Goal: Task Accomplishment & Management: Manage account settings

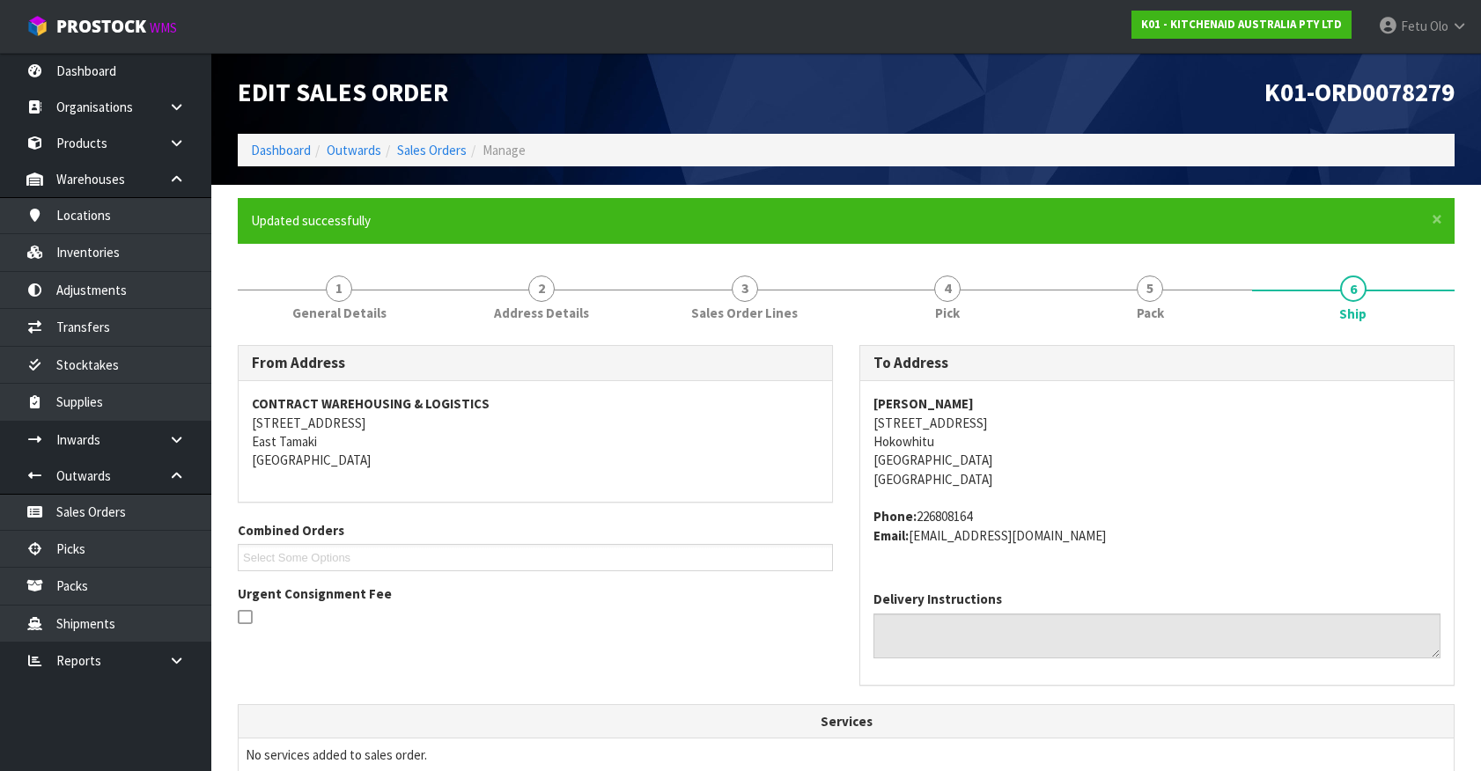
scroll to position [427, 0]
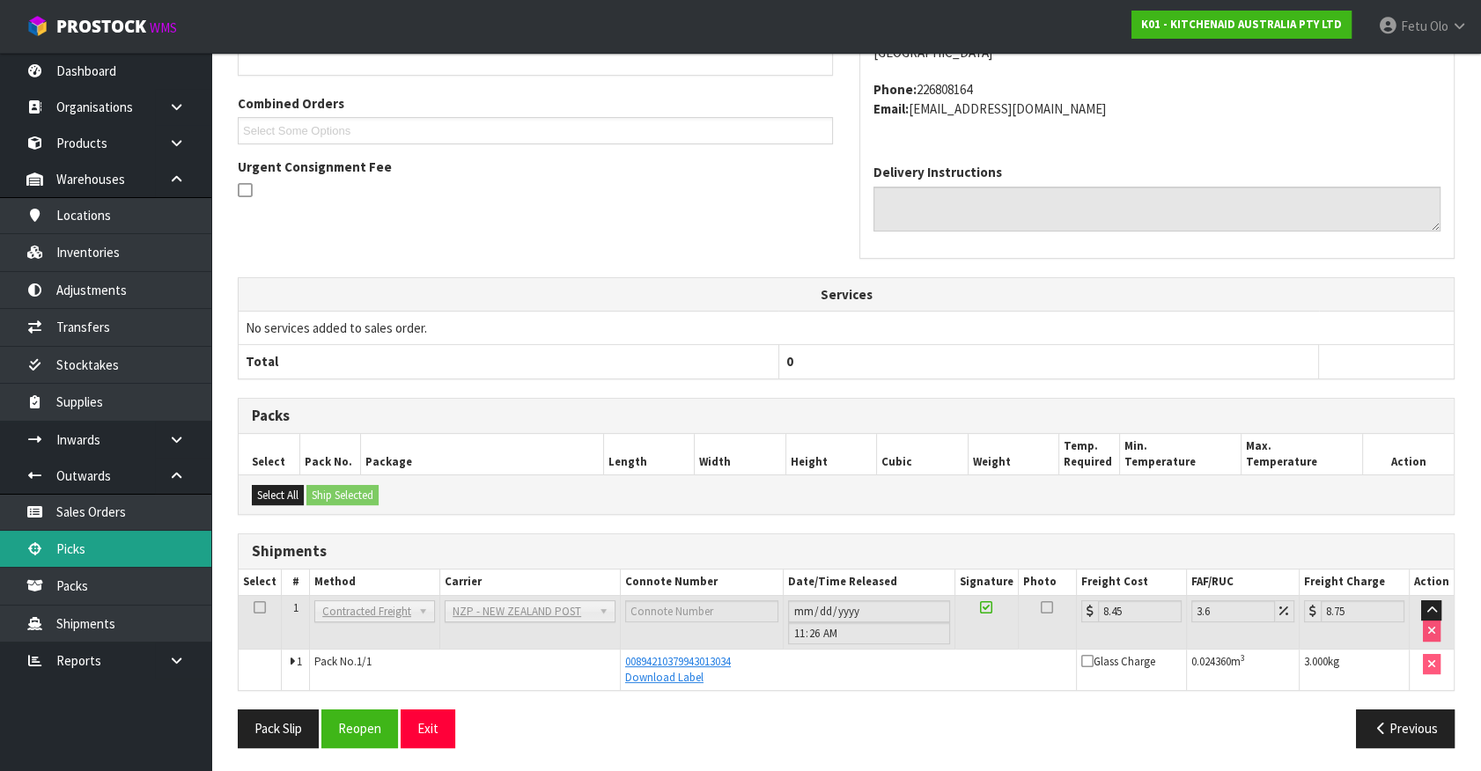
click at [75, 531] on link "Picks" at bounding box center [105, 549] width 211 height 36
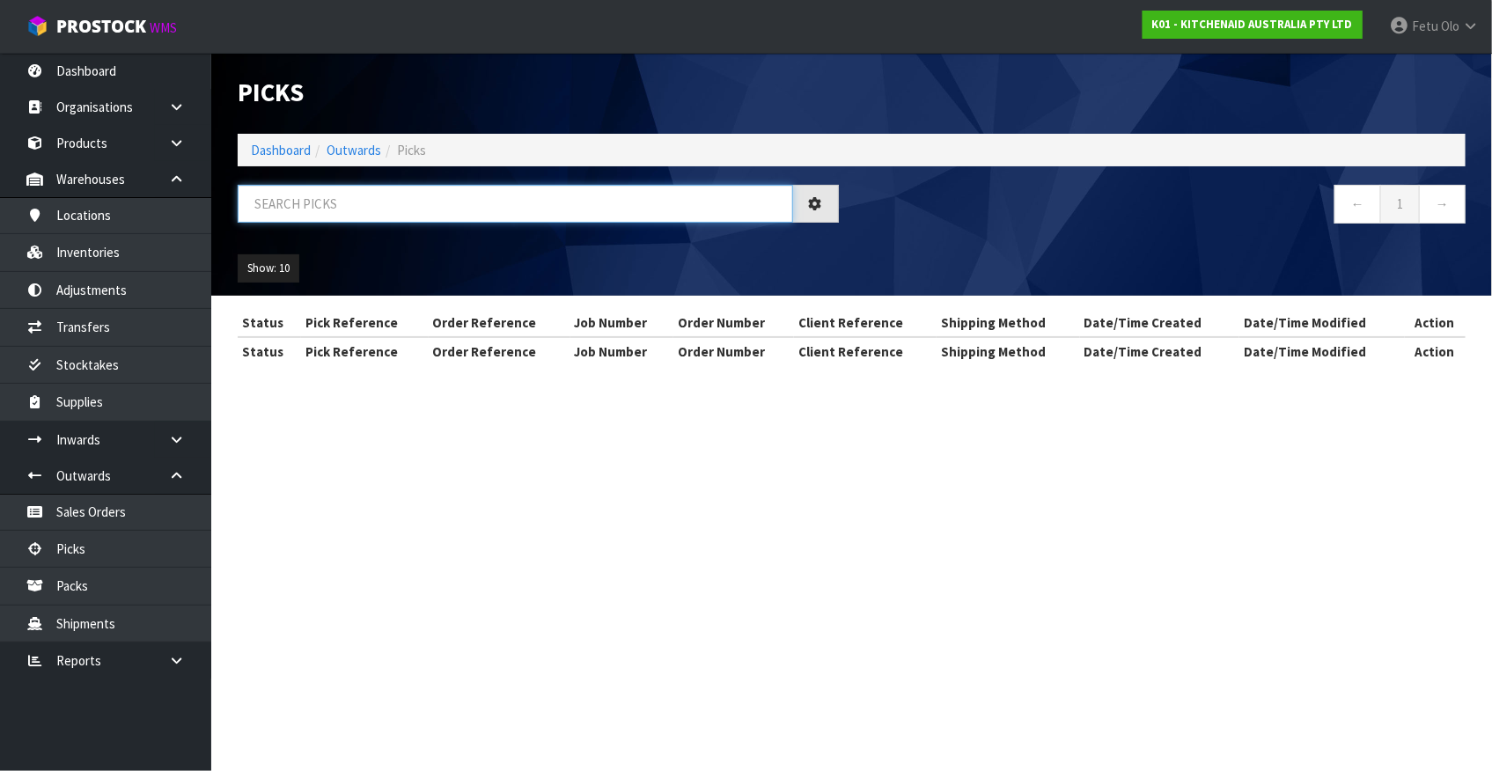
click at [478, 212] on input "text" at bounding box center [516, 204] width 556 height 38
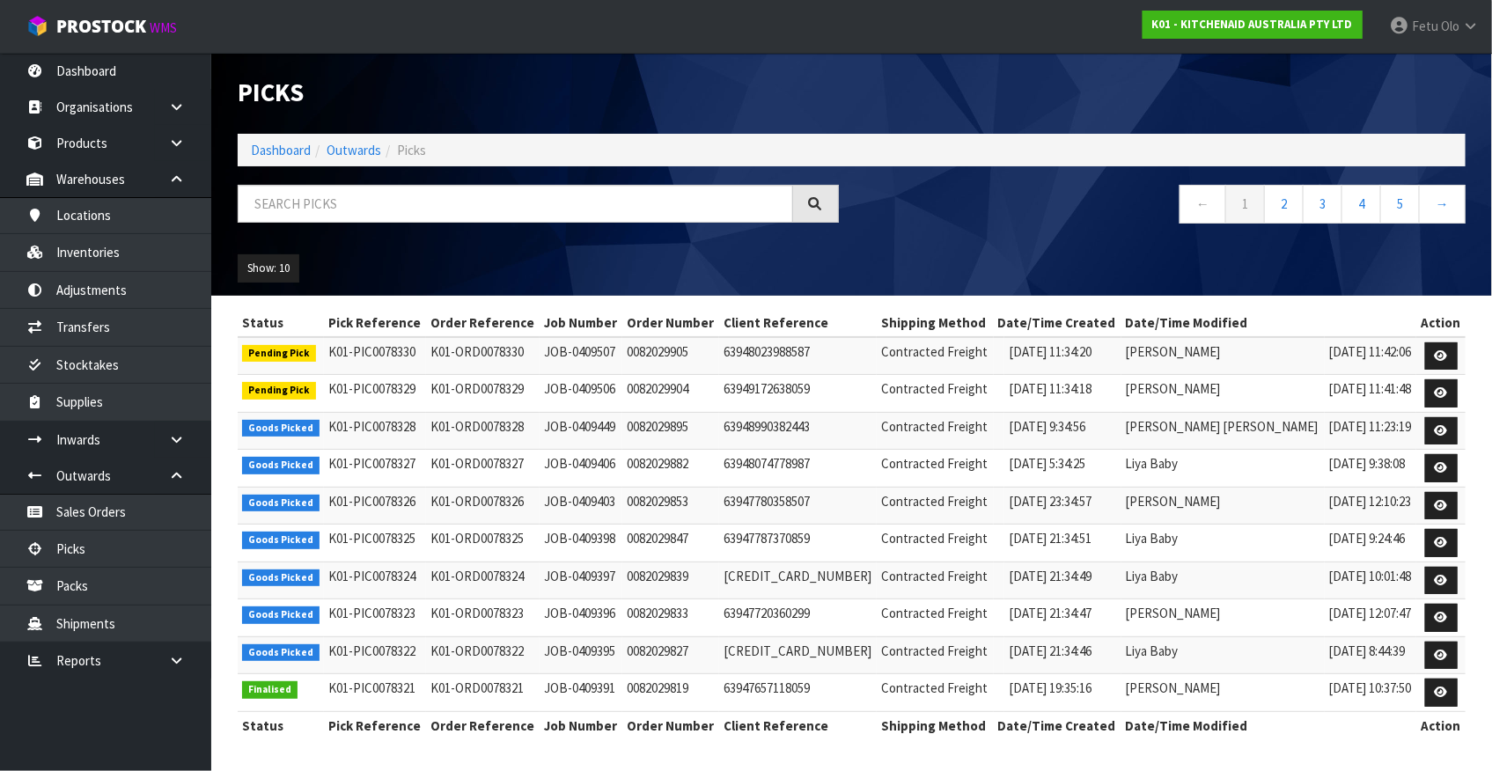
drag, startPoint x: 831, startPoint y: 806, endPoint x: 623, endPoint y: 806, distance: 207.8
click at [623, 770] on html "Toggle navigation ProStock WMS K01 - KITCHENAID AUSTRALIA PTY LTD Fetu Olo Logo…" at bounding box center [746, 385] width 1492 height 771
click at [457, 222] on input "text" at bounding box center [516, 204] width 556 height 38
type input "78286"
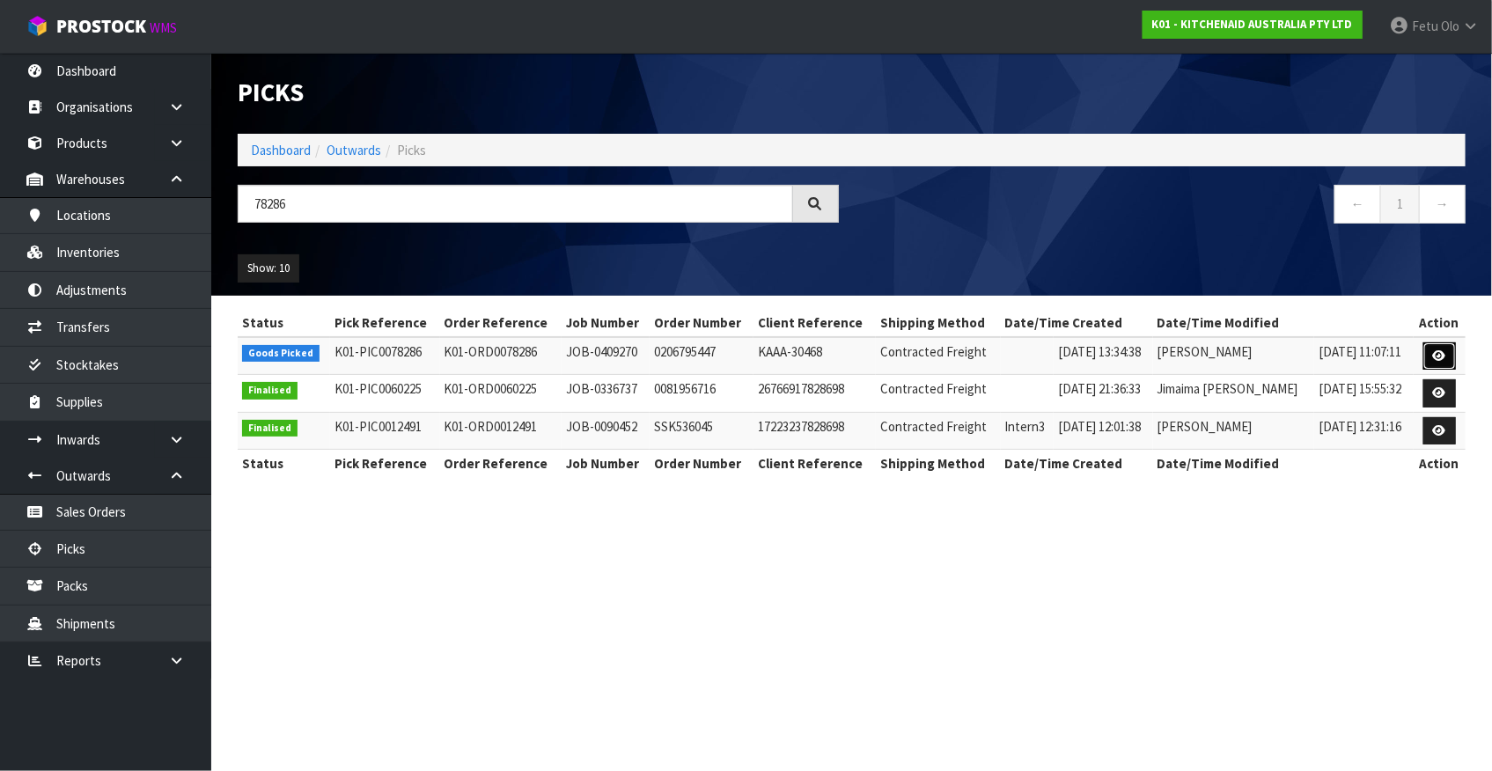
click at [1432, 360] on link at bounding box center [1440, 356] width 33 height 28
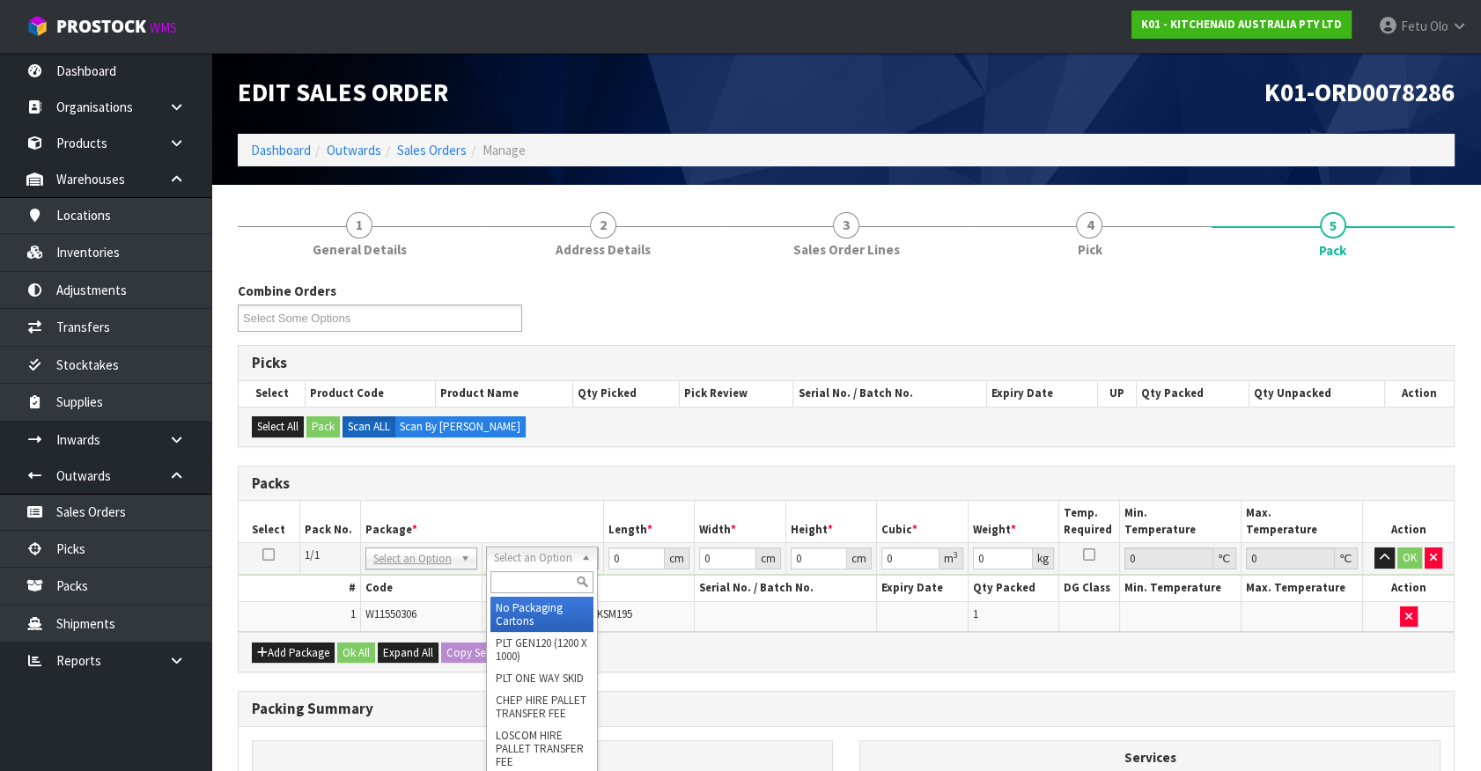
click at [537, 571] on input "text" at bounding box center [541, 582] width 103 height 22
type input "qa5 c"
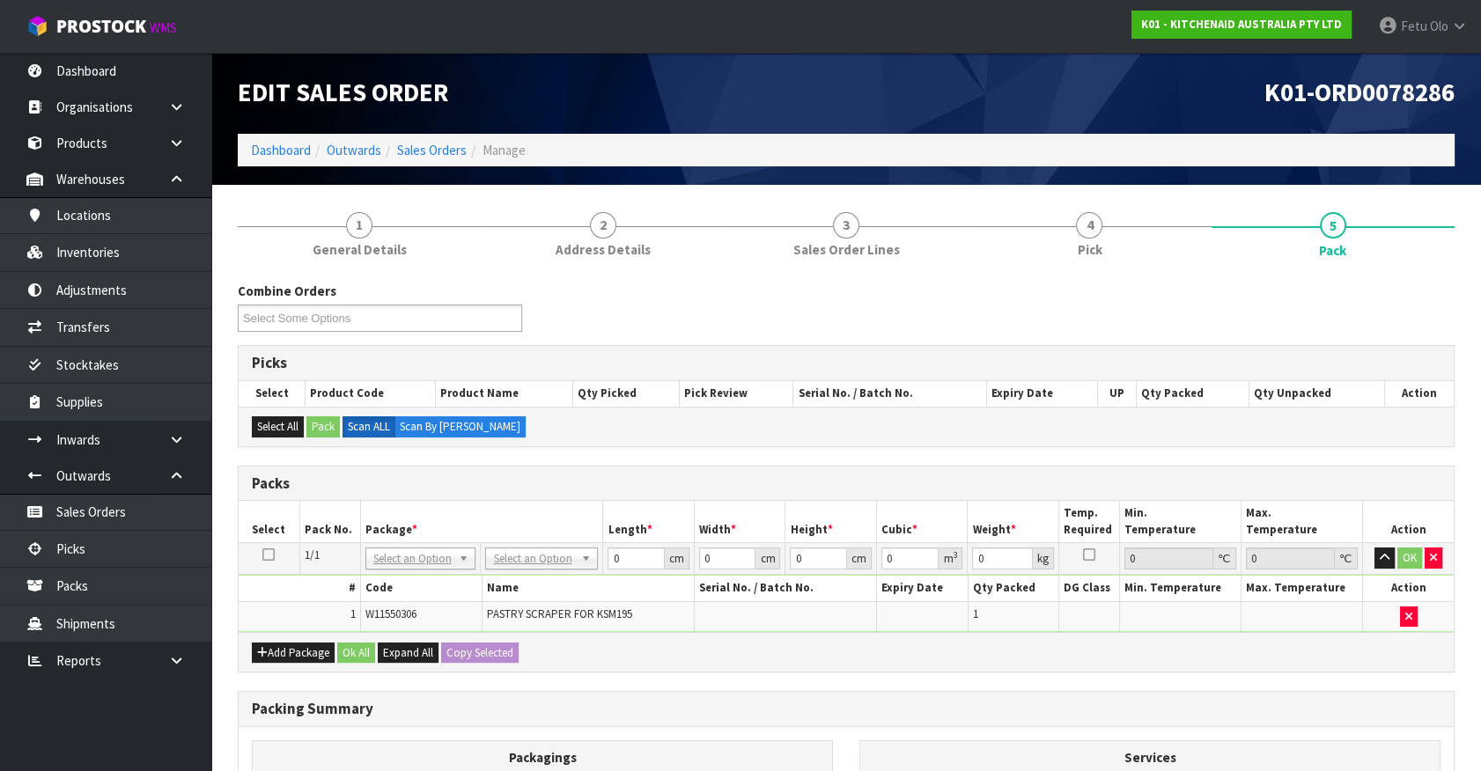
drag, startPoint x: 578, startPoint y: 560, endPoint x: 548, endPoint y: 571, distance: 32.9
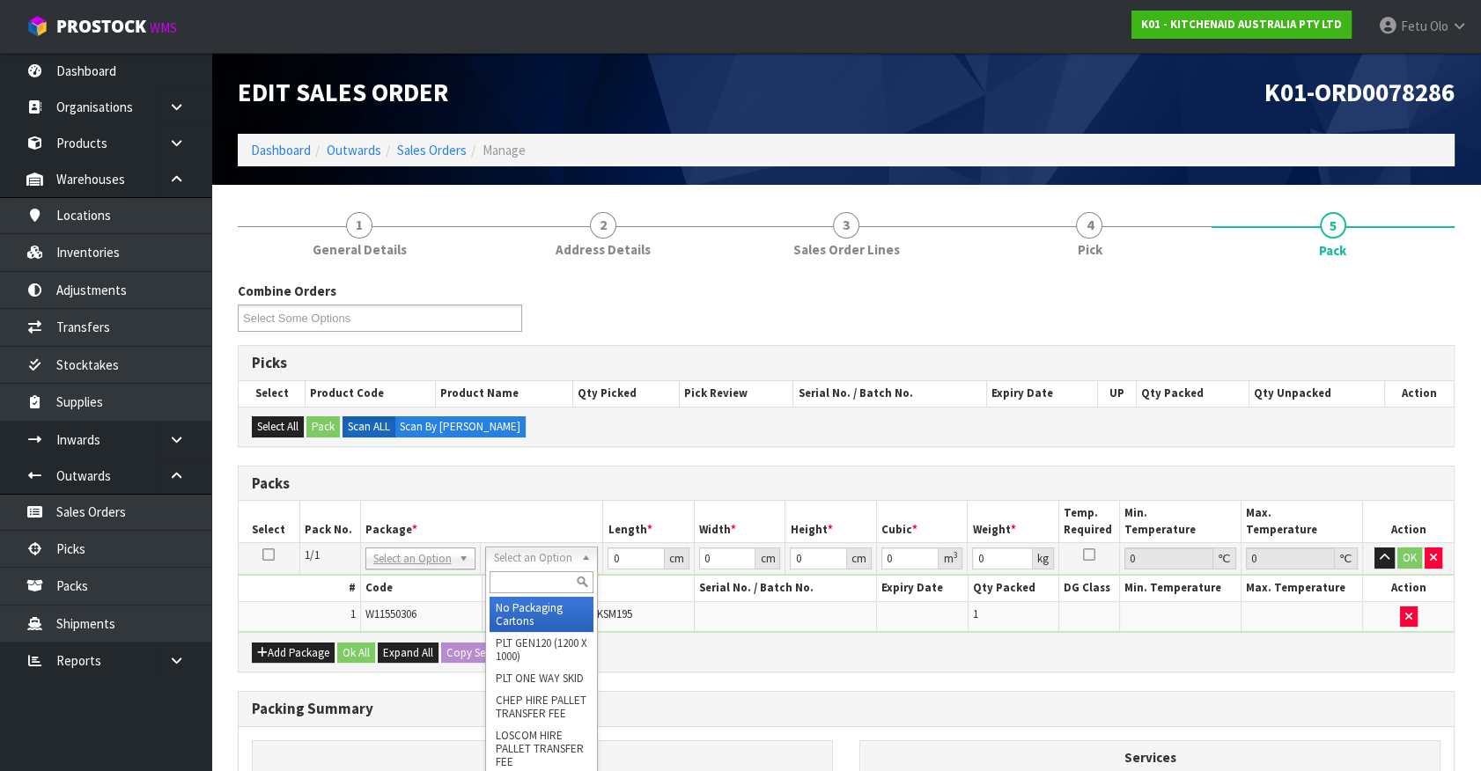
click at [541, 571] on input "text" at bounding box center [541, 582] width 103 height 22
type input "a5 c"
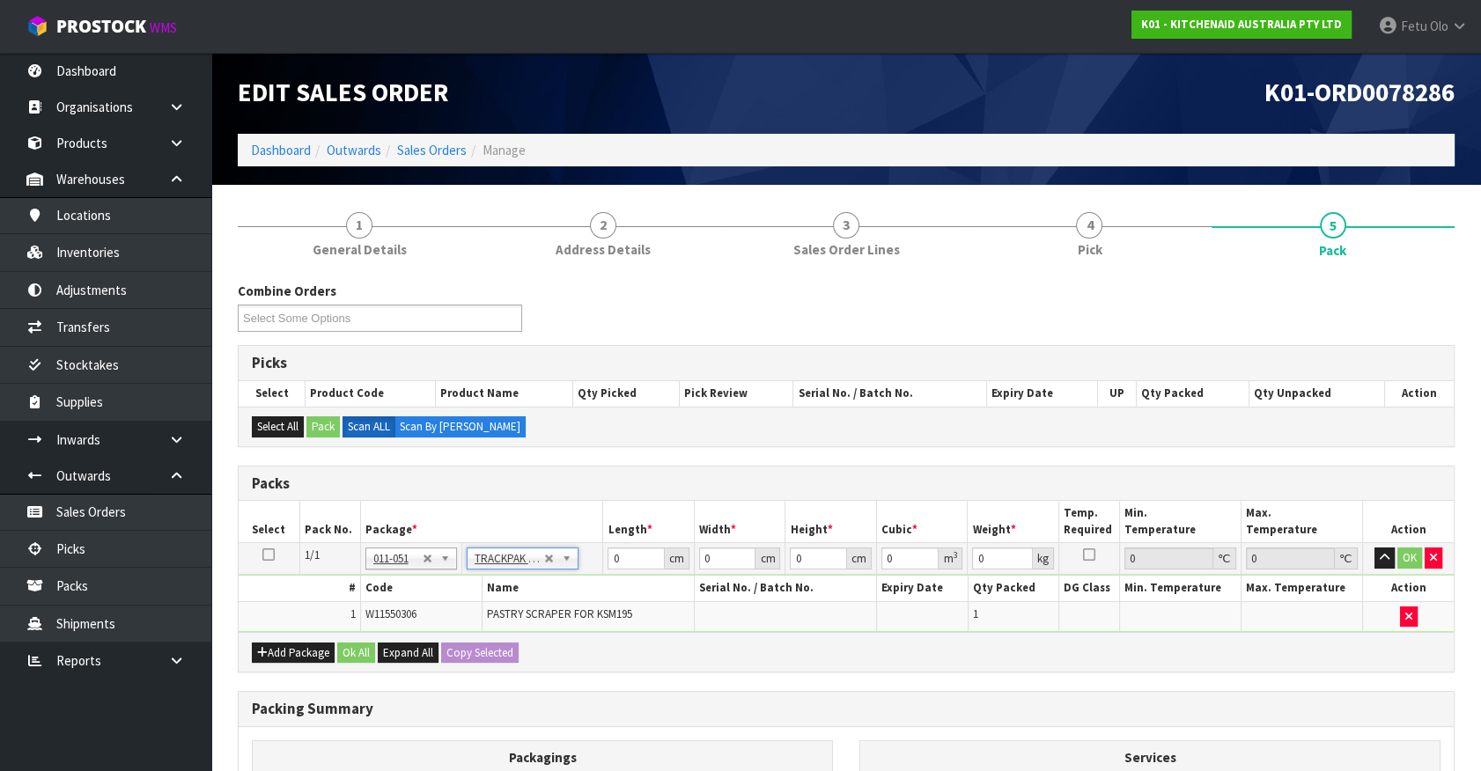
type input "18.5"
type input "28"
type input "0.01"
type input "0.000005"
type input "0.05"
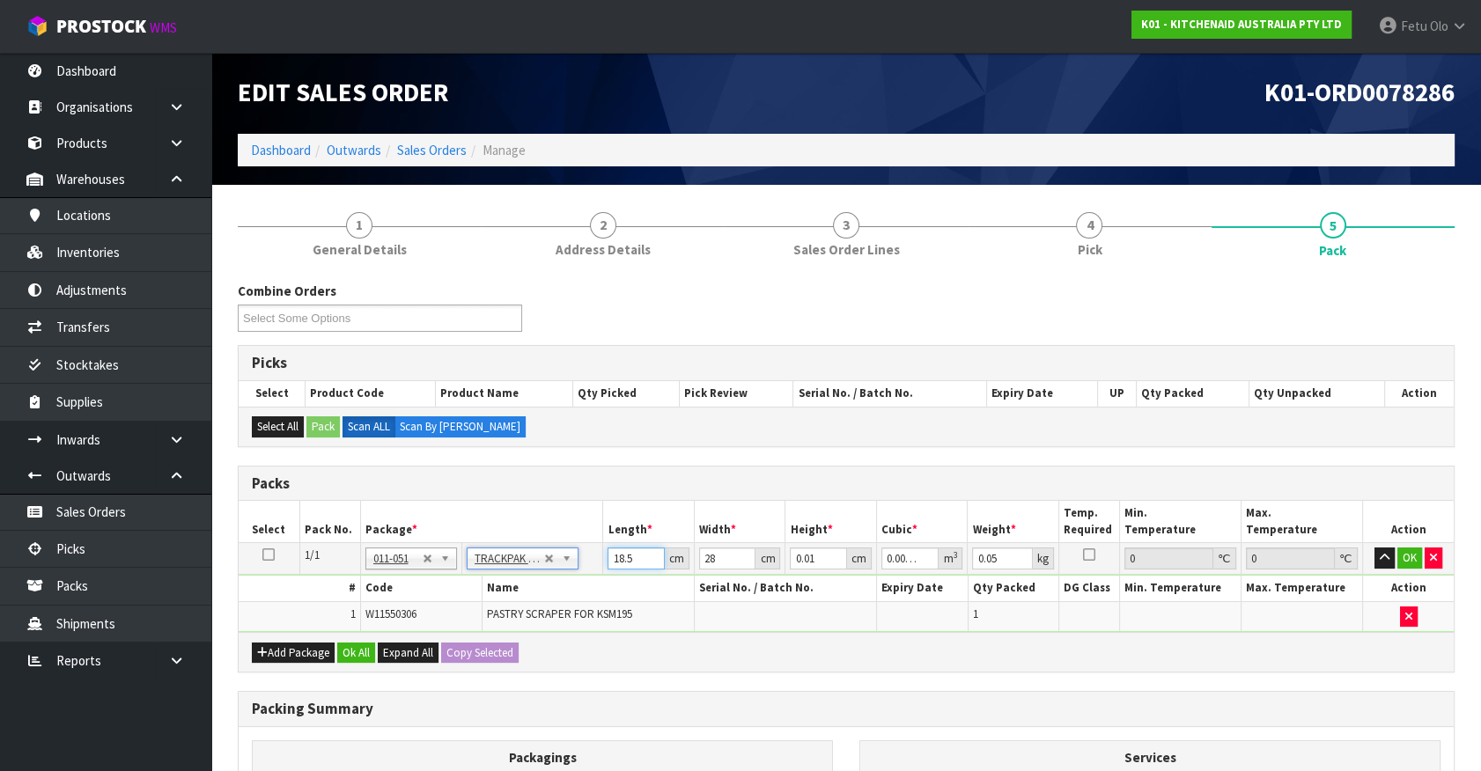
click at [627, 557] on input "18.5" at bounding box center [635, 559] width 57 height 22
type input "1"
type input "0"
type input "18"
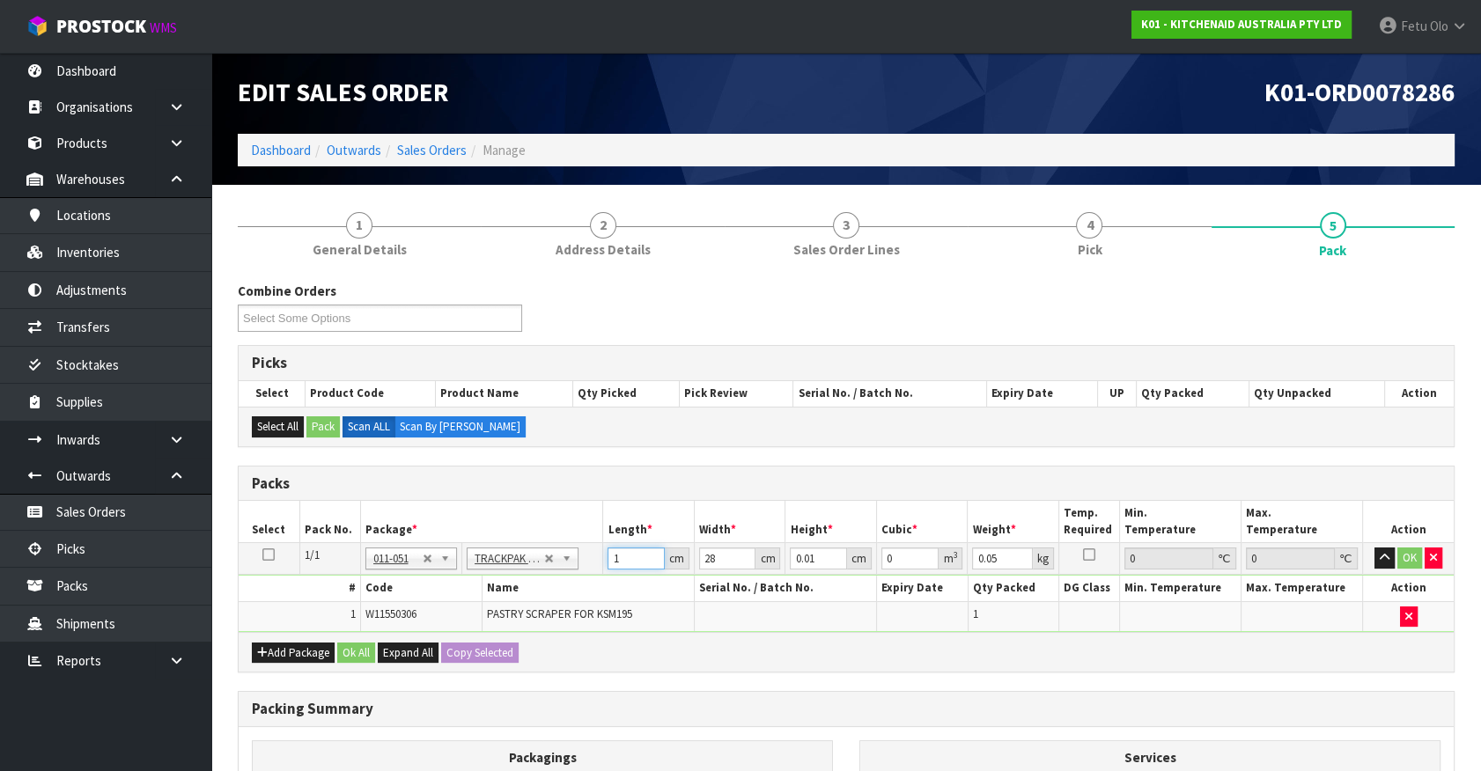
type input "0.000005"
type input "18"
type input "1"
type input "0"
type input "18"
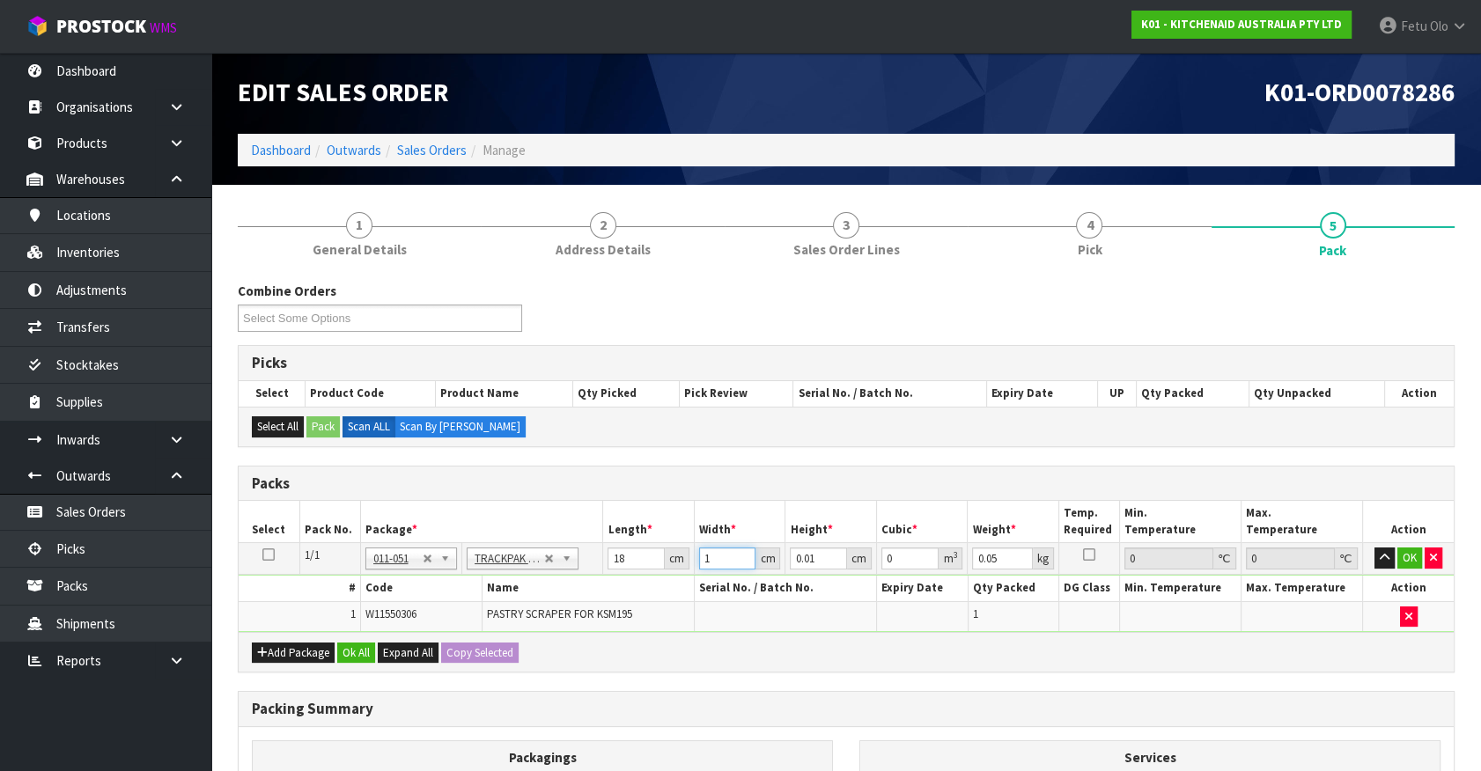
type input "0.000003"
type input "18"
type input "1"
type input "0.000324"
type input "1"
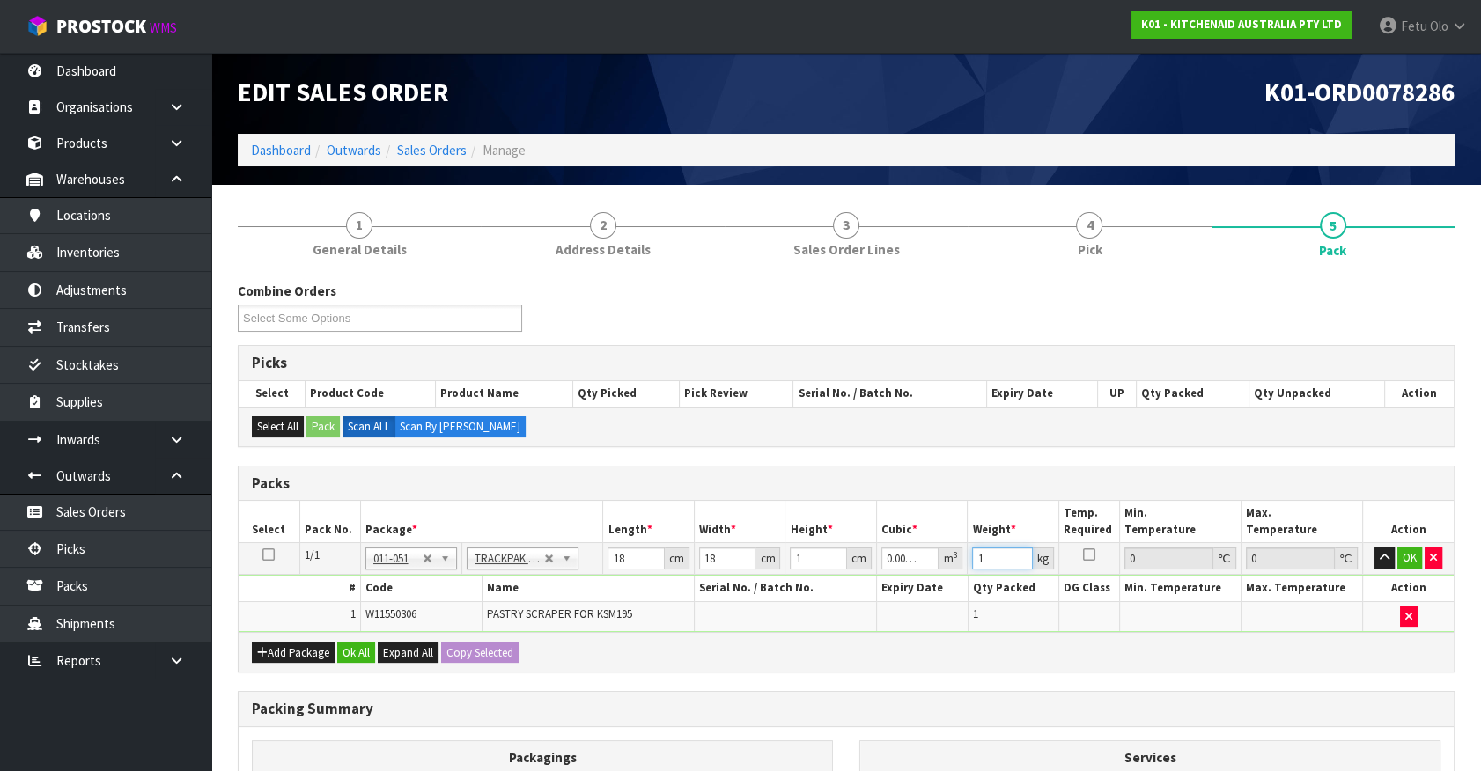
type input "1"
click button "OK" at bounding box center [1409, 558] width 25 height 21
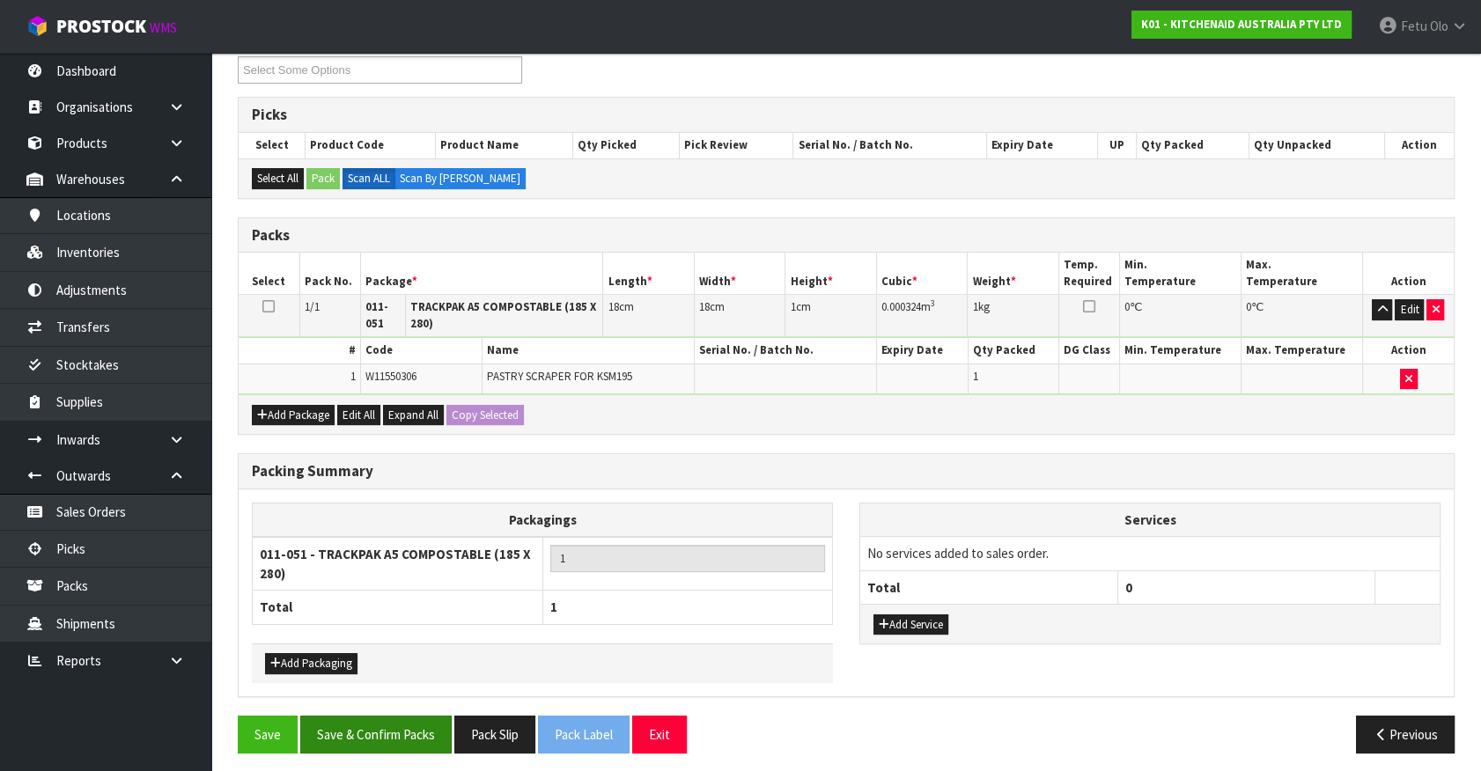
scroll to position [253, 0]
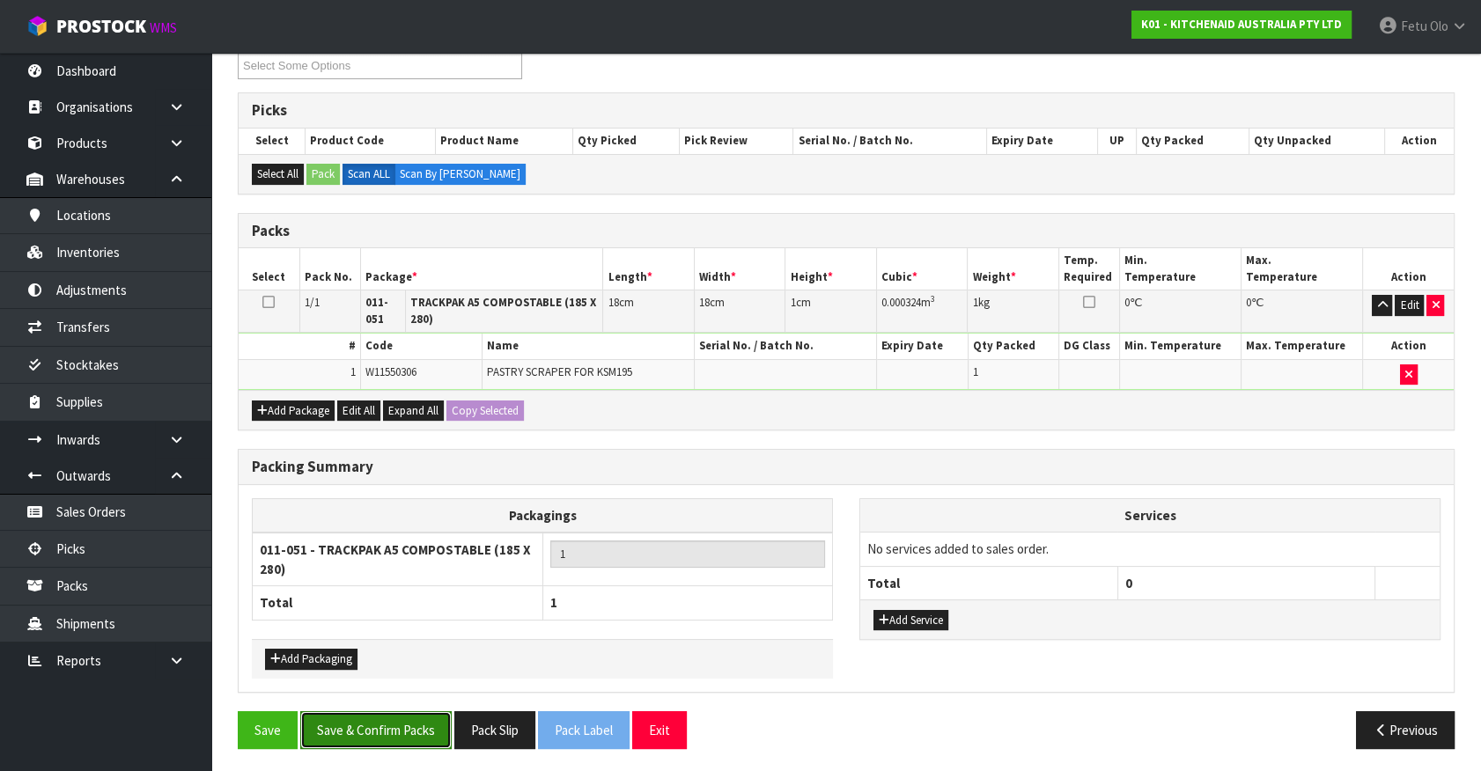
click at [407, 740] on button "Save & Confirm Packs" at bounding box center [375, 730] width 151 height 38
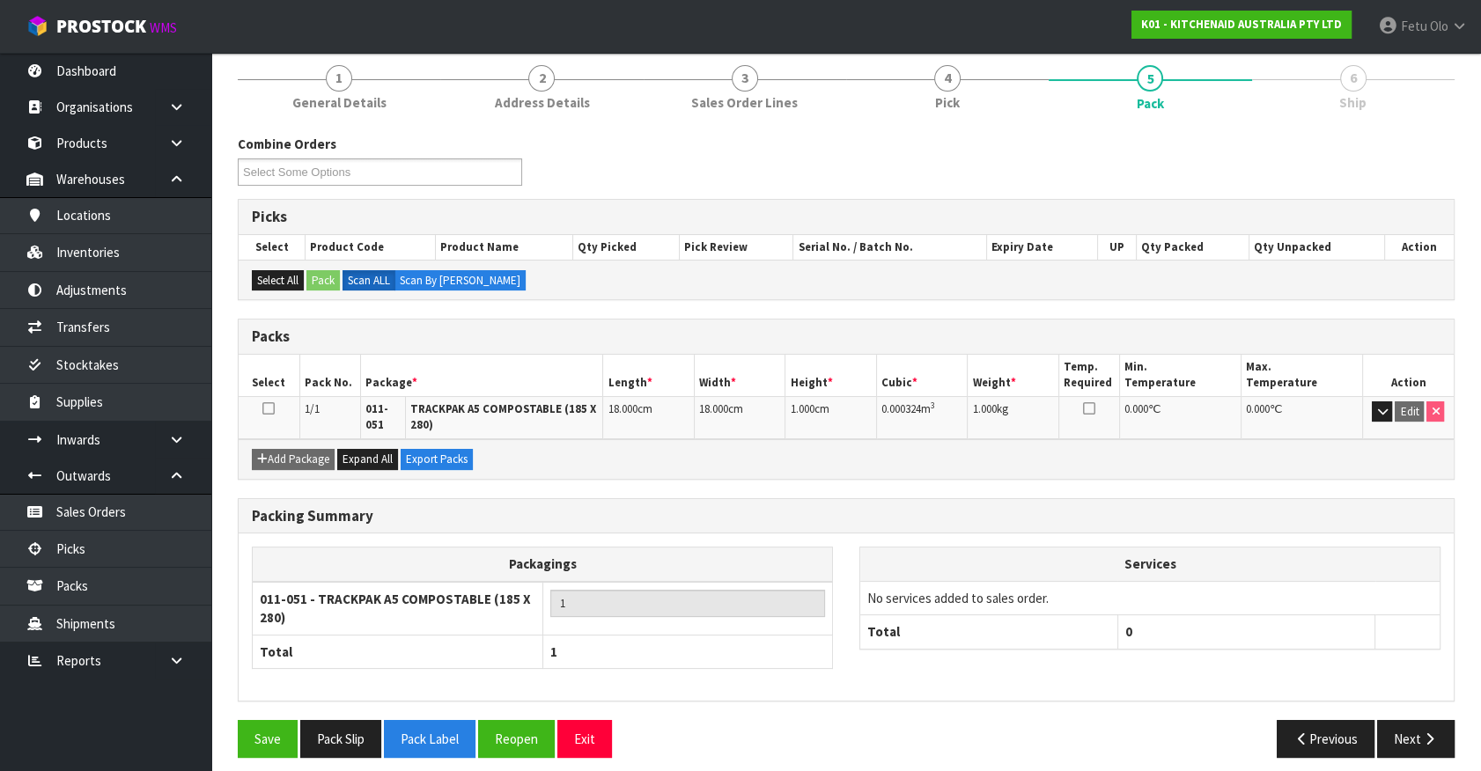
scroll to position [220, 0]
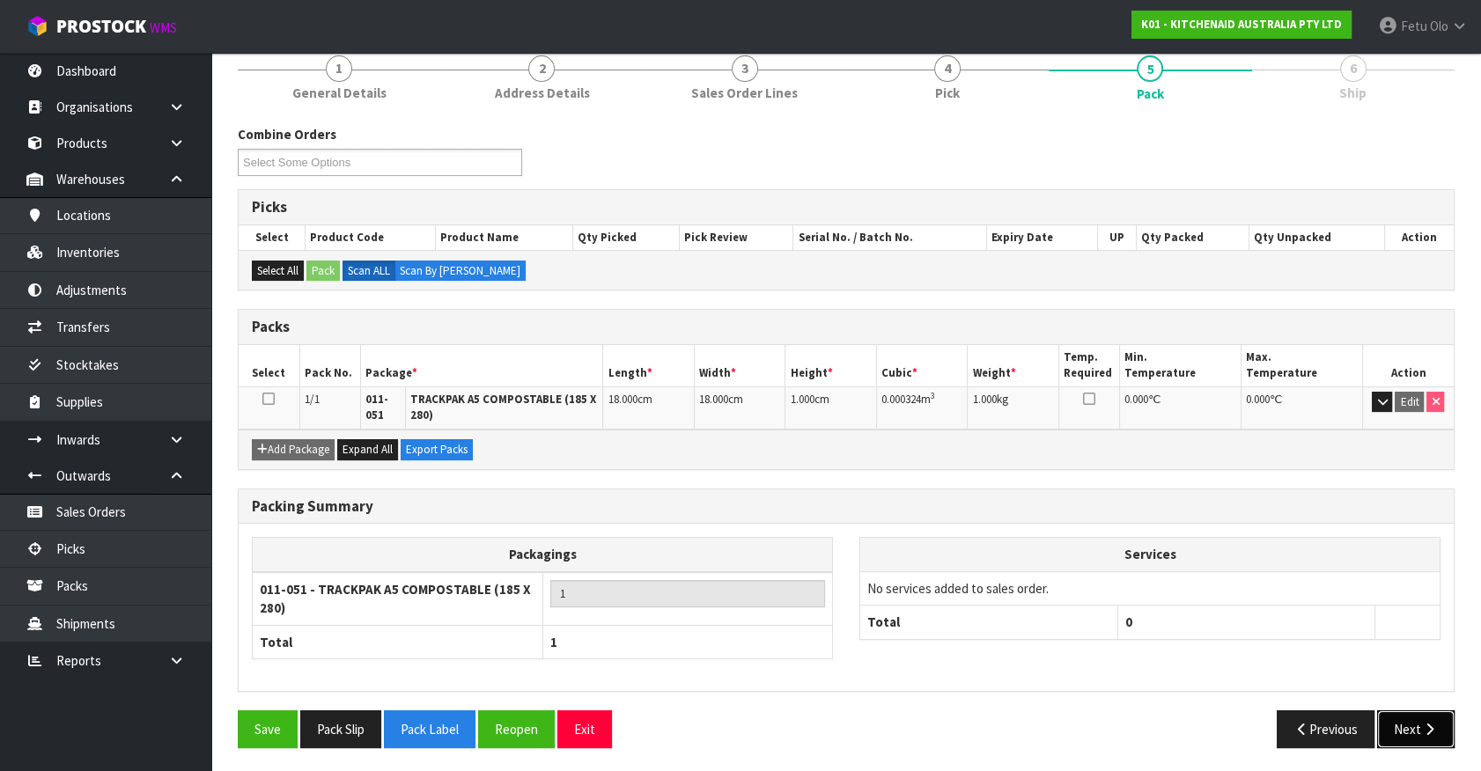
click at [1400, 722] on button "Next" at bounding box center [1415, 729] width 77 height 38
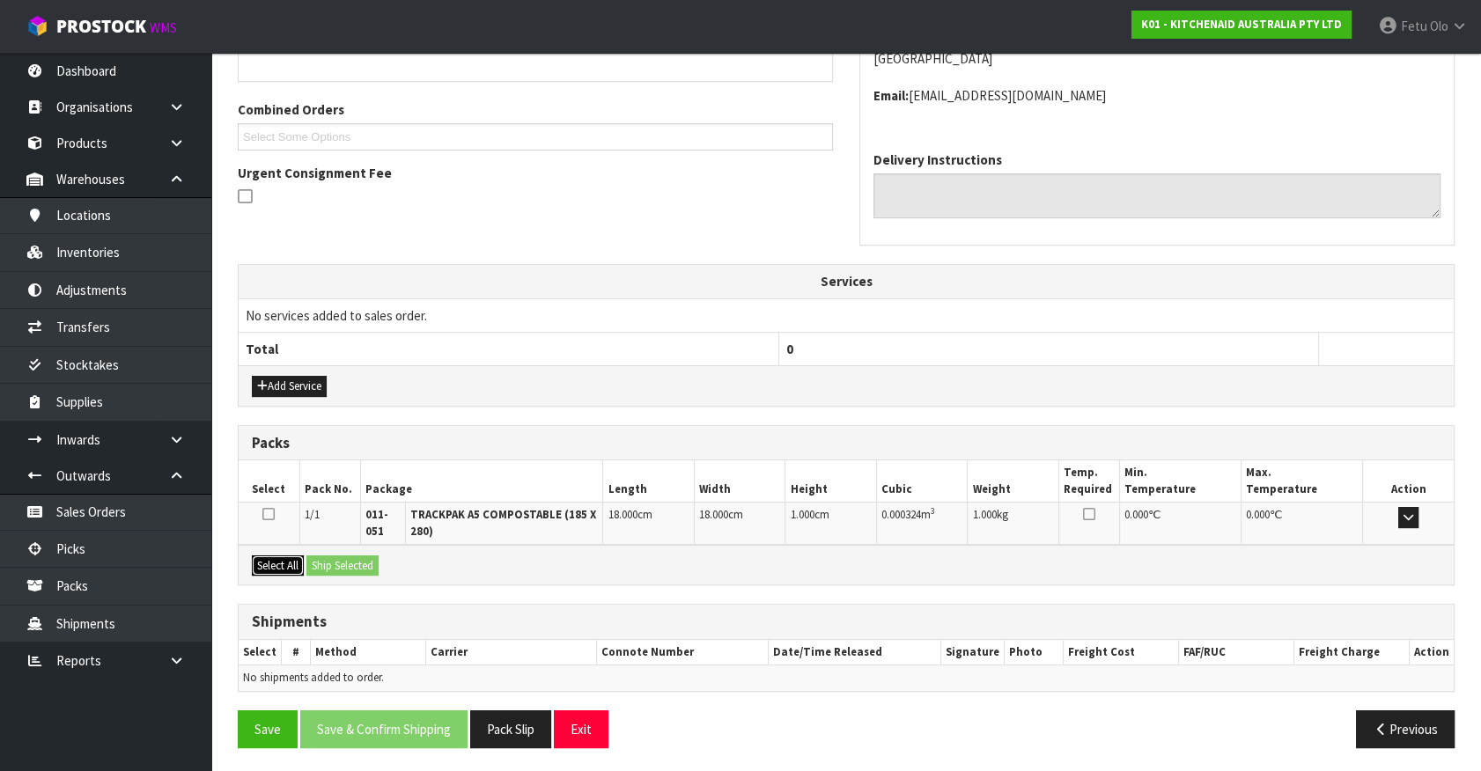
click at [299, 564] on button "Select All" at bounding box center [278, 566] width 52 height 21
click at [332, 563] on button "Ship Selected" at bounding box center [342, 566] width 72 height 21
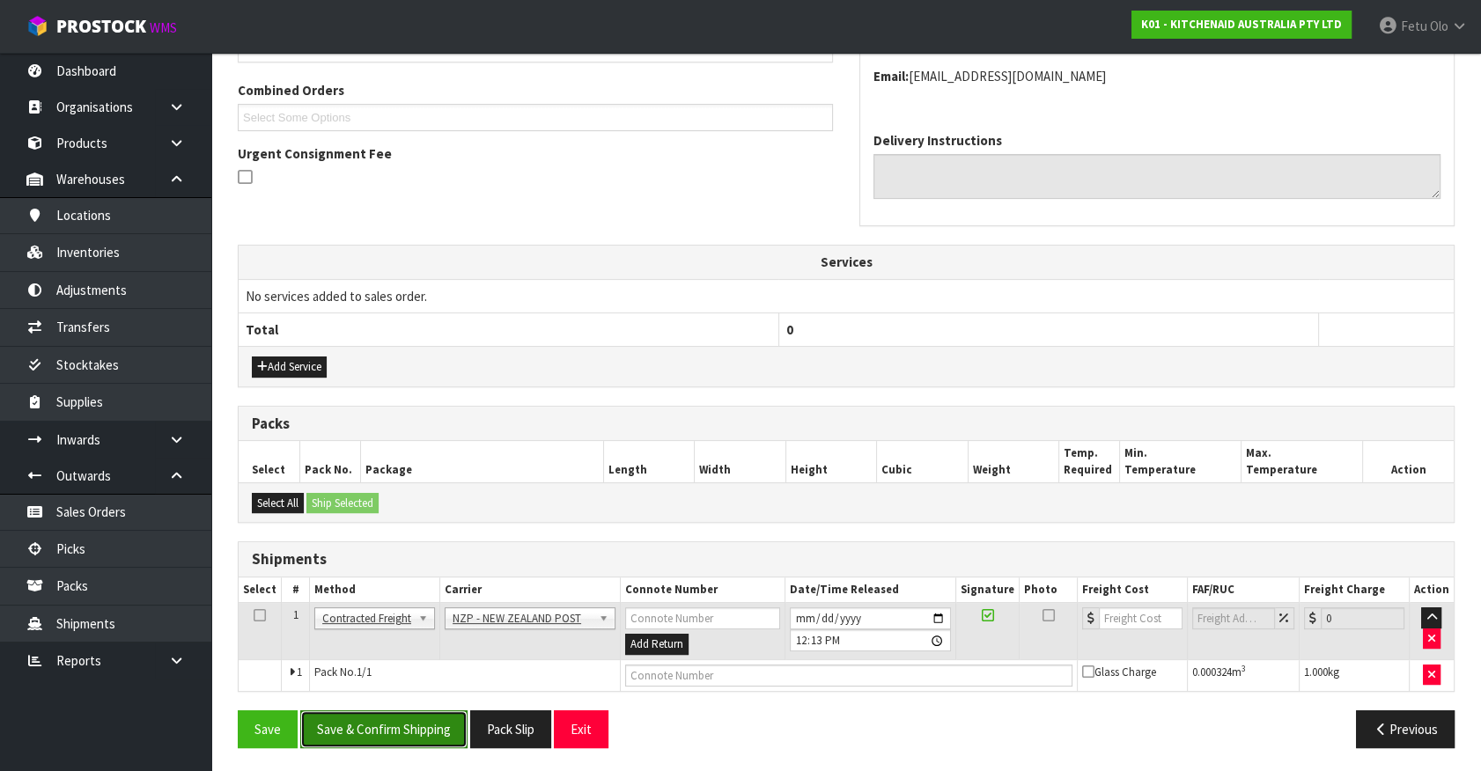
click at [415, 739] on button "Save & Confirm Shipping" at bounding box center [383, 729] width 167 height 38
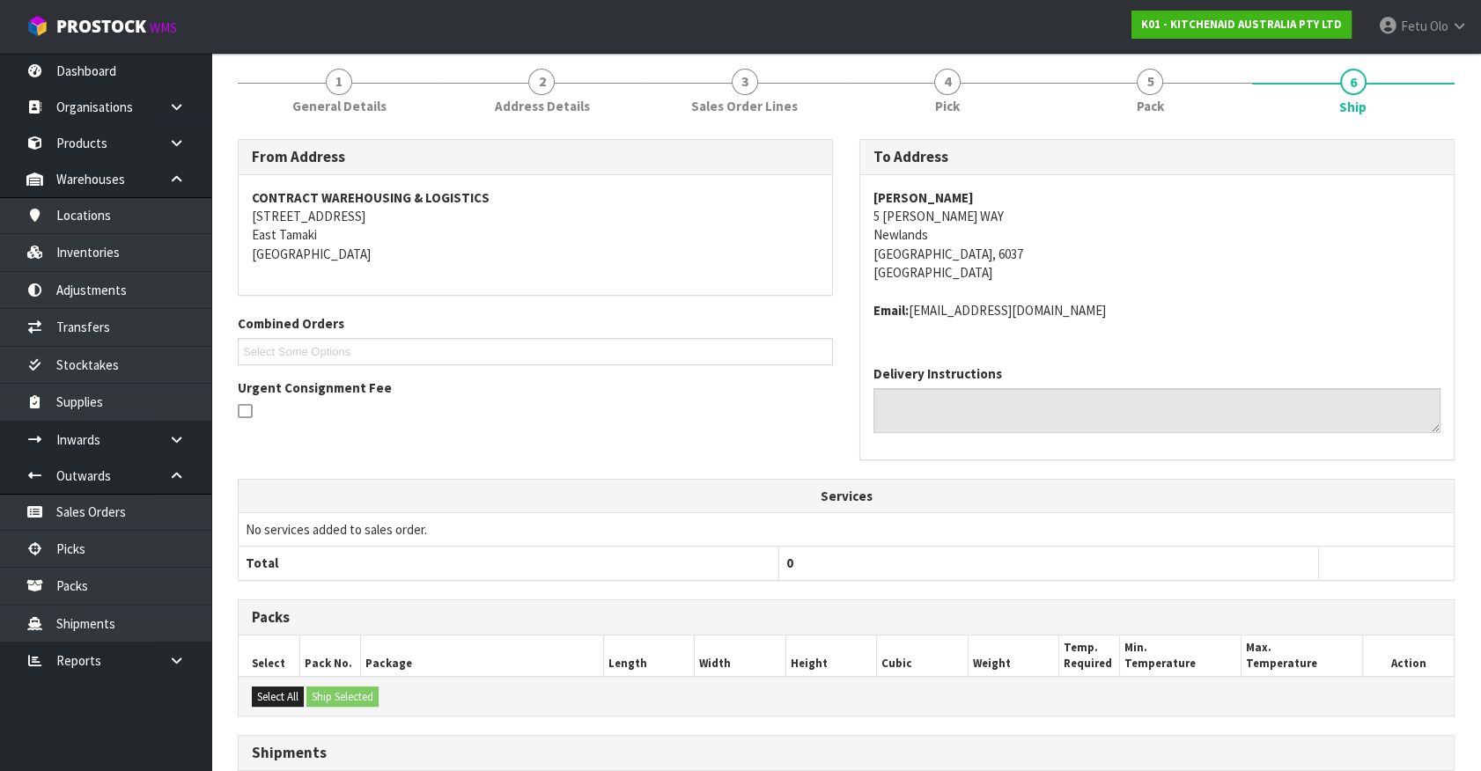
scroll to position [415, 0]
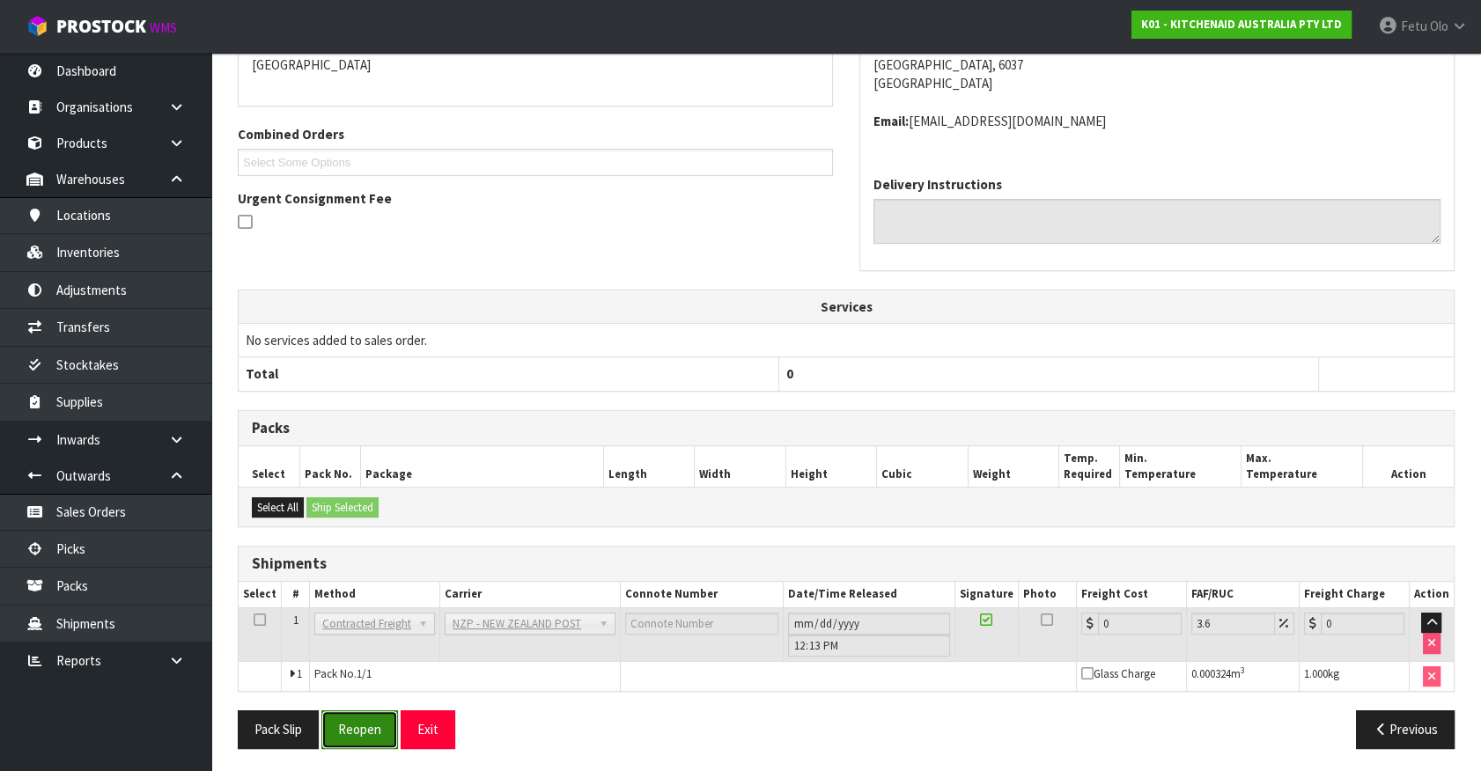
click at [364, 713] on button "Reopen" at bounding box center [359, 729] width 77 height 38
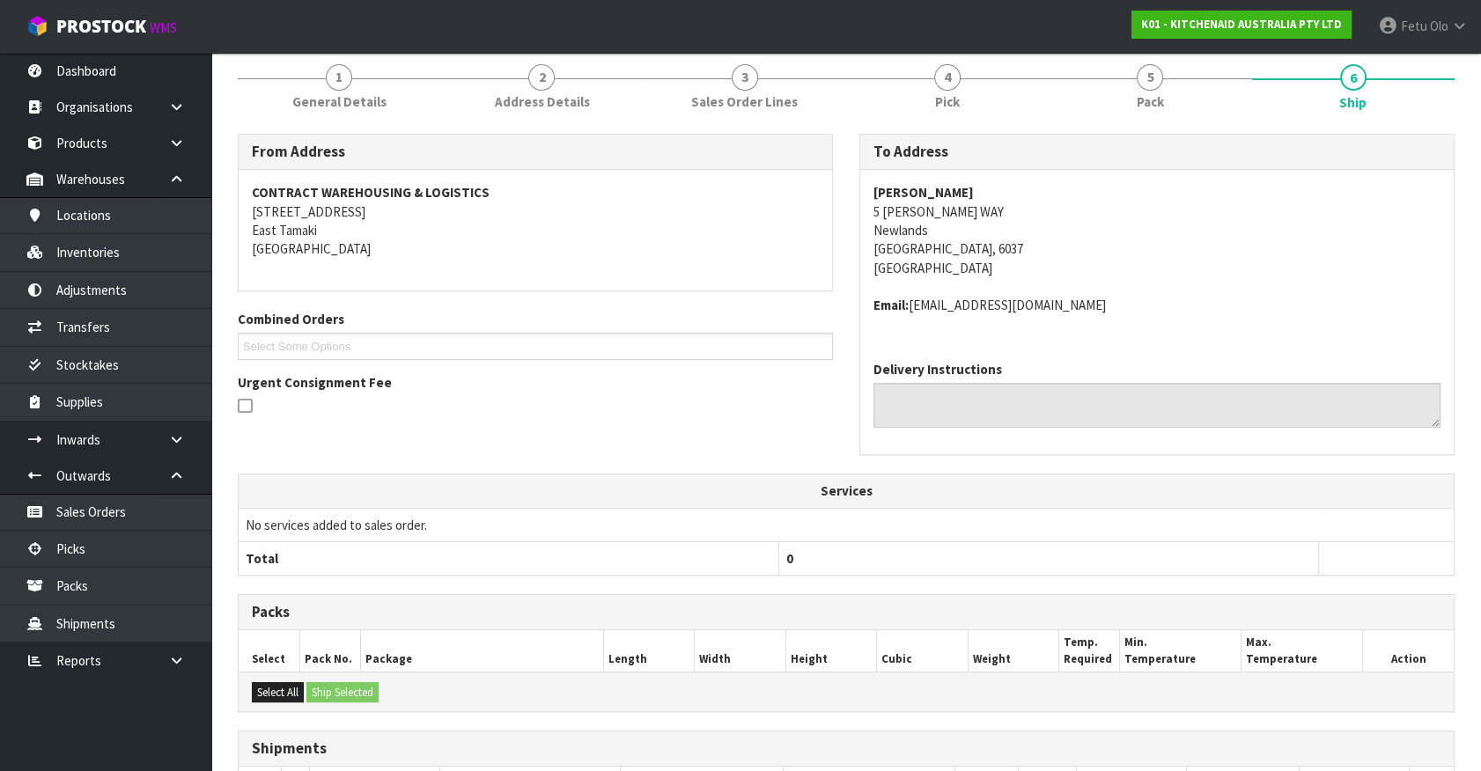
scroll to position [396, 0]
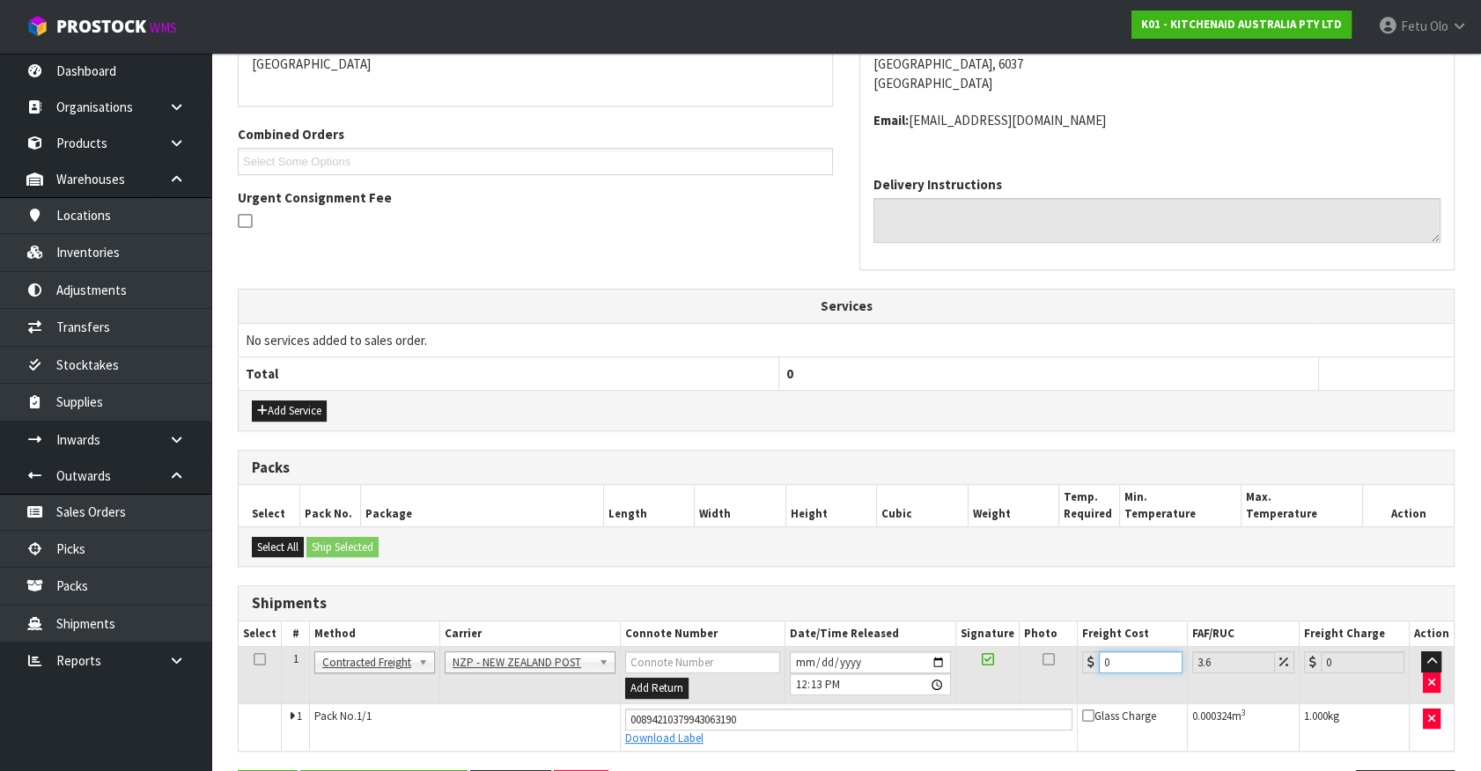
drag, startPoint x: 1120, startPoint y: 660, endPoint x: 837, endPoint y: 684, distance: 283.6
click at [837, 684] on tr "1 Client Local Pickup Customer Local Pickup Company Freight Contracted Freight …" at bounding box center [846, 675] width 1215 height 57
type input "4"
type input "4.14"
type input "4.03"
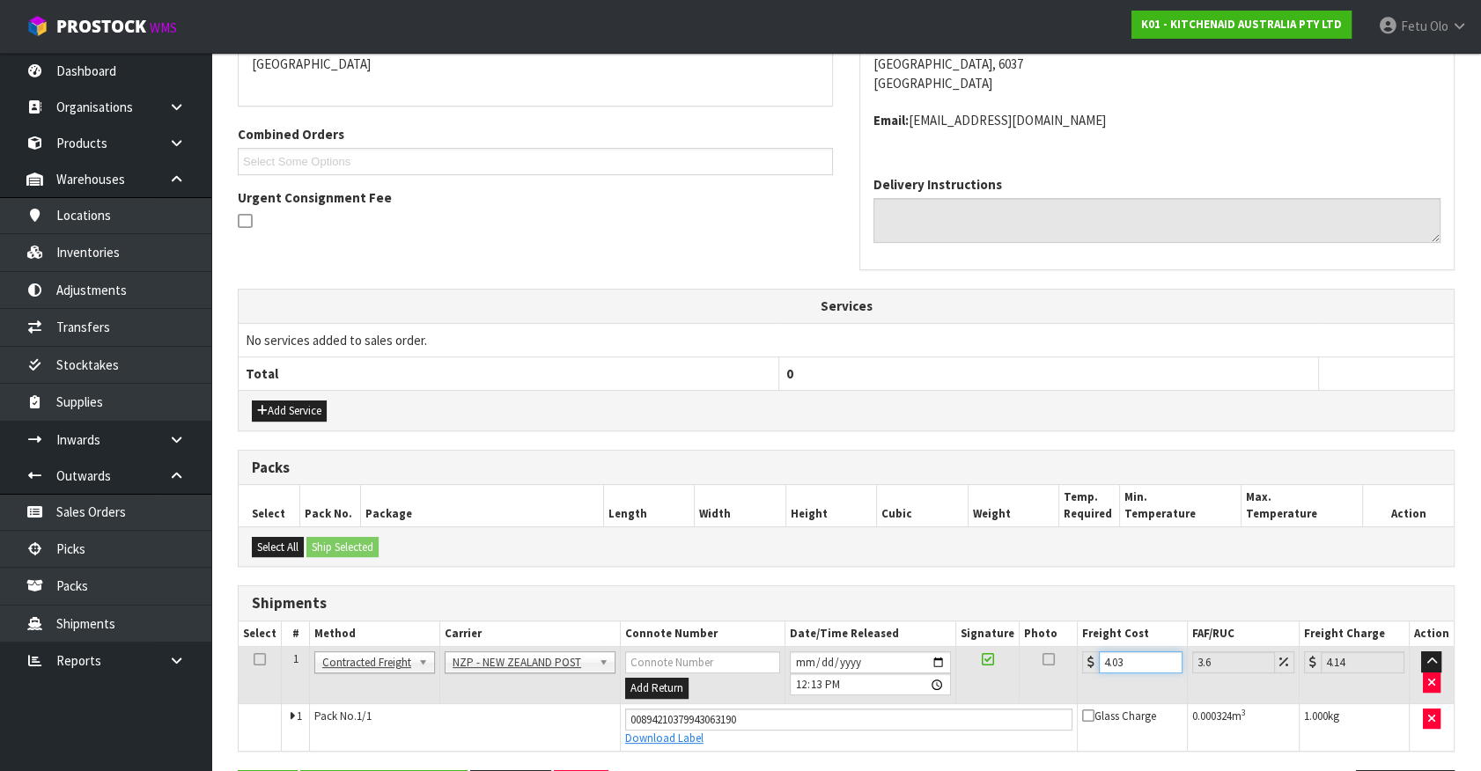
type input "4.18"
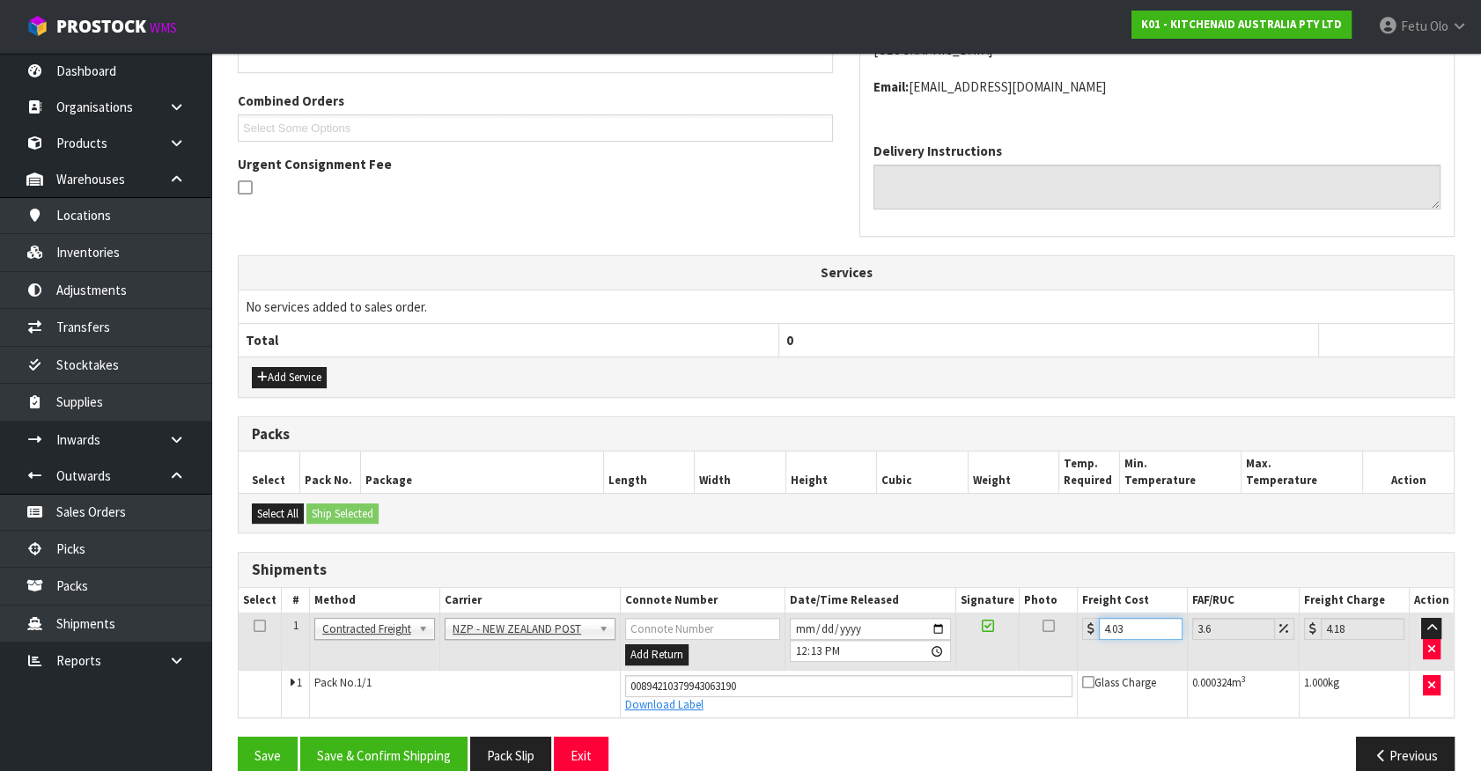
scroll to position [456, 0]
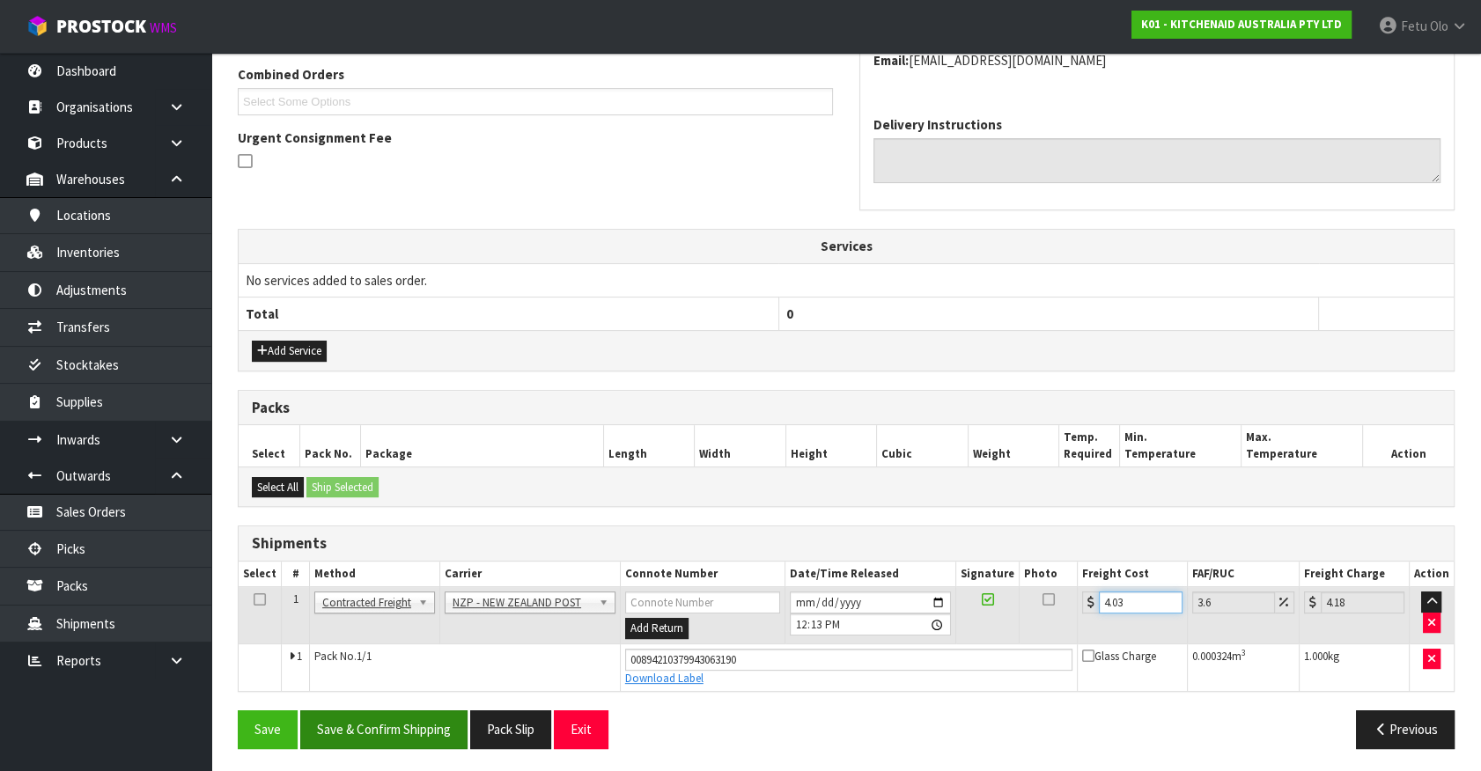
type input "4.03"
click at [403, 728] on button "Save & Confirm Shipping" at bounding box center [383, 729] width 167 height 38
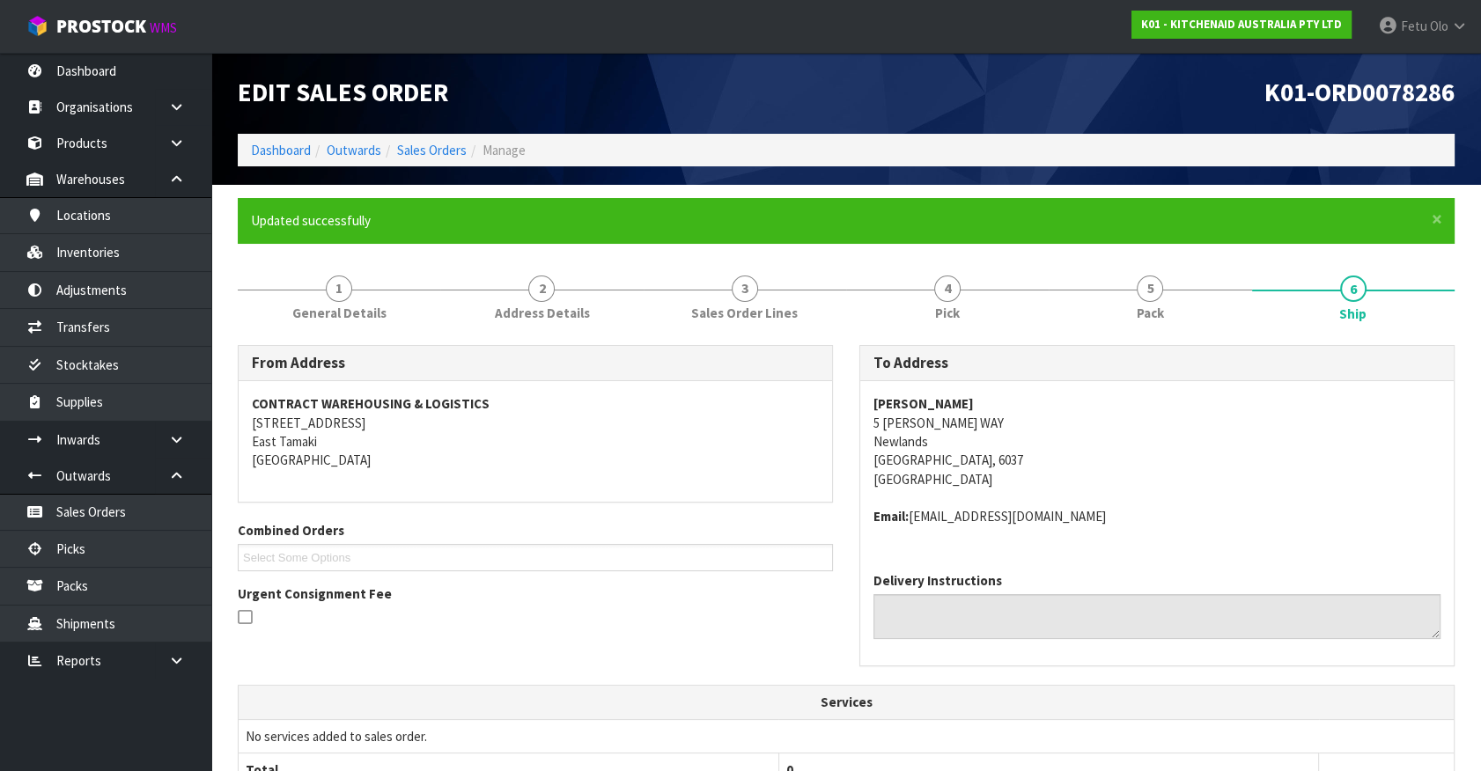
scroll to position [409, 0]
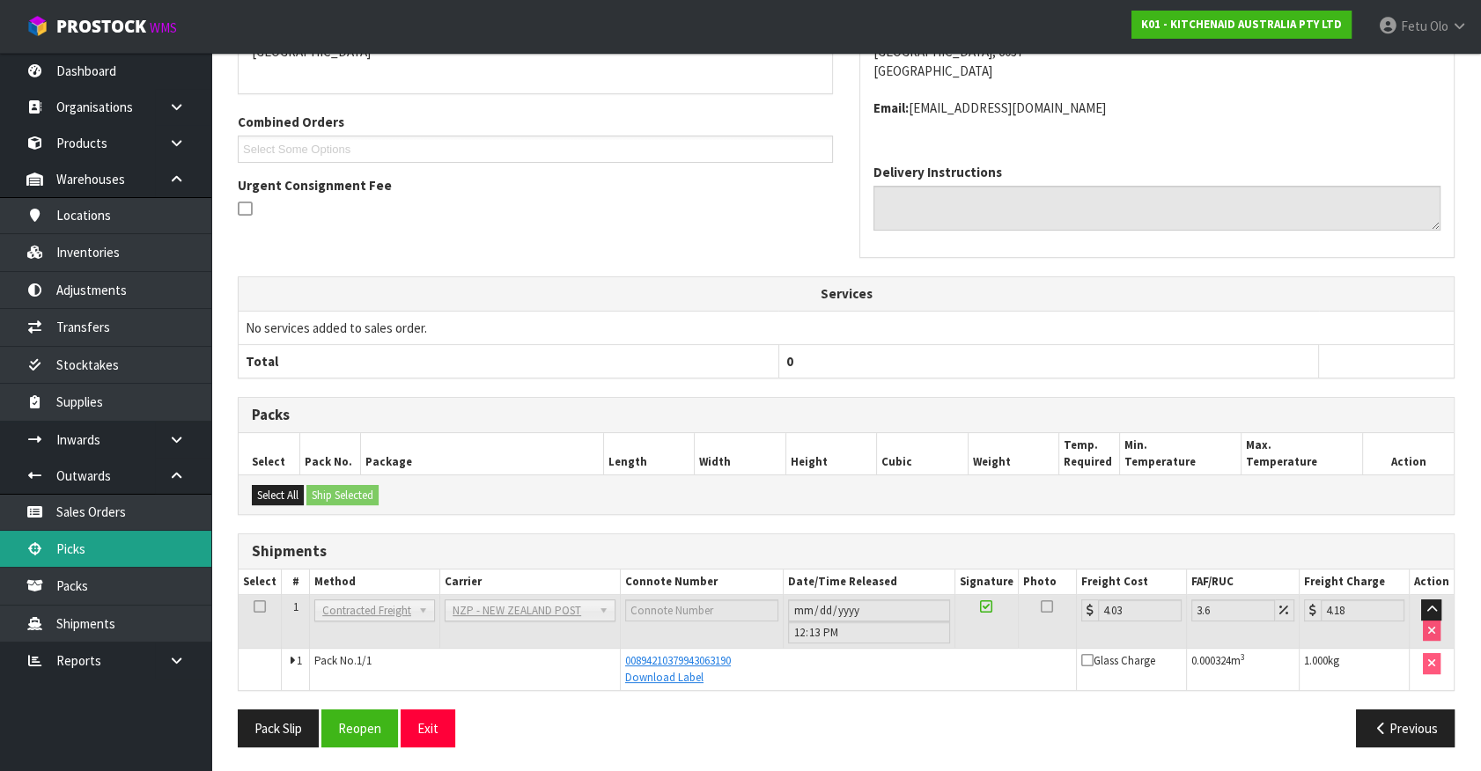
click at [63, 540] on link "Picks" at bounding box center [105, 549] width 211 height 36
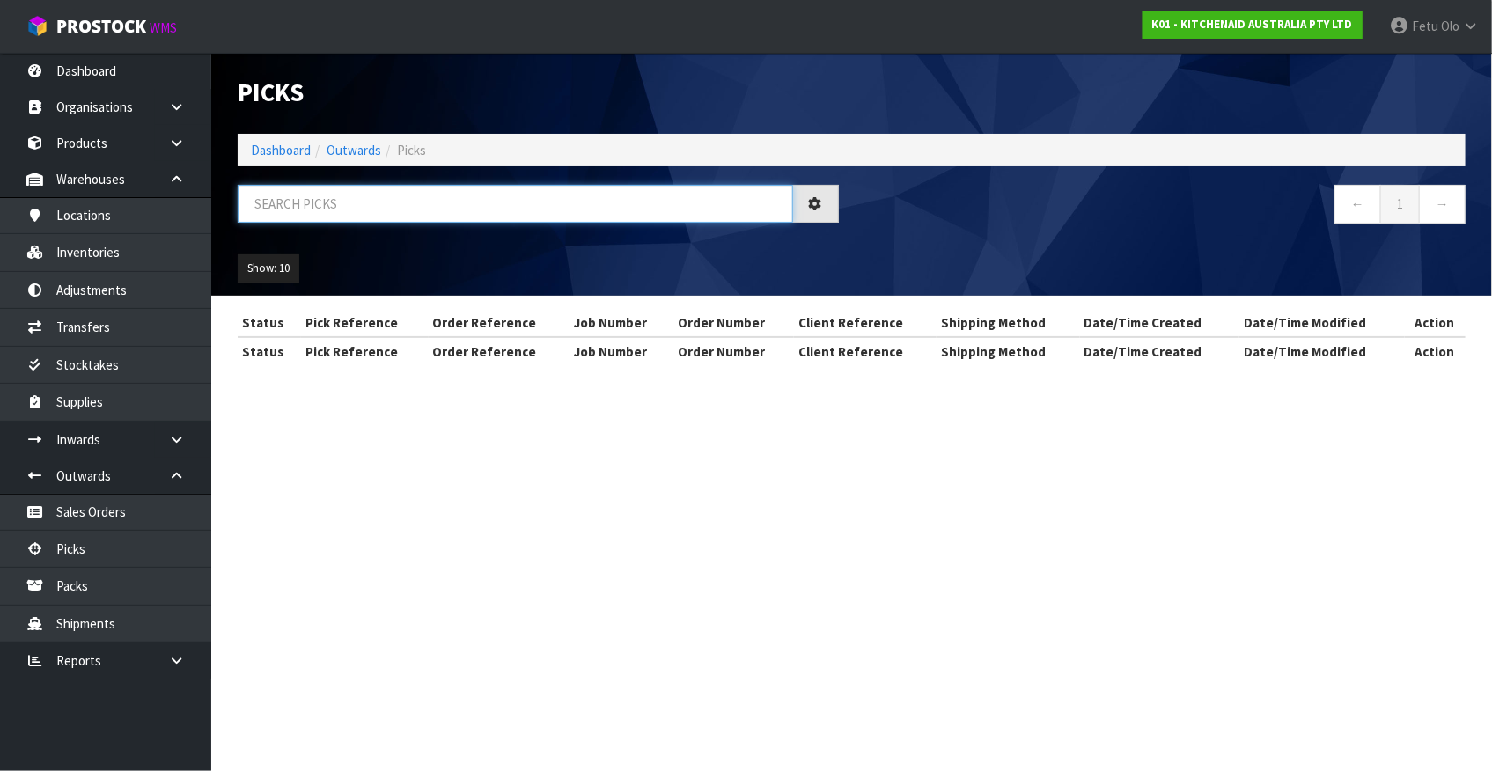
click at [480, 202] on input "text" at bounding box center [516, 204] width 556 height 38
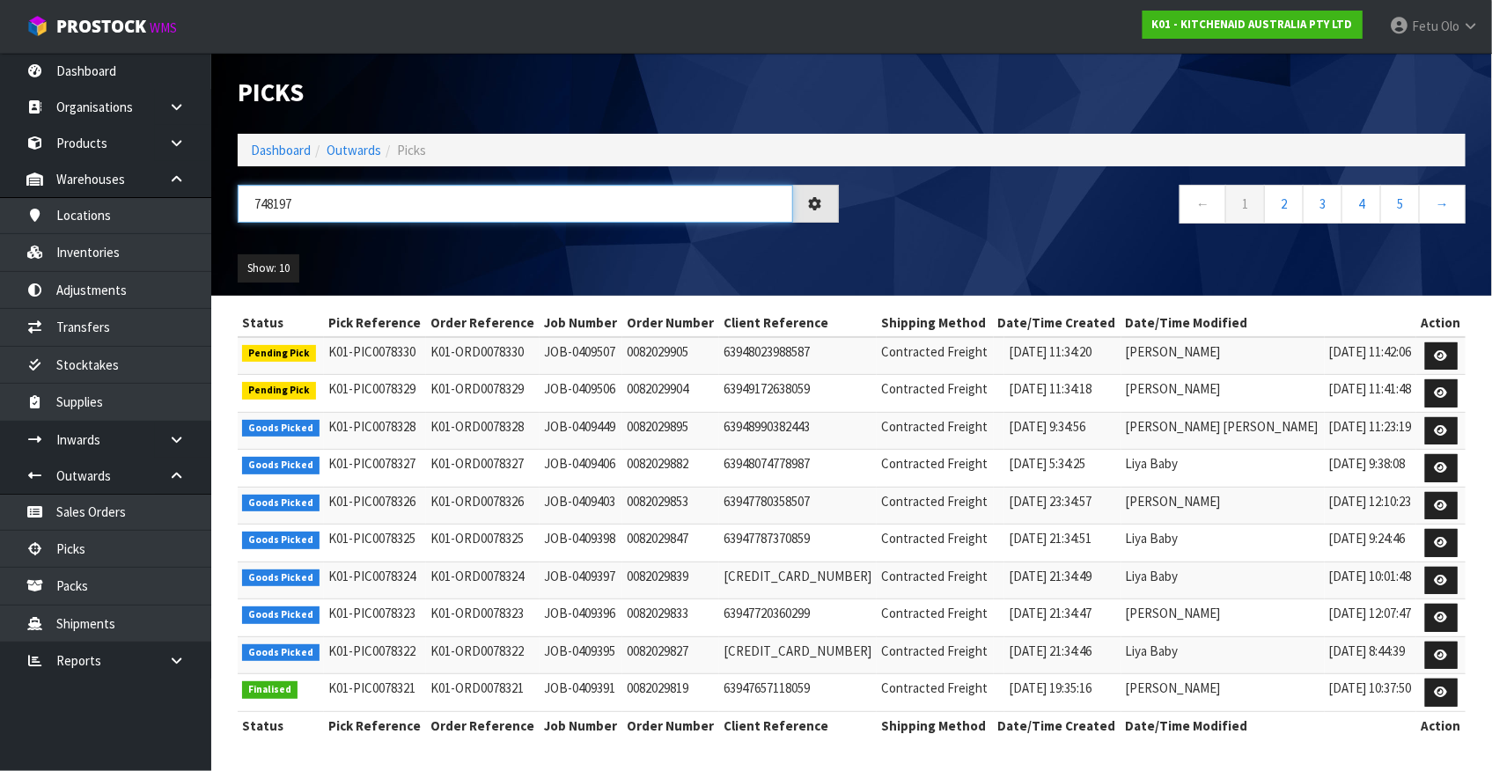
click at [261, 213] on input "748197" at bounding box center [516, 204] width 556 height 38
click at [260, 213] on input "748197" at bounding box center [516, 204] width 556 height 38
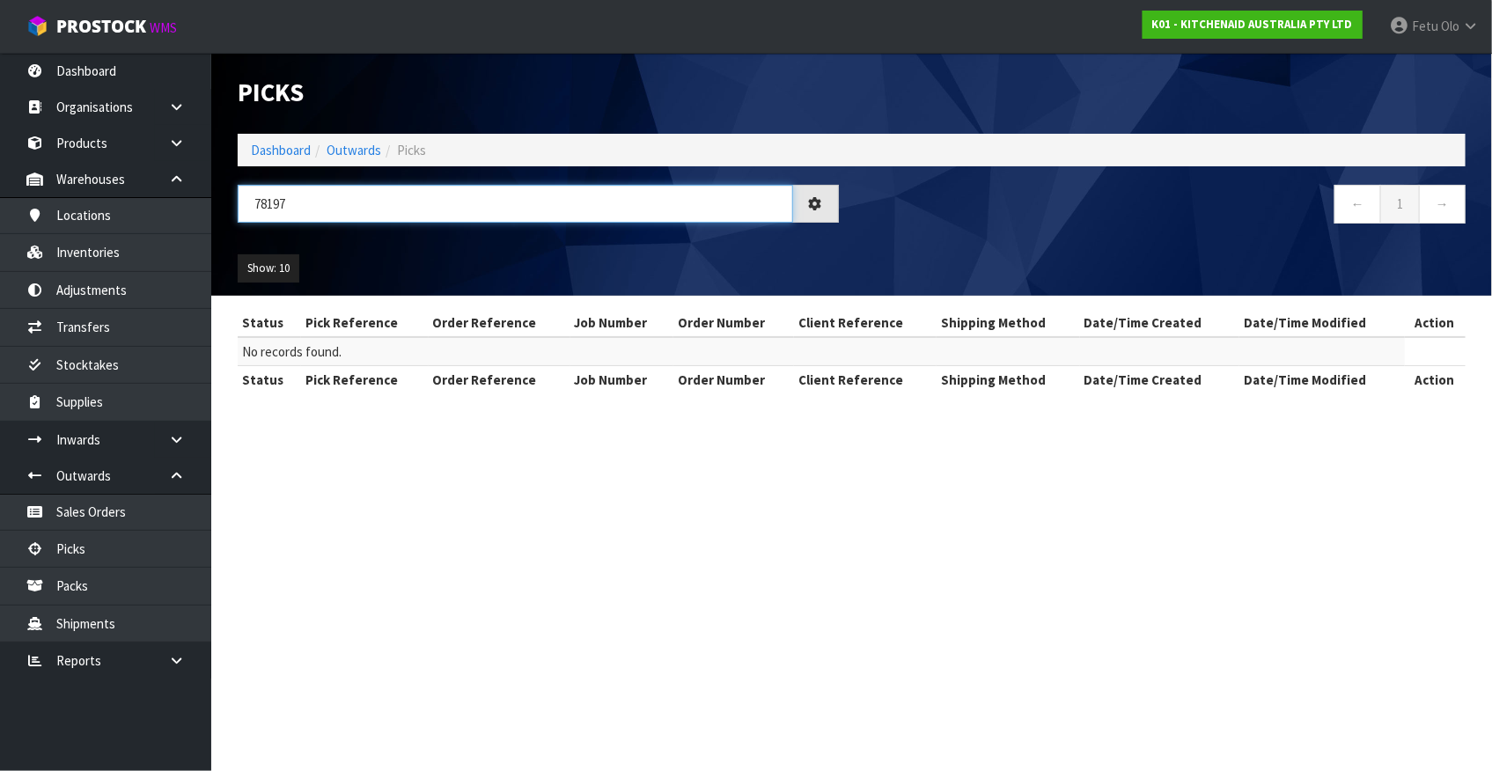
type input "78197"
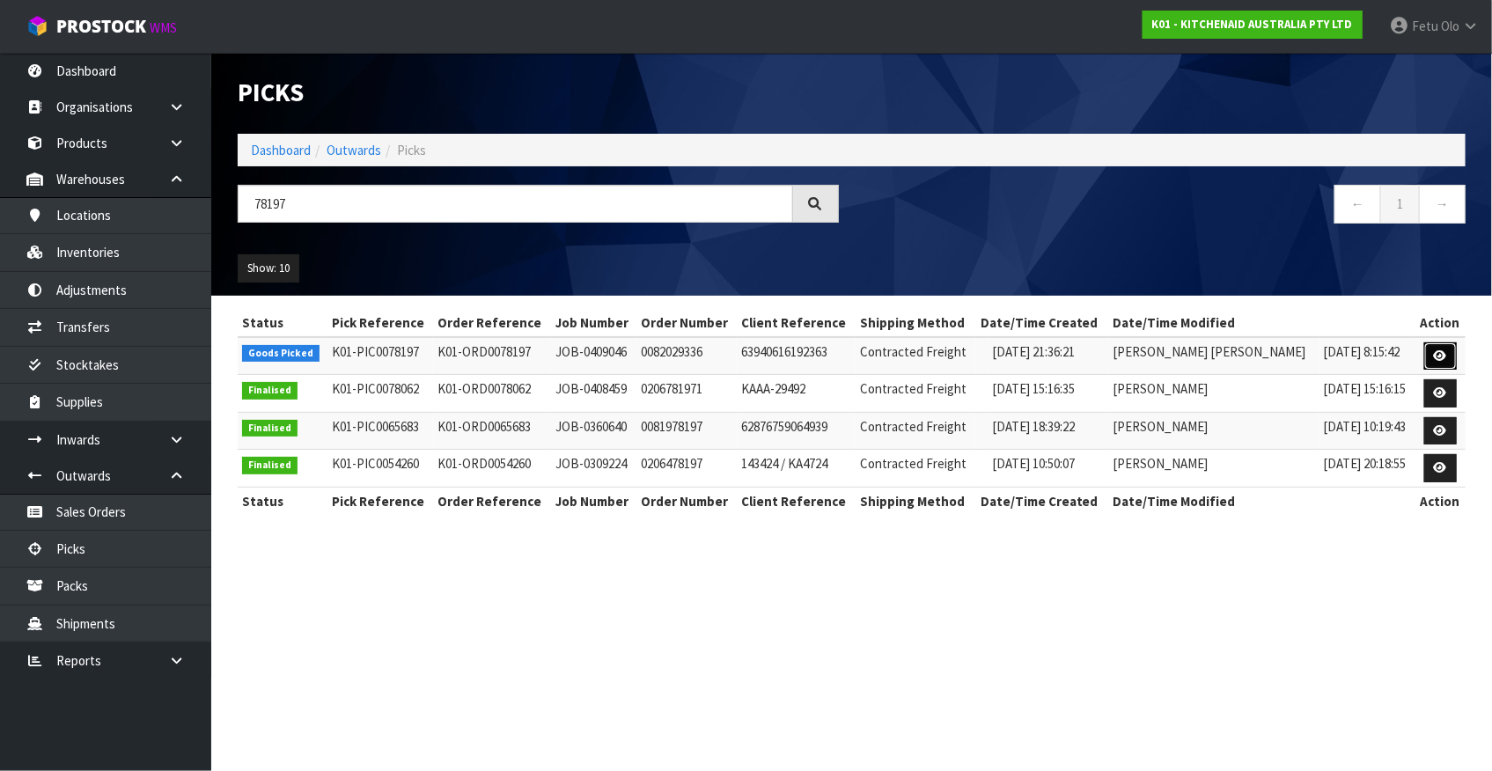
click at [1446, 357] on link at bounding box center [1441, 356] width 33 height 28
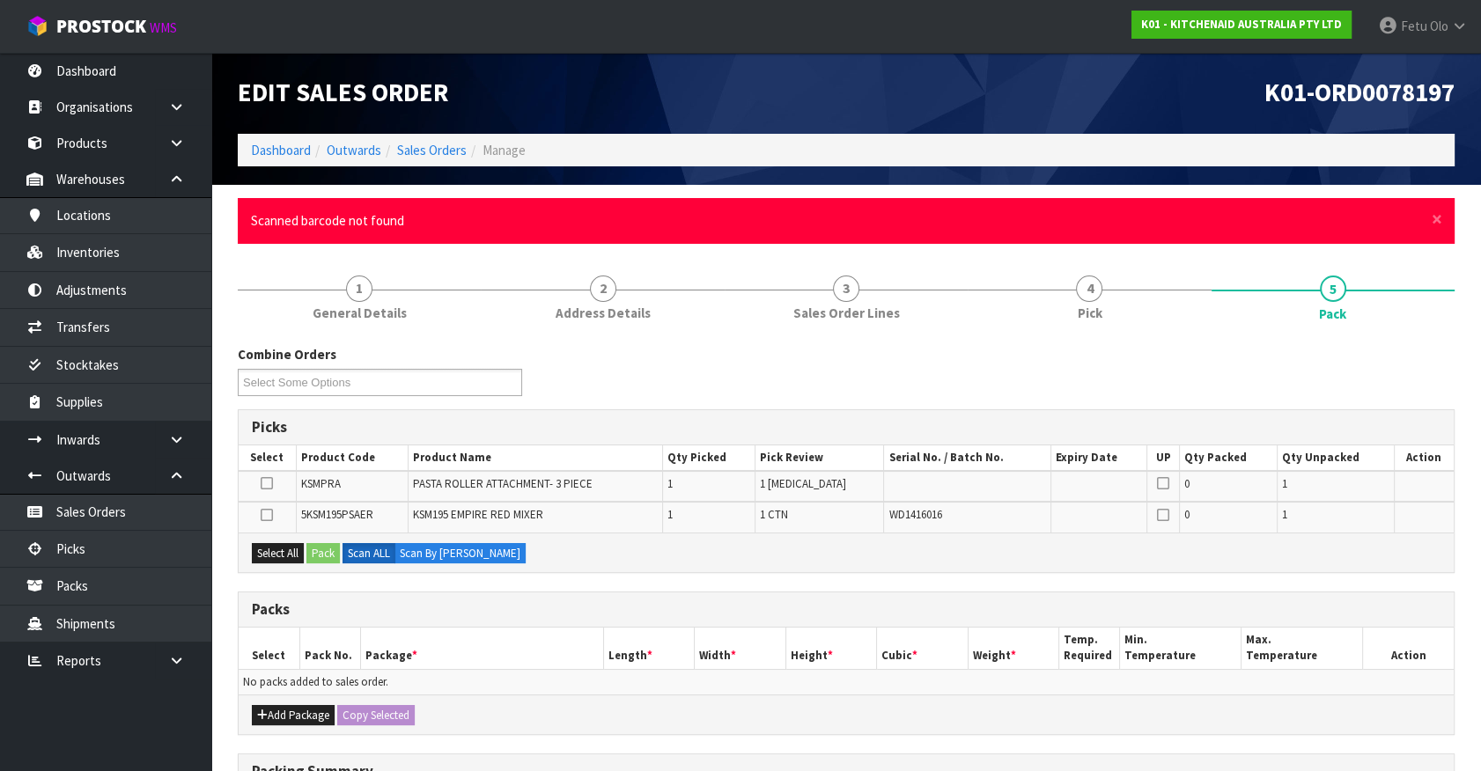
click at [723, 593] on div "Packs" at bounding box center [846, 610] width 1215 height 35
drag, startPoint x: 1440, startPoint y: 214, endPoint x: 1403, endPoint y: 286, distance: 81.5
click at [1440, 213] on span "×" at bounding box center [1437, 219] width 11 height 25
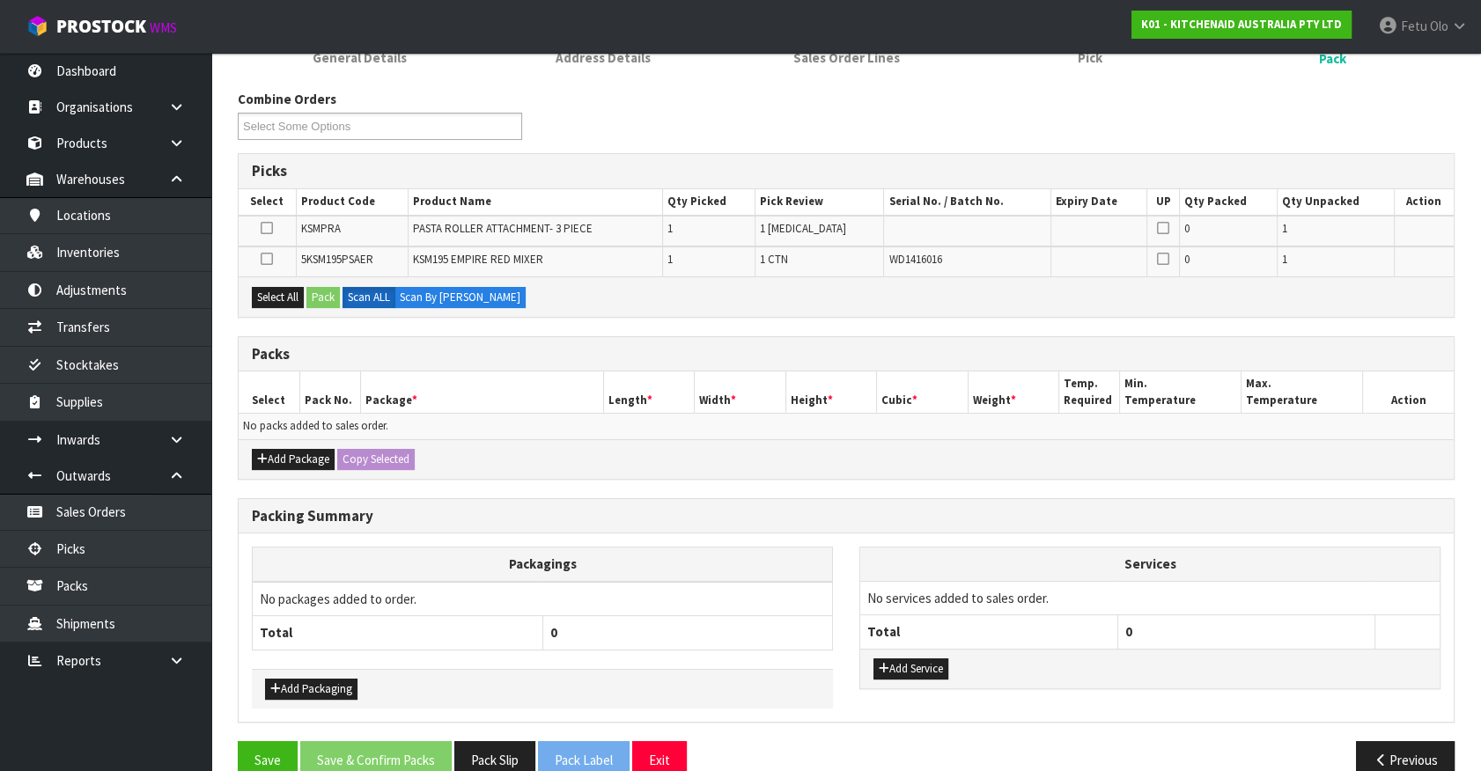
scroll to position [221, 0]
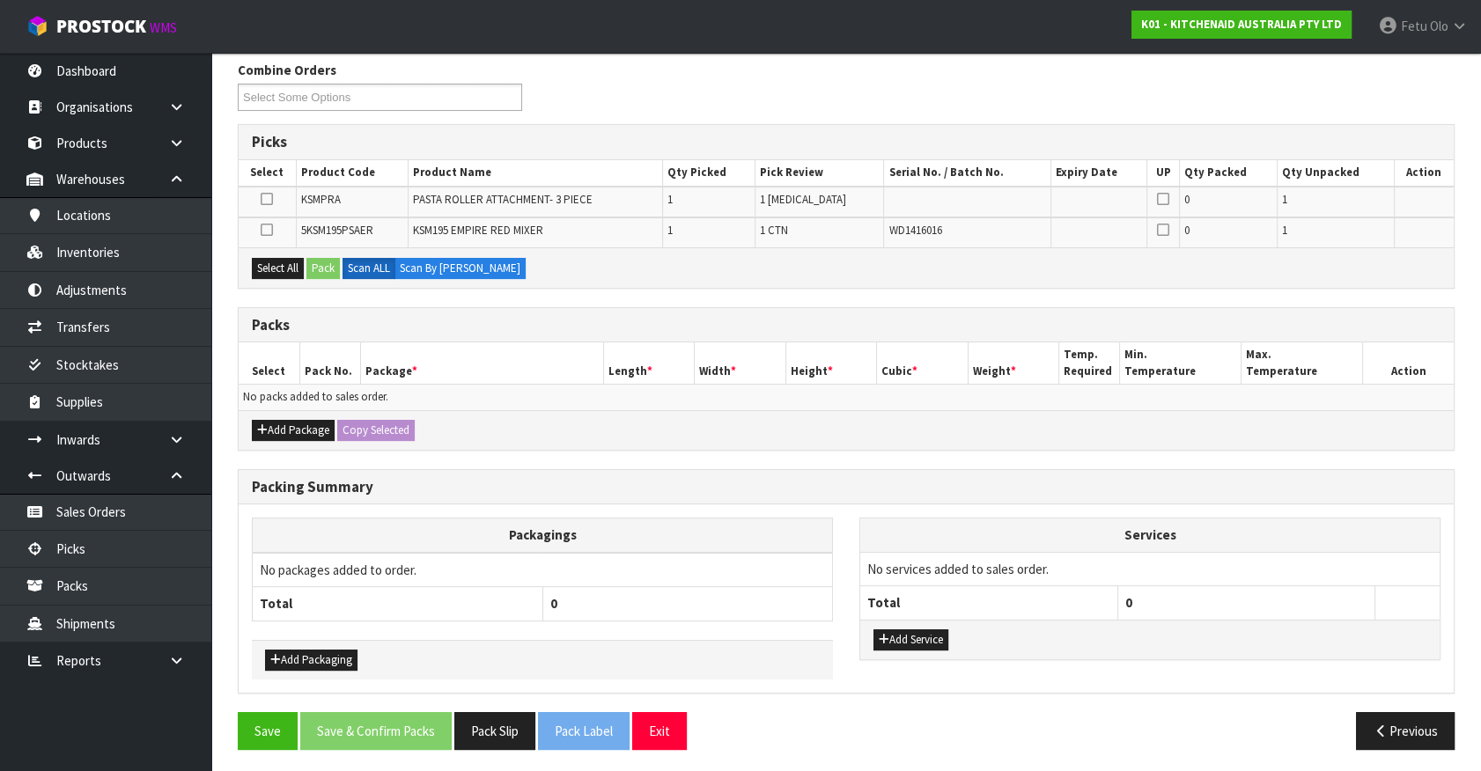
click at [977, 529] on th "Services" at bounding box center [1149, 535] width 579 height 33
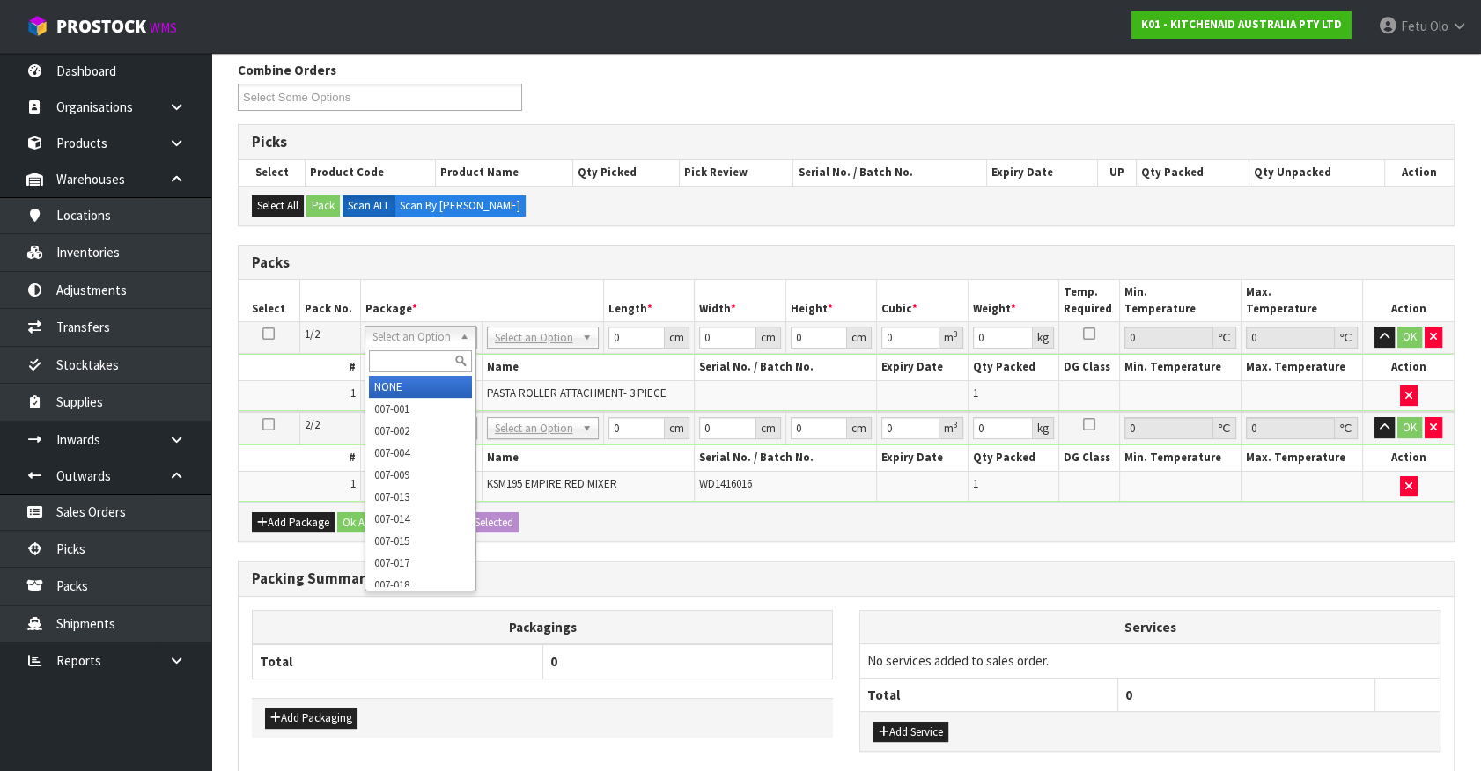
click at [422, 368] on input "text" at bounding box center [420, 361] width 103 height 22
type input "01"
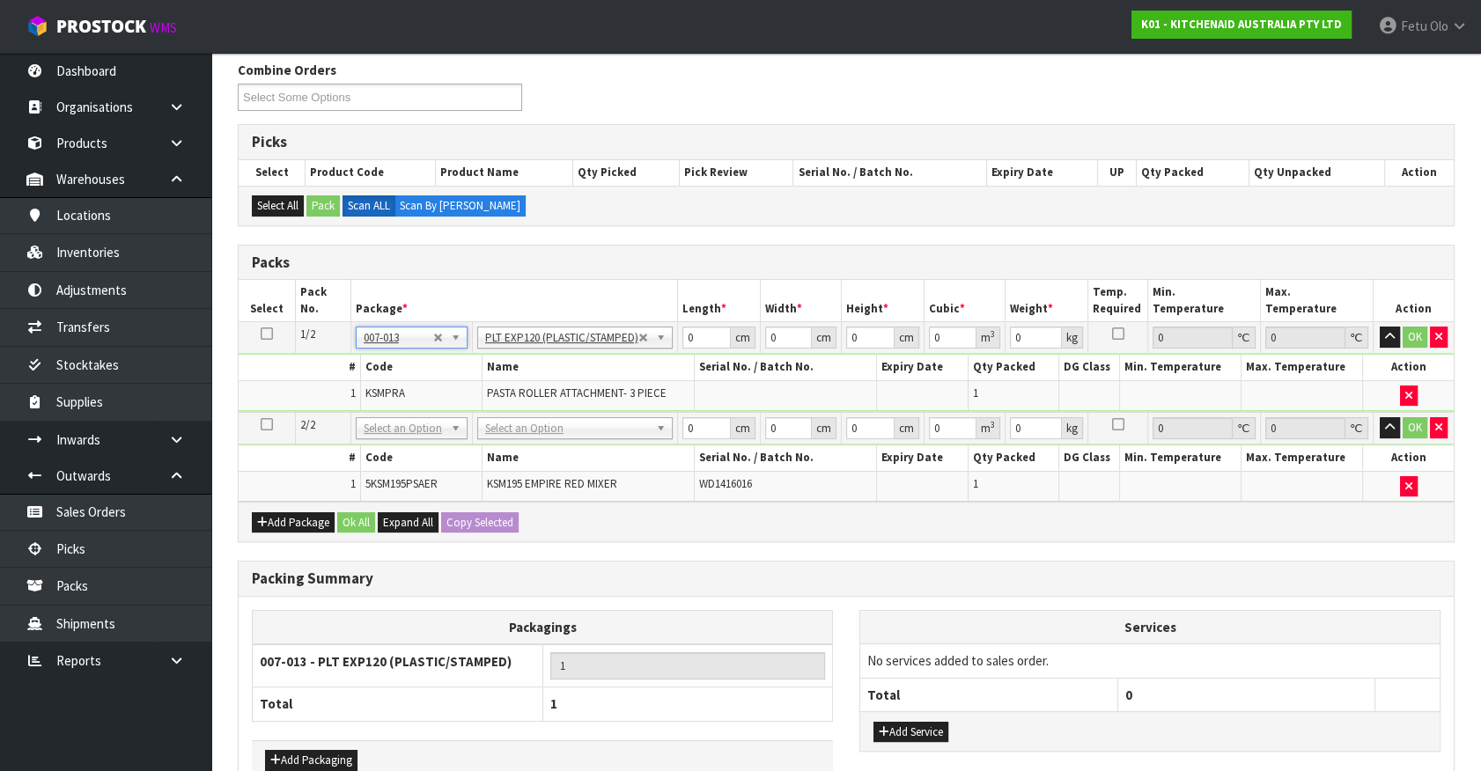
type input "110"
type input "13"
type input "0.1573"
type input "11.5"
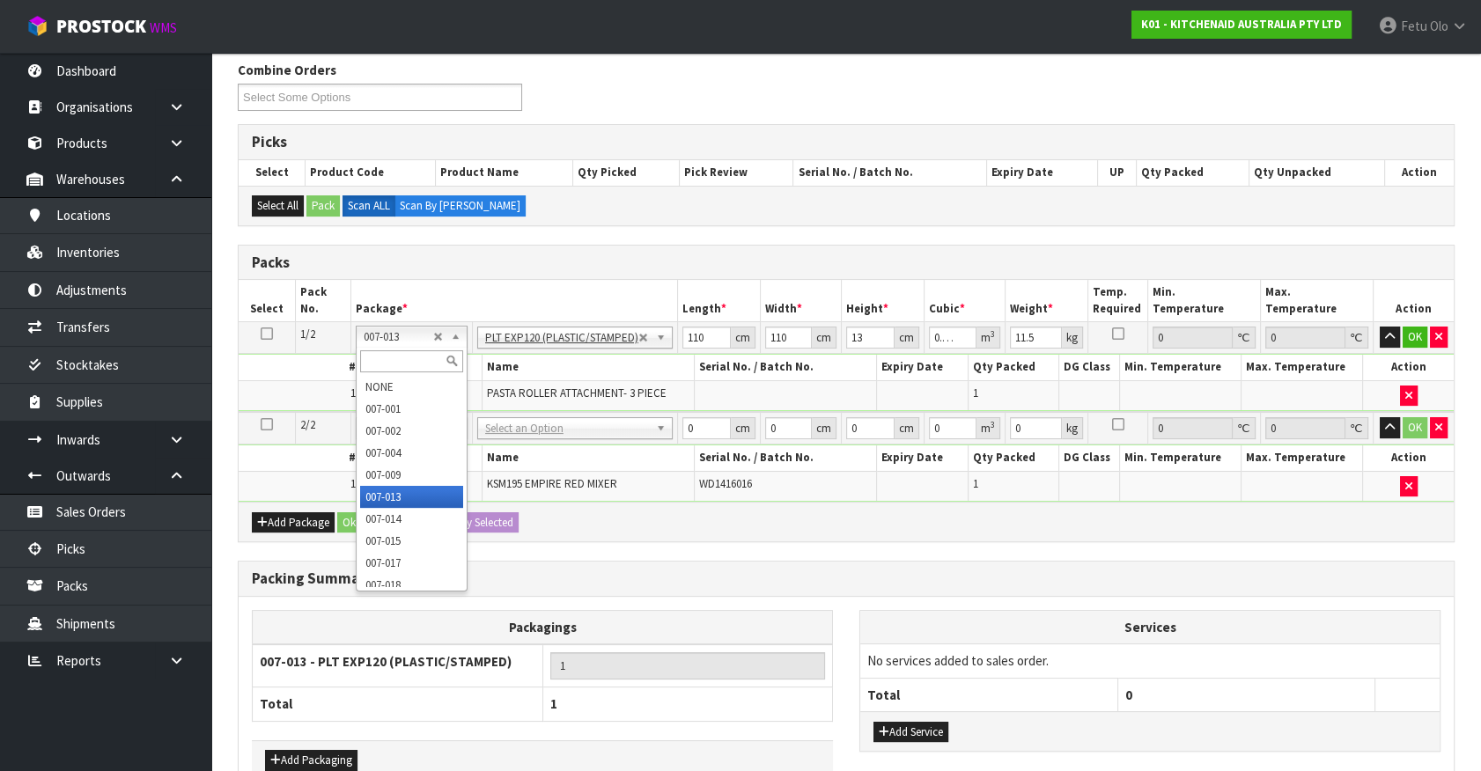
click at [402, 351] on input "text" at bounding box center [411, 361] width 103 height 22
type input "011"
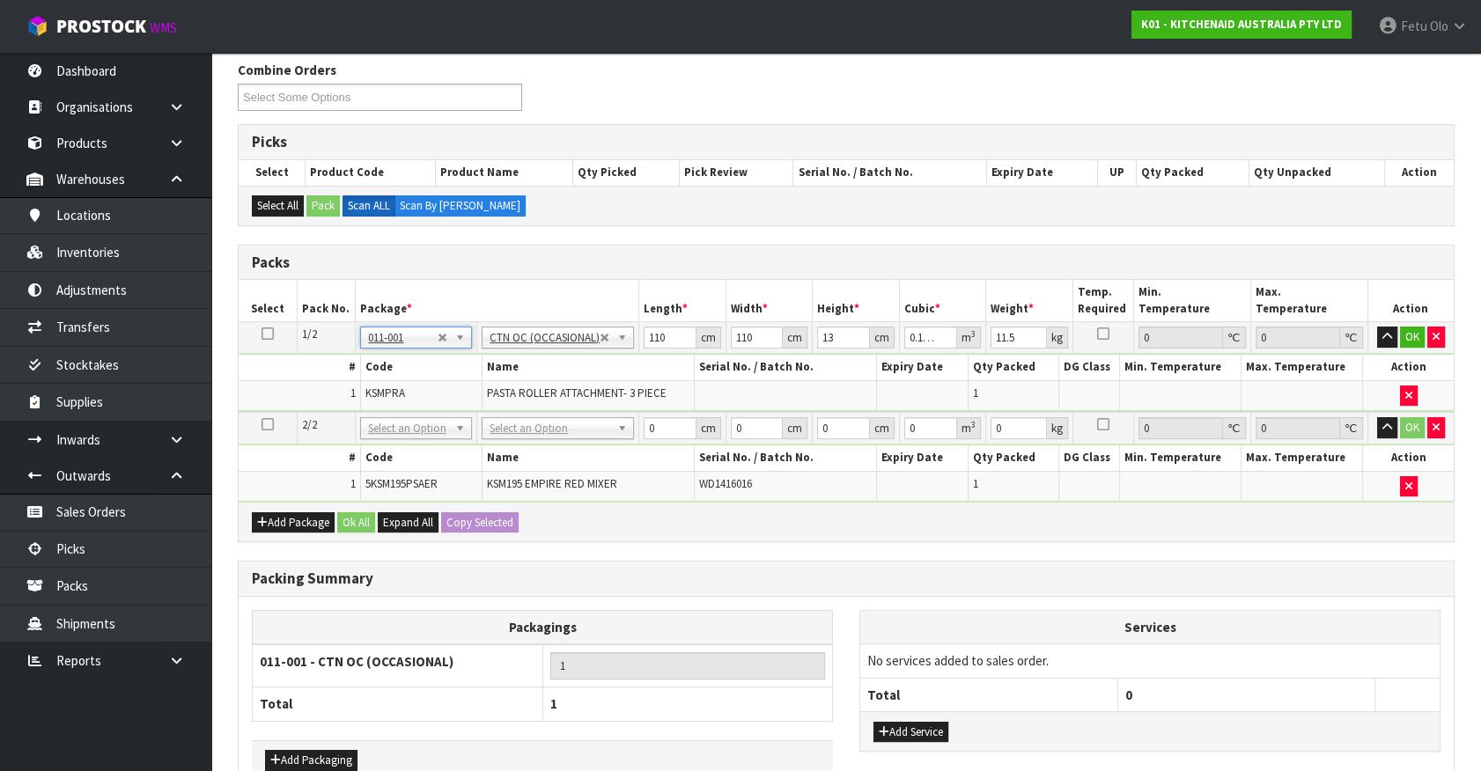
type input "0"
type input "3.5"
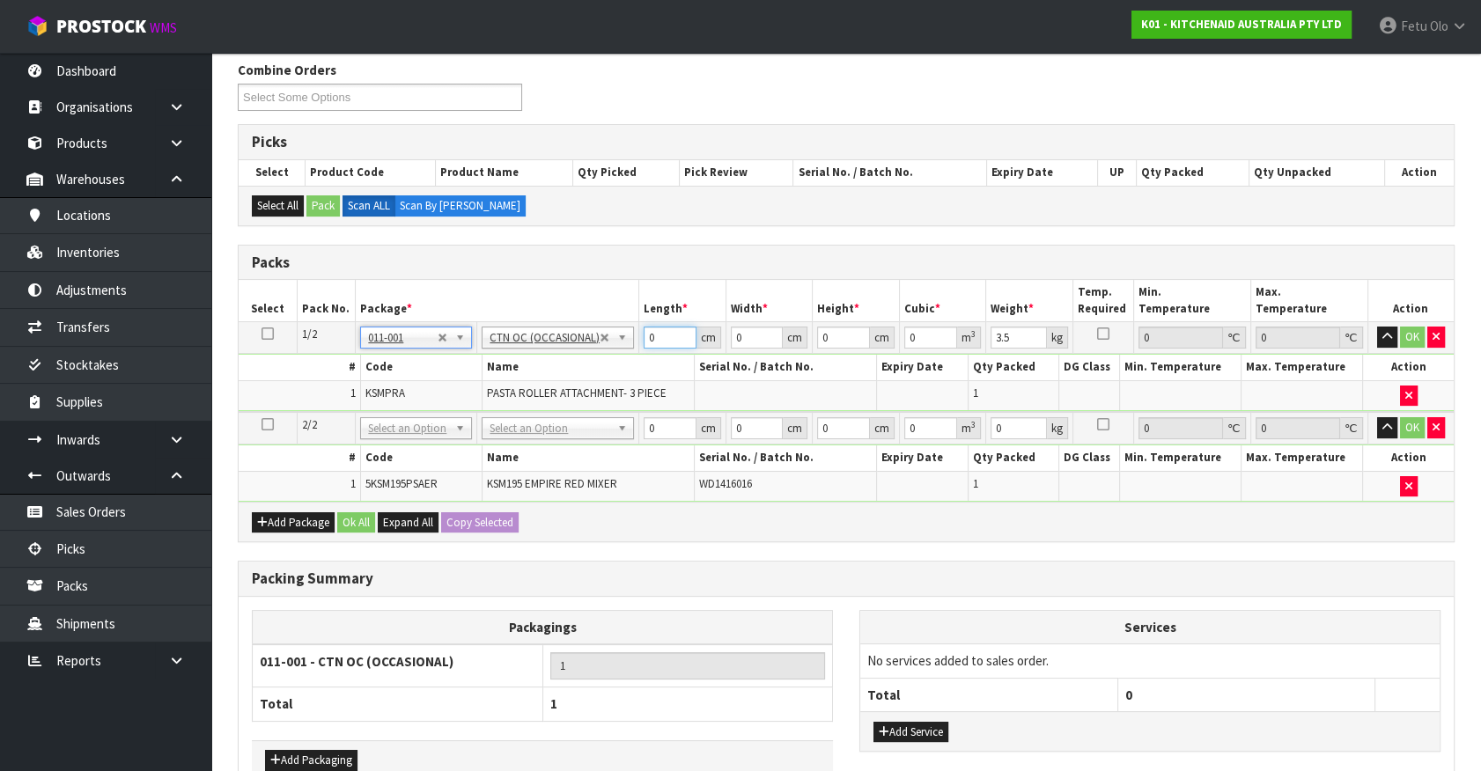
click at [379, 388] on tbody "1/2 NONE 007-001 007-002 007-004 007-009 007-013 007-014 007-015 007-017 007-01…" at bounding box center [846, 367] width 1215 height 90
type input "25"
type input "23"
type input "2"
type input "0.00115"
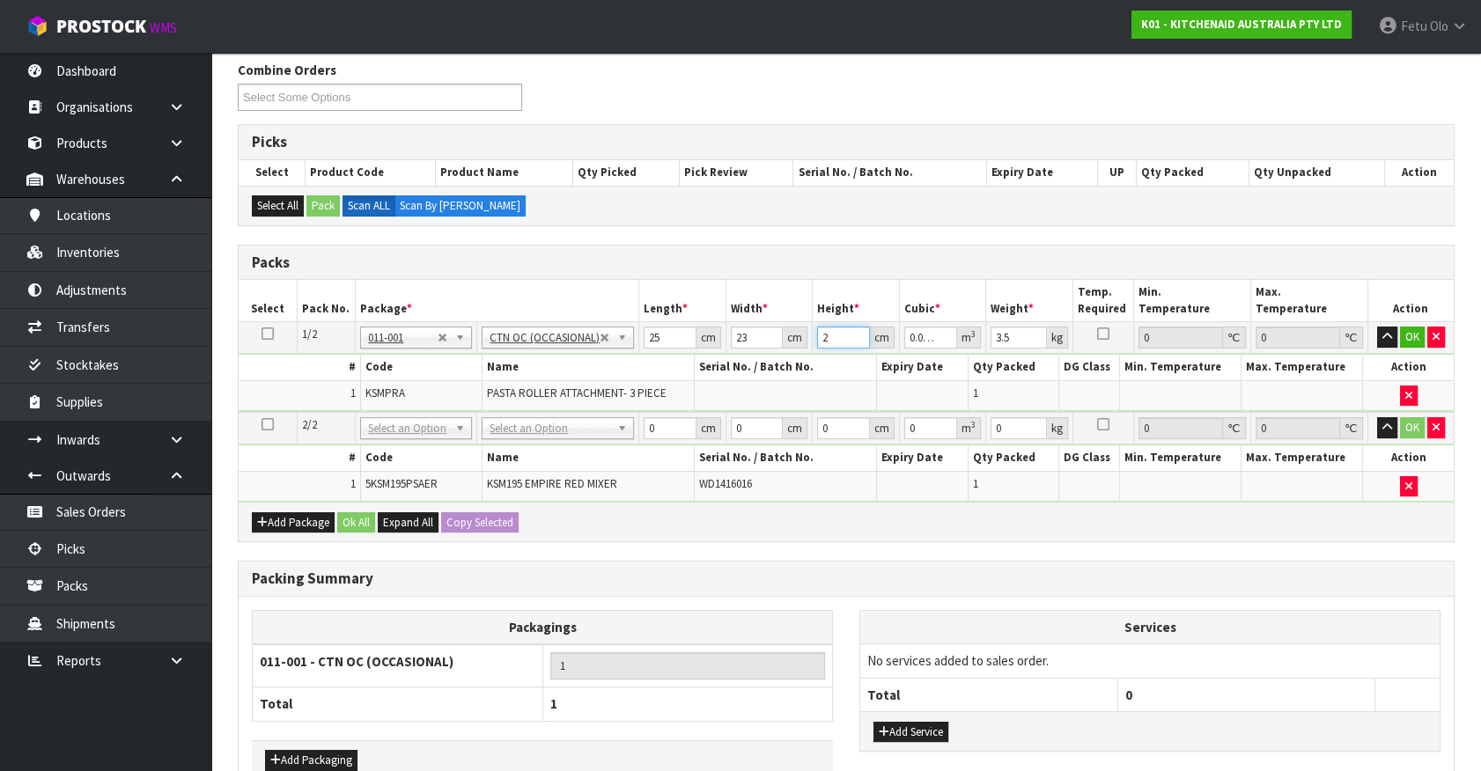
type input "28"
type input "0.0161"
type input "28"
type input "4"
click button "OK" at bounding box center [1412, 337] width 25 height 21
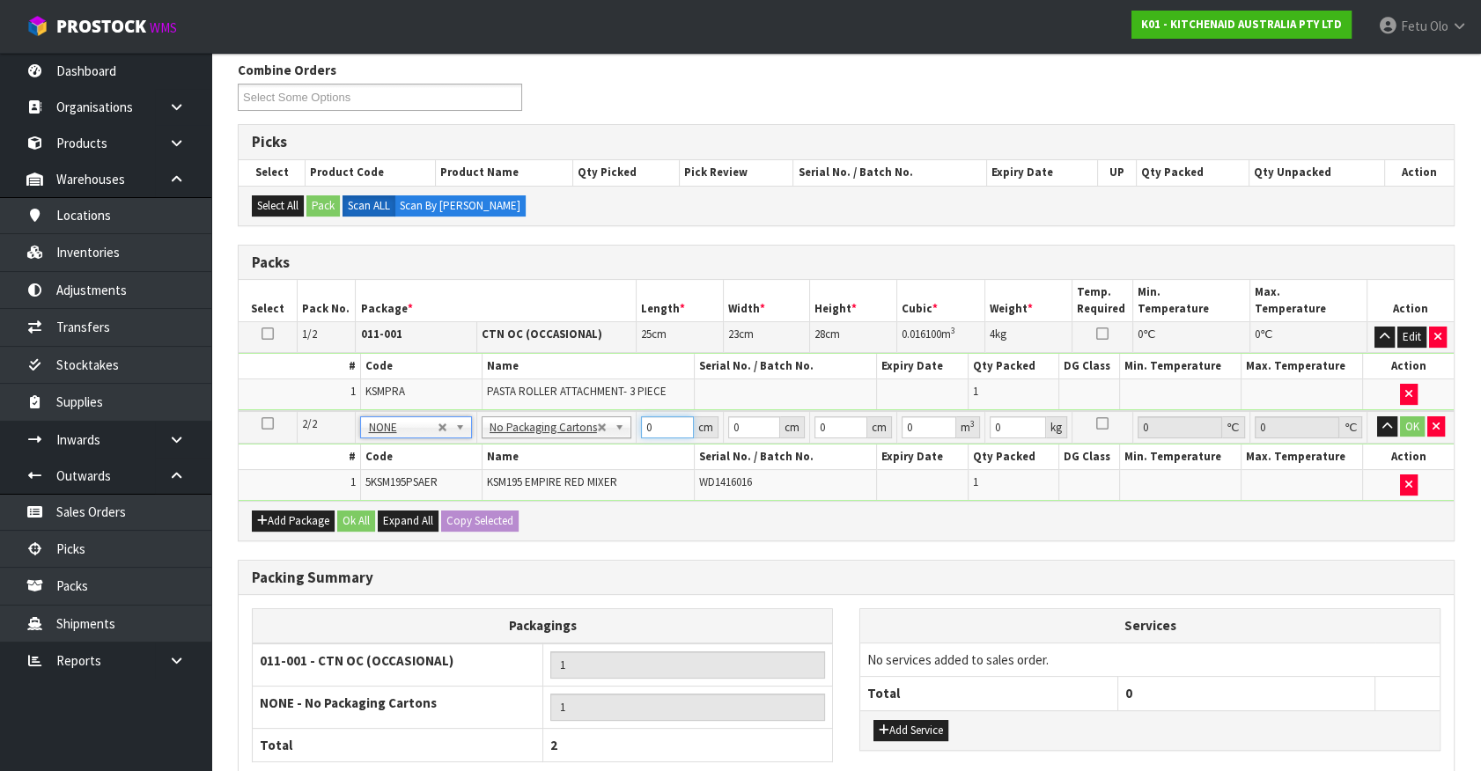
drag, startPoint x: 652, startPoint y: 424, endPoint x: 528, endPoint y: 448, distance: 125.5
click at [528, 448] on tbody "2/2 NONE 007-001 007-002 007-004 007-009 007-013 007-014 007-015 007-017 007-01…" at bounding box center [846, 456] width 1215 height 90
type input "42"
type input "29"
type input "4"
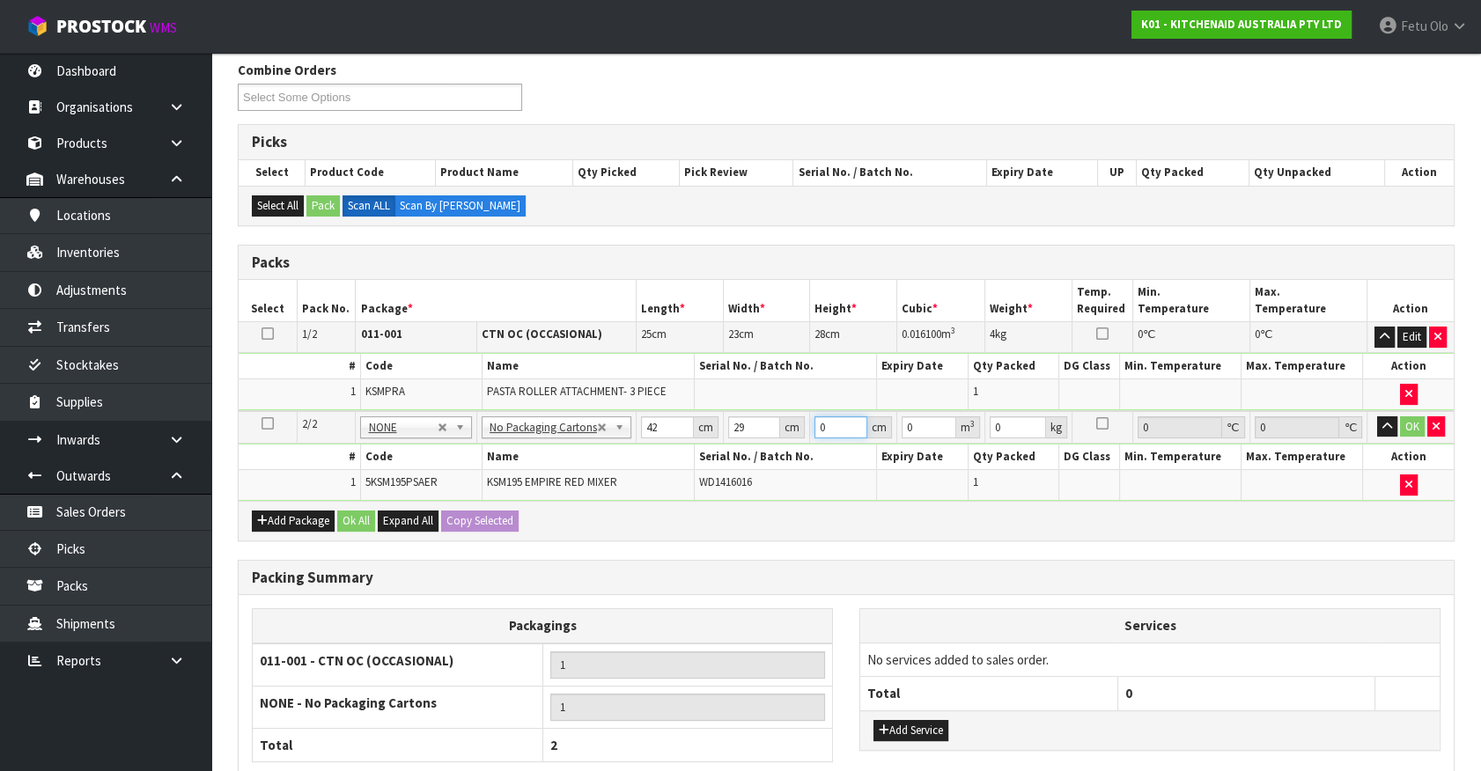
type input "0.004872"
type input "43"
type input "0.052374"
type input "43"
type input "13"
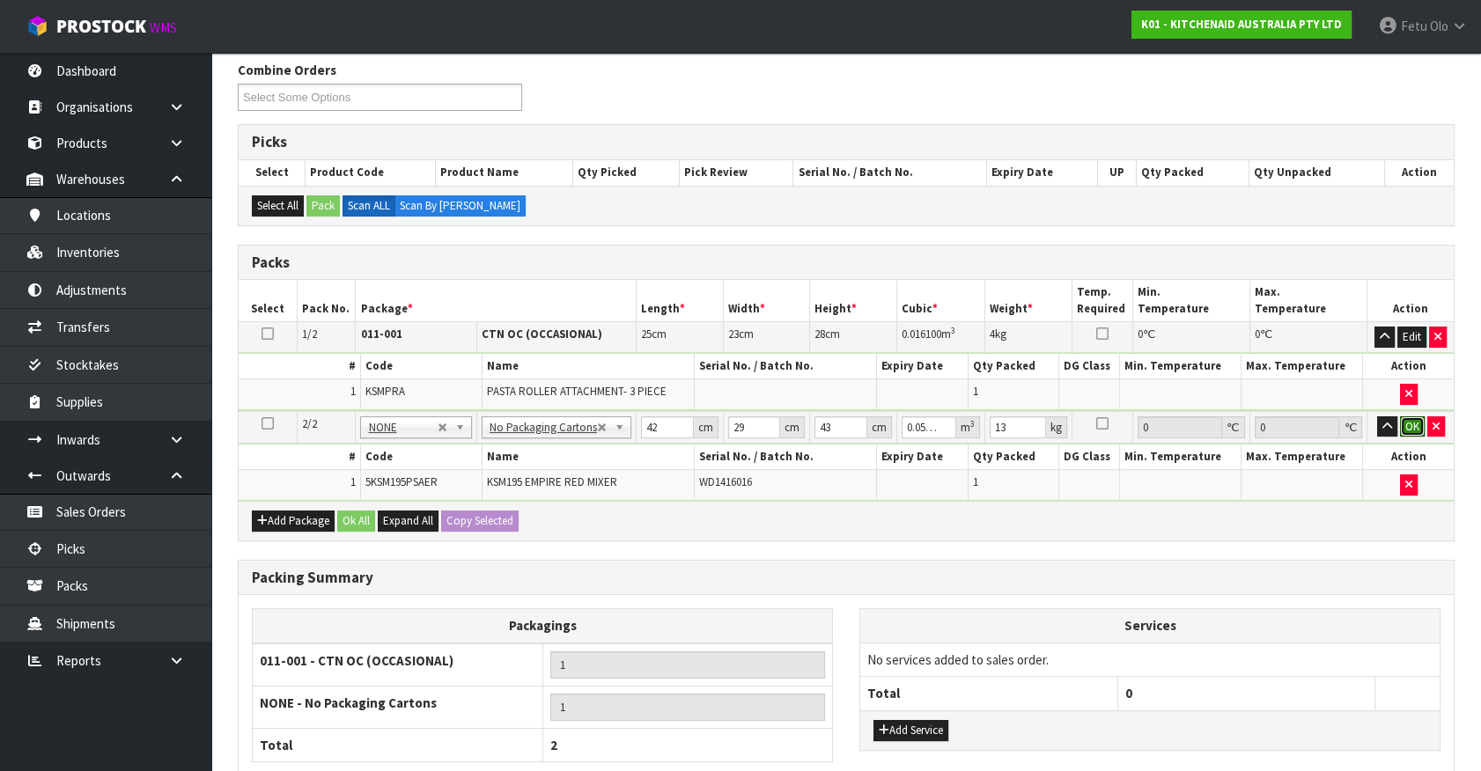
click button "OK" at bounding box center [1412, 426] width 25 height 21
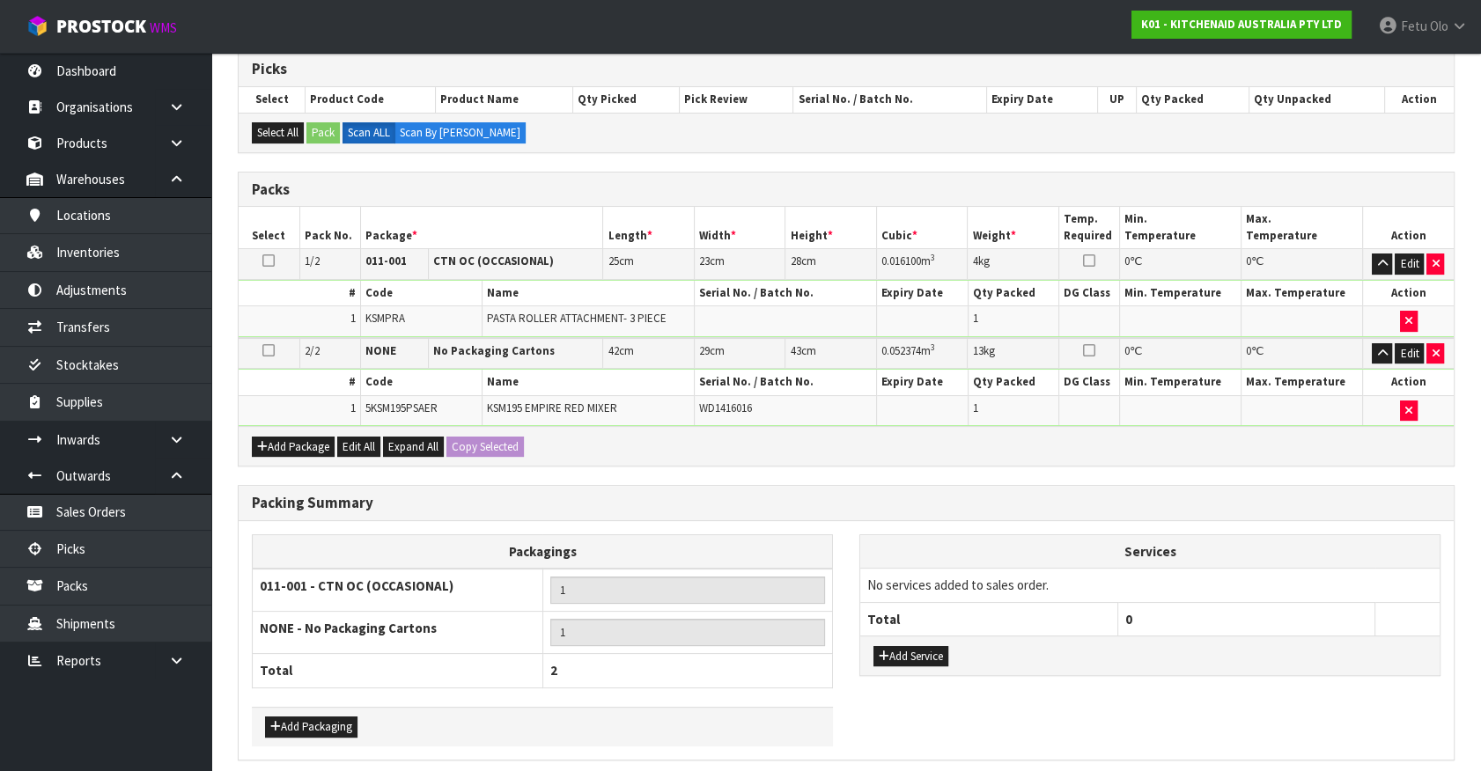
scroll to position [361, 0]
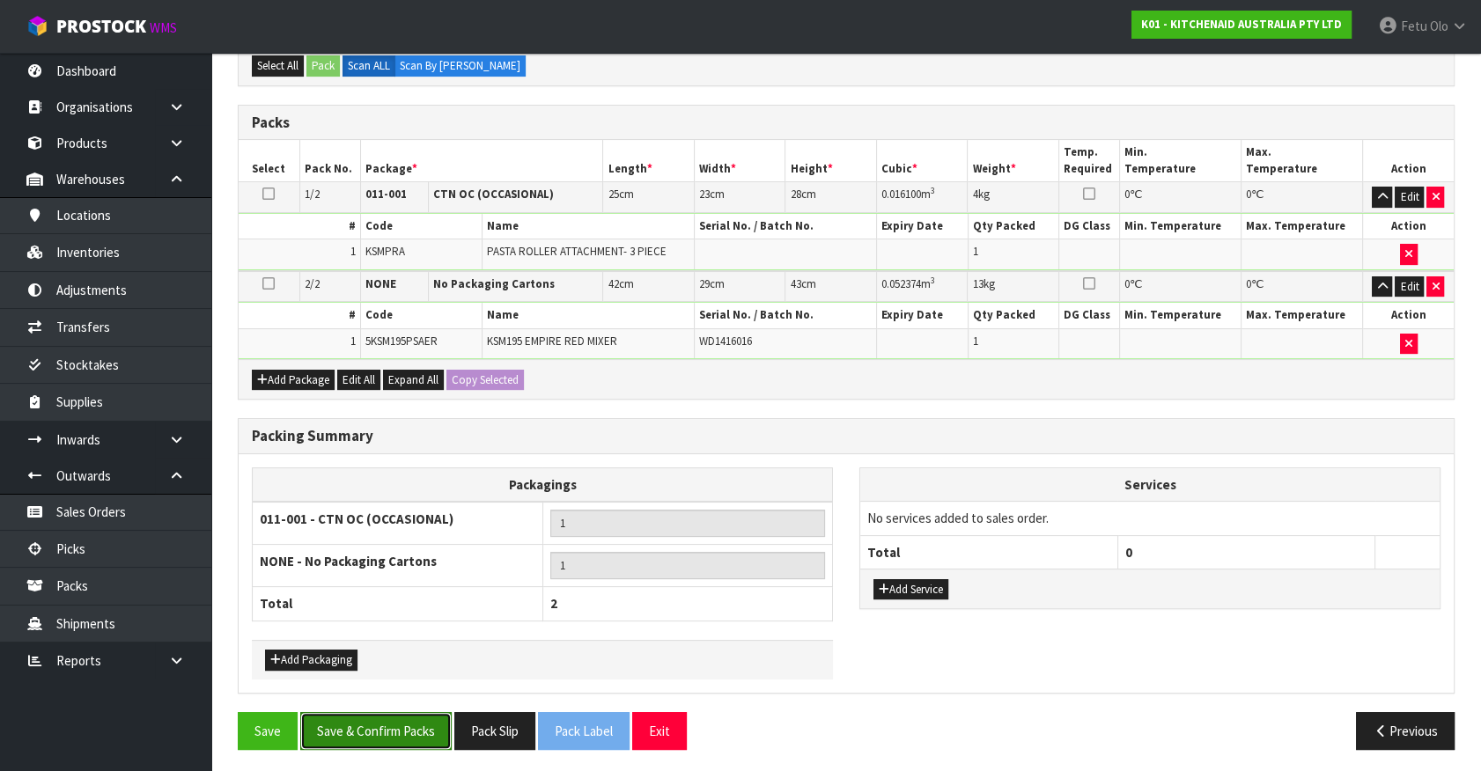
click at [418, 736] on button "Save & Confirm Packs" at bounding box center [375, 731] width 151 height 38
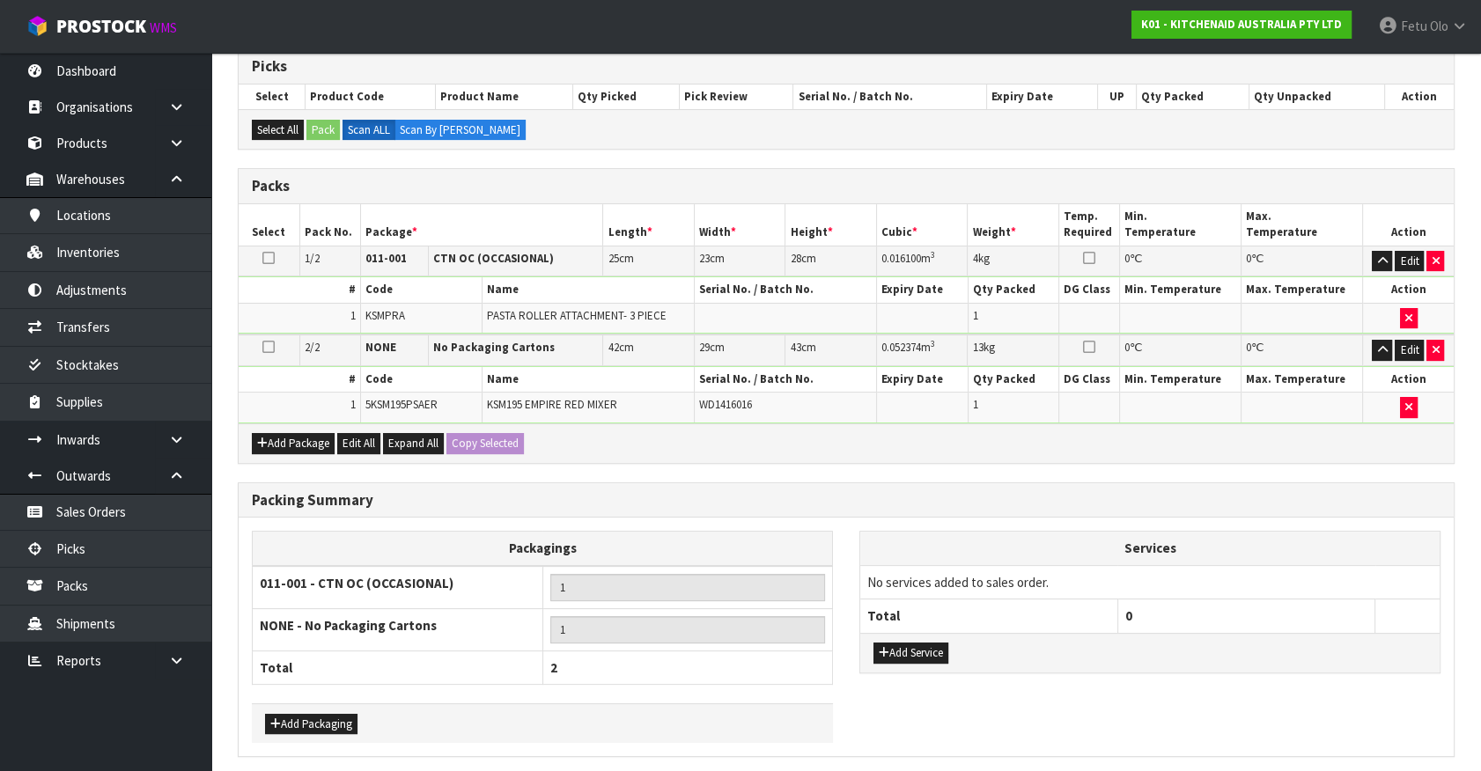
scroll to position [0, 0]
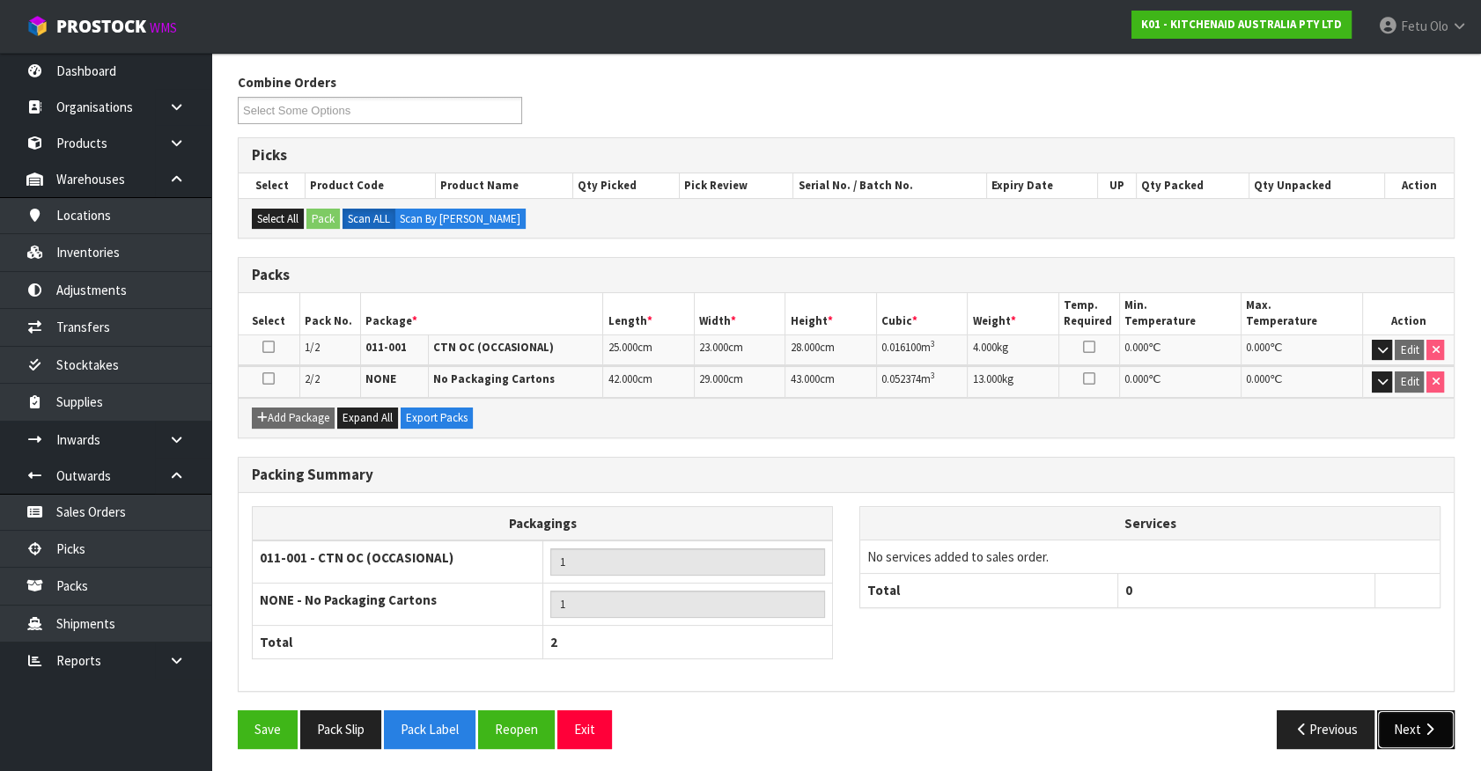
click at [1401, 725] on button "Next" at bounding box center [1415, 729] width 77 height 38
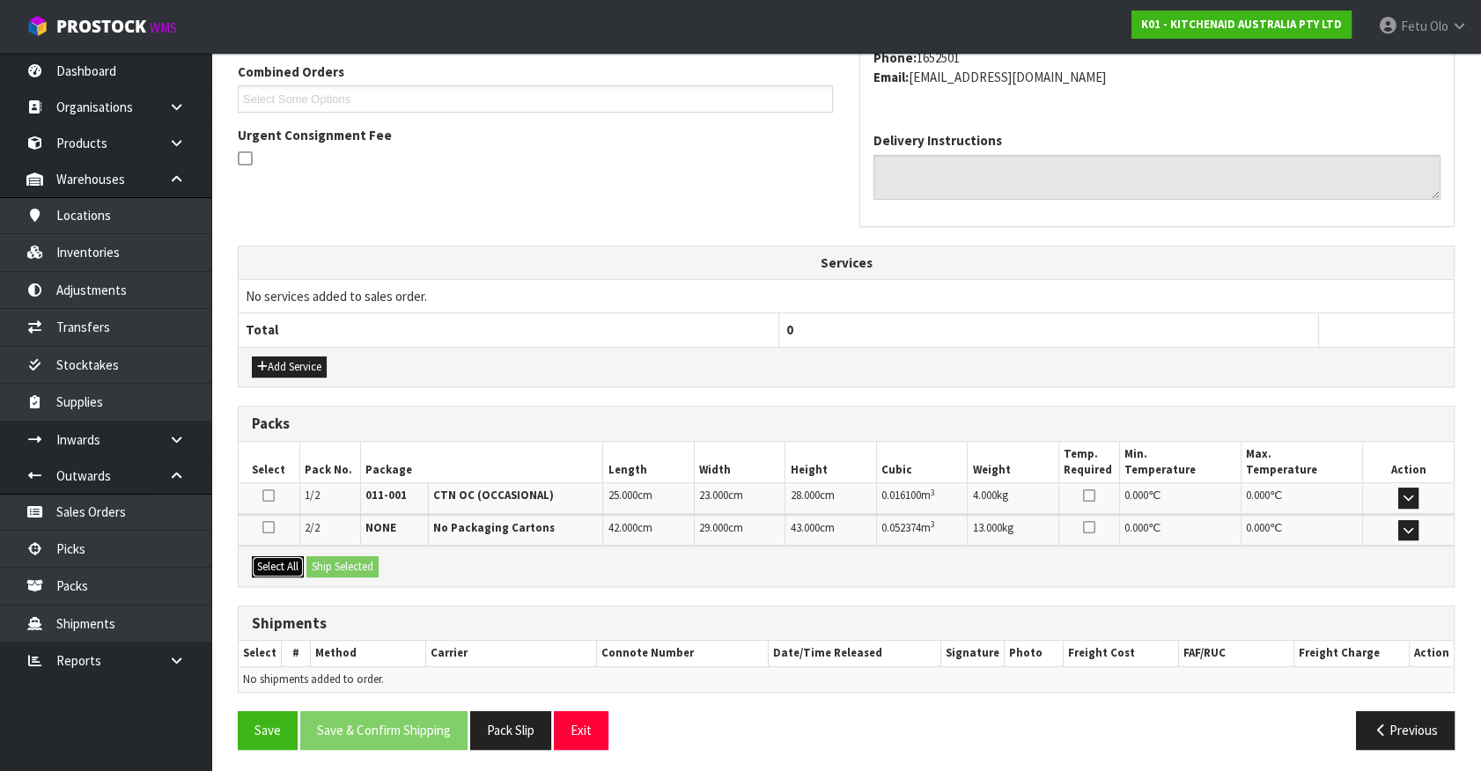
click at [277, 563] on button "Select All" at bounding box center [278, 566] width 52 height 21
click at [361, 563] on button "Ship Selected" at bounding box center [342, 566] width 72 height 21
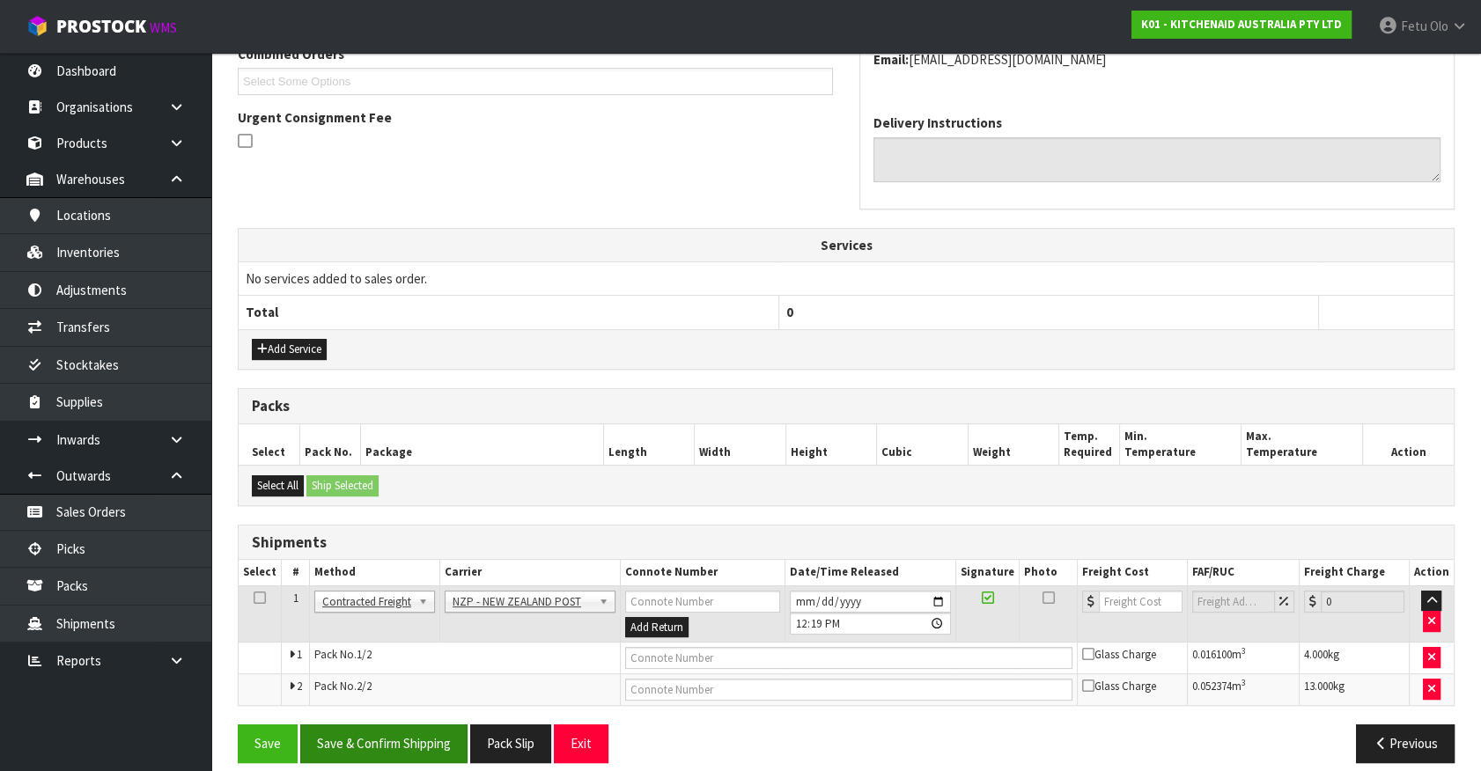
scroll to position [490, 0]
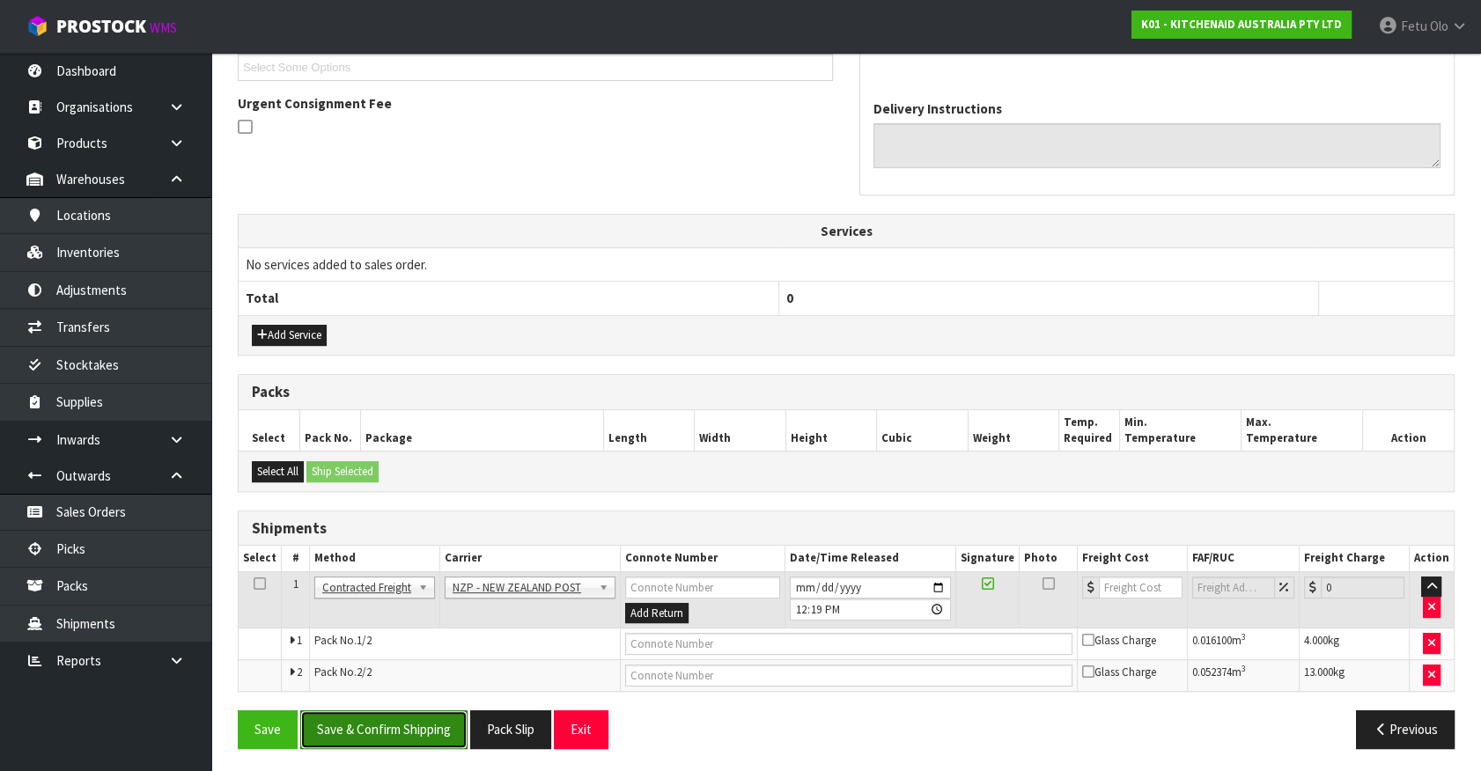
click at [409, 737] on button "Save & Confirm Shipping" at bounding box center [383, 729] width 167 height 38
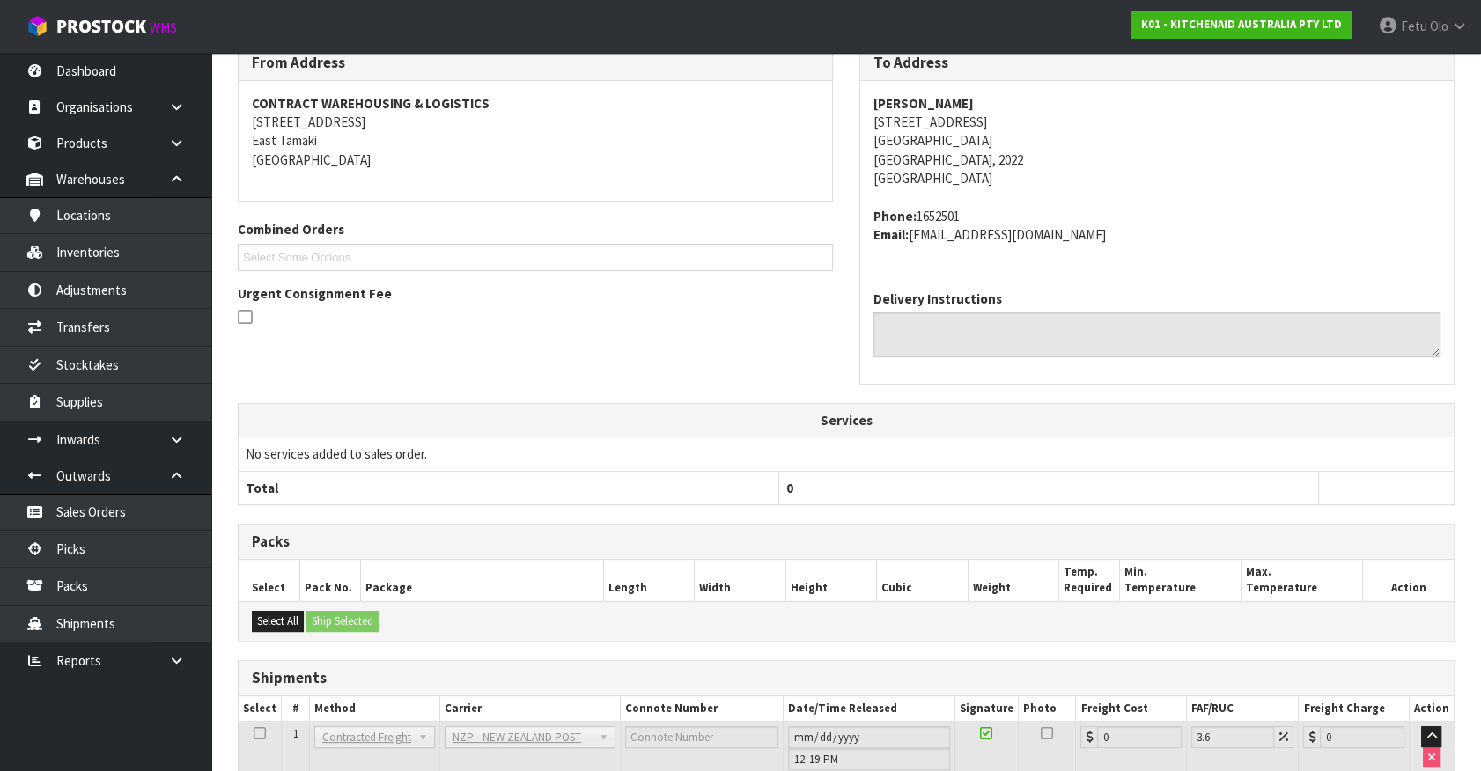
scroll to position [465, 0]
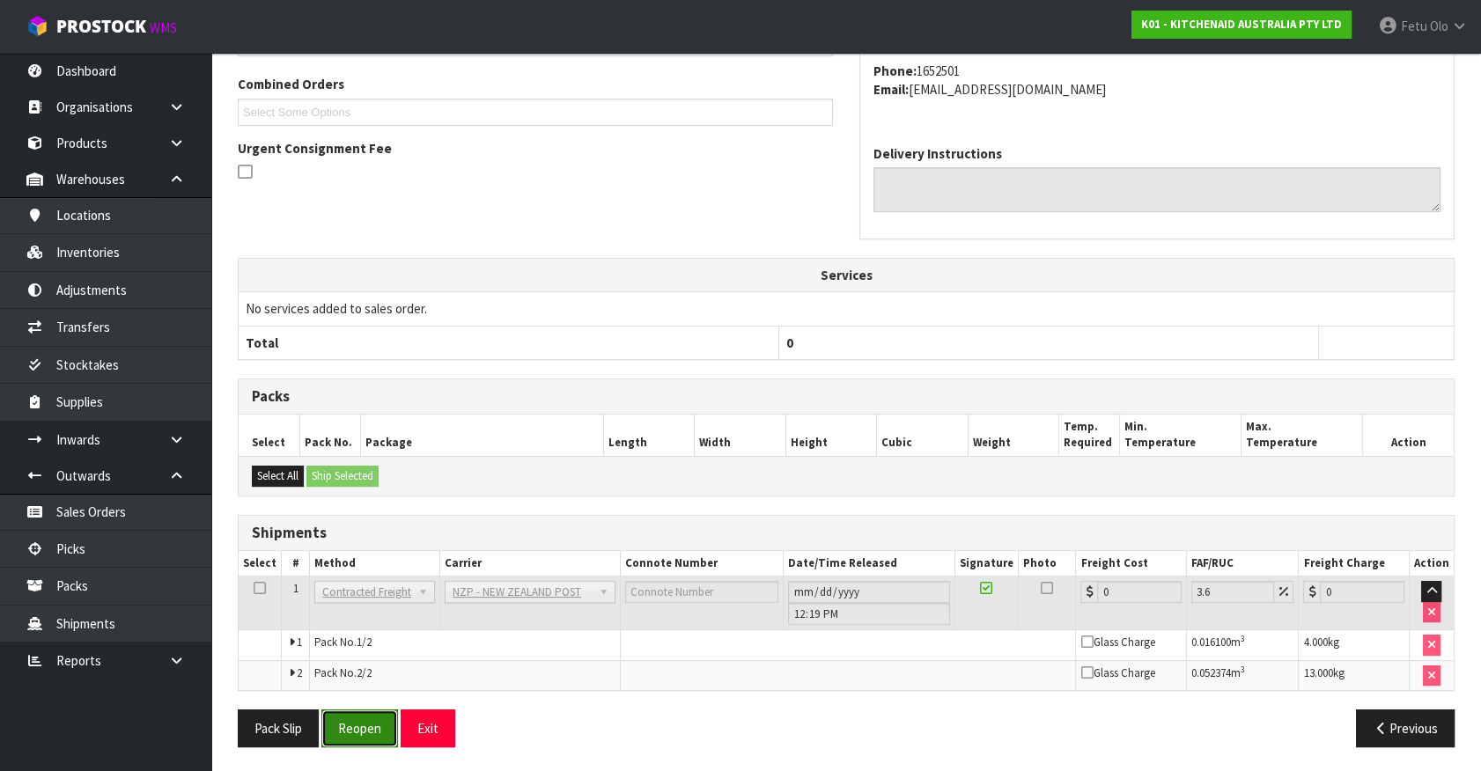
drag, startPoint x: 377, startPoint y: 731, endPoint x: 364, endPoint y: 734, distance: 12.8
click at [377, 731] on button "Reopen" at bounding box center [359, 729] width 77 height 38
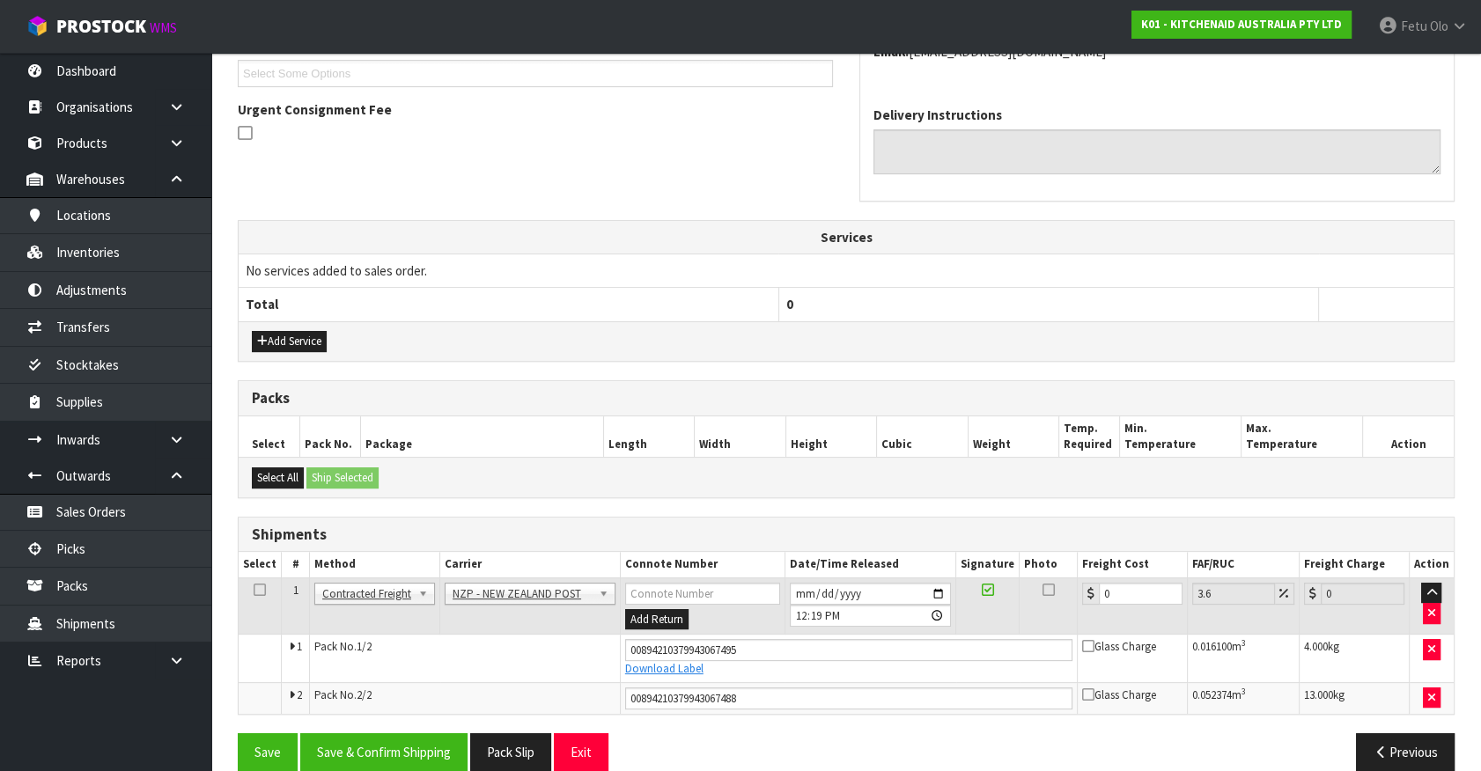
scroll to position [506, 0]
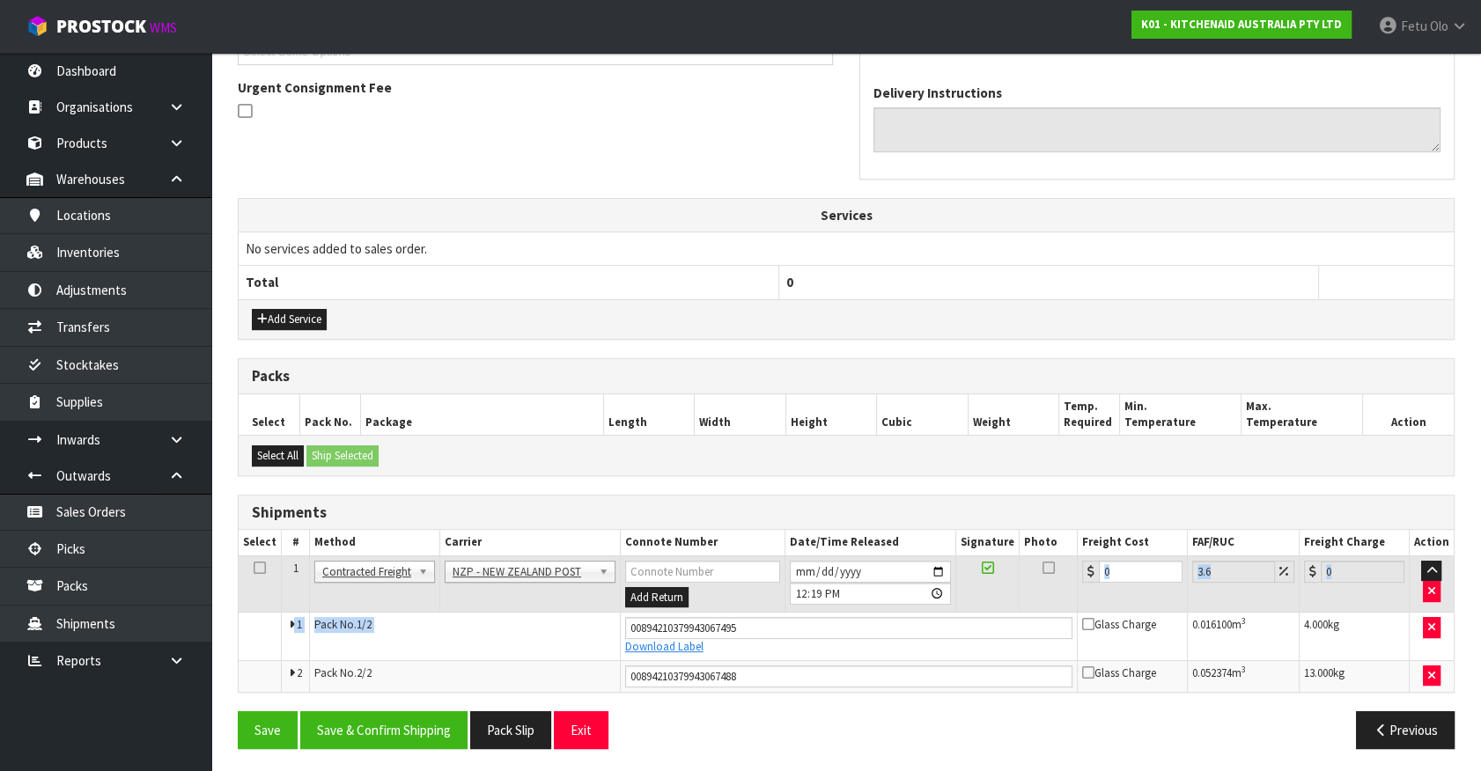
drag, startPoint x: 1137, startPoint y: 553, endPoint x: 851, endPoint y: 625, distance: 294.2
click at [851, 625] on tbody "1 Client Local Pickup Customer Local Pickup Company Freight Contracted Freight …" at bounding box center [846, 624] width 1215 height 136
click at [1007, 530] on th "Signature" at bounding box center [987, 543] width 63 height 26
drag, startPoint x: 1133, startPoint y: 576, endPoint x: 1007, endPoint y: 622, distance: 134.3
click at [986, 620] on tbody "1 Client Local Pickup Customer Local Pickup Company Freight Contracted Freight …" at bounding box center [846, 624] width 1215 height 136
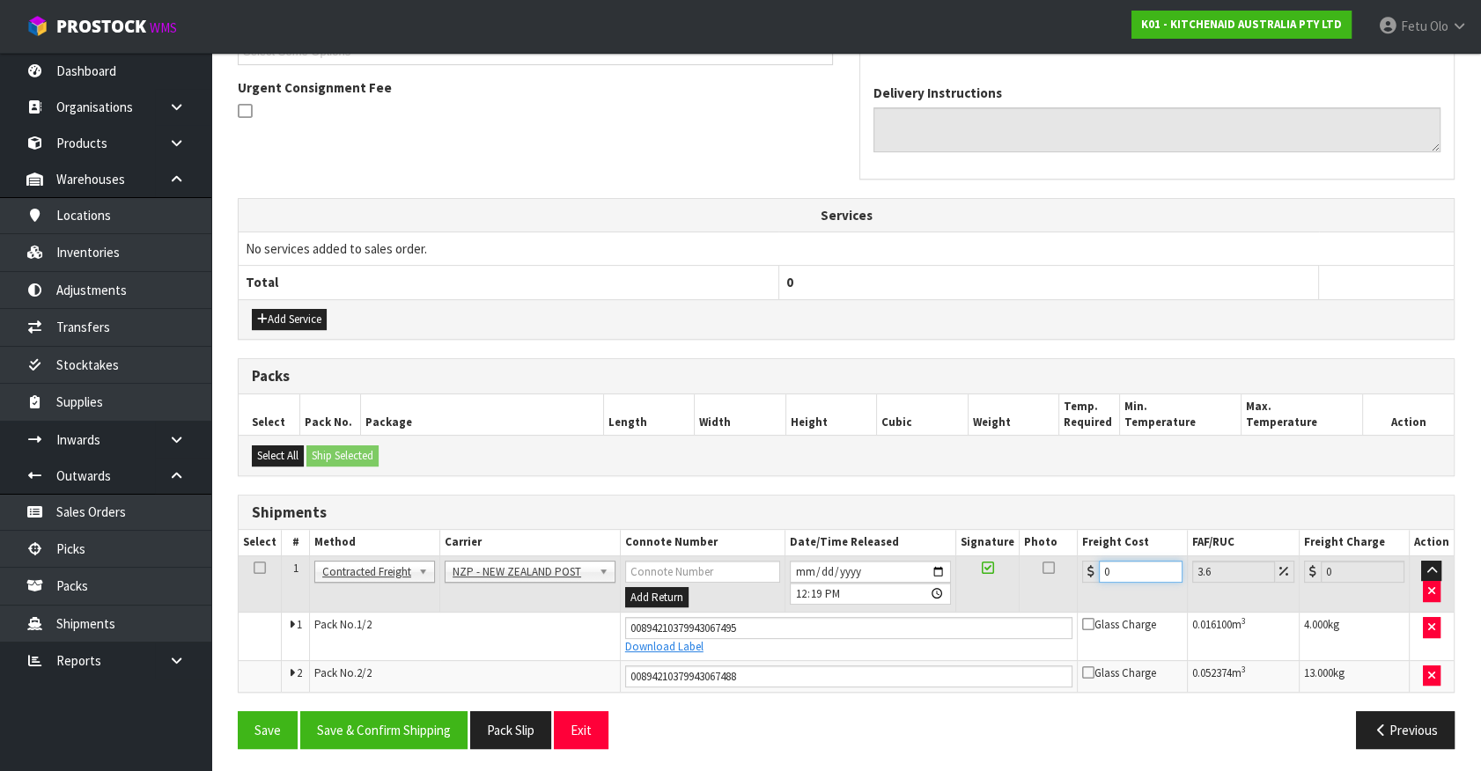
type input "8"
type input "8.29"
type input "8.6"
type input "8.91"
type input "8.66"
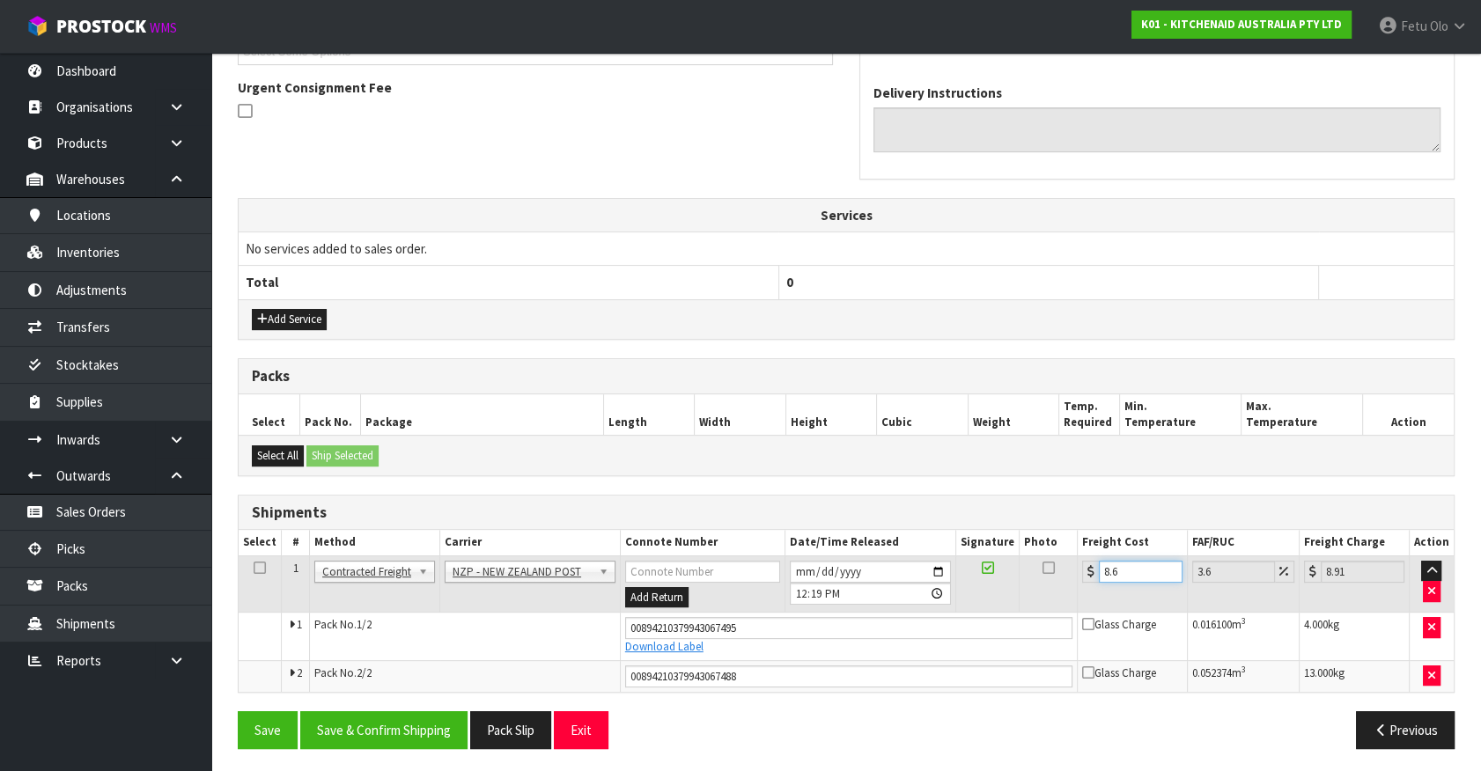
type input "8.97"
type input "8.66"
click at [431, 733] on button "Save & Confirm Shipping" at bounding box center [383, 730] width 167 height 38
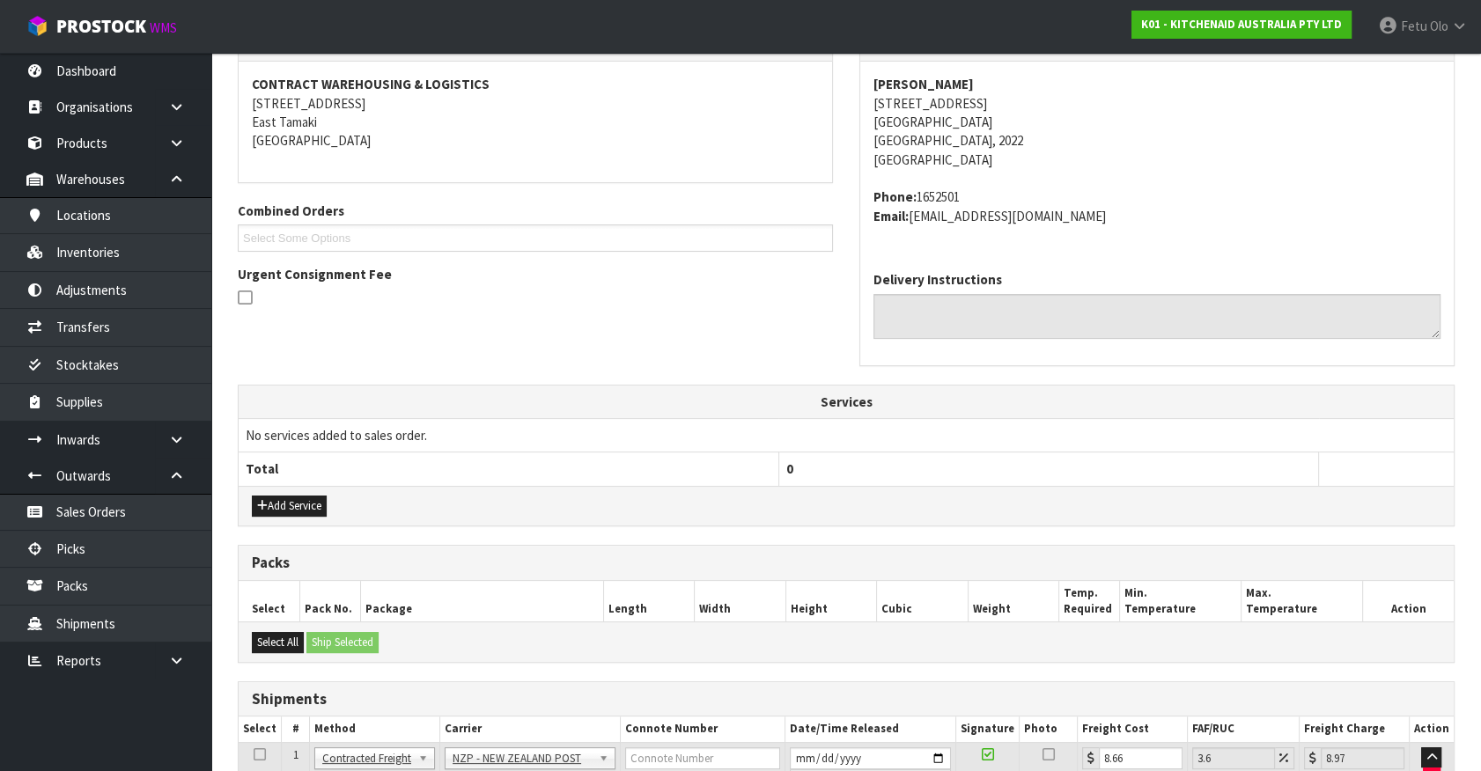
scroll to position [458, 0]
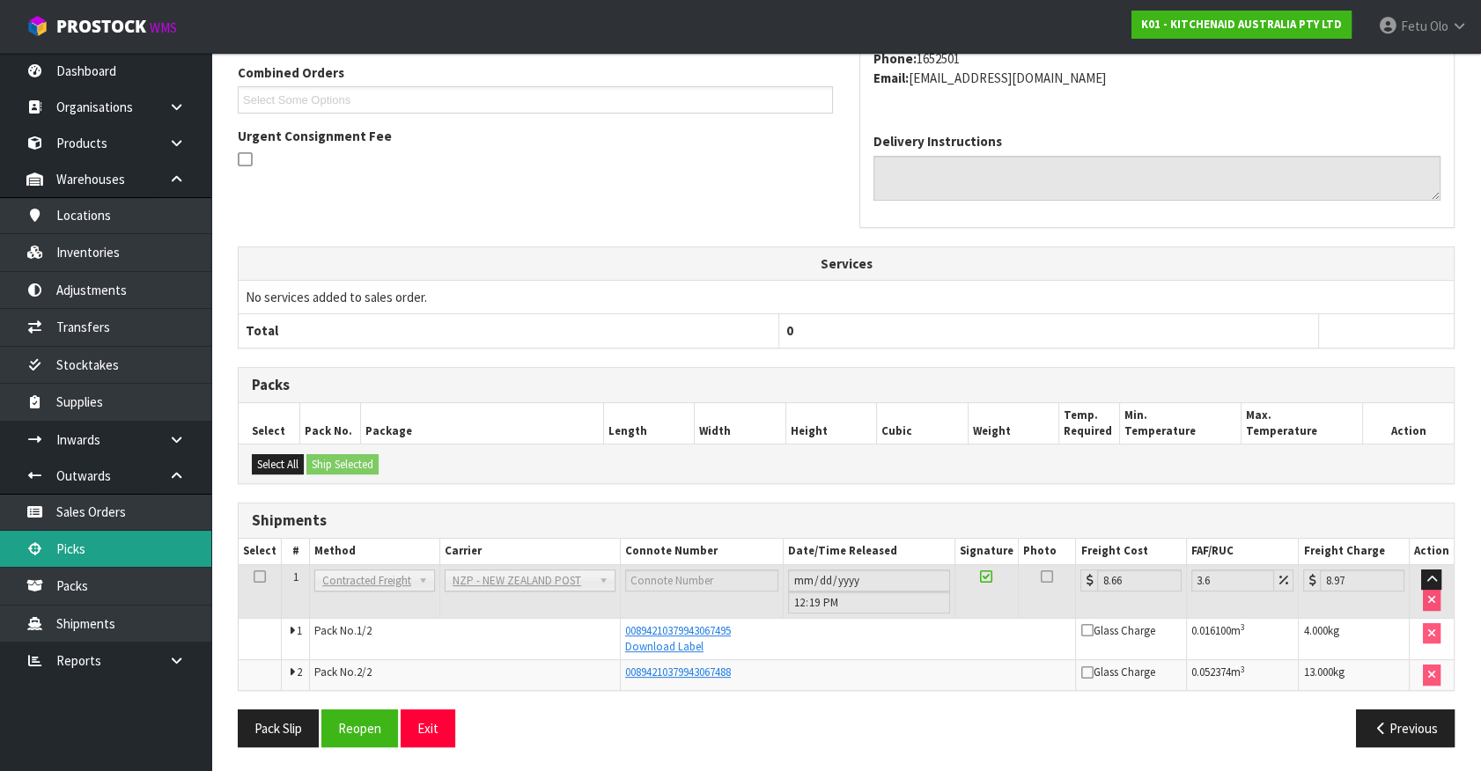
click at [77, 565] on link "Picks" at bounding box center [105, 549] width 211 height 36
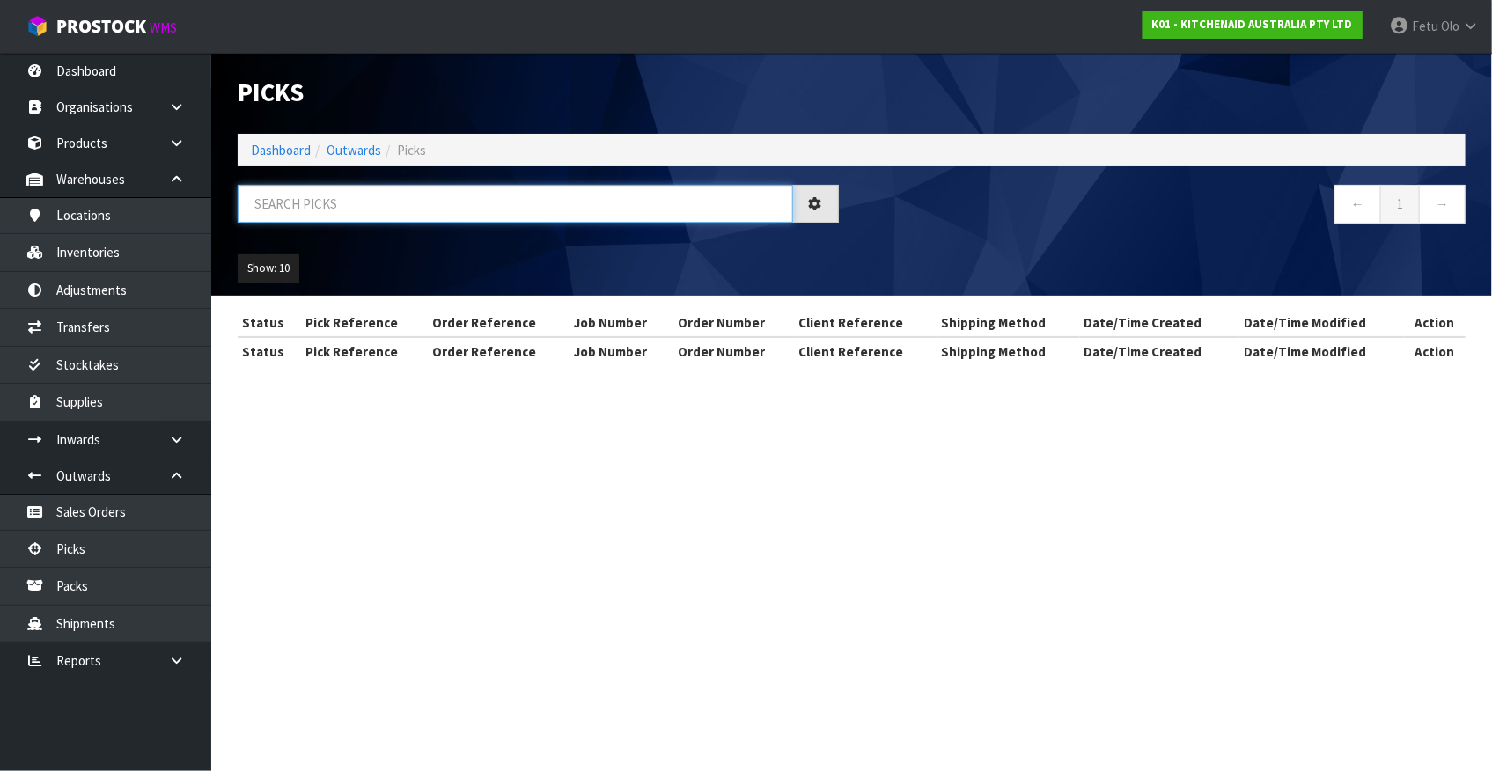
click at [374, 186] on input "text" at bounding box center [516, 204] width 556 height 38
type input "78299"
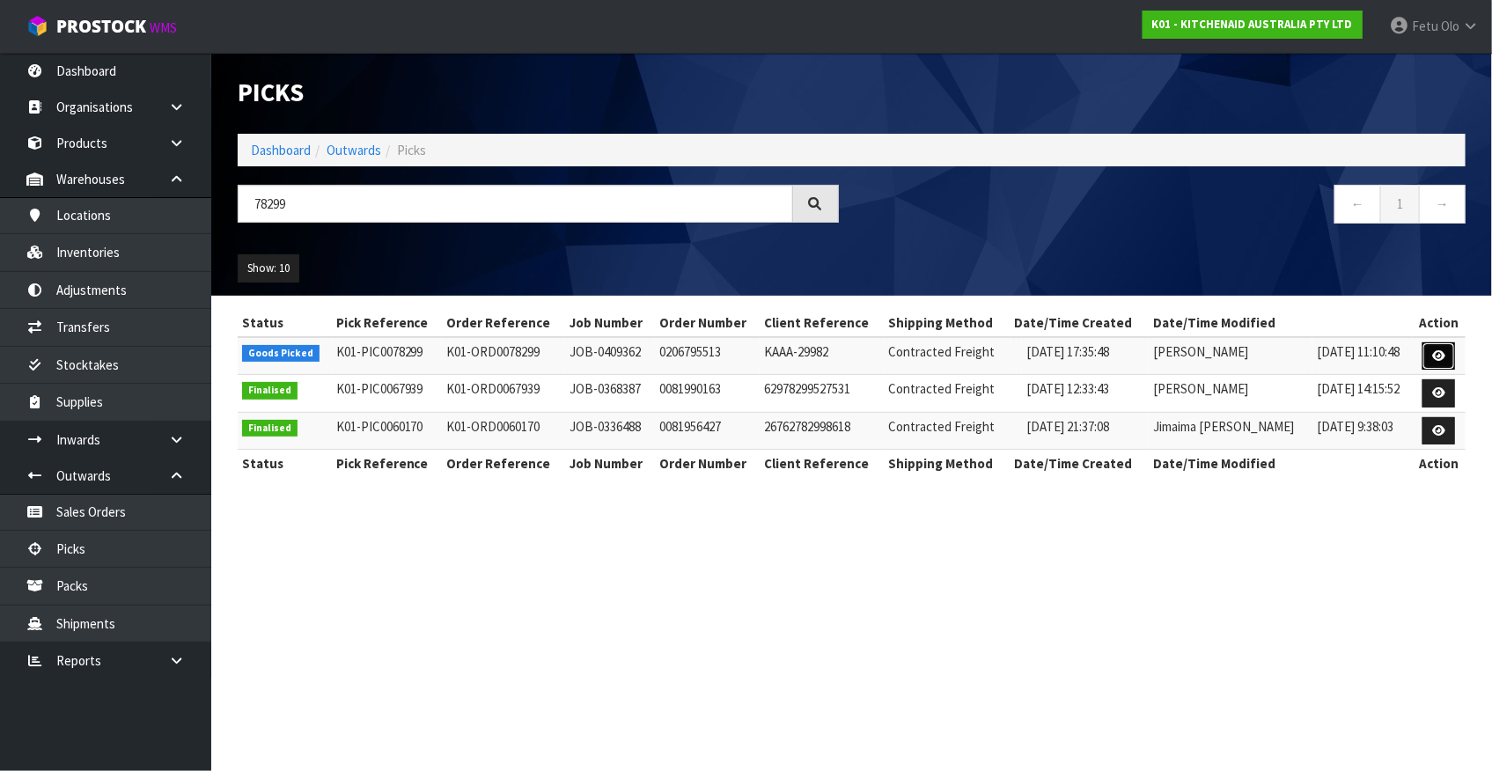
click at [1444, 350] on icon at bounding box center [1438, 355] width 13 height 11
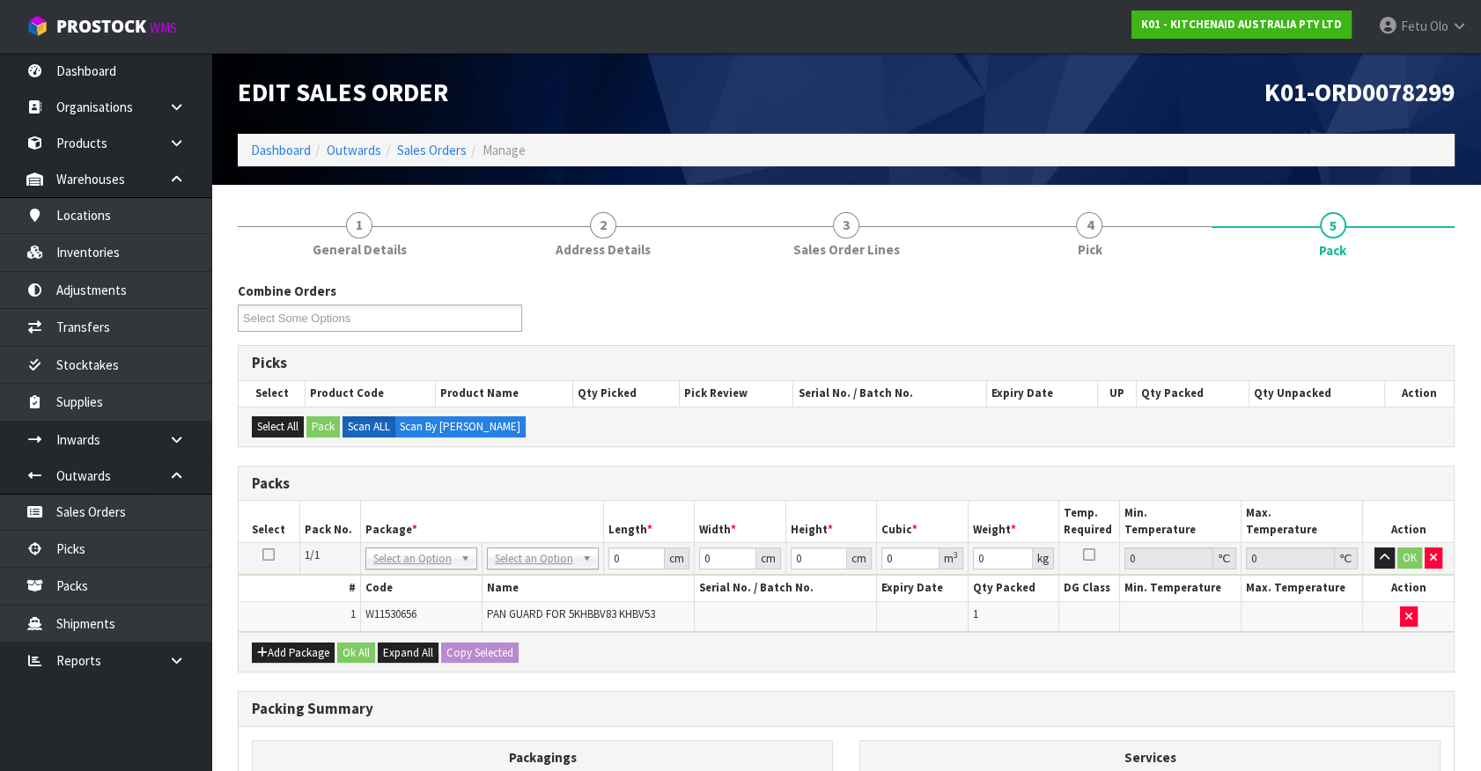
click at [979, 694] on div "Packing Summary" at bounding box center [846, 709] width 1215 height 35
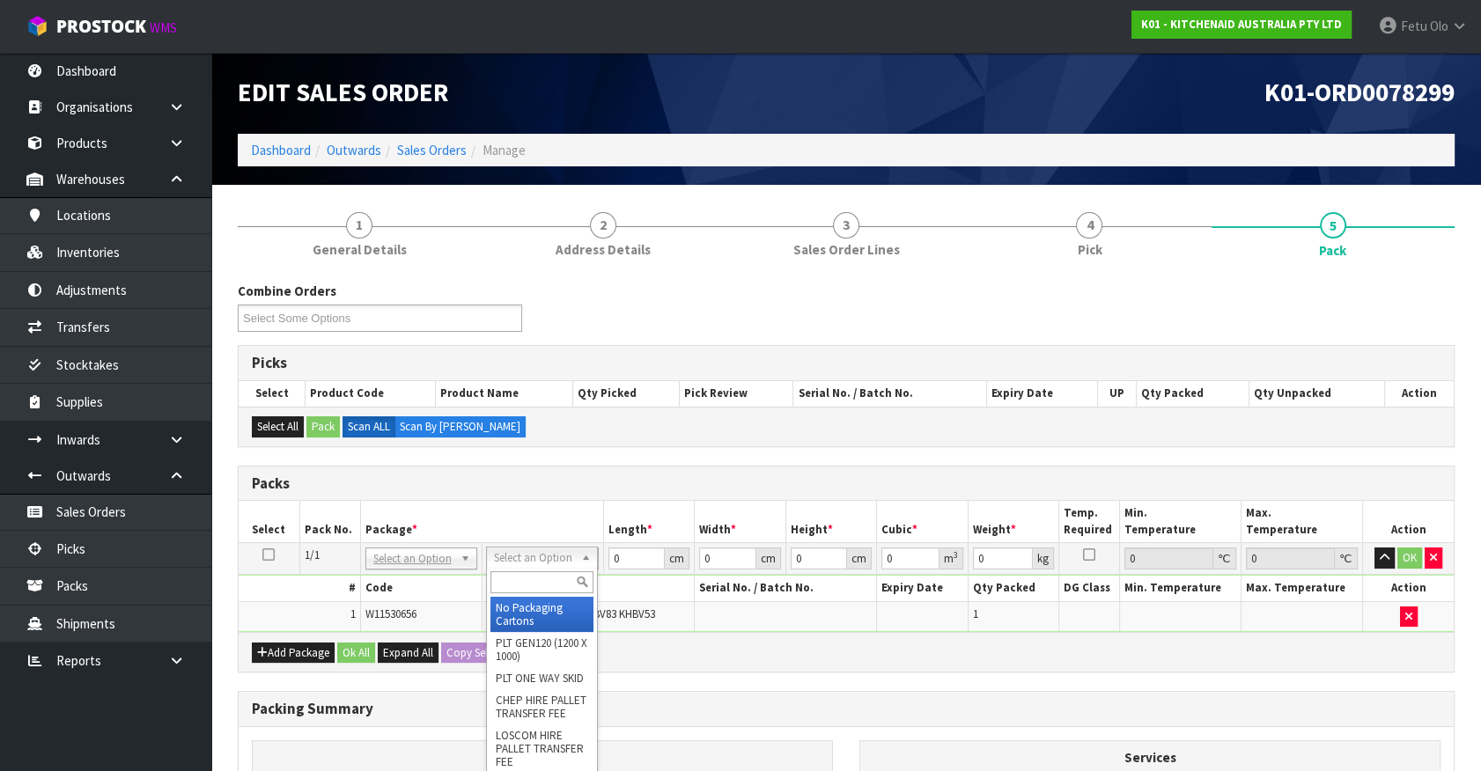
click at [512, 583] on input "text" at bounding box center [541, 582] width 103 height 22
type input "a5 c"
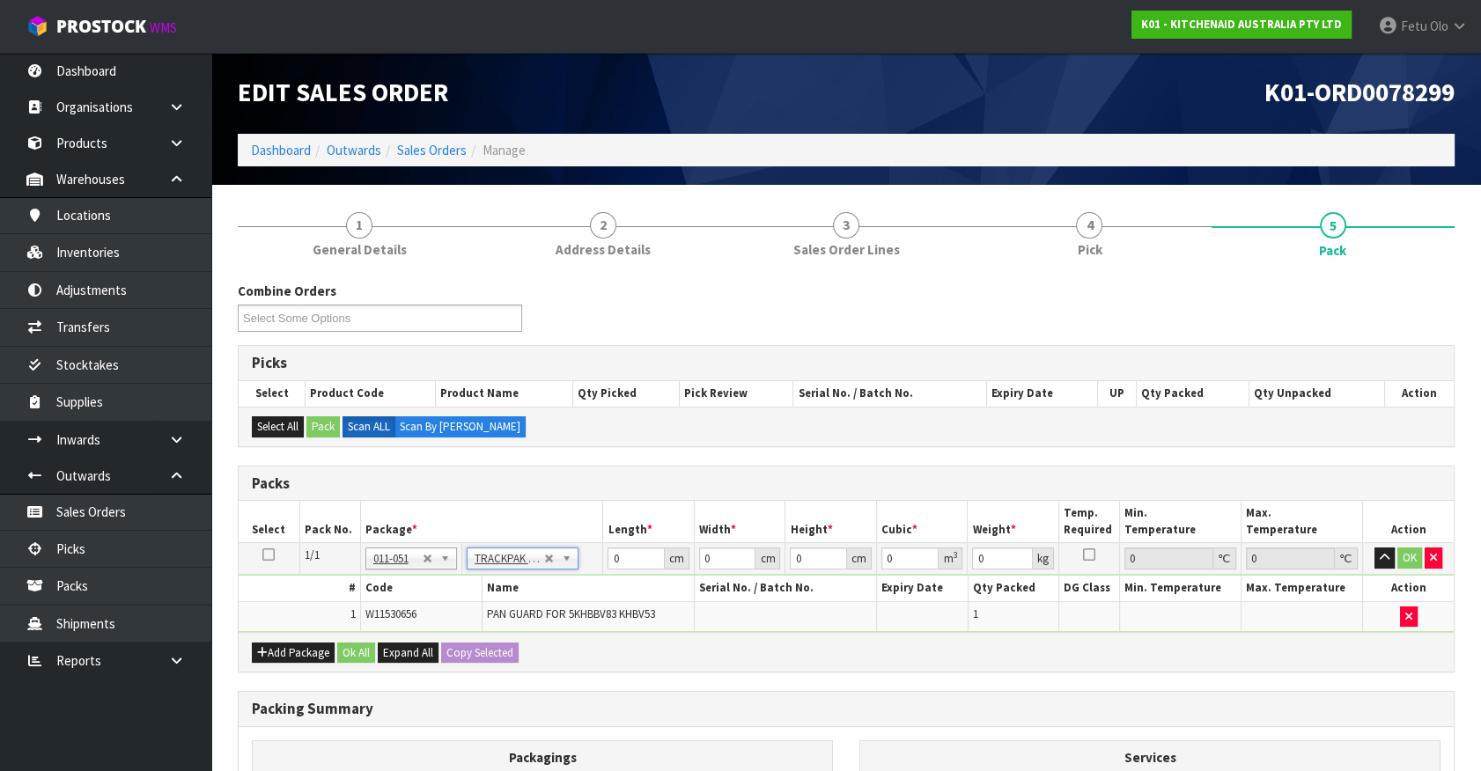
type input "18.5"
type input "28"
type input "0.01"
type input "0.000005"
type input "0.21"
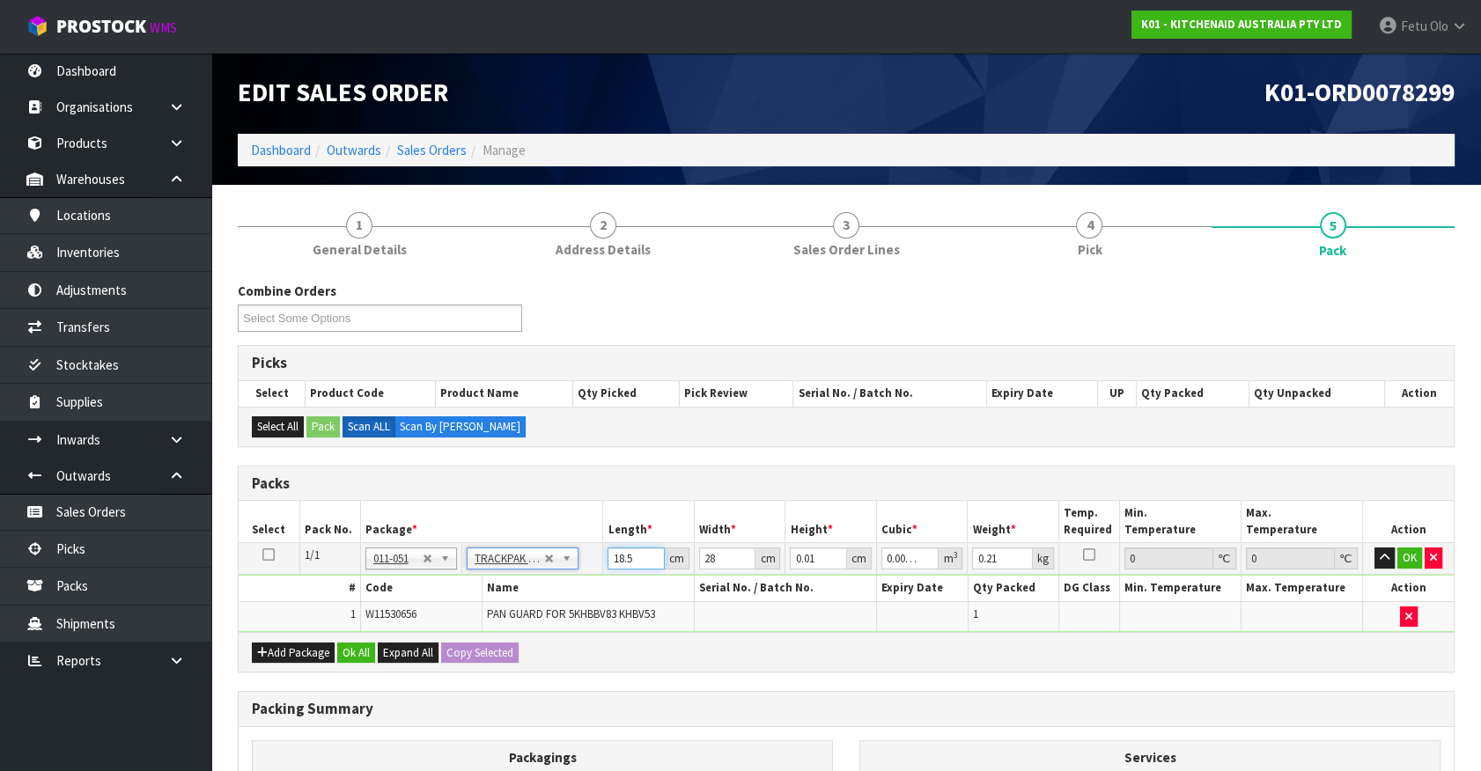
click at [637, 563] on input "18.5" at bounding box center [635, 559] width 57 height 22
drag, startPoint x: 581, startPoint y: 590, endPoint x: 529, endPoint y: 606, distance: 54.3
click at [529, 606] on tbody "1/1 NONE 007-001 007-002 007-004 007-009 007-013 007-014 007-015 007-017 007-01…" at bounding box center [846, 587] width 1215 height 89
type input "1"
type input "0"
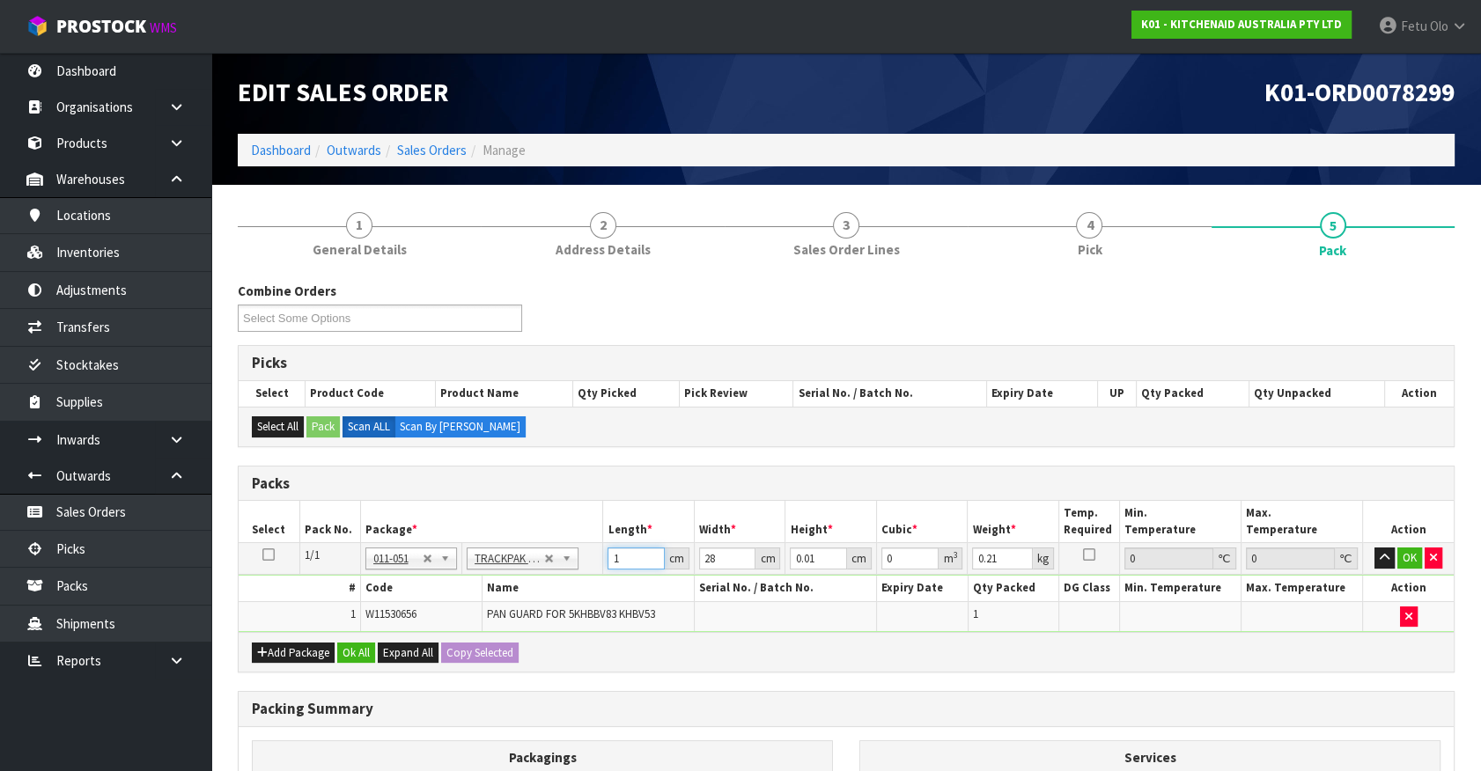
type input "19"
type input "0.000005"
type input "19"
type input "1"
type input "0"
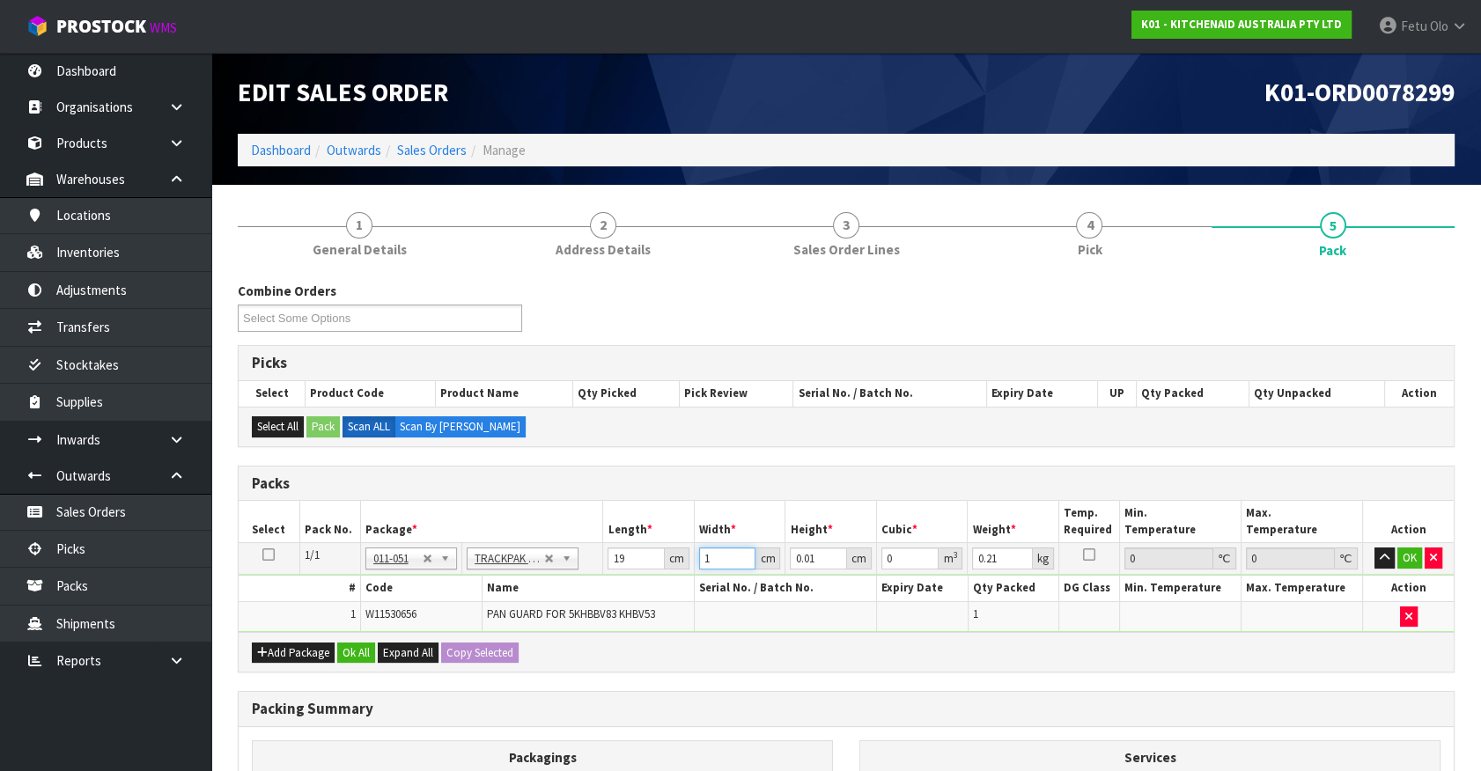
type input "19"
type input "0.000004"
type input "19"
type input "1"
type input "0.000361"
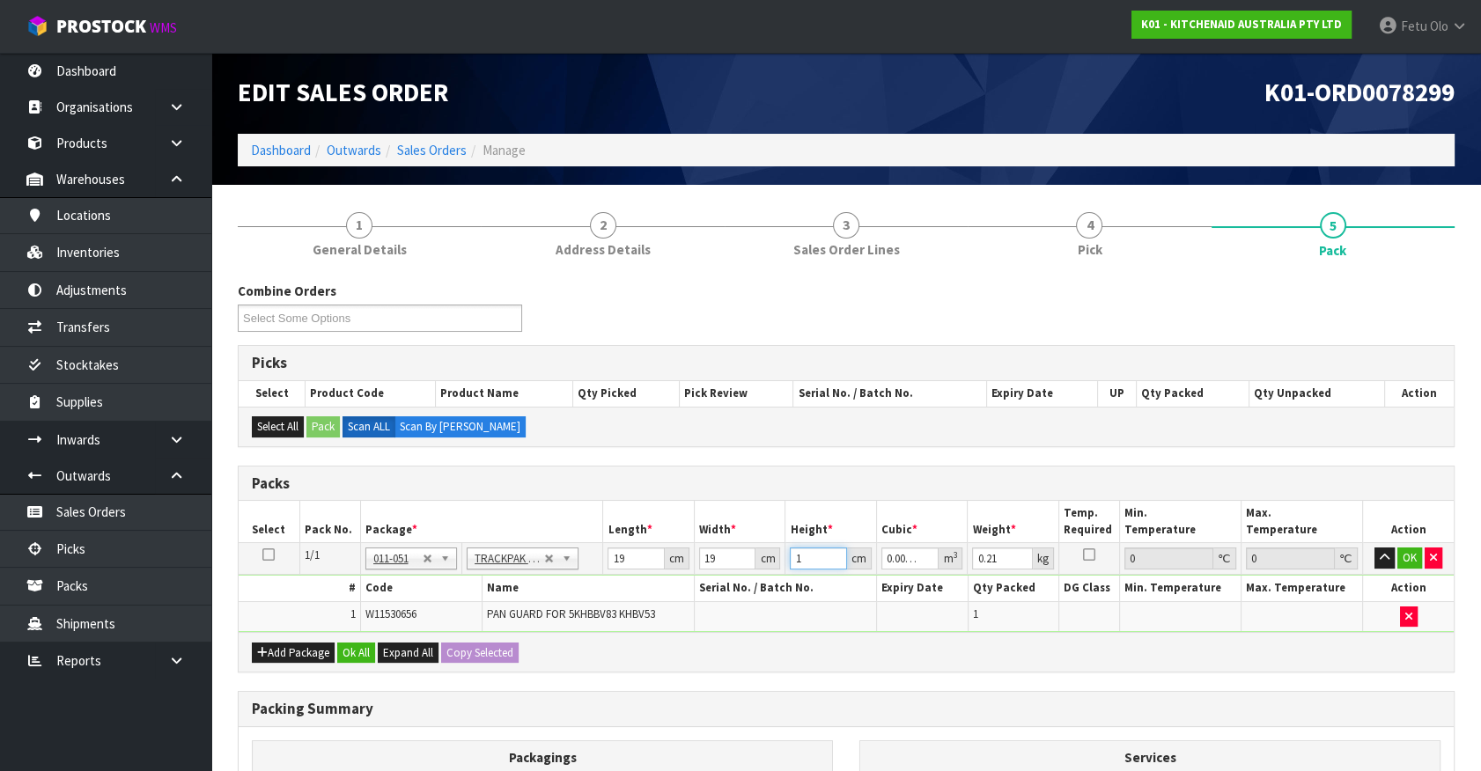
type input "1"
click button "OK" at bounding box center [1409, 558] width 25 height 21
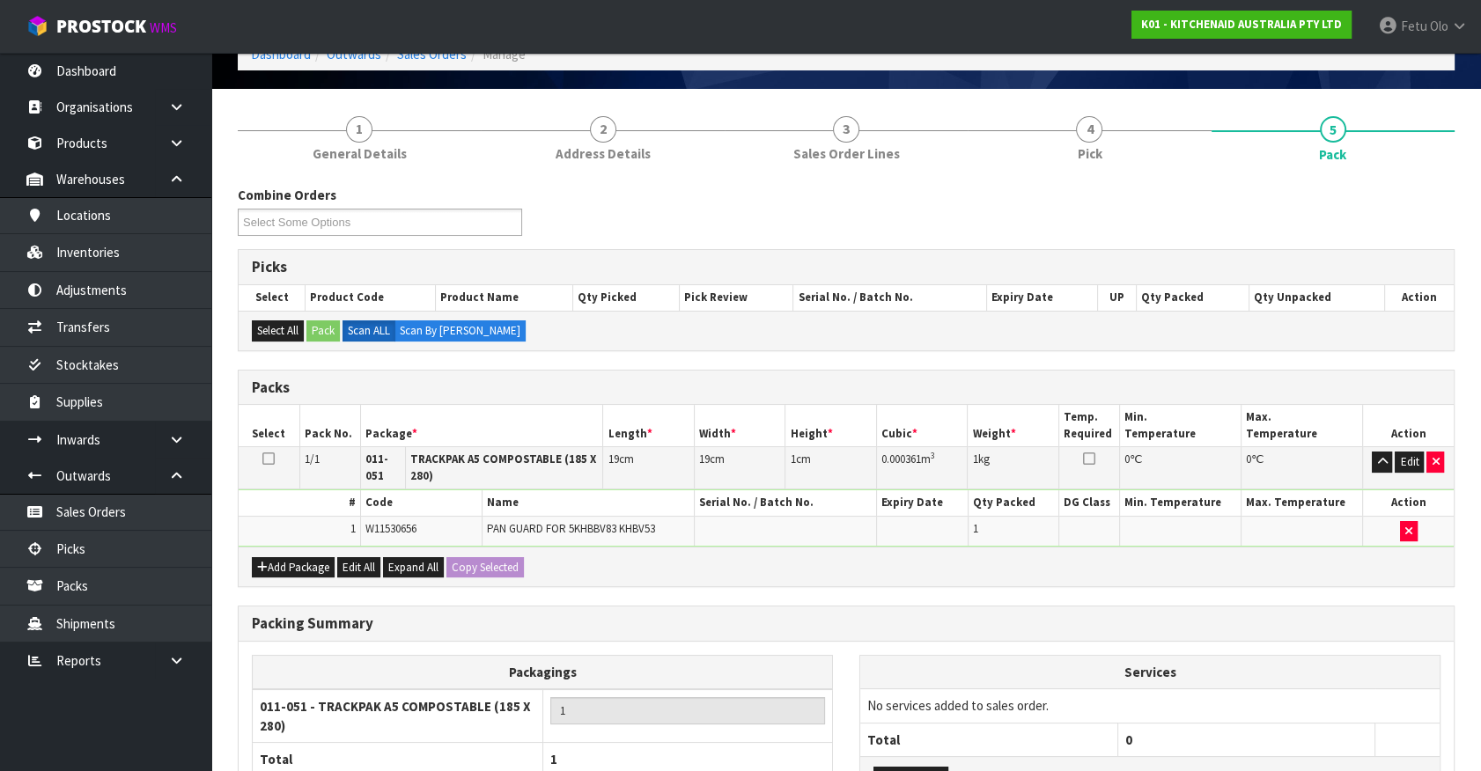
scroll to position [253, 0]
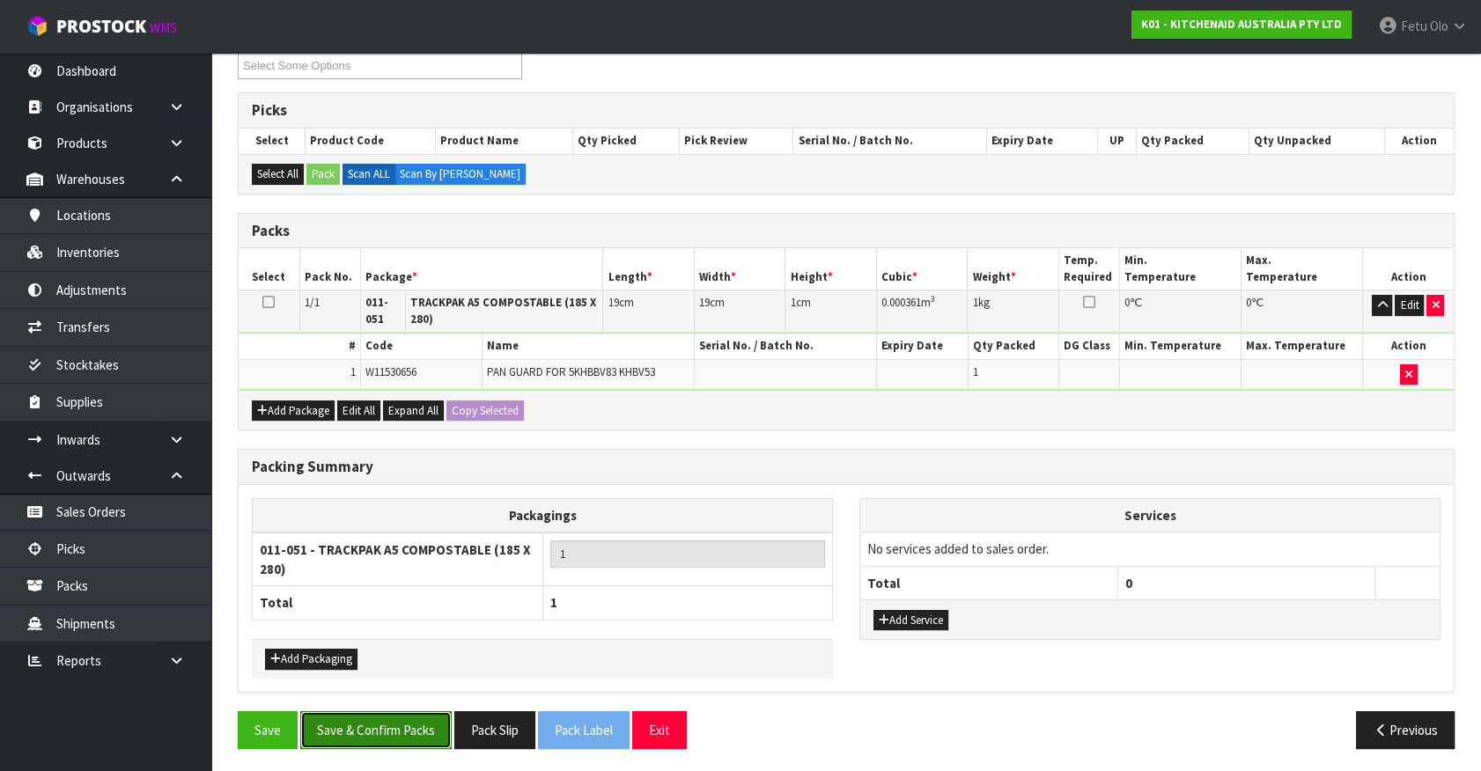
click at [423, 725] on button "Save & Confirm Packs" at bounding box center [375, 730] width 151 height 38
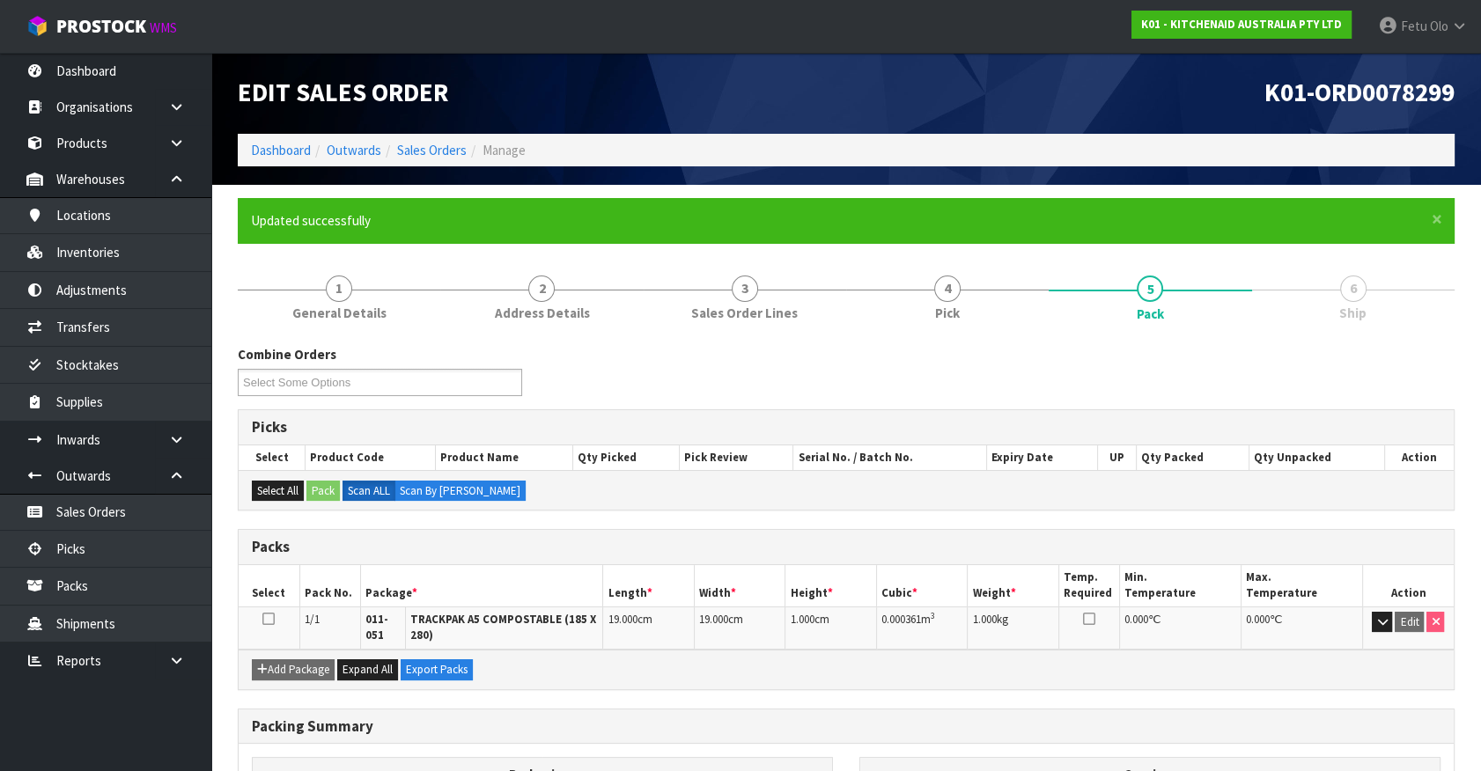
scroll to position [0, 0]
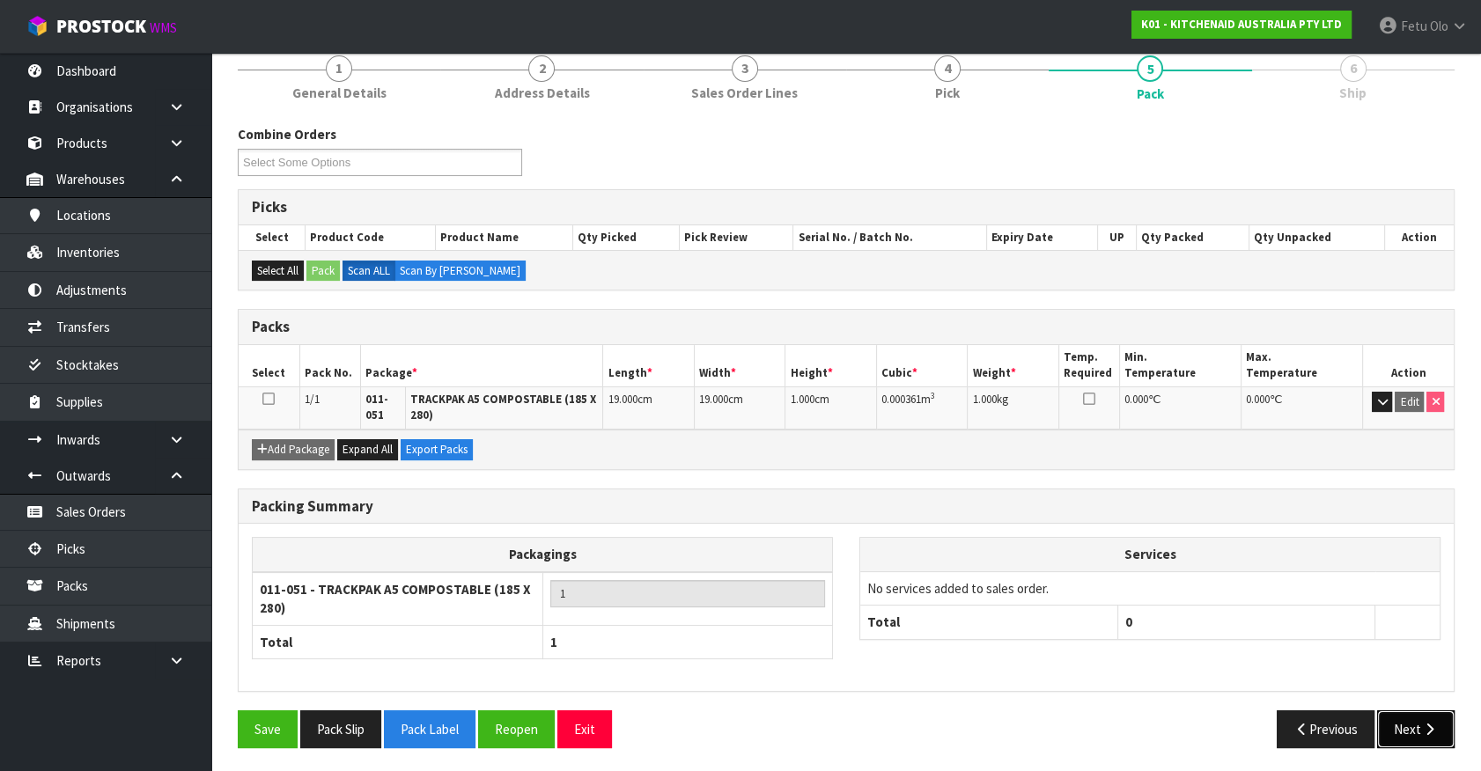
click at [1432, 713] on button "Next" at bounding box center [1415, 729] width 77 height 38
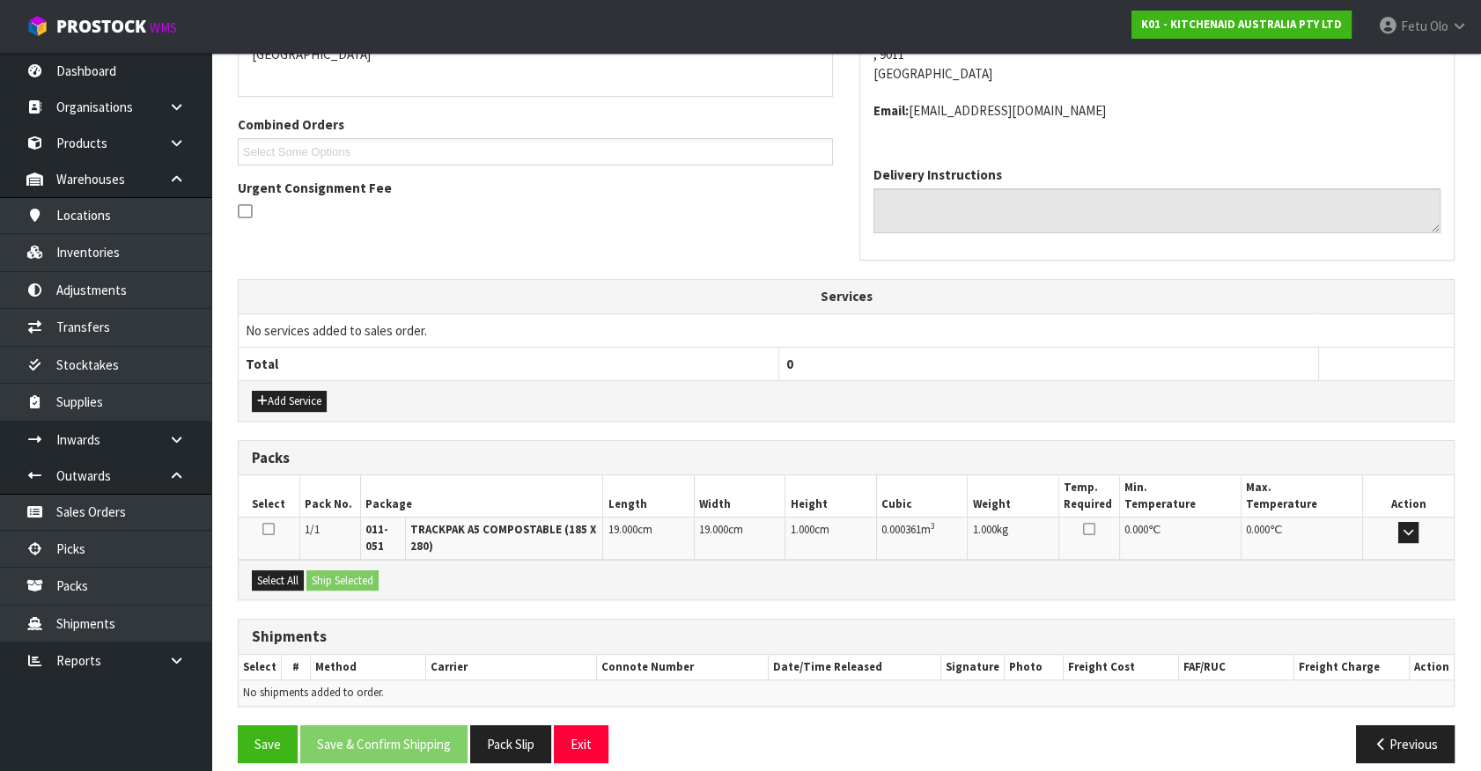
scroll to position [341, 0]
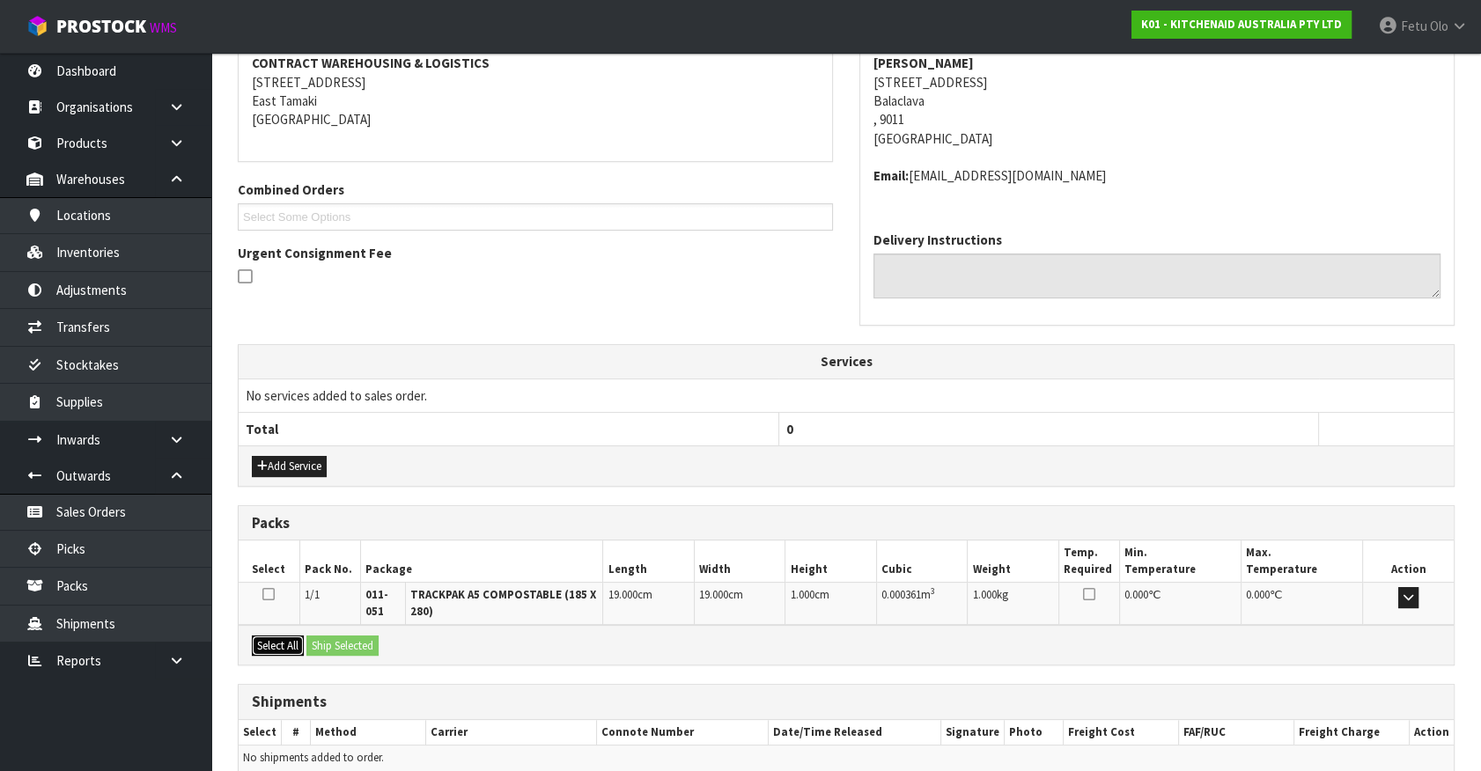
click at [273, 642] on button "Select All" at bounding box center [278, 646] width 52 height 21
click at [335, 644] on button "Ship Selected" at bounding box center [342, 646] width 72 height 21
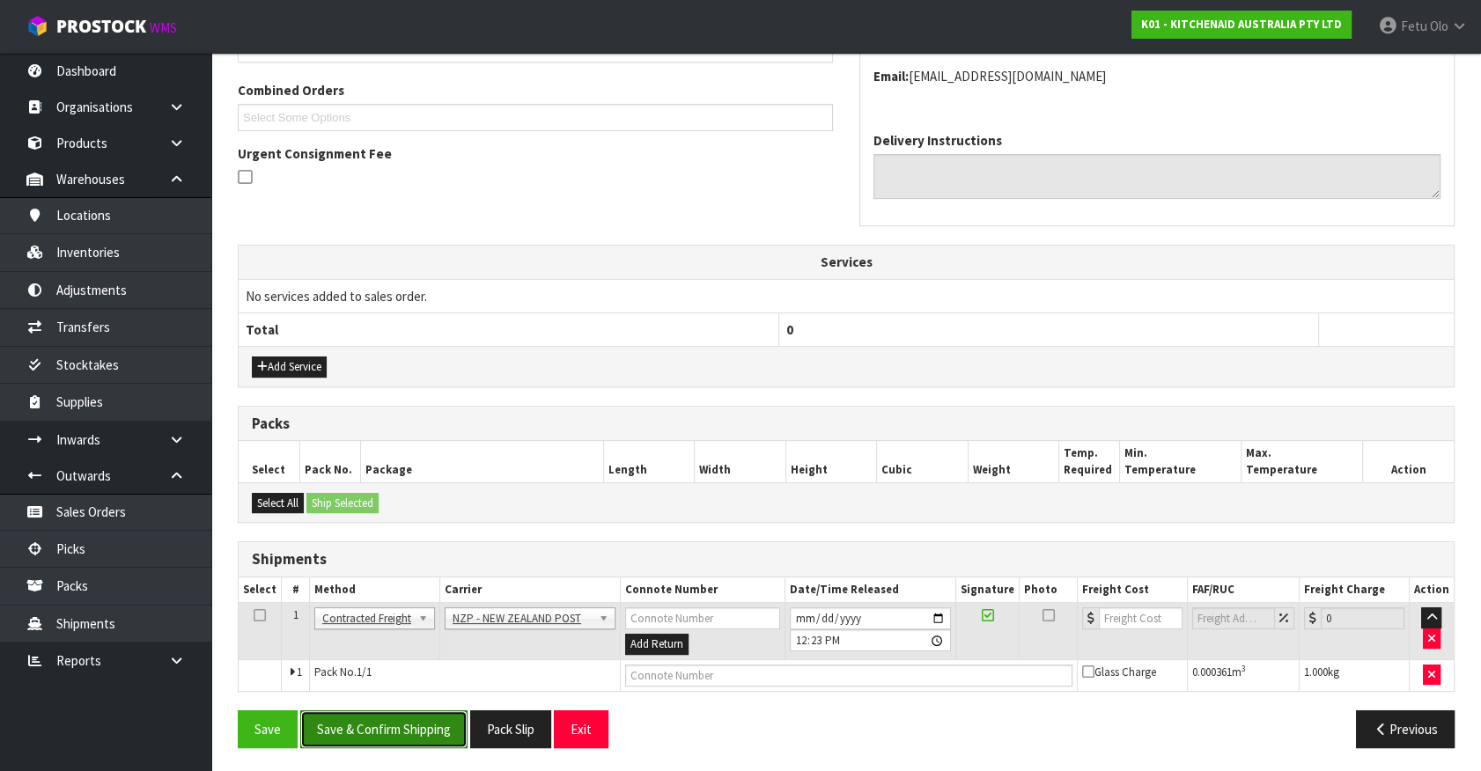
click at [424, 733] on button "Save & Confirm Shipping" at bounding box center [383, 729] width 167 height 38
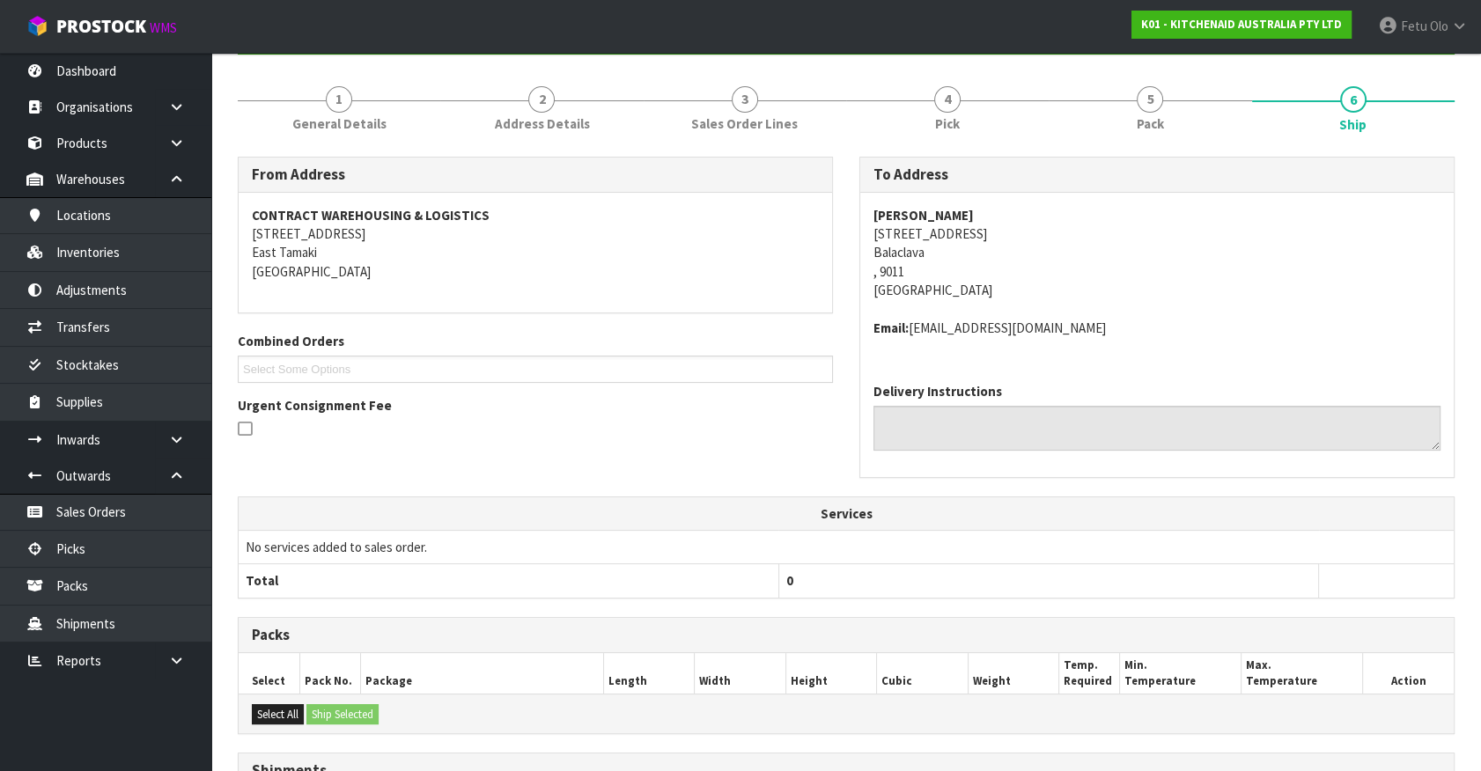
scroll to position [415, 0]
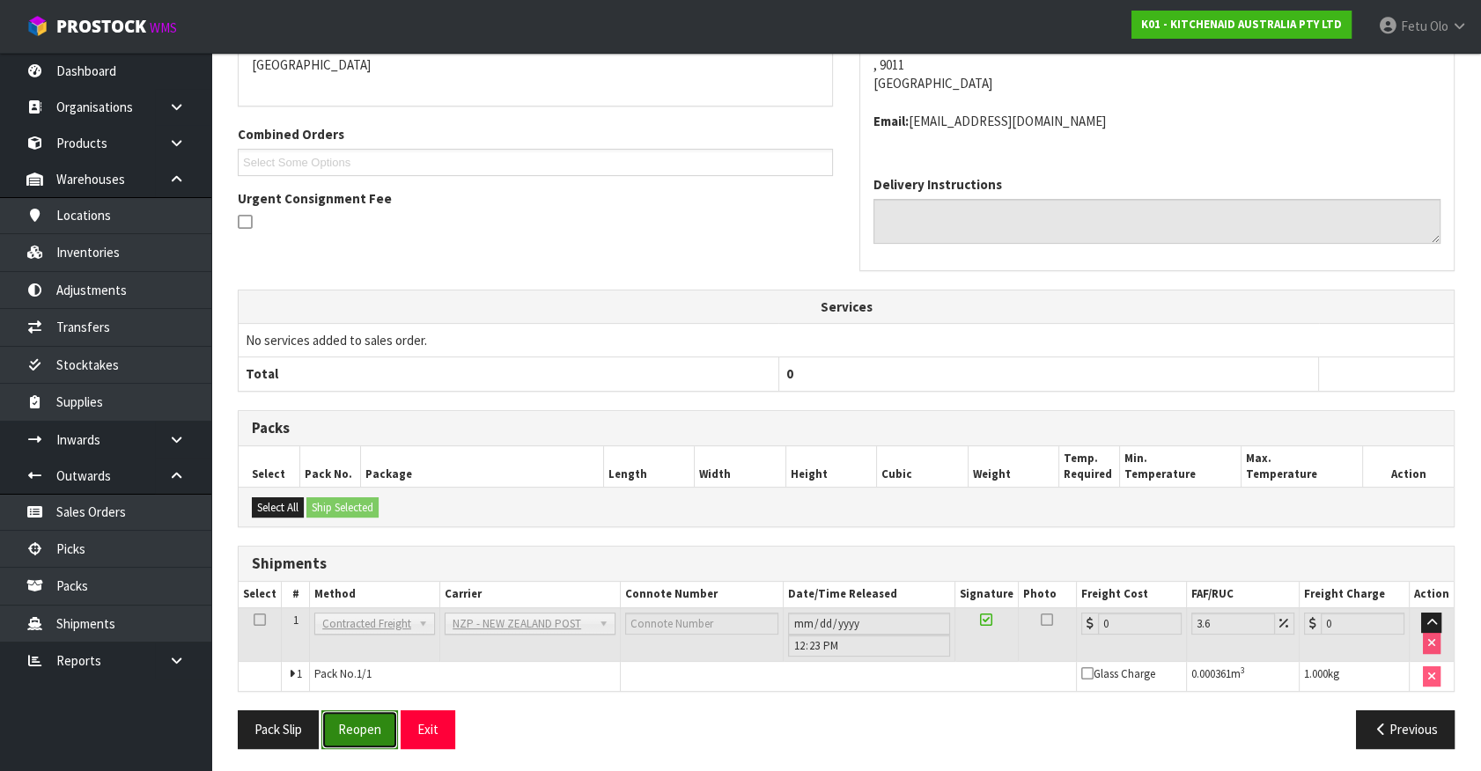
drag, startPoint x: 381, startPoint y: 721, endPoint x: 375, endPoint y: 710, distance: 12.2
click at [381, 721] on button "Reopen" at bounding box center [359, 729] width 77 height 38
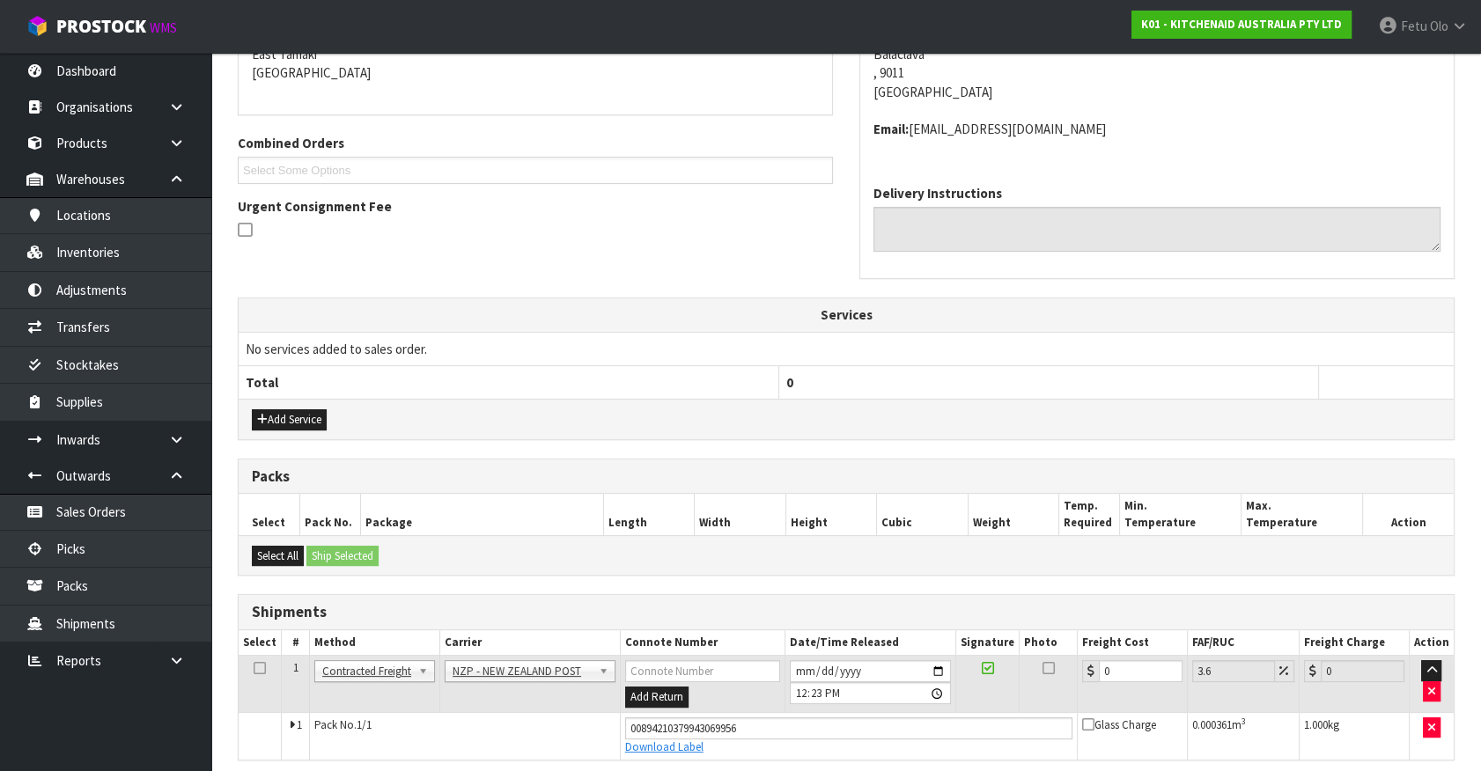
scroll to position [396, 0]
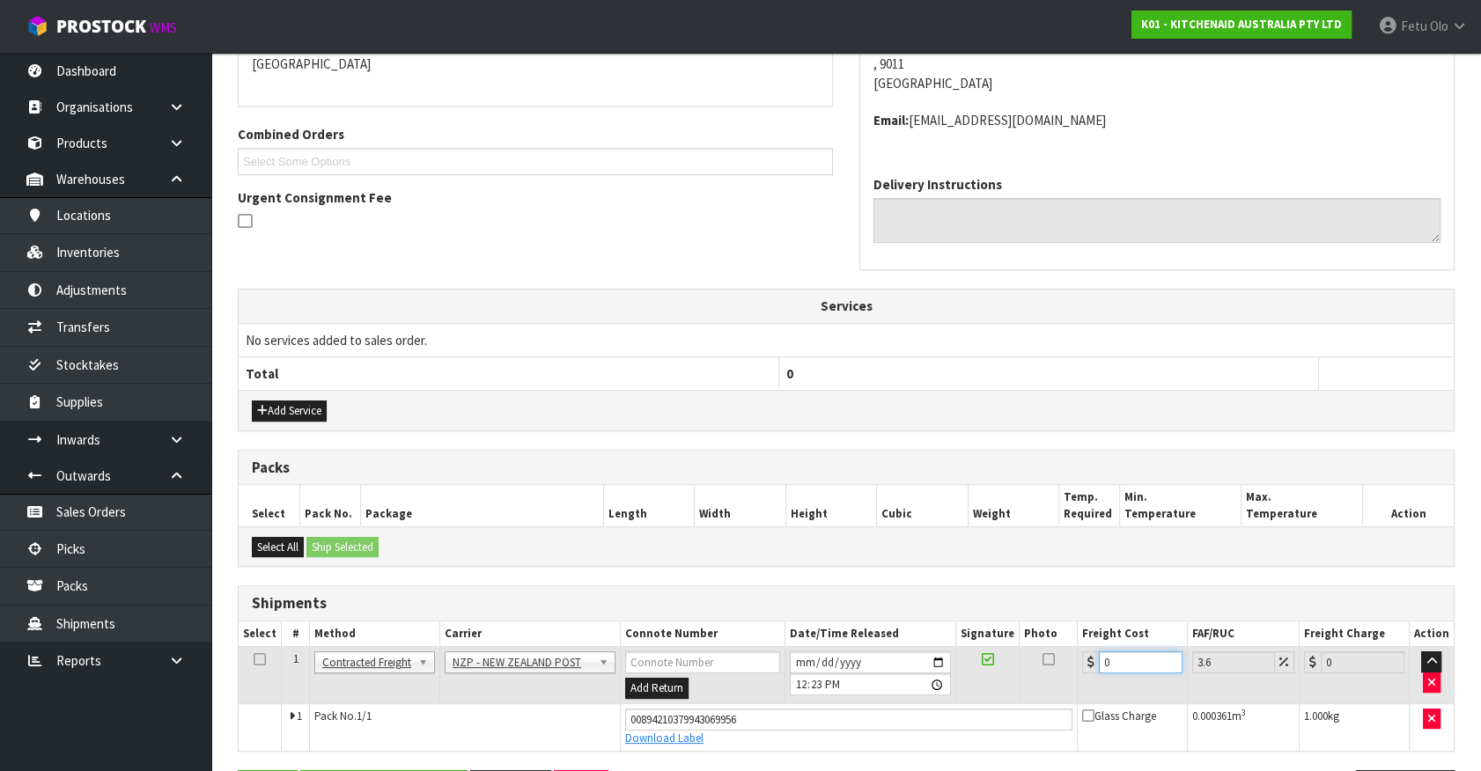
drag, startPoint x: 1115, startPoint y: 656, endPoint x: 828, endPoint y: 725, distance: 296.0
click at [829, 724] on tbody "1 Client Local Pickup Customer Local Pickup Company Freight Contracted Freight …" at bounding box center [846, 699] width 1215 height 104
type input "4"
type input "4.14"
type input "4.03"
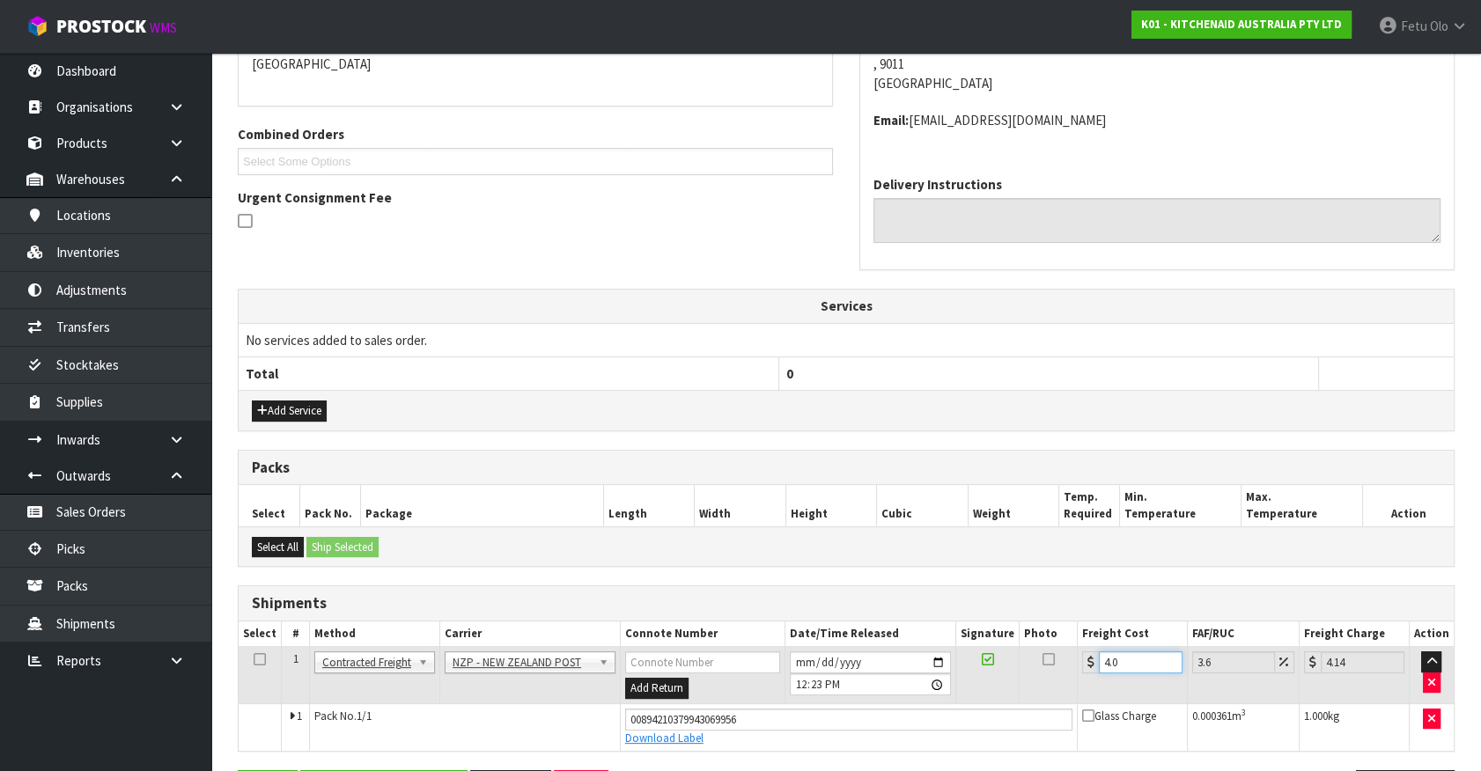
type input "4.18"
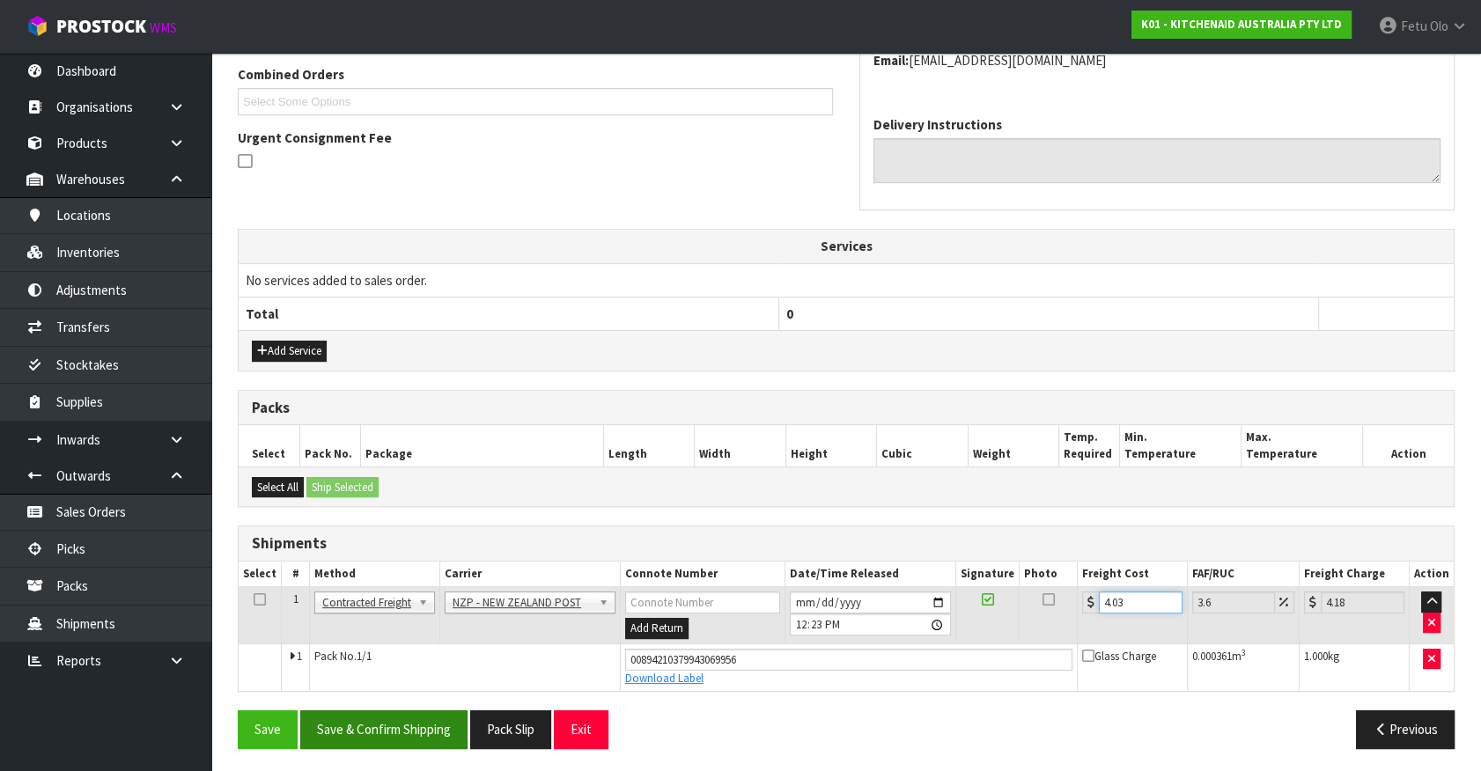
type input "4.03"
click at [343, 717] on button "Save & Confirm Shipping" at bounding box center [383, 729] width 167 height 38
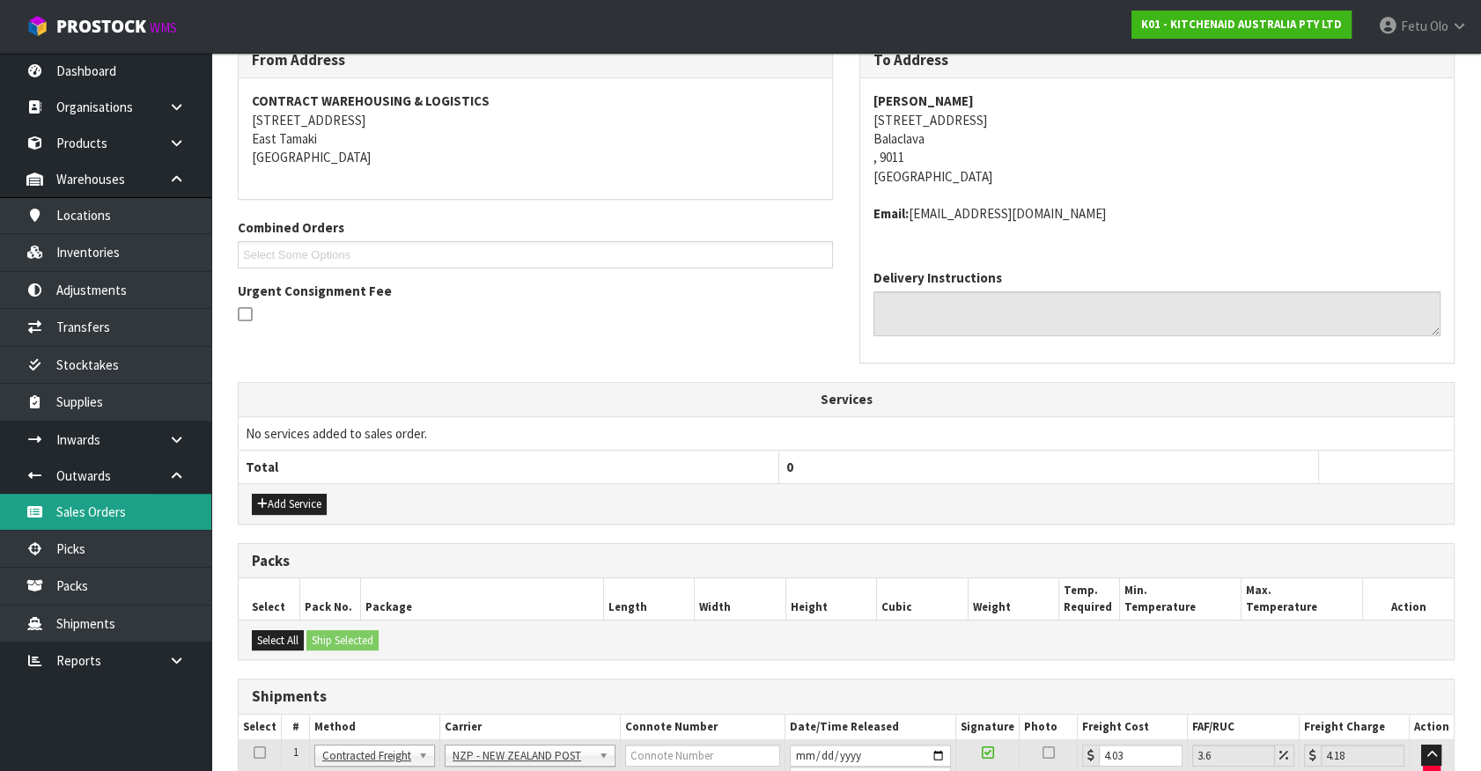
scroll to position [0, 0]
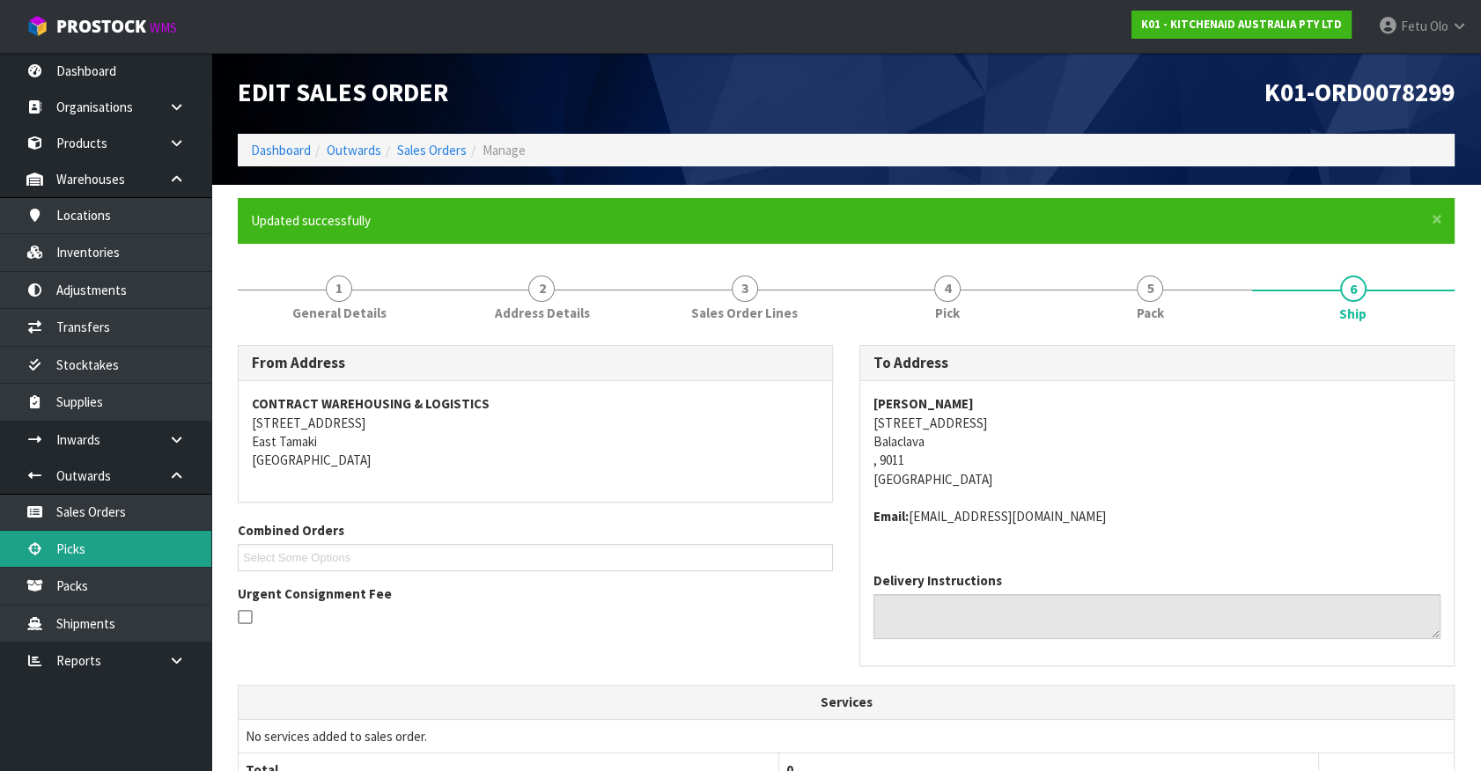
click at [88, 548] on link "Picks" at bounding box center [105, 549] width 211 height 36
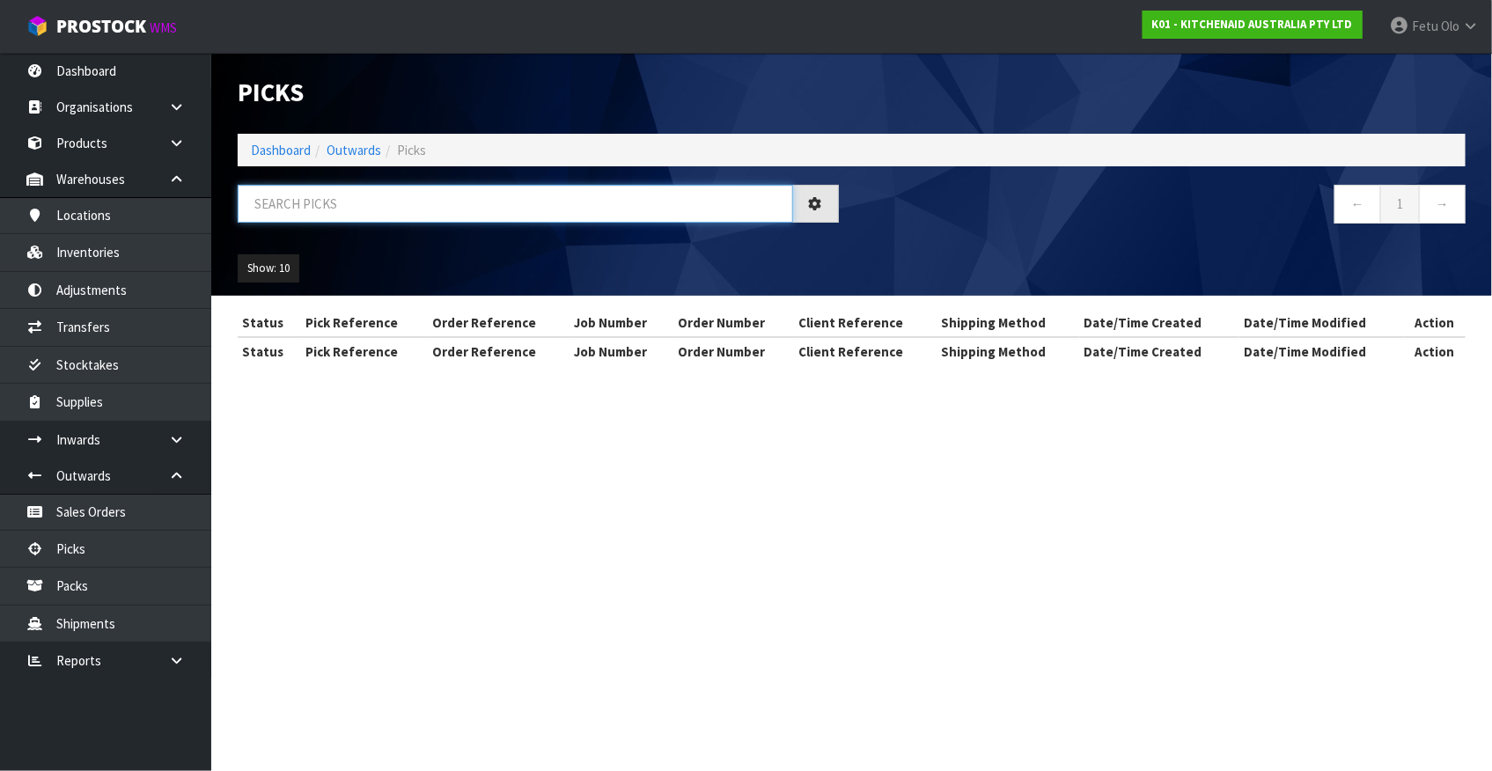
click at [474, 211] on input "text" at bounding box center [516, 204] width 556 height 38
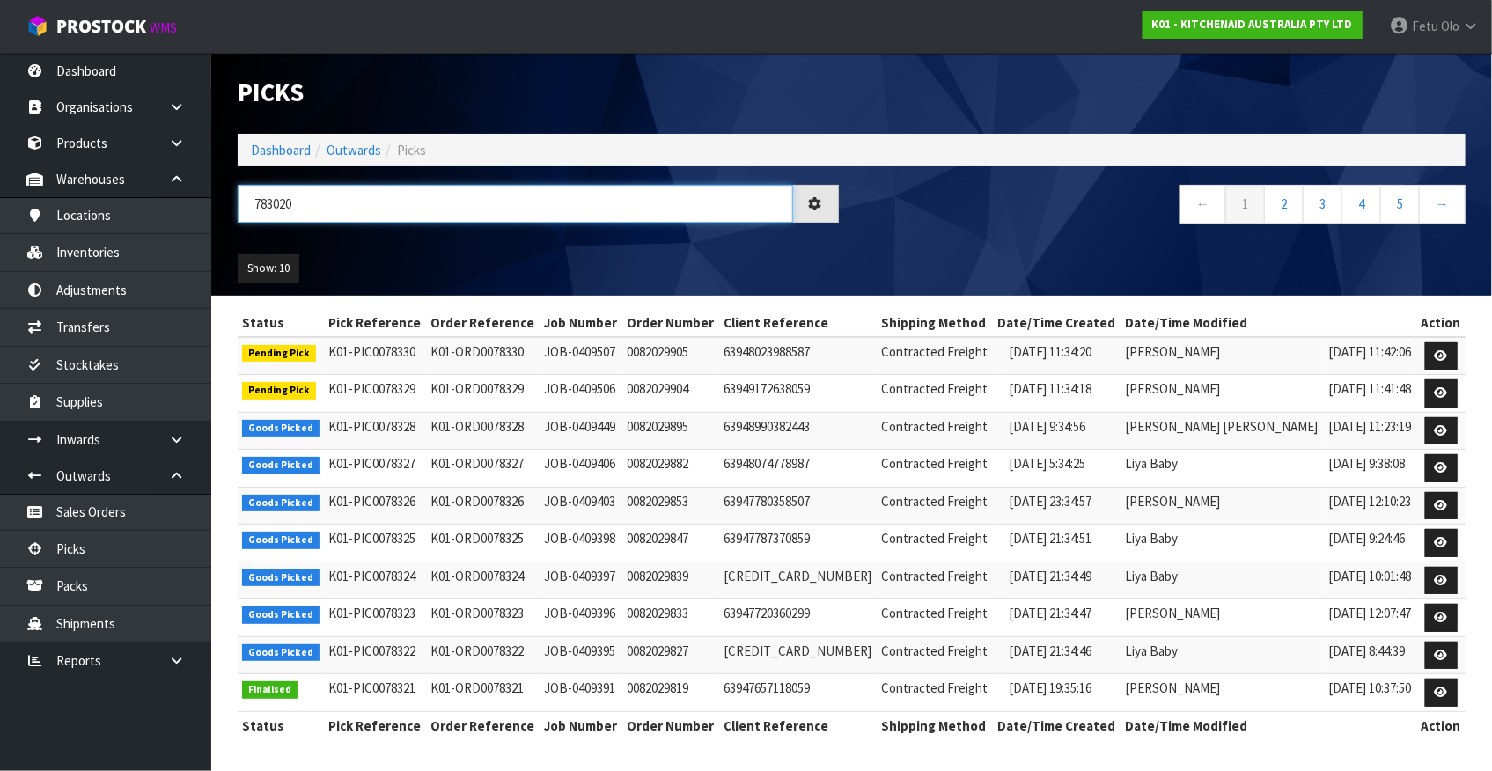
click at [267, 209] on input "783020" at bounding box center [516, 204] width 556 height 38
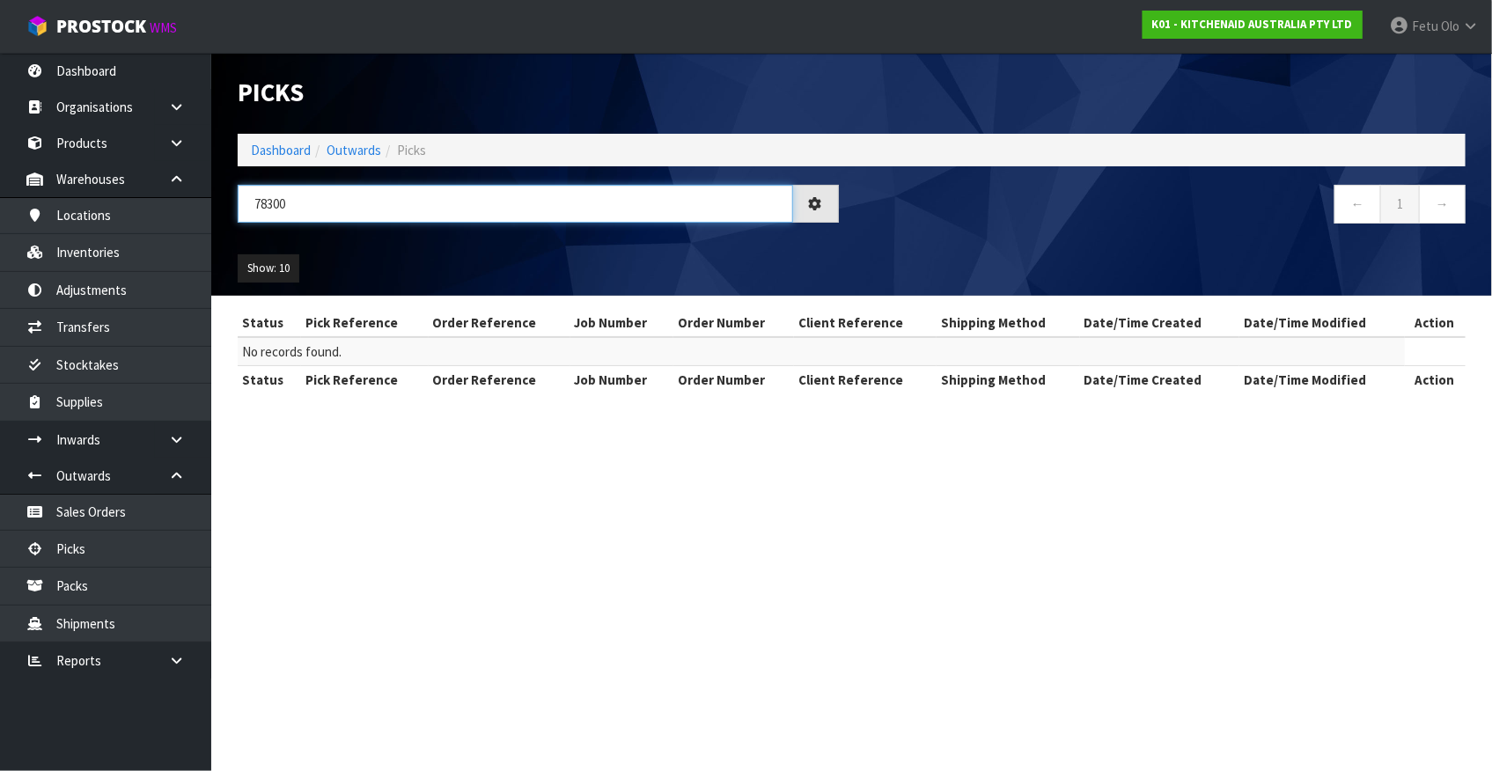
type input "78300"
click at [401, 447] on section "Picks Dashboard Outwards Picks 78300 ← 1 → Show: 10 5 10 25 50 Status Pick Refe…" at bounding box center [746, 385] width 1492 height 771
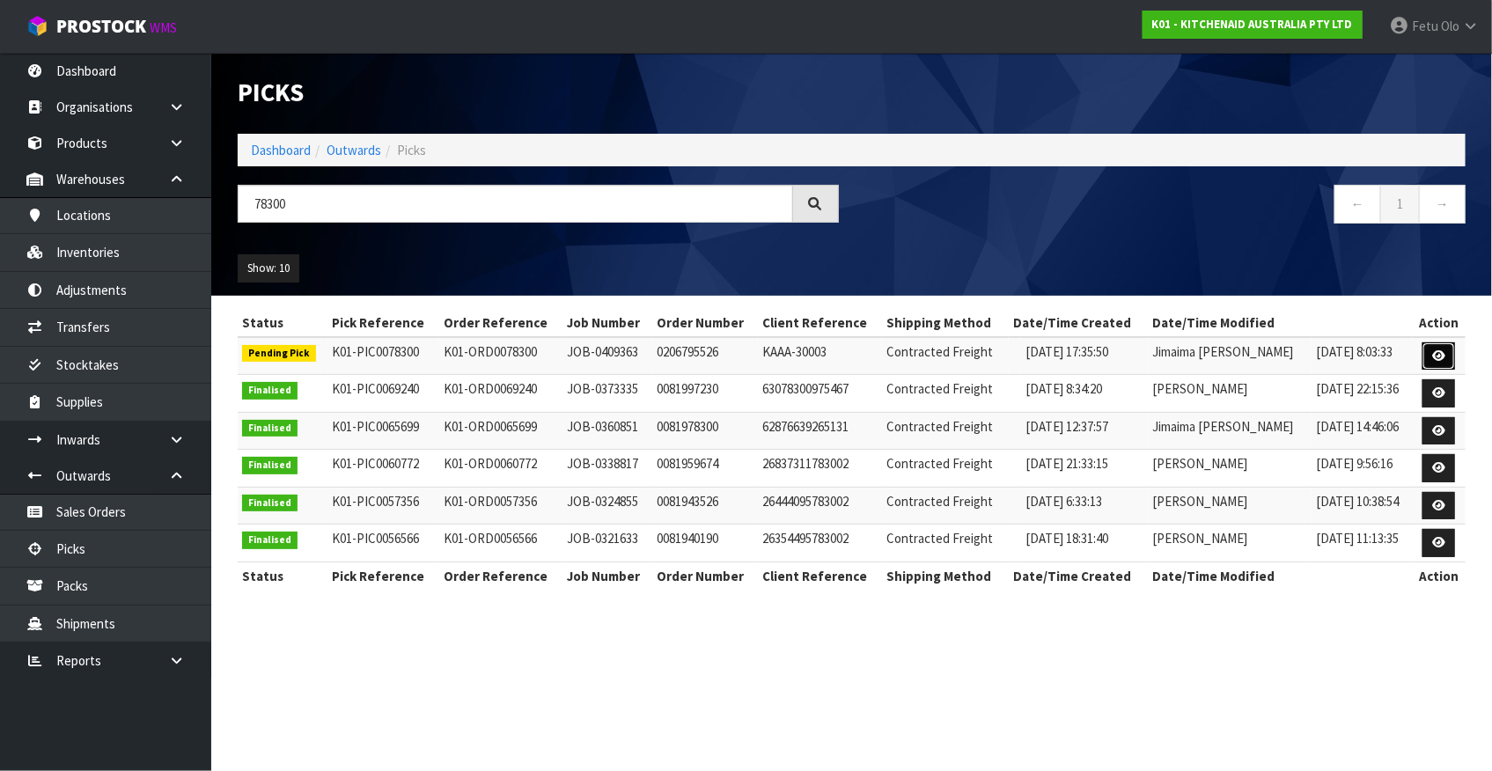
drag, startPoint x: 1441, startPoint y: 350, endPoint x: 1463, endPoint y: 357, distance: 23.4
click at [1442, 350] on icon at bounding box center [1438, 355] width 13 height 11
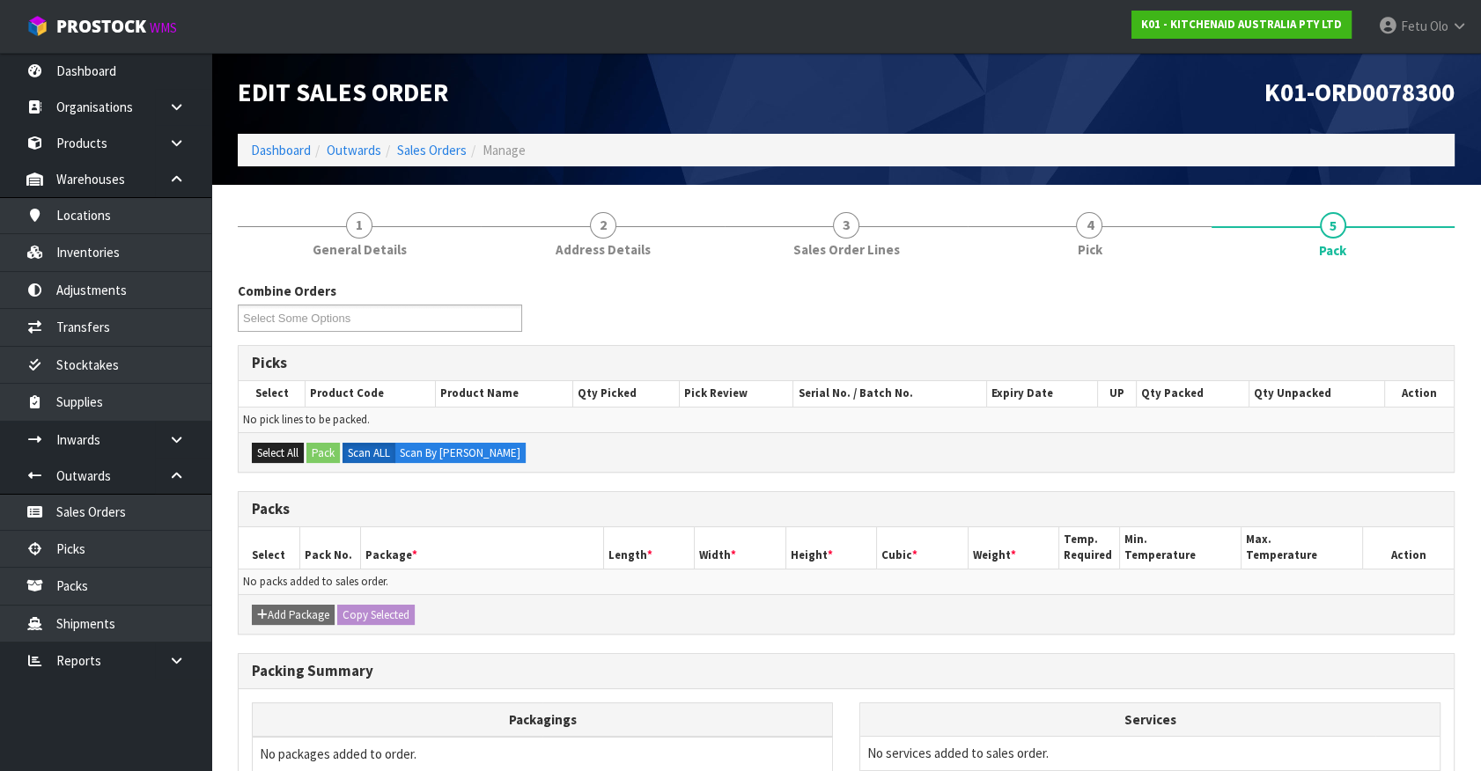
click at [765, 328] on div "Combine Orders K01-ORD0078192 K01-ORD0078193 K01-ORD0078196 K01-ORD0078211 K01-…" at bounding box center [846, 313] width 1243 height 63
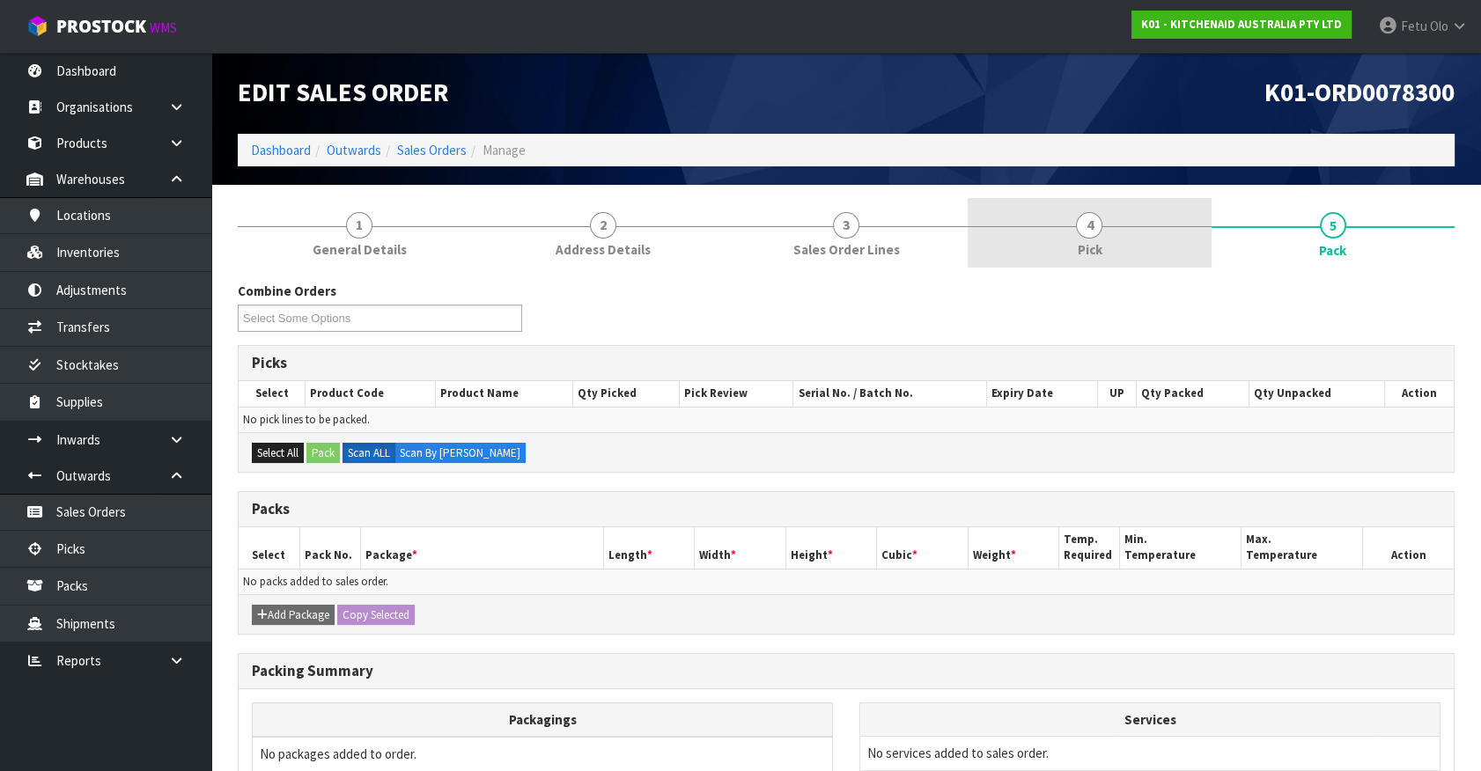
click at [1119, 238] on link "4 Pick" at bounding box center [1089, 233] width 243 height 70
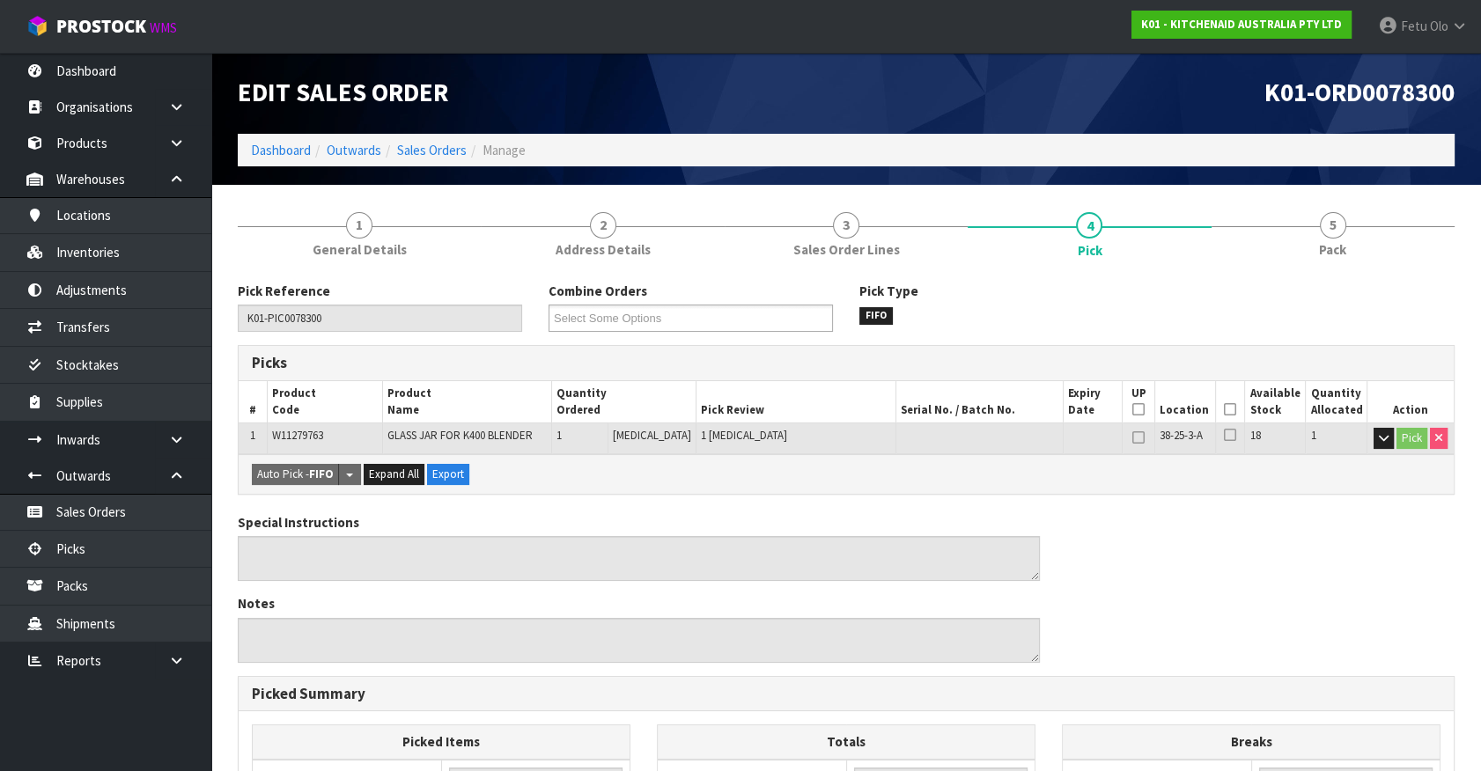
click at [1232, 410] on icon at bounding box center [1230, 409] width 12 height 1
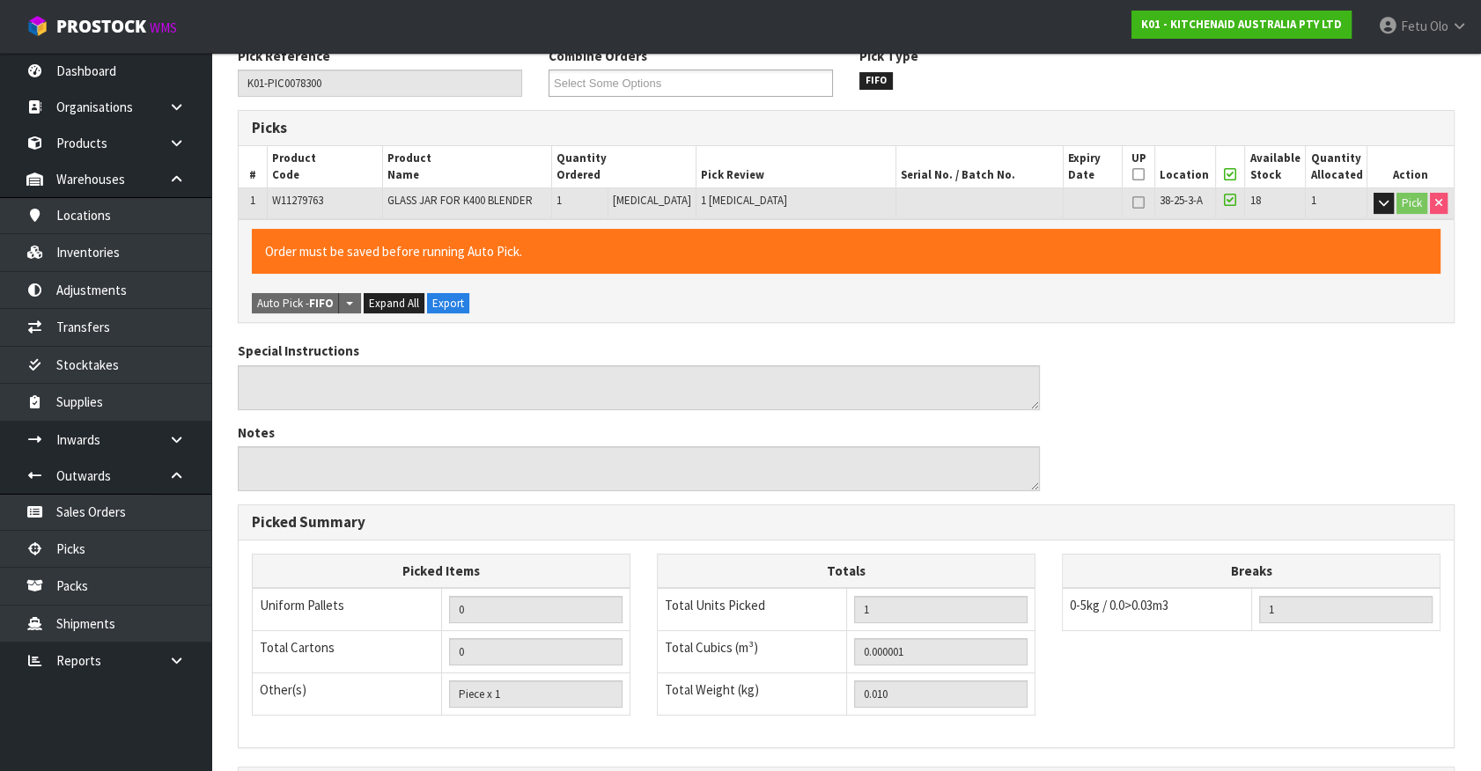
scroll to position [450, 0]
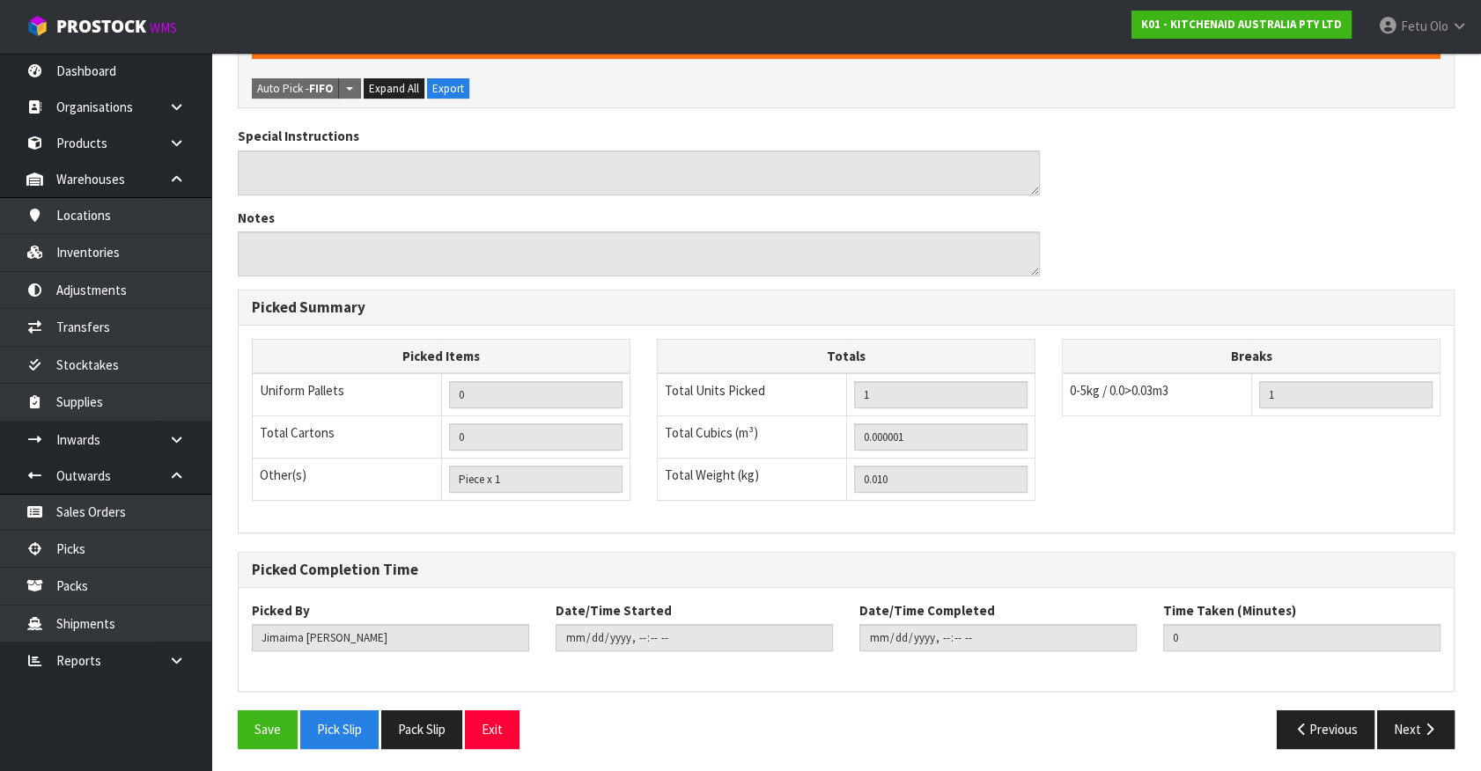
click at [236, 736] on div "Save Pick Slip Pack Slip Exit" at bounding box center [536, 729] width 622 height 38
click at [246, 732] on button "Save" at bounding box center [268, 729] width 60 height 38
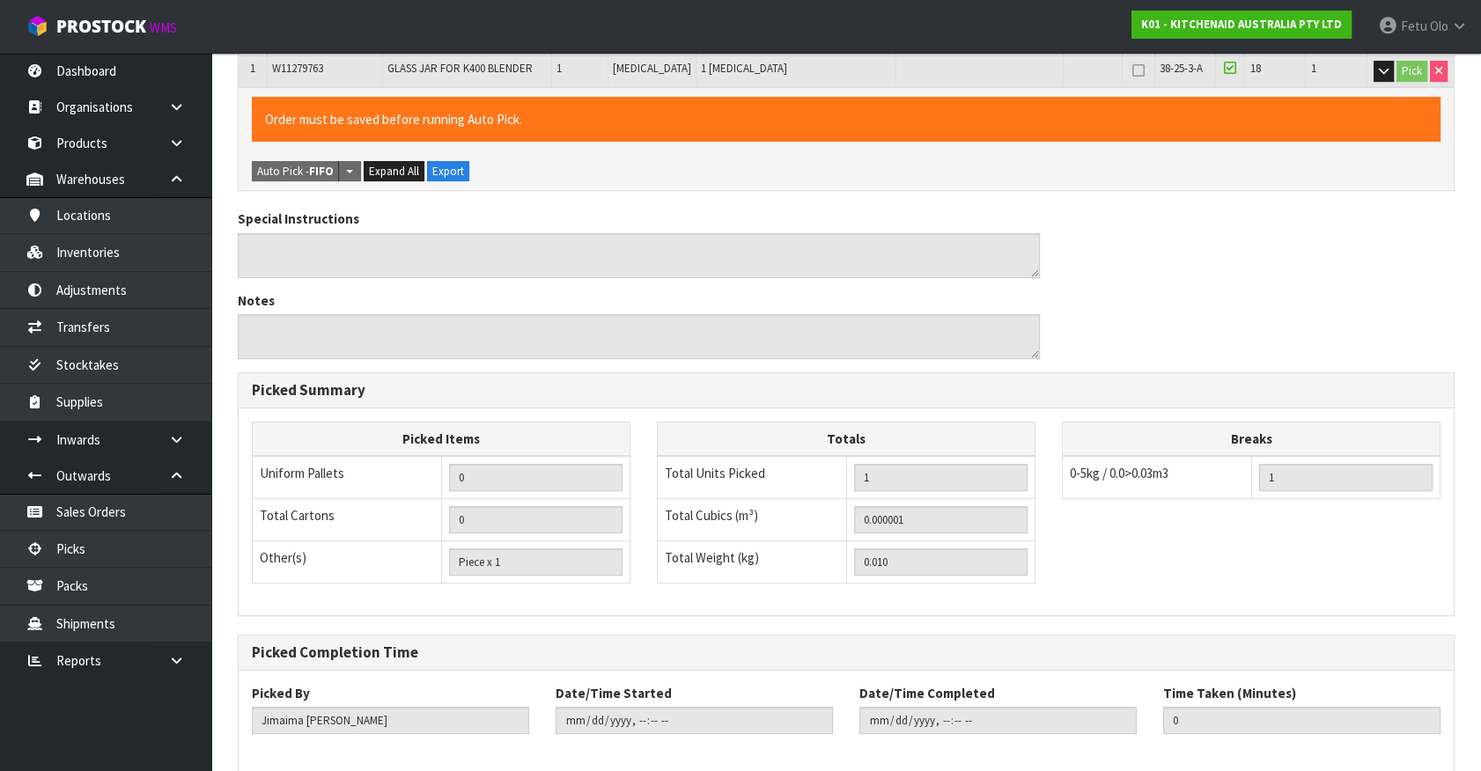
scroll to position [0, 0]
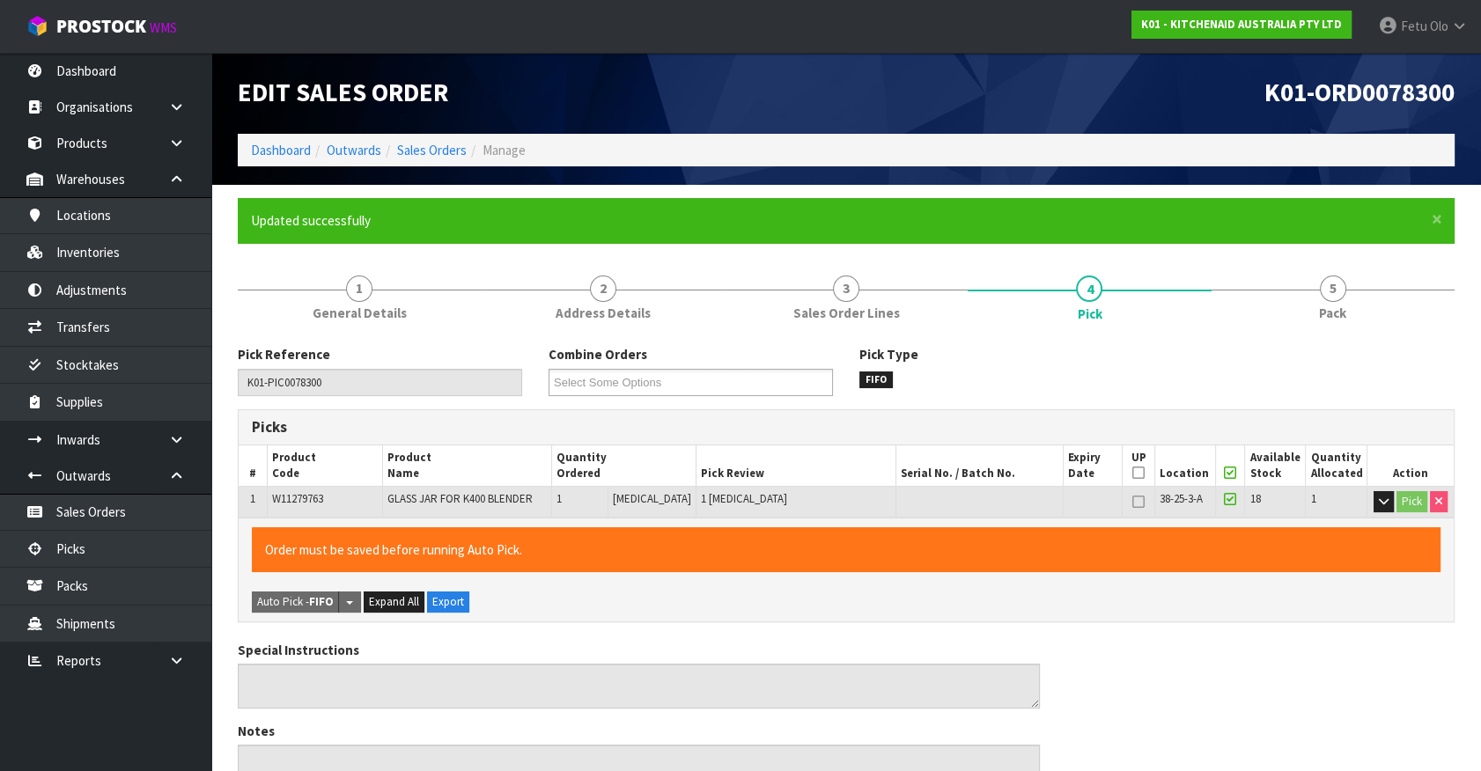
type input "Fetu Olo"
type input "[DATE]T12:24:44"
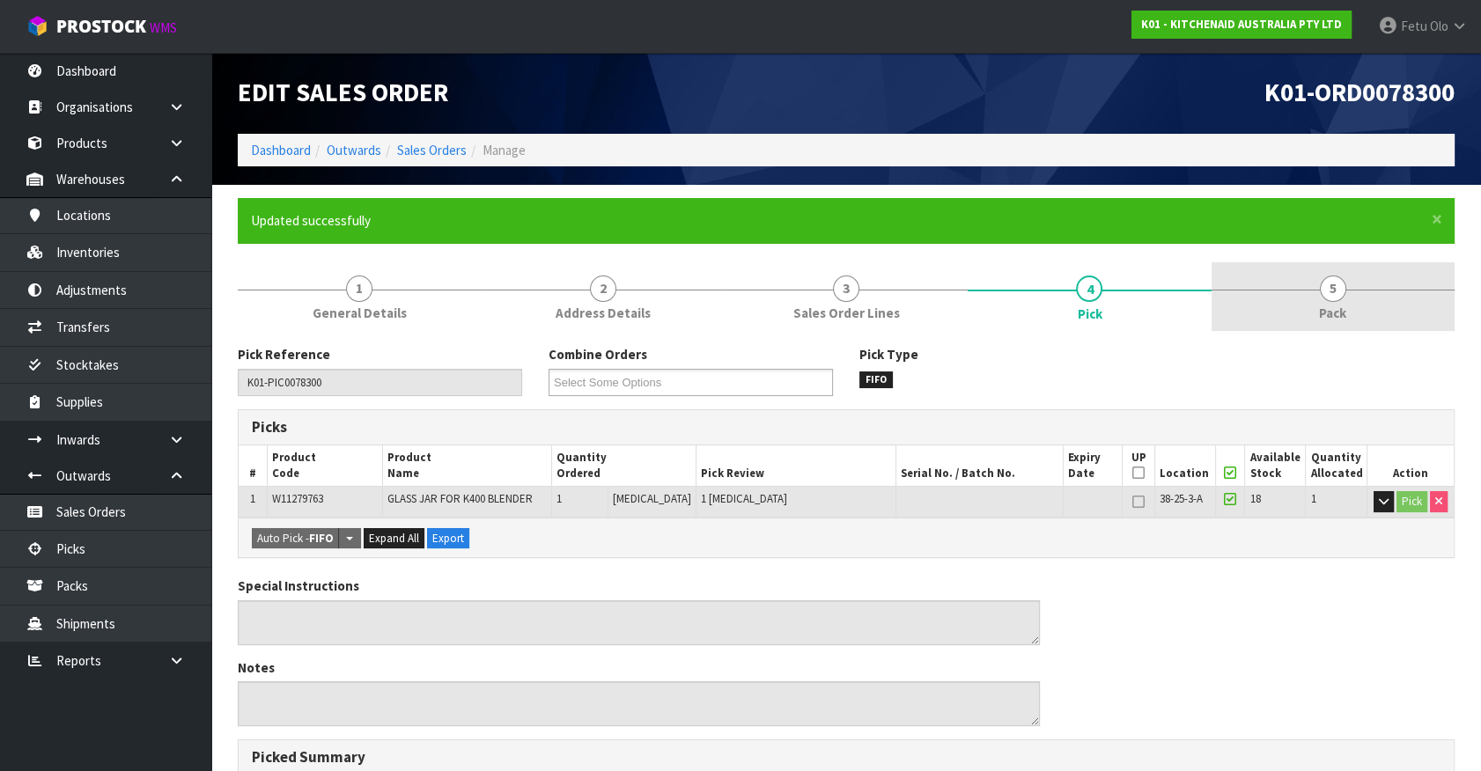
drag, startPoint x: 1368, startPoint y: 299, endPoint x: 1352, endPoint y: 310, distance: 19.0
click at [1368, 299] on link "5 Pack" at bounding box center [1332, 297] width 243 height 70
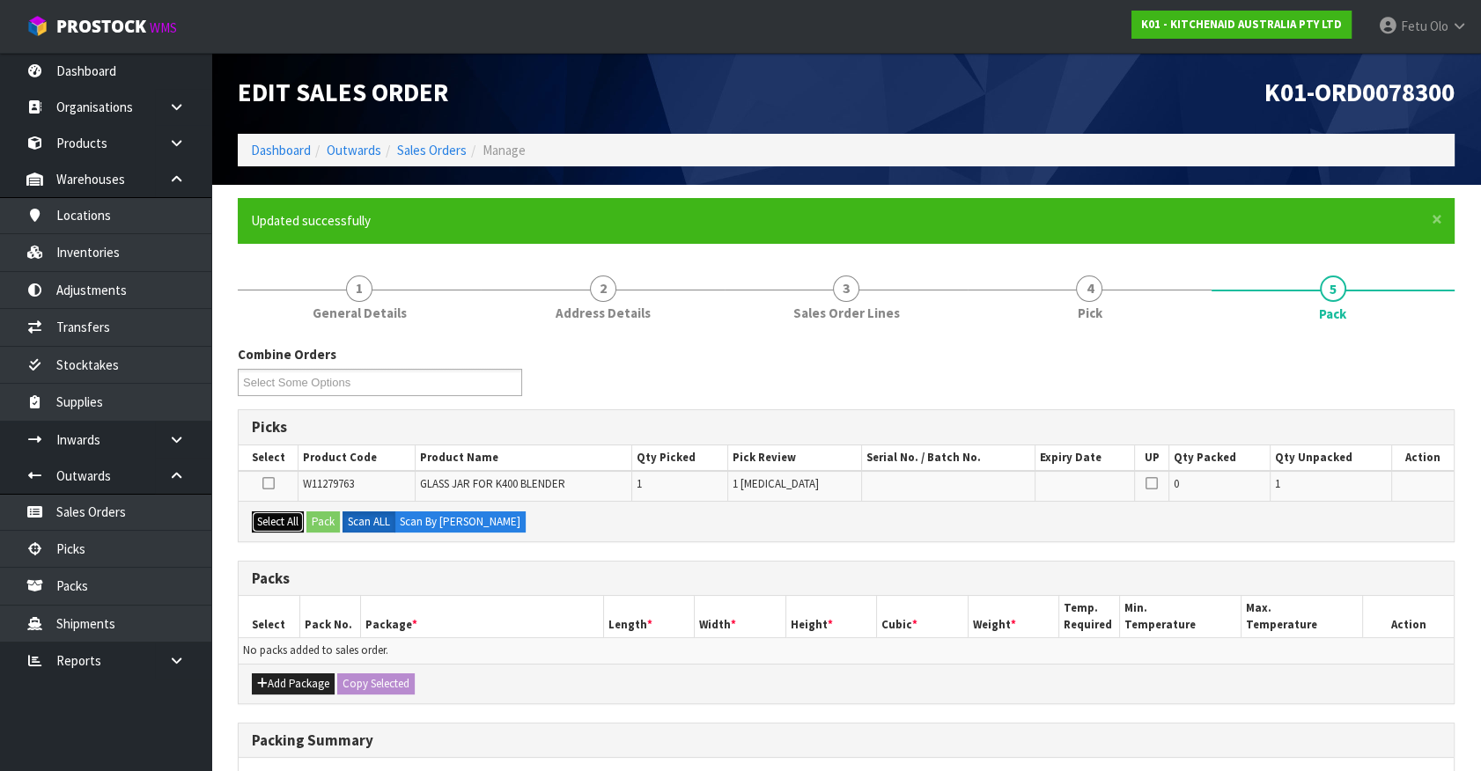
click at [275, 523] on button "Select All" at bounding box center [278, 522] width 52 height 21
click at [313, 519] on button "Pack" at bounding box center [322, 522] width 33 height 21
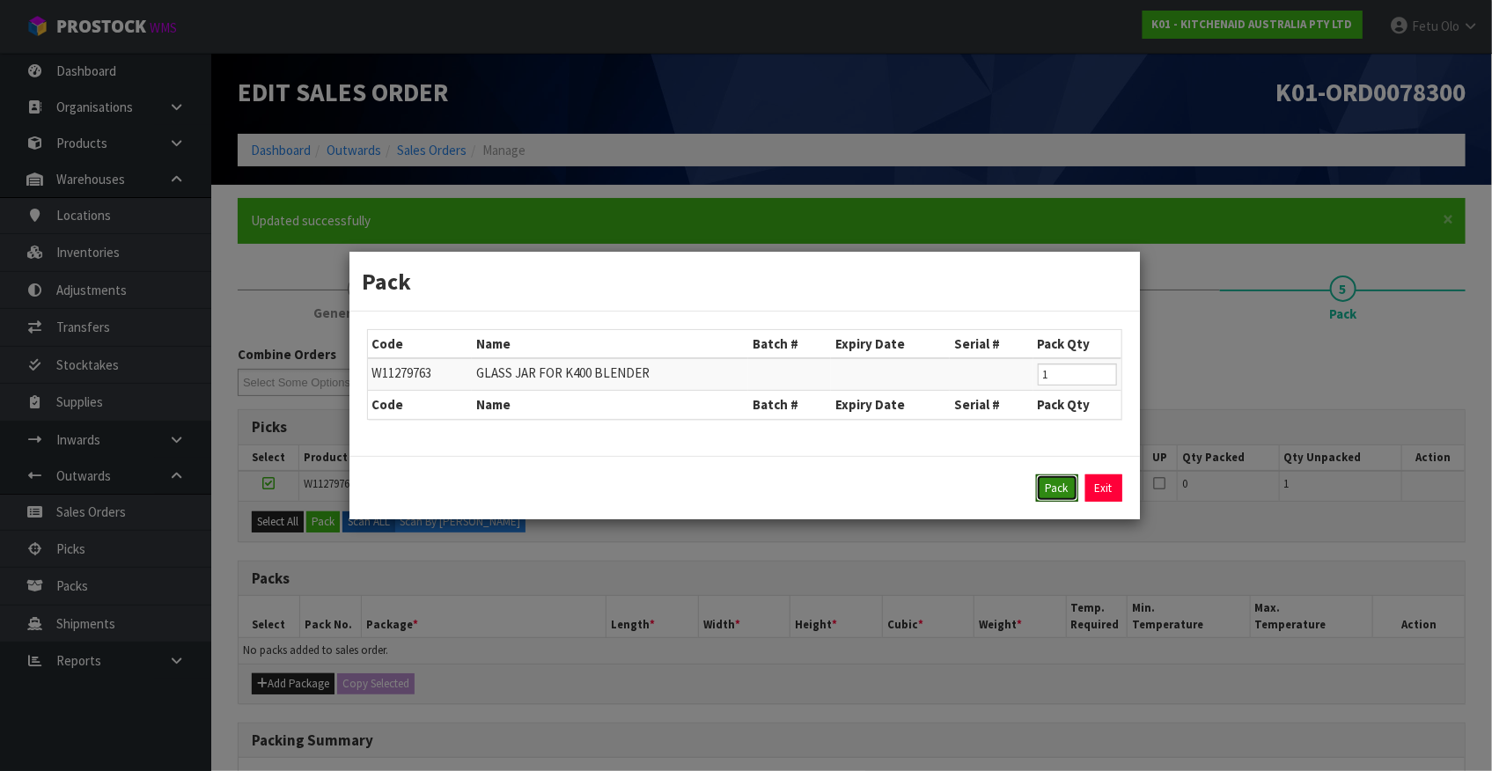
click at [1057, 487] on button "Pack" at bounding box center [1057, 489] width 42 height 28
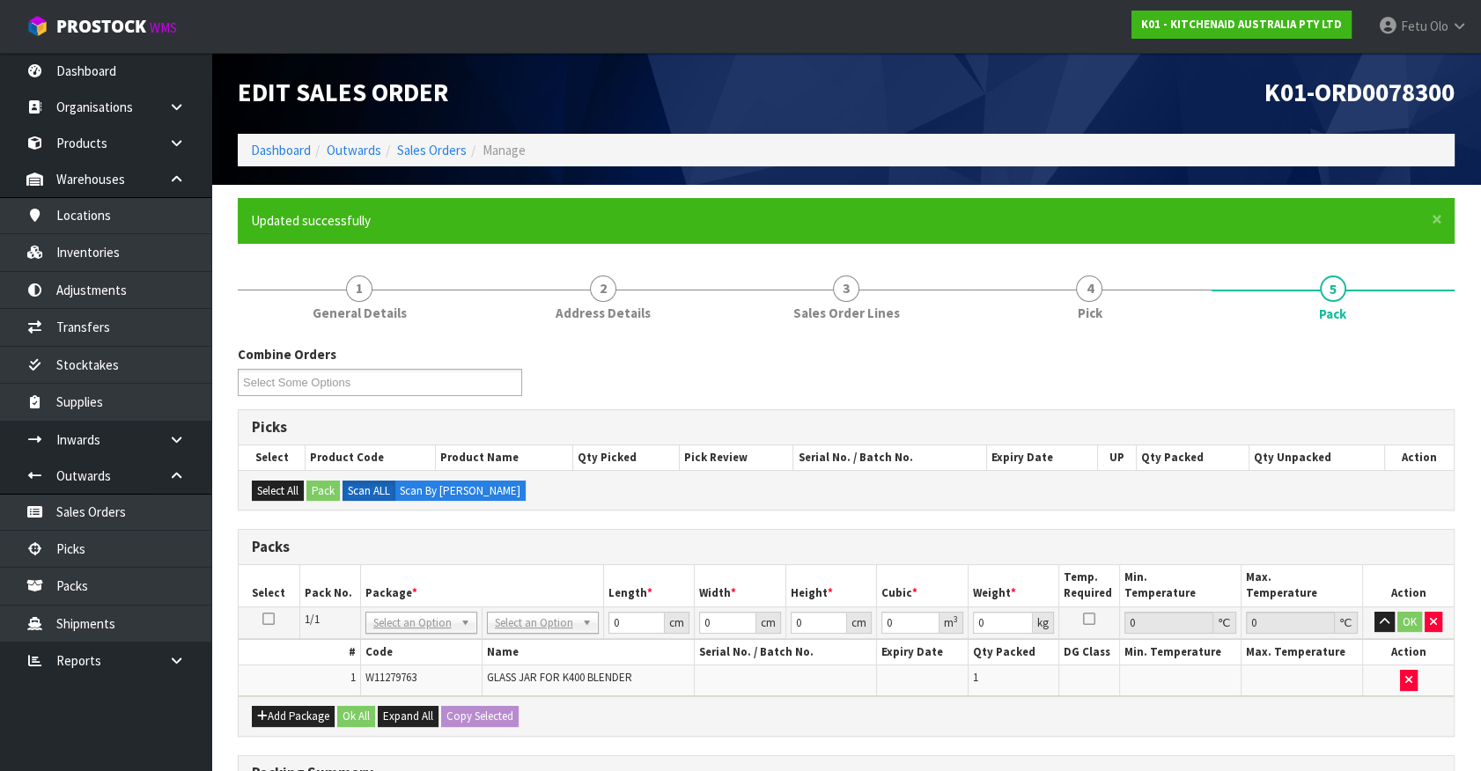
drag, startPoint x: 421, startPoint y: 616, endPoint x: 404, endPoint y: 645, distance: 33.5
click at [404, 645] on input "text" at bounding box center [420, 646] width 103 height 22
type input "011-0"
drag, startPoint x: 428, startPoint y: 648, endPoint x: 268, endPoint y: 670, distance: 161.7
click at [268, 670] on body "Toggle navigation ProStock WMS K01 - KITCHENAID AUSTRALIA PTY LTD Fetu Olo Logo…" at bounding box center [740, 385] width 1481 height 771
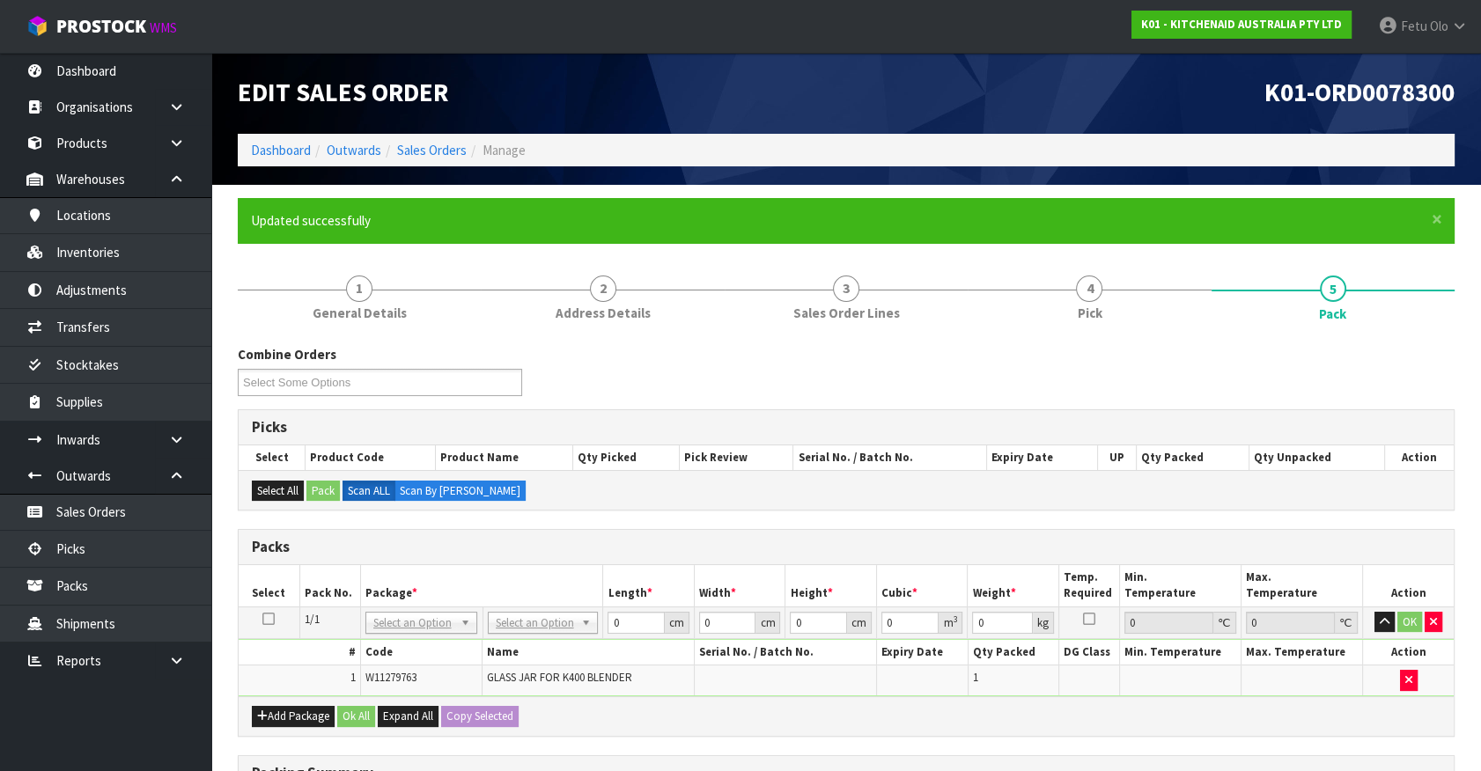
drag, startPoint x: 566, startPoint y: 615, endPoint x: 546, endPoint y: 652, distance: 42.2
drag, startPoint x: 546, startPoint y: 652, endPoint x: 546, endPoint y: 663, distance: 10.6
drag, startPoint x: 546, startPoint y: 664, endPoint x: 613, endPoint y: 637, distance: 72.3
click at [548, 666] on td "GLASS JAR FOR K400 BLENDER" at bounding box center [588, 681] width 213 height 30
drag, startPoint x: 615, startPoint y: 620, endPoint x: 449, endPoint y: 678, distance: 175.4
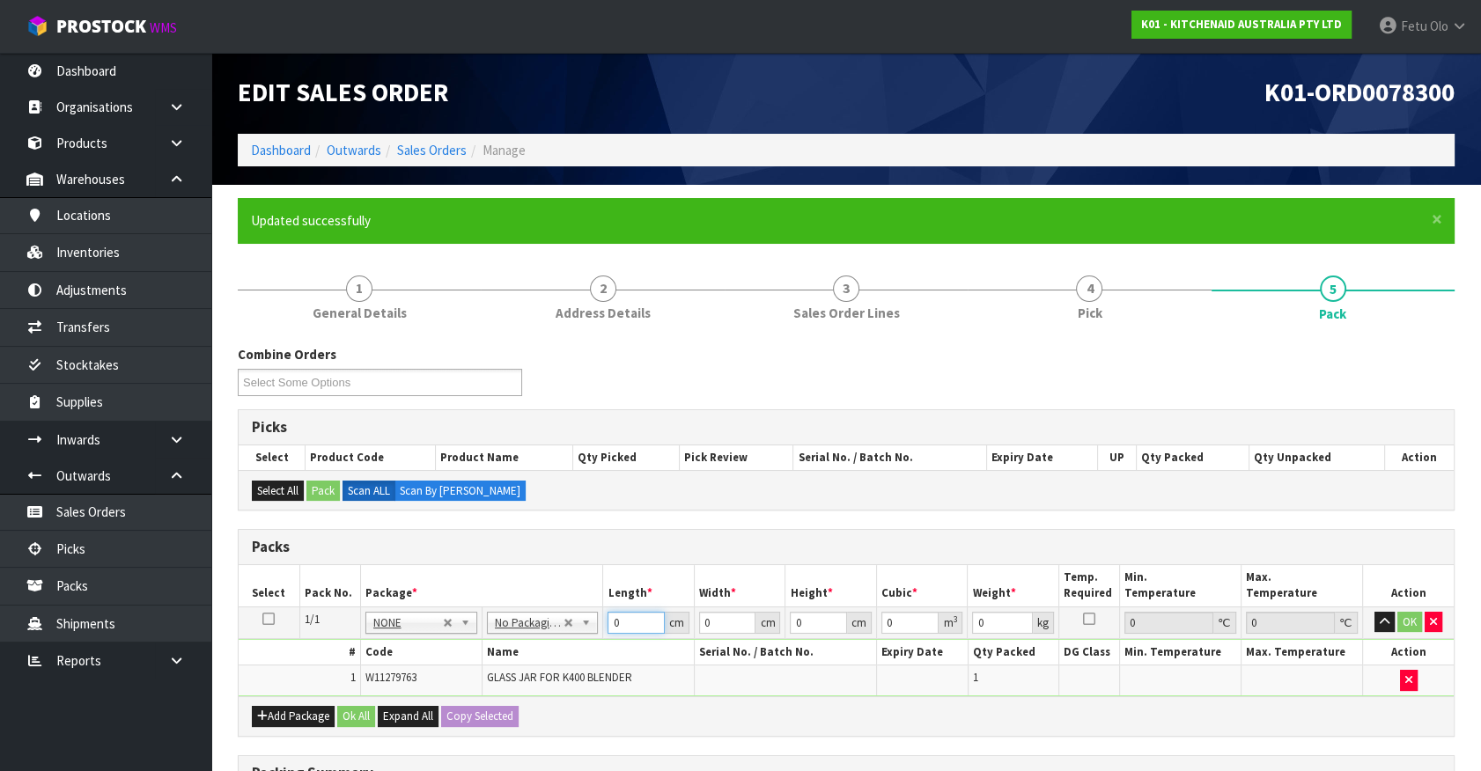
click at [449, 684] on tbody "1/1 NONE 007-001 007-002 007-004 007-009 007-013 007-014 007-015 007-017 007-01…" at bounding box center [846, 651] width 1215 height 89
drag, startPoint x: 590, startPoint y: 638, endPoint x: 456, endPoint y: 678, distance: 139.6
click at [456, 678] on tbody "1/1 NONE 007-001 007-002 007-004 007-009 007-013 007-014 007-015 007-017 007-01…" at bounding box center [846, 651] width 1215 height 89
type input "26"
type input "24"
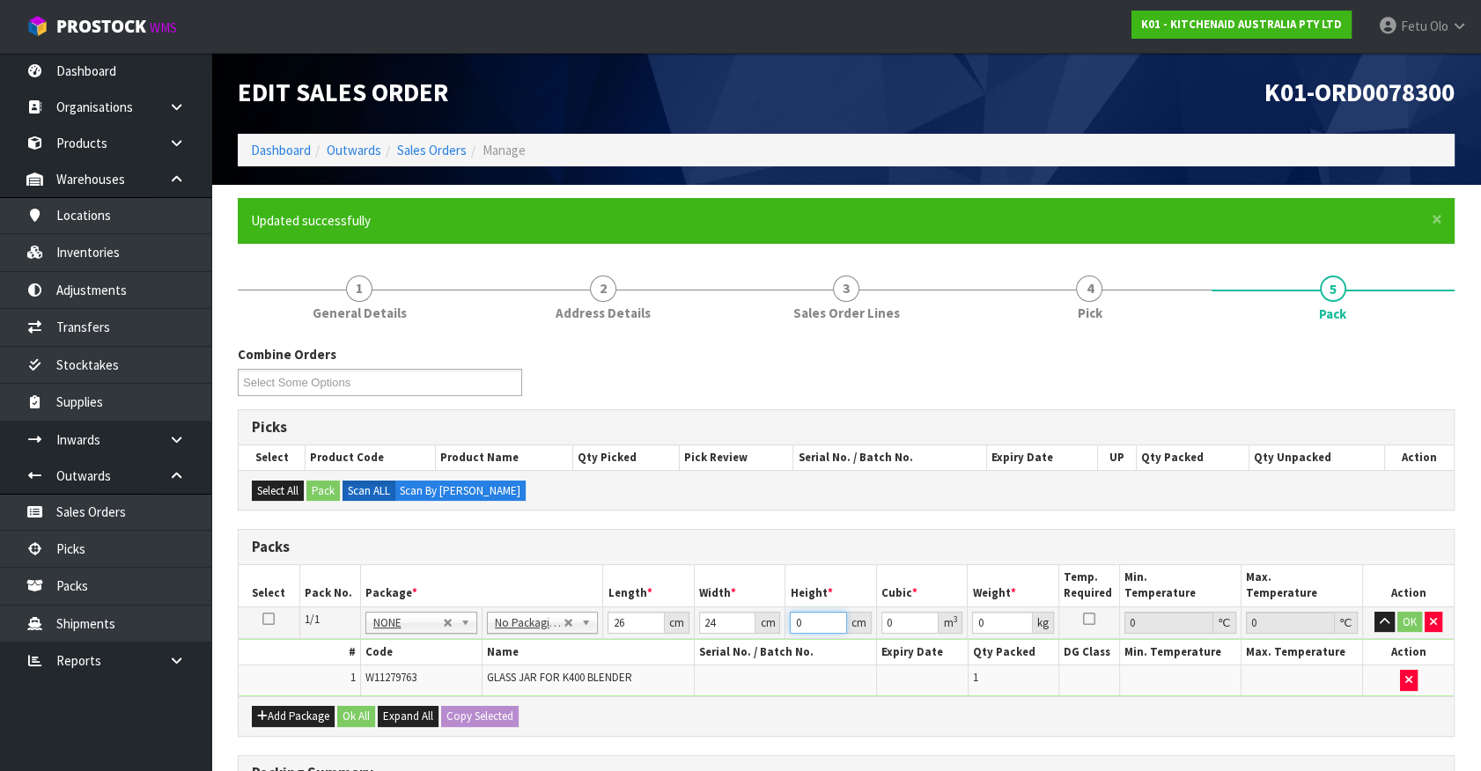
type input "3"
type input "0.001872"
type input "32"
type input "0.019968"
type input "32"
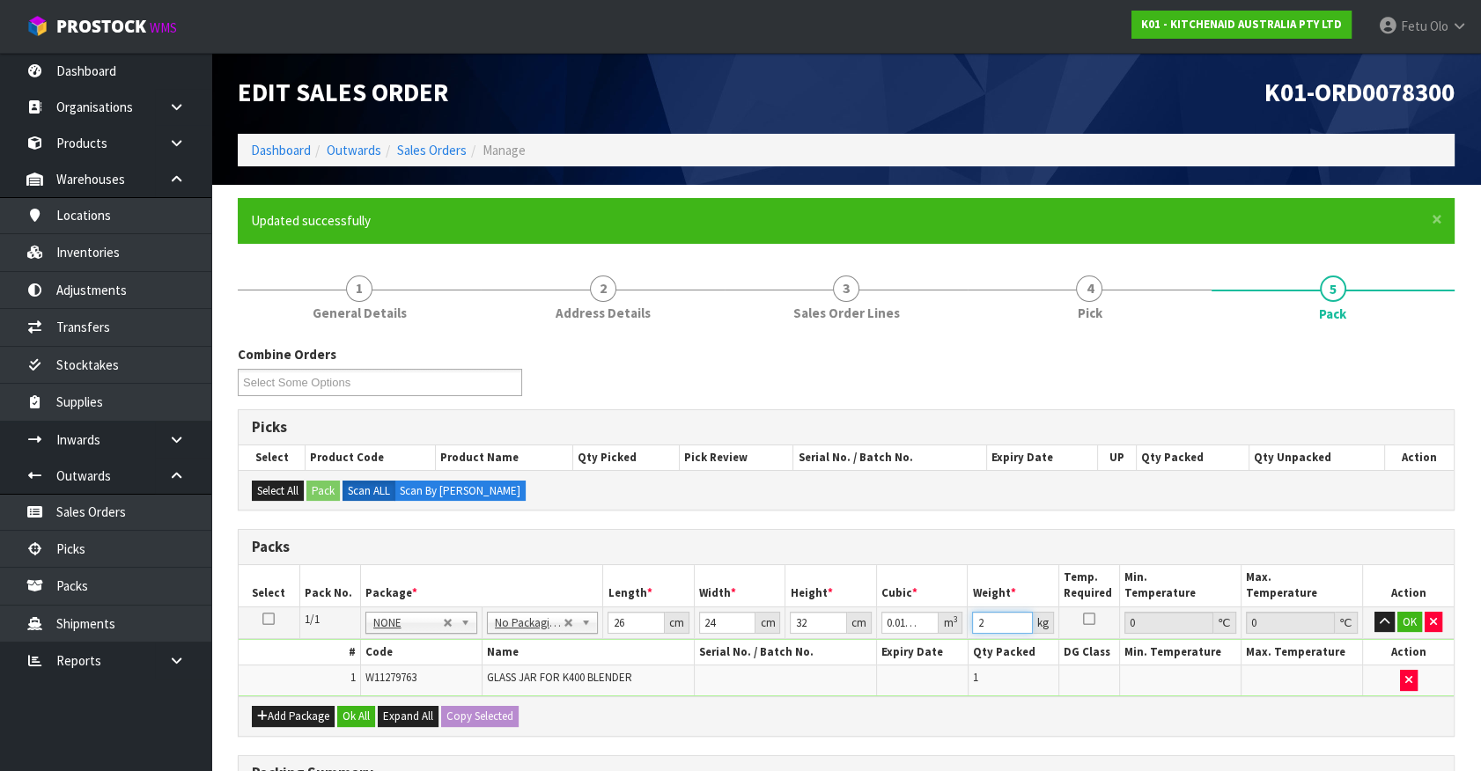
type input "2"
click button "OK" at bounding box center [1409, 622] width 25 height 21
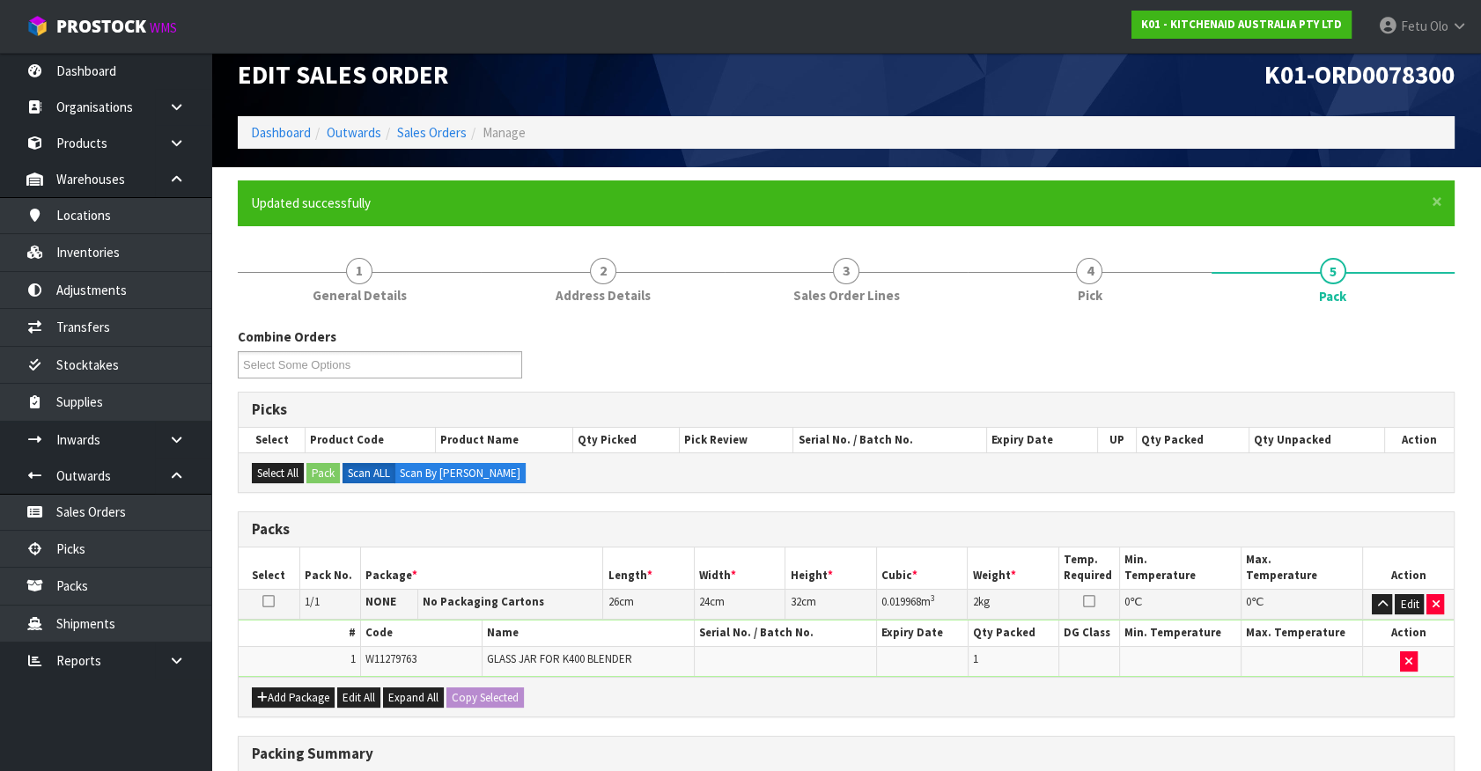
scroll to position [293, 0]
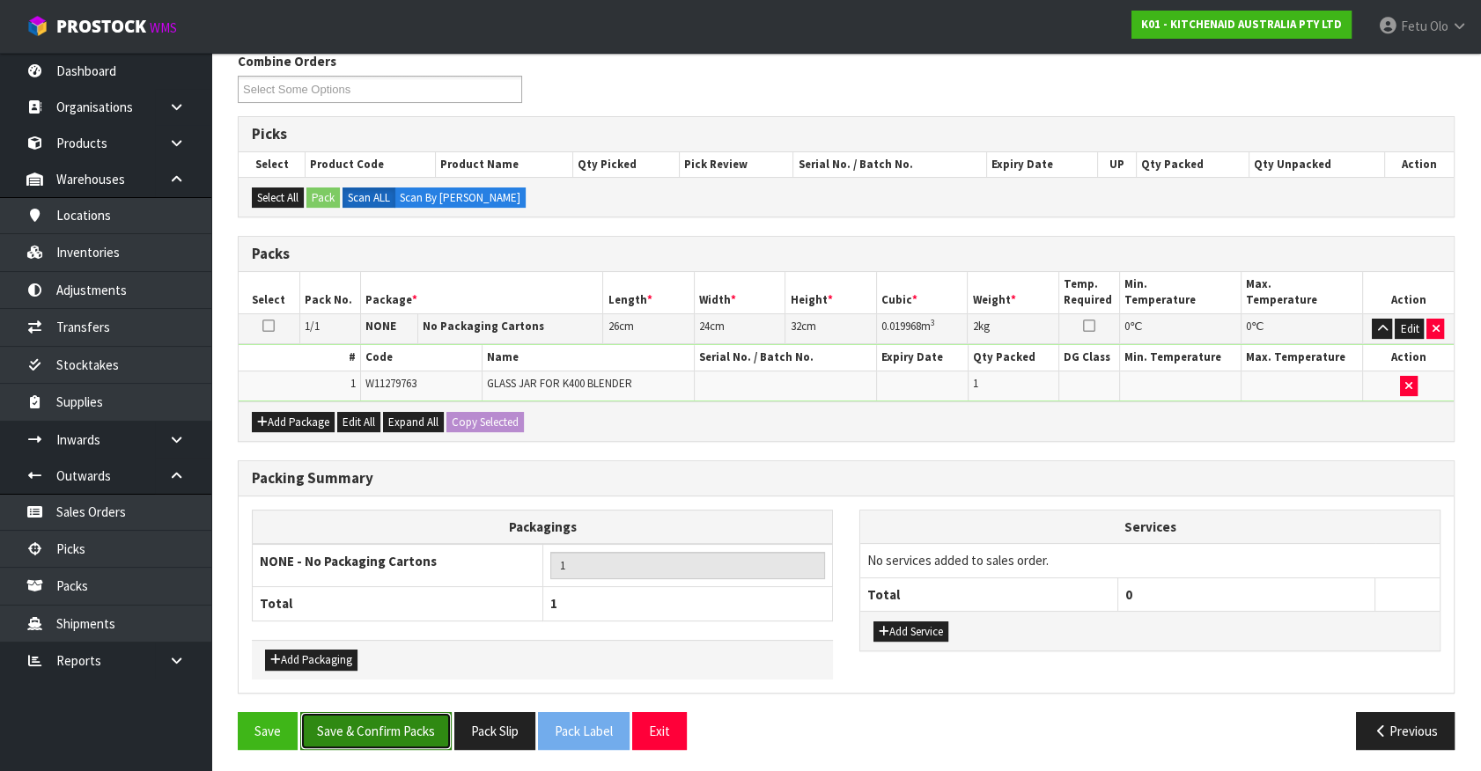
click at [417, 724] on button "Save & Confirm Packs" at bounding box center [375, 731] width 151 height 38
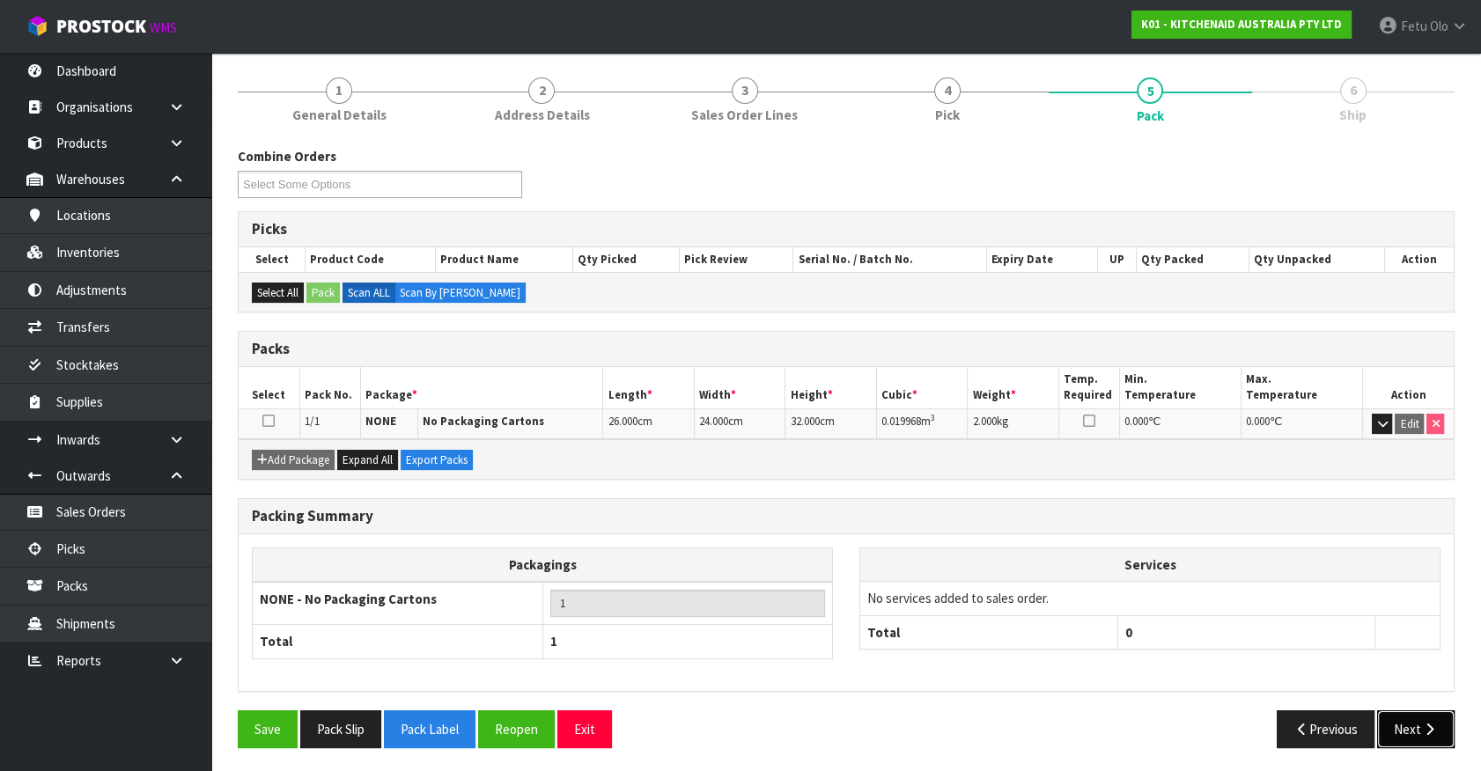
drag, startPoint x: 1402, startPoint y: 725, endPoint x: 1389, endPoint y: 725, distance: 12.3
click at [1389, 725] on button "Next" at bounding box center [1415, 729] width 77 height 38
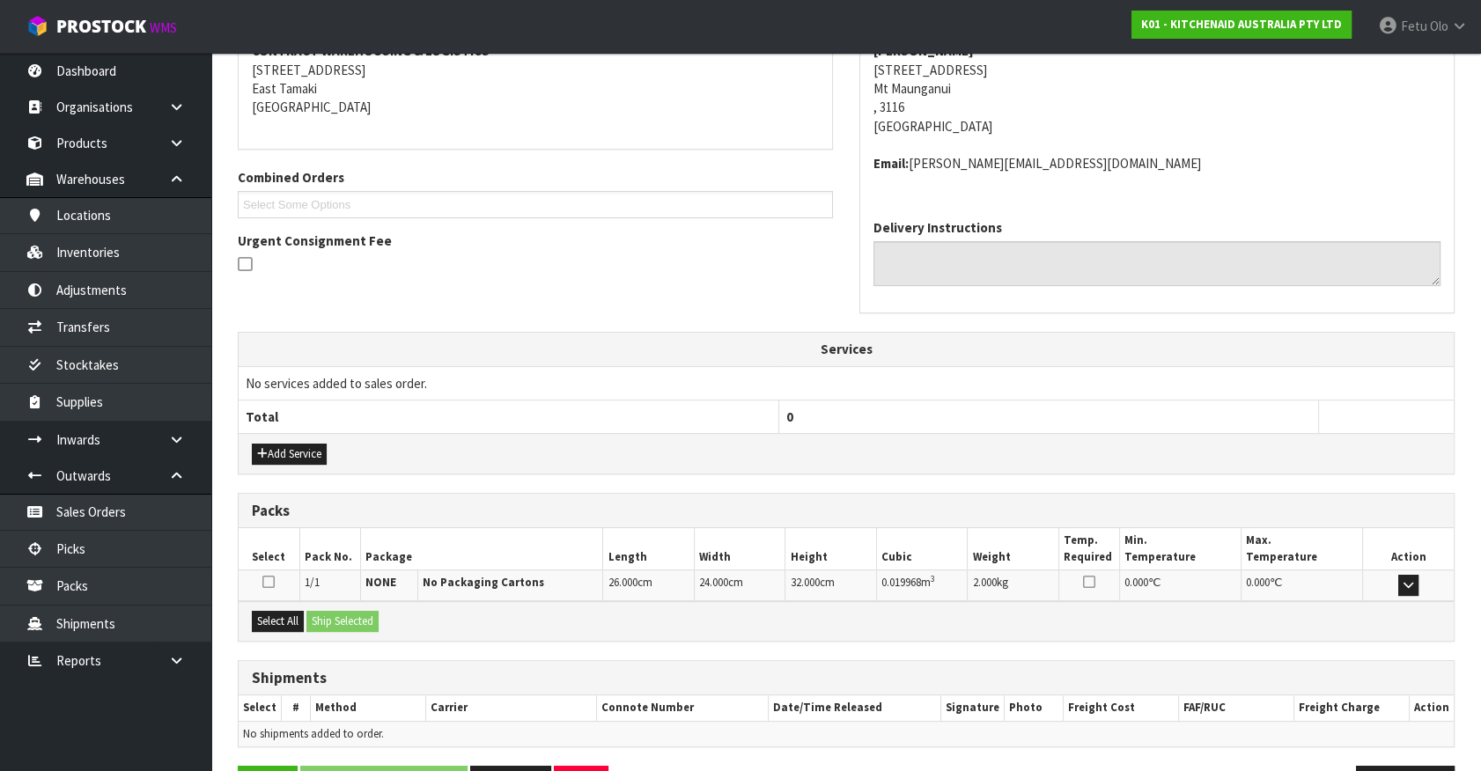
scroll to position [409, 0]
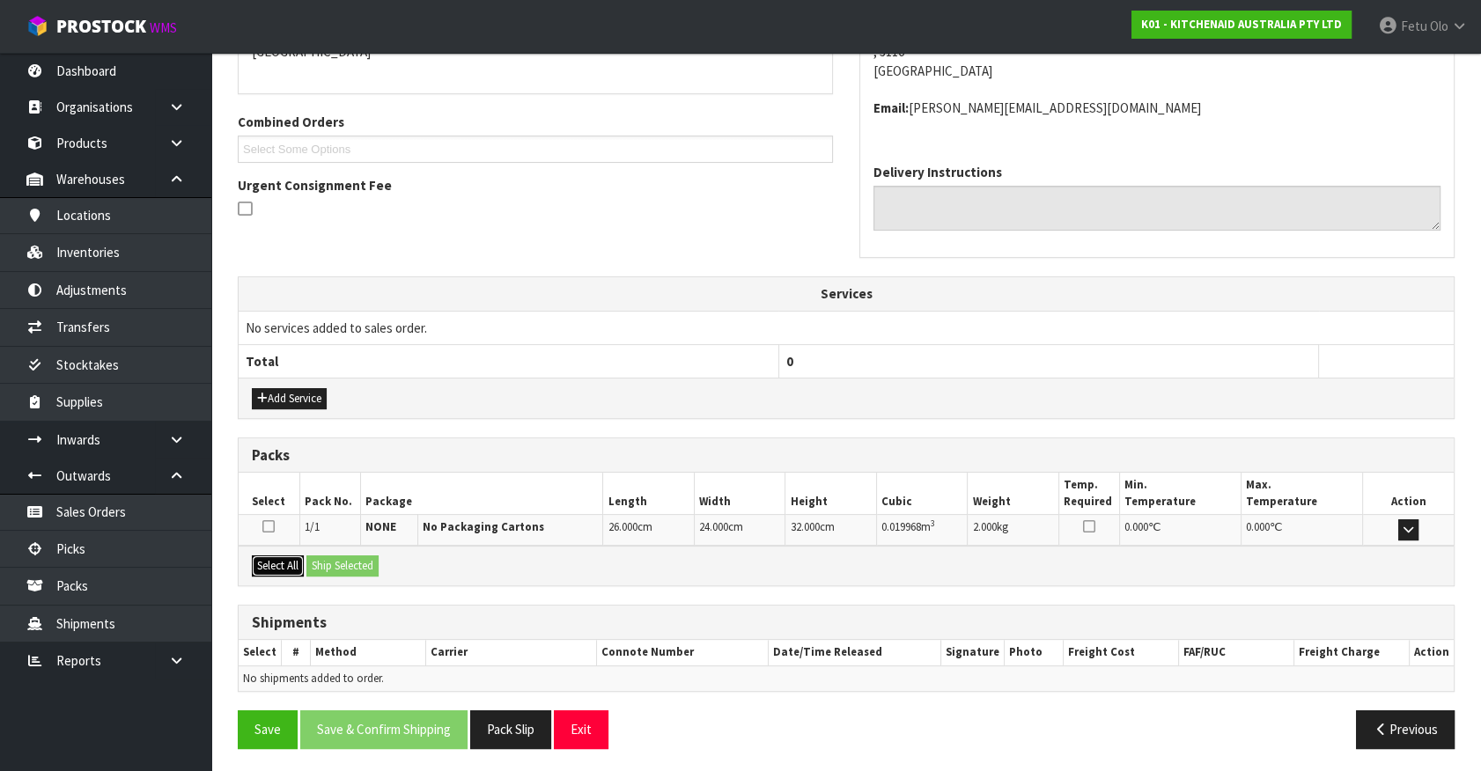
drag, startPoint x: 292, startPoint y: 564, endPoint x: 338, endPoint y: 561, distance: 45.9
click at [299, 563] on button "Select All" at bounding box center [278, 566] width 52 height 21
click at [338, 561] on button "Ship Selected" at bounding box center [342, 566] width 72 height 21
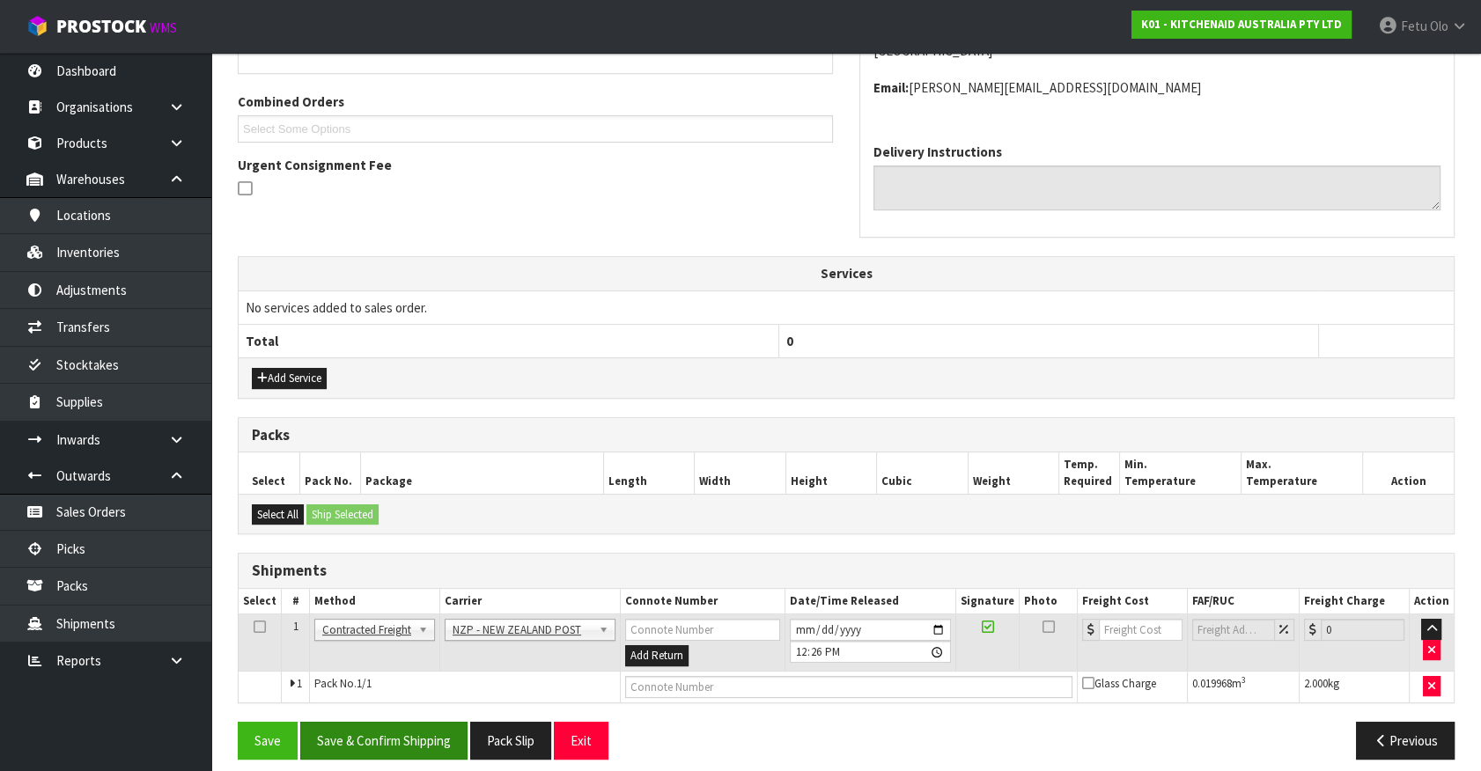
scroll to position [440, 0]
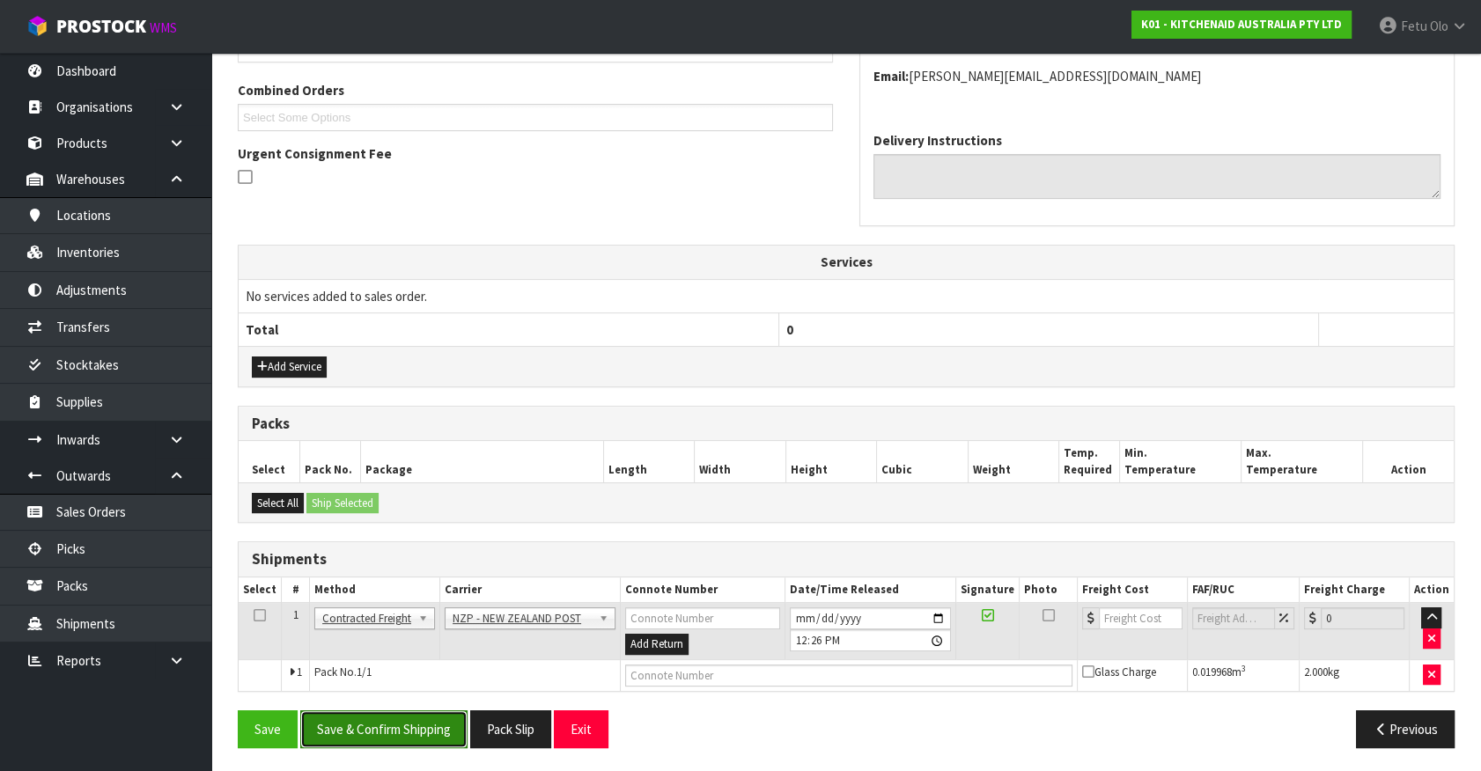
click at [372, 713] on button "Save & Confirm Shipping" at bounding box center [383, 729] width 167 height 38
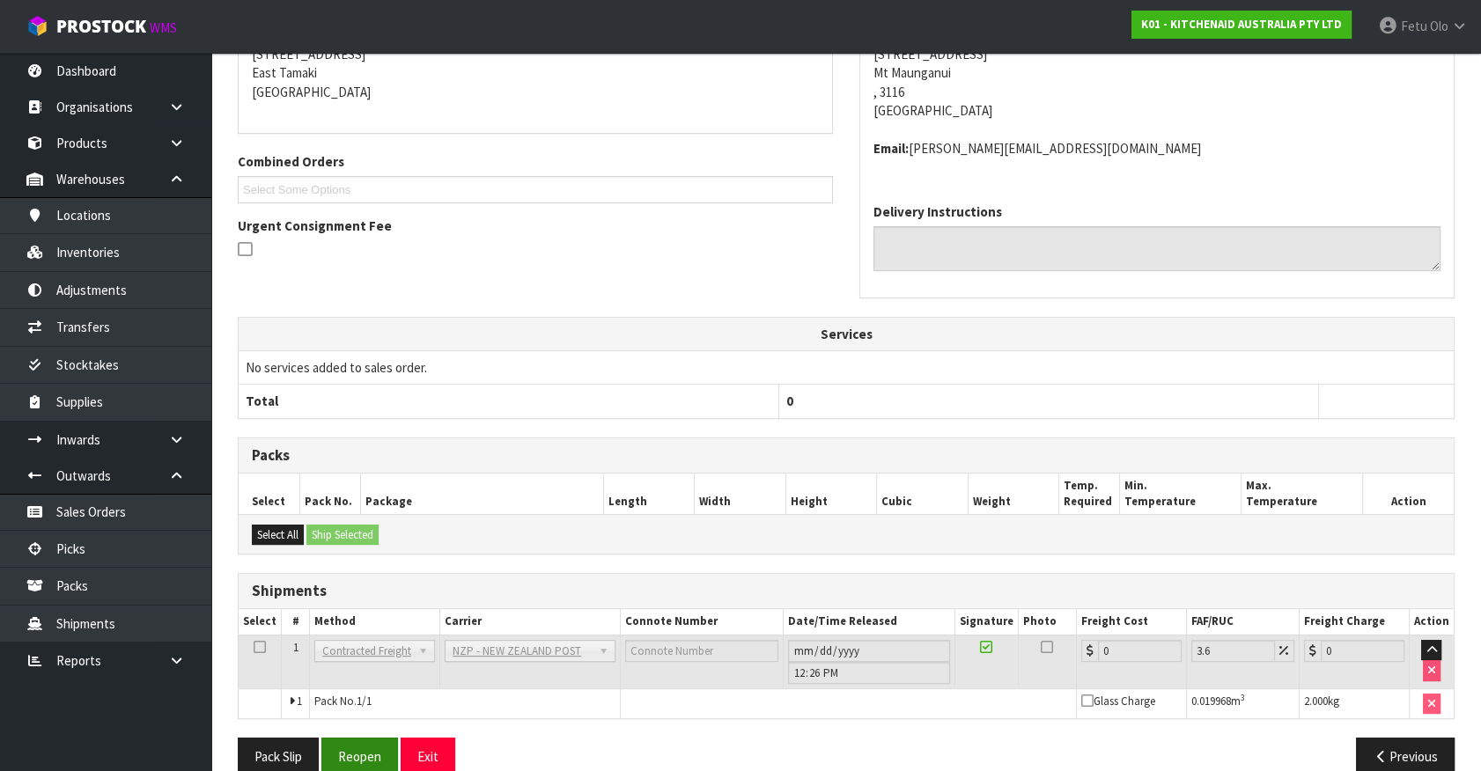
scroll to position [415, 0]
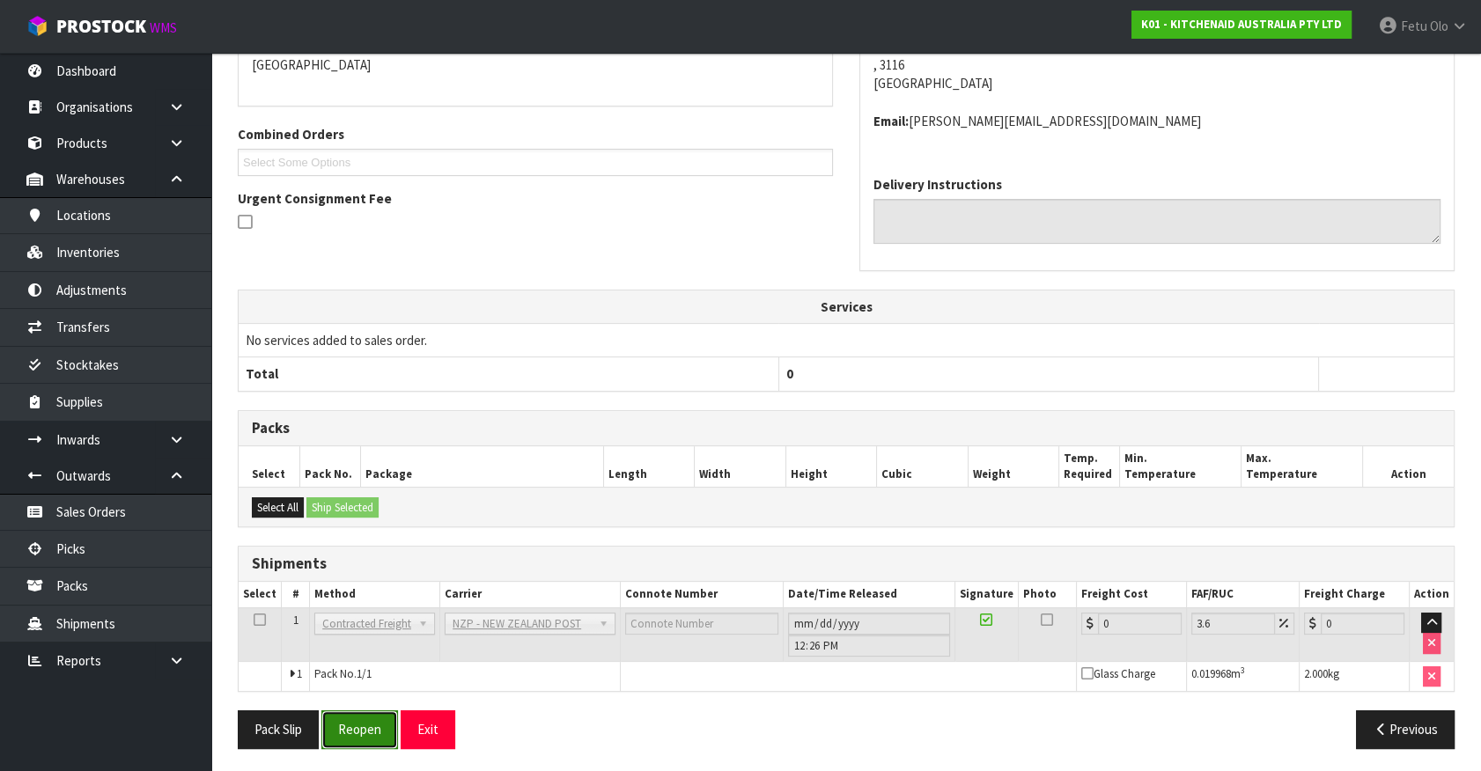
drag, startPoint x: 377, startPoint y: 732, endPoint x: 361, endPoint y: 733, distance: 15.9
click at [377, 732] on button "Reopen" at bounding box center [359, 729] width 77 height 38
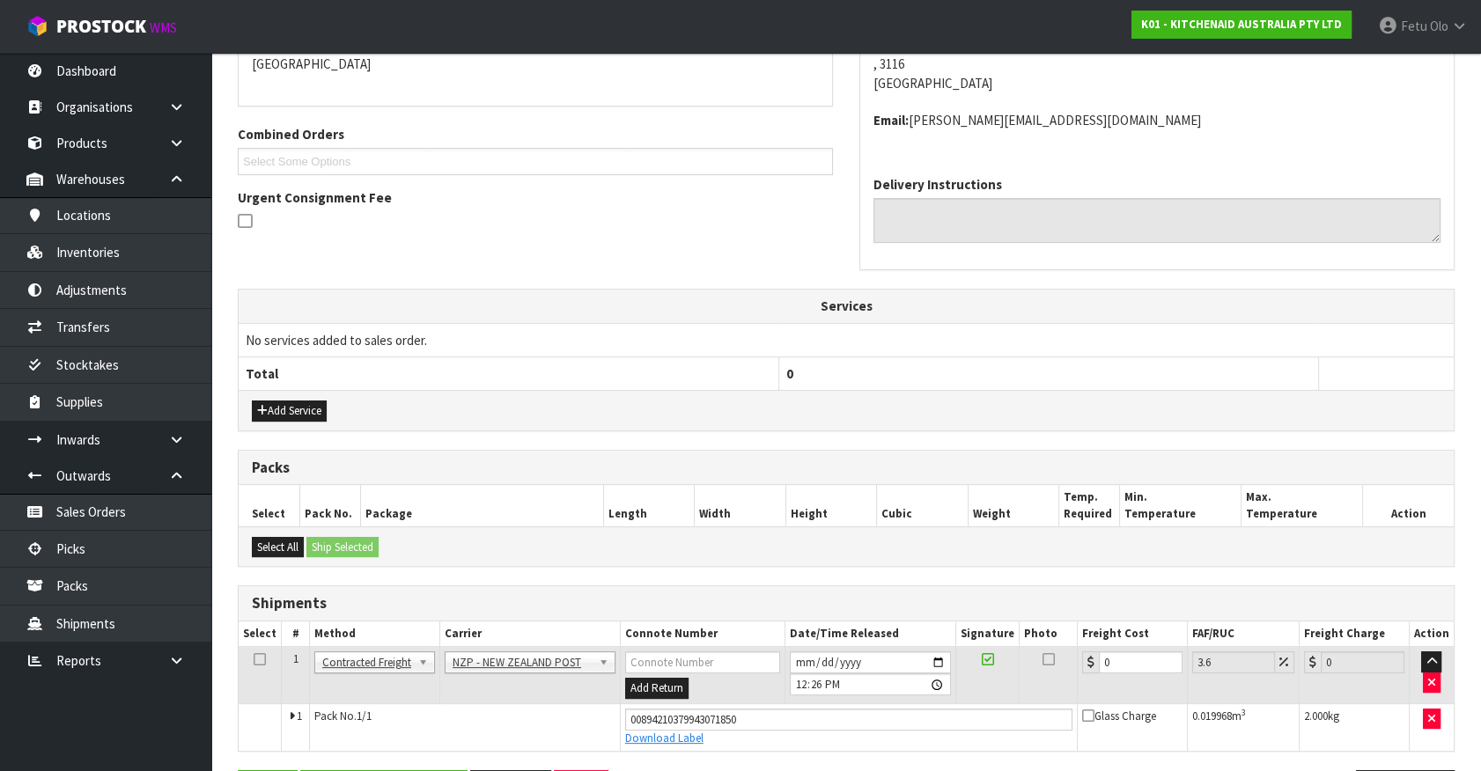
scroll to position [396, 0]
drag, startPoint x: 1118, startPoint y: 661, endPoint x: 751, endPoint y: 716, distance: 371.2
click at [751, 716] on tbody "1 Client Local Pickup Customer Local Pickup Company Freight Contracted Freight …" at bounding box center [846, 699] width 1215 height 104
type input "8"
type input "8.29"
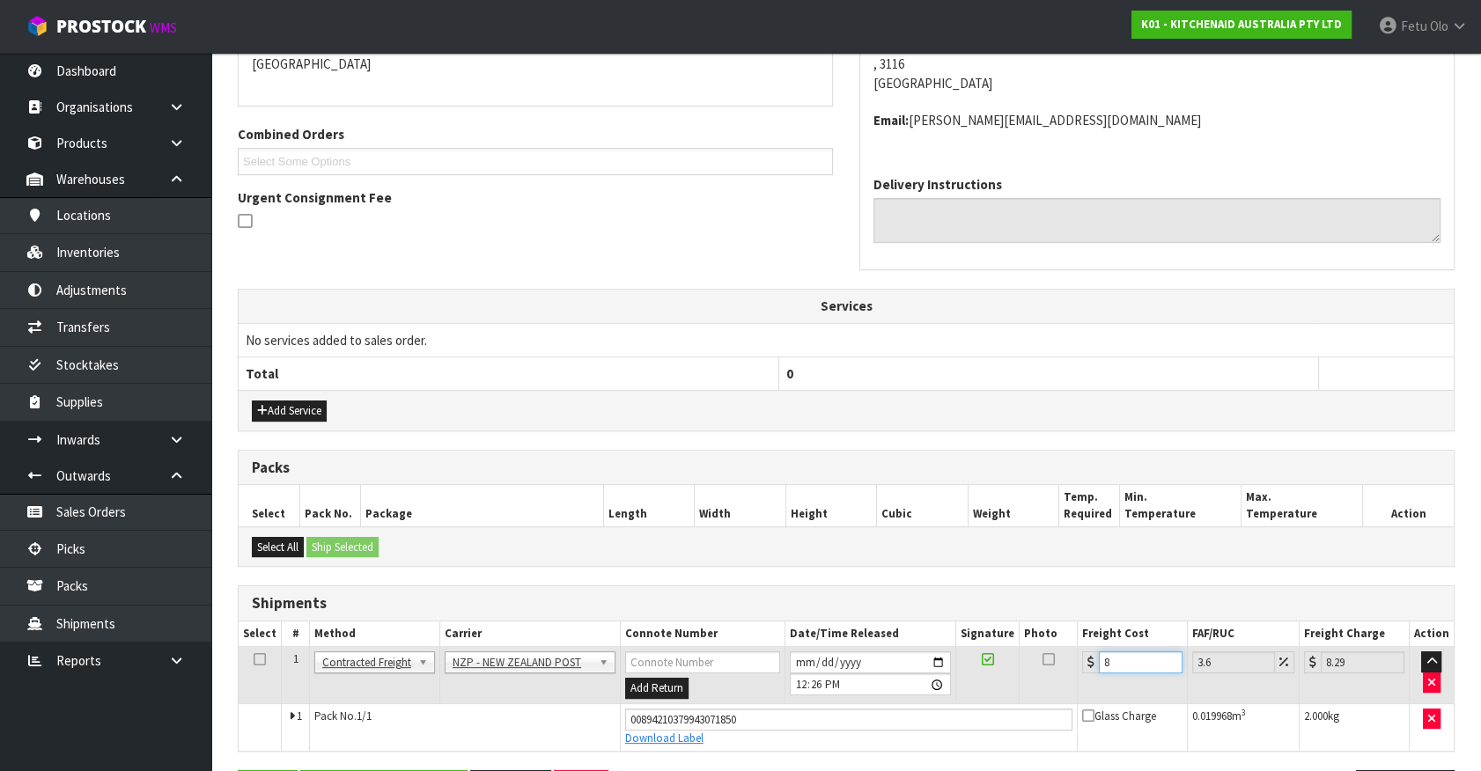
type input "8.4"
type input "8.7"
type input "8.45"
type input "8.75"
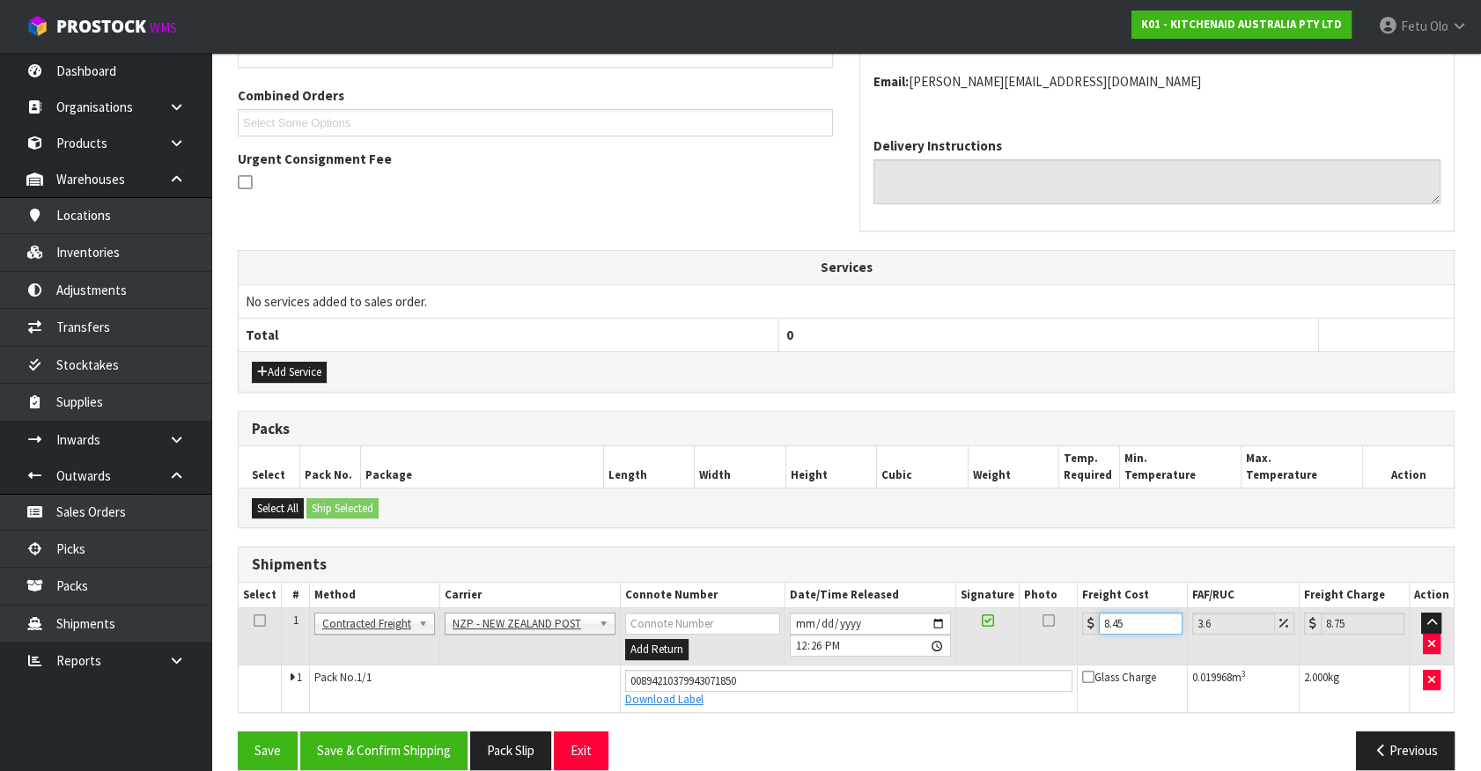
scroll to position [456, 0]
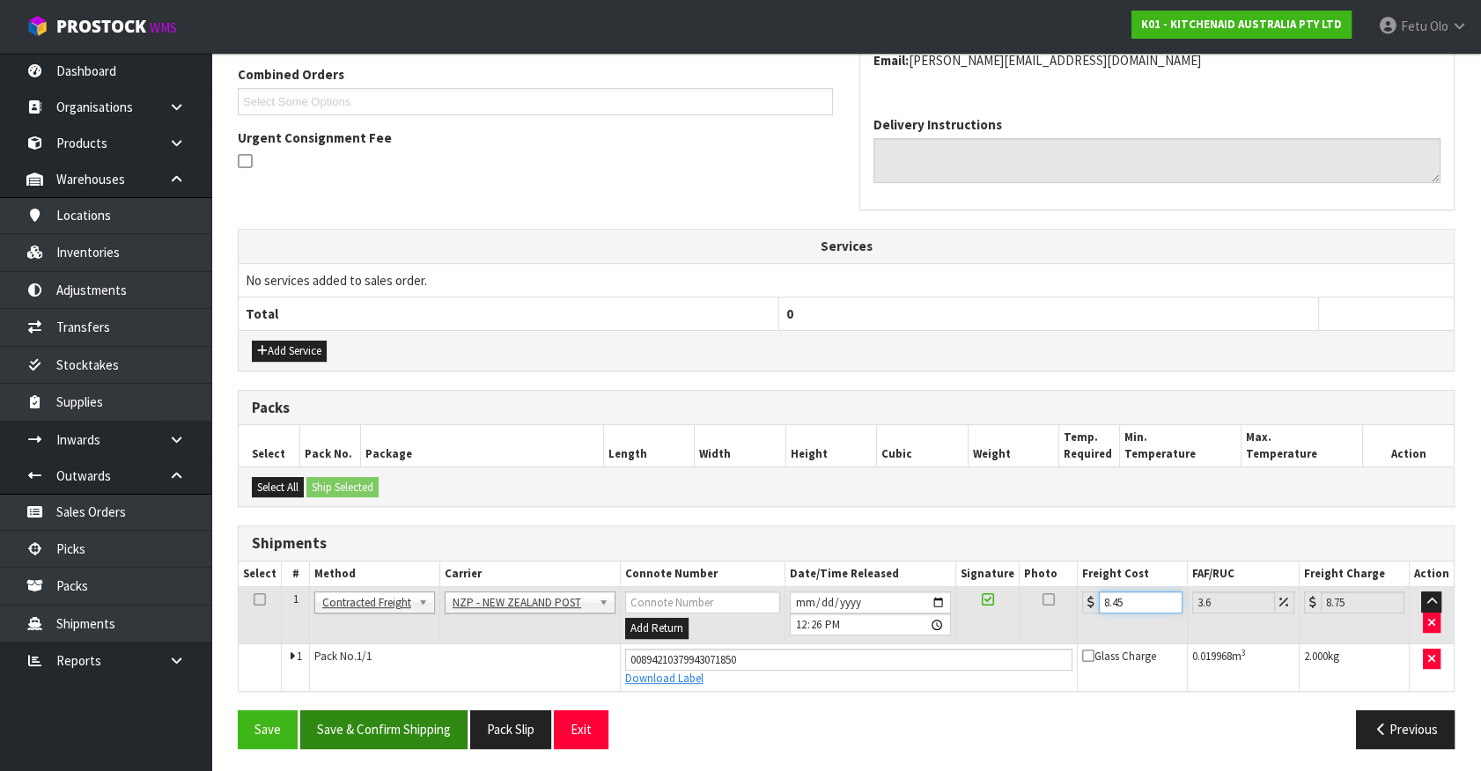
type input "8.45"
click at [424, 733] on button "Save & Confirm Shipping" at bounding box center [383, 729] width 167 height 38
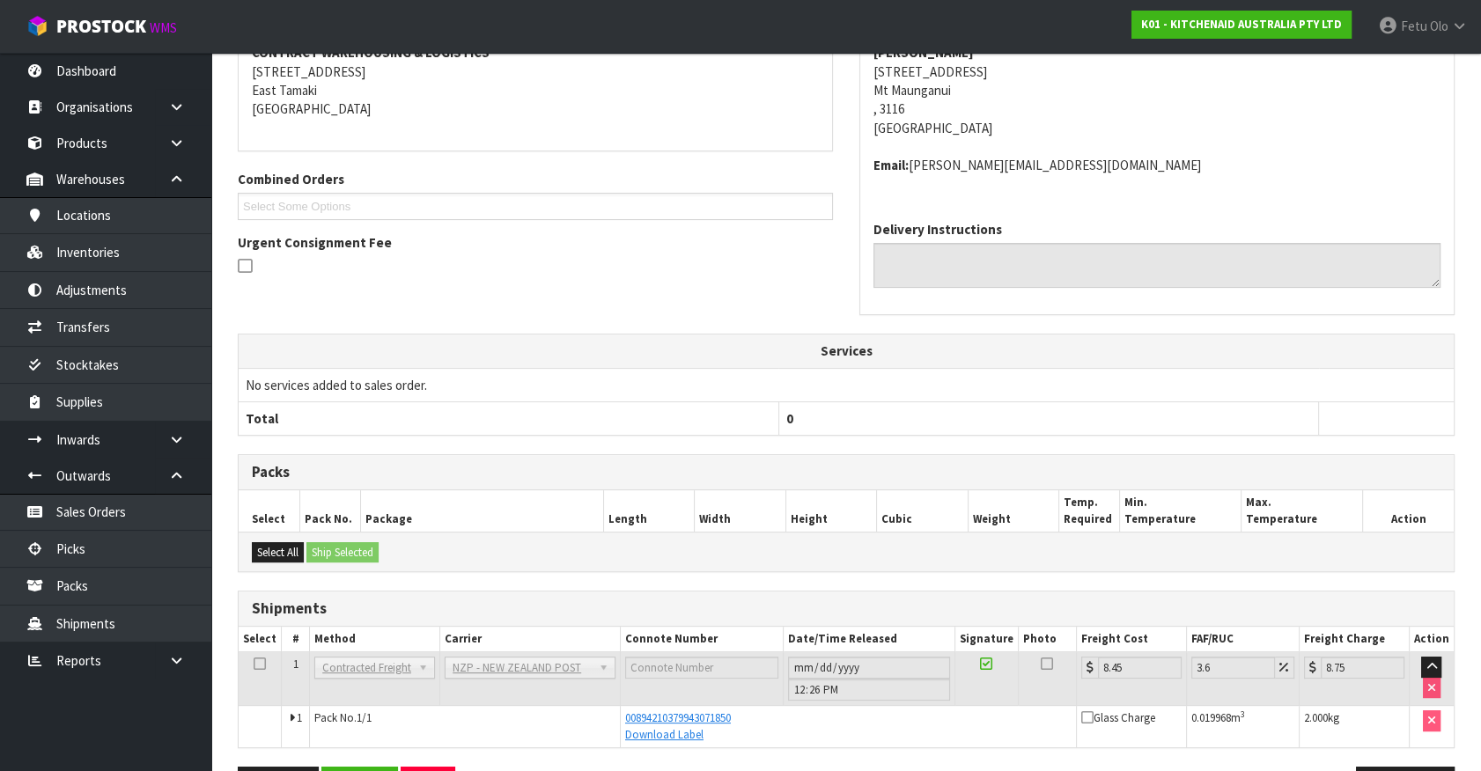
scroll to position [409, 0]
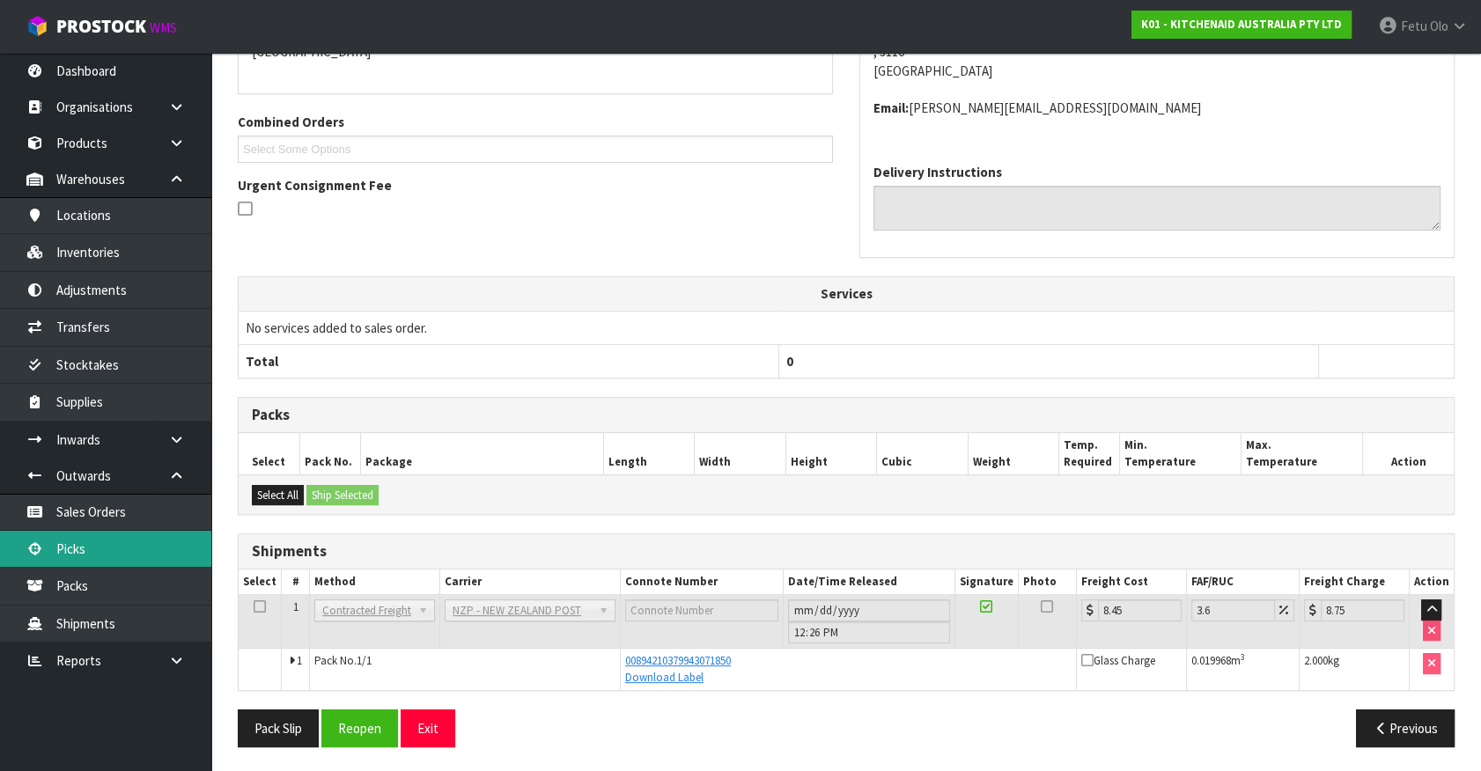
drag, startPoint x: 78, startPoint y: 548, endPoint x: 116, endPoint y: 555, distance: 38.5
click at [78, 548] on link "Picks" at bounding box center [105, 549] width 211 height 36
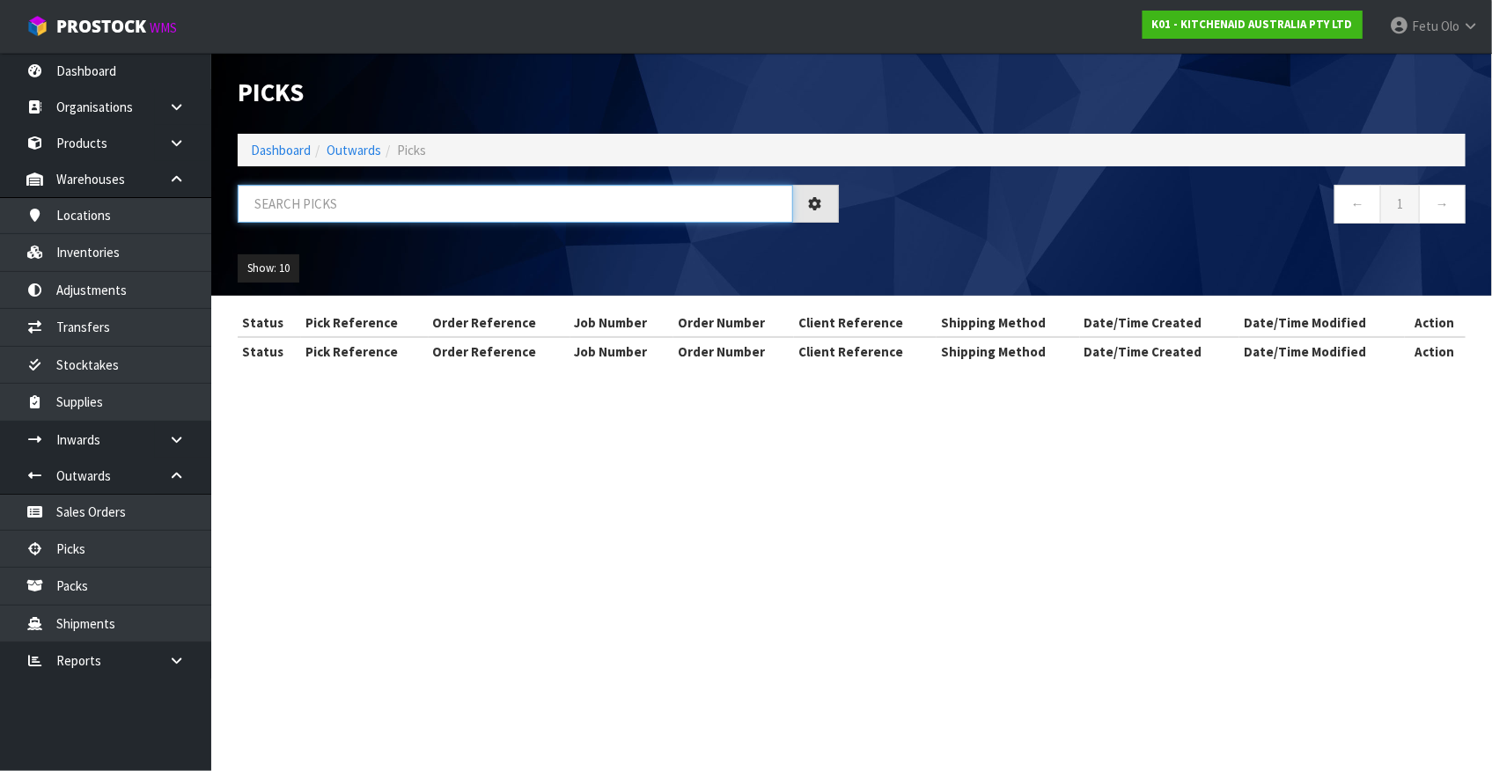
click at [392, 219] on input "text" at bounding box center [516, 204] width 556 height 38
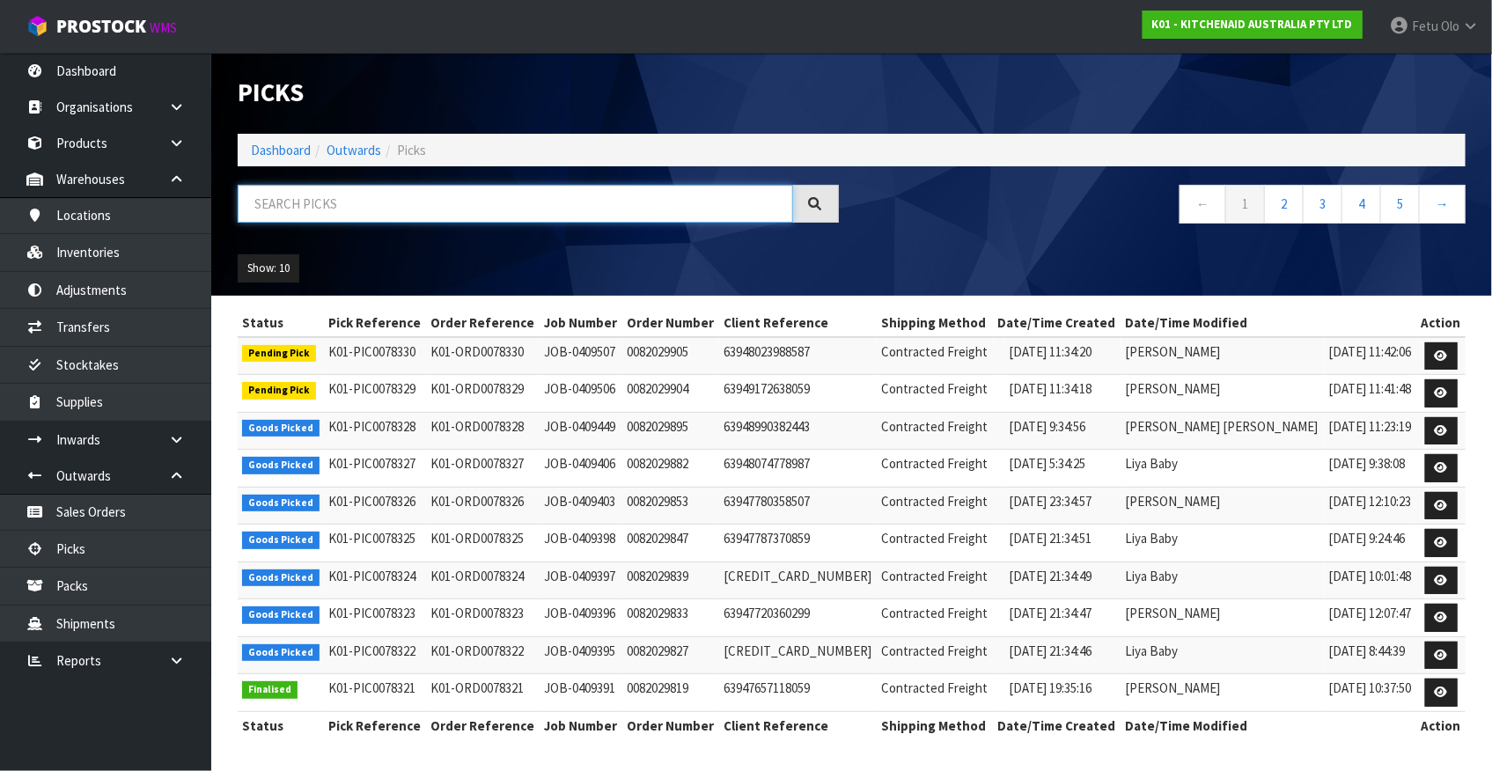
click at [395, 218] on input "text" at bounding box center [516, 204] width 556 height 38
type input "78237"
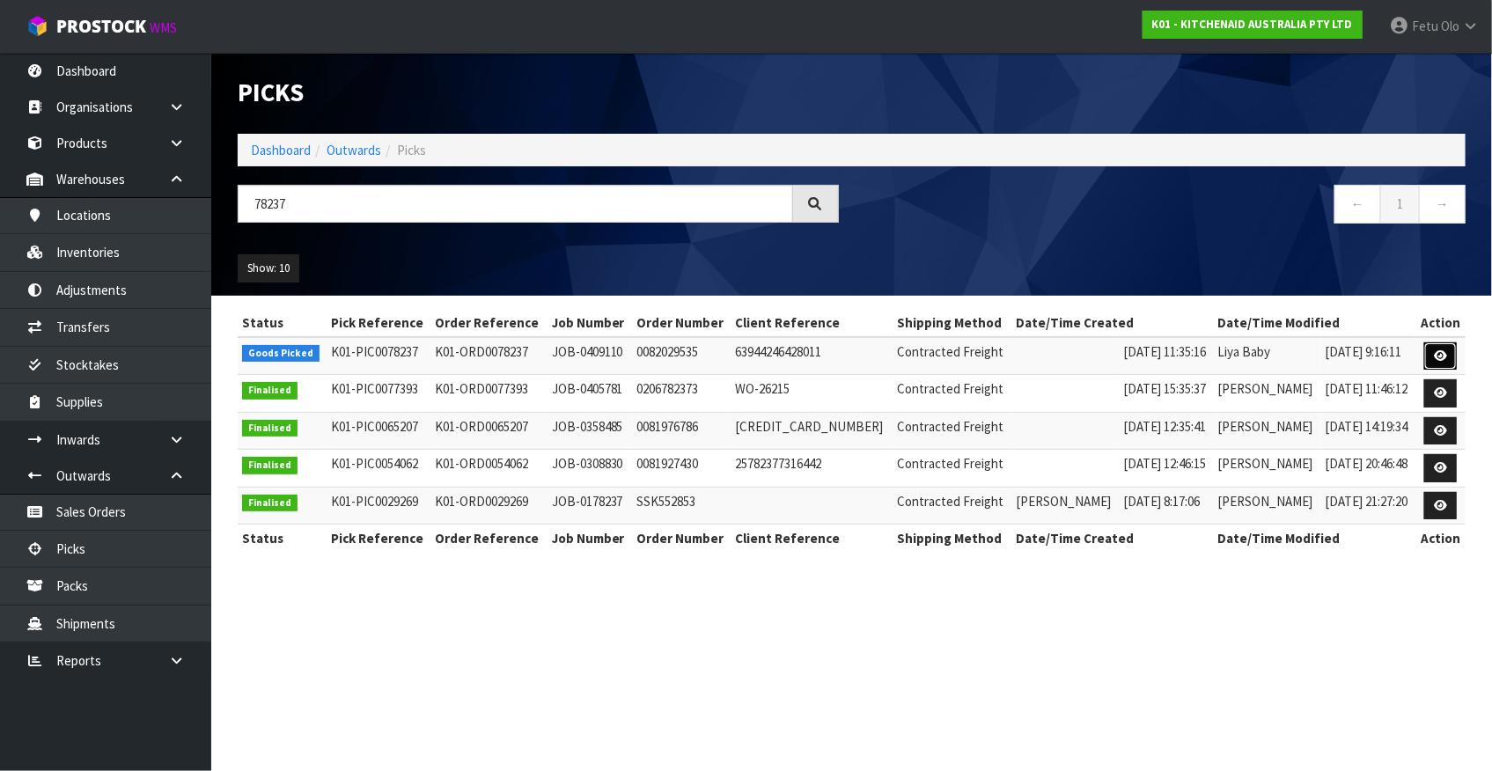
click at [1447, 356] on icon at bounding box center [1440, 355] width 13 height 11
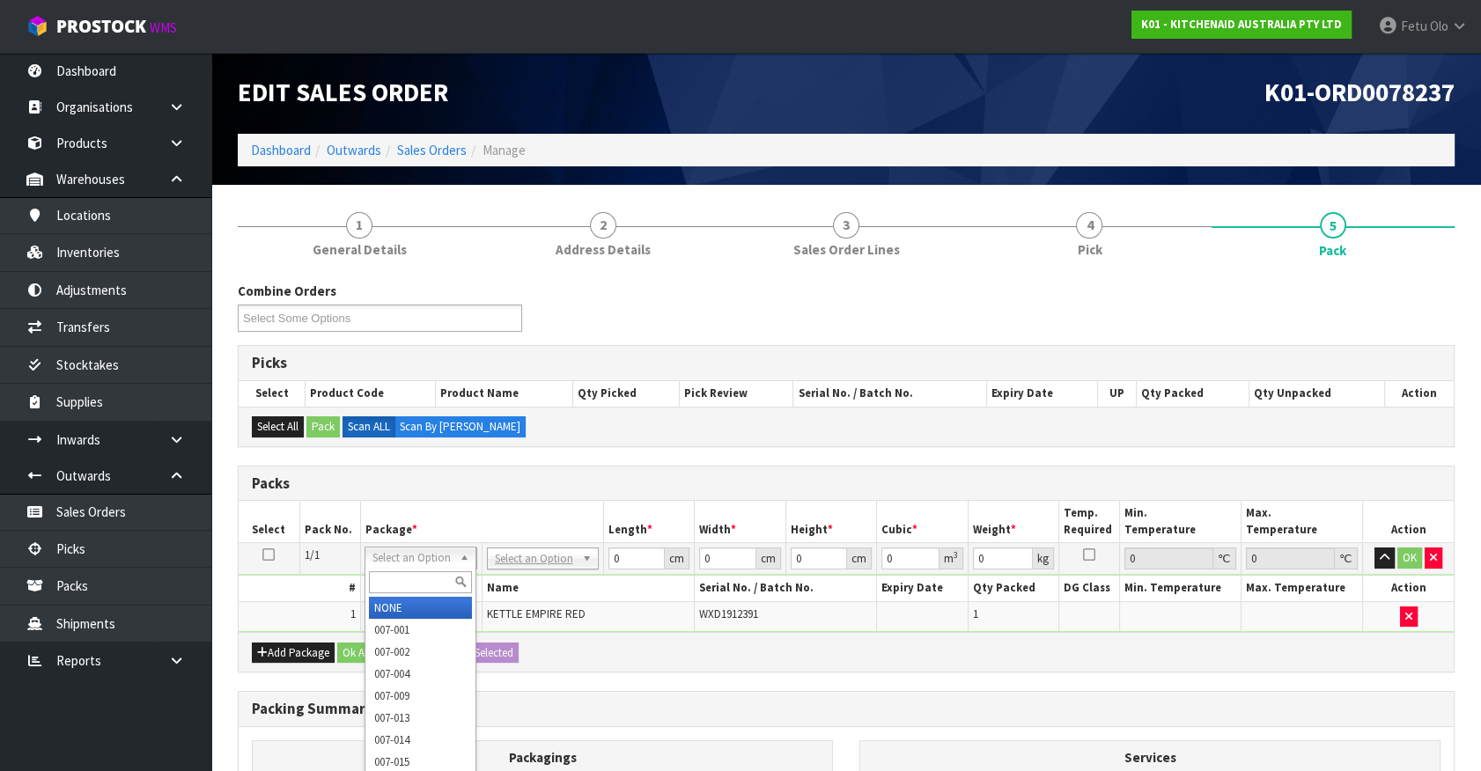
click at [406, 574] on input "text" at bounding box center [420, 582] width 103 height 22
type input "011"
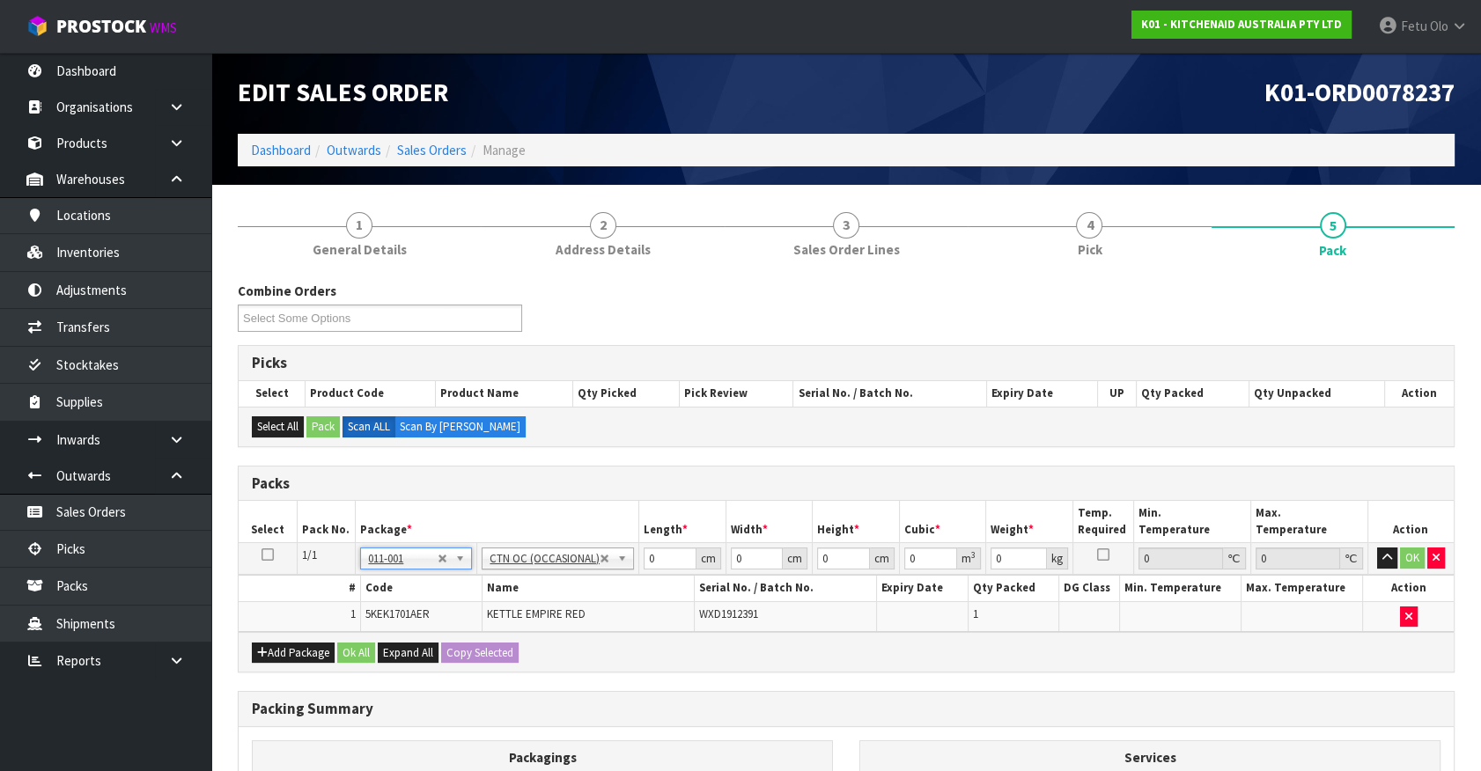
type input "2"
drag, startPoint x: 653, startPoint y: 554, endPoint x: 477, endPoint y: 619, distance: 187.7
click at [478, 618] on tbody "1/1 NONE 007-001 007-002 007-004 007-009 007-013 007-014 007-015 007-017 007-01…" at bounding box center [846, 587] width 1215 height 89
type input "42"
type input "28"
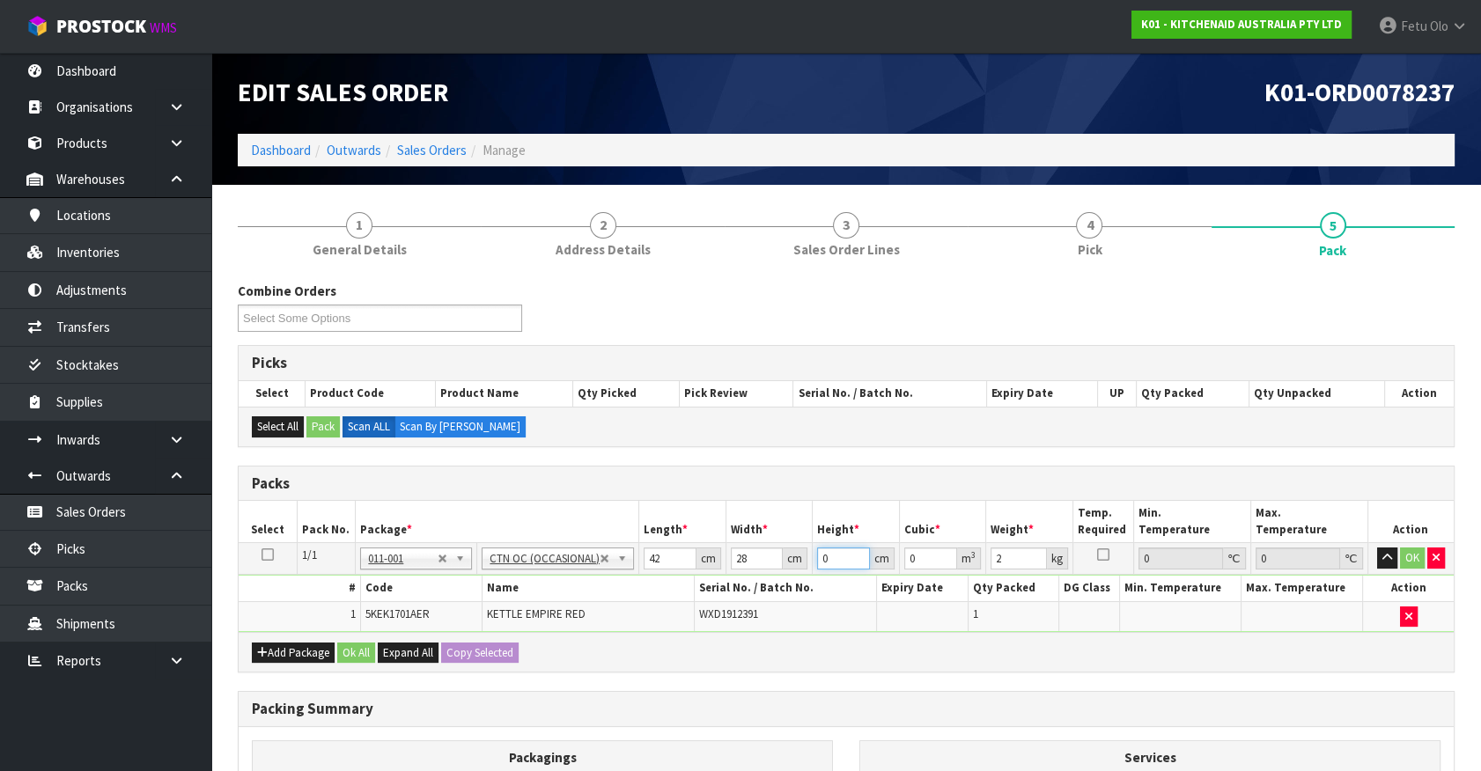
type input "2"
type input "0.002352"
type input "23"
type input "0.027048"
type input "23"
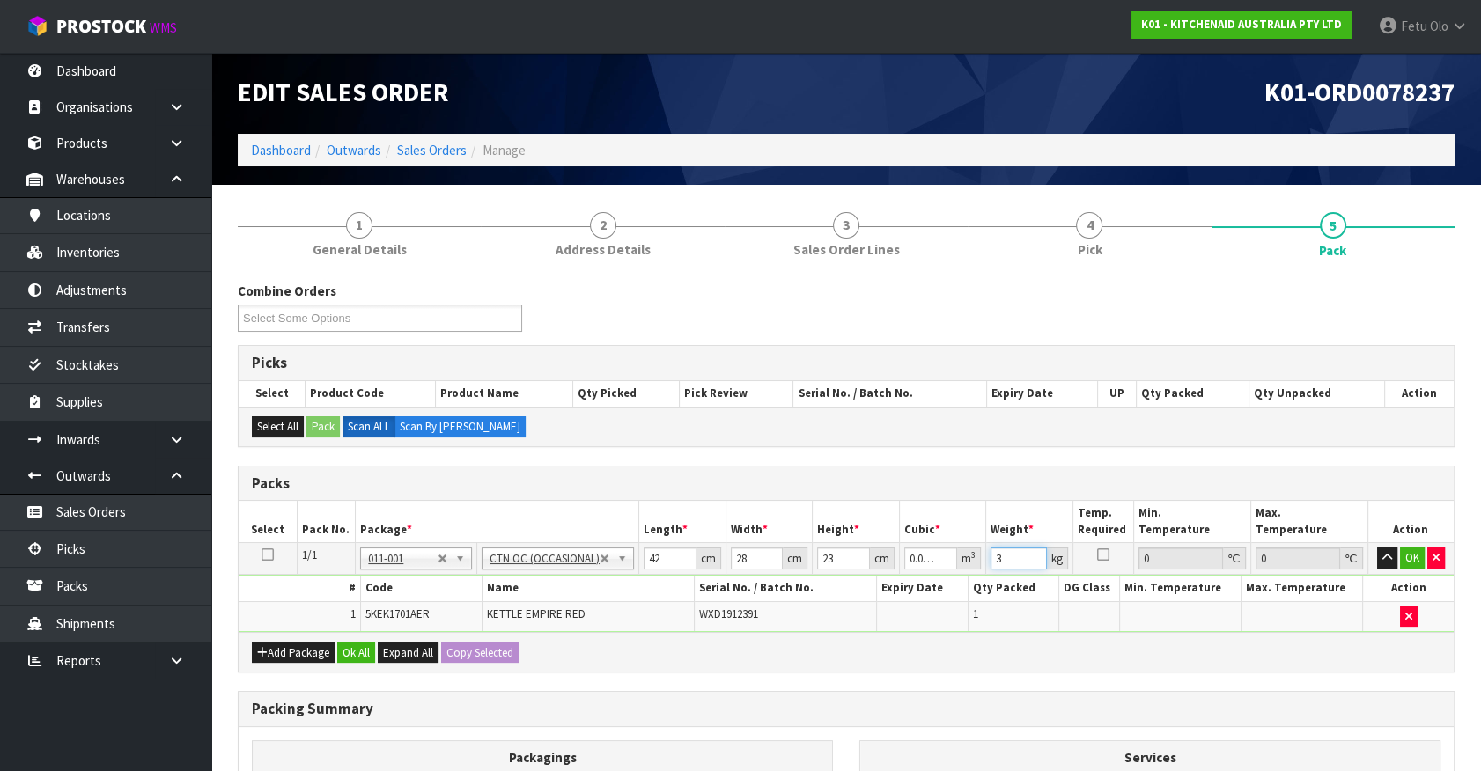
type input "3"
click button "OK" at bounding box center [1412, 558] width 25 height 21
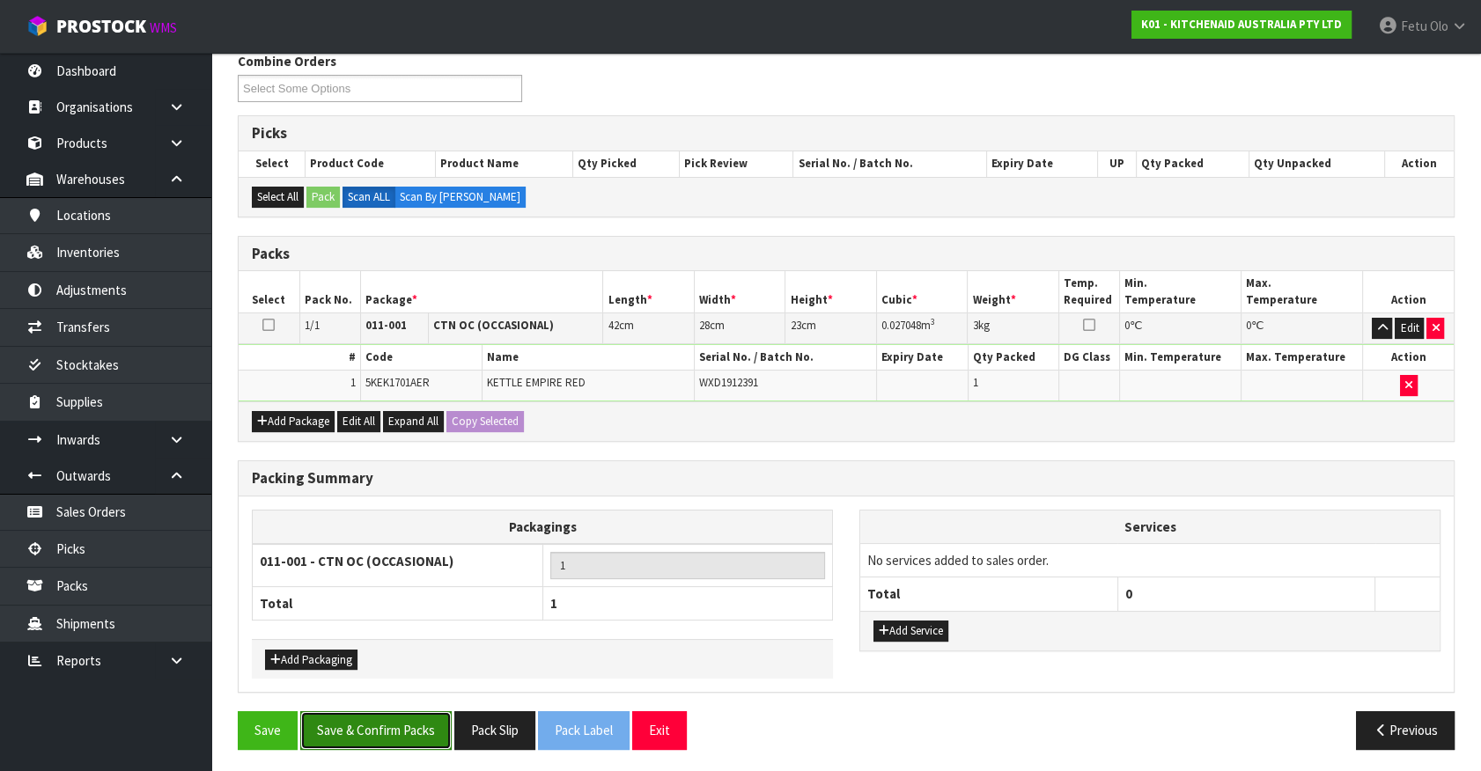
click at [387, 726] on button "Save & Confirm Packs" at bounding box center [375, 730] width 151 height 38
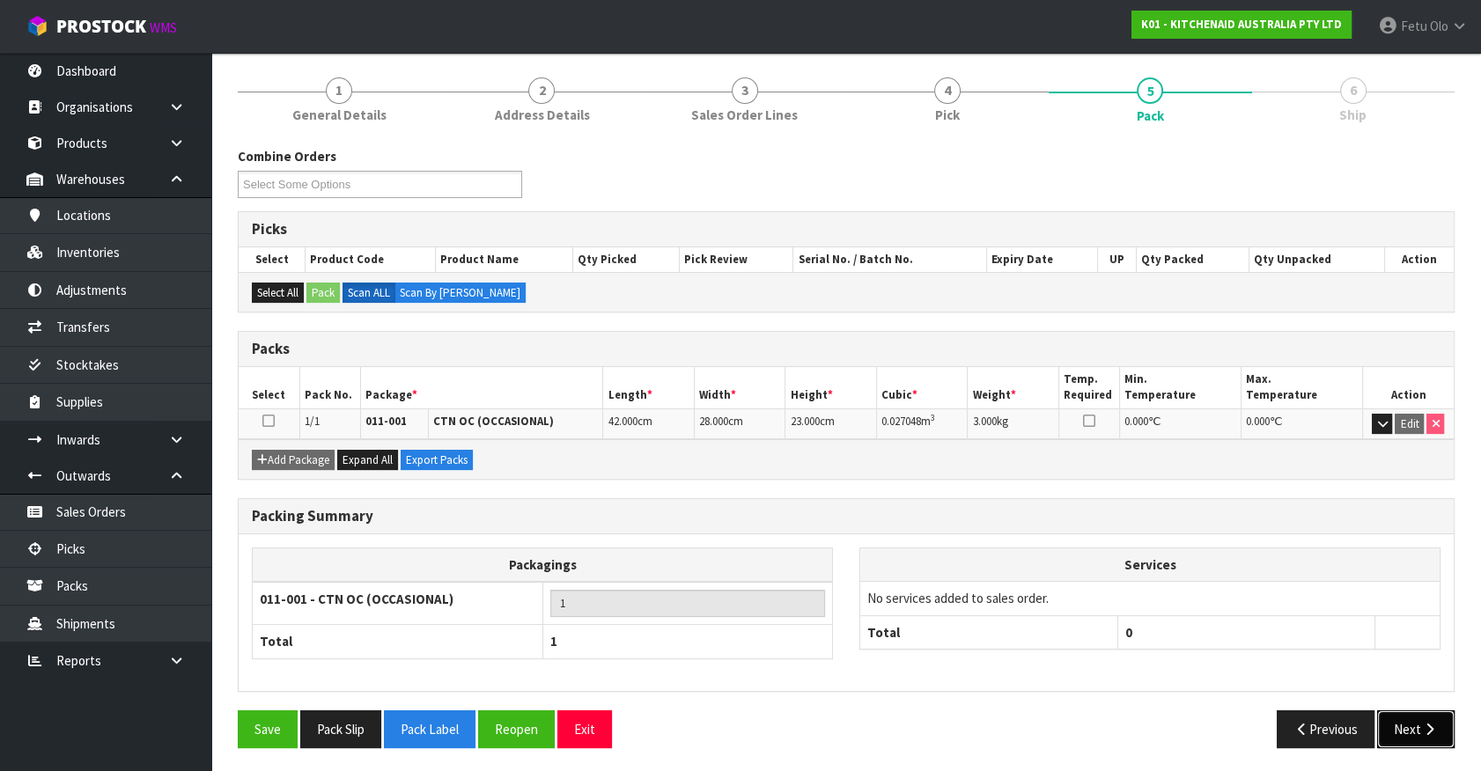
click at [1403, 719] on button "Next" at bounding box center [1415, 729] width 77 height 38
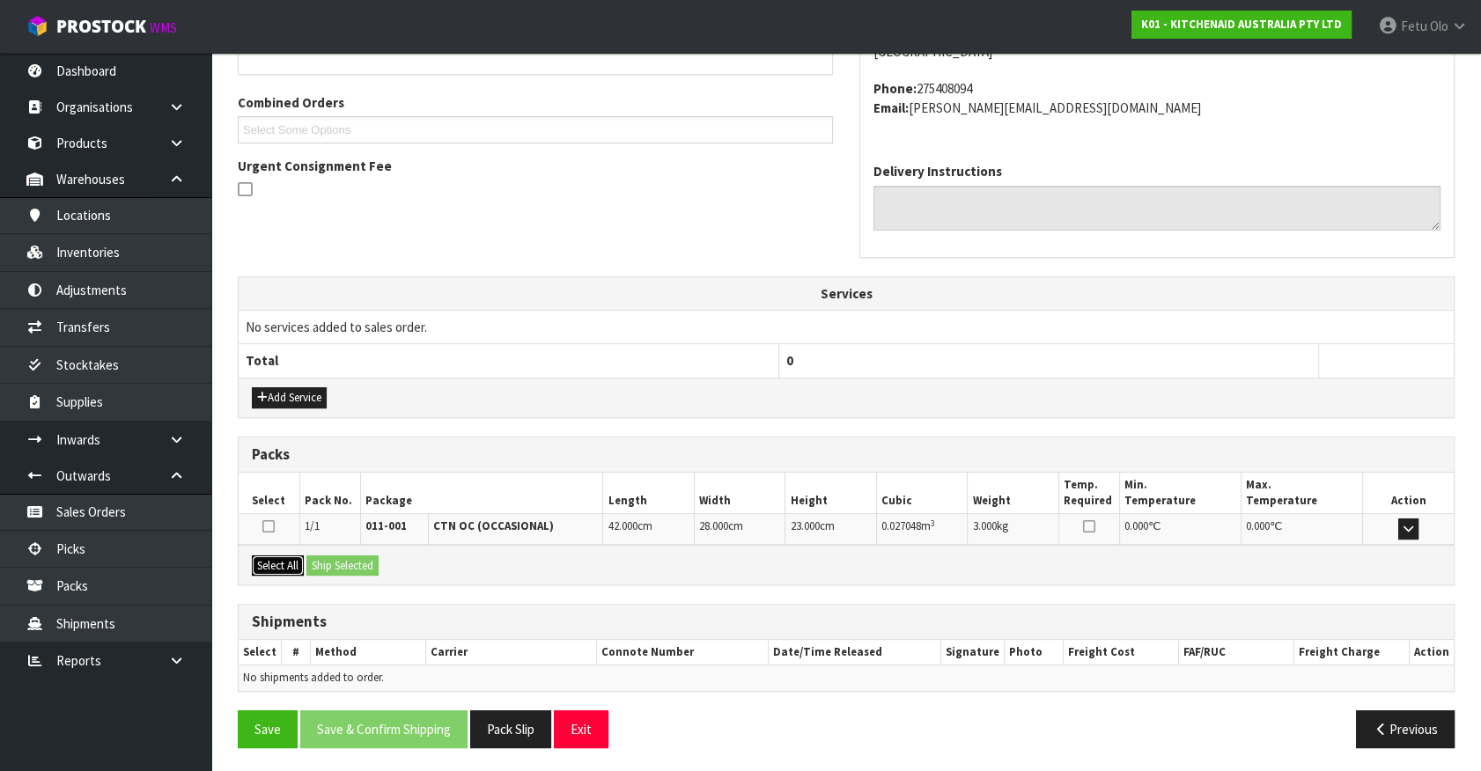
drag, startPoint x: 283, startPoint y: 552, endPoint x: 330, endPoint y: 558, distance: 47.9
click at [283, 556] on button "Select All" at bounding box center [278, 566] width 52 height 21
click at [332, 559] on button "Ship Selected" at bounding box center [342, 566] width 72 height 21
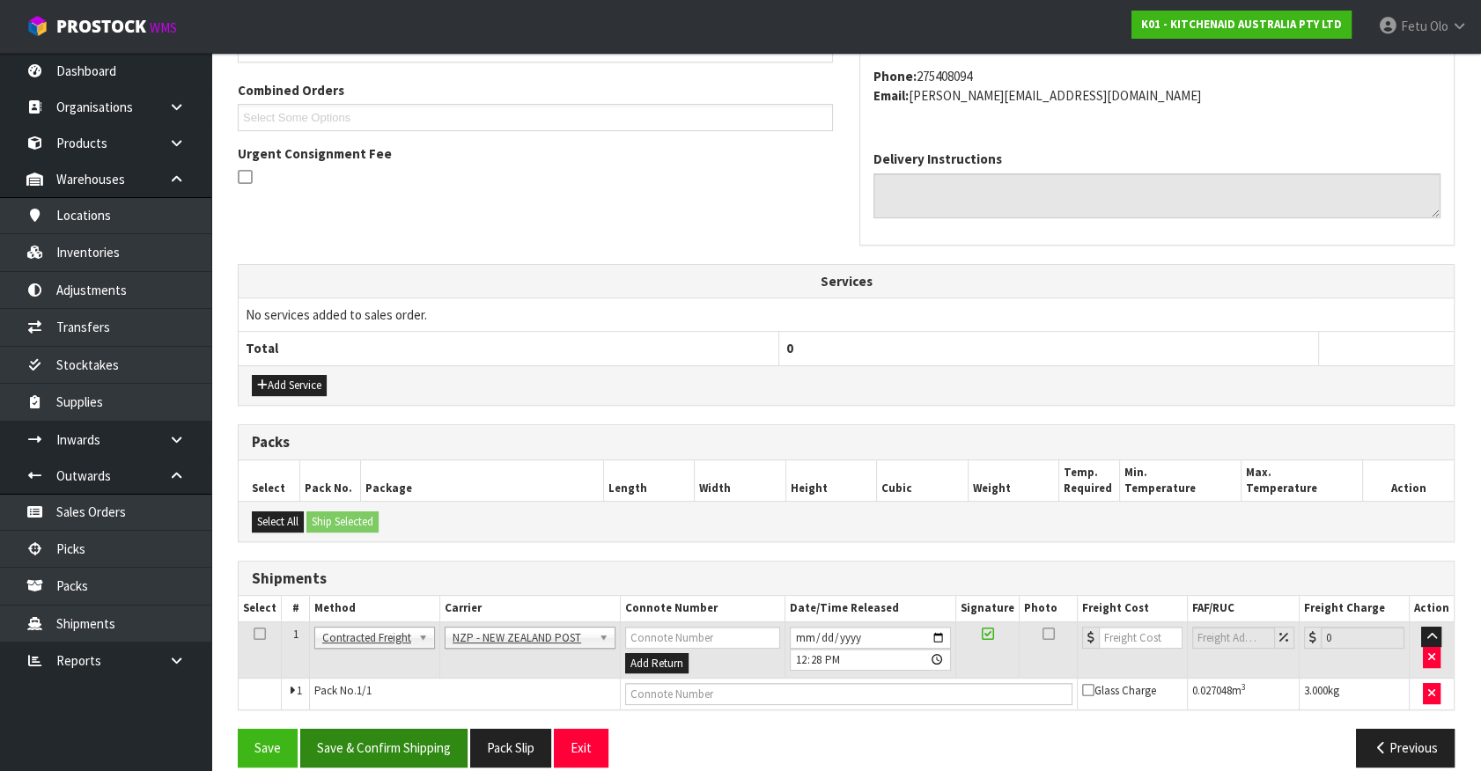
scroll to position [459, 0]
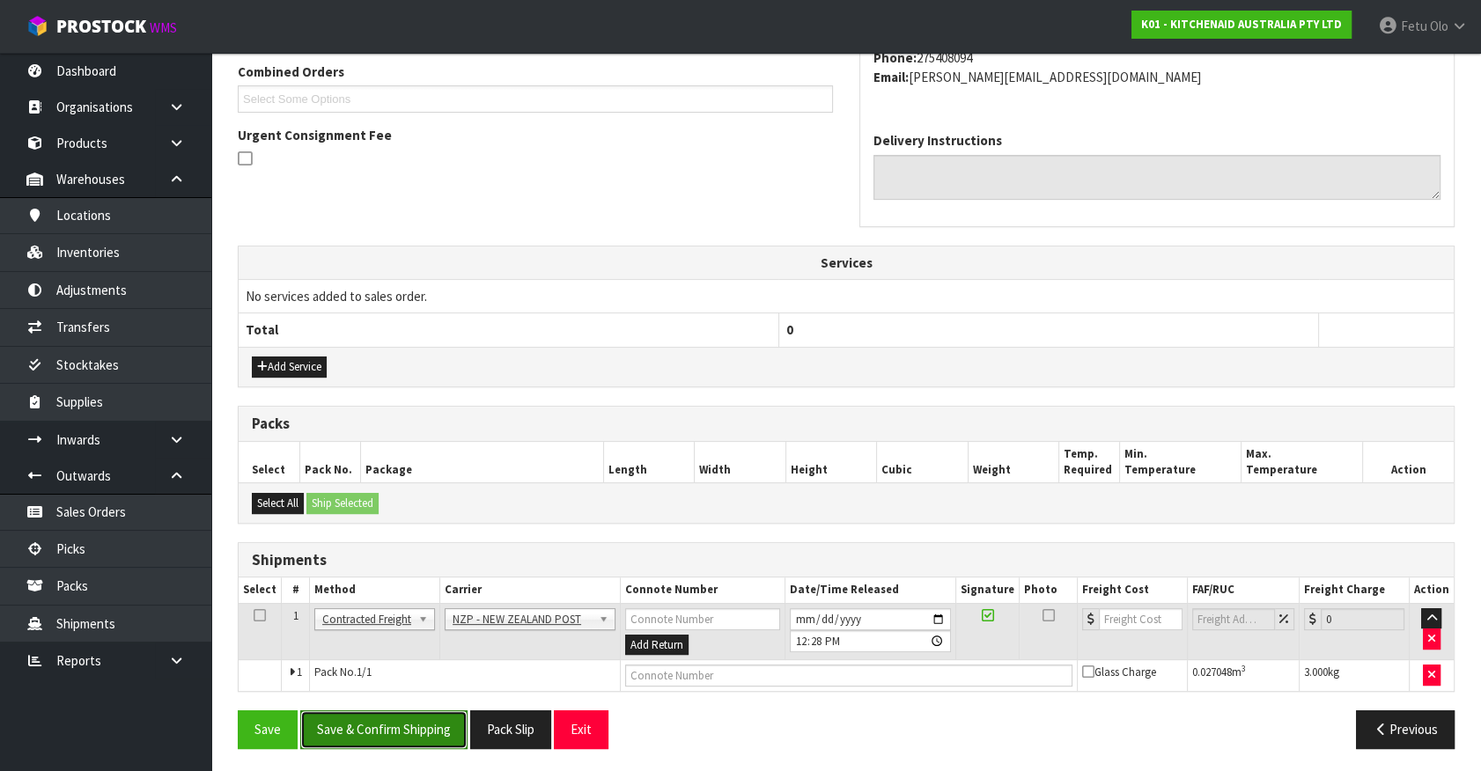
click at [402, 740] on button "Save & Confirm Shipping" at bounding box center [383, 729] width 167 height 38
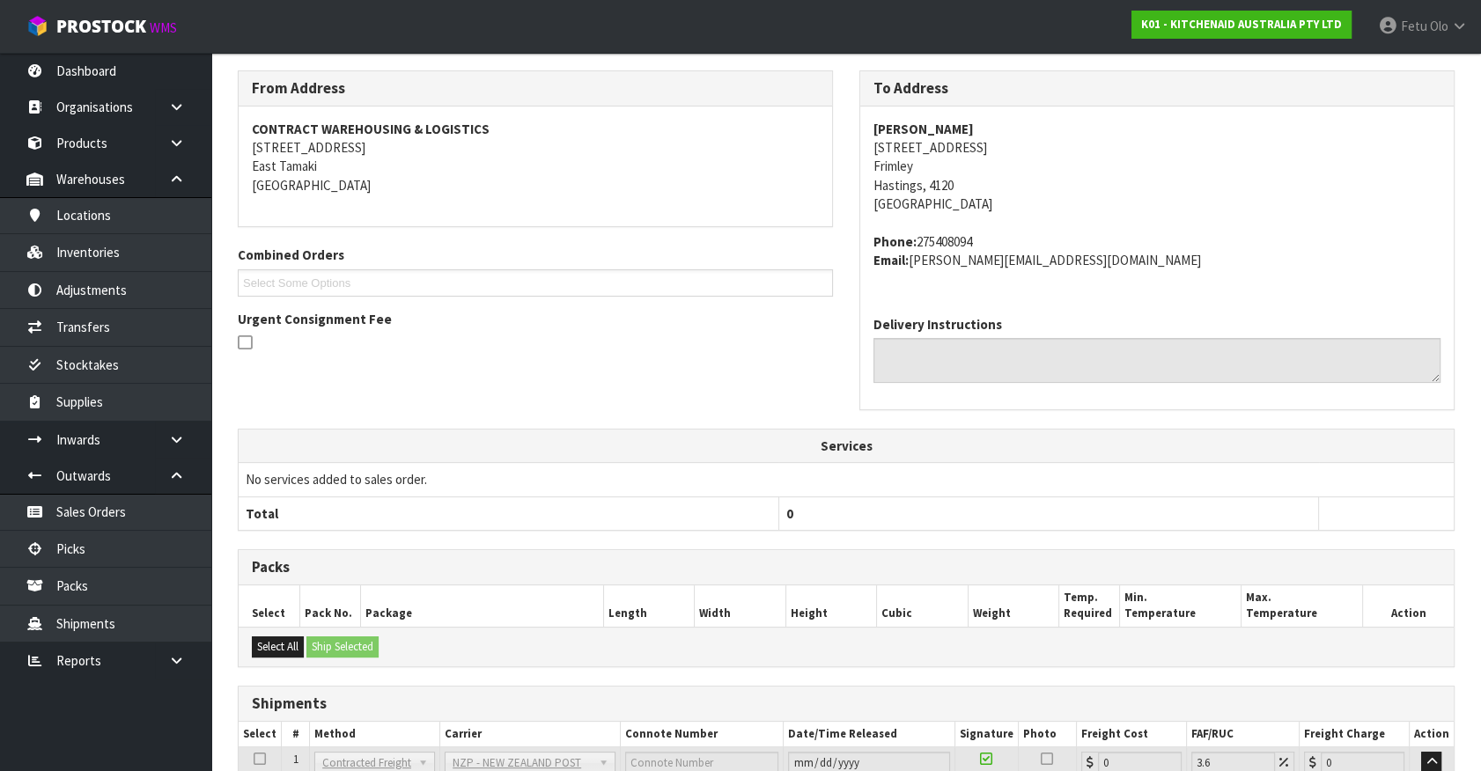
scroll to position [434, 0]
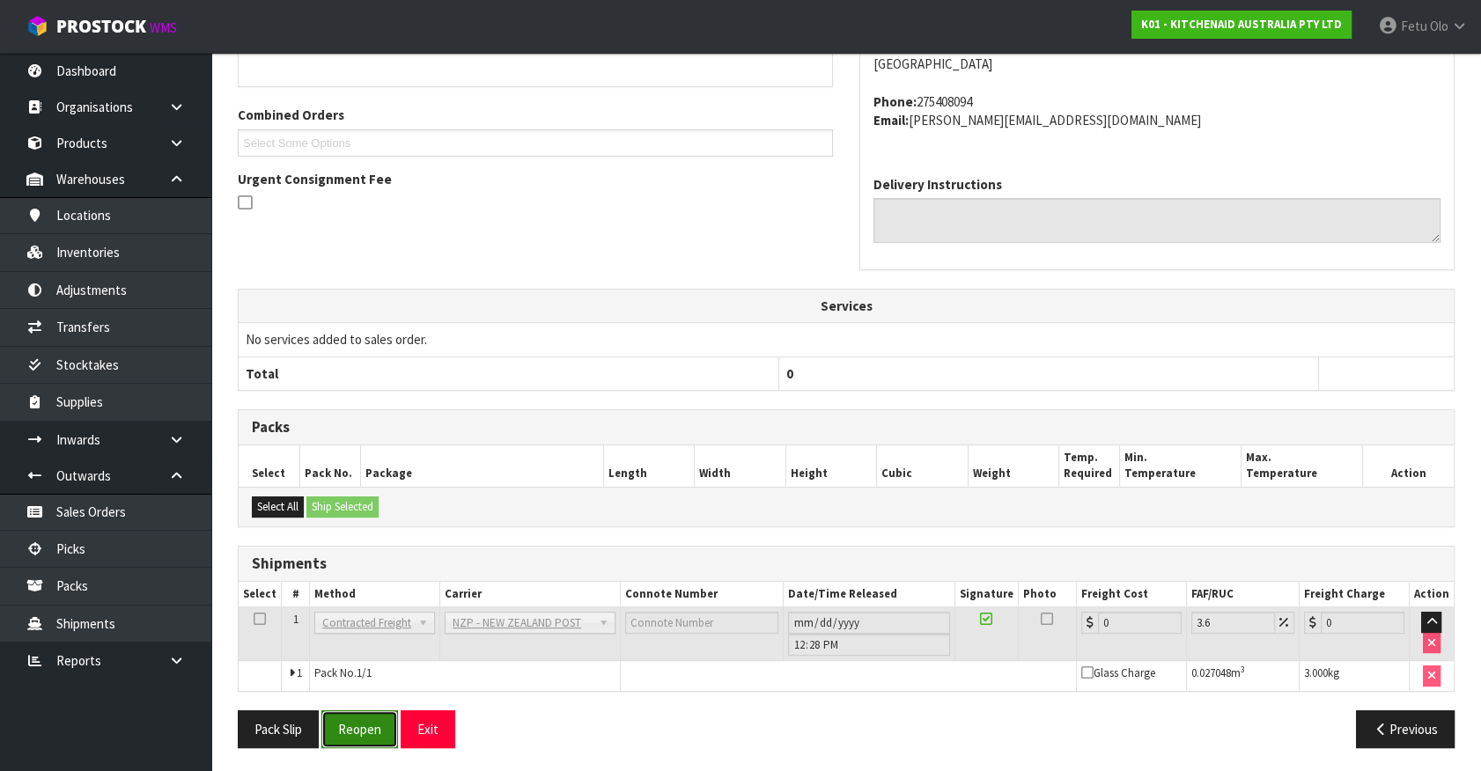
click at [343, 740] on button "Reopen" at bounding box center [359, 729] width 77 height 38
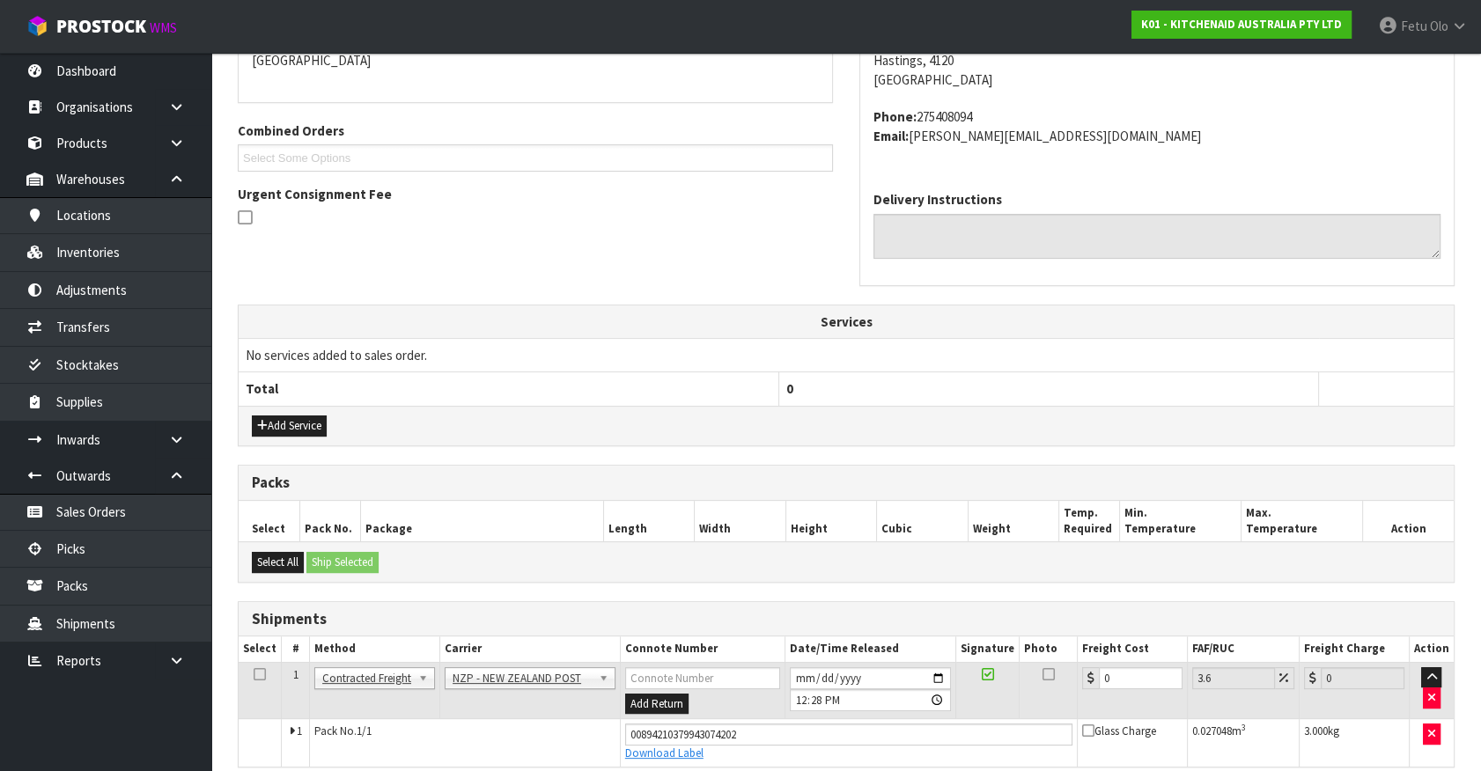
scroll to position [415, 0]
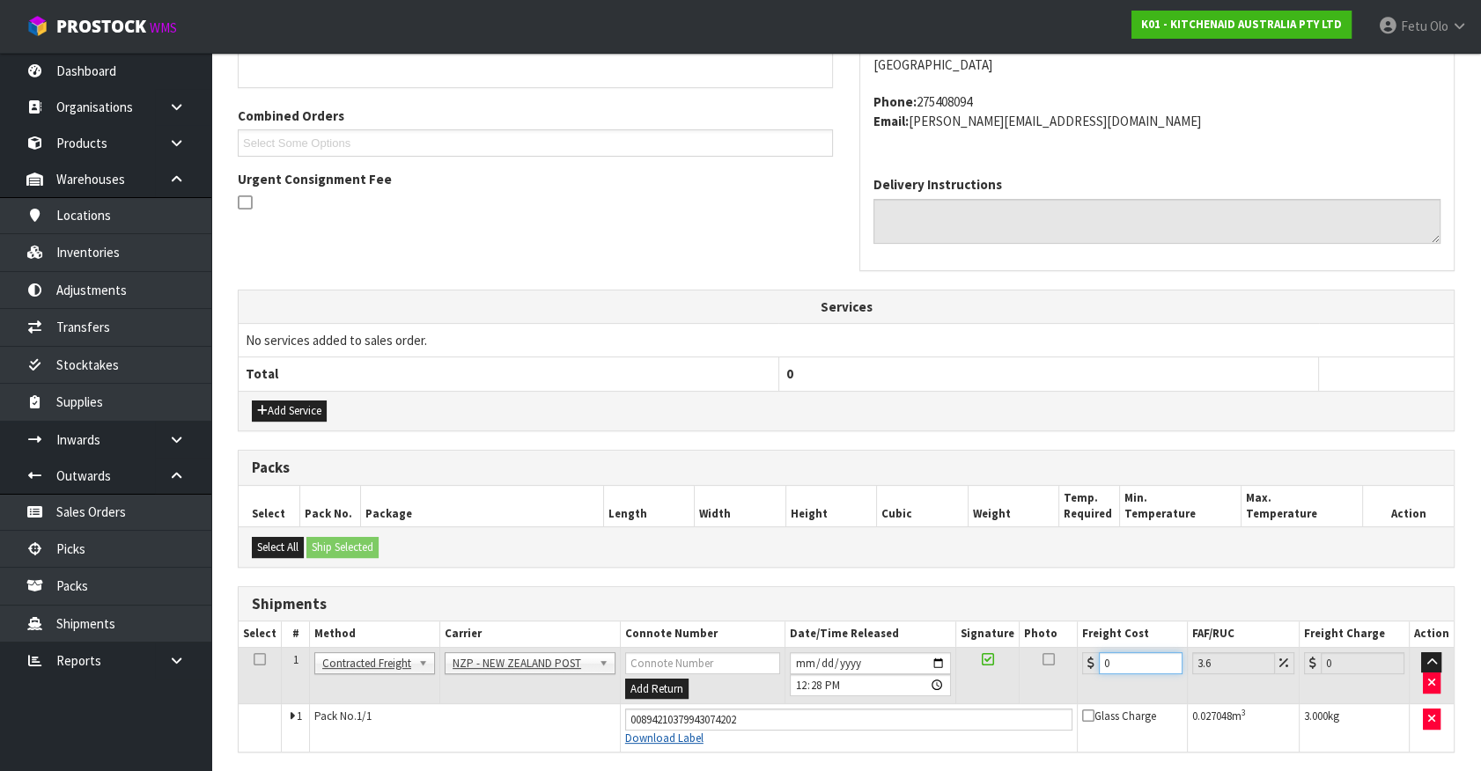
drag, startPoint x: 1131, startPoint y: 660, endPoint x: 649, endPoint y: 730, distance: 487.5
click at [649, 730] on tbody "1 Client Local Pickup Customer Local Pickup Company Freight Contracted Freight …" at bounding box center [846, 699] width 1215 height 104
type input "8"
type input "8.29"
type input "8.4"
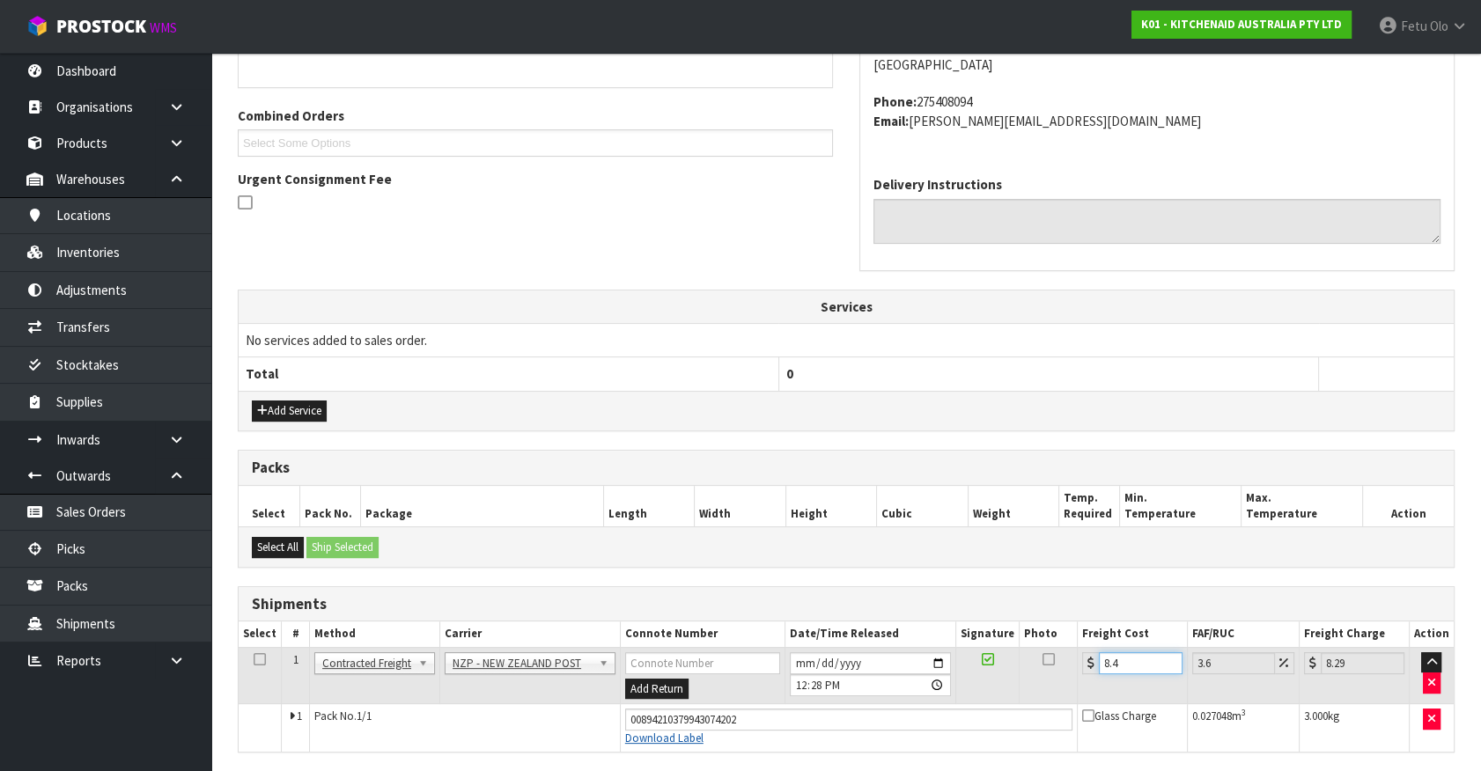
type input "8.7"
type input "8.45"
type input "8.75"
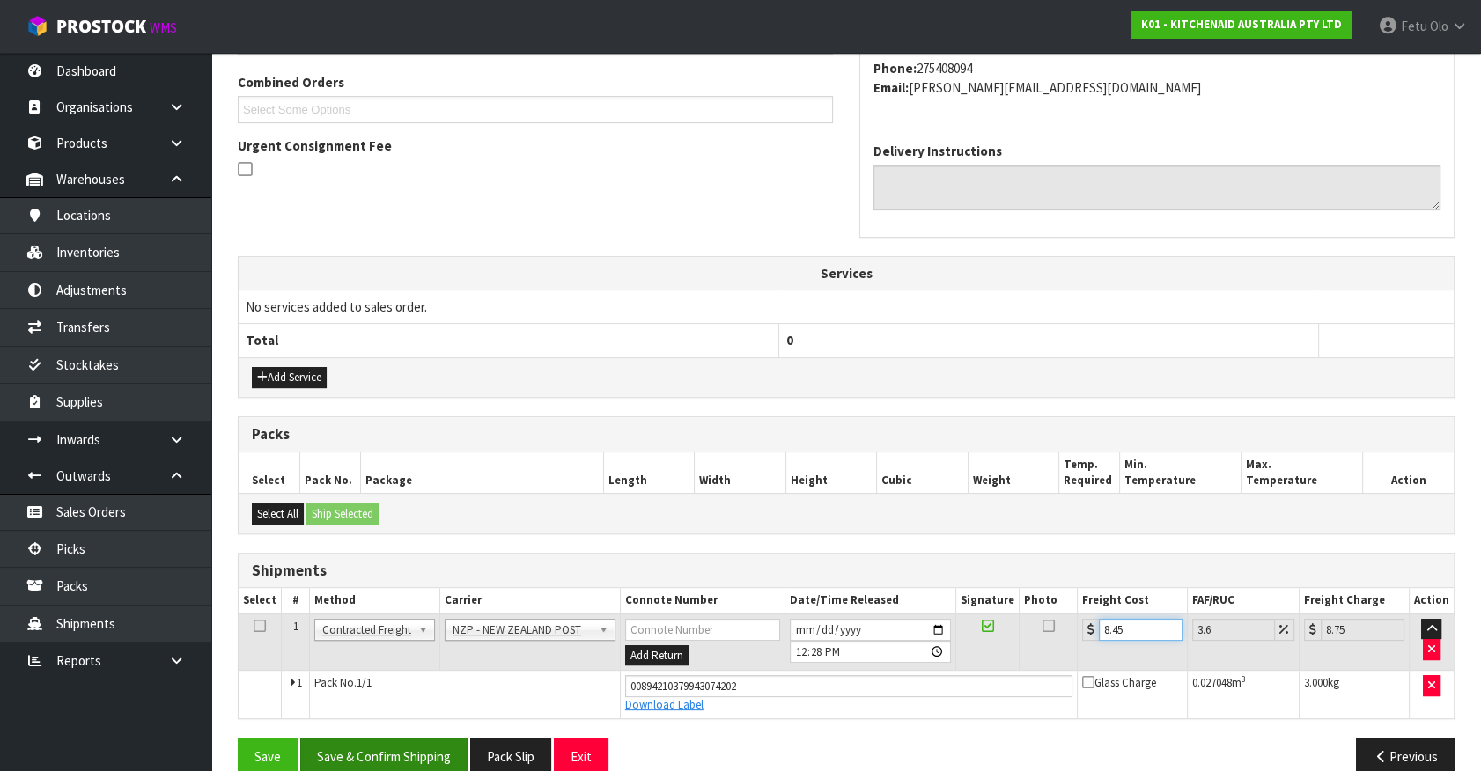
scroll to position [475, 0]
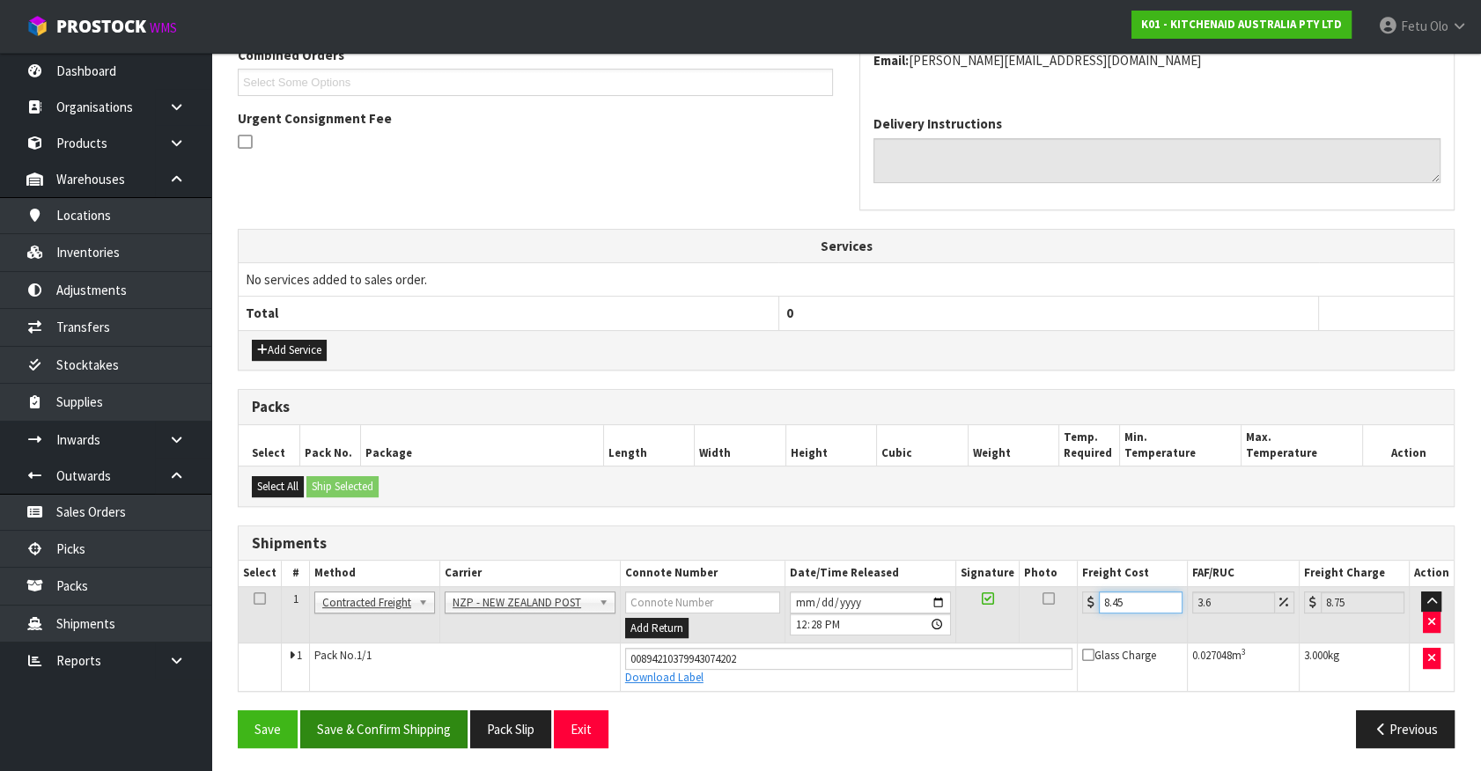
type input "8.45"
click at [445, 727] on button "Save & Confirm Shipping" at bounding box center [383, 729] width 167 height 38
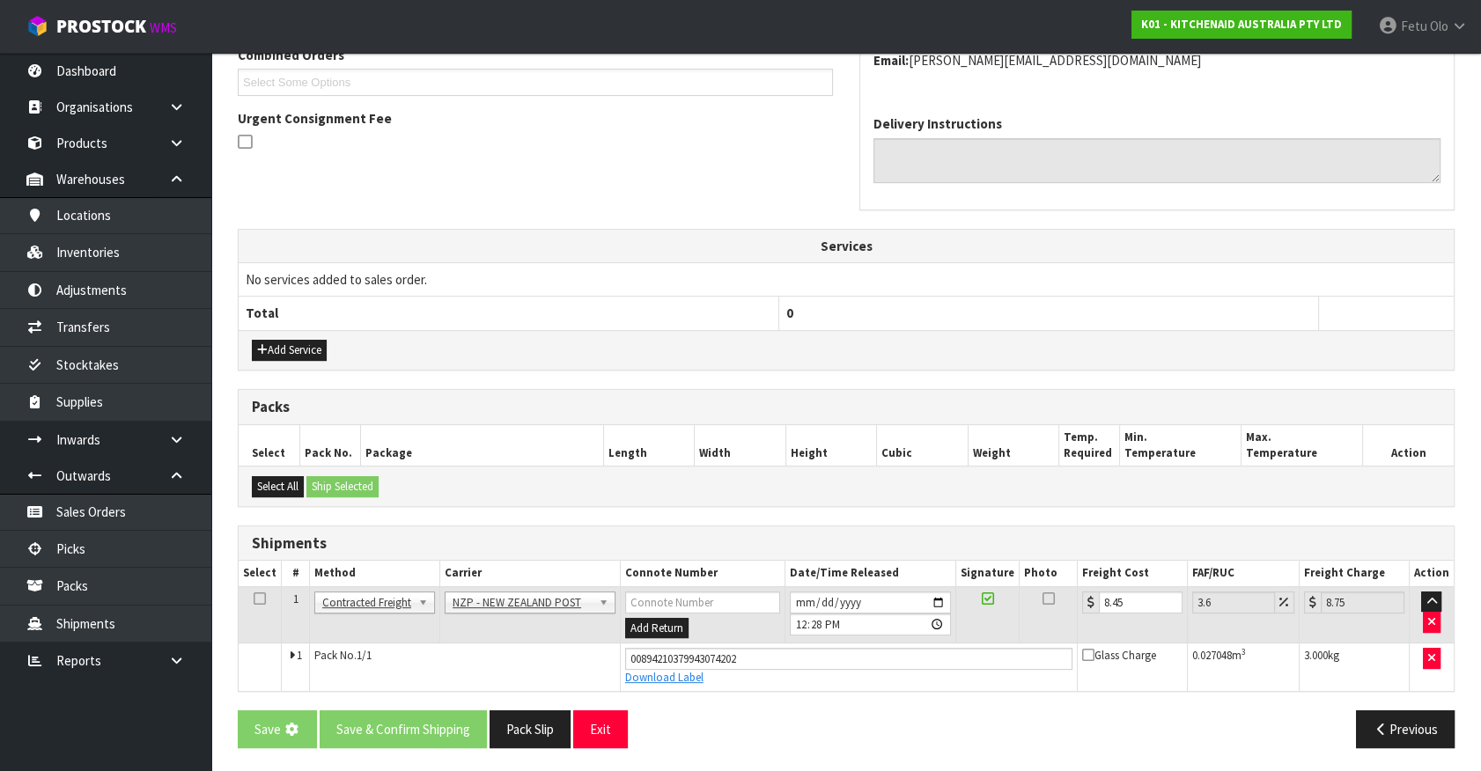
scroll to position [0, 0]
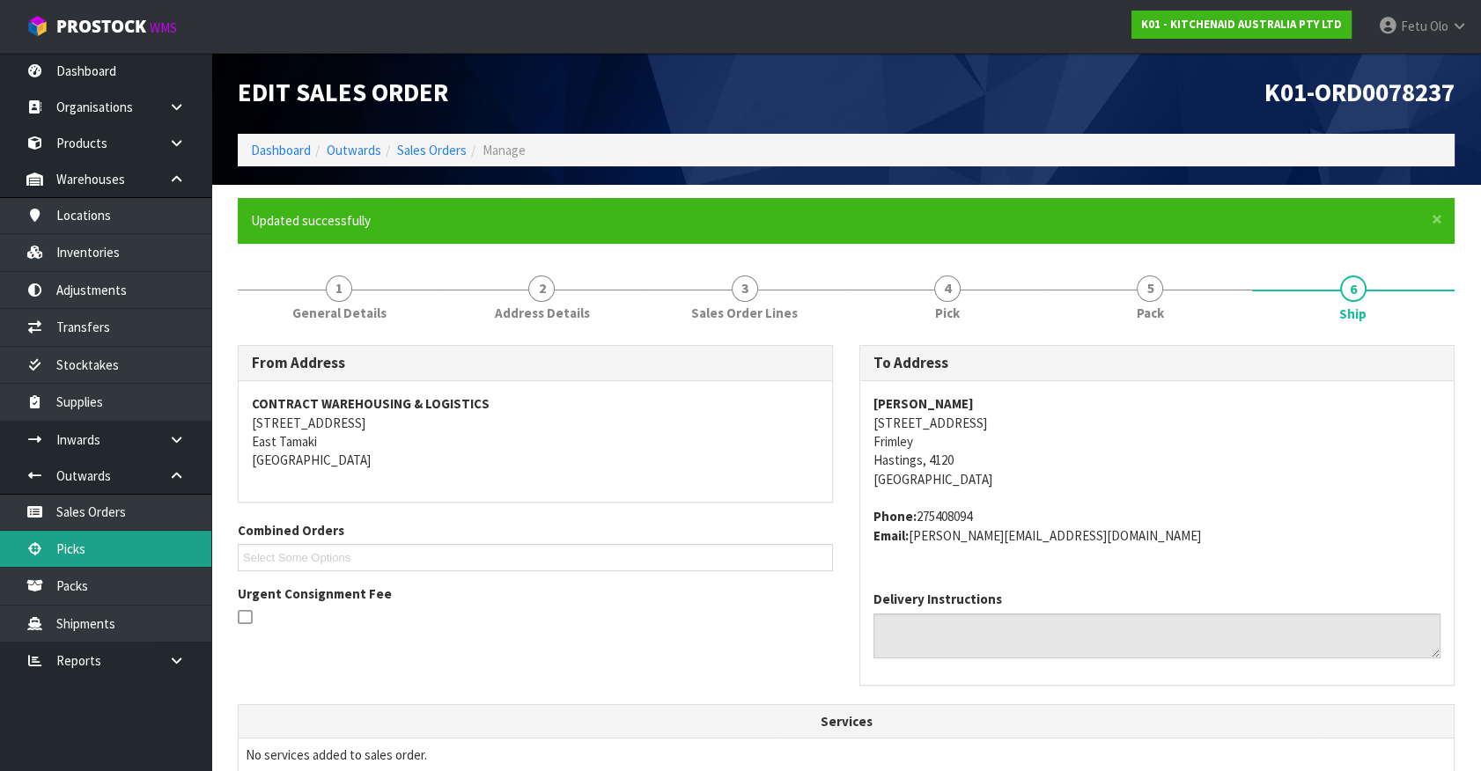
click at [88, 547] on link "Picks" at bounding box center [105, 549] width 211 height 36
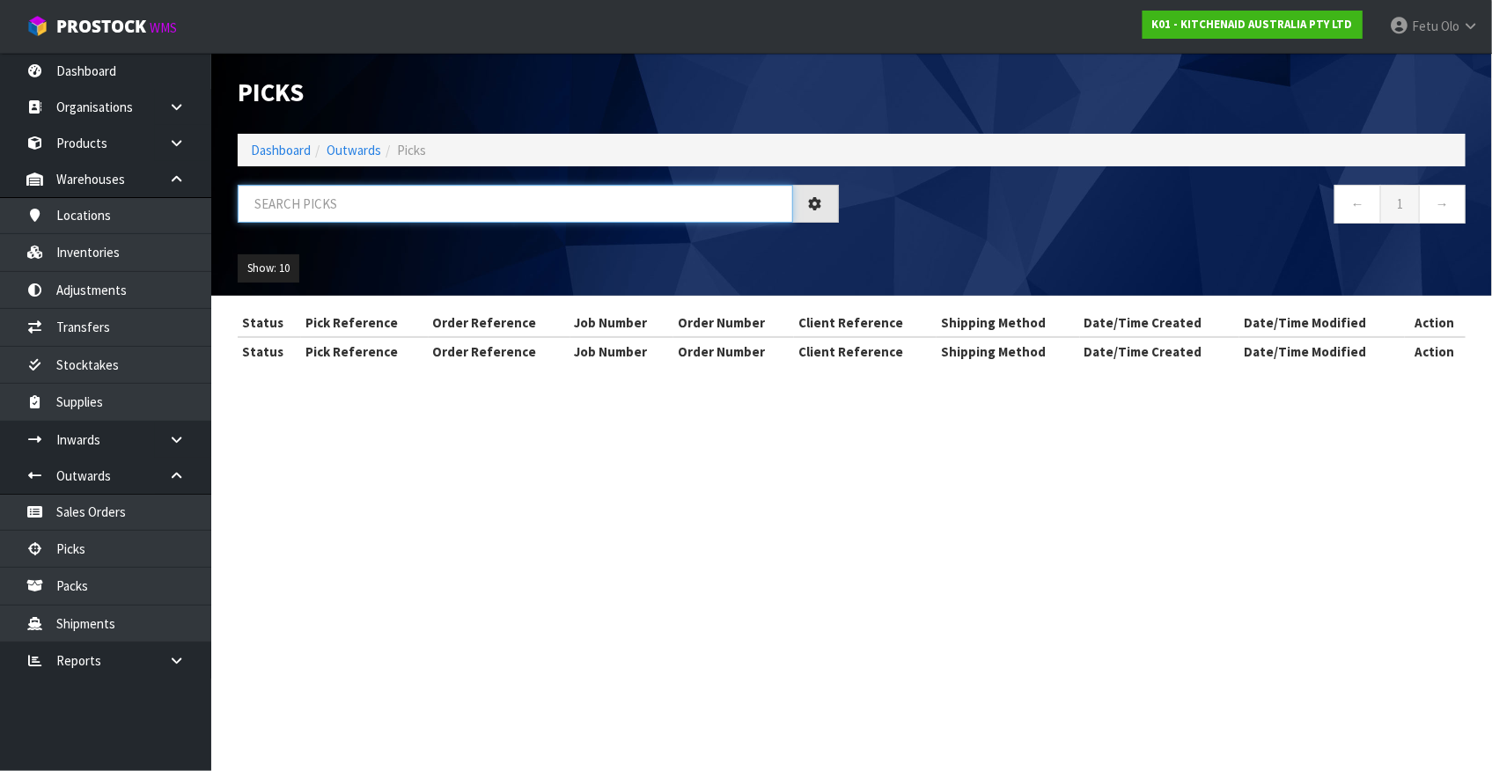
drag, startPoint x: 502, startPoint y: 212, endPoint x: 541, endPoint y: 239, distance: 47.4
click at [513, 221] on input "text" at bounding box center [516, 204] width 556 height 38
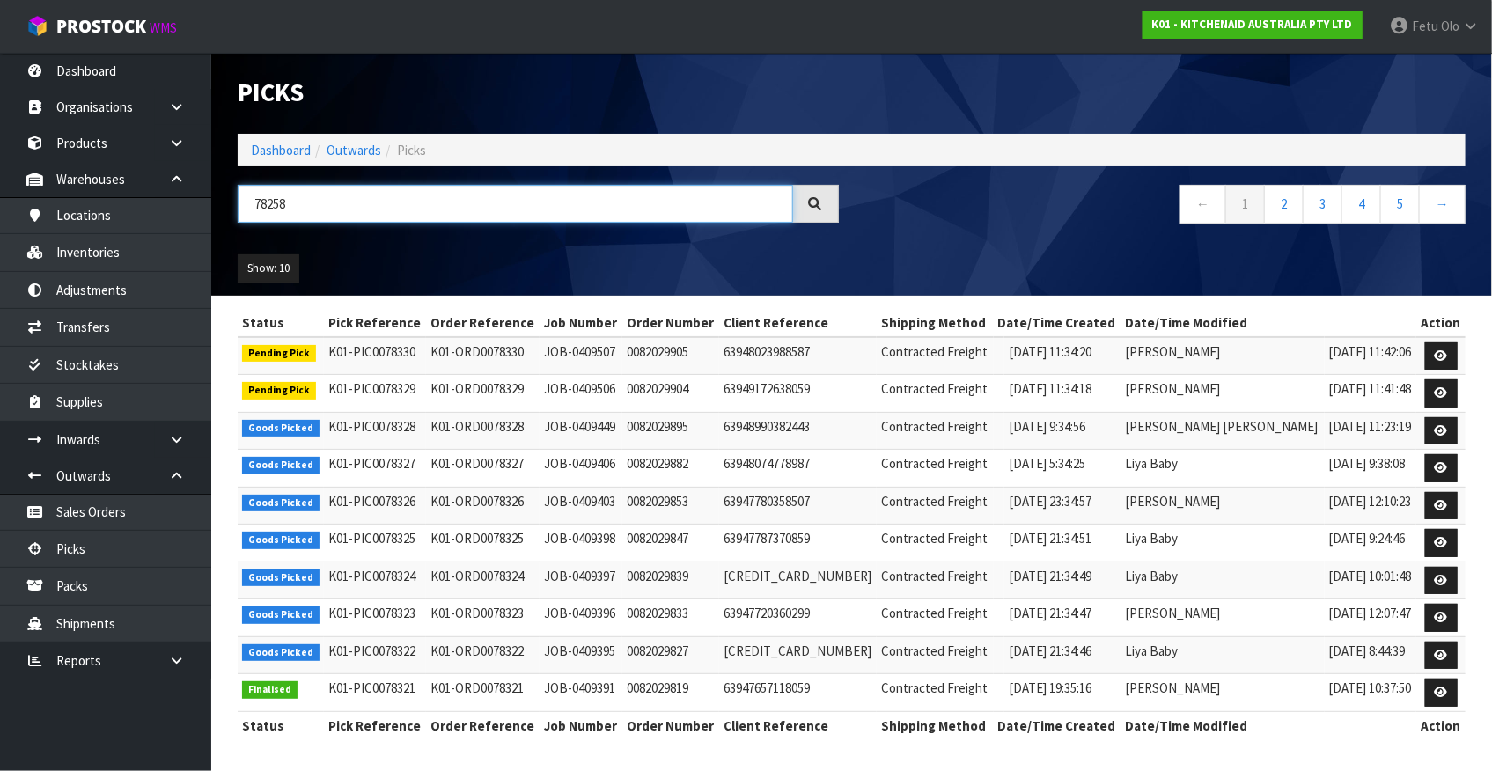
type input "78258"
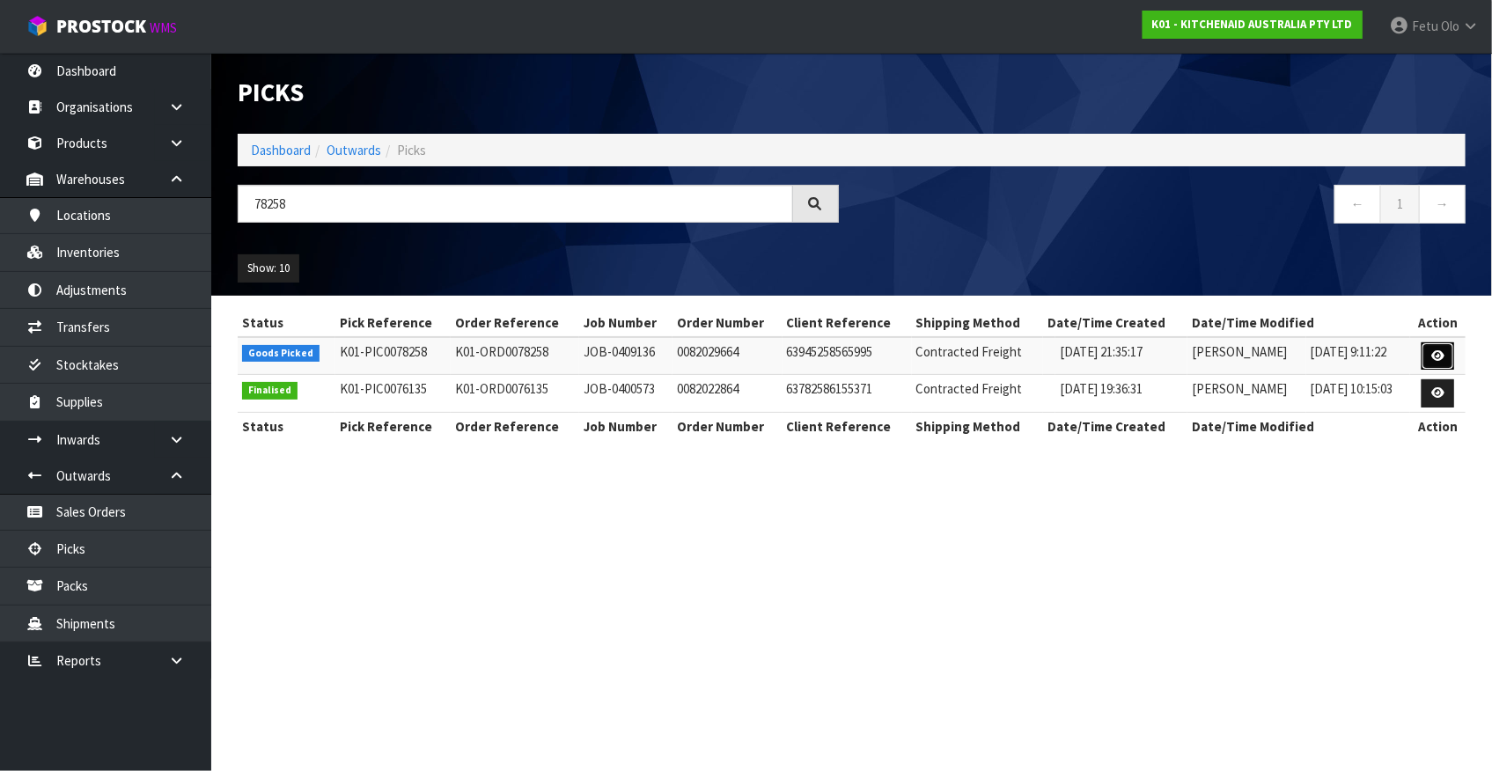
click at [1441, 358] on icon at bounding box center [1438, 355] width 13 height 11
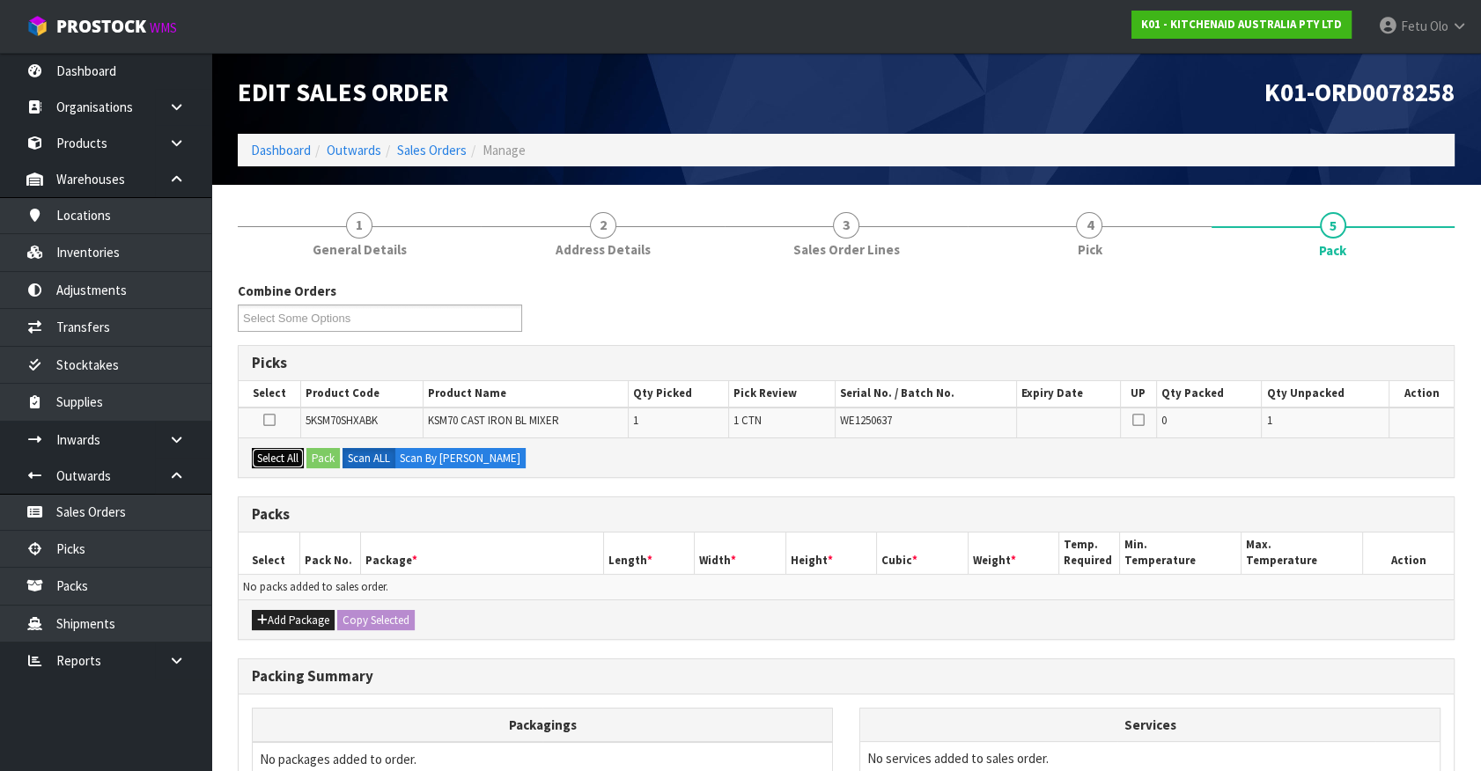
click at [260, 467] on button "Select All" at bounding box center [278, 458] width 52 height 21
click at [323, 457] on button "Pack" at bounding box center [322, 458] width 33 height 21
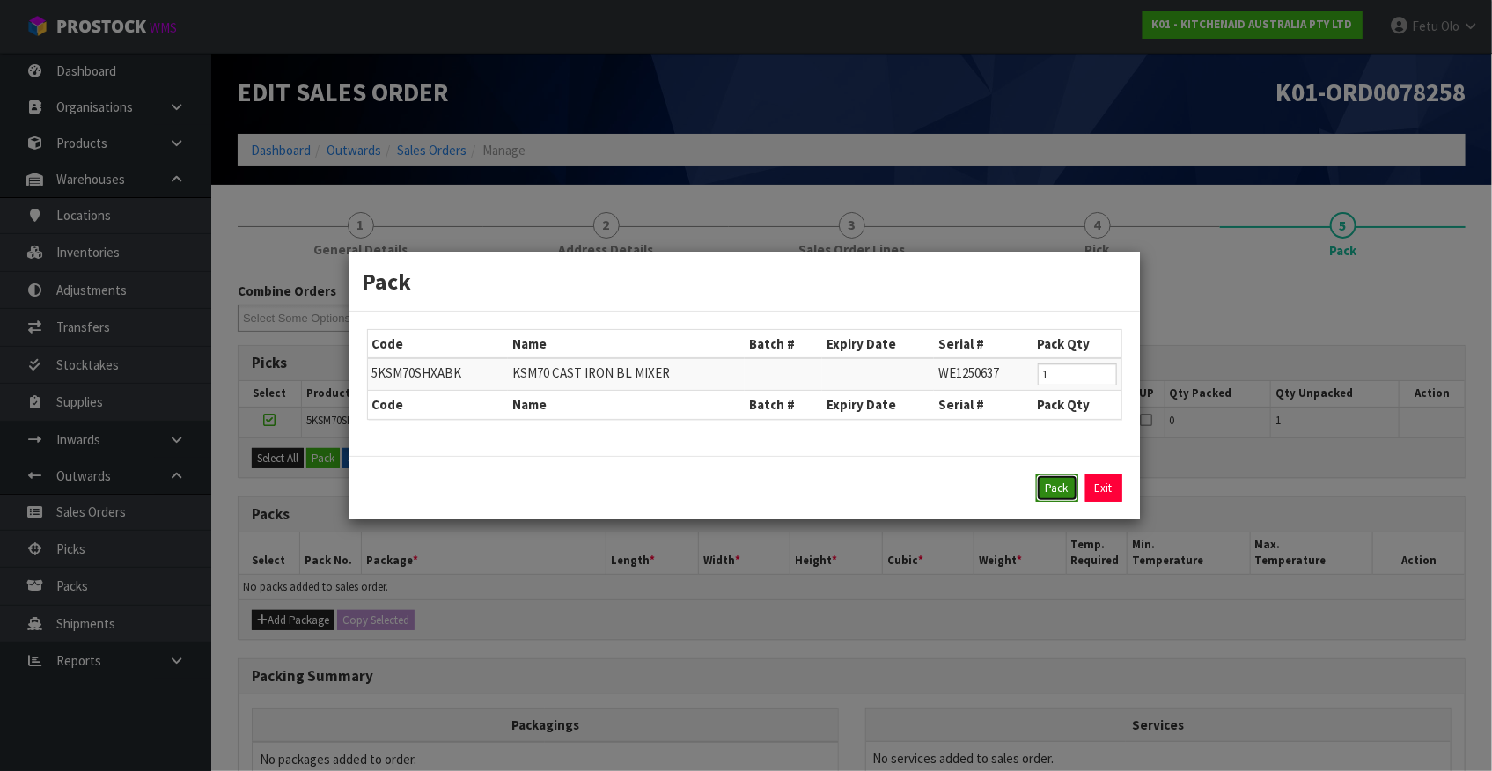
click at [1057, 483] on button "Pack" at bounding box center [1057, 489] width 42 height 28
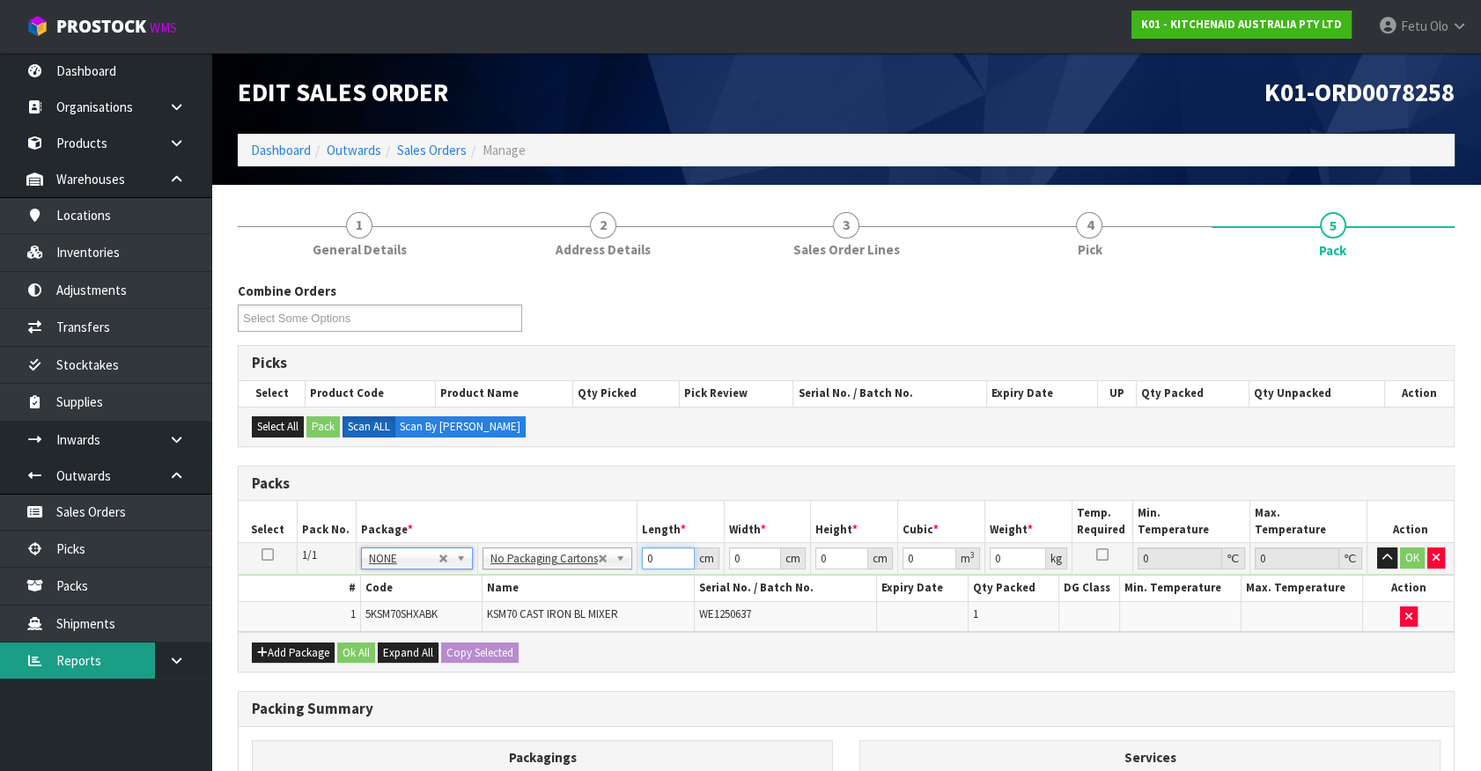
drag, startPoint x: 440, startPoint y: 573, endPoint x: 118, endPoint y: 643, distance: 329.7
click at [204, 579] on body "Toggle navigation ProStock WMS K01 - KITCHENAID AUSTRALIA PTY LTD Fetu Olo Logo…" at bounding box center [740, 385] width 1481 height 771
type input "44"
type input "3"
drag, startPoint x: 656, startPoint y: 561, endPoint x: 410, endPoint y: 636, distance: 256.8
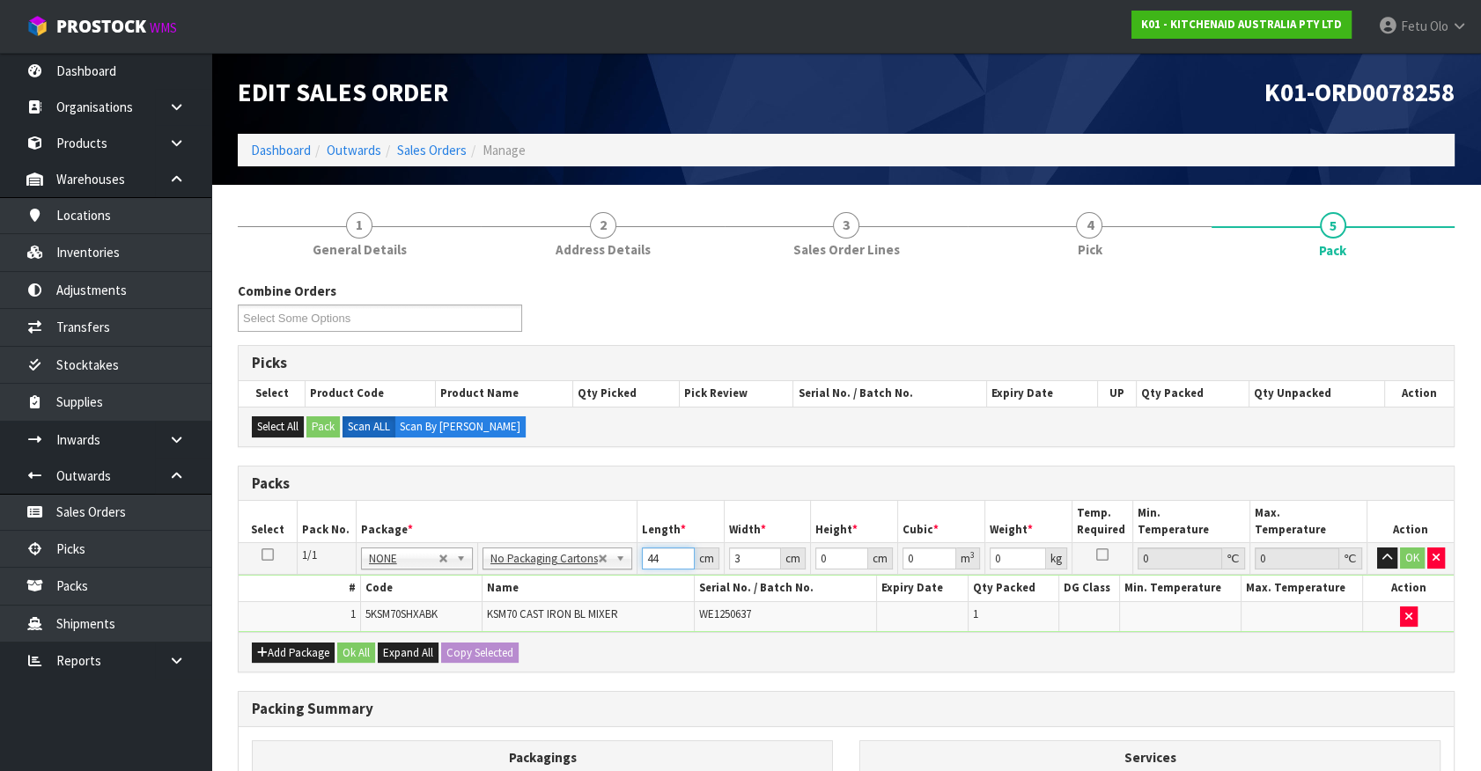
click at [410, 636] on div "Packs Select Pack No. Package * Length * Width * Height * Cubic * Weight * Temp…" at bounding box center [846, 570] width 1217 height 208
type input "45"
type input "35"
type input "5"
type input "0.007875"
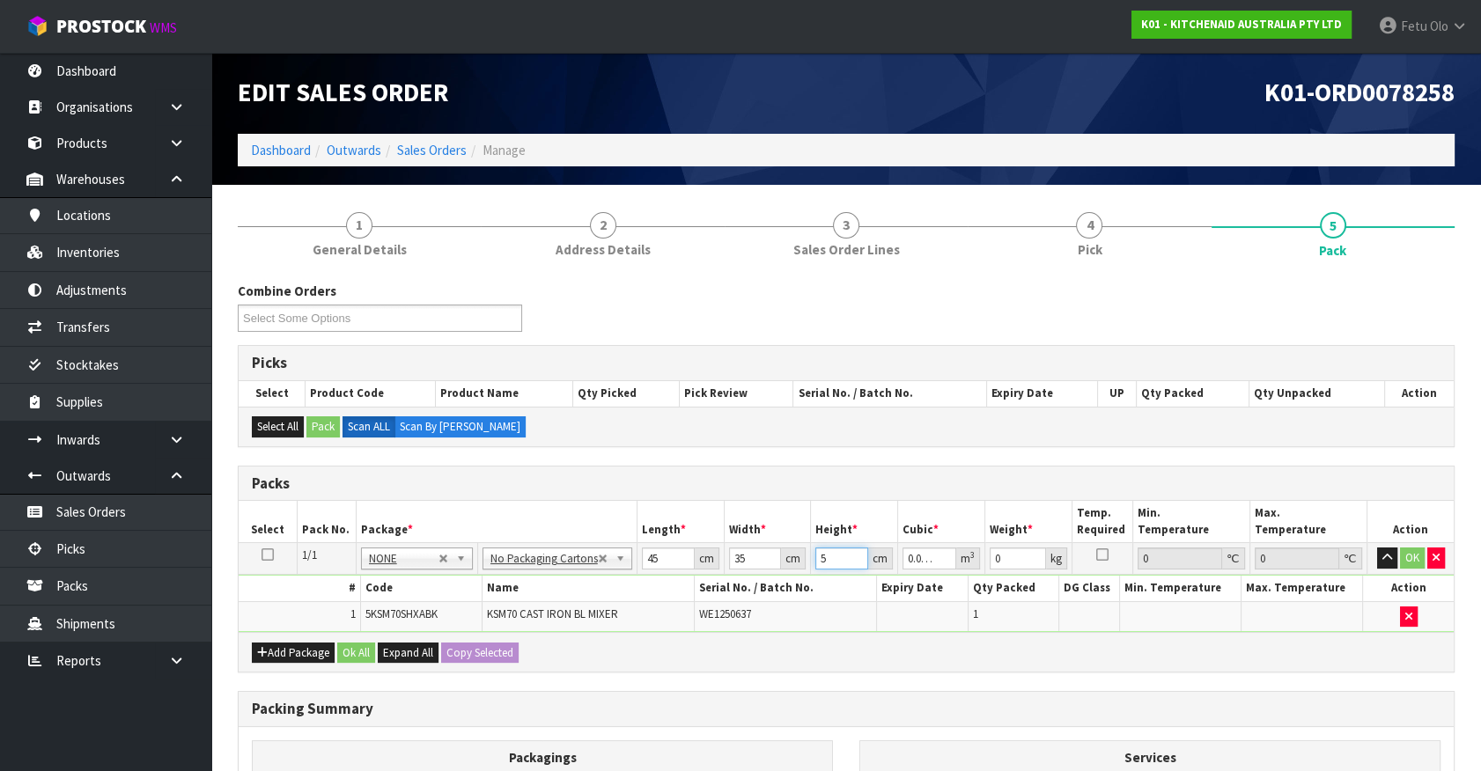
type input "51"
type input "0.080325"
type input "51"
type input "16"
click button "OK" at bounding box center [1412, 558] width 25 height 21
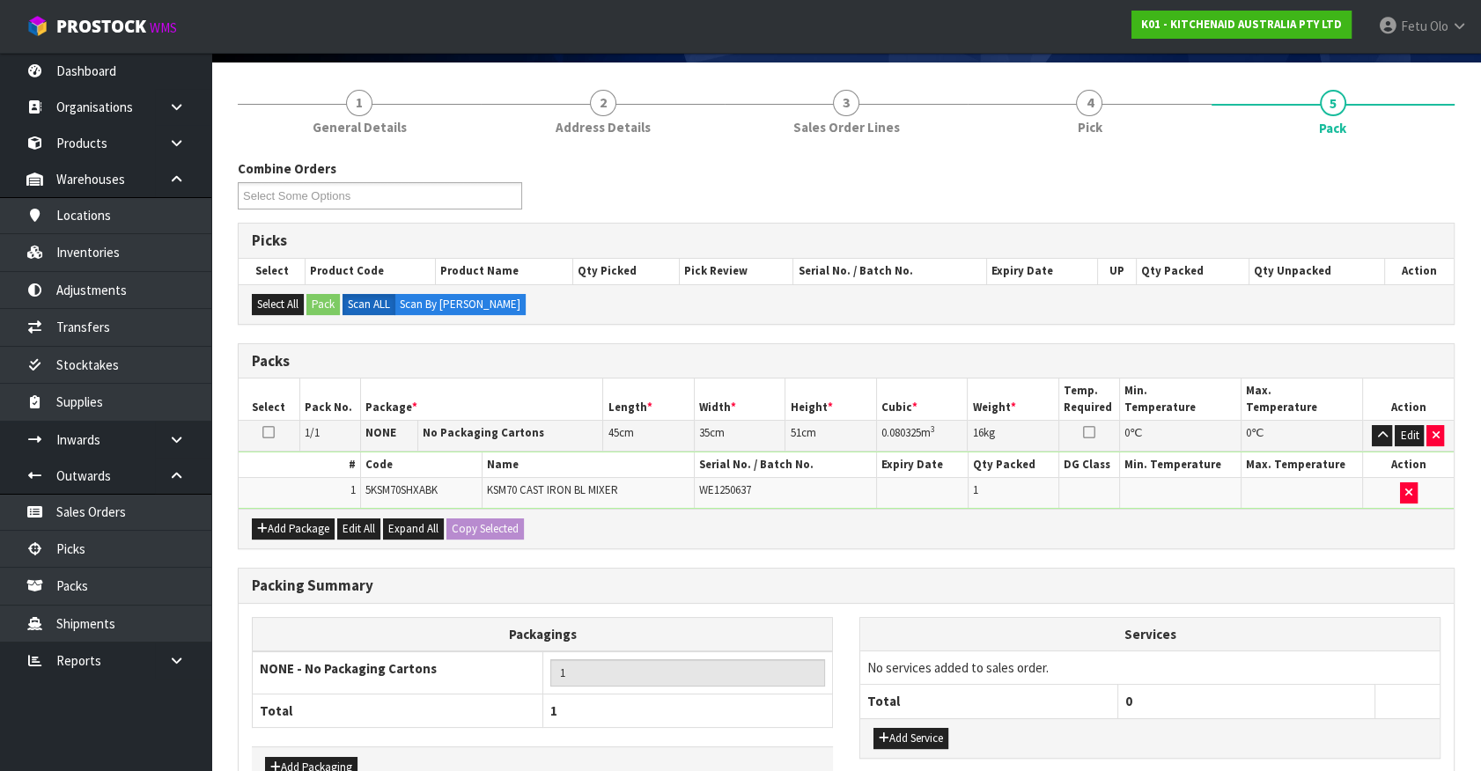
scroll to position [230, 0]
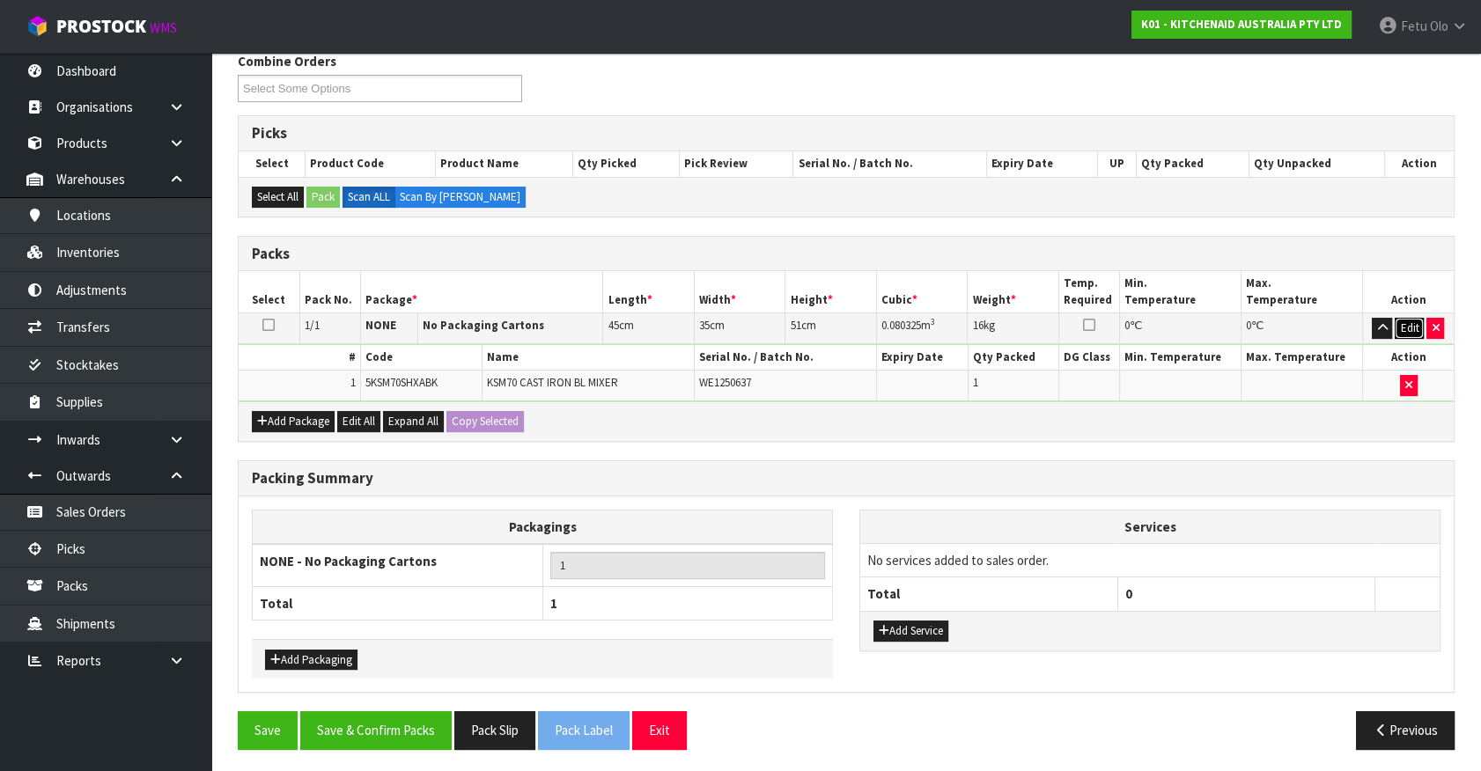
click at [1410, 319] on button "Edit" at bounding box center [1409, 328] width 29 height 21
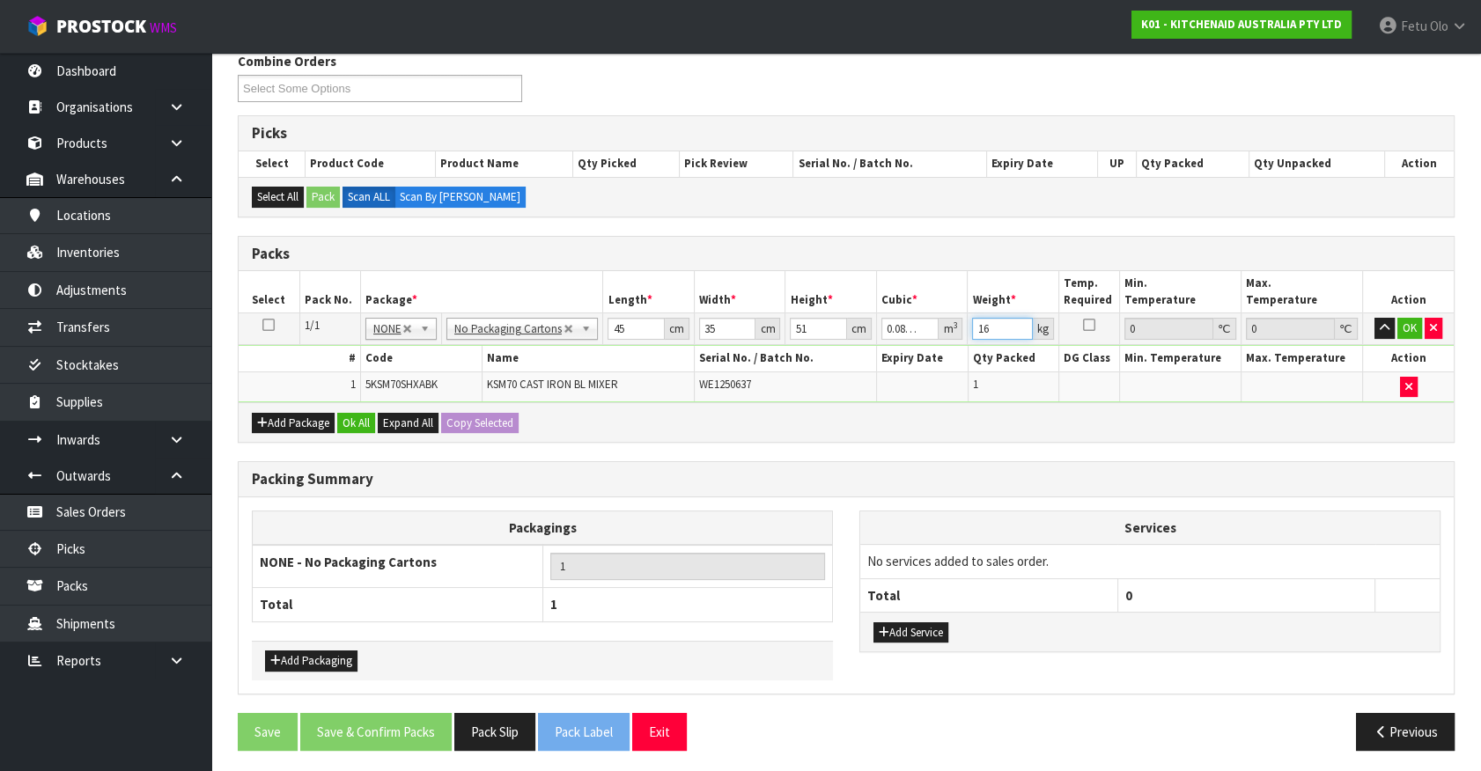
click at [745, 431] on div "Packs Select Pack No. Package * Length * Width * Height * Cubic * Weight * Temp…" at bounding box center [846, 340] width 1217 height 208
type input "17"
click button "OK" at bounding box center [1409, 328] width 25 height 21
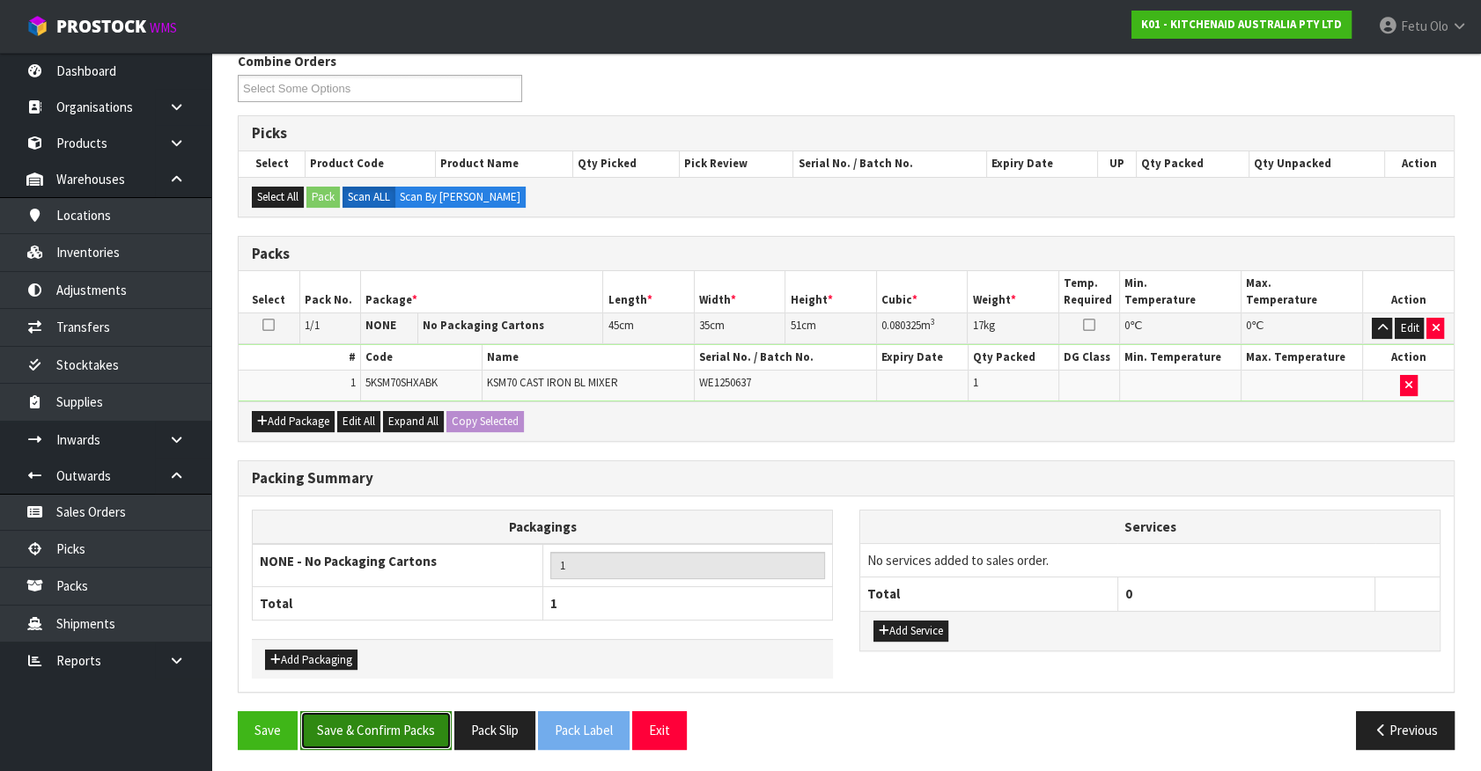
click at [392, 728] on button "Save & Confirm Packs" at bounding box center [375, 730] width 151 height 38
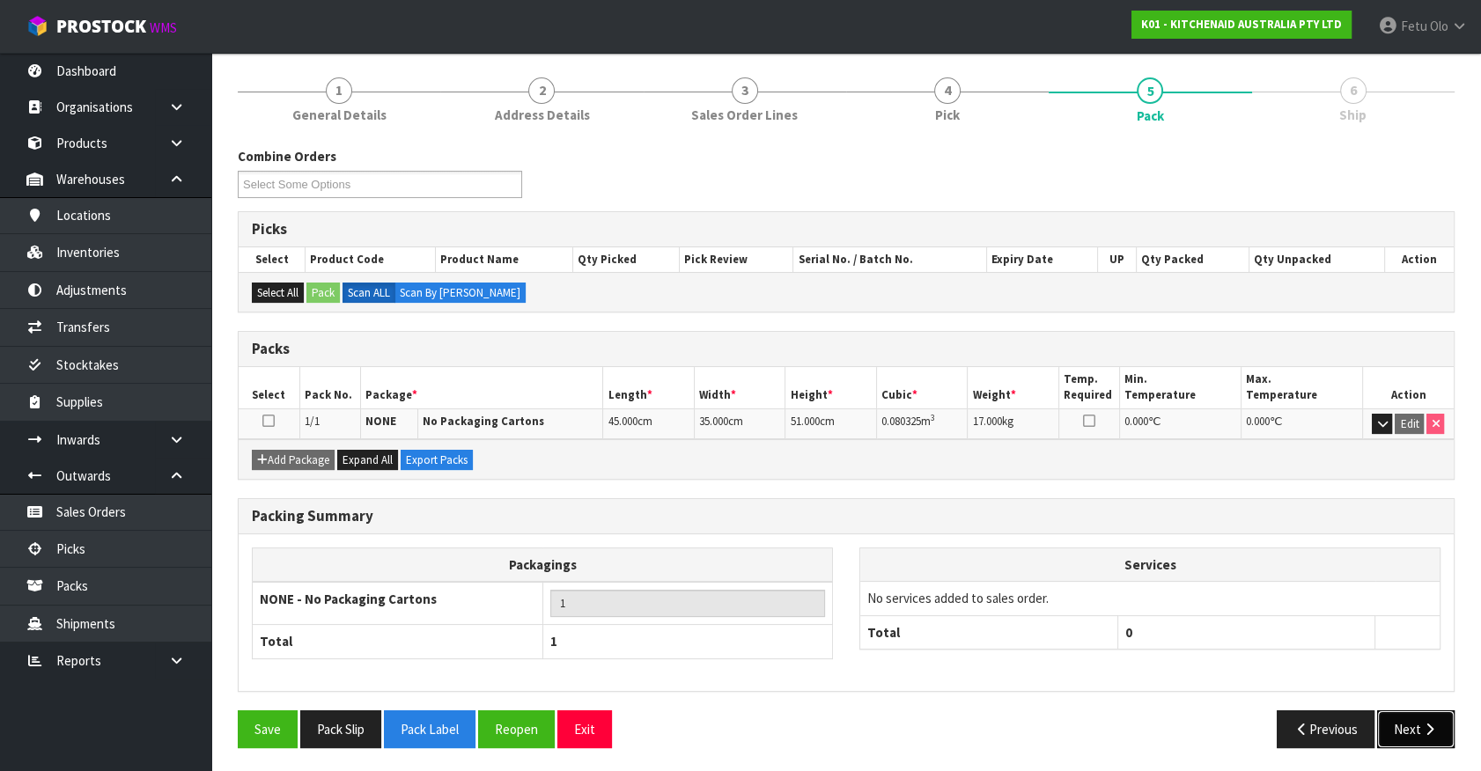
click at [1416, 725] on button "Next" at bounding box center [1415, 729] width 77 height 38
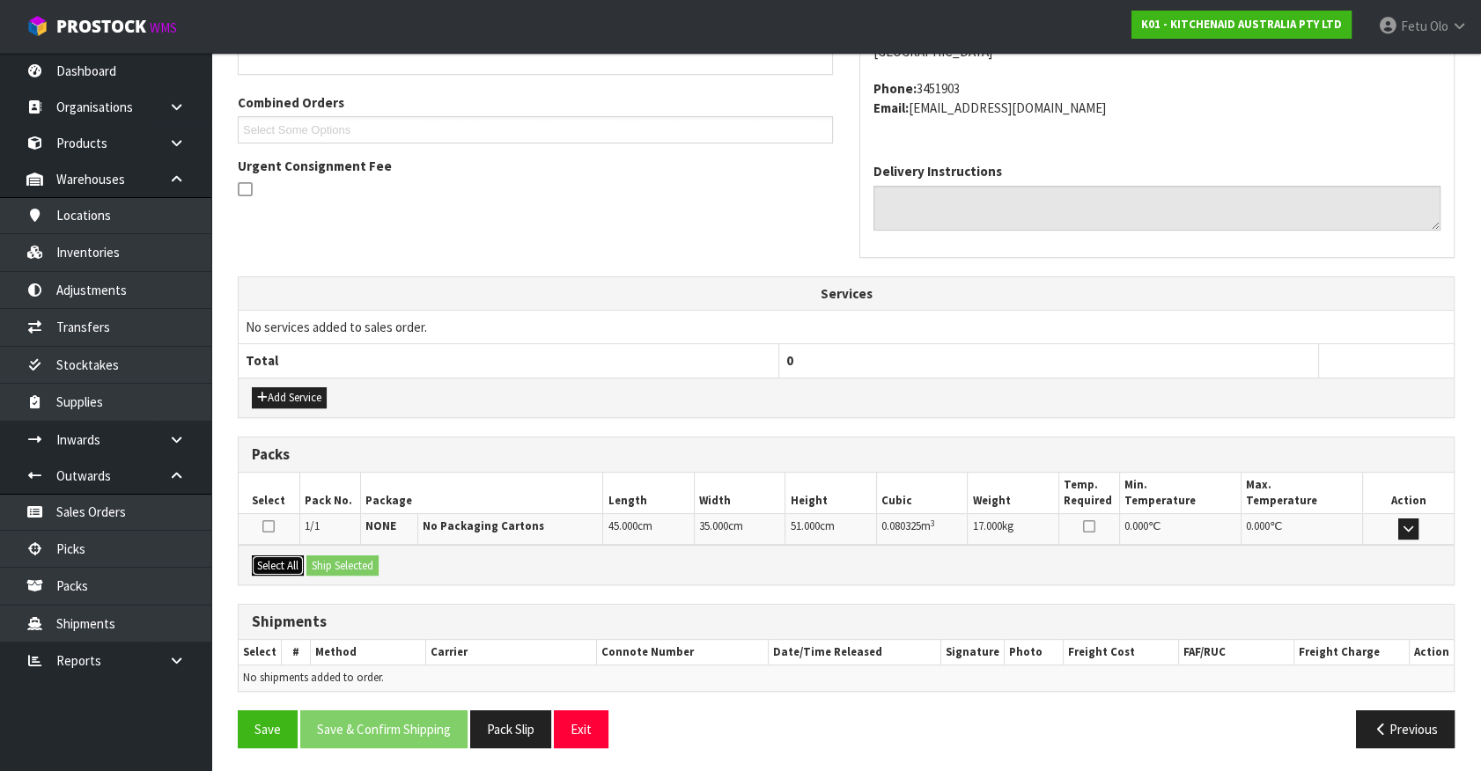
drag, startPoint x: 283, startPoint y: 565, endPoint x: 299, endPoint y: 564, distance: 15.9
click at [284, 564] on button "Select All" at bounding box center [278, 566] width 52 height 21
click at [338, 566] on button "Ship Selected" at bounding box center [342, 566] width 72 height 21
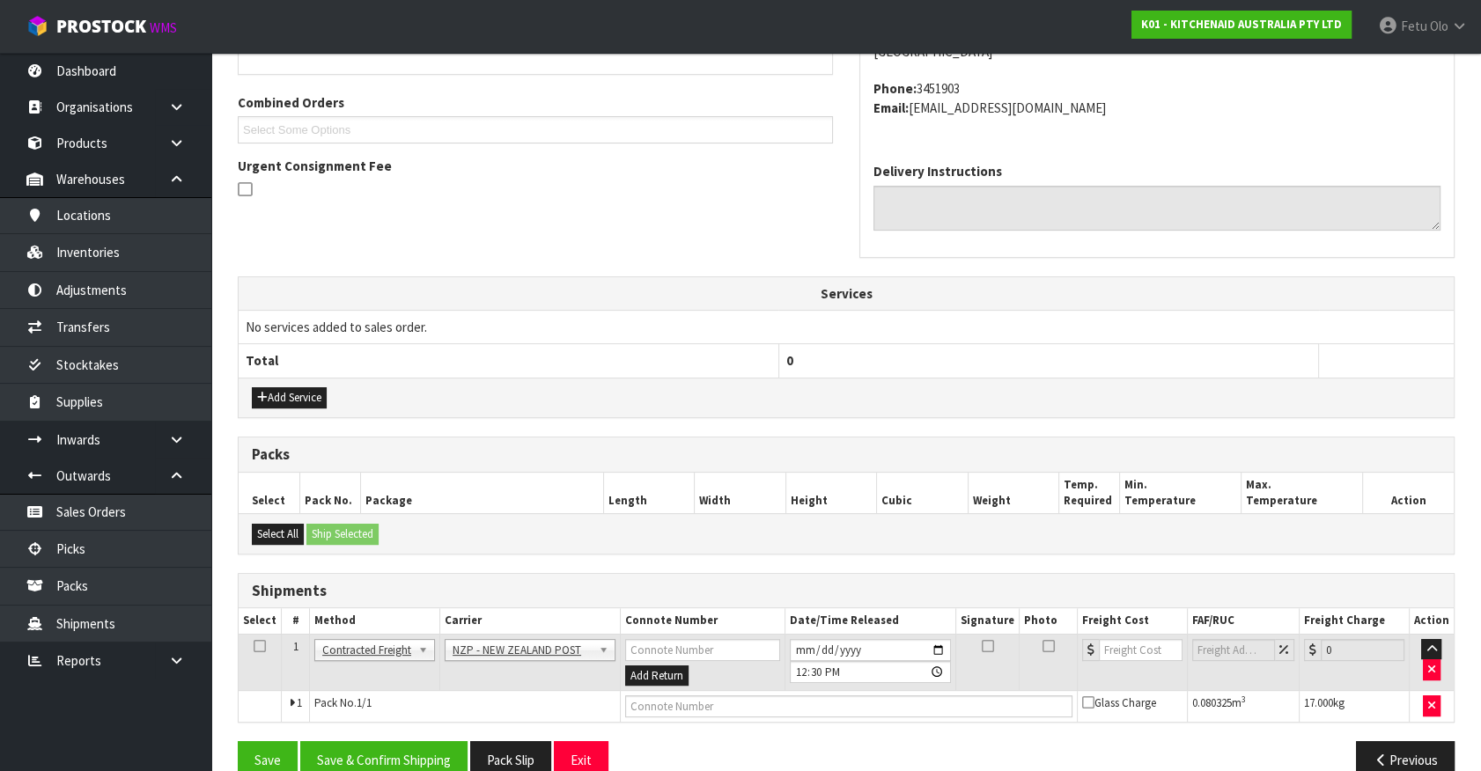
scroll to position [459, 0]
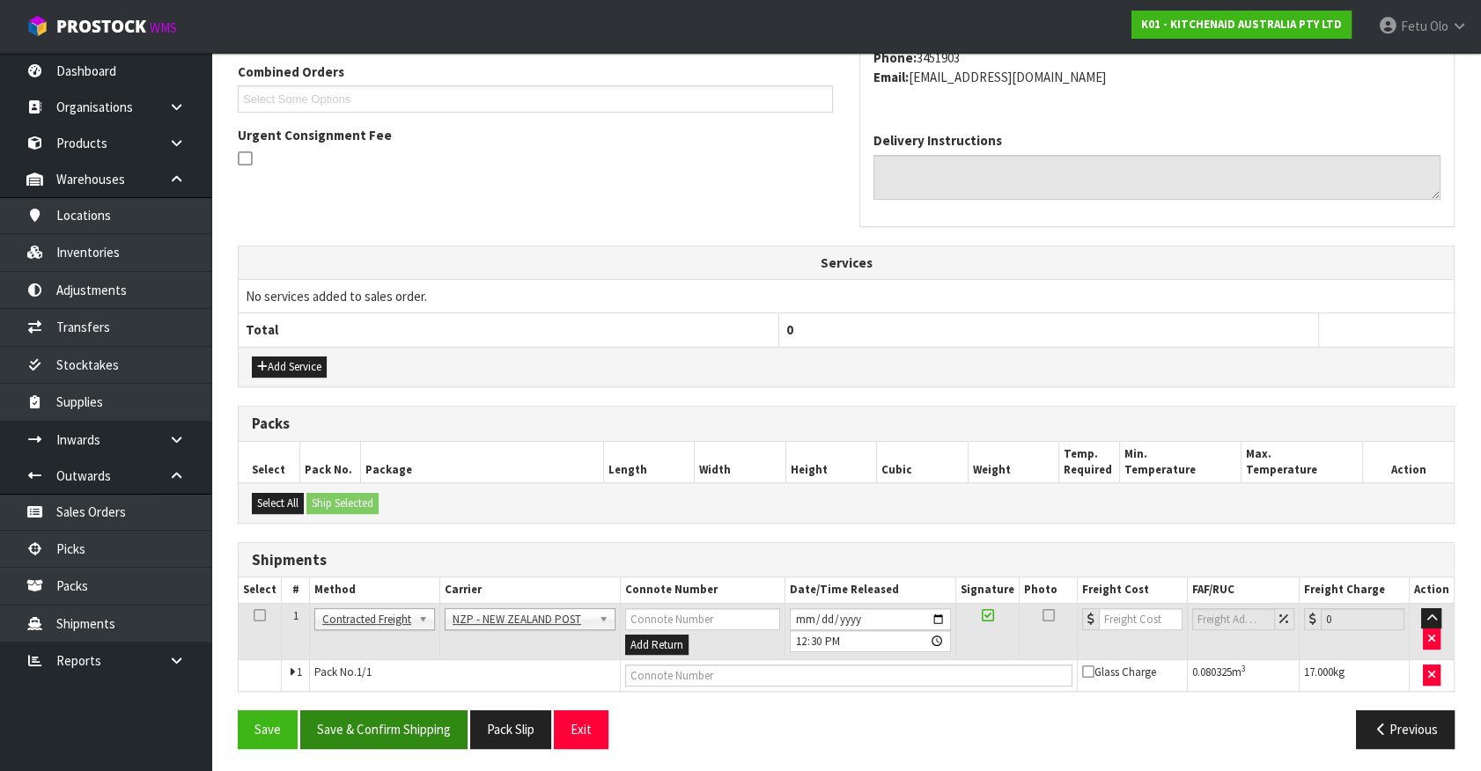
drag, startPoint x: 448, startPoint y: 703, endPoint x: 467, endPoint y: 722, distance: 26.1
click at [448, 704] on div "From Address CONTRACT WAREHOUSING & LOGISTICS [STREET_ADDRESS] Combined Orders …" at bounding box center [846, 323] width 1217 height 875
click at [467, 724] on button "Save & Confirm Shipping" at bounding box center [383, 729] width 167 height 38
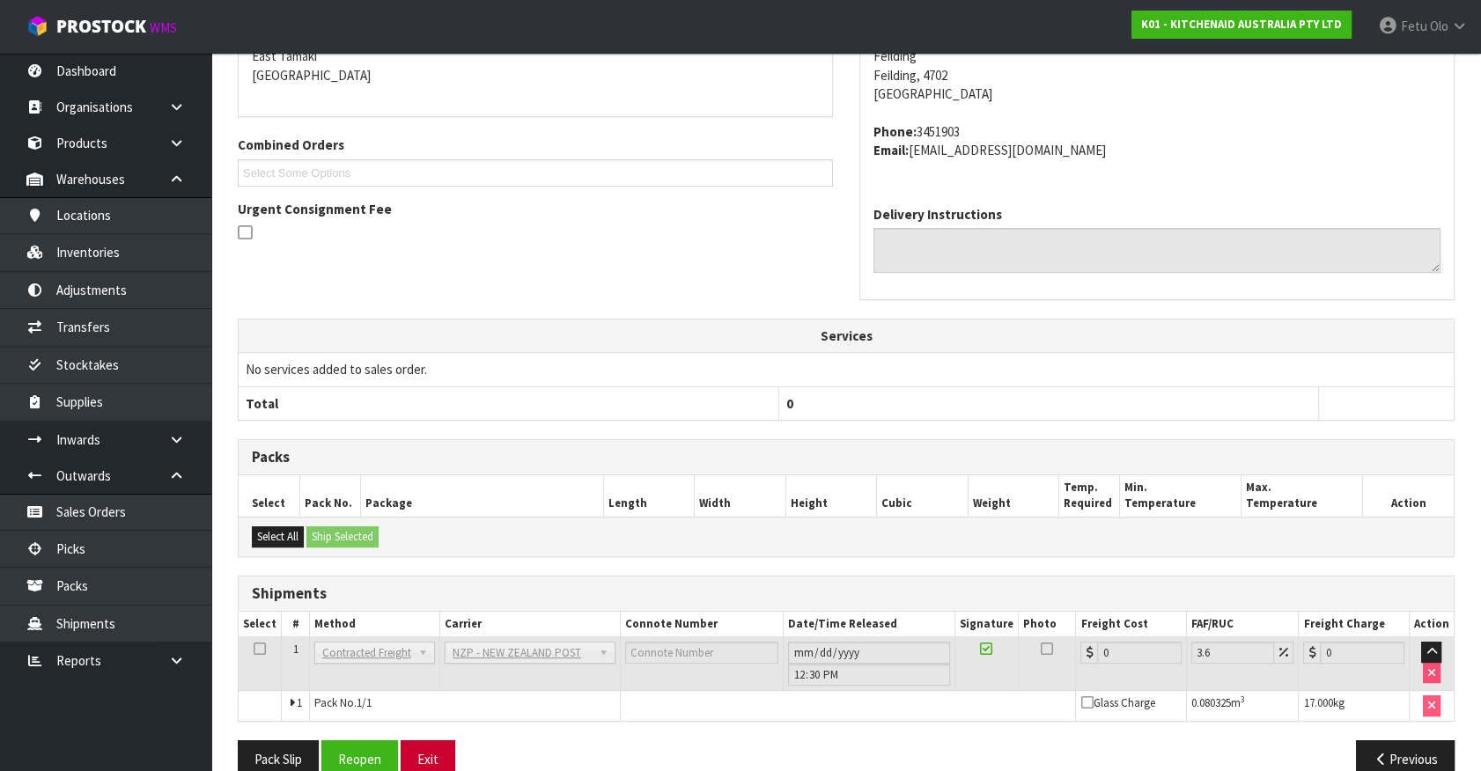
scroll to position [434, 0]
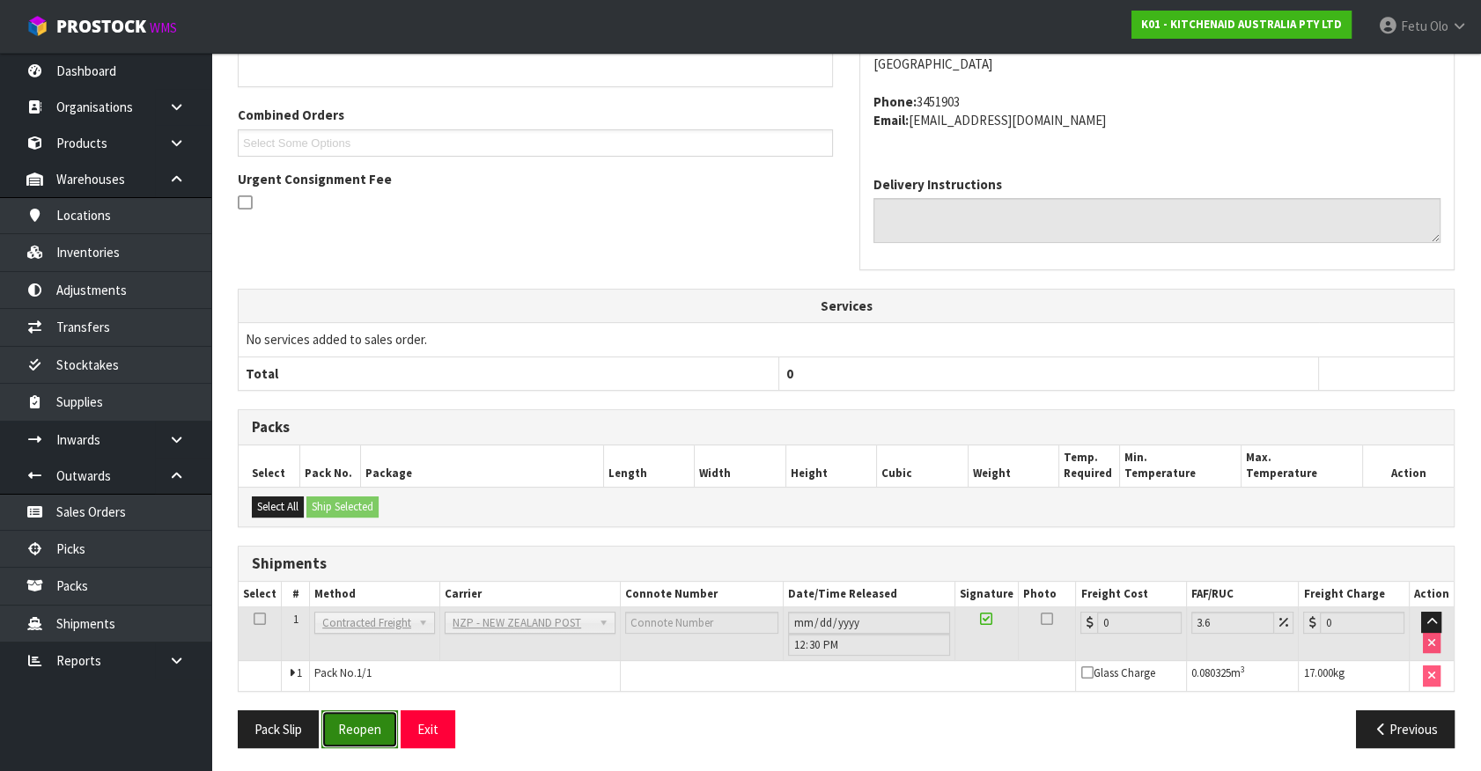
click at [380, 710] on button "Reopen" at bounding box center [359, 729] width 77 height 38
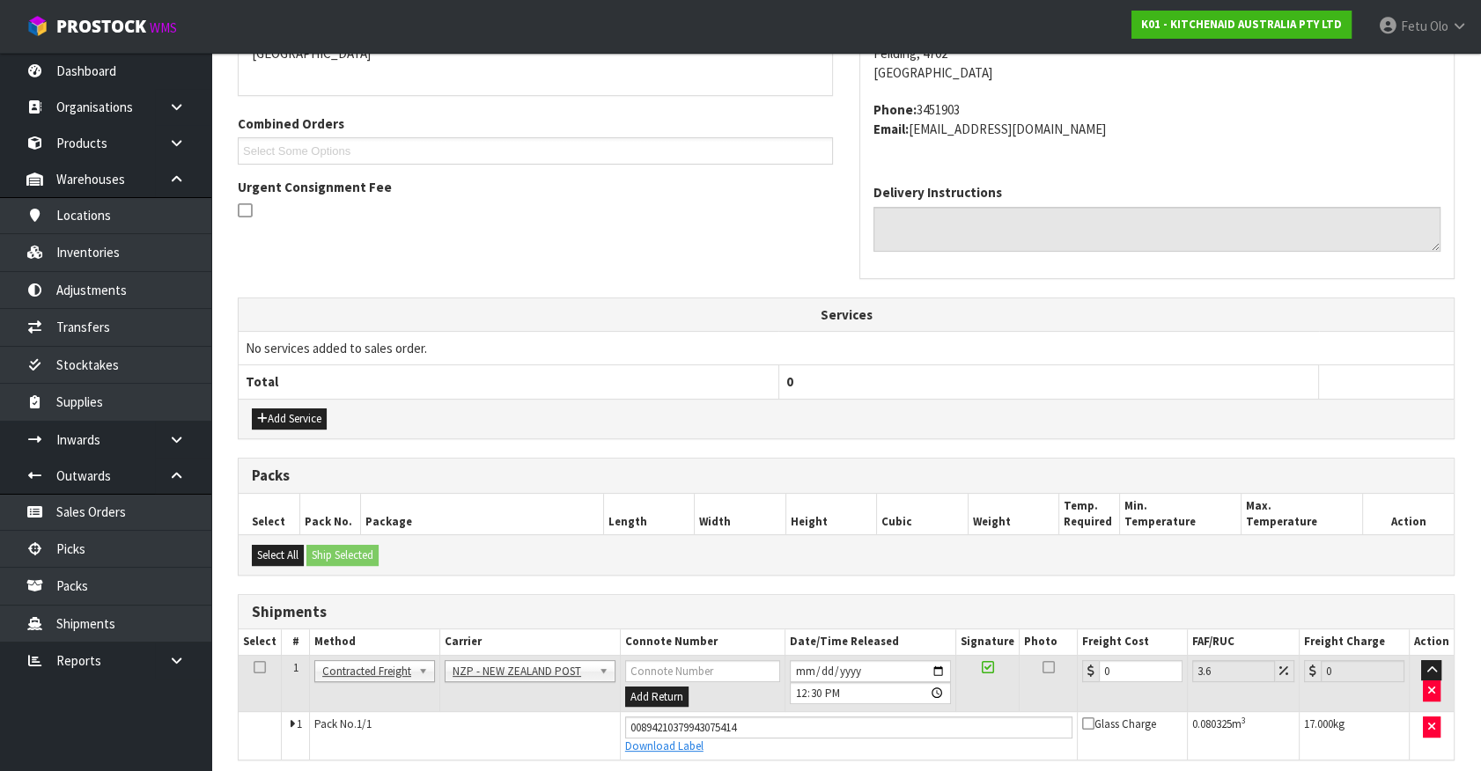
scroll to position [475, 0]
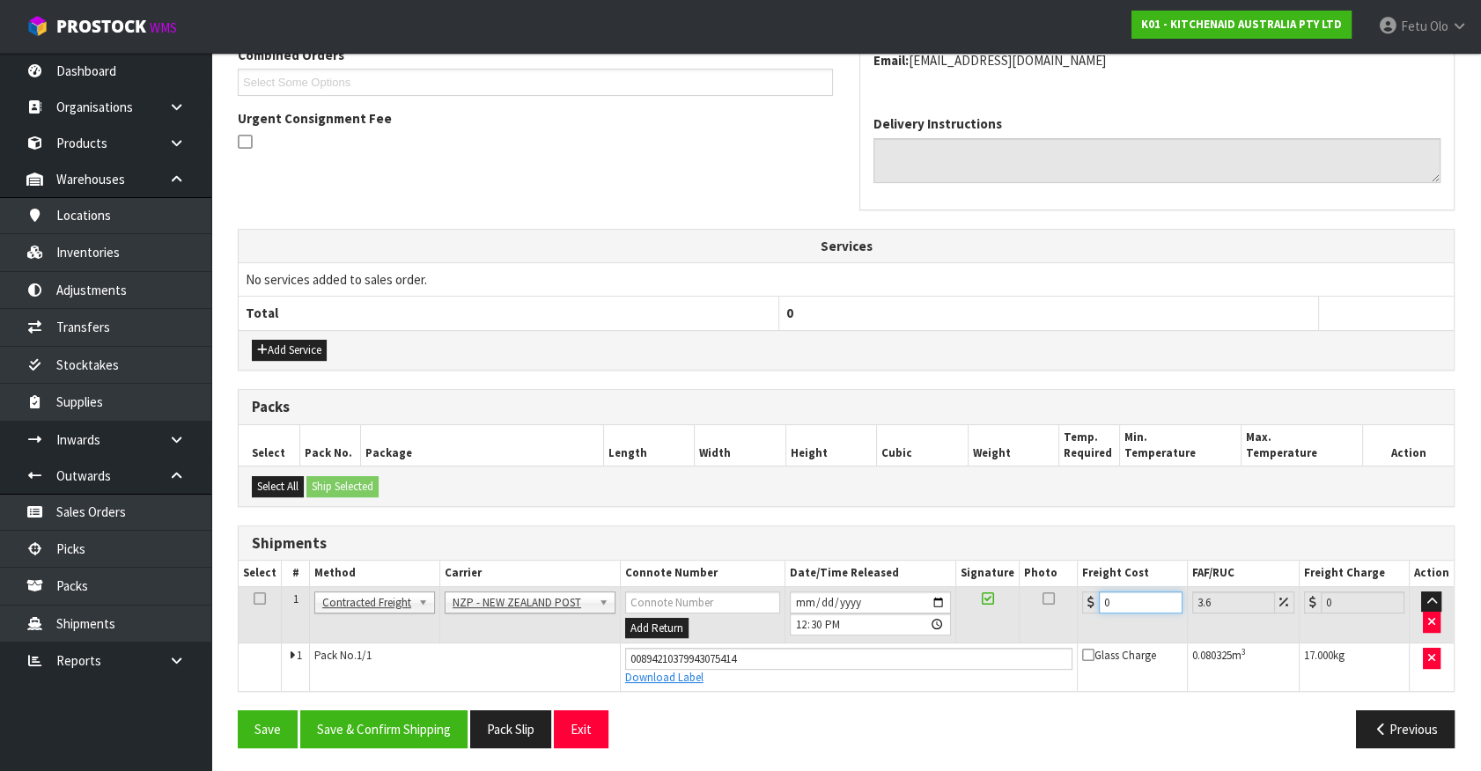
drag, startPoint x: 1113, startPoint y: 591, endPoint x: 1042, endPoint y: 620, distance: 77.0
click at [1042, 620] on tr "1 Client Local Pickup Customer Local Pickup Company Freight Contracted Freight …" at bounding box center [846, 614] width 1215 height 57
type input "1"
type input "1.04"
type input "14"
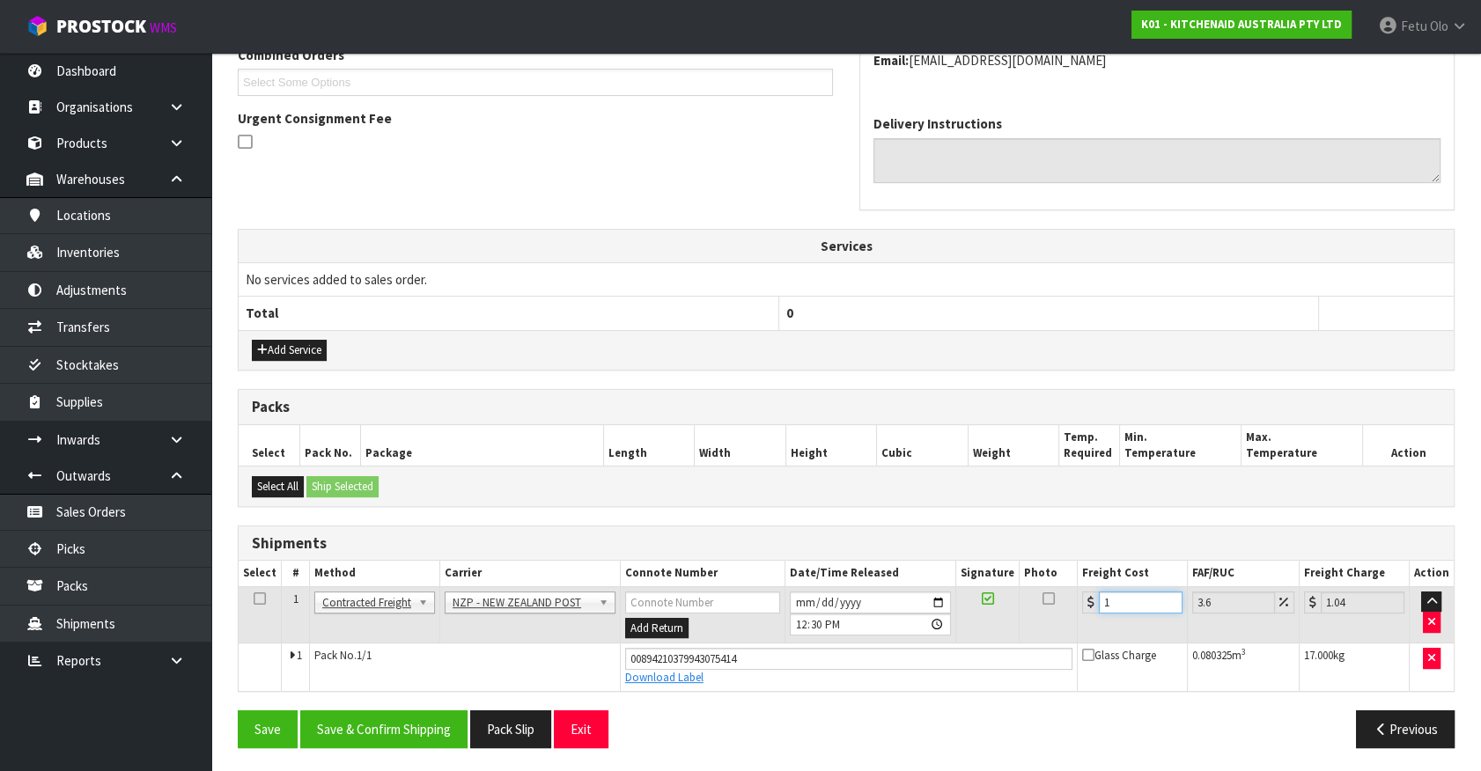
type input "14.5"
type input "14.1"
type input "14.61"
type input "14.14"
type input "14.65"
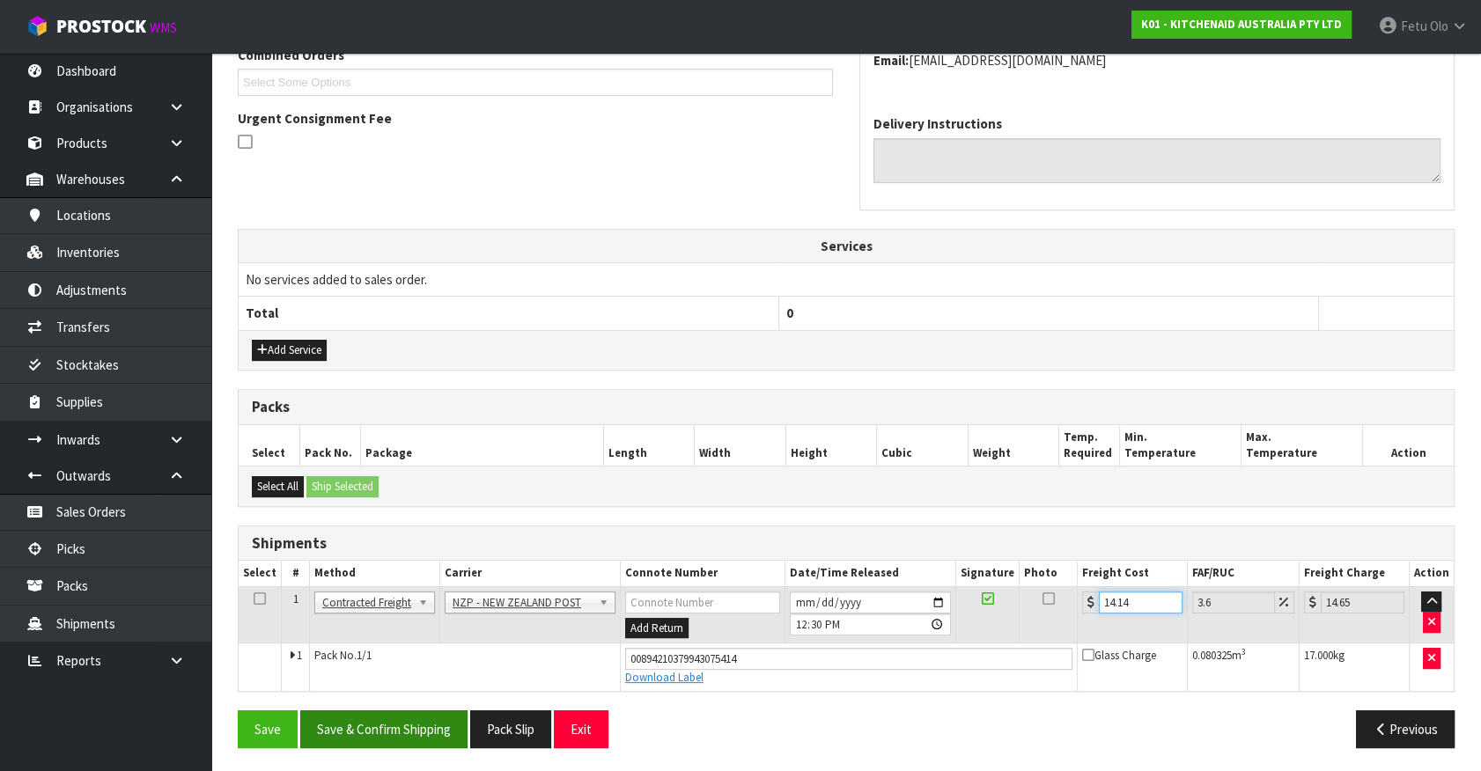
type input "14.14"
click at [379, 722] on button "Save & Confirm Shipping" at bounding box center [383, 729] width 167 height 38
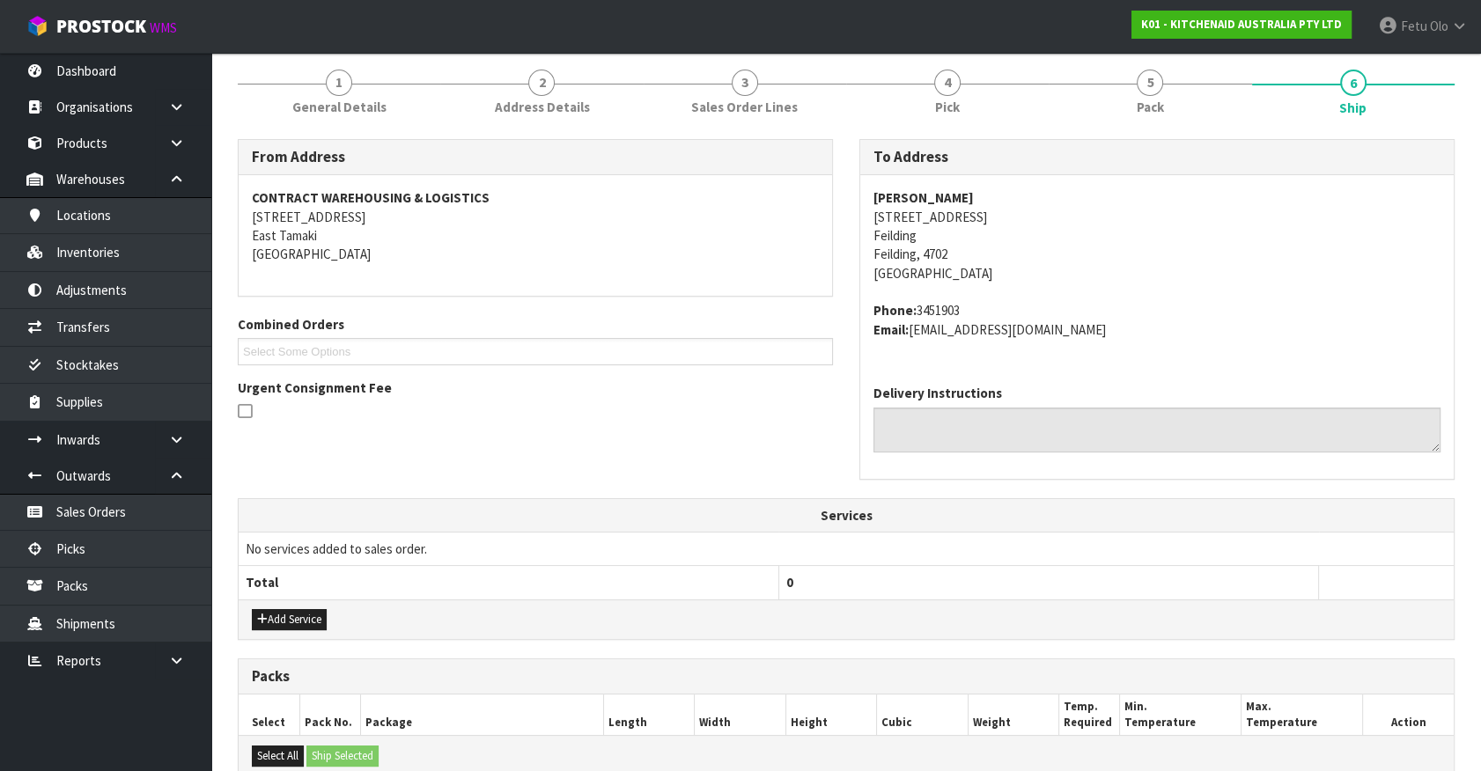
scroll to position [0, 0]
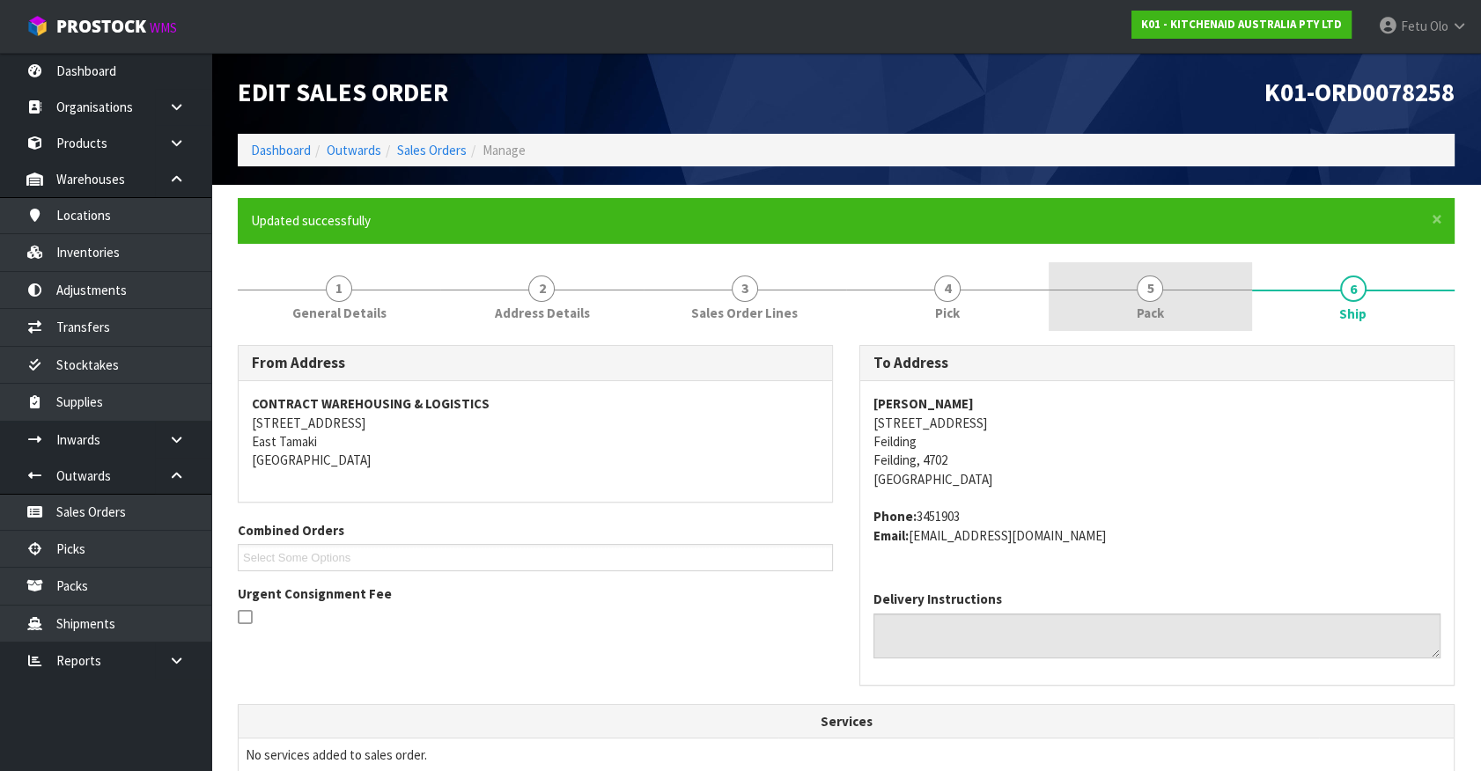
click at [1128, 313] on link "5 Pack" at bounding box center [1150, 297] width 202 height 70
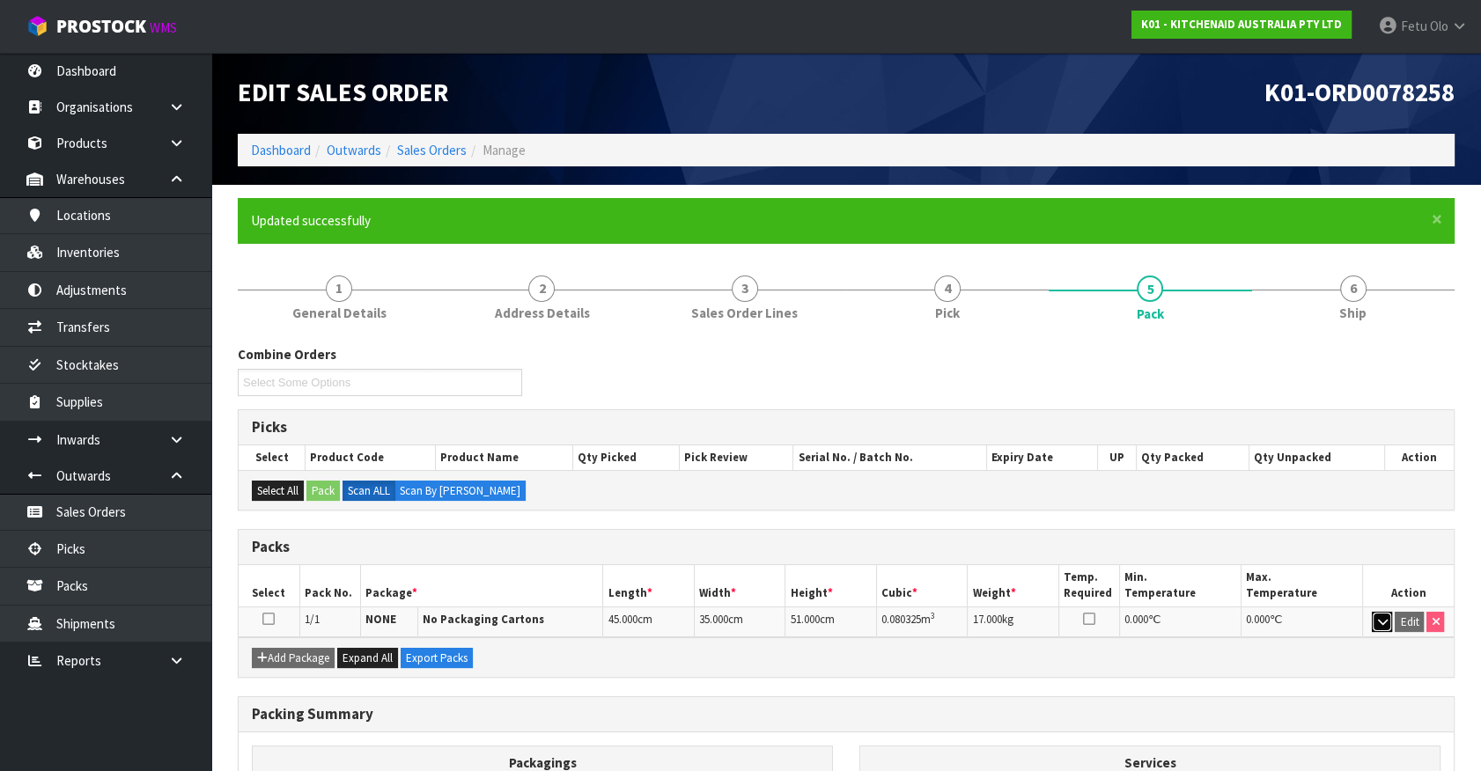
click at [1377, 617] on icon "button" at bounding box center [1382, 621] width 10 height 11
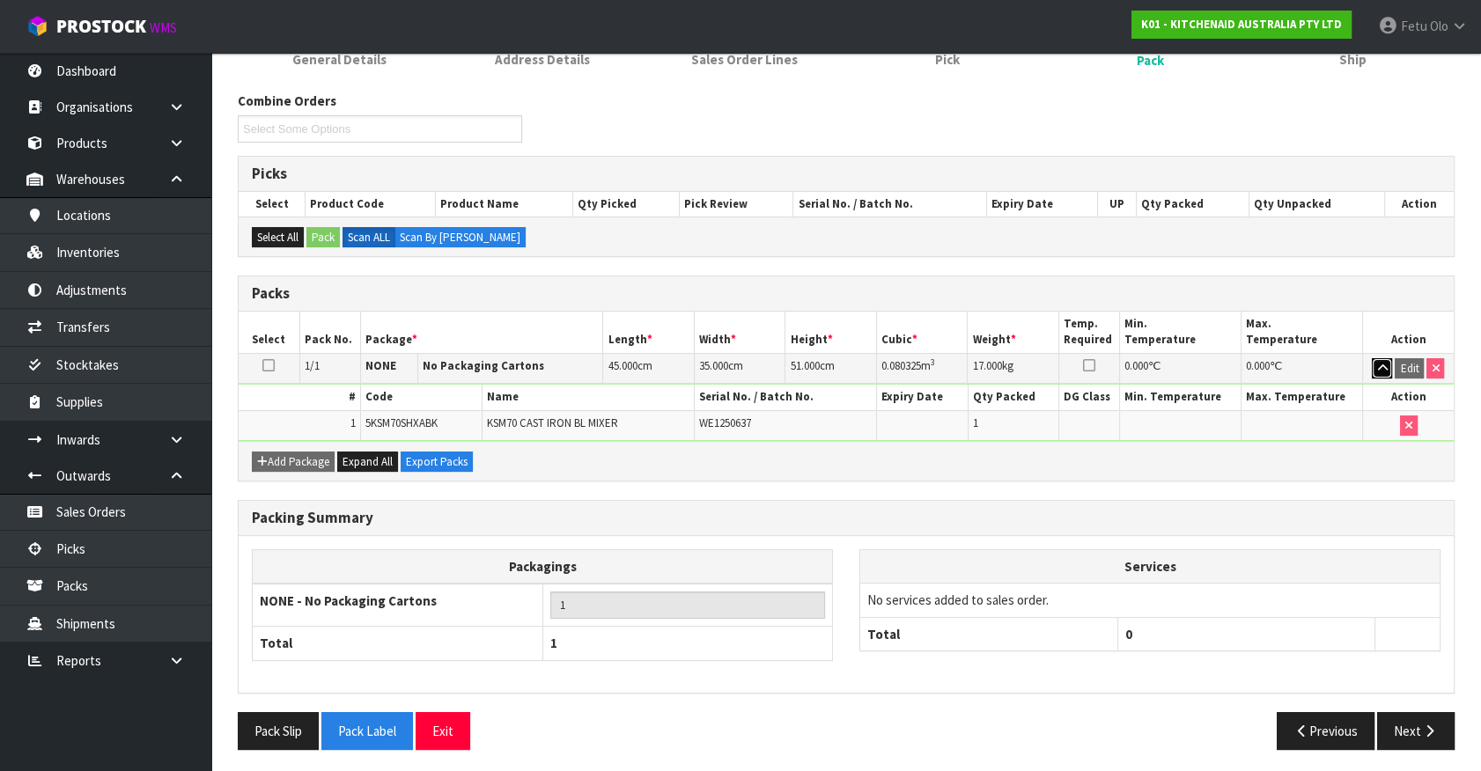
scroll to position [255, 0]
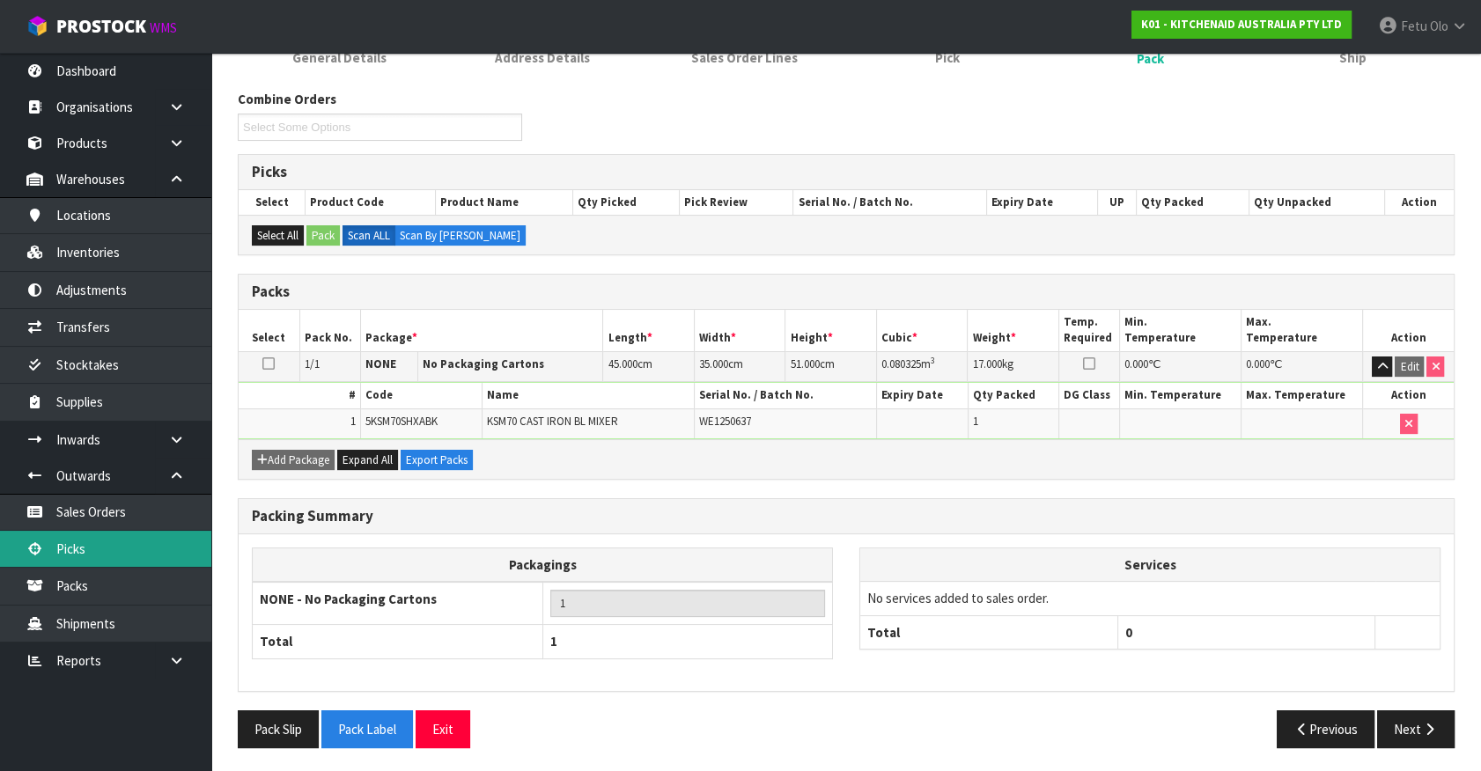
click at [78, 543] on link "Picks" at bounding box center [105, 549] width 211 height 36
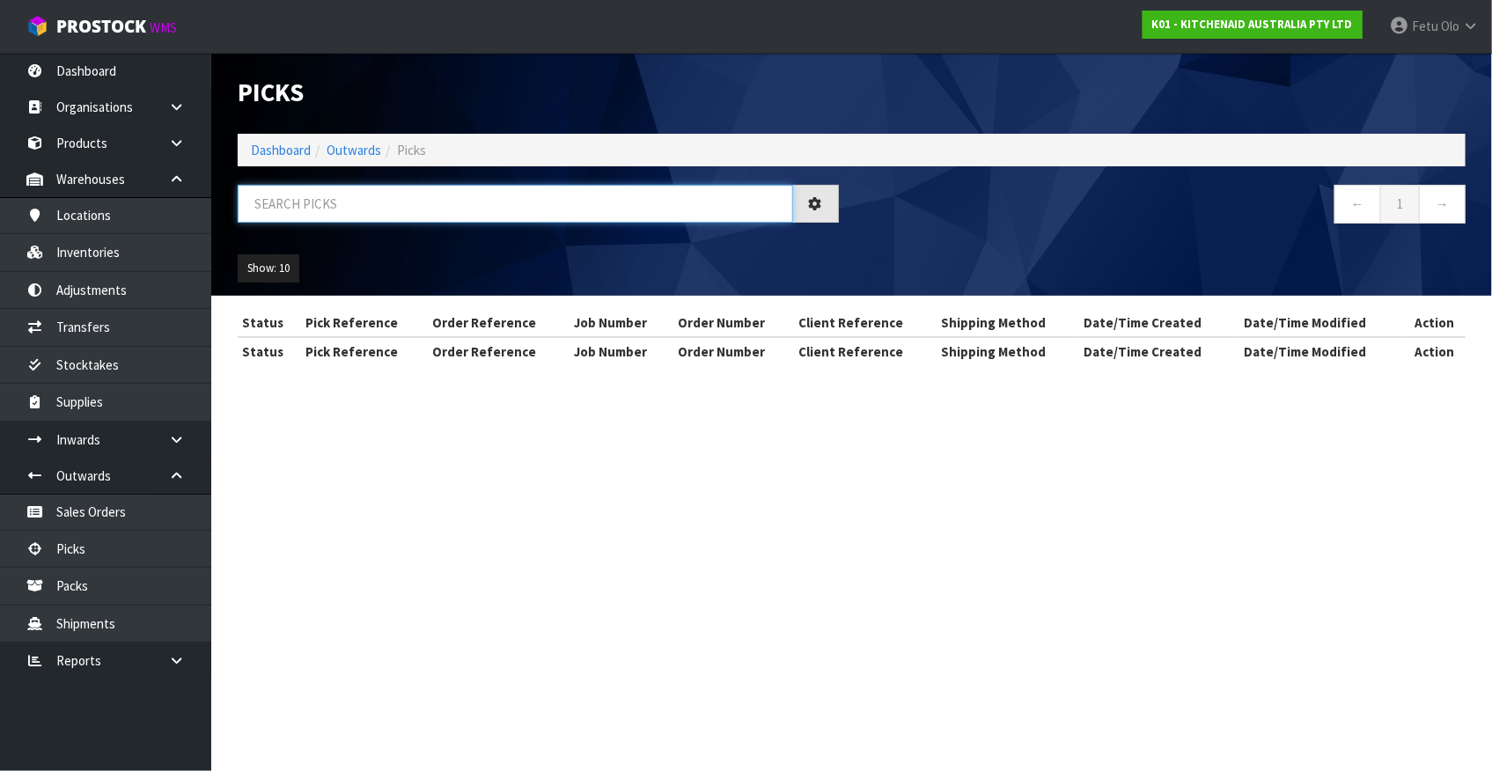
click at [479, 206] on input "text" at bounding box center [516, 204] width 556 height 38
type input "78224"
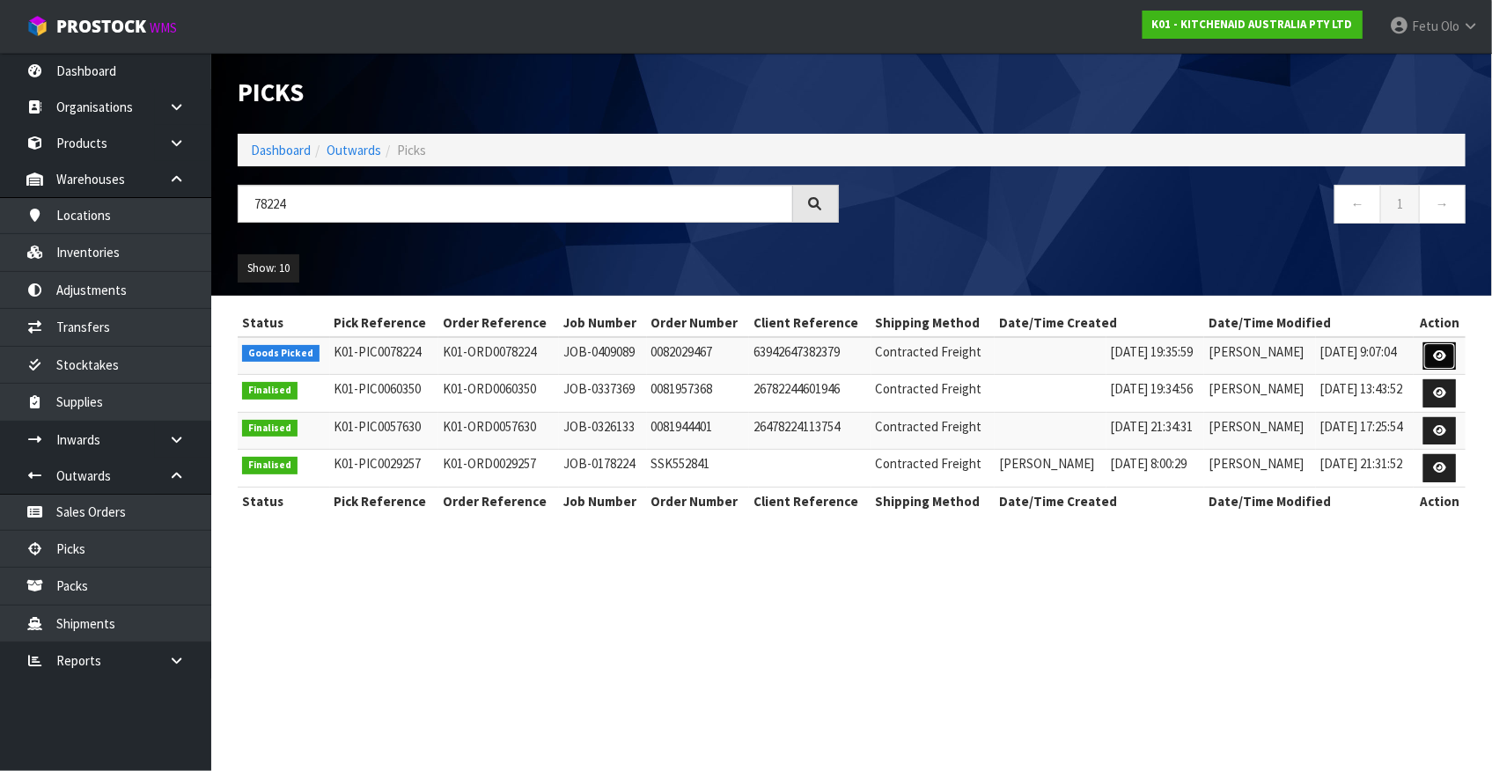
click at [1436, 356] on icon at bounding box center [1439, 355] width 13 height 11
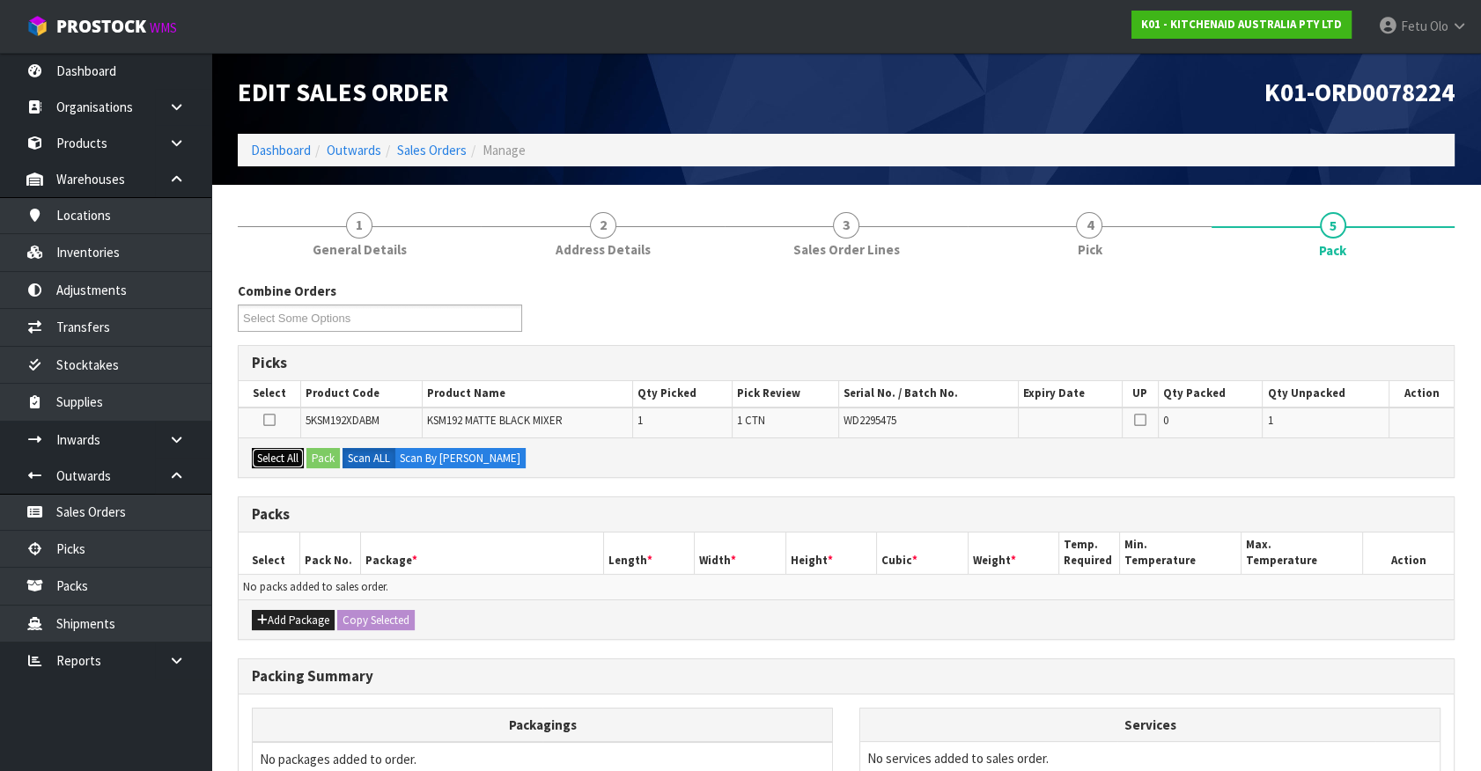
click at [291, 458] on button "Select All" at bounding box center [278, 458] width 52 height 21
click at [308, 454] on button "Pack" at bounding box center [322, 458] width 33 height 21
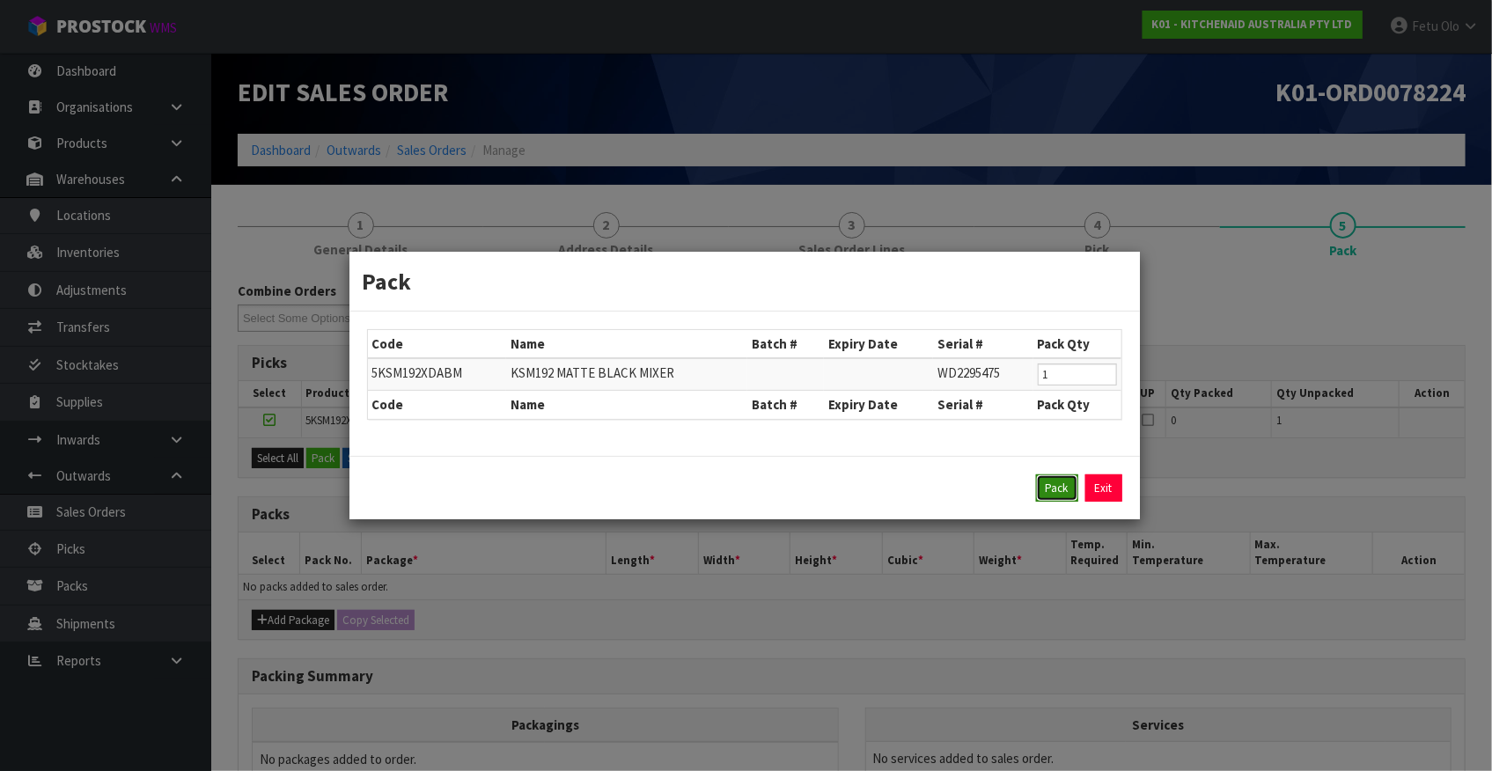
drag, startPoint x: 1049, startPoint y: 490, endPoint x: 755, endPoint y: 534, distance: 297.3
click at [1041, 490] on button "Pack" at bounding box center [1057, 489] width 42 height 28
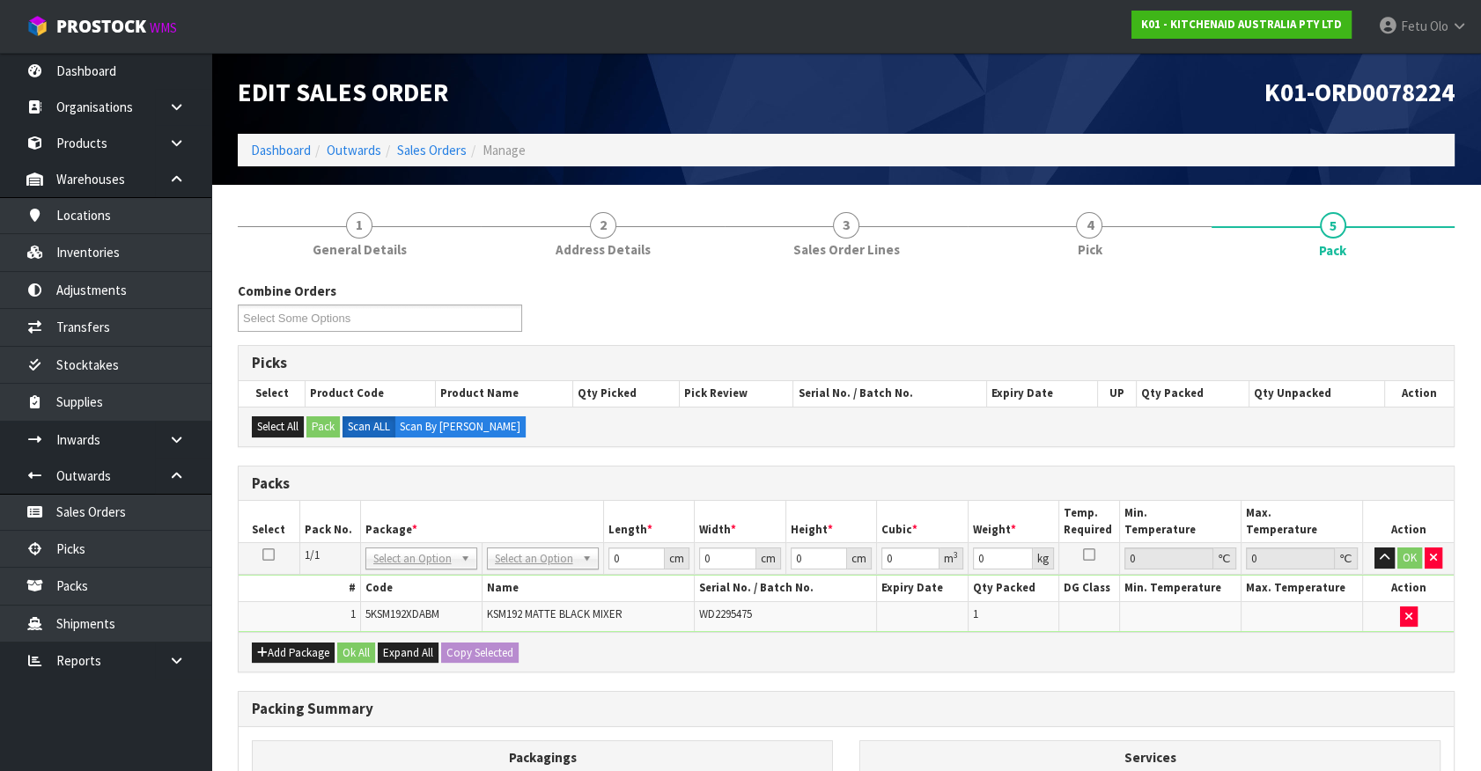
drag, startPoint x: 502, startPoint y: 554, endPoint x: 511, endPoint y: 593, distance: 40.6
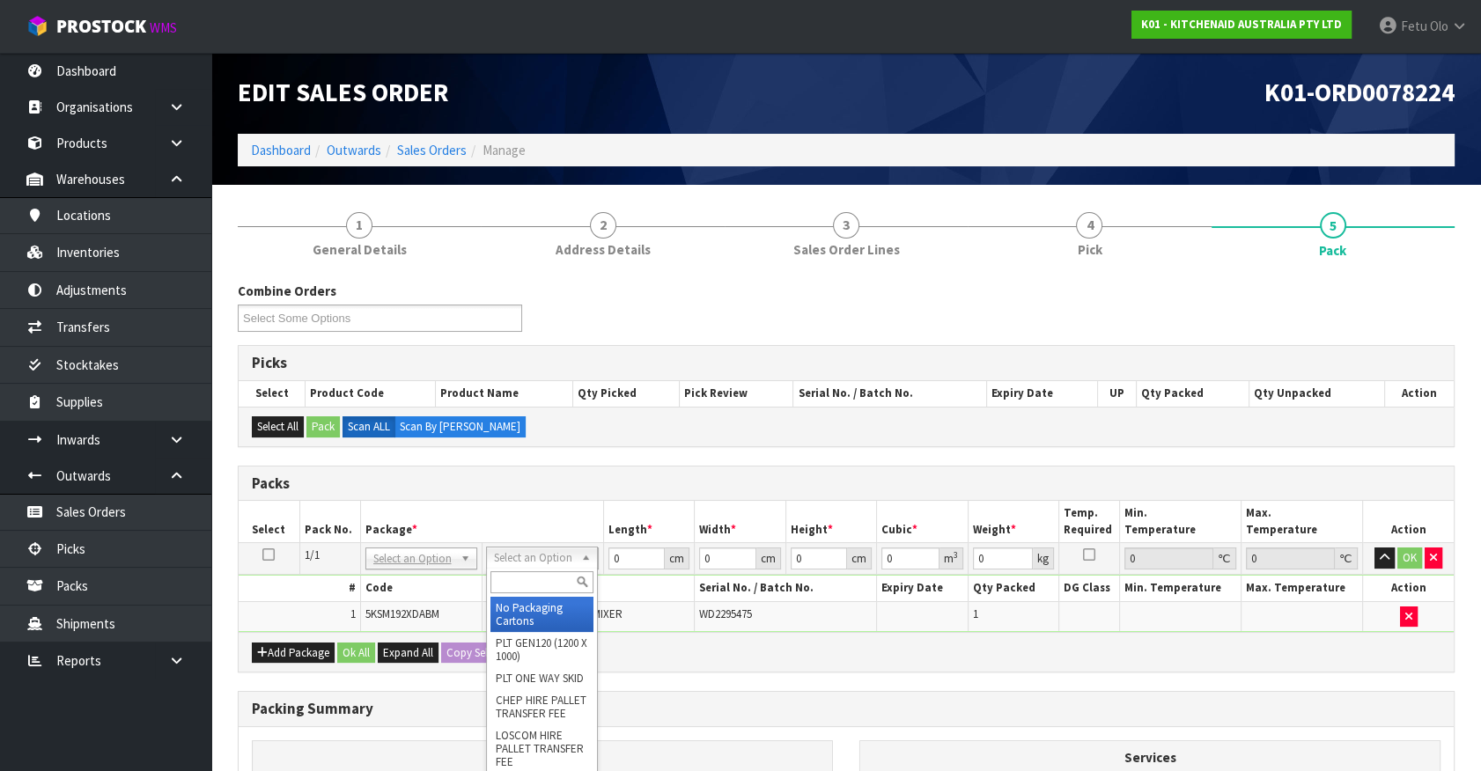
drag, startPoint x: 511, startPoint y: 607, endPoint x: 590, endPoint y: 603, distance: 79.4
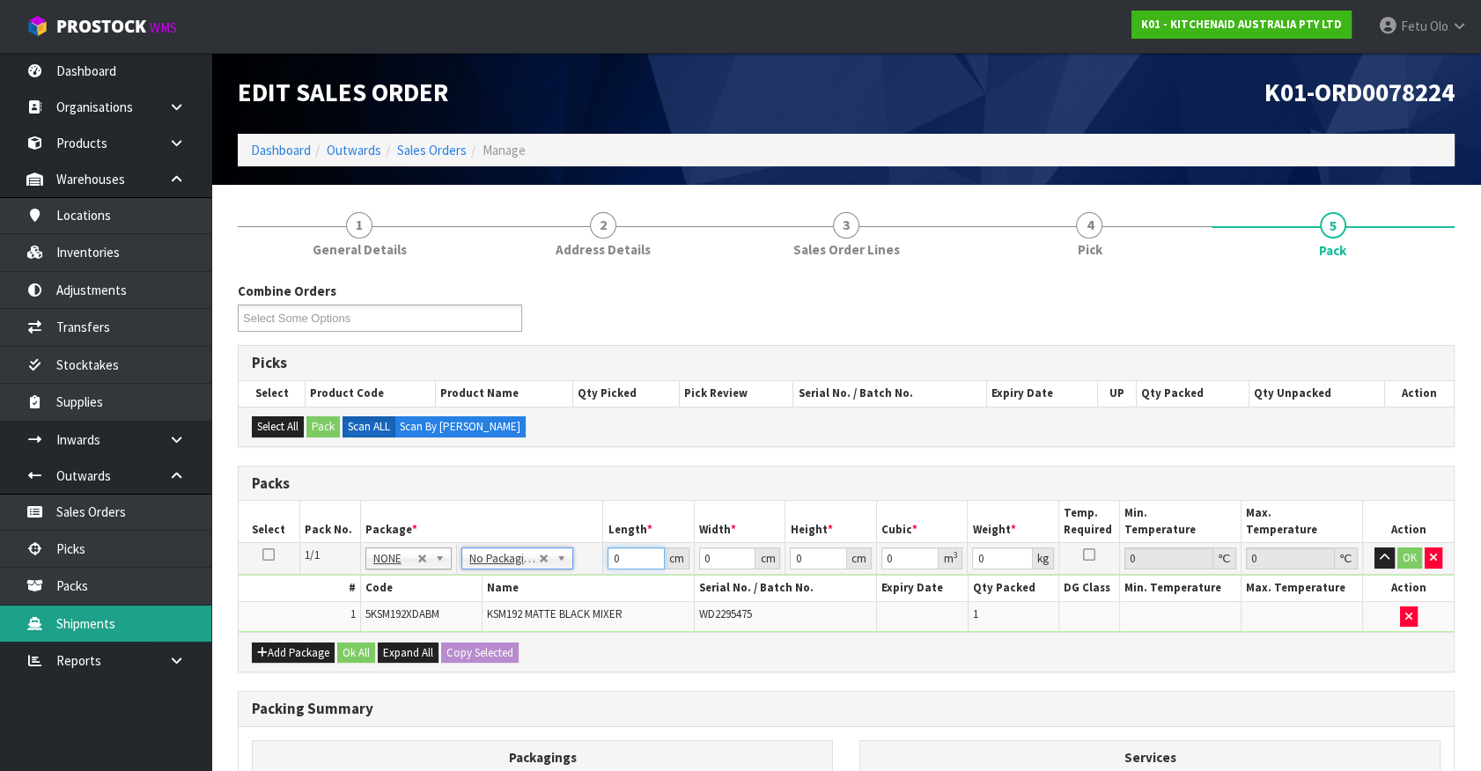
drag, startPoint x: 537, startPoint y: 590, endPoint x: 150, endPoint y: 636, distance: 390.1
click at [150, 636] on body "Toggle navigation ProStock WMS K01 - KITCHENAID AUSTRALIA PTY LTD Fetu Olo Logo…" at bounding box center [740, 385] width 1481 height 771
type input "42"
type input "29"
type input "4"
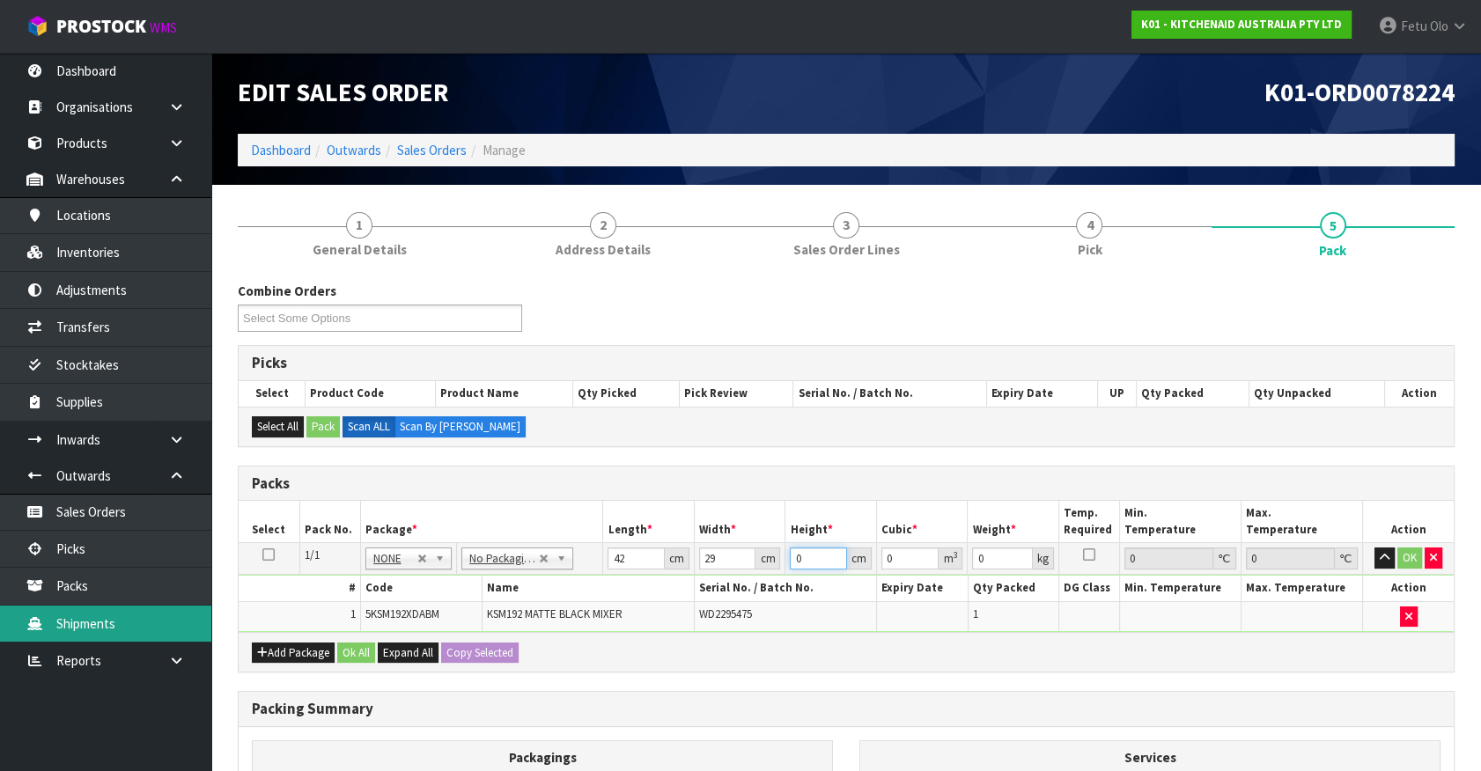
type input "0.004872"
type input "43"
type input "0.052374"
type input "43"
type input "13"
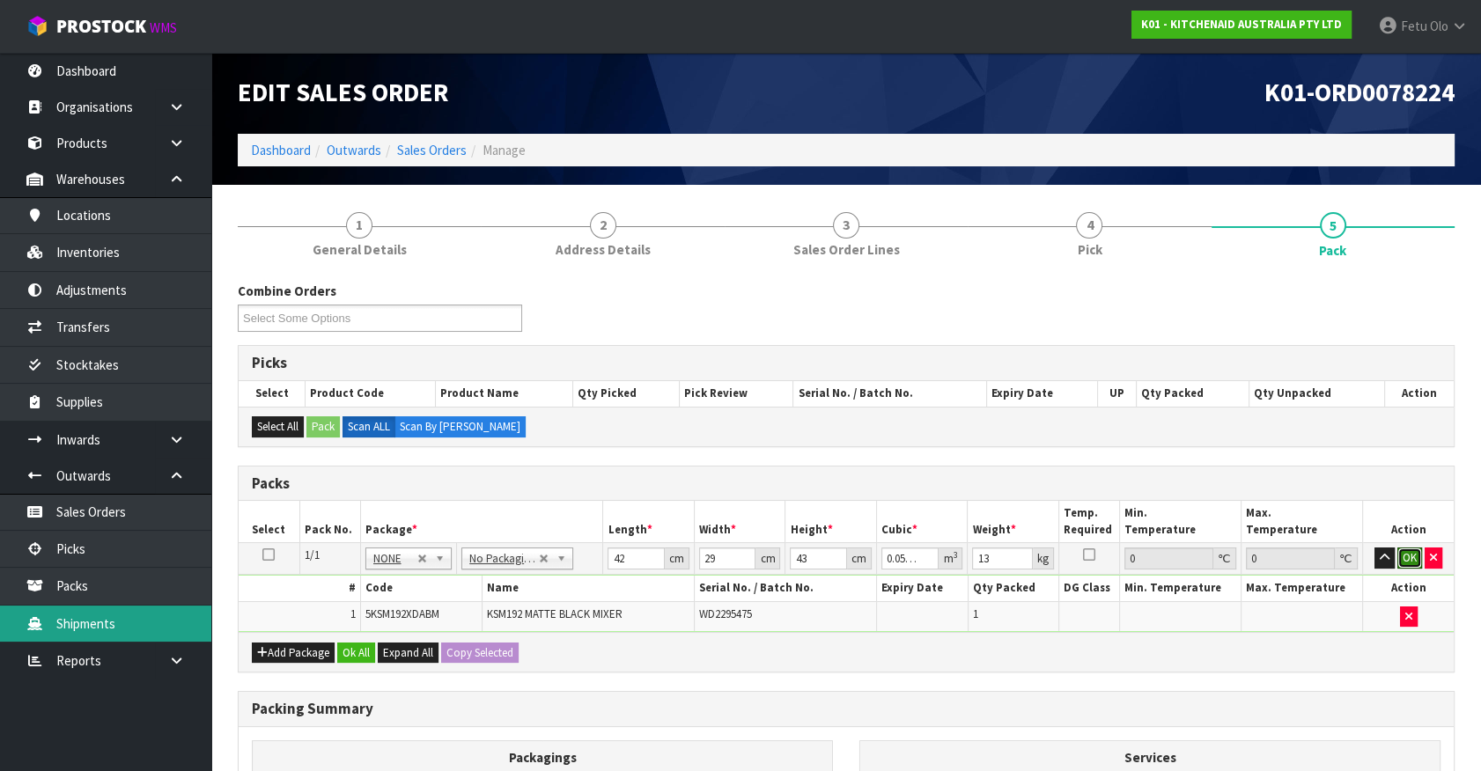
click button "OK" at bounding box center [1409, 558] width 25 height 21
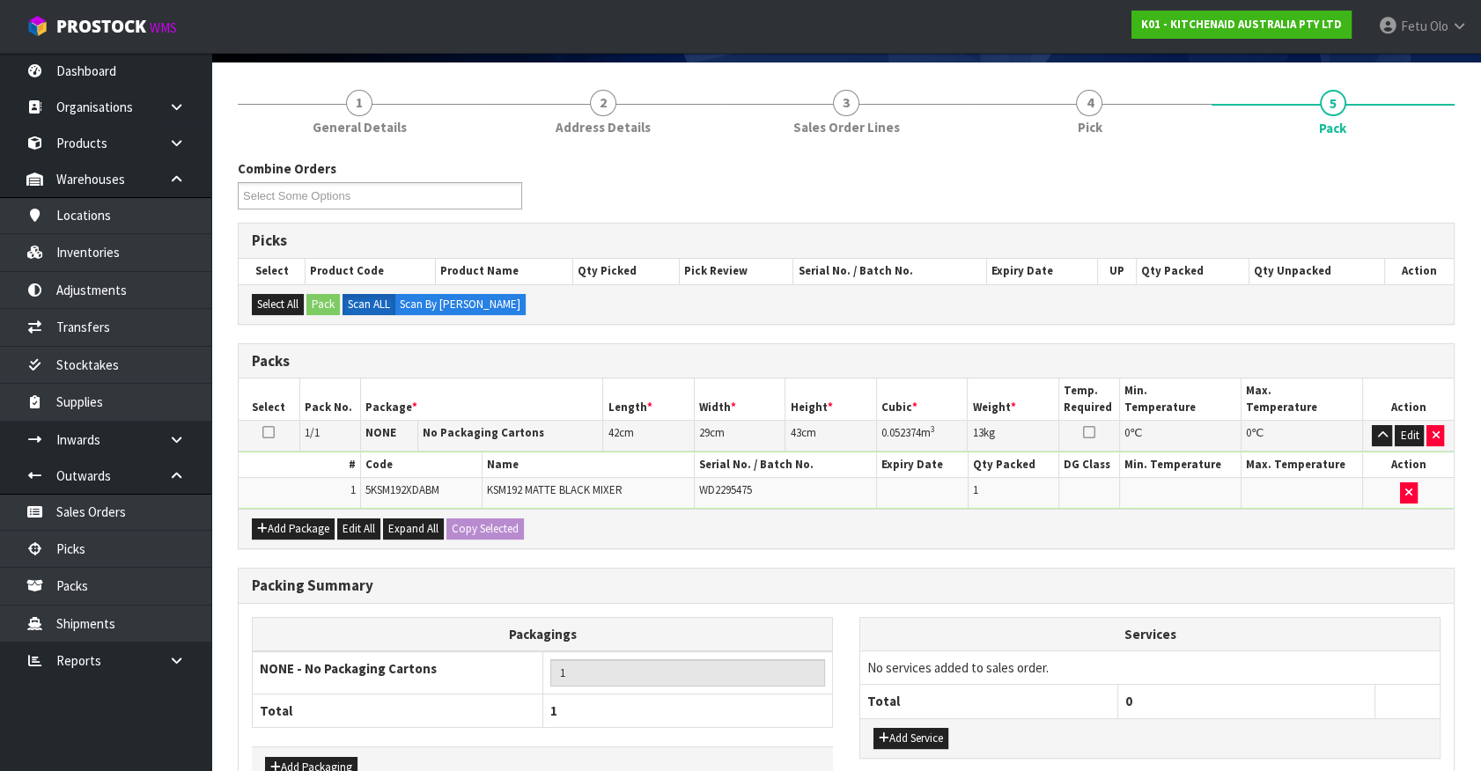
scroll to position [230, 0]
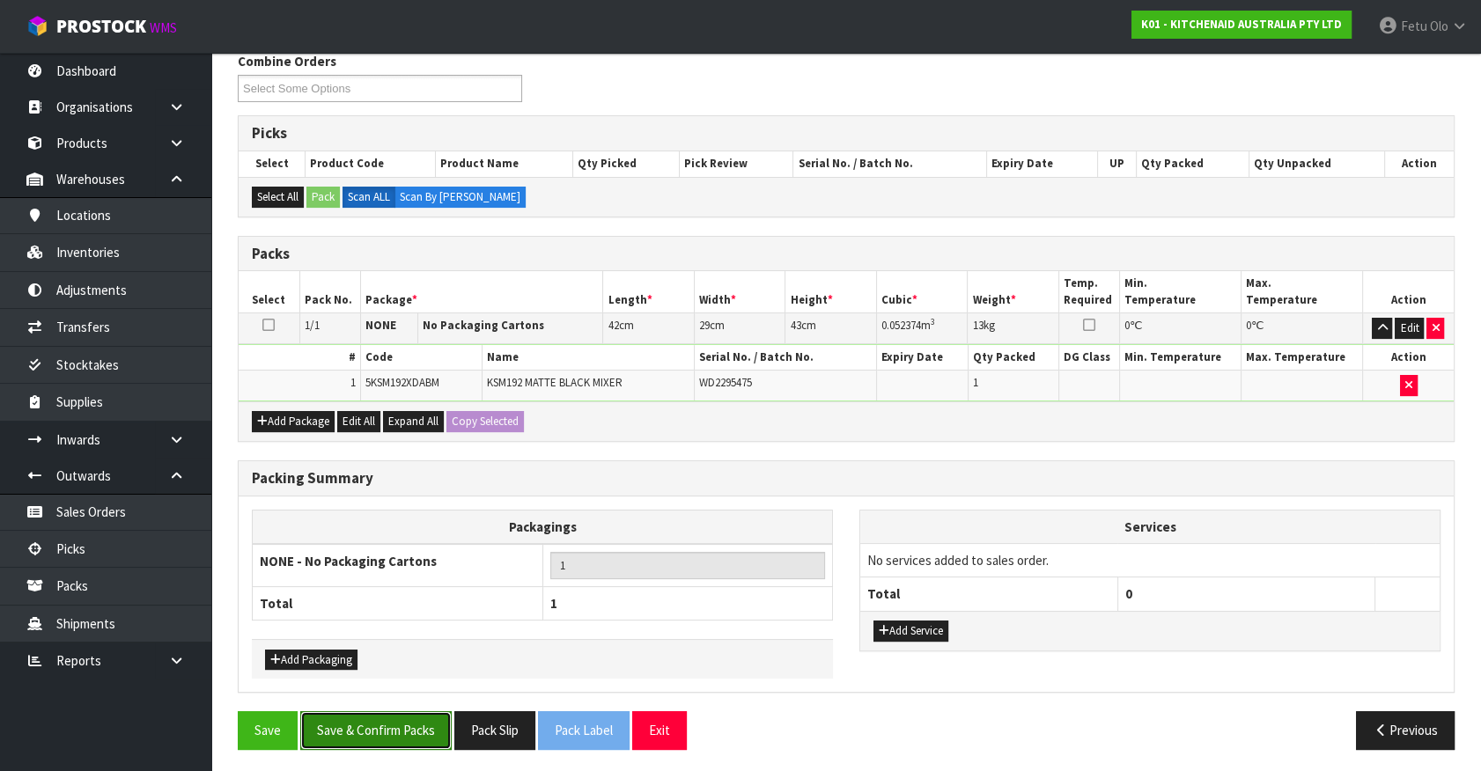
click at [356, 729] on button "Save & Confirm Packs" at bounding box center [375, 730] width 151 height 38
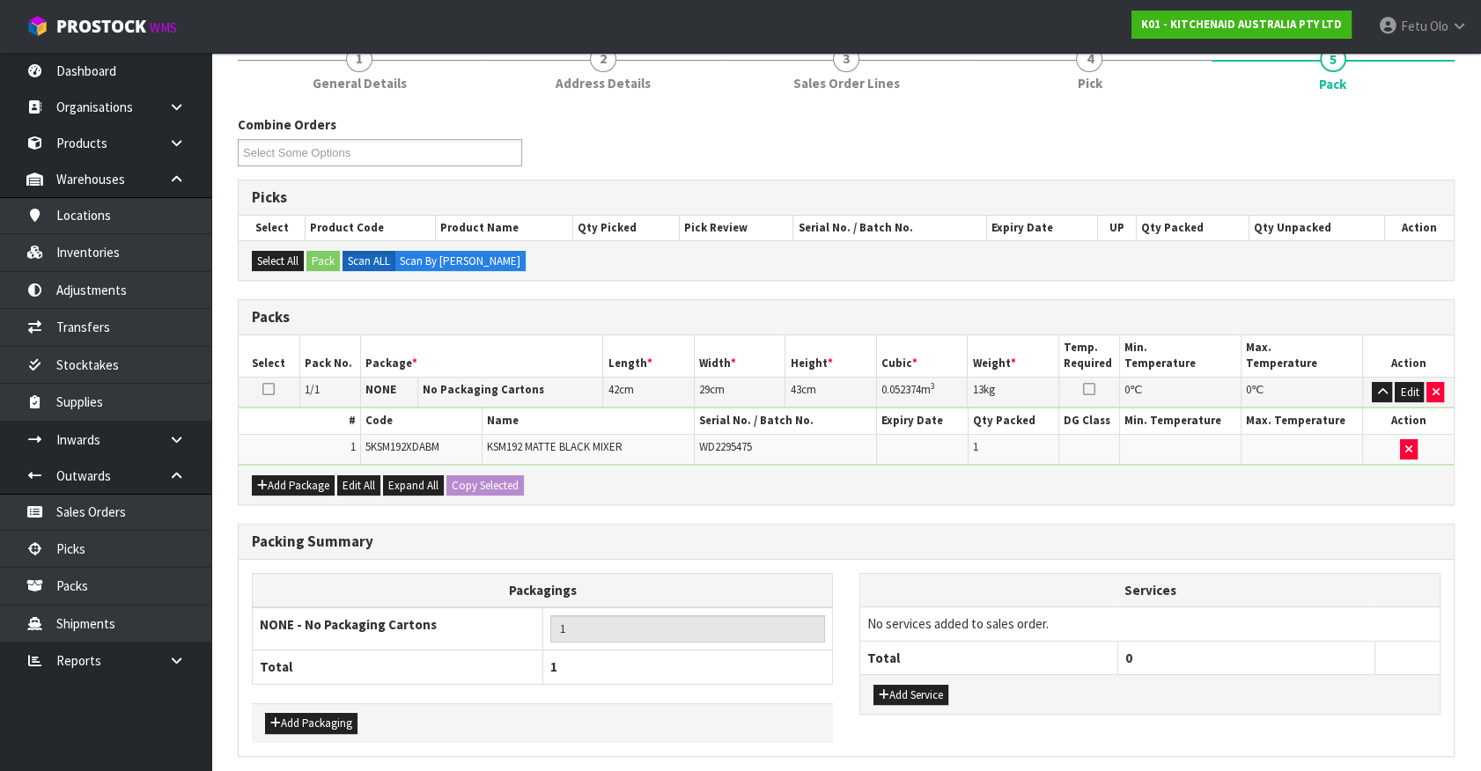
scroll to position [0, 0]
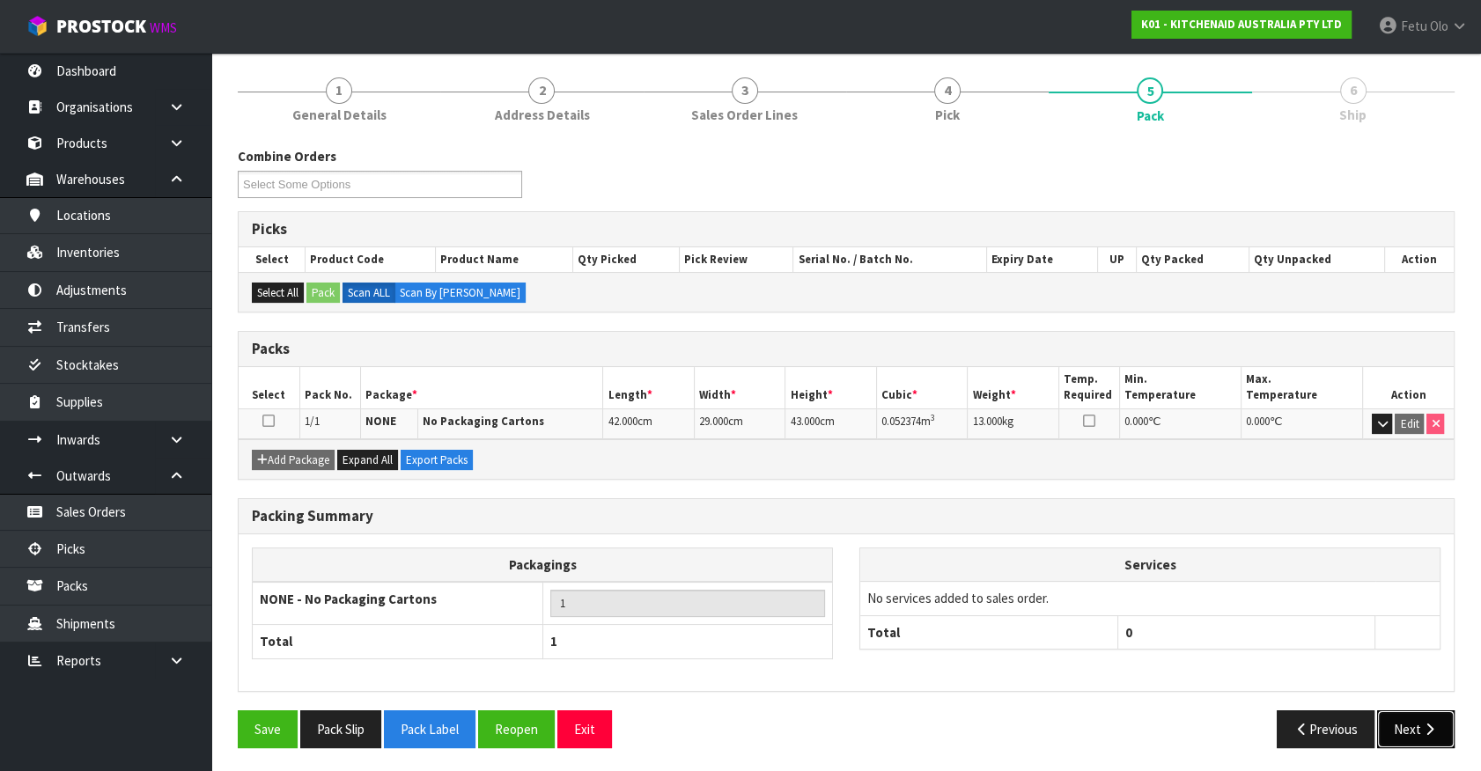
click at [1409, 725] on button "Next" at bounding box center [1415, 729] width 77 height 38
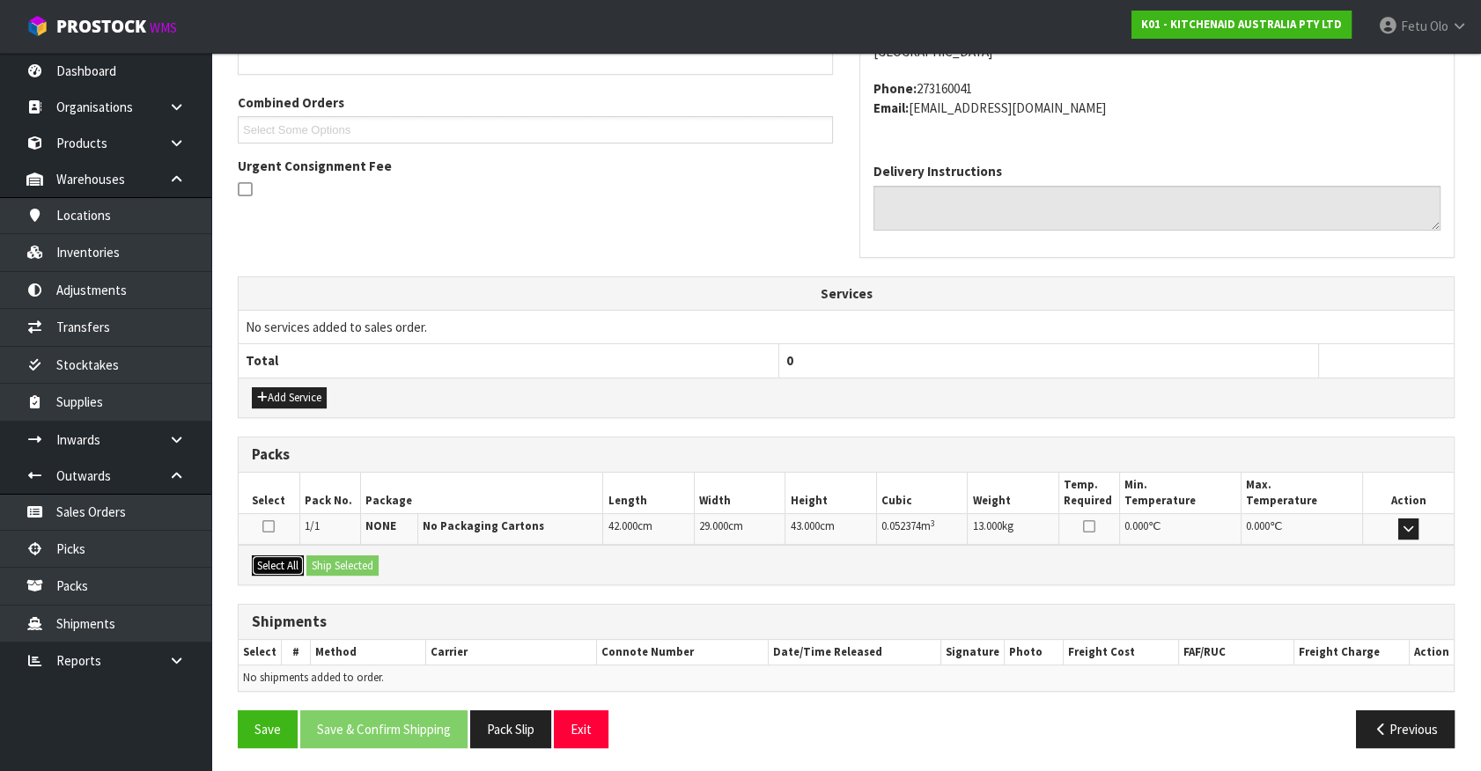
drag, startPoint x: 285, startPoint y: 559, endPoint x: 343, endPoint y: 561, distance: 58.1
click at [293, 559] on button "Select All" at bounding box center [278, 566] width 52 height 21
click at [343, 561] on button "Ship Selected" at bounding box center [342, 566] width 72 height 21
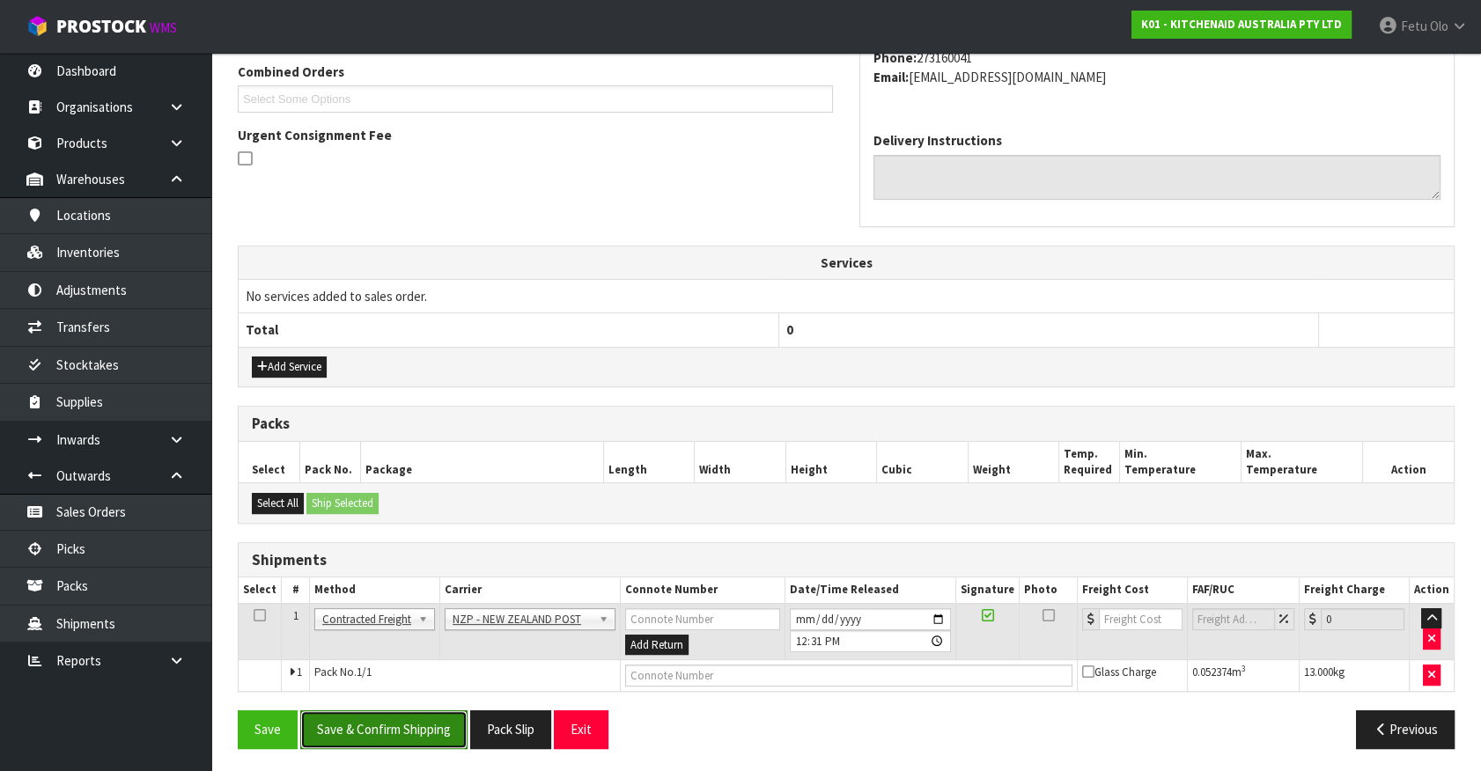
click at [394, 722] on button "Save & Confirm Shipping" at bounding box center [383, 729] width 167 height 38
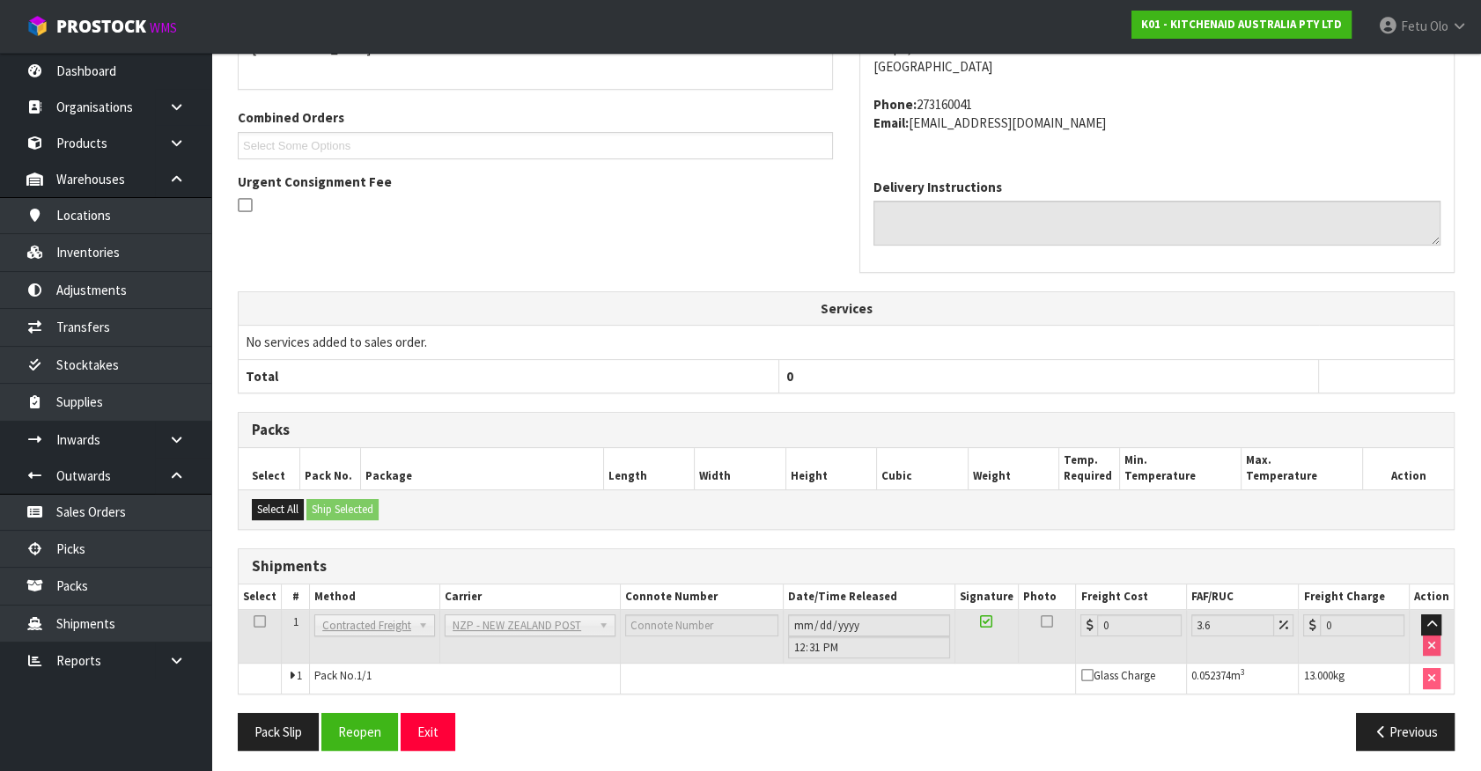
scroll to position [434, 0]
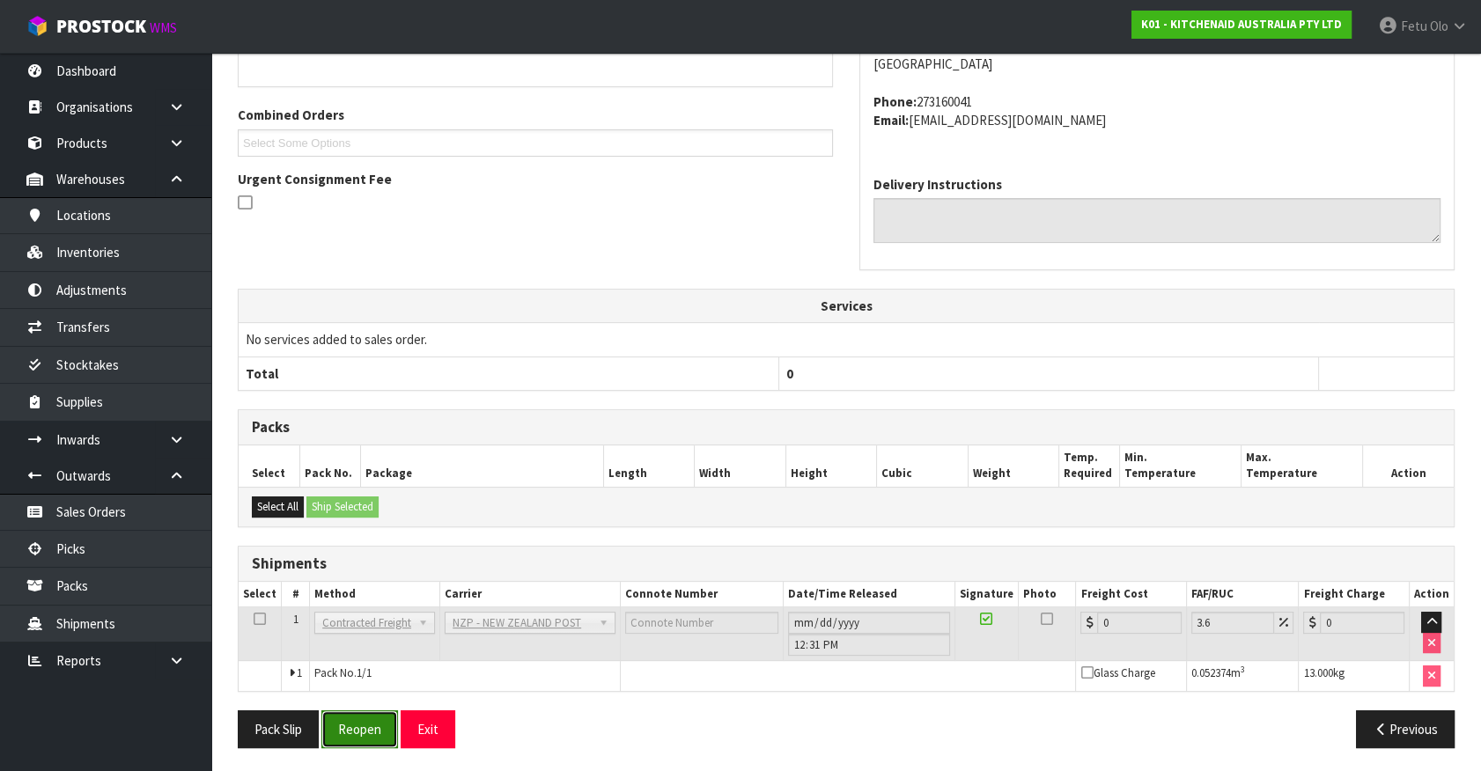
drag, startPoint x: 353, startPoint y: 732, endPoint x: 343, endPoint y: 718, distance: 17.1
click at [353, 732] on button "Reopen" at bounding box center [359, 729] width 77 height 38
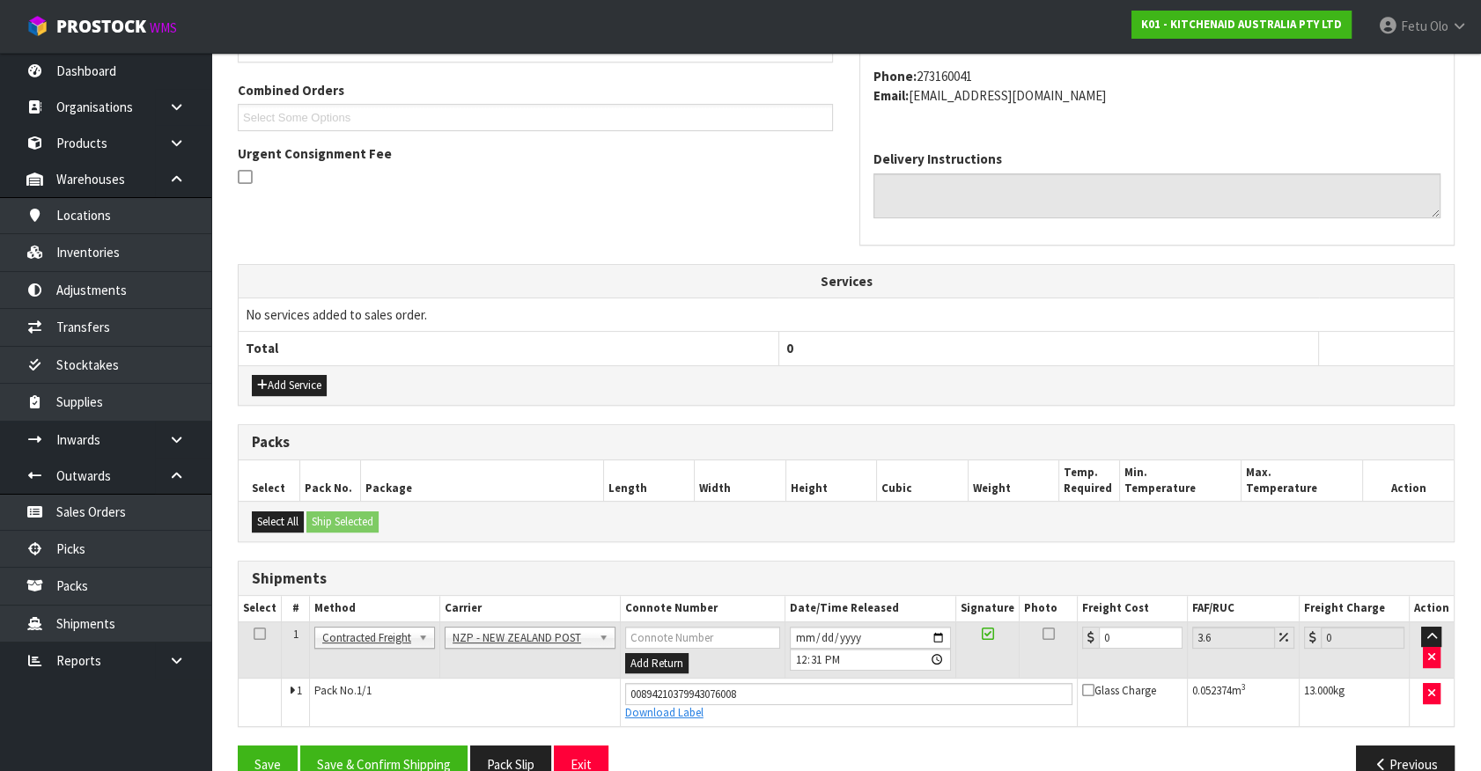
scroll to position [475, 0]
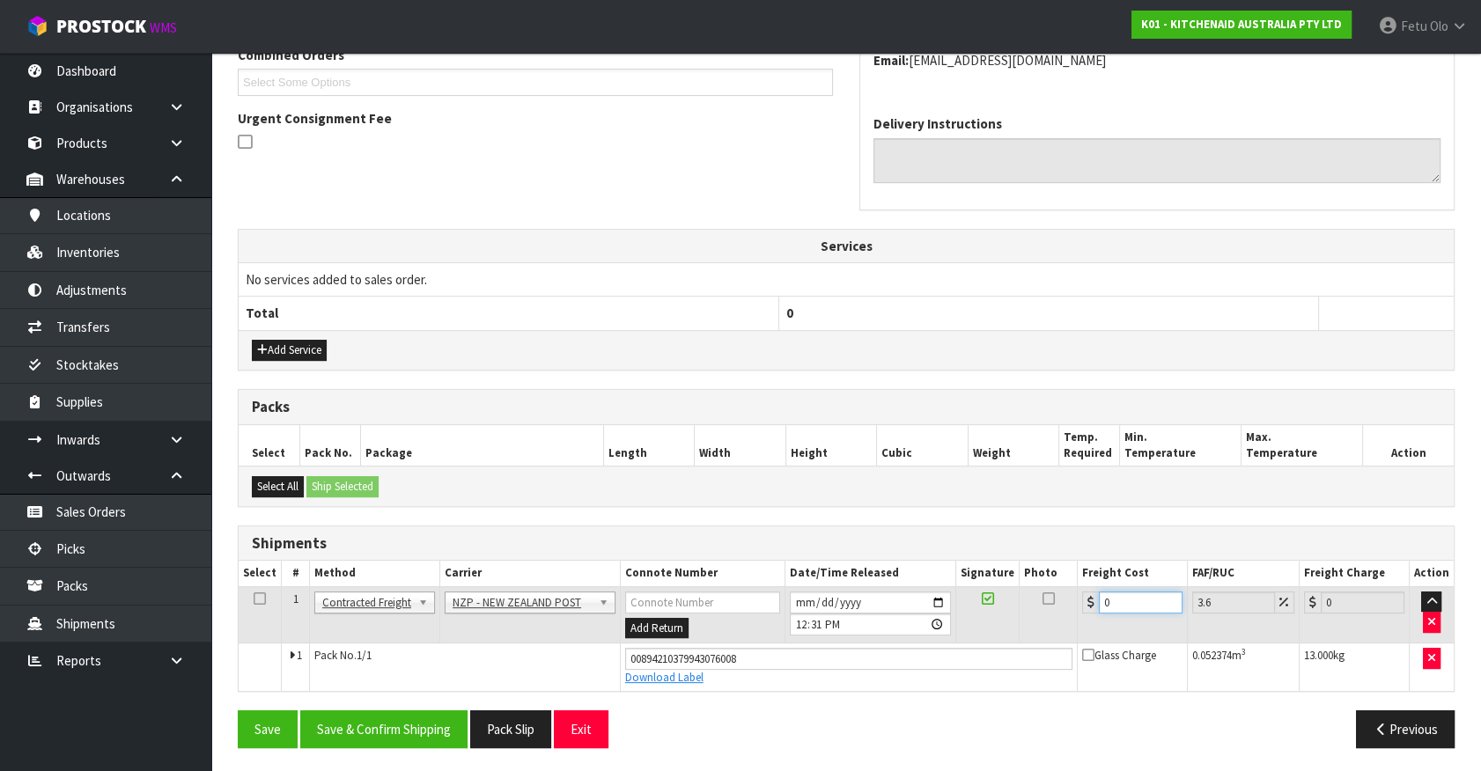
drag, startPoint x: 1133, startPoint y: 600, endPoint x: 656, endPoint y: 649, distance: 479.6
click at [656, 649] on tbody "1 Client Local Pickup Customer Local Pickup Company Freight Contracted Freight …" at bounding box center [846, 638] width 1215 height 104
type input "1"
type input "1.04"
type input "10"
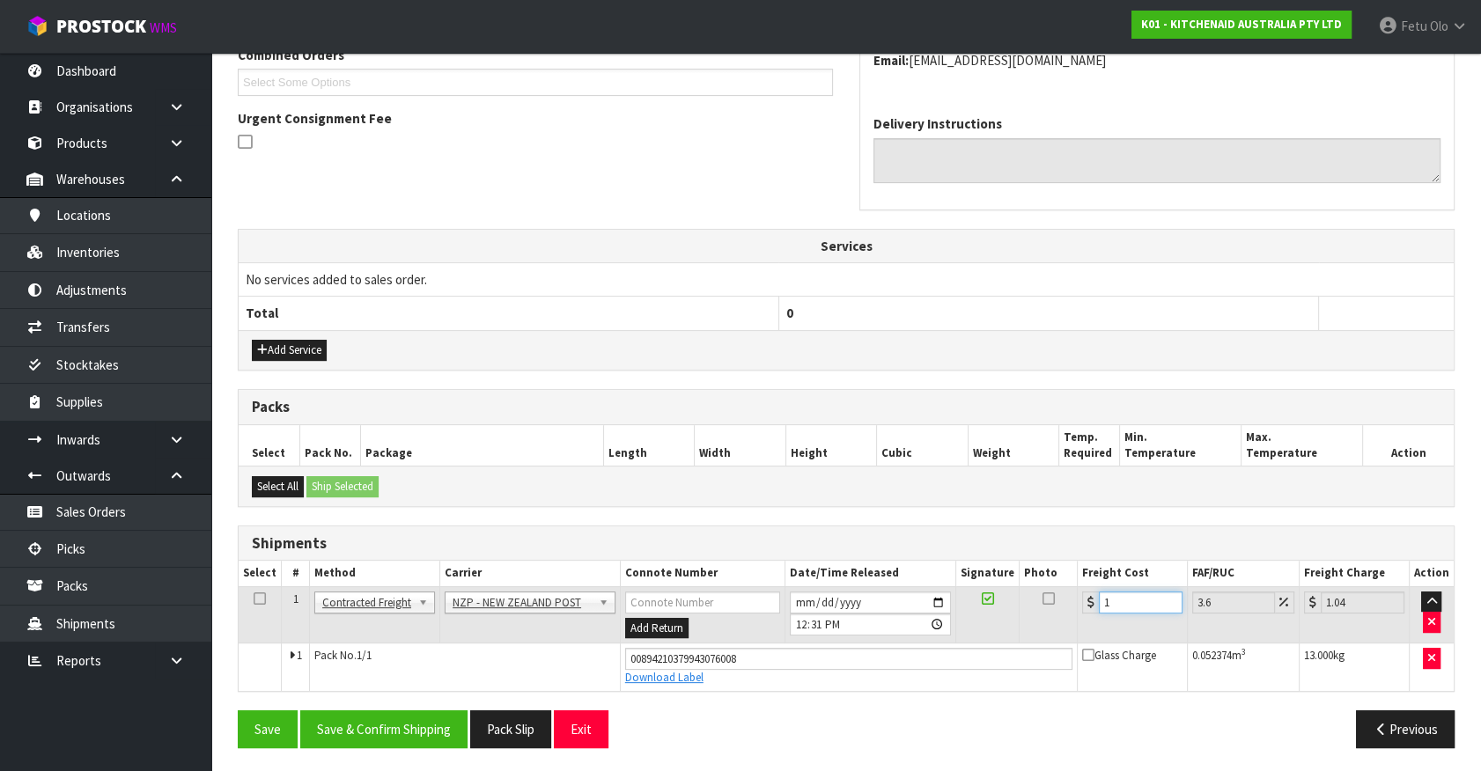
type input "10.36"
type input "10.8"
type input "11.19"
type input "10.89"
type input "11.28"
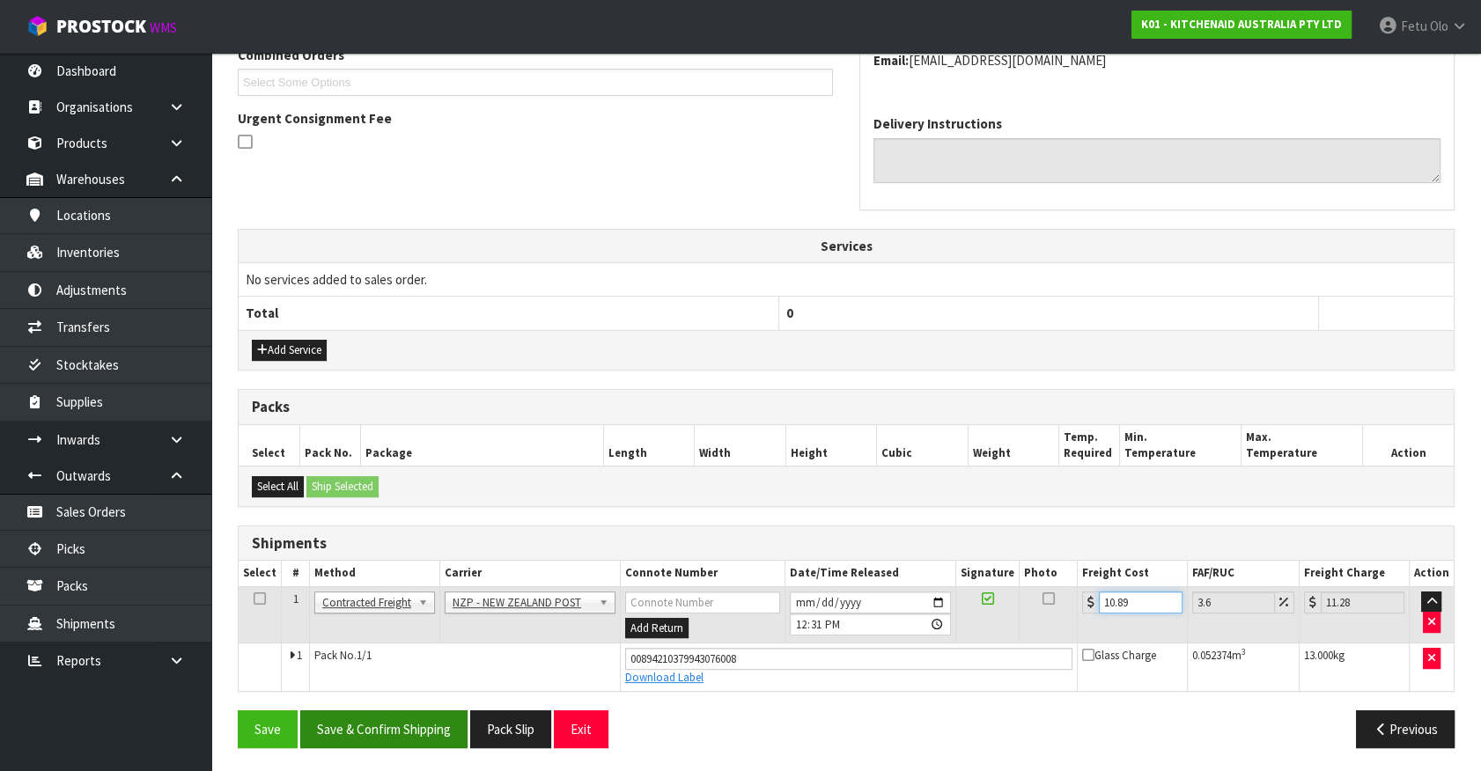
type input "10.89"
click at [423, 729] on button "Save & Confirm Shipping" at bounding box center [383, 729] width 167 height 38
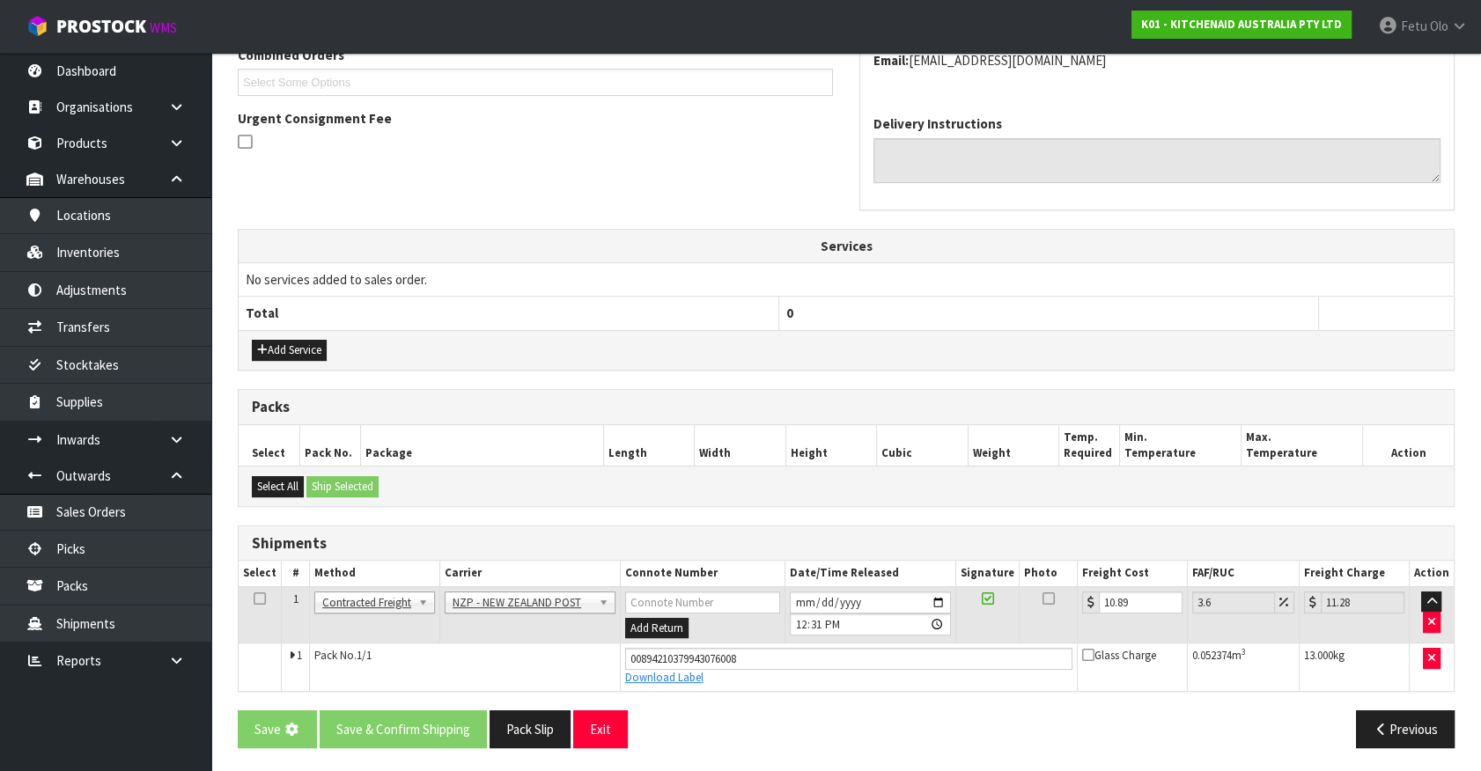
scroll to position [0, 0]
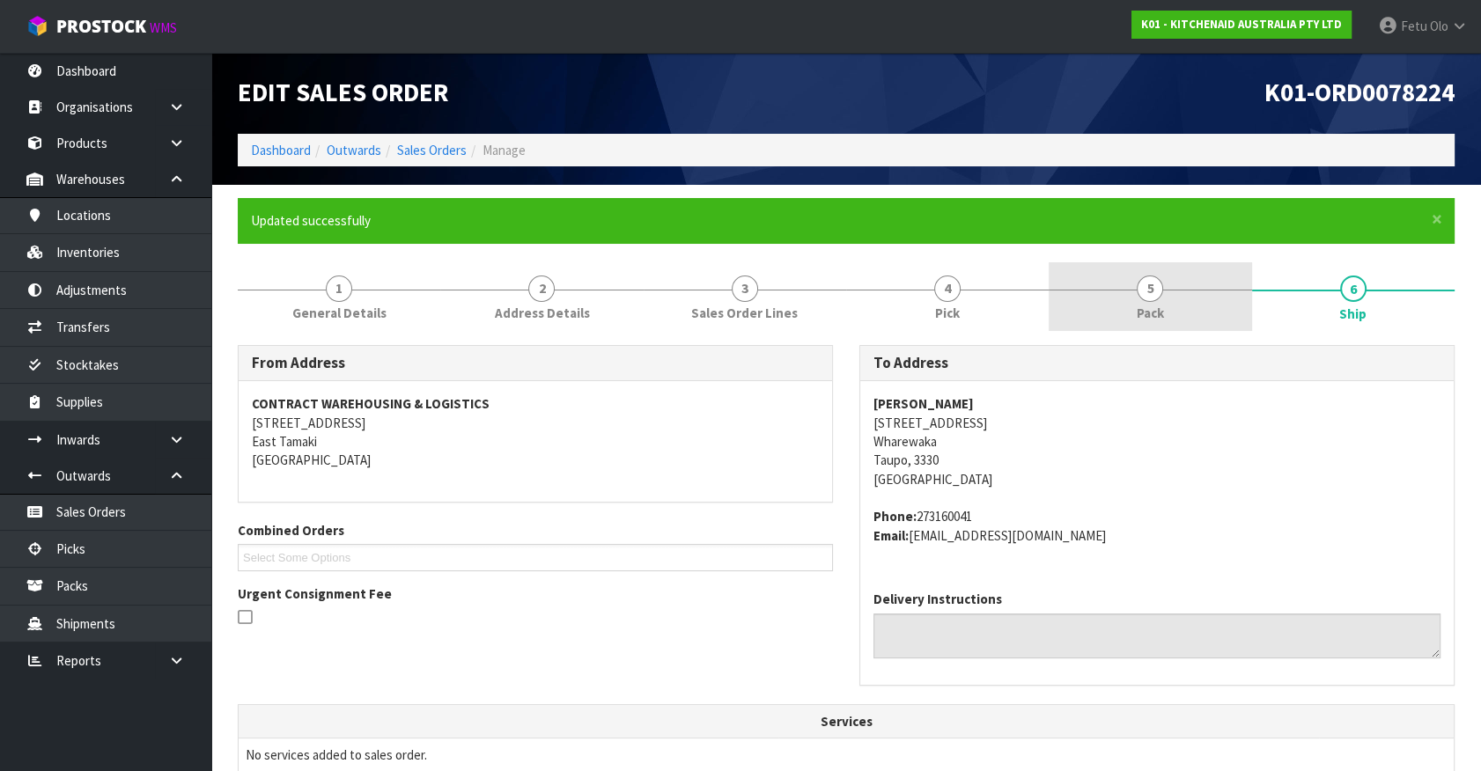
click at [1156, 306] on span "Pack" at bounding box center [1150, 313] width 27 height 18
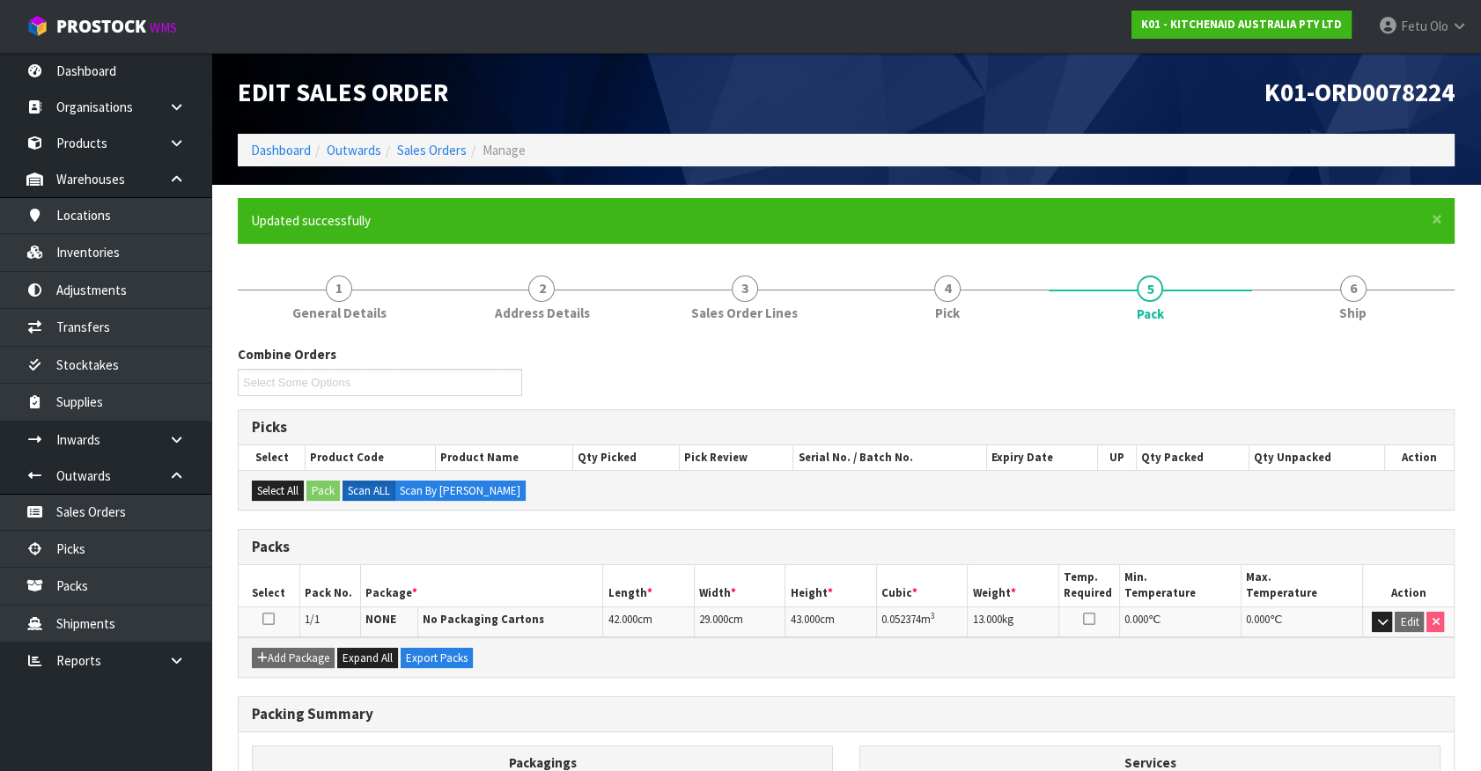
click at [1370, 621] on td "Edit" at bounding box center [1408, 622] width 92 height 31
click at [1373, 620] on button "button" at bounding box center [1382, 622] width 20 height 21
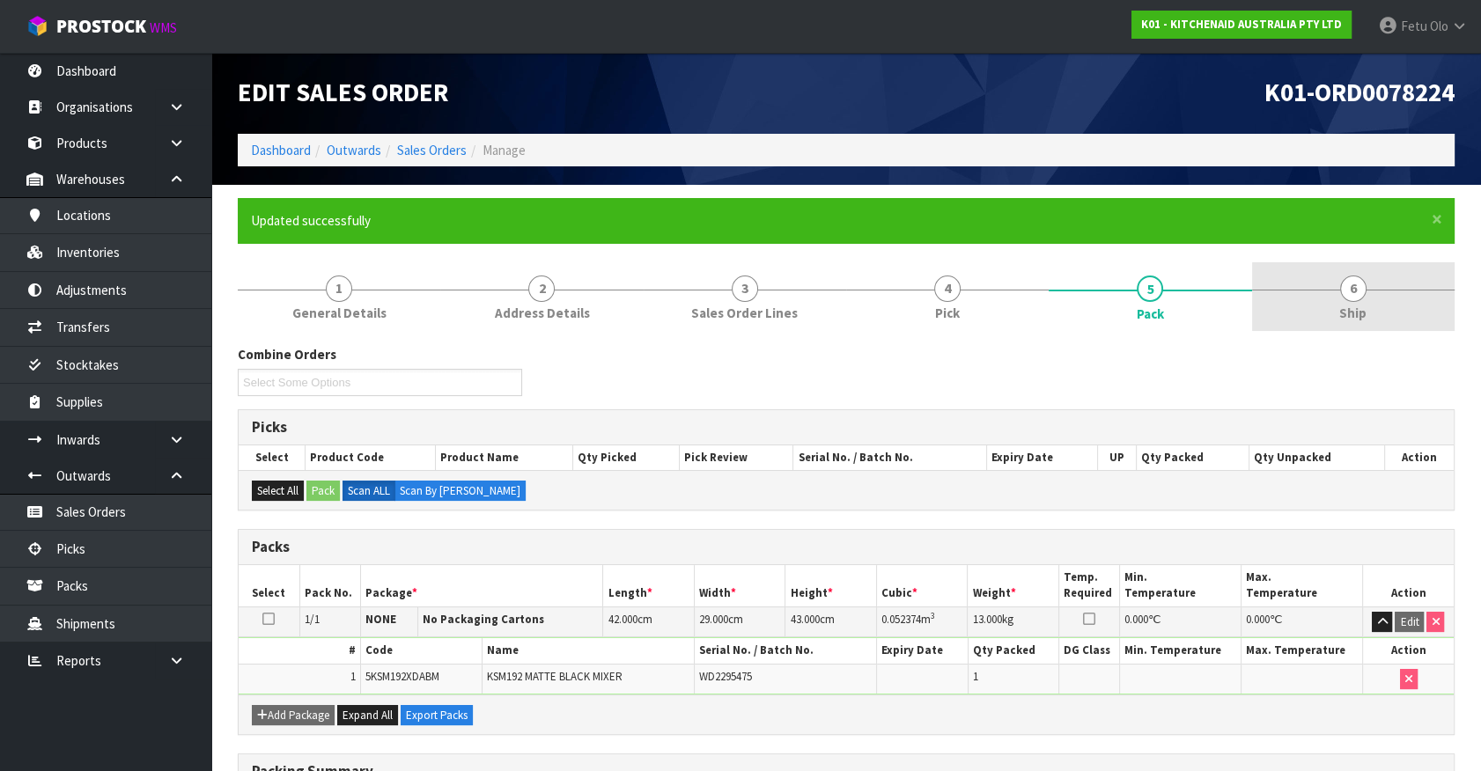
click at [1368, 266] on link "6 Ship" at bounding box center [1353, 297] width 202 height 70
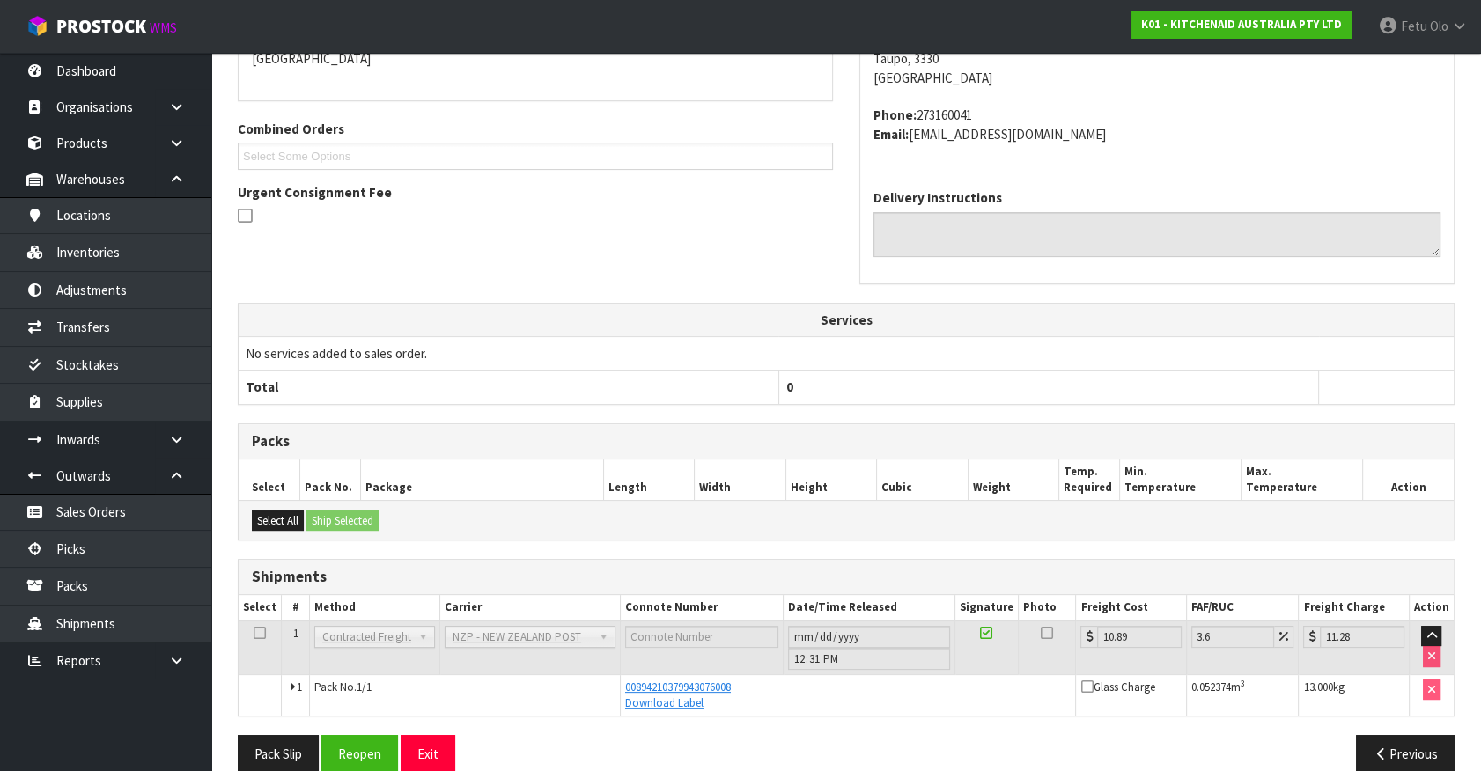
scroll to position [427, 0]
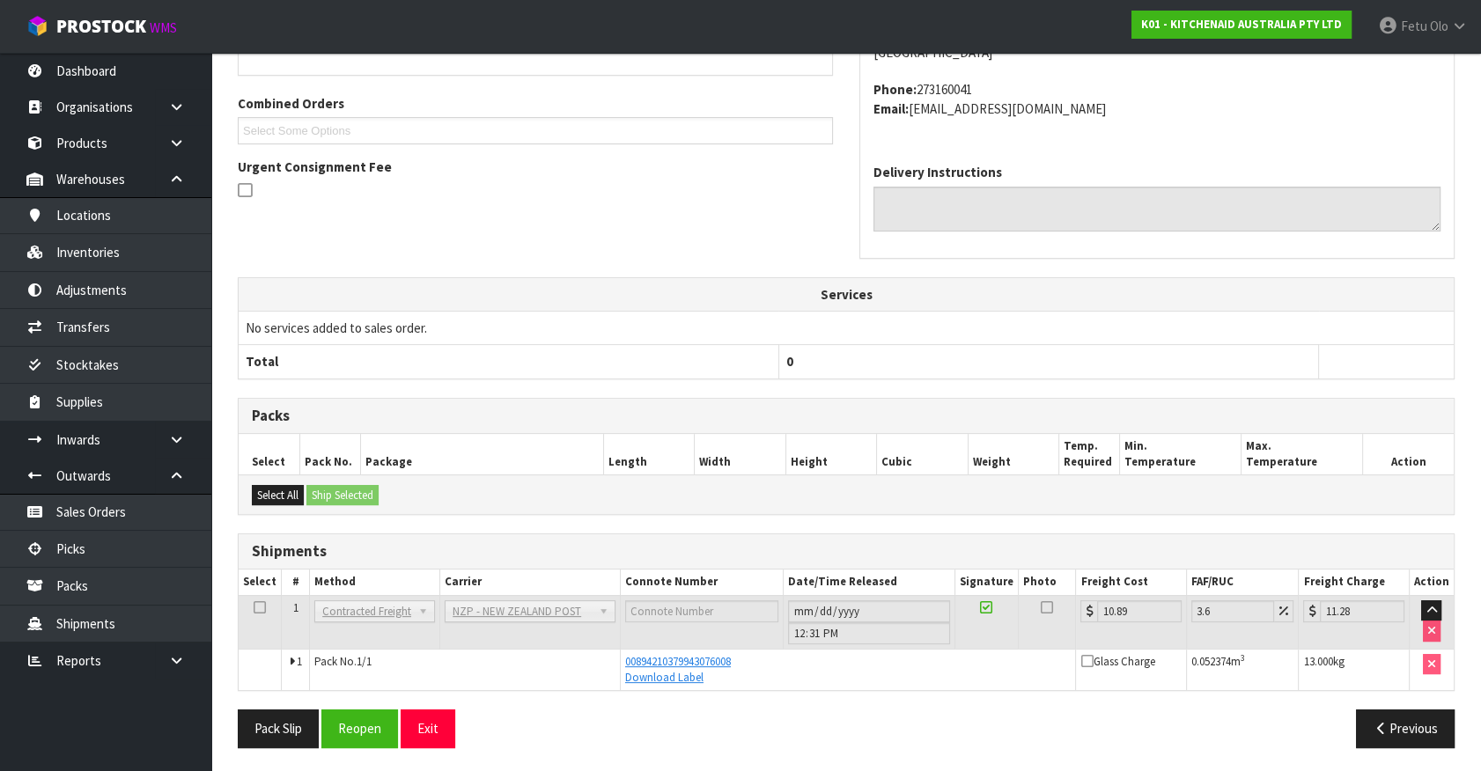
click at [1056, 389] on div "From Address CONTRACT WAREHOUSING & LOGISTICS [STREET_ADDRESS] Combined Orders …" at bounding box center [846, 339] width 1217 height 843
click at [62, 556] on link "Picks" at bounding box center [105, 549] width 211 height 36
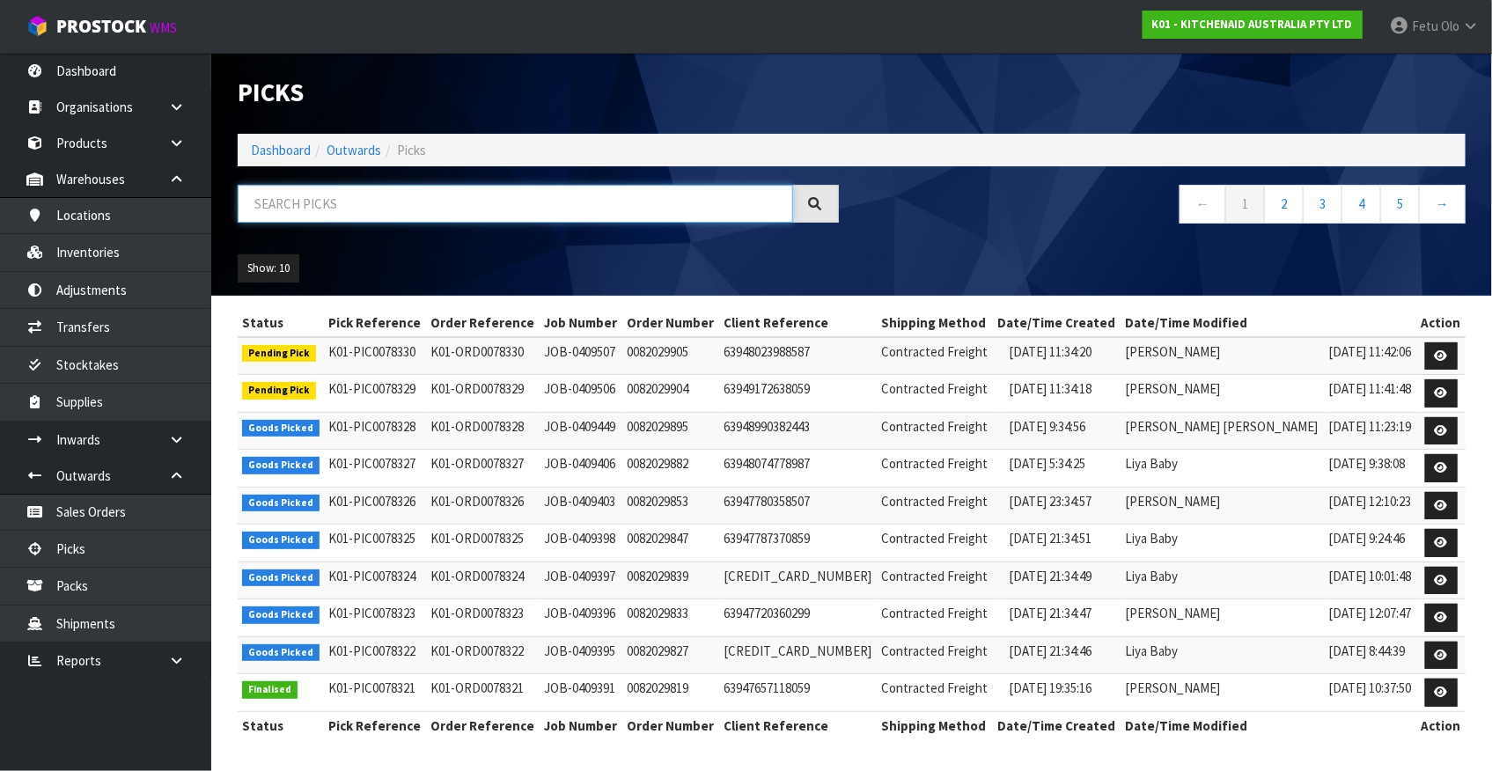
click at [477, 212] on input "text" at bounding box center [516, 204] width 556 height 38
type input "78196"
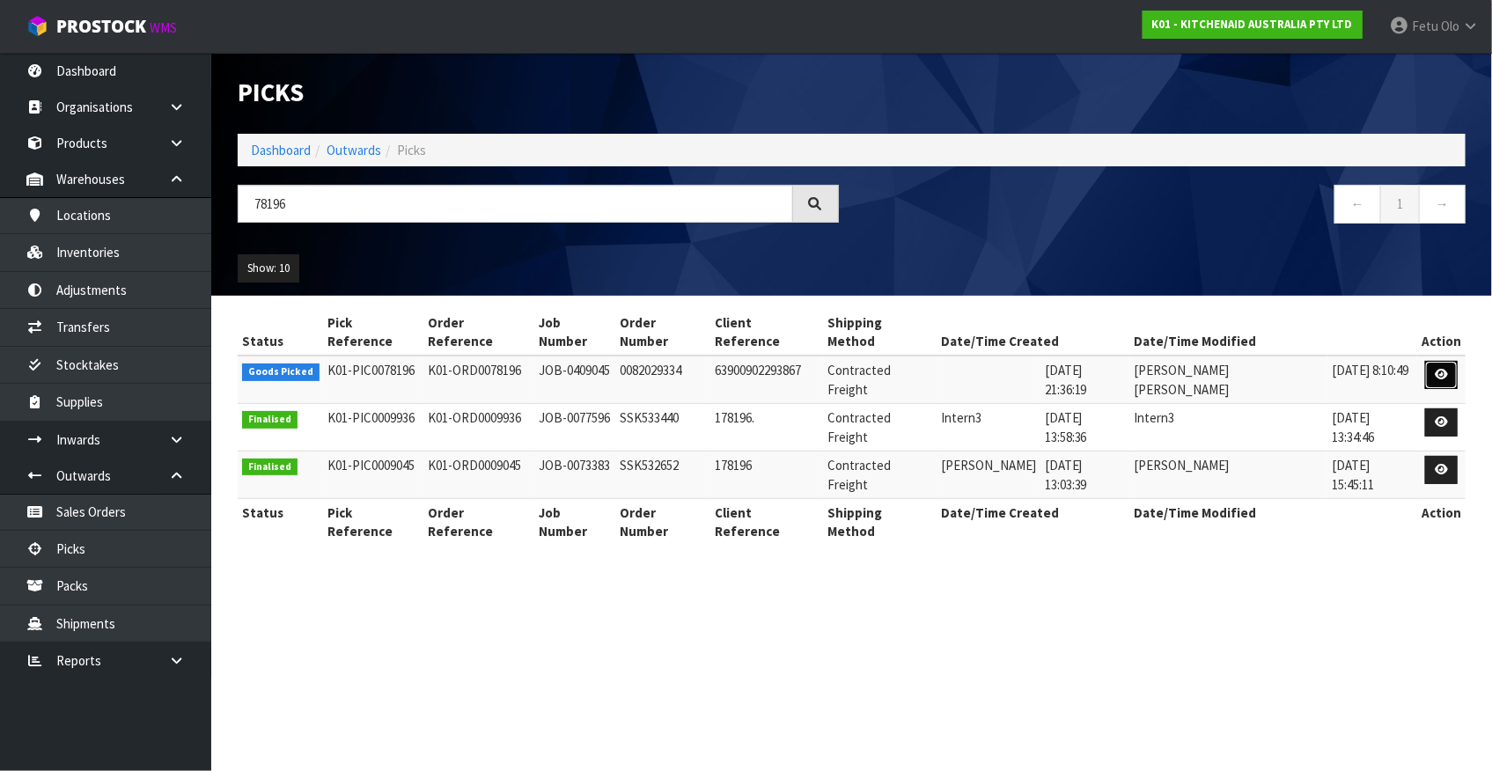
click at [1439, 369] on icon at bounding box center [1441, 374] width 13 height 11
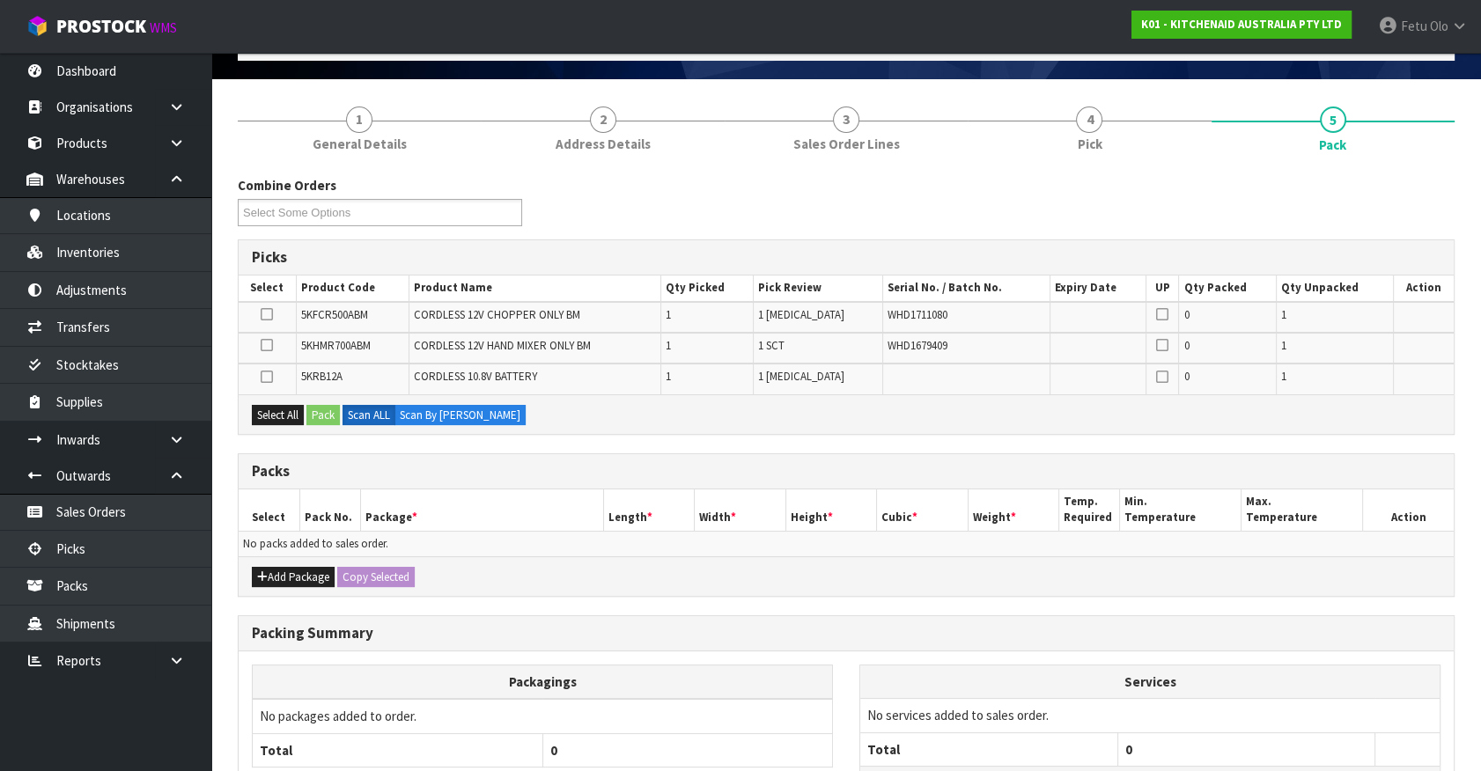
scroll to position [126, 0]
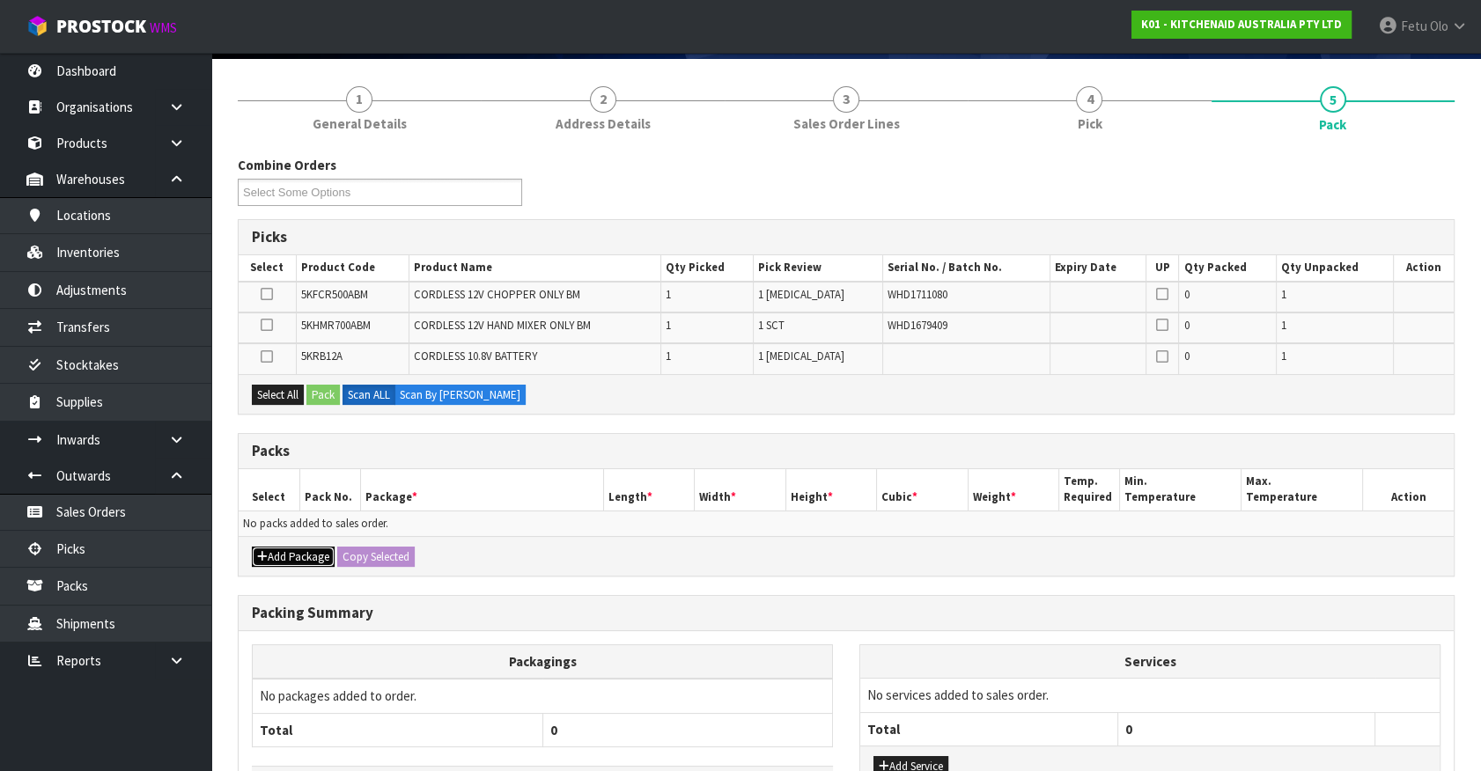
click at [282, 553] on button "Add Package" at bounding box center [293, 557] width 83 height 21
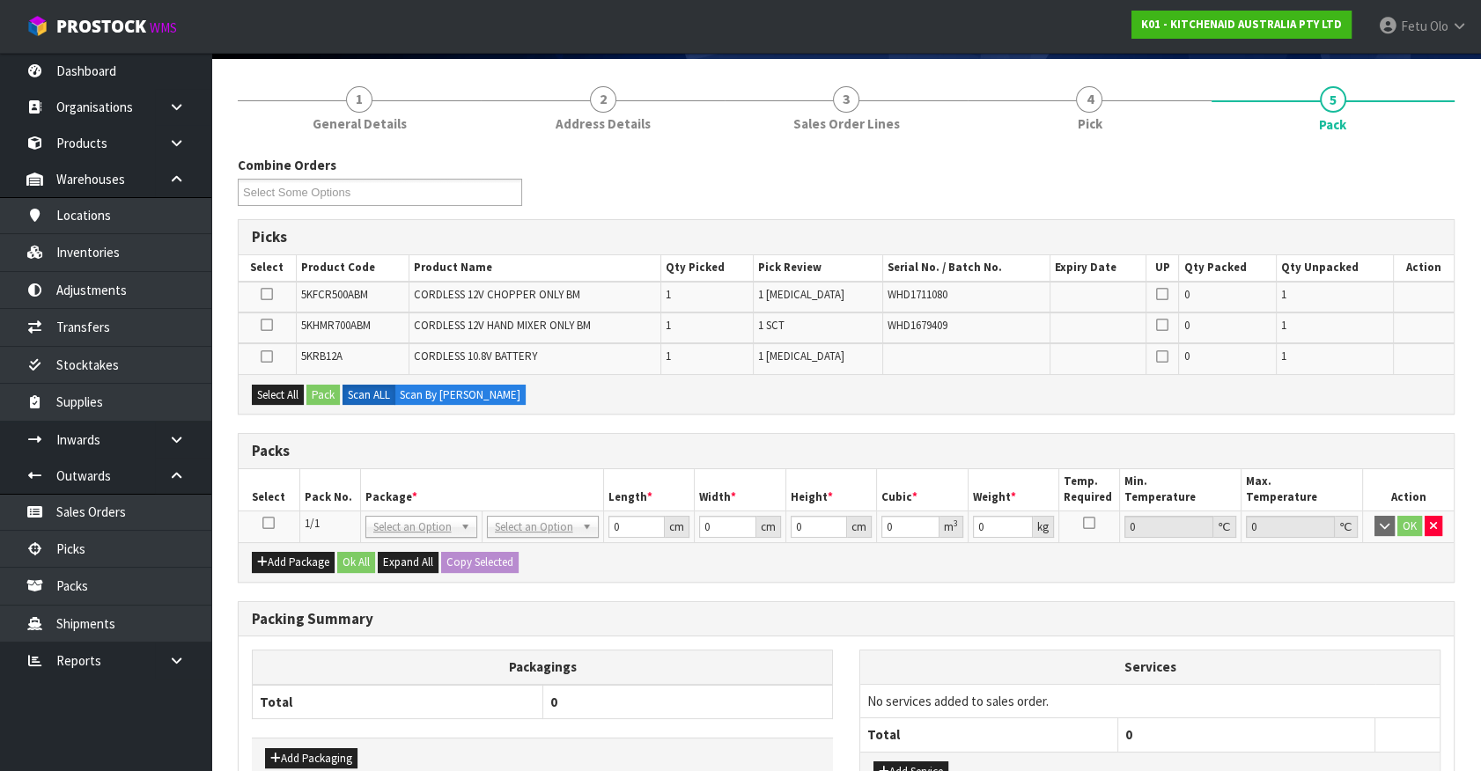
click at [270, 523] on icon at bounding box center [268, 523] width 12 height 1
click at [417, 495] on th "Package *" at bounding box center [481, 489] width 243 height 41
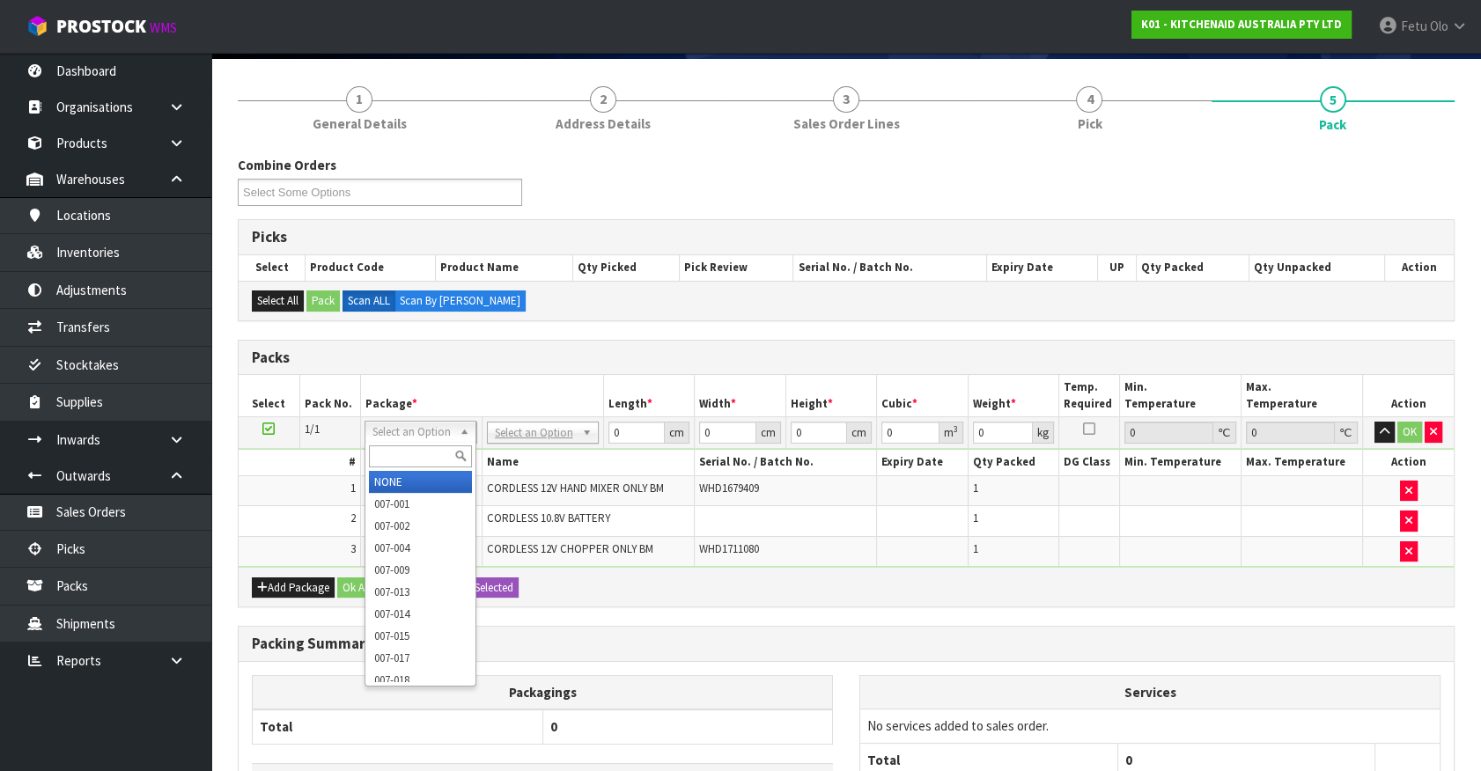
click at [386, 445] on input "text" at bounding box center [420, 456] width 103 height 22
type input "011"
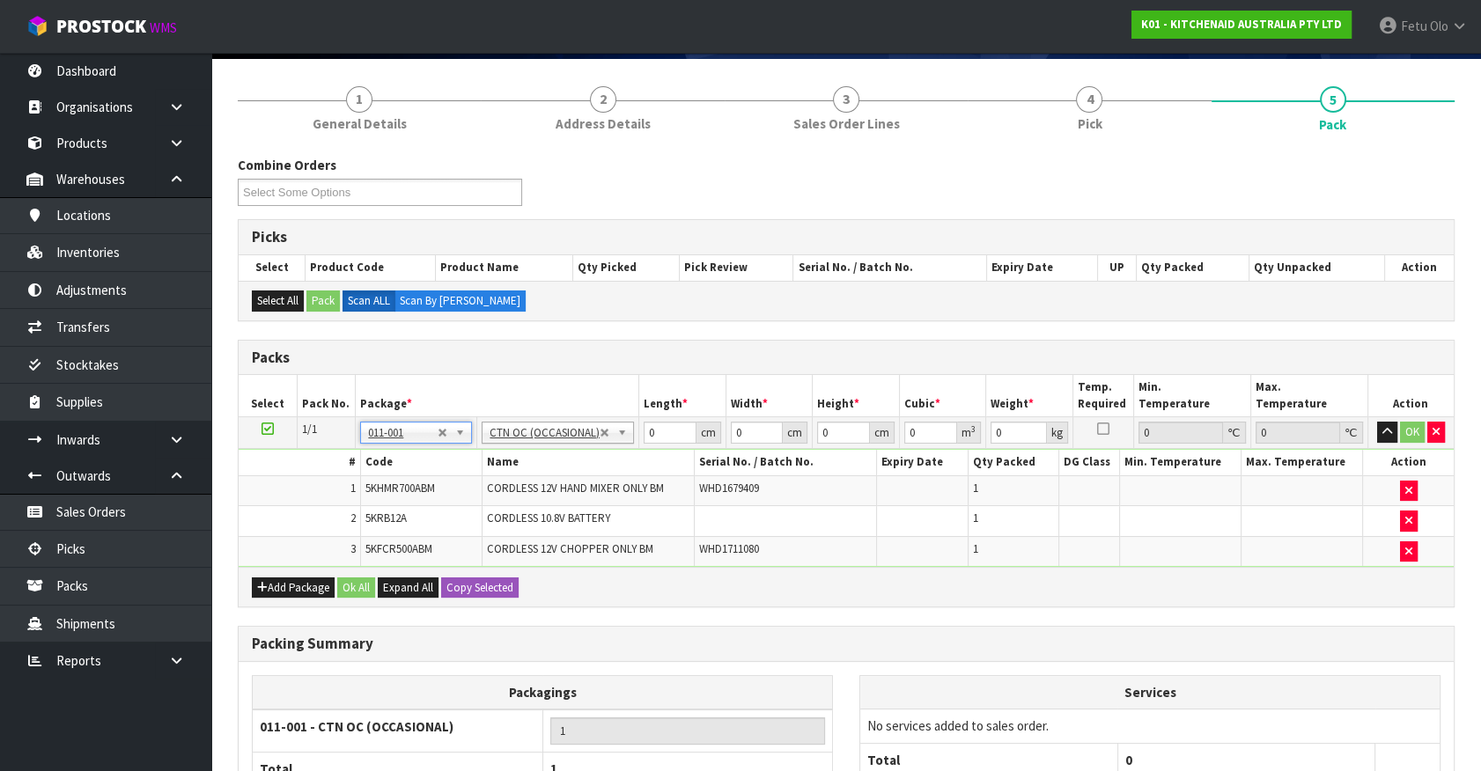
type input "3.36"
drag, startPoint x: 652, startPoint y: 433, endPoint x: 152, endPoint y: 523, distance: 508.1
click at [148, 523] on body "Toggle navigation ProStock WMS K01 - KITCHENAID AUSTRALIA PTY LTD Fetu Olo Logo…" at bounding box center [740, 259] width 1481 height 771
type input "38"
type input "22"
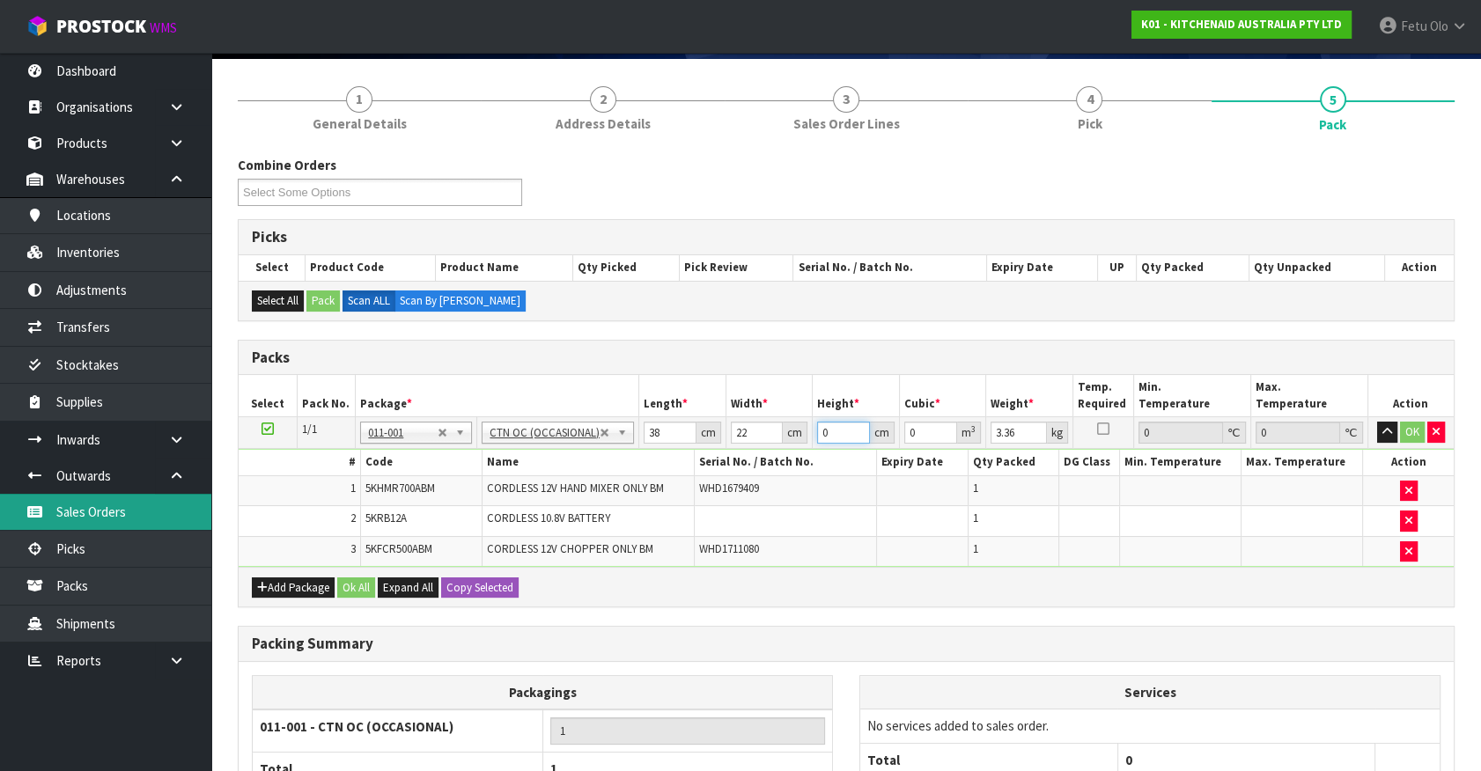
type input "3"
type input "0.002508"
type input "34"
type input "0.028424"
type input "34"
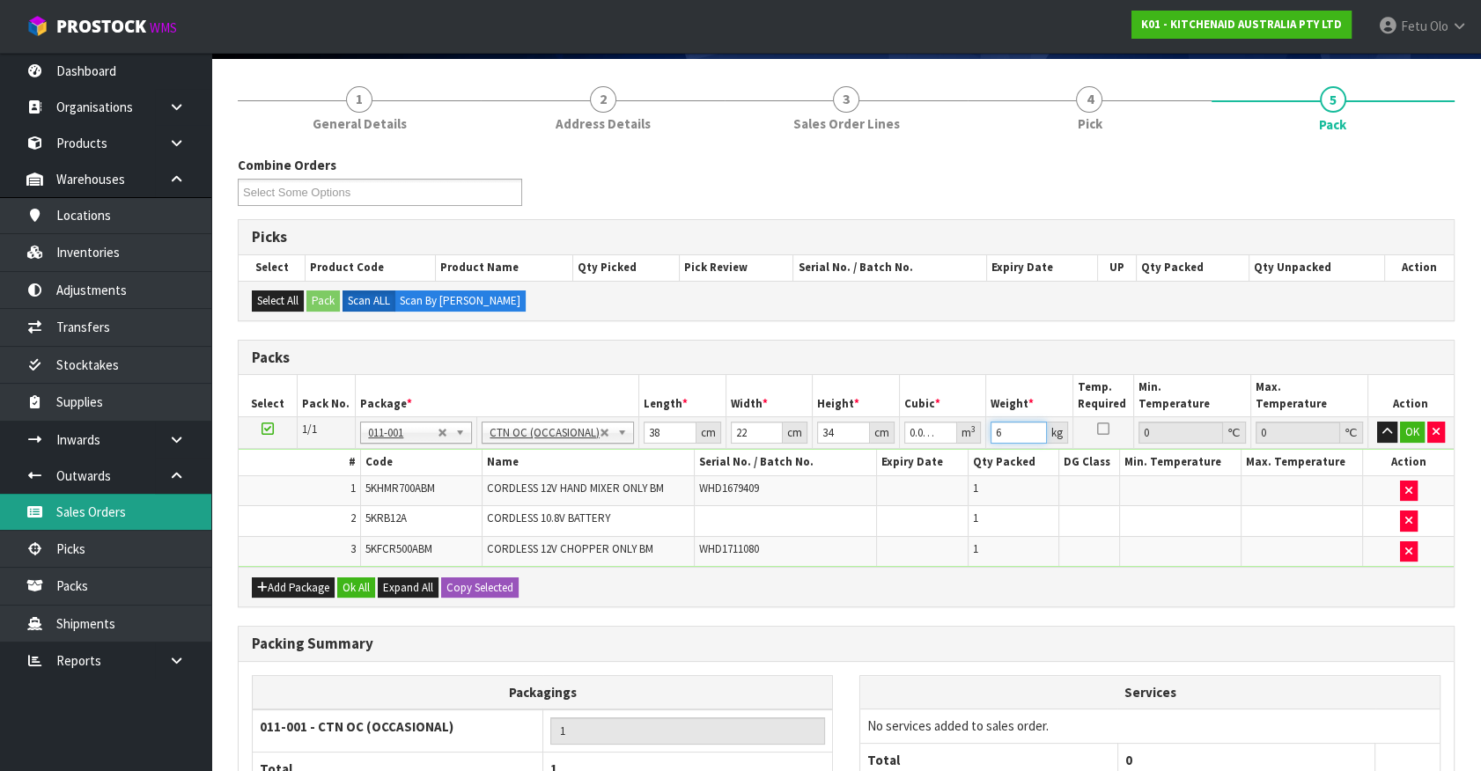
type input "6"
click button "OK" at bounding box center [1412, 432] width 25 height 21
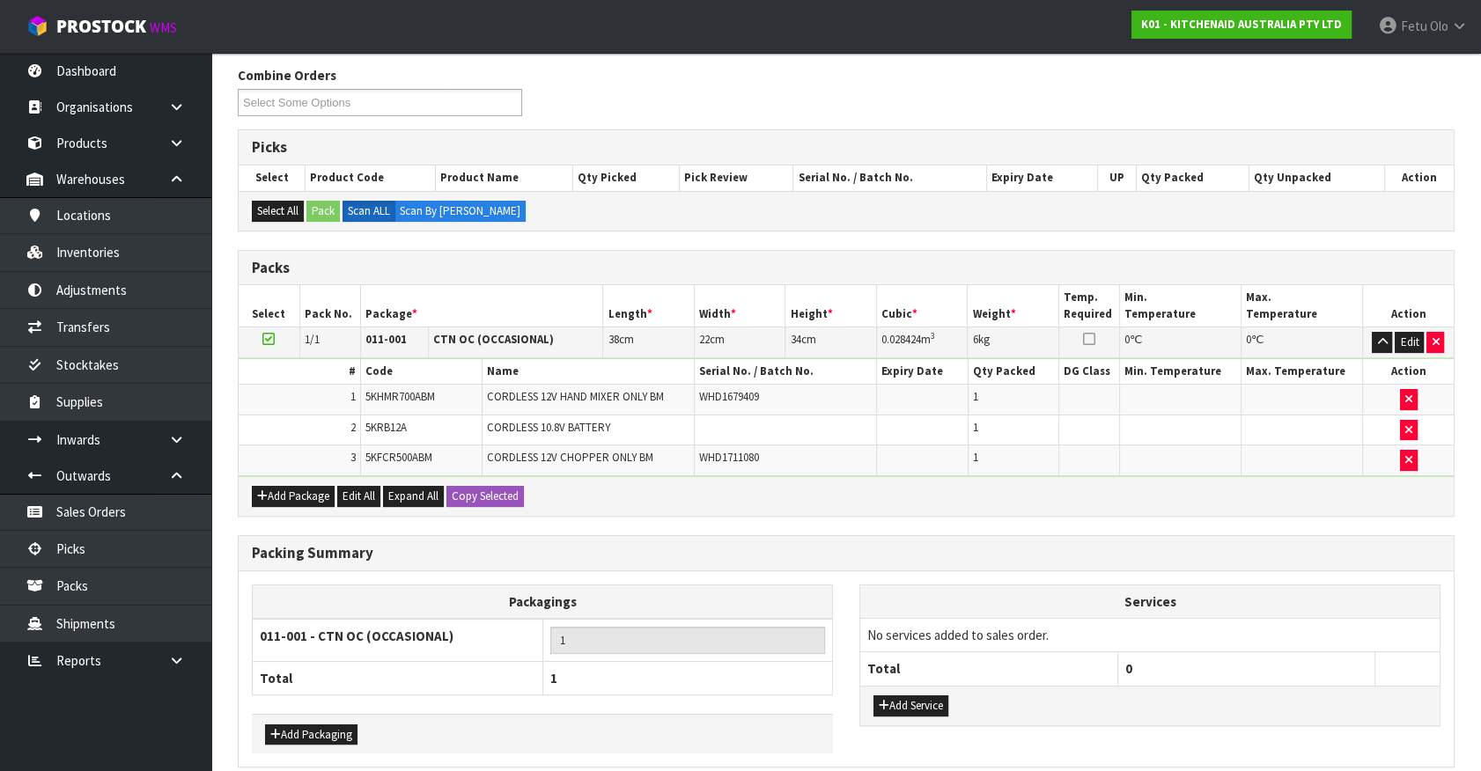
scroll to position [291, 0]
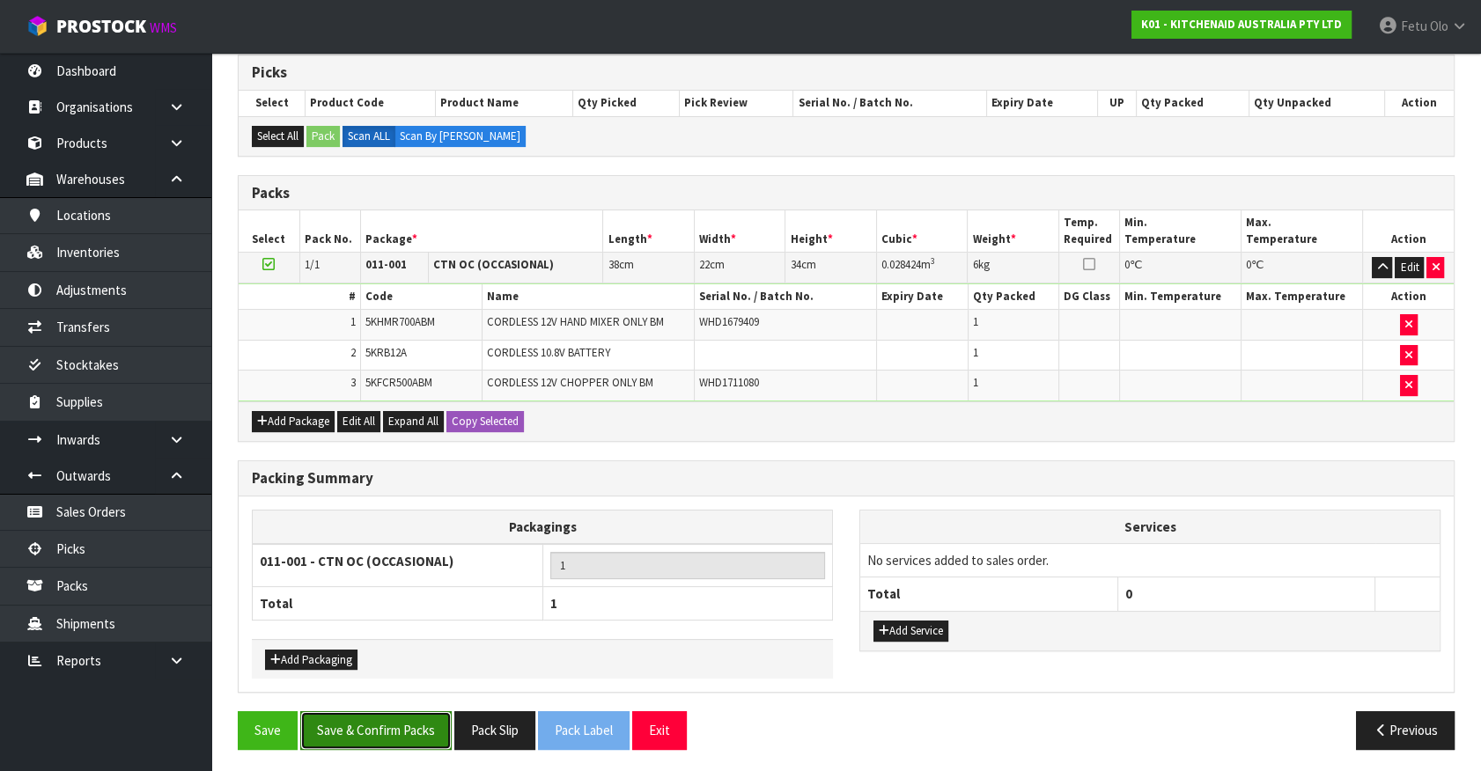
click at [407, 729] on button "Save & Confirm Packs" at bounding box center [375, 730] width 151 height 38
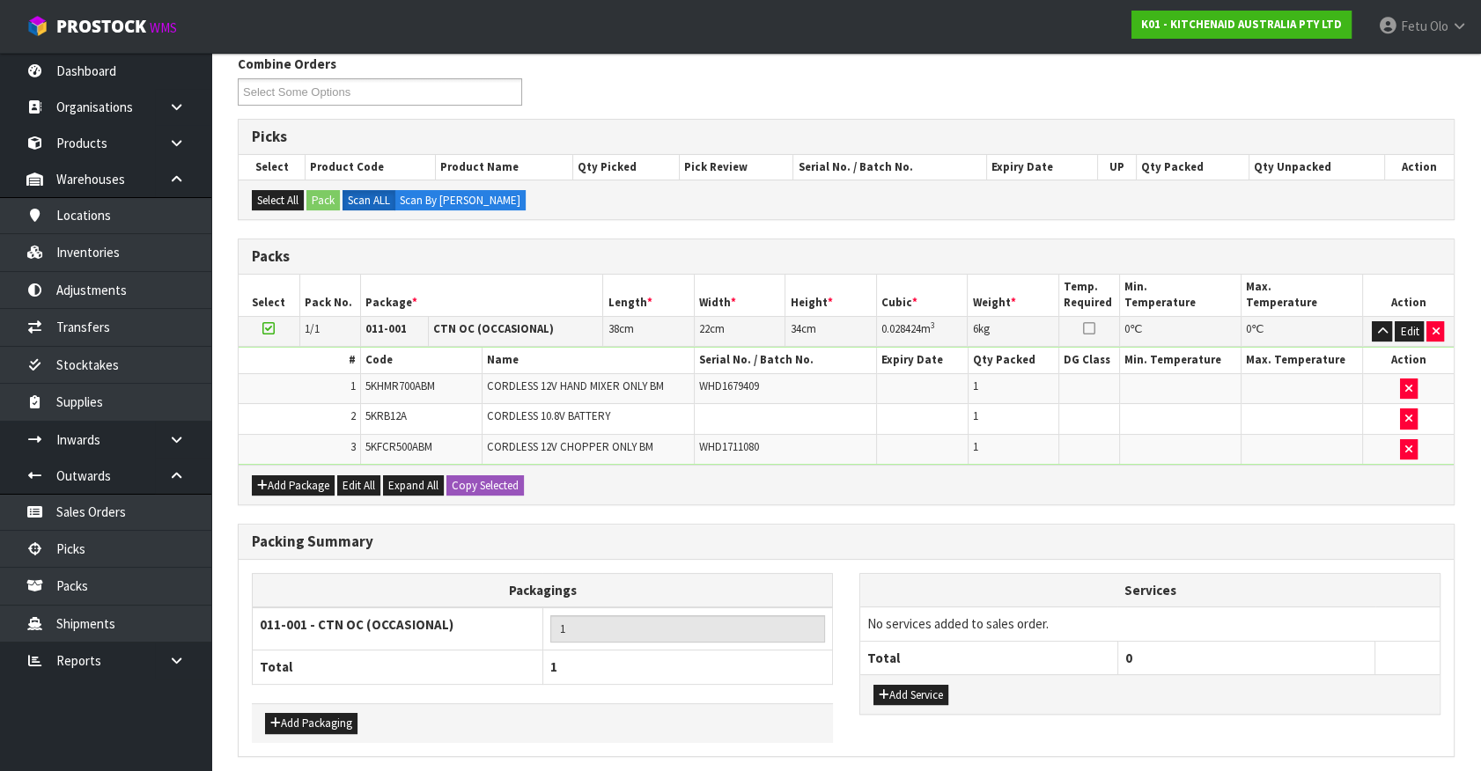
scroll to position [0, 0]
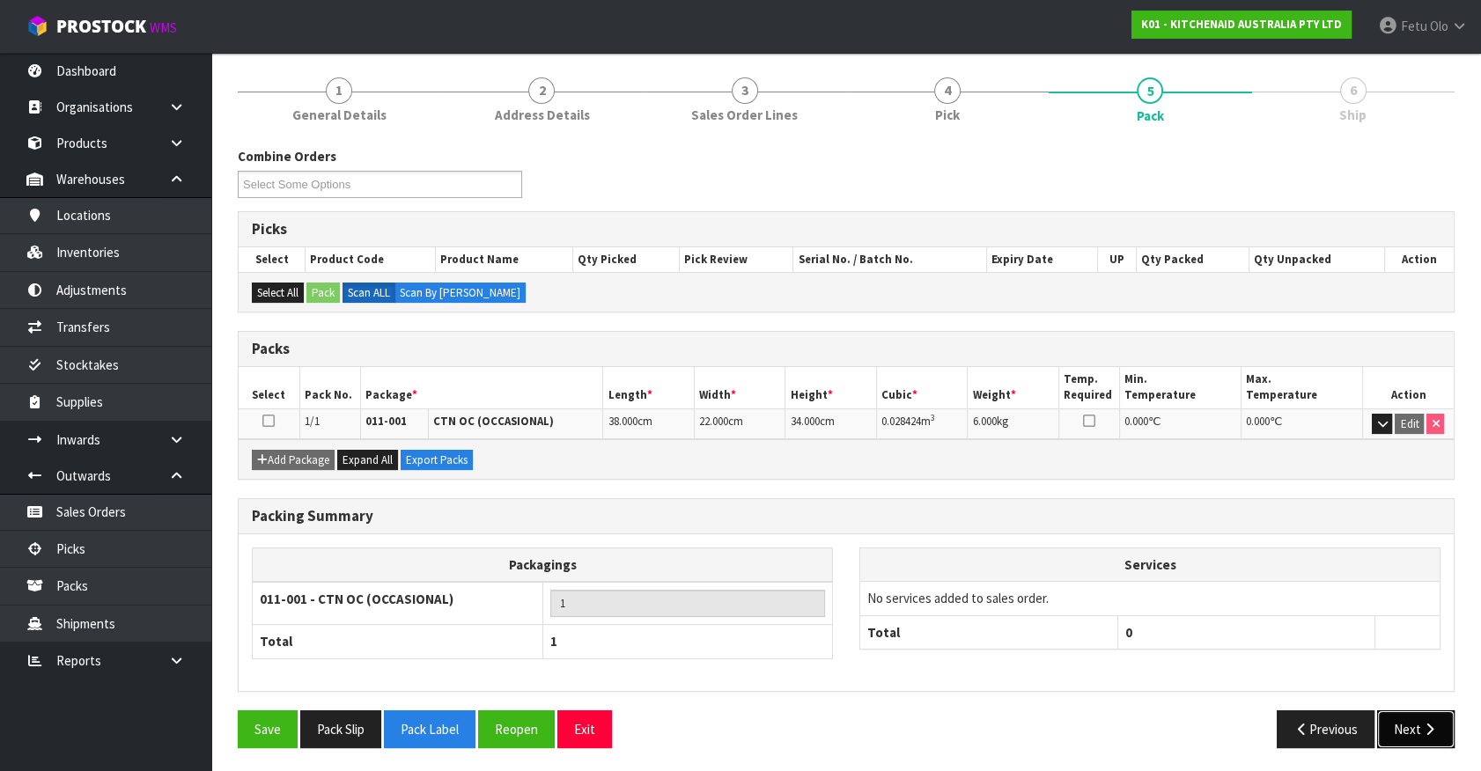
click at [1396, 721] on button "Next" at bounding box center [1415, 729] width 77 height 38
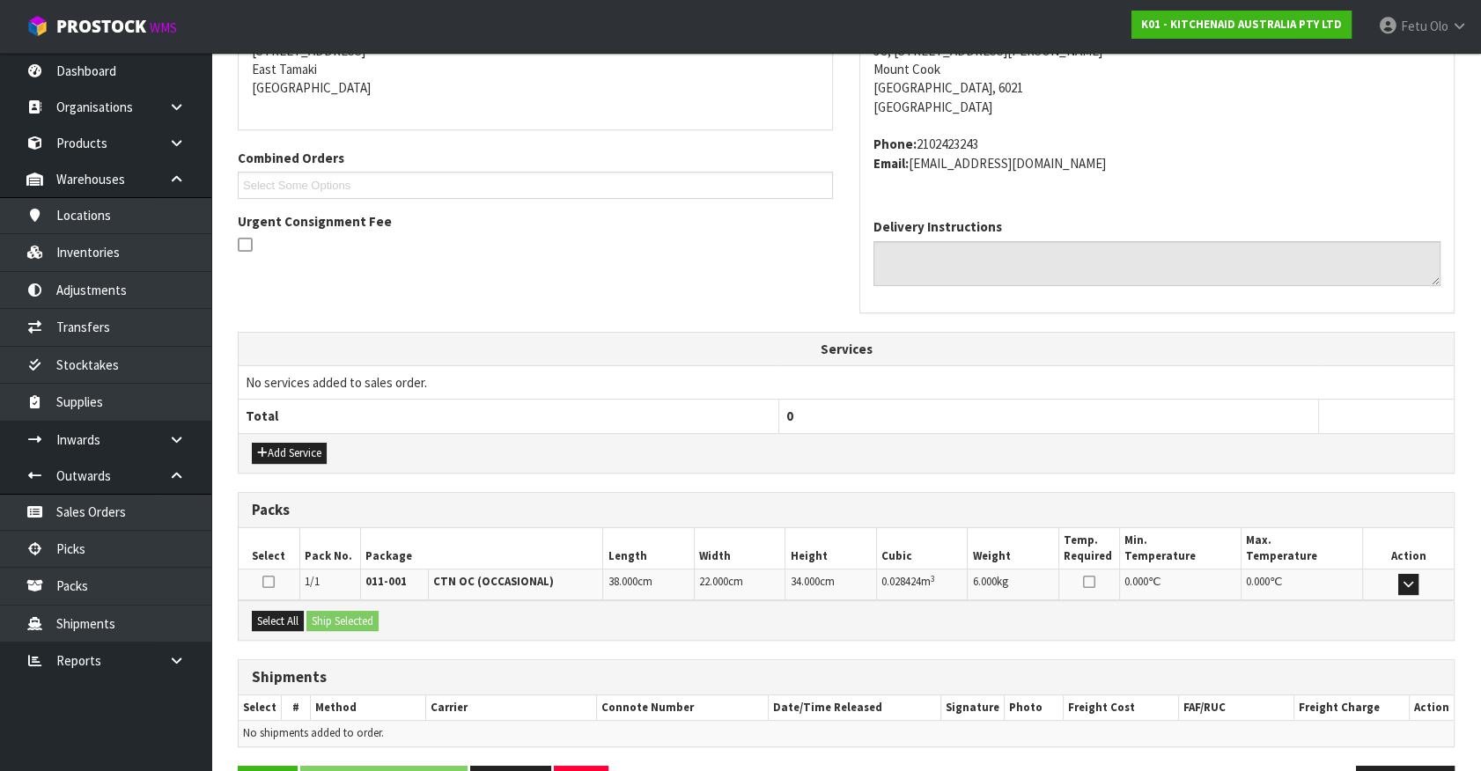
scroll to position [428, 0]
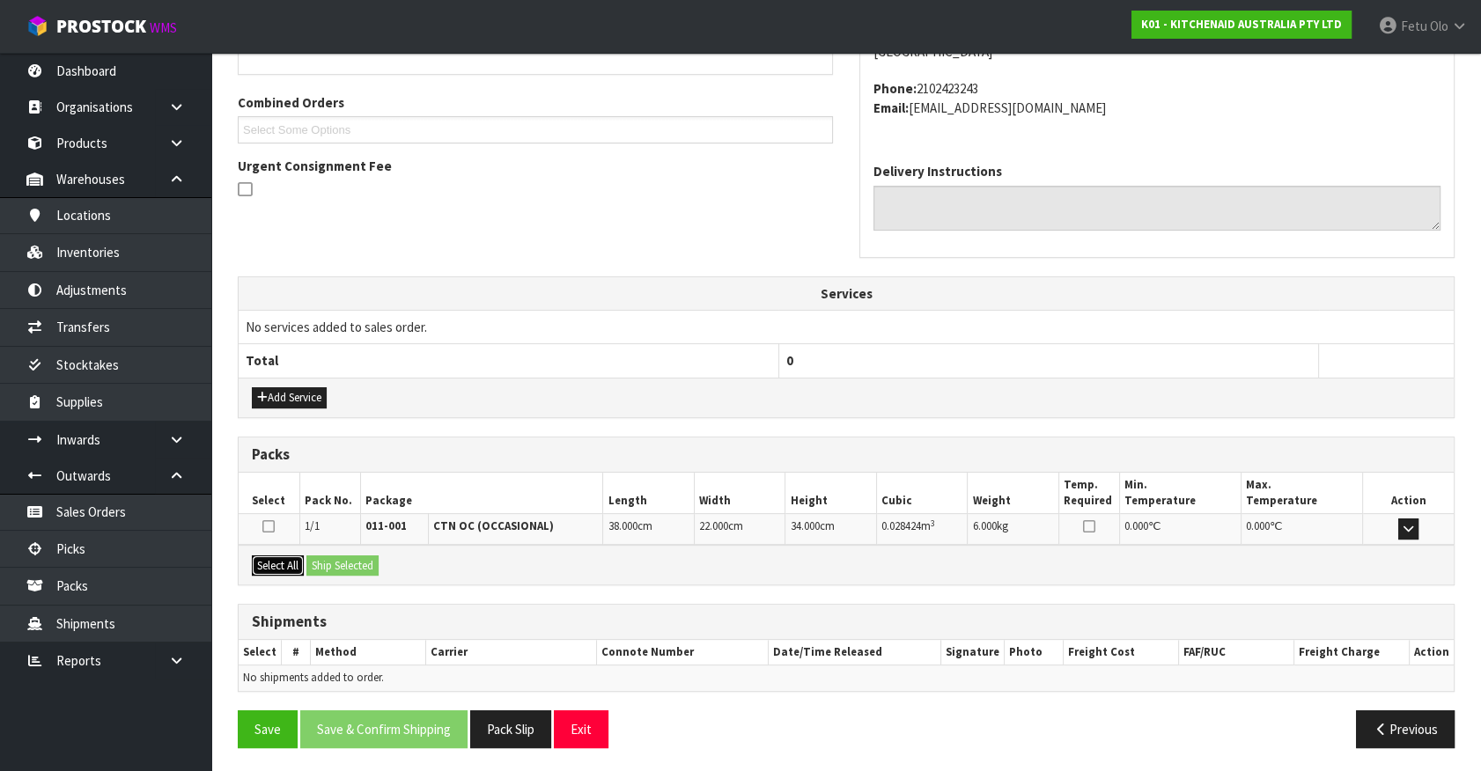
click at [262, 556] on button "Select All" at bounding box center [278, 566] width 52 height 21
click at [316, 551] on div "Select All Ship Selected" at bounding box center [846, 565] width 1215 height 40
click at [359, 584] on div "From Address CONTRACT WAREHOUSING & LOGISTICS [STREET_ADDRESS] Combined Orders …" at bounding box center [846, 339] width 1217 height 844
click at [359, 571] on button "Ship Selected" at bounding box center [342, 566] width 72 height 21
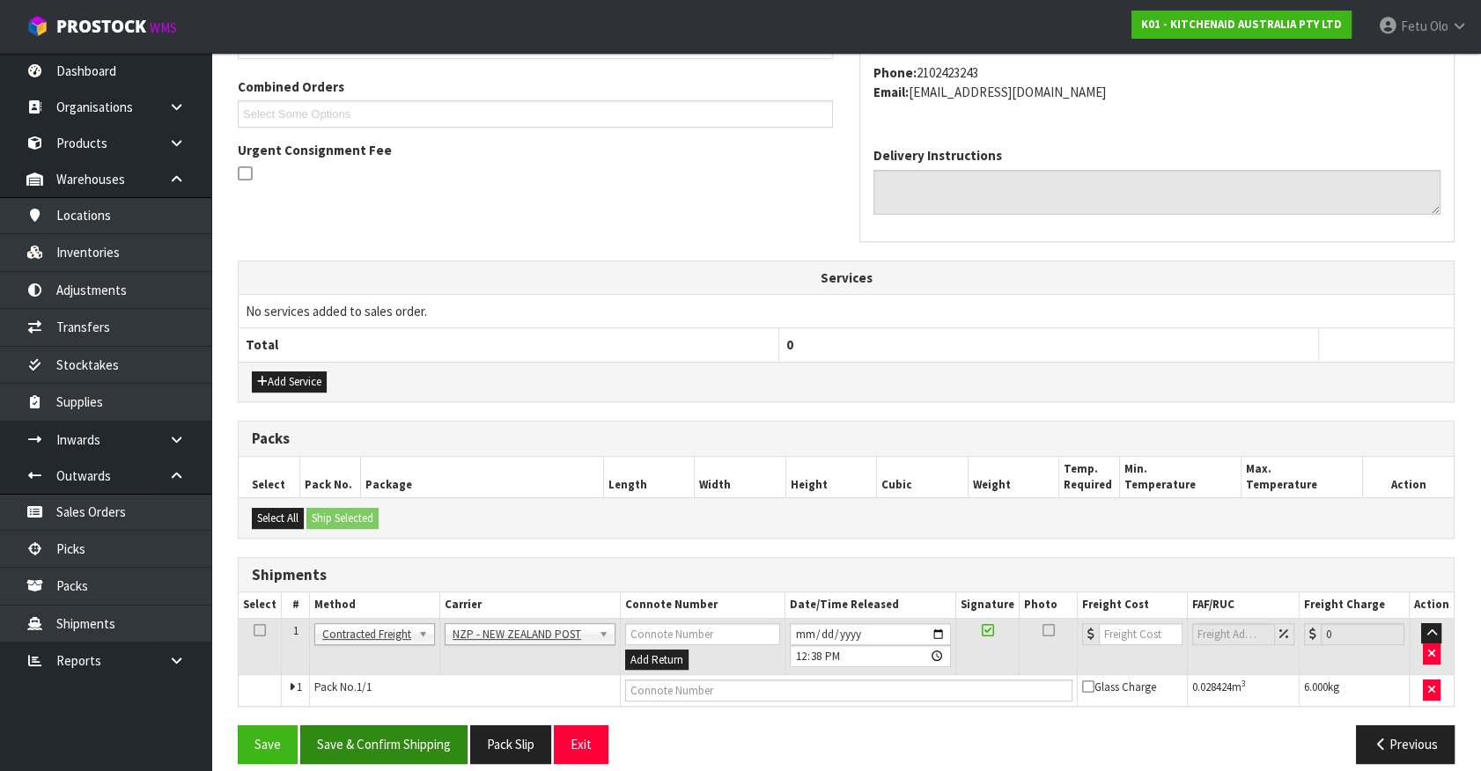
scroll to position [459, 0]
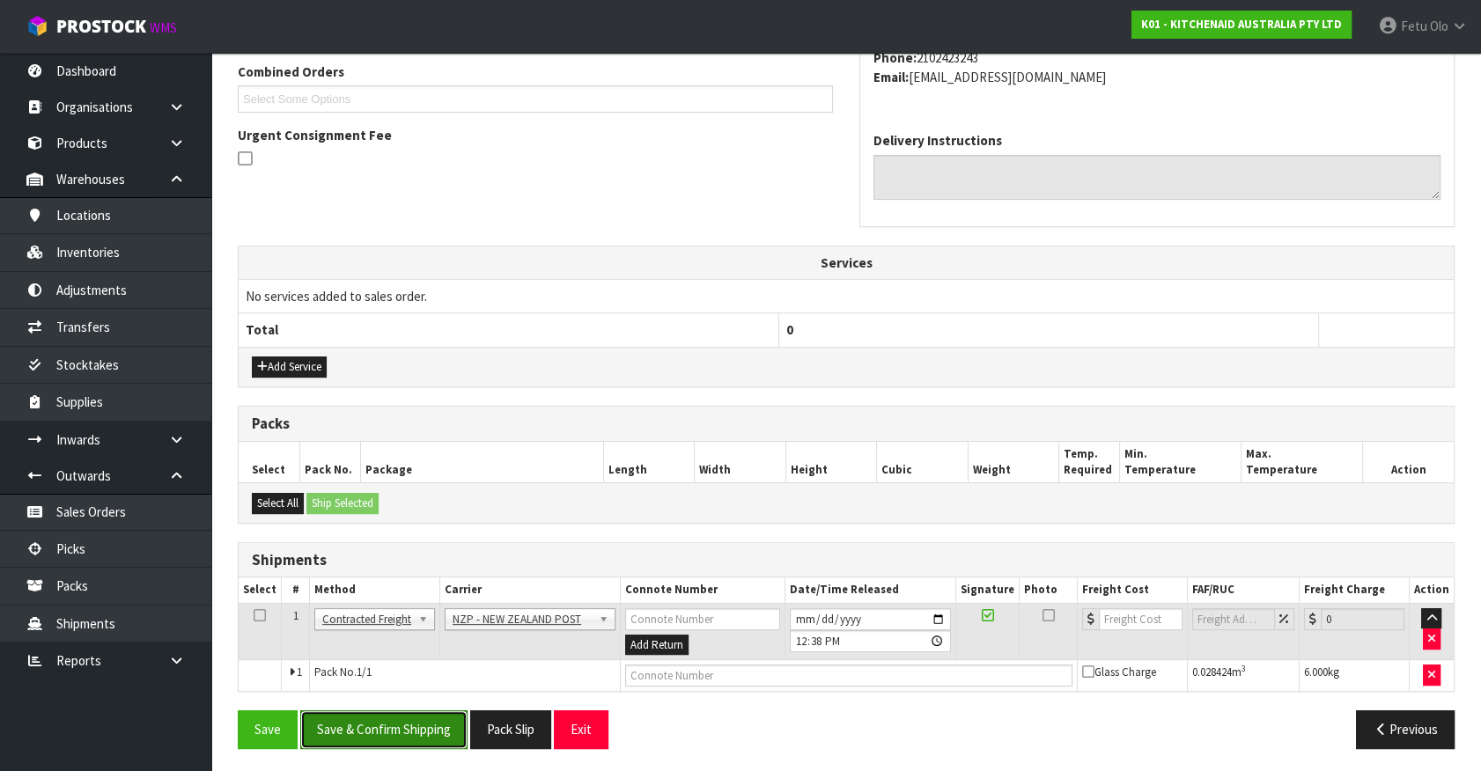
click at [409, 727] on button "Save & Confirm Shipping" at bounding box center [383, 729] width 167 height 38
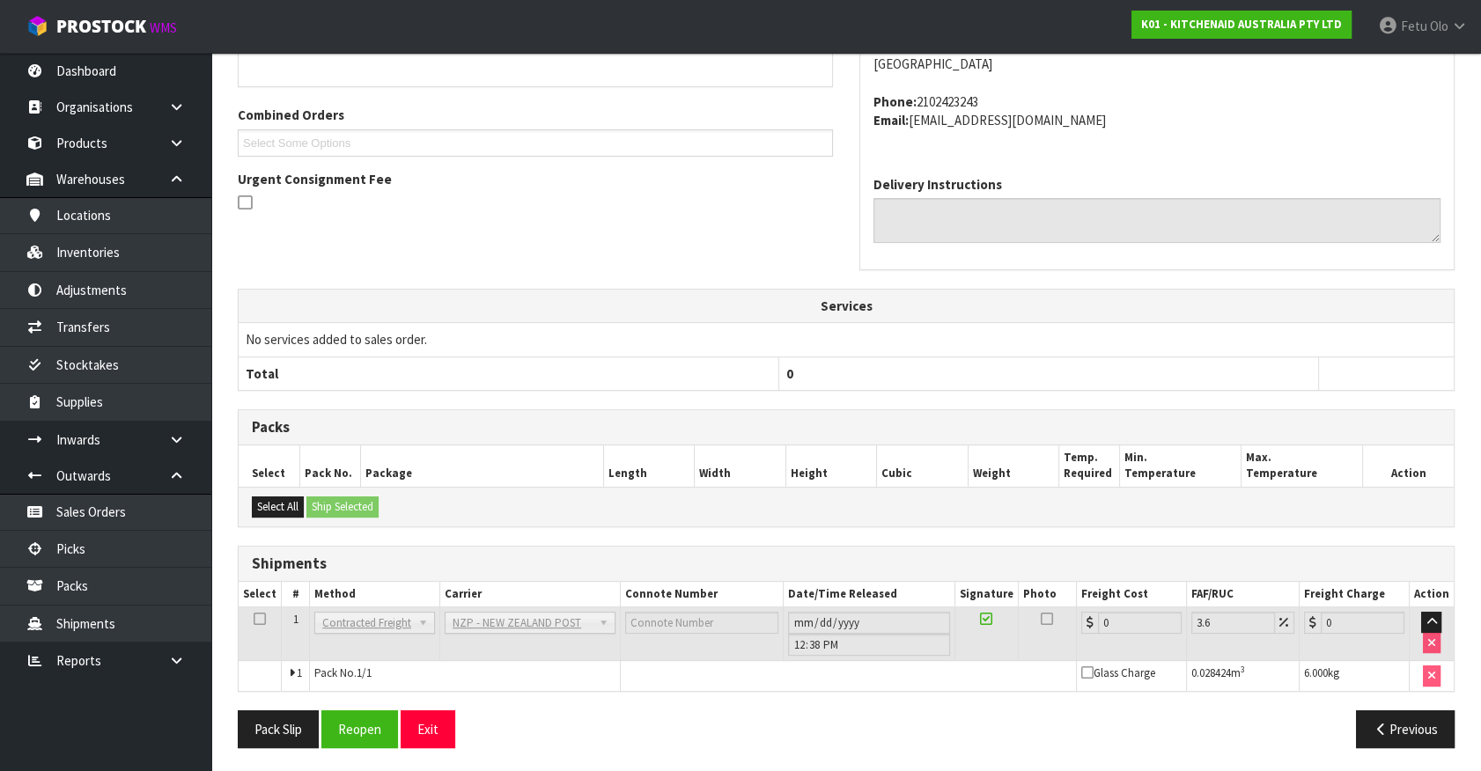
scroll to position [400, 0]
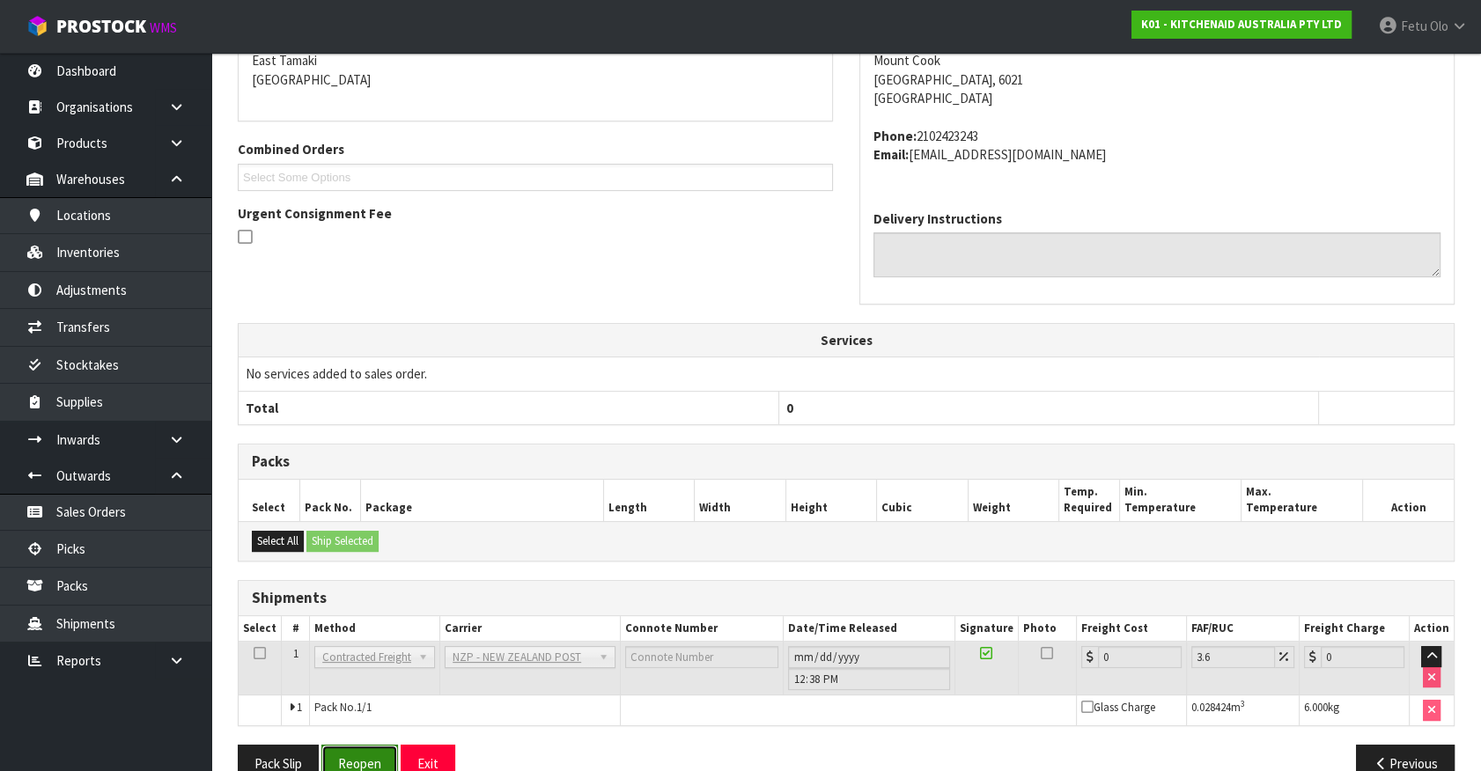
drag, startPoint x: 333, startPoint y: 755, endPoint x: 410, endPoint y: 762, distance: 77.7
click at [334, 755] on button "Reopen" at bounding box center [359, 764] width 77 height 38
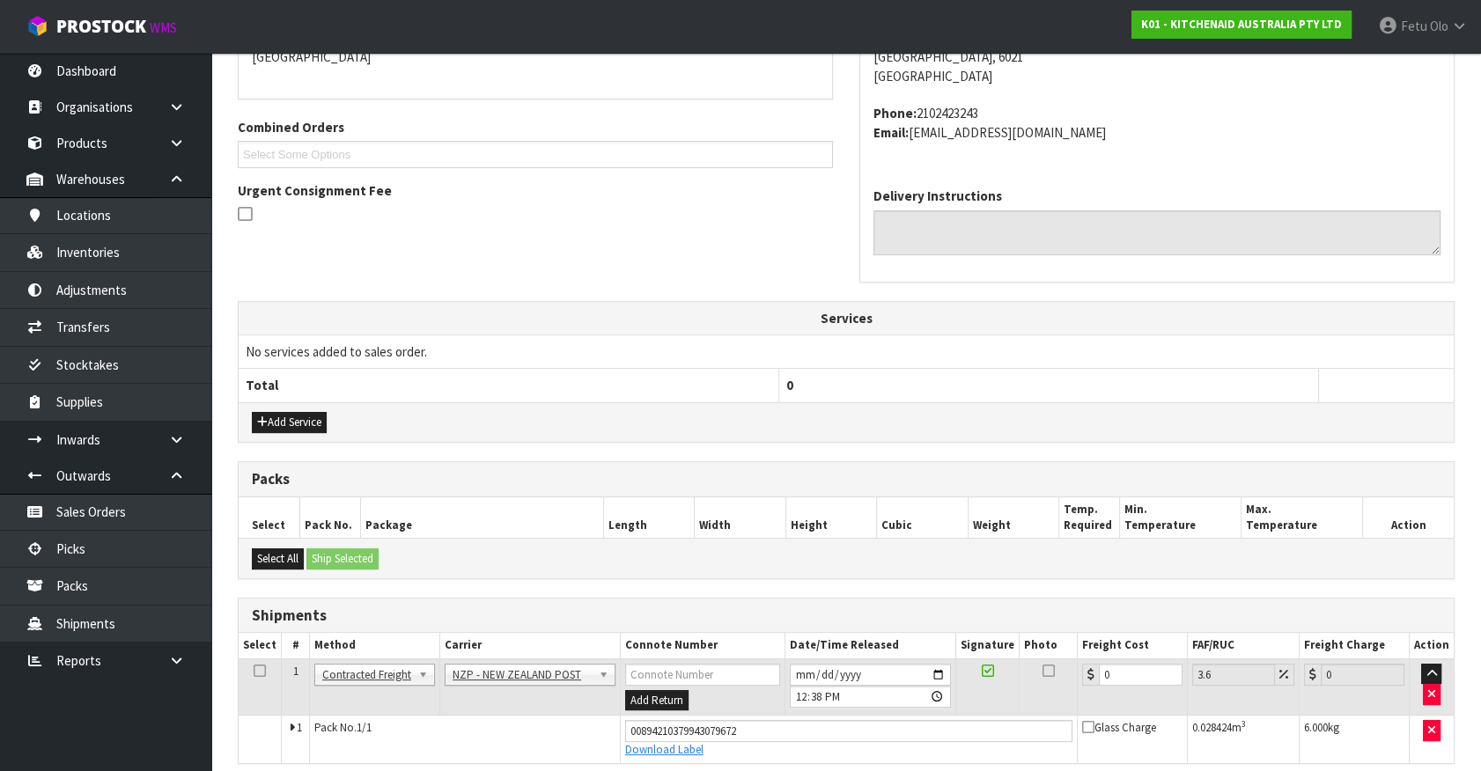
scroll to position [475, 0]
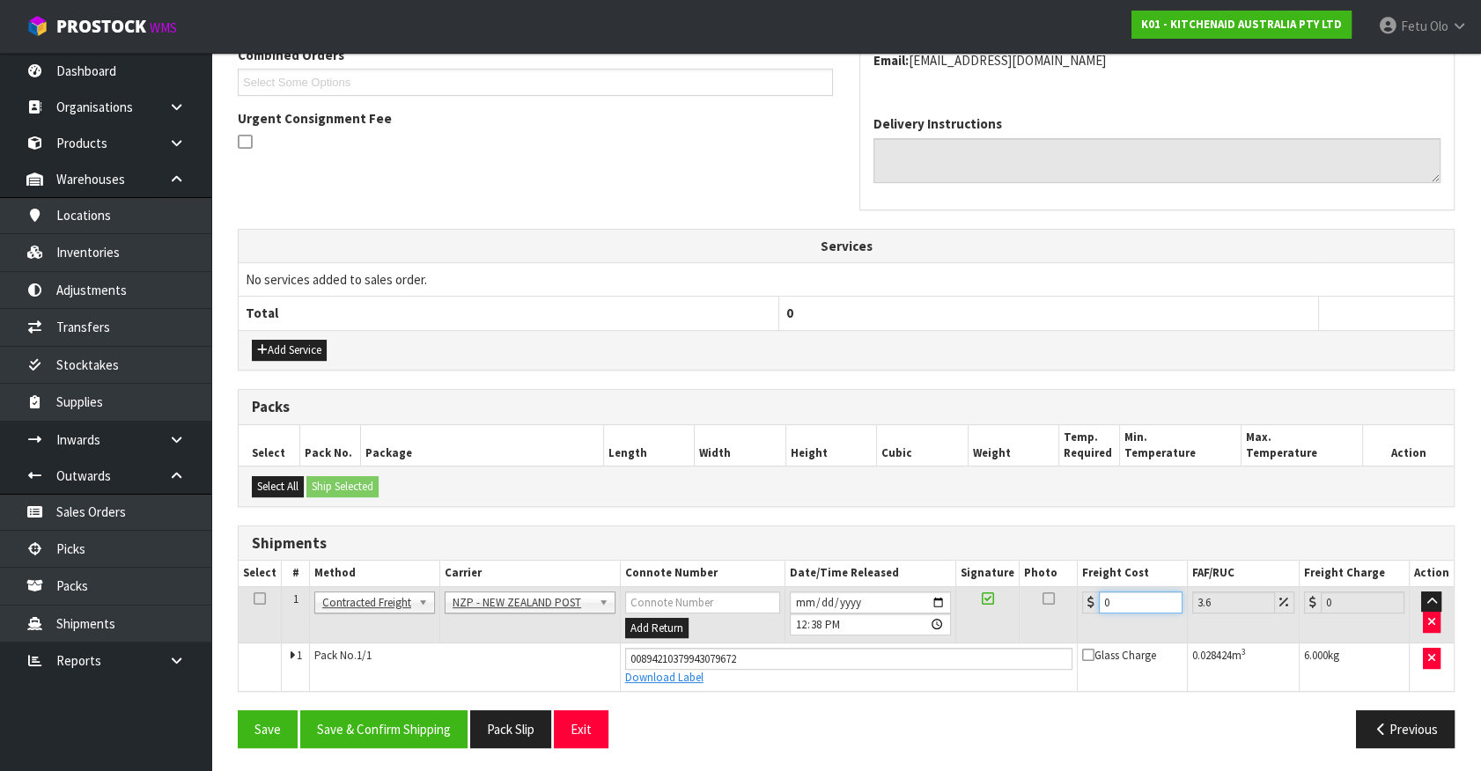
drag, startPoint x: 1130, startPoint y: 605, endPoint x: 827, endPoint y: 660, distance: 307.9
click at [827, 660] on tbody "1 Client Local Pickup Customer Local Pickup Company Freight Contracted Freight …" at bounding box center [846, 638] width 1215 height 104
type input "8"
type input "8.29"
type input "8.4"
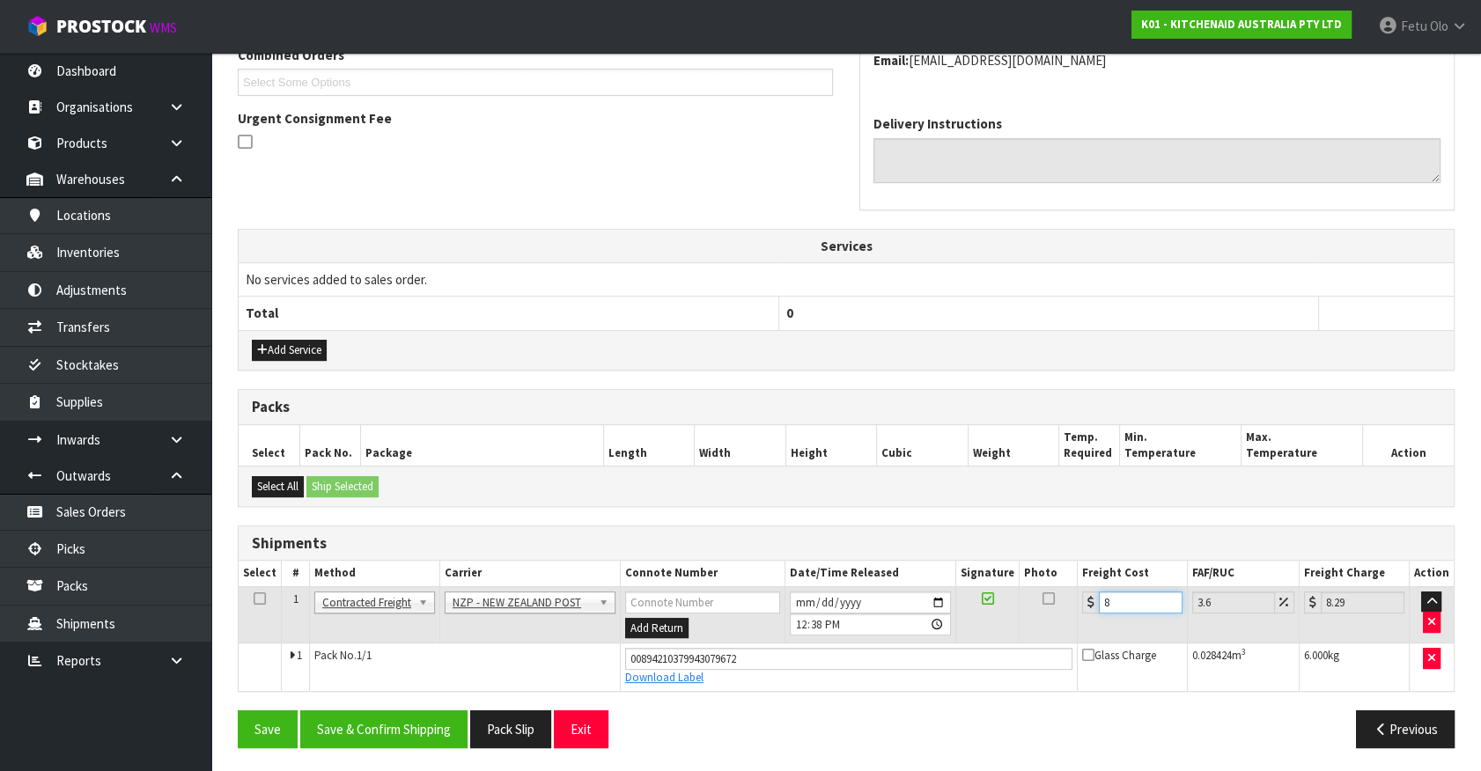
type input "8.7"
type input "8.45"
type input "8.75"
type input "8.45"
click at [423, 727] on button "Save & Confirm Shipping" at bounding box center [383, 729] width 167 height 38
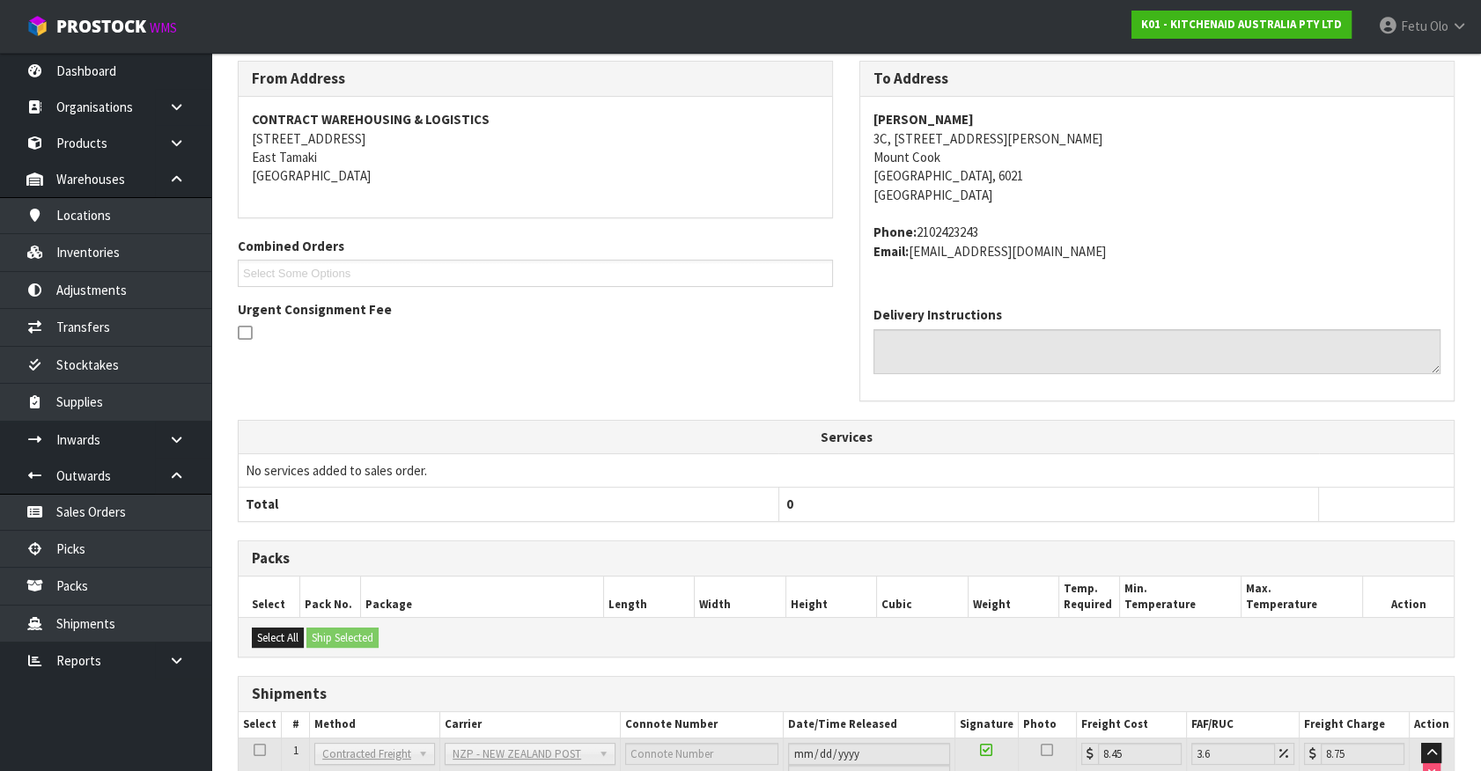
scroll to position [427, 0]
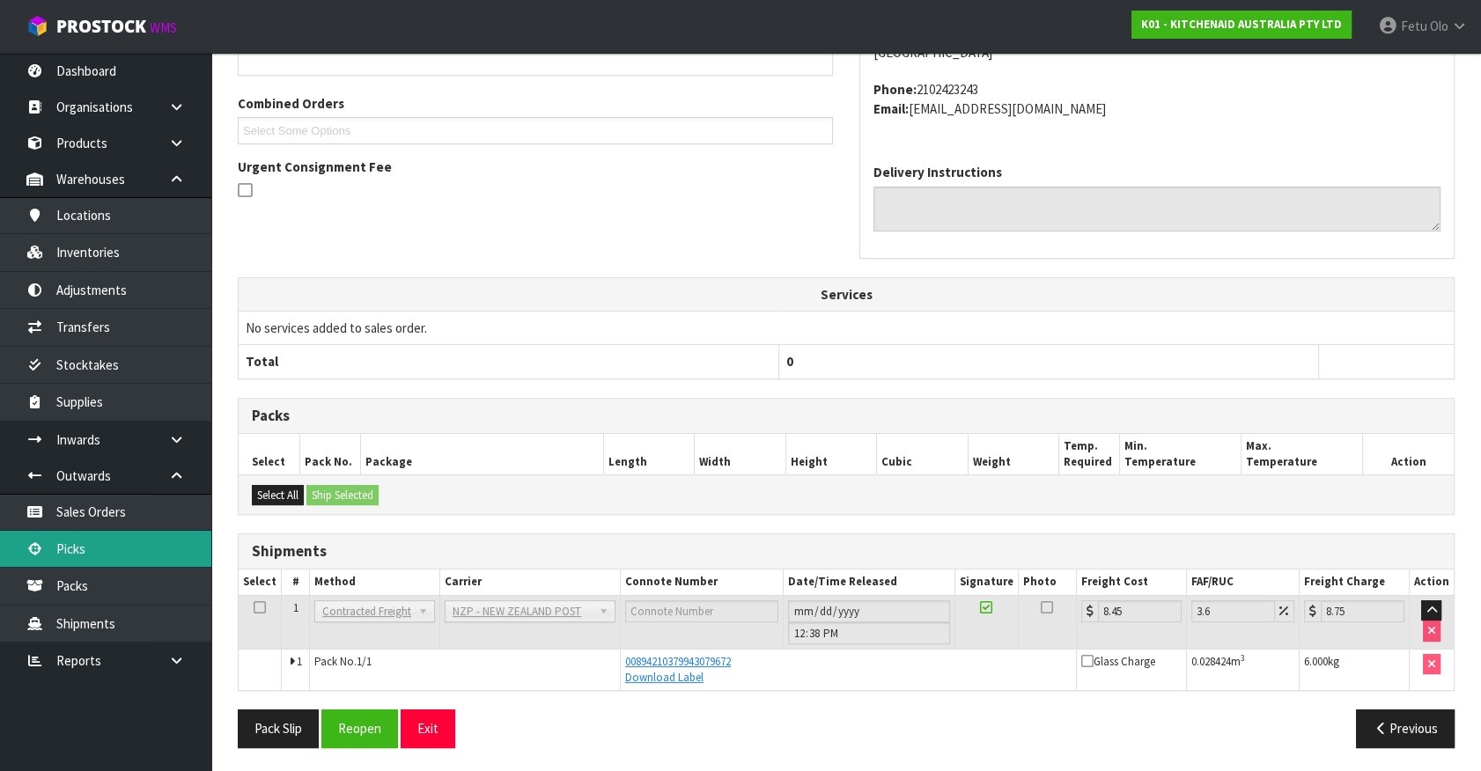
click at [107, 554] on link "Picks" at bounding box center [105, 549] width 211 height 36
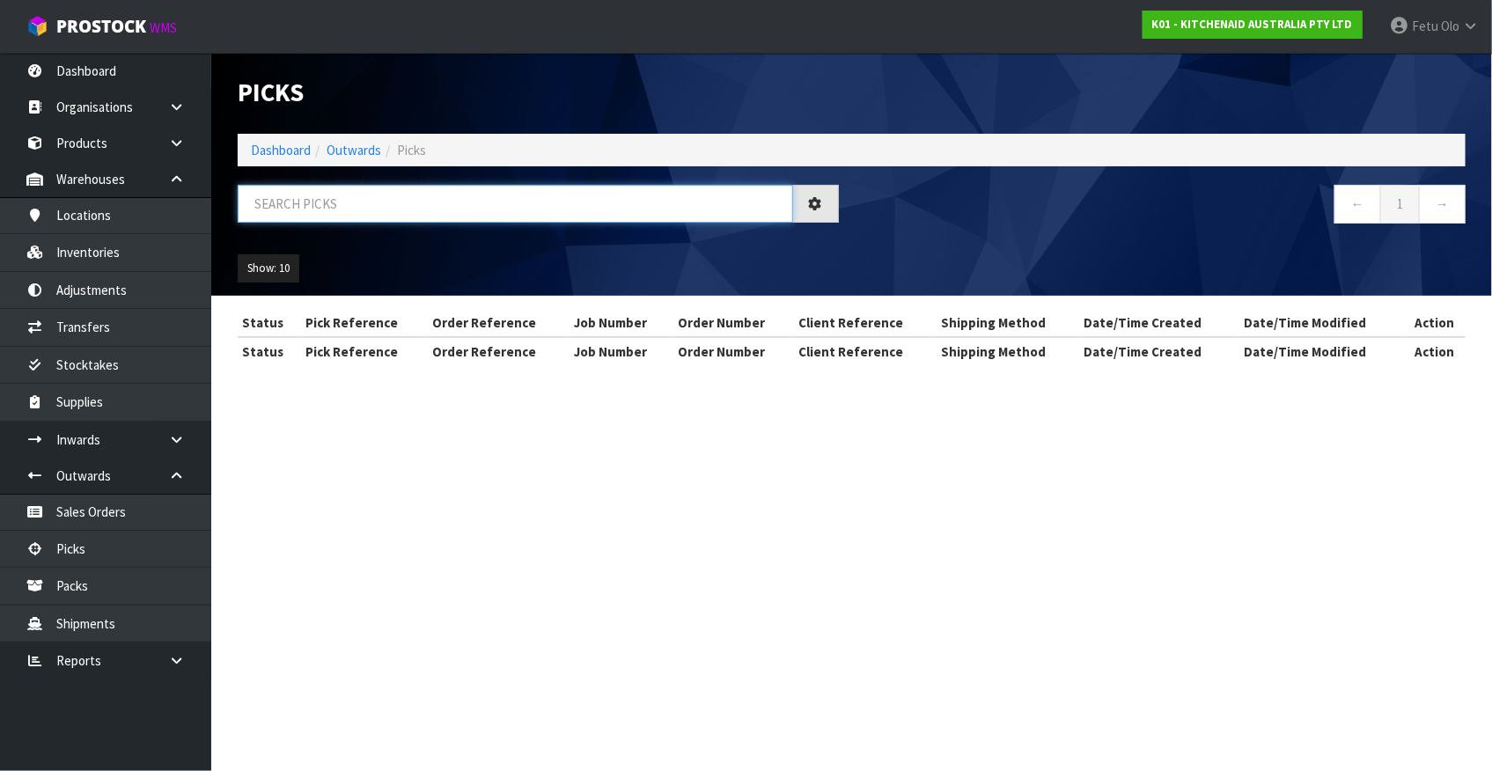
click at [485, 210] on input "text" at bounding box center [516, 204] width 556 height 38
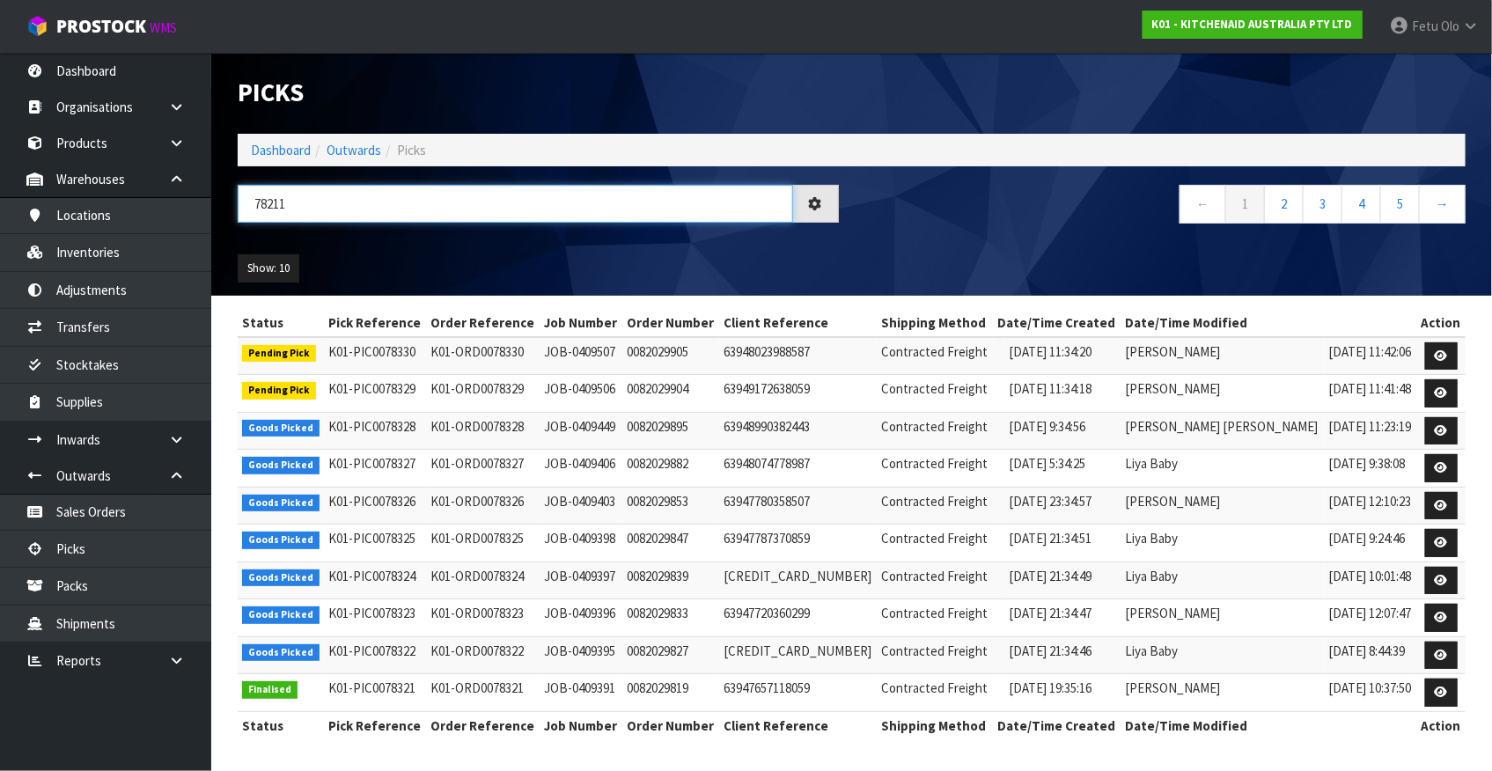
type input "78211"
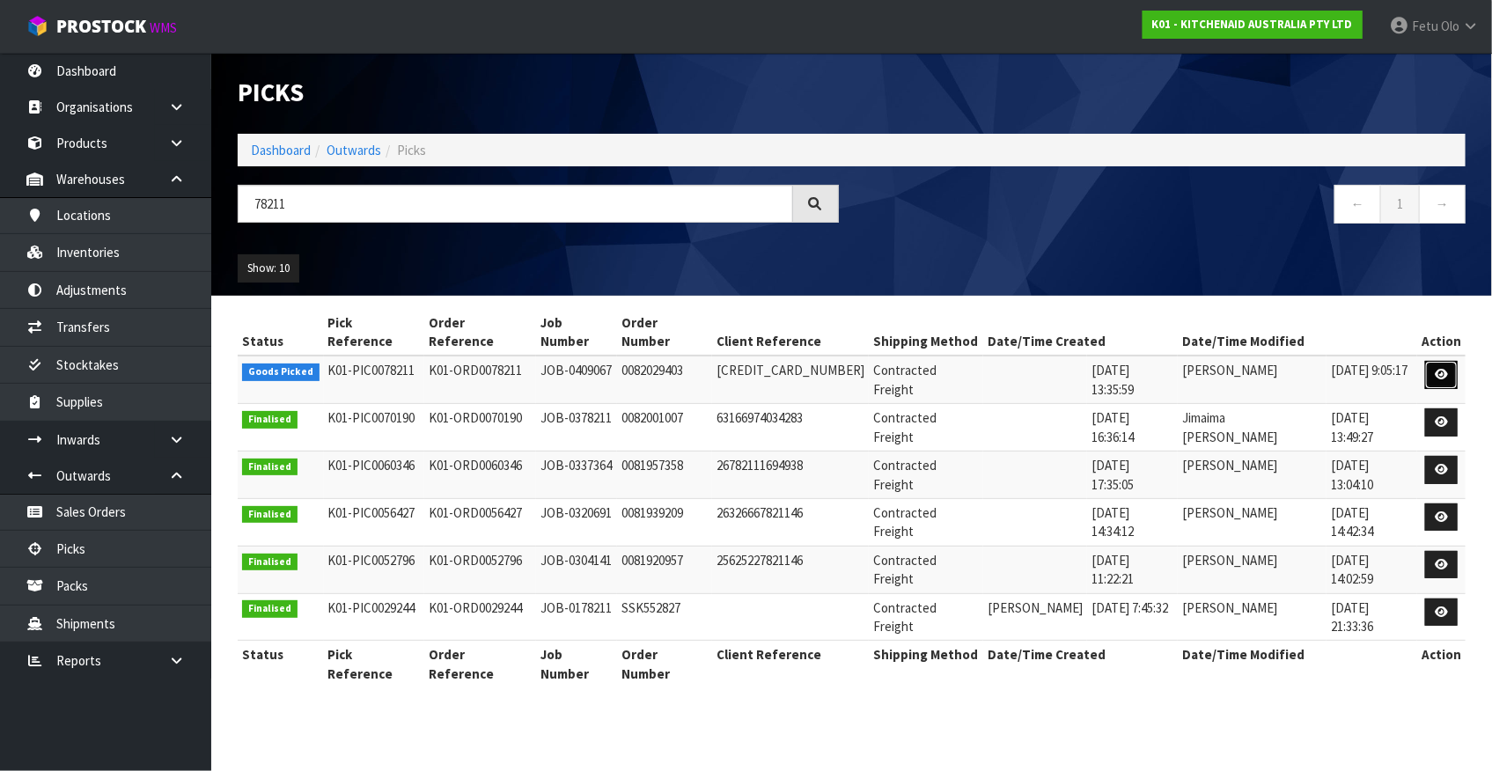
click at [1444, 369] on icon at bounding box center [1441, 374] width 13 height 11
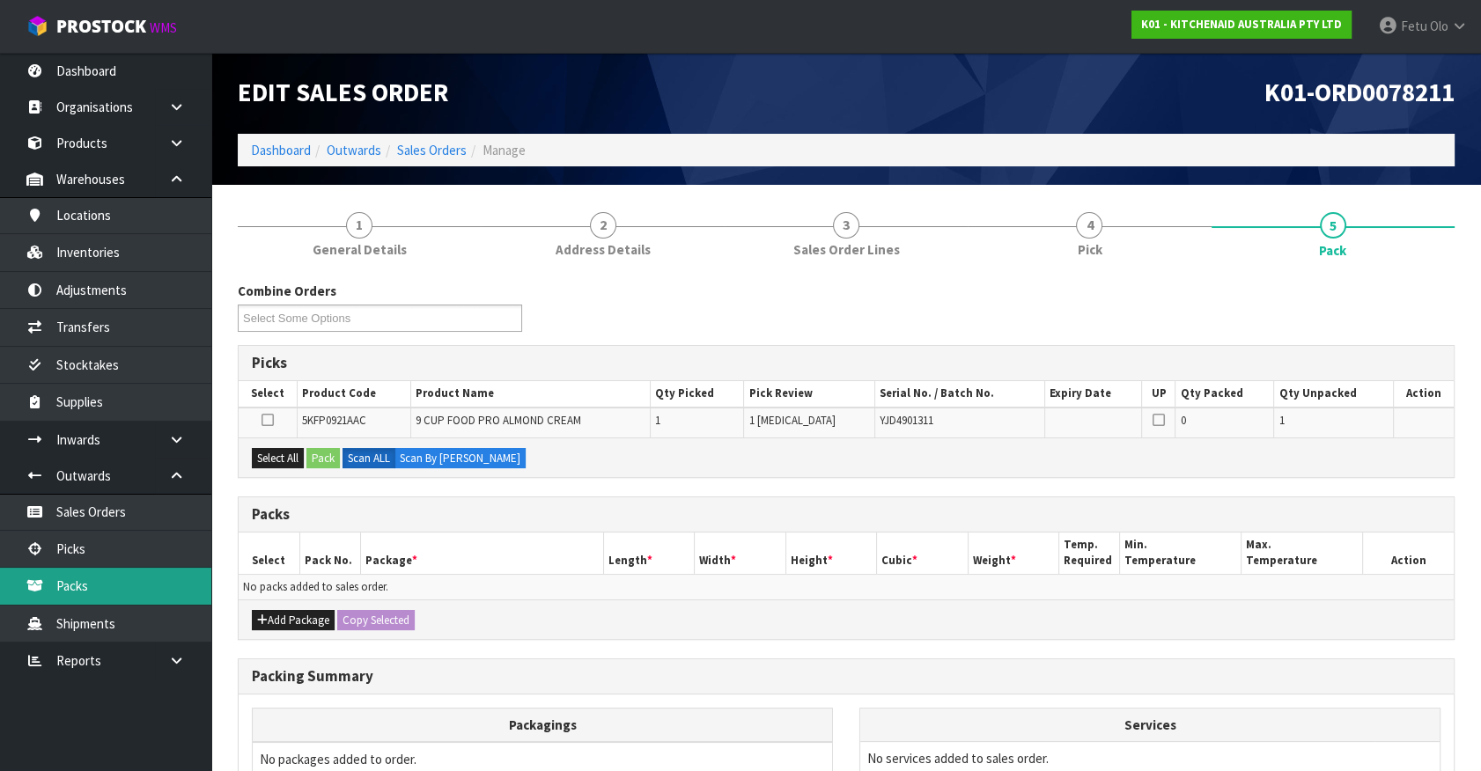
click at [55, 599] on link "Packs" at bounding box center [105, 586] width 211 height 36
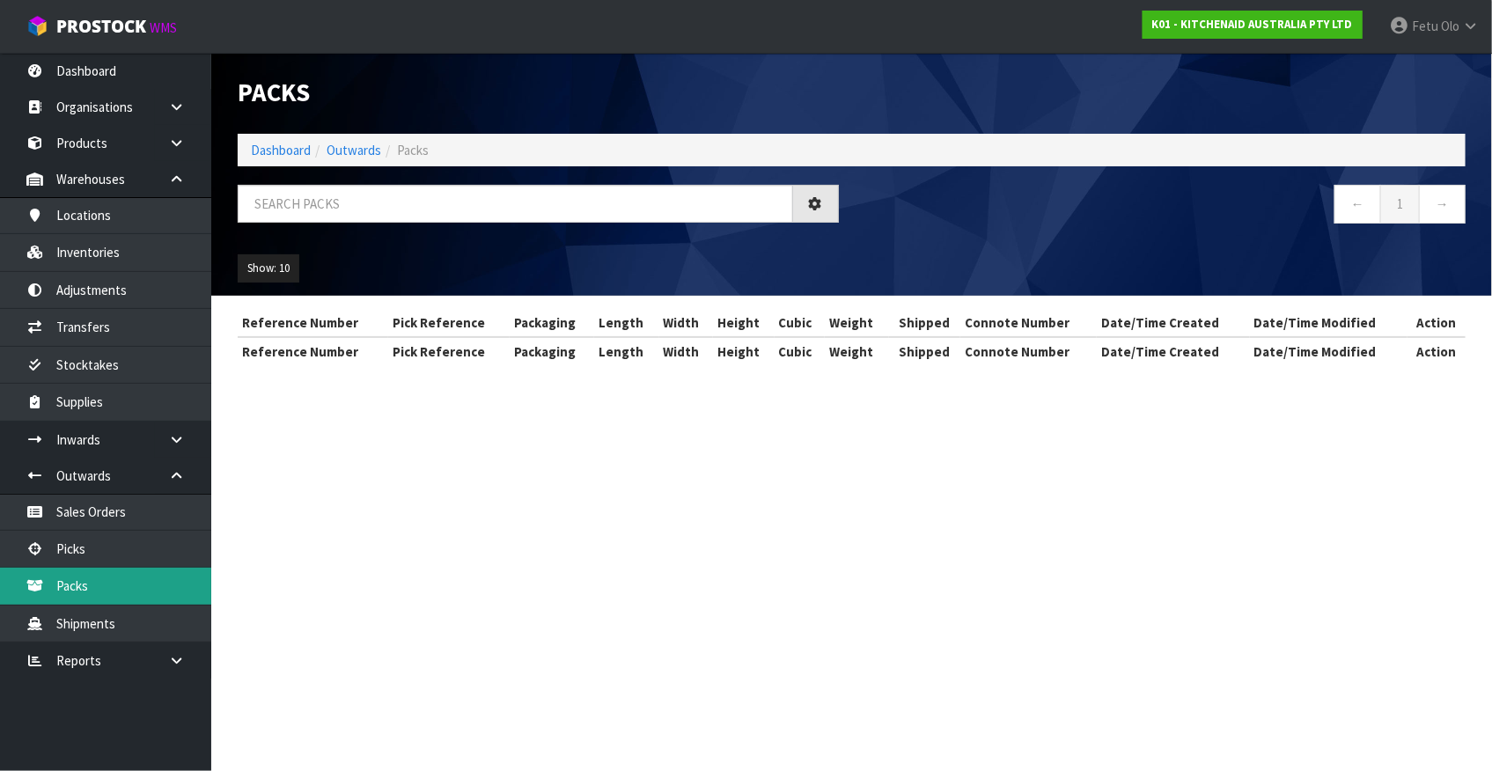
click at [0, 568] on link "Packs" at bounding box center [105, 586] width 211 height 36
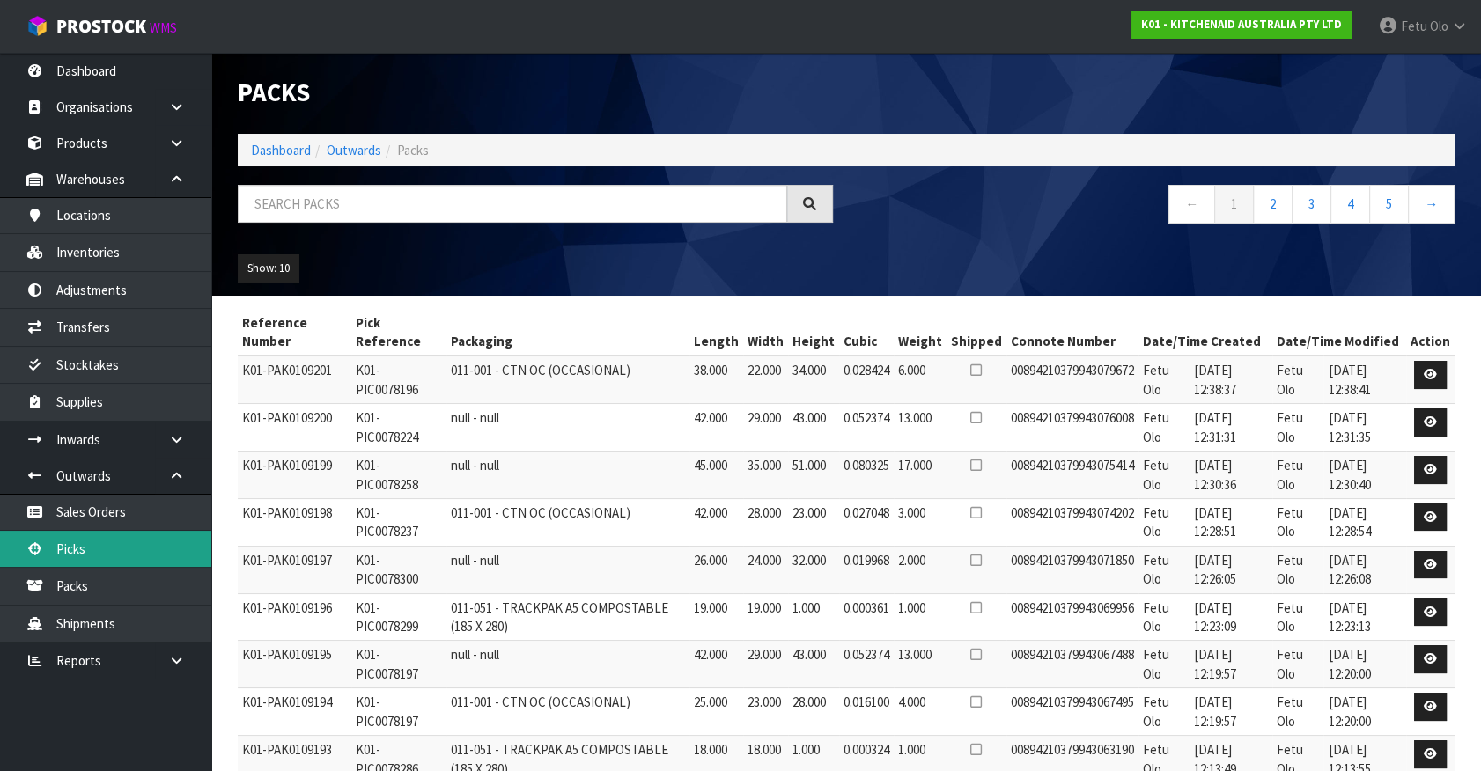
click at [97, 552] on link "Picks" at bounding box center [105, 549] width 211 height 36
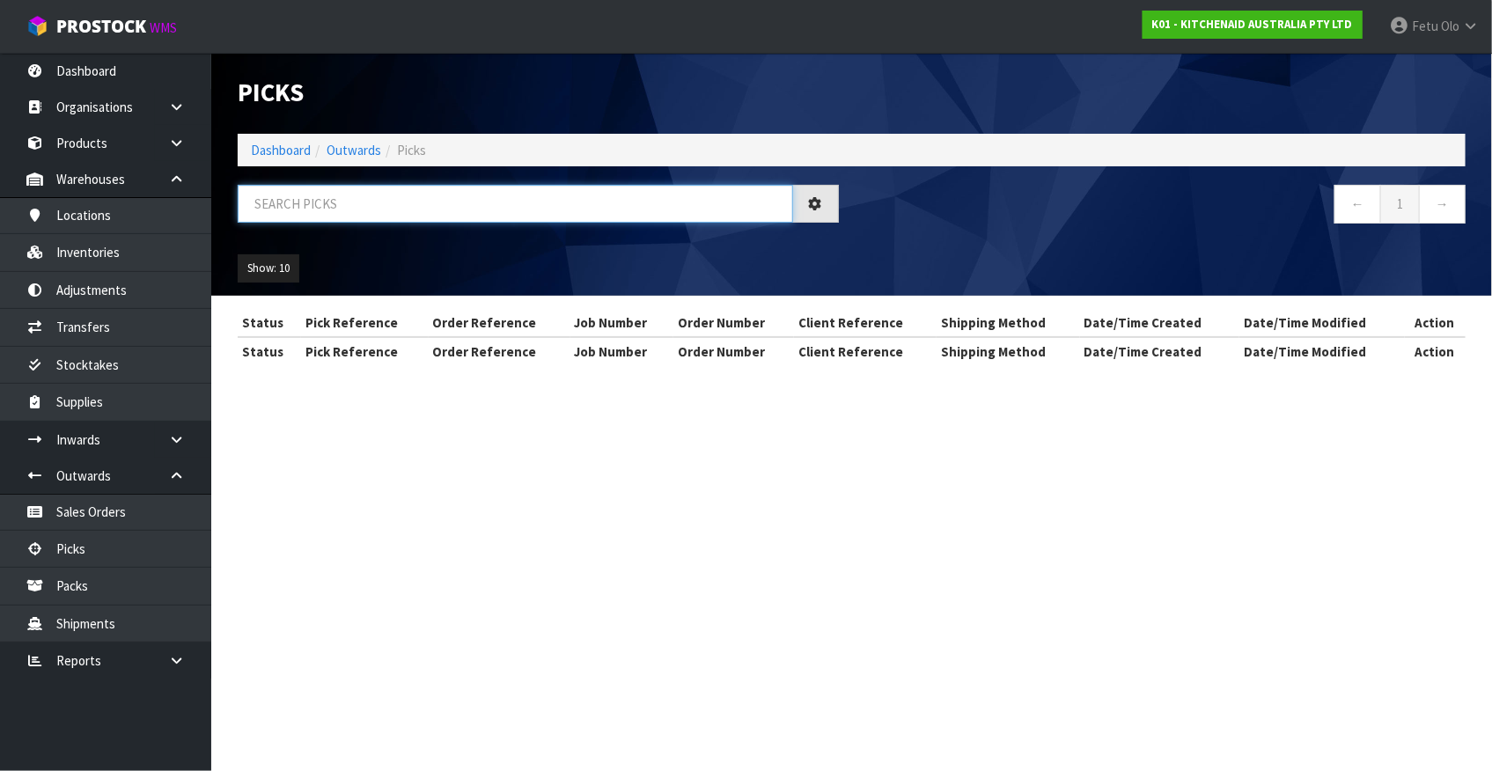
click at [320, 207] on input "text" at bounding box center [516, 204] width 556 height 38
type input "JOB-0409067"
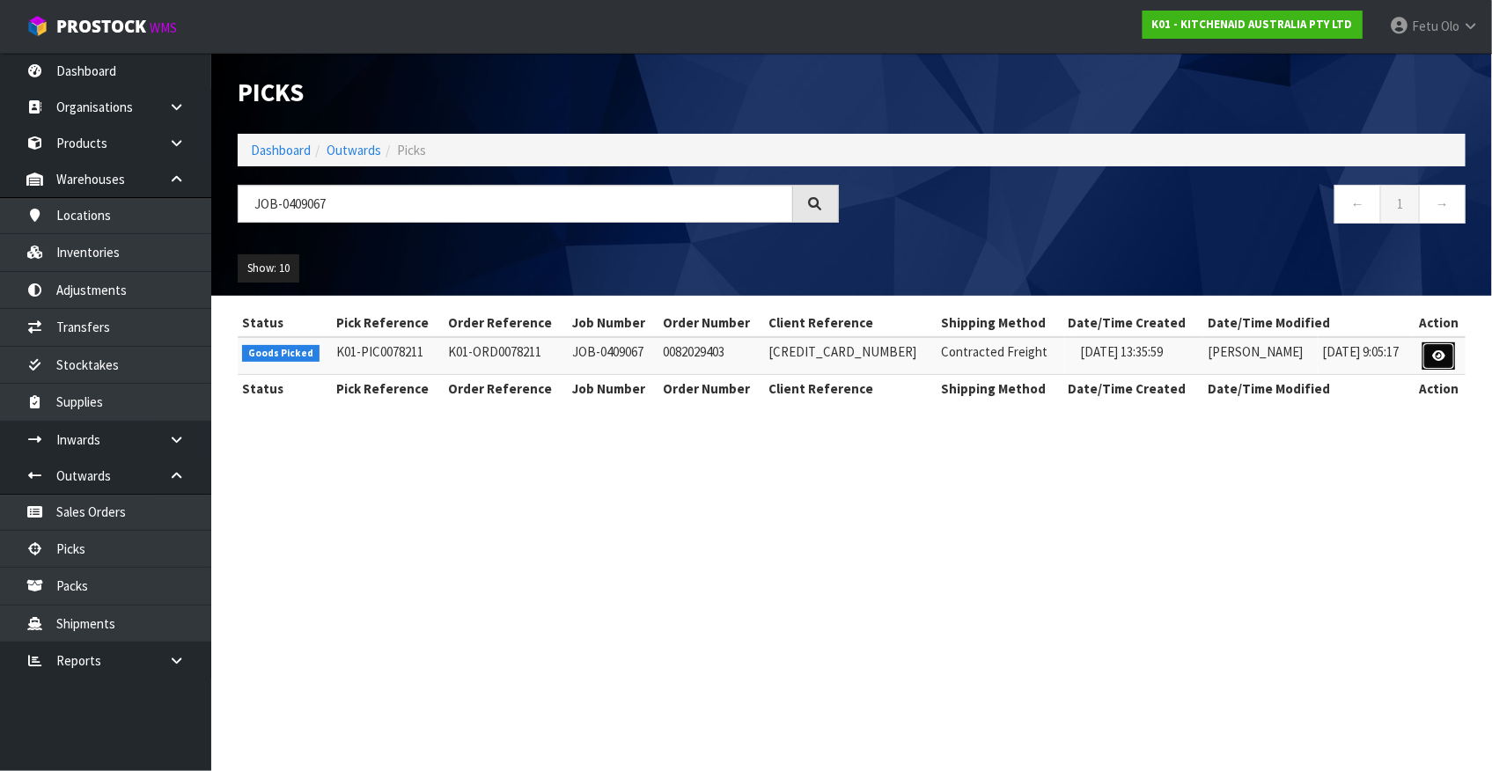
click at [1442, 355] on icon at bounding box center [1438, 355] width 13 height 11
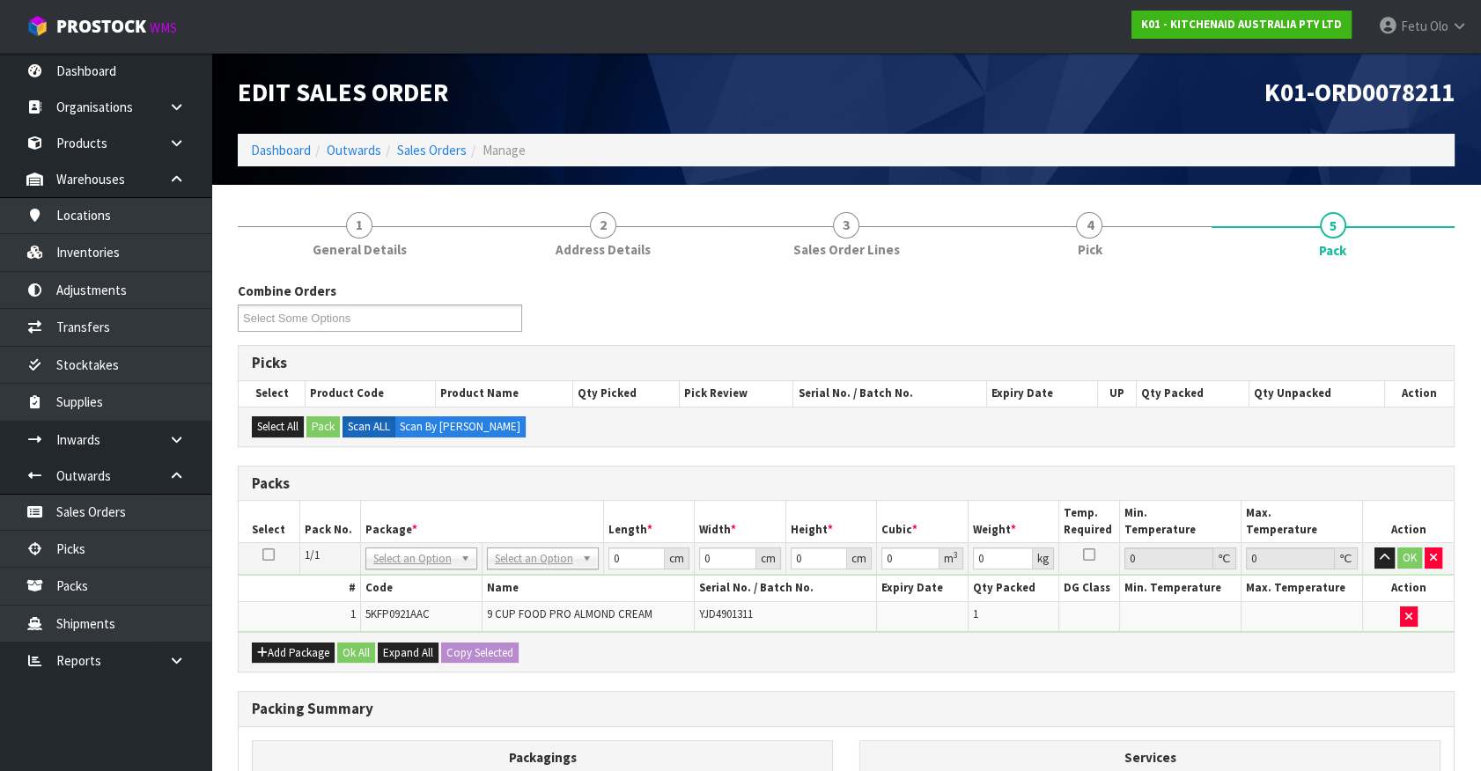
click at [349, 560] on td "1/1" at bounding box center [329, 559] width 61 height 32
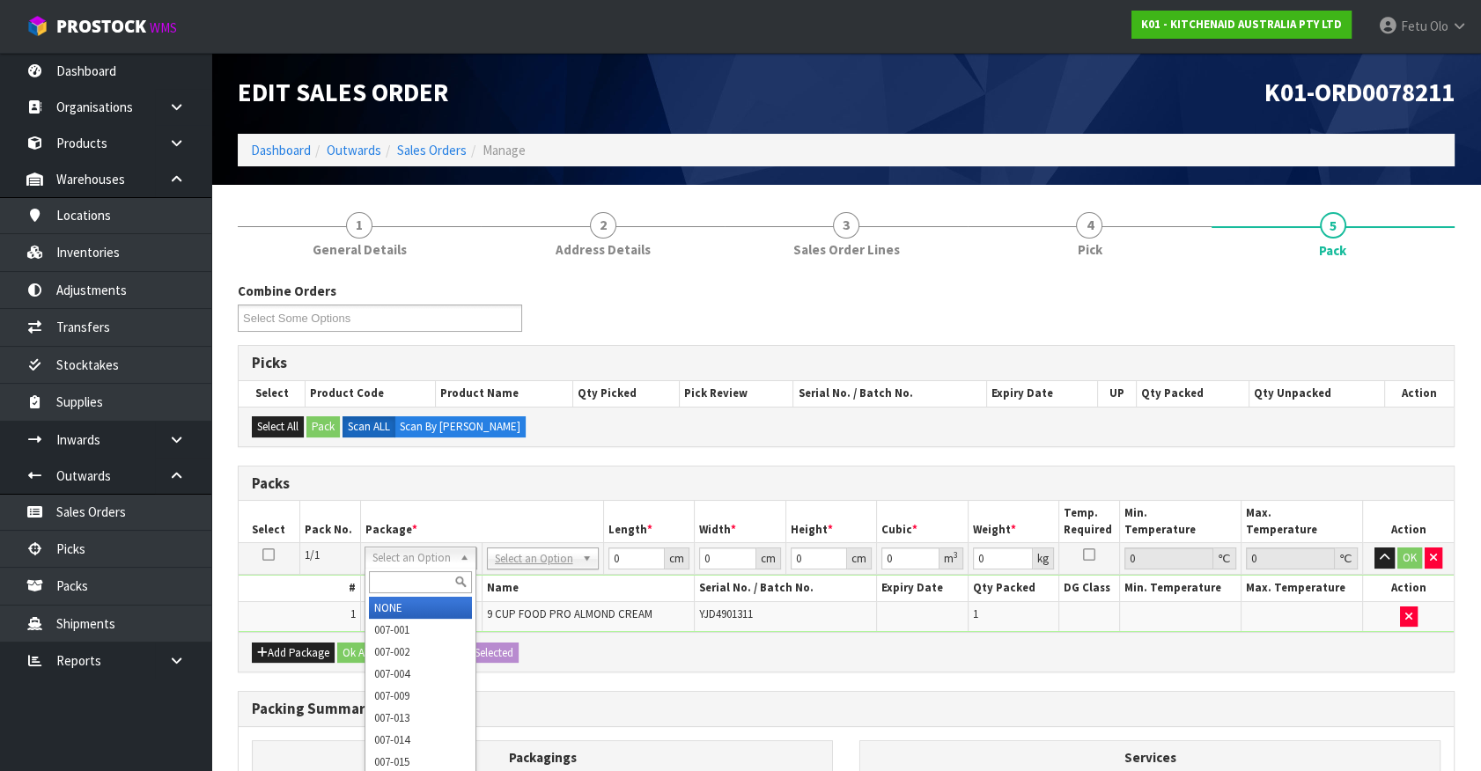
click at [385, 577] on input "text" at bounding box center [420, 582] width 103 height 22
type input "011-084"
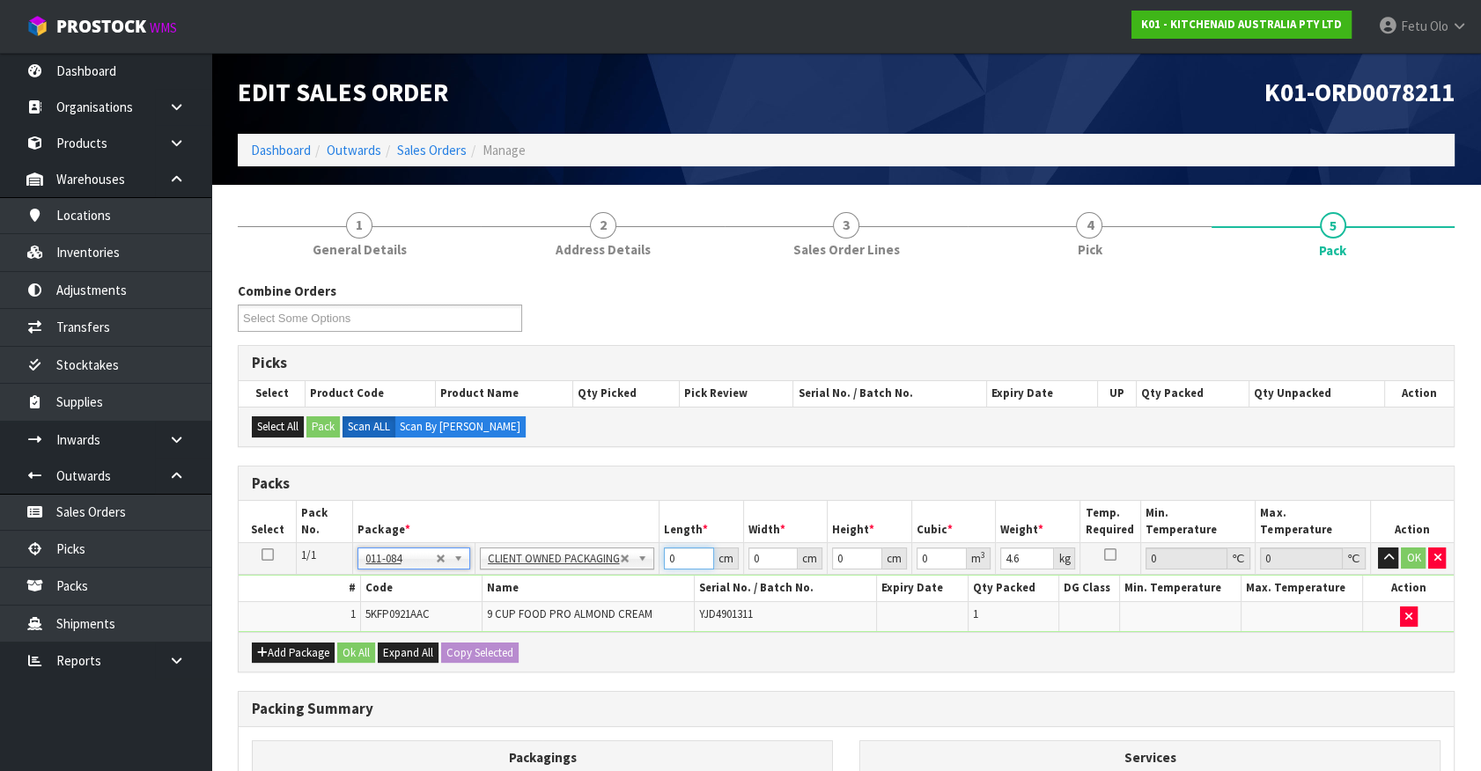
drag, startPoint x: 674, startPoint y: 552, endPoint x: 488, endPoint y: 624, distance: 199.3
click at [488, 624] on tbody "1/1 NONE 007-001 007-002 007-004 007-009 007-013 007-014 007-015 007-017 007-01…" at bounding box center [846, 587] width 1215 height 89
click button "OK" at bounding box center [1413, 558] width 25 height 21
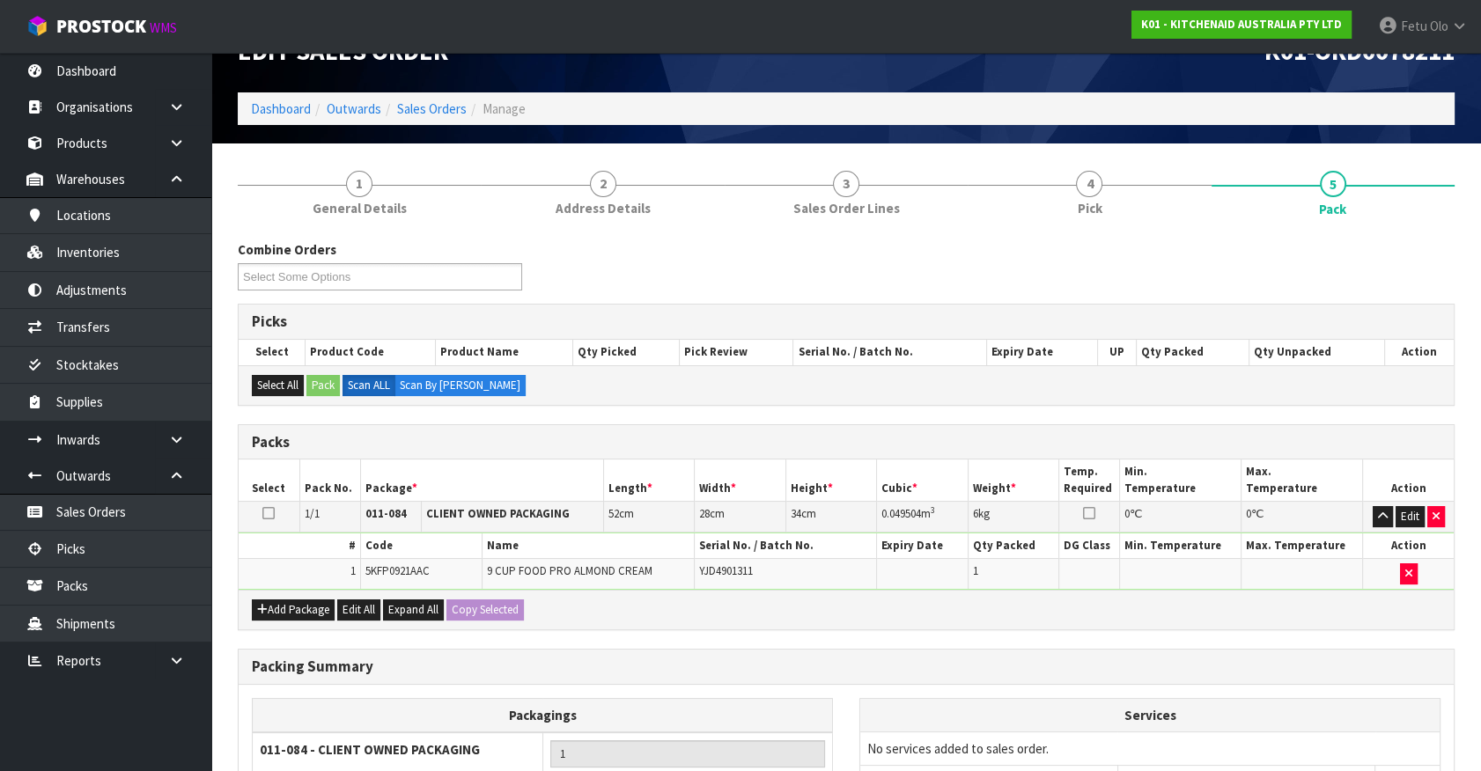
scroll to position [230, 0]
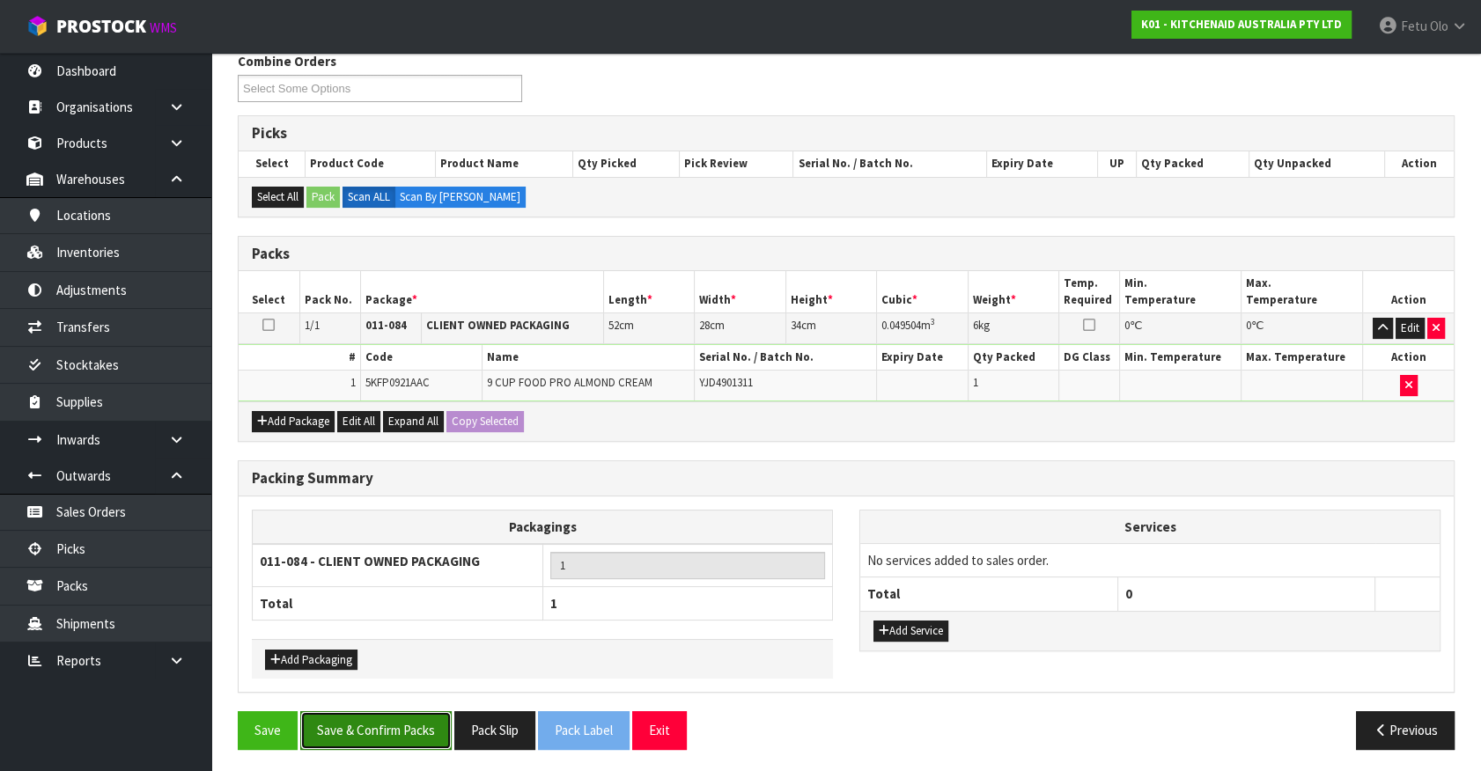
click at [410, 739] on button "Save & Confirm Packs" at bounding box center [375, 730] width 151 height 38
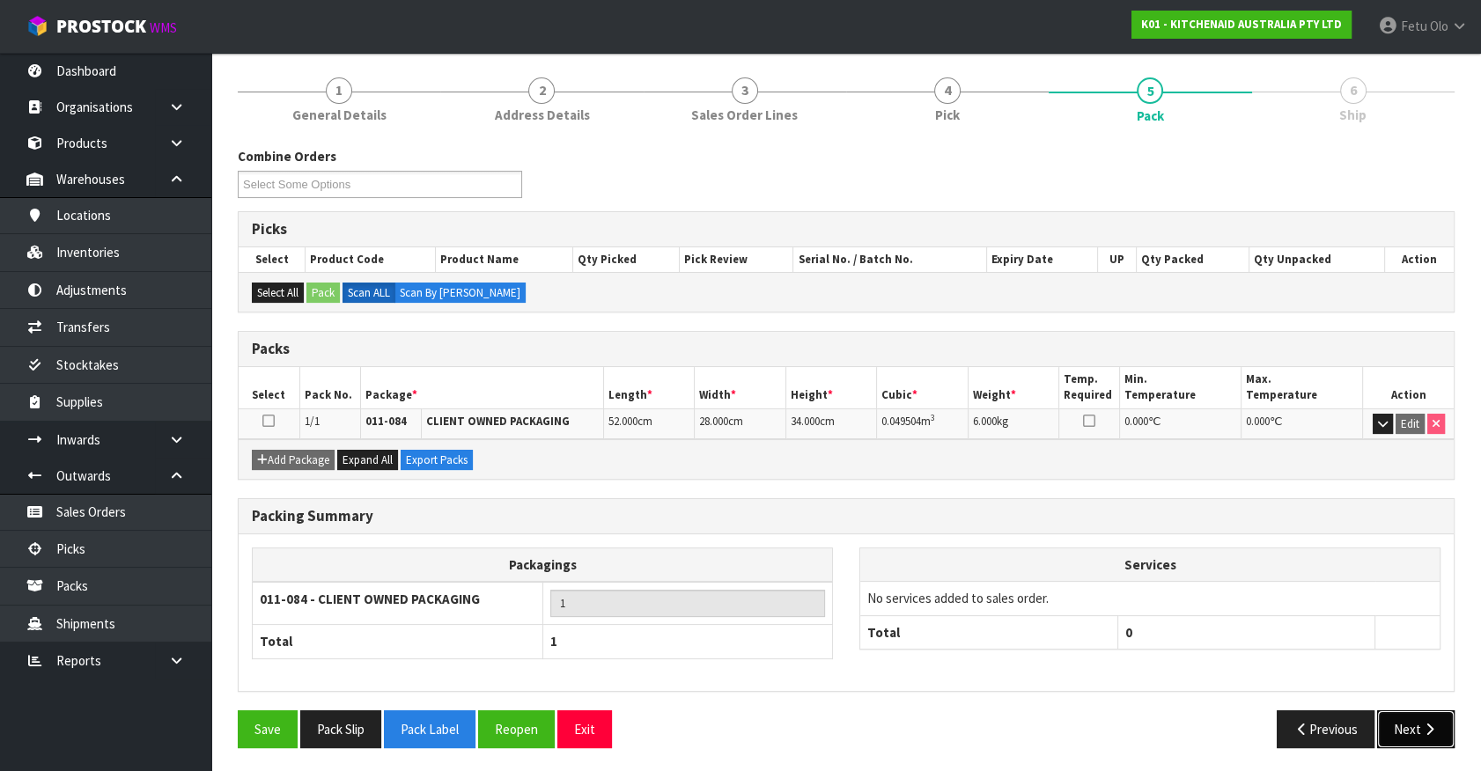
click at [1422, 710] on button "Next" at bounding box center [1415, 729] width 77 height 38
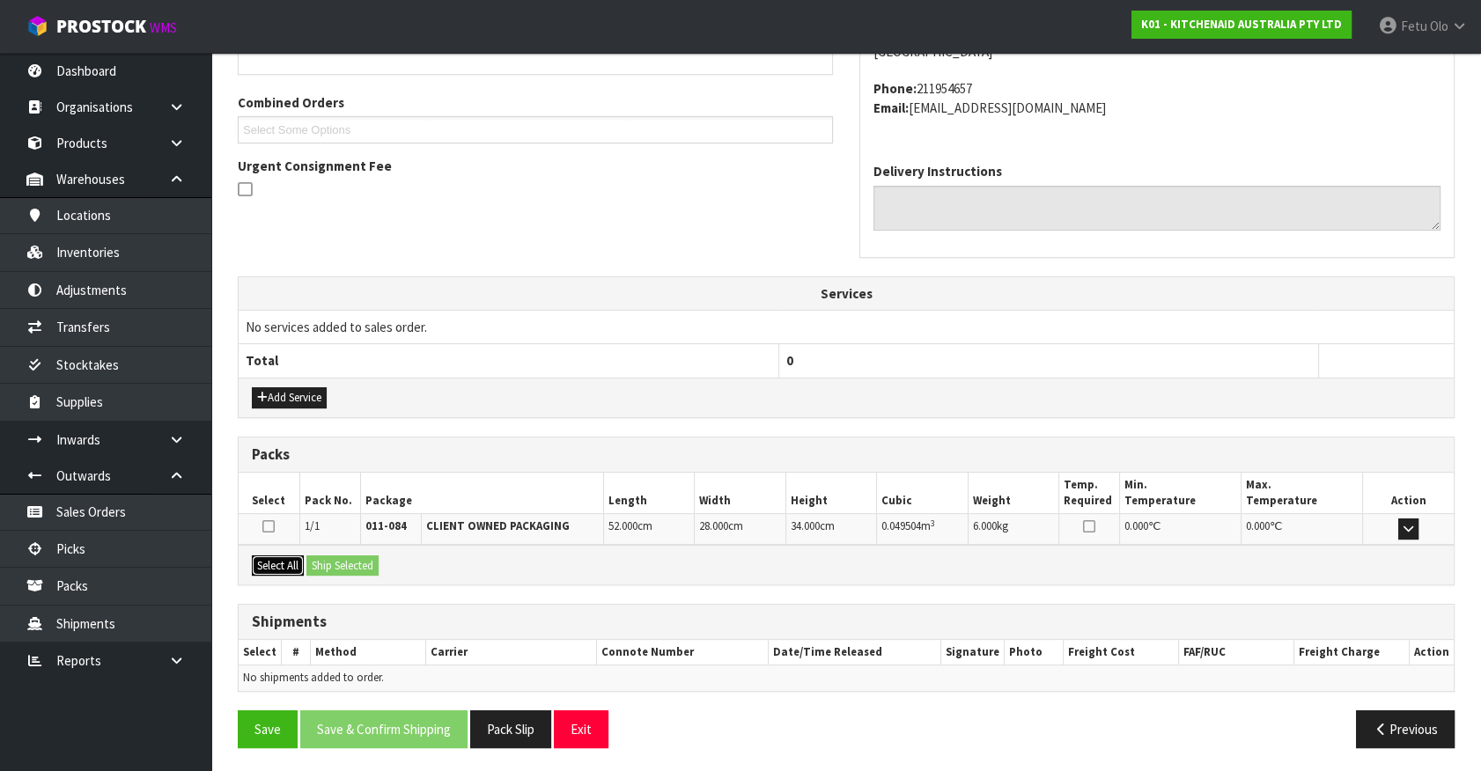
click at [270, 562] on button "Select All" at bounding box center [278, 566] width 52 height 21
click at [320, 557] on button "Ship Selected" at bounding box center [342, 566] width 72 height 21
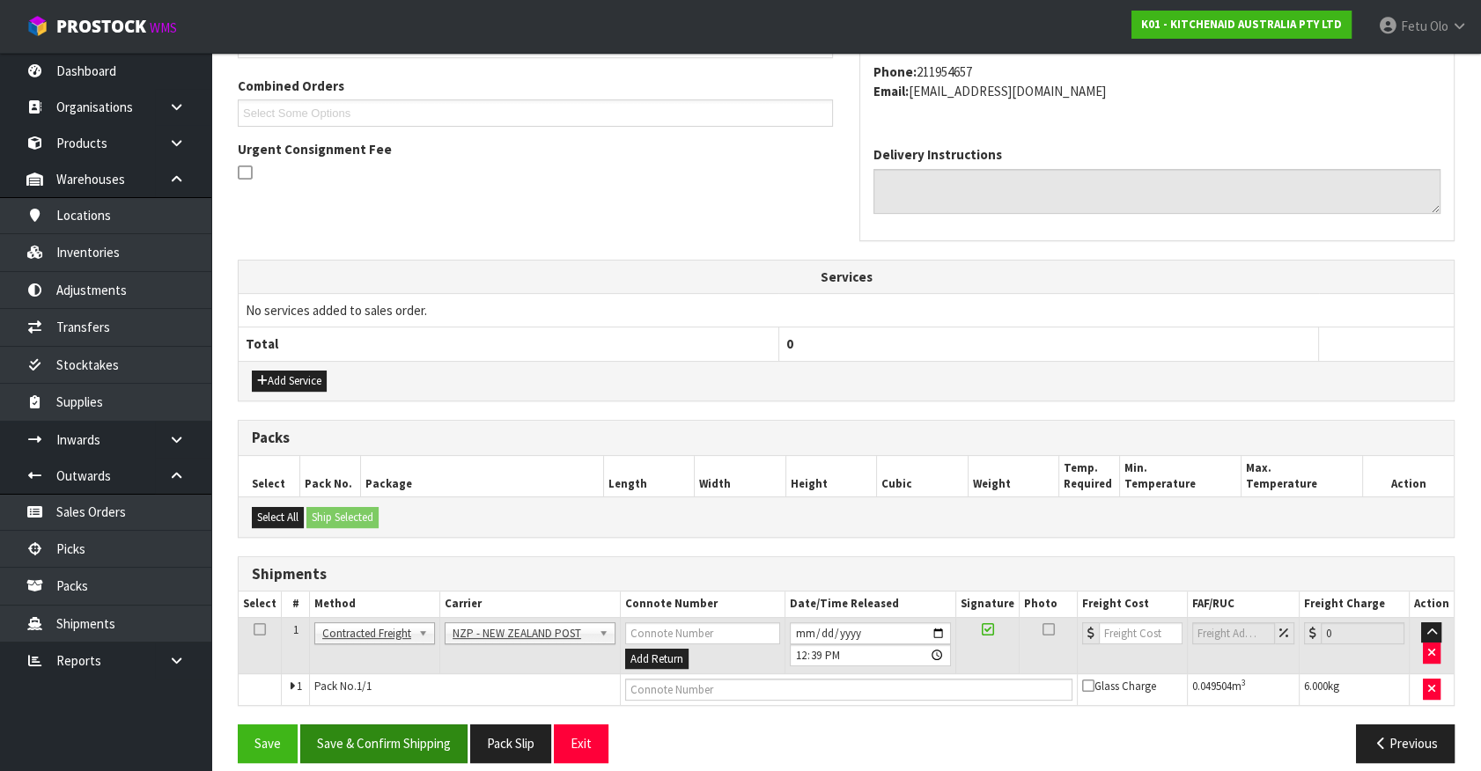
scroll to position [459, 0]
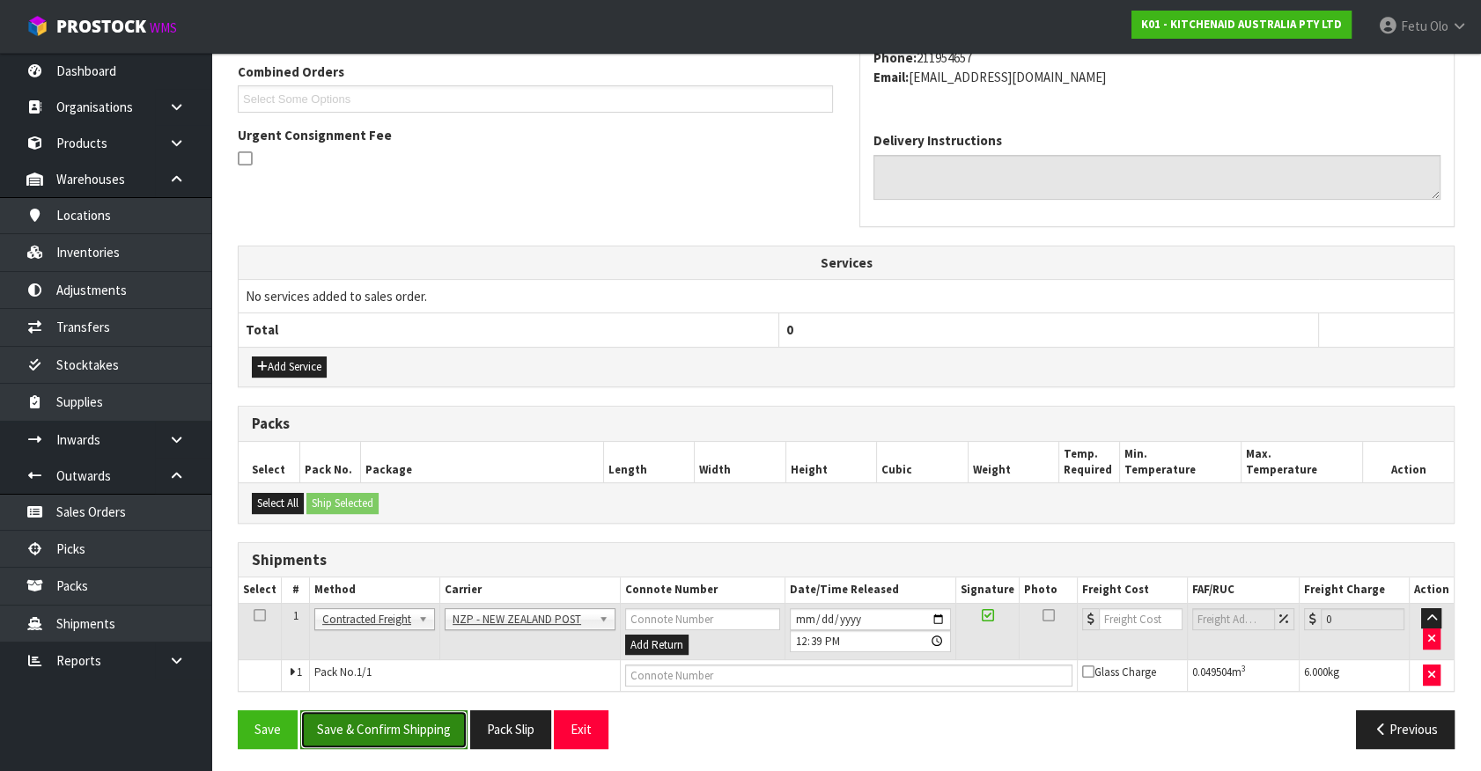
click at [395, 715] on button "Save & Confirm Shipping" at bounding box center [383, 729] width 167 height 38
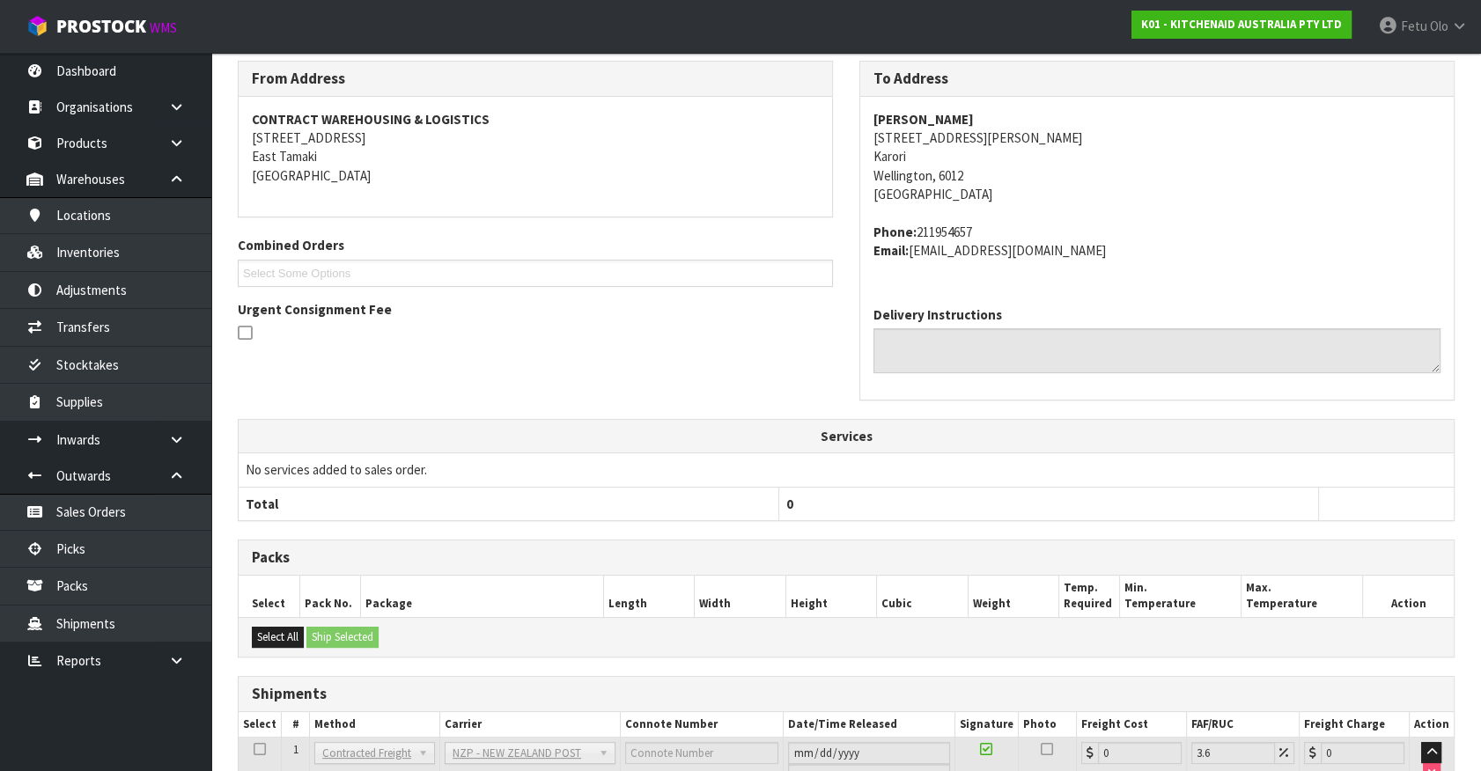
scroll to position [434, 0]
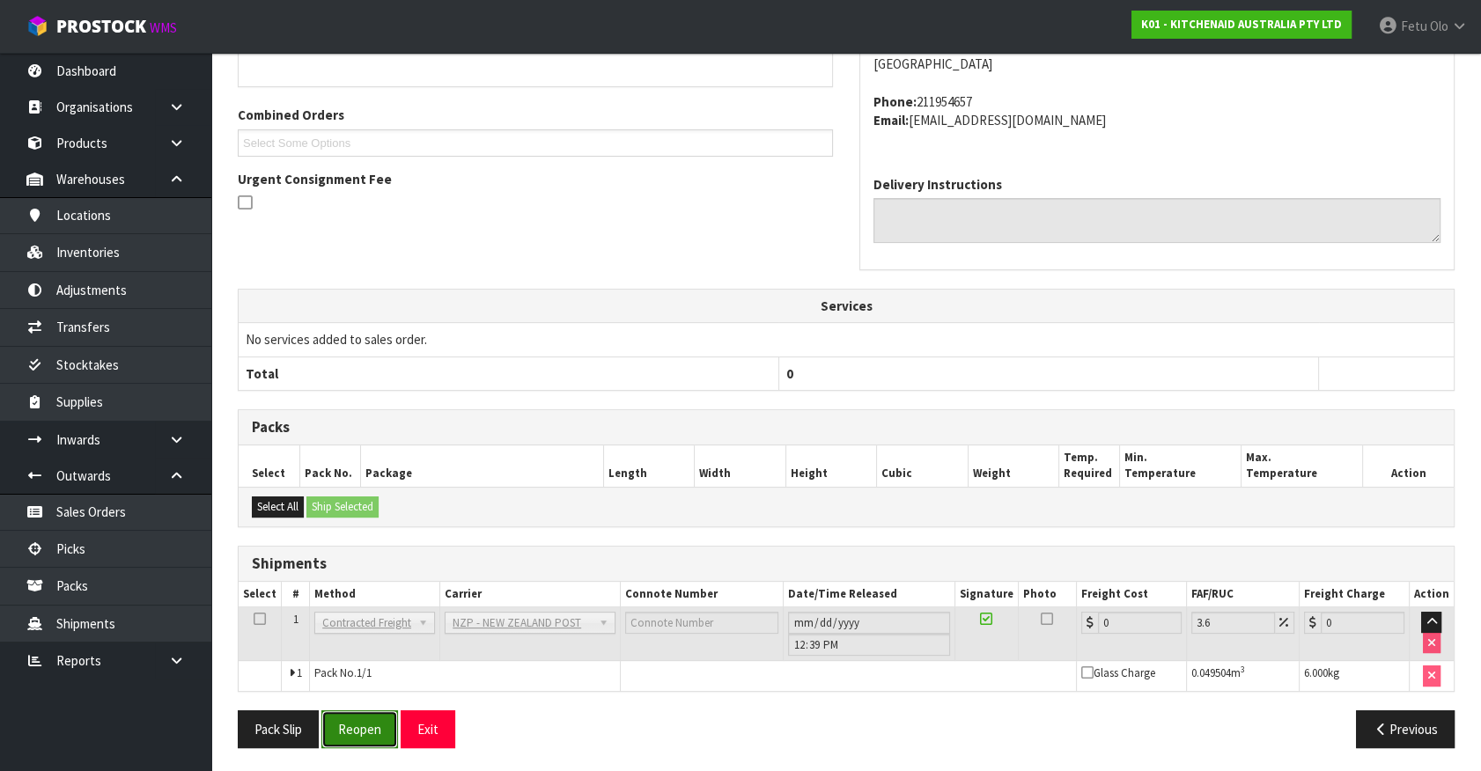
click at [358, 710] on button "Reopen" at bounding box center [359, 729] width 77 height 38
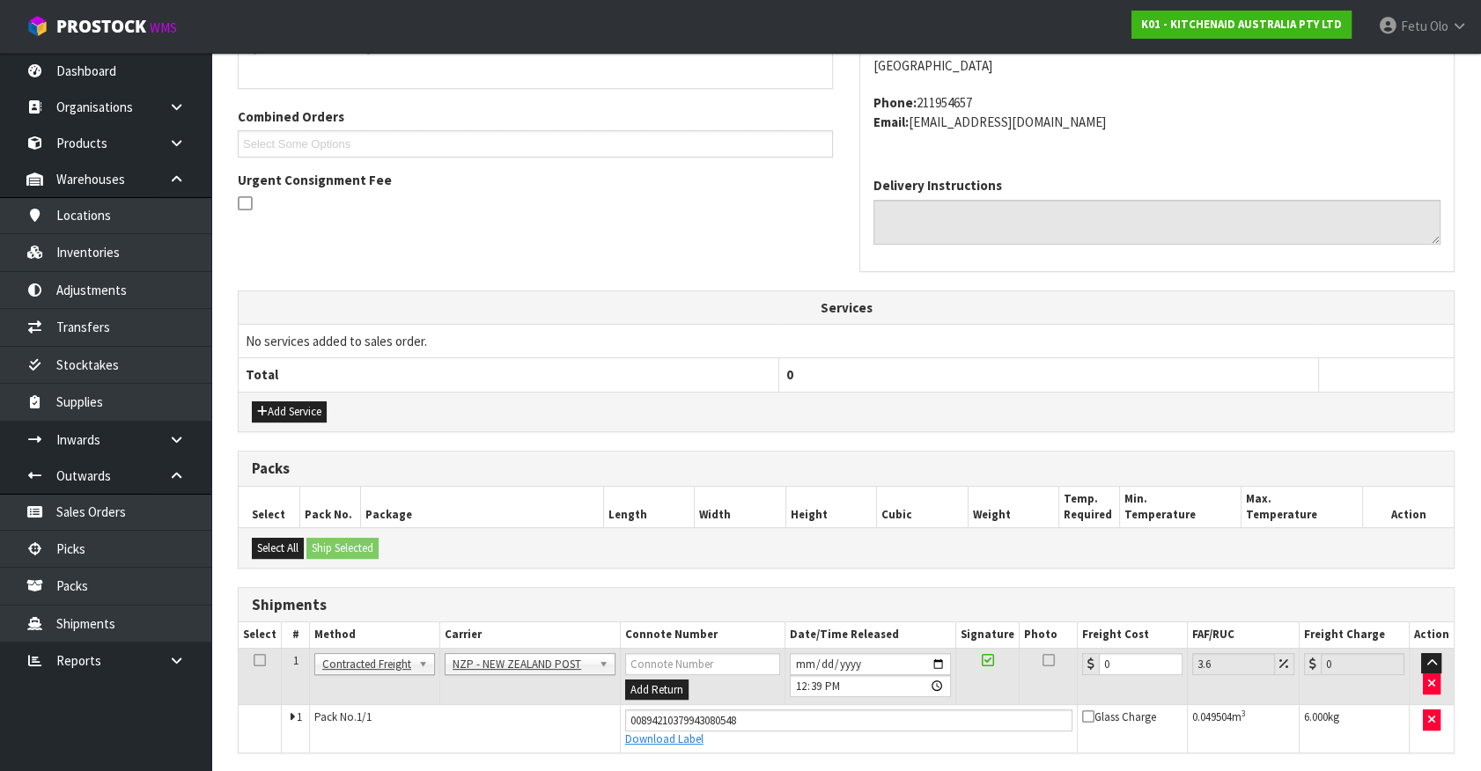
scroll to position [415, 0]
drag, startPoint x: 1117, startPoint y: 660, endPoint x: 617, endPoint y: 693, distance: 501.1
click at [620, 693] on tr "1 Client Local Pickup Customer Local Pickup Company Freight Contracted Freight …" at bounding box center [846, 675] width 1215 height 57
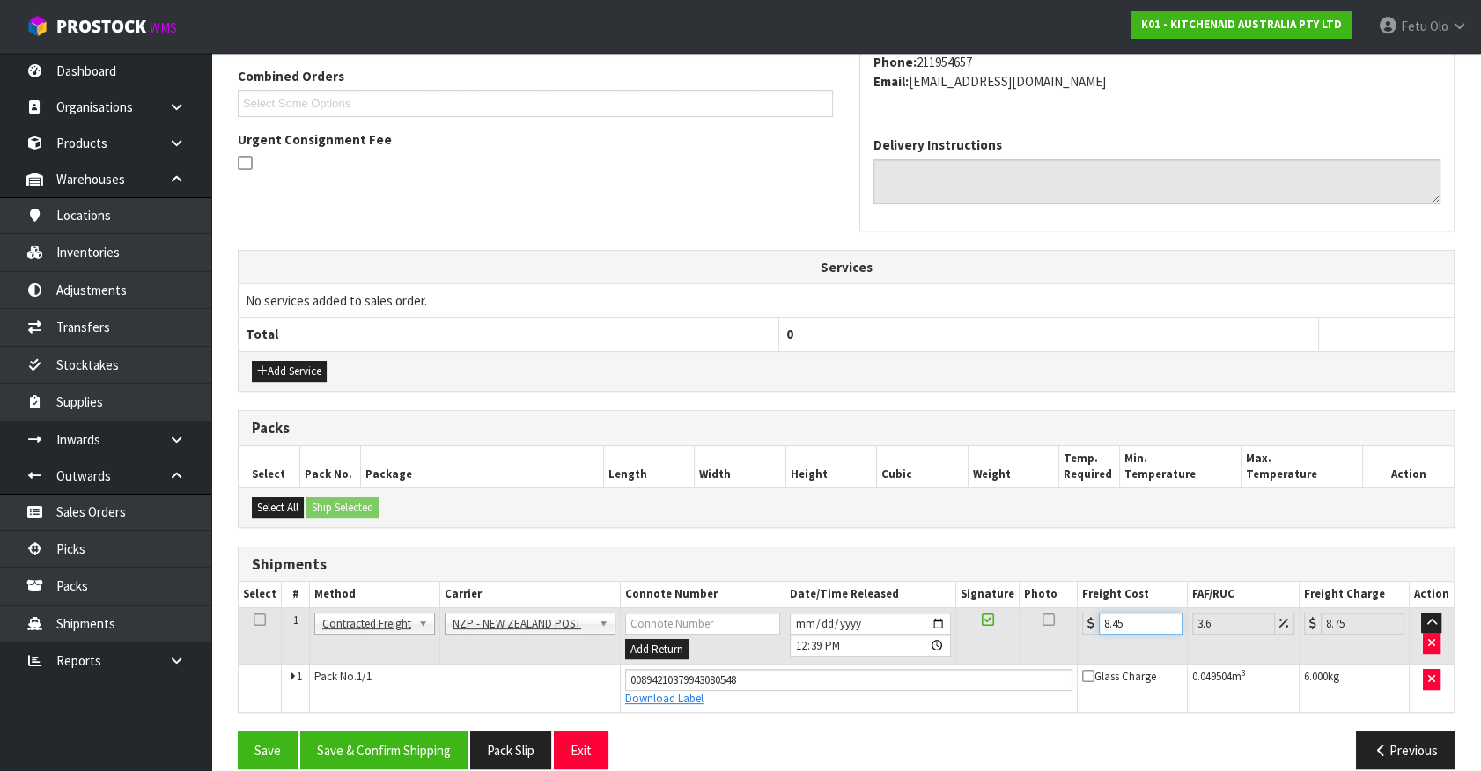
scroll to position [475, 0]
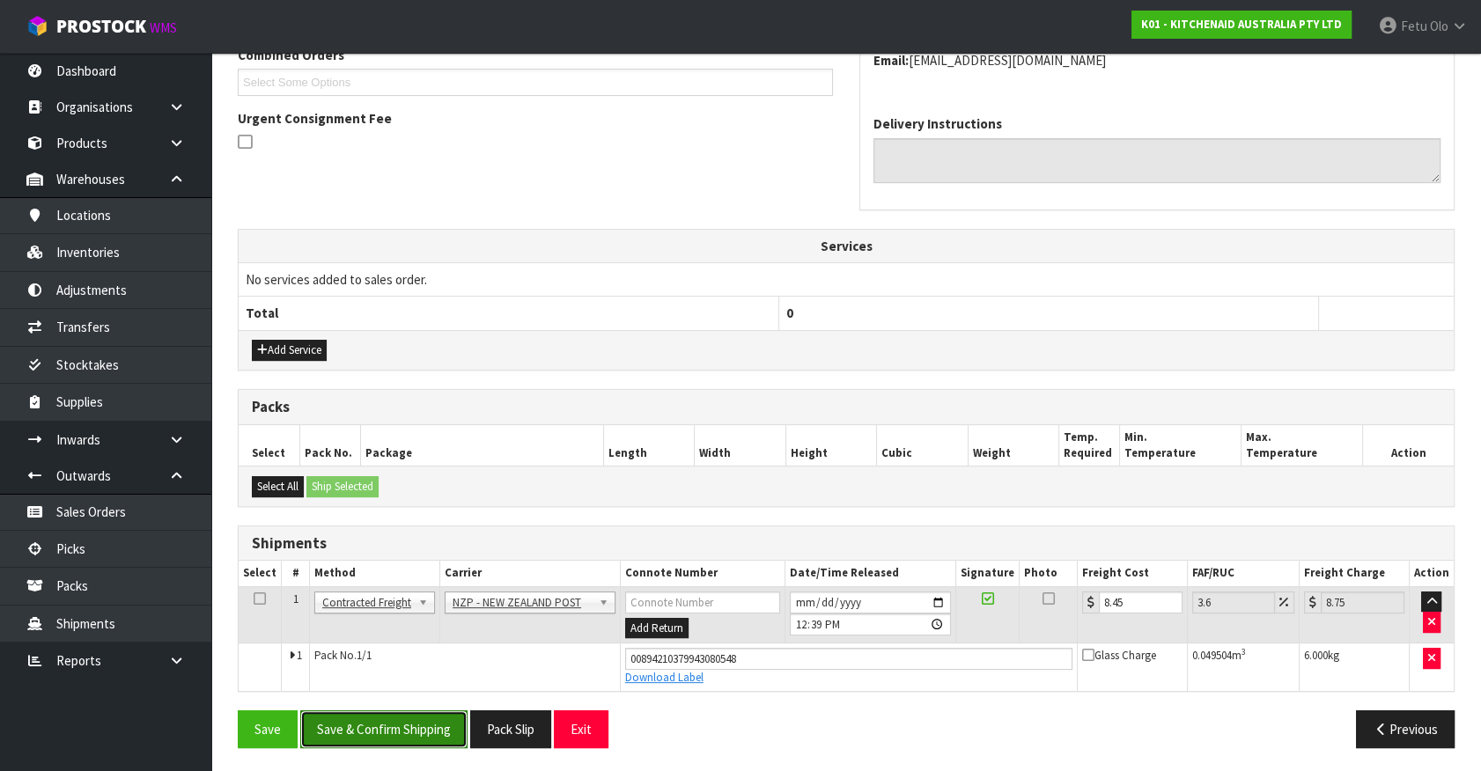
click at [364, 722] on button "Save & Confirm Shipping" at bounding box center [383, 729] width 167 height 38
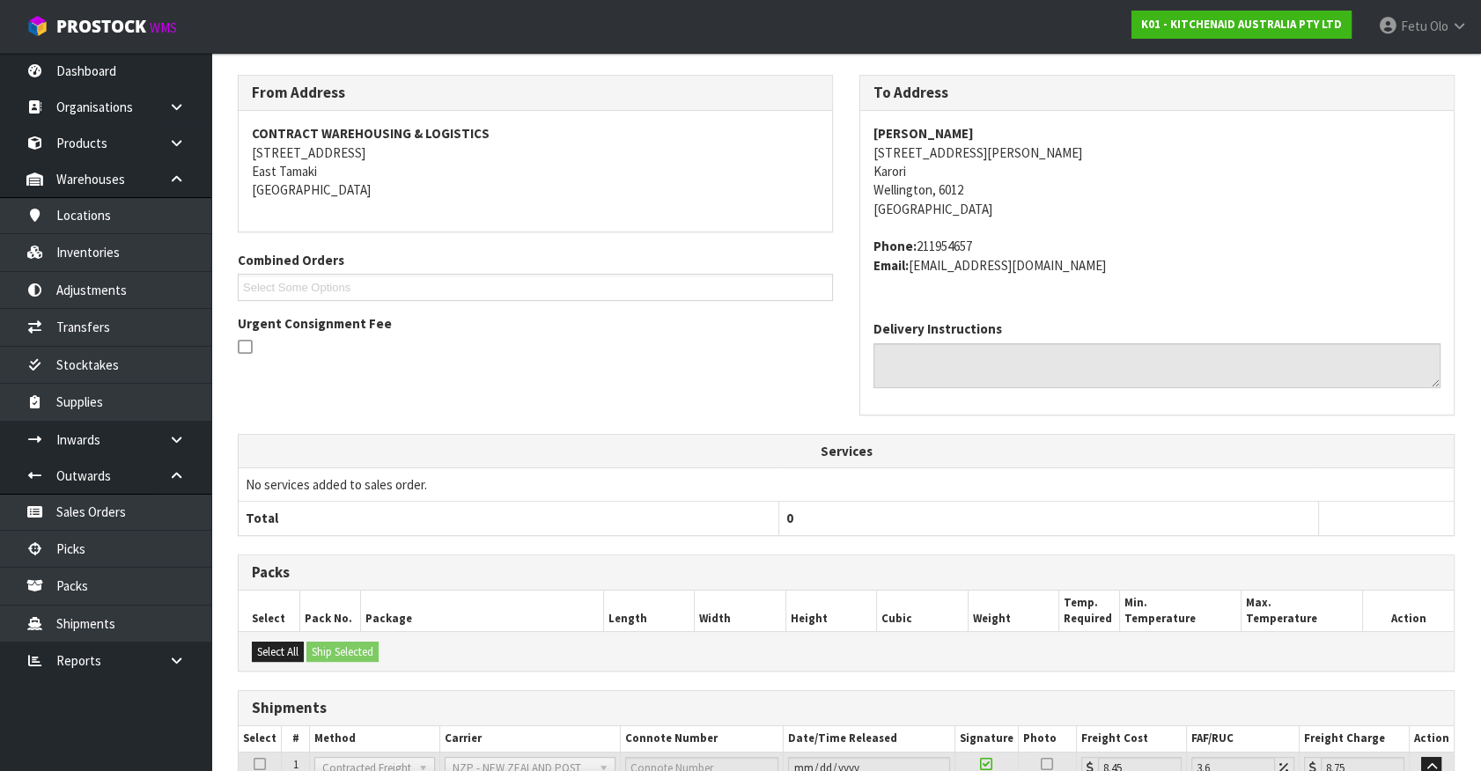
scroll to position [427, 0]
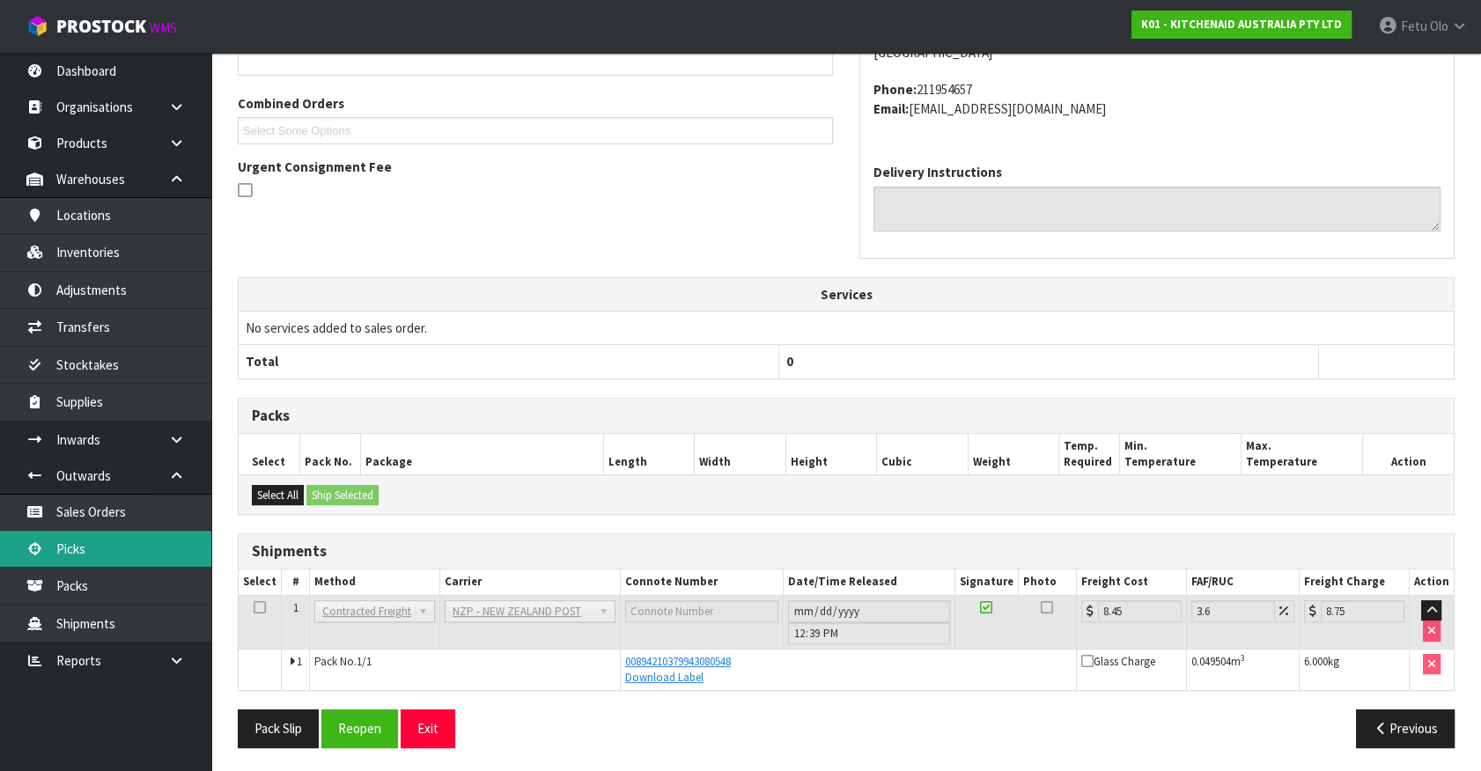
click at [112, 556] on link "Picks" at bounding box center [105, 549] width 211 height 36
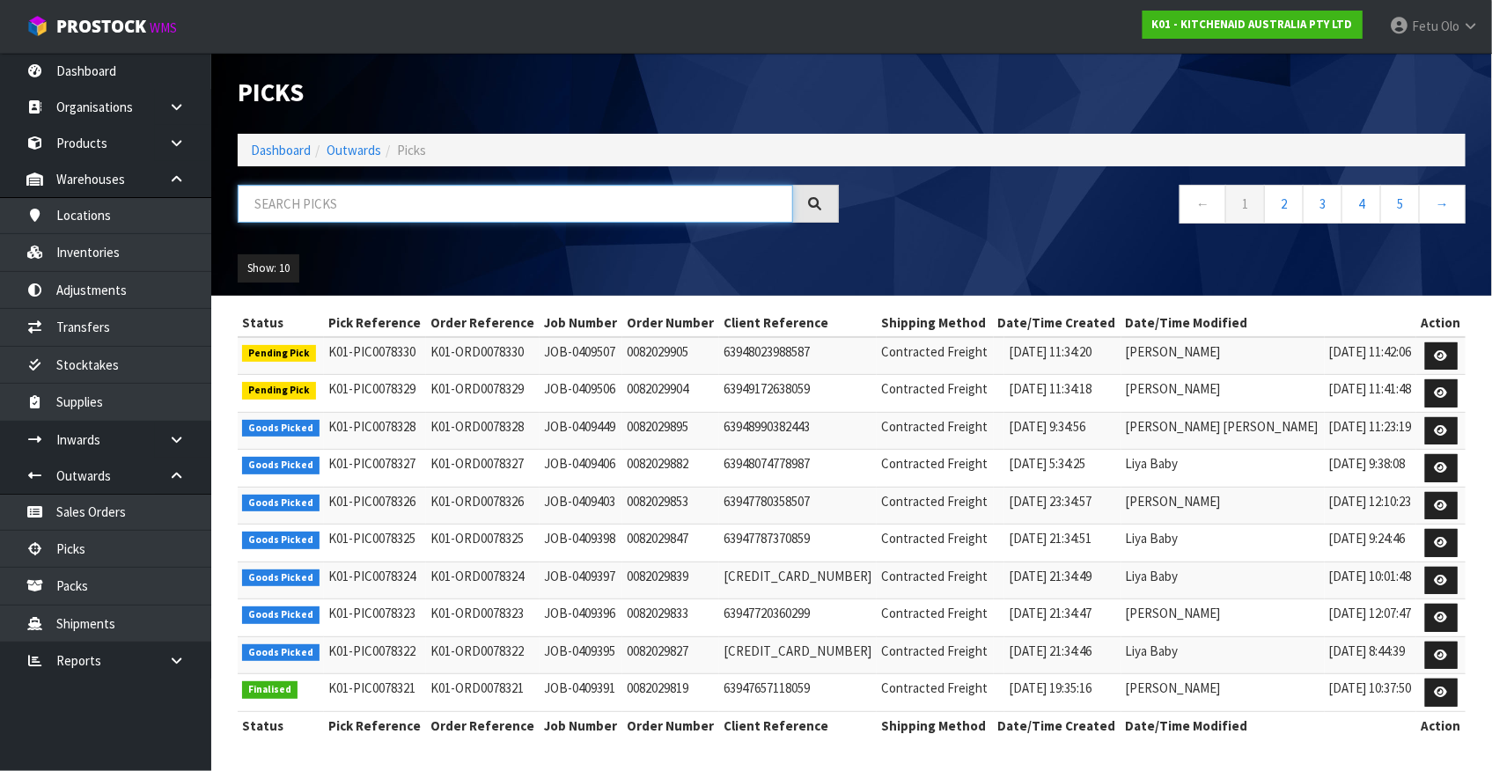
click at [439, 205] on input "text" at bounding box center [516, 204] width 556 height 38
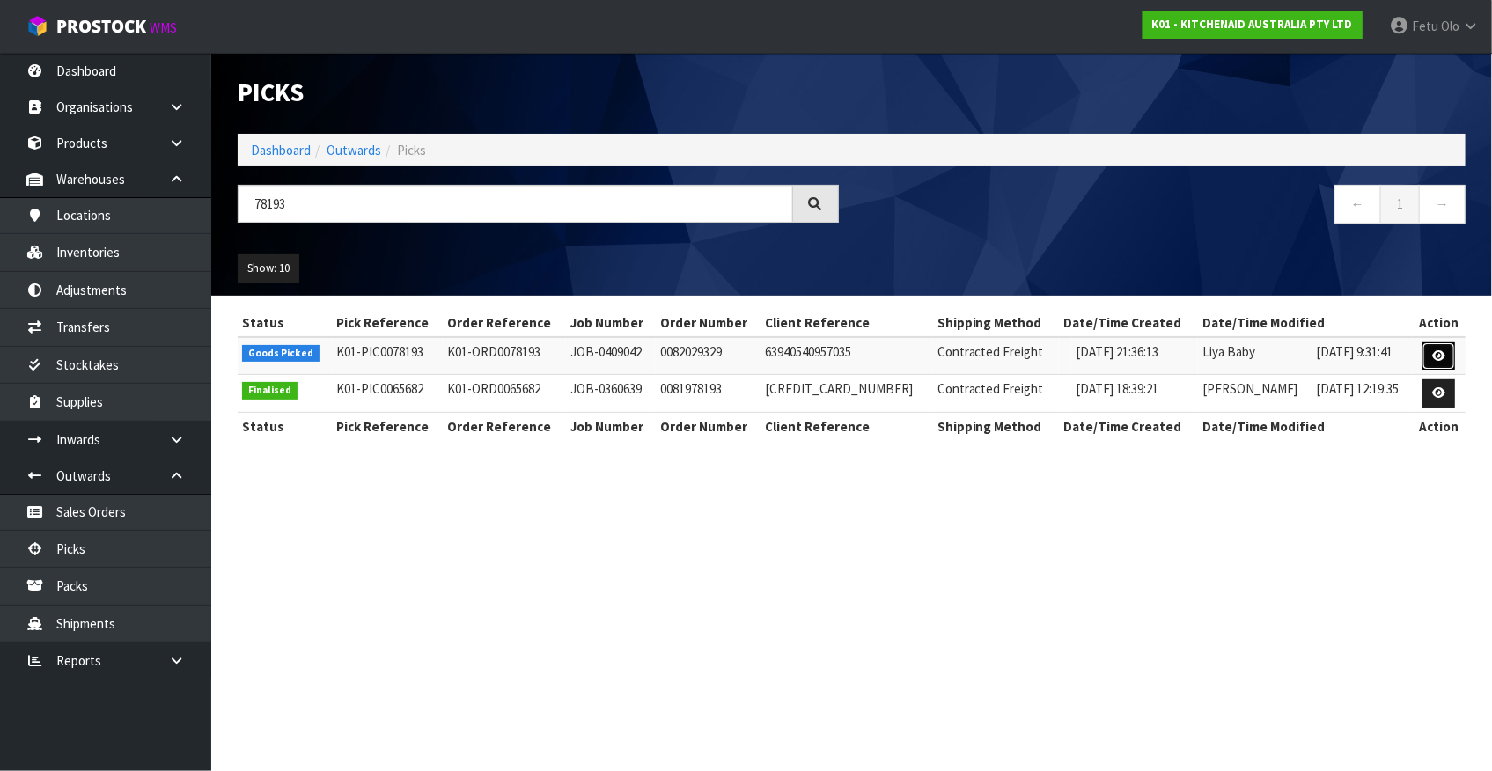
click at [1434, 361] on link at bounding box center [1439, 356] width 33 height 28
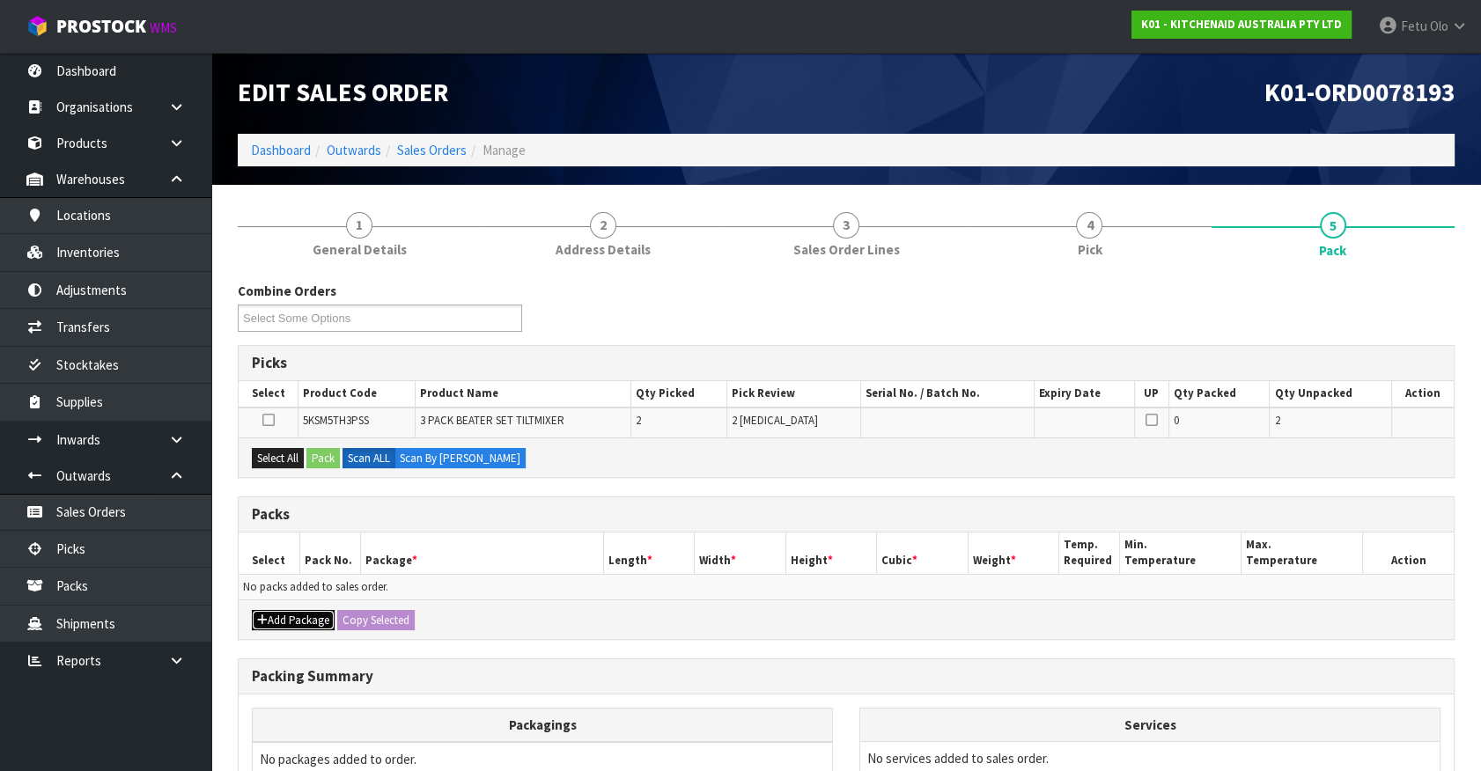
click at [285, 625] on button "Add Package" at bounding box center [293, 620] width 83 height 21
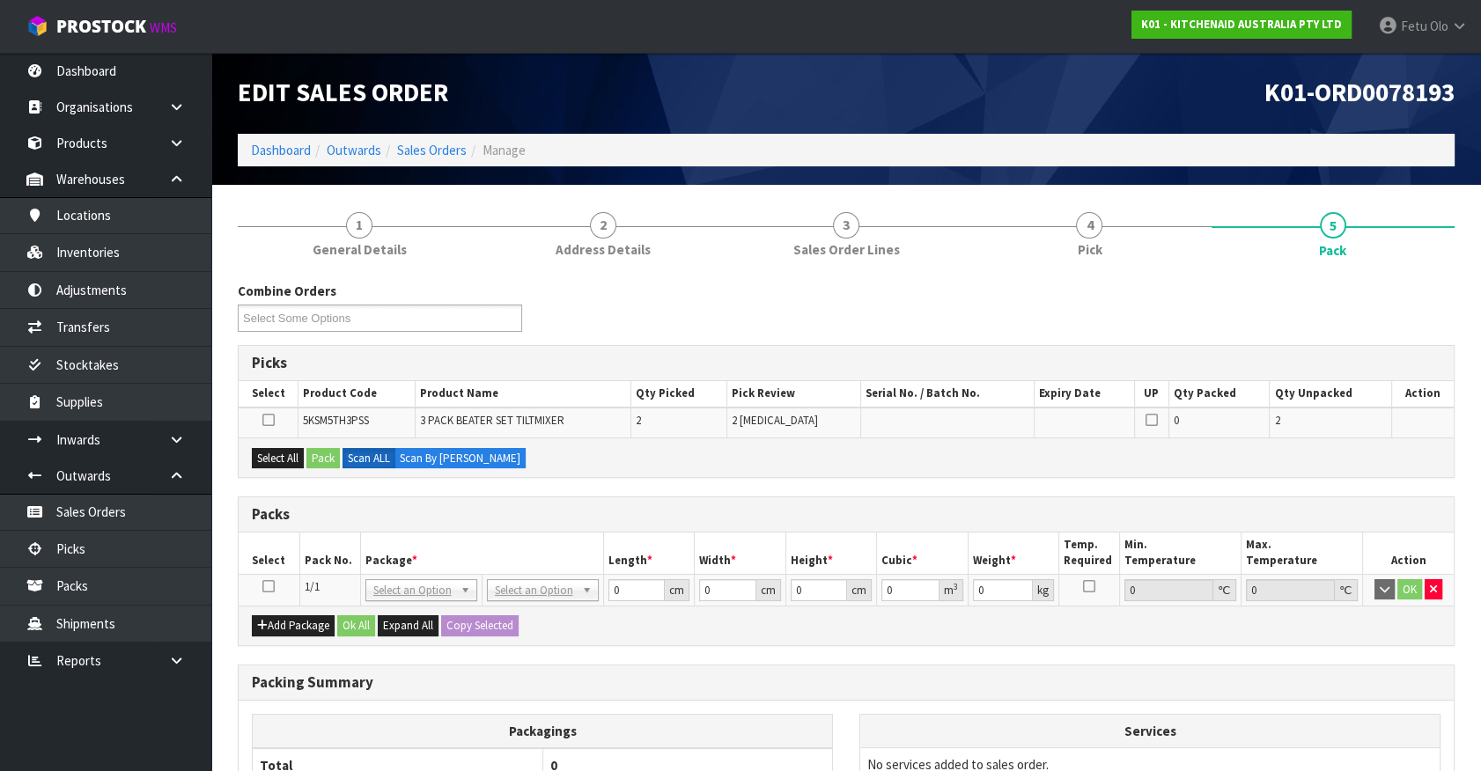
click at [273, 586] on icon at bounding box center [268, 586] width 12 height 1
click at [356, 557] on th "Pack No." at bounding box center [329, 553] width 61 height 41
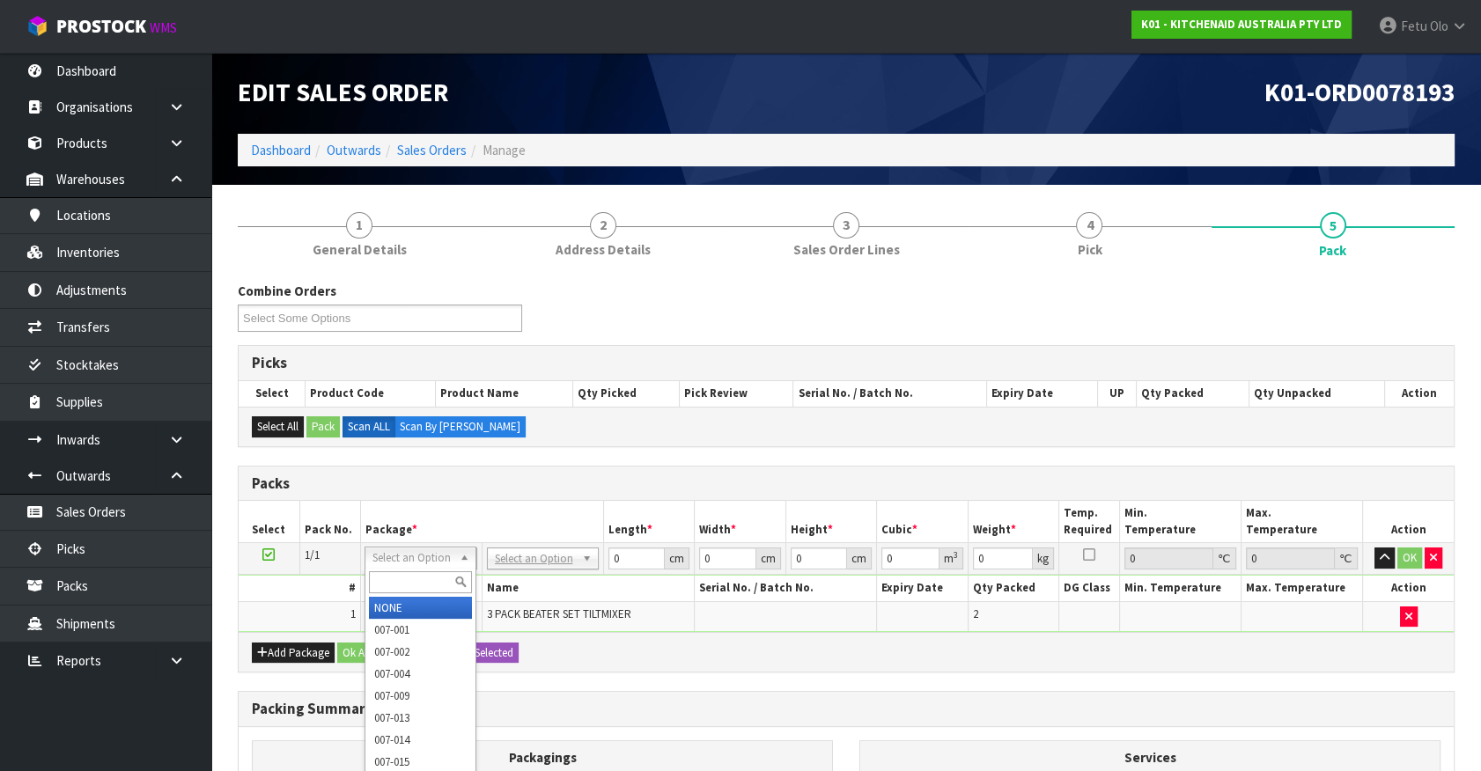
drag, startPoint x: 436, startPoint y: 555, endPoint x: 428, endPoint y: 585, distance: 31.0
click at [425, 577] on input "text" at bounding box center [420, 582] width 103 height 22
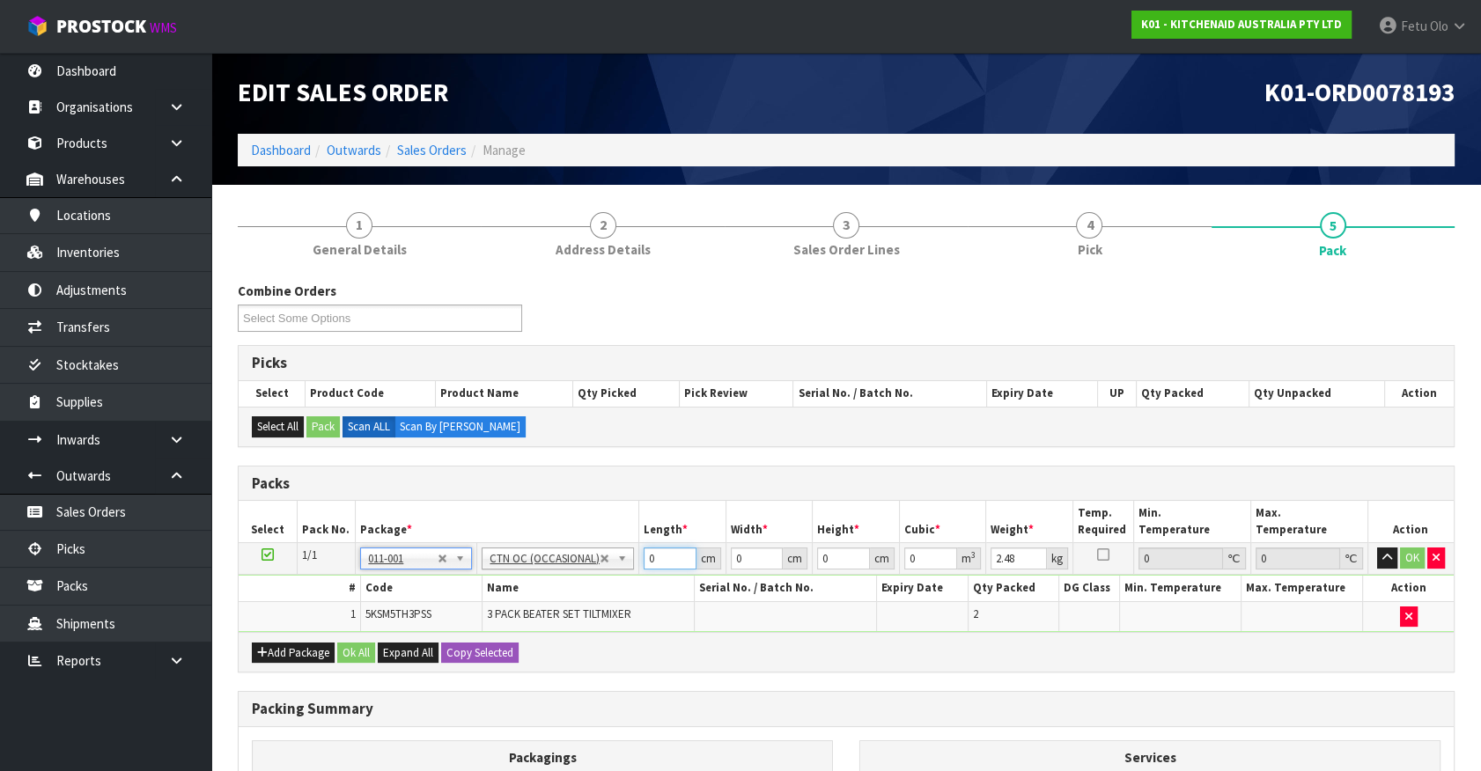
drag, startPoint x: 672, startPoint y: 555, endPoint x: 569, endPoint y: 611, distance: 117.4
click at [511, 611] on tbody "1/1 NONE 007-001 007-002 007-004 007-009 007-013 007-014 007-015 007-017 007-01…" at bounding box center [846, 587] width 1215 height 89
click button "OK" at bounding box center [1412, 558] width 25 height 21
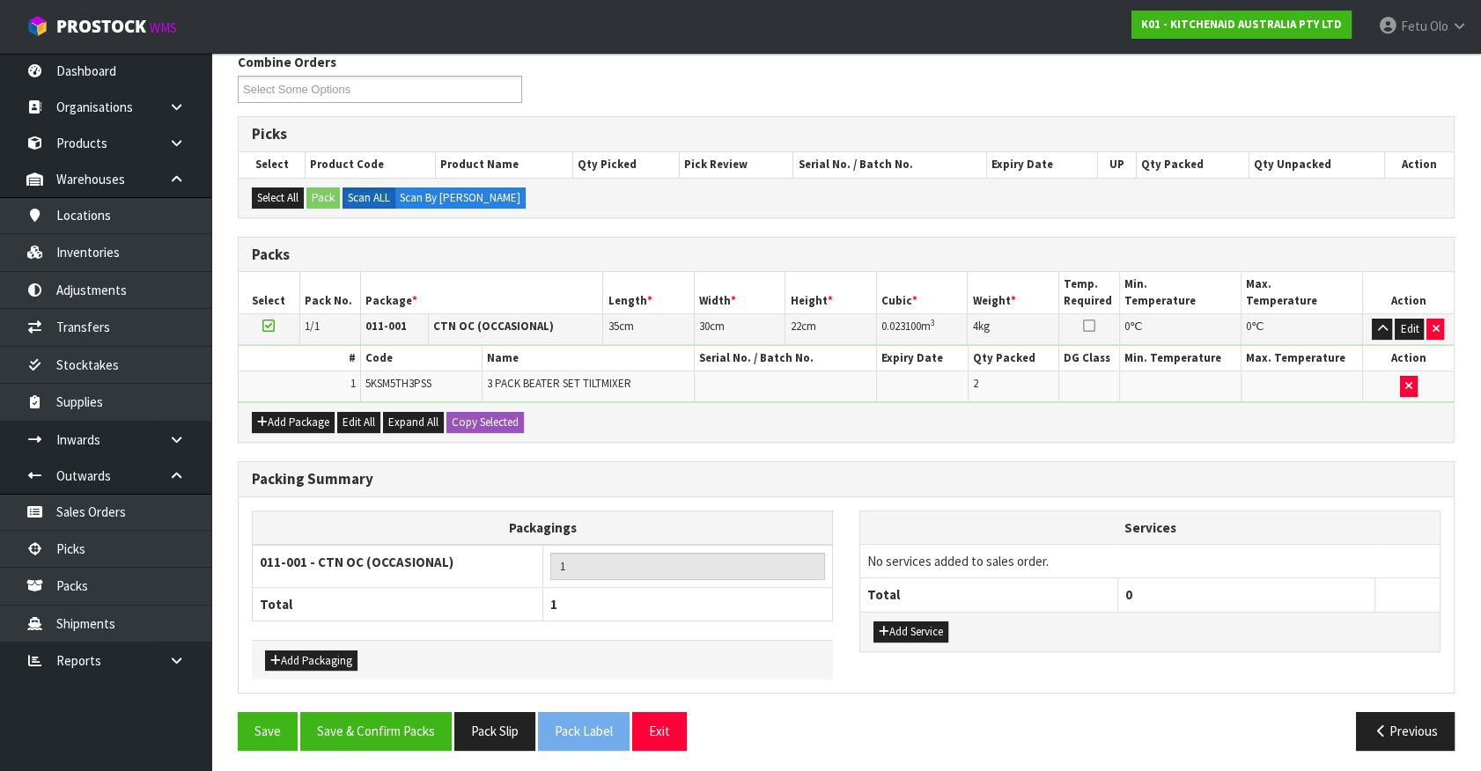
scroll to position [230, 0]
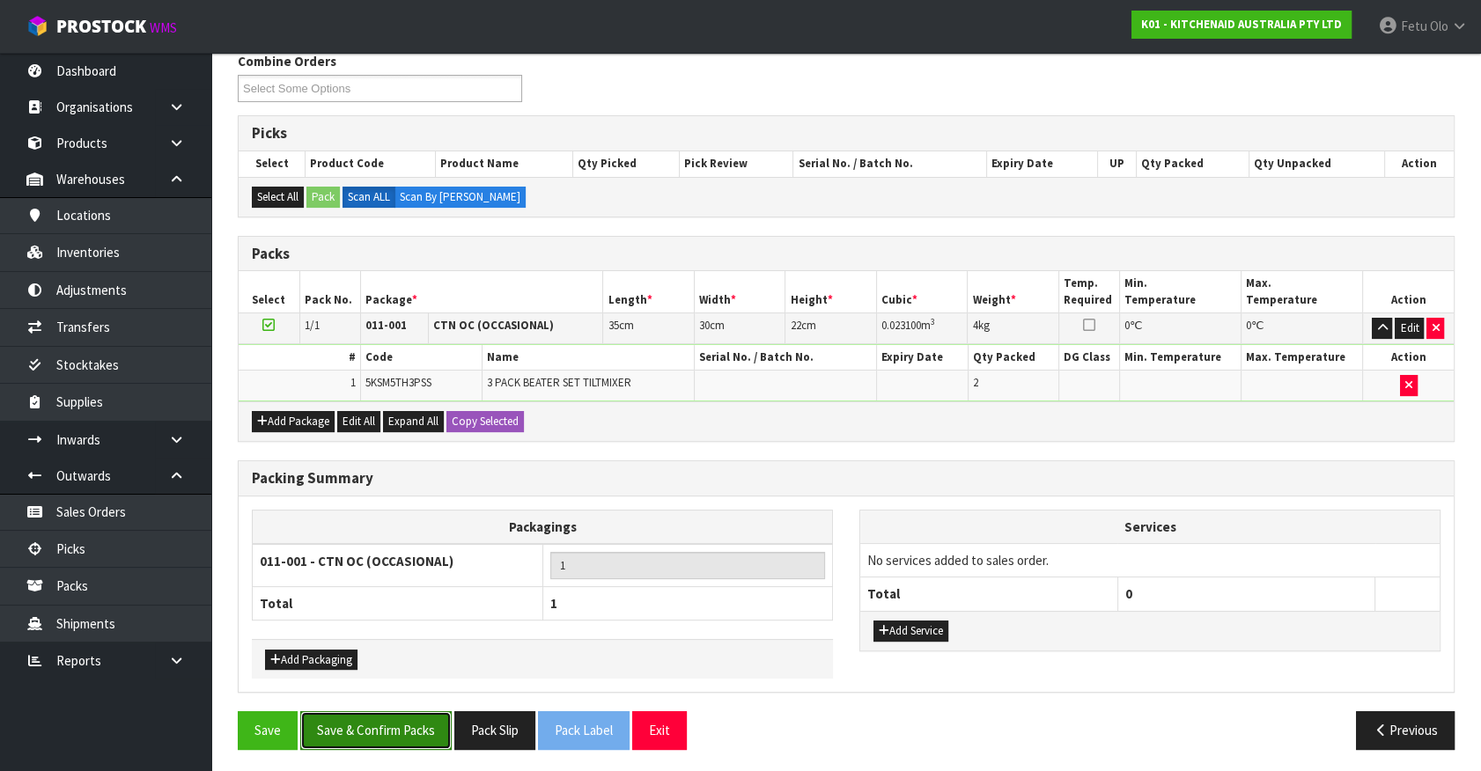
click at [438, 717] on button "Save & Confirm Packs" at bounding box center [375, 730] width 151 height 38
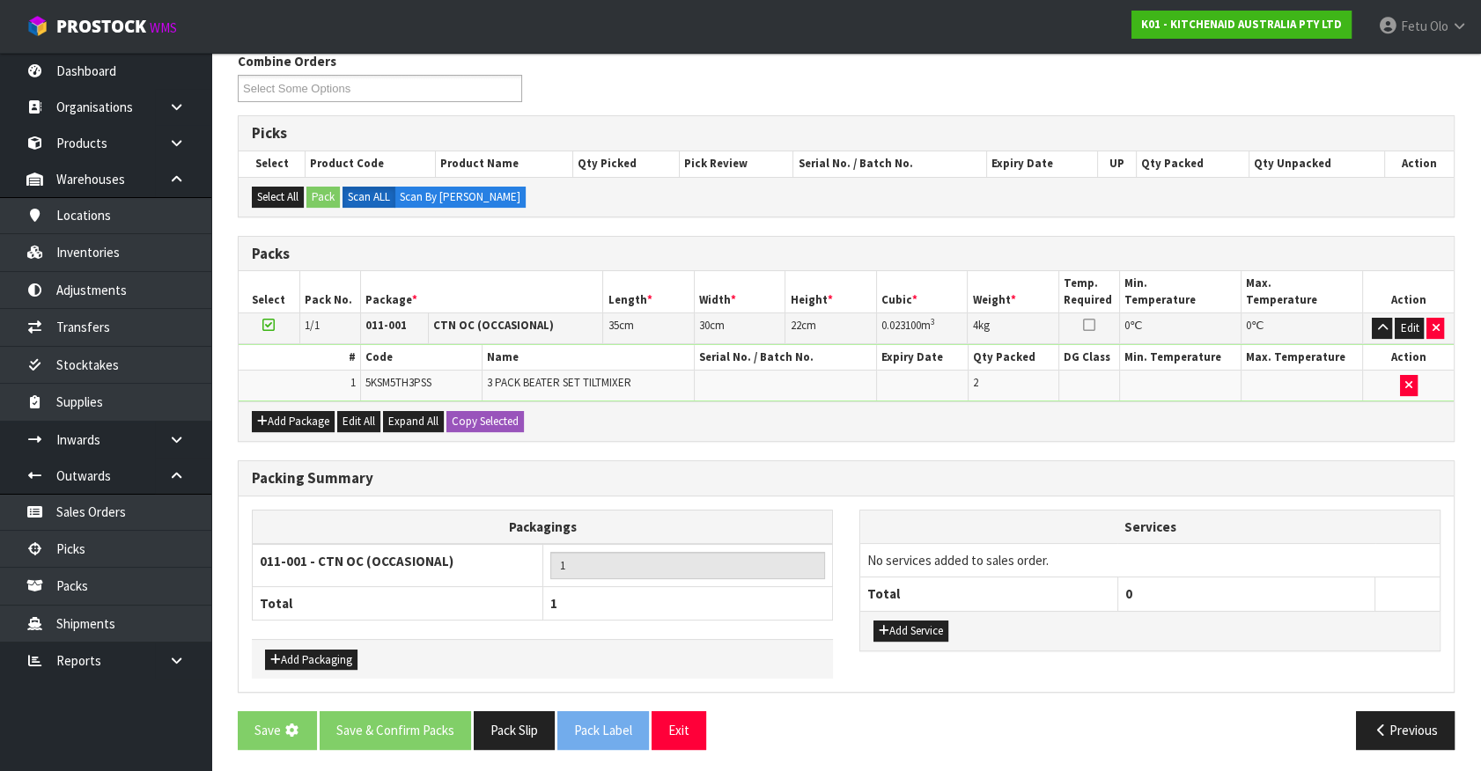
scroll to position [0, 0]
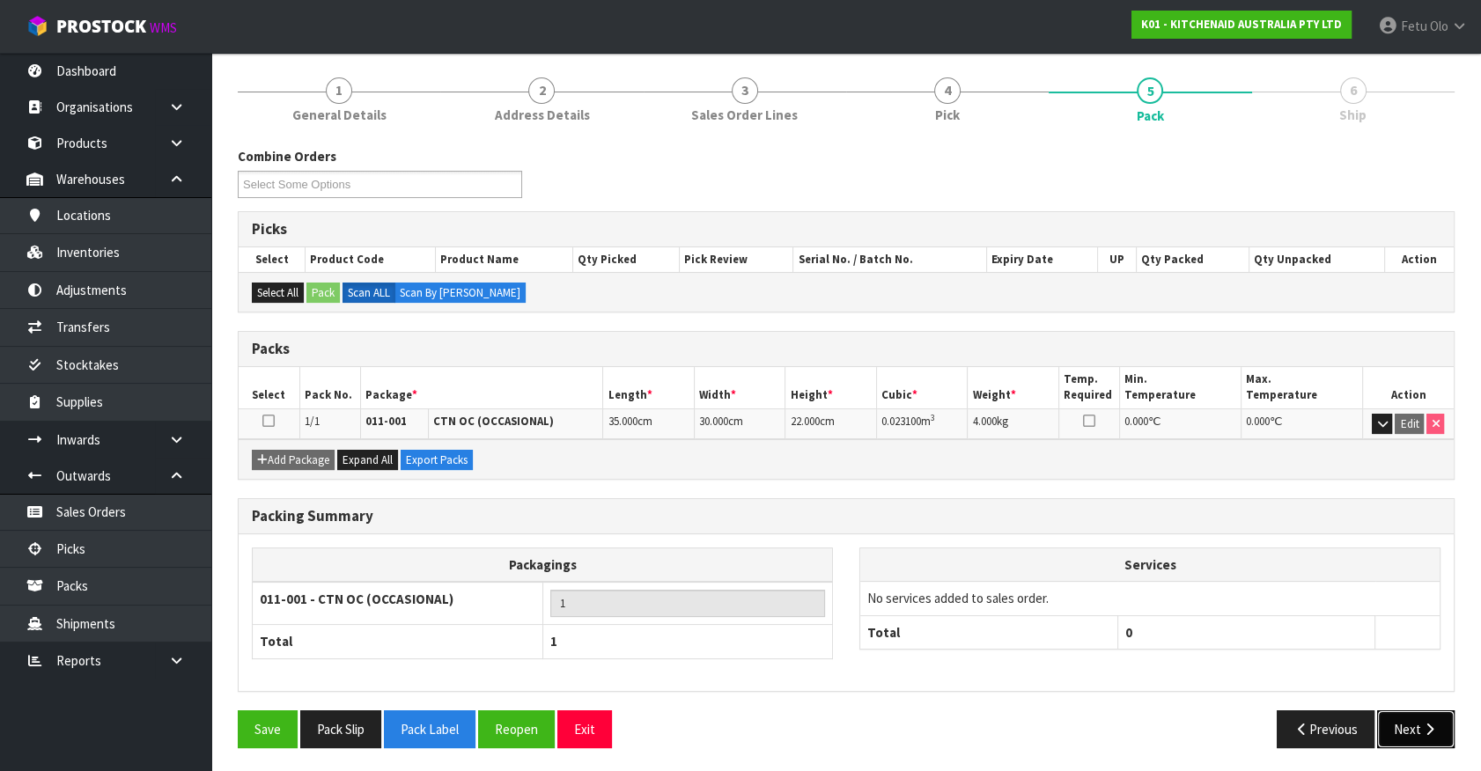
click at [1419, 722] on button "Next" at bounding box center [1415, 729] width 77 height 38
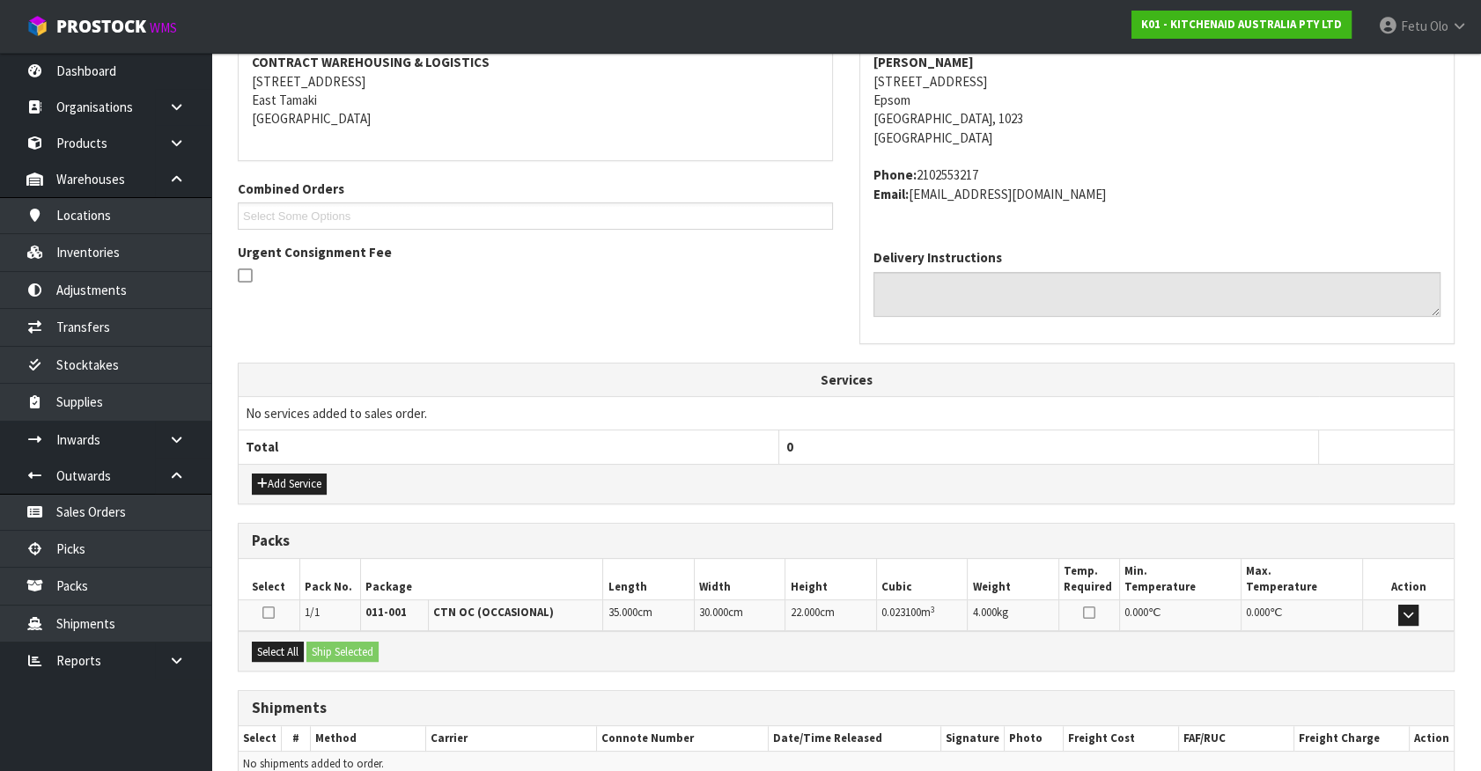
scroll to position [428, 0]
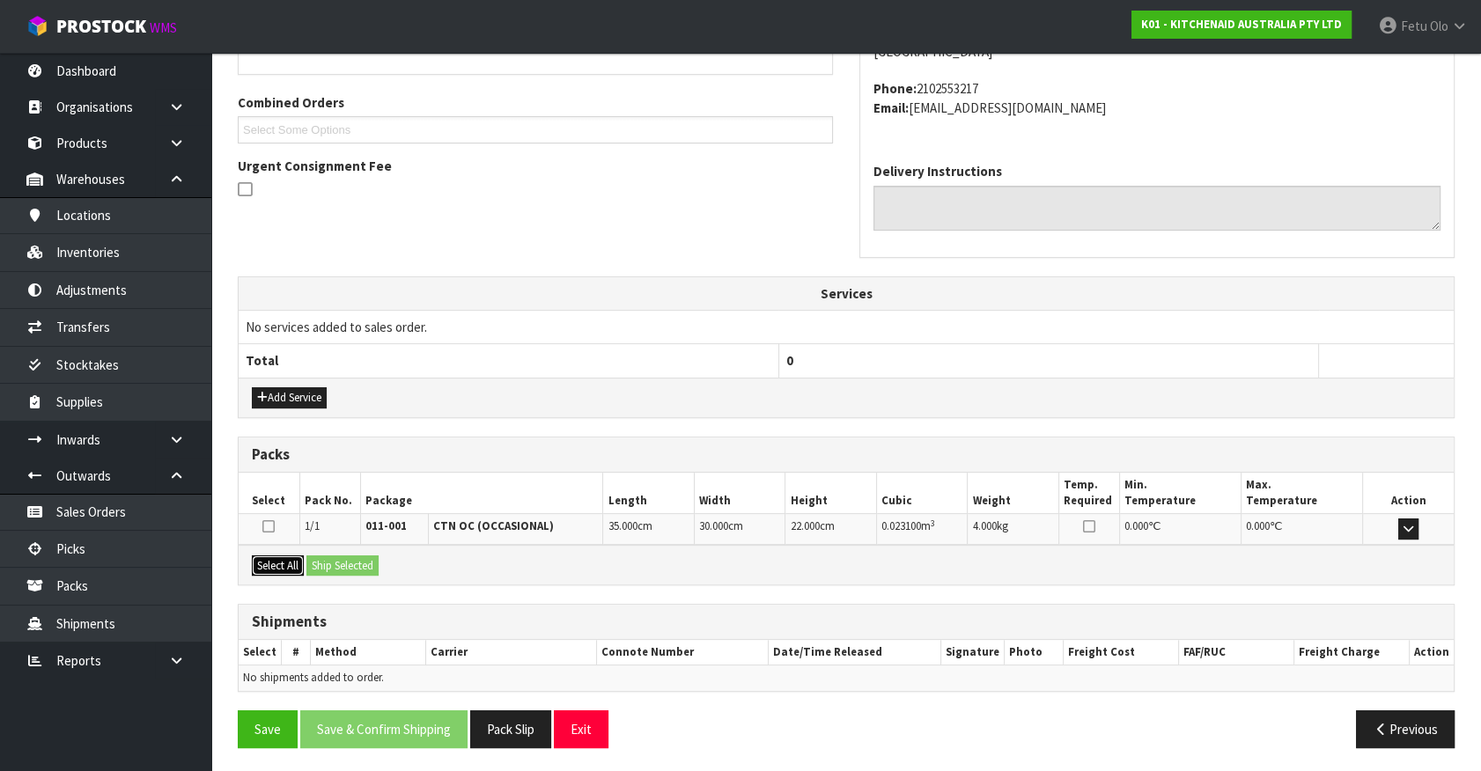
drag, startPoint x: 290, startPoint y: 567, endPoint x: 320, endPoint y: 560, distance: 30.8
click at [296, 565] on button "Select All" at bounding box center [278, 566] width 52 height 21
click at [320, 560] on button "Ship Selected" at bounding box center [342, 566] width 72 height 21
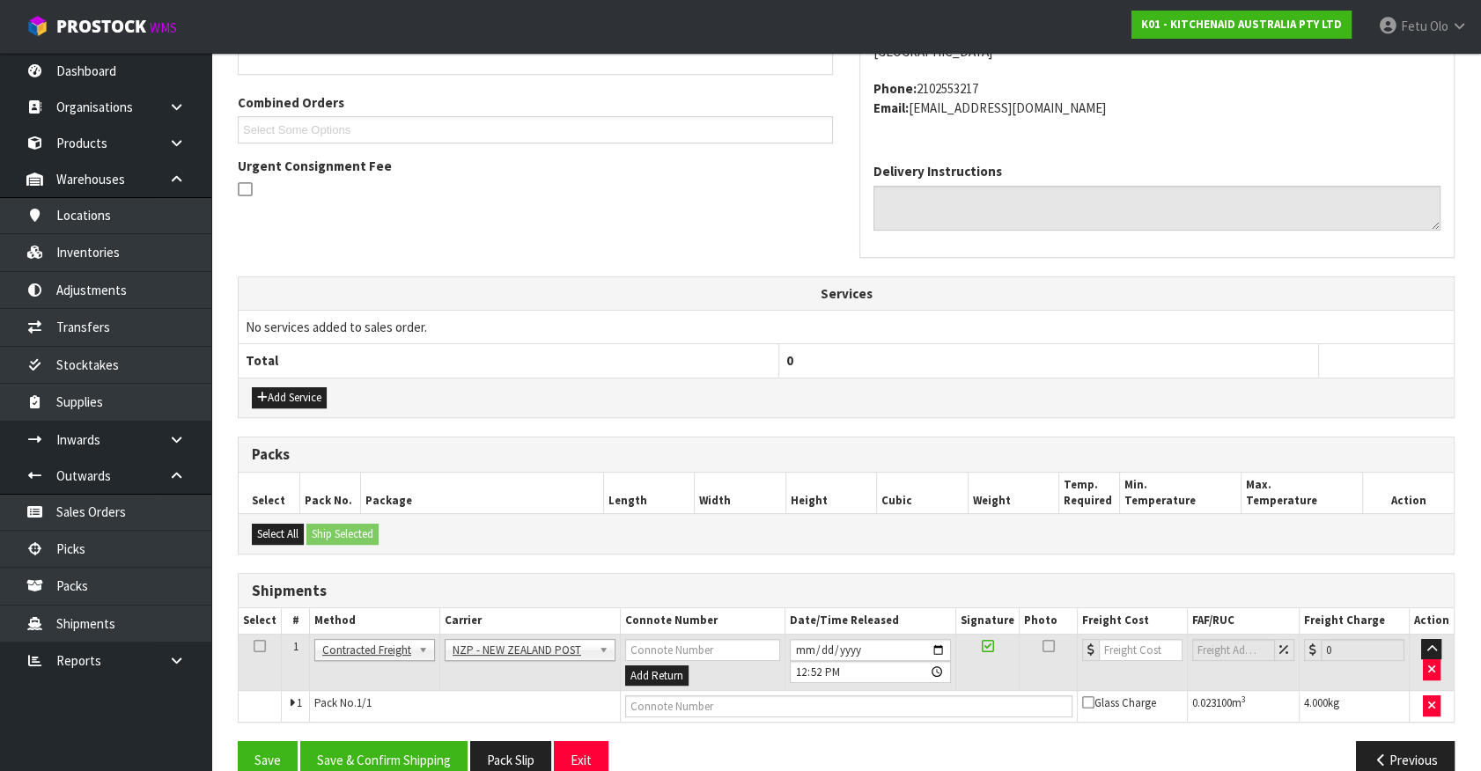
scroll to position [459, 0]
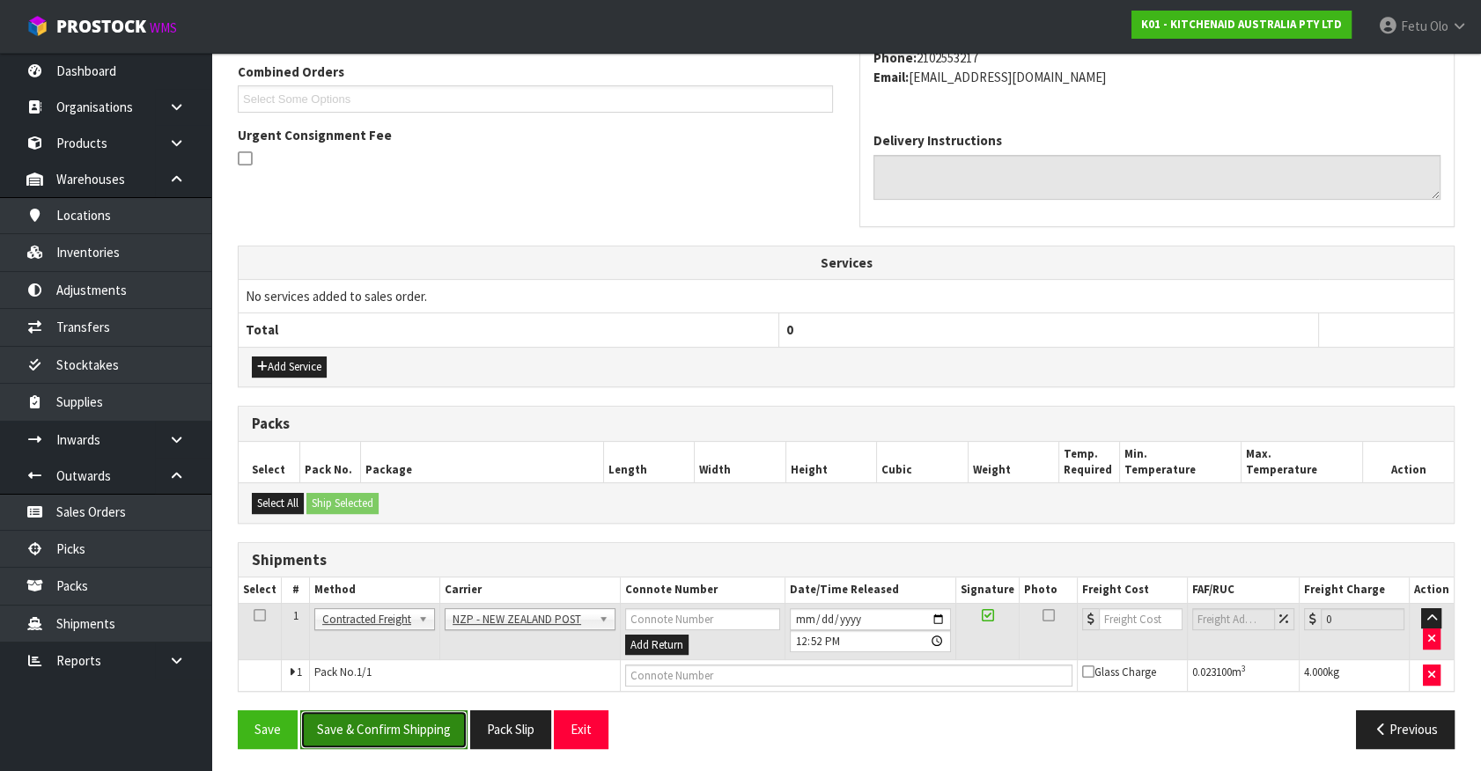
click at [377, 722] on button "Save & Confirm Shipping" at bounding box center [383, 729] width 167 height 38
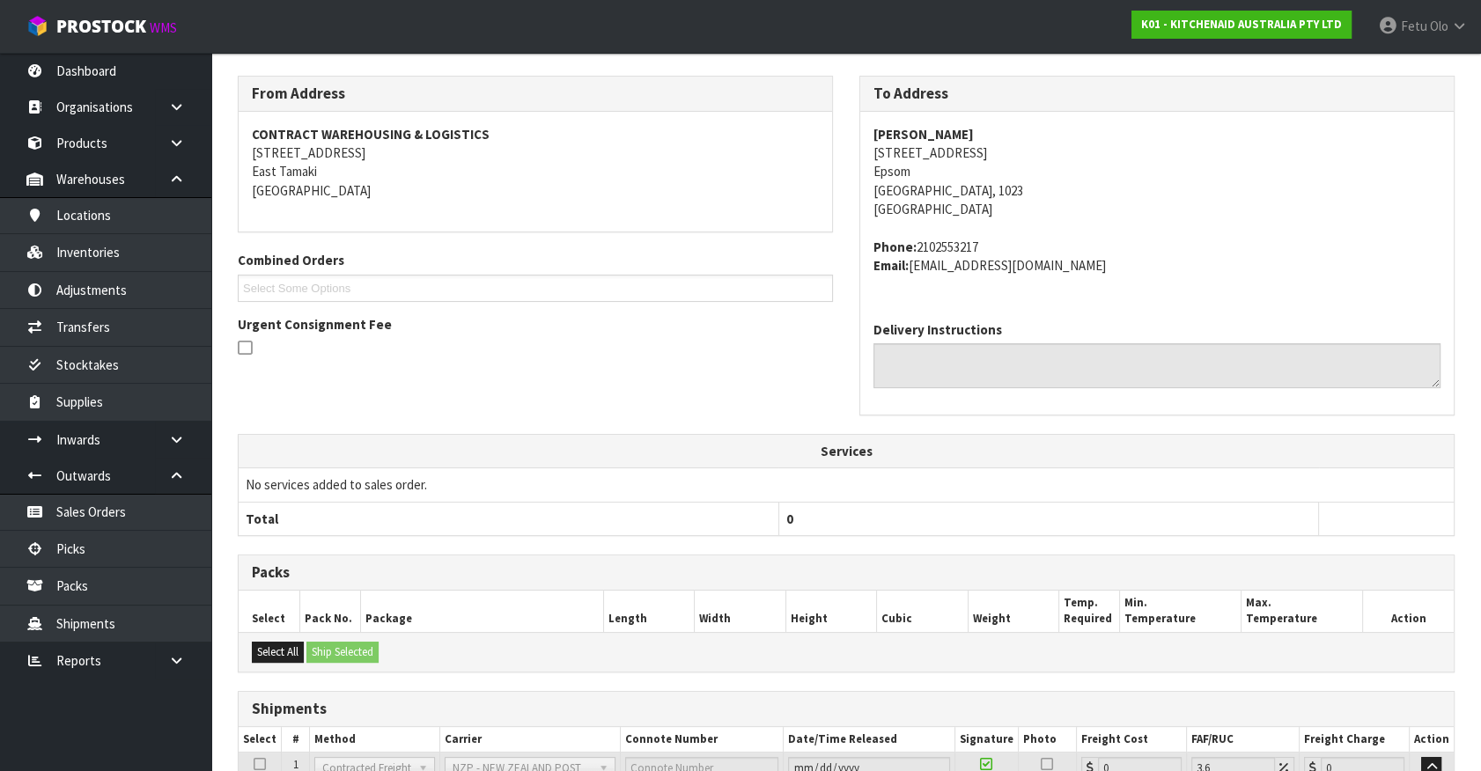
scroll to position [434, 0]
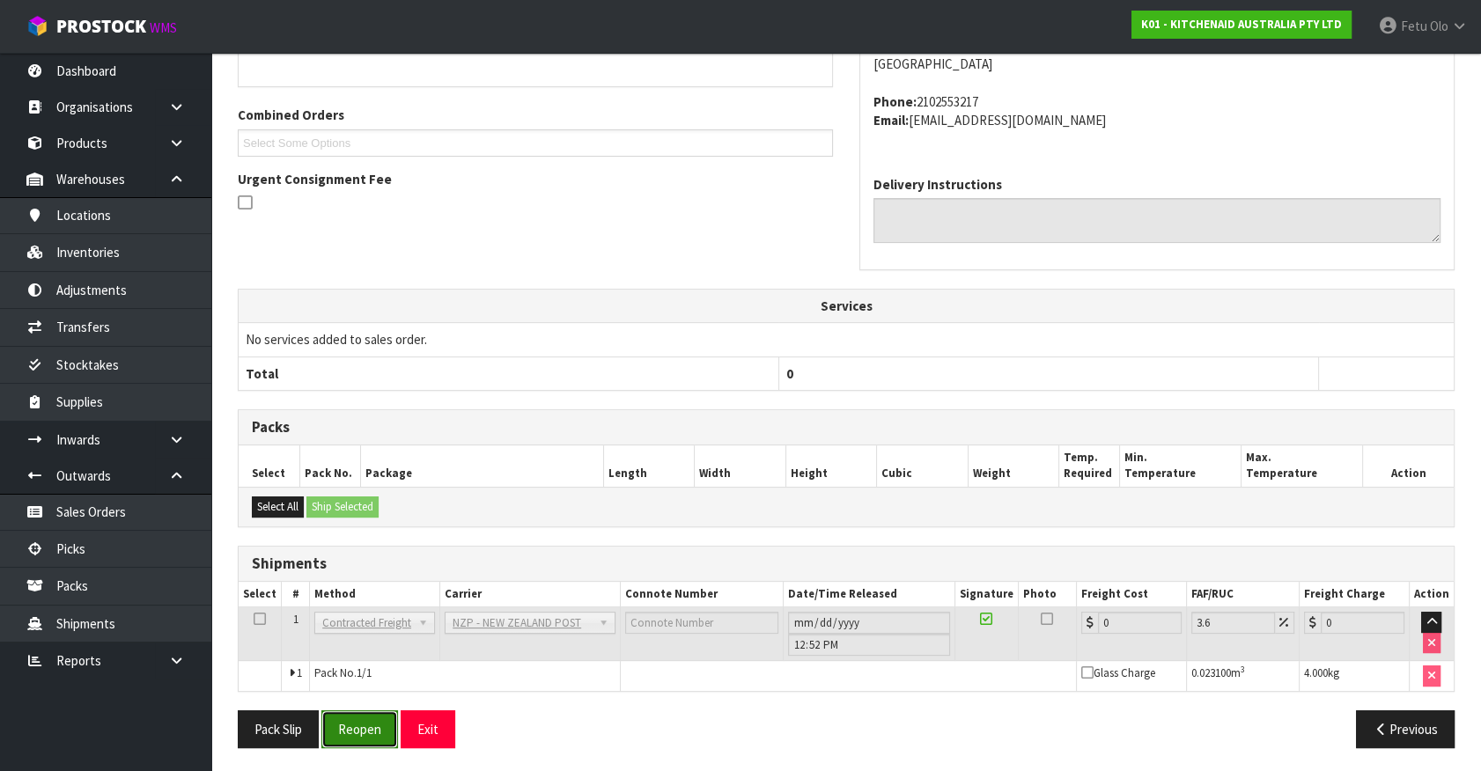
click at [369, 734] on button "Reopen" at bounding box center [359, 729] width 77 height 38
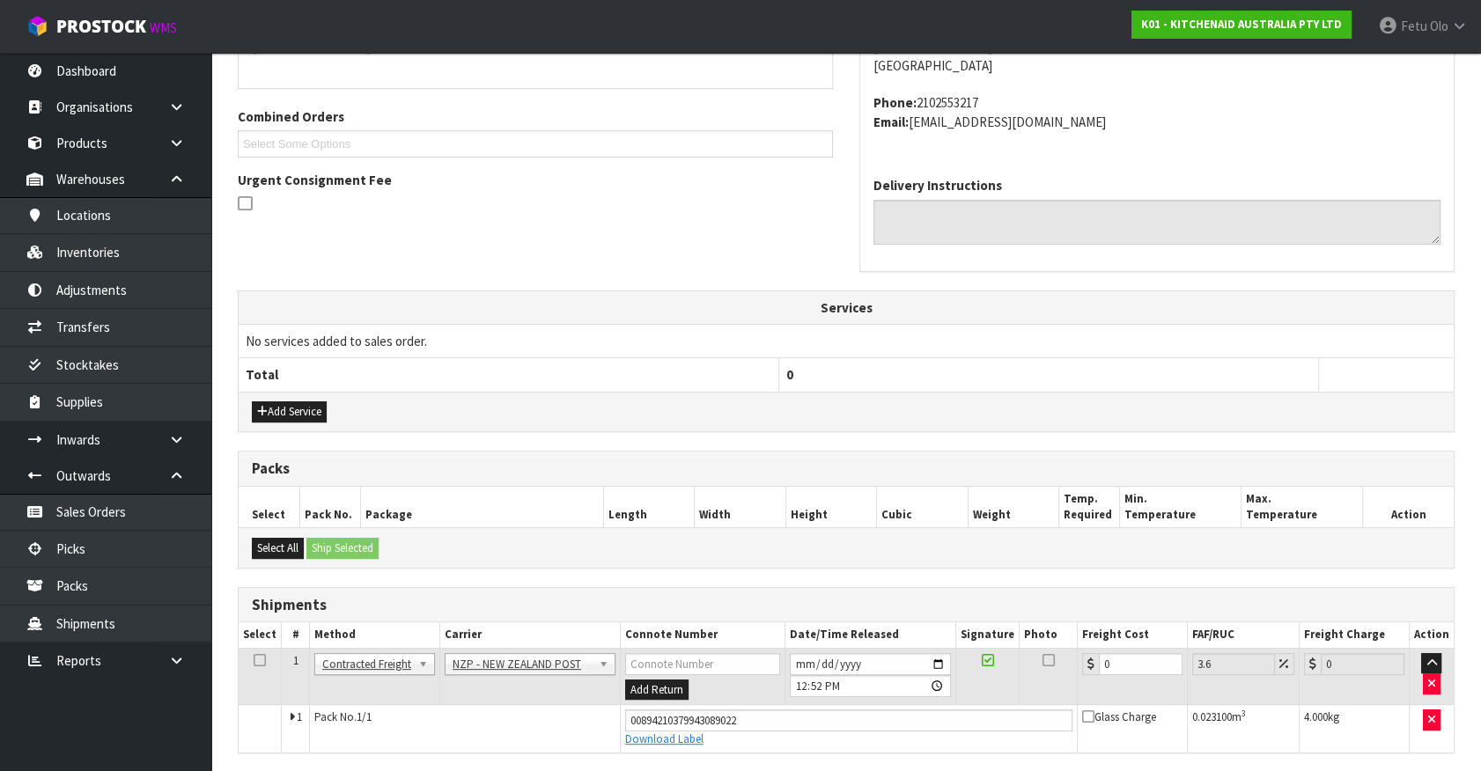
scroll to position [415, 0]
drag, startPoint x: 1118, startPoint y: 659, endPoint x: 790, endPoint y: 682, distance: 329.2
click at [790, 682] on tr "1 Client Local Pickup Customer Local Pickup Company Freight Contracted Freight …" at bounding box center [846, 675] width 1215 height 57
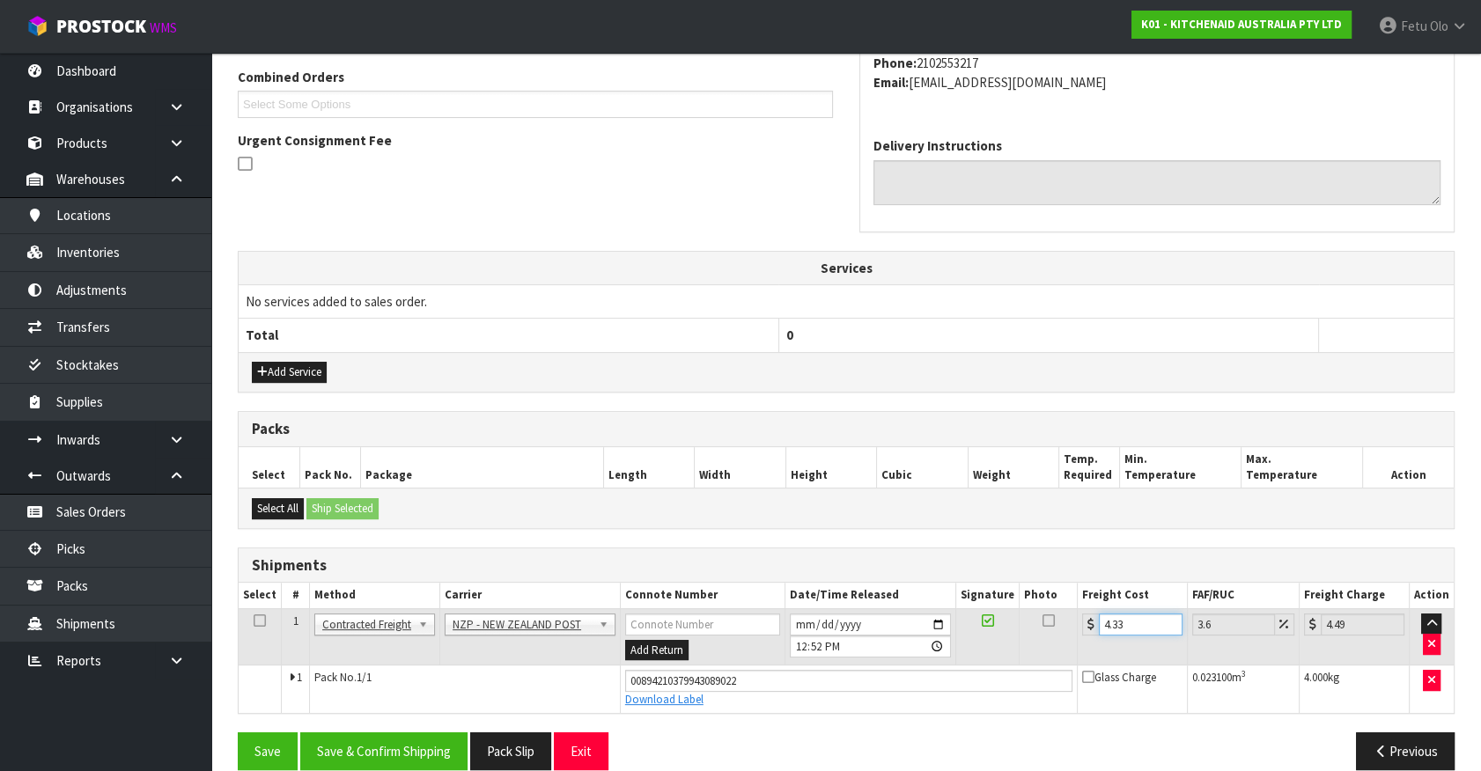
scroll to position [475, 0]
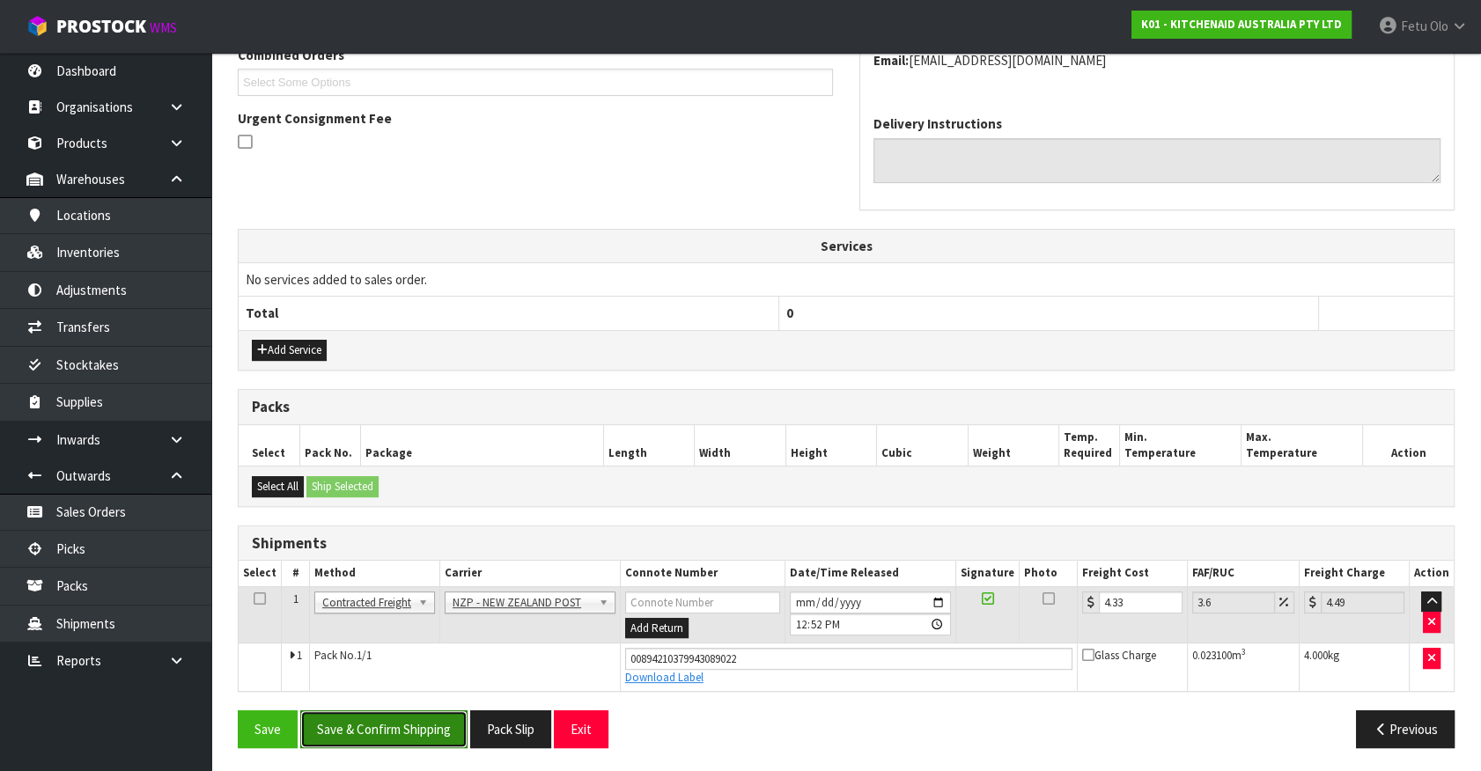
click at [364, 727] on button "Save & Confirm Shipping" at bounding box center [383, 729] width 167 height 38
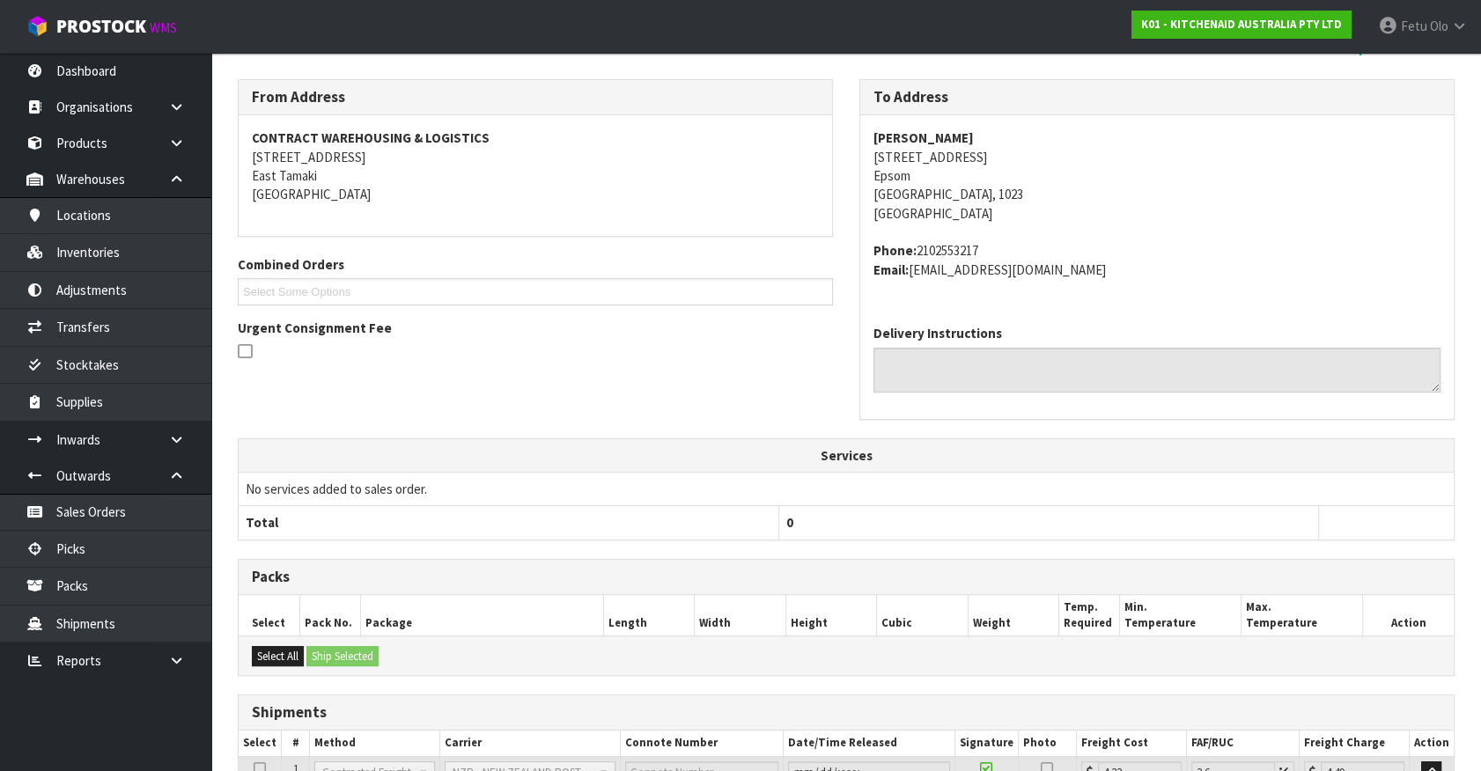
scroll to position [427, 0]
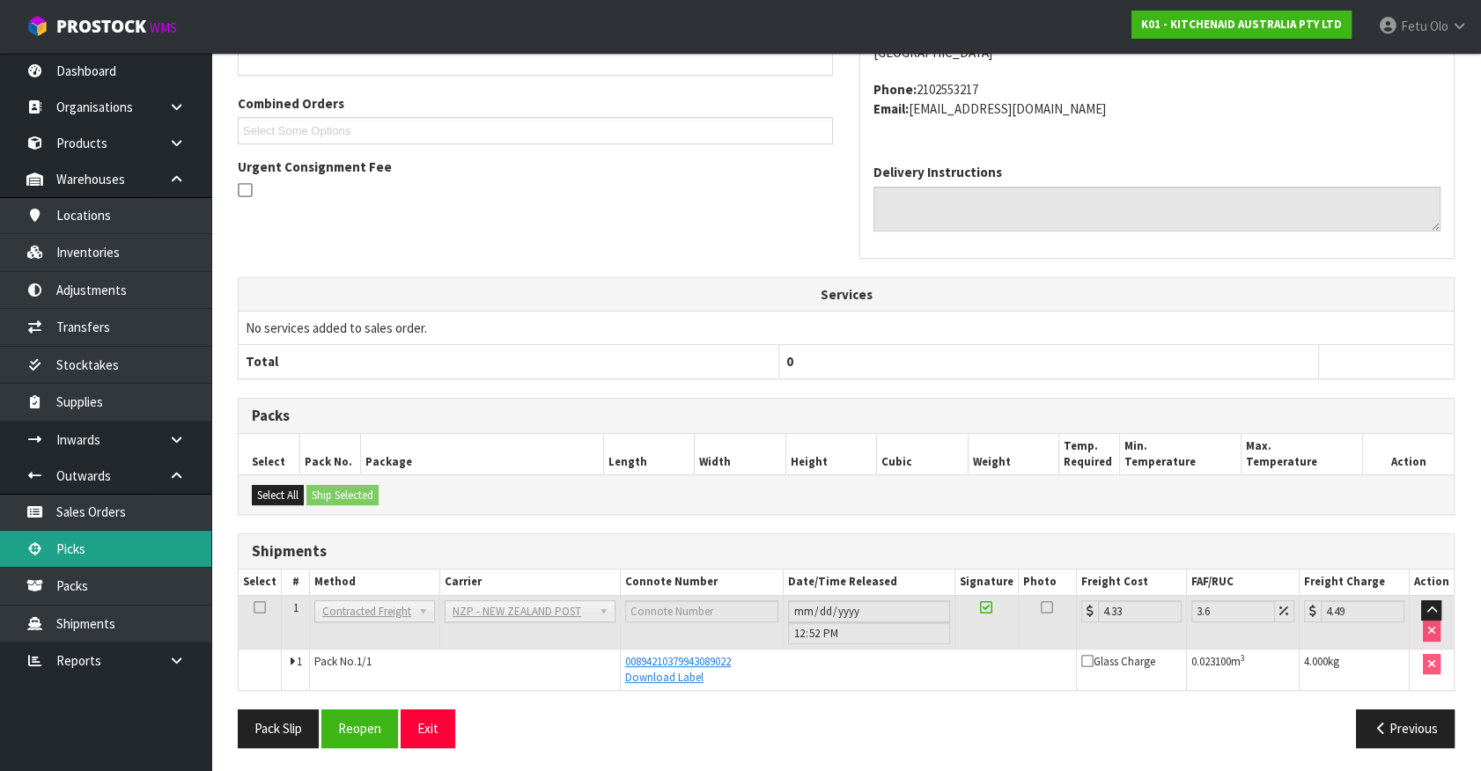
click at [89, 539] on link "Picks" at bounding box center [105, 549] width 211 height 36
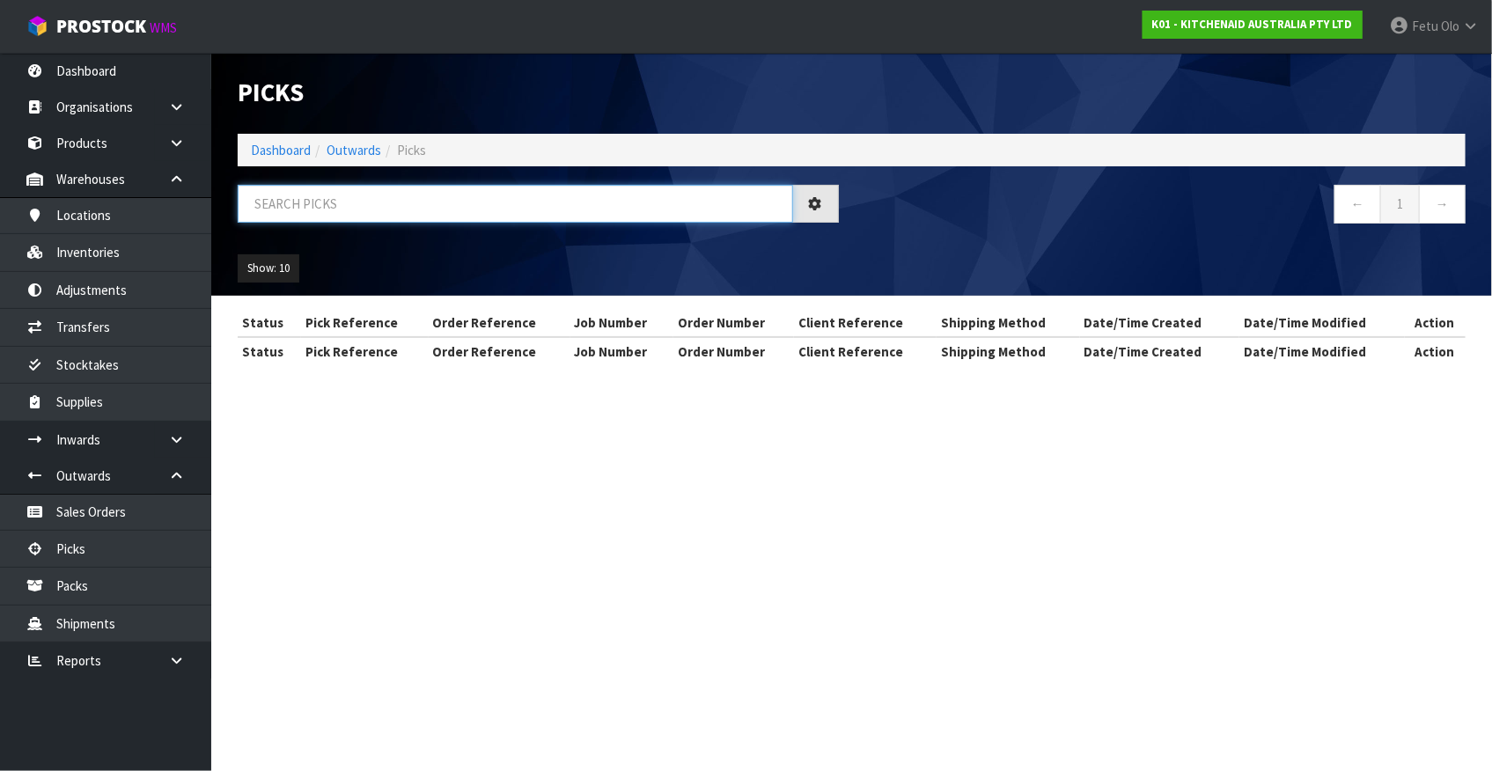
click at [491, 212] on input "text" at bounding box center [516, 204] width 556 height 38
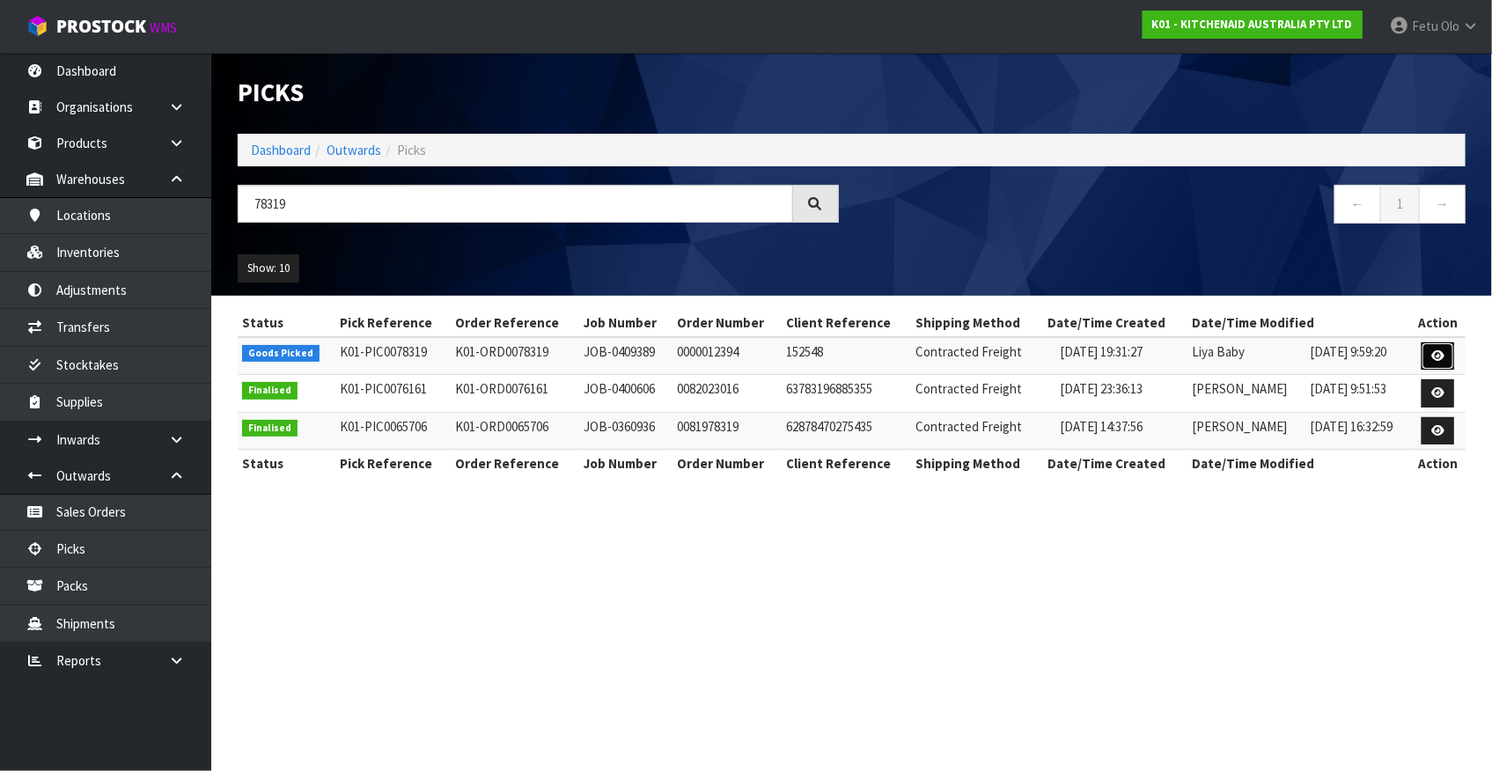
click at [1433, 347] on link at bounding box center [1438, 356] width 33 height 28
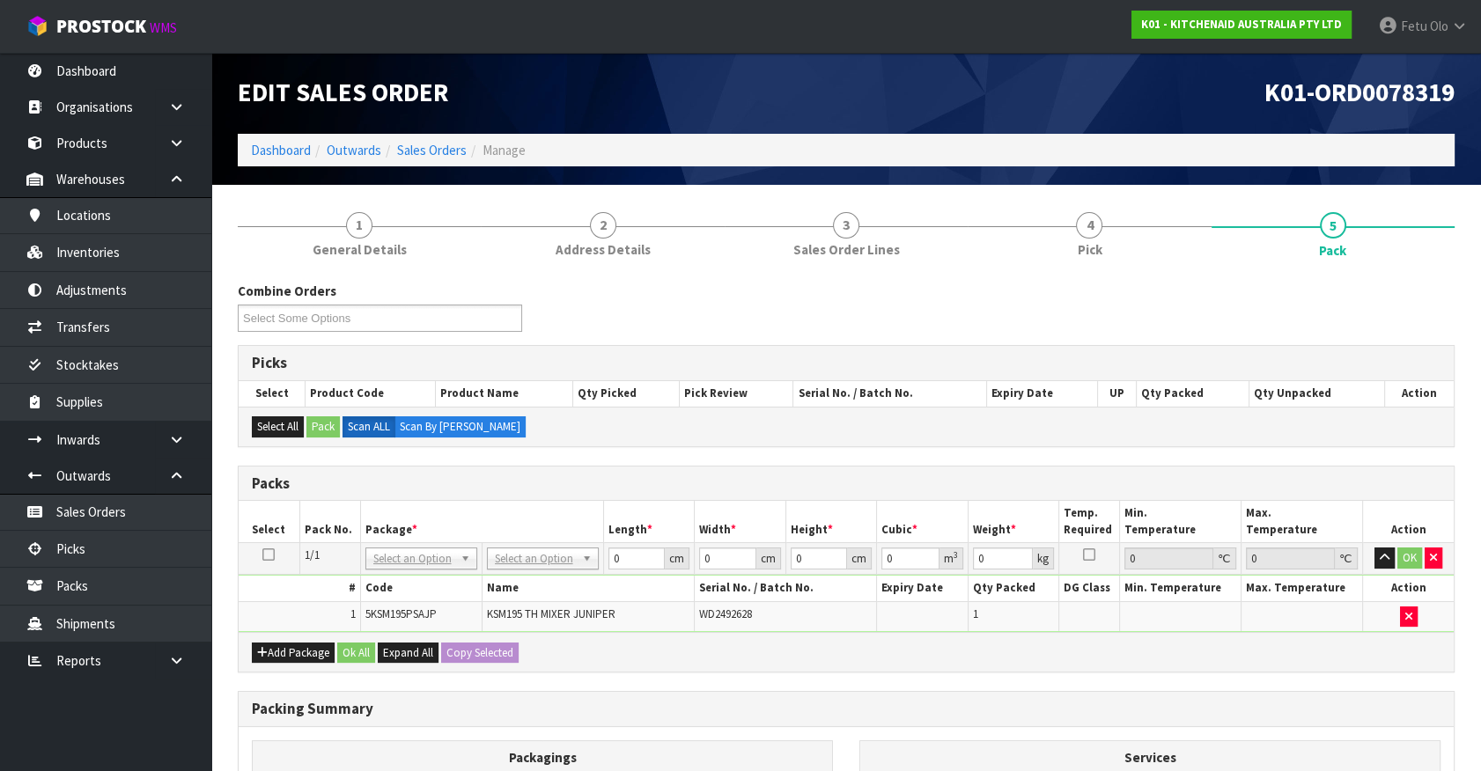
drag, startPoint x: 554, startPoint y: 556, endPoint x: 548, endPoint y: 567, distance: 11.8
drag, startPoint x: 598, startPoint y: 570, endPoint x: 519, endPoint y: 582, distance: 79.3
click at [519, 582] on tbody "1/1 NONE 007-001 007-002 007-004 007-009 007-013 007-014 007-015 007-017 007-01…" at bounding box center [846, 587] width 1215 height 89
click button "OK" at bounding box center [1409, 558] width 25 height 21
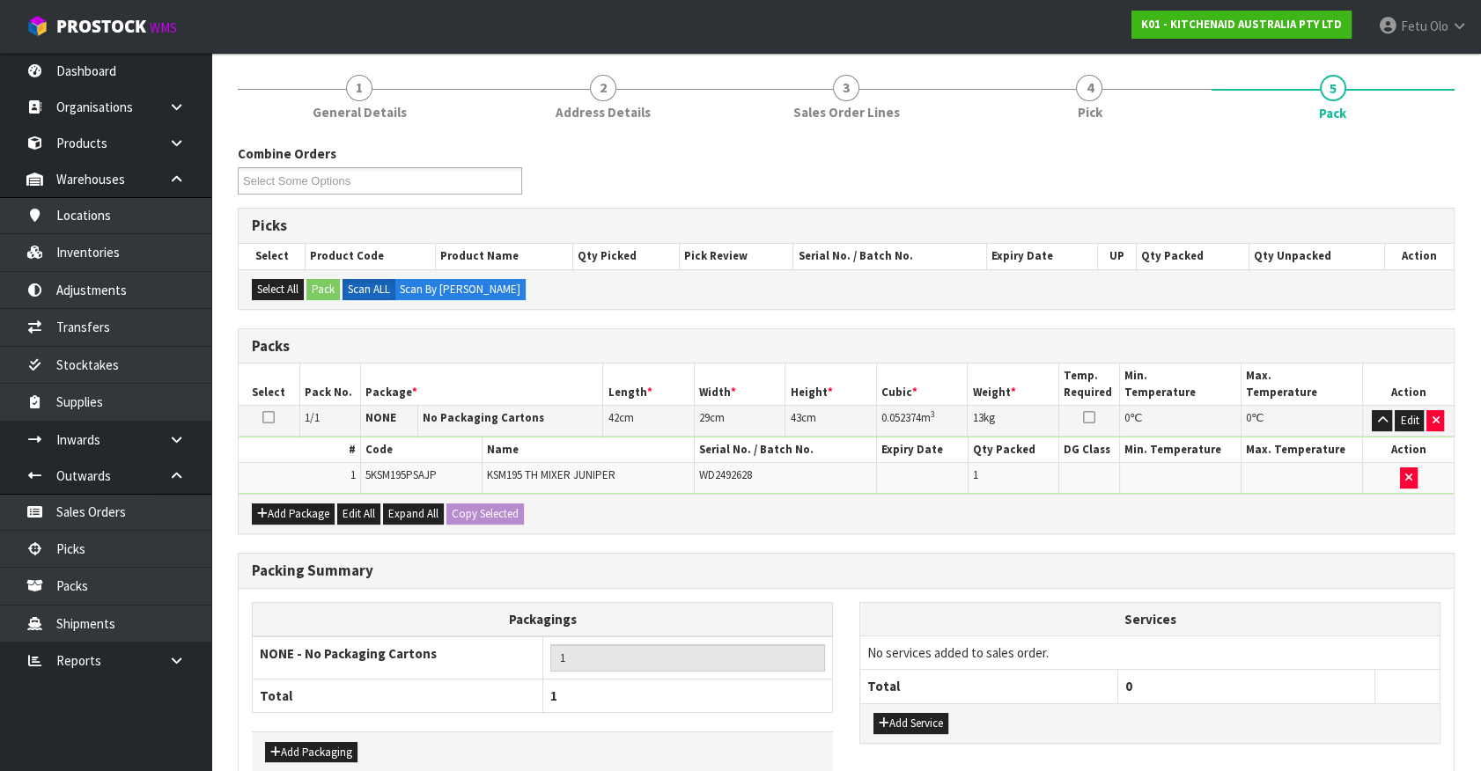
scroll to position [230, 0]
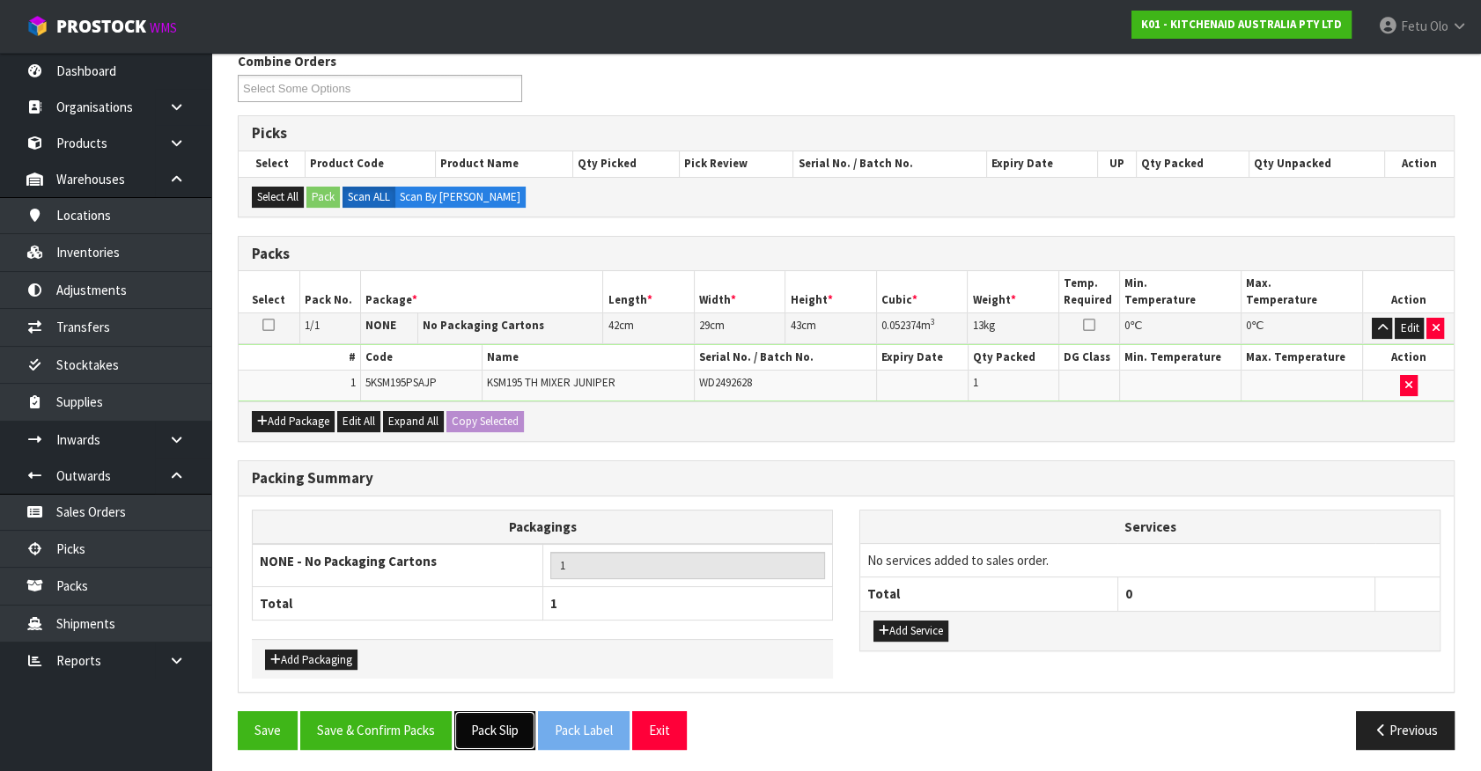
click at [504, 723] on button "Pack Slip" at bounding box center [494, 730] width 81 height 38
drag, startPoint x: 398, startPoint y: 731, endPoint x: 346, endPoint y: 686, distance: 68.7
click at [398, 731] on button "Save & Confirm Packs" at bounding box center [375, 730] width 151 height 38
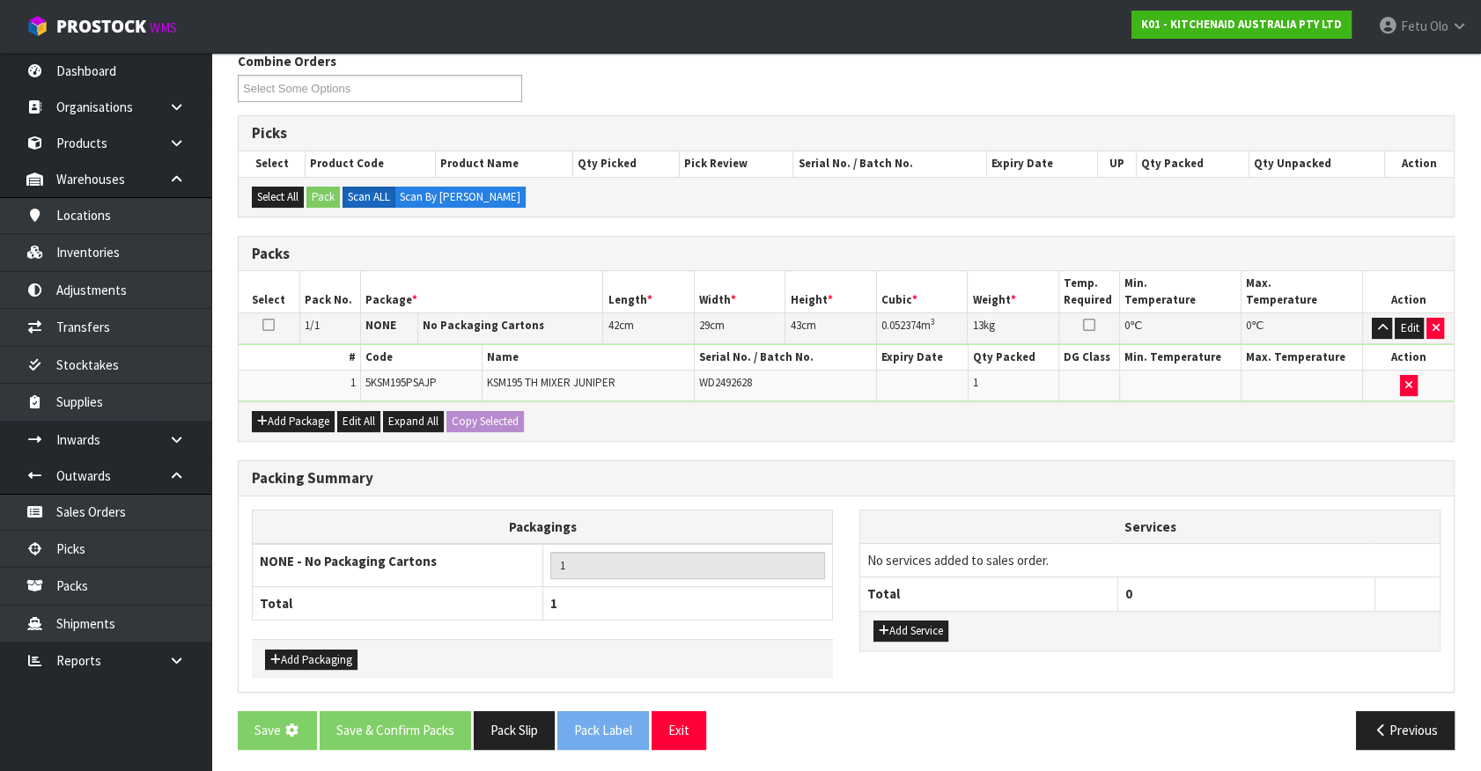
scroll to position [0, 0]
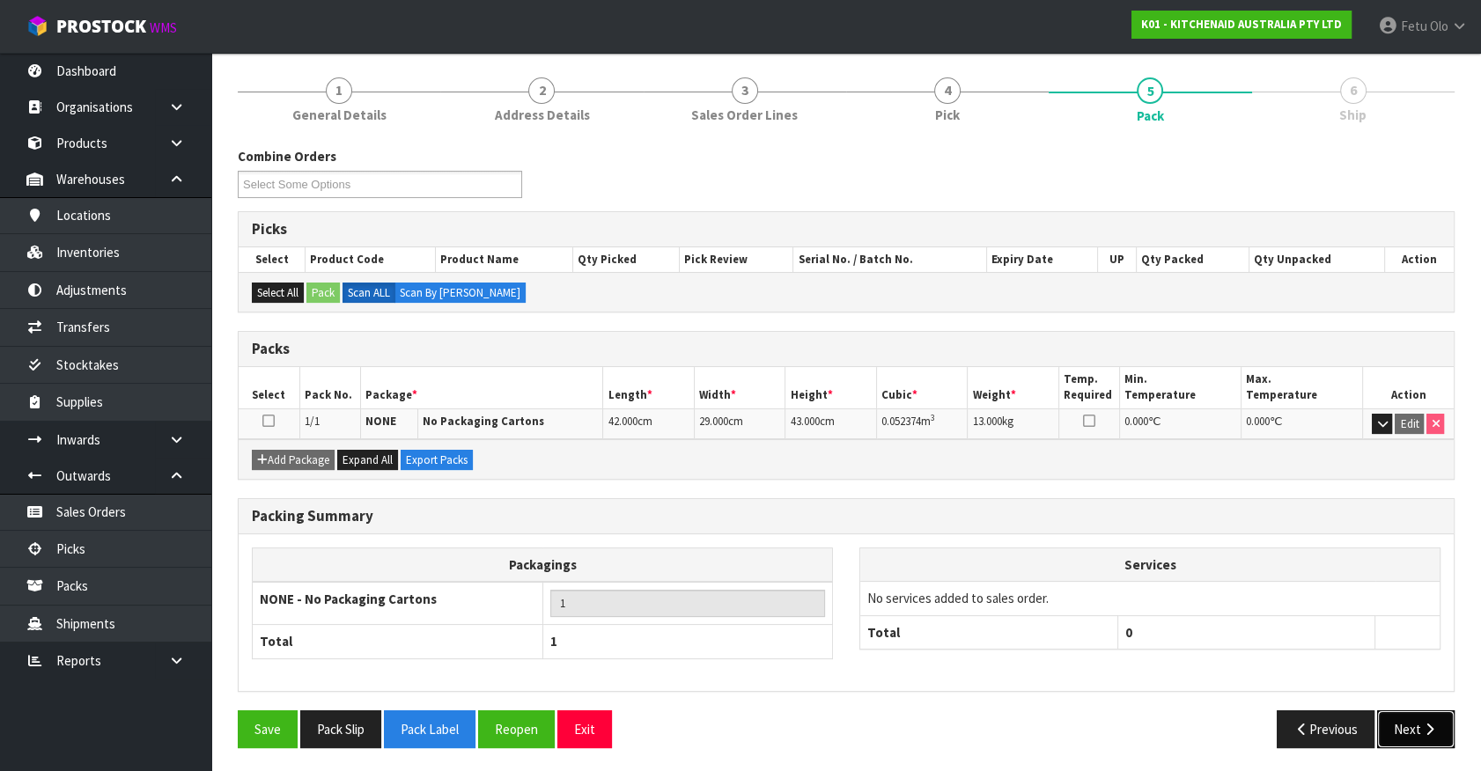
click at [1416, 726] on button "Next" at bounding box center [1415, 729] width 77 height 38
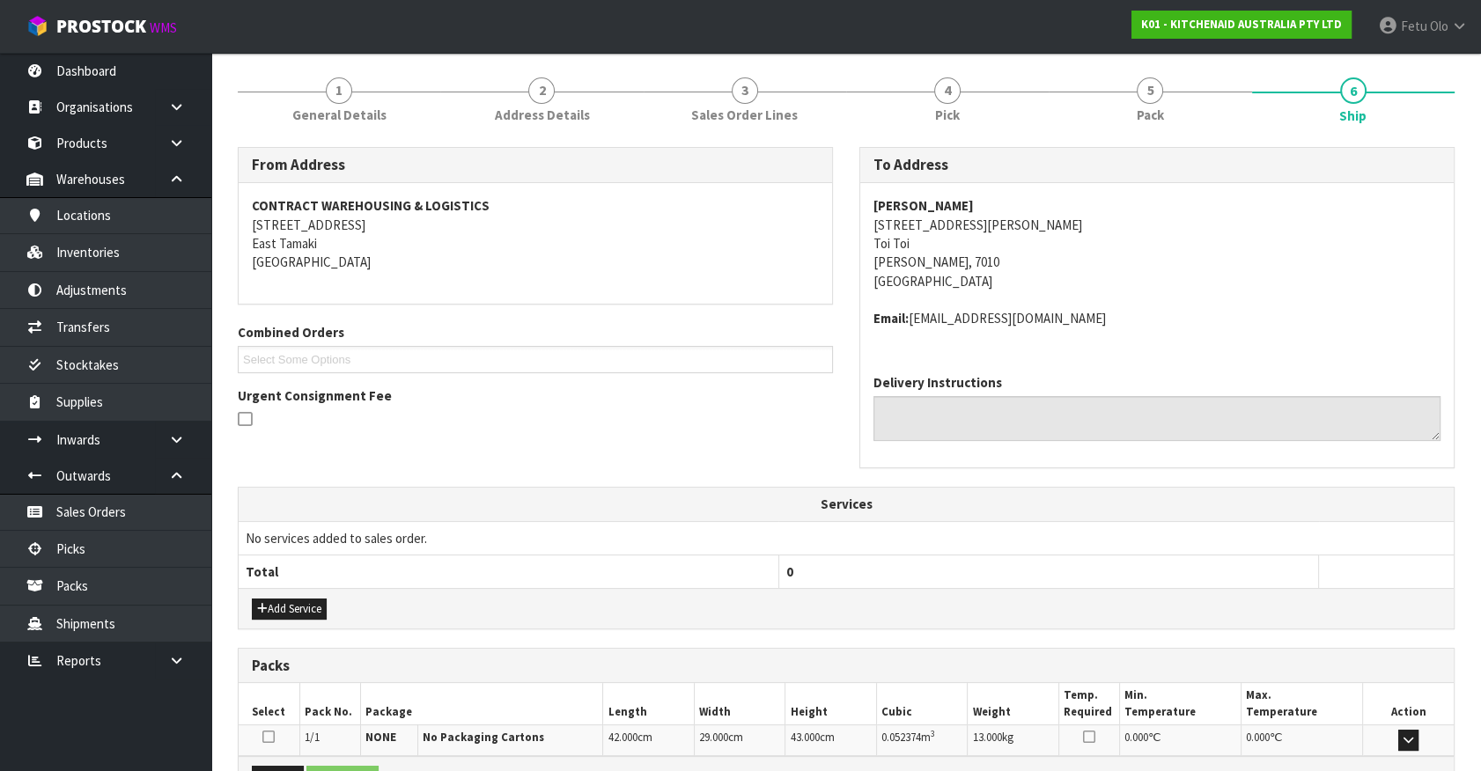
scroll to position [409, 0]
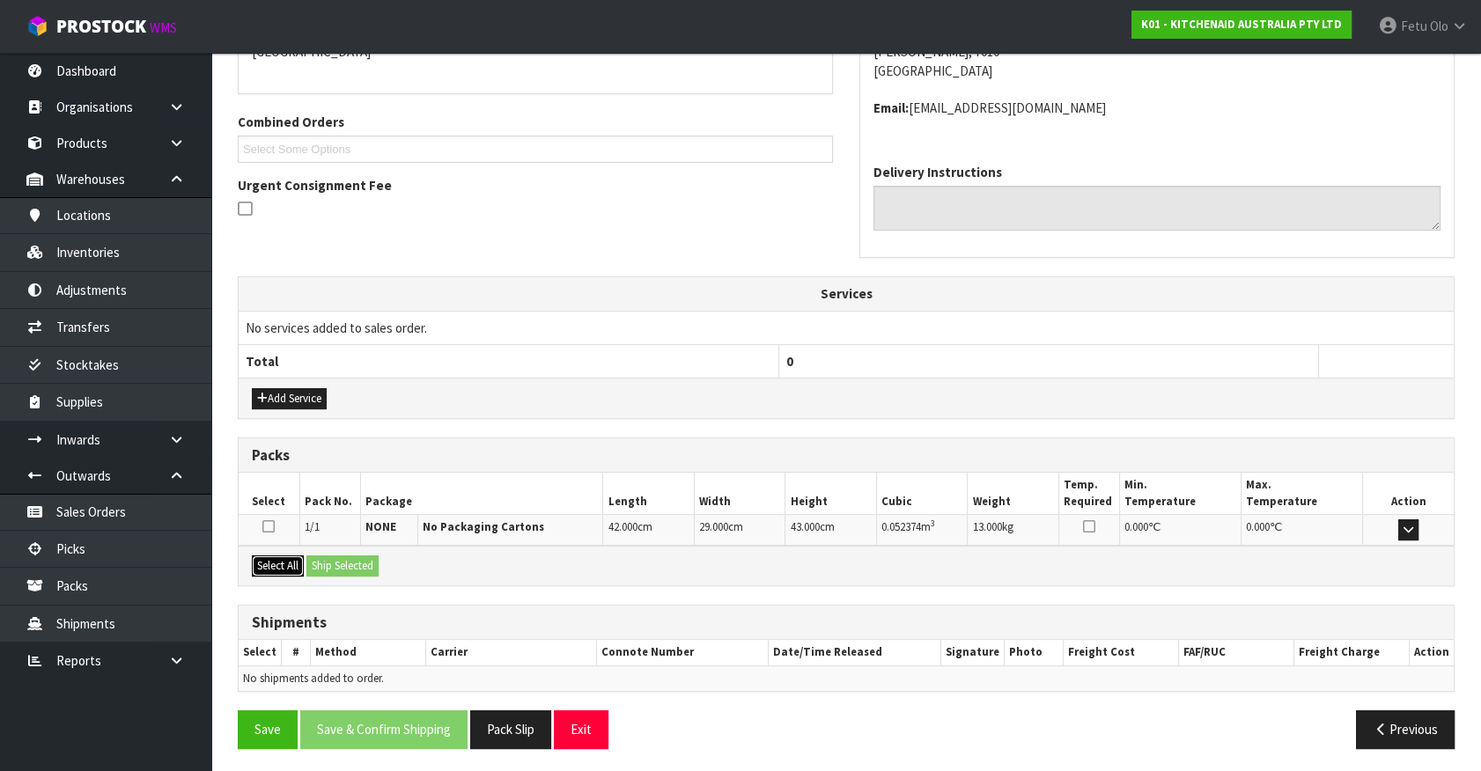
click at [289, 561] on button "Select All" at bounding box center [278, 566] width 52 height 21
click at [355, 572] on button "Ship Selected" at bounding box center [342, 566] width 72 height 21
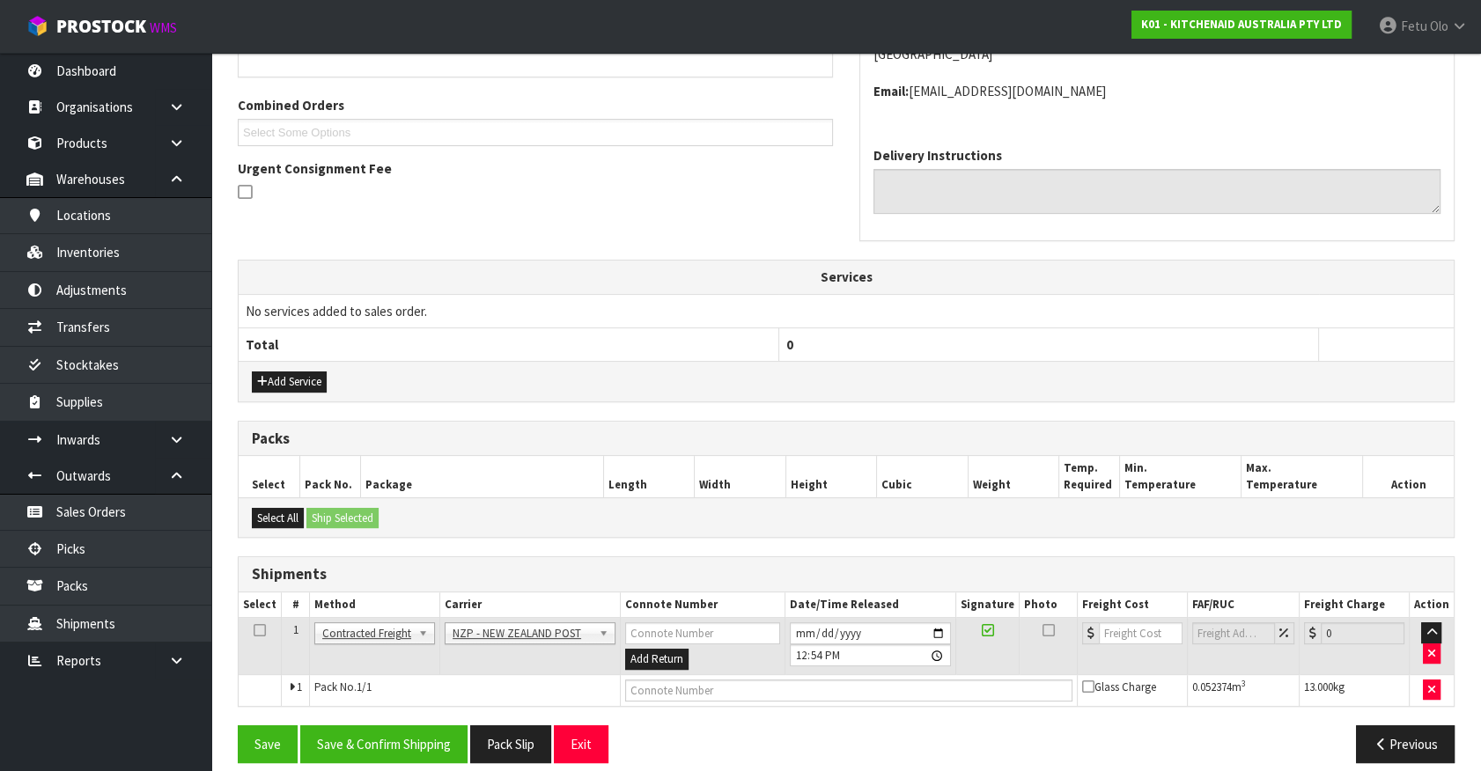
scroll to position [440, 0]
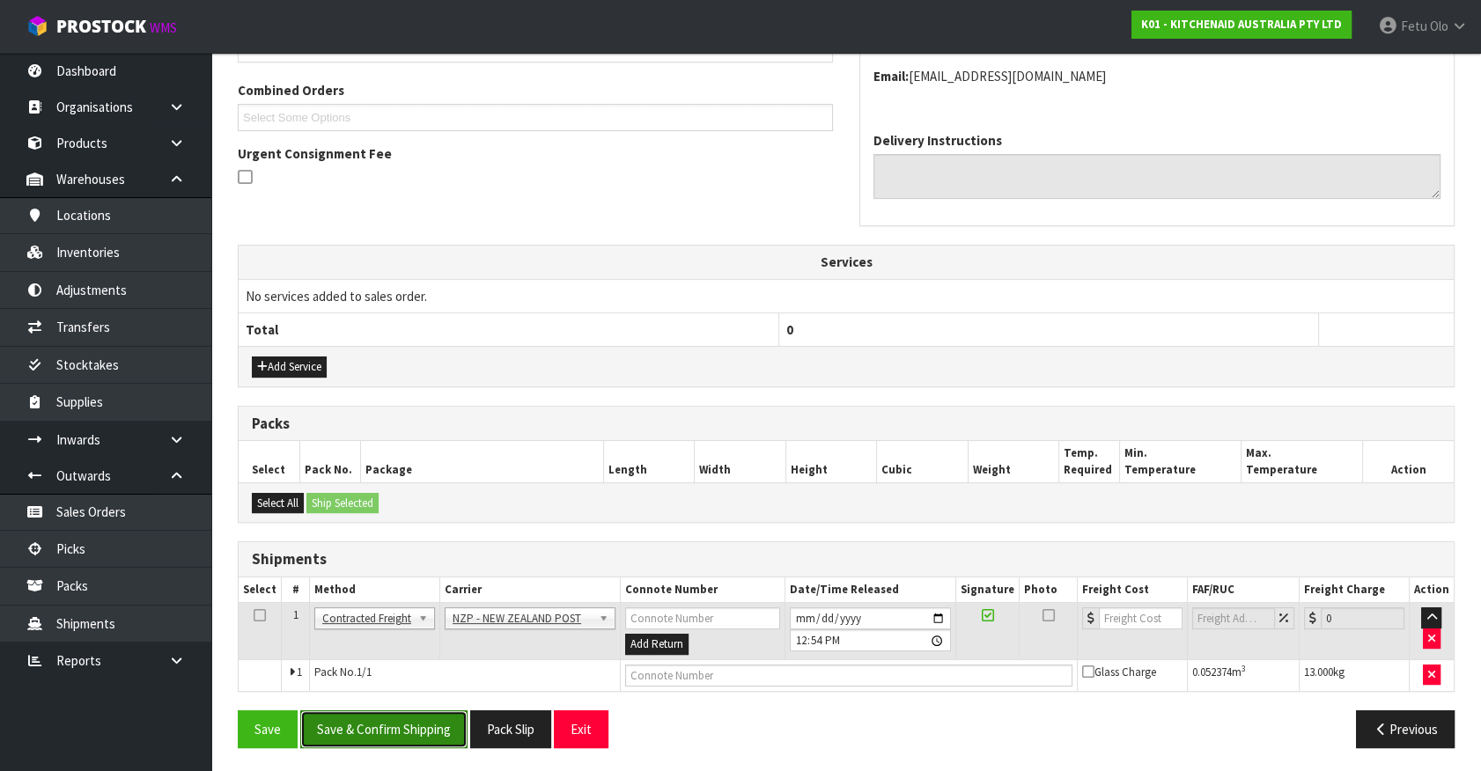
click at [409, 710] on button "Save & Confirm Shipping" at bounding box center [383, 729] width 167 height 38
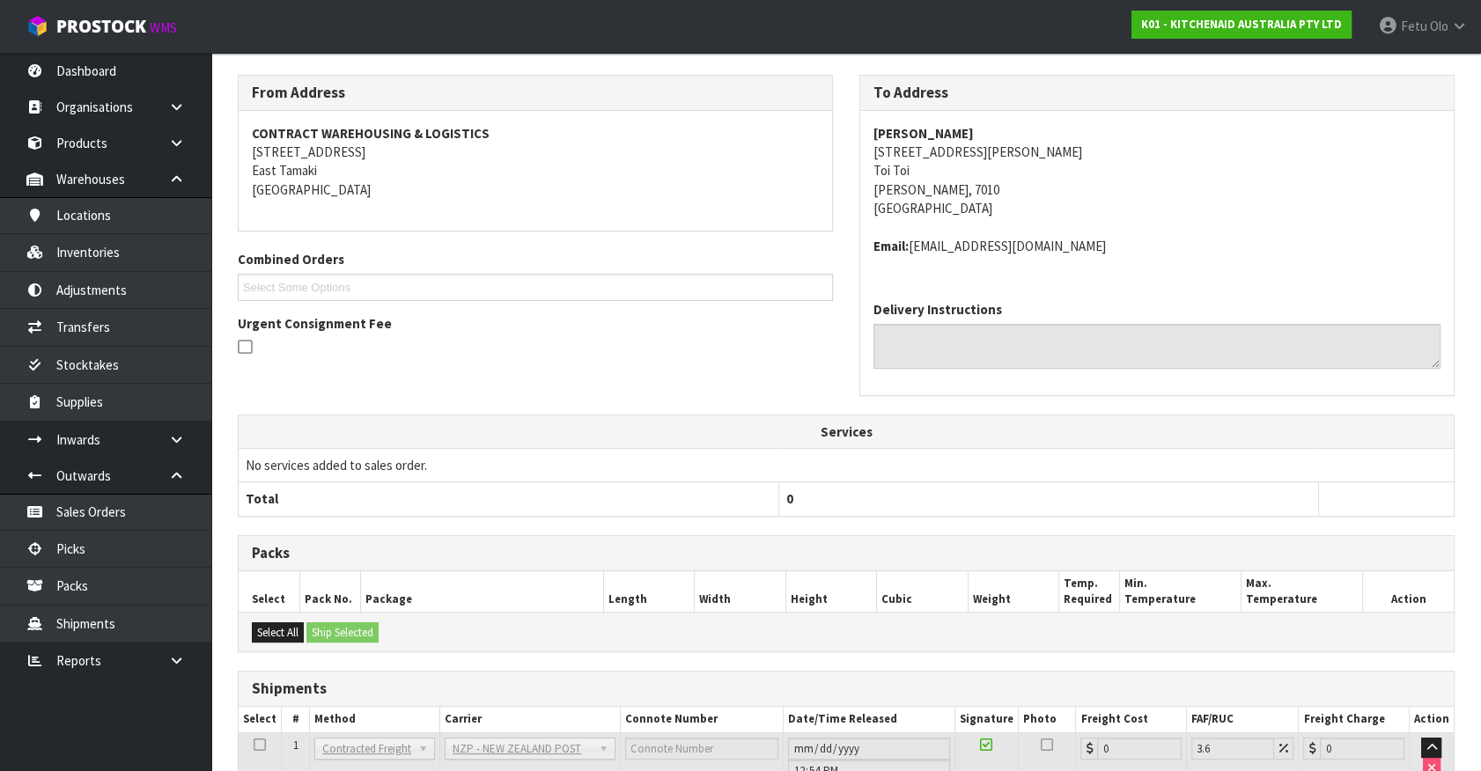
scroll to position [415, 0]
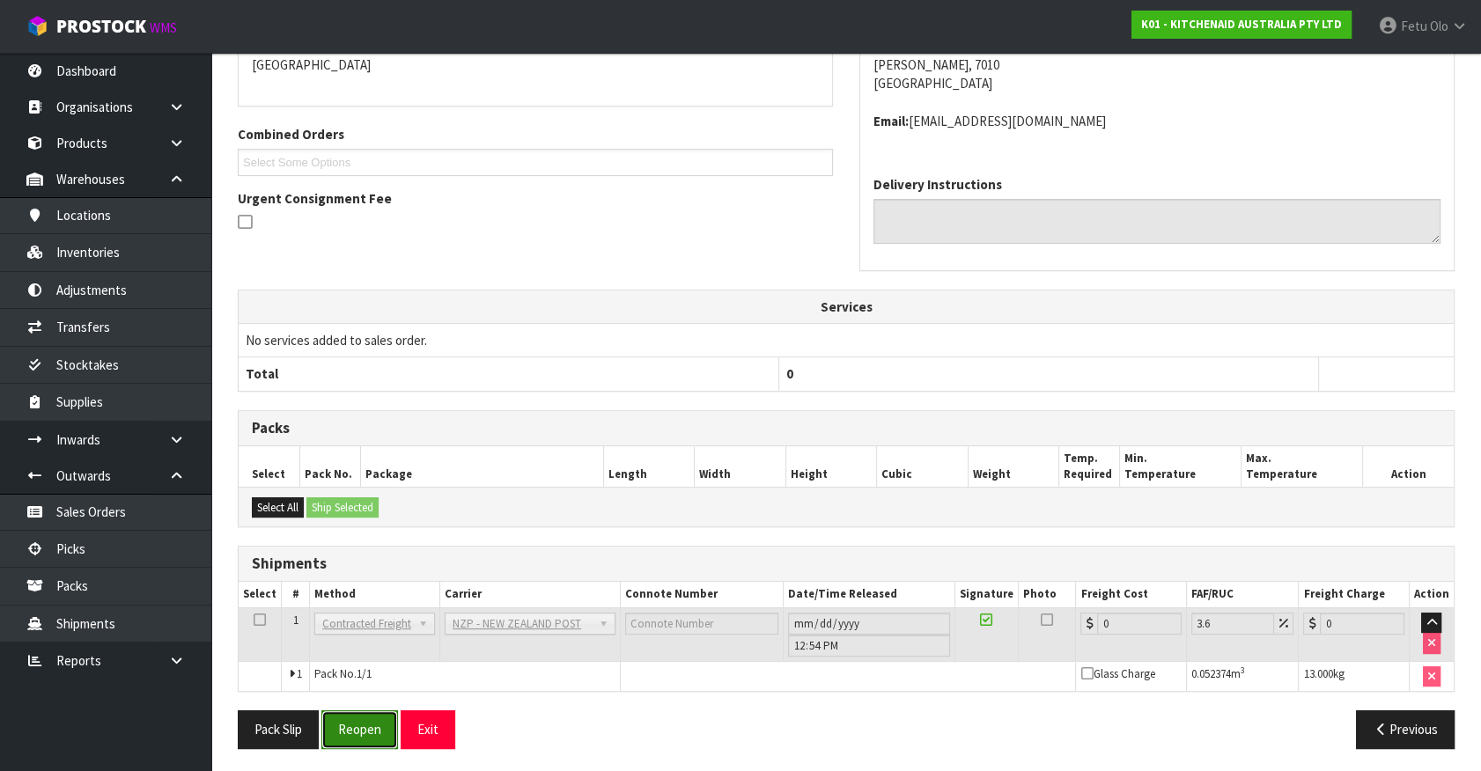
click at [357, 724] on button "Reopen" at bounding box center [359, 729] width 77 height 38
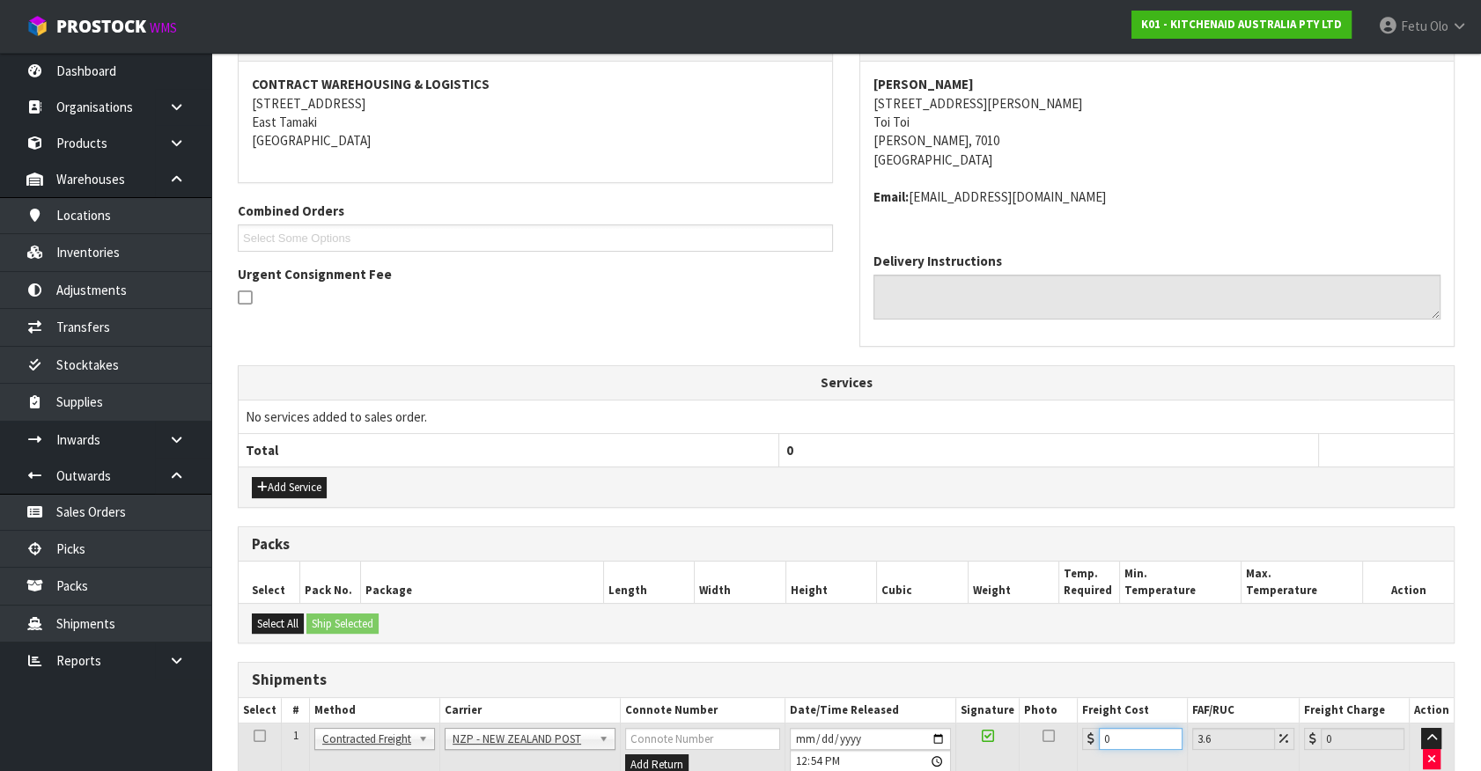
scroll to position [456, 0]
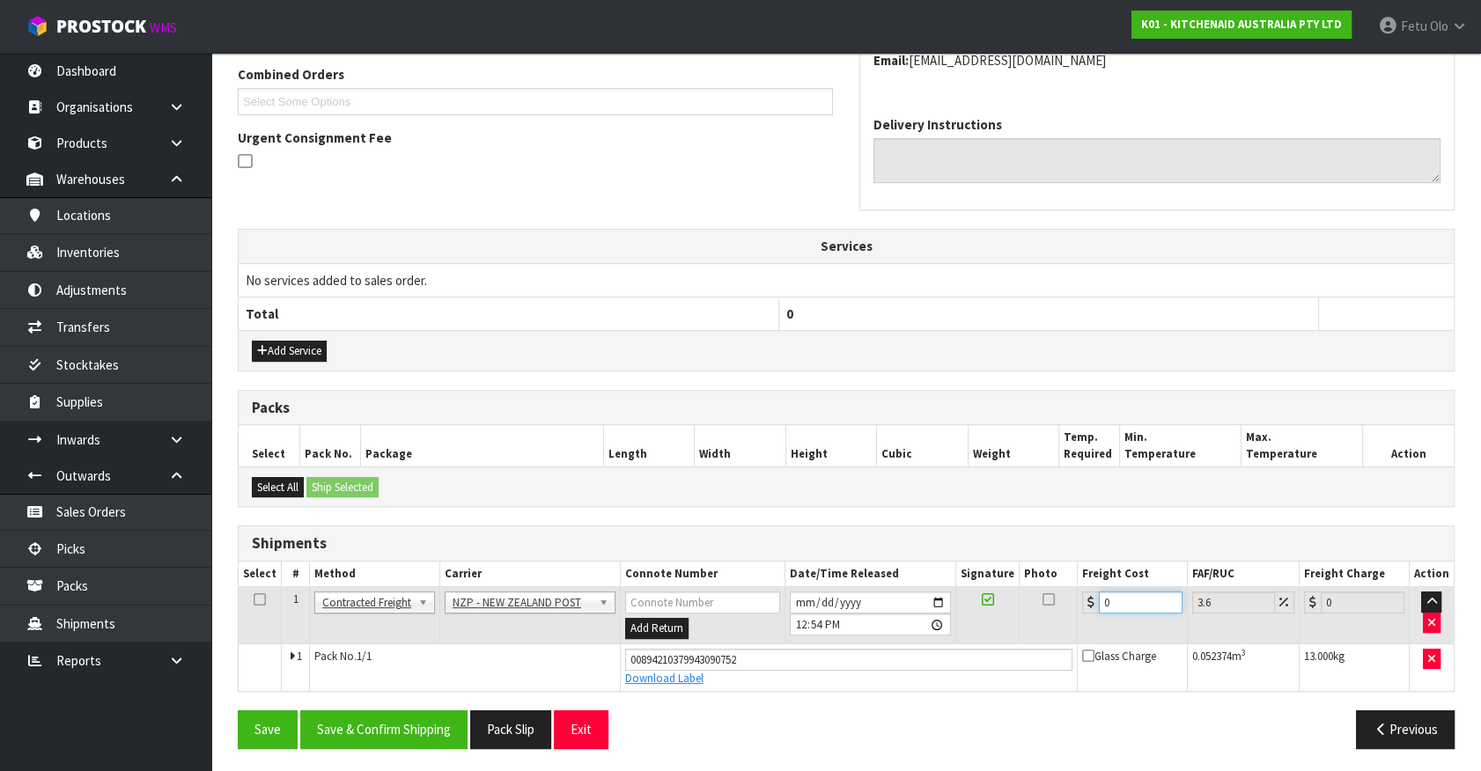
drag, startPoint x: 1124, startPoint y: 740, endPoint x: 800, endPoint y: 774, distance: 325.8
click at [389, 712] on button "Save & Confirm Shipping" at bounding box center [383, 729] width 167 height 38
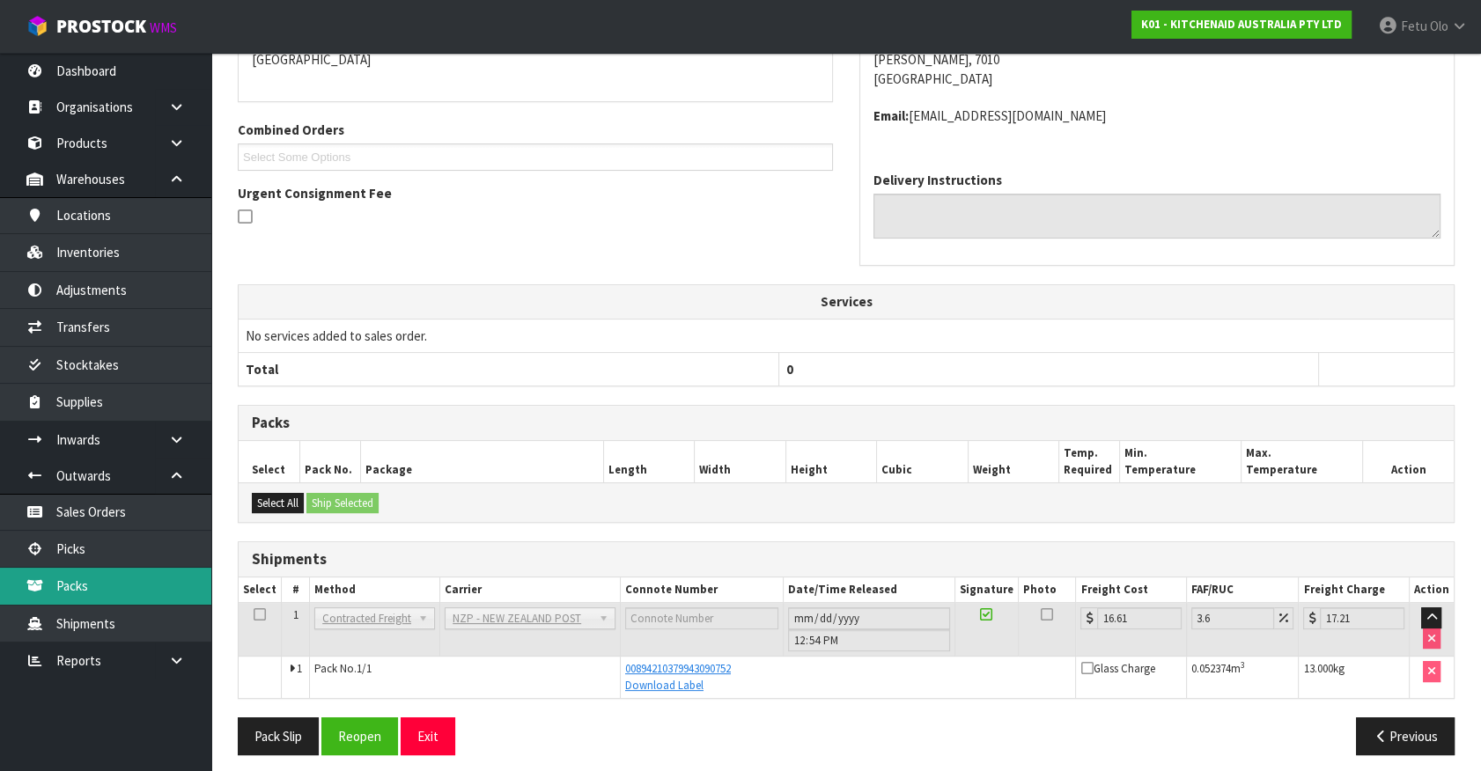
scroll to position [409, 0]
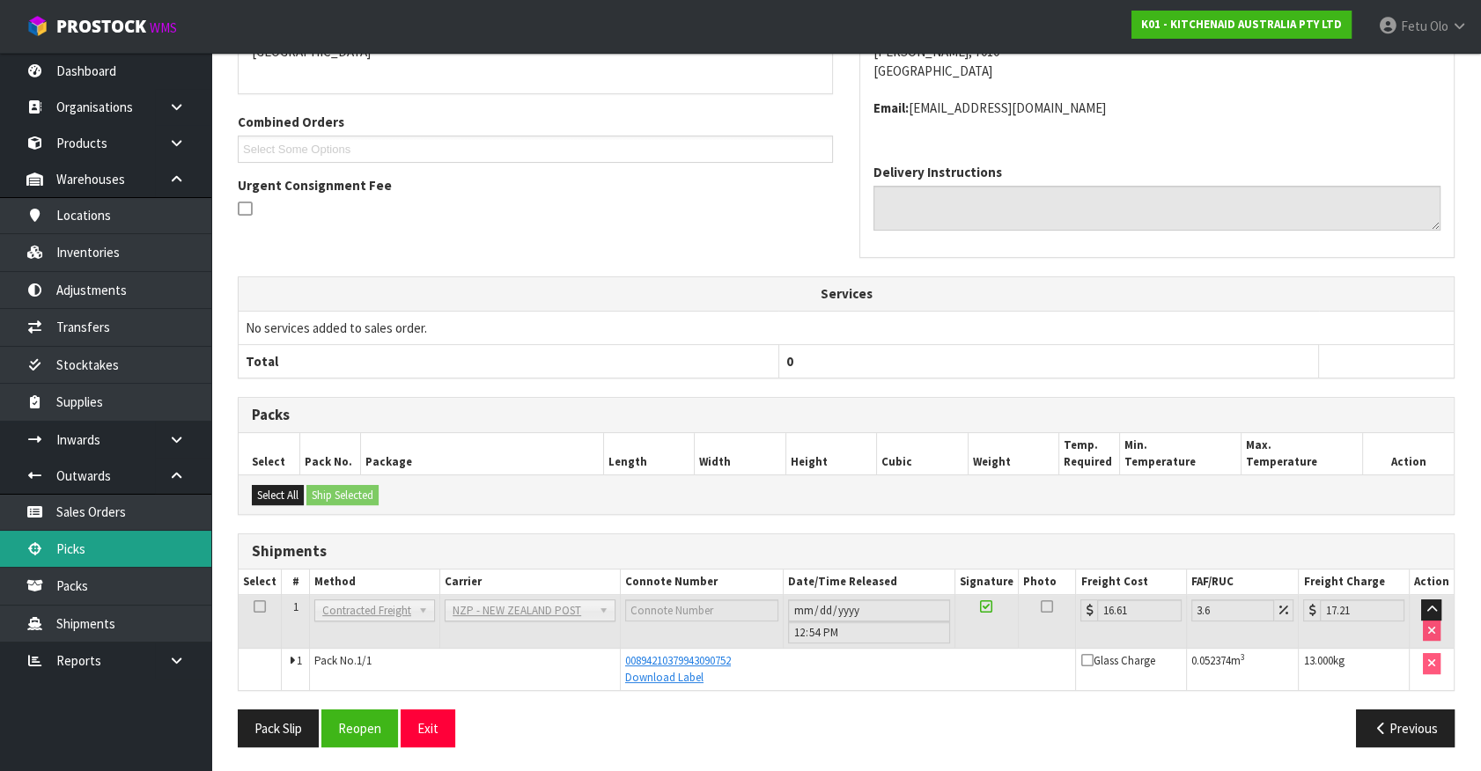
click at [85, 558] on link "Picks" at bounding box center [105, 549] width 211 height 36
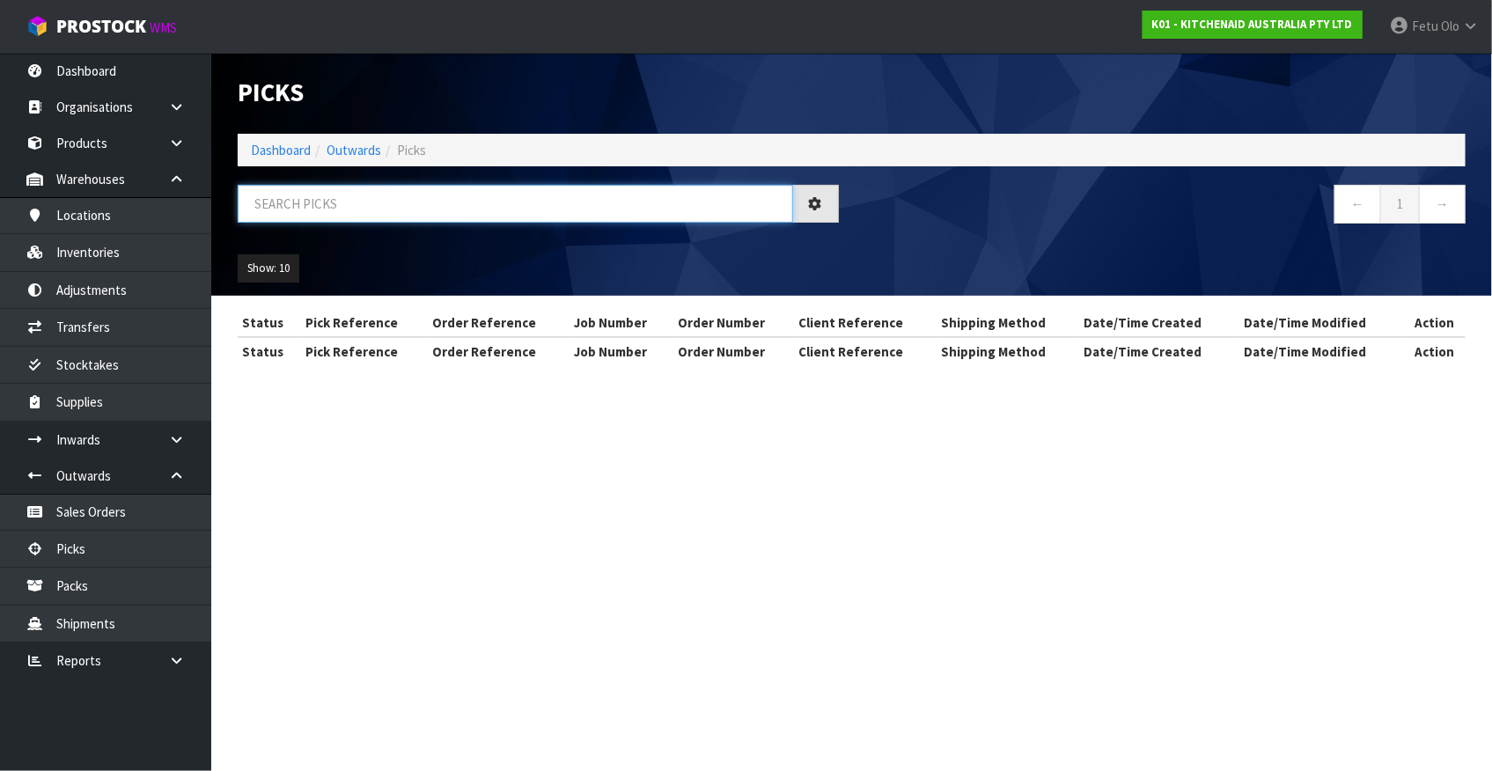
click at [422, 210] on input "text" at bounding box center [516, 204] width 556 height 38
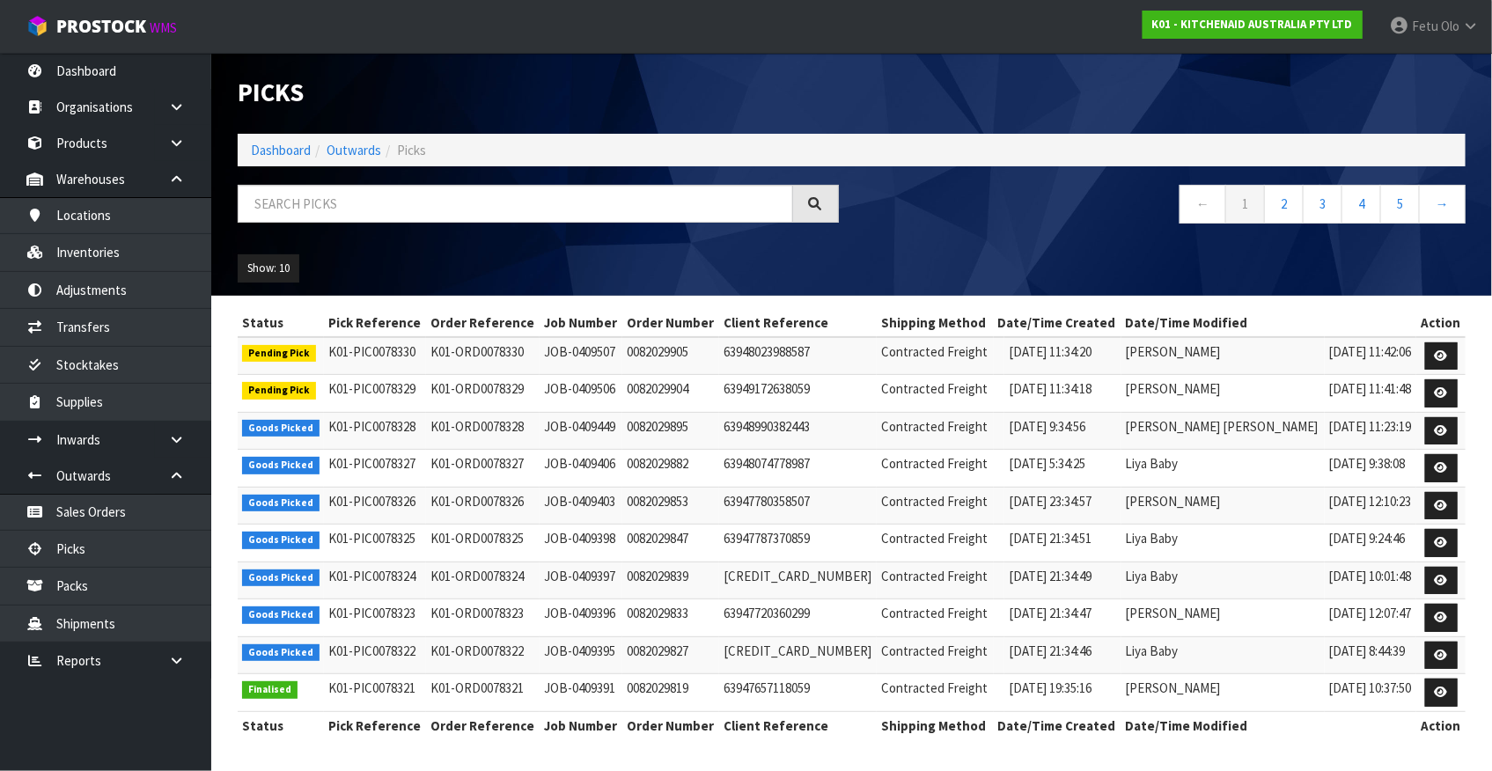
click at [501, 226] on div at bounding box center [539, 210] width 628 height 51
click at [501, 225] on div at bounding box center [539, 210] width 628 height 51
click at [497, 206] on input "text" at bounding box center [516, 204] width 556 height 38
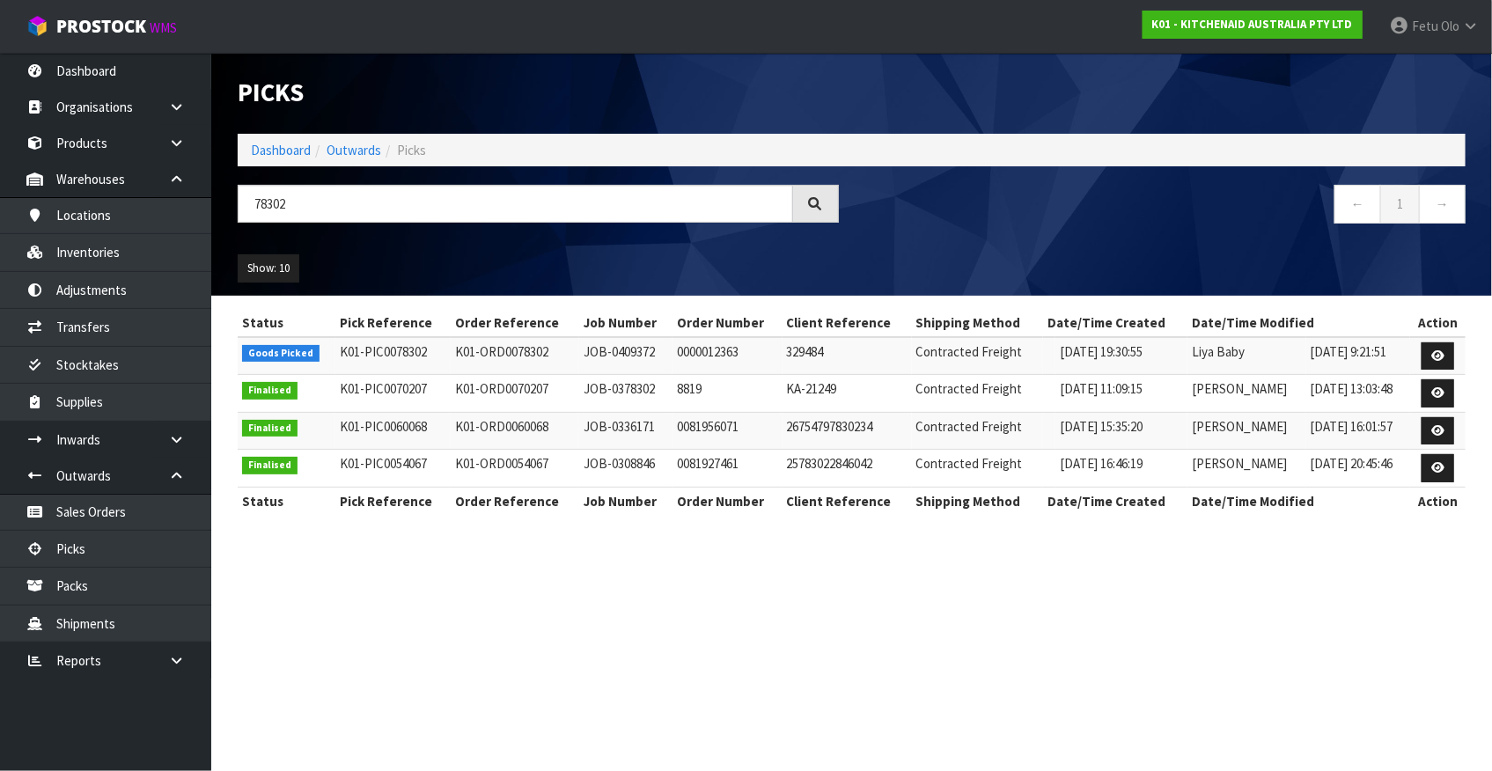
drag, startPoint x: 1088, startPoint y: 674, endPoint x: 1112, endPoint y: 557, distance: 119.5
click at [1088, 674] on section "Picks Dashboard Outwards Picks 78302 ← 1 → Show: 10 5 10 25 50 Status Pick Refe…" at bounding box center [746, 385] width 1492 height 771
click at [1448, 353] on link at bounding box center [1438, 356] width 33 height 28
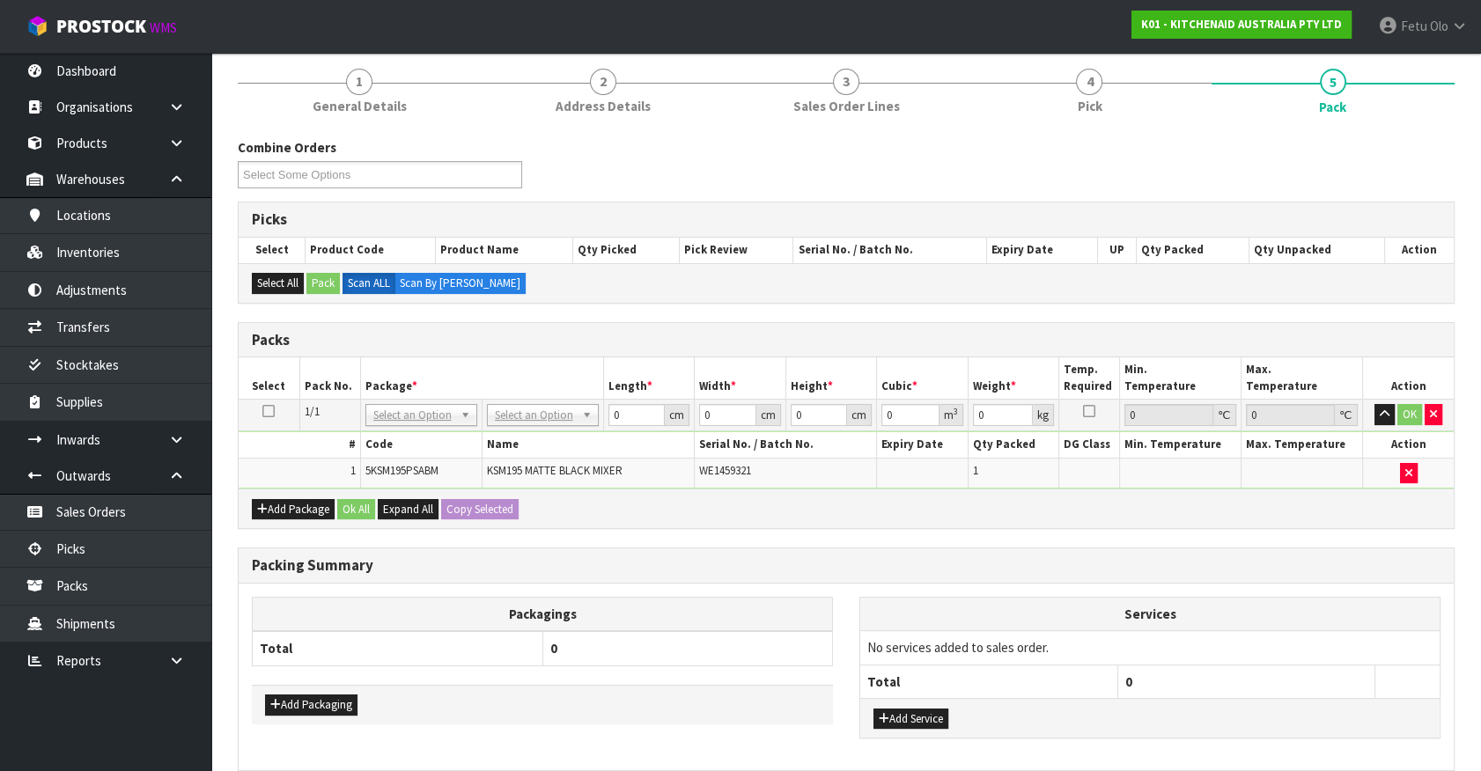
scroll to position [222, 0]
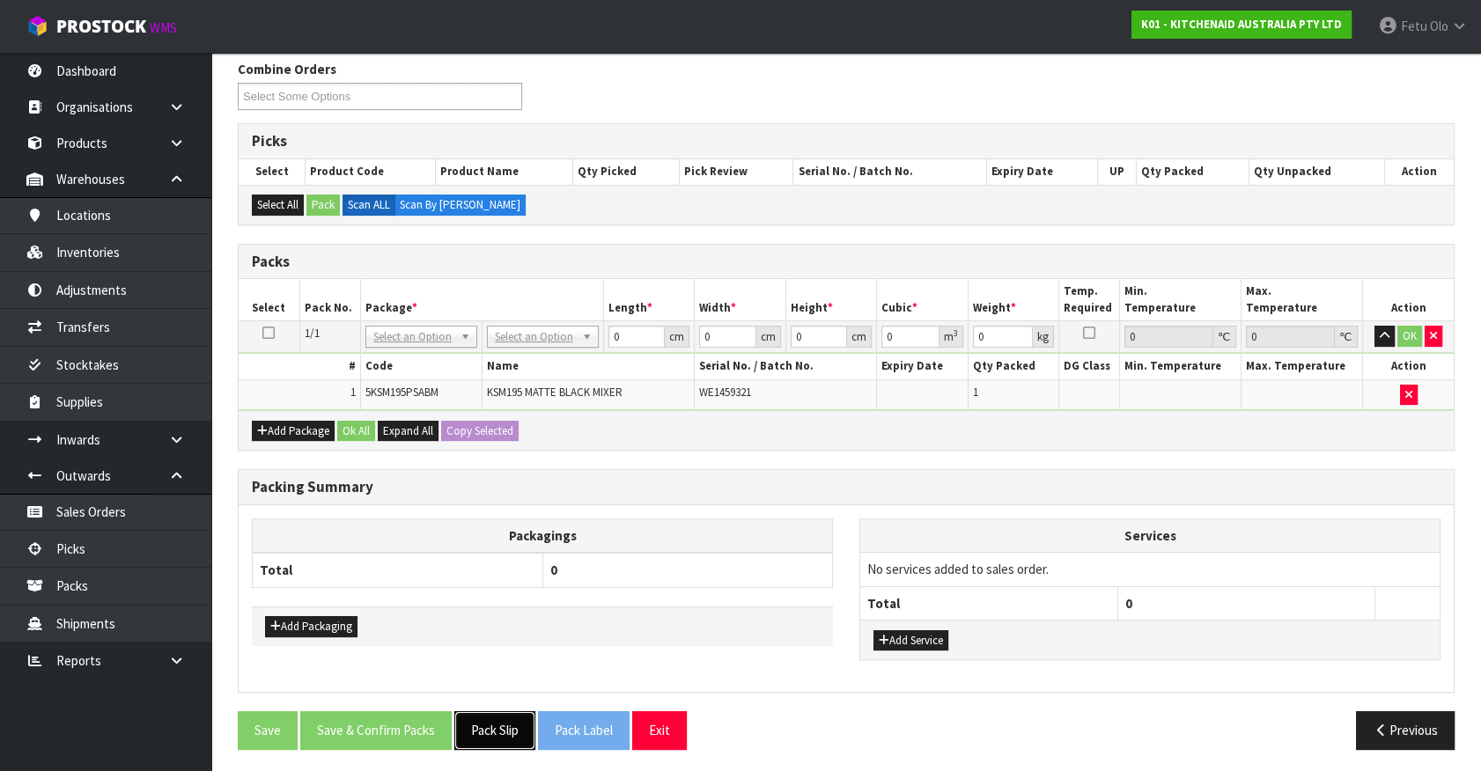
click at [490, 722] on button "Pack Slip" at bounding box center [494, 730] width 81 height 38
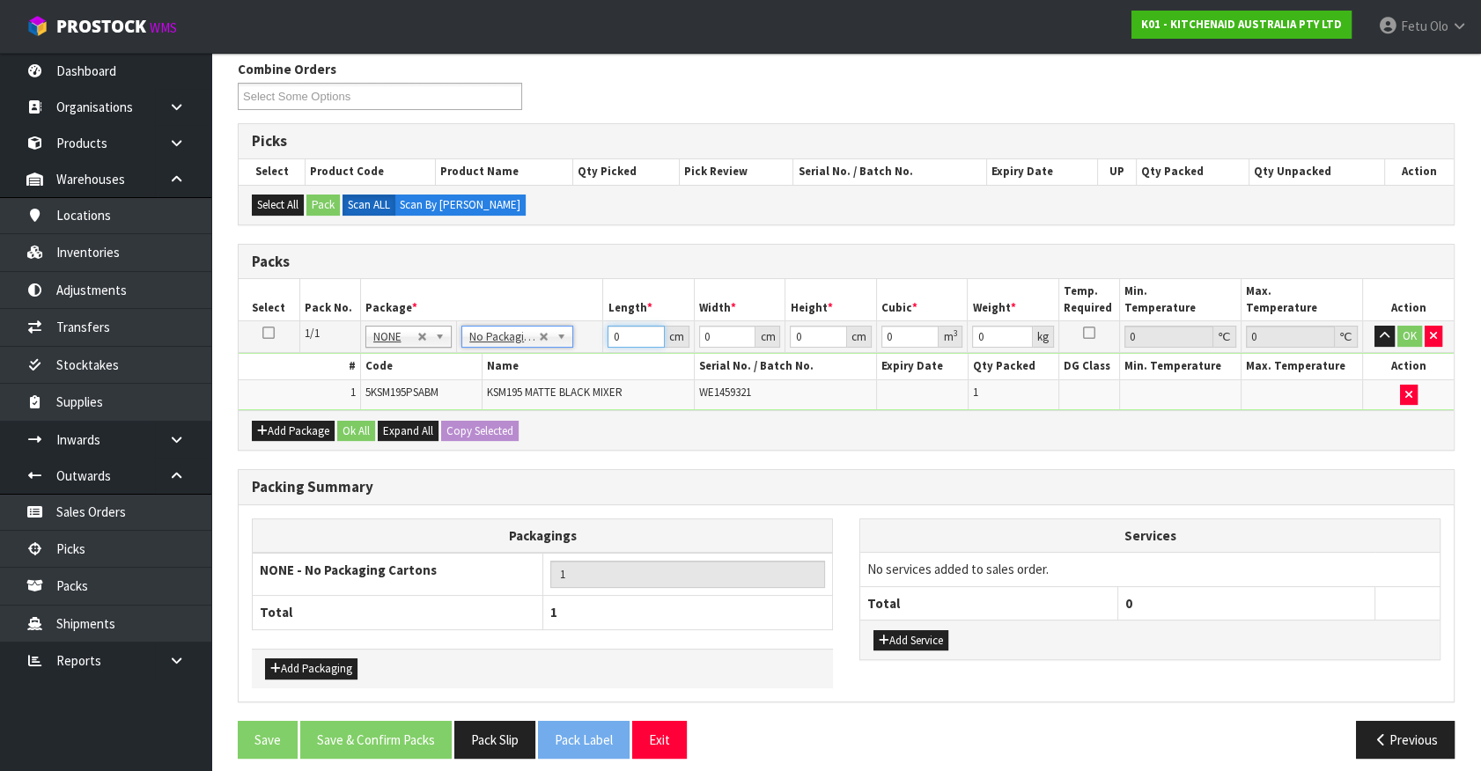
drag, startPoint x: 628, startPoint y: 339, endPoint x: 426, endPoint y: 380, distance: 205.8
click at [426, 380] on tbody "1/1 NONE 007-001 007-002 007-004 007-009 007-013 007-014 007-015 007-017 007-01…" at bounding box center [846, 365] width 1215 height 89
click button "OK" at bounding box center [1409, 336] width 25 height 21
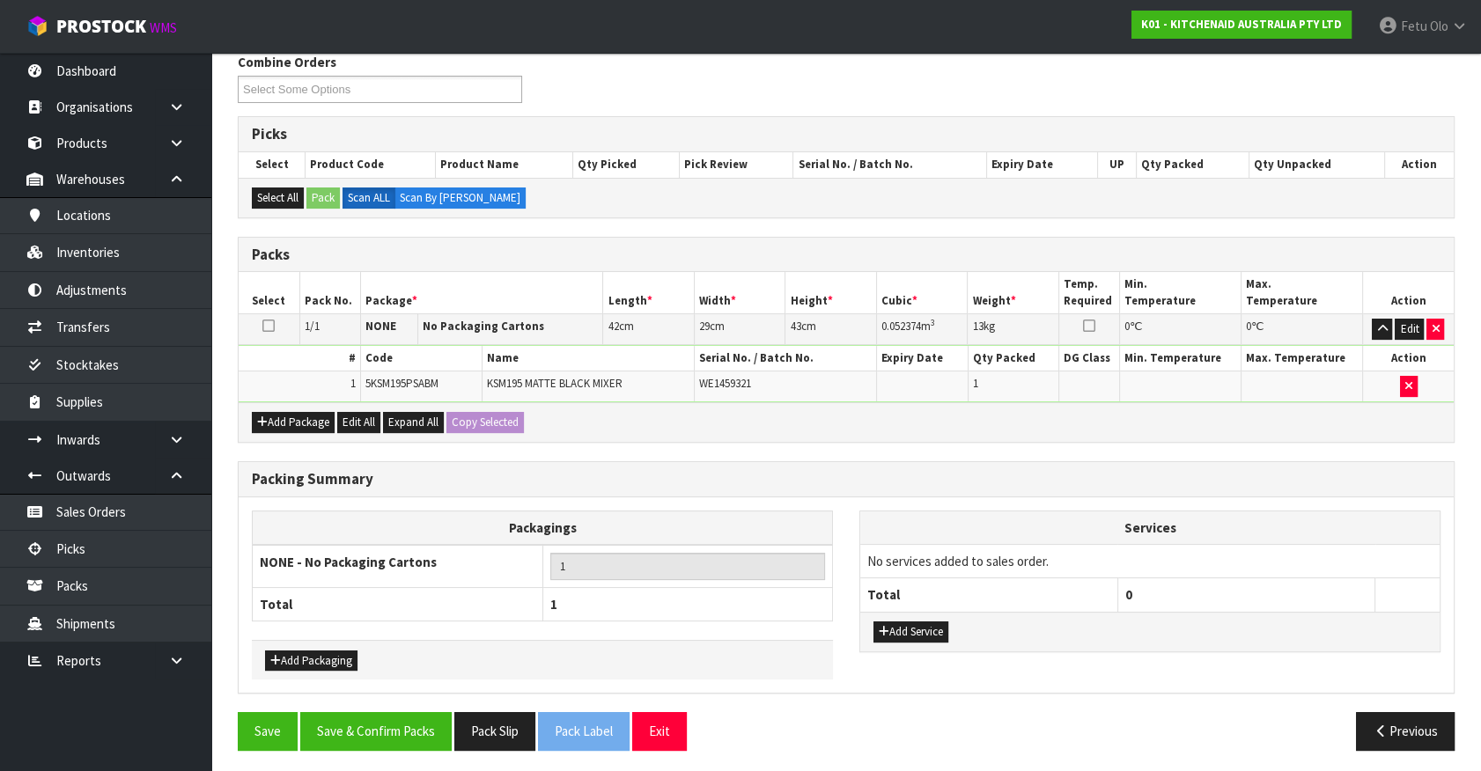
scroll to position [230, 0]
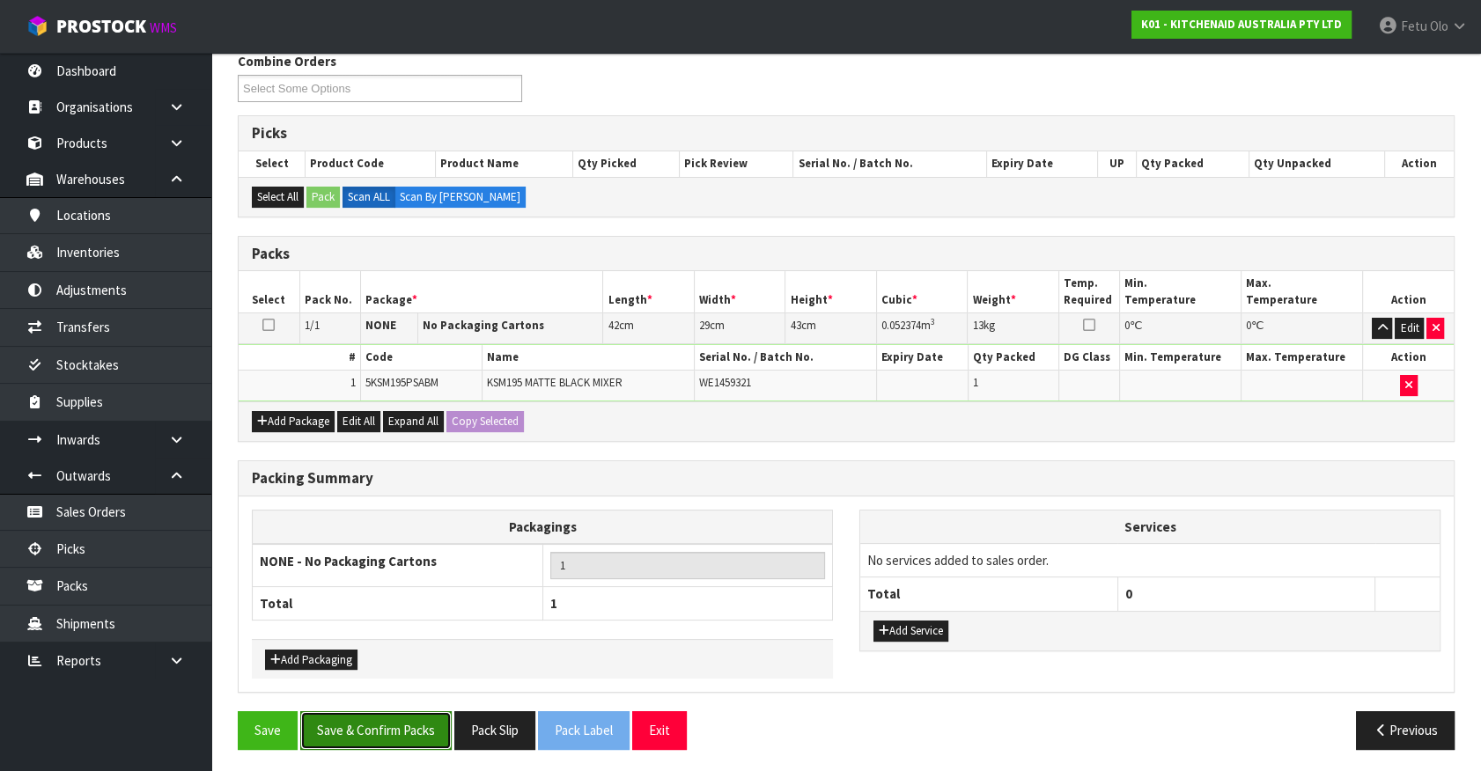
click at [414, 726] on button "Save & Confirm Packs" at bounding box center [375, 730] width 151 height 38
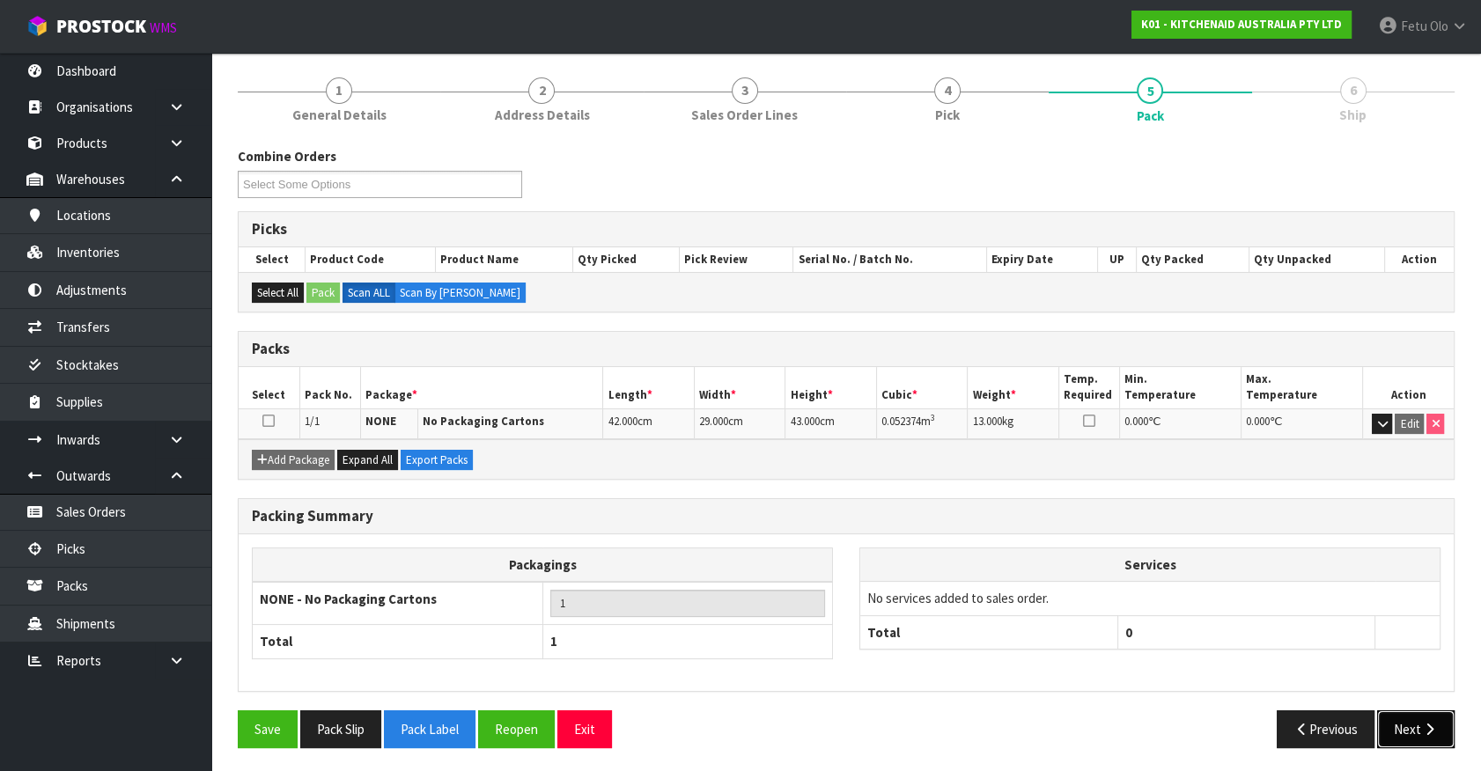
drag, startPoint x: 1444, startPoint y: 728, endPoint x: 1435, endPoint y: 726, distance: 9.0
click at [1435, 726] on button "Next" at bounding box center [1415, 729] width 77 height 38
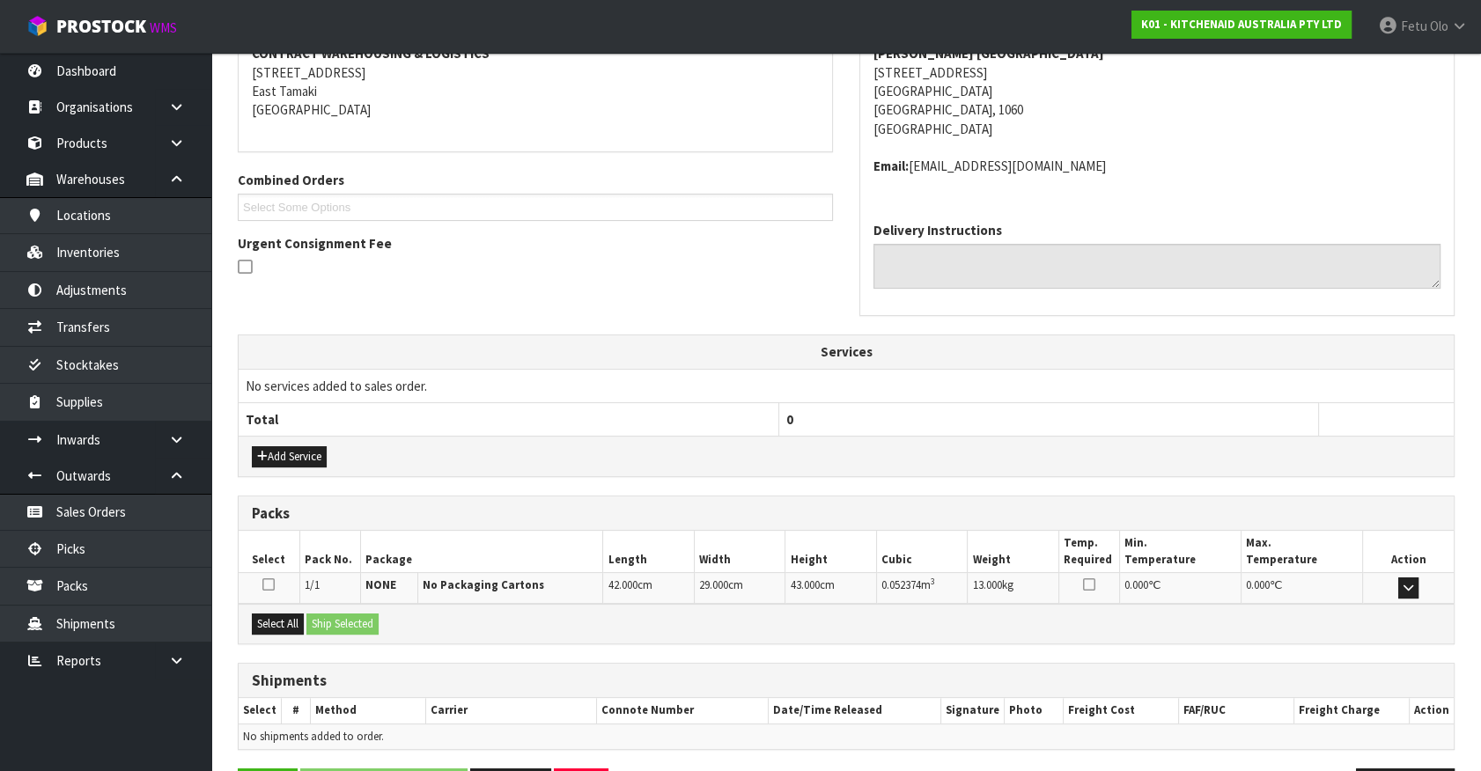
scroll to position [409, 0]
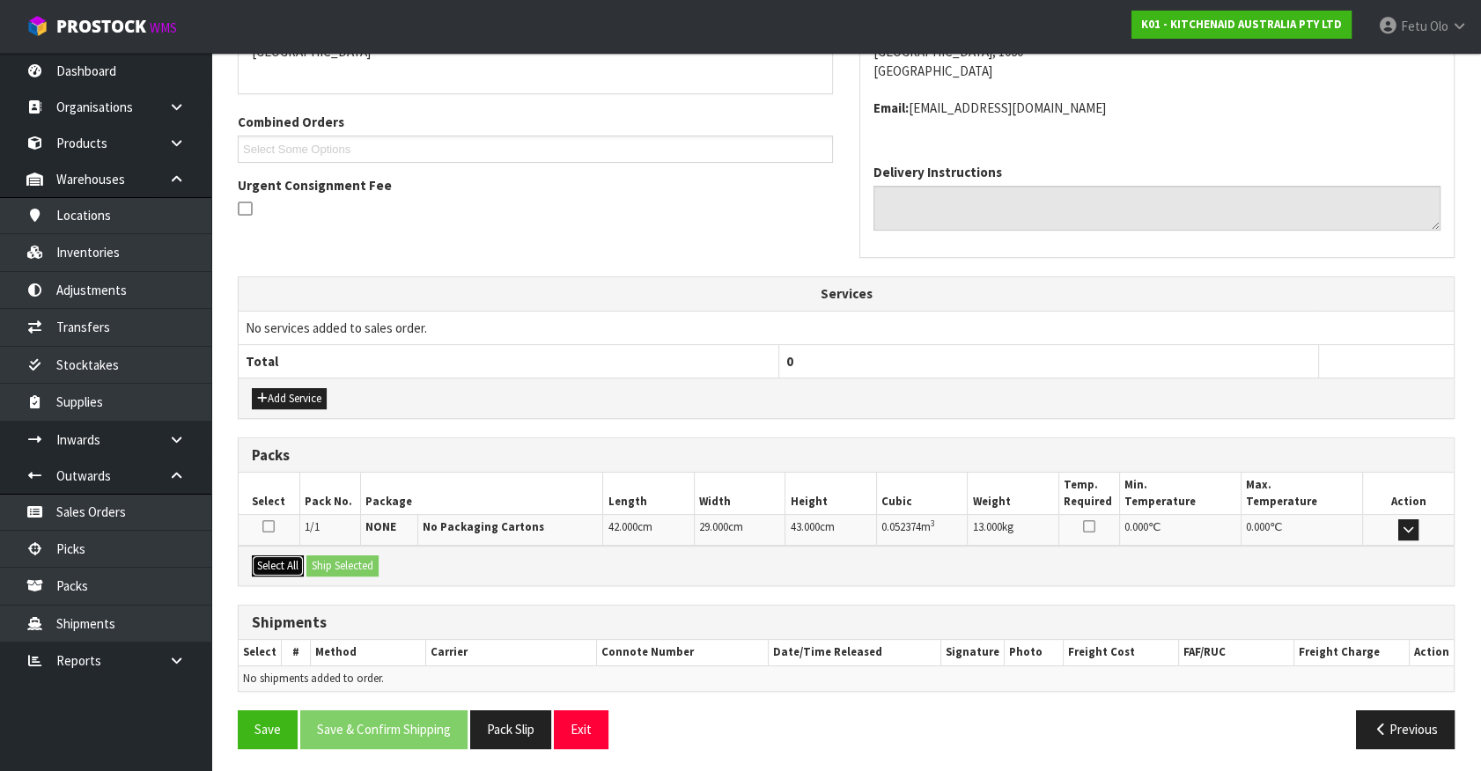
click at [282, 559] on button "Select All" at bounding box center [278, 566] width 52 height 21
click at [317, 556] on button "Ship Selected" at bounding box center [342, 566] width 72 height 21
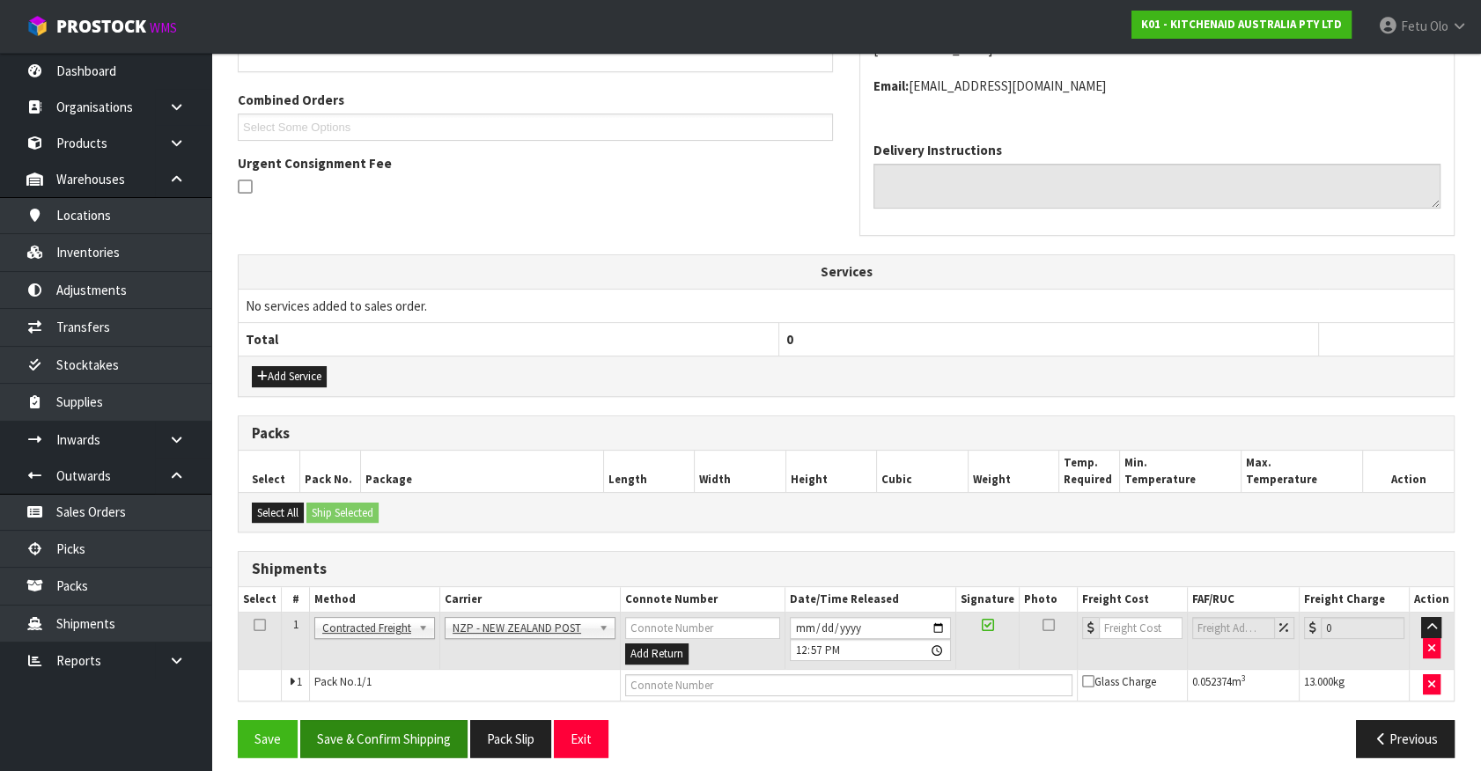
scroll to position [440, 0]
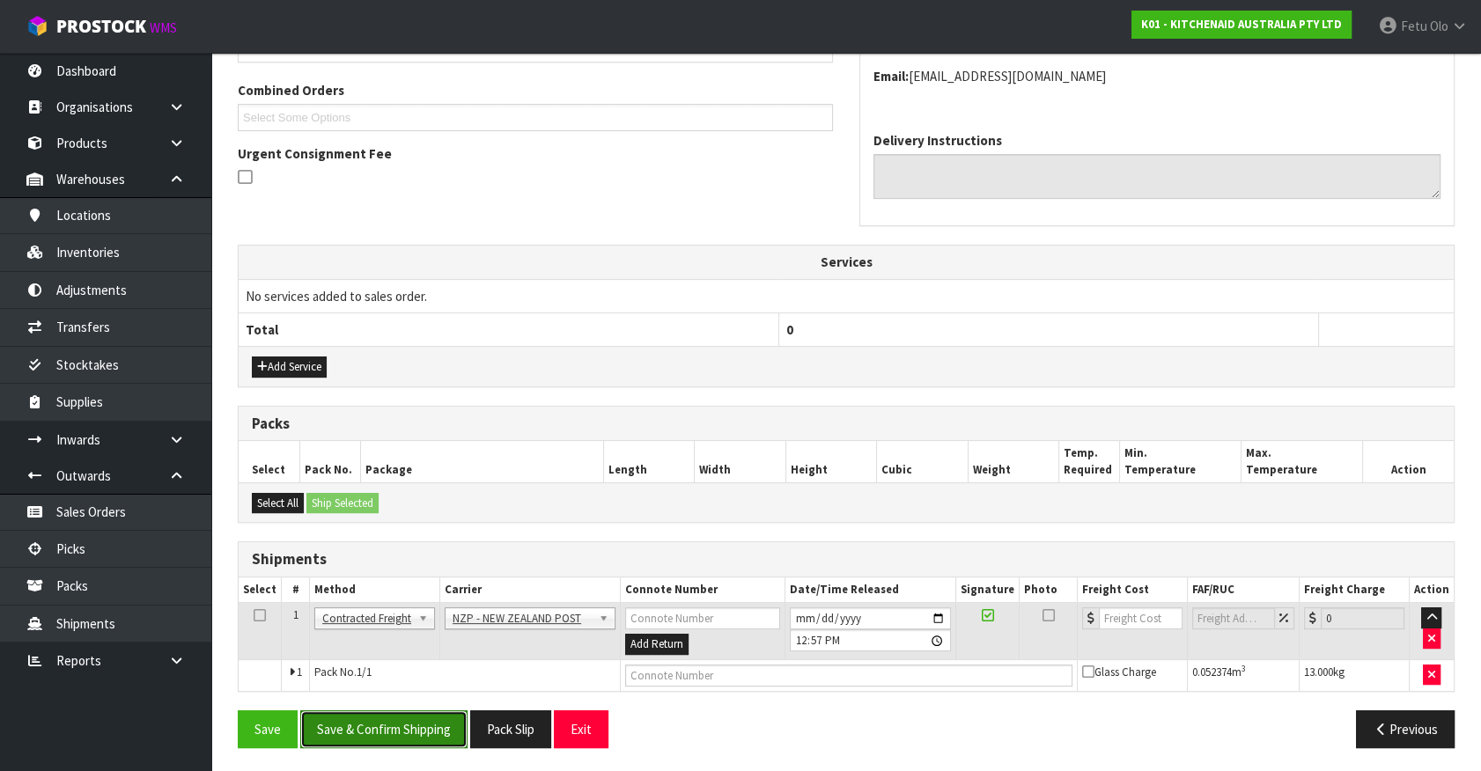
click at [373, 725] on button "Save & Confirm Shipping" at bounding box center [383, 729] width 167 height 38
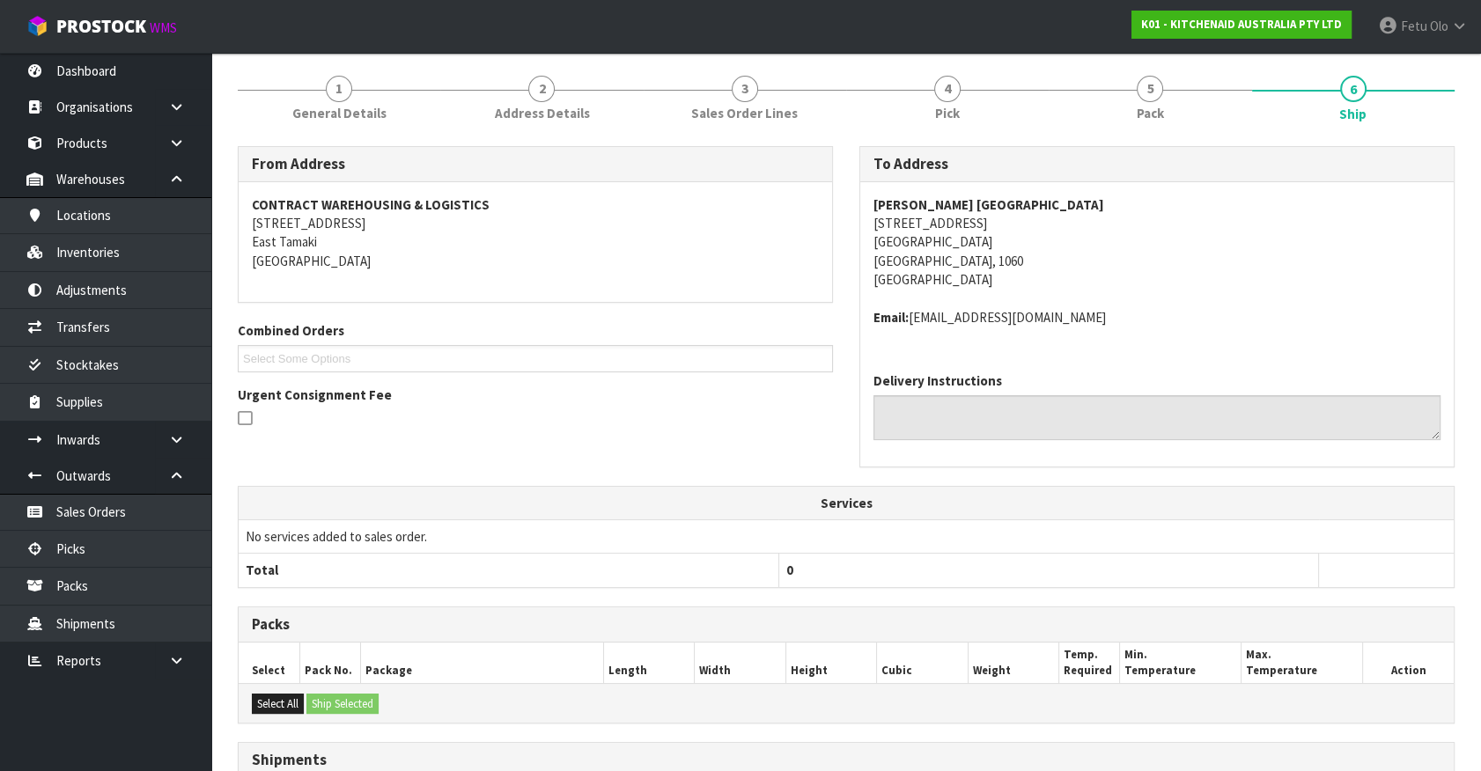
scroll to position [415, 0]
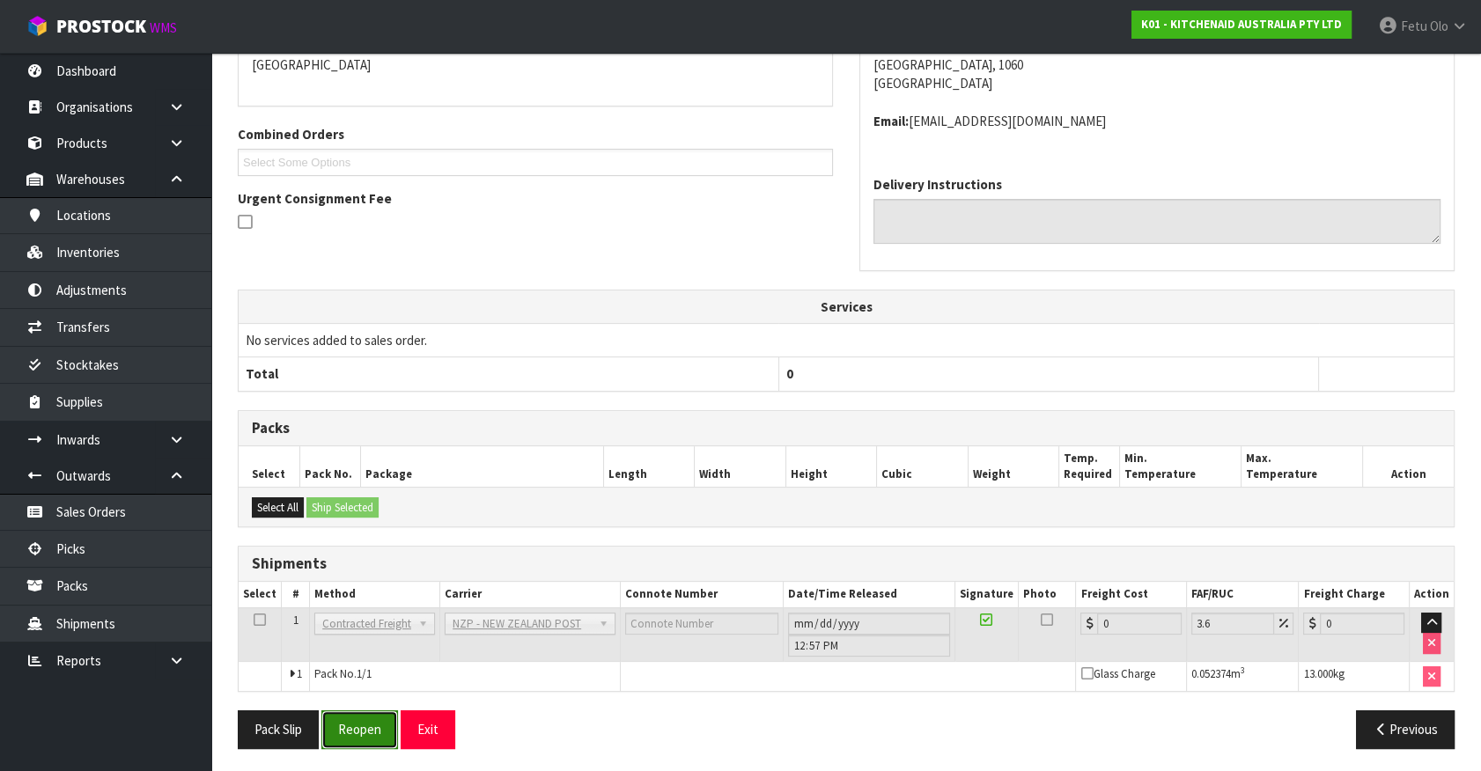
click at [379, 737] on button "Reopen" at bounding box center [359, 729] width 77 height 38
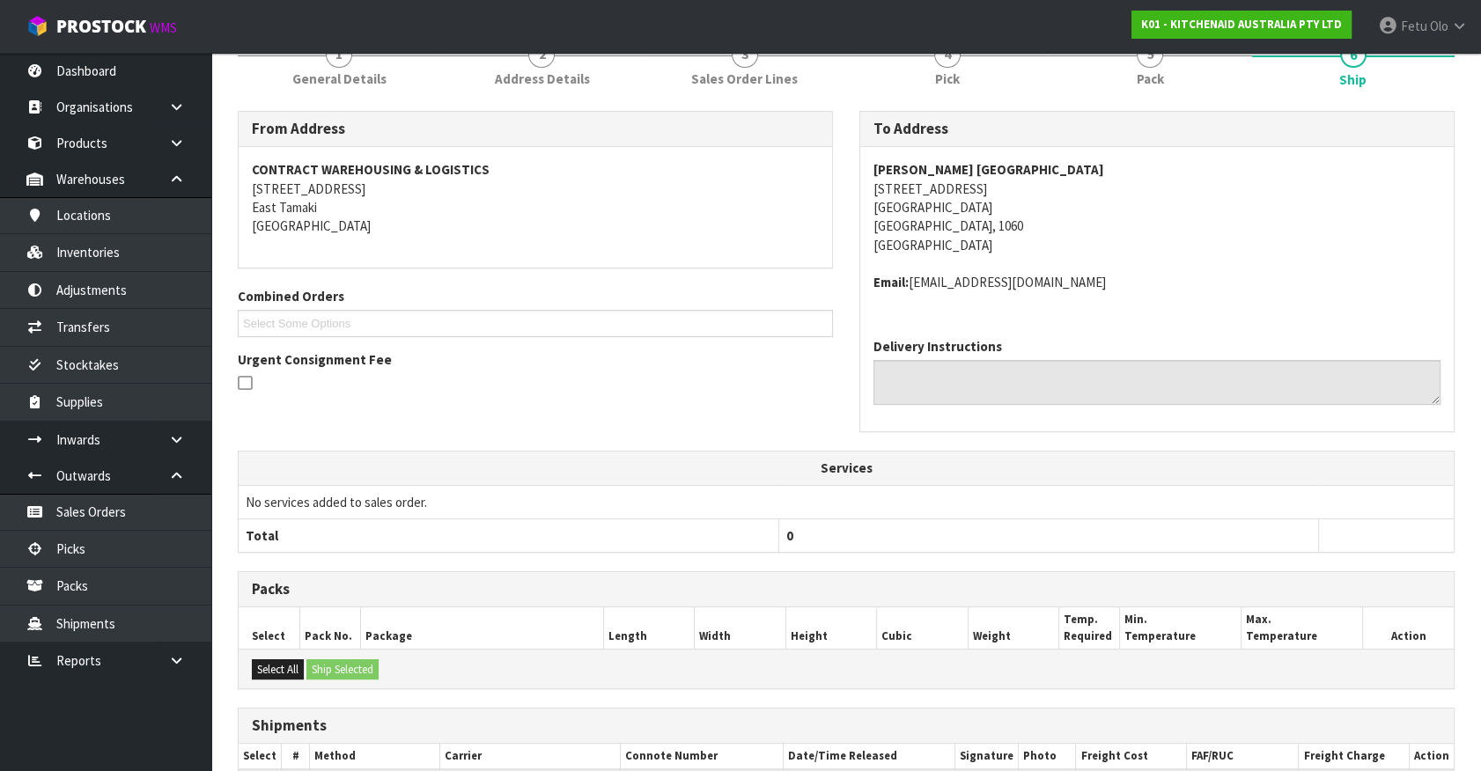
scroll to position [396, 0]
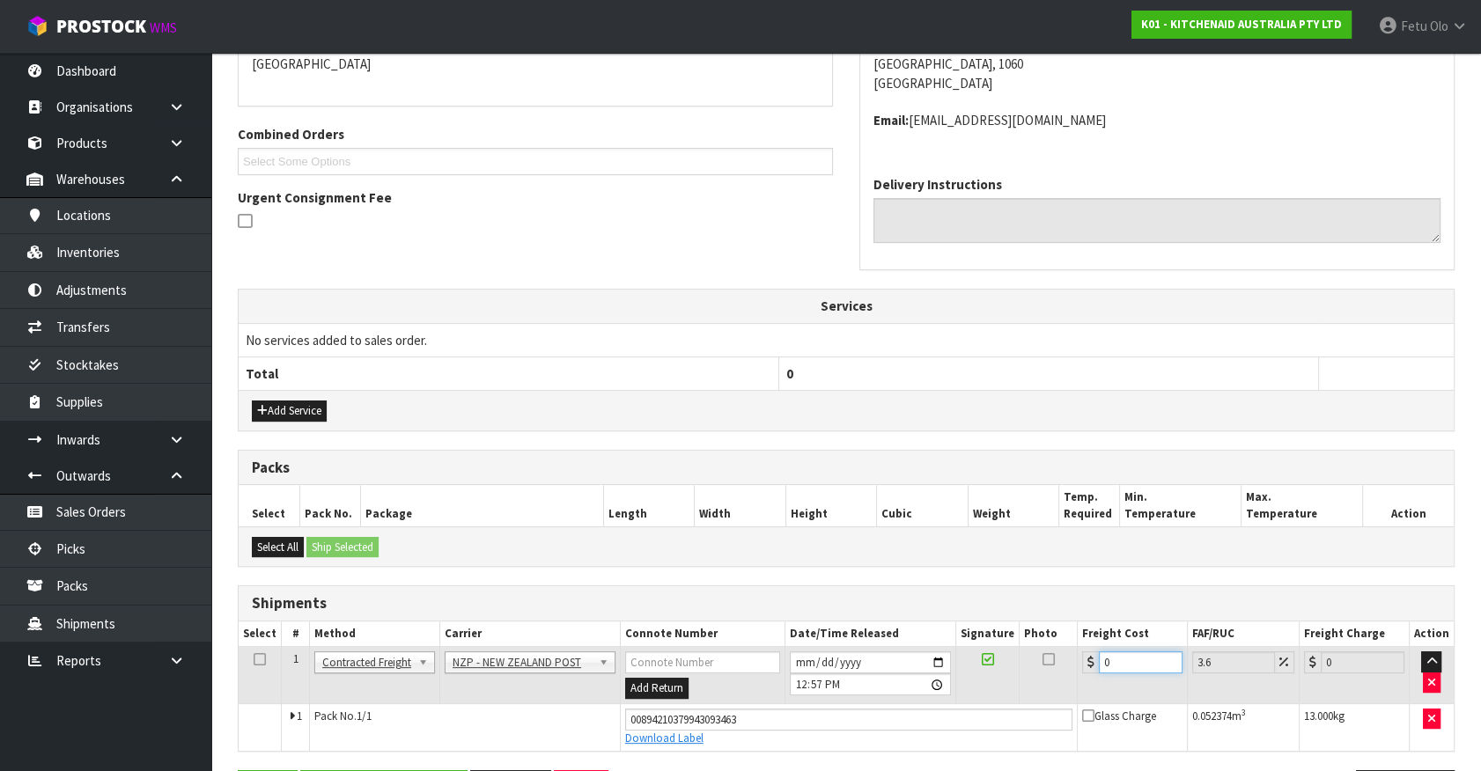
drag, startPoint x: 1115, startPoint y: 661, endPoint x: 832, endPoint y: 750, distance: 297.1
click at [832, 750] on div "From Address CONTRACT WAREHOUSING & LOGISTICS [STREET_ADDRESS] Combined Orders …" at bounding box center [846, 385] width 1217 height 872
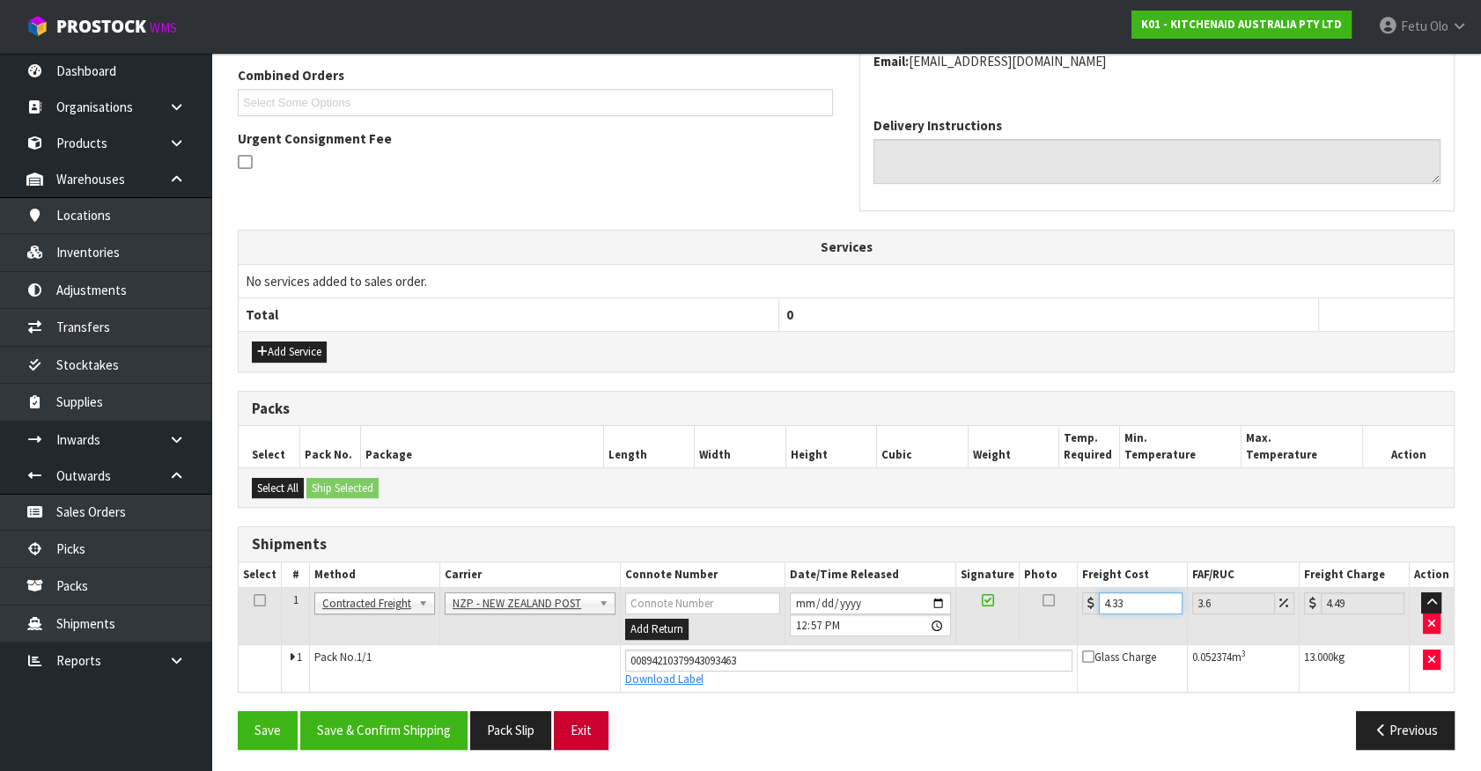
scroll to position [456, 0]
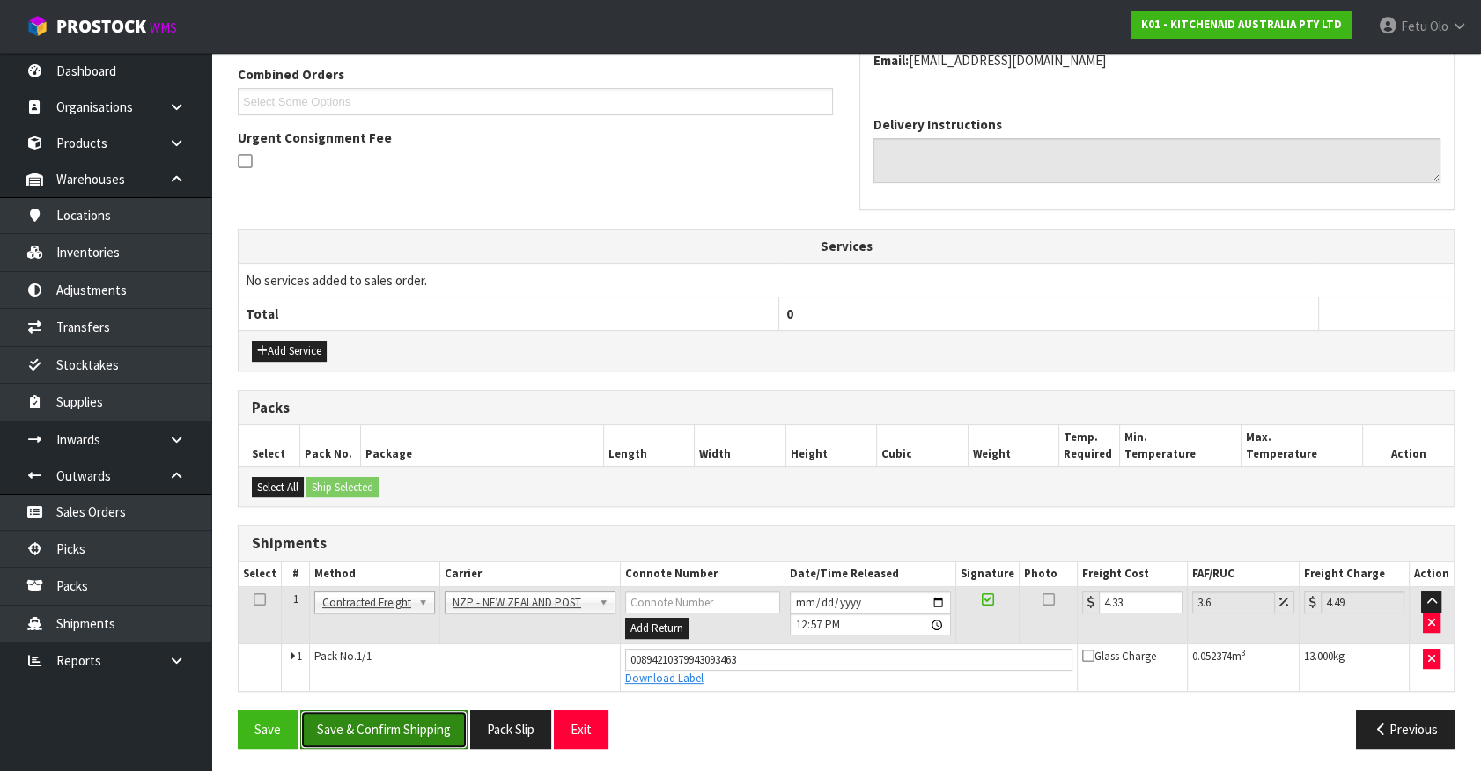
click at [427, 721] on button "Save & Confirm Shipping" at bounding box center [383, 729] width 167 height 38
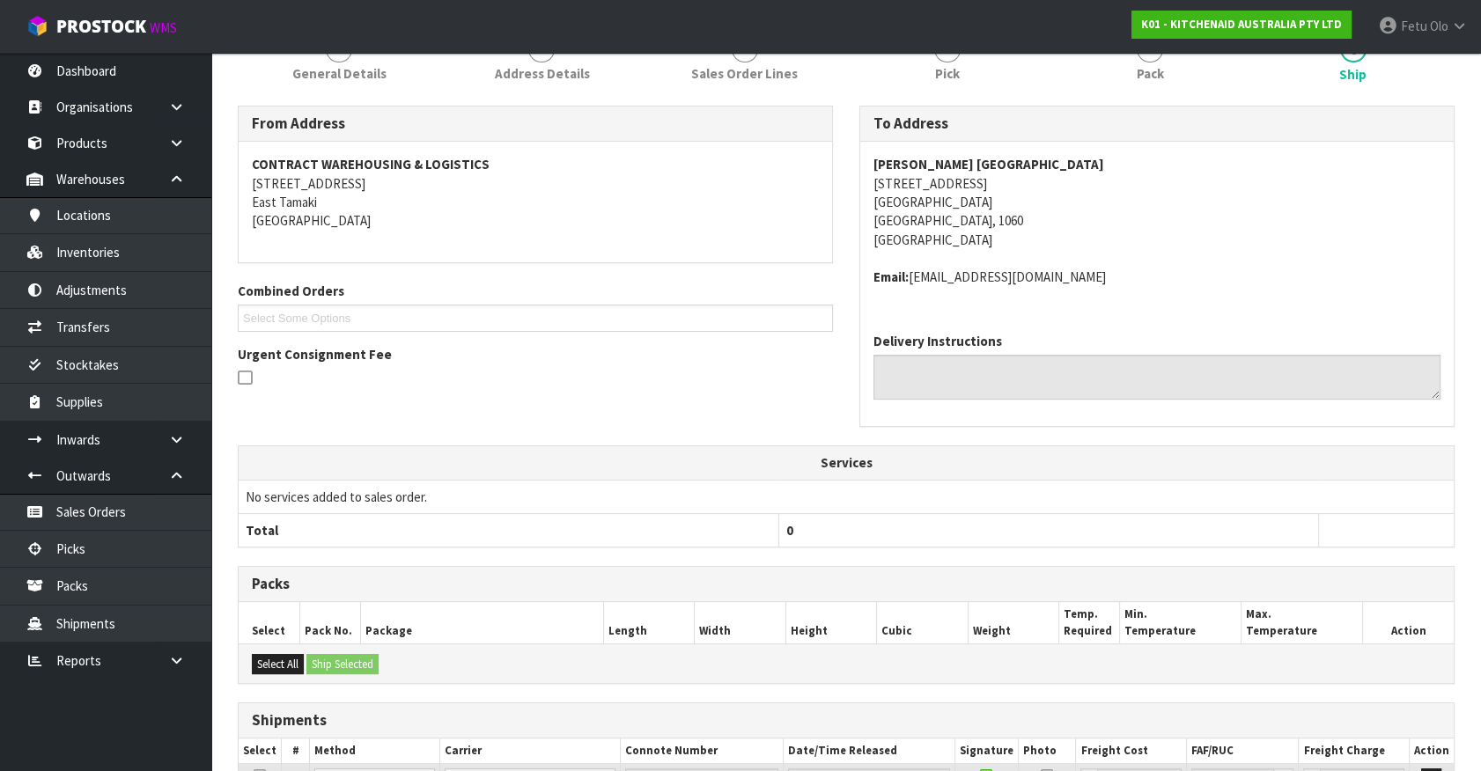
scroll to position [409, 0]
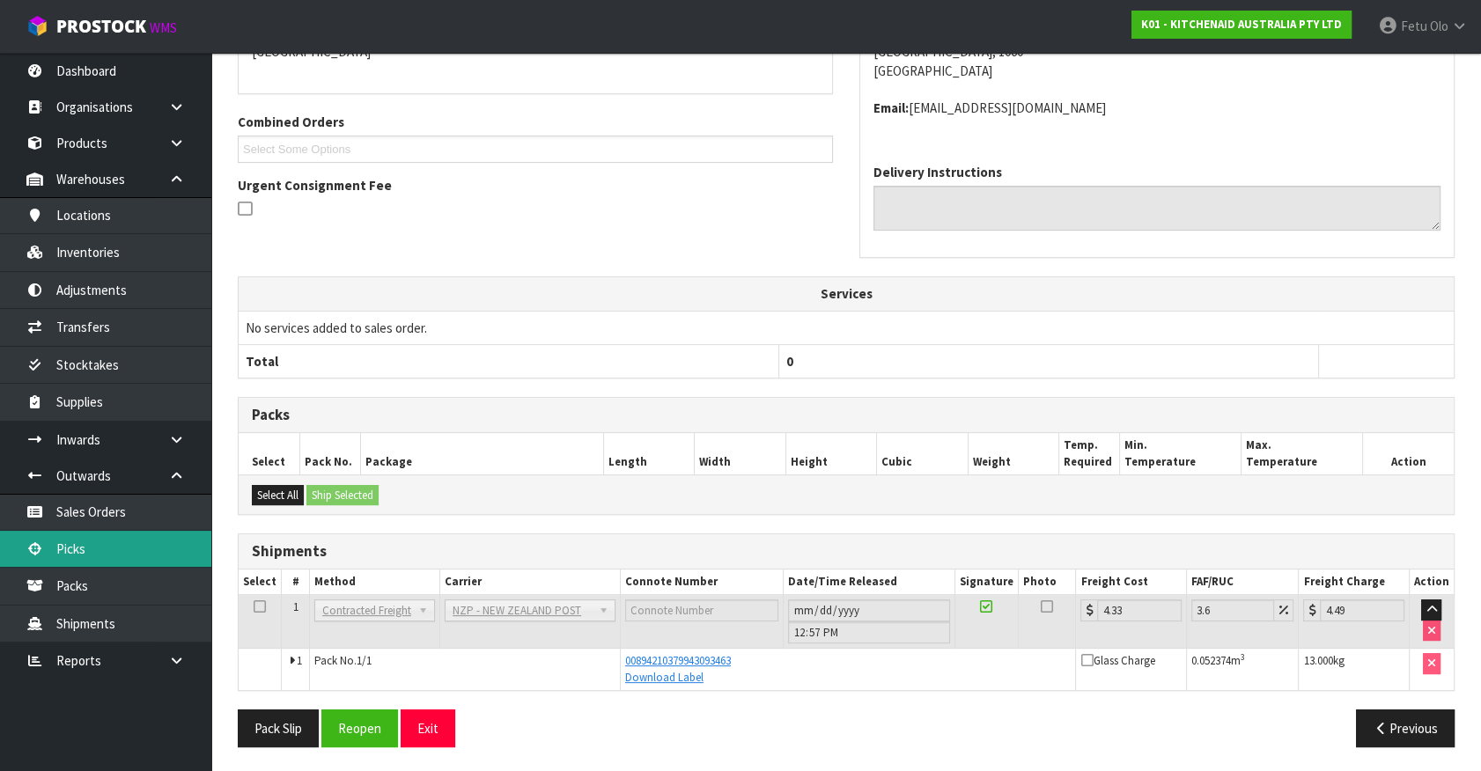
click at [60, 534] on link "Picks" at bounding box center [105, 549] width 211 height 36
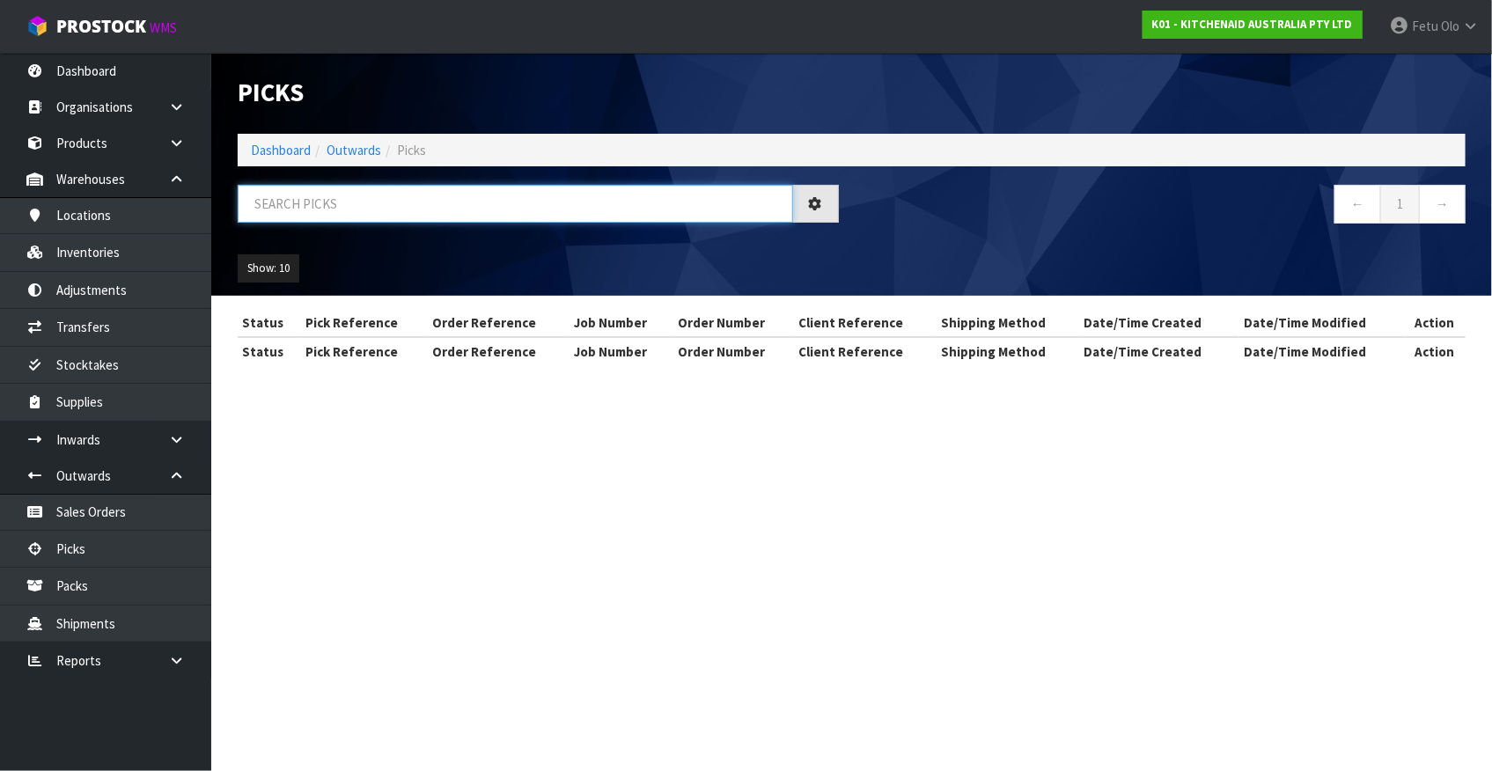
click at [413, 206] on input "text" at bounding box center [516, 204] width 556 height 38
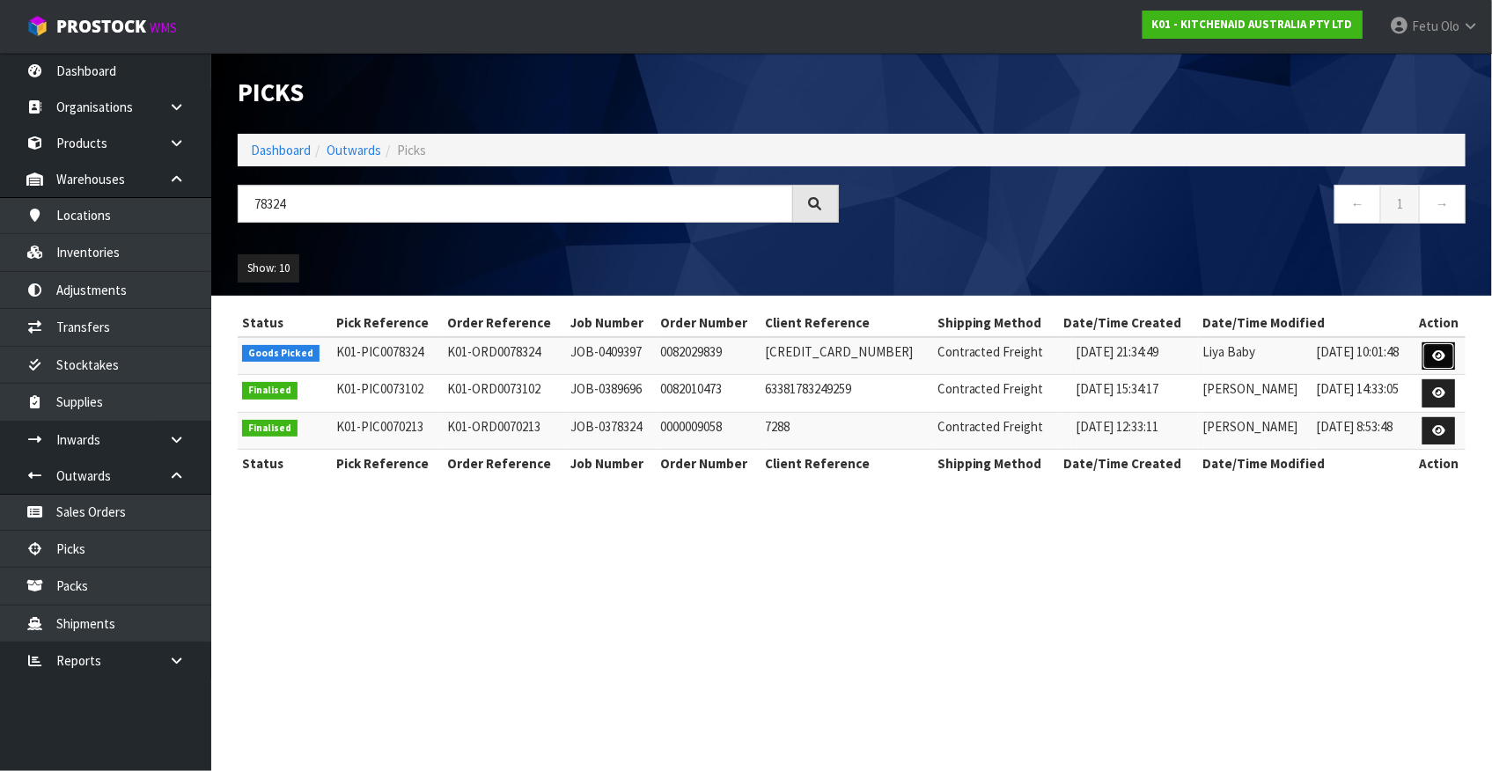
click at [1435, 348] on link at bounding box center [1439, 356] width 33 height 28
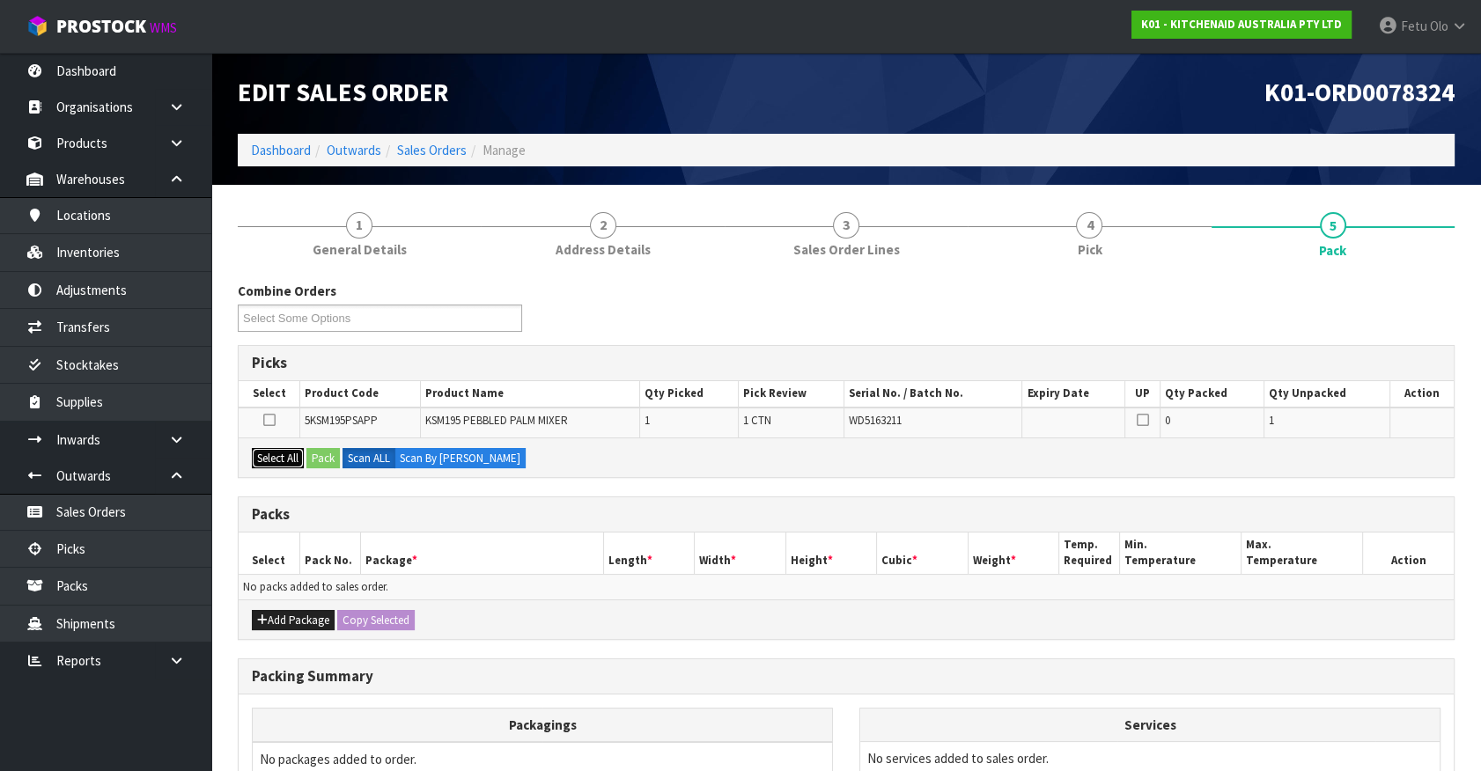
click at [283, 462] on button "Select All" at bounding box center [278, 458] width 52 height 21
click at [319, 460] on button "Pack" at bounding box center [322, 458] width 33 height 21
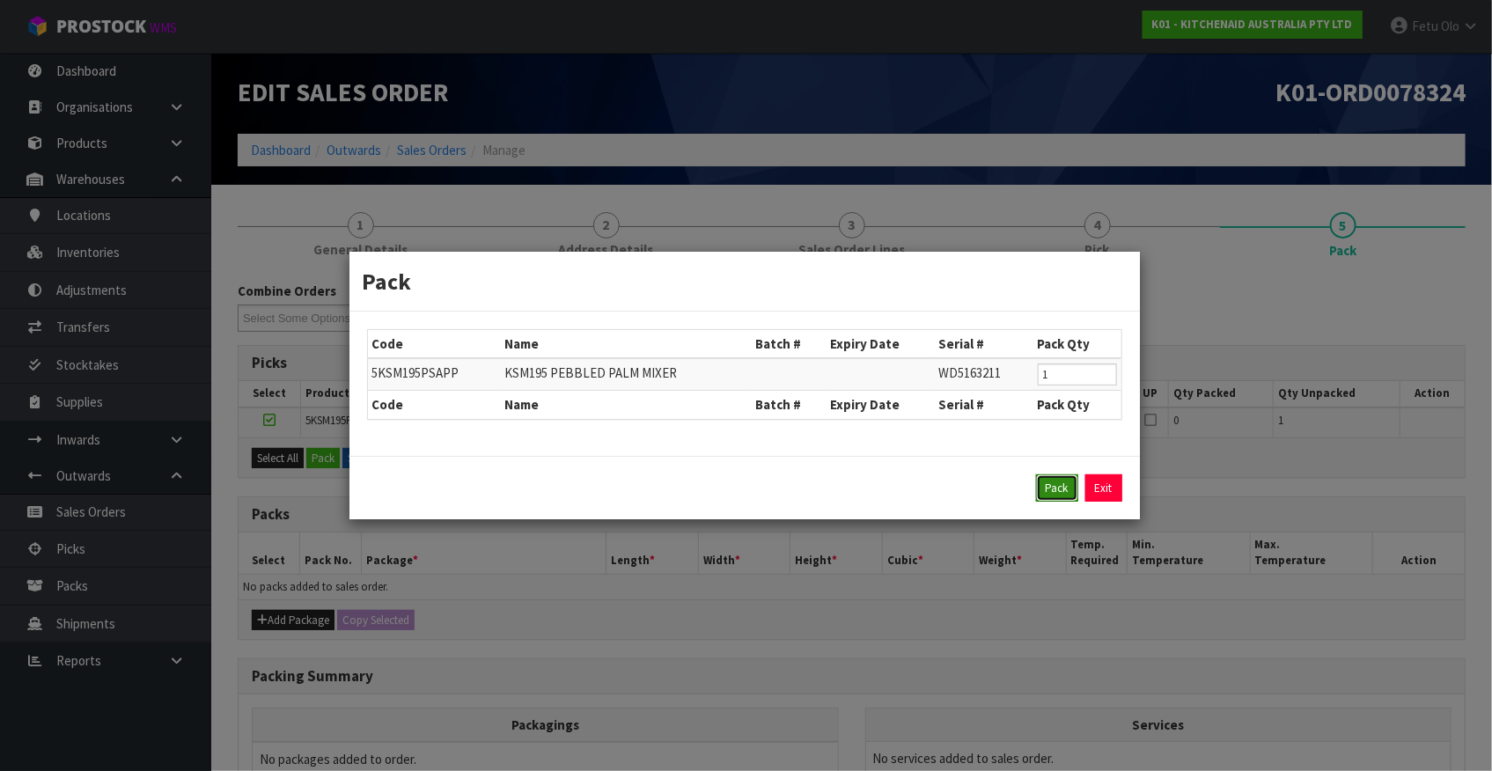
click at [1065, 490] on button "Pack" at bounding box center [1057, 489] width 42 height 28
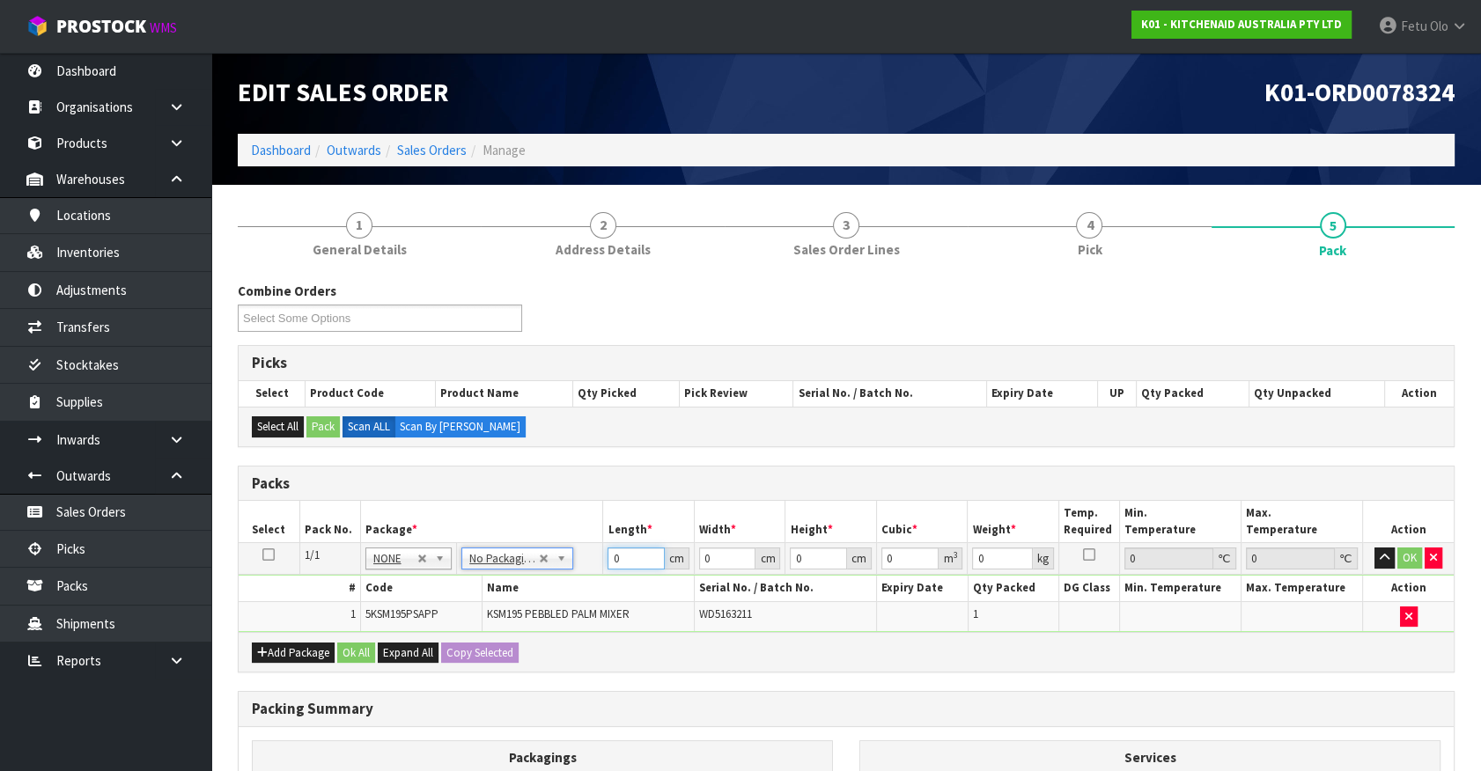
drag, startPoint x: 629, startPoint y: 557, endPoint x: 541, endPoint y: 586, distance: 92.7
click at [541, 585] on tbody "1/1 NONE 007-001 007-002 007-004 007-009 007-013 007-014 007-015 007-017 007-01…" at bounding box center [846, 587] width 1215 height 89
click button "OK" at bounding box center [1409, 558] width 25 height 21
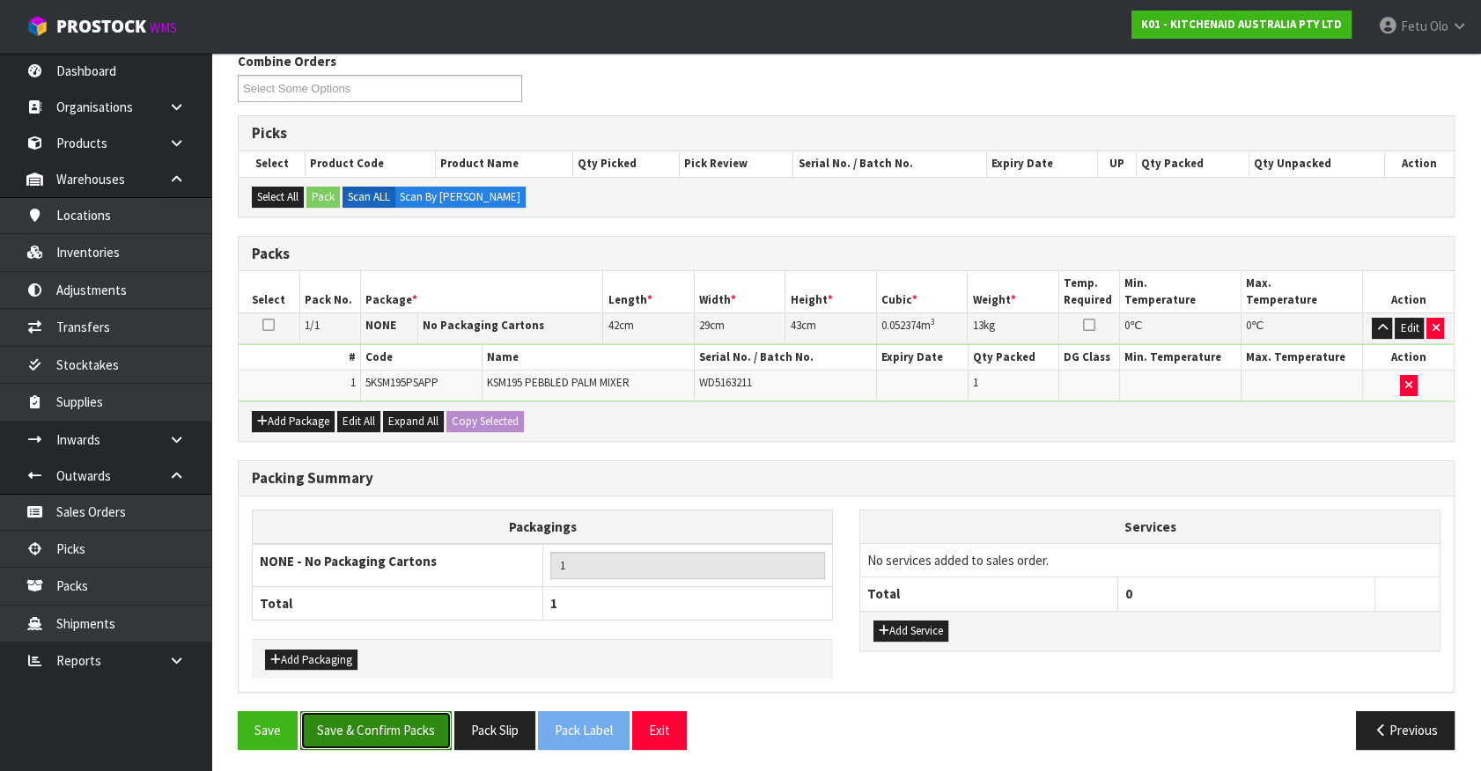
click at [410, 731] on button "Save & Confirm Packs" at bounding box center [375, 730] width 151 height 38
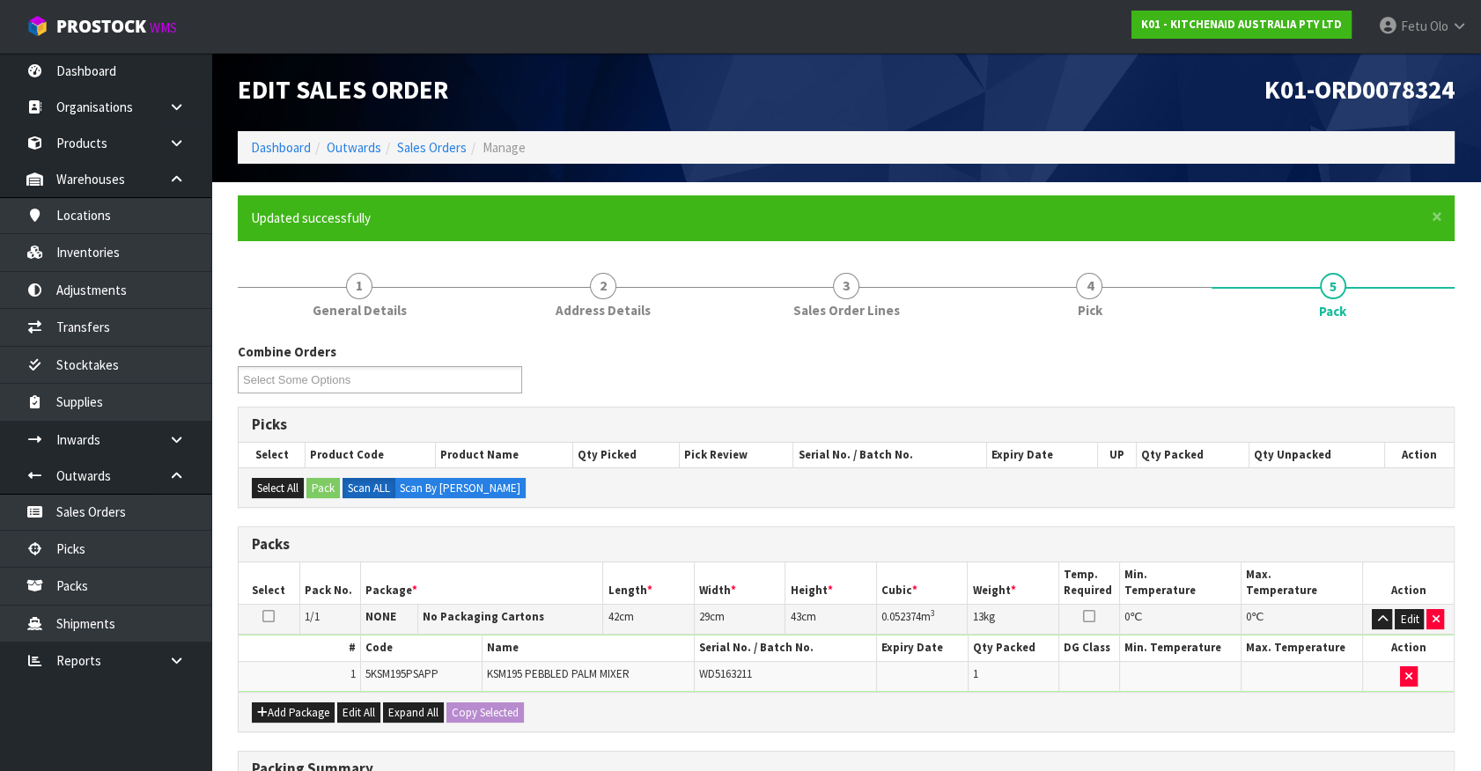
scroll to position [198, 0]
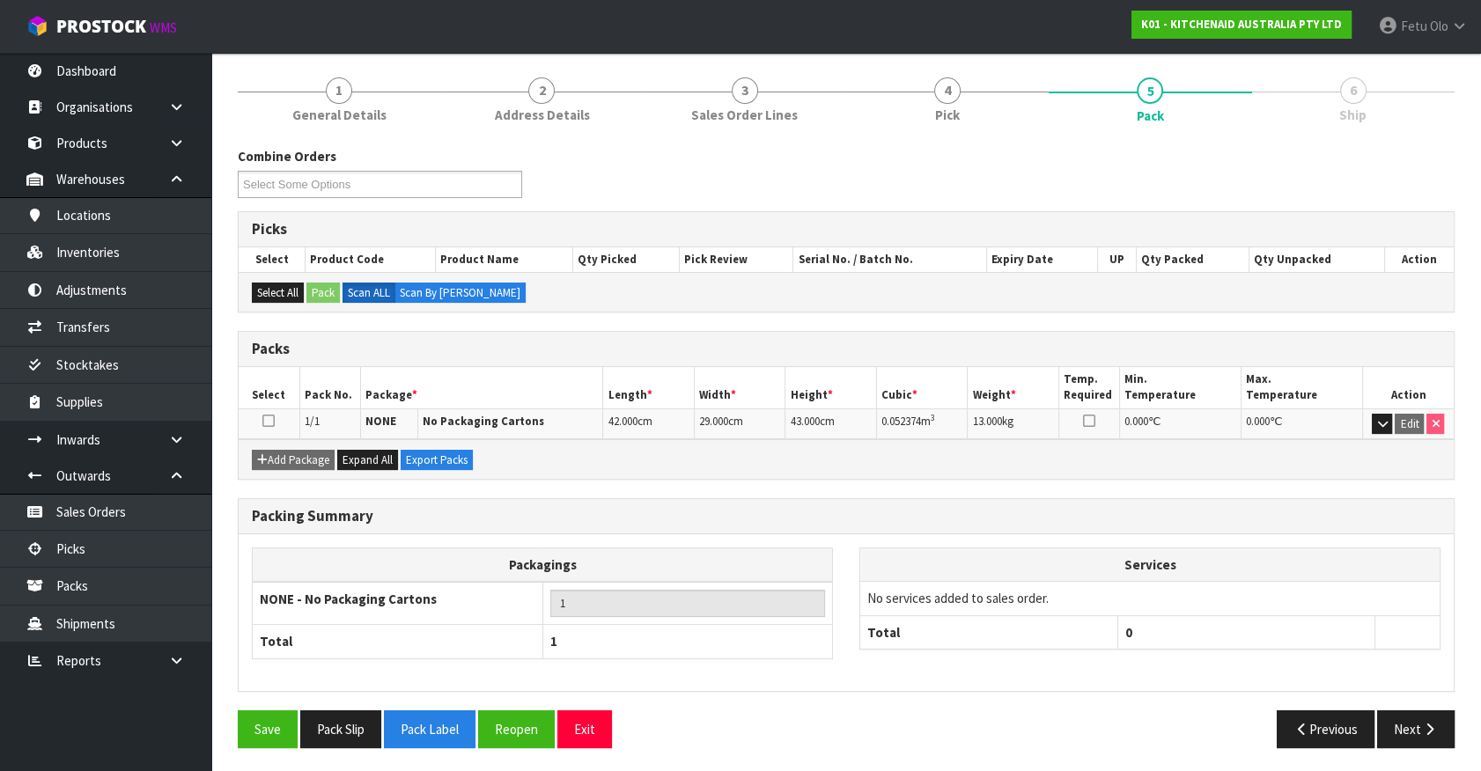
click at [1344, 592] on td "No services added to sales order." at bounding box center [1149, 598] width 579 height 33
click at [1388, 421] on button "button" at bounding box center [1382, 424] width 20 height 21
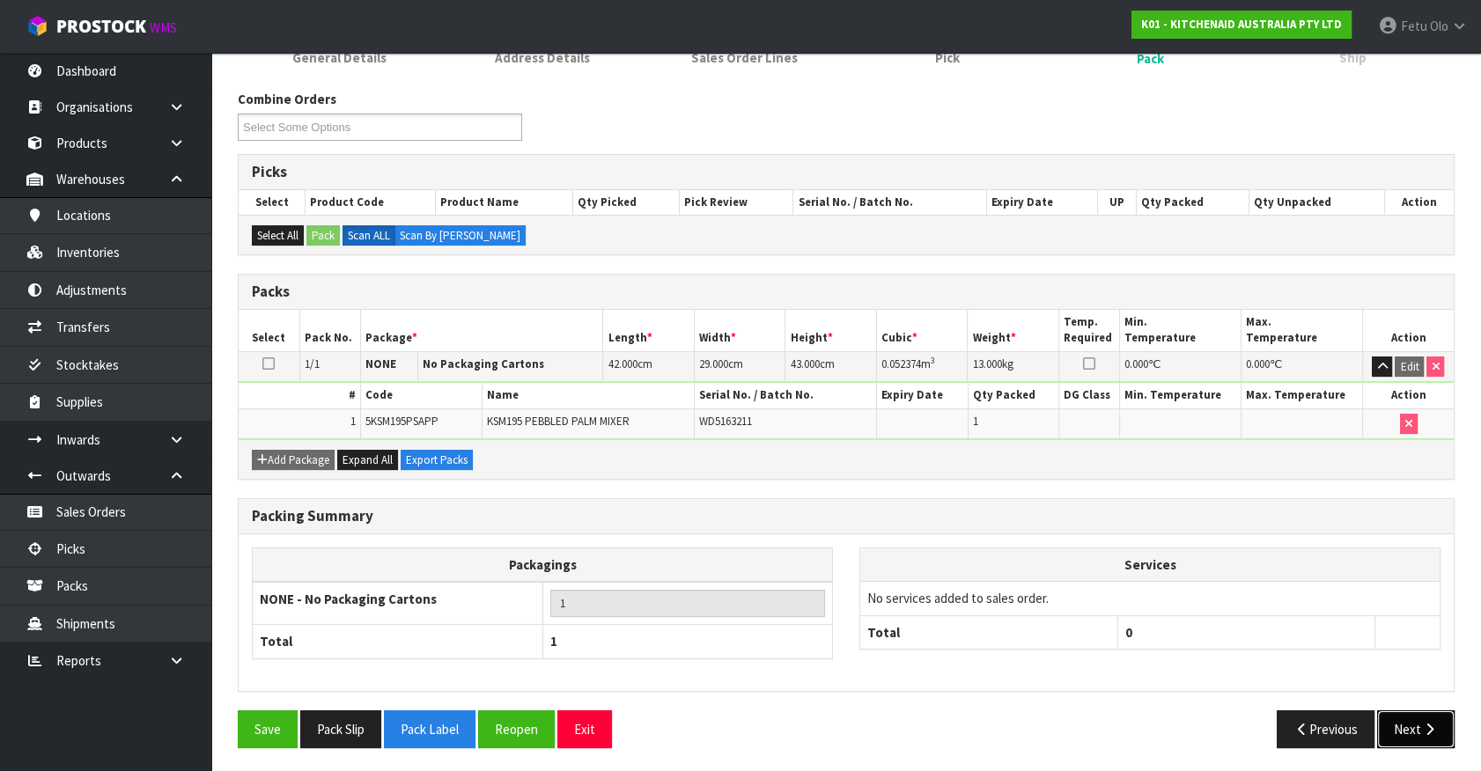
click at [1410, 720] on button "Next" at bounding box center [1415, 729] width 77 height 38
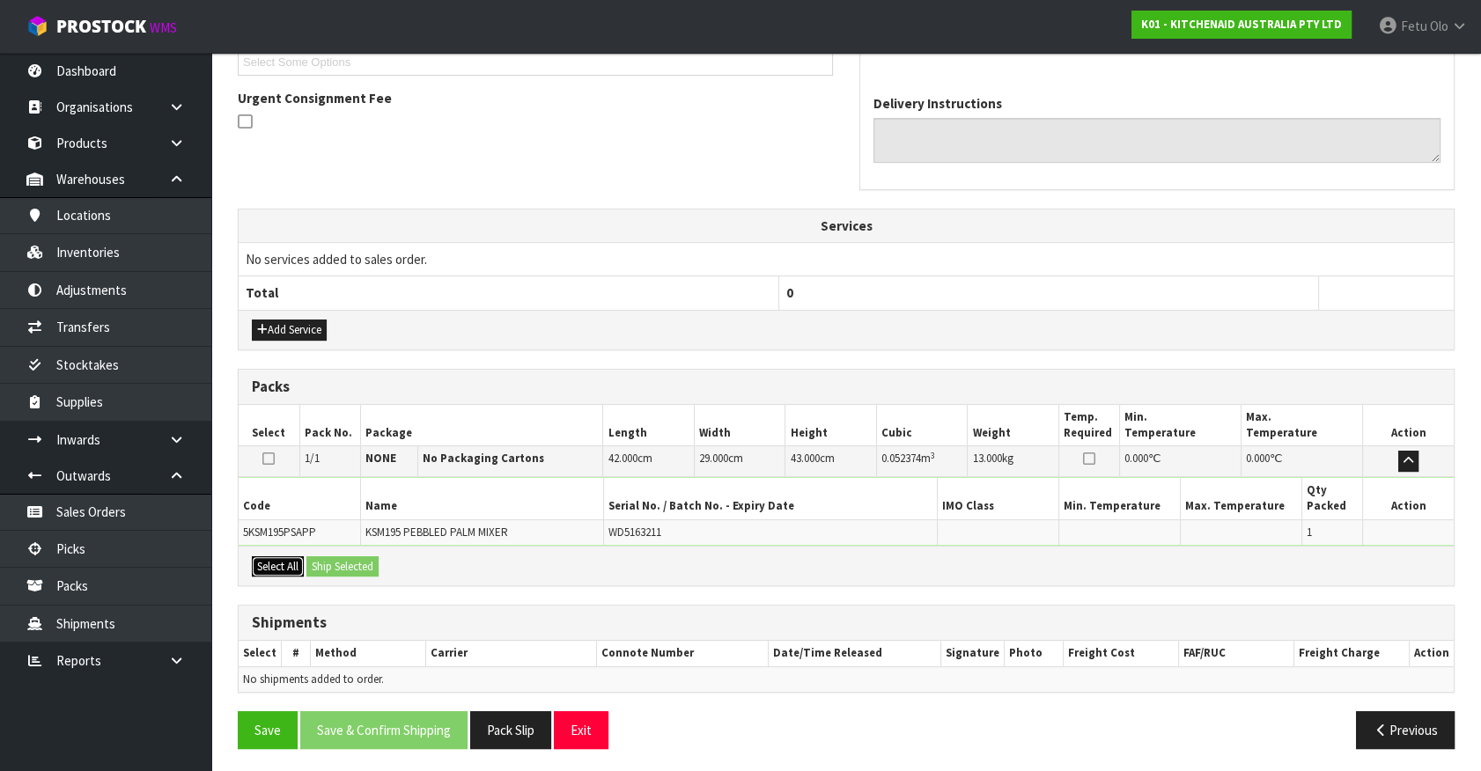
drag, startPoint x: 269, startPoint y: 569, endPoint x: 349, endPoint y: 571, distance: 79.3
click at [288, 569] on button "Select All" at bounding box center [278, 566] width 52 height 21
click at [365, 568] on button "Ship Selected" at bounding box center [342, 566] width 72 height 21
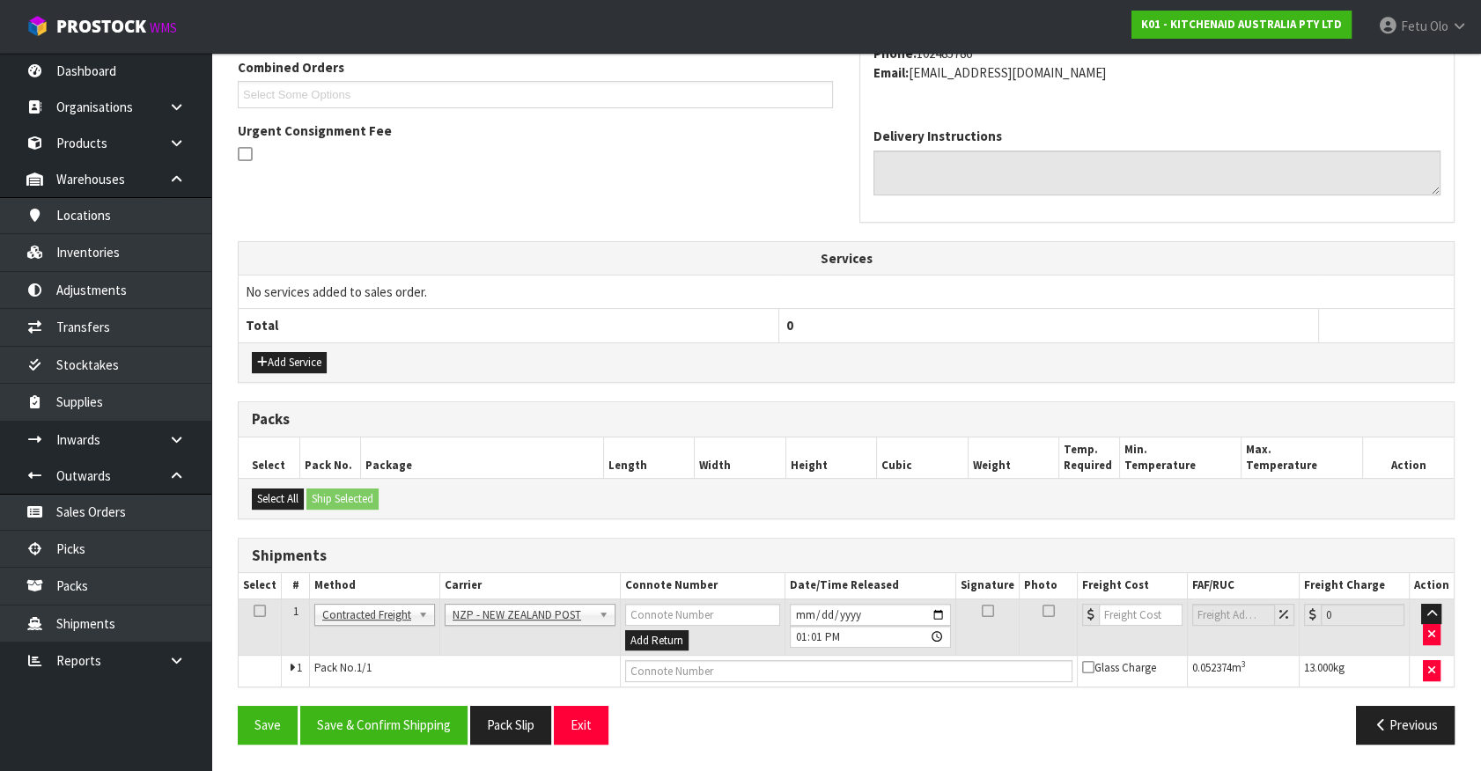
scroll to position [459, 0]
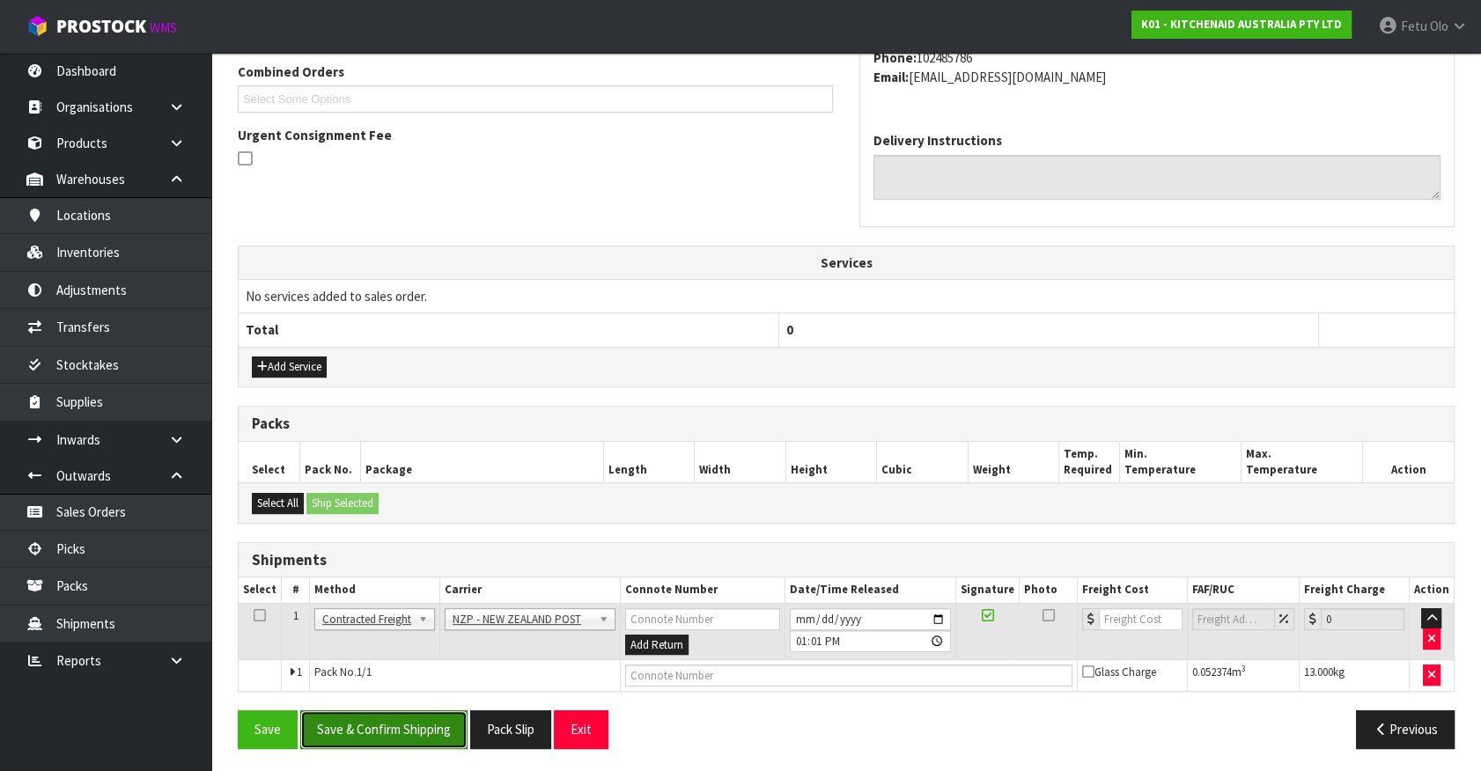
click at [393, 721] on button "Save & Confirm Shipping" at bounding box center [383, 729] width 167 height 38
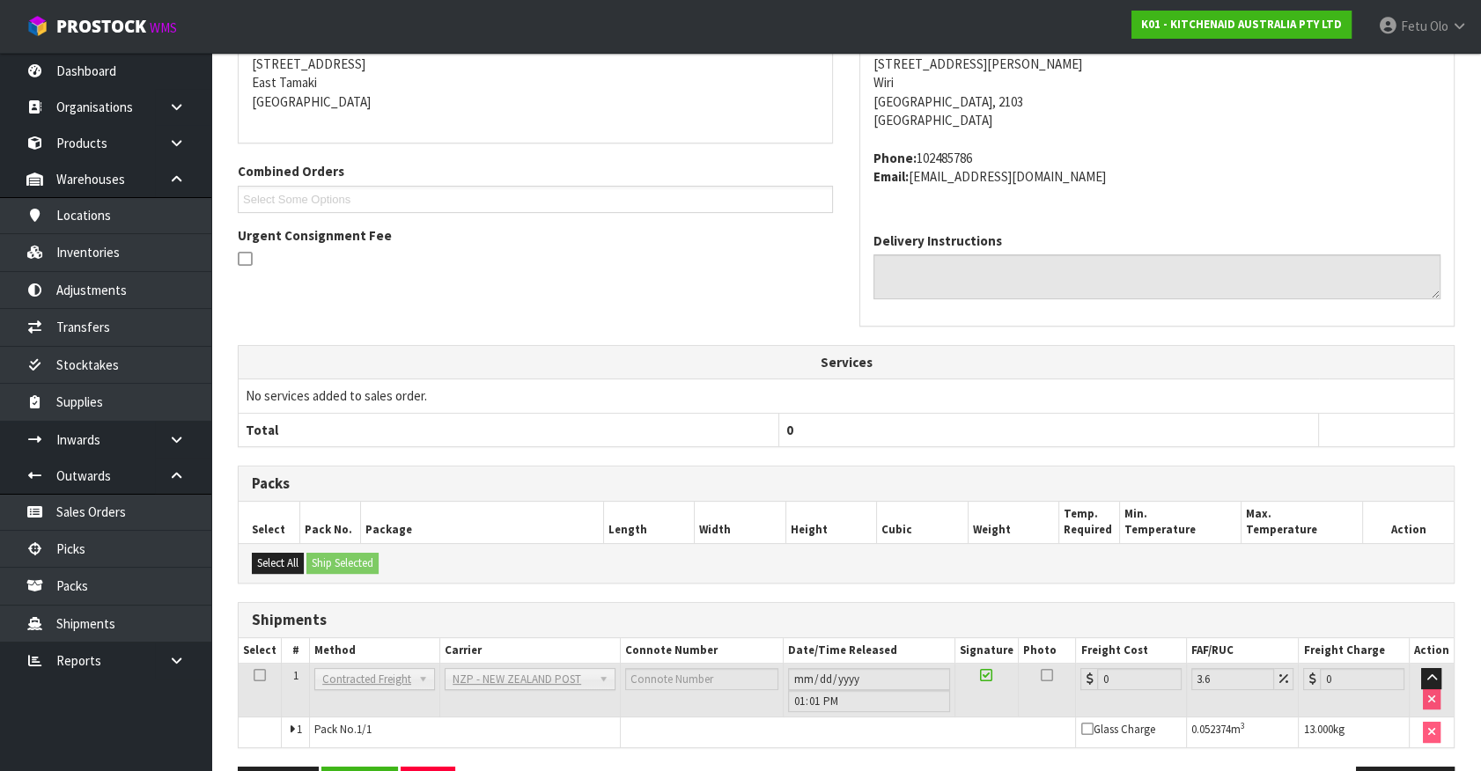
scroll to position [434, 0]
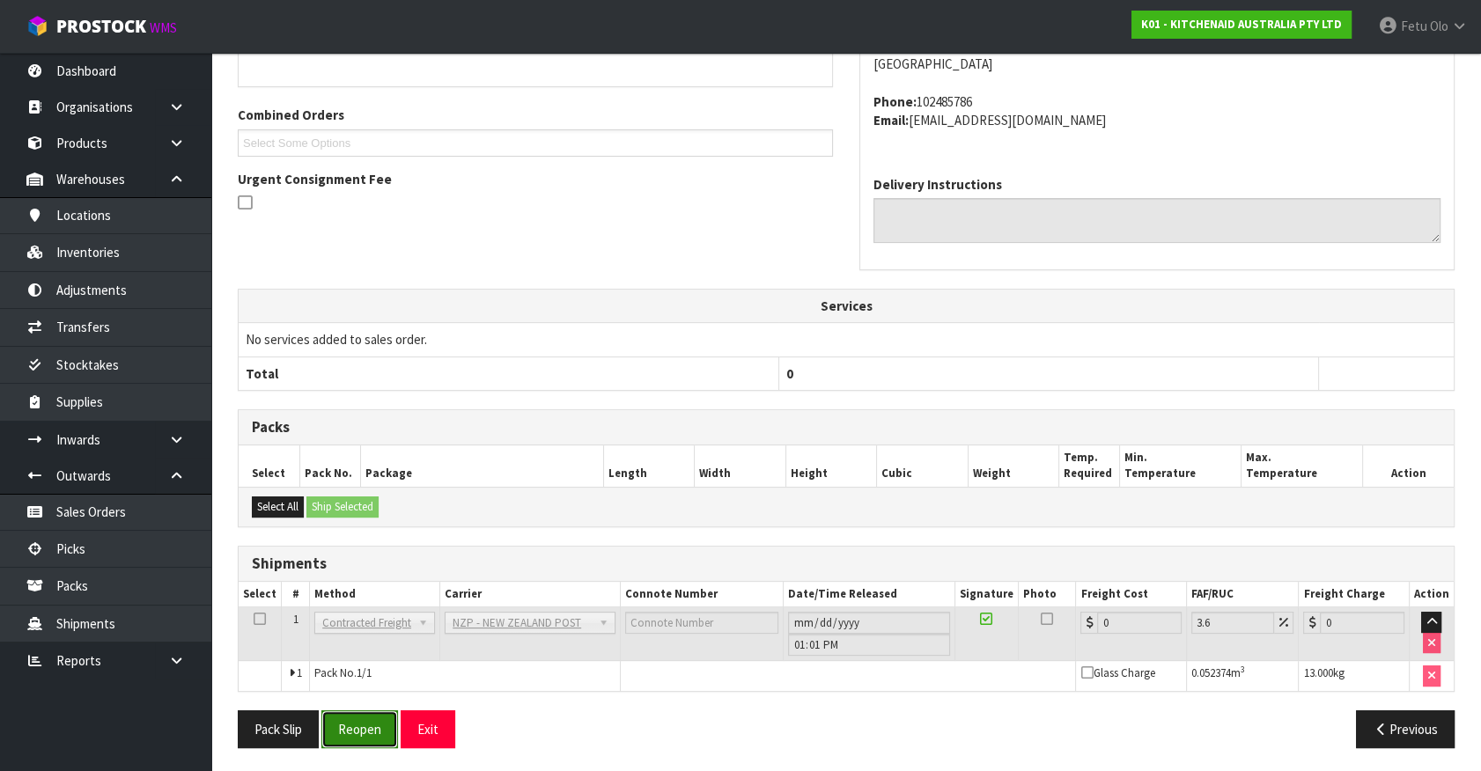
click at [385, 718] on button "Reopen" at bounding box center [359, 729] width 77 height 38
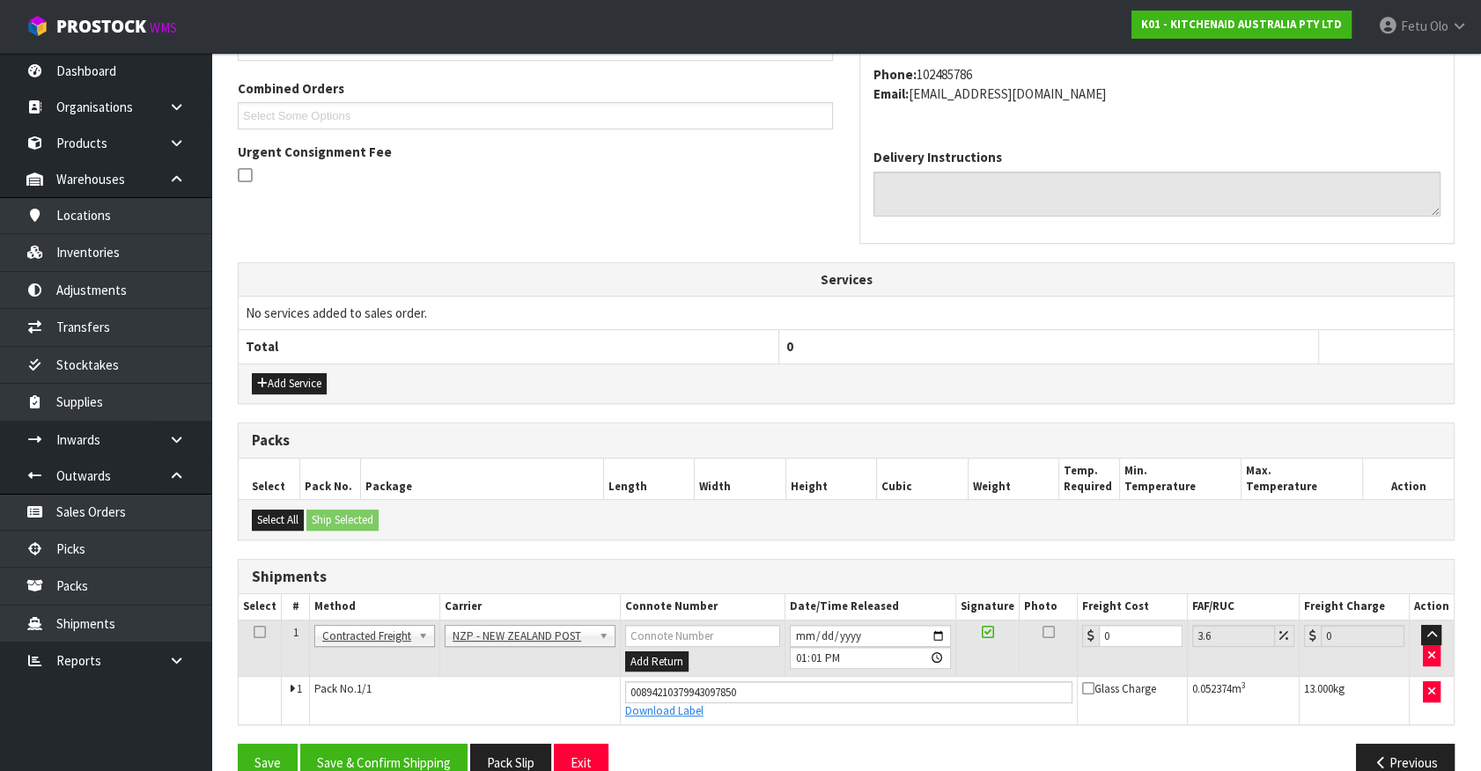
scroll to position [475, 0]
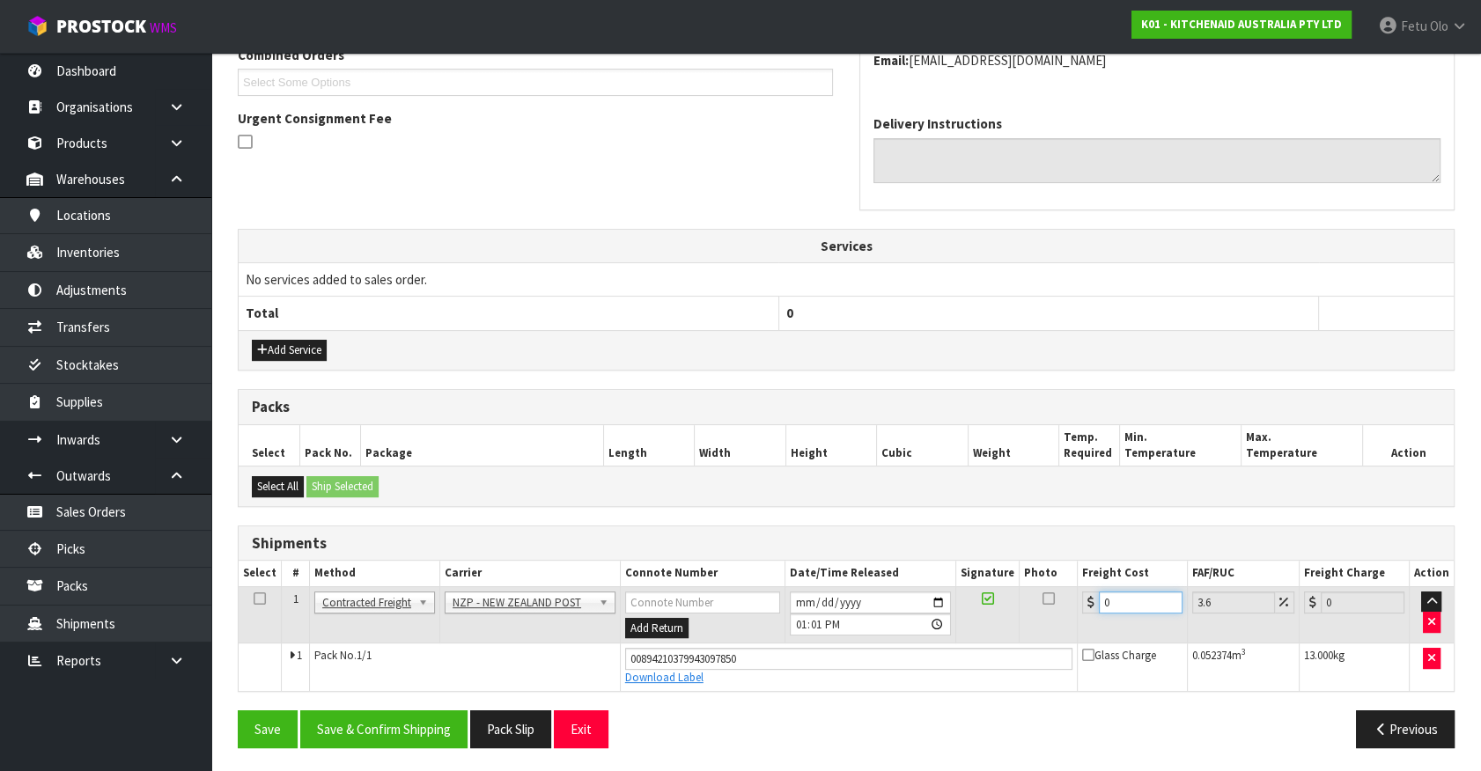
drag, startPoint x: 1115, startPoint y: 600, endPoint x: 770, endPoint y: 654, distance: 349.4
click at [770, 654] on tbody "1 Client Local Pickup Customer Local Pickup Company Freight Contracted Freight …" at bounding box center [846, 638] width 1215 height 104
click at [384, 737] on button "Save & Confirm Shipping" at bounding box center [383, 729] width 167 height 38
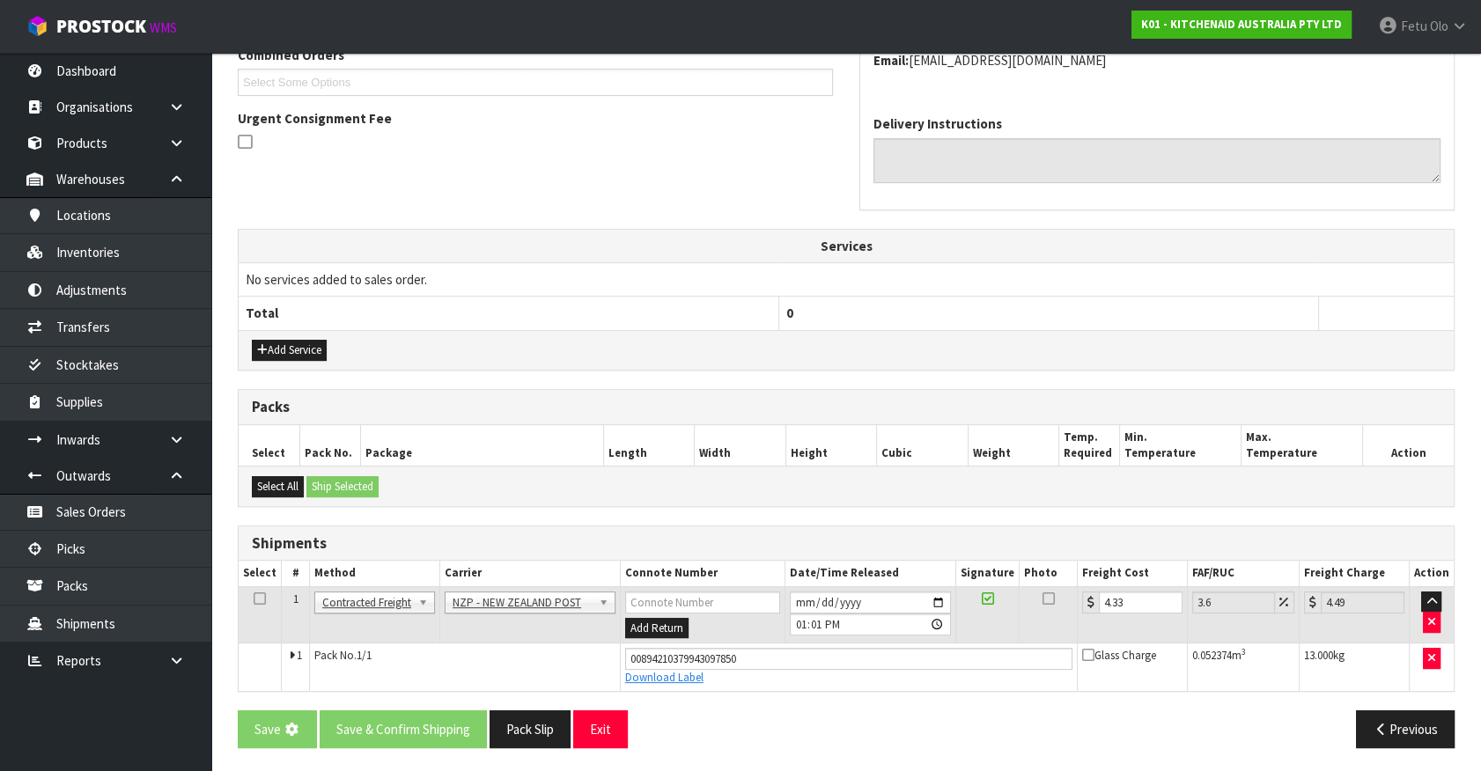
scroll to position [0, 0]
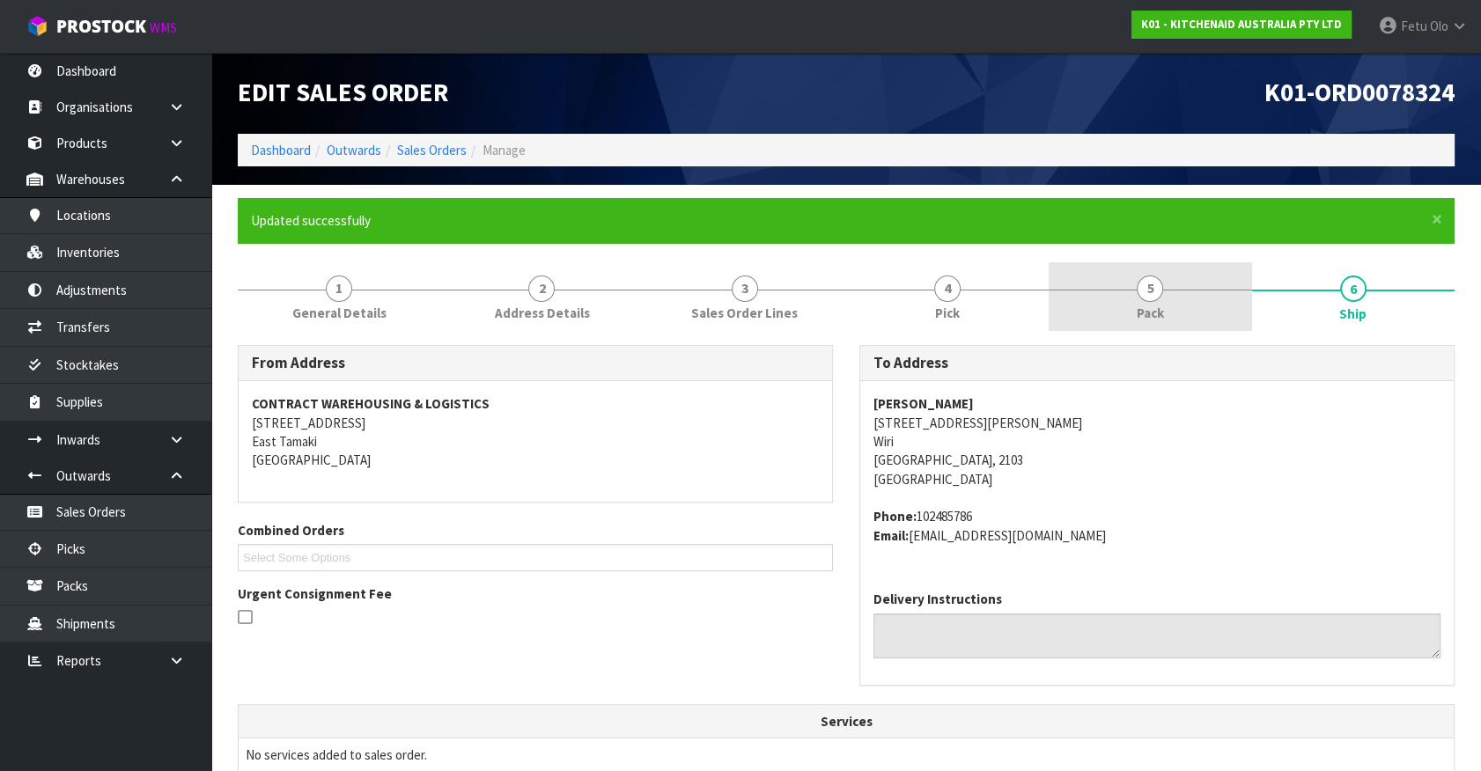
click at [1164, 298] on link "5 Pack" at bounding box center [1150, 297] width 202 height 70
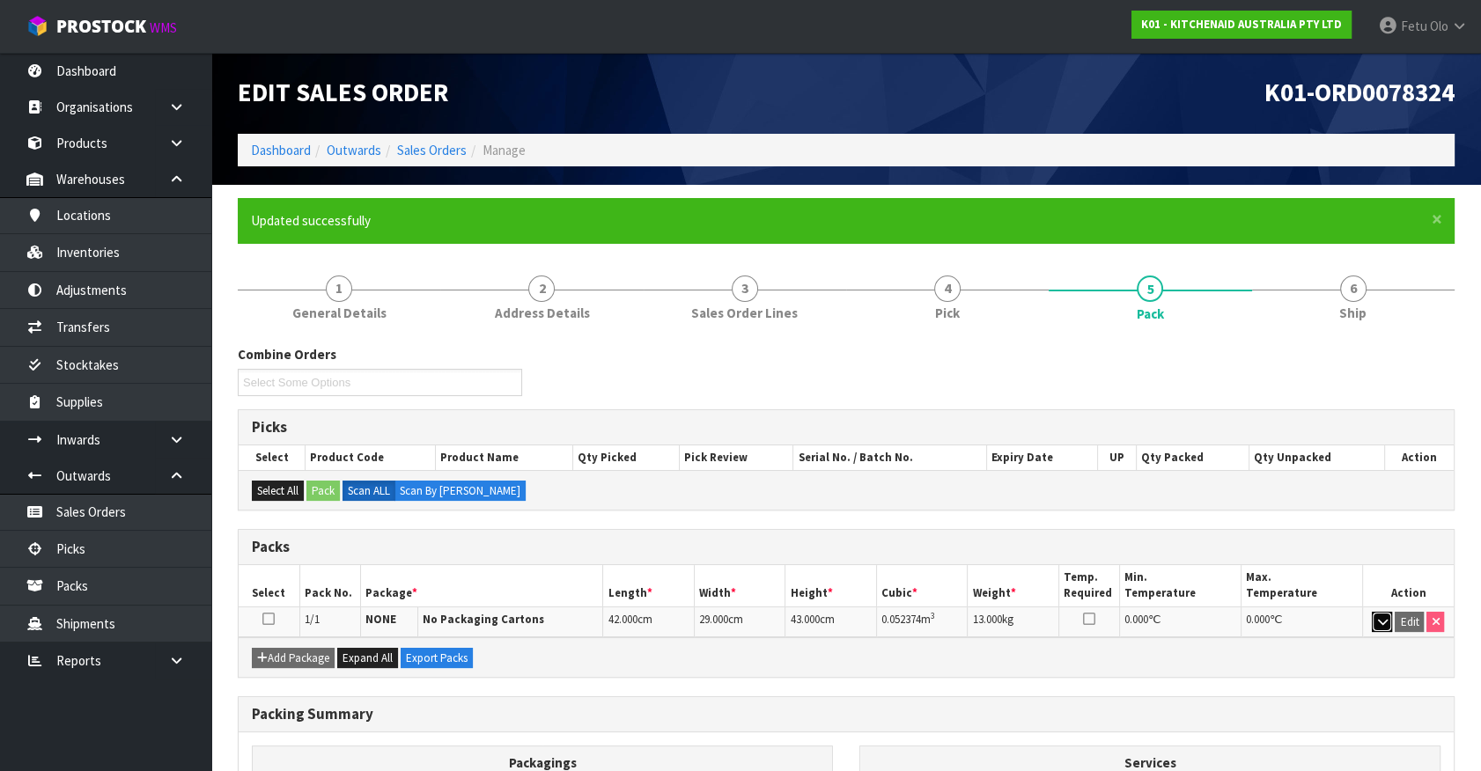
click at [1373, 622] on button "button" at bounding box center [1382, 622] width 20 height 21
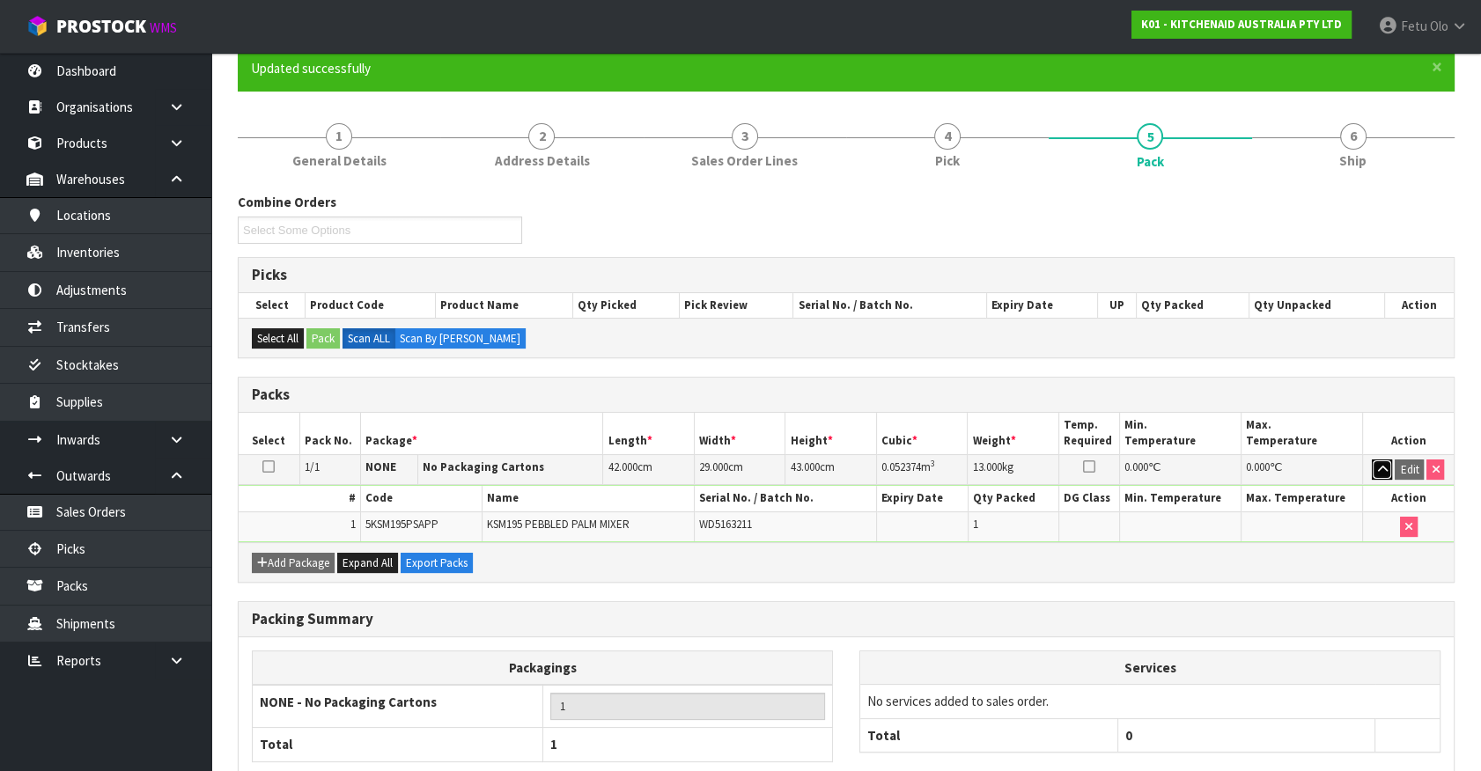
scroll to position [159, 0]
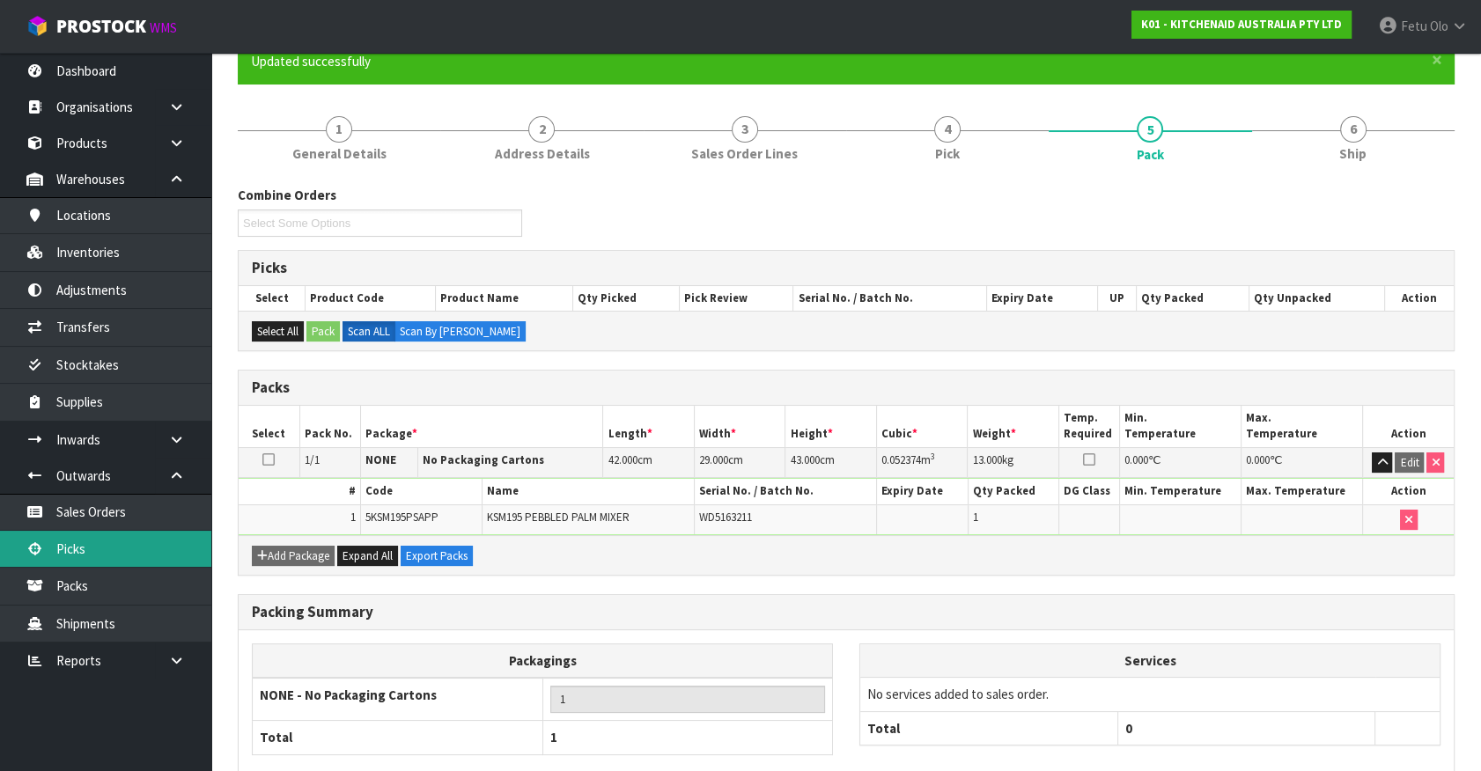
click at [90, 544] on link "Picks" at bounding box center [105, 549] width 211 height 36
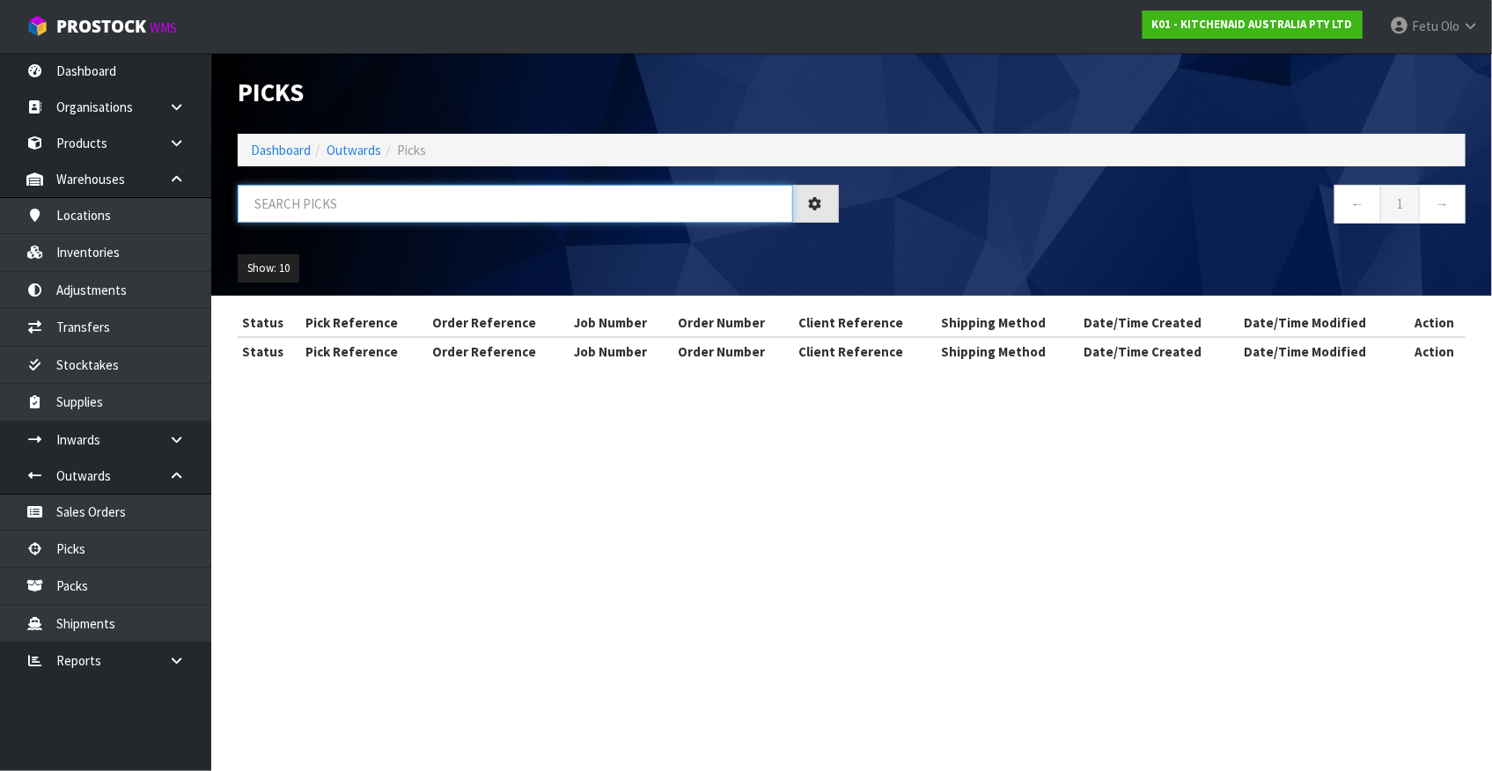
click at [483, 215] on input "text" at bounding box center [516, 204] width 556 height 38
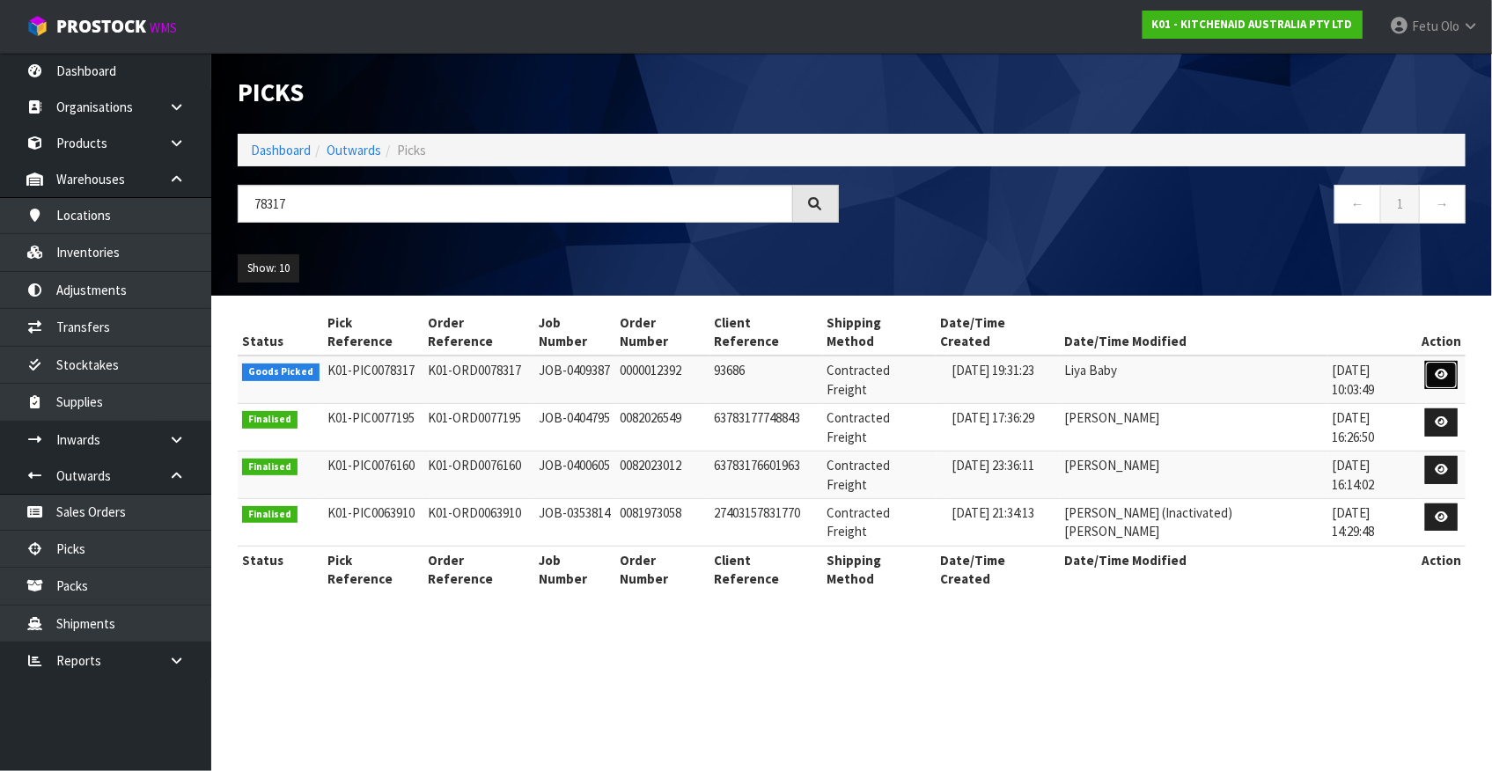
click at [1438, 369] on icon at bounding box center [1441, 374] width 13 height 11
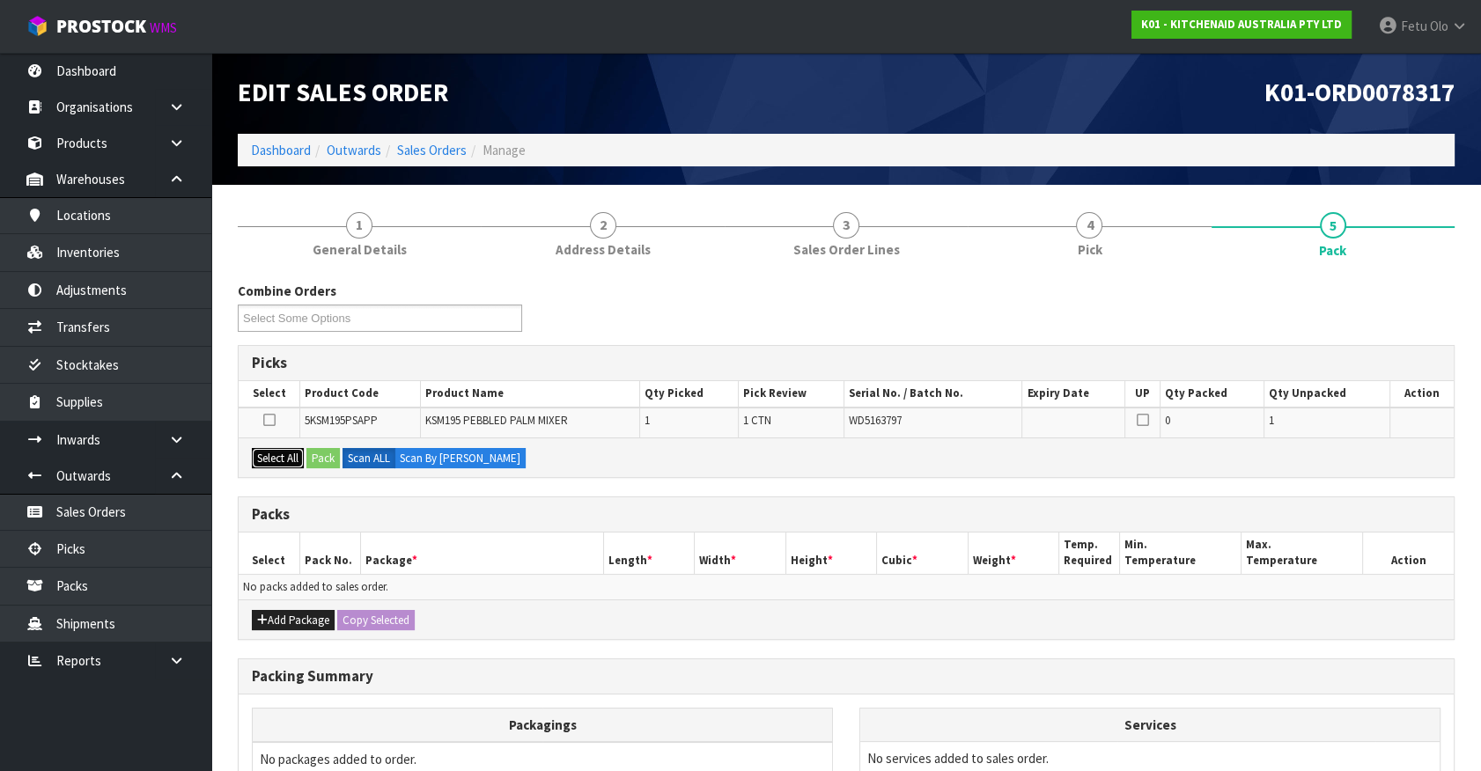
drag, startPoint x: 256, startPoint y: 458, endPoint x: 269, endPoint y: 456, distance: 13.3
click at [260, 456] on button "Select All" at bounding box center [278, 458] width 52 height 21
click at [340, 457] on button "Pack" at bounding box center [322, 458] width 33 height 21
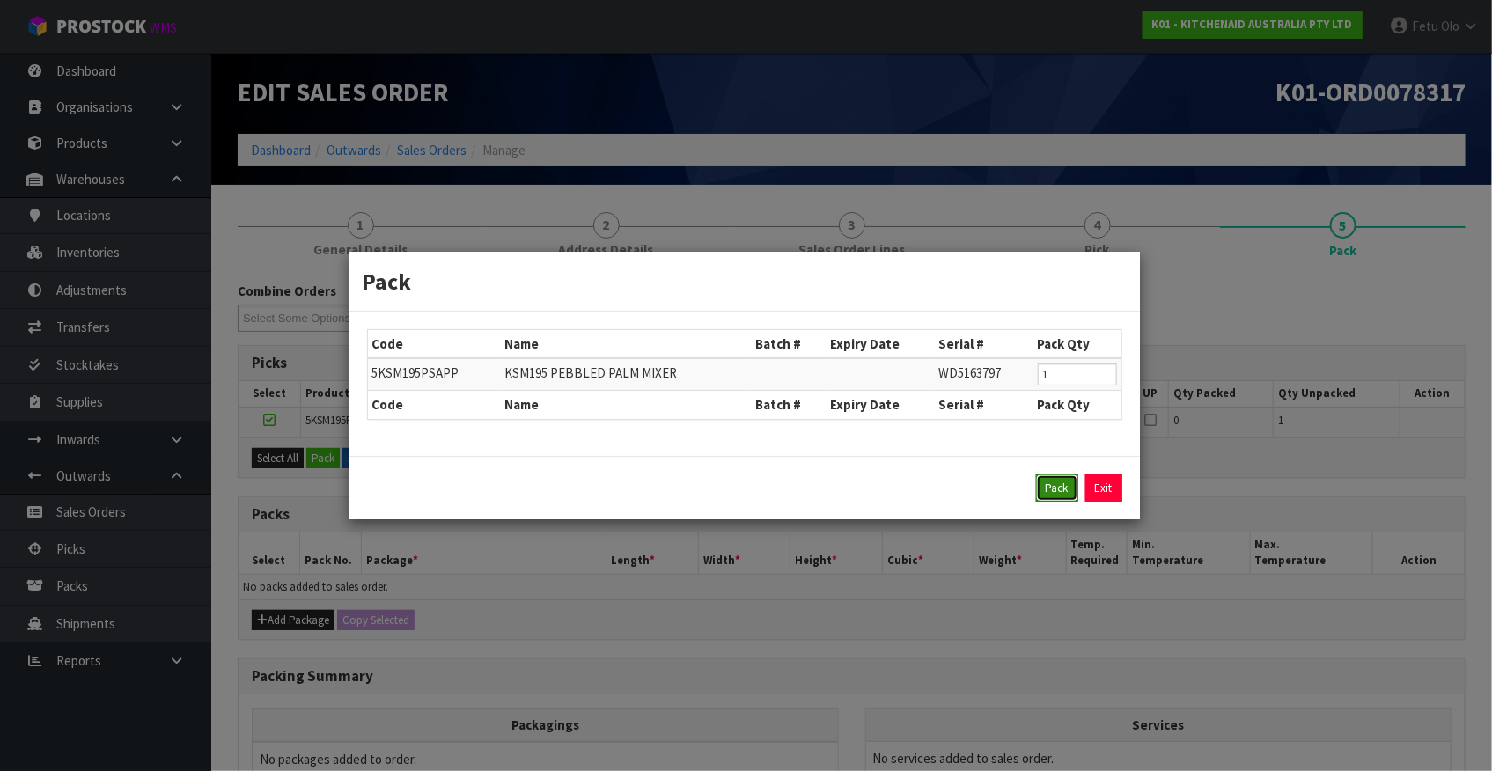
click at [1057, 487] on button "Pack" at bounding box center [1057, 489] width 42 height 28
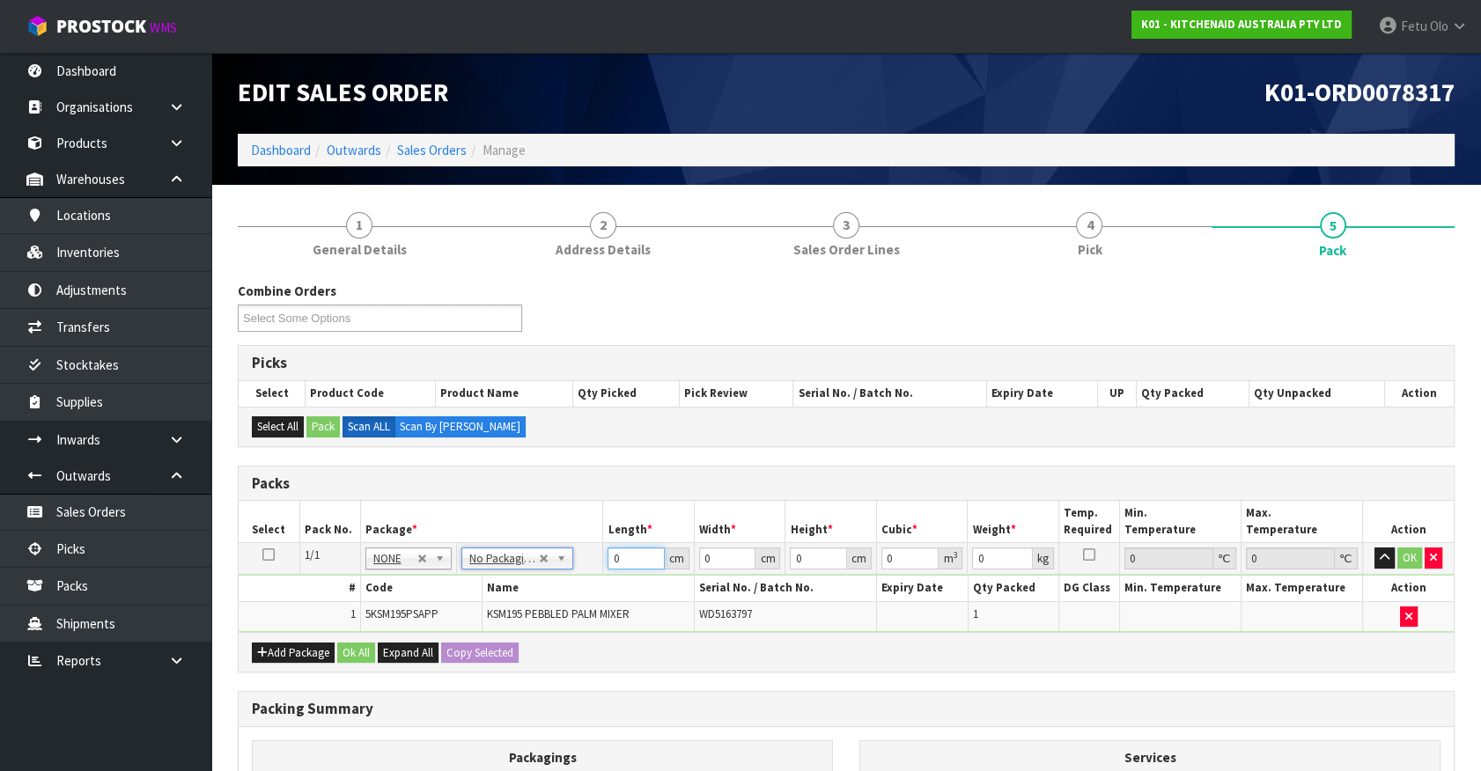
drag, startPoint x: 624, startPoint y: 559, endPoint x: 401, endPoint y: 607, distance: 227.9
click at [401, 607] on tbody "1/1 NONE 007-001 007-002 007-004 007-009 007-013 007-014 007-015 007-017 007-01…" at bounding box center [846, 587] width 1215 height 89
click at [459, 651] on div "Packs Select Pack No. Package * Length * Width * Height * Cubic * Weight * Temp…" at bounding box center [846, 570] width 1217 height 208
click button "OK" at bounding box center [1409, 558] width 25 height 21
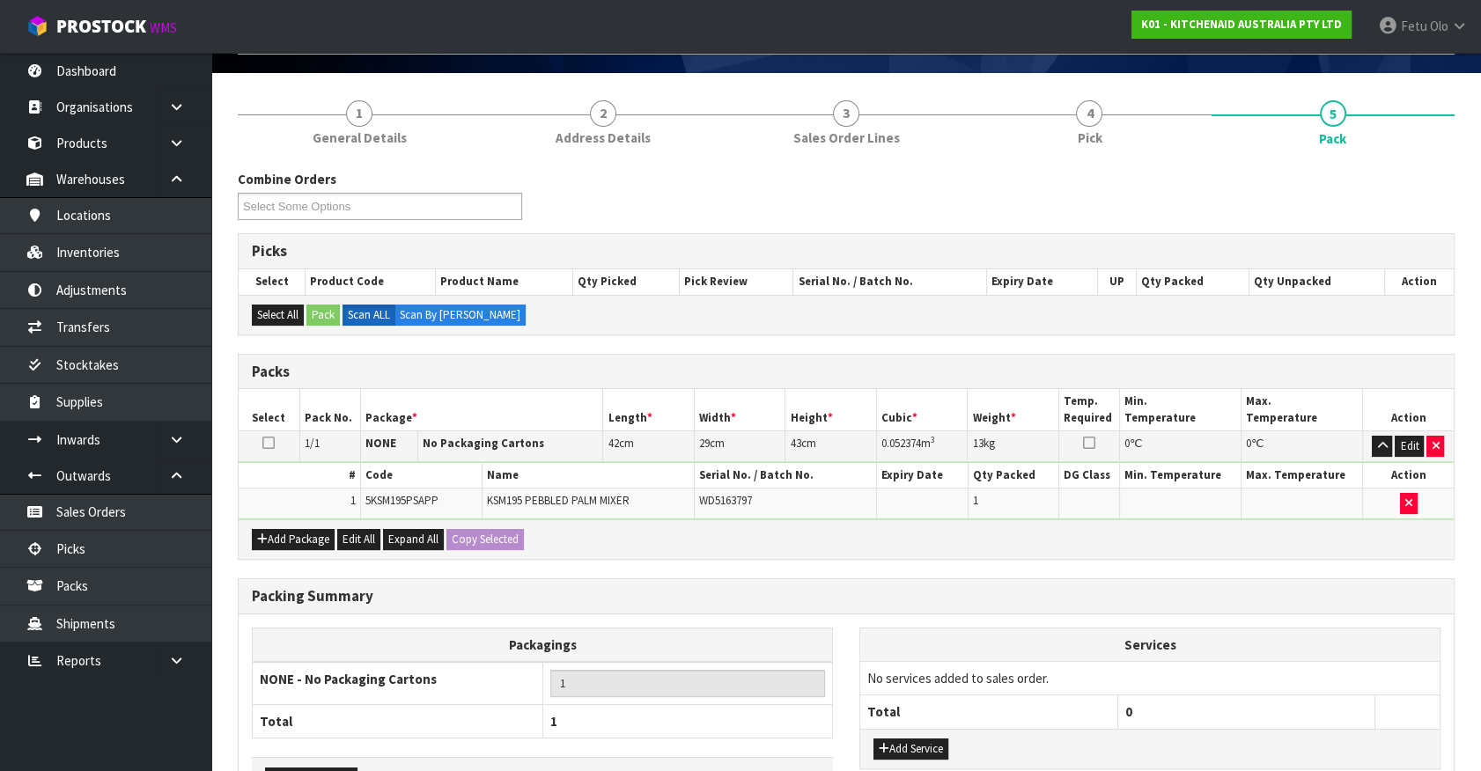
scroll to position [230, 0]
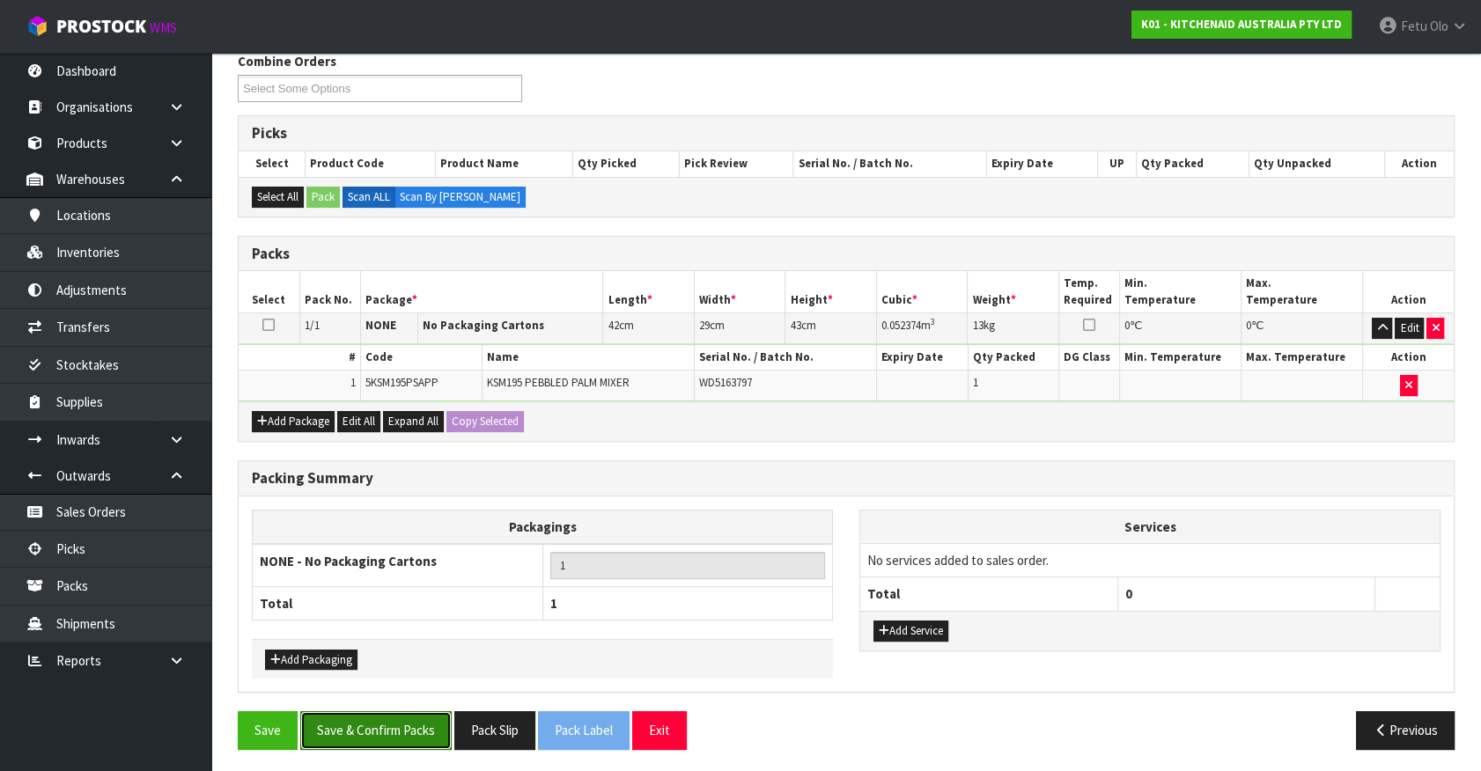
click at [390, 726] on button "Save & Confirm Packs" at bounding box center [375, 730] width 151 height 38
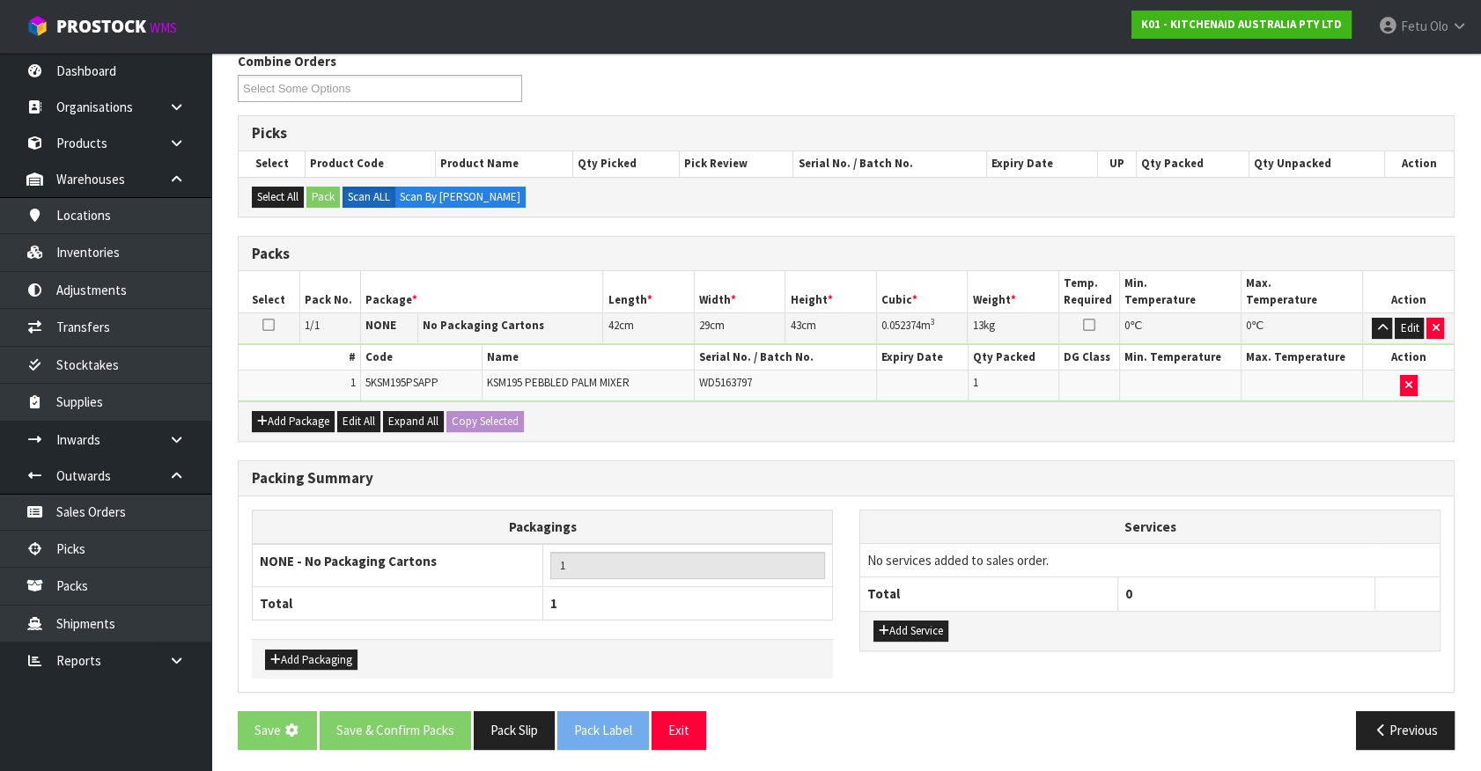
scroll to position [0, 0]
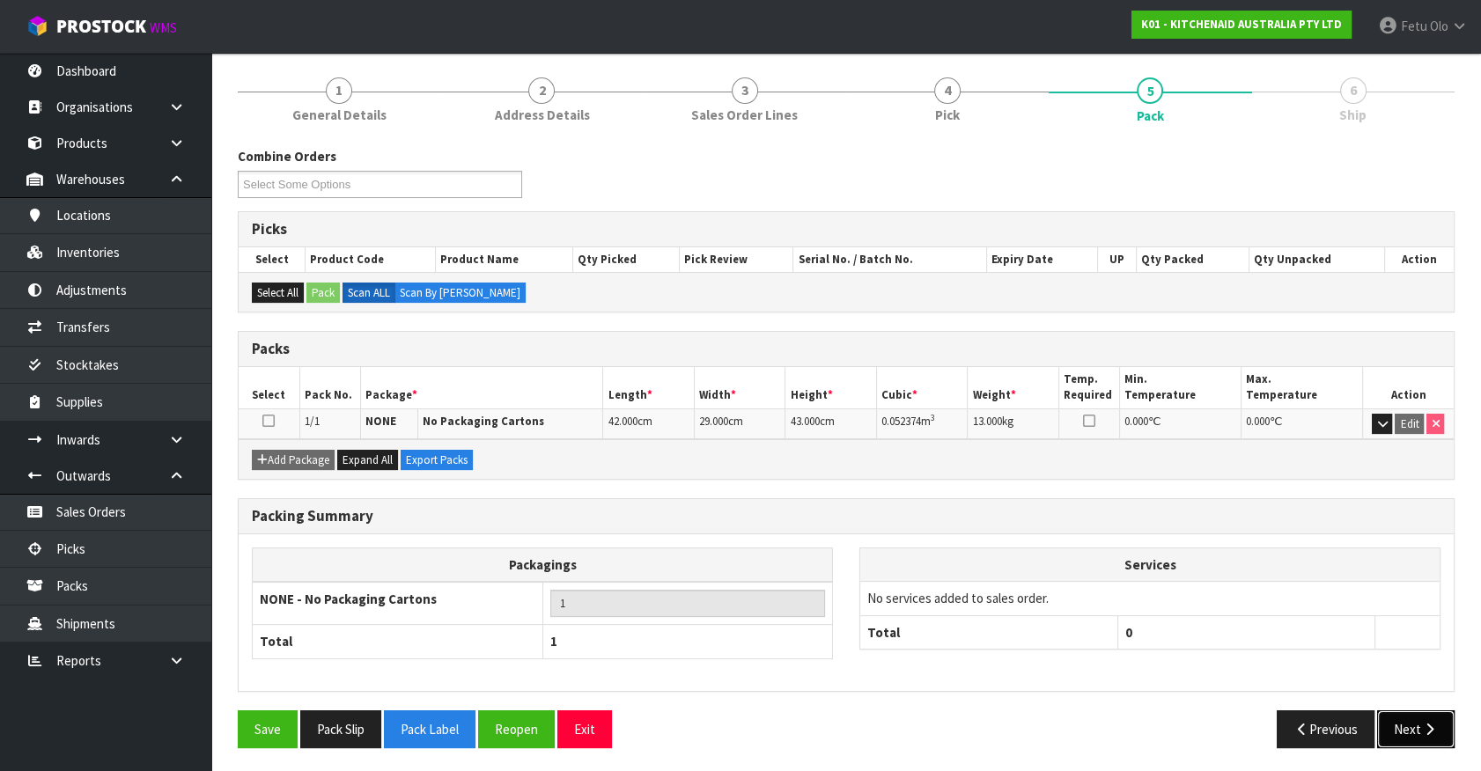
click at [1409, 736] on button "Next" at bounding box center [1415, 729] width 77 height 38
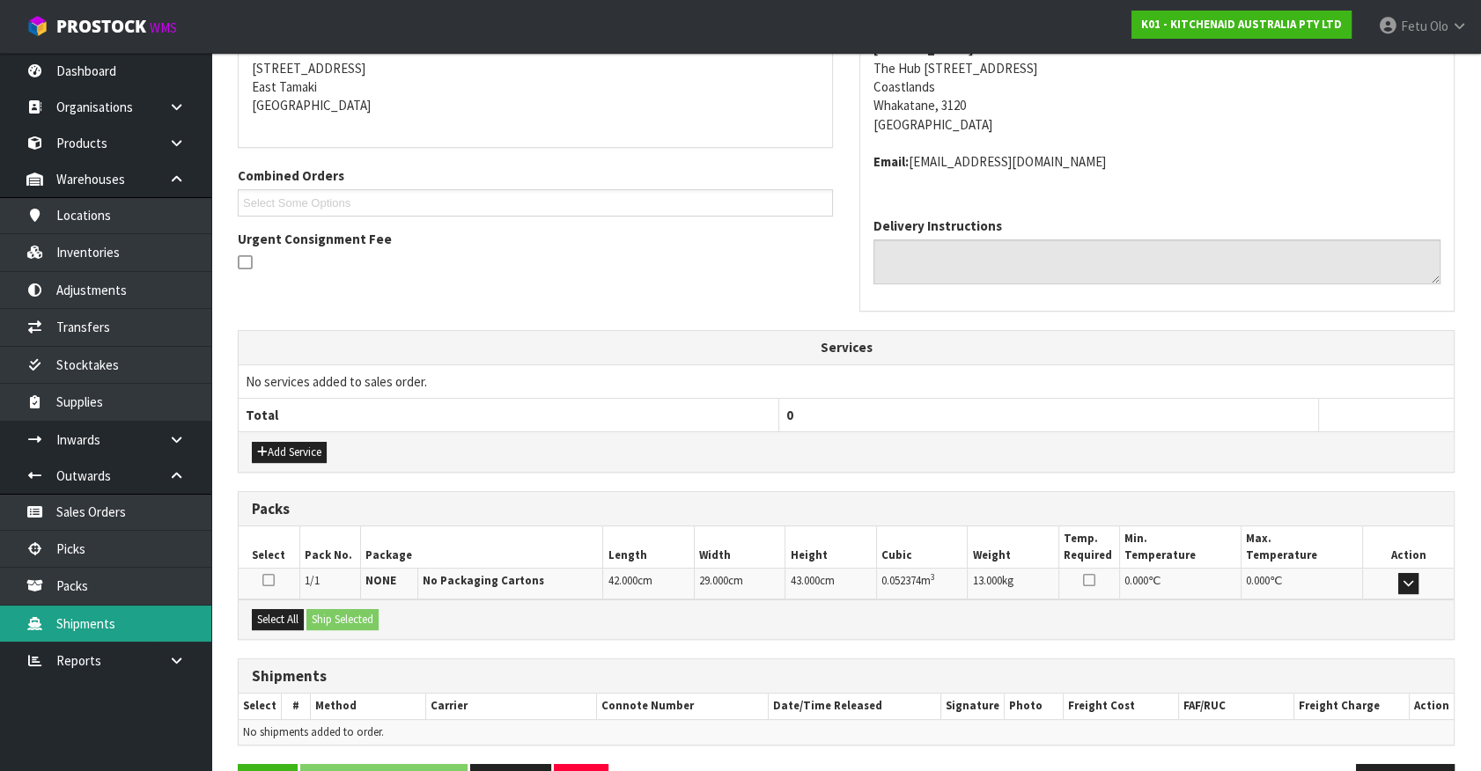
scroll to position [409, 0]
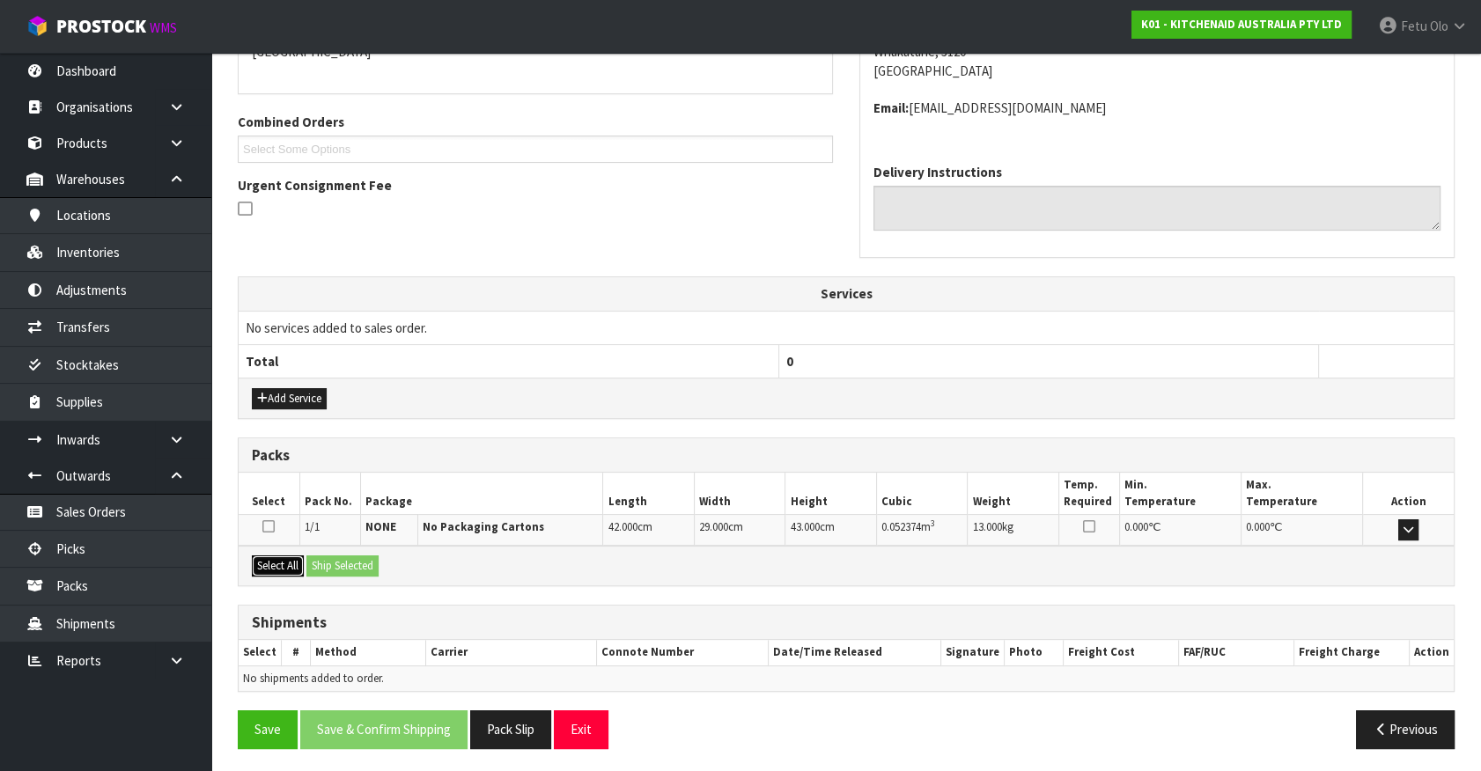
drag, startPoint x: 280, startPoint y: 561, endPoint x: 296, endPoint y: 557, distance: 16.2
click at [282, 560] on button "Select All" at bounding box center [278, 566] width 52 height 21
click at [329, 557] on button "Ship Selected" at bounding box center [342, 566] width 72 height 21
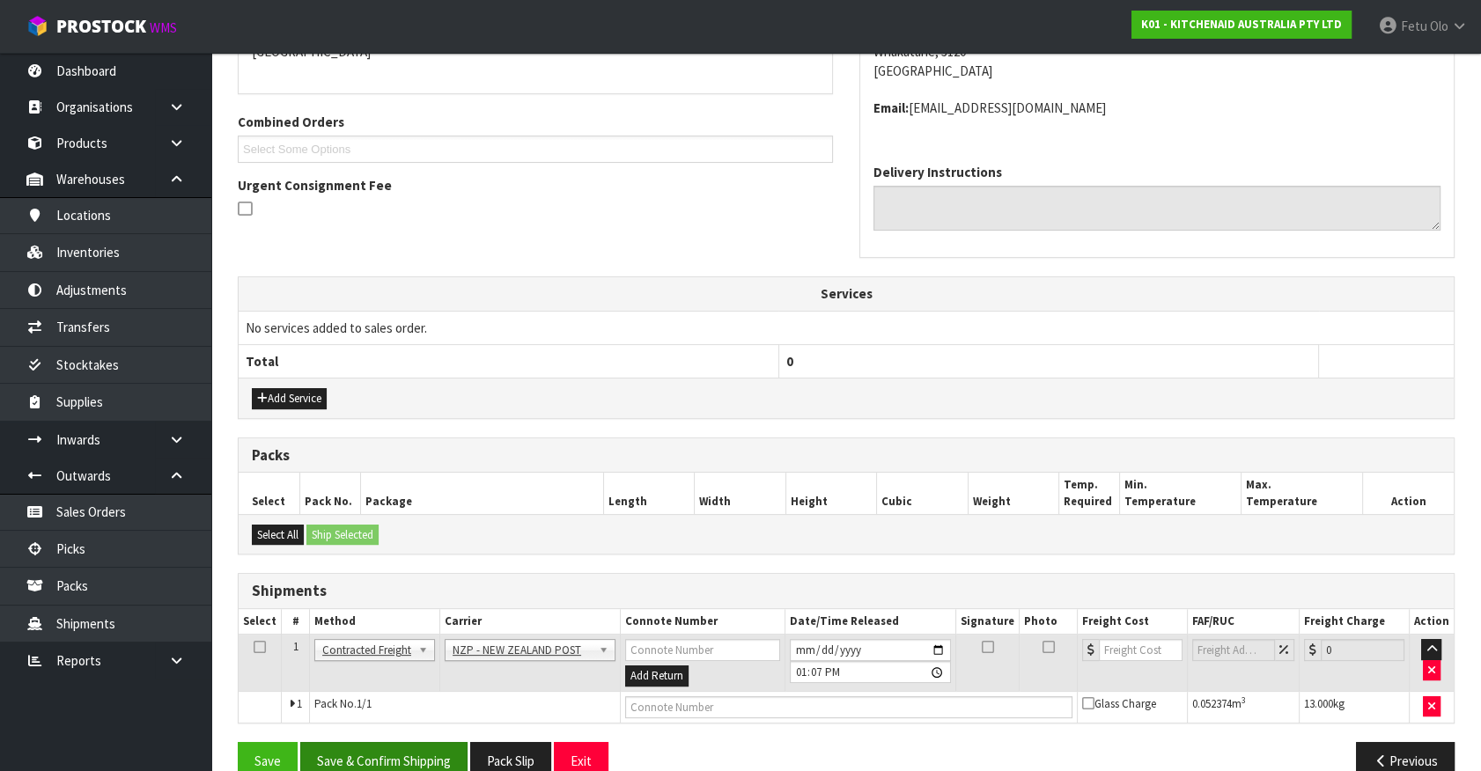
scroll to position [440, 0]
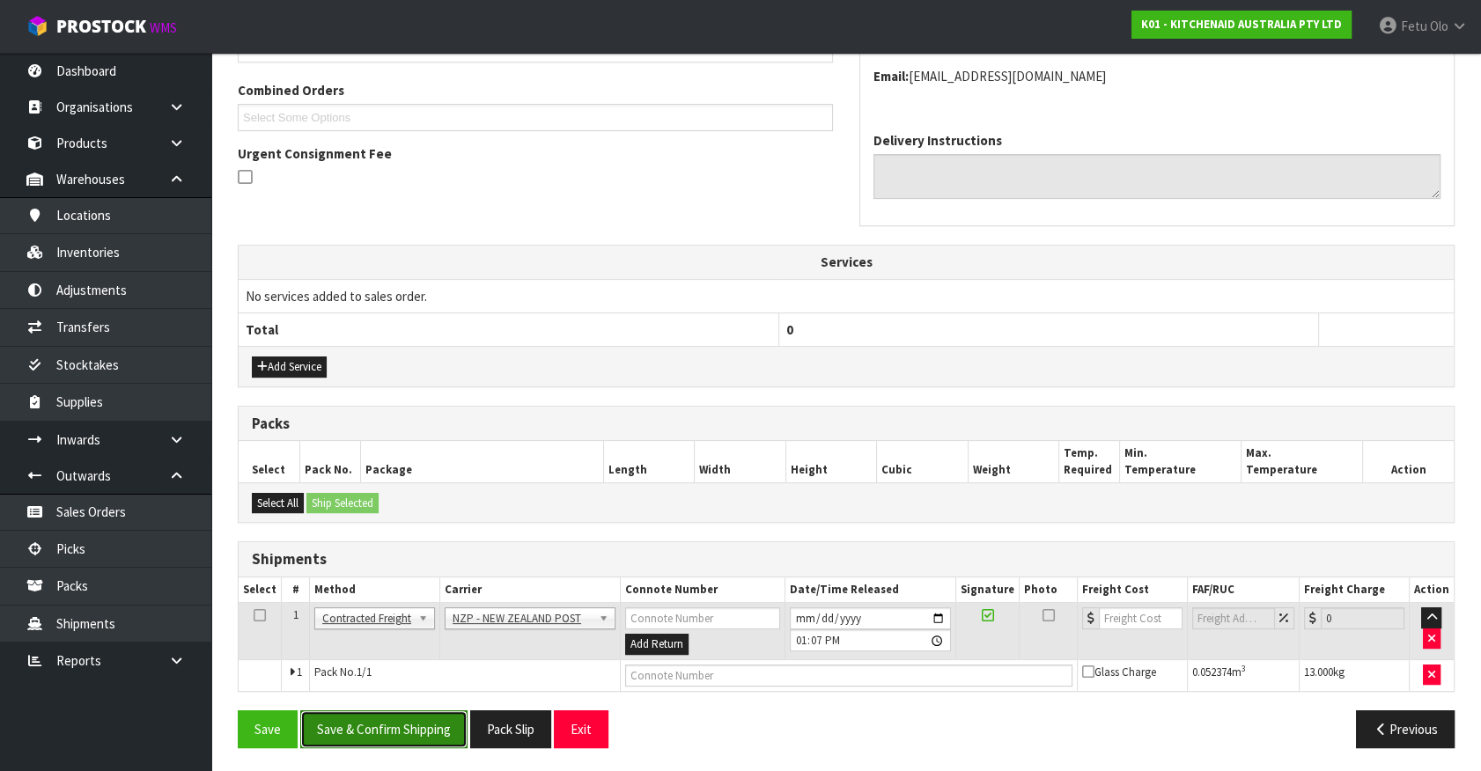
click at [396, 745] on button "Save & Confirm Shipping" at bounding box center [383, 729] width 167 height 38
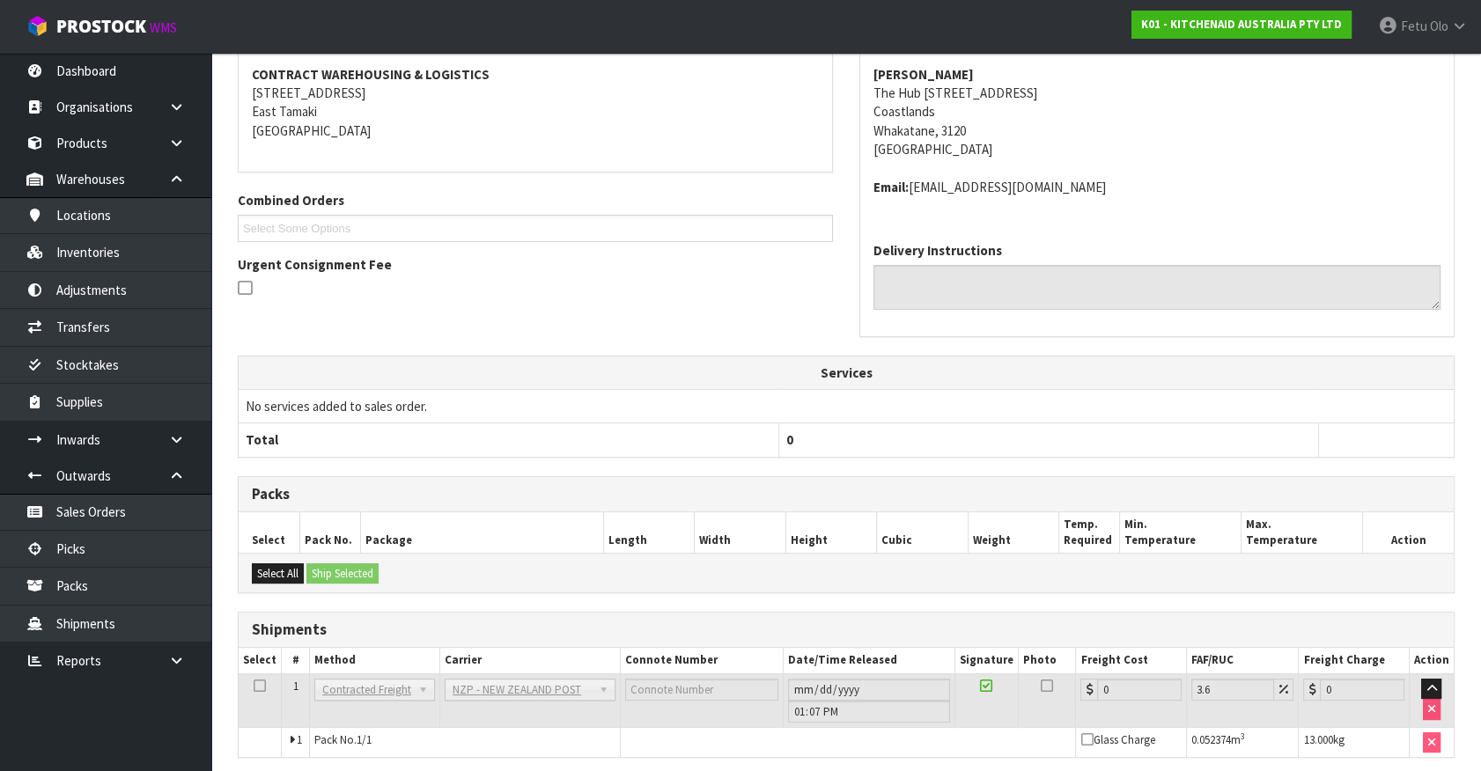
scroll to position [415, 0]
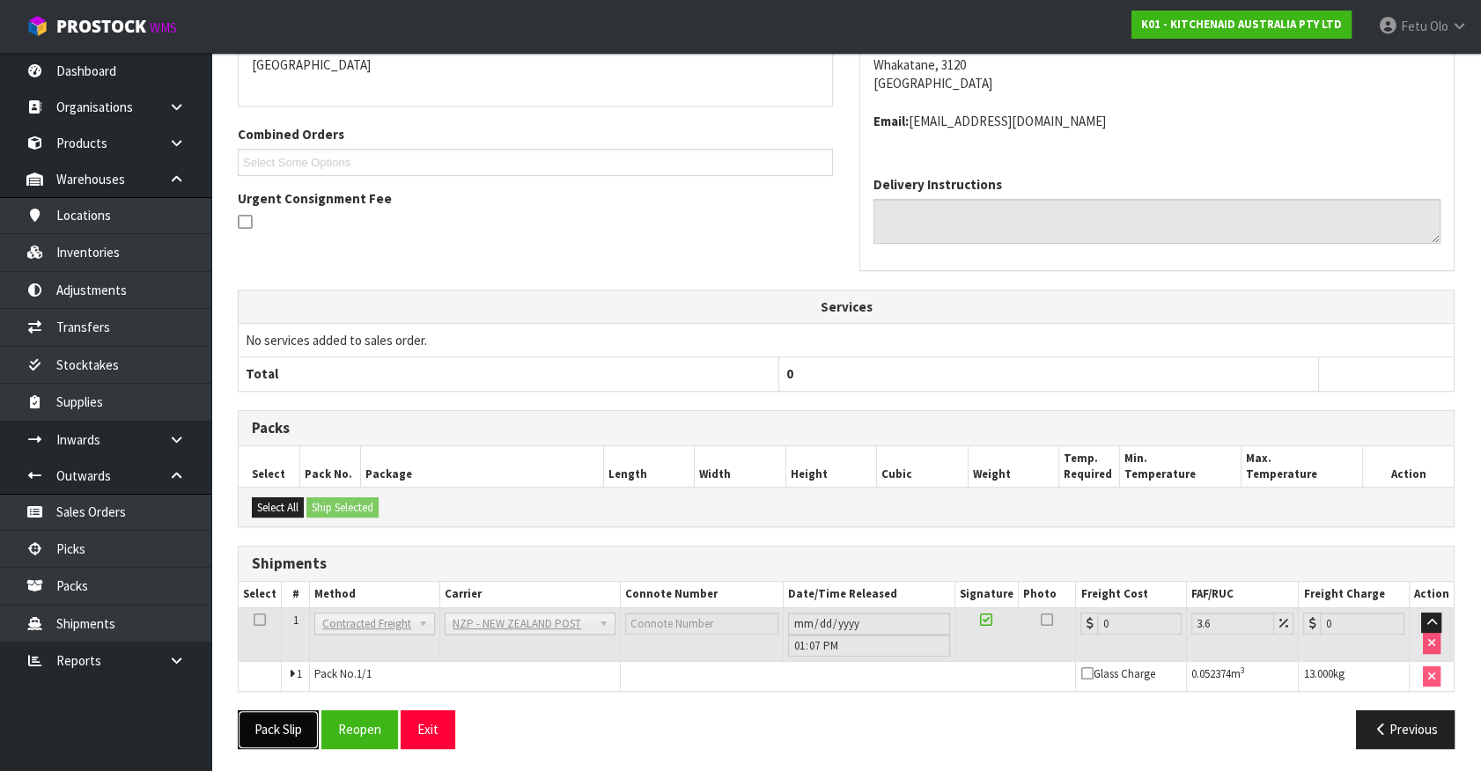
drag, startPoint x: 283, startPoint y: 718, endPoint x: 295, endPoint y: 714, distance: 12.0
click at [283, 718] on button "Pack Slip" at bounding box center [278, 729] width 81 height 38
click at [366, 735] on button "Reopen" at bounding box center [359, 729] width 77 height 38
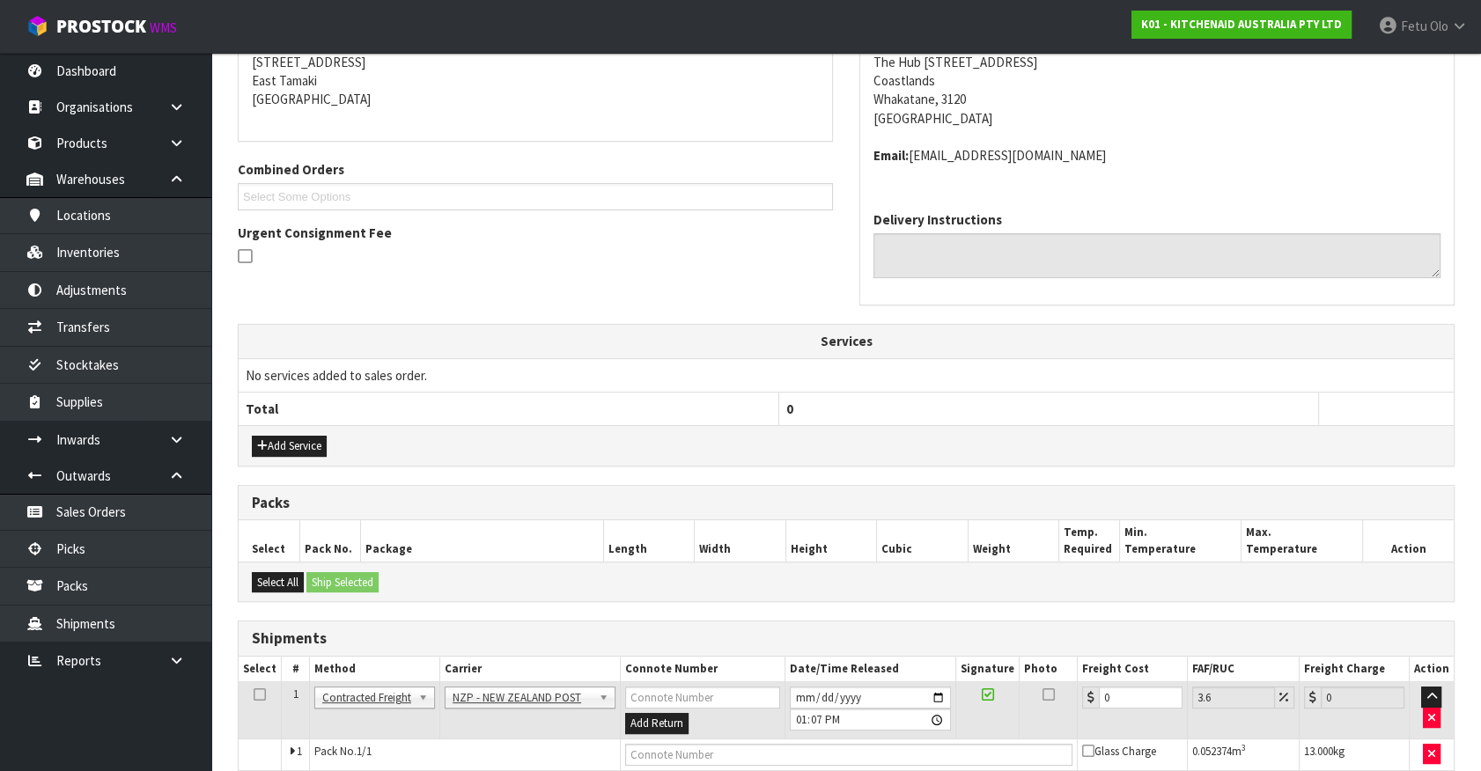
scroll to position [396, 0]
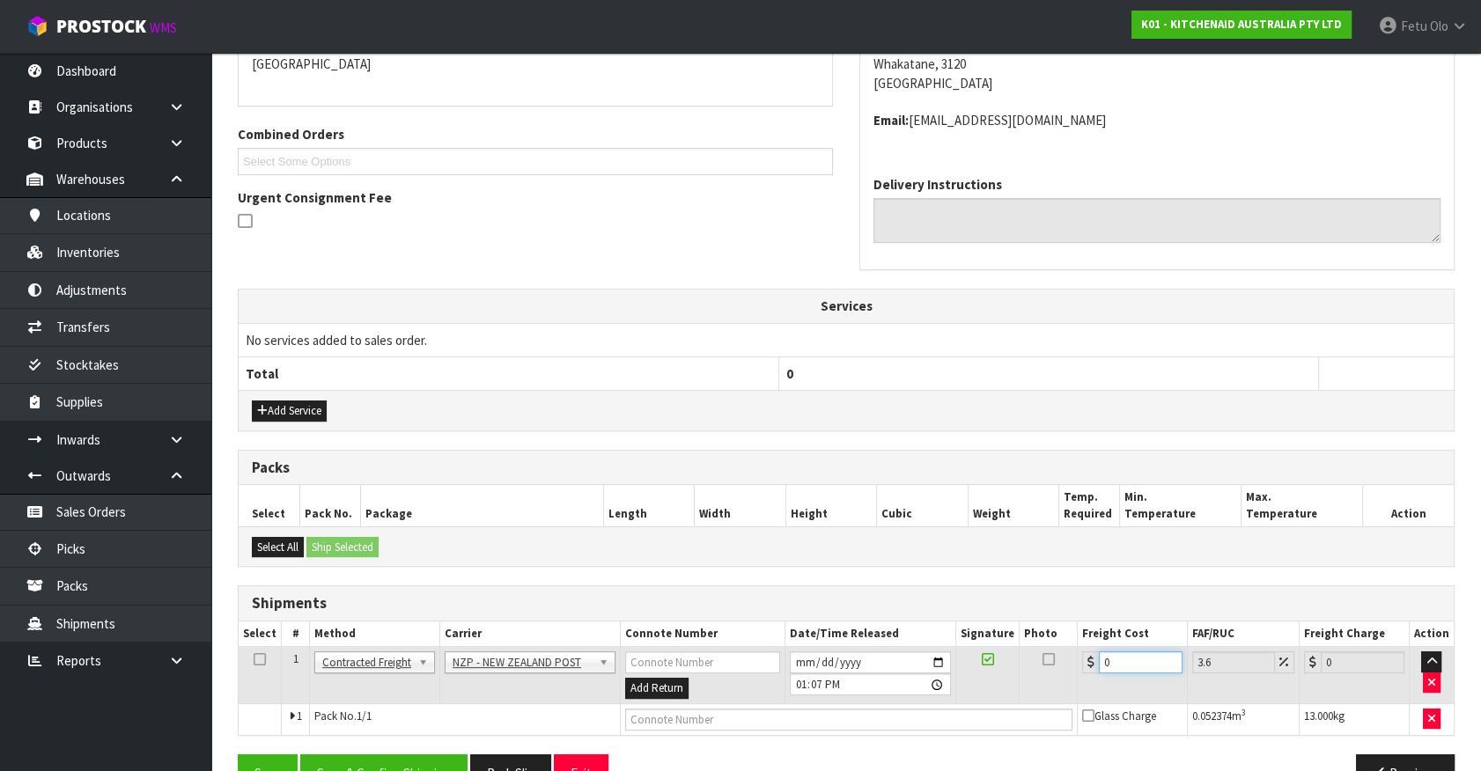
drag, startPoint x: 1121, startPoint y: 660, endPoint x: 653, endPoint y: 726, distance: 472.1
click at [653, 726] on tbody "1 Client Local Pickup Customer Local Pickup Company Freight Contracted Freight …" at bounding box center [846, 691] width 1215 height 88
click at [394, 755] on button "Save & Confirm Shipping" at bounding box center [383, 774] width 167 height 38
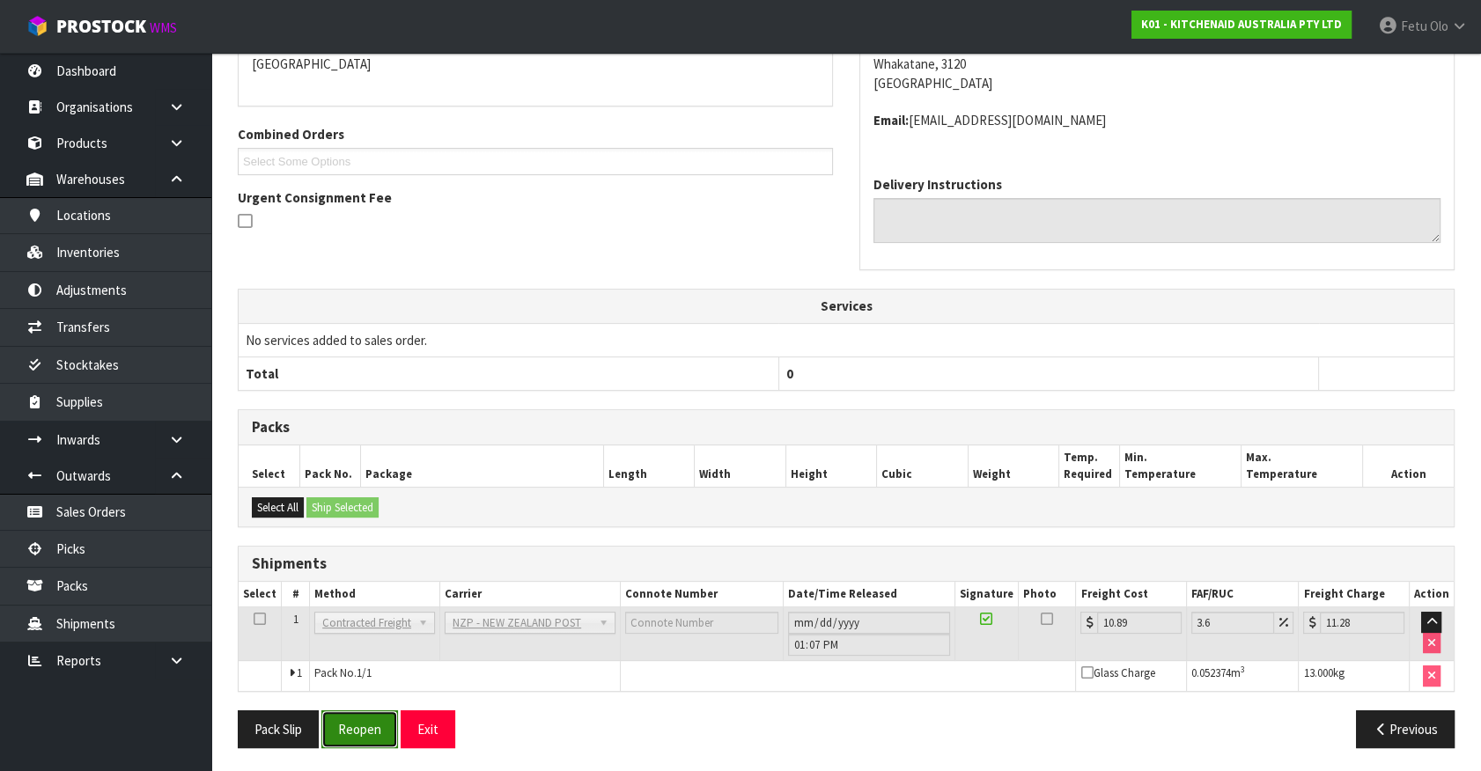
click at [373, 728] on button "Reopen" at bounding box center [359, 729] width 77 height 38
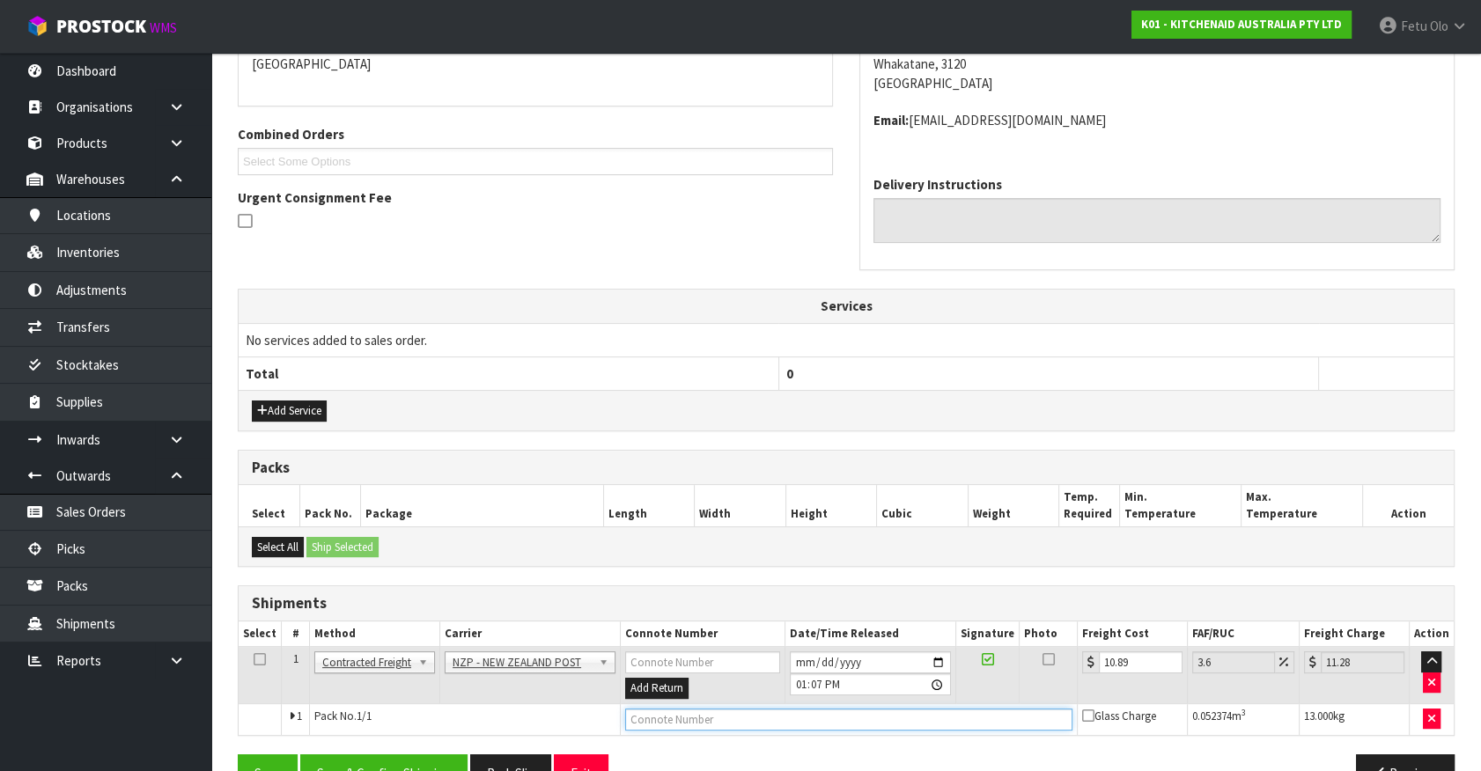
click at [668, 710] on input "text" at bounding box center [848, 720] width 447 height 22
click at [238, 755] on button "Save" at bounding box center [268, 774] width 60 height 38
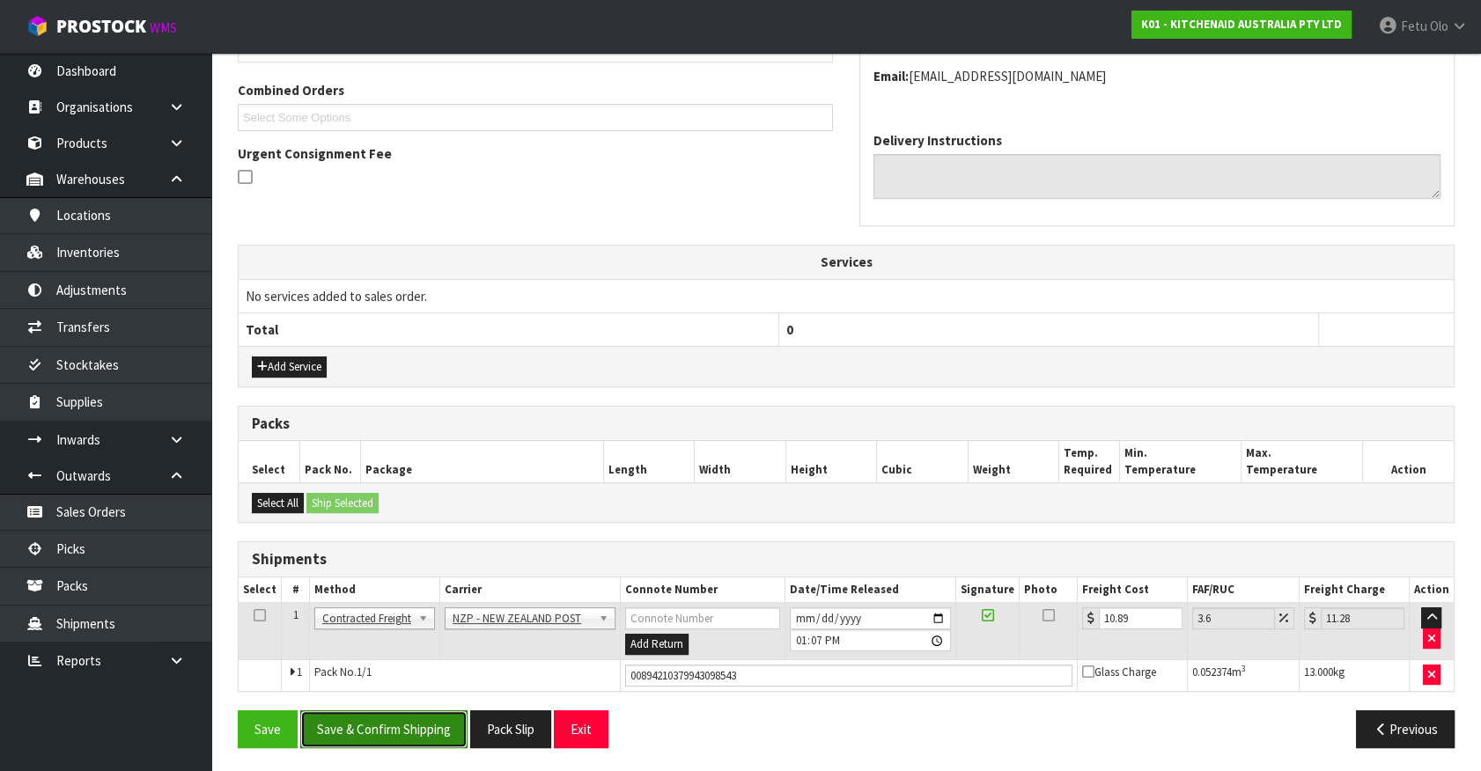
click at [439, 730] on button "Save & Confirm Shipping" at bounding box center [383, 729] width 167 height 38
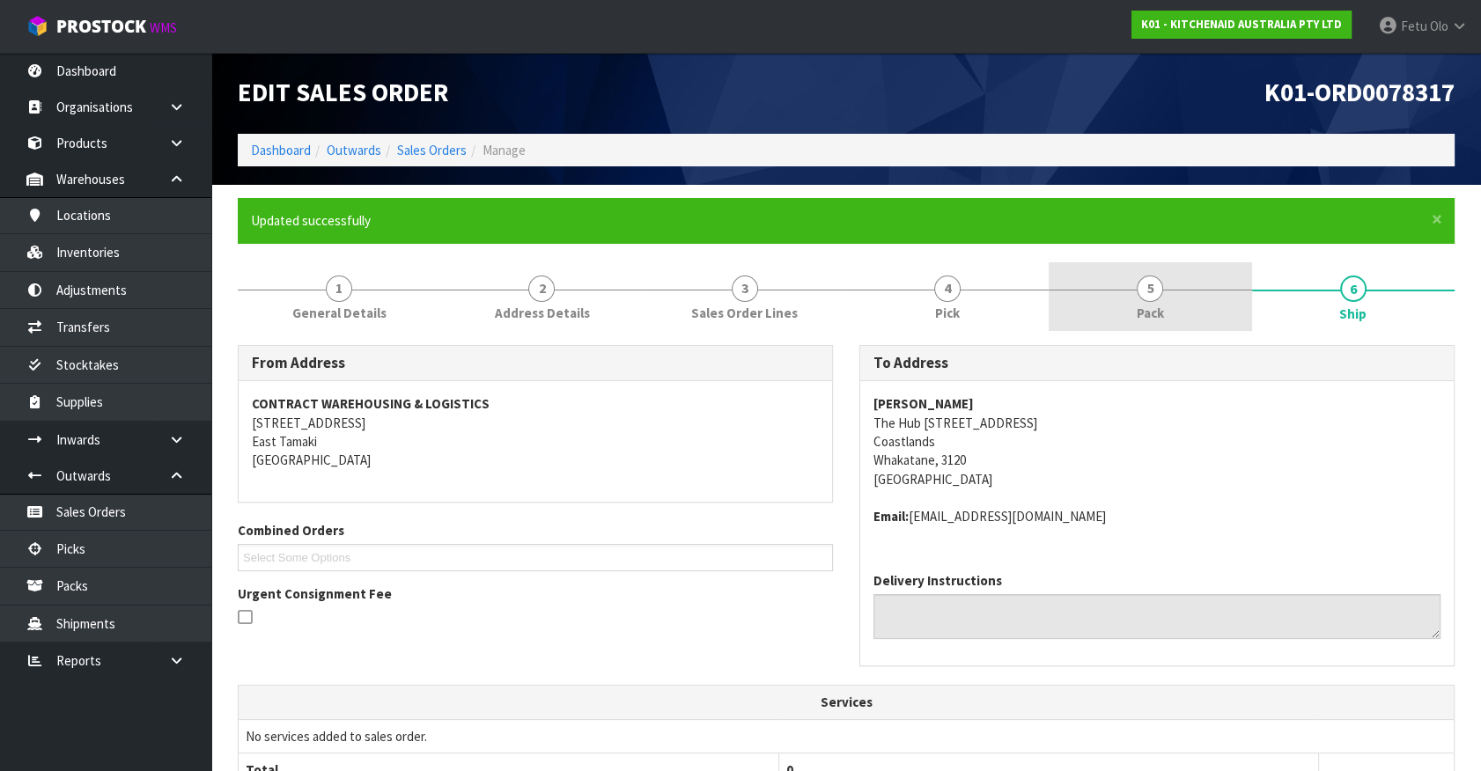
click at [1170, 319] on link "5 Pack" at bounding box center [1150, 297] width 202 height 70
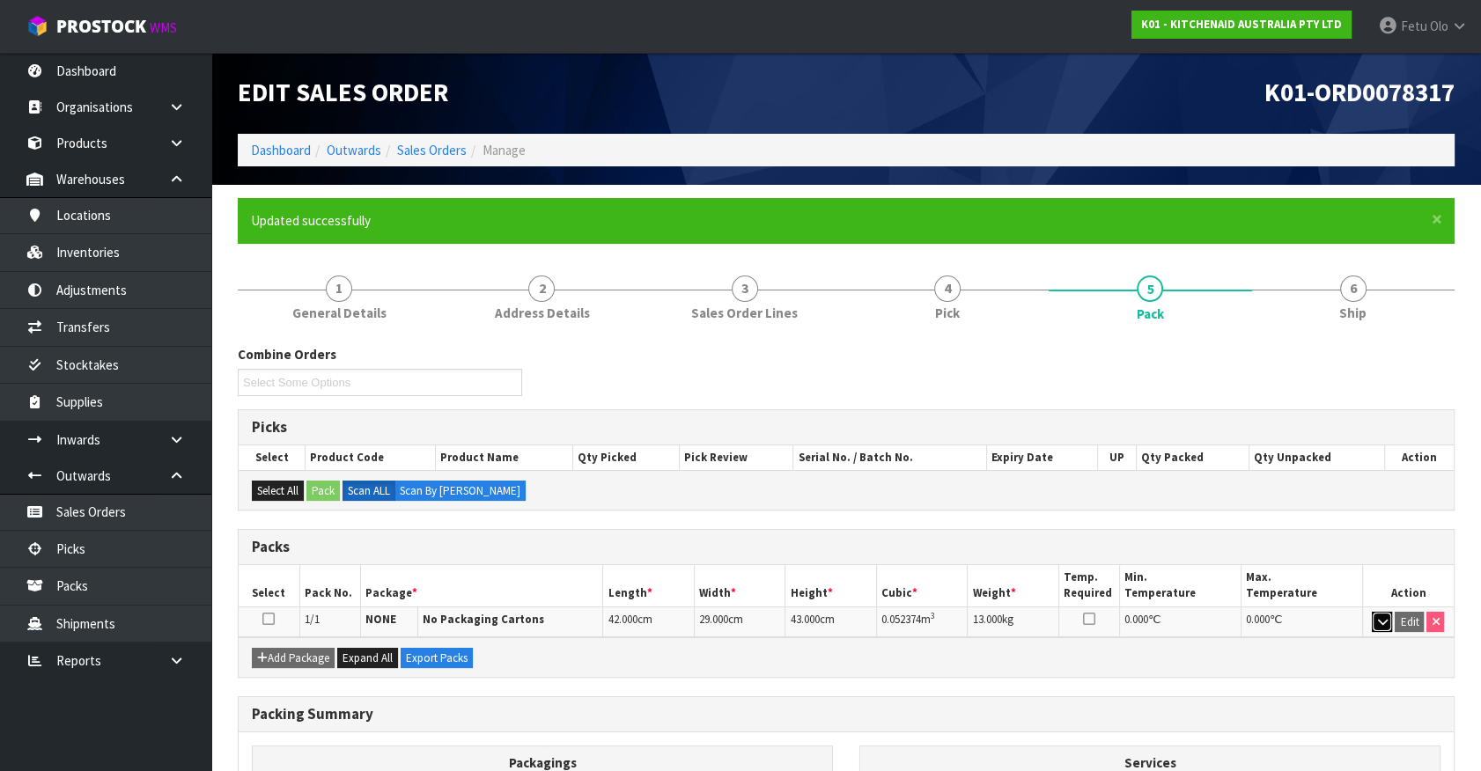
click at [1380, 621] on icon "button" at bounding box center [1382, 621] width 10 height 11
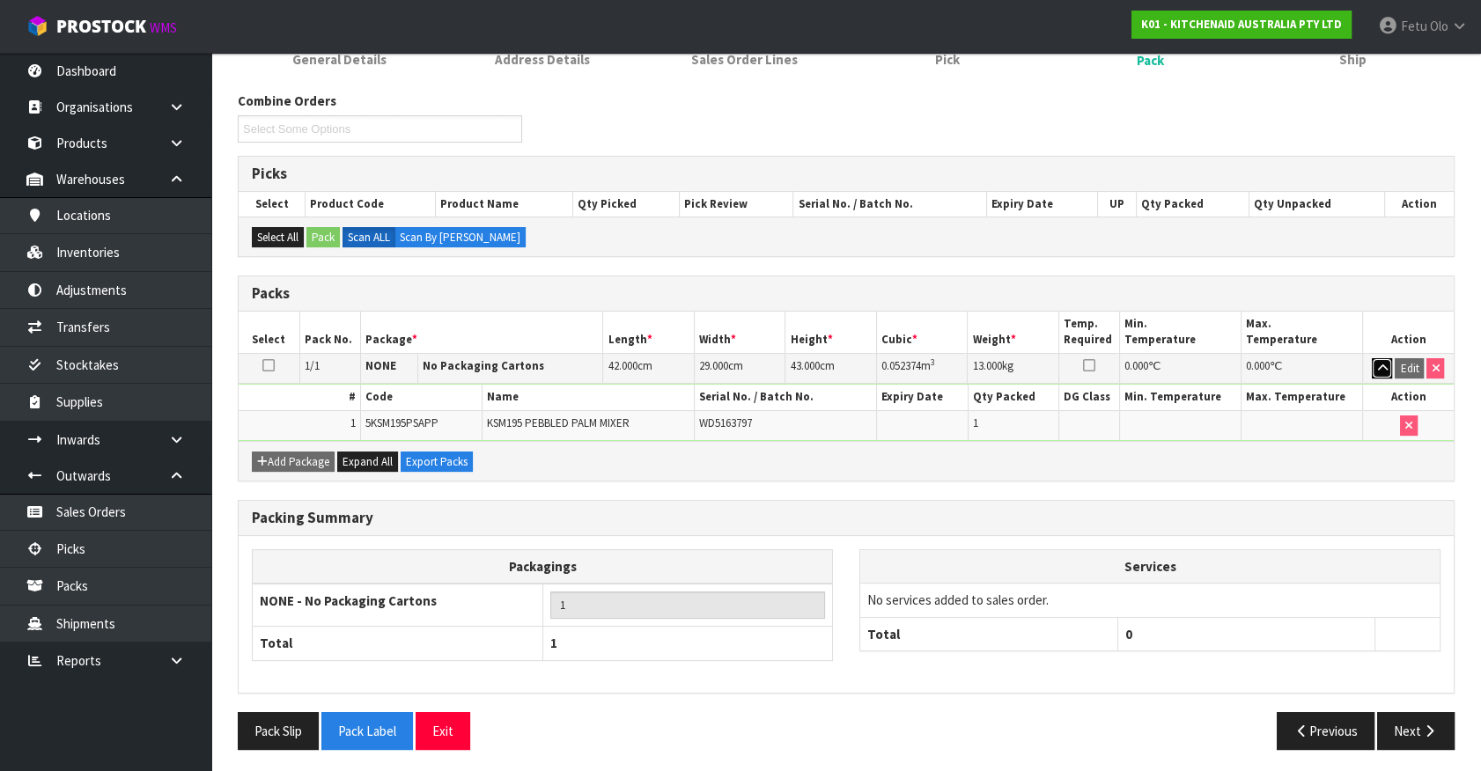
scroll to position [255, 0]
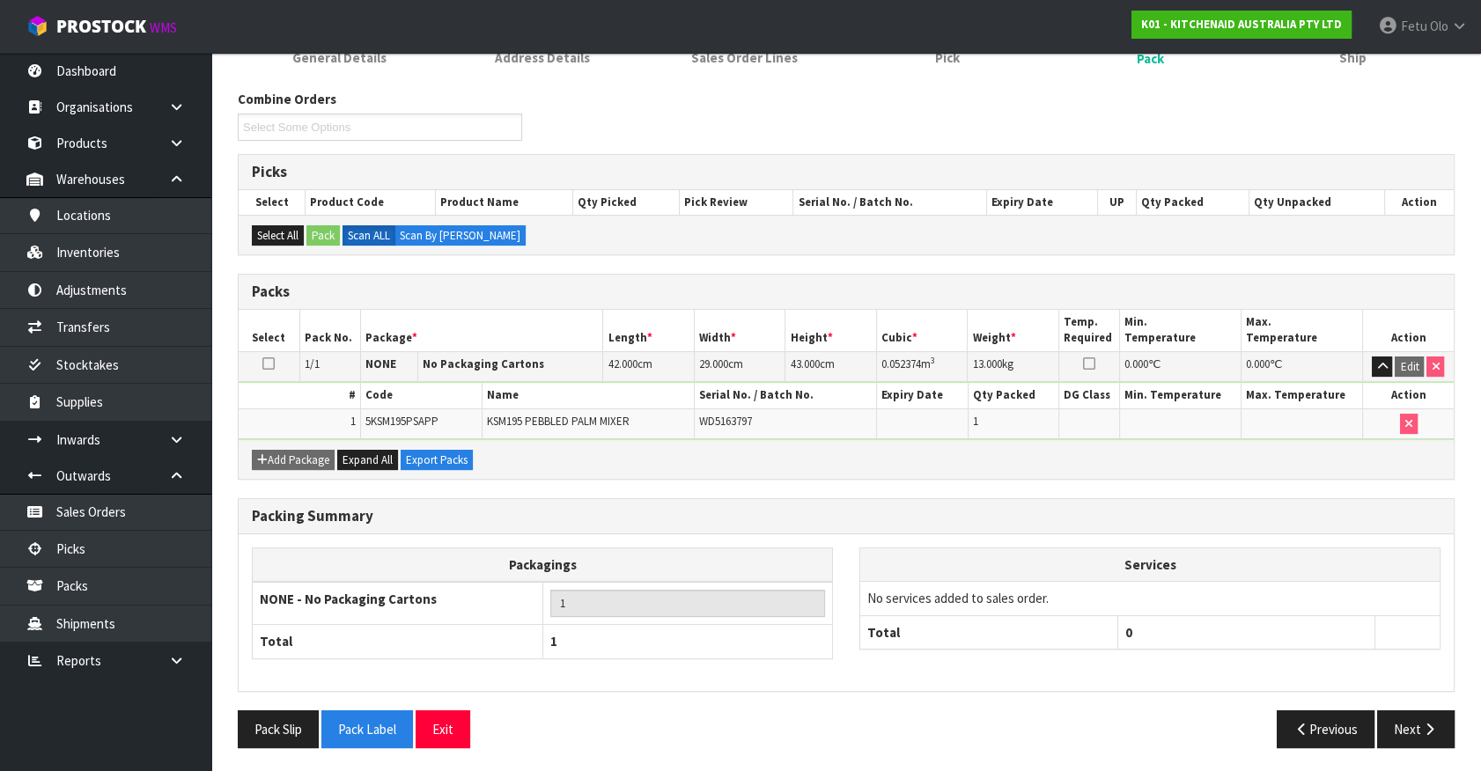
click at [1356, 659] on div "Services No services added to sales order. Total 0" at bounding box center [1149, 608] width 607 height 121
click at [85, 538] on link "Picks" at bounding box center [105, 549] width 211 height 36
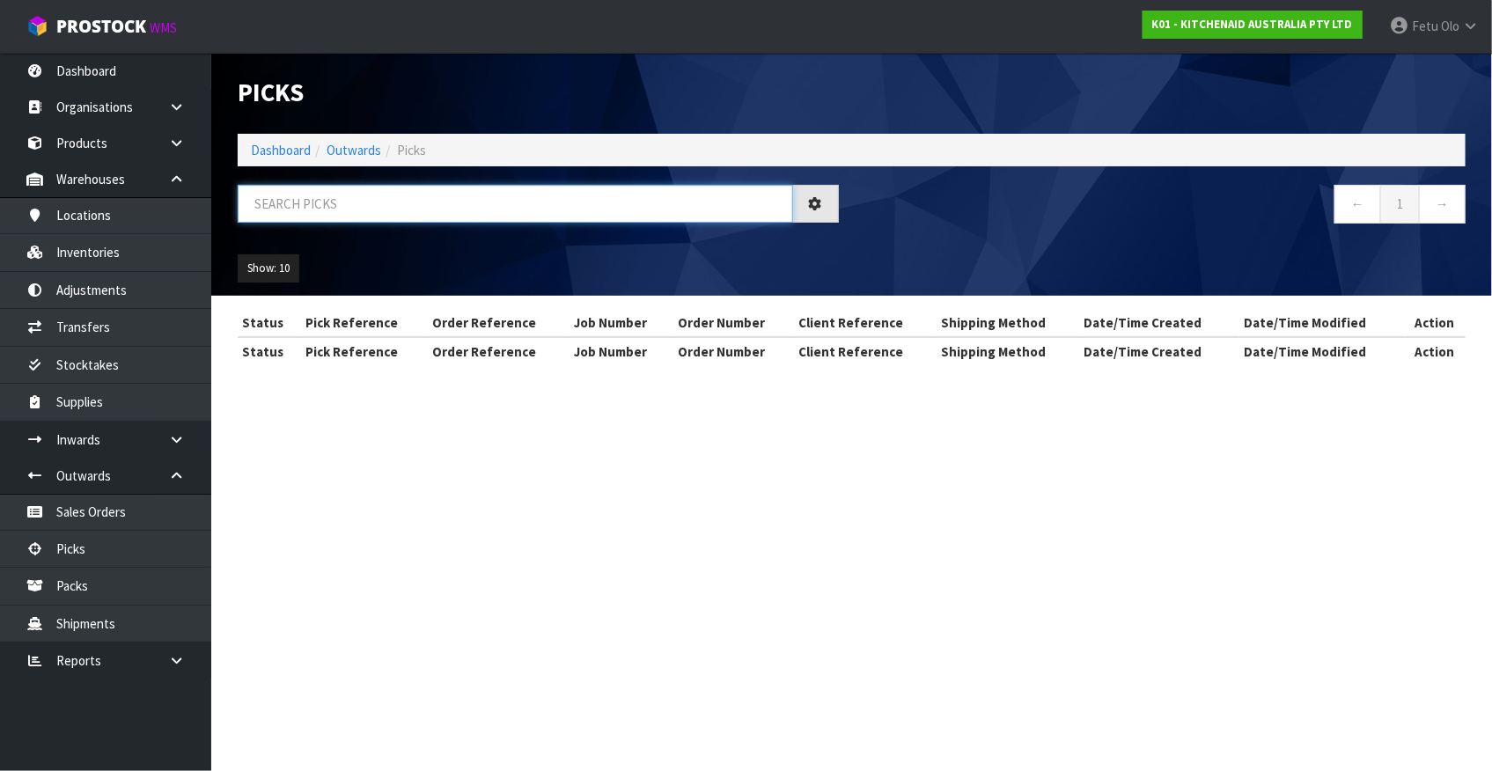
click at [487, 194] on input "text" at bounding box center [516, 204] width 556 height 38
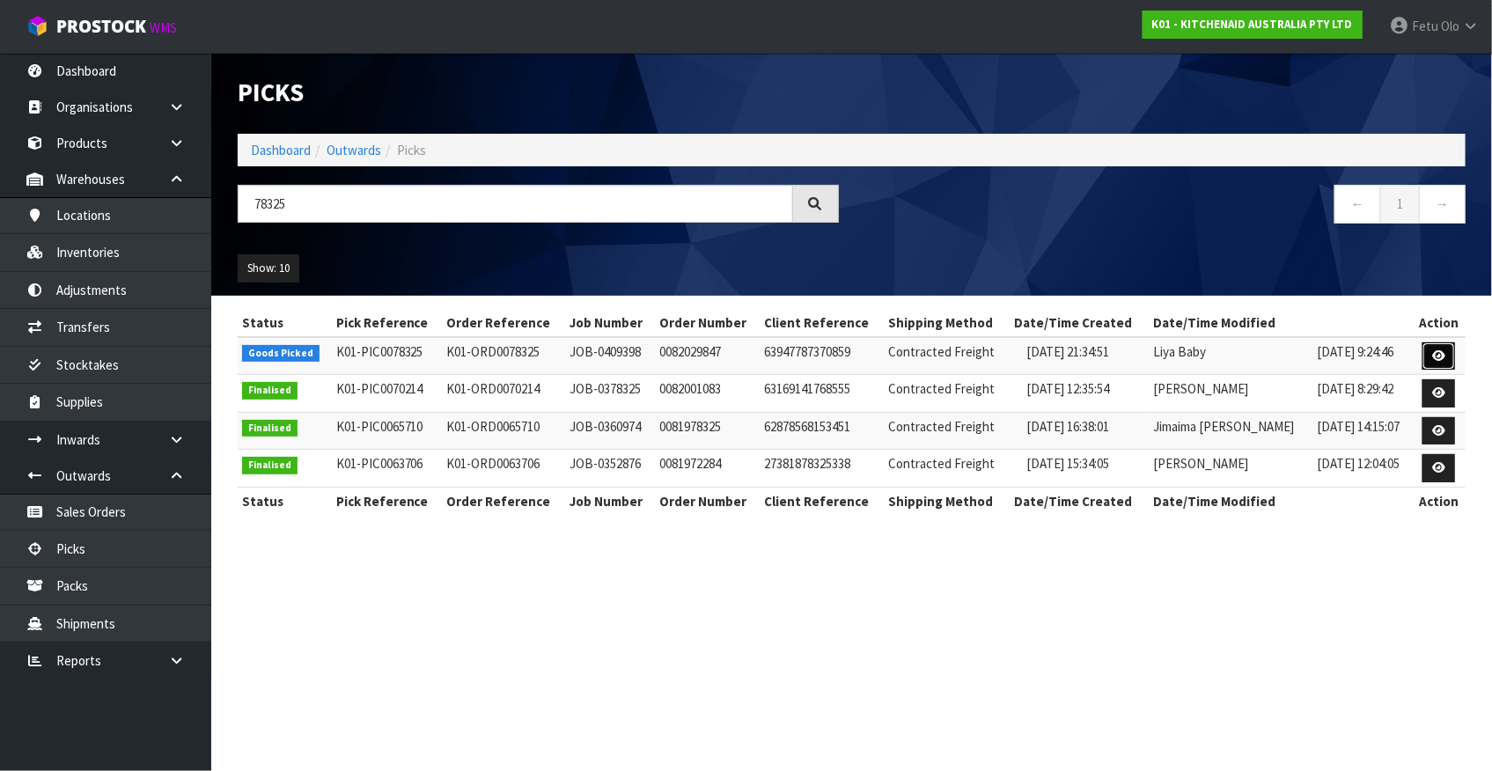
click at [1448, 354] on link at bounding box center [1439, 356] width 33 height 28
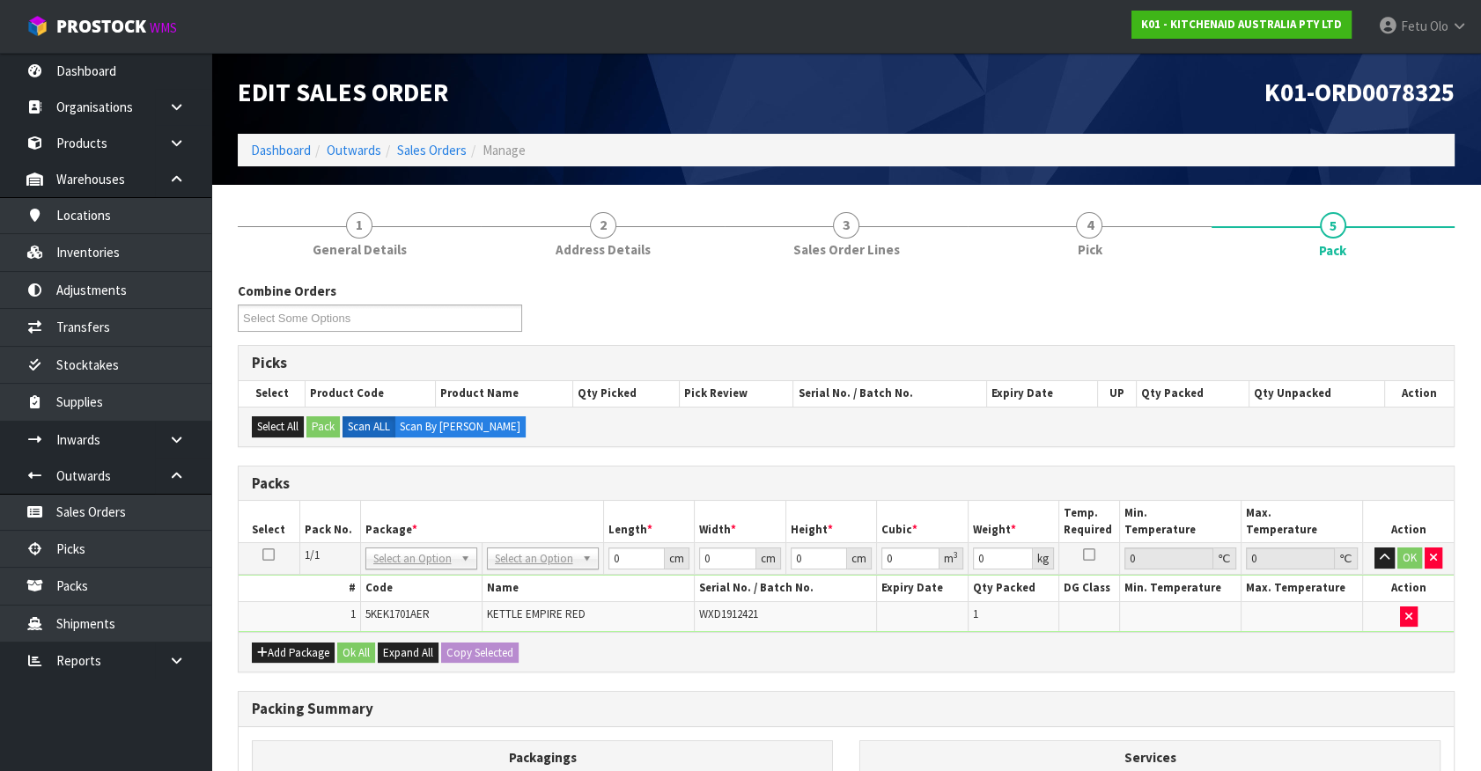
drag, startPoint x: 1118, startPoint y: 704, endPoint x: 1069, endPoint y: 692, distance: 50.8
click at [1113, 703] on h3 "Packing Summary" at bounding box center [846, 709] width 1189 height 17
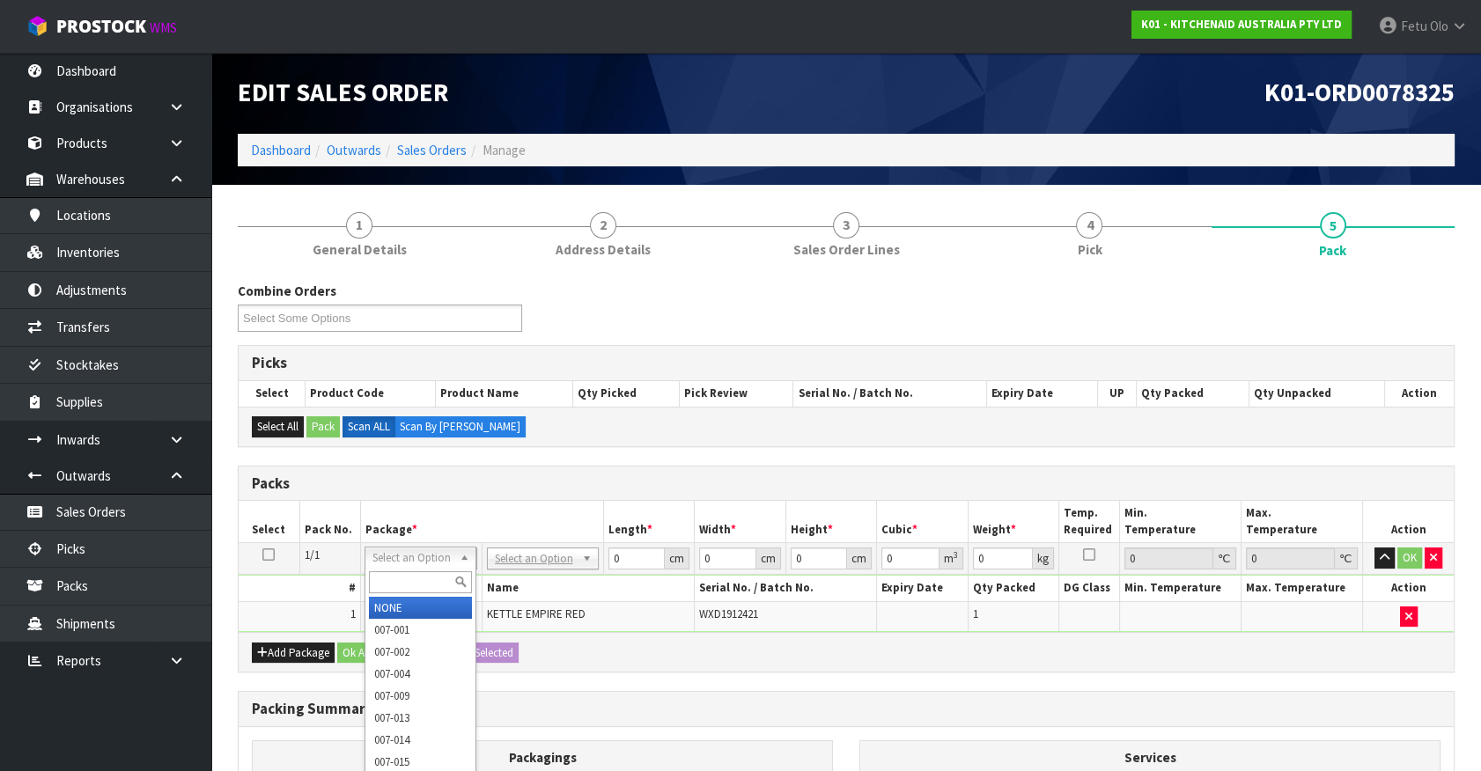
click at [420, 577] on input "text" at bounding box center [420, 582] width 103 height 22
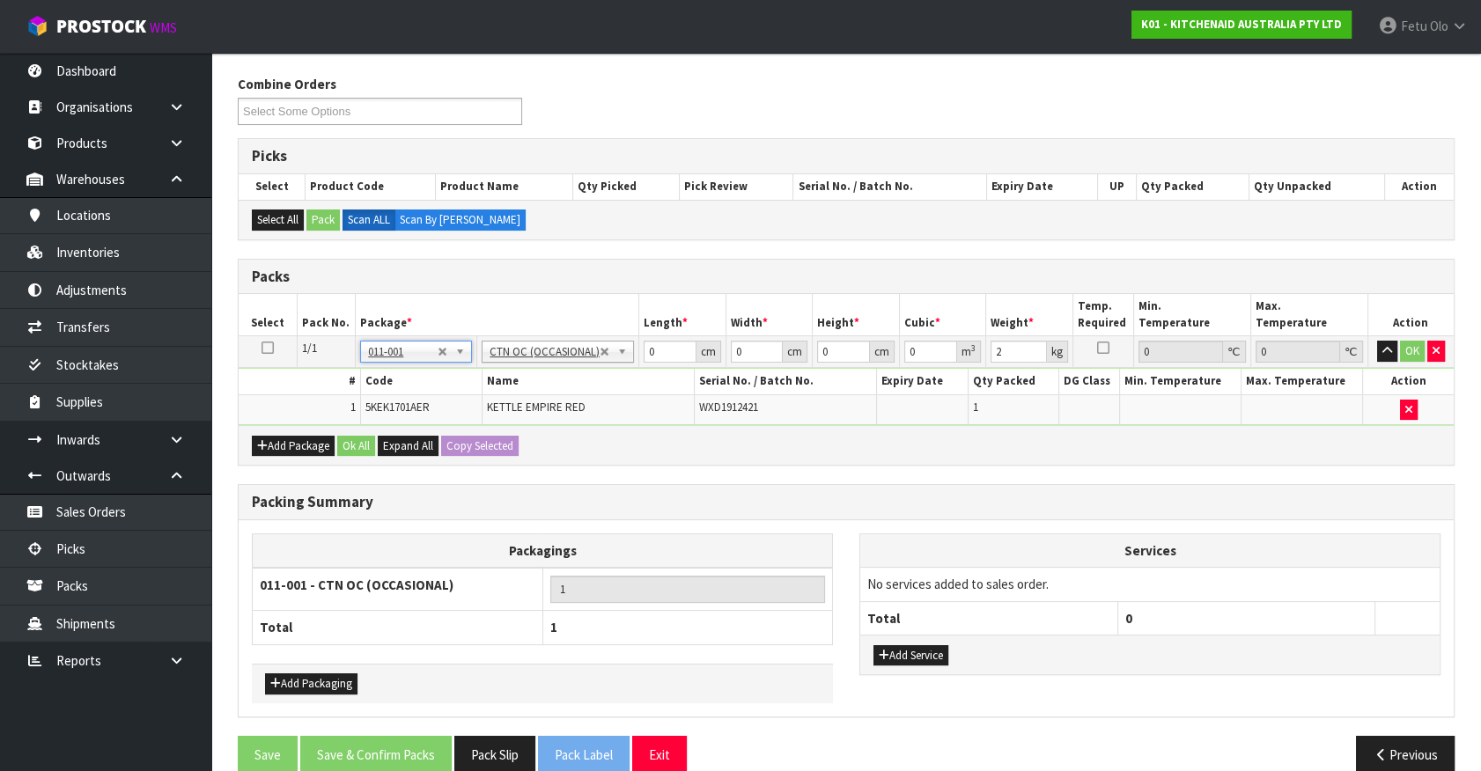
scroll to position [232, 0]
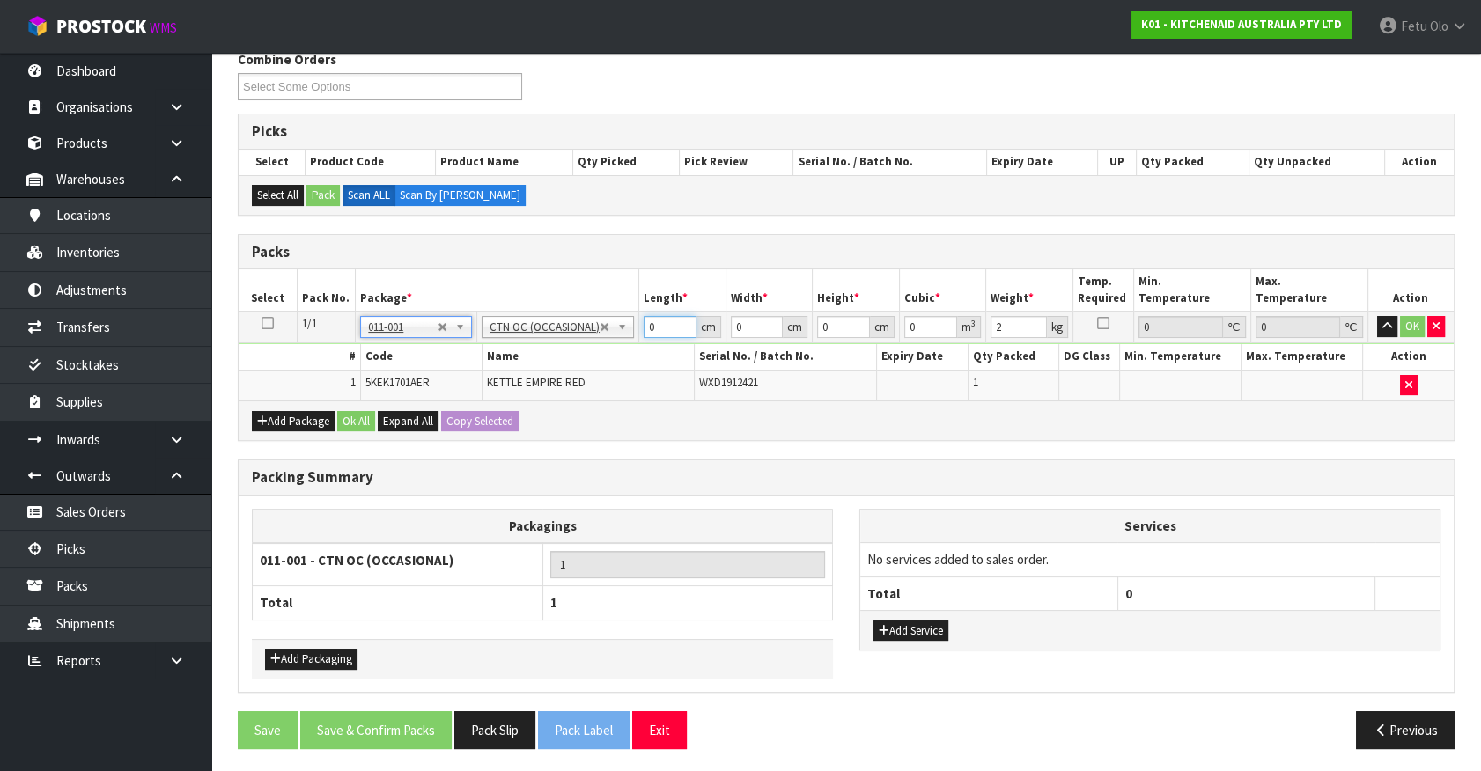
drag, startPoint x: 659, startPoint y: 324, endPoint x: 538, endPoint y: 335, distance: 121.2
click at [538, 335] on tr "1/1 NONE 007-001 007-002 007-004 007-009 007-013 007-014 007-015 007-017 007-01…" at bounding box center [846, 328] width 1215 height 32
click button "OK" at bounding box center [1412, 326] width 25 height 21
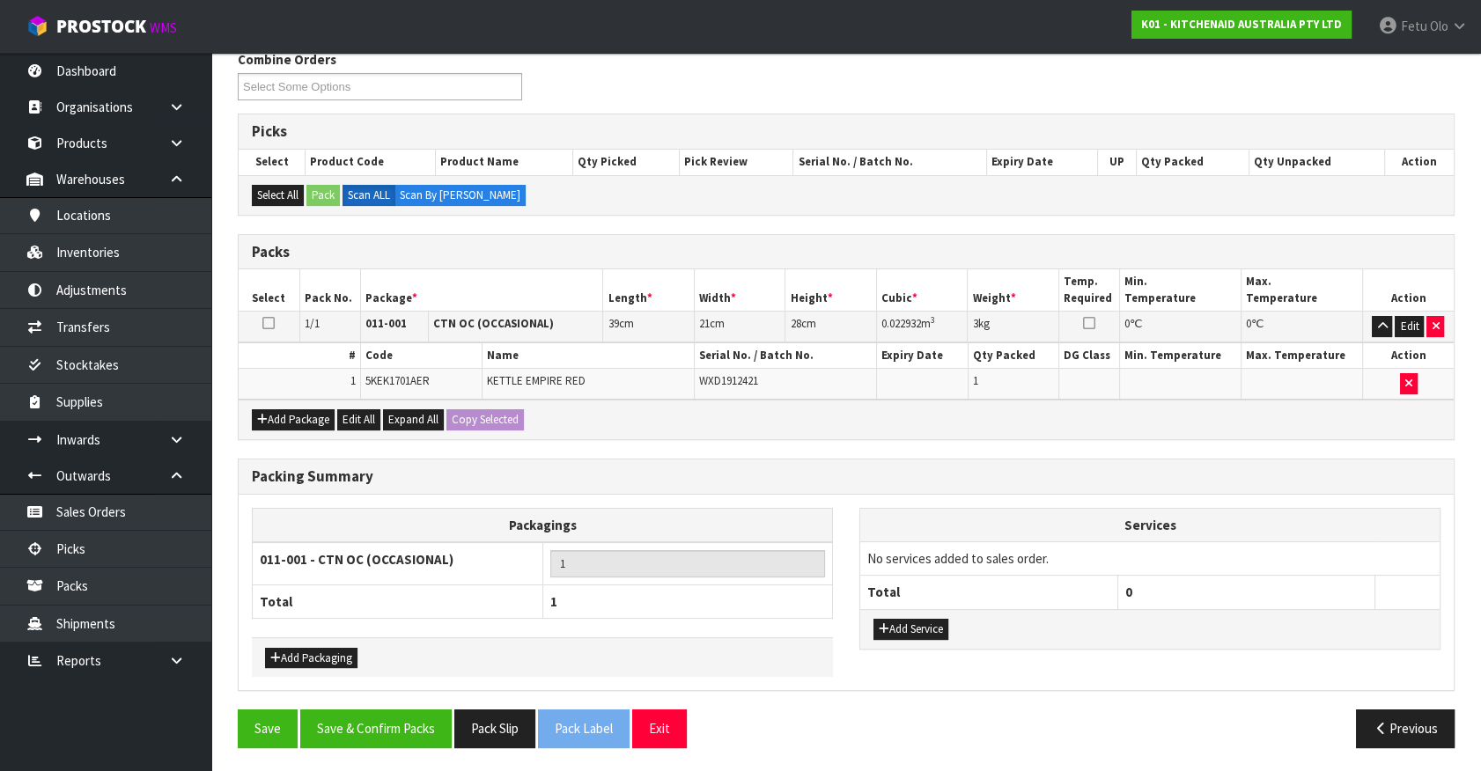
scroll to position [230, 0]
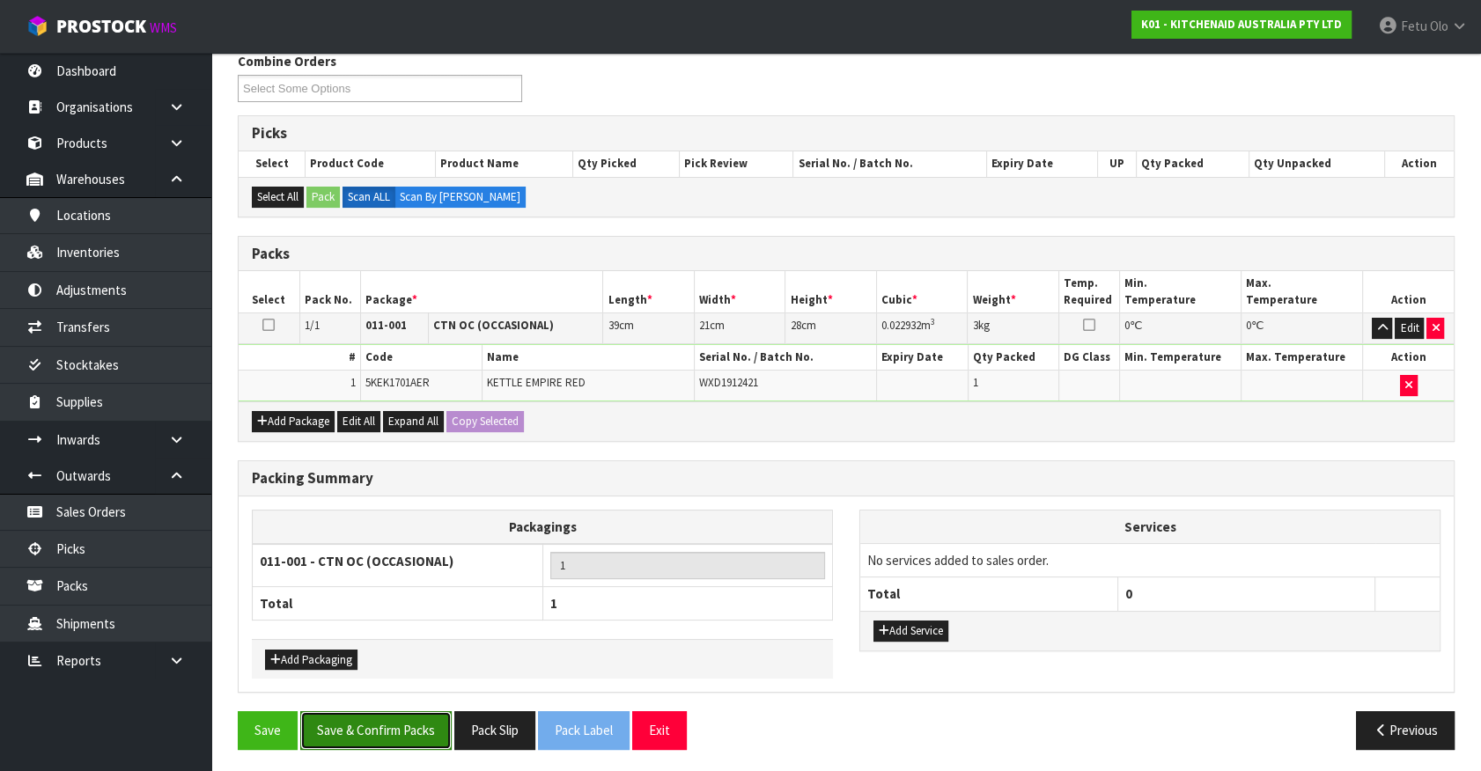
click at [391, 718] on button "Save & Confirm Packs" at bounding box center [375, 730] width 151 height 38
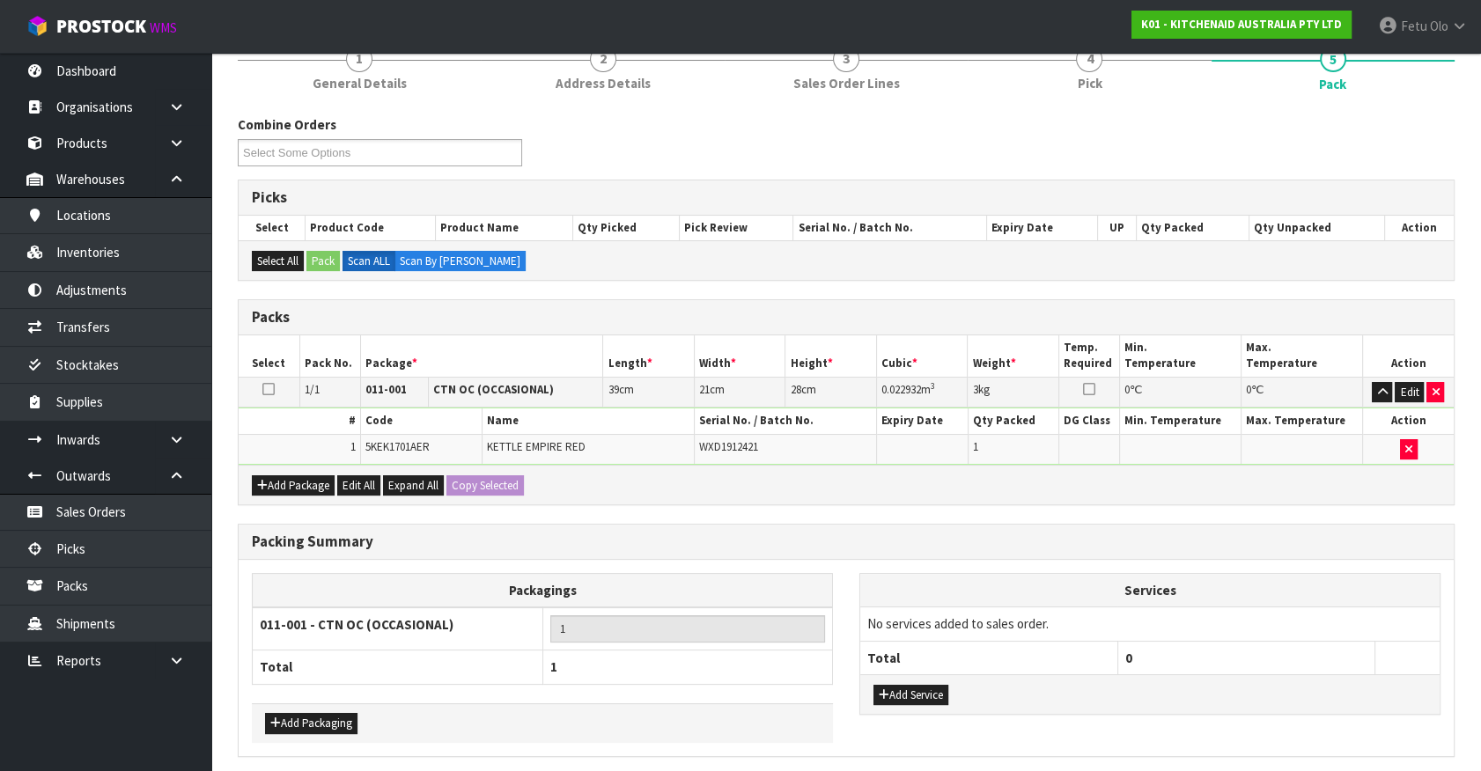
scroll to position [0, 0]
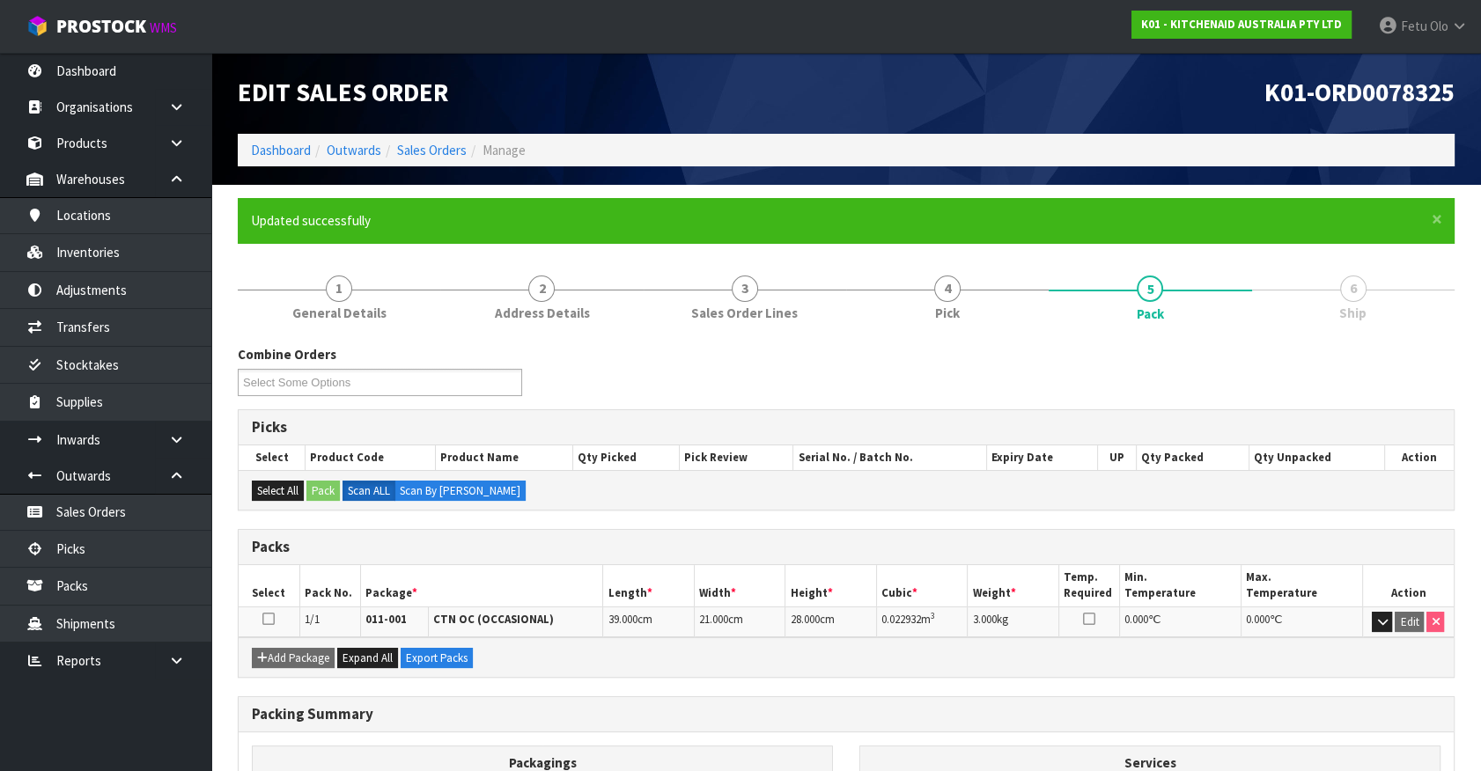
click at [920, 710] on h3 "Packing Summary" at bounding box center [846, 714] width 1189 height 17
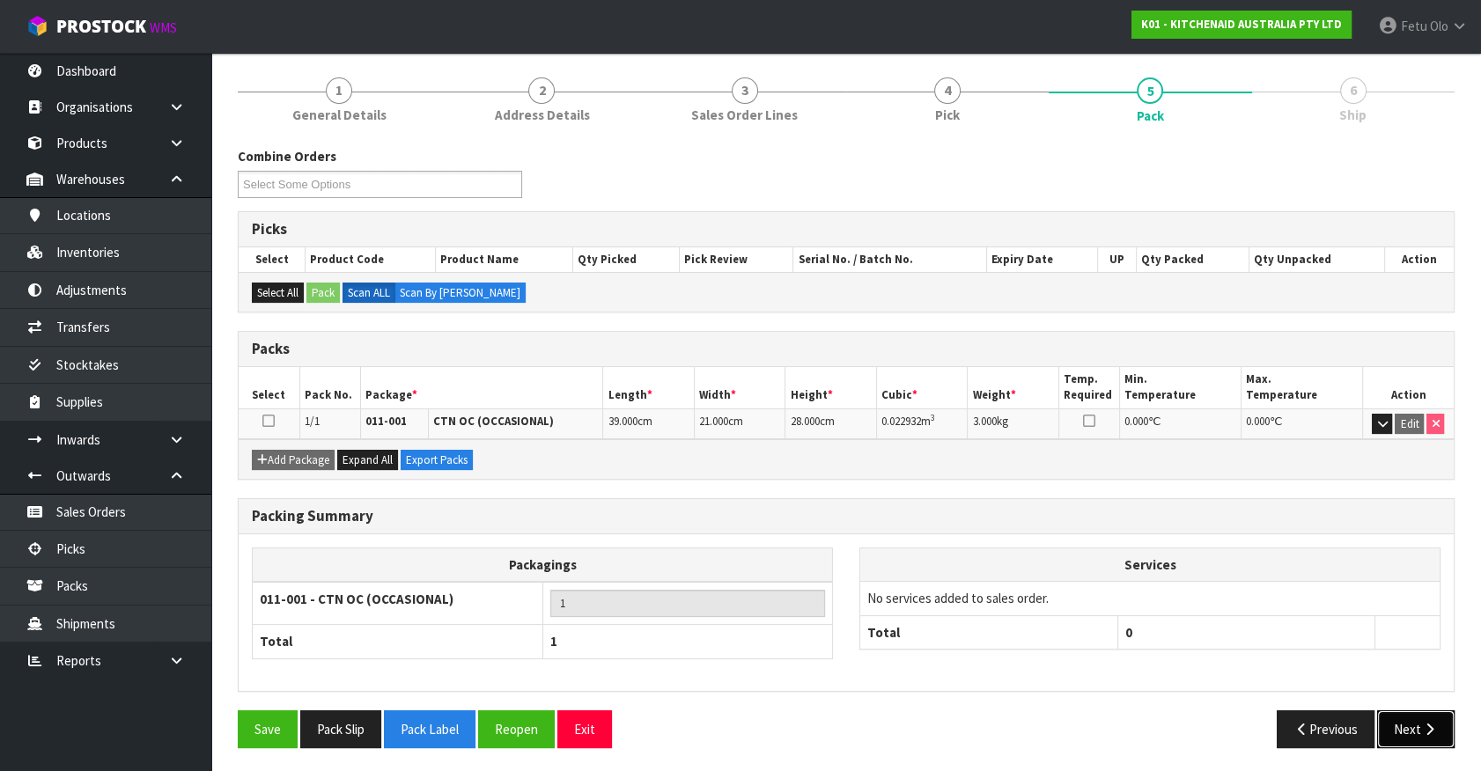
click at [1423, 718] on button "Next" at bounding box center [1415, 729] width 77 height 38
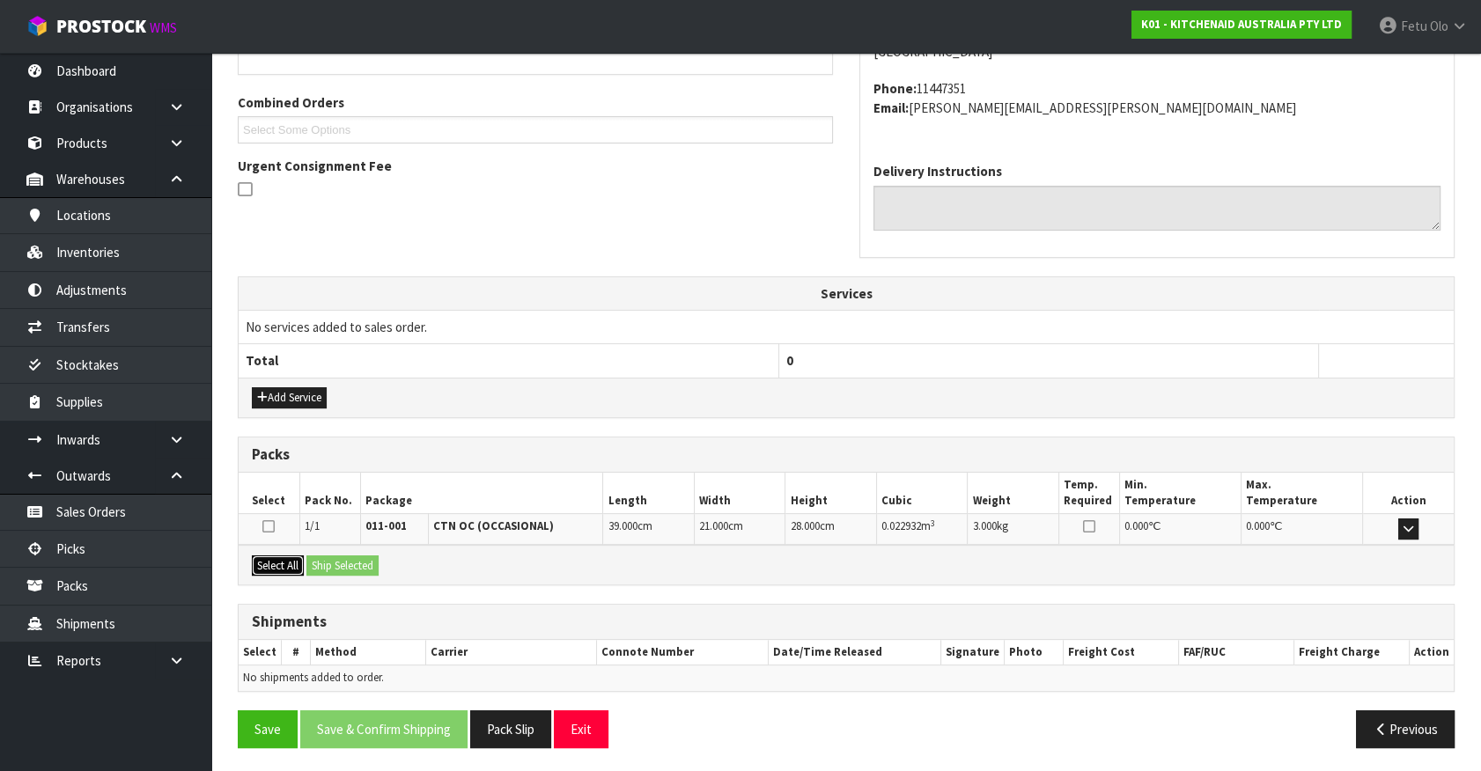
click at [259, 557] on button "Select All" at bounding box center [278, 566] width 52 height 21
click at [323, 556] on button "Ship Selected" at bounding box center [342, 566] width 72 height 21
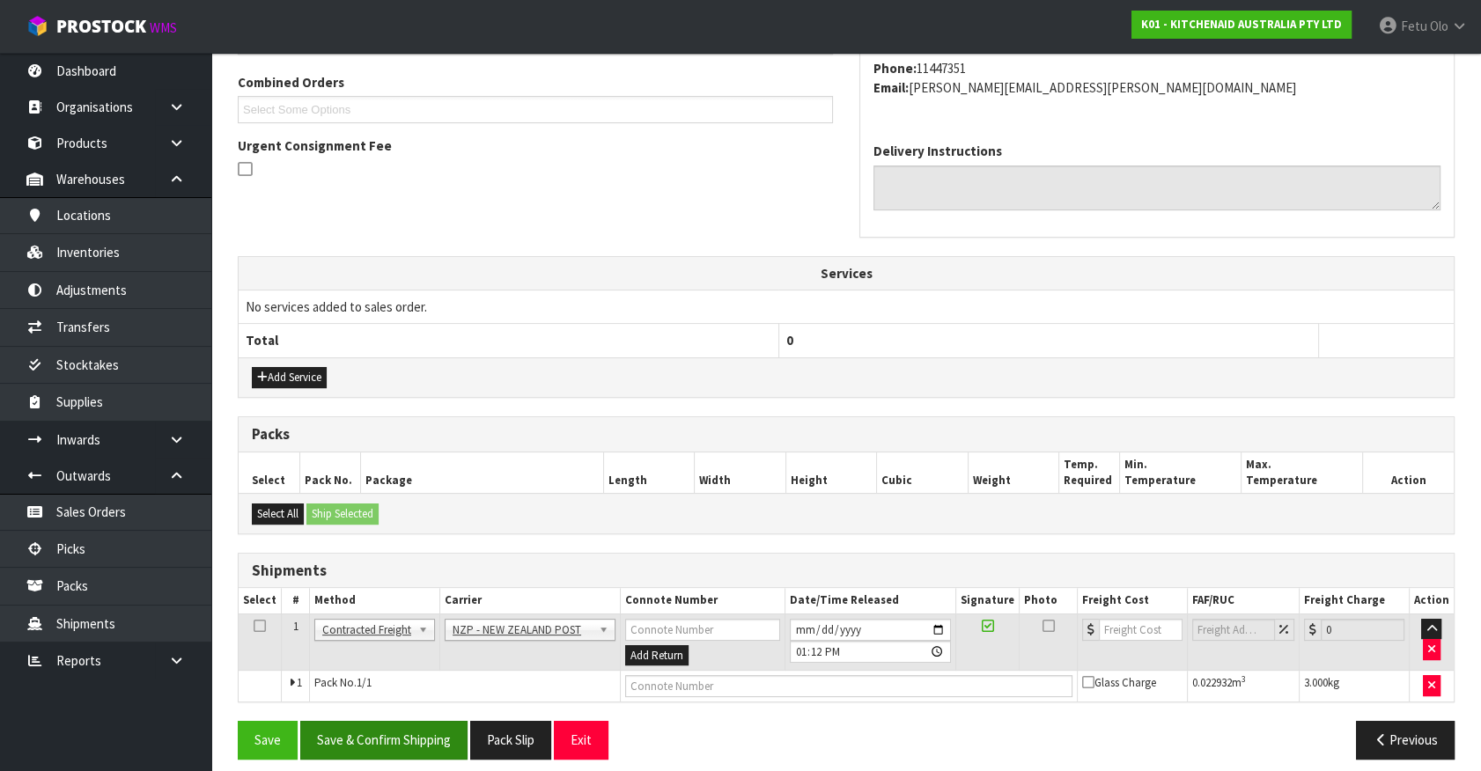
scroll to position [459, 0]
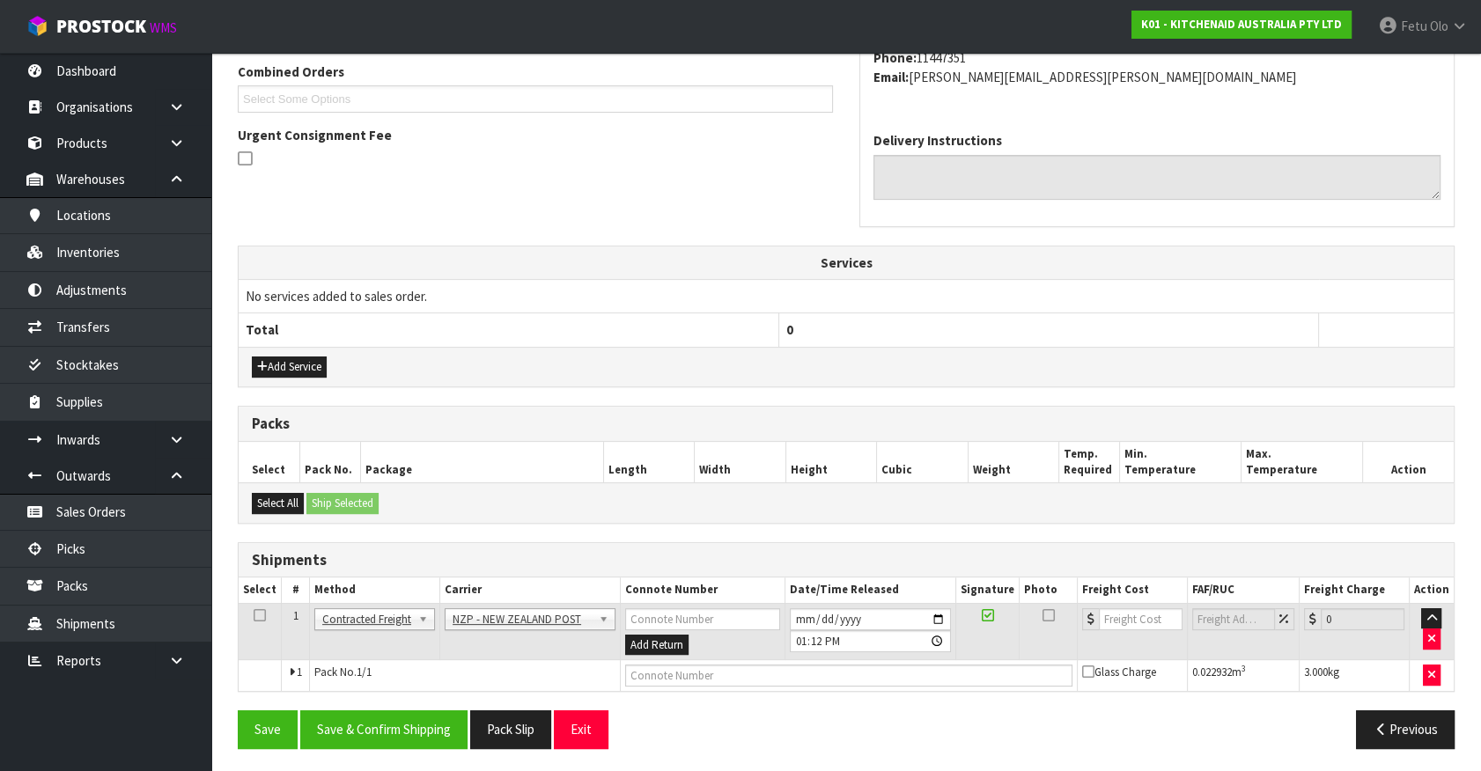
click at [400, 745] on div "Save Save & Confirm Shipping Pack Slip Exit Previous" at bounding box center [846, 735] width 1243 height 51
click at [406, 704] on div "From Address CONTRACT WAREHOUSING & LOGISTICS [STREET_ADDRESS] Combined Orders …" at bounding box center [846, 323] width 1217 height 875
click at [402, 721] on button "Save & Confirm Shipping" at bounding box center [383, 729] width 167 height 38
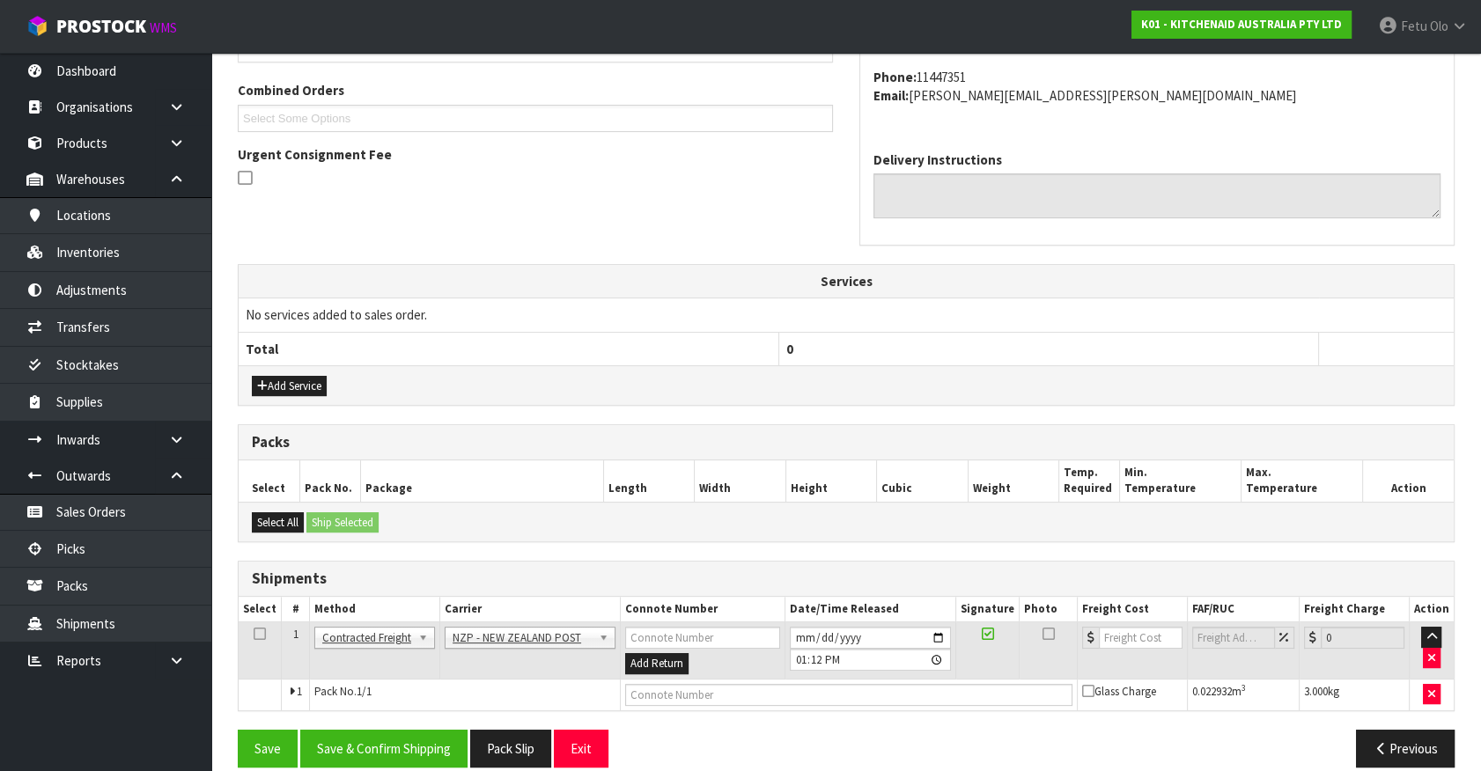
scroll to position [0, 0]
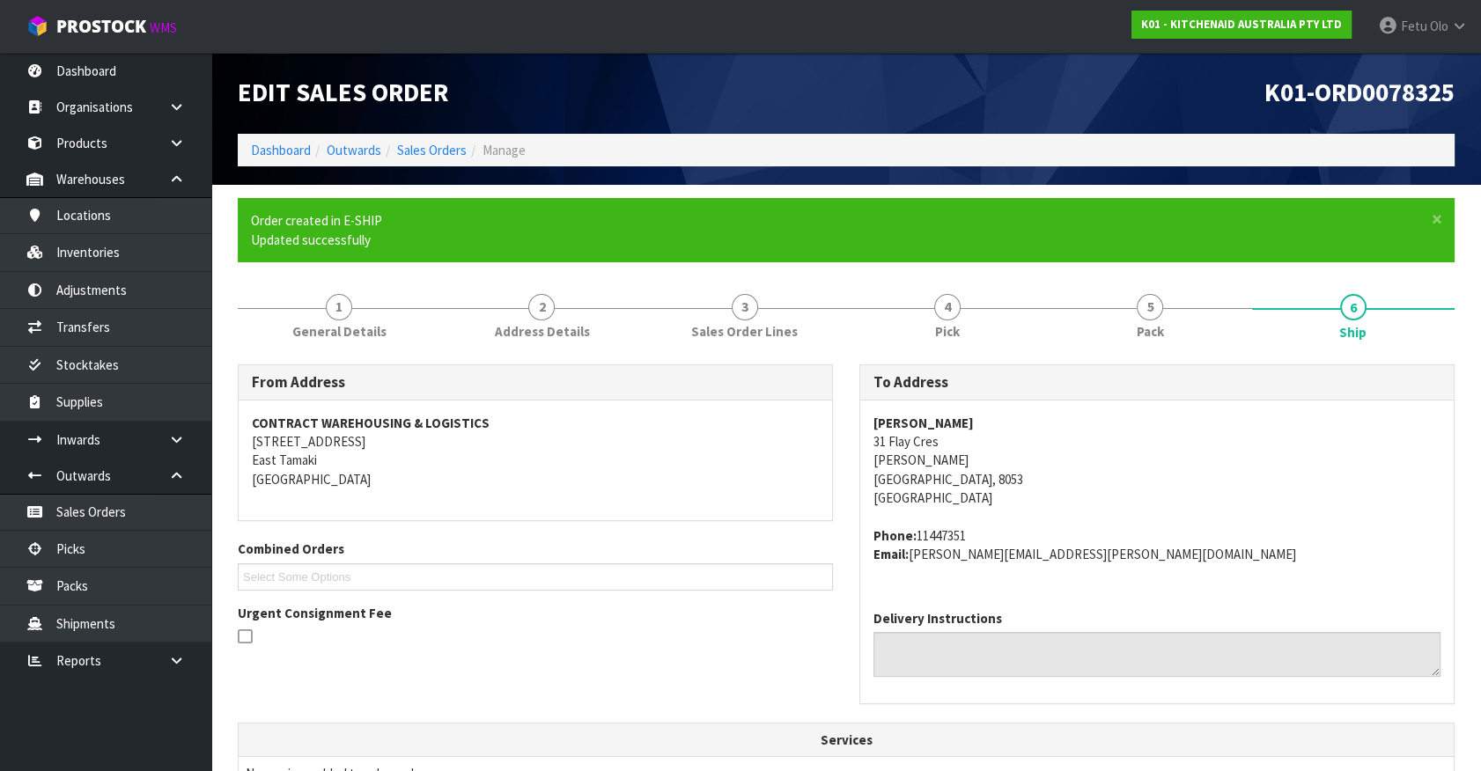
drag, startPoint x: 1071, startPoint y: 735, endPoint x: 1118, endPoint y: 696, distance: 61.9
click at [1073, 732] on th "Services" at bounding box center [846, 740] width 1215 height 33
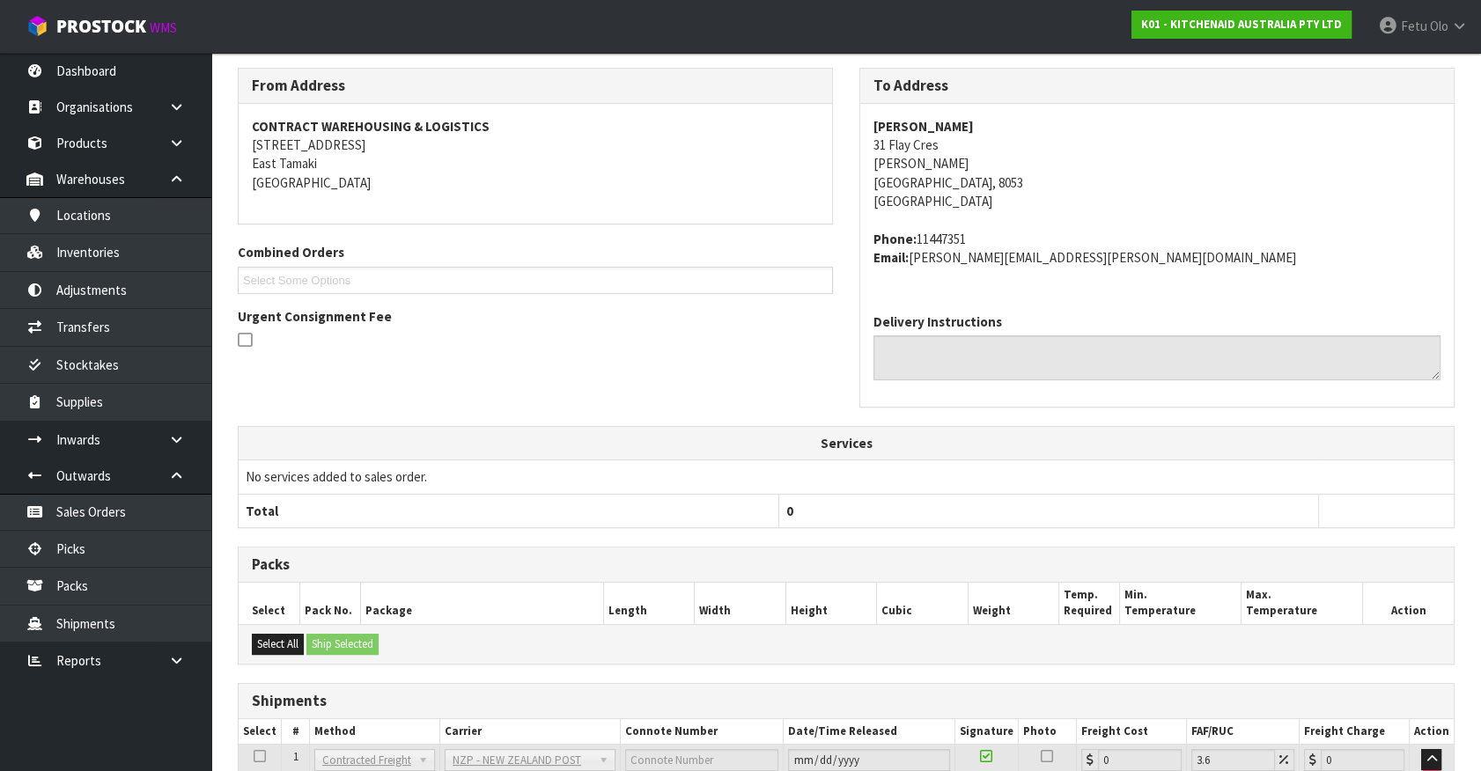
scroll to position [434, 0]
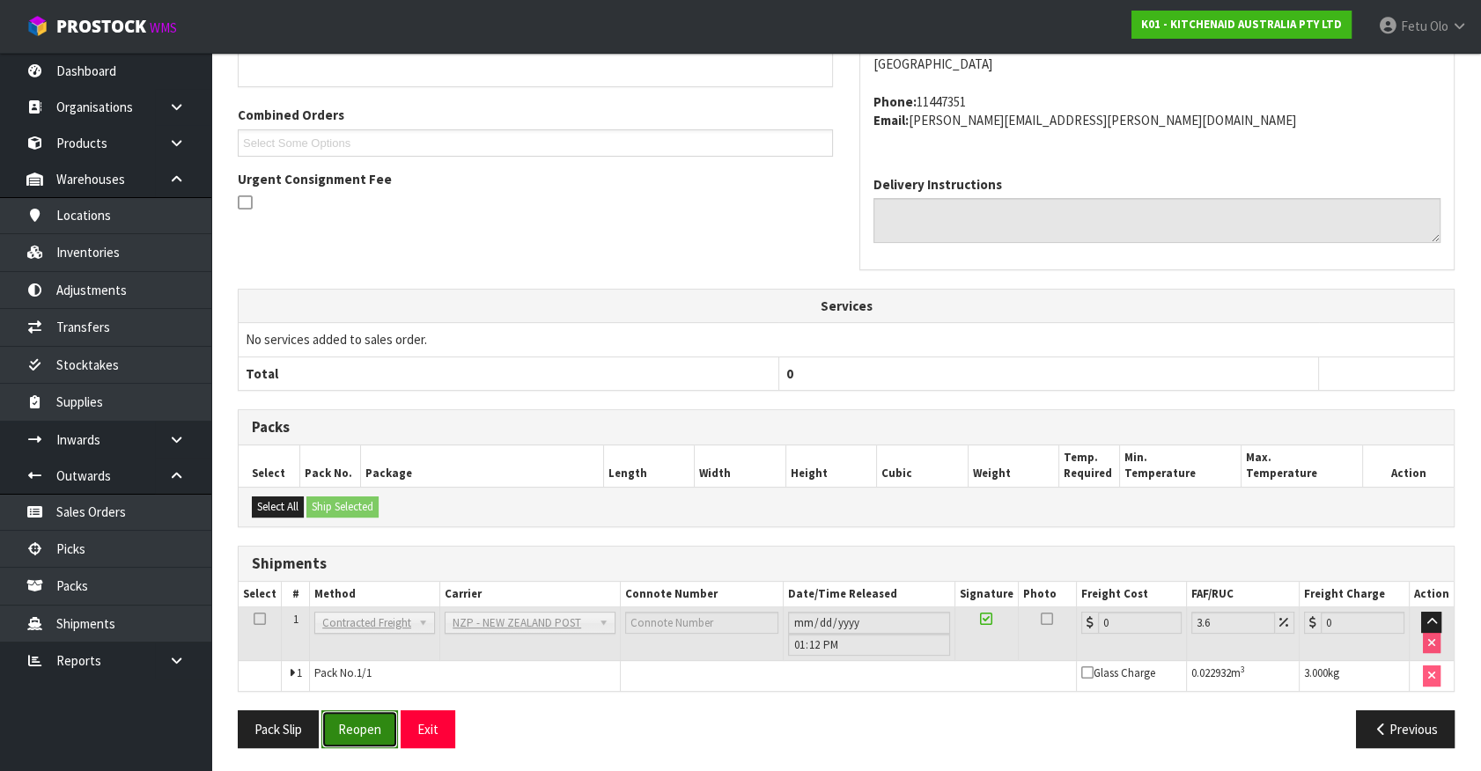
click at [357, 718] on button "Reopen" at bounding box center [359, 729] width 77 height 38
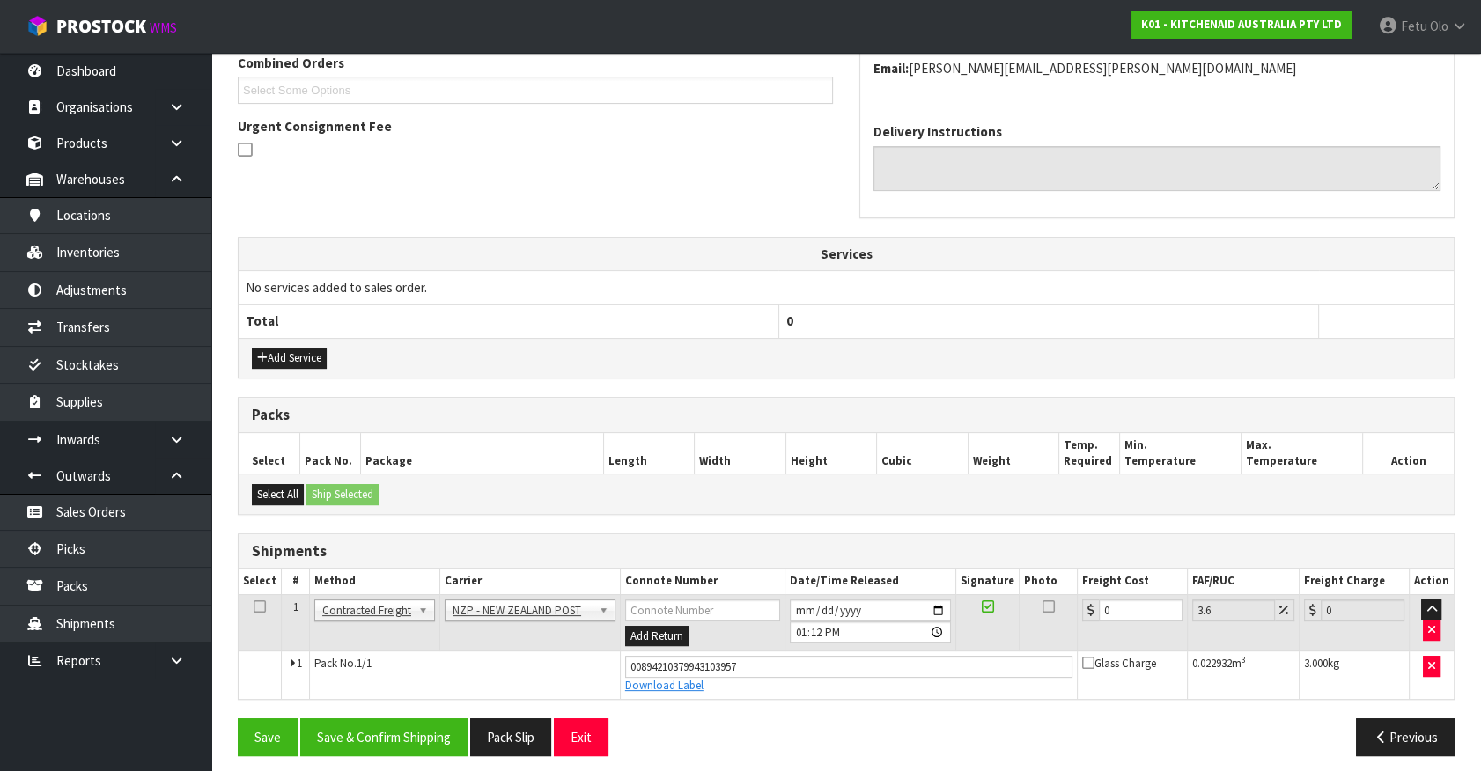
scroll to position [475, 0]
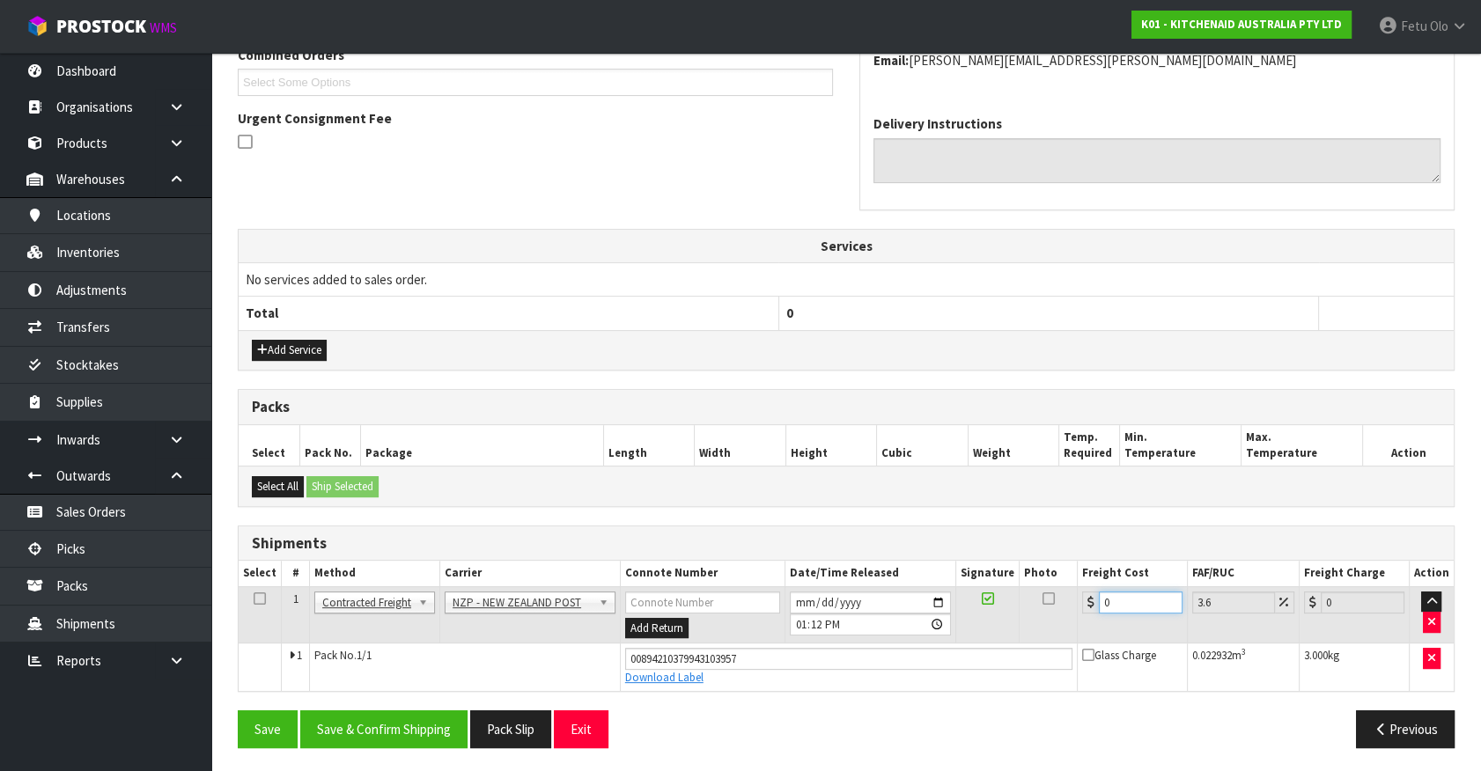
drag, startPoint x: 818, startPoint y: 697, endPoint x: 795, endPoint y: 698, distance: 22.9
click at [795, 698] on div "From Address CONTRACT WAREHOUSING & LOGISTICS [STREET_ADDRESS] Combined Orders …" at bounding box center [846, 316] width 1217 height 892
click at [437, 723] on button "Save & Confirm Shipping" at bounding box center [383, 729] width 167 height 38
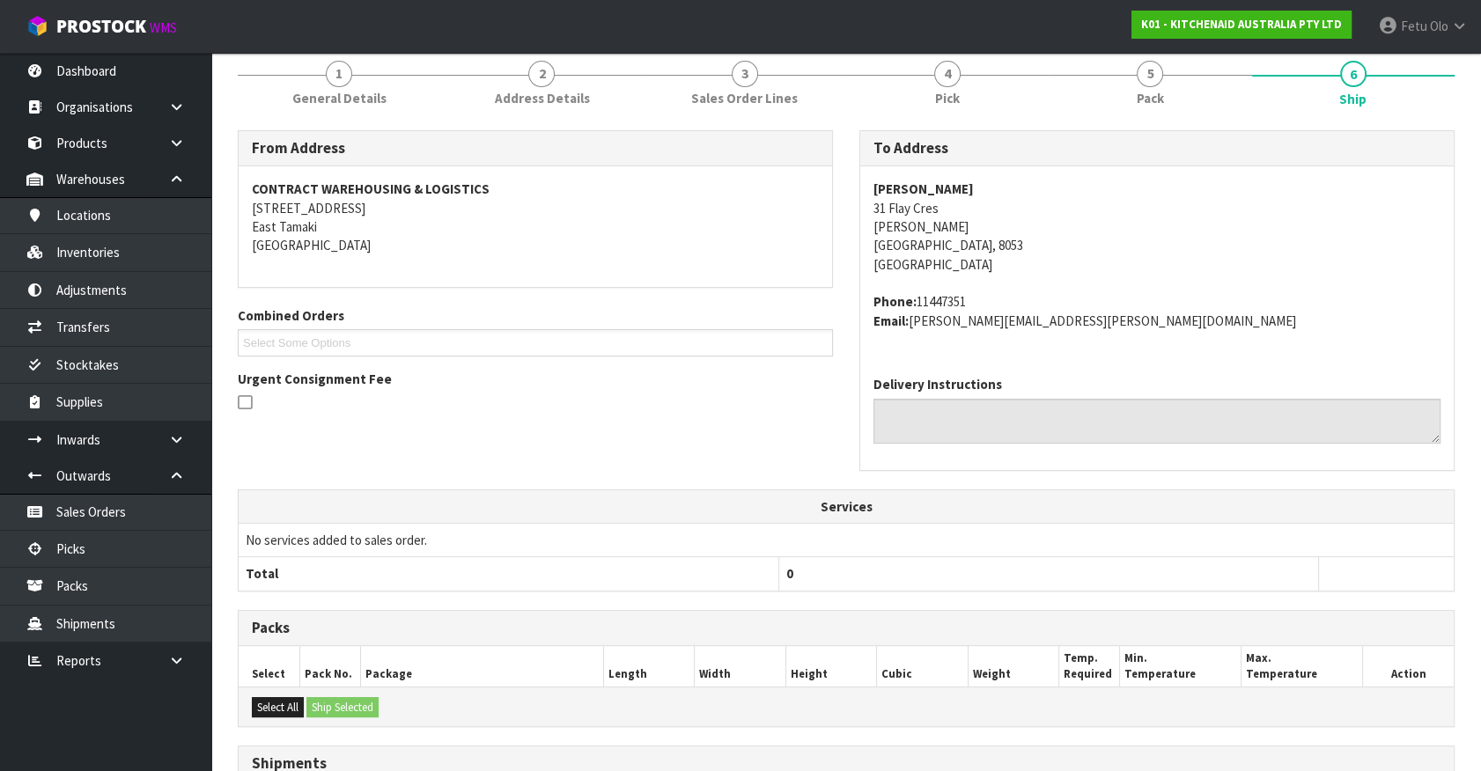
scroll to position [427, 0]
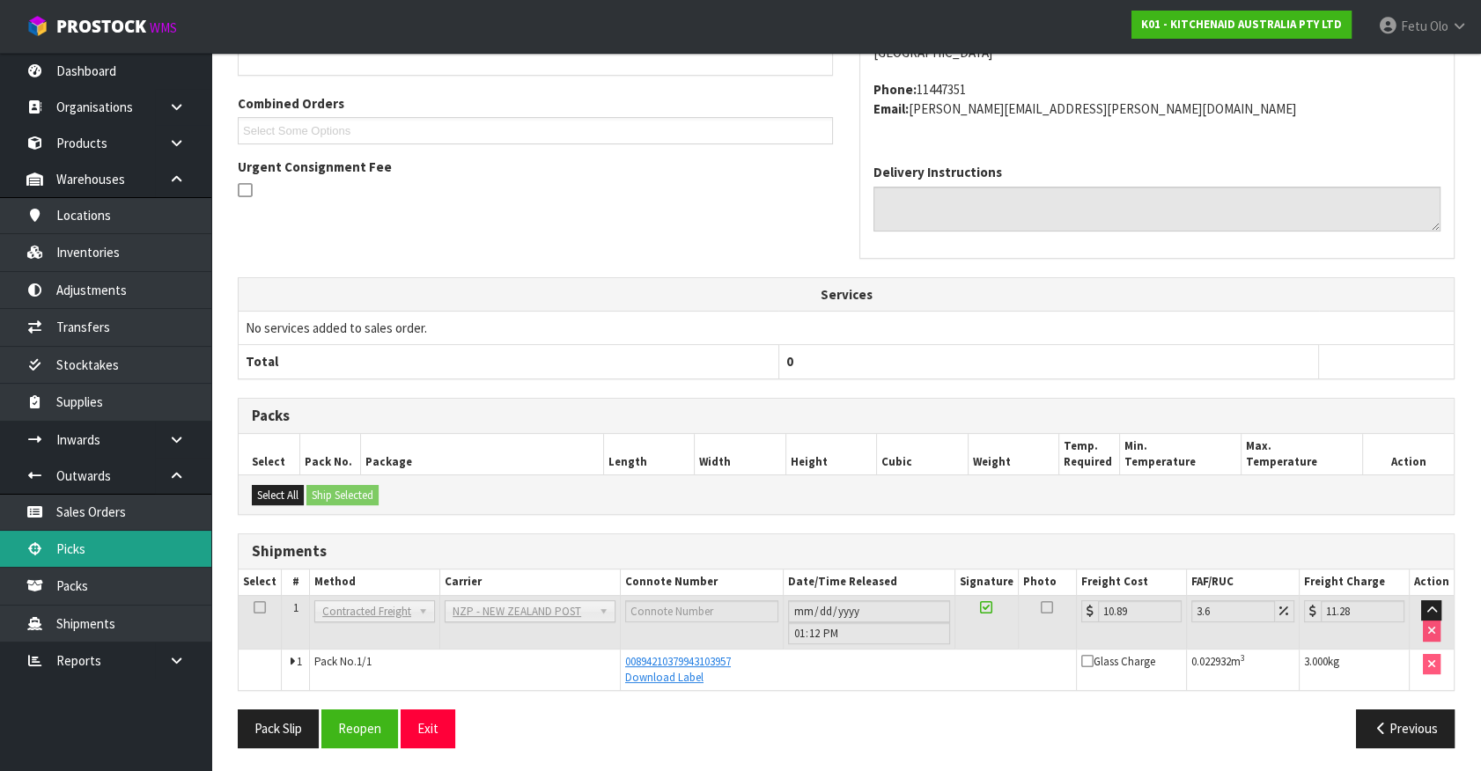
click at [101, 537] on link "Picks" at bounding box center [105, 549] width 211 height 36
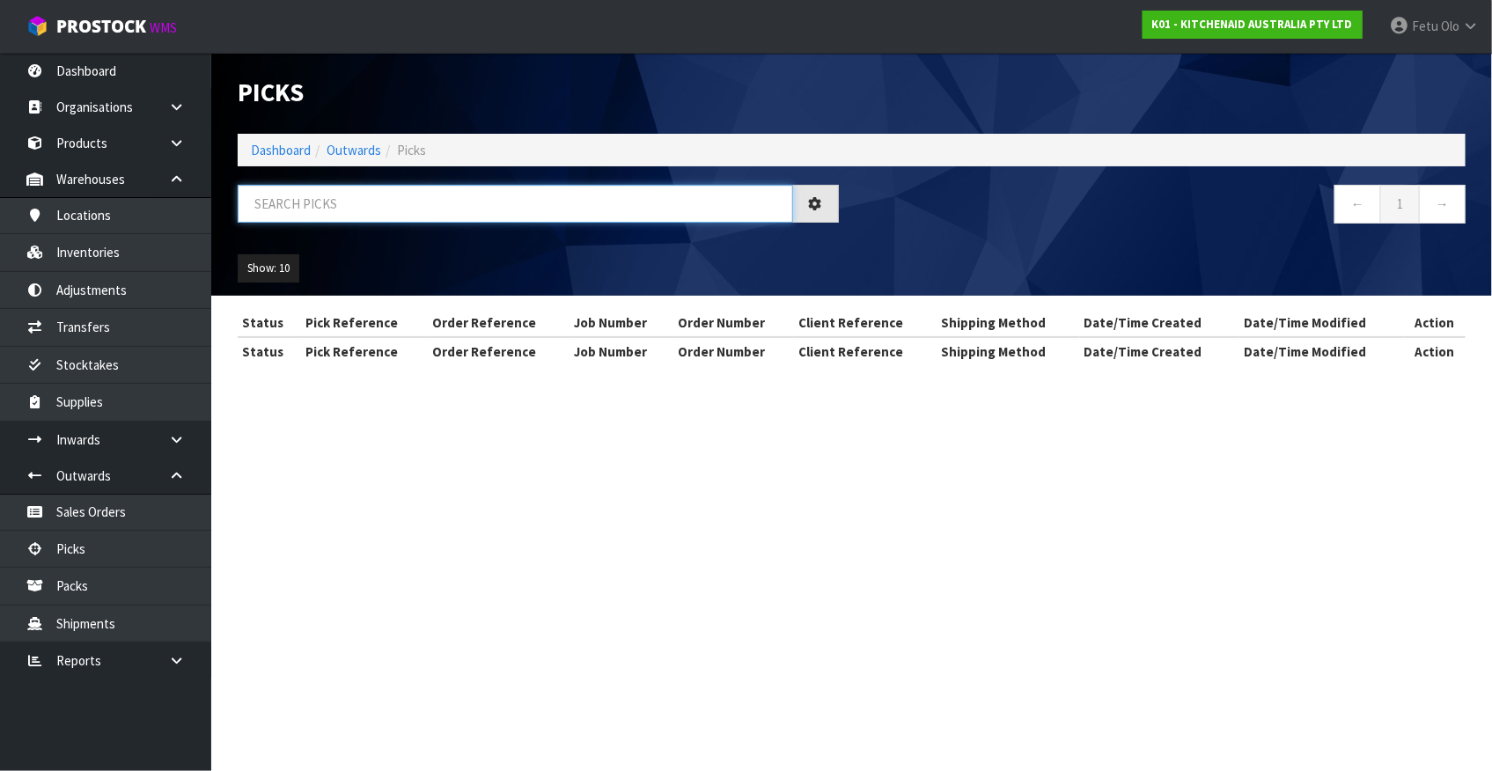
click at [477, 214] on input "text" at bounding box center [516, 204] width 556 height 38
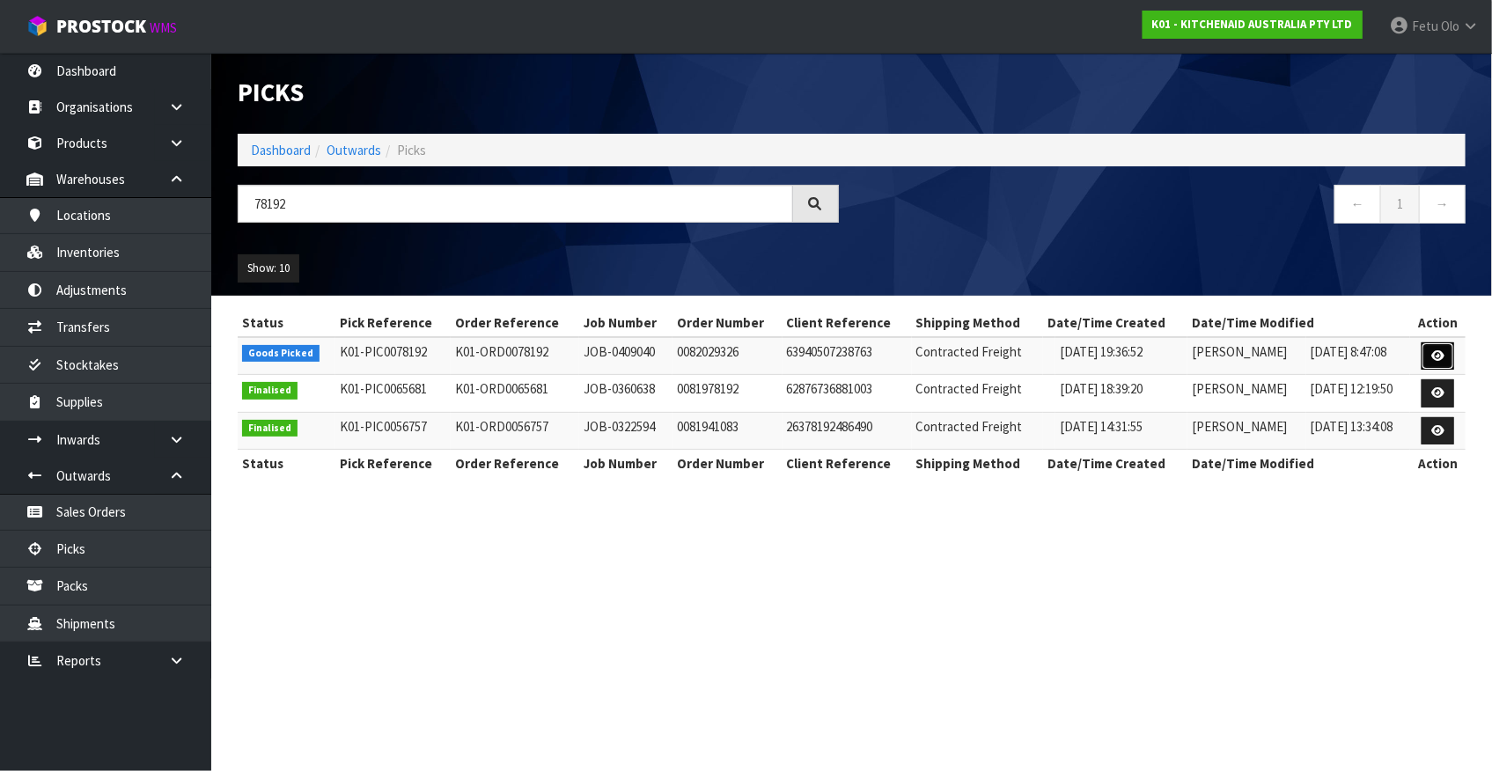
click at [1438, 350] on icon at bounding box center [1438, 355] width 13 height 11
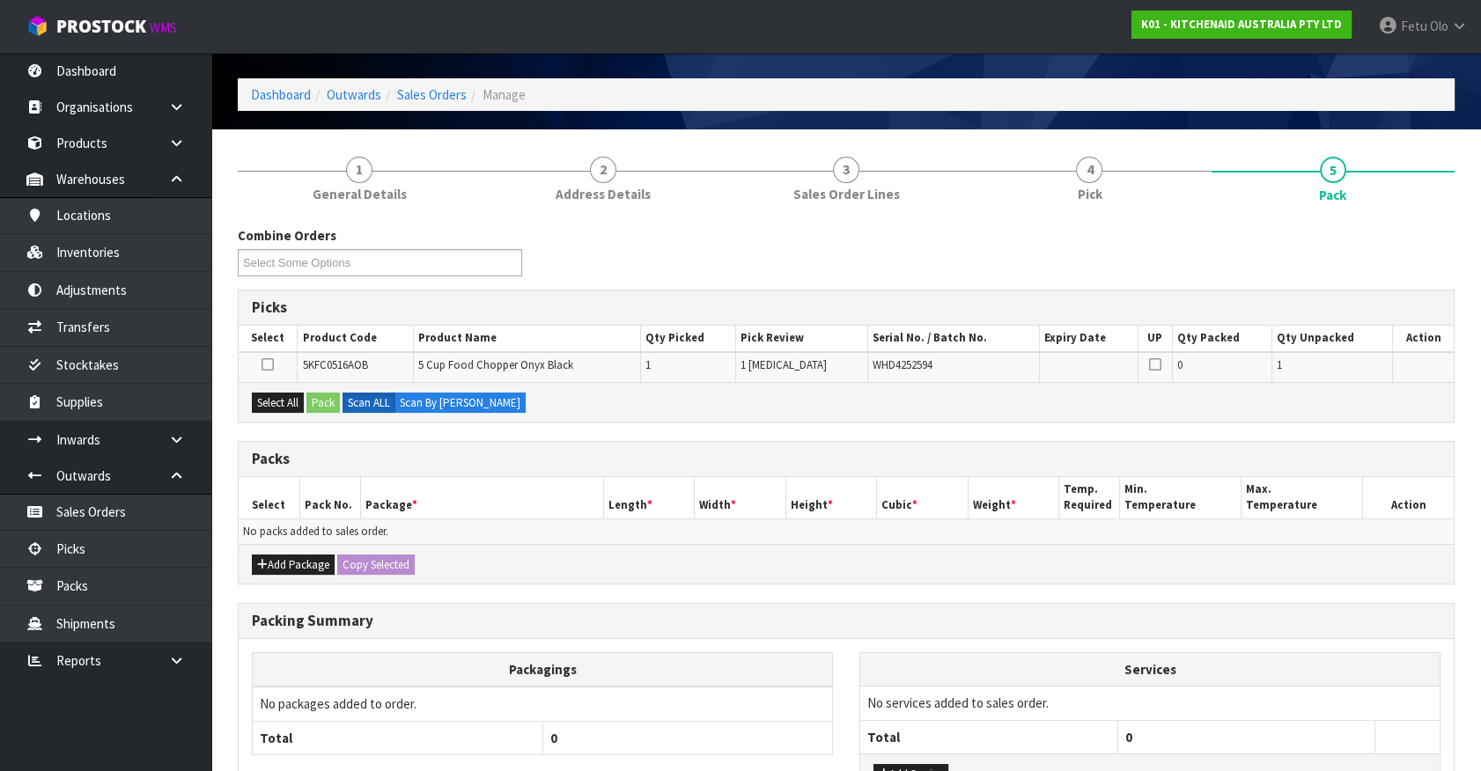
scroll to position [79, 0]
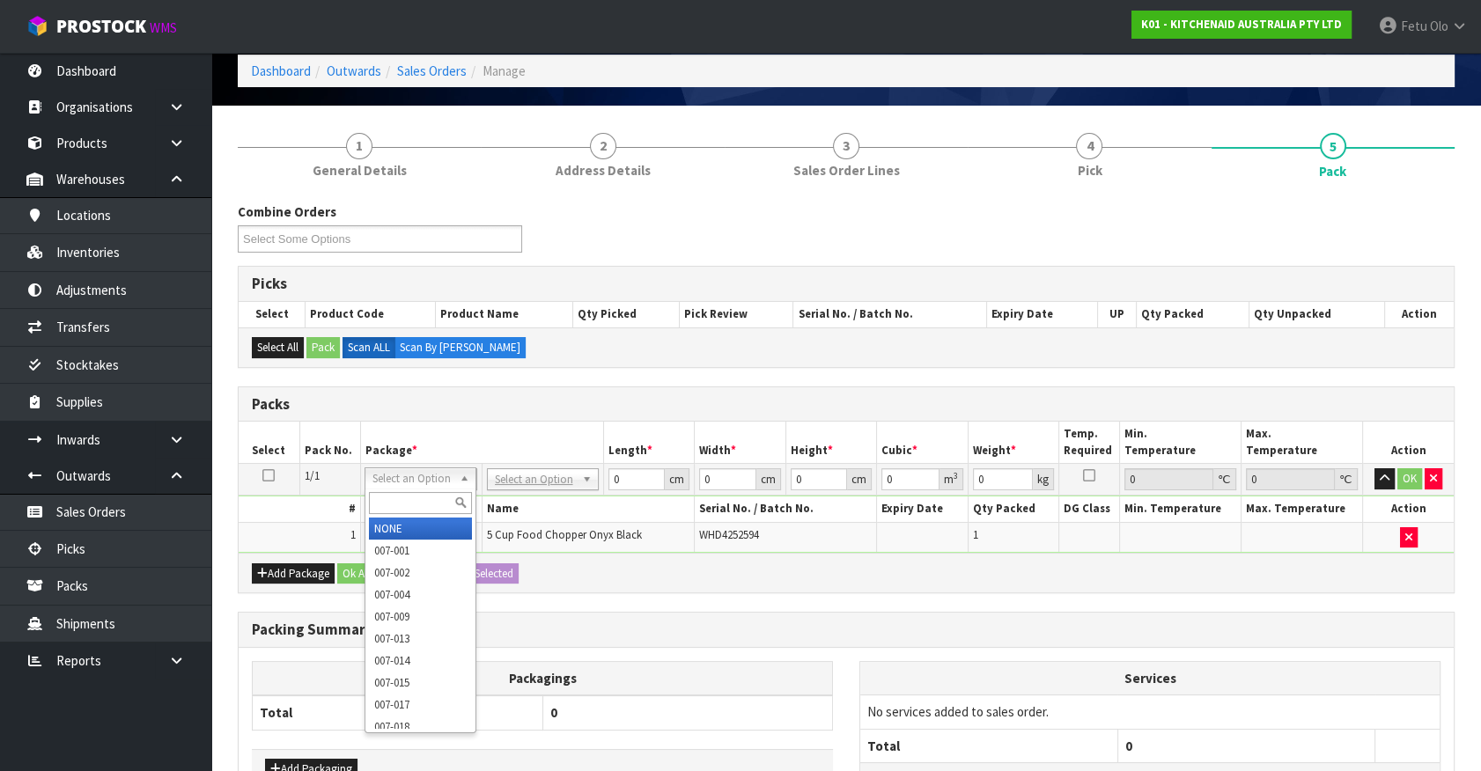
click at [473, 434] on th "Package *" at bounding box center [481, 442] width 243 height 41
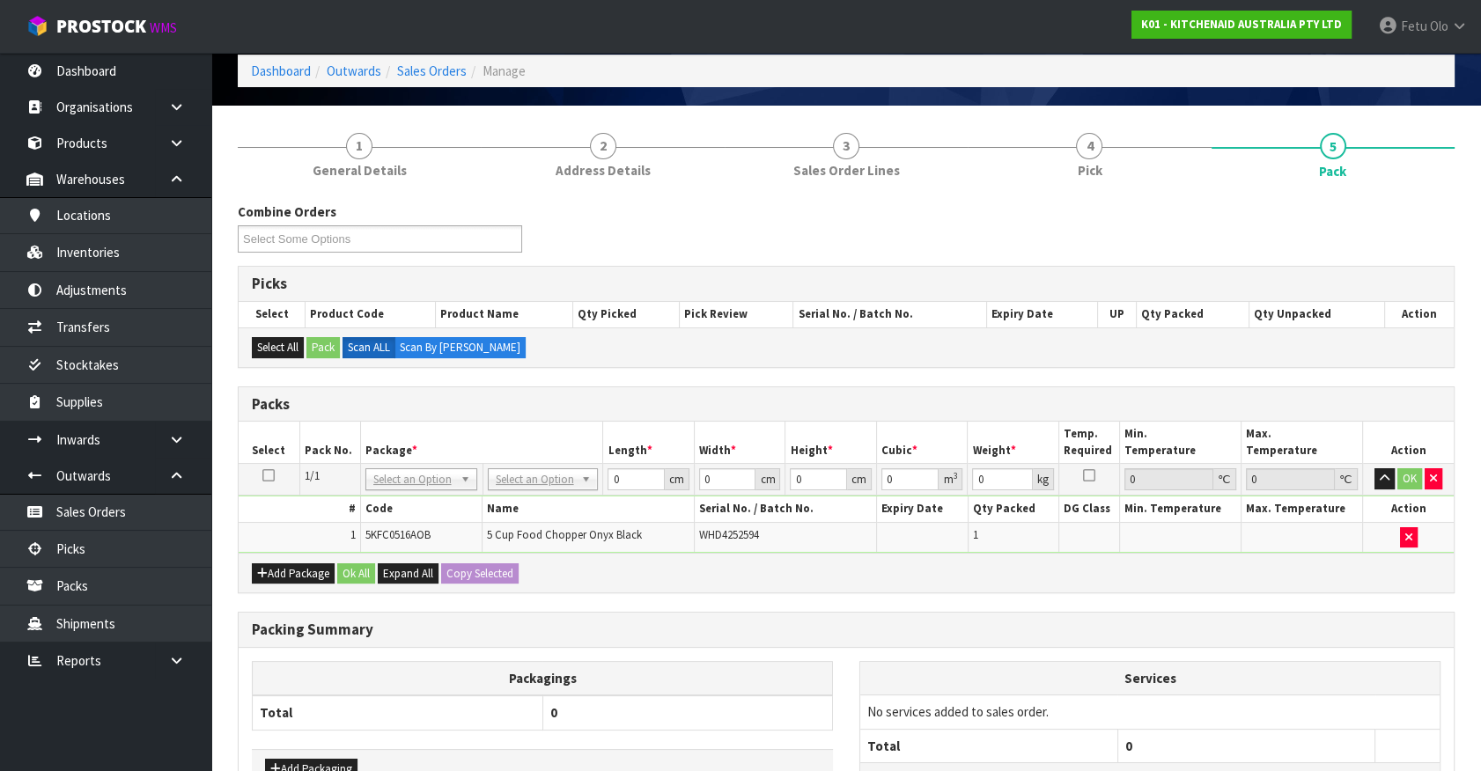
click at [409, 492] on td "NONE 007-001 007-002 007-004 007-009 007-013 007-014 007-015 007-017 007-018 00…" at bounding box center [421, 480] width 122 height 32
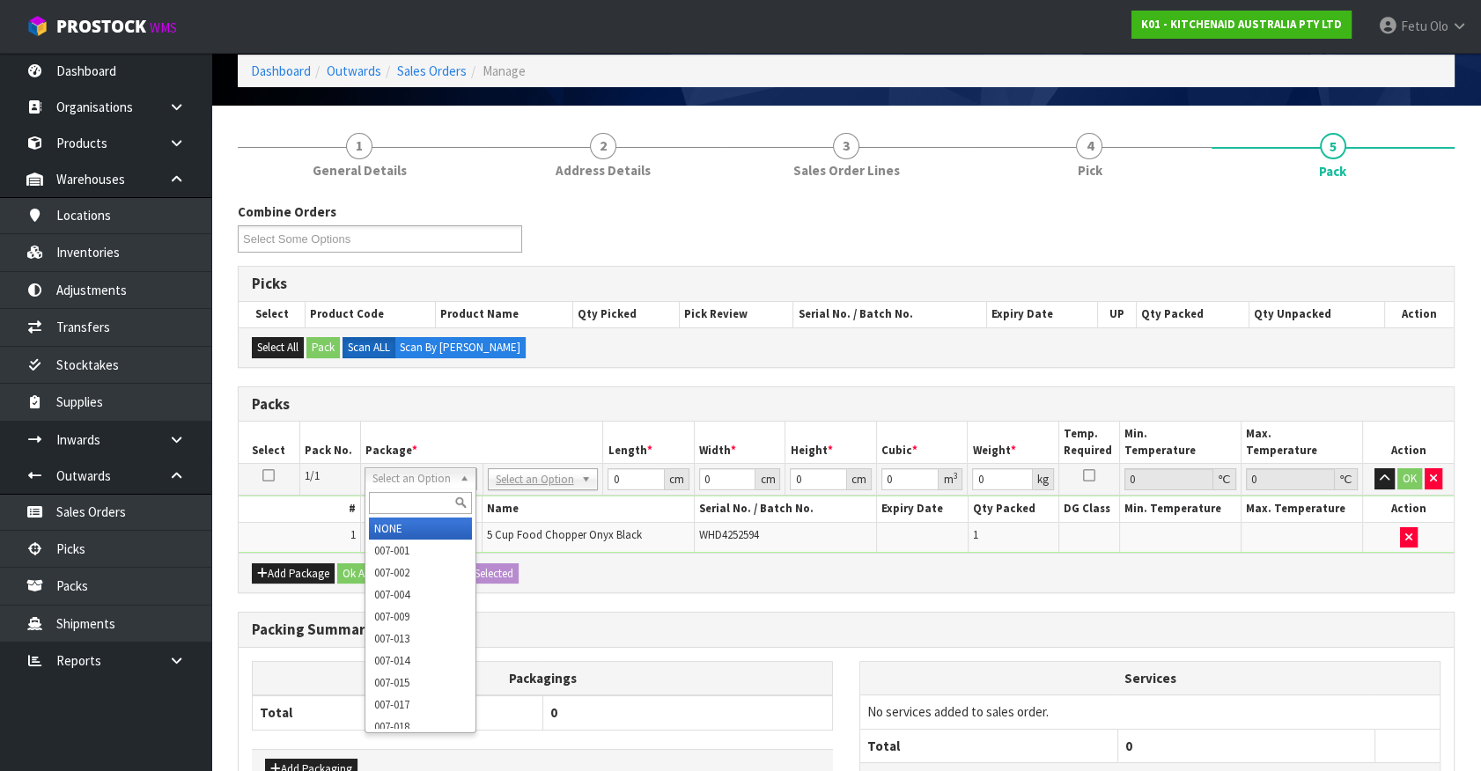
click at [404, 497] on input "text" at bounding box center [420, 503] width 103 height 22
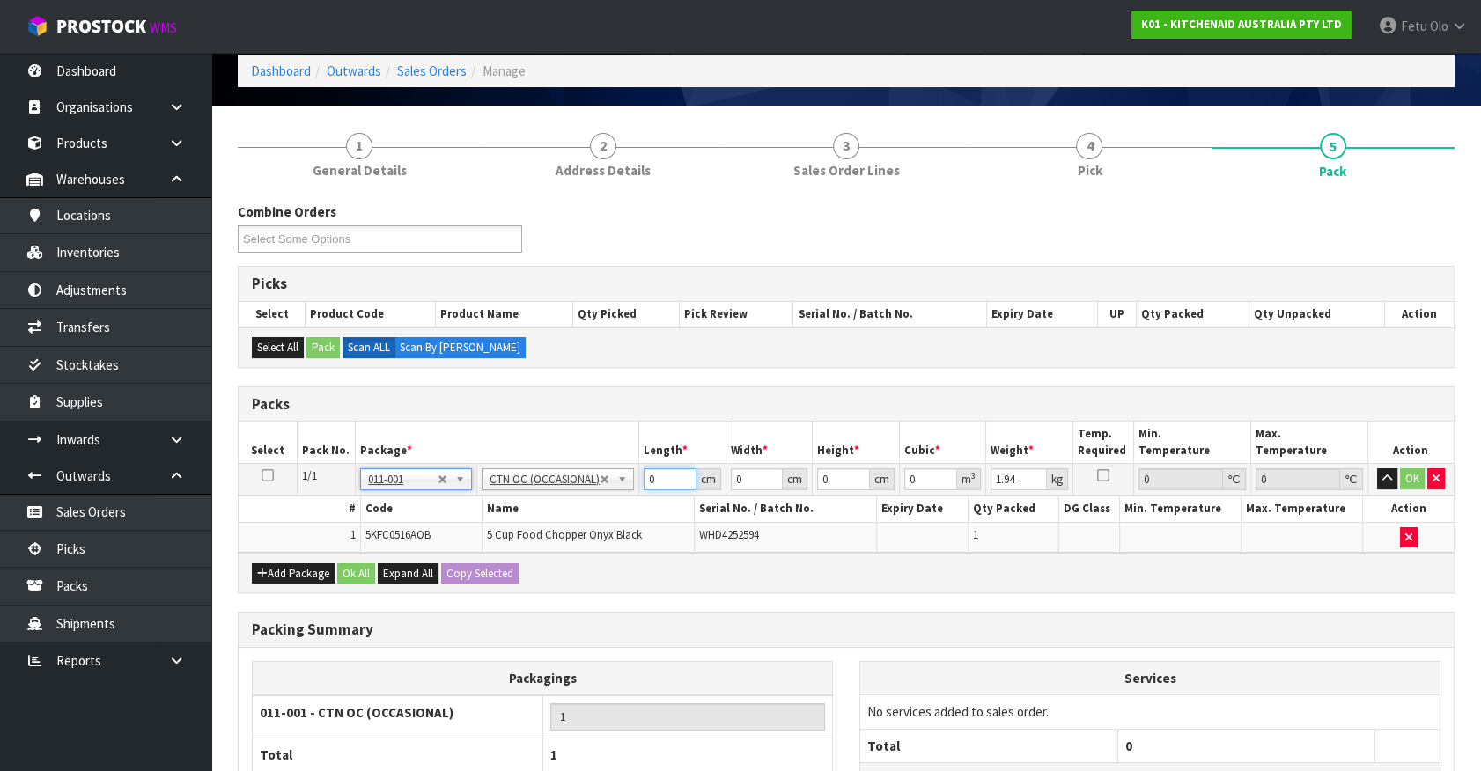
click at [465, 563] on div "Packs Select Pack No. Package * Length * Width * Height * Cubic * Weight * Temp…" at bounding box center [846, 491] width 1217 height 208
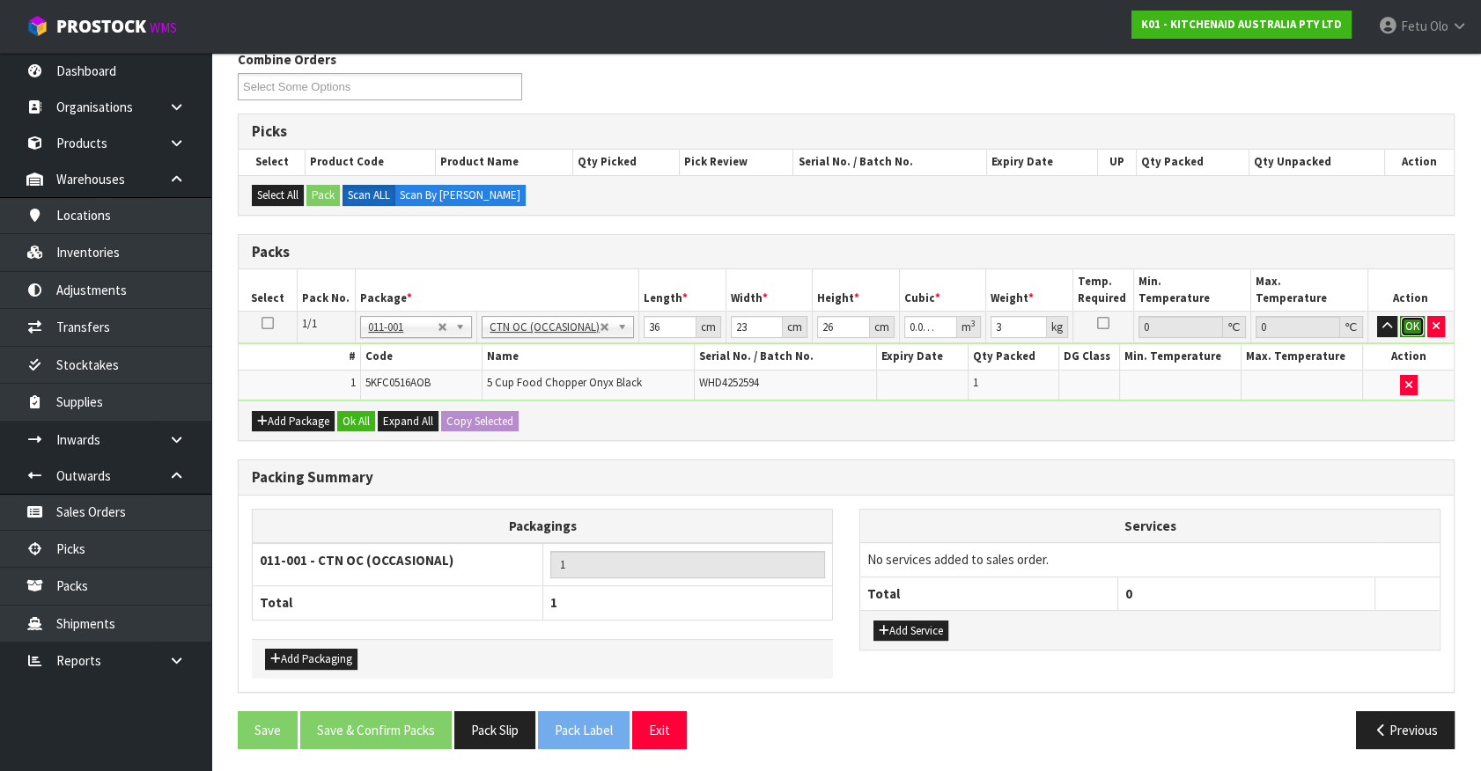
click at [1400, 322] on button "OK" at bounding box center [1412, 326] width 25 height 21
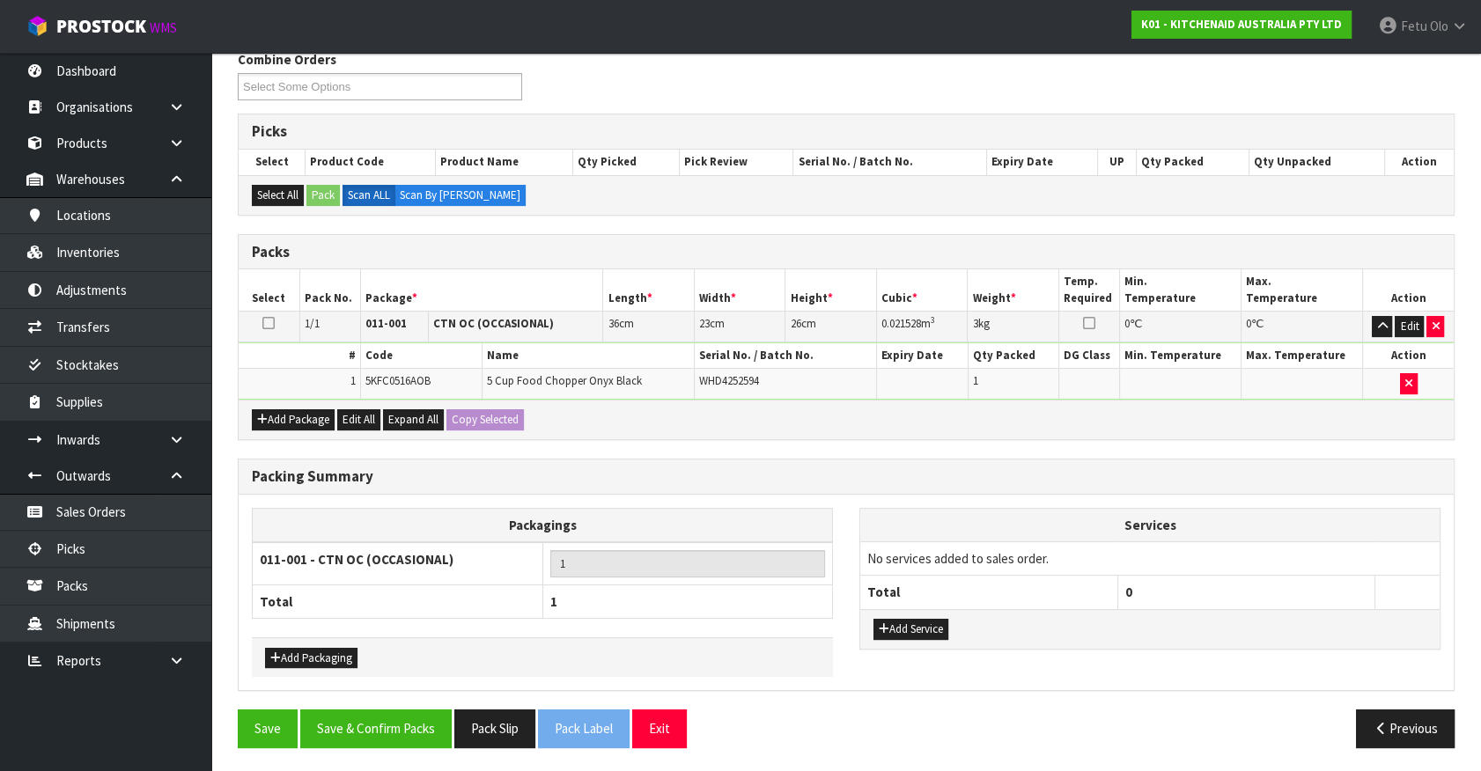
scroll to position [230, 0]
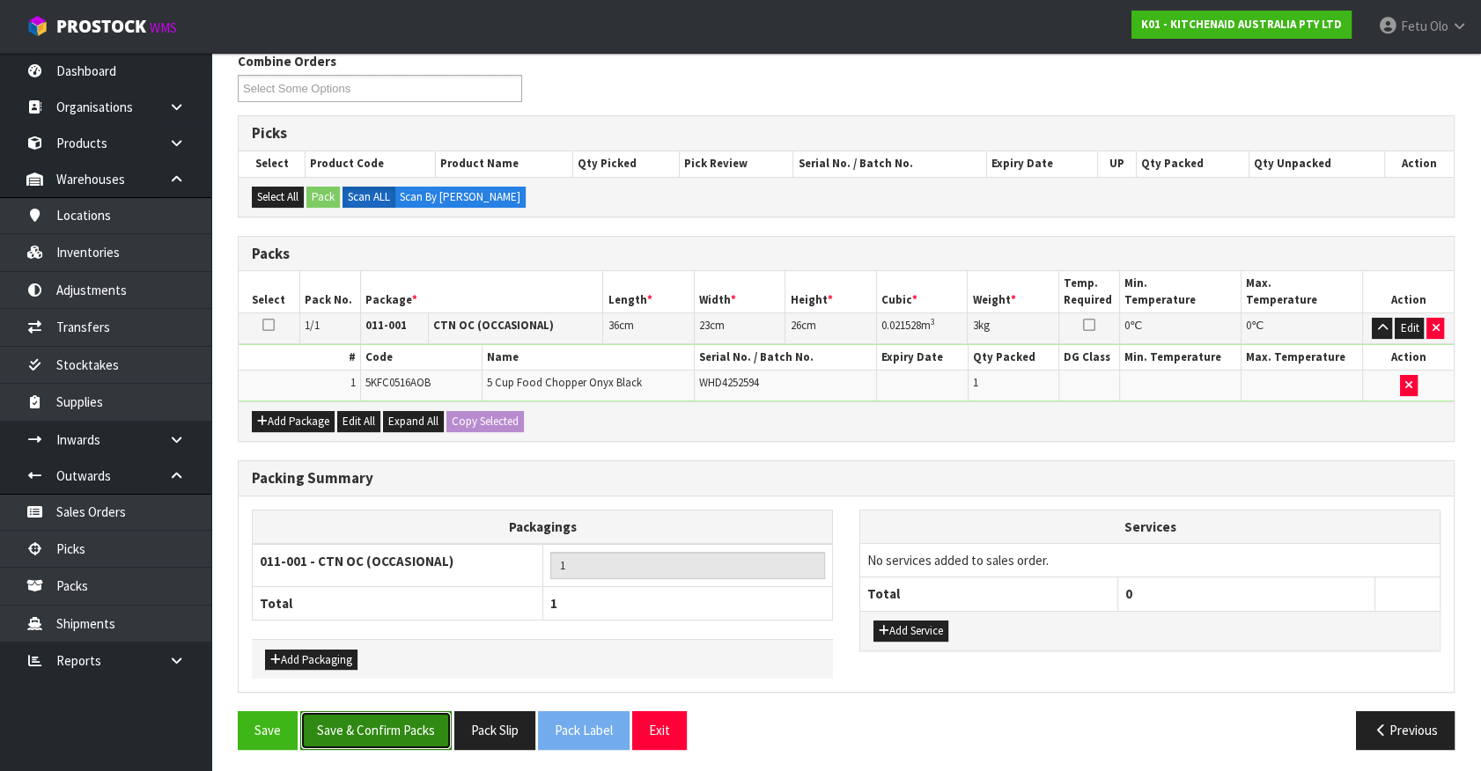
click at [408, 713] on button "Save & Confirm Packs" at bounding box center [375, 730] width 151 height 38
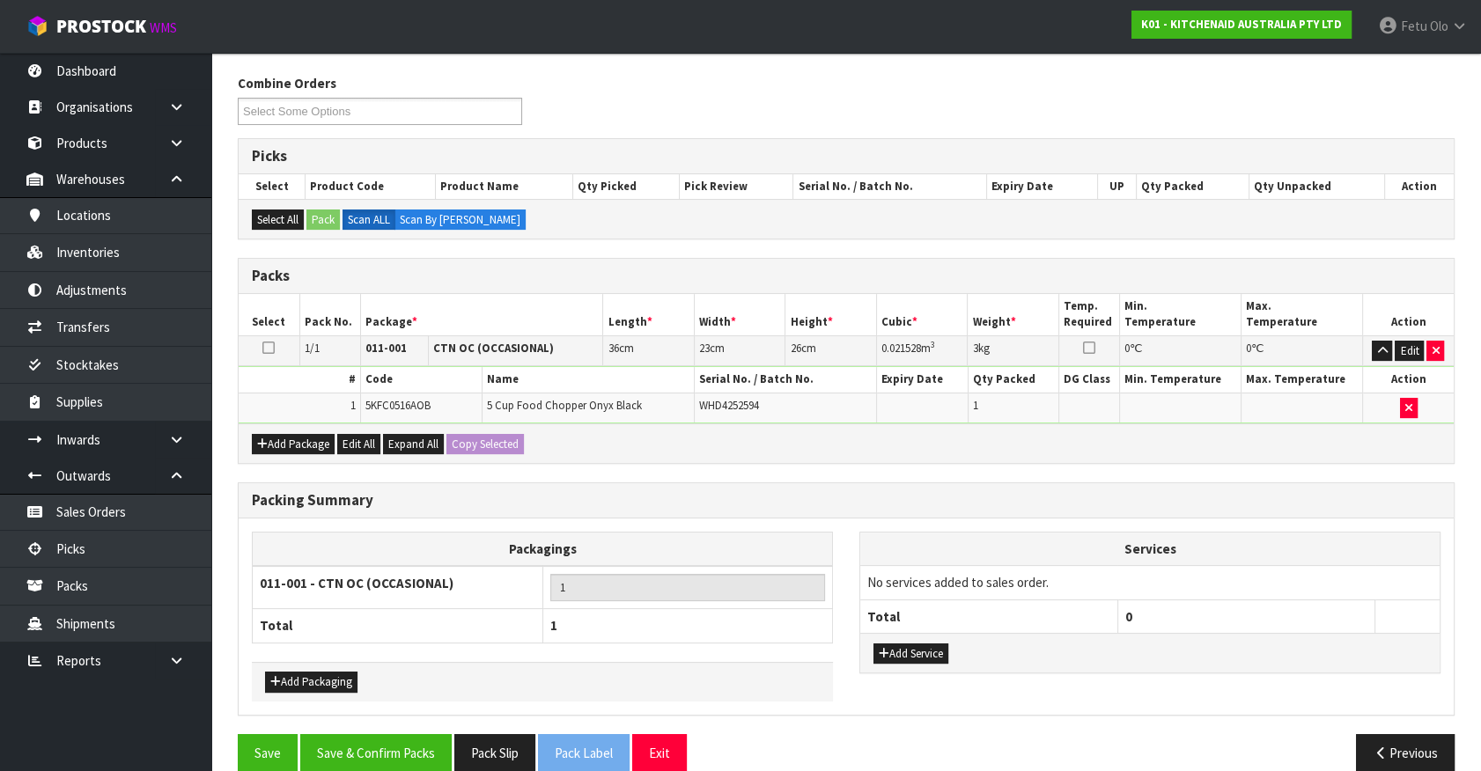
scroll to position [198, 0]
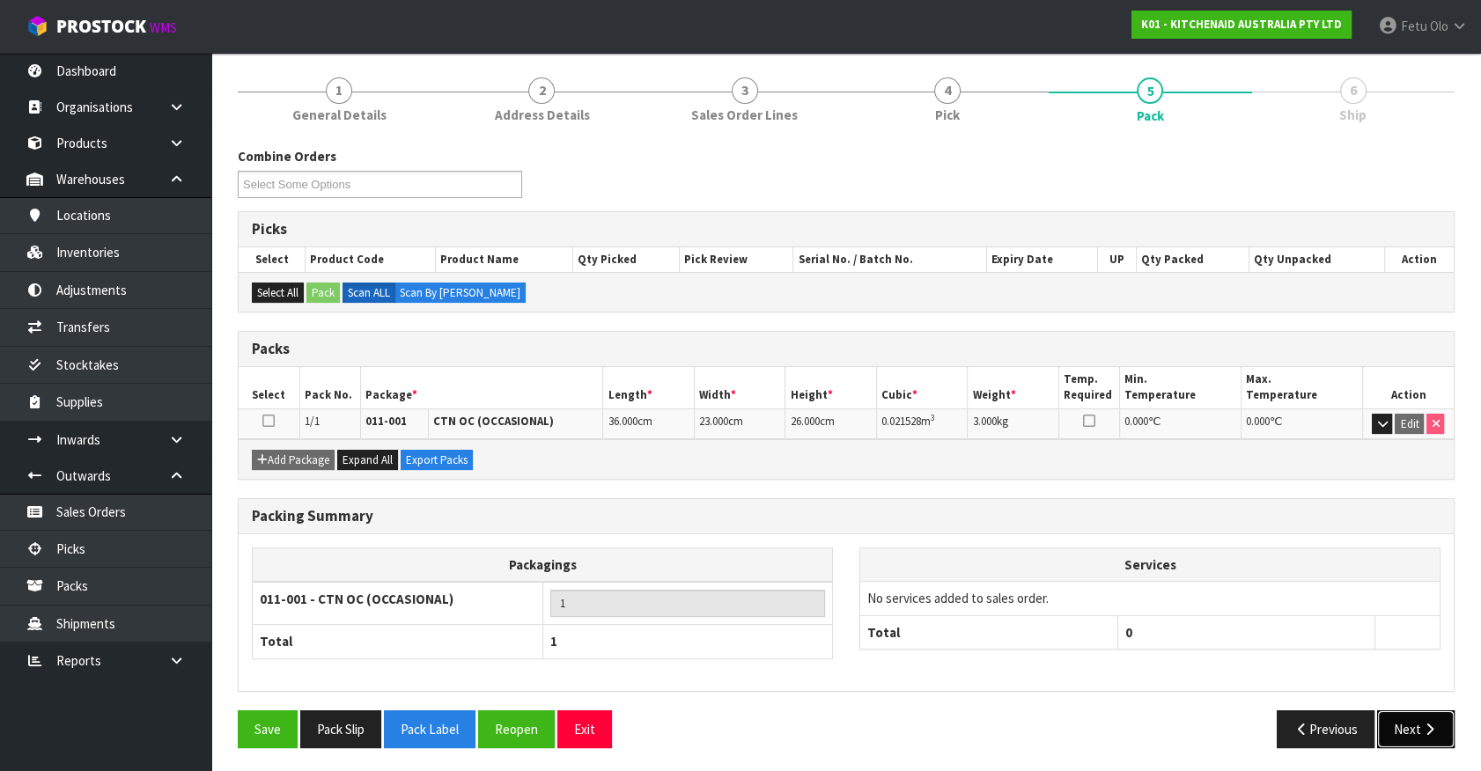
click at [1387, 719] on button "Next" at bounding box center [1415, 729] width 77 height 38
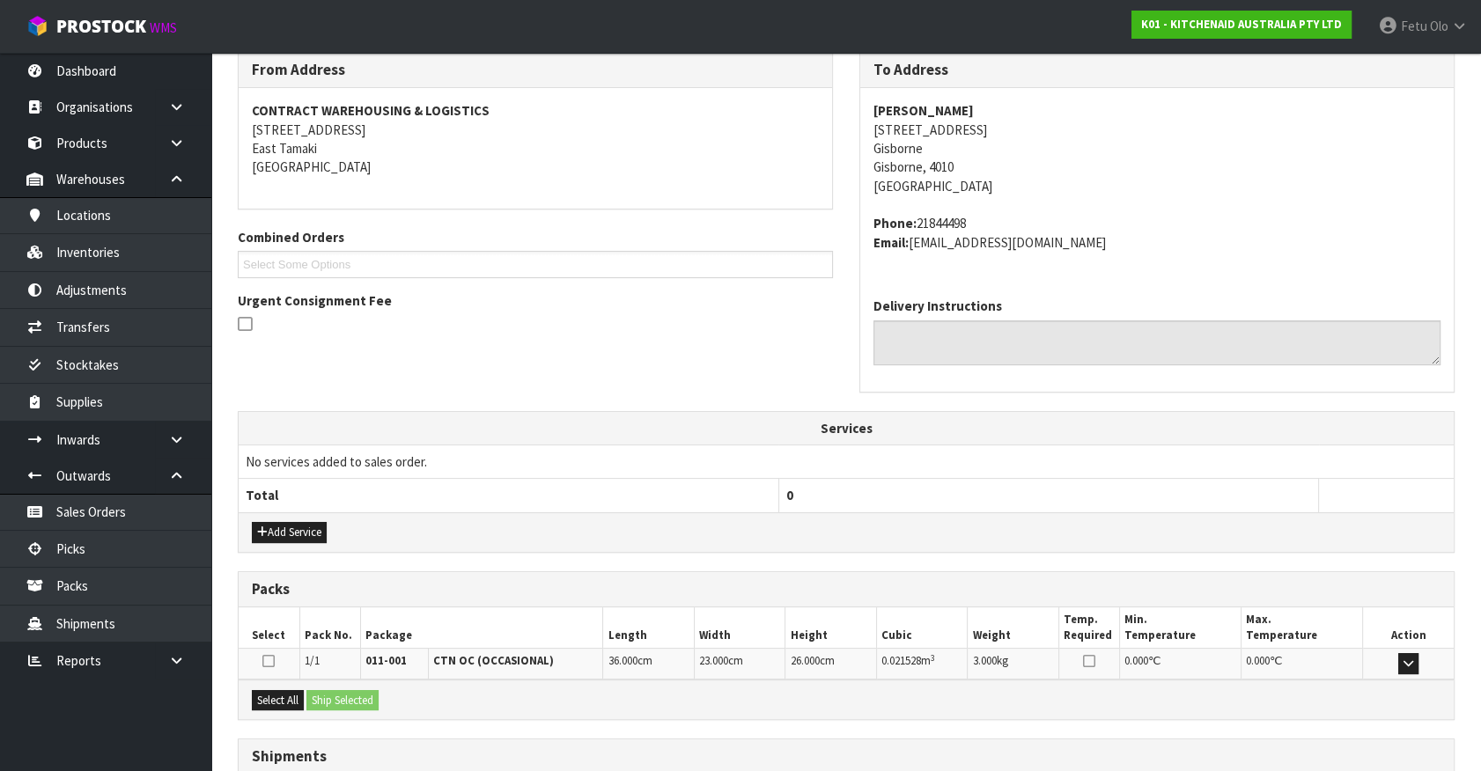
scroll to position [428, 0]
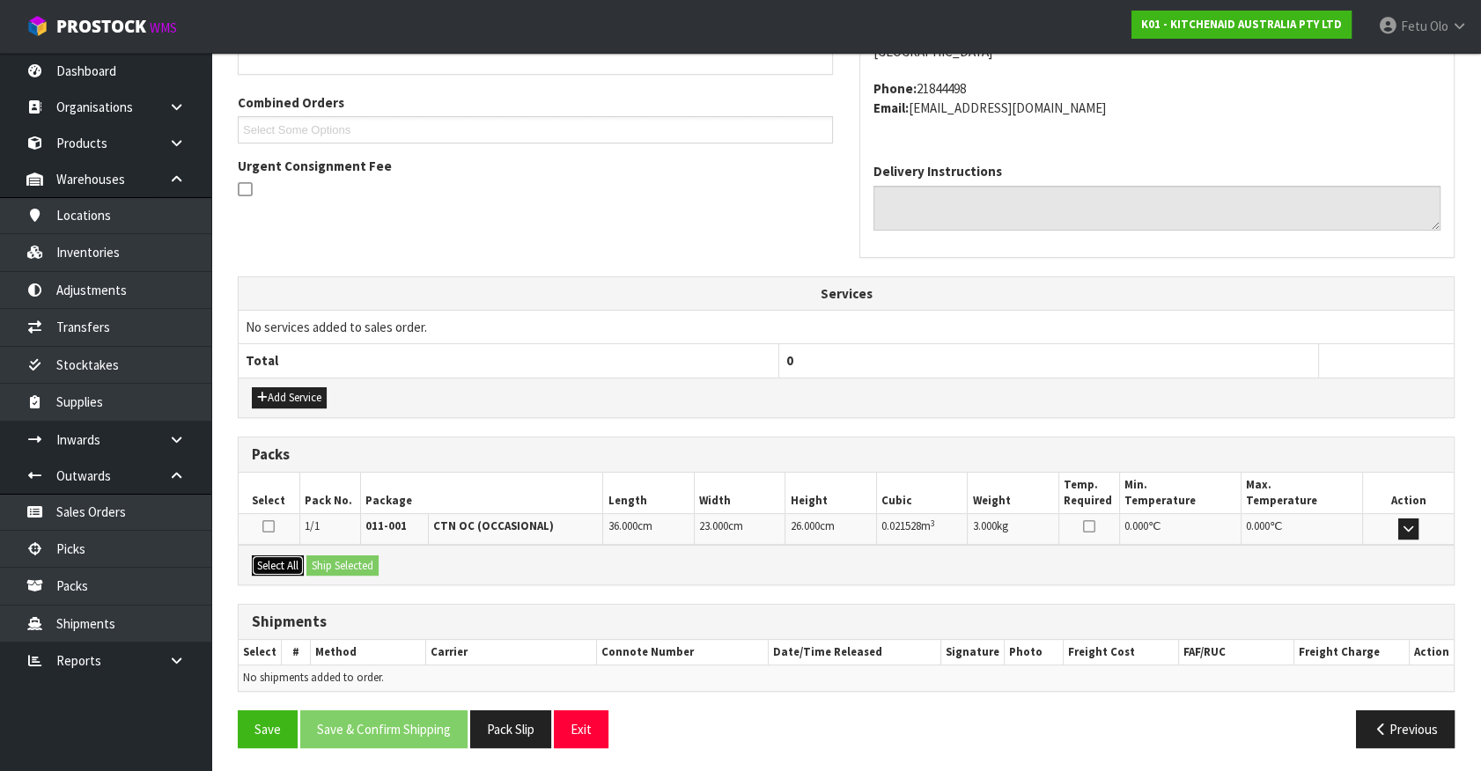
click at [269, 563] on button "Select All" at bounding box center [278, 566] width 52 height 21
click at [342, 556] on button "Ship Selected" at bounding box center [342, 566] width 72 height 21
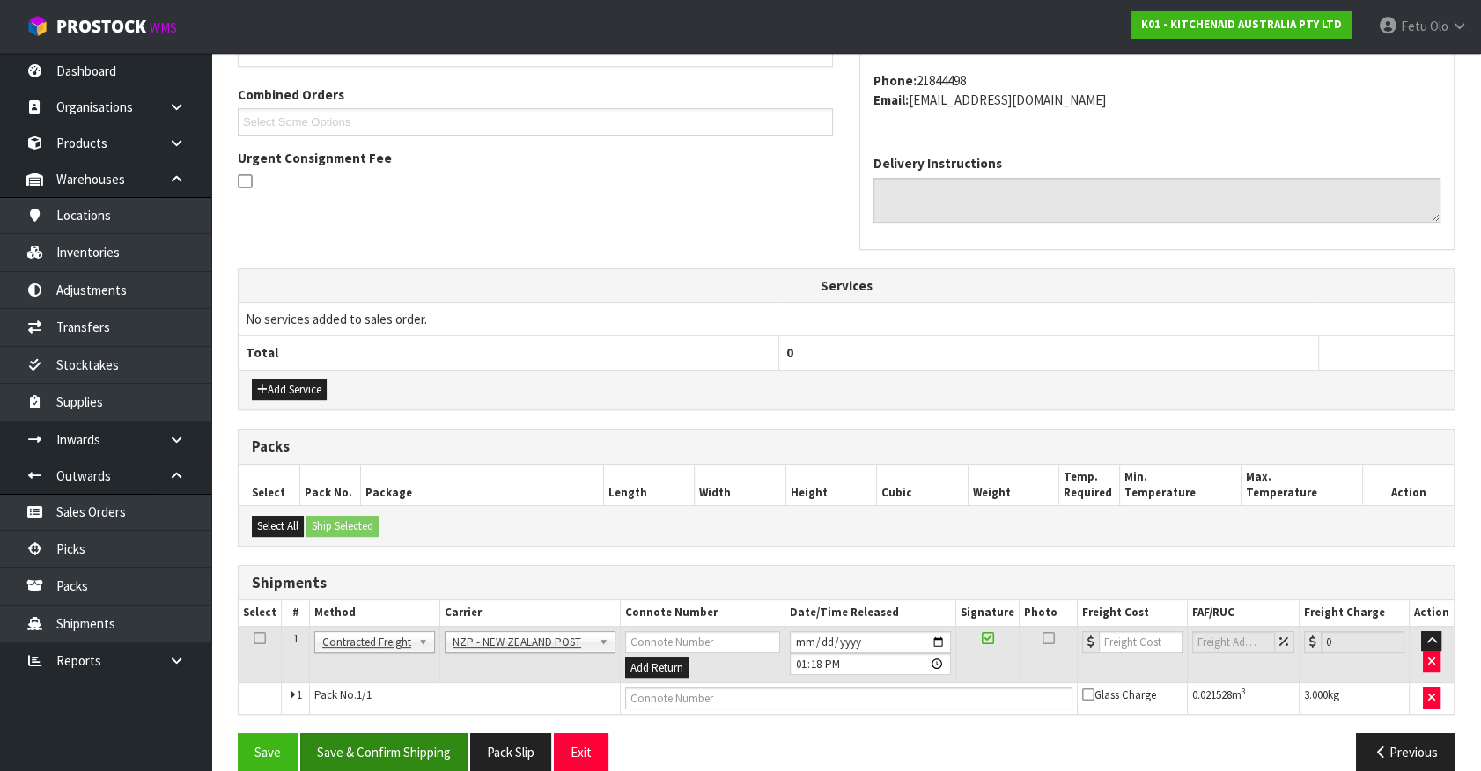
scroll to position [459, 0]
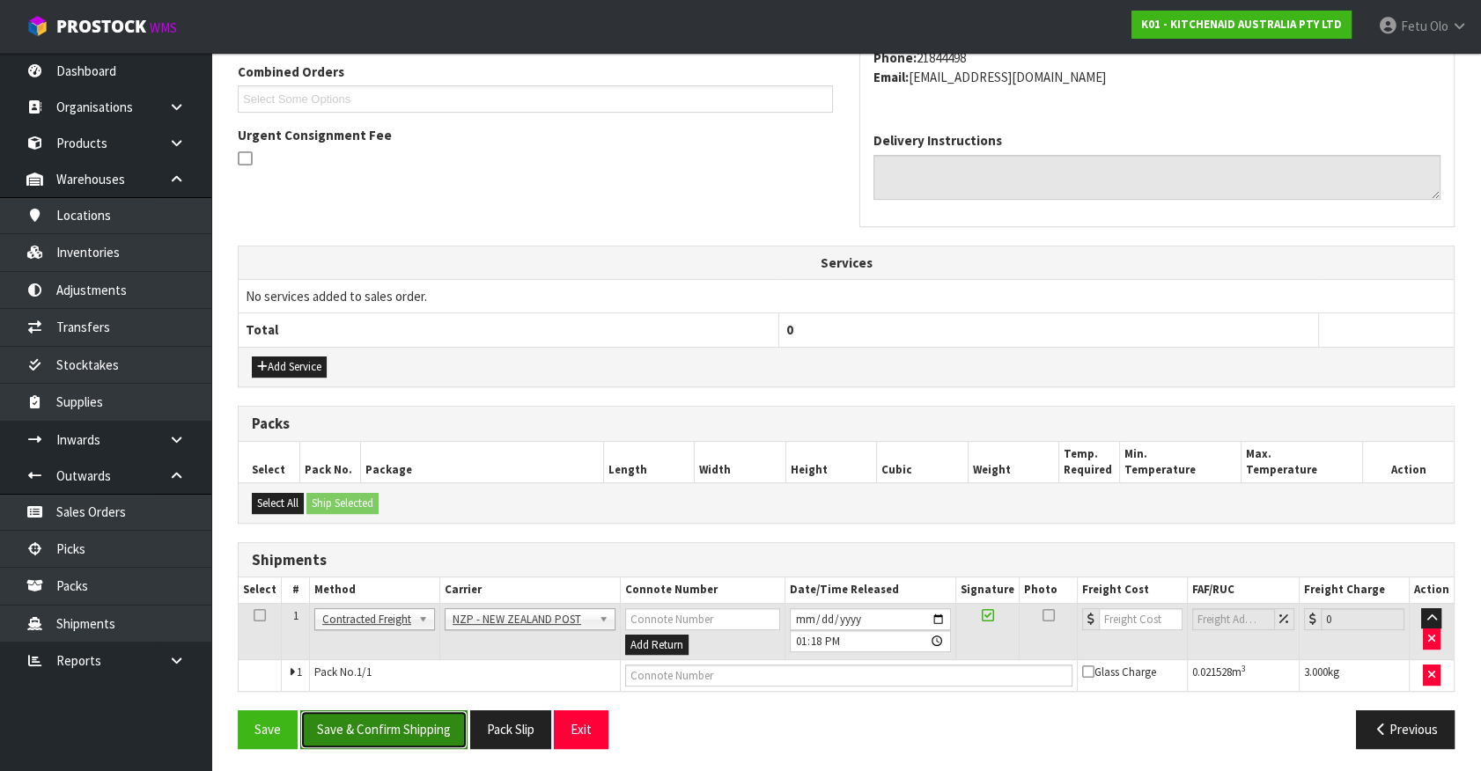
click at [375, 734] on button "Save & Confirm Shipping" at bounding box center [383, 729] width 167 height 38
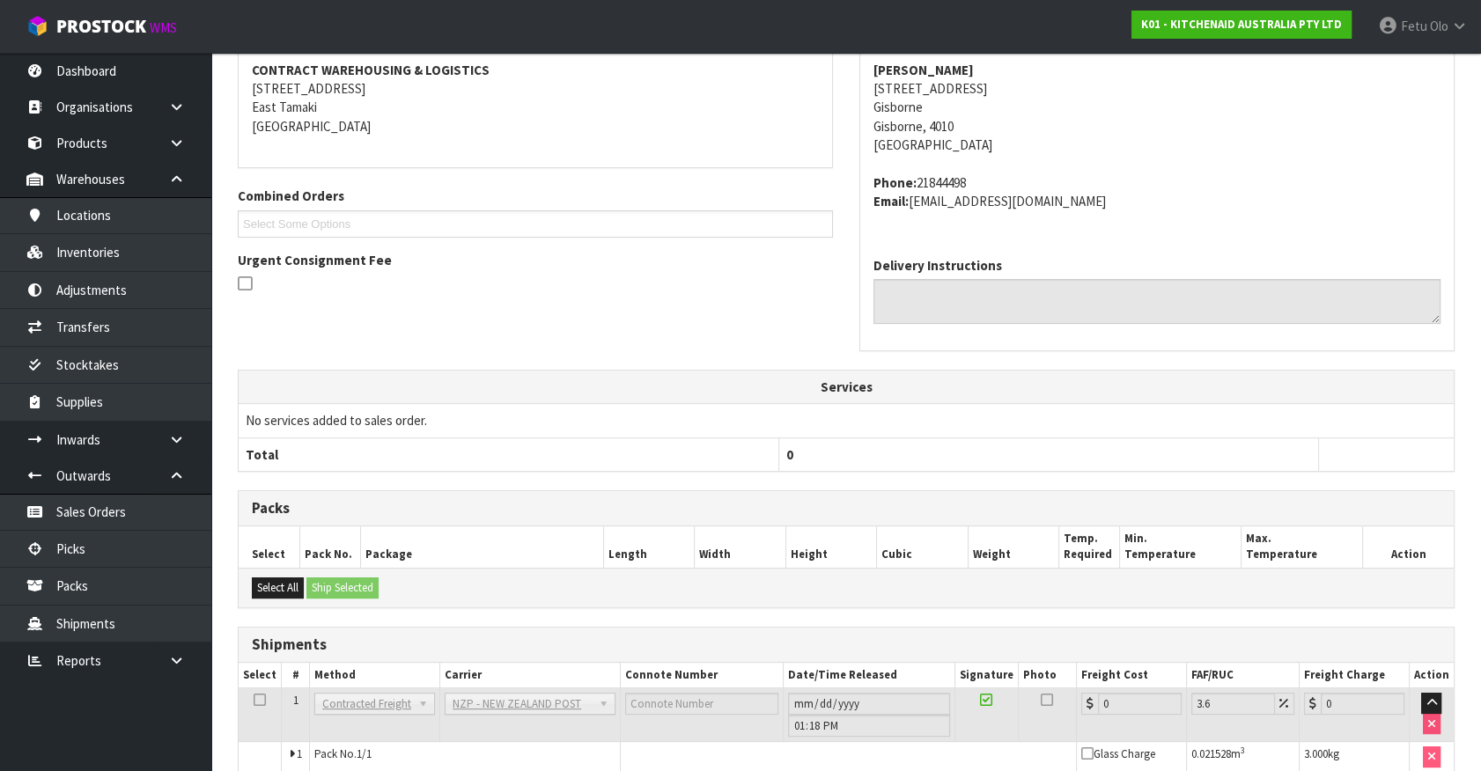
scroll to position [434, 0]
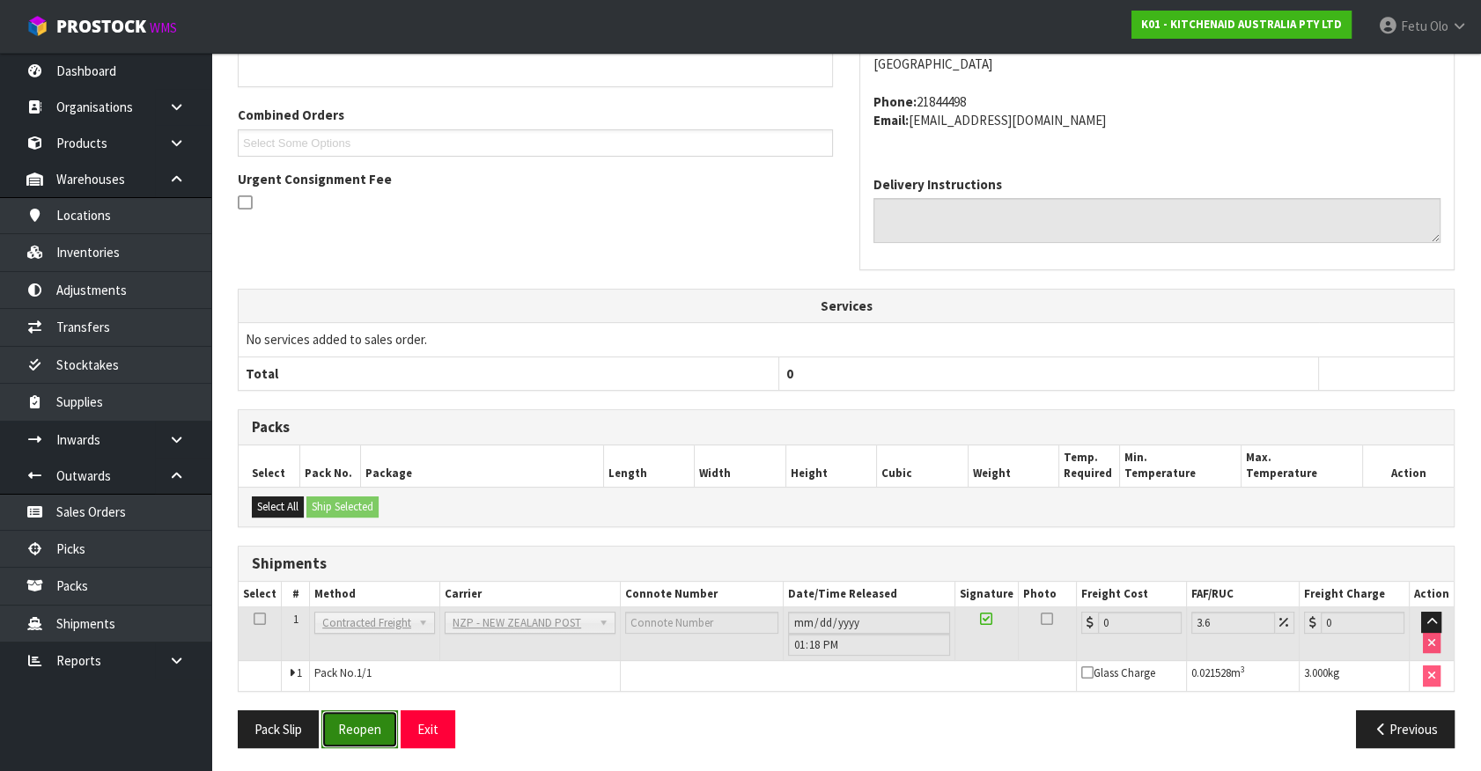
click at [361, 728] on button "Reopen" at bounding box center [359, 729] width 77 height 38
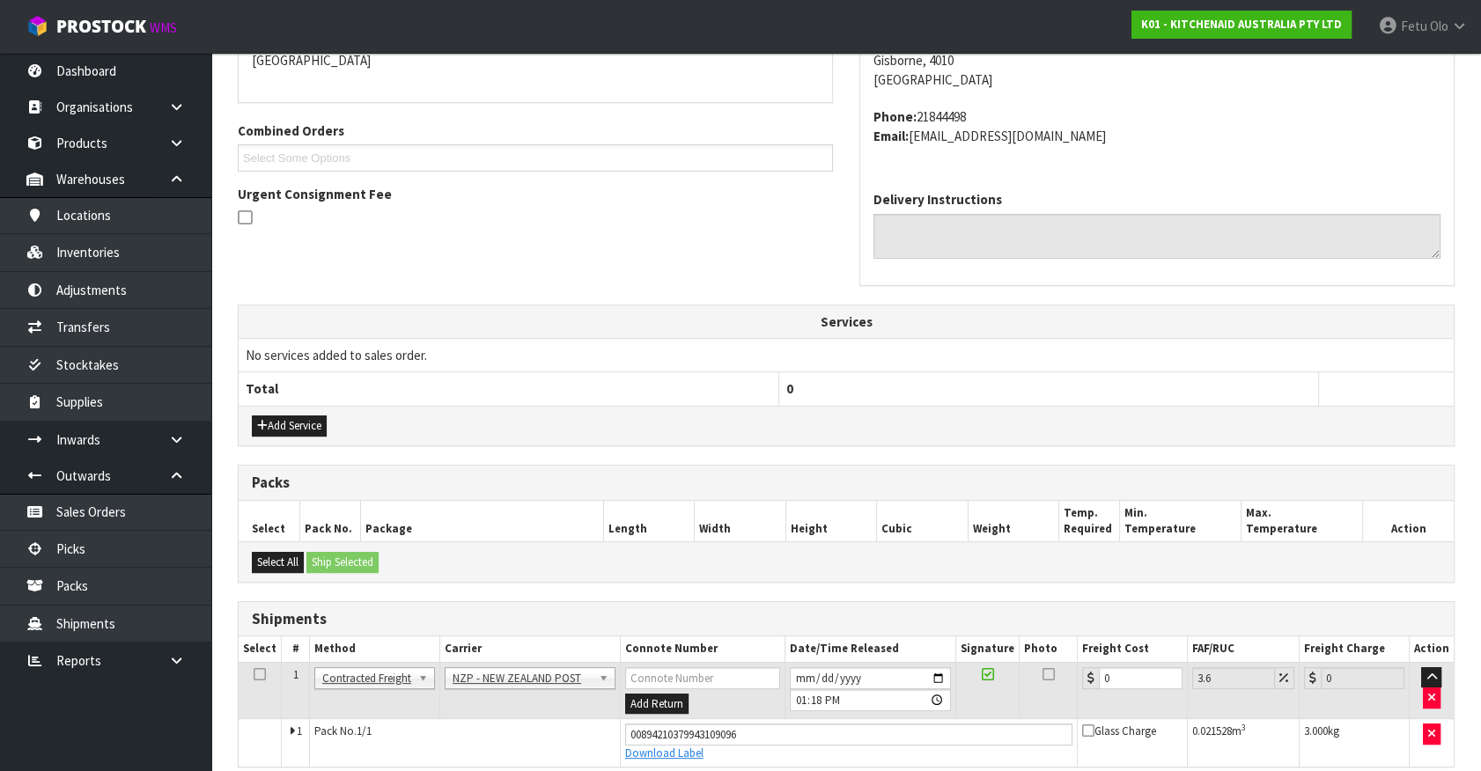
scroll to position [415, 0]
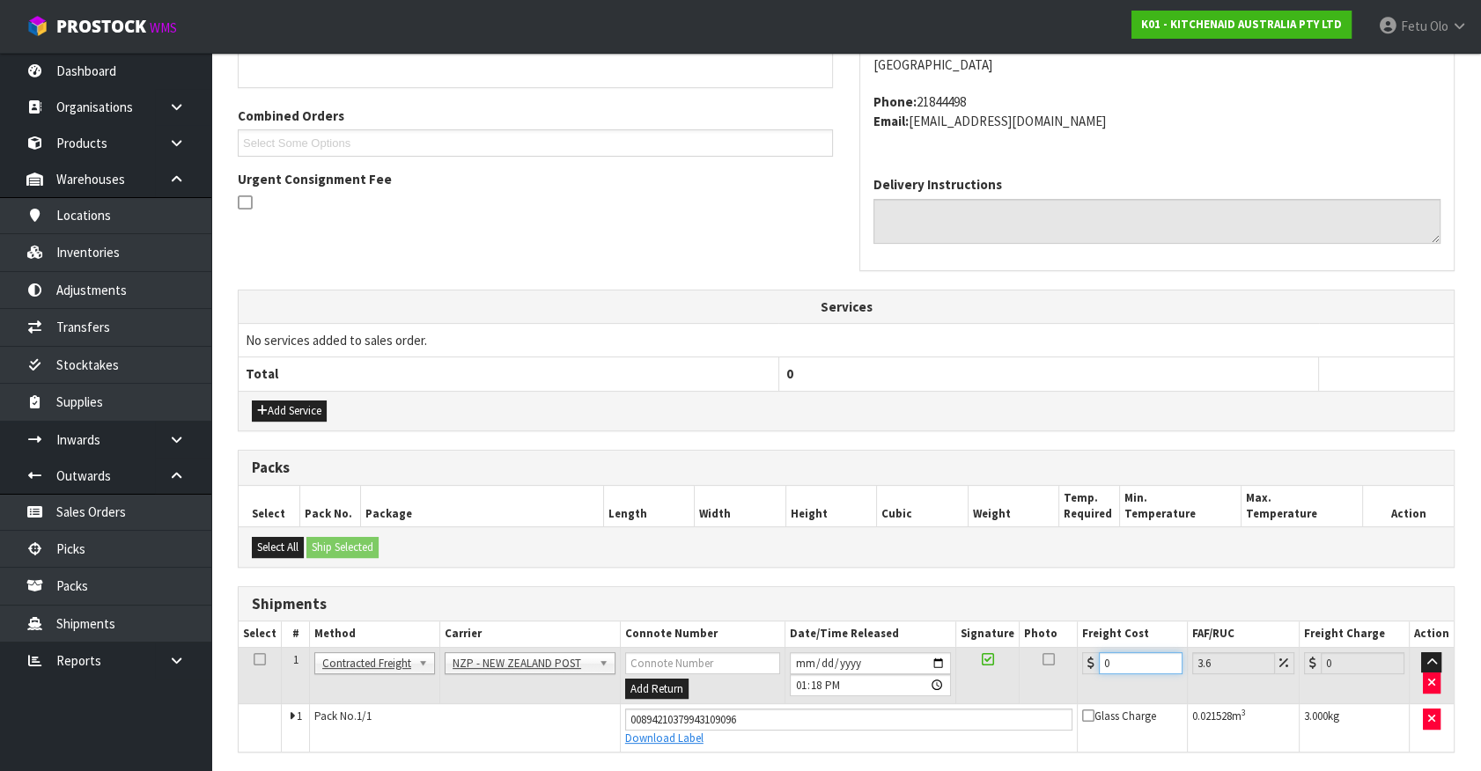
drag, startPoint x: 1117, startPoint y: 660, endPoint x: 846, endPoint y: 733, distance: 280.8
click at [846, 733] on tbody "1 Client Local Pickup Customer Local Pickup Company Freight Contracted Freight …" at bounding box center [846, 699] width 1215 height 104
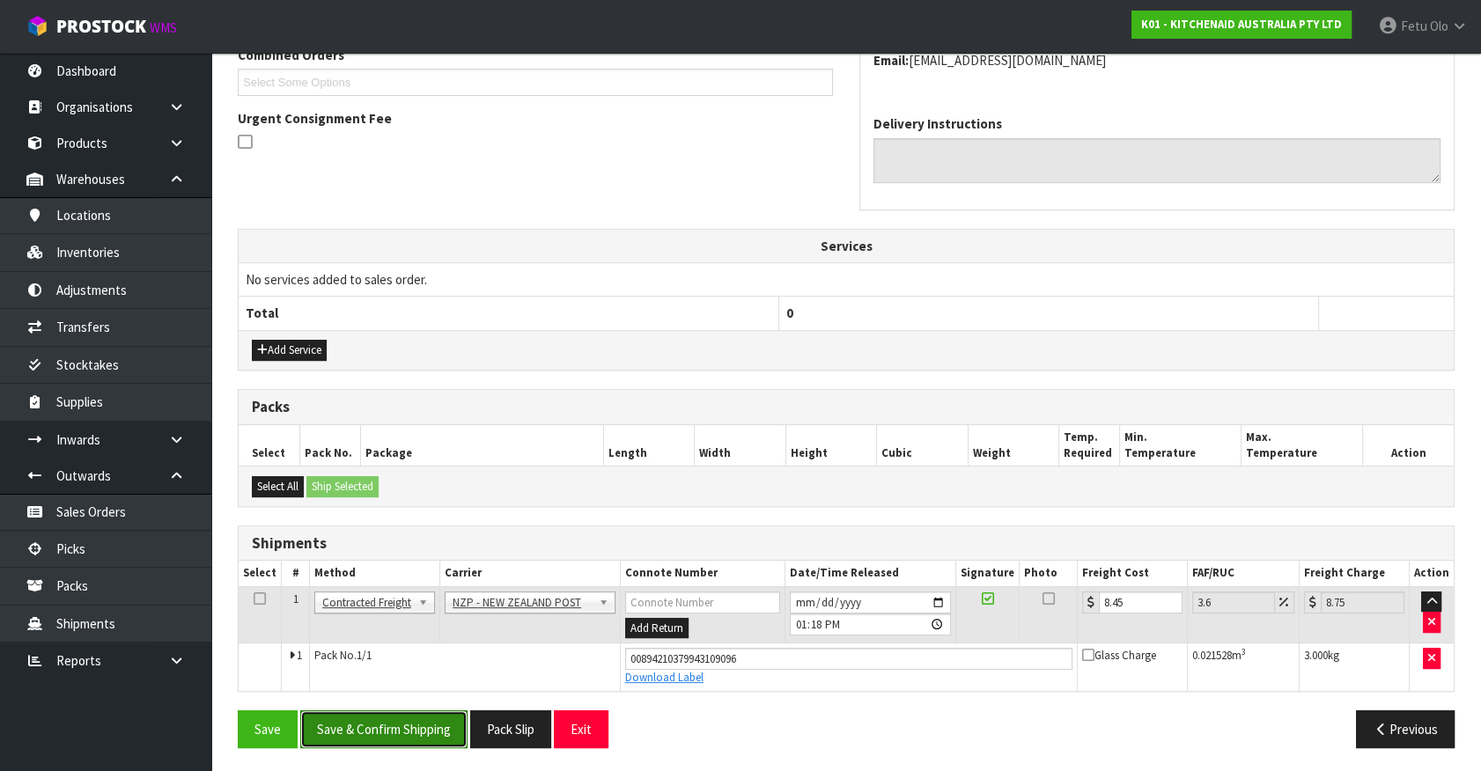
click at [404, 717] on button "Save & Confirm Shipping" at bounding box center [383, 729] width 167 height 38
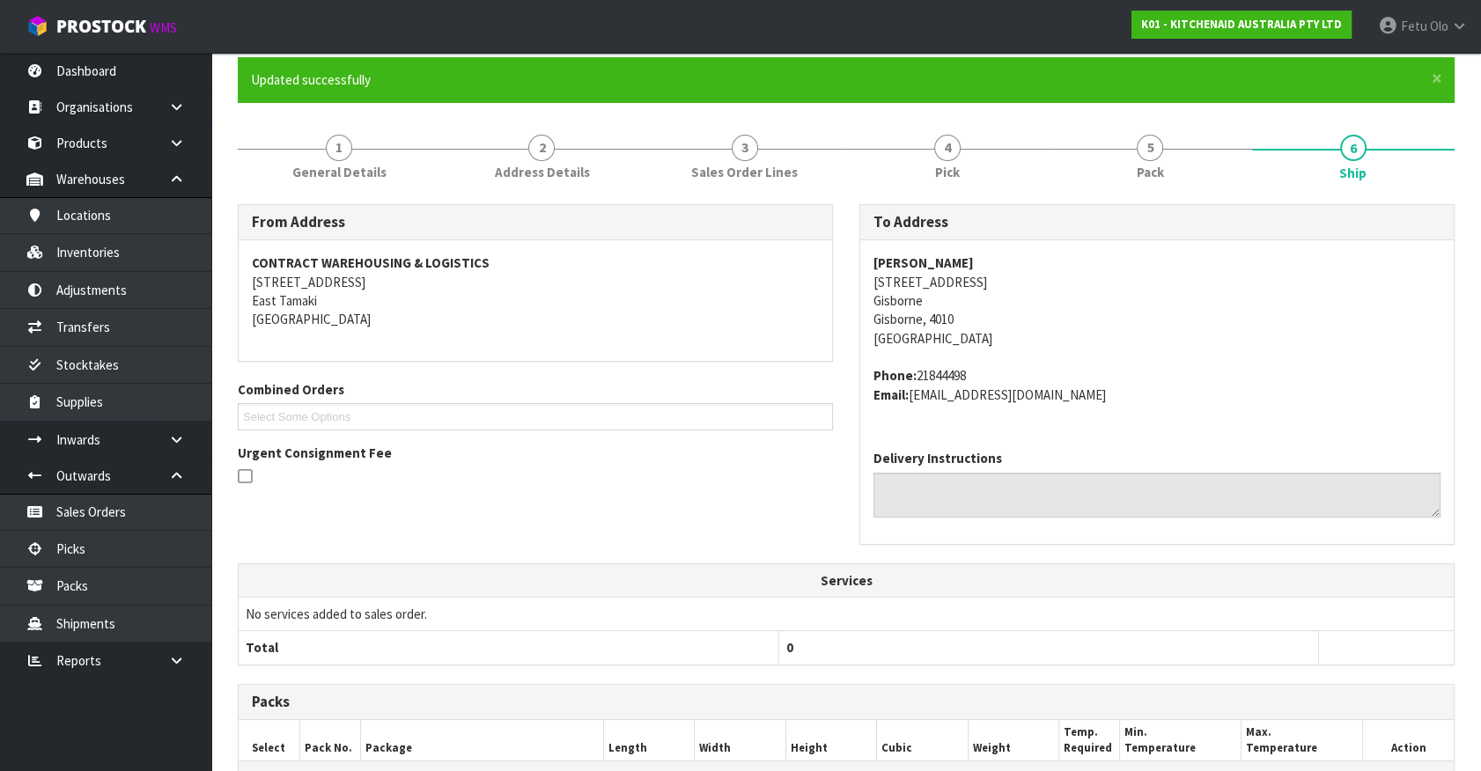
scroll to position [320, 0]
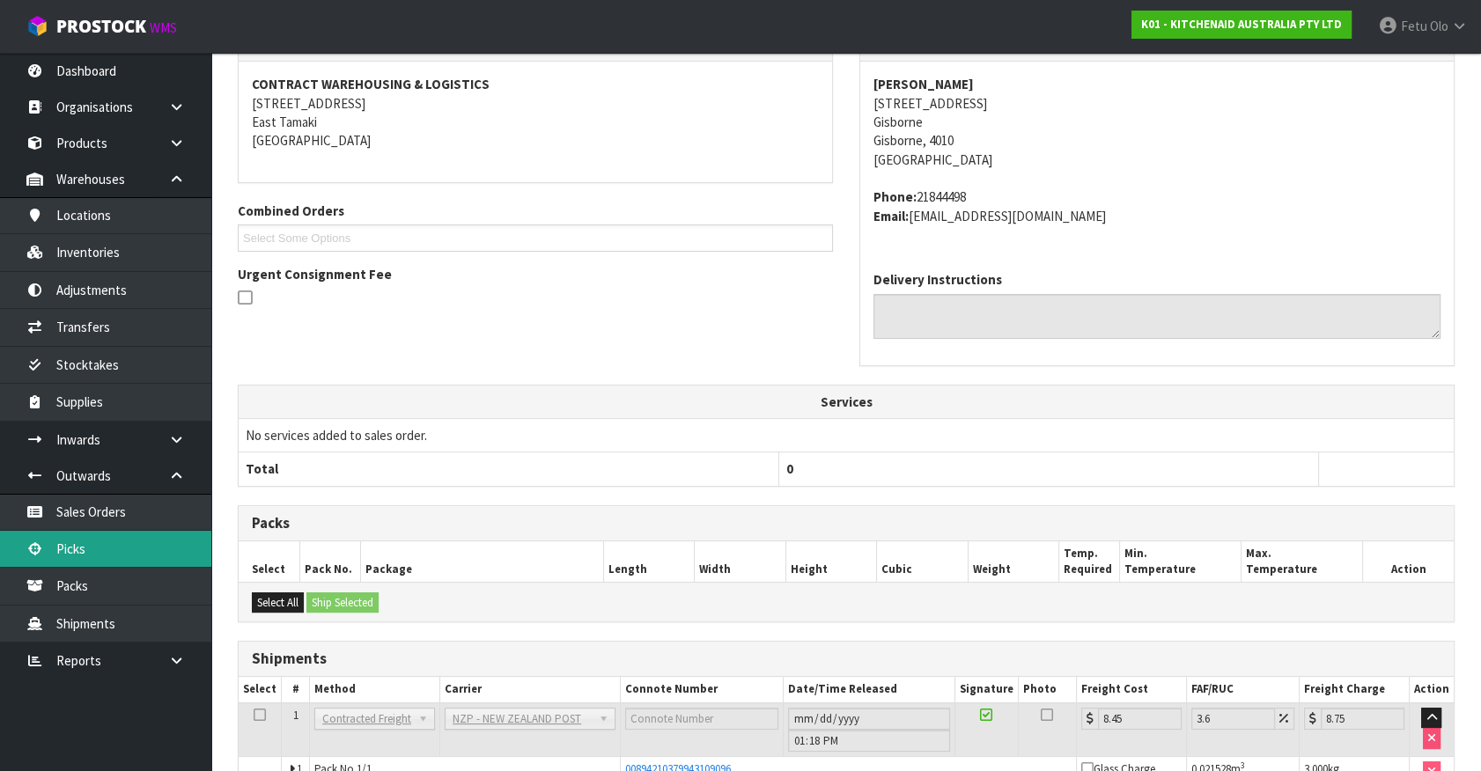
click at [60, 552] on link "Picks" at bounding box center [105, 549] width 211 height 36
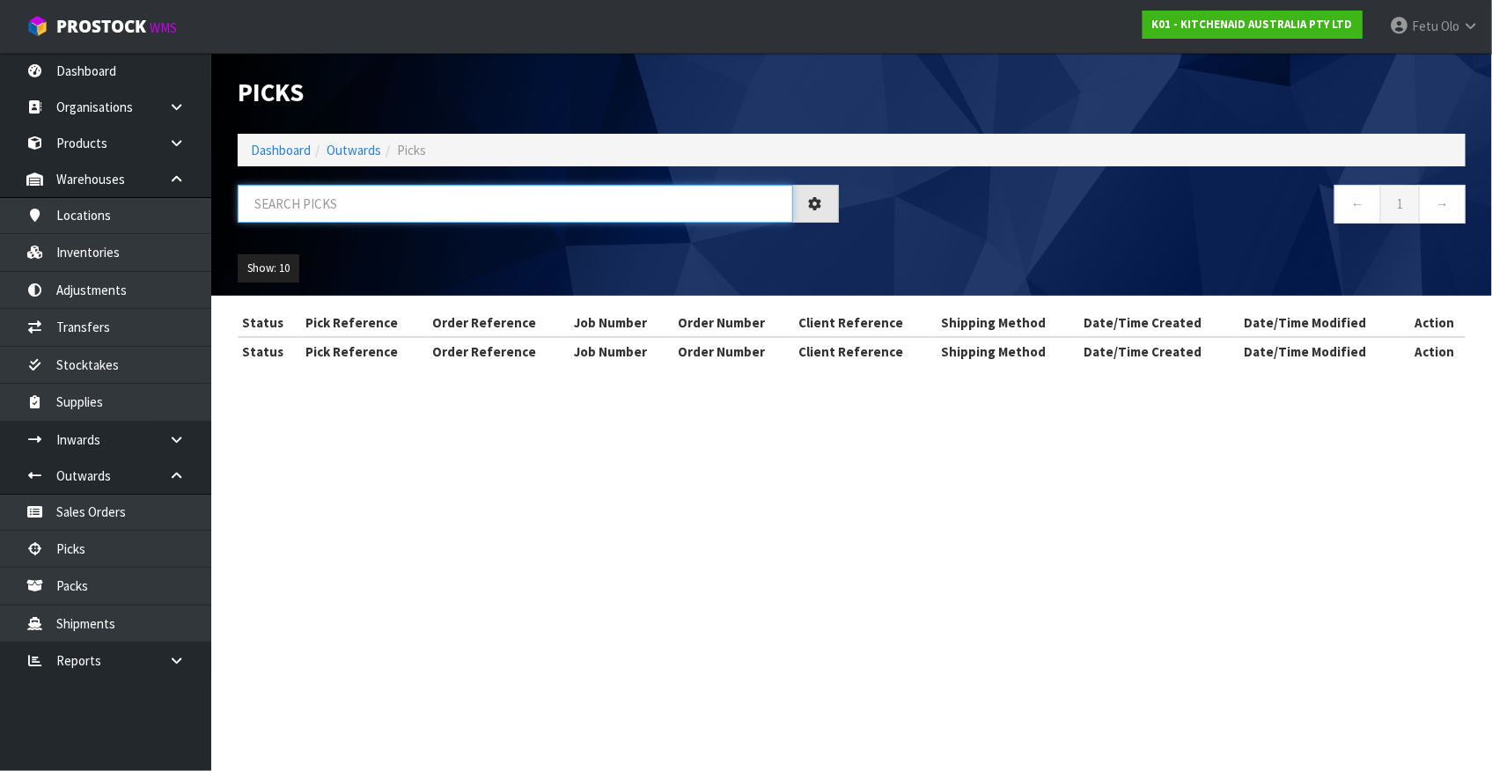
click at [409, 202] on input "text" at bounding box center [516, 204] width 556 height 38
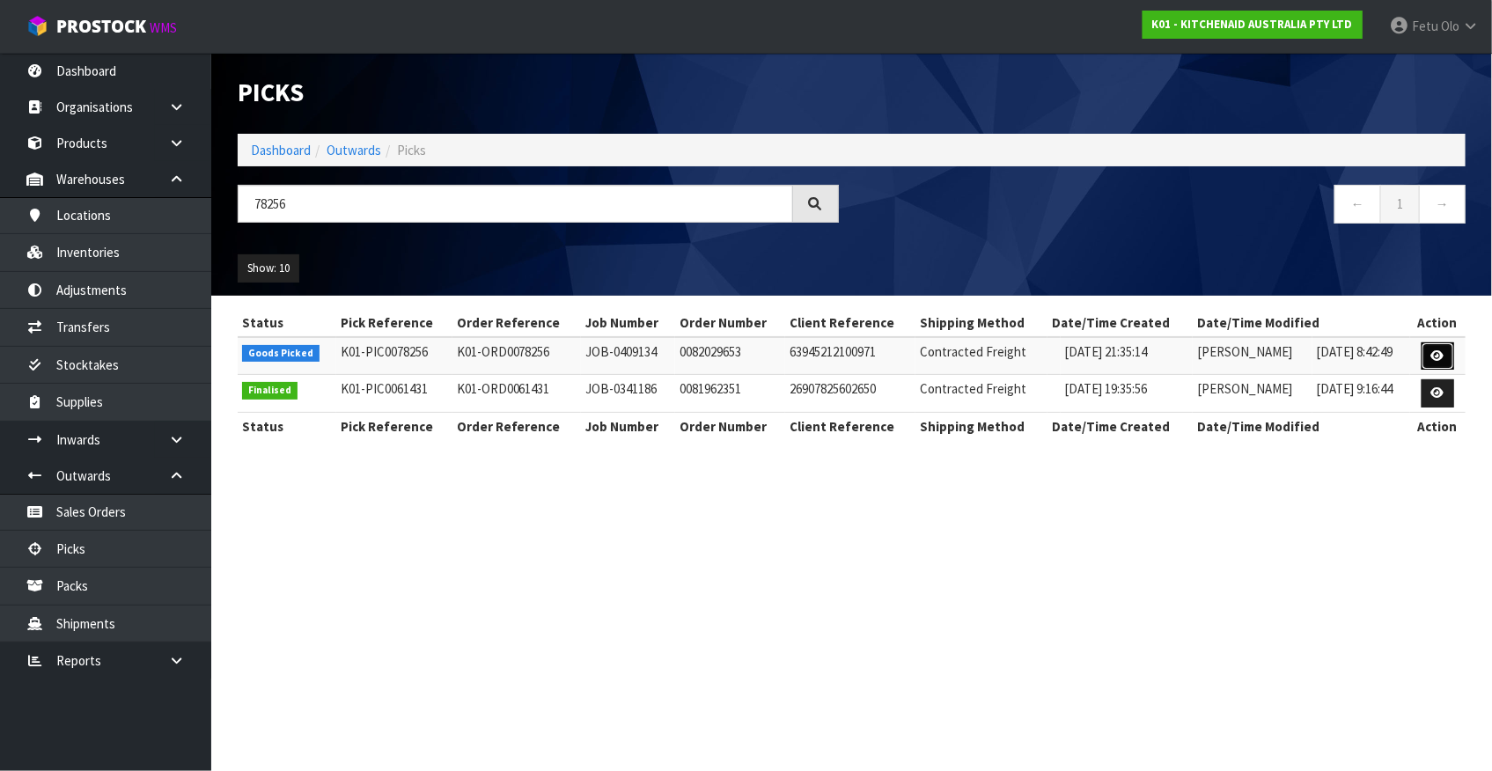
click at [1445, 357] on icon at bounding box center [1438, 355] width 13 height 11
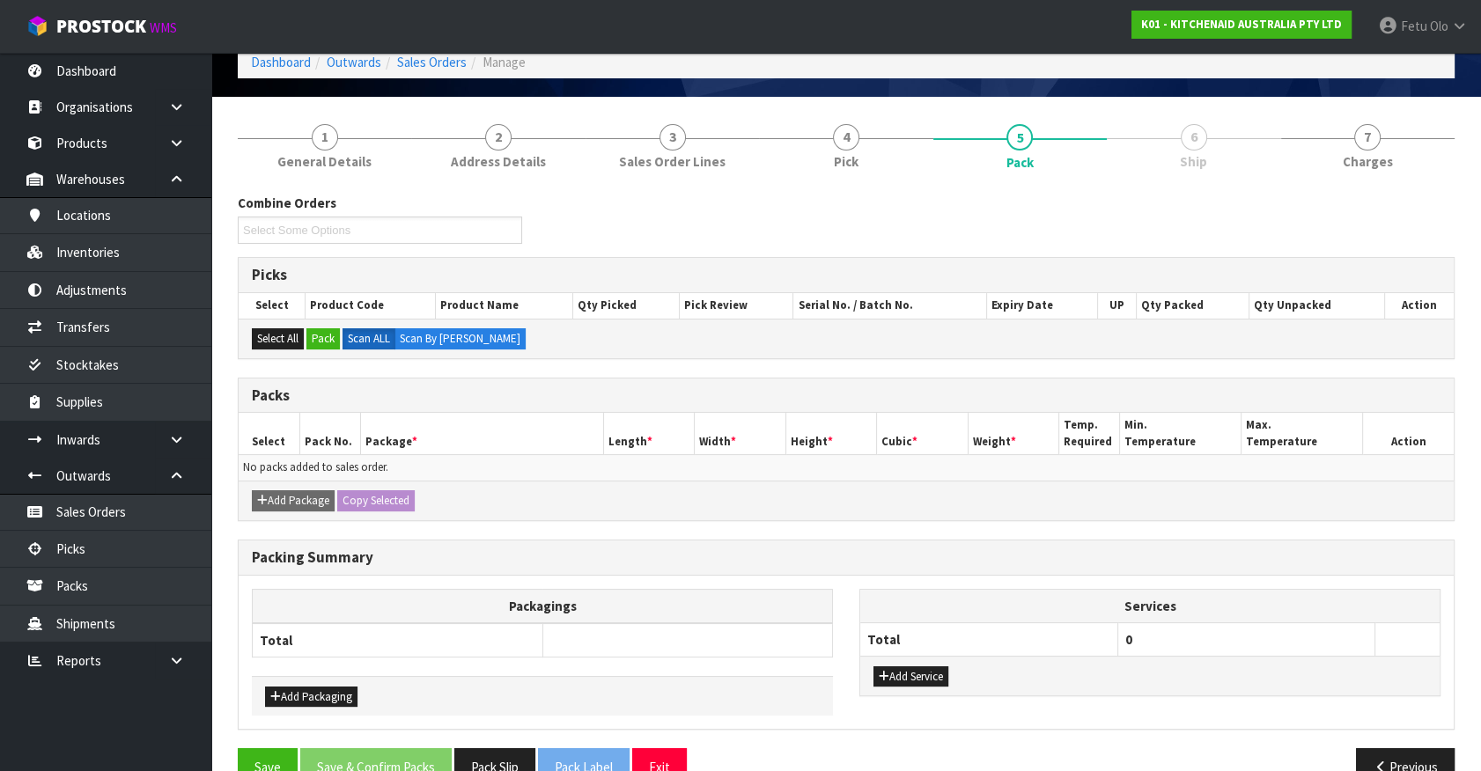
scroll to position [126, 0]
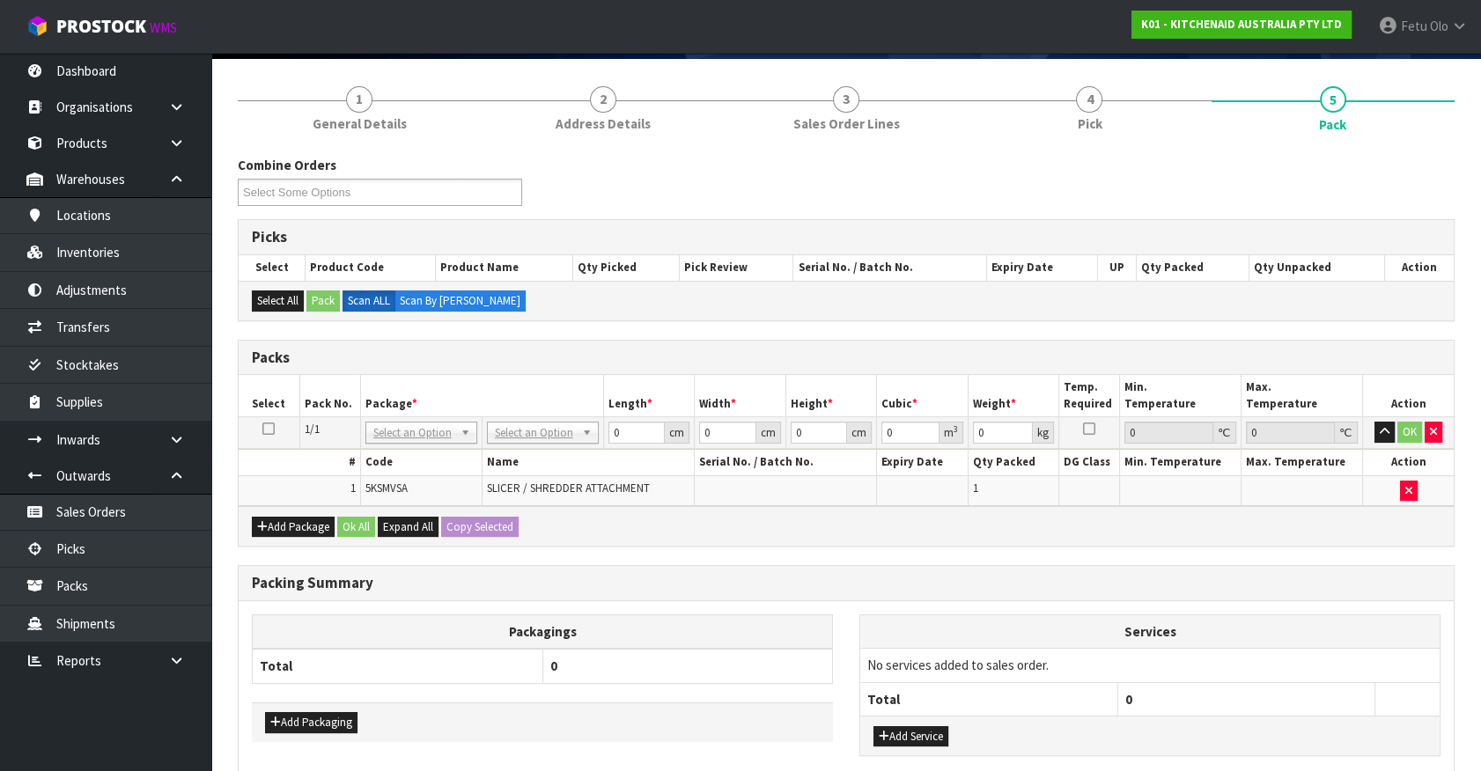
drag, startPoint x: 559, startPoint y: 649, endPoint x: 411, endPoint y: 440, distance: 255.8
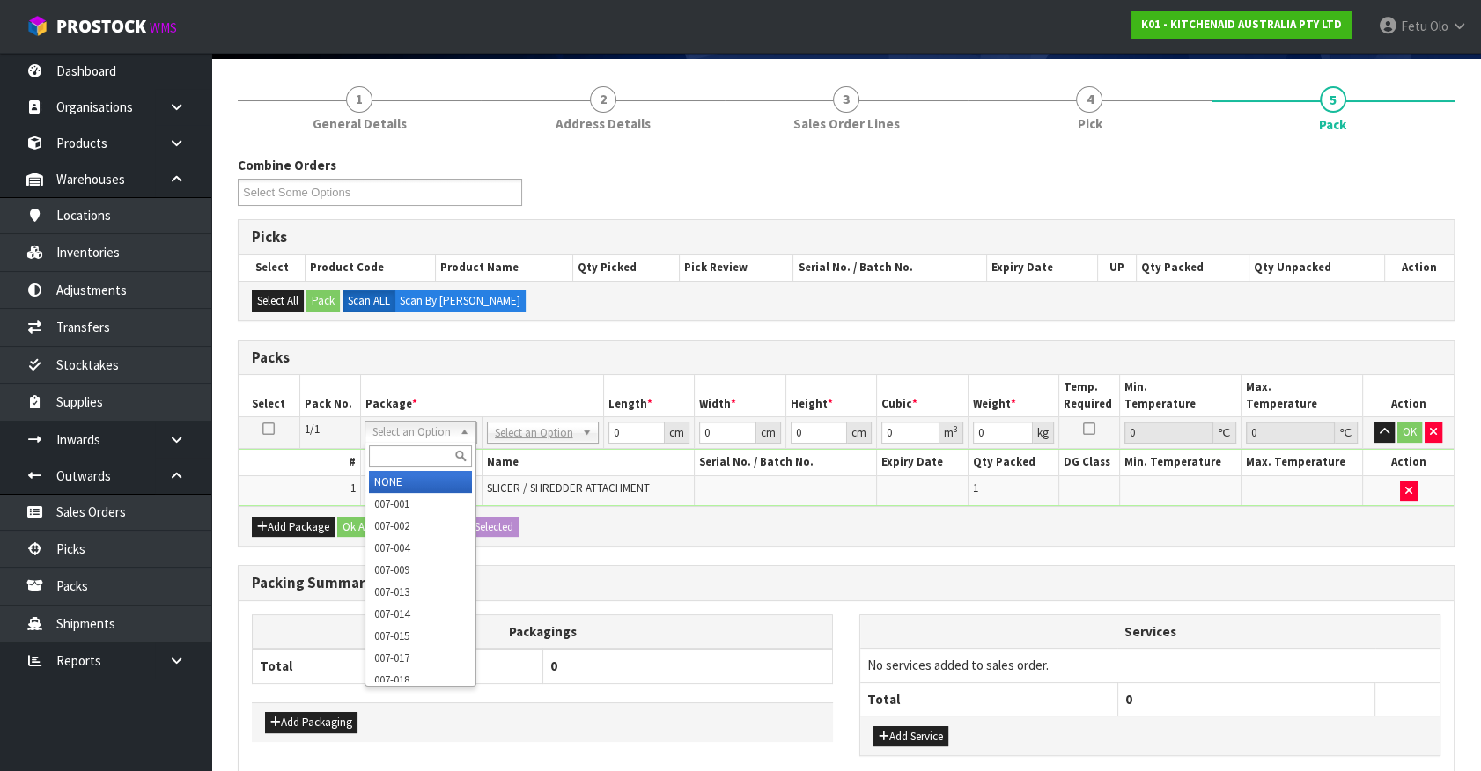
click at [401, 439] on div "Select an Option NONE 007-001 007-002 007-004 007-009 007-013 007-014 007-015 0…" at bounding box center [420, 432] width 112 height 22
click at [401, 451] on input "text" at bounding box center [420, 456] width 103 height 22
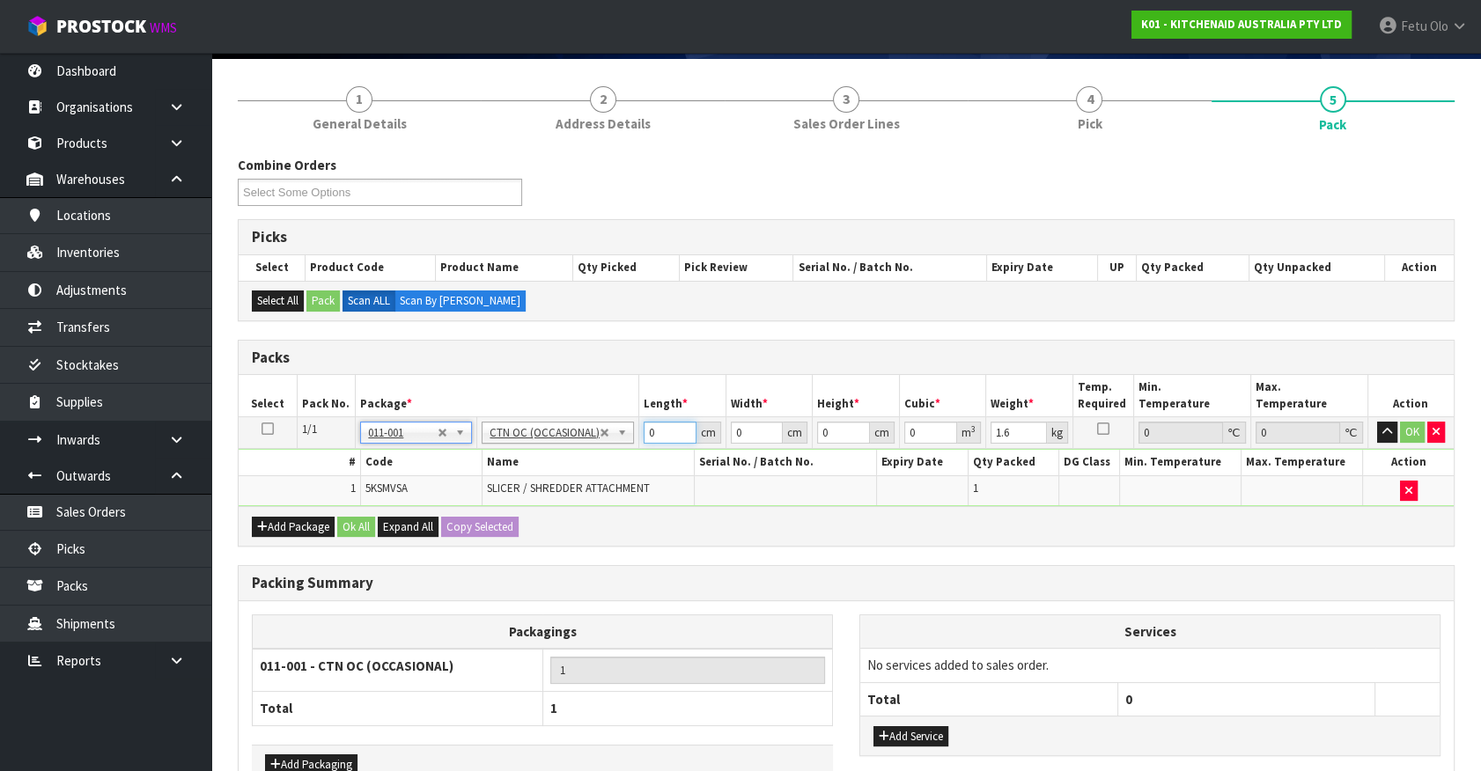
drag, startPoint x: 563, startPoint y: 468, endPoint x: 490, endPoint y: 486, distance: 76.2
click at [490, 486] on tbody "1/1 NONE 007-001 007-002 007-004 007-009 007-013 007-014 007-015 007-017 007-01…" at bounding box center [846, 461] width 1215 height 89
click button "OK" at bounding box center [1412, 432] width 25 height 21
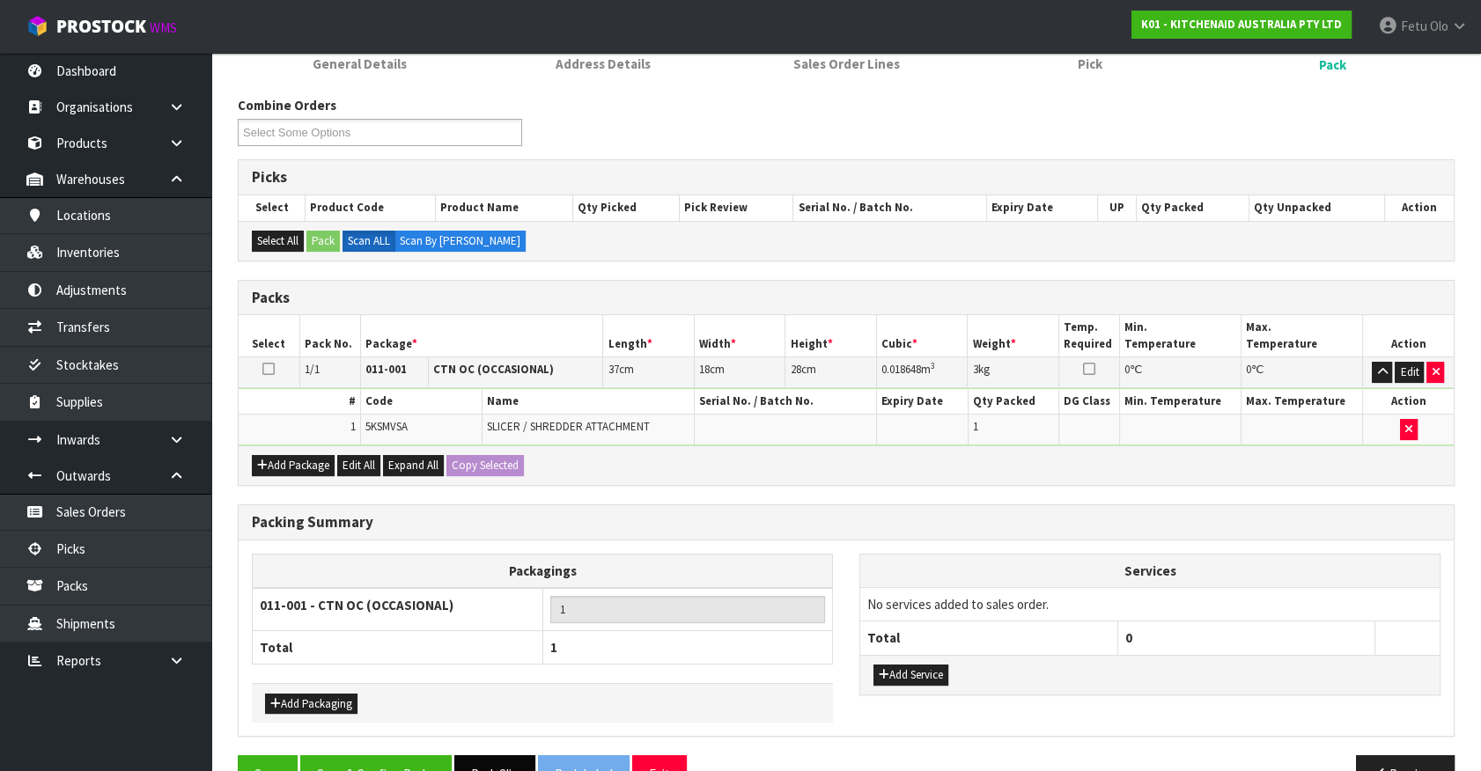
scroll to position [230, 0]
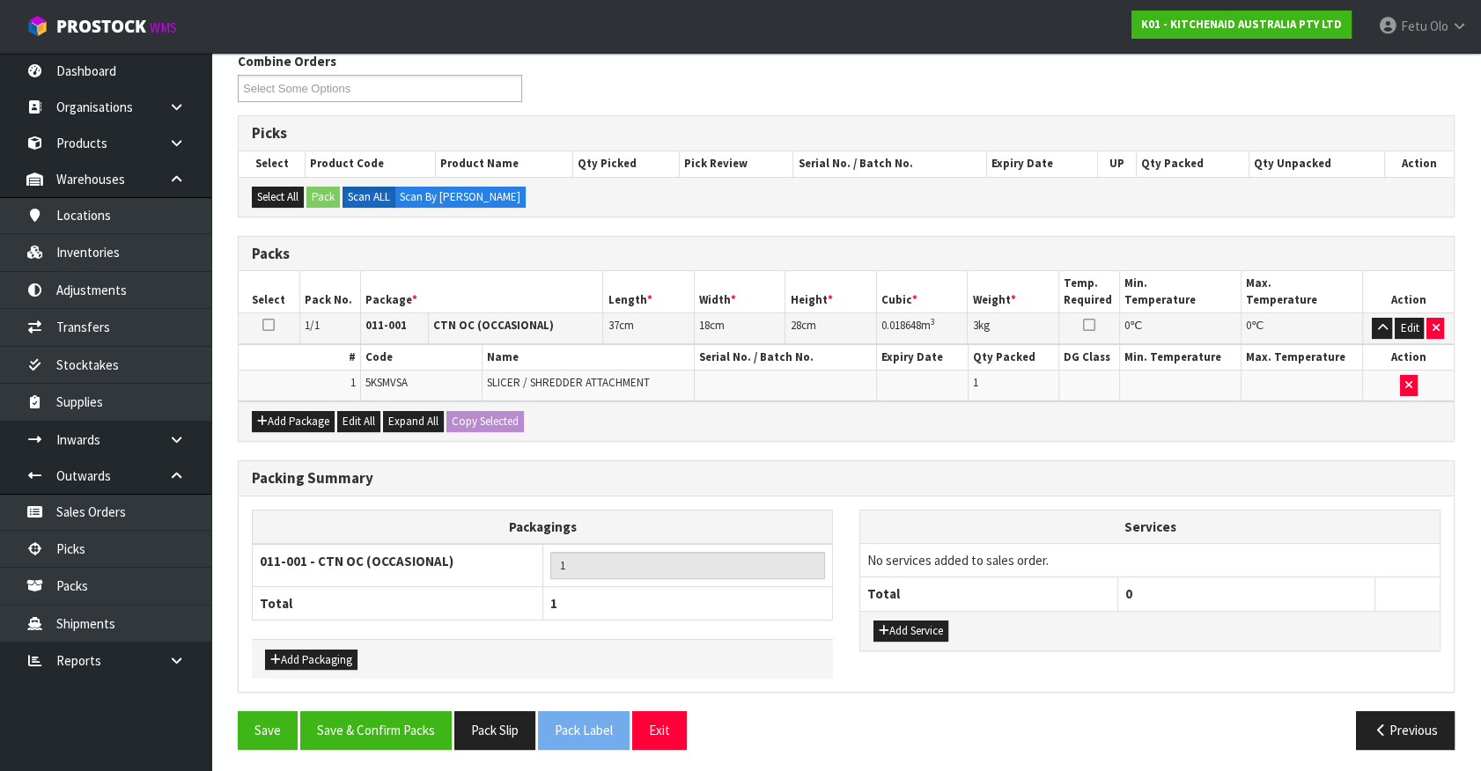
click at [420, 752] on div "Save Save & Confirm Packs Pack Slip Pack Label Exit Previous" at bounding box center [846, 736] width 1243 height 51
click at [419, 733] on button "Save & Confirm Packs" at bounding box center [375, 730] width 151 height 38
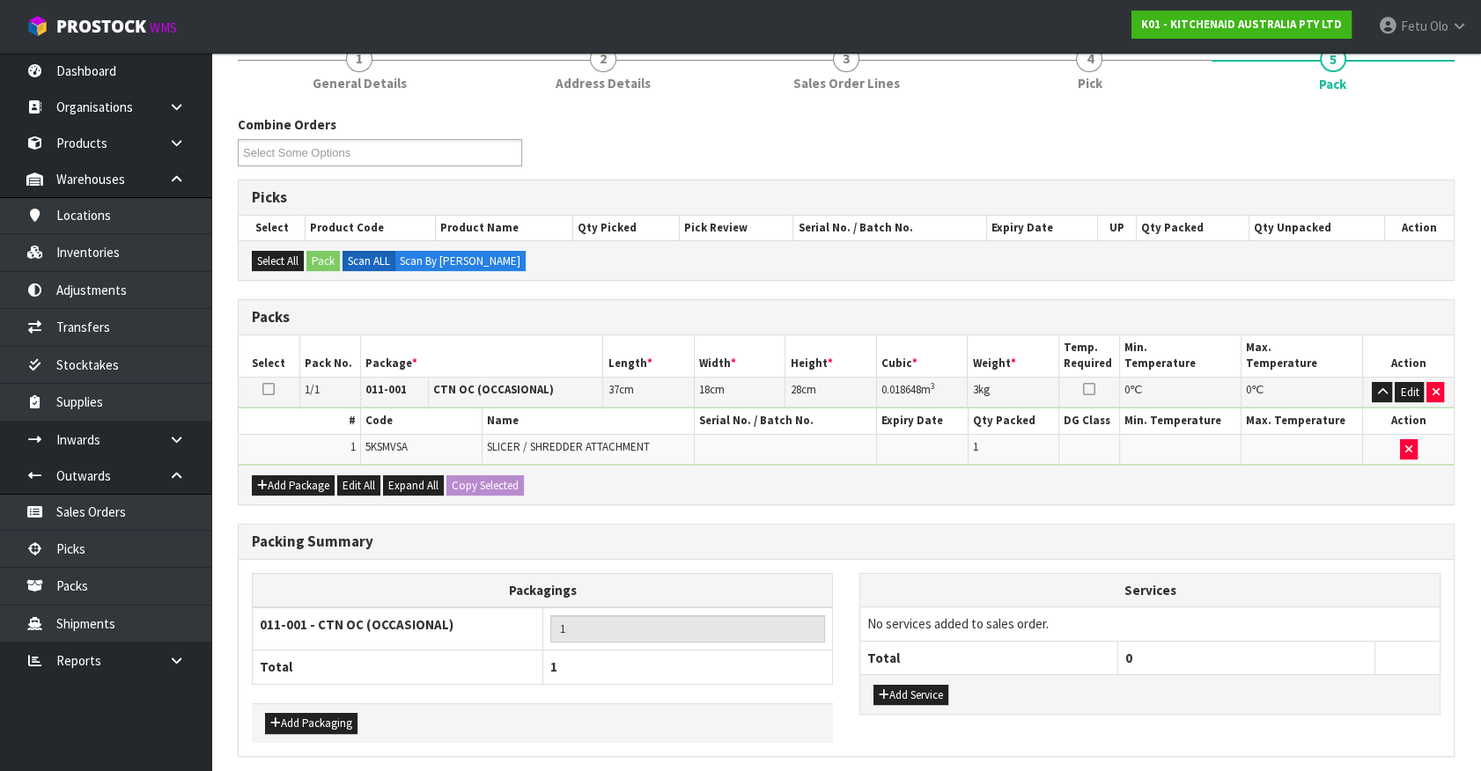
scroll to position [0, 0]
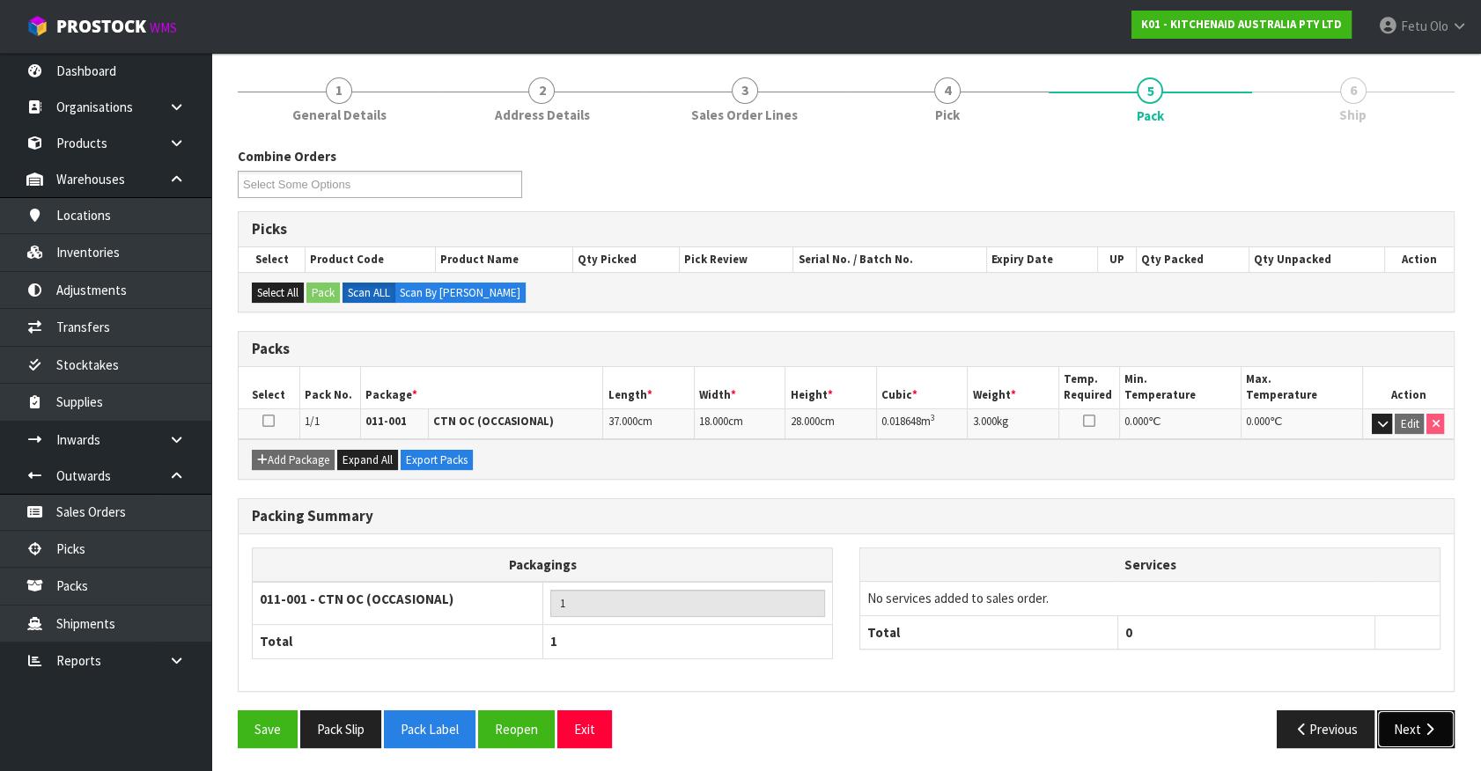
click at [1421, 726] on icon "button" at bounding box center [1429, 729] width 17 height 13
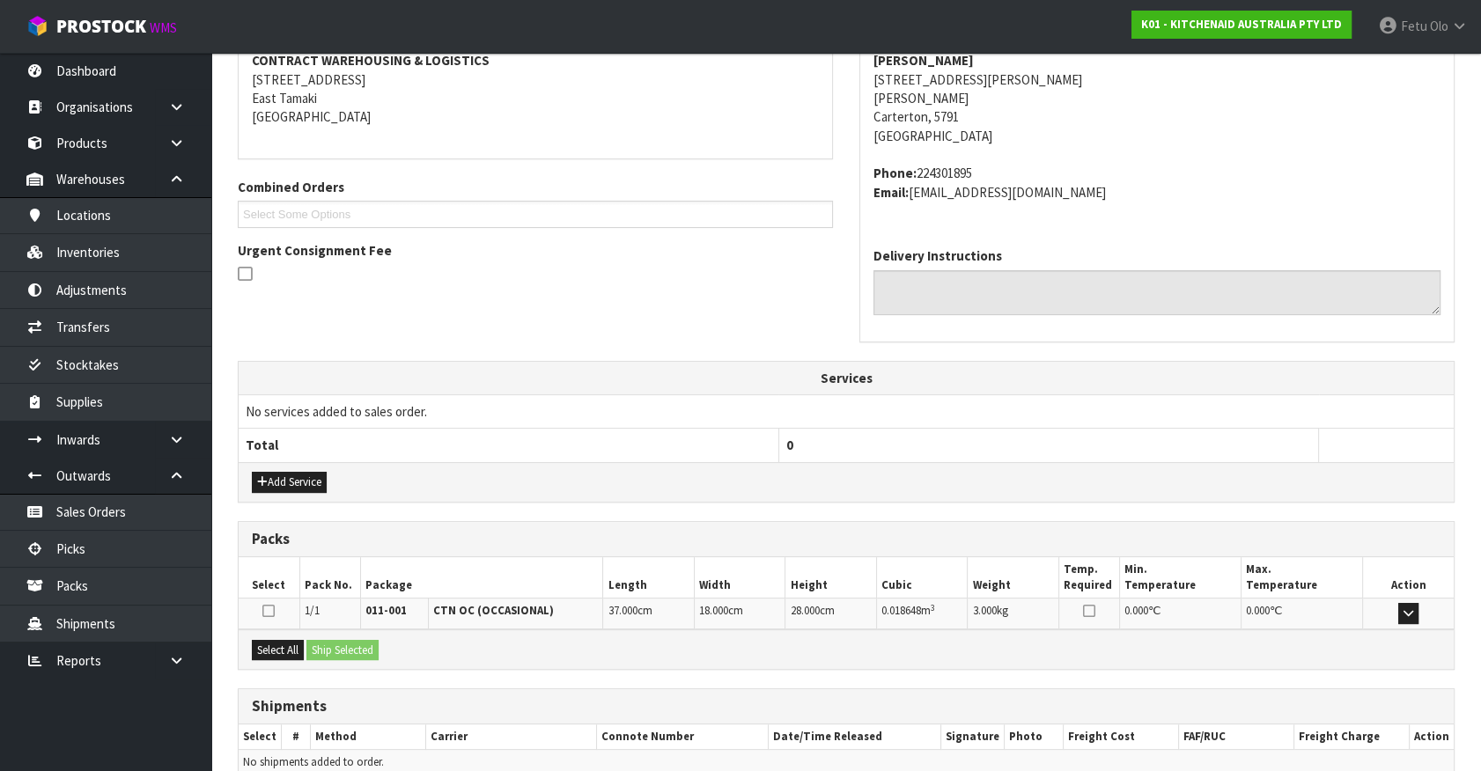
scroll to position [428, 0]
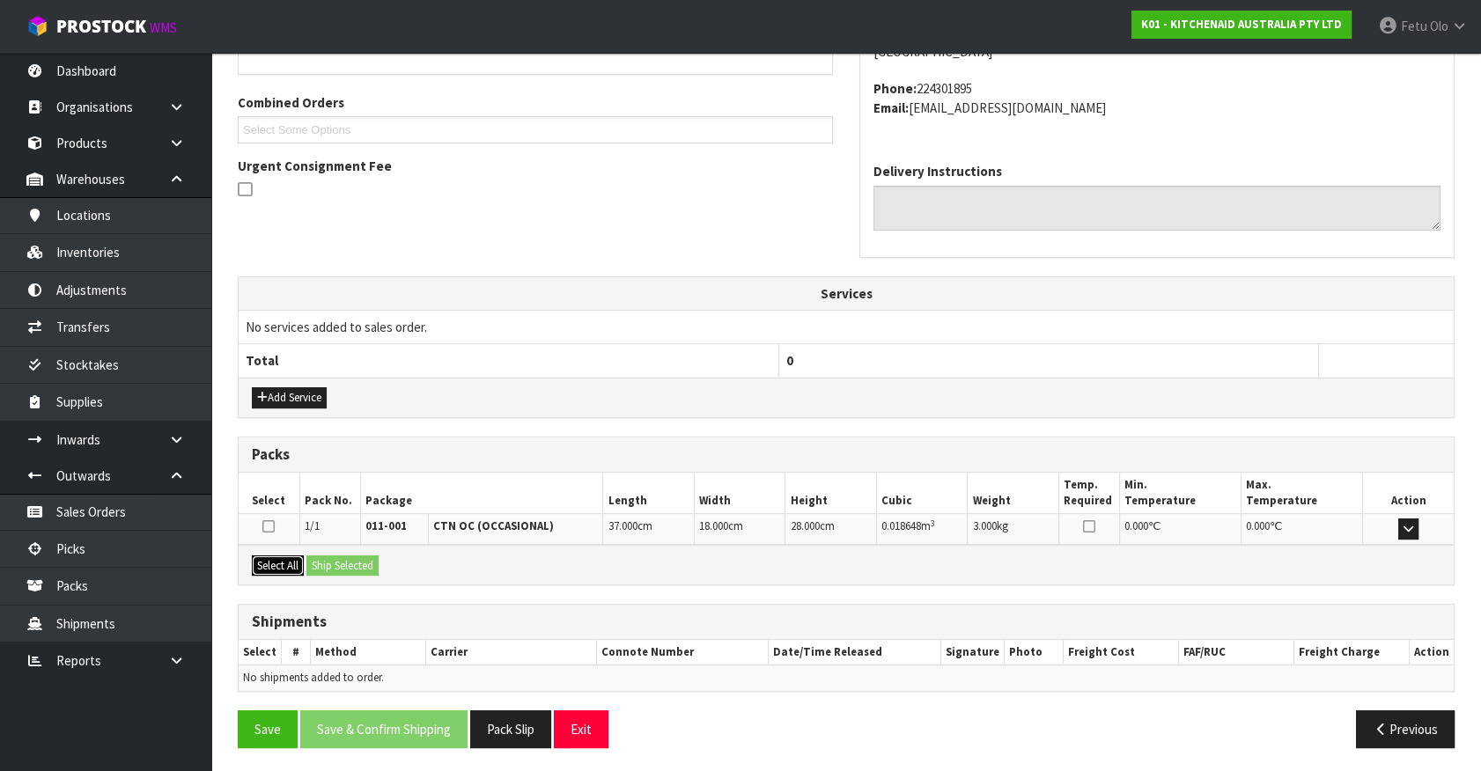
click at [294, 566] on button "Select All" at bounding box center [278, 566] width 52 height 21
click at [317, 565] on button "Ship Selected" at bounding box center [342, 566] width 72 height 21
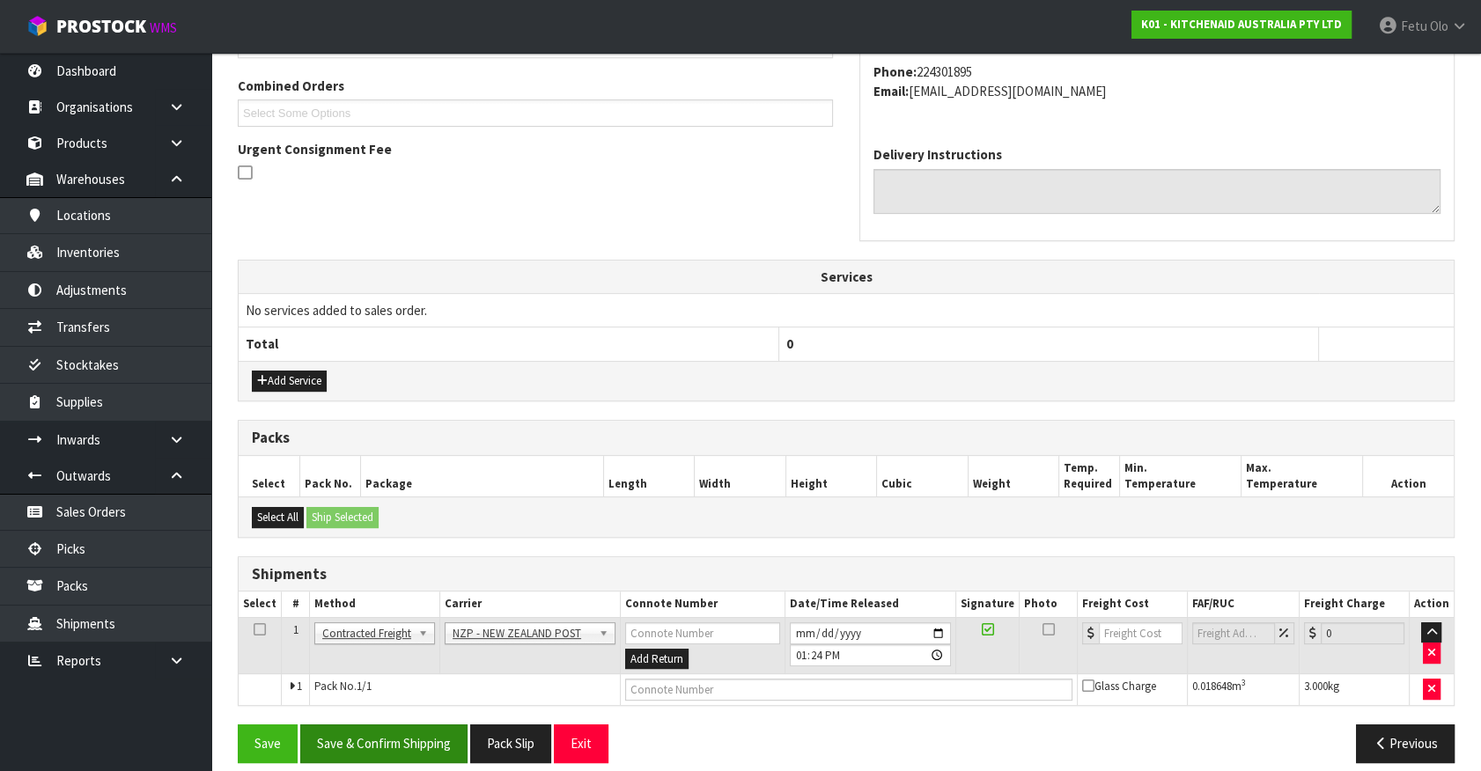
scroll to position [459, 0]
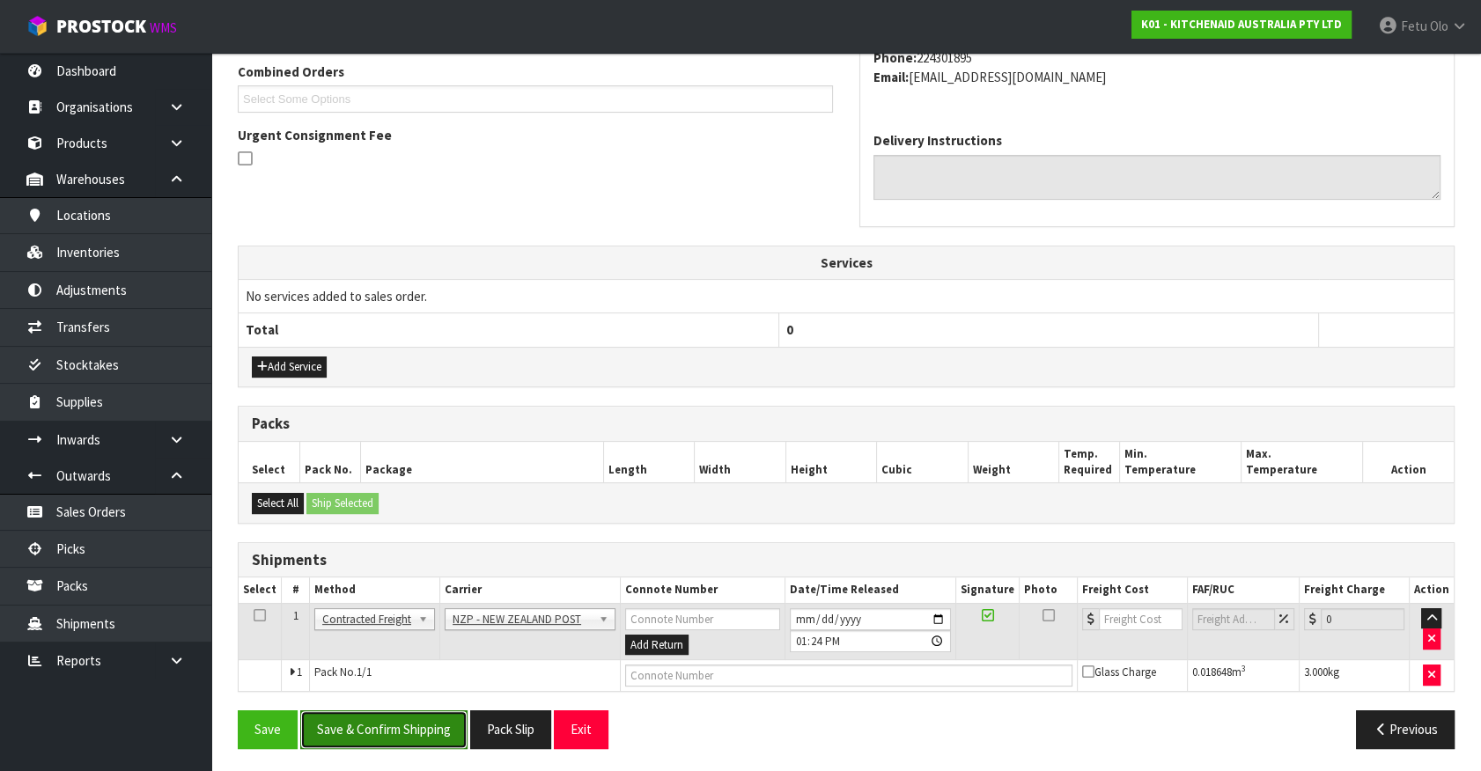
click at [396, 730] on button "Save & Confirm Shipping" at bounding box center [383, 729] width 167 height 38
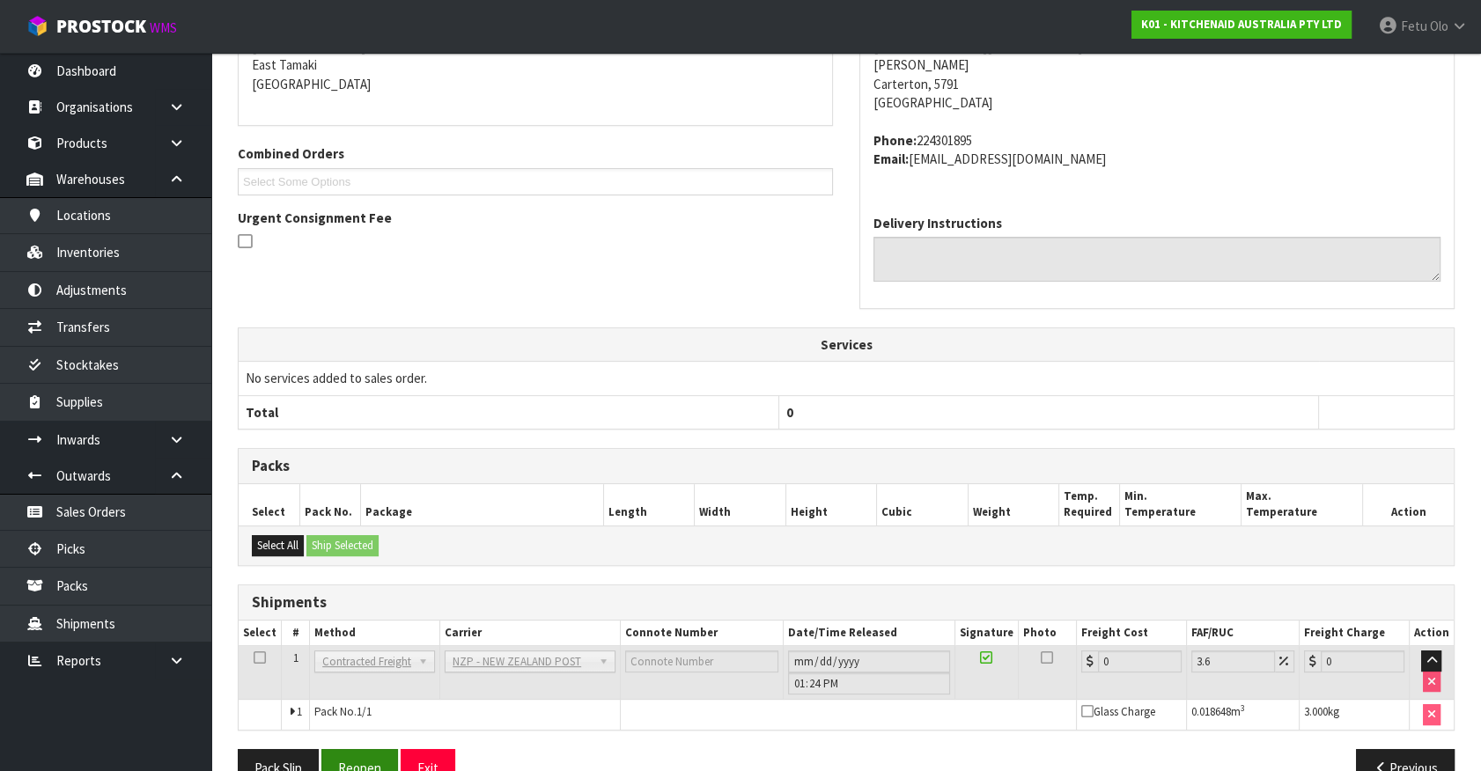
scroll to position [434, 0]
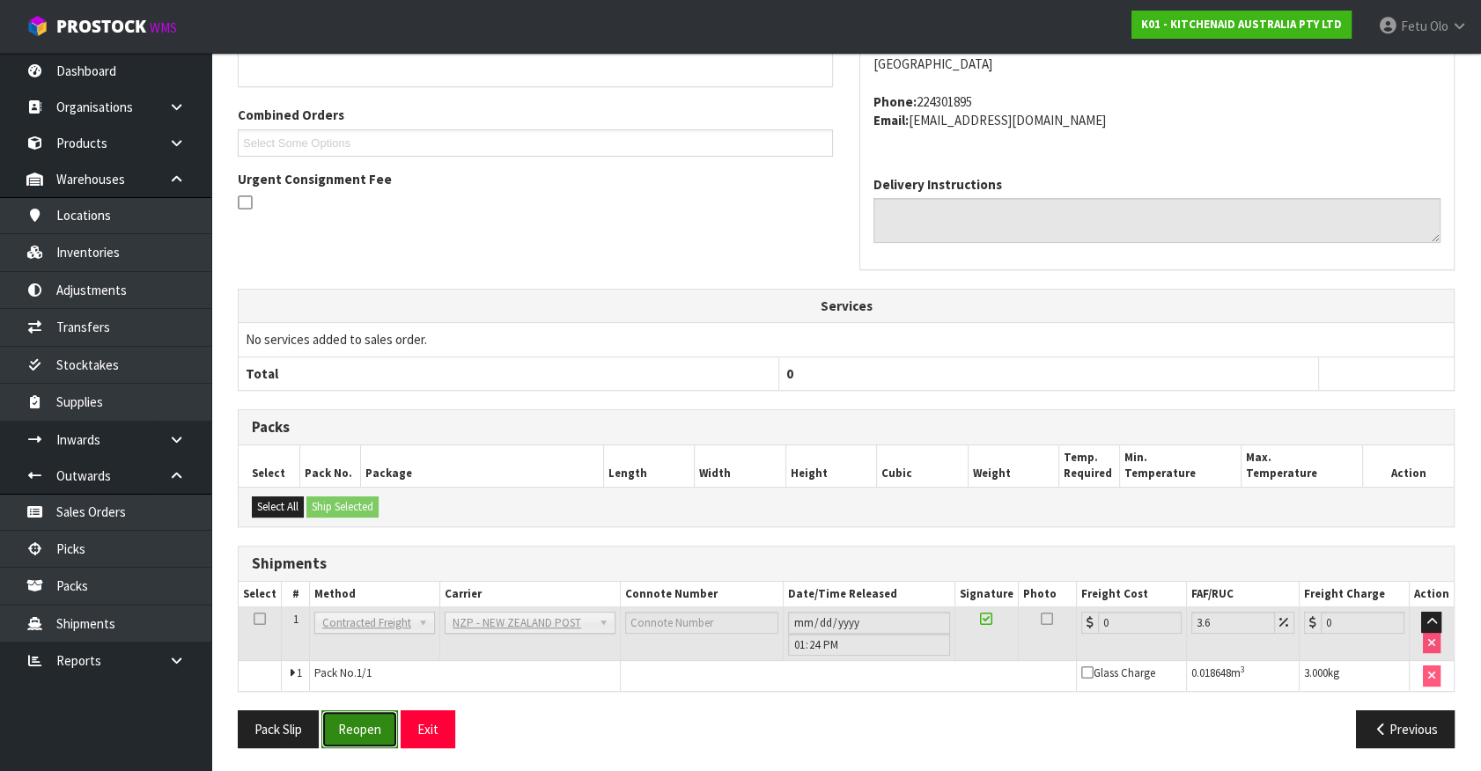
click at [339, 726] on button "Reopen" at bounding box center [359, 729] width 77 height 38
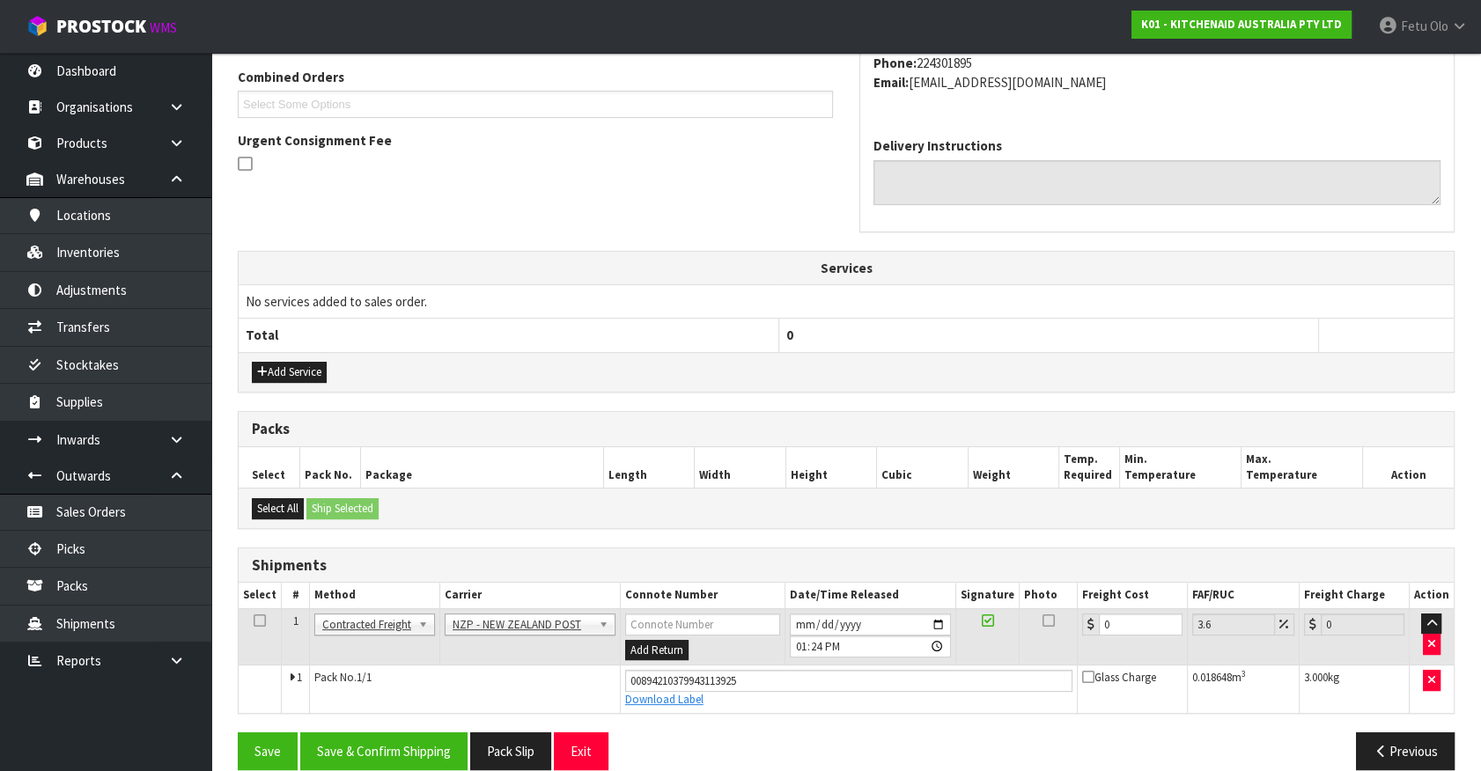
scroll to position [475, 0]
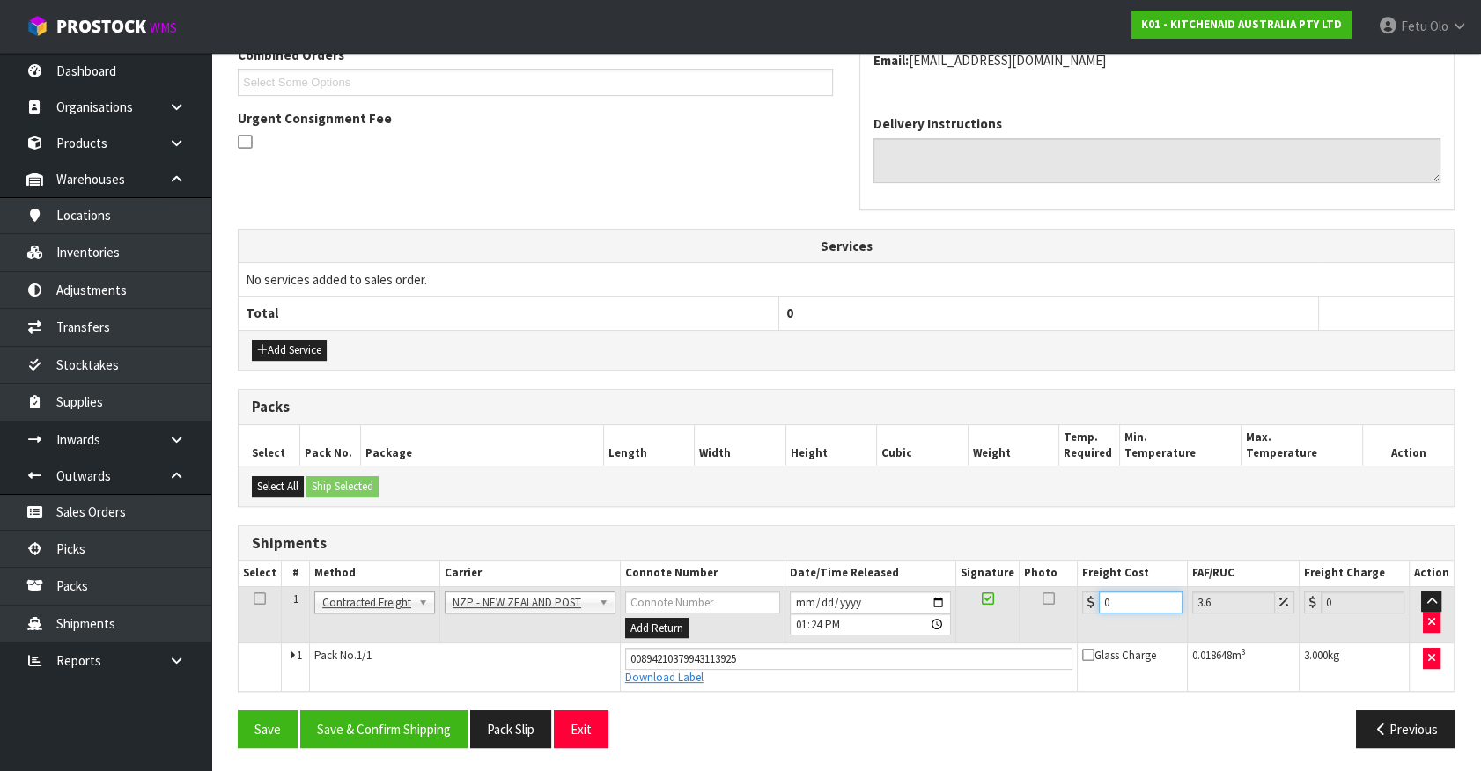
drag, startPoint x: 1118, startPoint y: 604, endPoint x: 603, endPoint y: 682, distance: 521.0
click at [603, 682] on tbody "1 Client Local Pickup Customer Local Pickup Company Freight Contracted Freight …" at bounding box center [846, 638] width 1215 height 104
click at [420, 717] on button "Save & Confirm Shipping" at bounding box center [383, 729] width 167 height 38
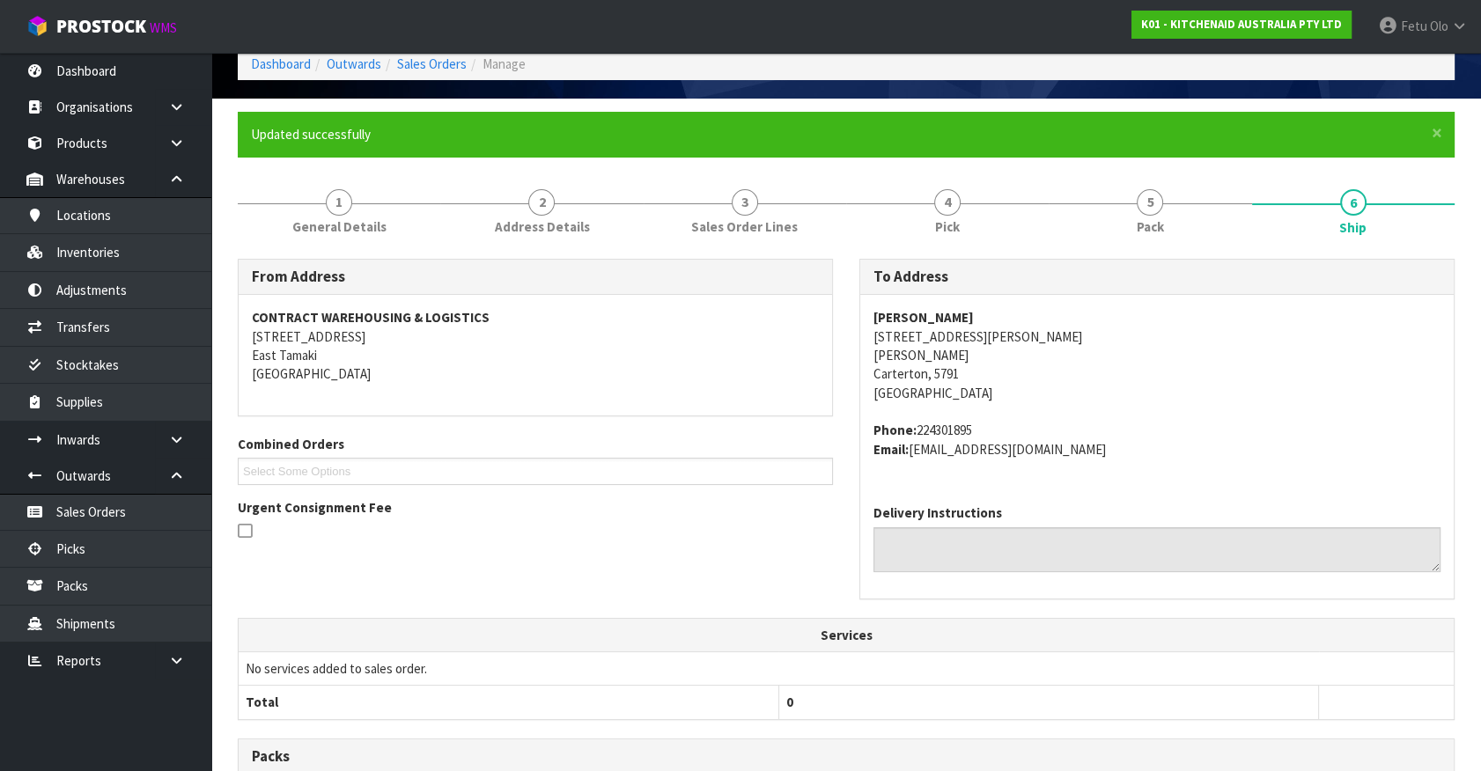
scroll to position [427, 0]
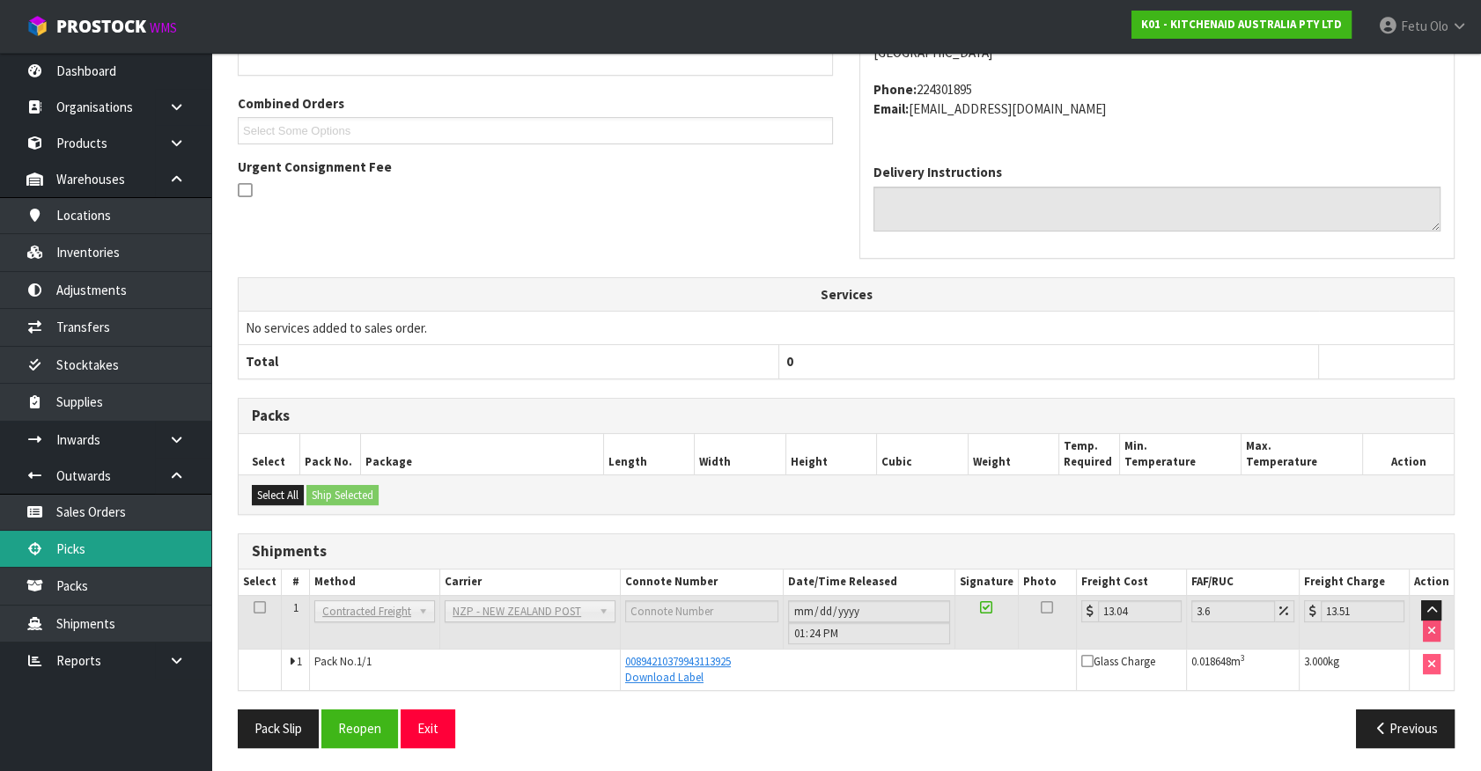
click at [92, 555] on link "Picks" at bounding box center [105, 549] width 211 height 36
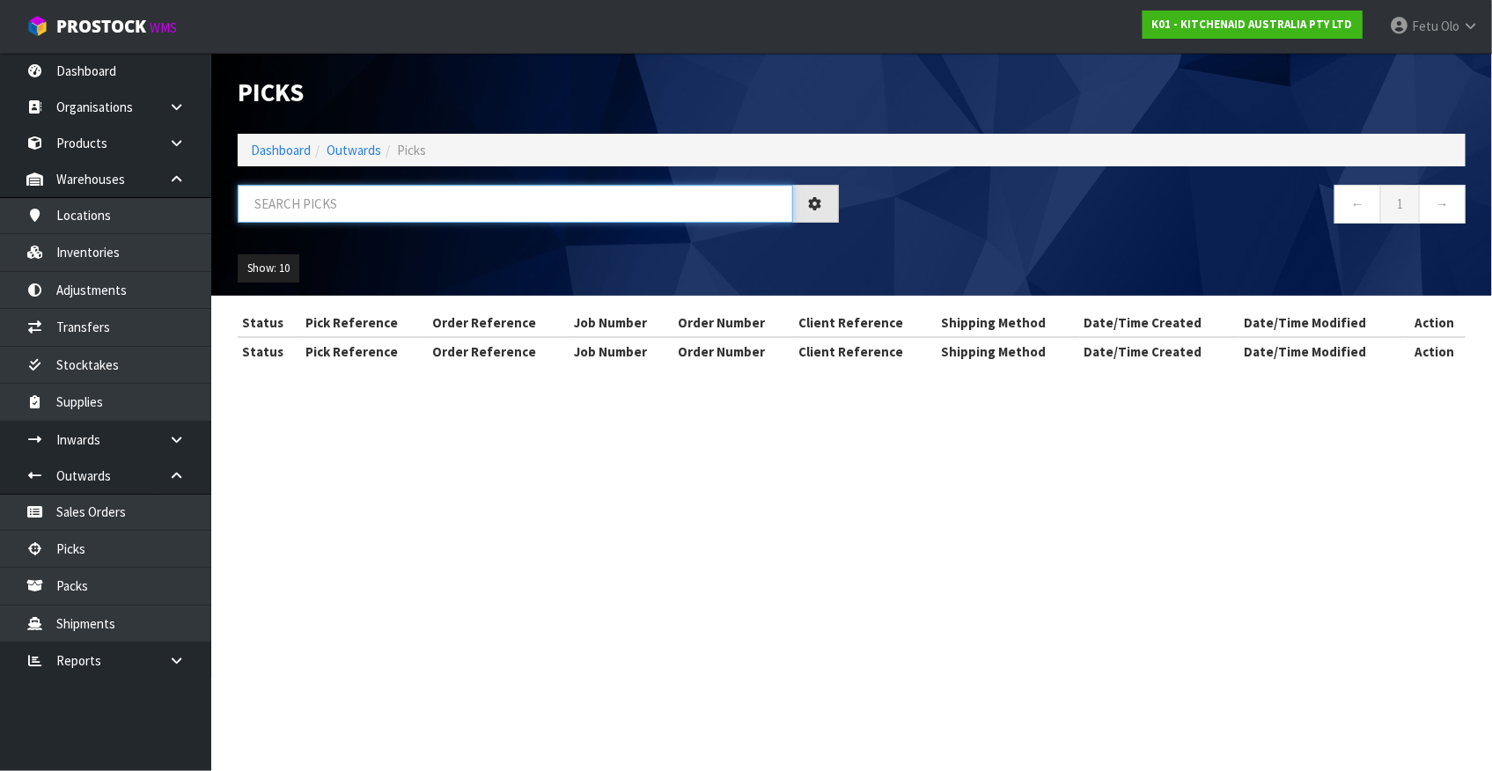
click at [369, 200] on input "text" at bounding box center [516, 204] width 556 height 38
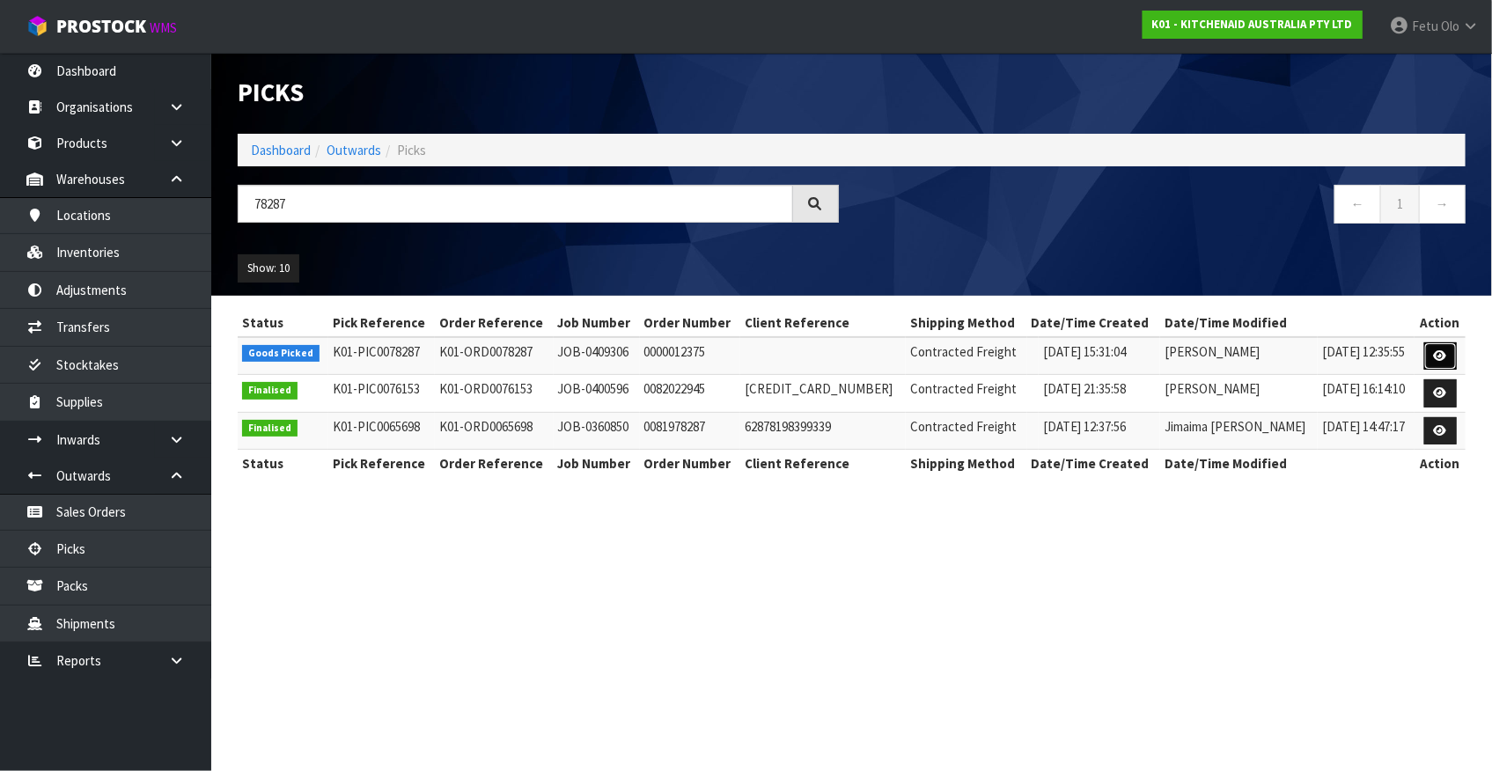
click at [1436, 362] on link at bounding box center [1441, 356] width 33 height 28
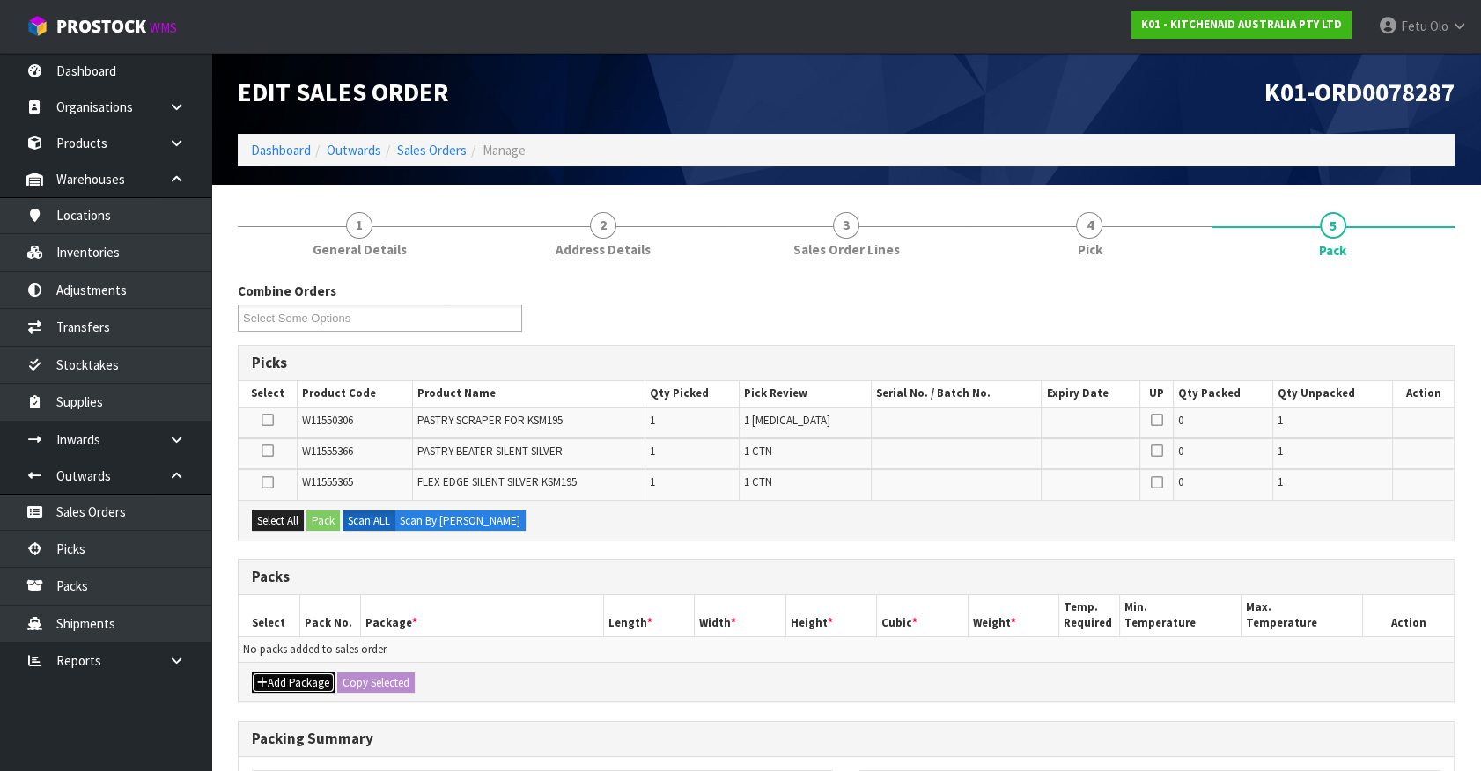
click at [272, 675] on button "Add Package" at bounding box center [293, 683] width 83 height 21
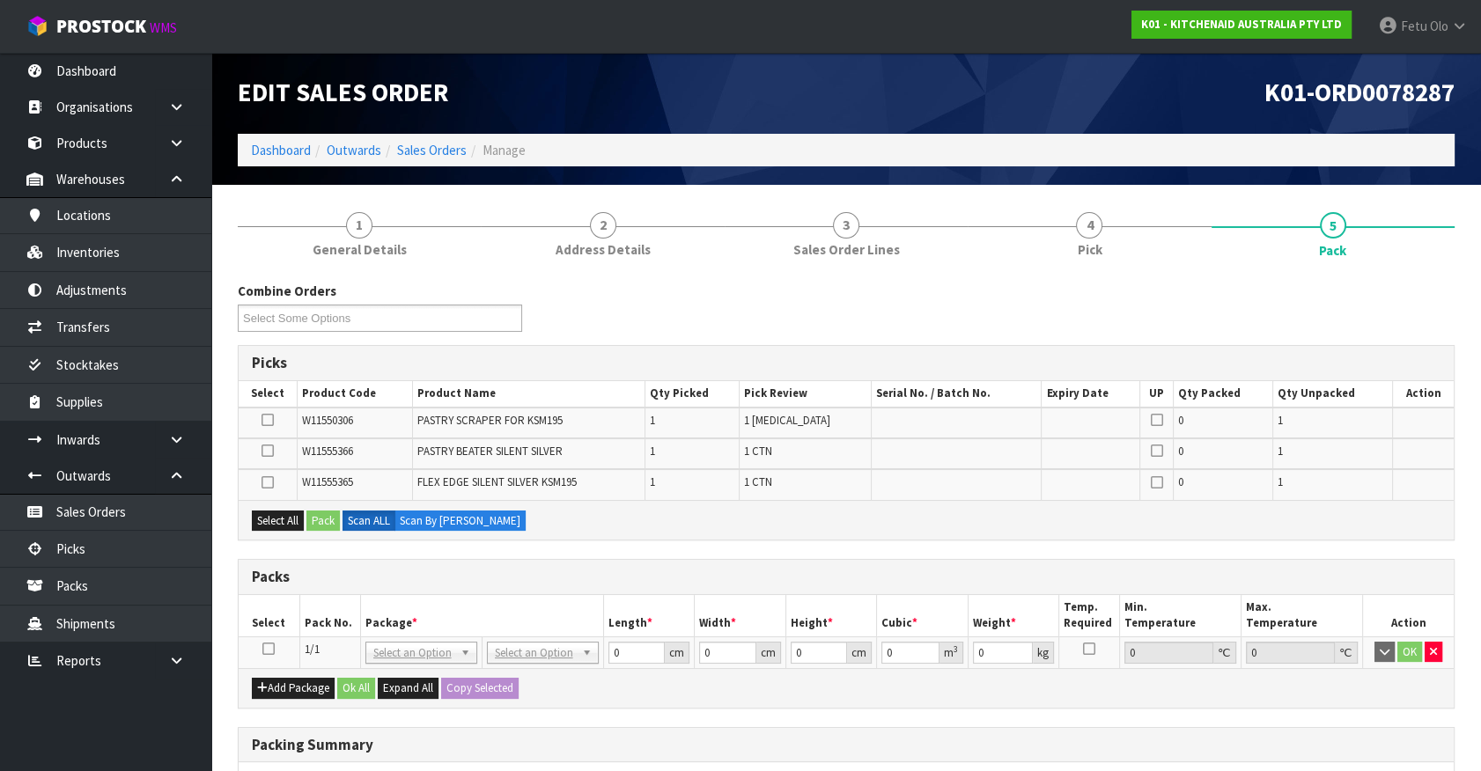
click at [265, 649] on icon at bounding box center [268, 649] width 12 height 1
click at [368, 604] on th "Package *" at bounding box center [481, 615] width 243 height 41
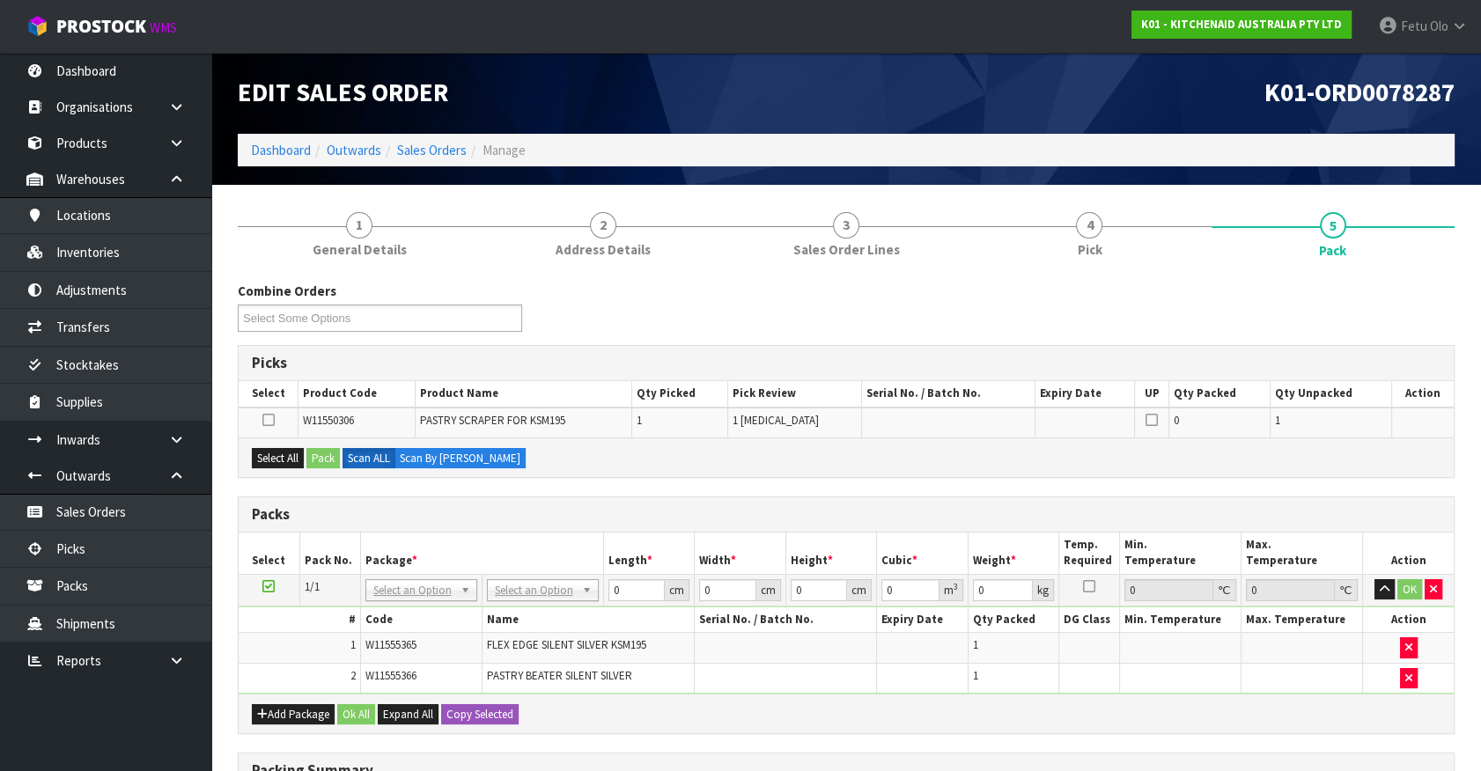
click at [480, 548] on th "Package *" at bounding box center [481, 553] width 243 height 41
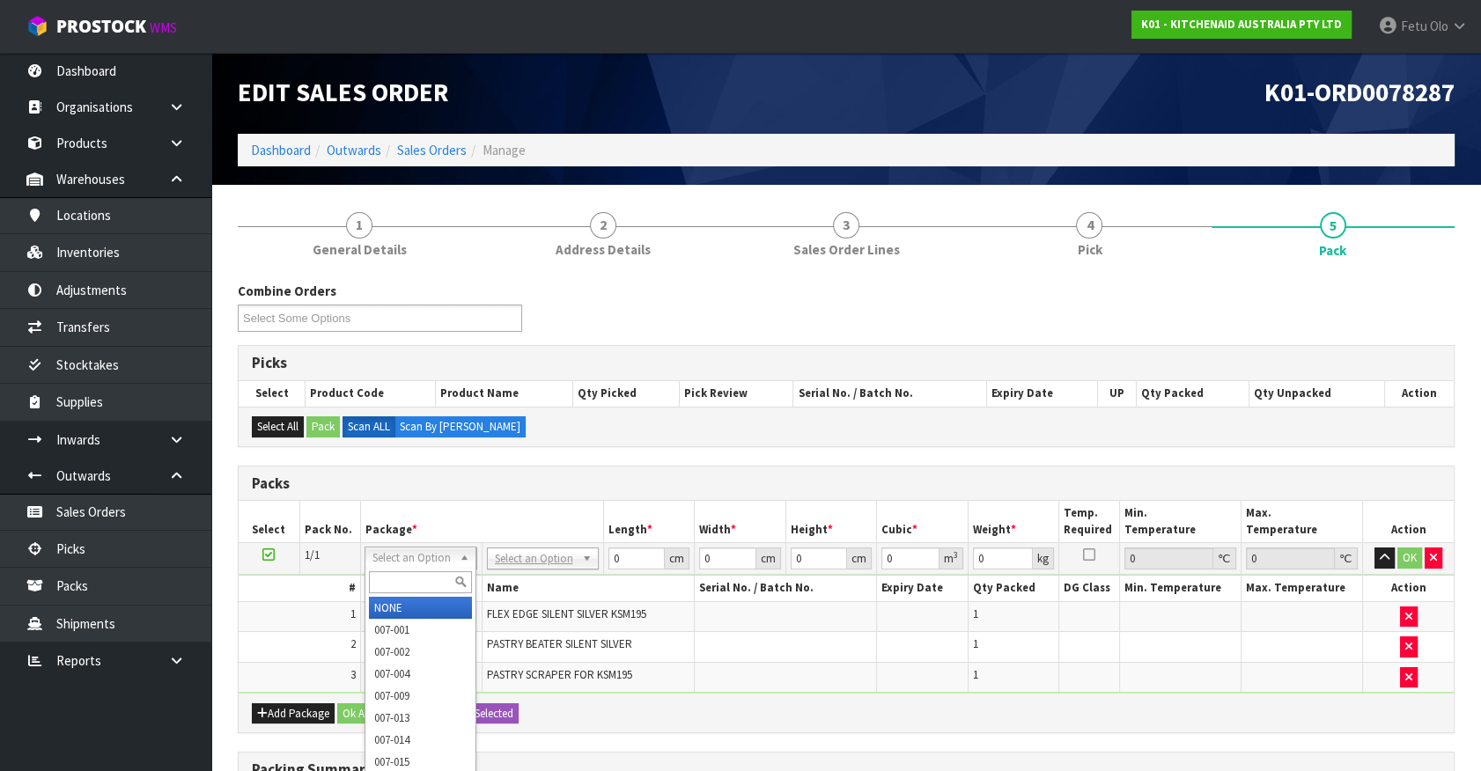
click at [431, 572] on input "text" at bounding box center [420, 582] width 103 height 22
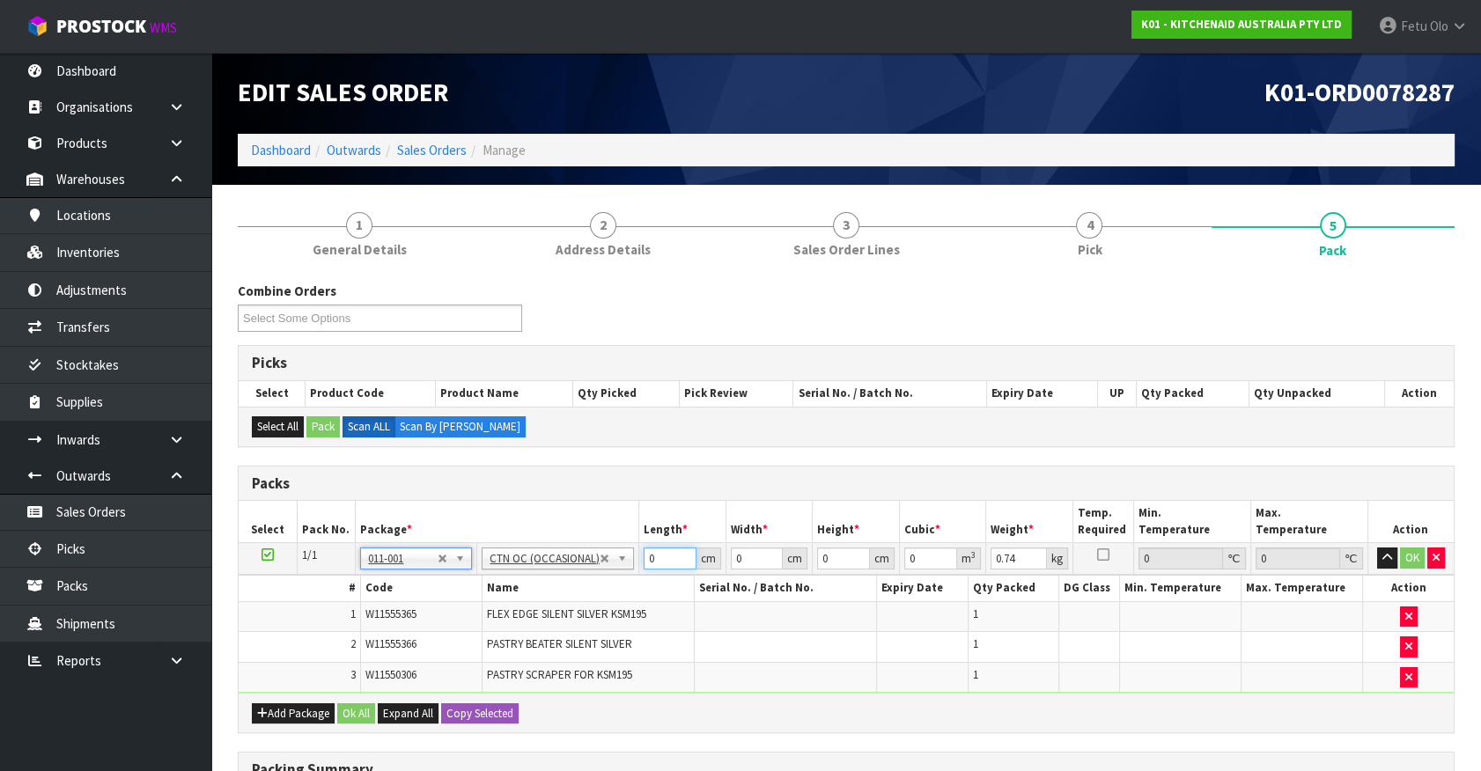
drag, startPoint x: 652, startPoint y: 559, endPoint x: 425, endPoint y: 614, distance: 232.8
click at [425, 614] on tbody "1/1 NONE 007-001 007-002 007-004 007-009 007-013 007-014 007-015 007-017 007-01…" at bounding box center [846, 618] width 1215 height 150
click button "OK" at bounding box center [1412, 558] width 25 height 21
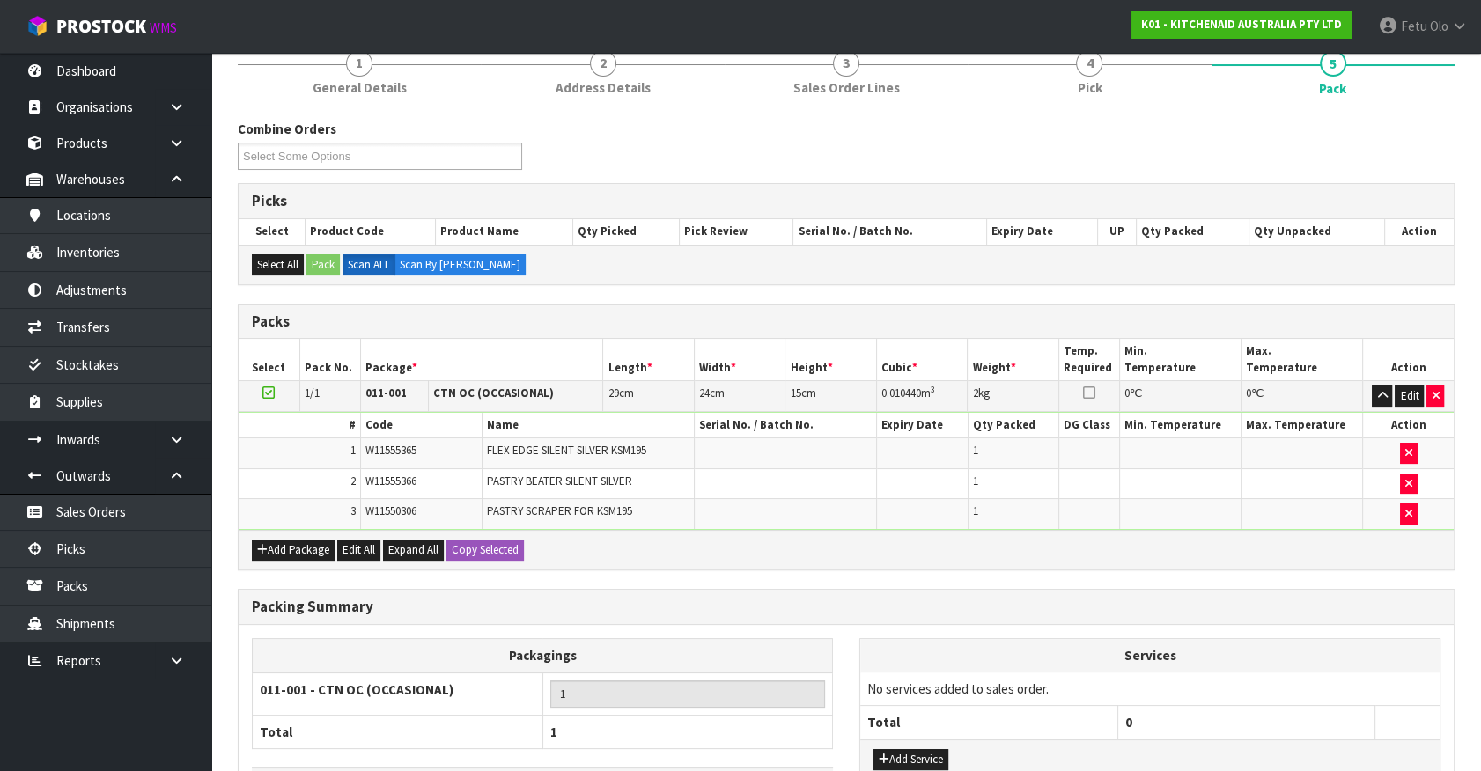
scroll to position [291, 0]
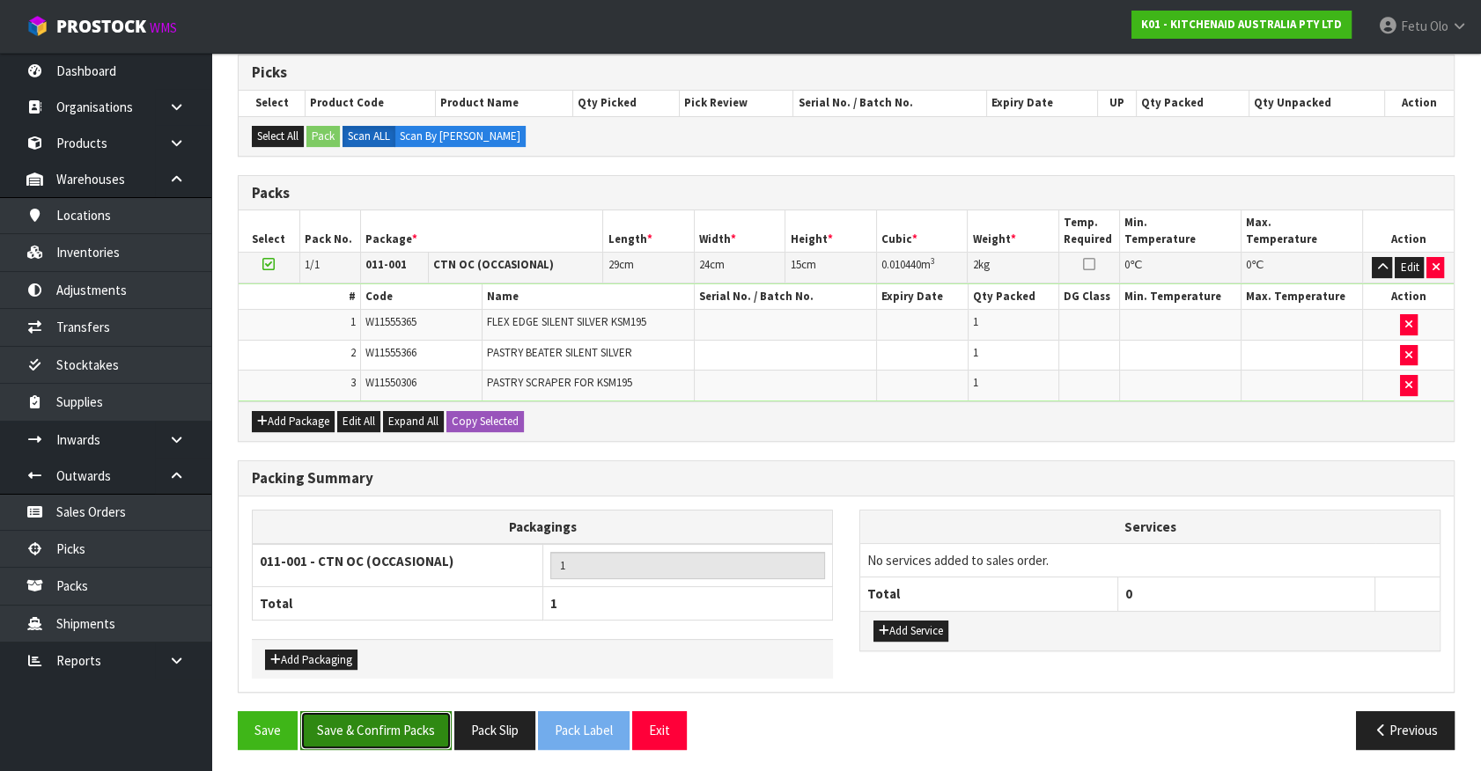
click at [392, 738] on button "Save & Confirm Packs" at bounding box center [375, 730] width 151 height 38
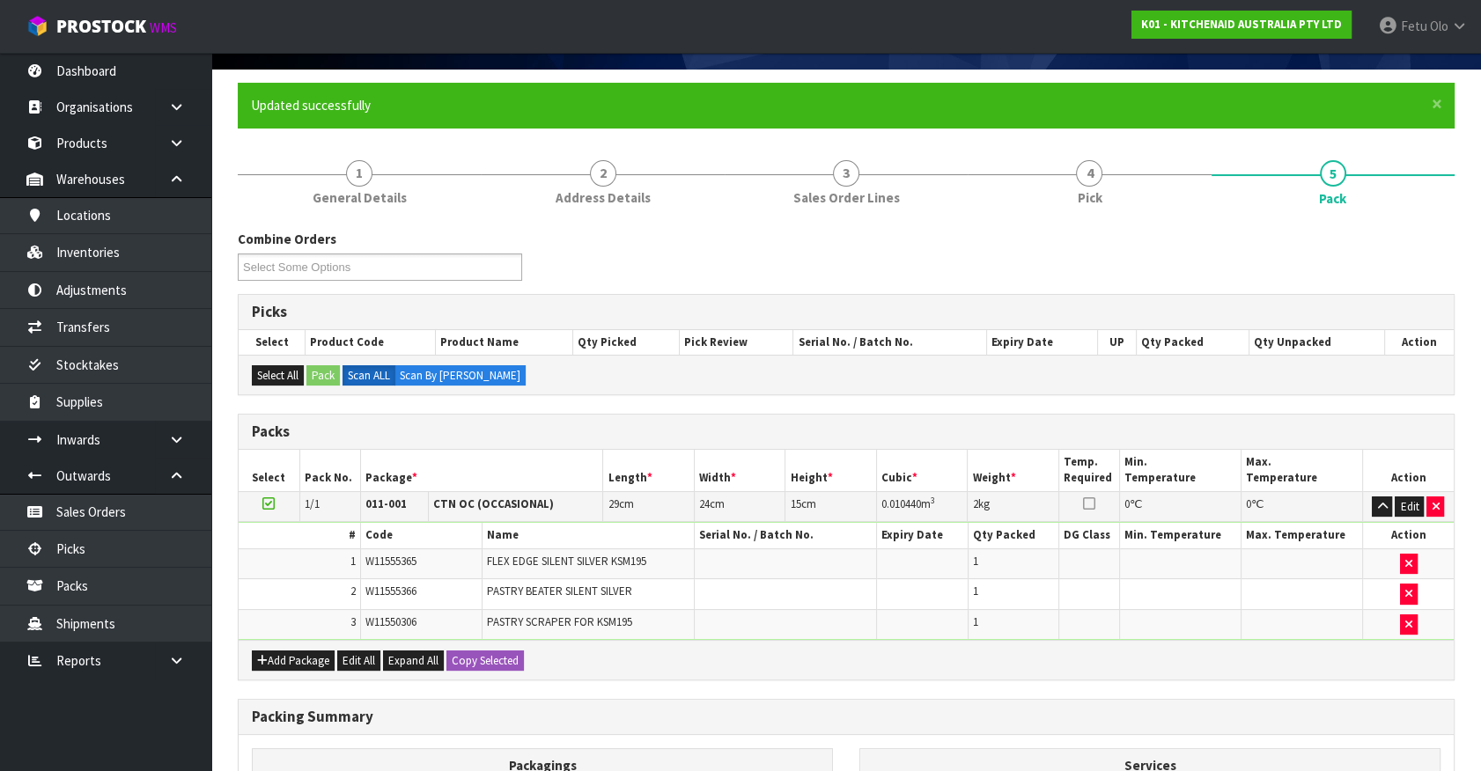
scroll to position [198, 0]
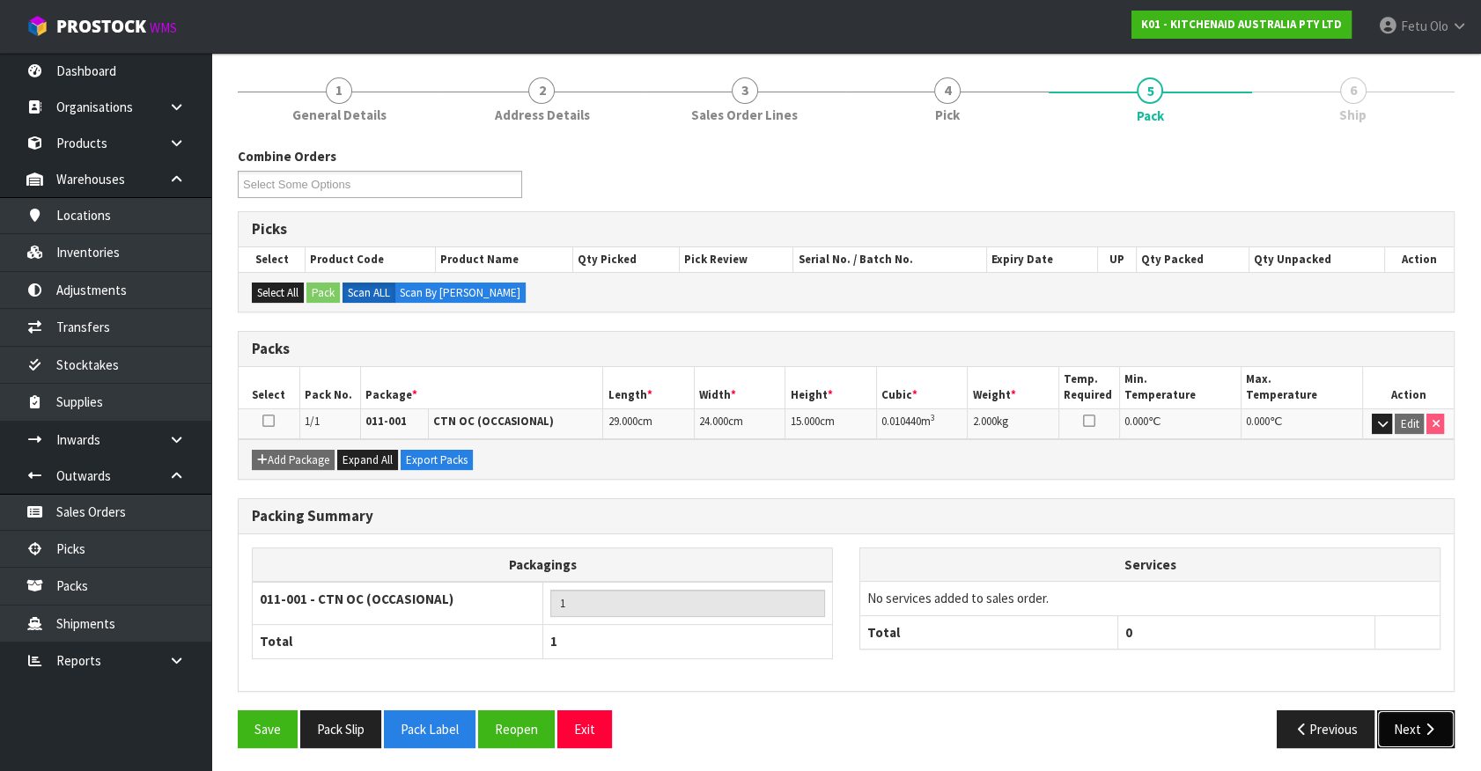
click at [1409, 722] on button "Next" at bounding box center [1415, 729] width 77 height 38
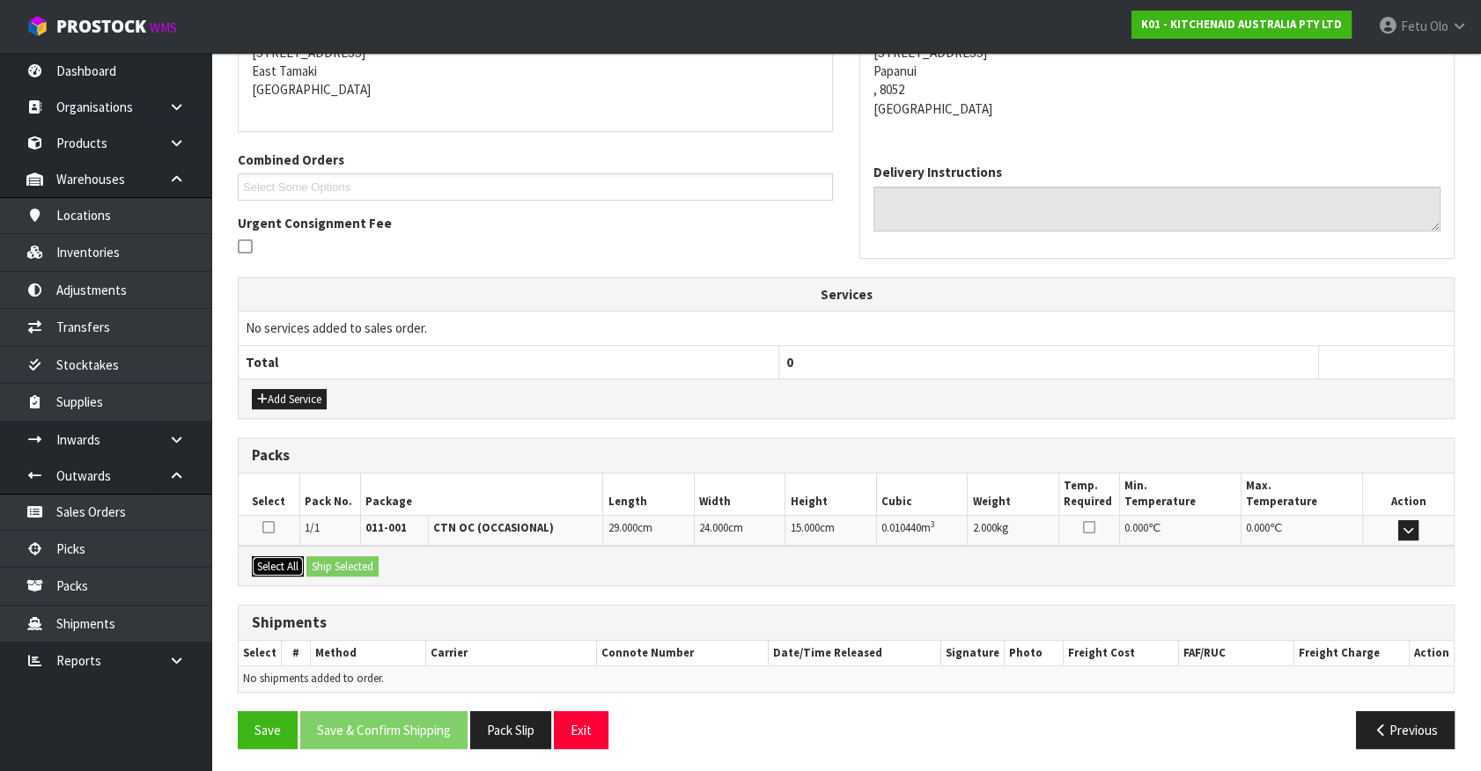
click at [291, 565] on button "Select All" at bounding box center [278, 566] width 52 height 21
click at [344, 569] on button "Ship Selected" at bounding box center [342, 566] width 72 height 21
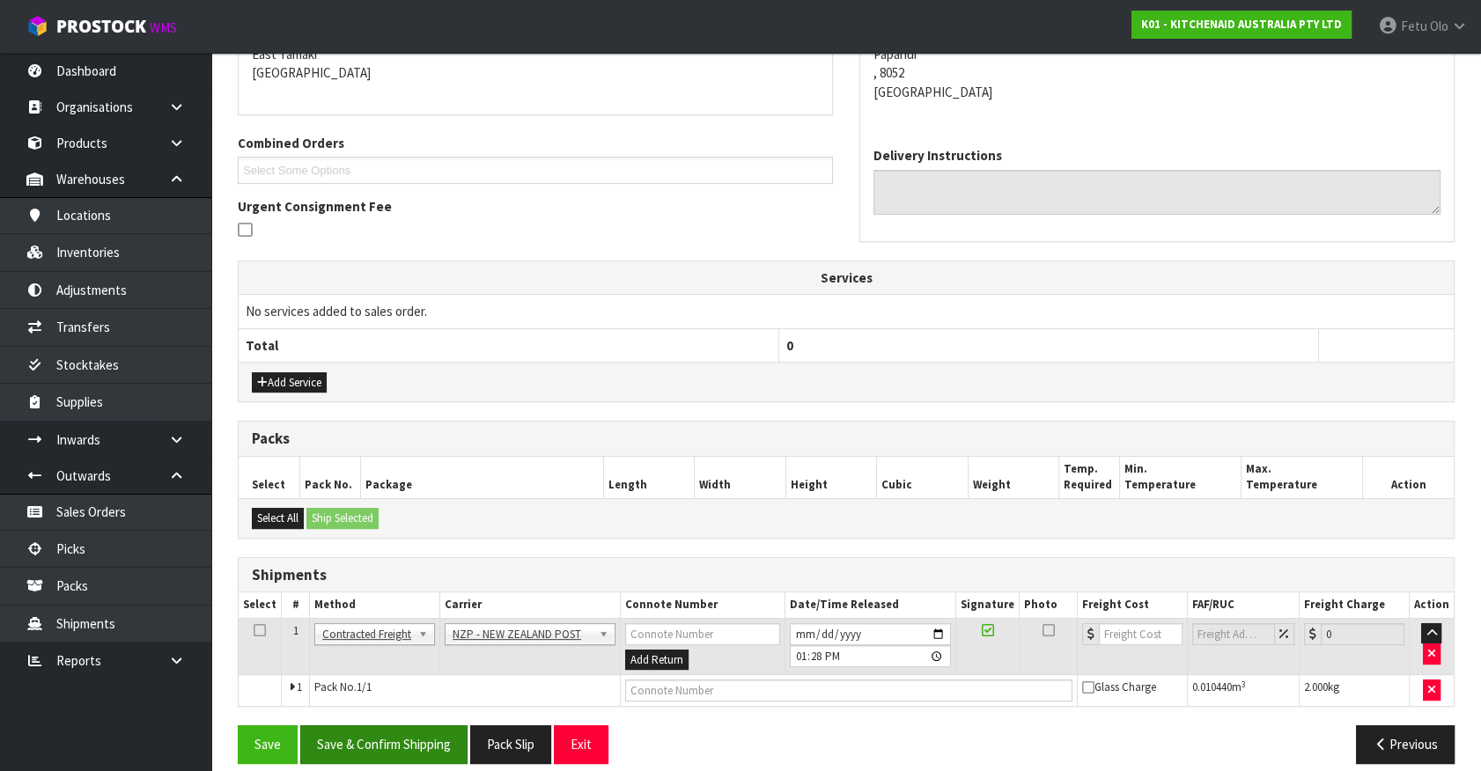
scroll to position [402, 0]
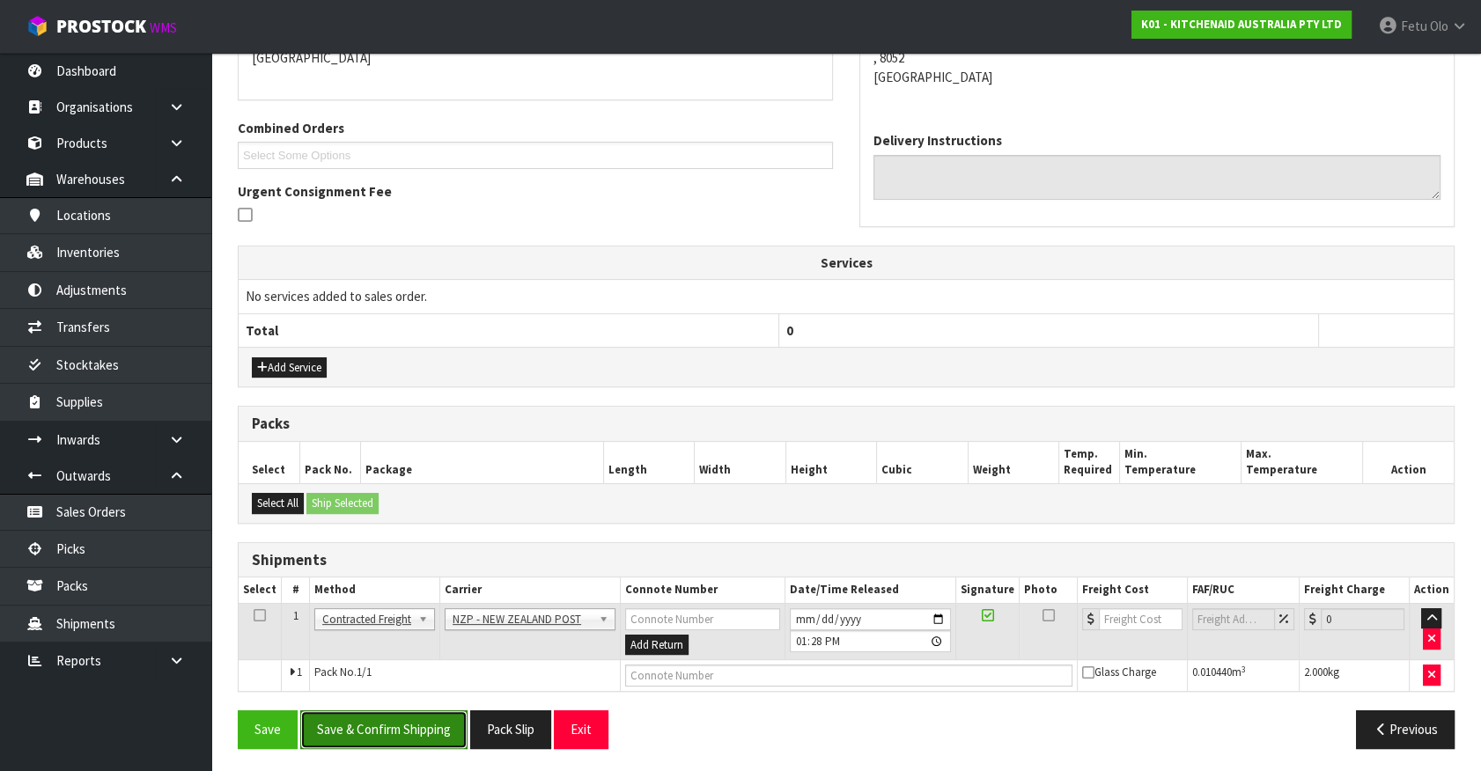
click at [423, 728] on button "Save & Confirm Shipping" at bounding box center [383, 729] width 167 height 38
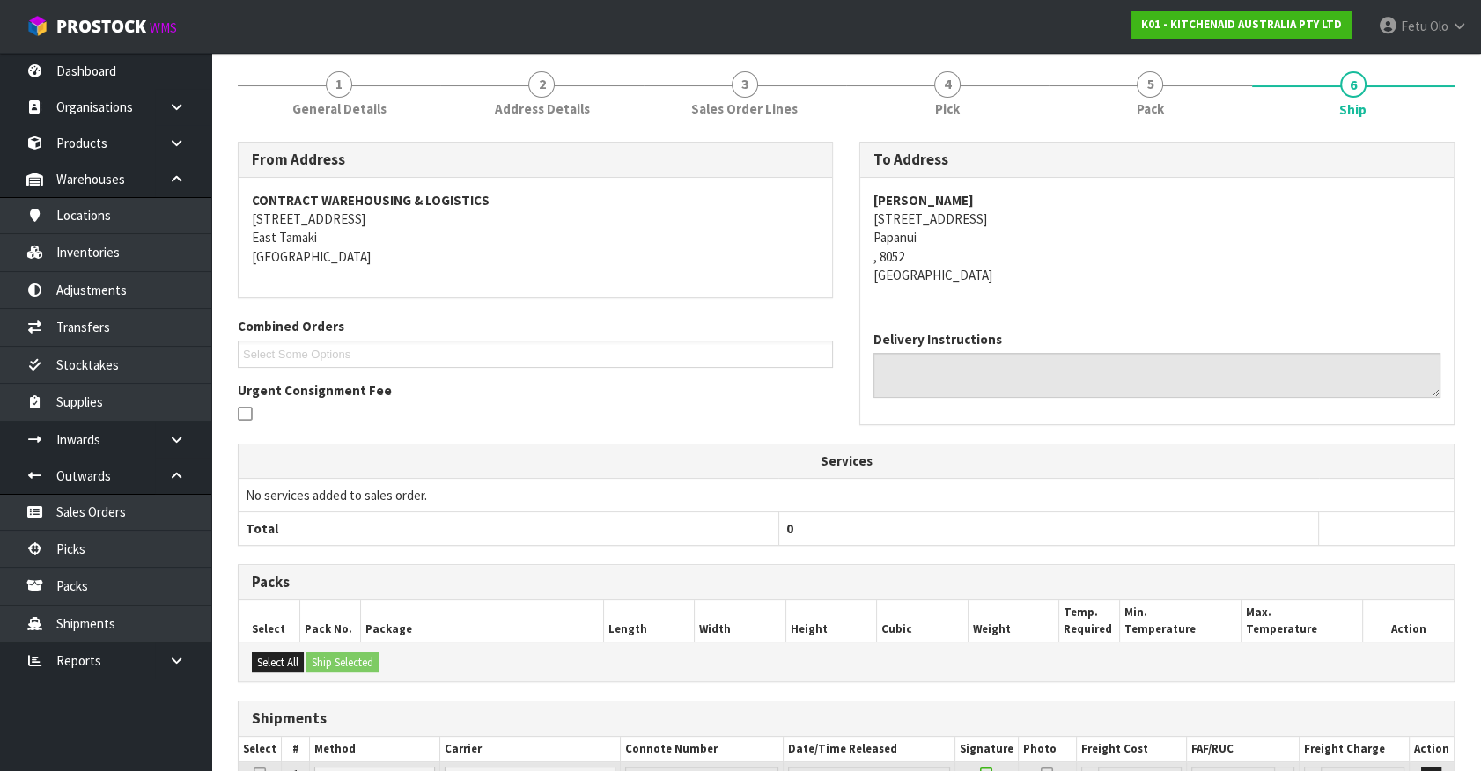
scroll to position [379, 0]
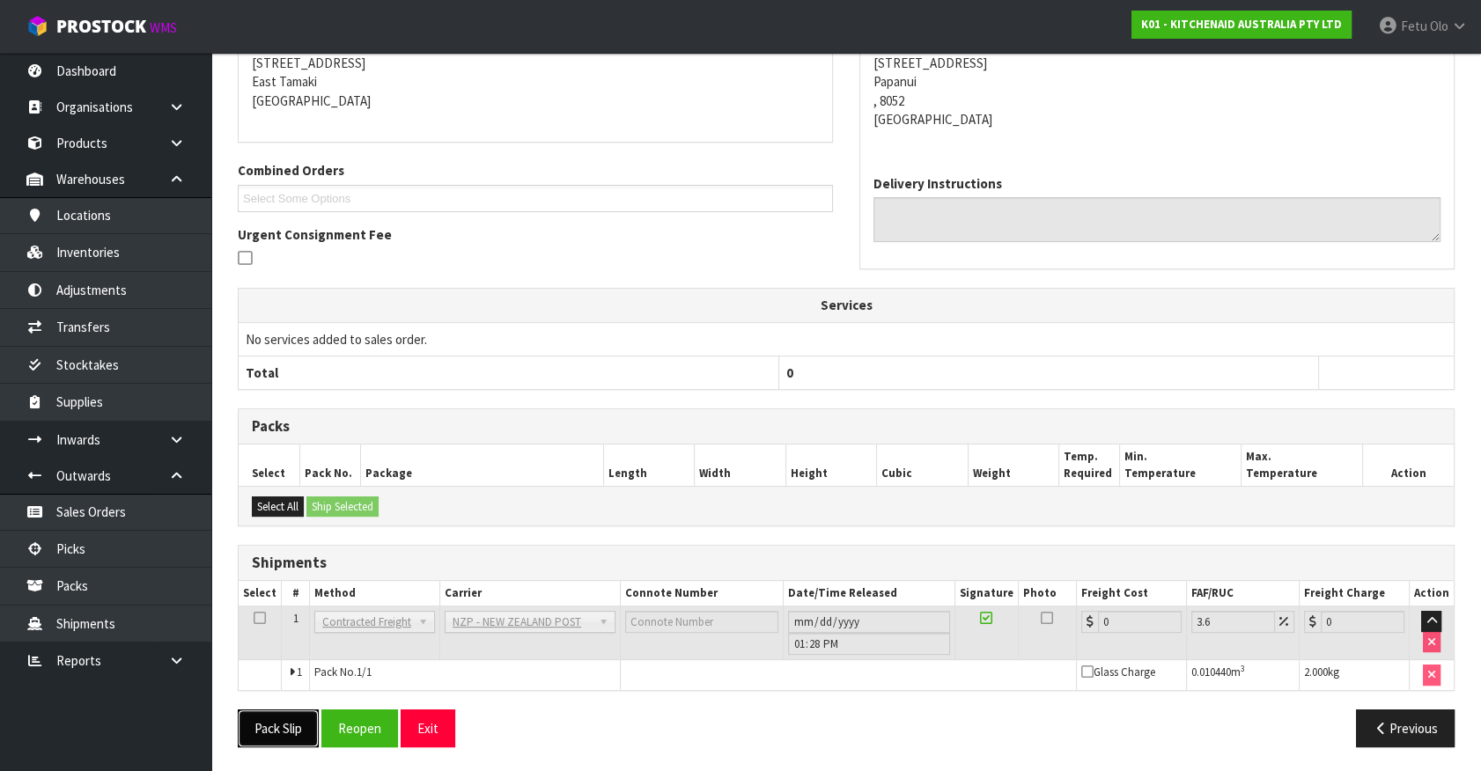
drag, startPoint x: 282, startPoint y: 731, endPoint x: 297, endPoint y: 733, distance: 15.2
click at [282, 731] on button "Pack Slip" at bounding box center [278, 729] width 81 height 38
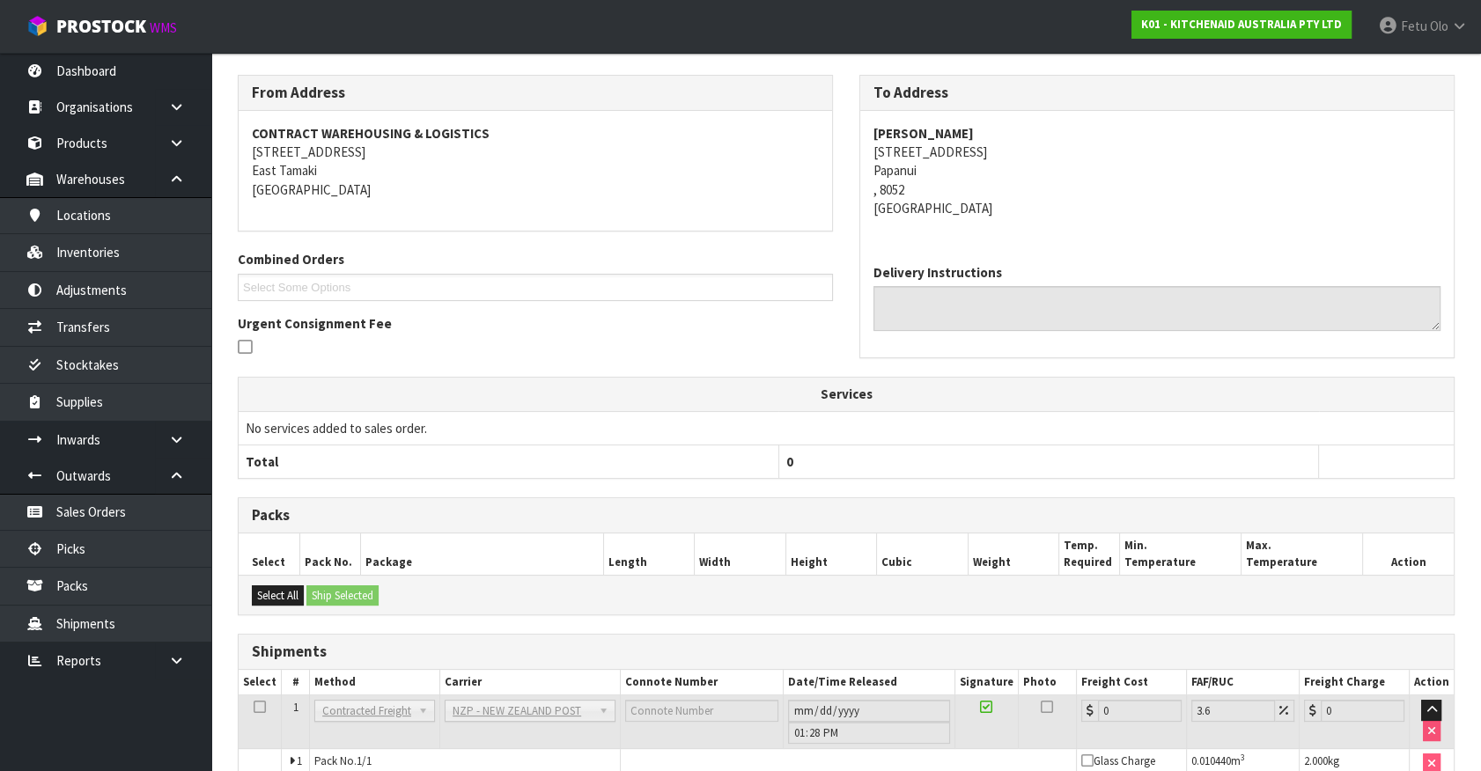
scroll to position [58, 0]
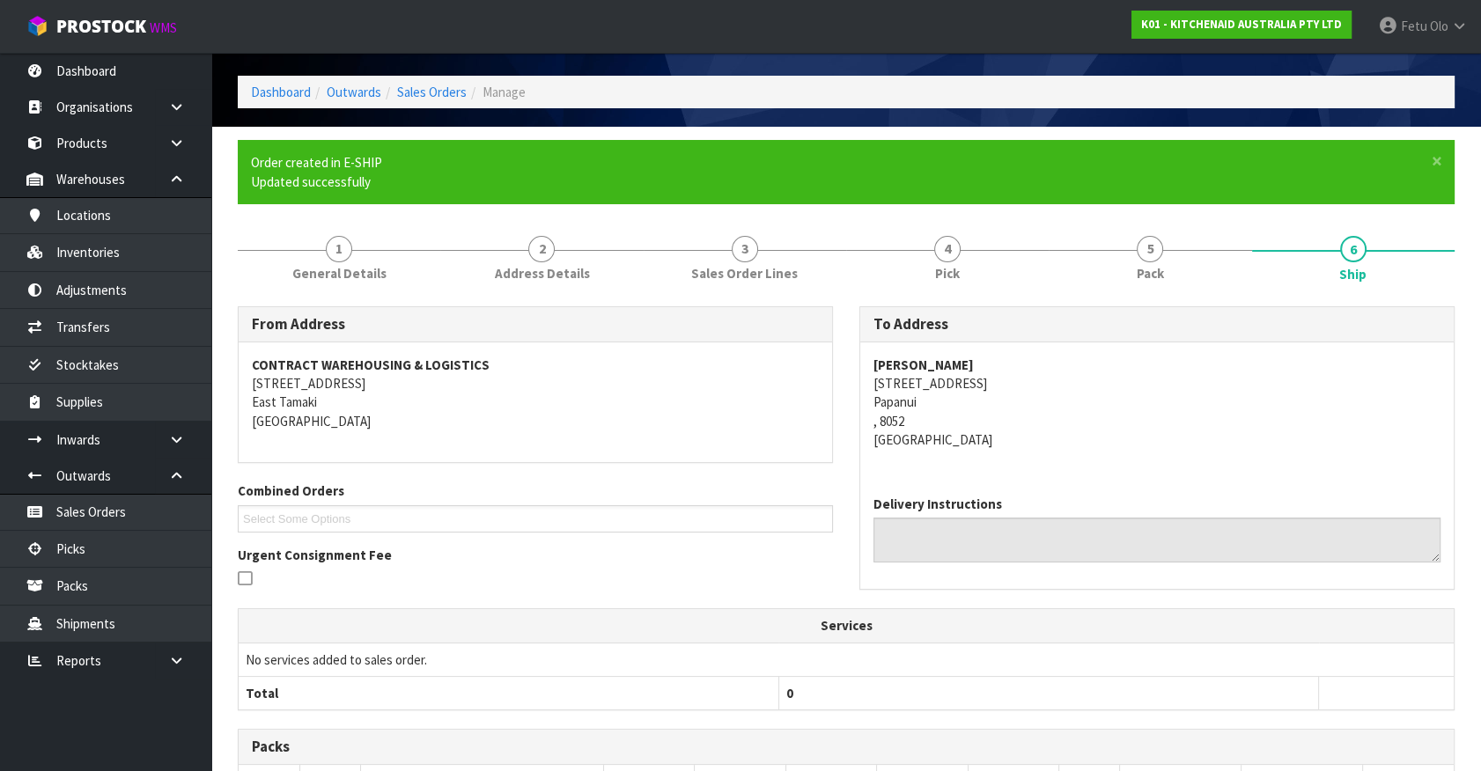
click at [1251, 461] on div "[PERSON_NAME] [STREET_ADDRESS]" at bounding box center [1156, 411] width 593 height 139
click at [1002, 661] on td "No services added to sales order." at bounding box center [846, 659] width 1215 height 33
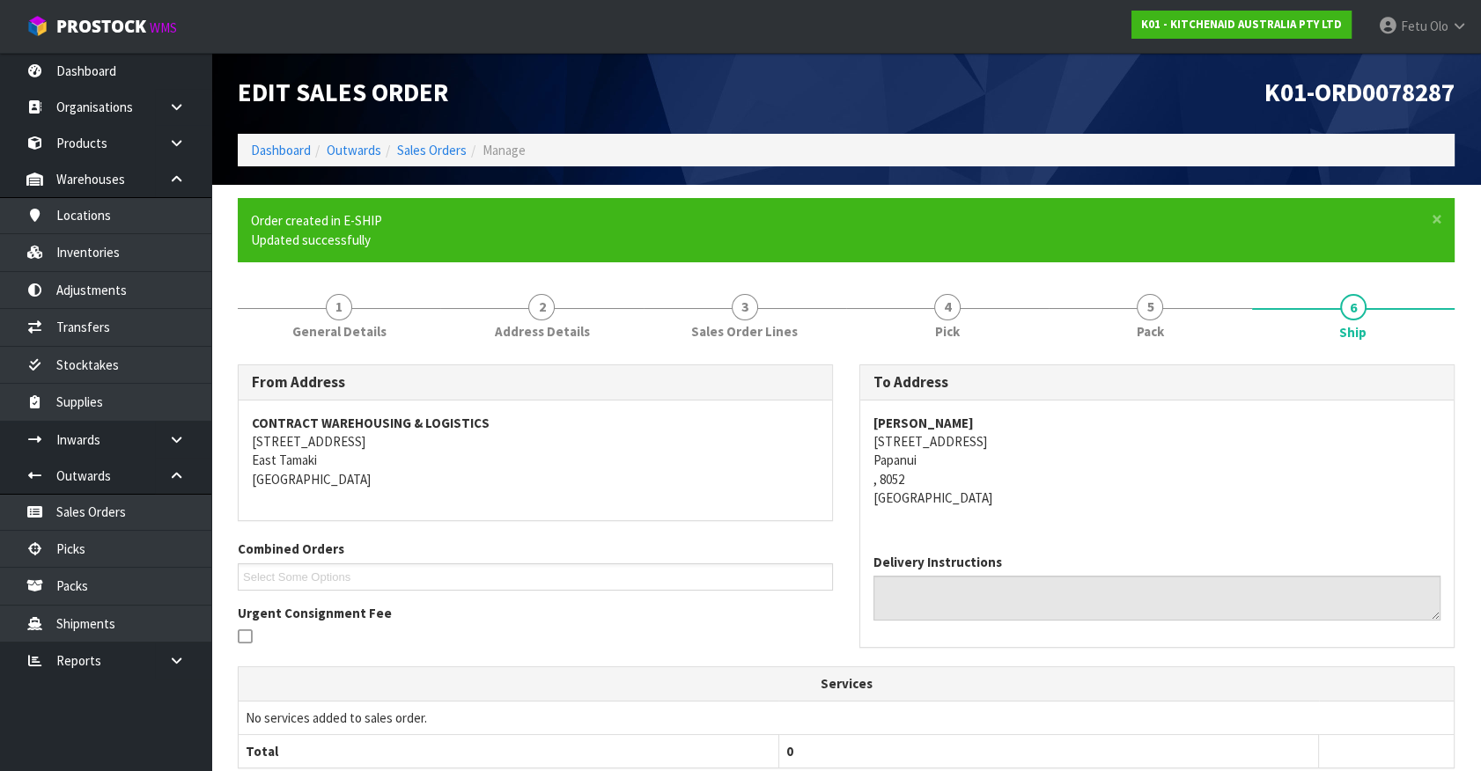
click at [538, 497] on div "CONTRACT WAREHOUSING & LOGISTICS [STREET_ADDRESS]" at bounding box center [535, 461] width 593 height 121
click at [1064, 501] on address "[PERSON_NAME] [STREET_ADDRESS]" at bounding box center [1156, 461] width 567 height 94
click at [1098, 494] on address "[PERSON_NAME] [STREET_ADDRESS]" at bounding box center [1156, 461] width 567 height 94
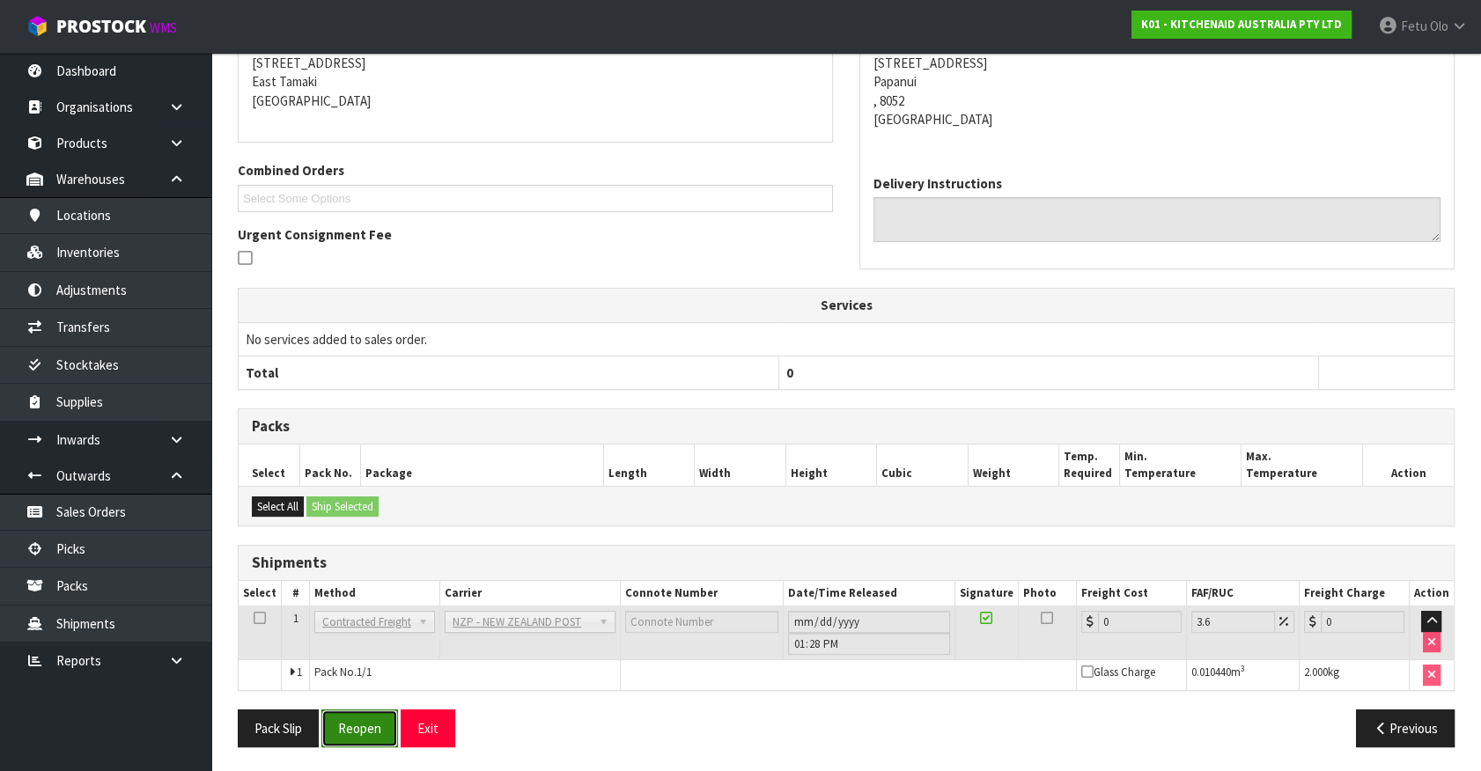
click at [355, 725] on button "Reopen" at bounding box center [359, 729] width 77 height 38
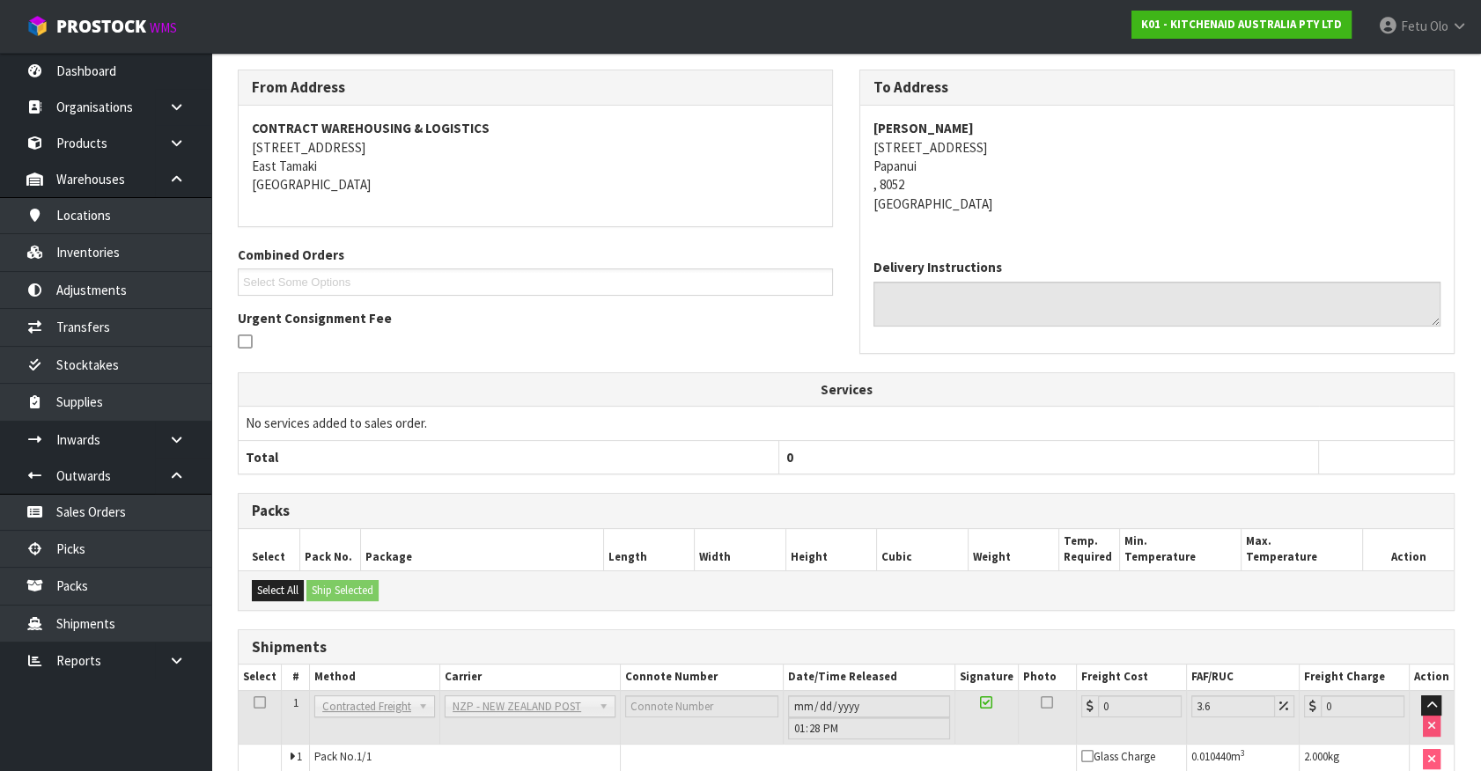
scroll to position [359, 0]
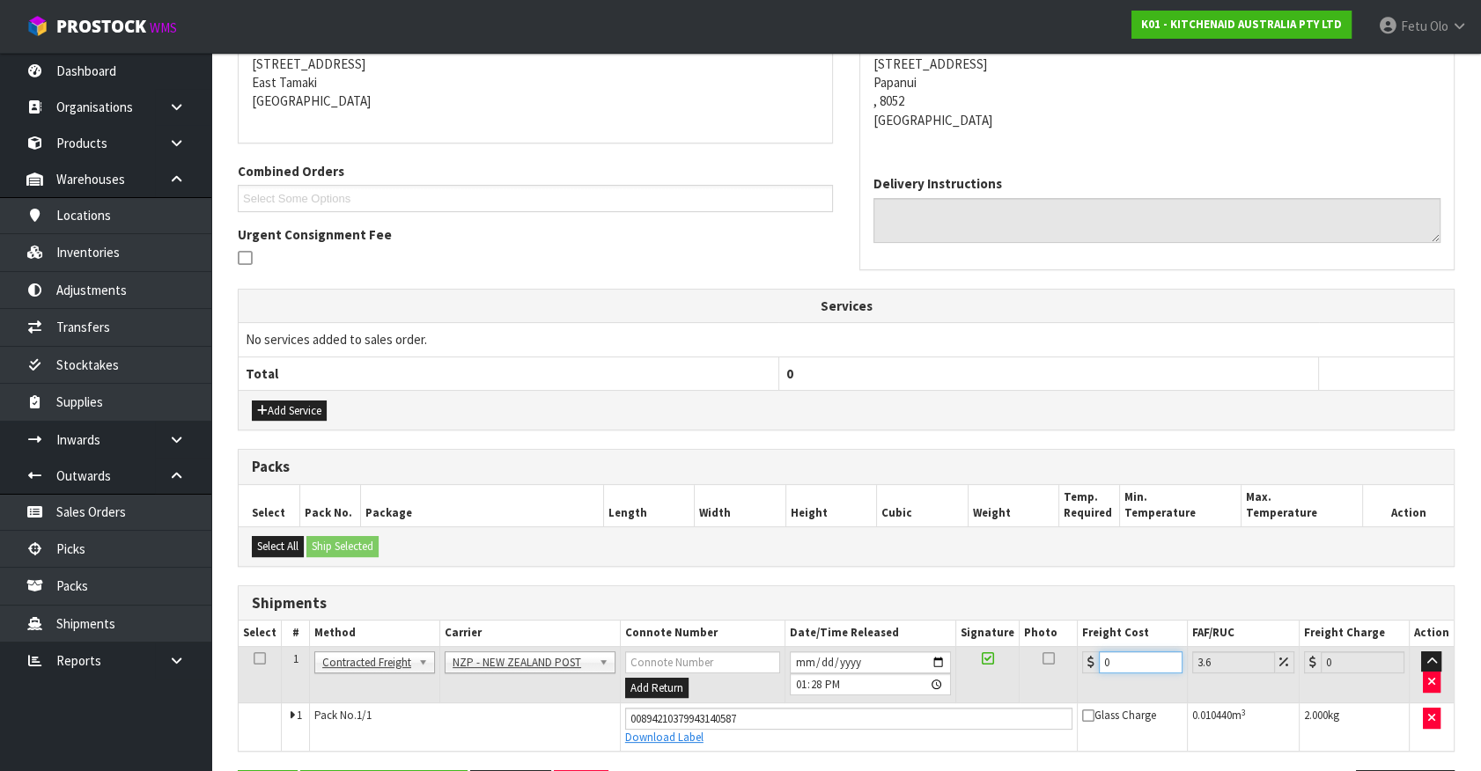
drag, startPoint x: 1091, startPoint y: 656, endPoint x: 987, endPoint y: 678, distance: 106.2
click at [989, 678] on tr "1 Client Local Pickup Customer Local Pickup Company Freight Contracted Freight …" at bounding box center [846, 674] width 1215 height 57
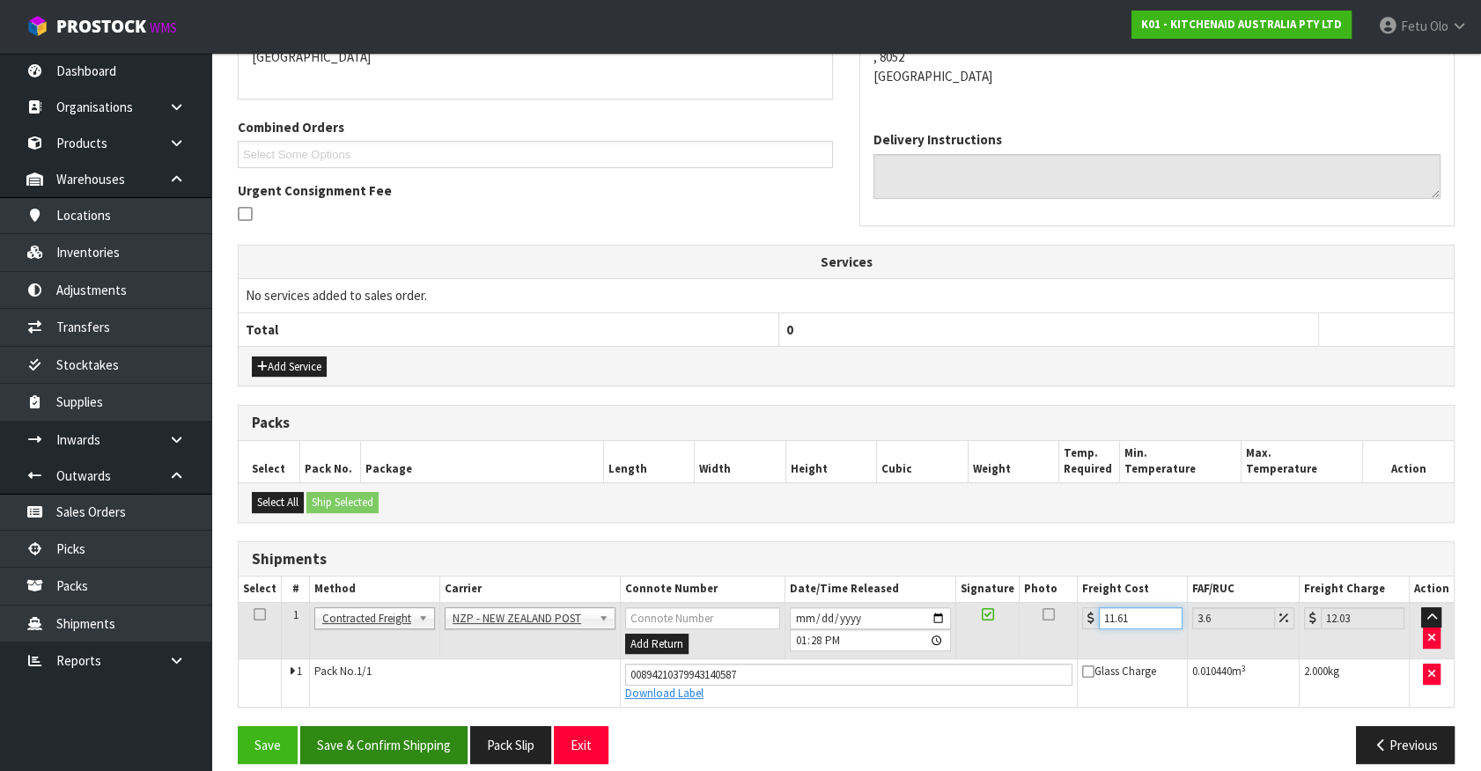
scroll to position [419, 0]
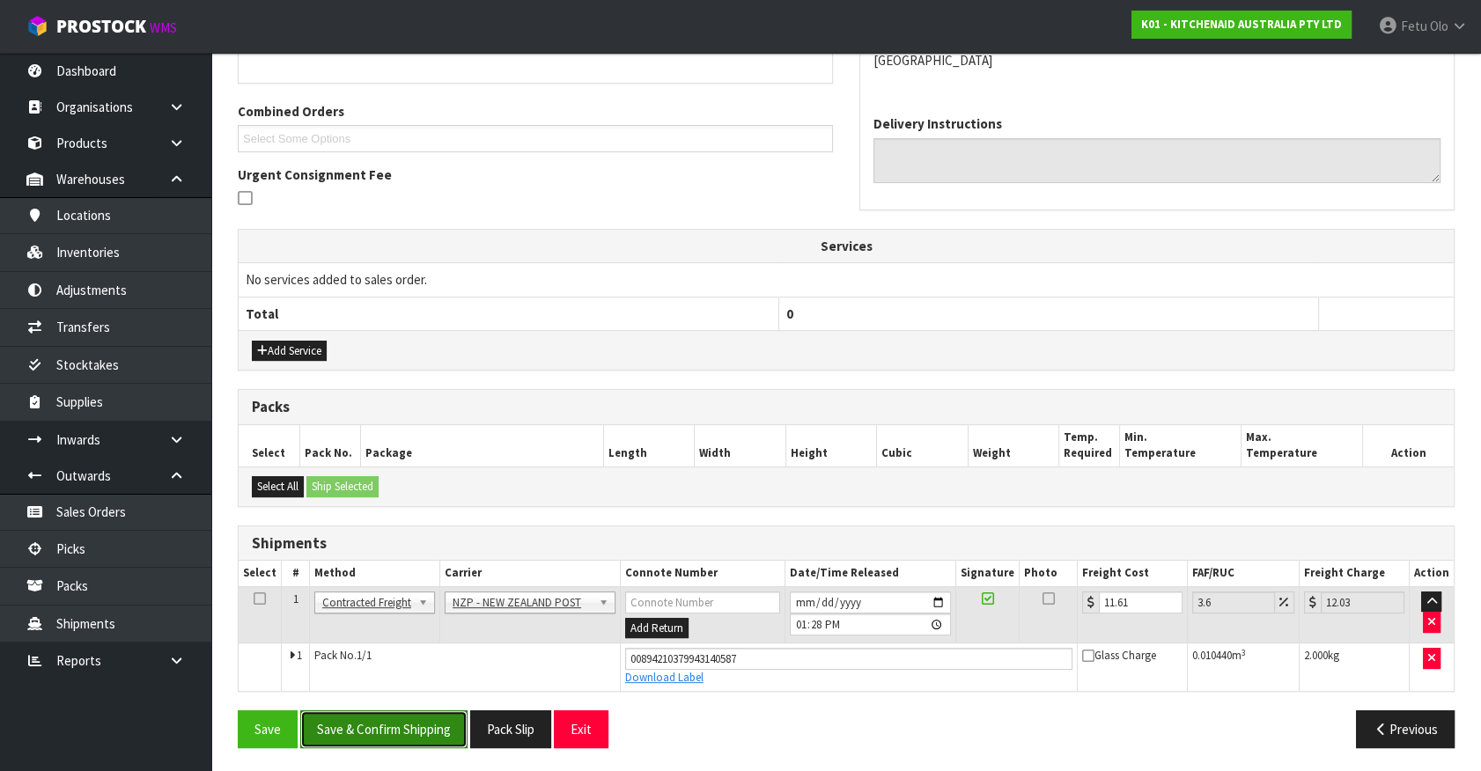
click at [422, 728] on button "Save & Confirm Shipping" at bounding box center [383, 729] width 167 height 38
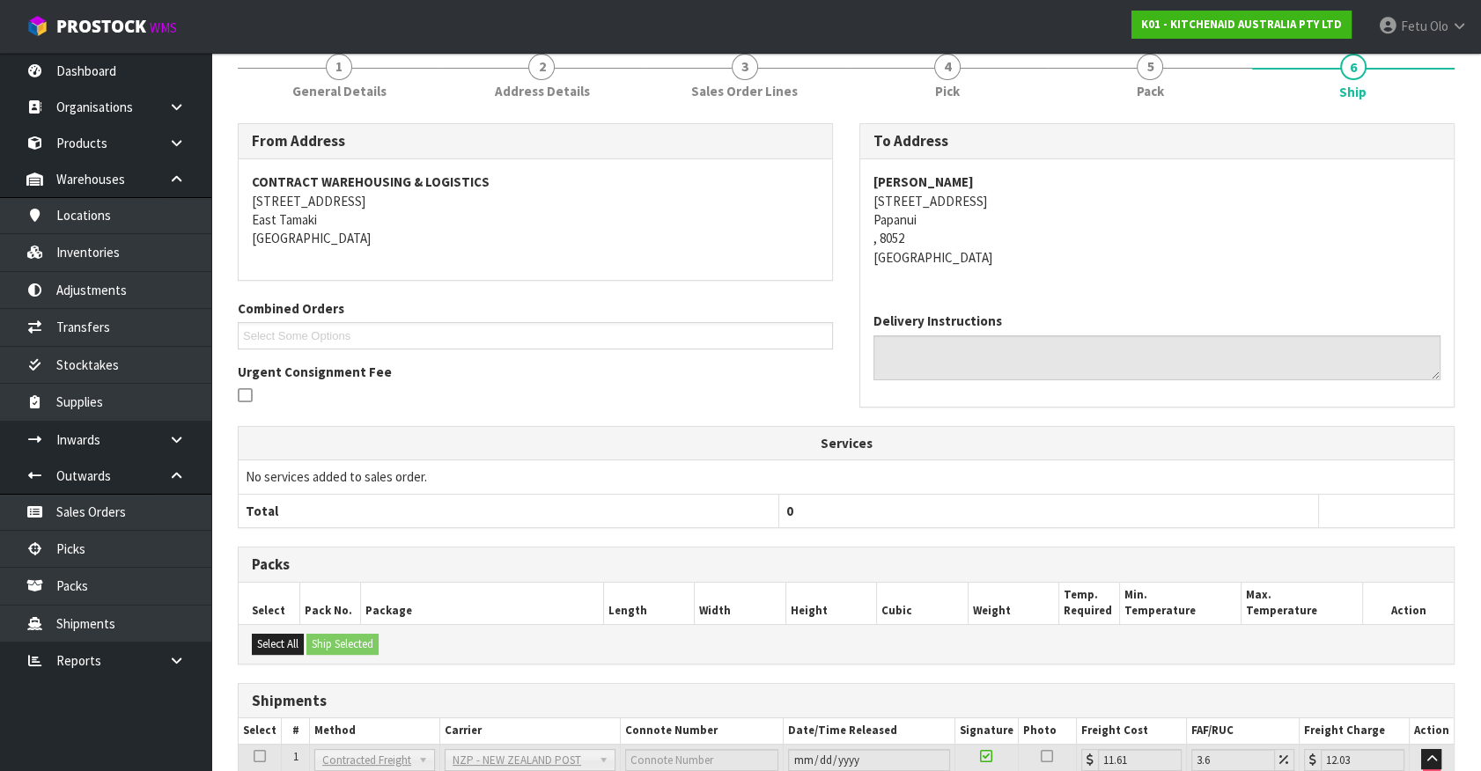
scroll to position [51, 0]
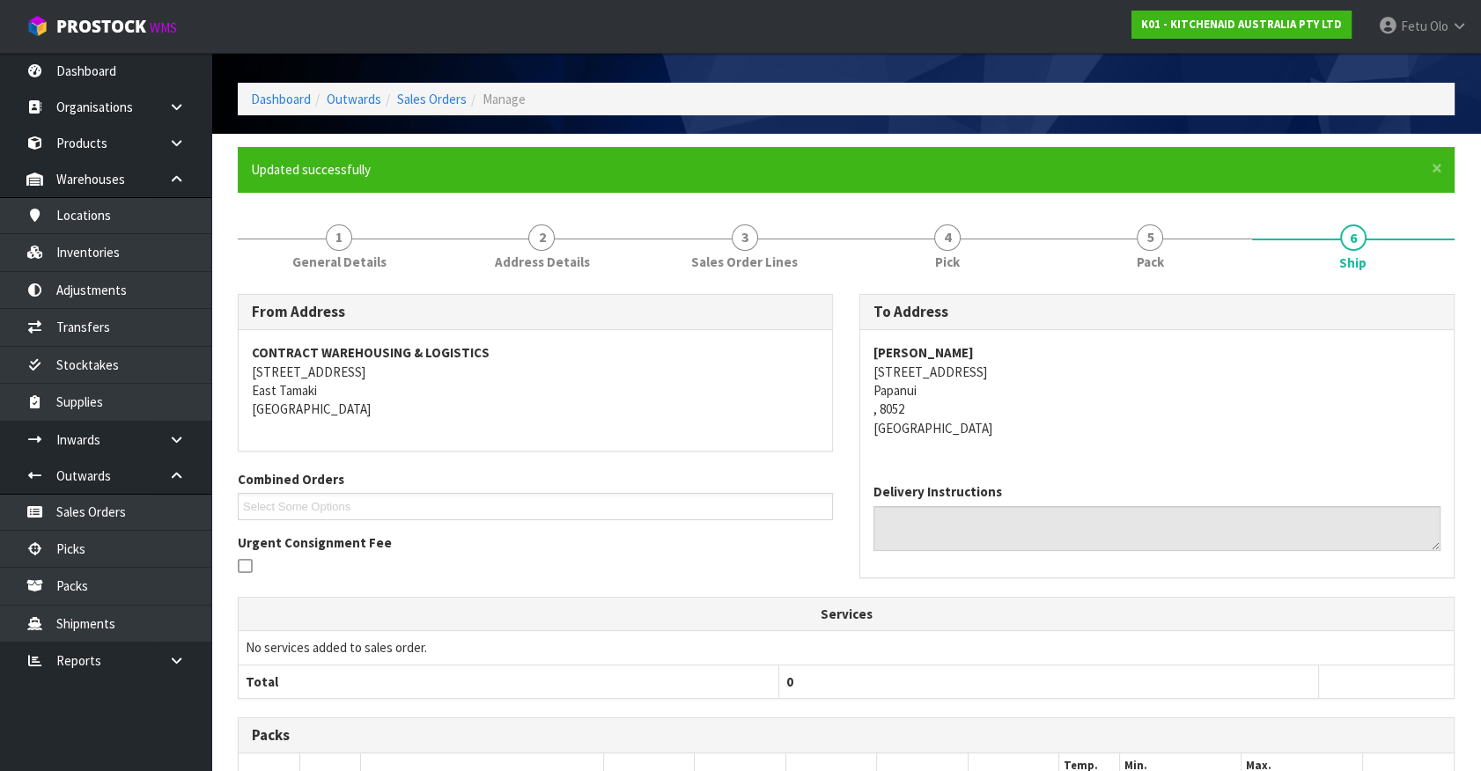
drag, startPoint x: 874, startPoint y: 349, endPoint x: 1059, endPoint y: 341, distance: 185.1
click at [1059, 341] on div "[PERSON_NAME] [STREET_ADDRESS]" at bounding box center [1156, 399] width 593 height 139
copy strong "[PERSON_NAME]"
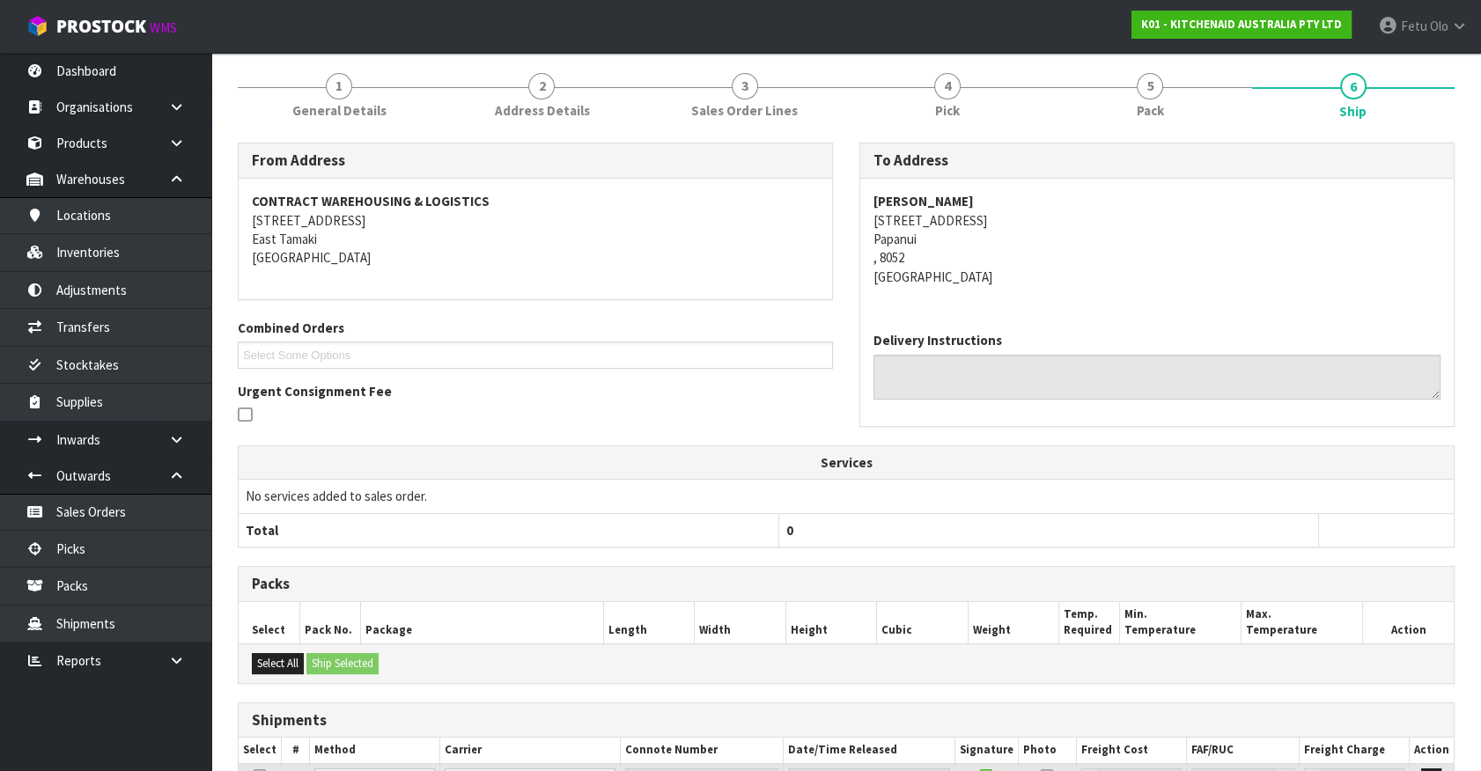
scroll to position [371, 0]
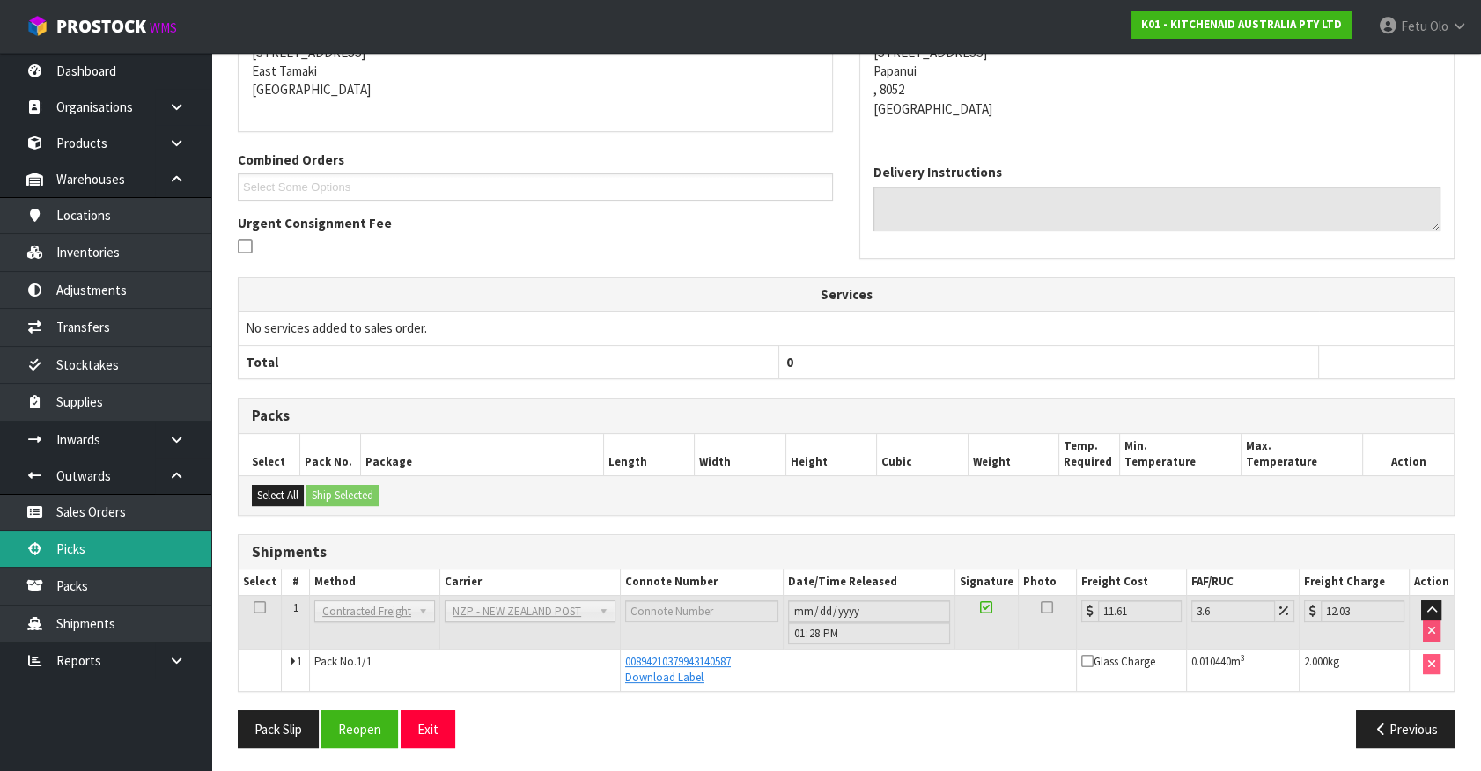
click at [85, 548] on link "Picks" at bounding box center [105, 549] width 211 height 36
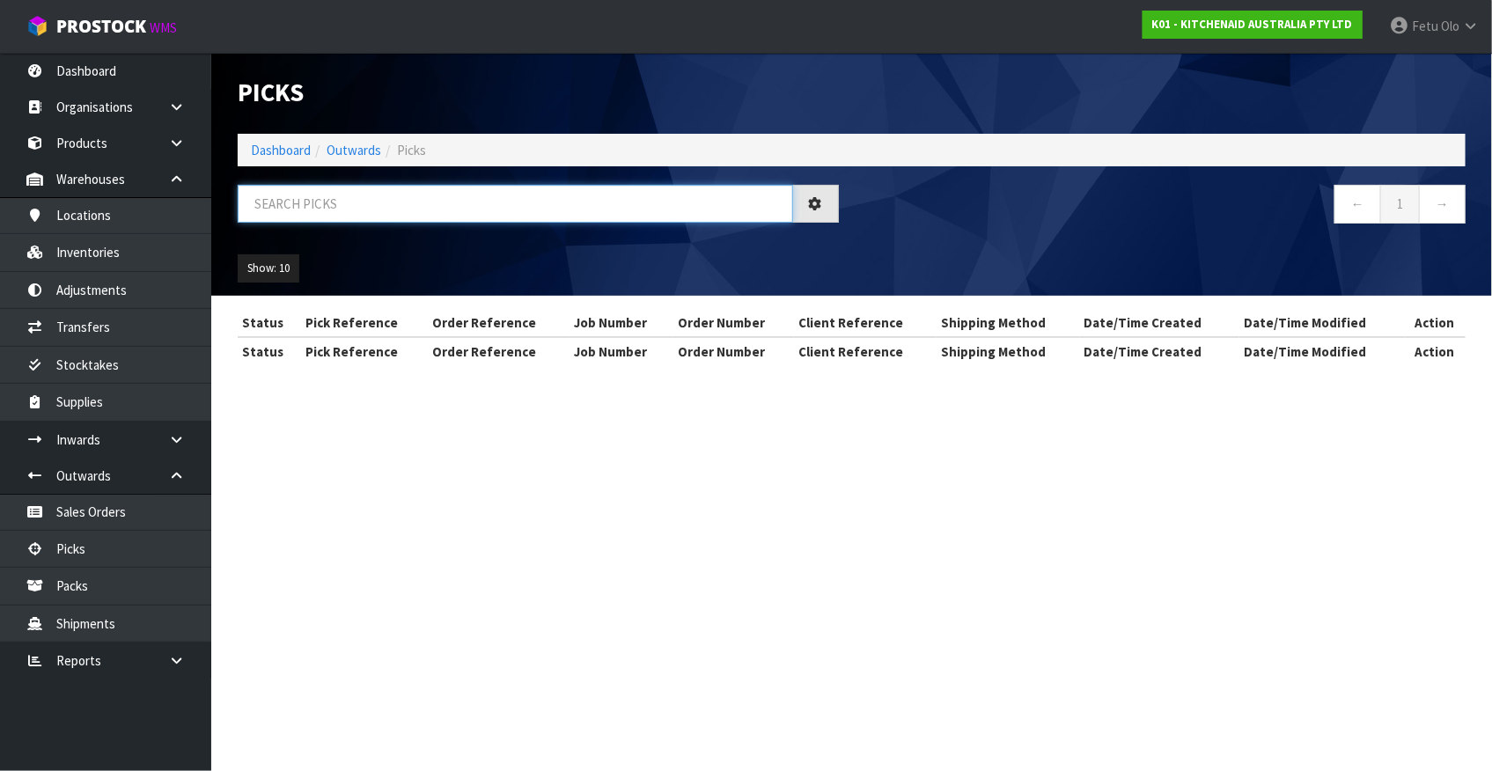
click at [384, 213] on input "text" at bounding box center [516, 204] width 556 height 38
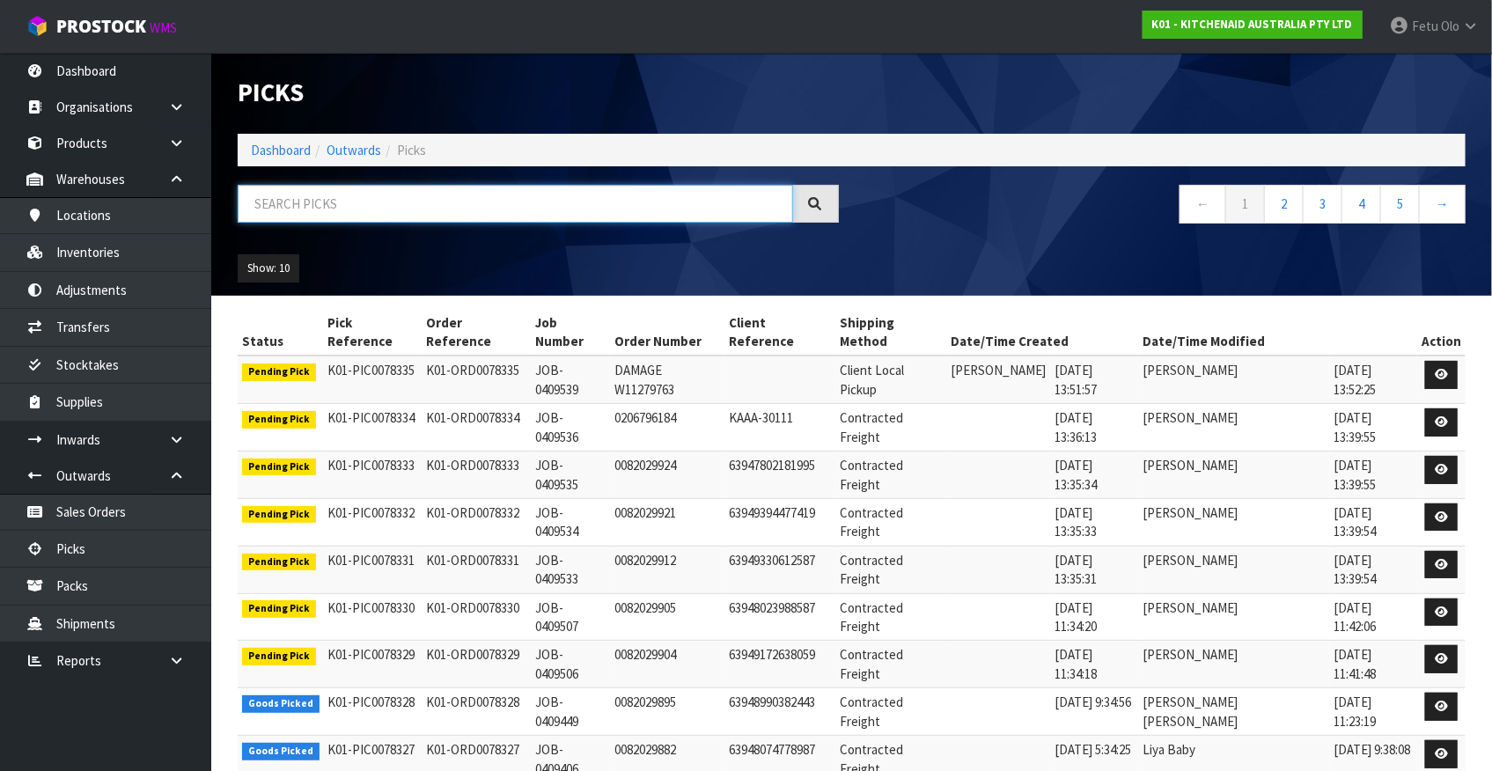
click at [484, 211] on input "text" at bounding box center [516, 204] width 556 height 38
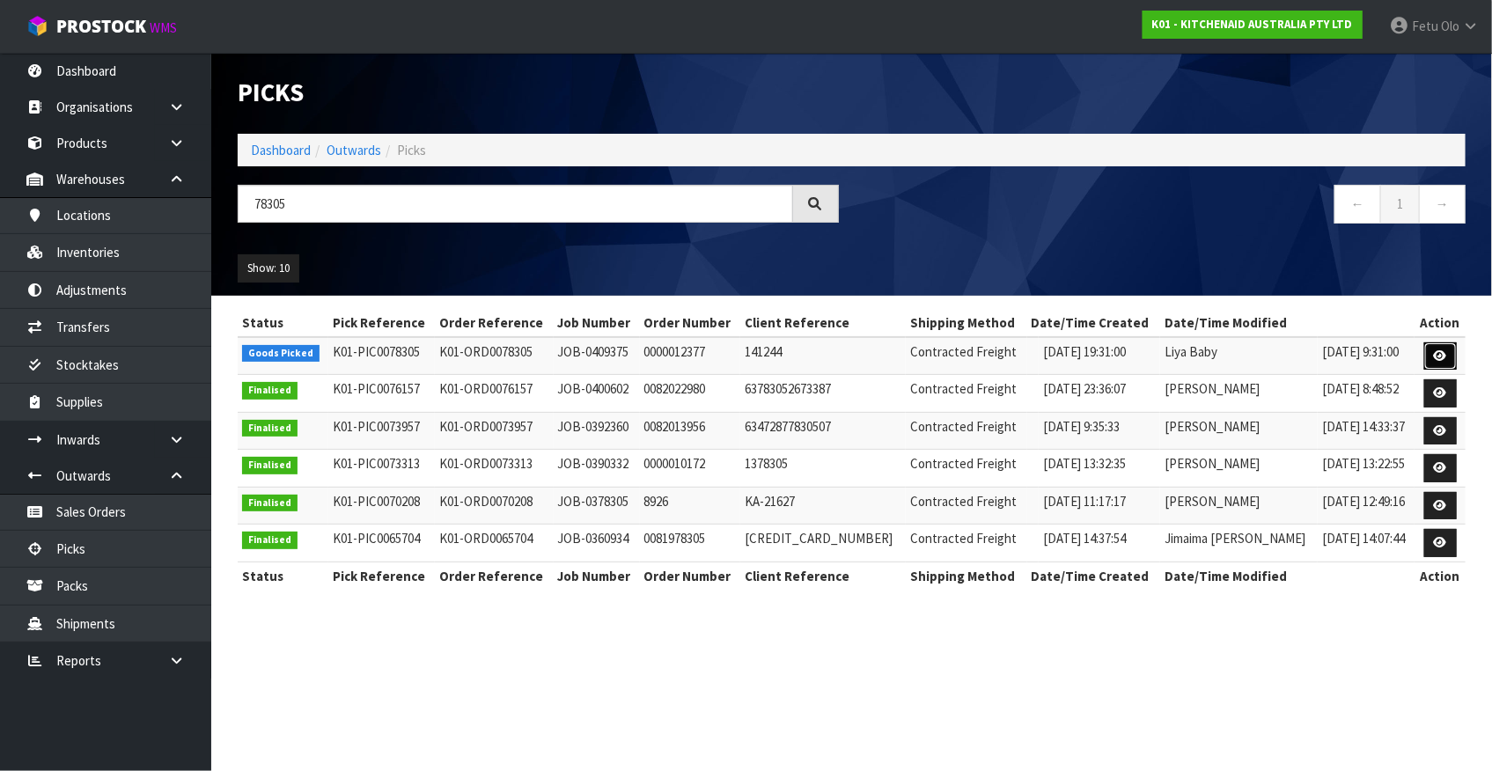
click at [1436, 352] on icon at bounding box center [1440, 355] width 13 height 11
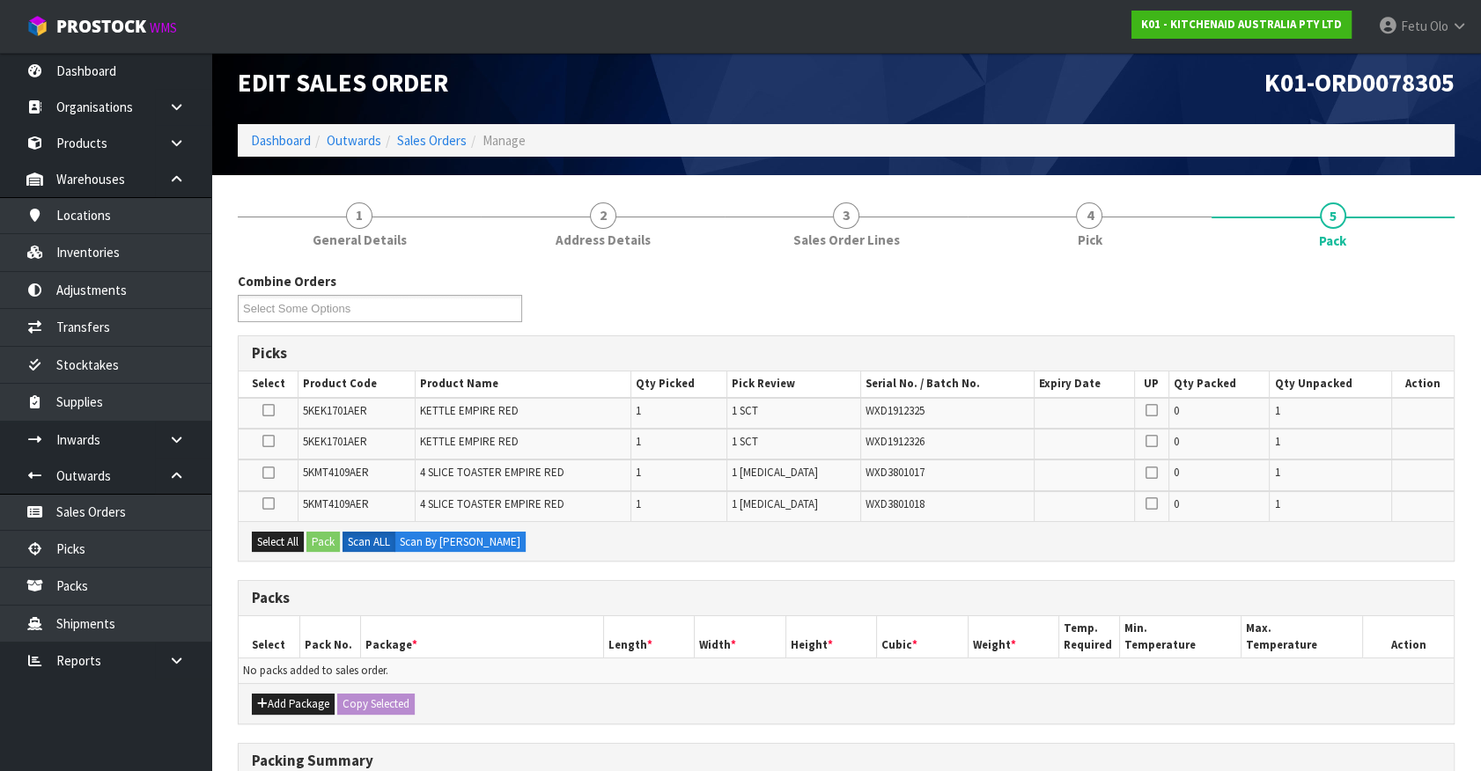
scroll to position [79, 0]
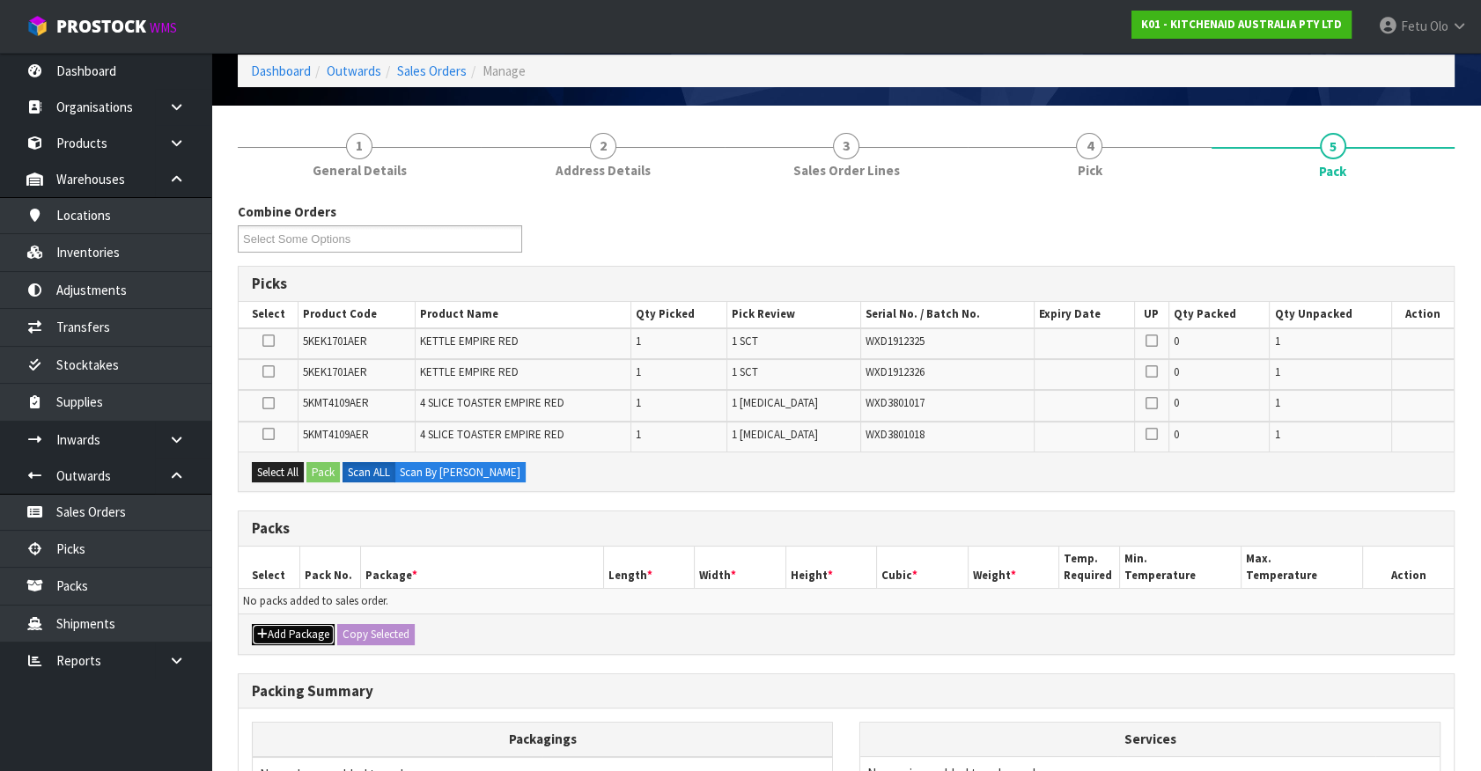
click at [277, 633] on button "Add Package" at bounding box center [293, 634] width 83 height 21
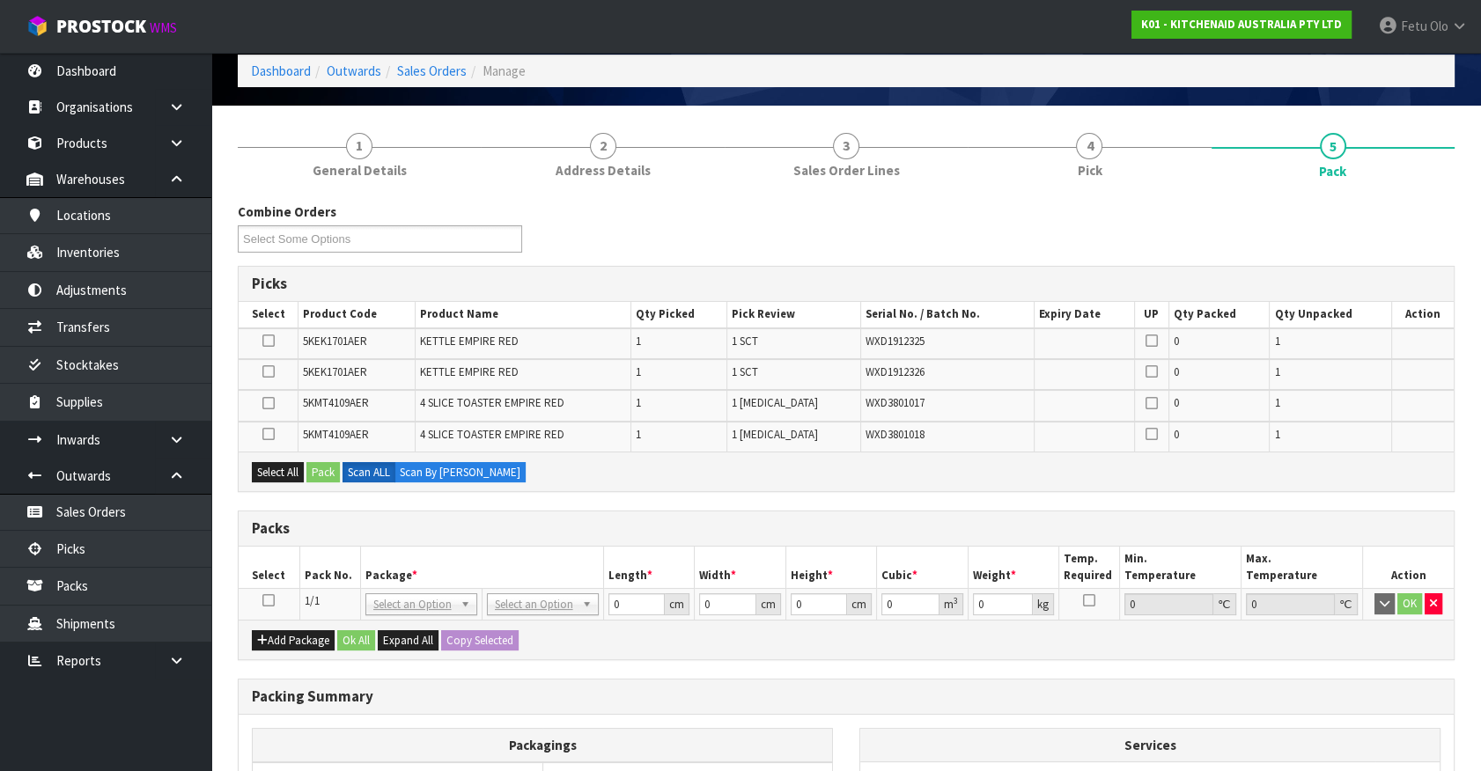
click at [267, 600] on icon at bounding box center [268, 600] width 12 height 1
click at [433, 525] on h3 "Packs" at bounding box center [846, 528] width 1189 height 17
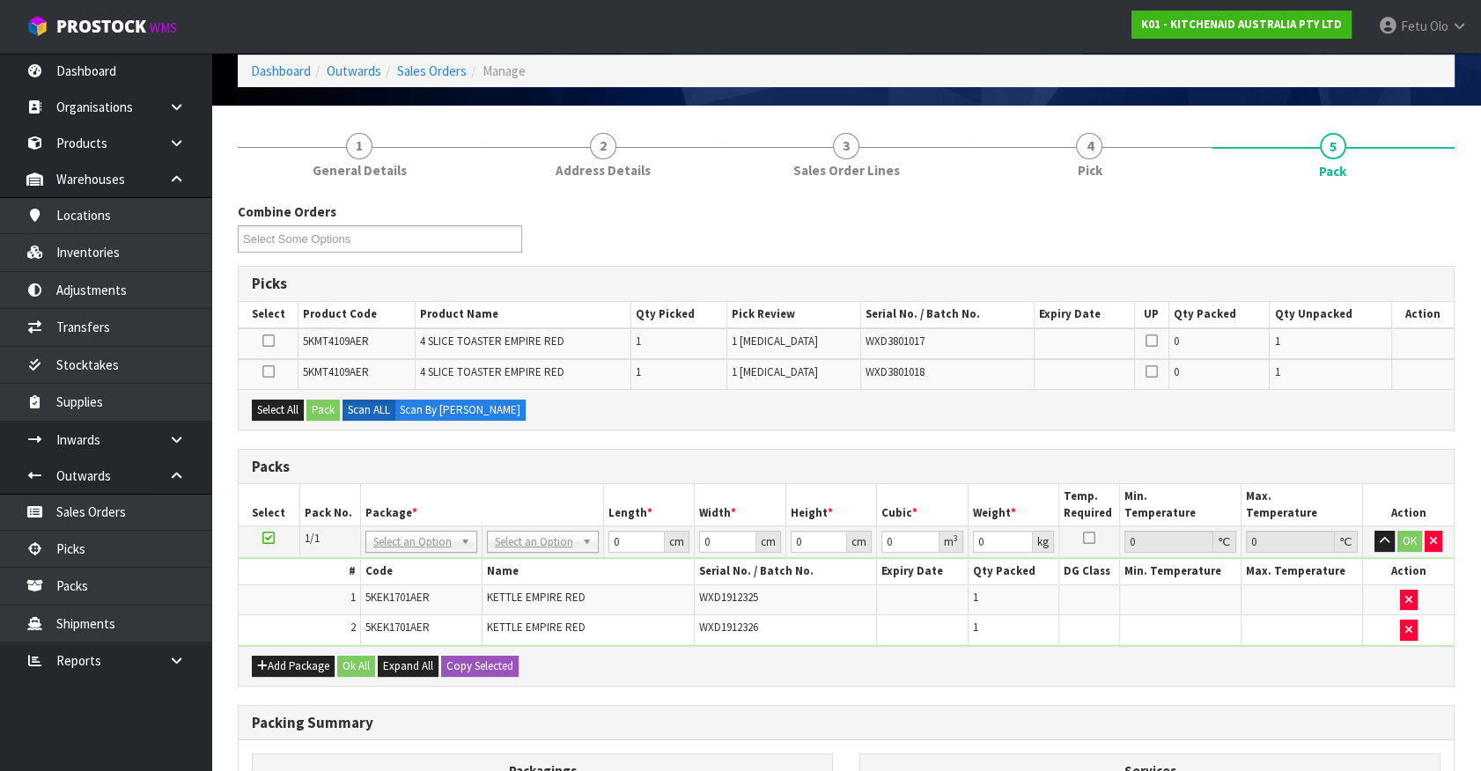
click at [266, 538] on icon at bounding box center [268, 538] width 12 height 1
drag, startPoint x: 1083, startPoint y: 691, endPoint x: 557, endPoint y: 674, distance: 525.9
click at [1048, 691] on div "Combine Orders K01-ORD0078214 K01-ORD0078232 K01-ORD0078280 K01-ORD0078282 K01-…" at bounding box center [846, 600] width 1217 height 796
click at [270, 660] on button "Add Package" at bounding box center [293, 666] width 83 height 21
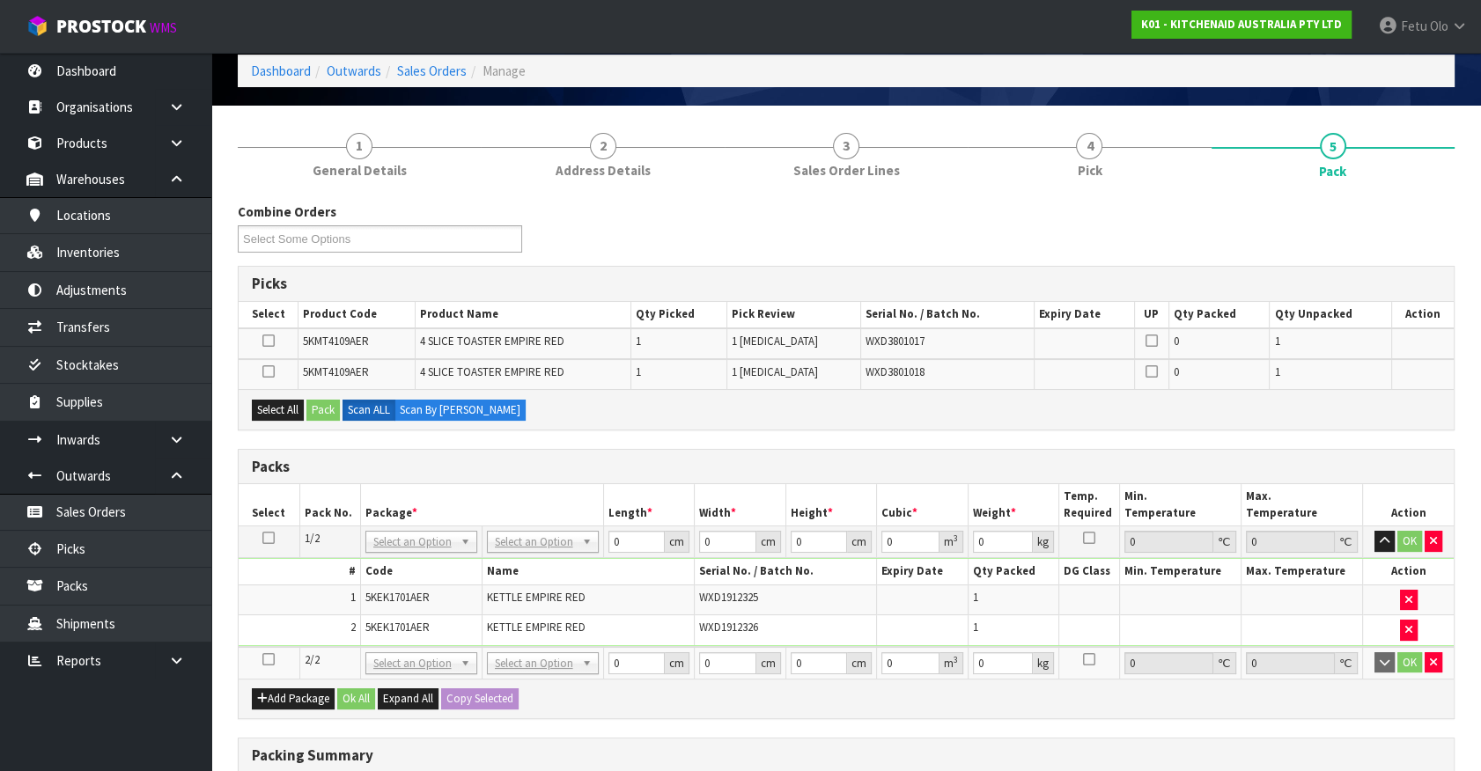
click at [269, 659] on icon at bounding box center [268, 659] width 12 height 1
click at [151, 712] on ul "Dashboard Organisations Clients Consignees Carriers Products Categories Serial …" at bounding box center [105, 412] width 211 height 718
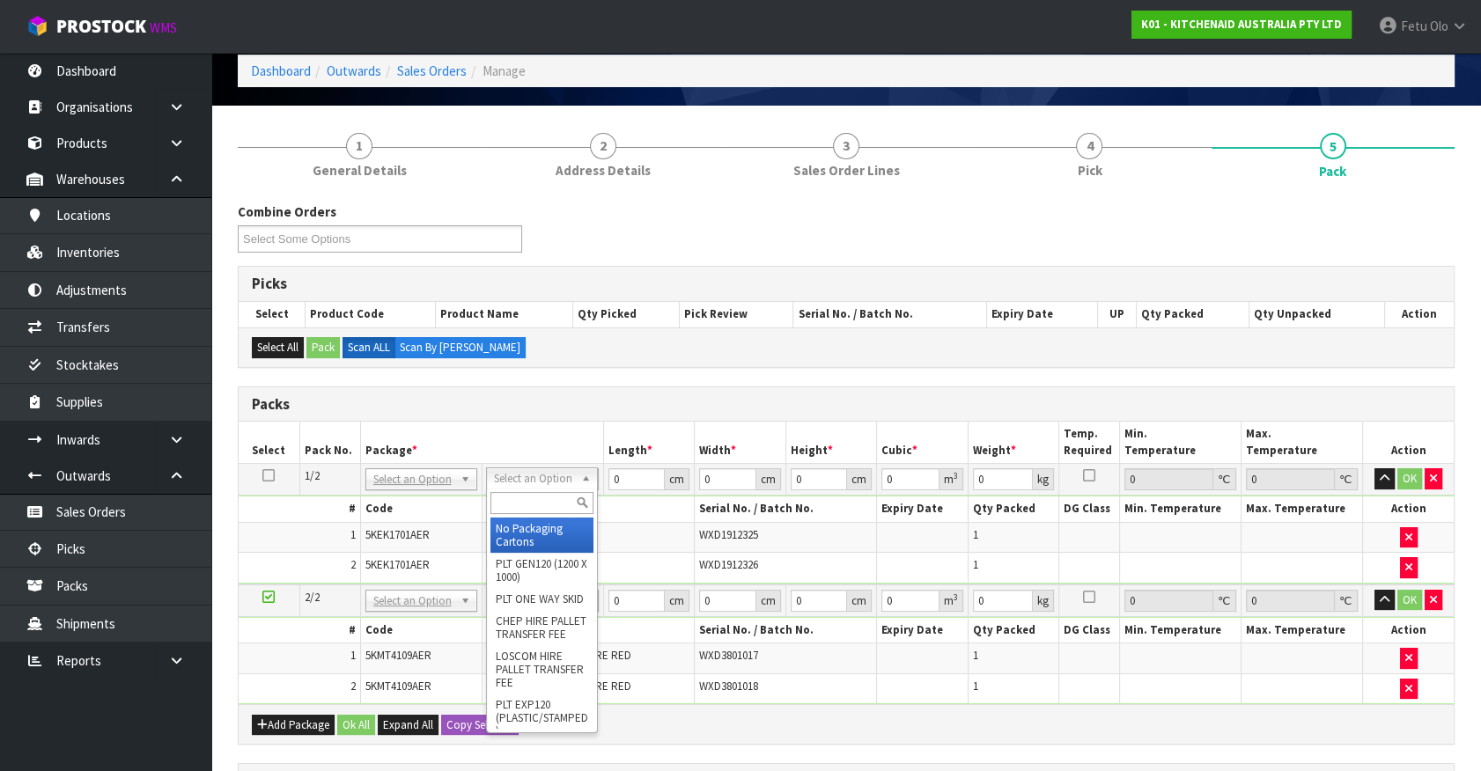
drag, startPoint x: 549, startPoint y: 479, endPoint x: 533, endPoint y: 533, distance: 56.3
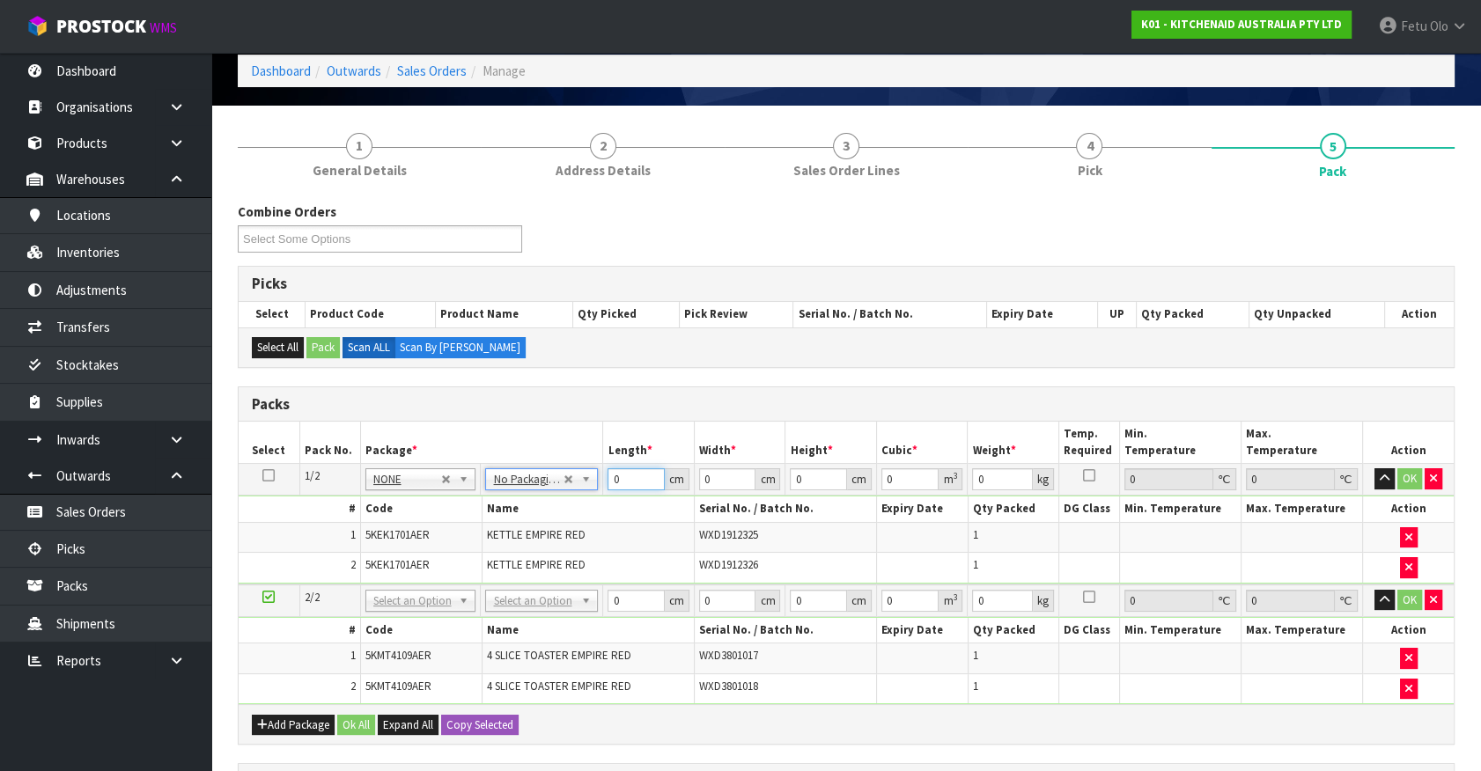
drag, startPoint x: 633, startPoint y: 475, endPoint x: 386, endPoint y: 525, distance: 252.4
click at [386, 525] on tbody "1/2 NONE 007-001 007-002 007-004 007-009 007-013 007-014 007-015 007-017 007-01…" at bounding box center [846, 524] width 1215 height 121
drag, startPoint x: 625, startPoint y: 607, endPoint x: 471, endPoint y: 653, distance: 161.0
click at [471, 653] on tbody "2/2 NONE 007-001 007-002 007-004 007-009 007-013 007-014 007-015 007-017 007-01…" at bounding box center [846, 645] width 1215 height 120
click button "OK" at bounding box center [1409, 600] width 25 height 21
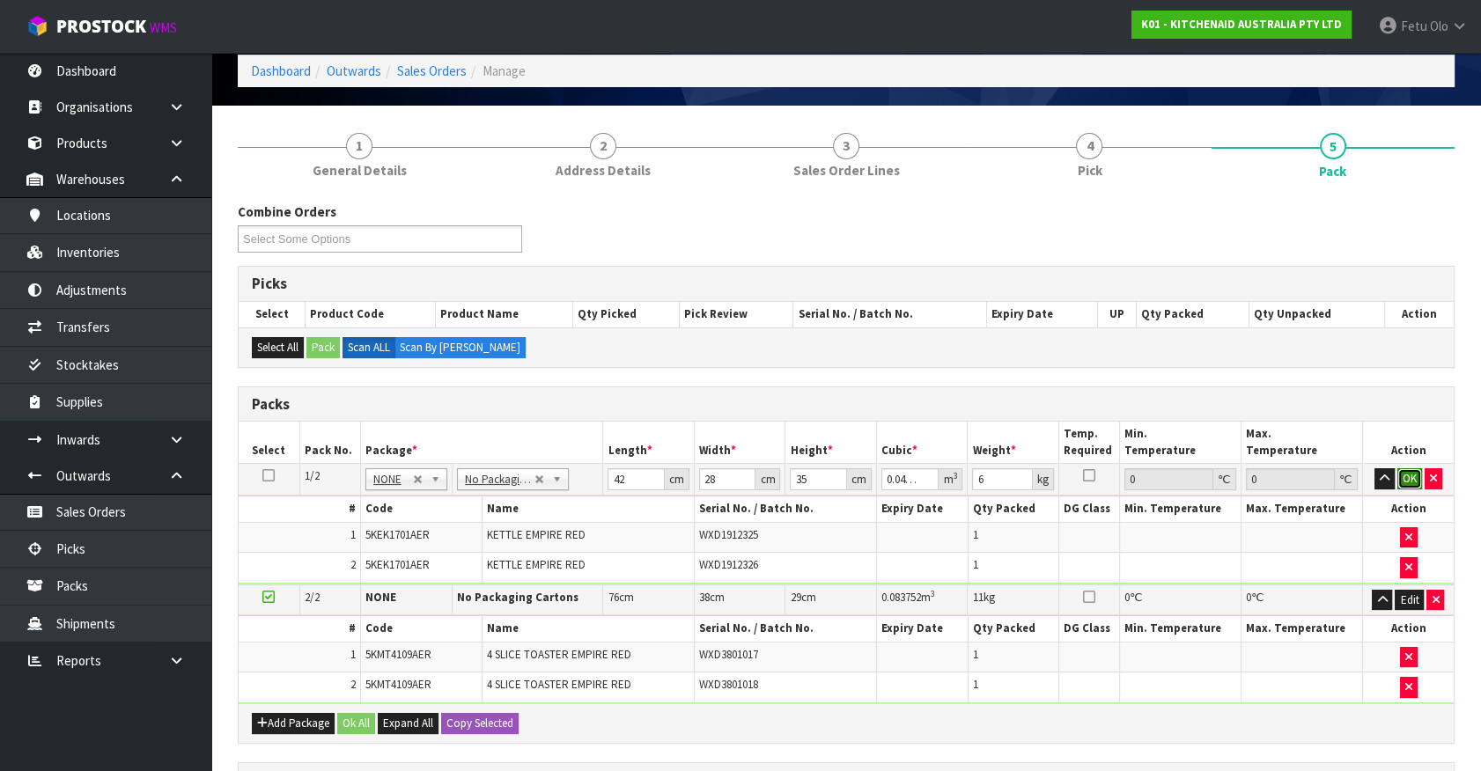
click at [1411, 475] on button "OK" at bounding box center [1409, 478] width 25 height 21
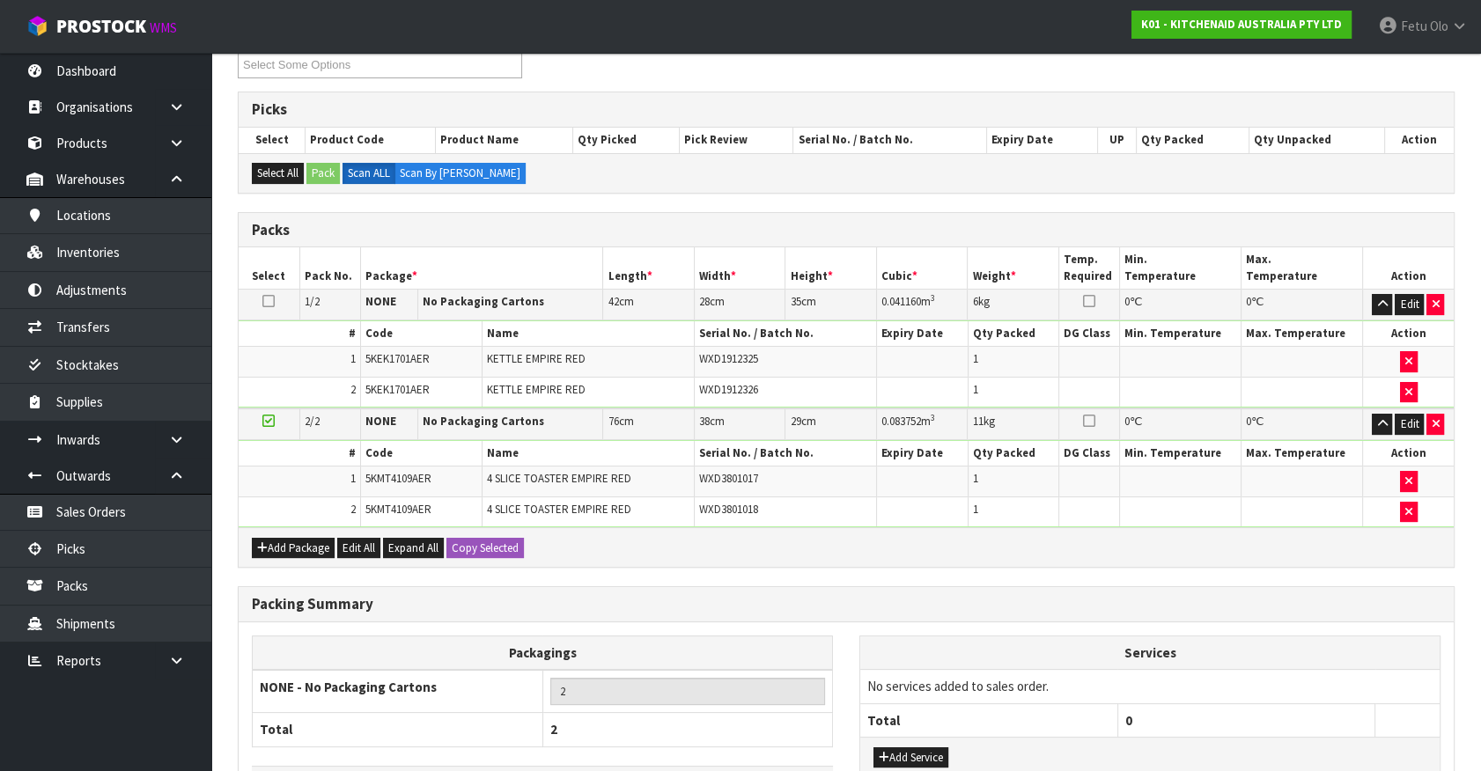
scroll to position [379, 0]
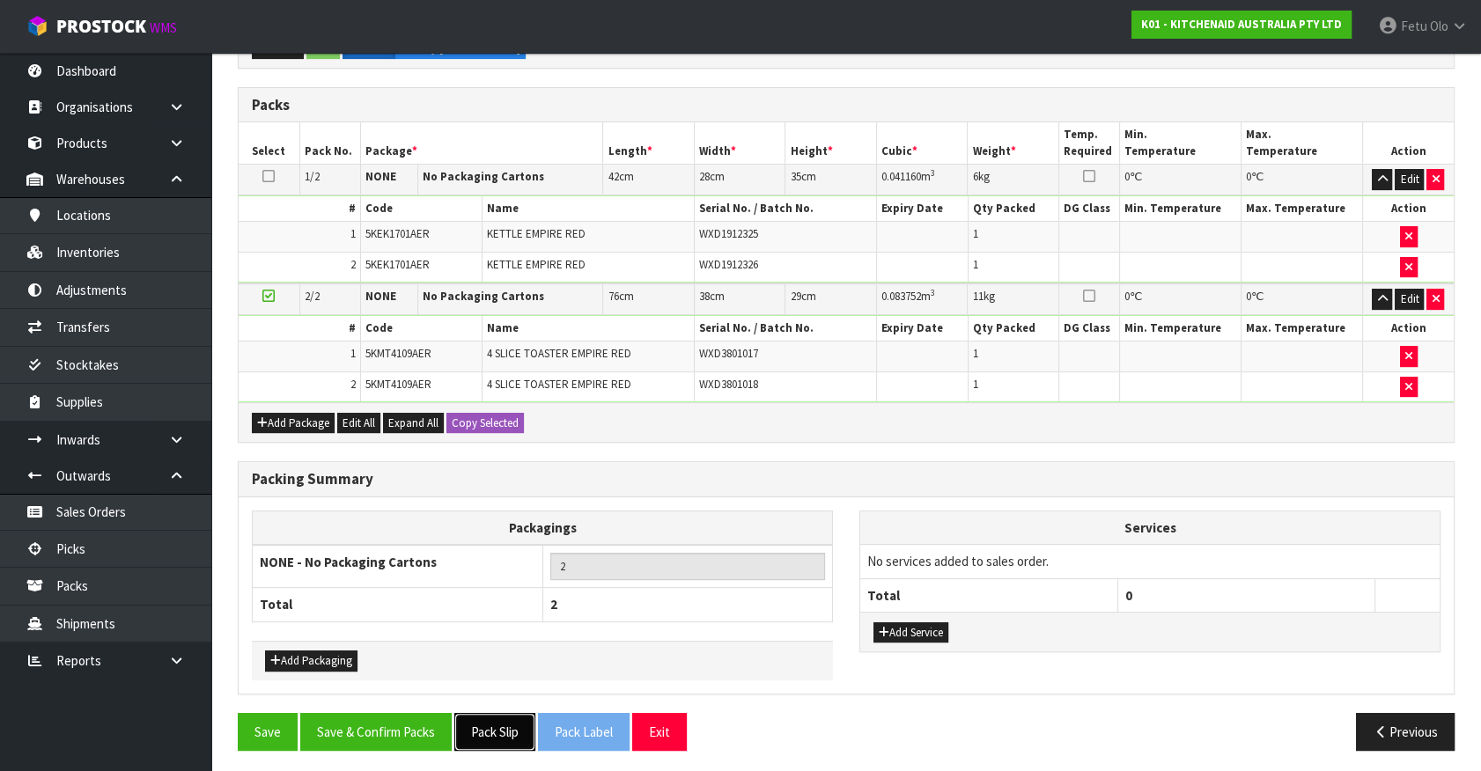
click at [498, 714] on button "Pack Slip" at bounding box center [494, 732] width 81 height 38
click at [370, 725] on button "Save & Confirm Packs" at bounding box center [375, 732] width 151 height 38
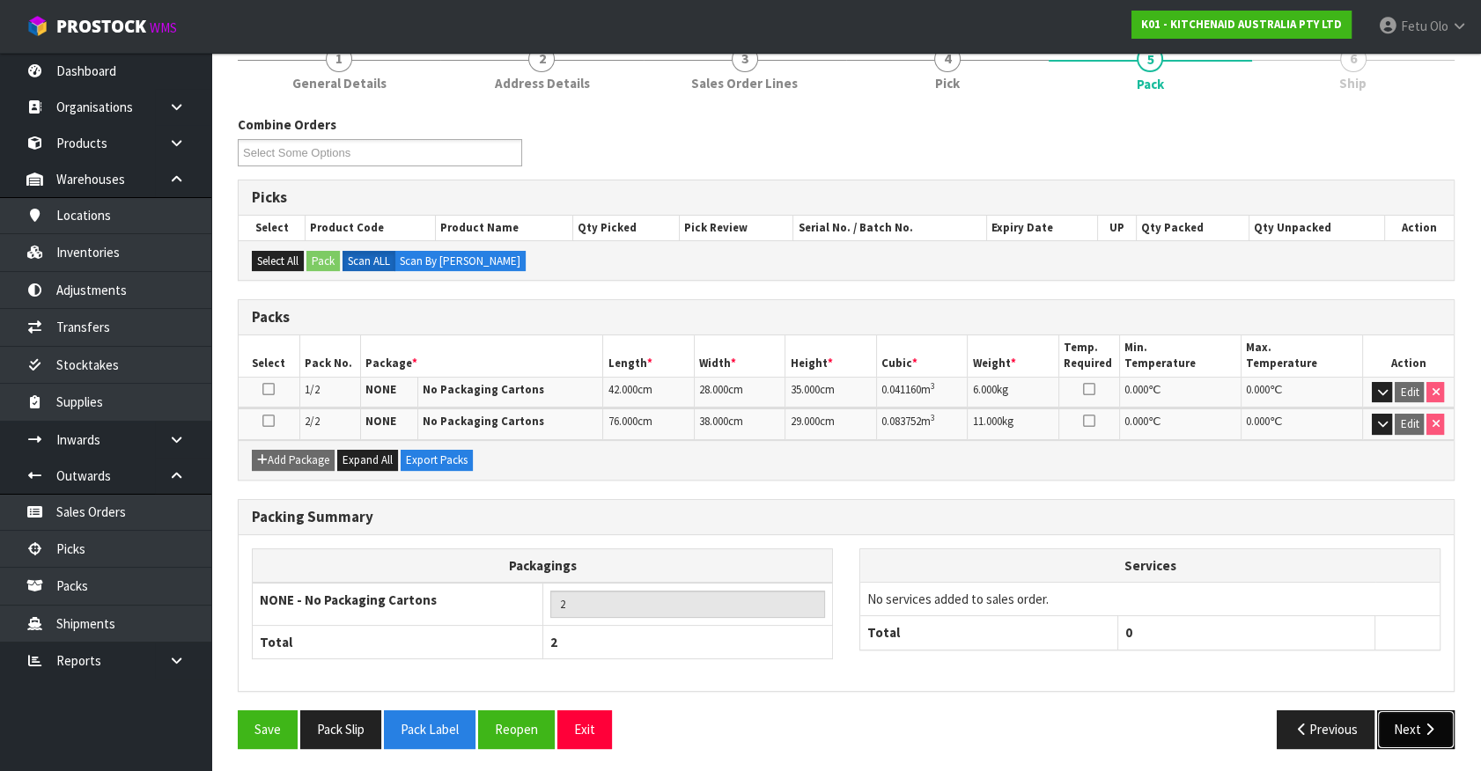
click at [1429, 739] on button "Next" at bounding box center [1415, 729] width 77 height 38
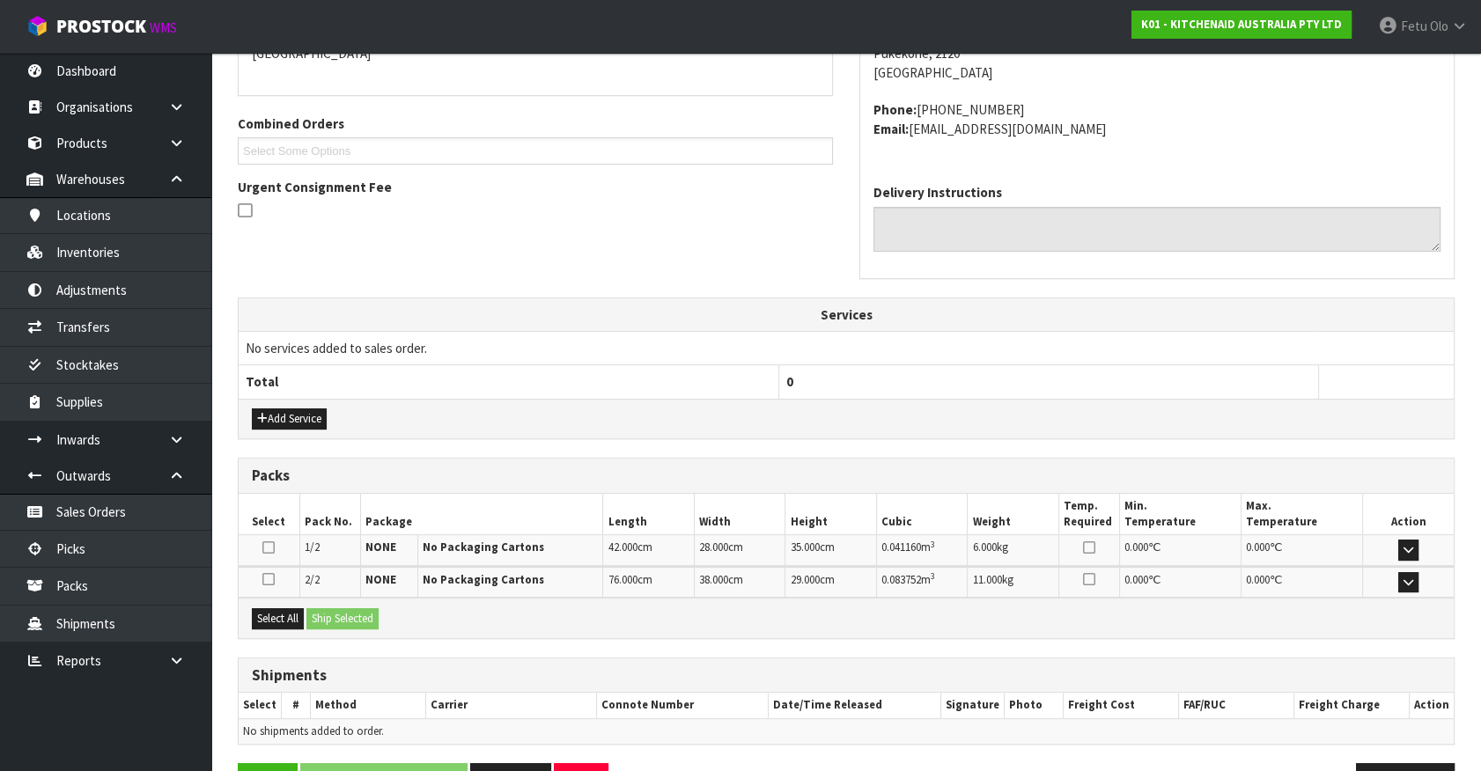
scroll to position [459, 0]
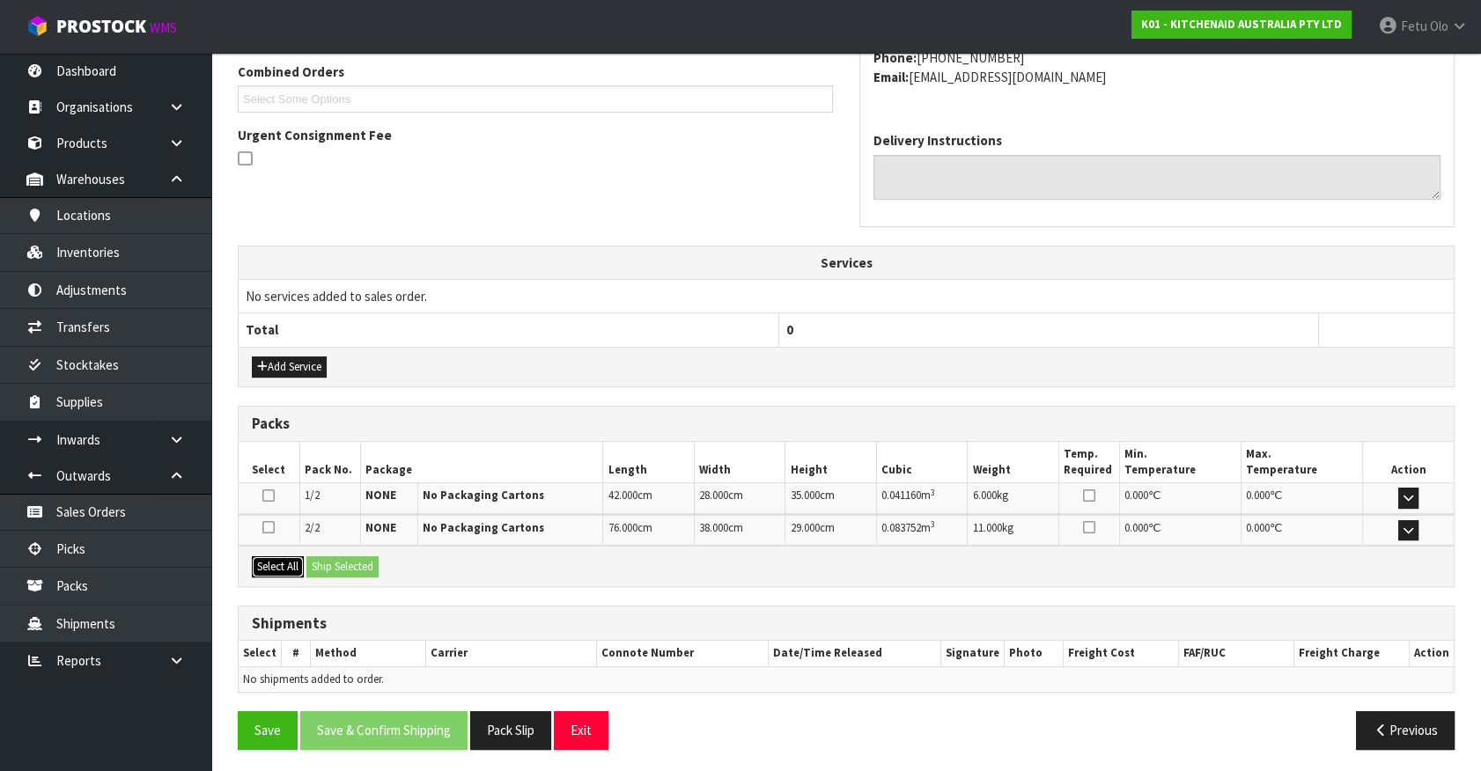
click at [280, 563] on button "Select All" at bounding box center [278, 566] width 52 height 21
click at [385, 565] on div "Select All Ship Selected" at bounding box center [846, 566] width 1215 height 40
click at [373, 566] on button "Ship Selected" at bounding box center [342, 566] width 72 height 21
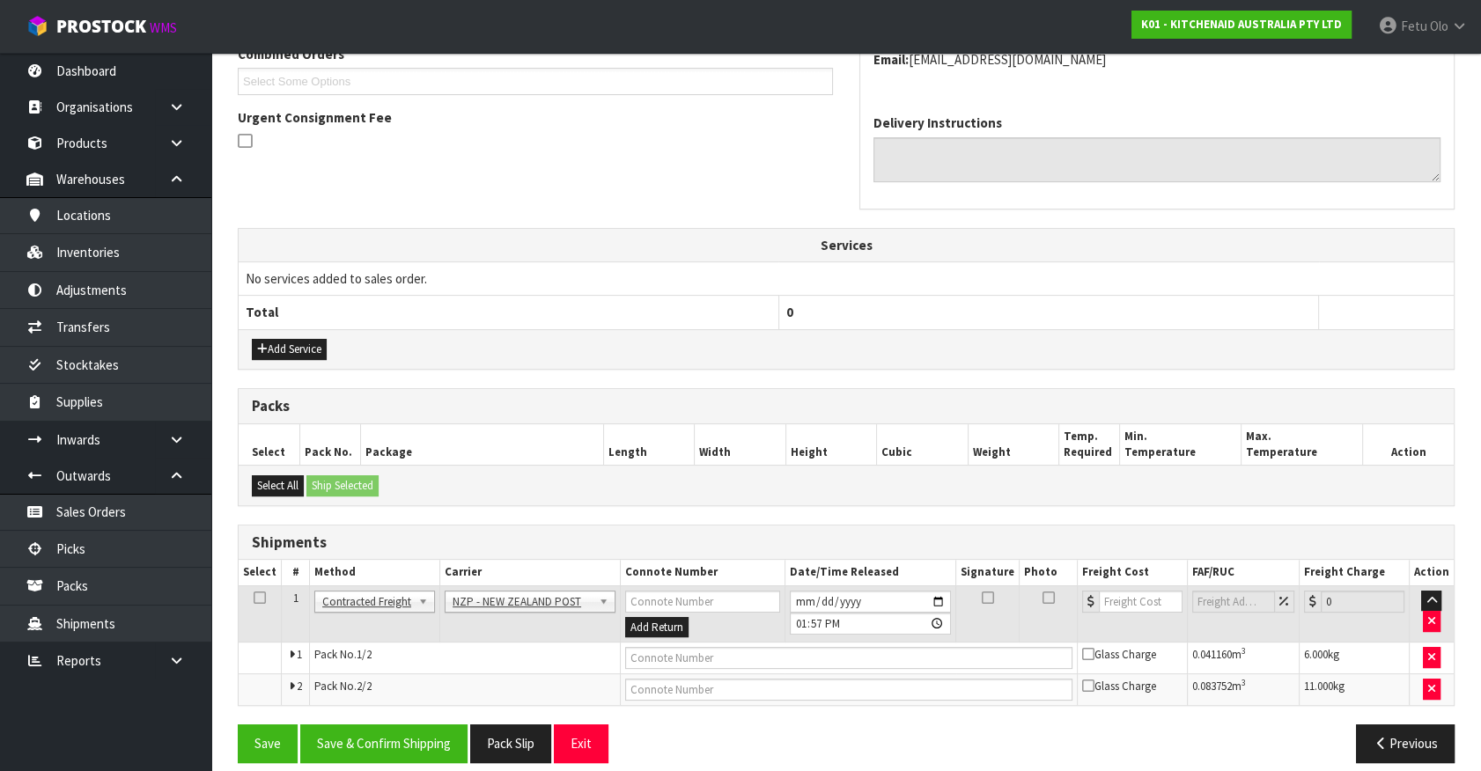
scroll to position [490, 0]
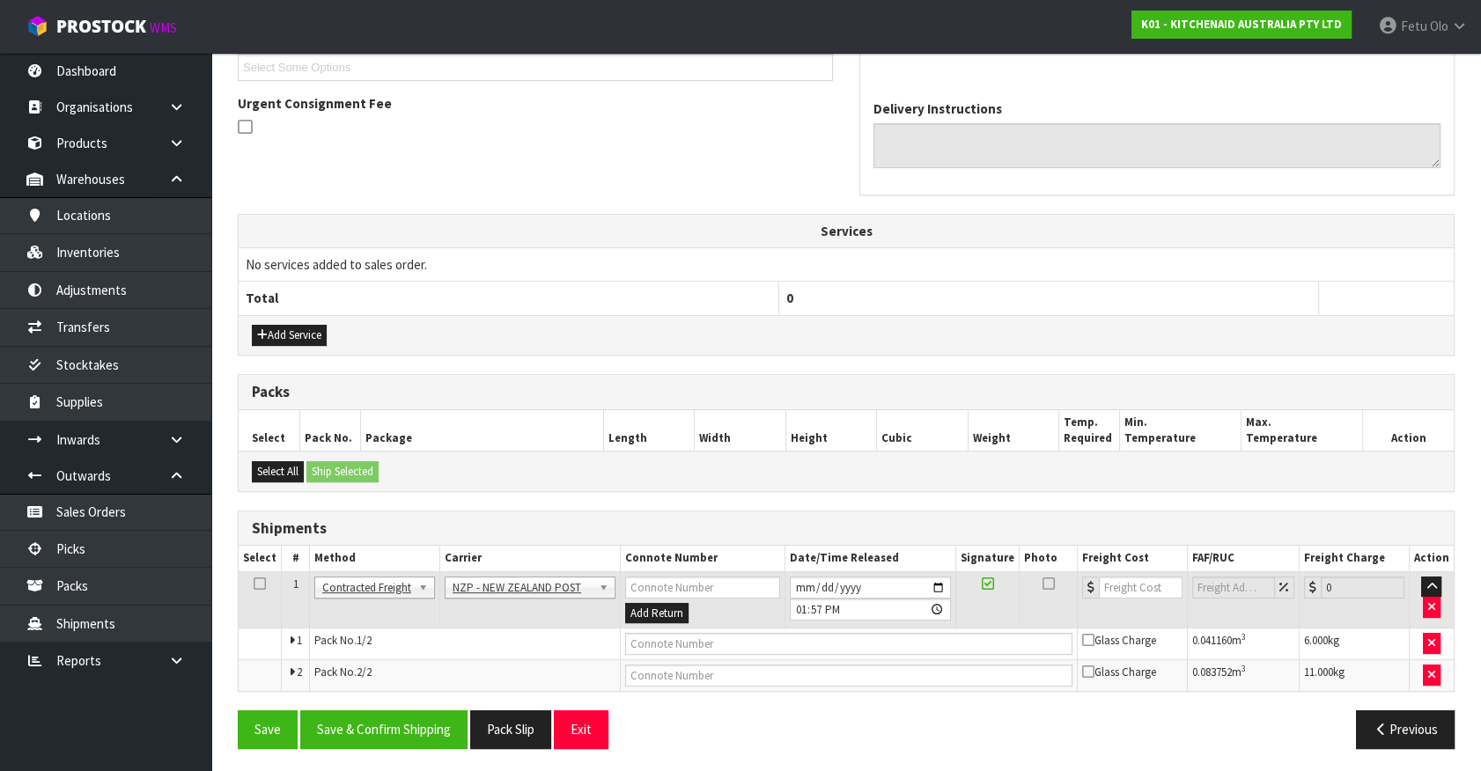
click at [420, 758] on section "× Close Updated successfully 1 General Details 2 Address Details 3 Sales Order …" at bounding box center [846, 234] width 1270 height 1080
click at [426, 740] on button "Save & Confirm Shipping" at bounding box center [383, 729] width 167 height 38
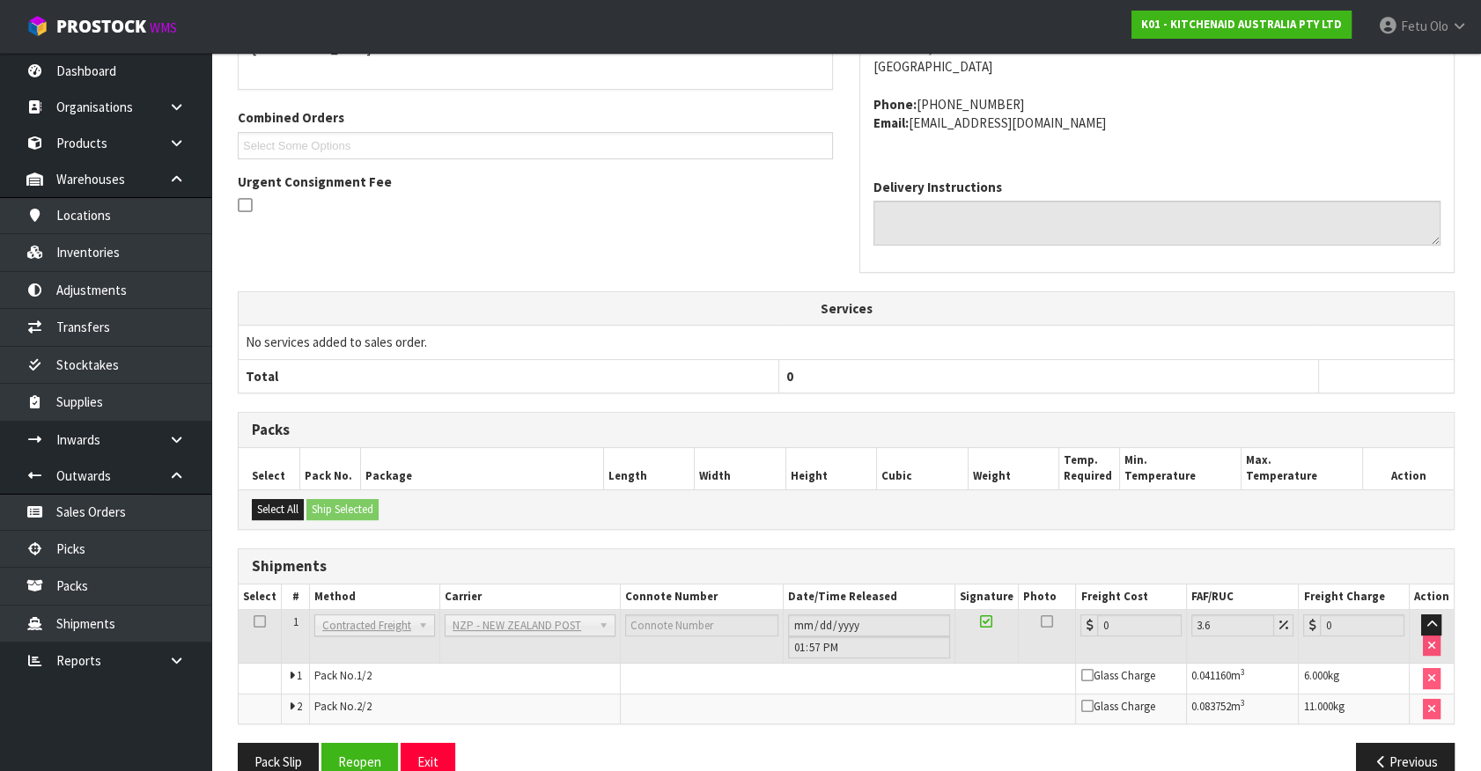
scroll to position [465, 0]
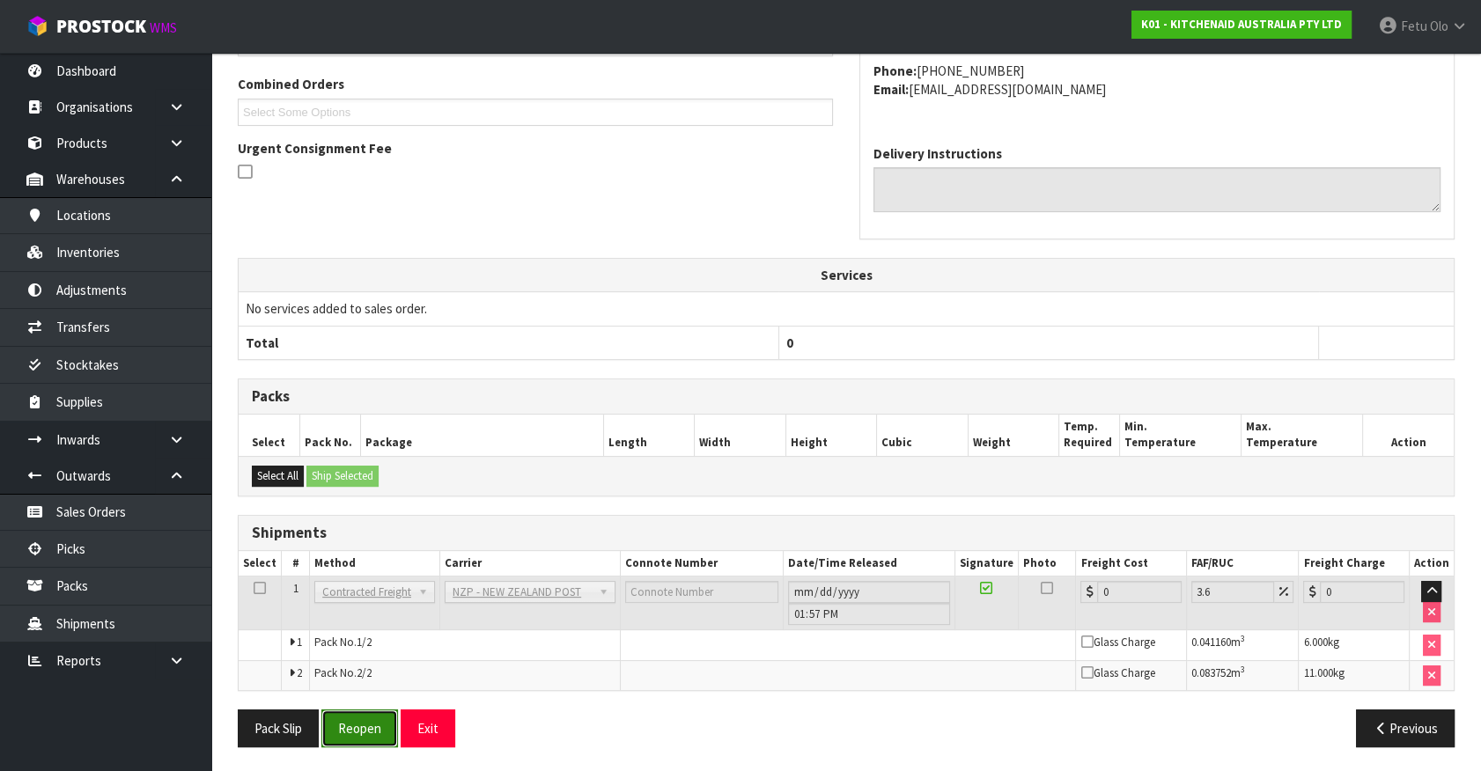
click at [334, 725] on button "Reopen" at bounding box center [359, 729] width 77 height 38
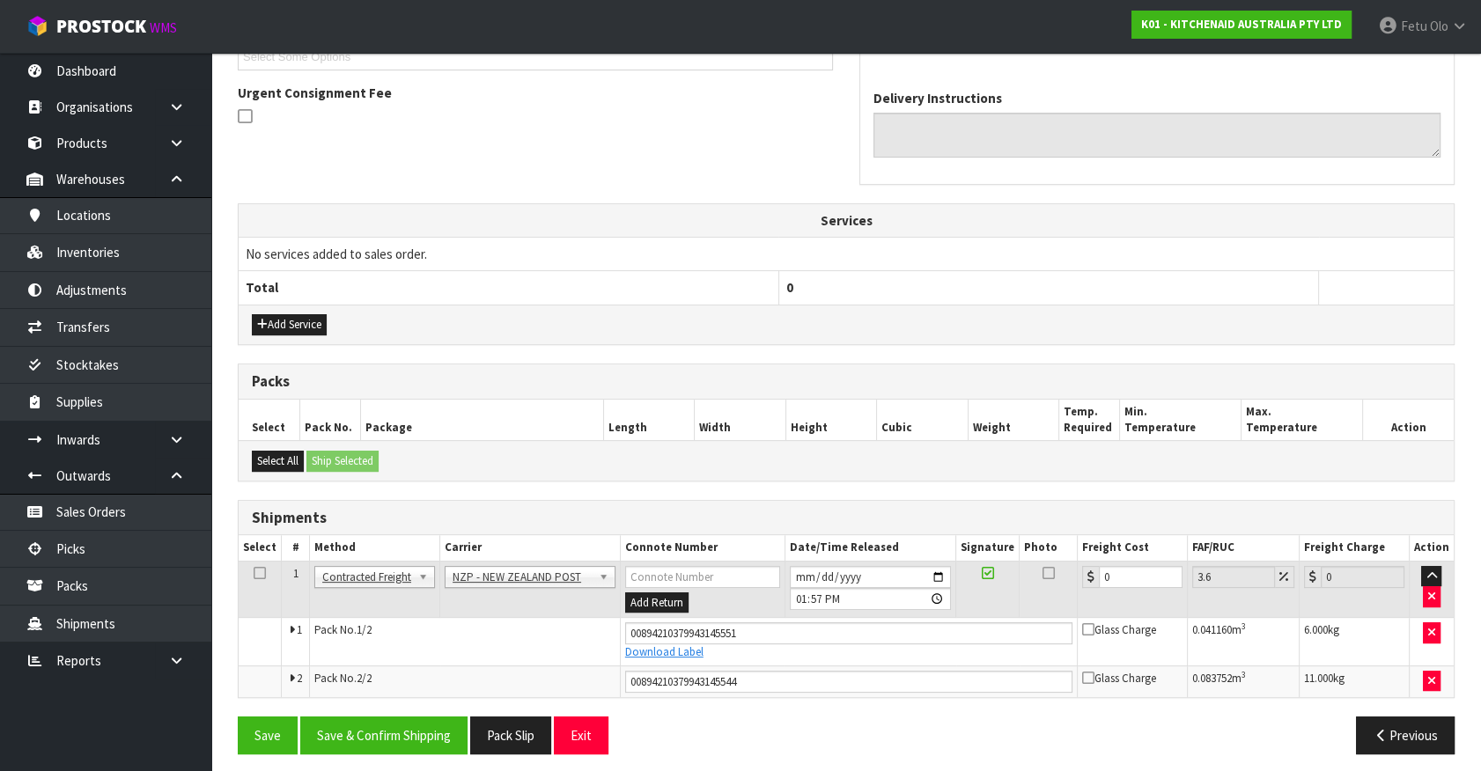
scroll to position [506, 0]
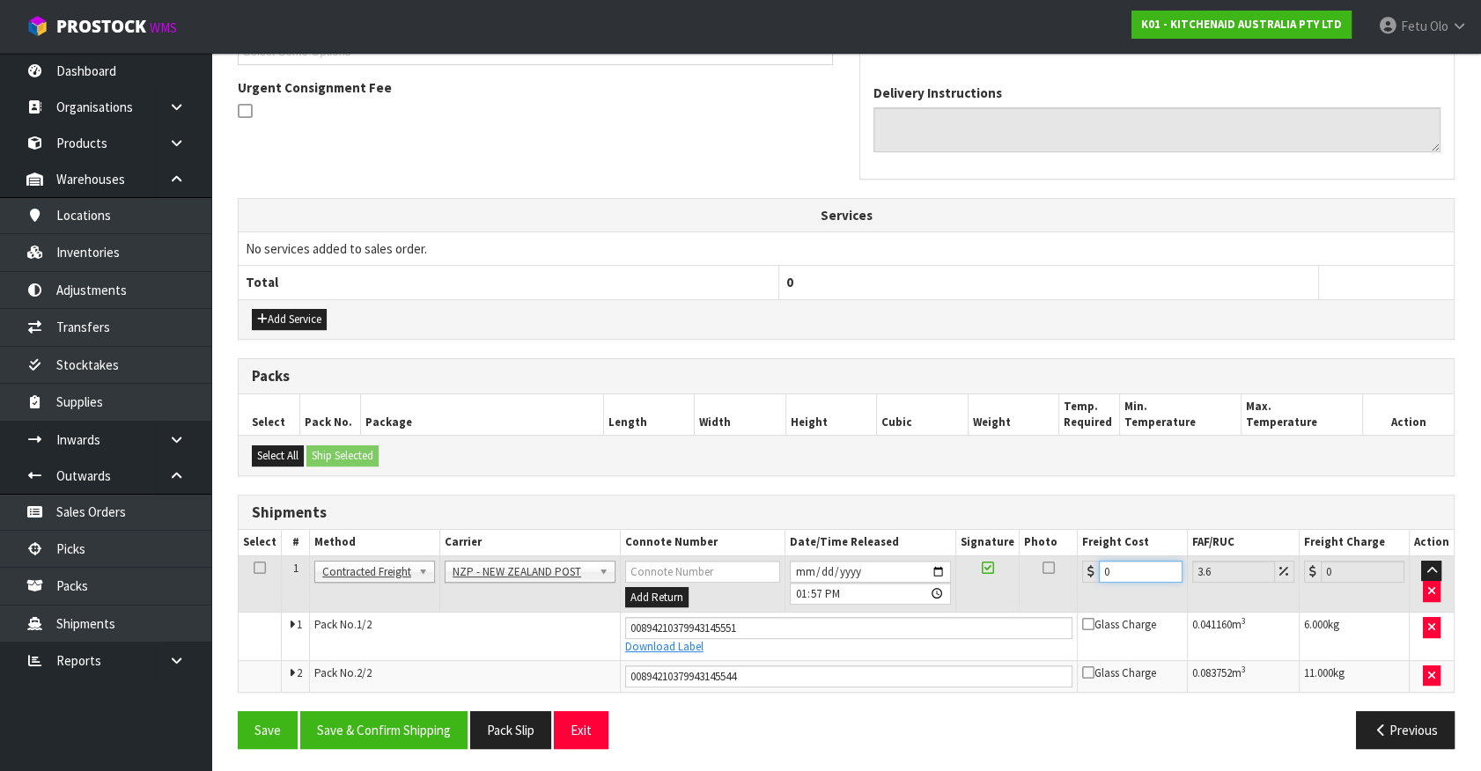
drag, startPoint x: 697, startPoint y: 601, endPoint x: 594, endPoint y: 607, distance: 103.1
click at [594, 607] on tr "1 Client Local Pickup Customer Local Pickup Company Freight Contracted Freight …" at bounding box center [846, 584] width 1215 height 57
click at [361, 702] on div "From Address CONTRACT WAREHOUSING & LOGISTICS [STREET_ADDRESS] Combined Orders …" at bounding box center [846, 301] width 1217 height 924
click at [372, 712] on button "Save & Confirm Shipping" at bounding box center [383, 730] width 167 height 38
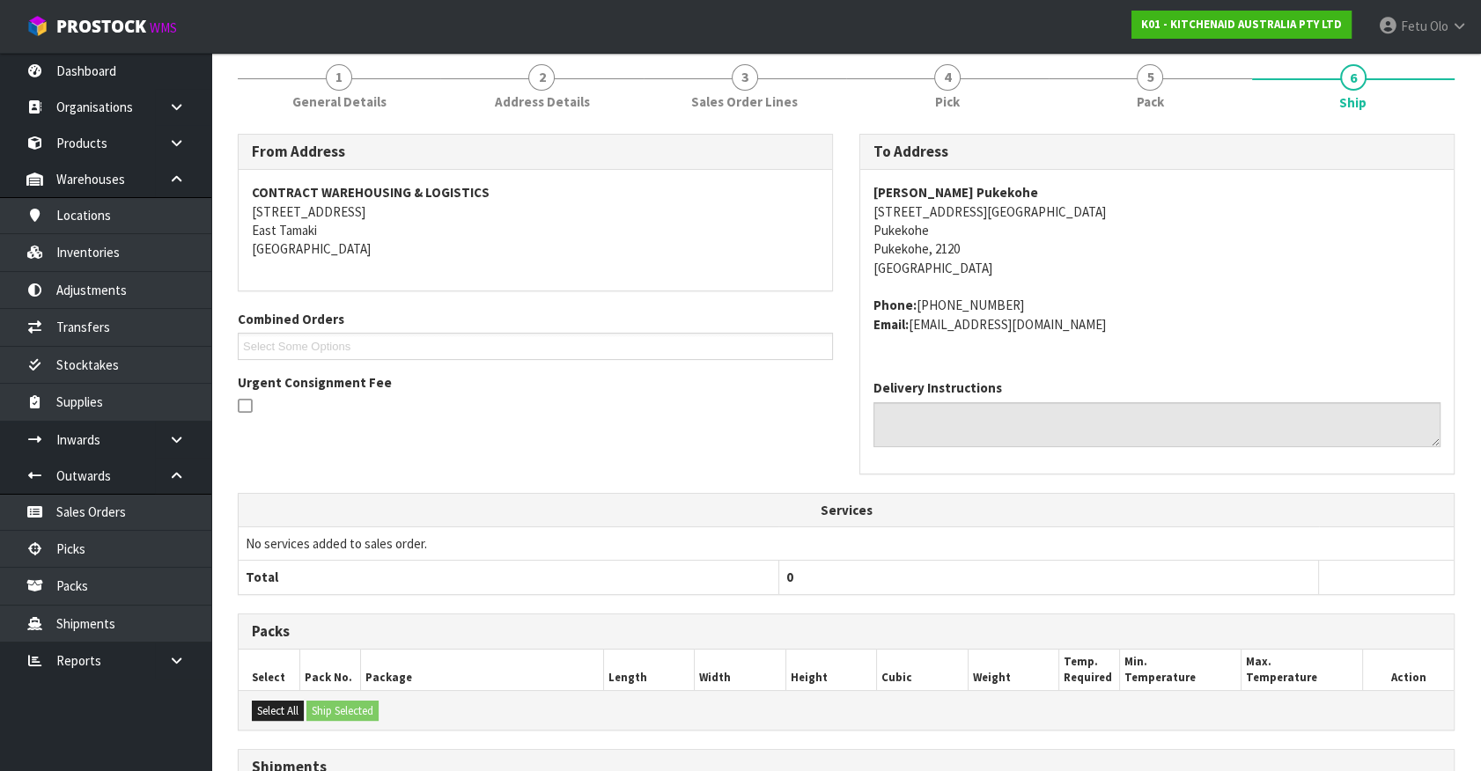
scroll to position [458, 0]
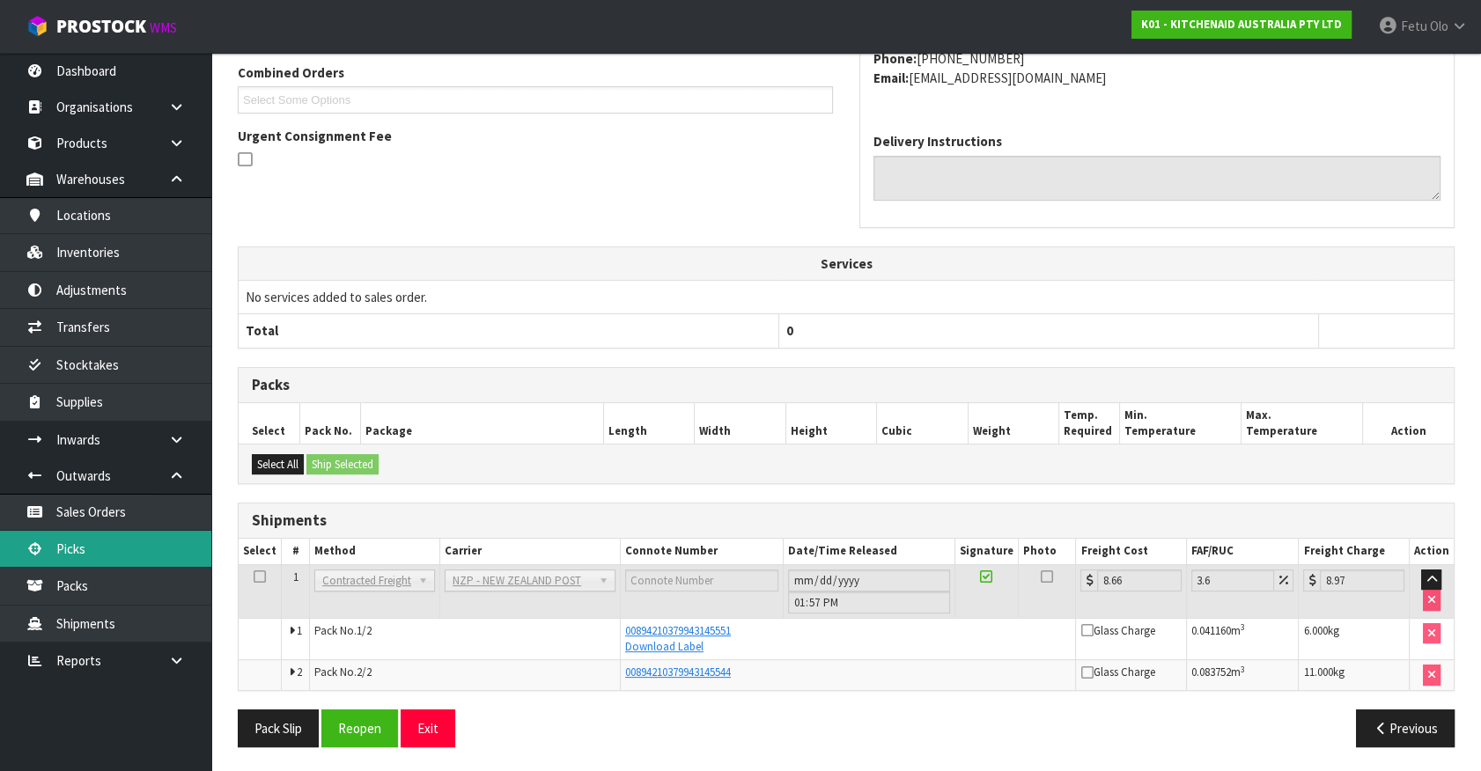
click at [48, 558] on link "Picks" at bounding box center [105, 549] width 211 height 36
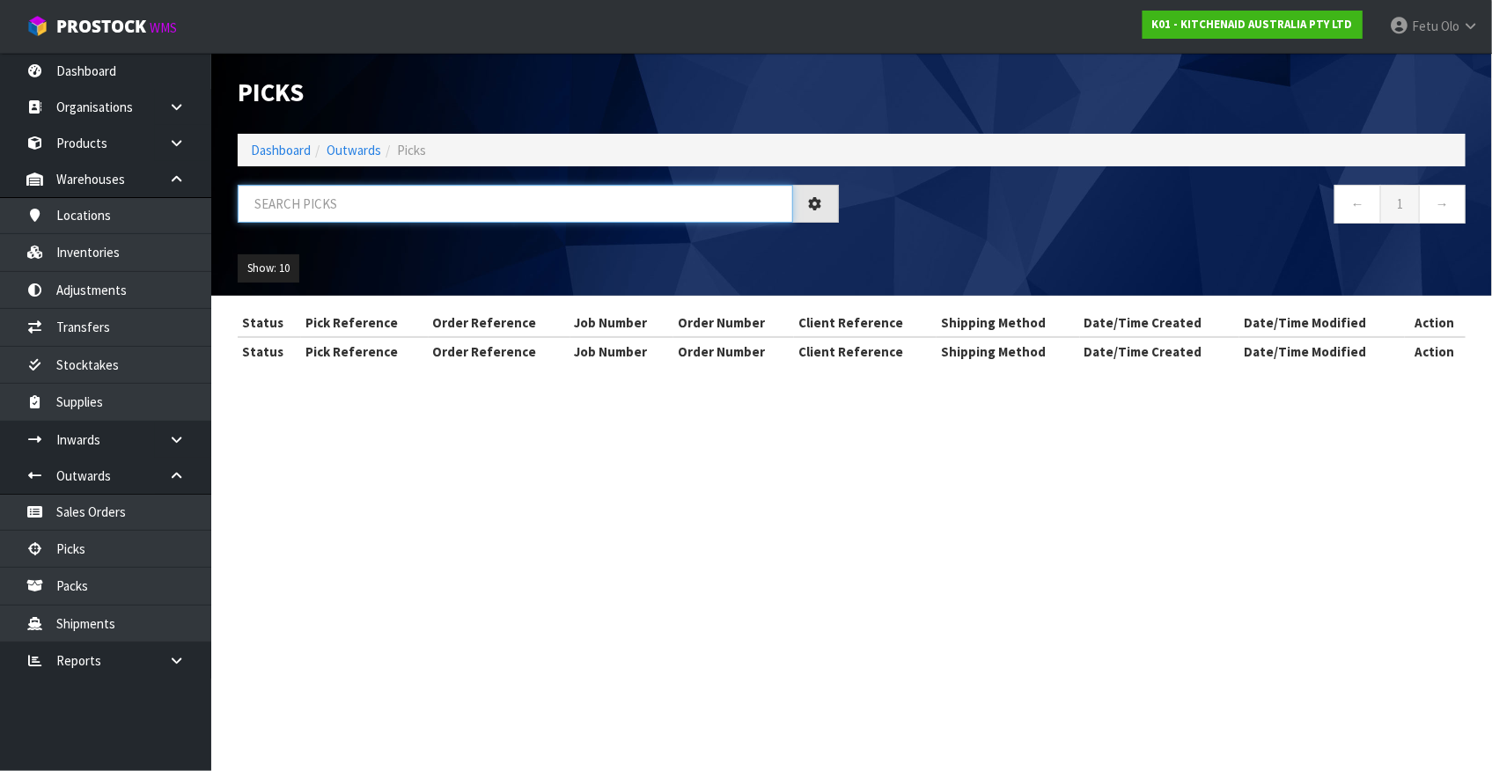
click at [430, 218] on input "text" at bounding box center [516, 204] width 556 height 38
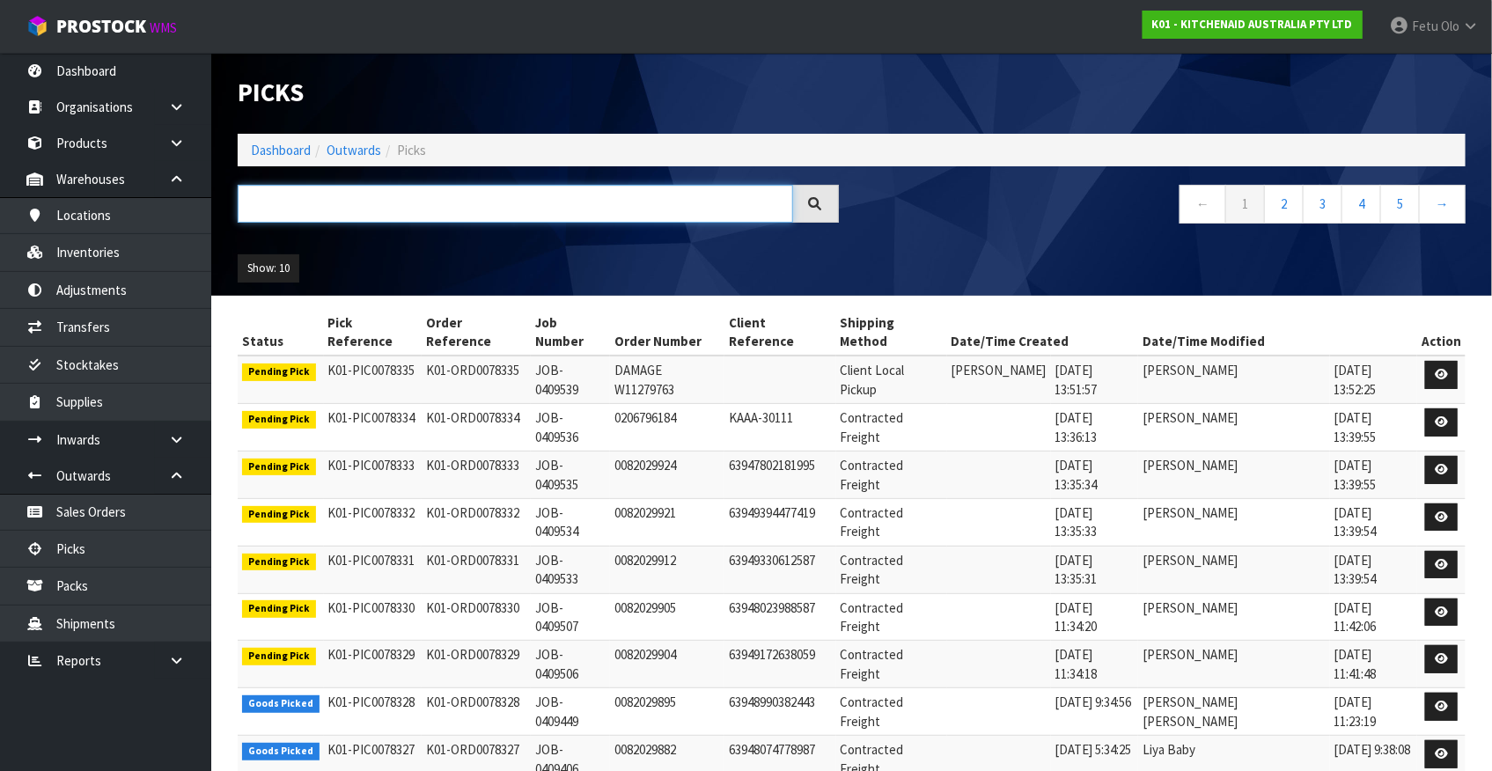
click at [430, 218] on input "text" at bounding box center [516, 204] width 556 height 38
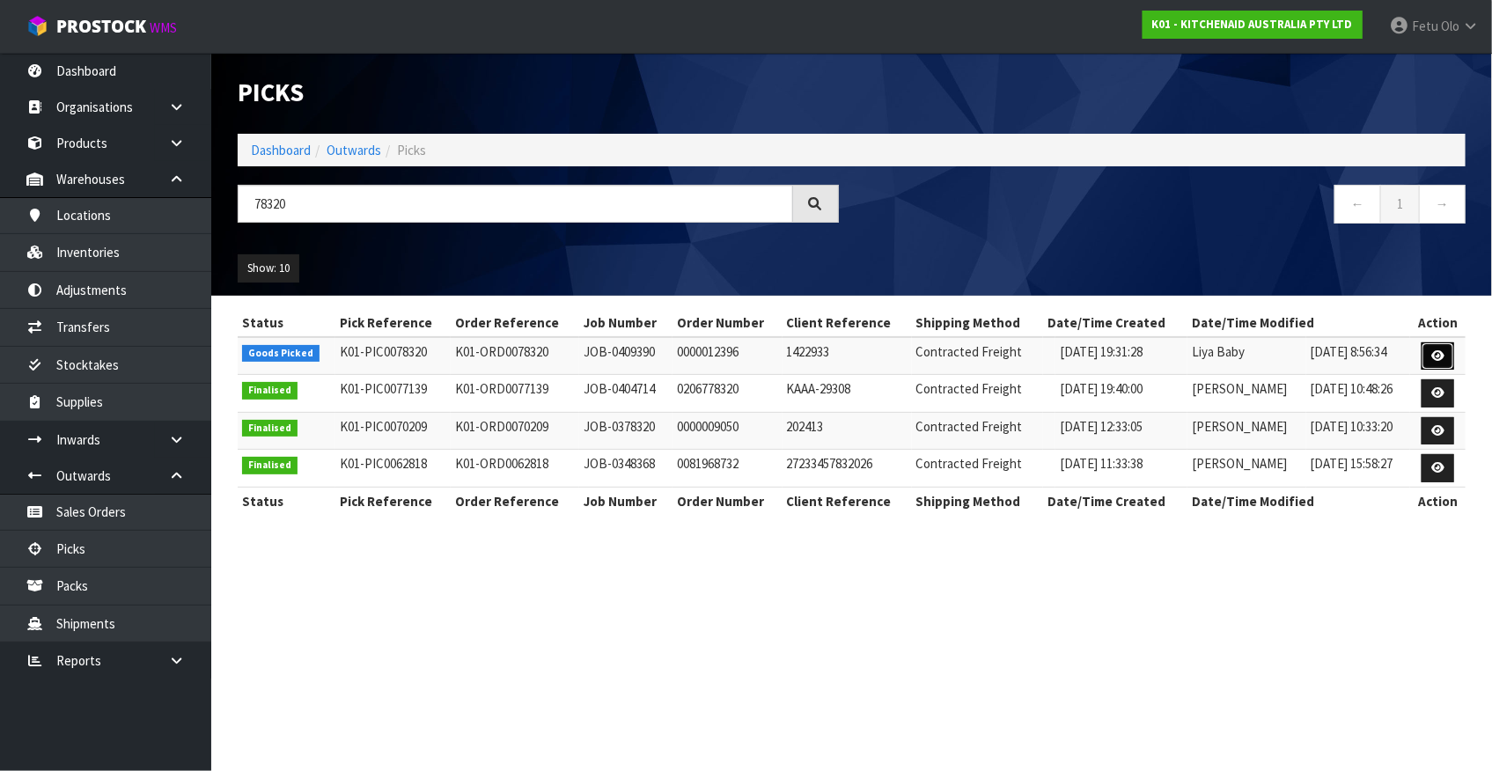
click at [1448, 353] on link at bounding box center [1438, 356] width 33 height 28
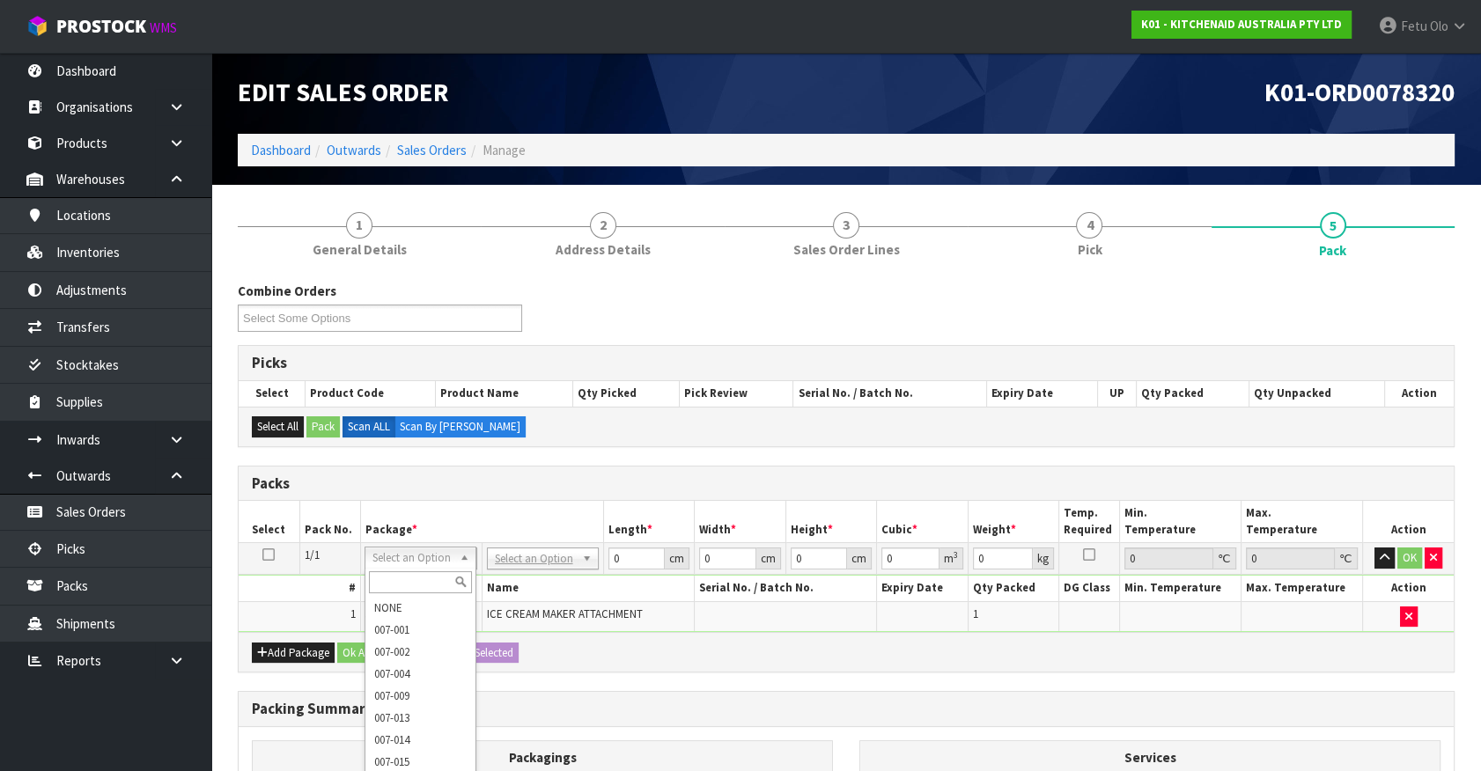
click at [407, 579] on input "text" at bounding box center [420, 582] width 103 height 22
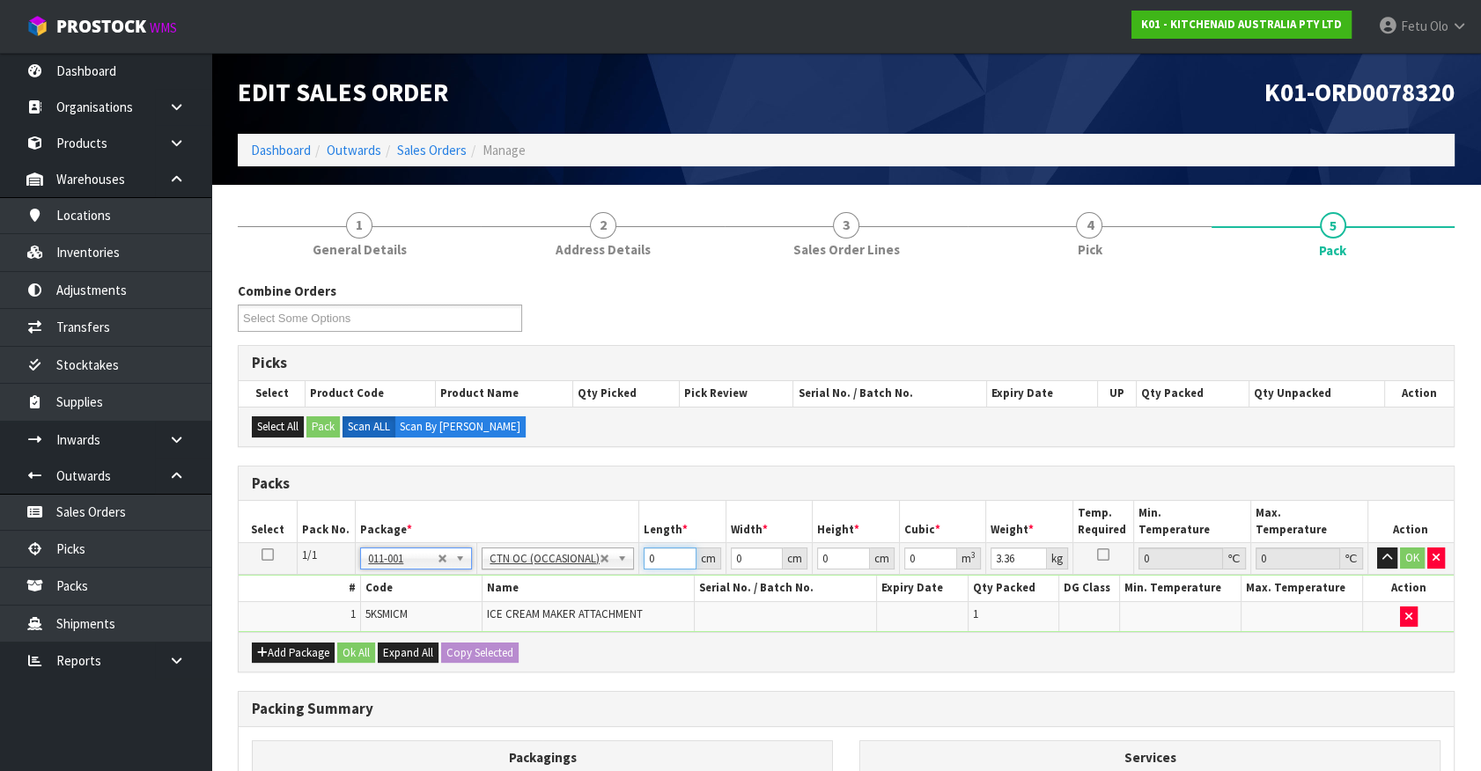
drag, startPoint x: 666, startPoint y: 559, endPoint x: -41, endPoint y: 593, distance: 708.7
click at [0, 593] on html "Toggle navigation ProStock WMS K01 - KITCHENAID AUSTRALIA PTY LTD Fetu Olo Logo…" at bounding box center [740, 385] width 1481 height 771
drag, startPoint x: 553, startPoint y: 592, endPoint x: 518, endPoint y: 600, distance: 36.3
click at [518, 600] on tbody "1/1 NONE 007-001 007-002 007-004 007-009 007-013 007-014 007-015 007-017 007-01…" at bounding box center [846, 587] width 1215 height 89
click button "OK" at bounding box center [1412, 558] width 25 height 21
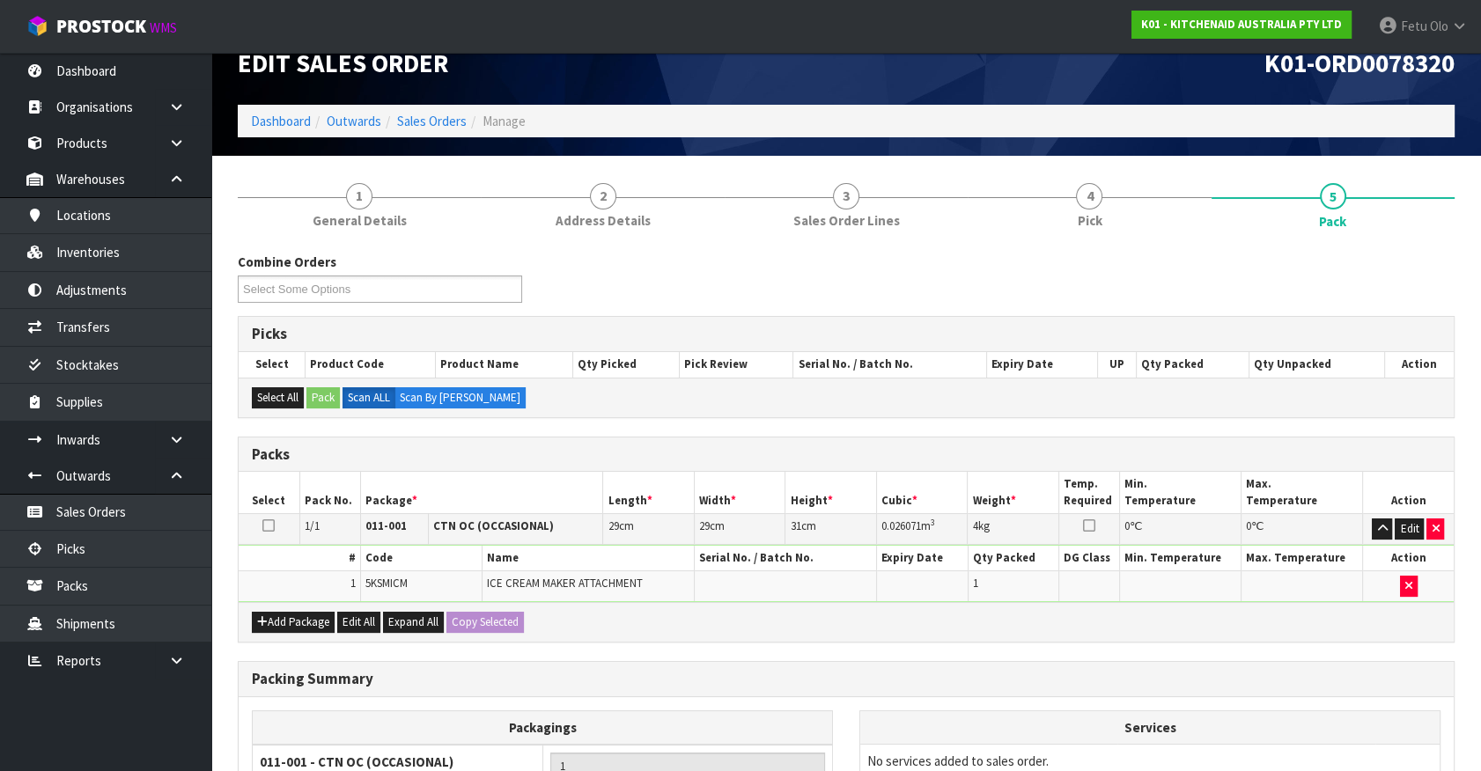
scroll to position [230, 0]
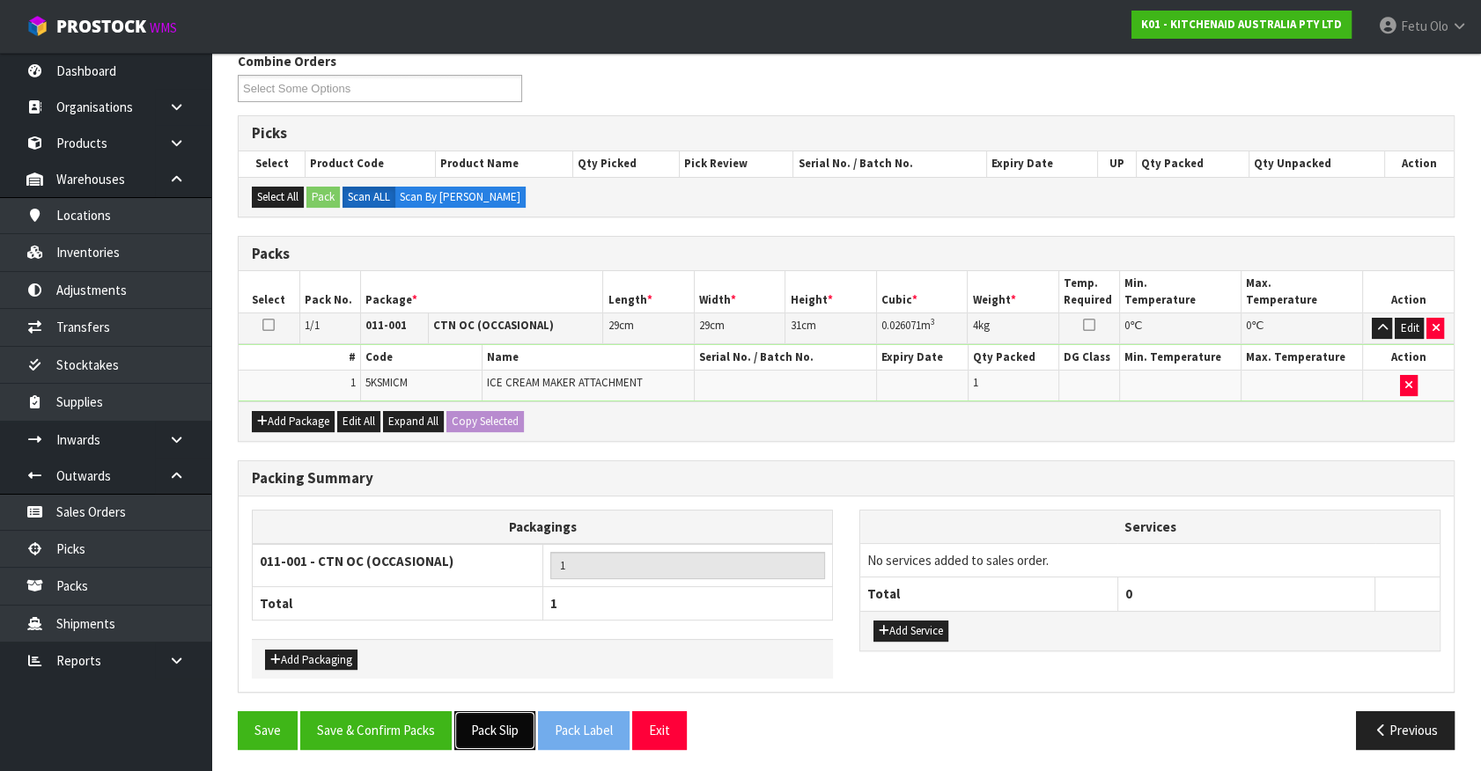
click at [508, 726] on button "Pack Slip" at bounding box center [494, 730] width 81 height 38
drag, startPoint x: 401, startPoint y: 720, endPoint x: 462, endPoint y: 768, distance: 77.8
click at [401, 720] on button "Save & Confirm Packs" at bounding box center [375, 730] width 151 height 38
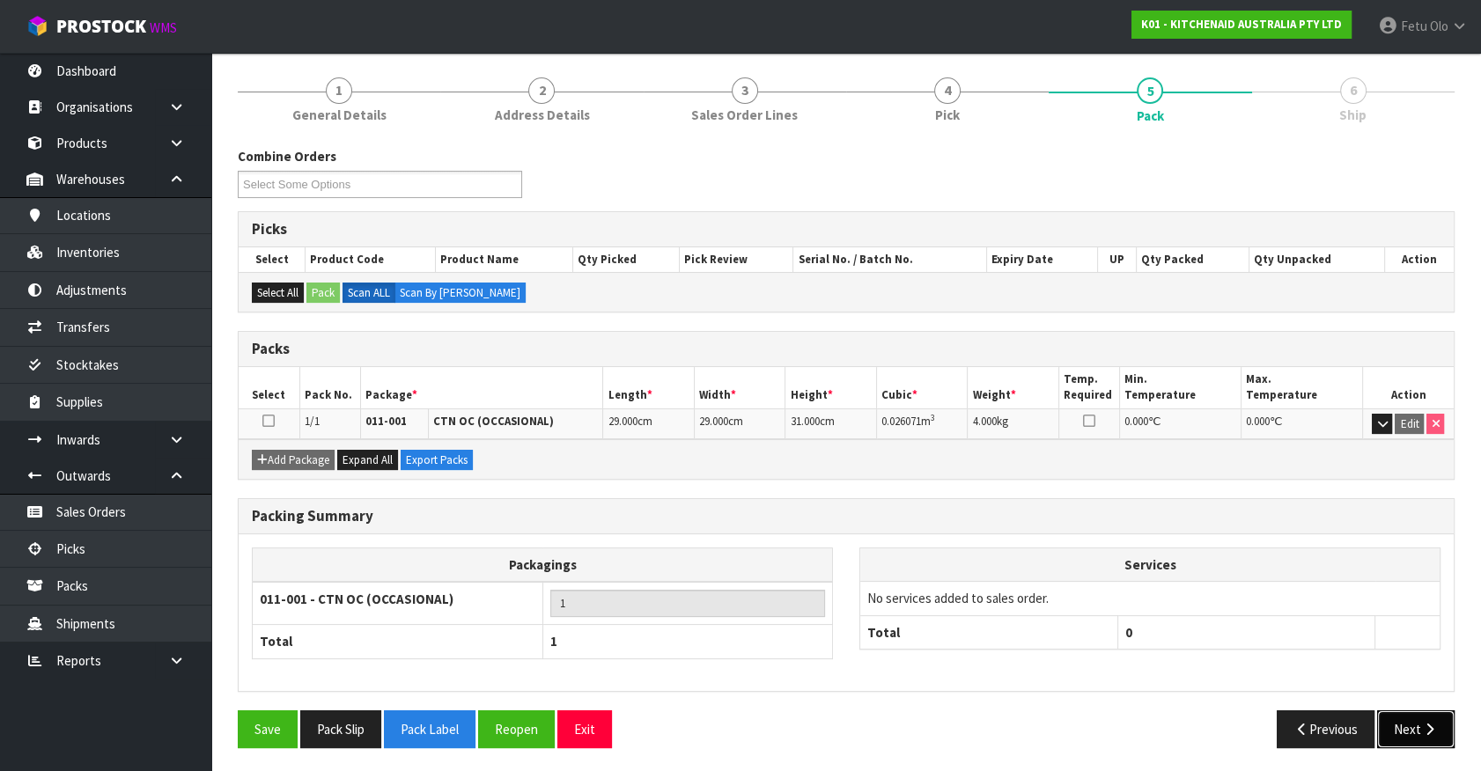
click at [1410, 713] on button "Next" at bounding box center [1415, 729] width 77 height 38
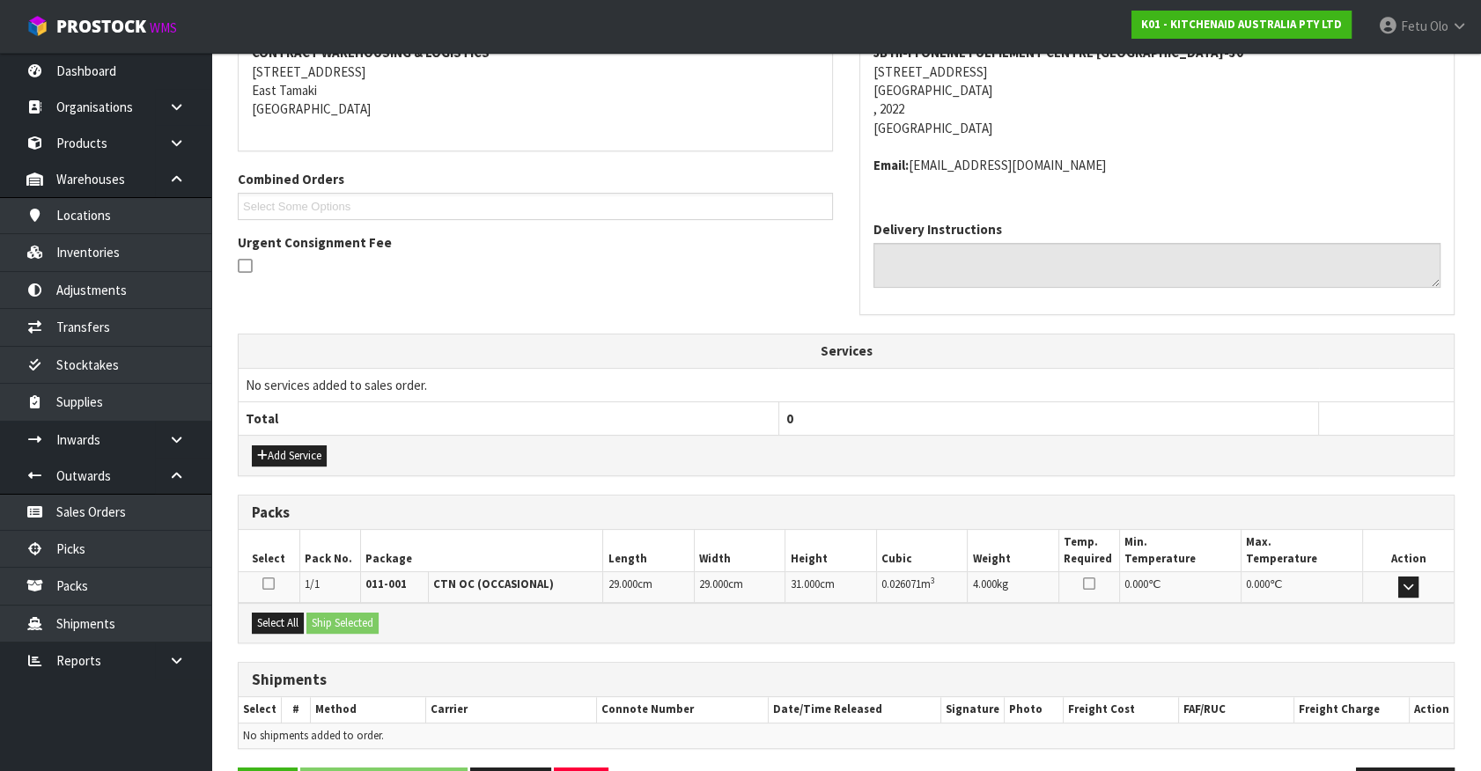
scroll to position [409, 0]
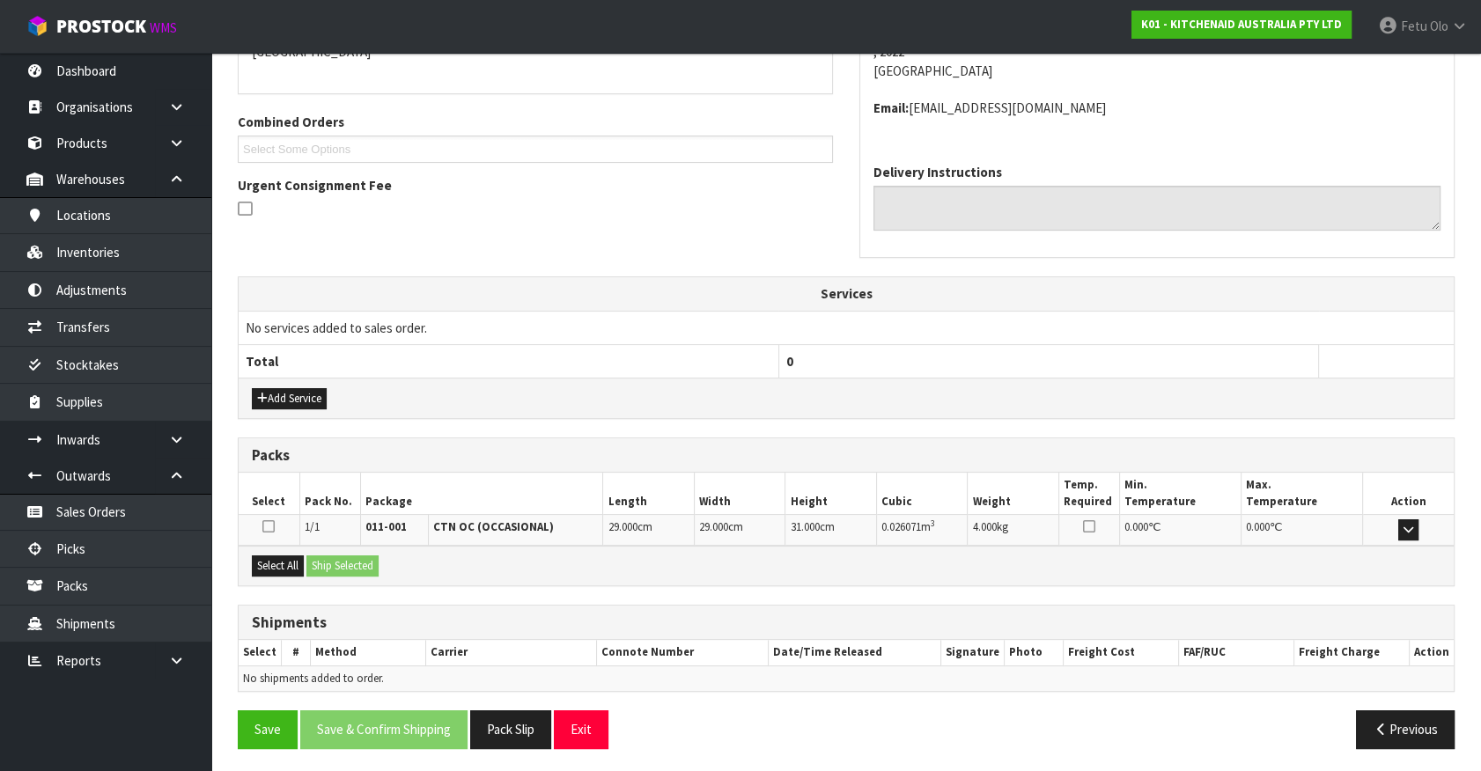
drag, startPoint x: 291, startPoint y: 578, endPoint x: 287, endPoint y: 569, distance: 9.8
click at [291, 573] on div "Select All Ship Selected" at bounding box center [846, 566] width 1215 height 40
click at [287, 569] on button "Select All" at bounding box center [278, 566] width 52 height 21
click at [299, 564] on button "Select All" at bounding box center [278, 566] width 52 height 21
click at [320, 561] on button "Ship Selected" at bounding box center [342, 566] width 72 height 21
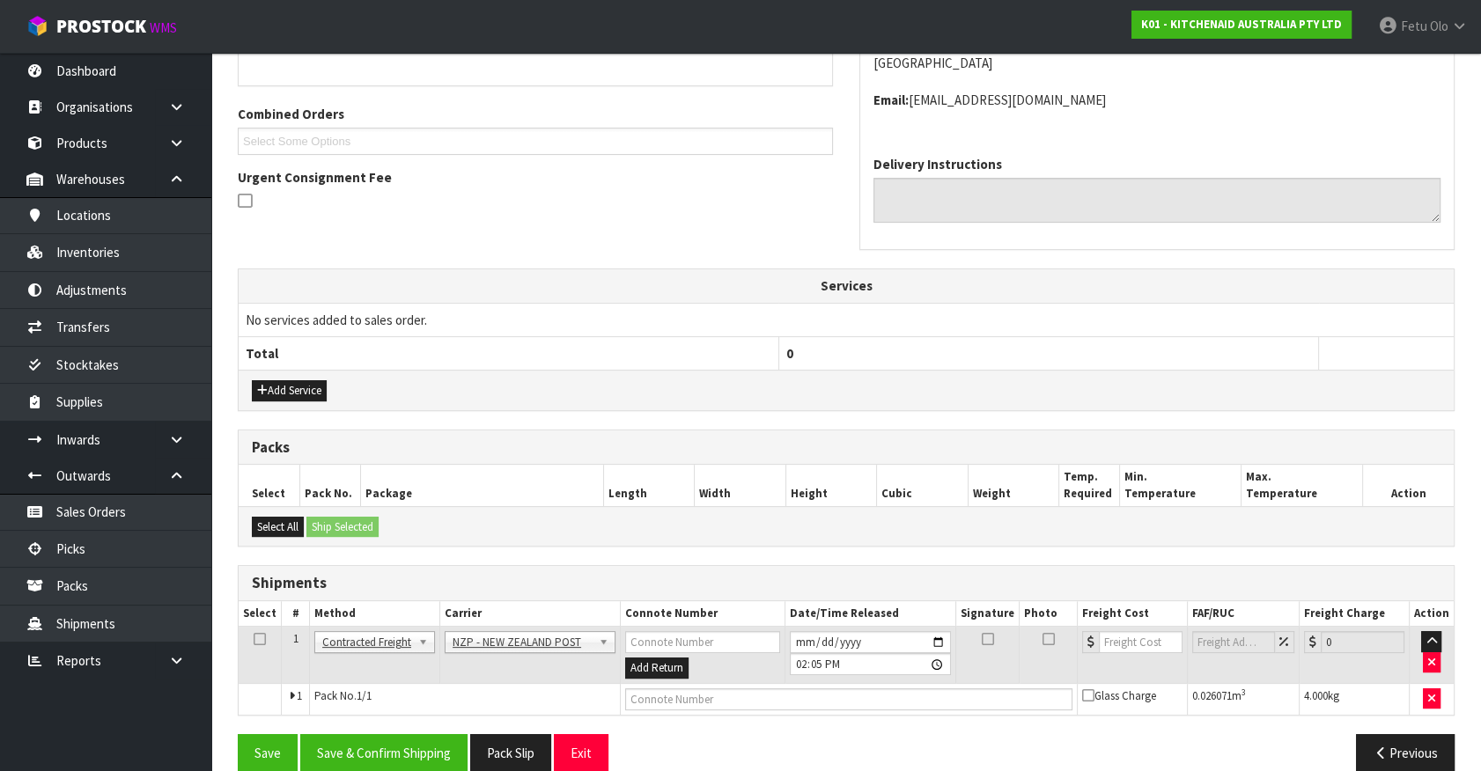
scroll to position [440, 0]
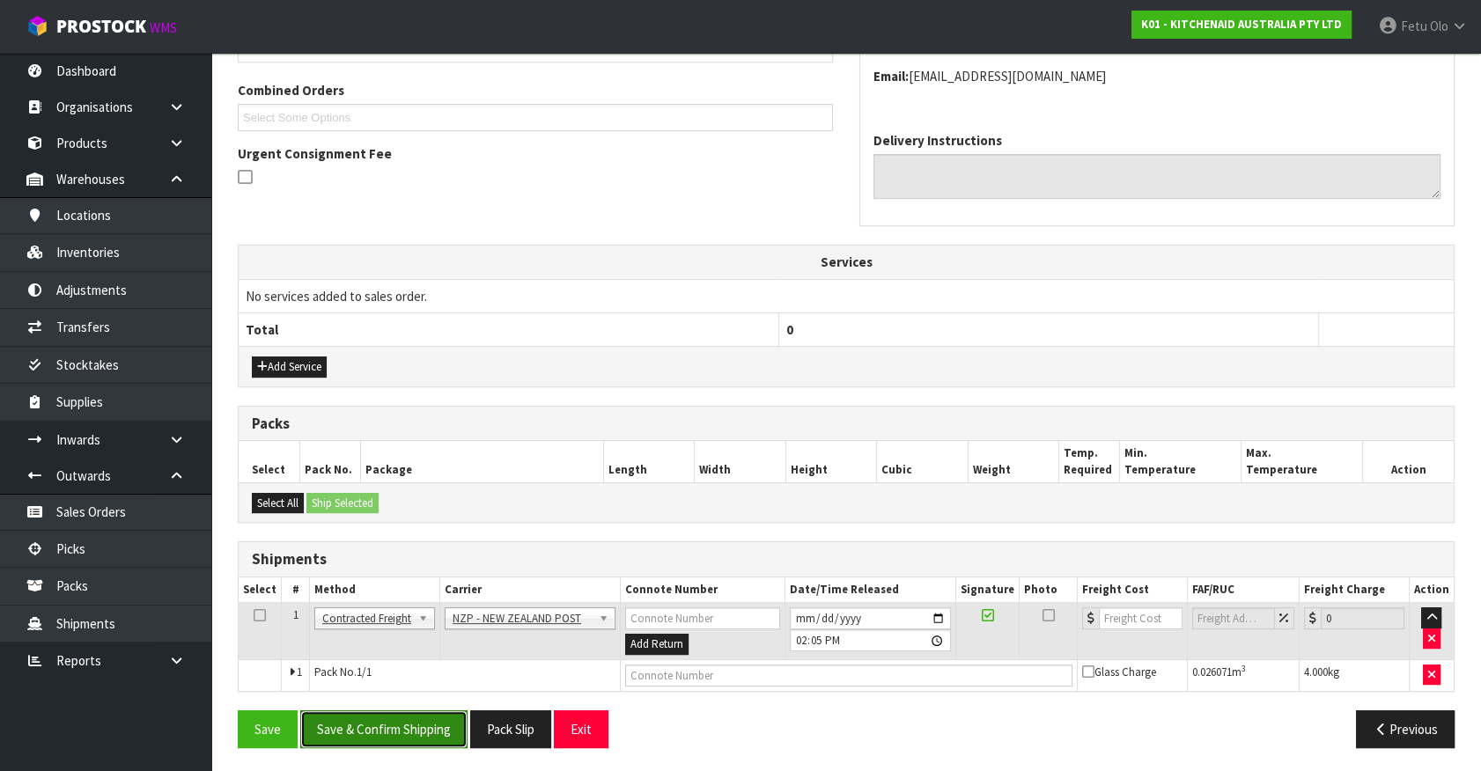
click at [370, 713] on button "Save & Confirm Shipping" at bounding box center [383, 729] width 167 height 38
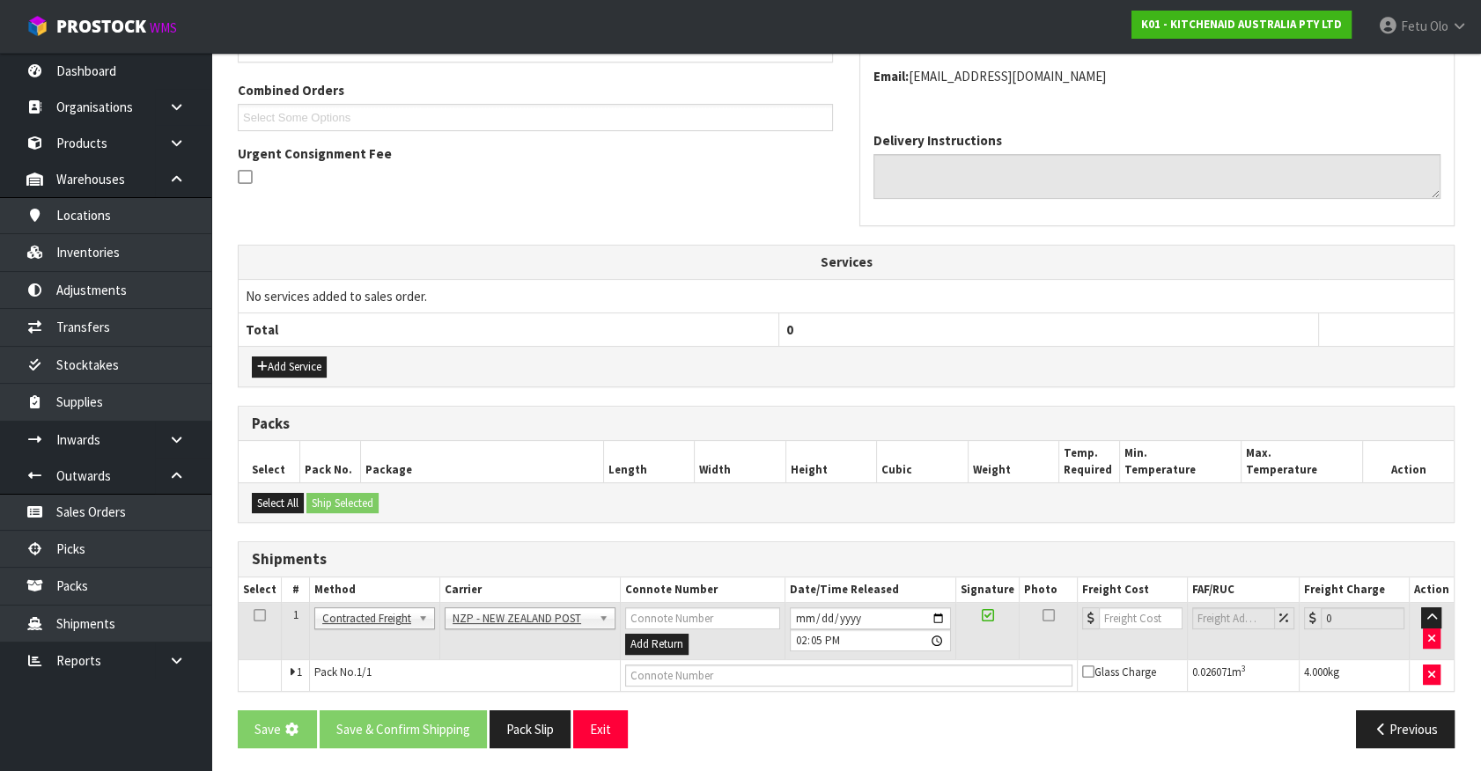
scroll to position [0, 0]
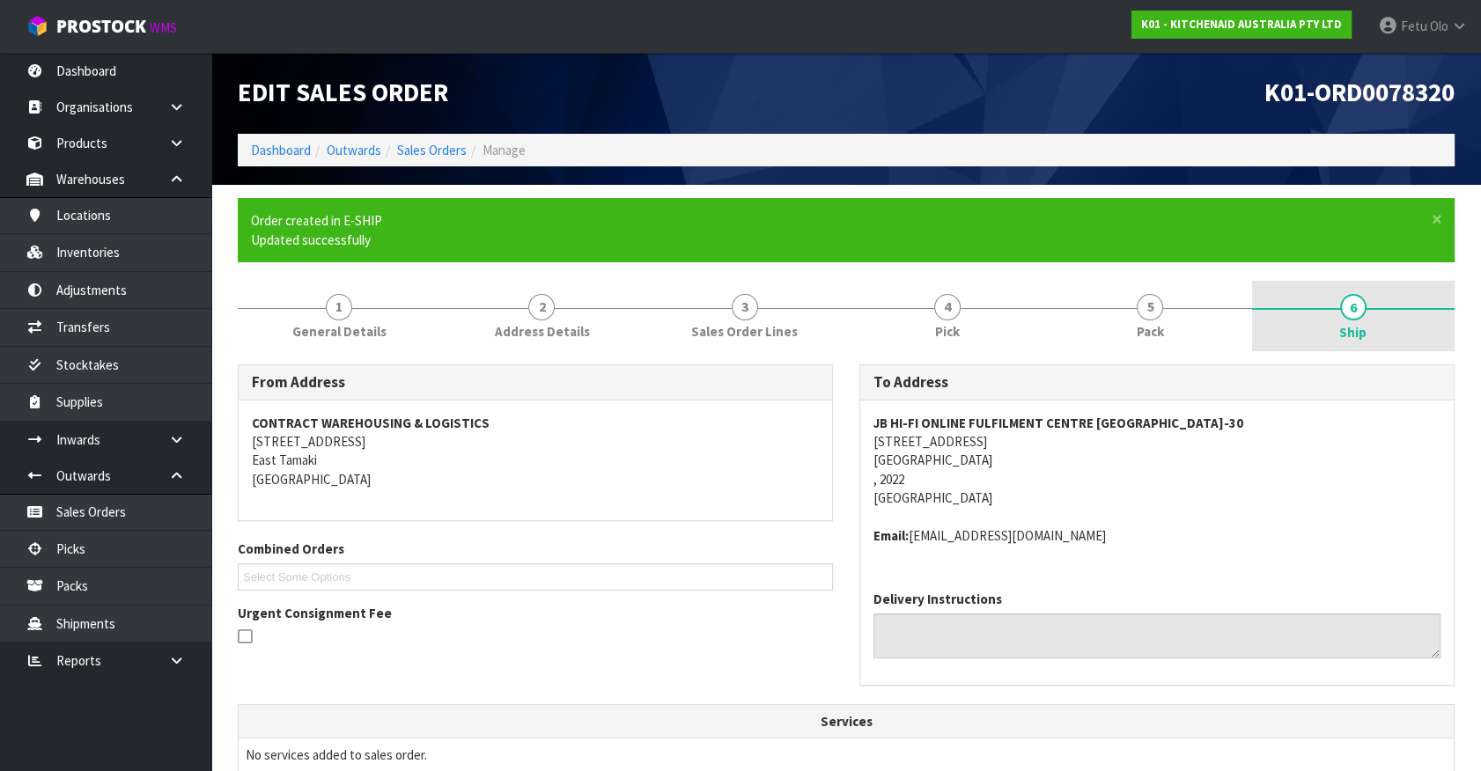
drag, startPoint x: 1192, startPoint y: 309, endPoint x: 1285, endPoint y: 310, distance: 92.4
click at [1192, 309] on link "5 Pack" at bounding box center [1150, 316] width 202 height 70
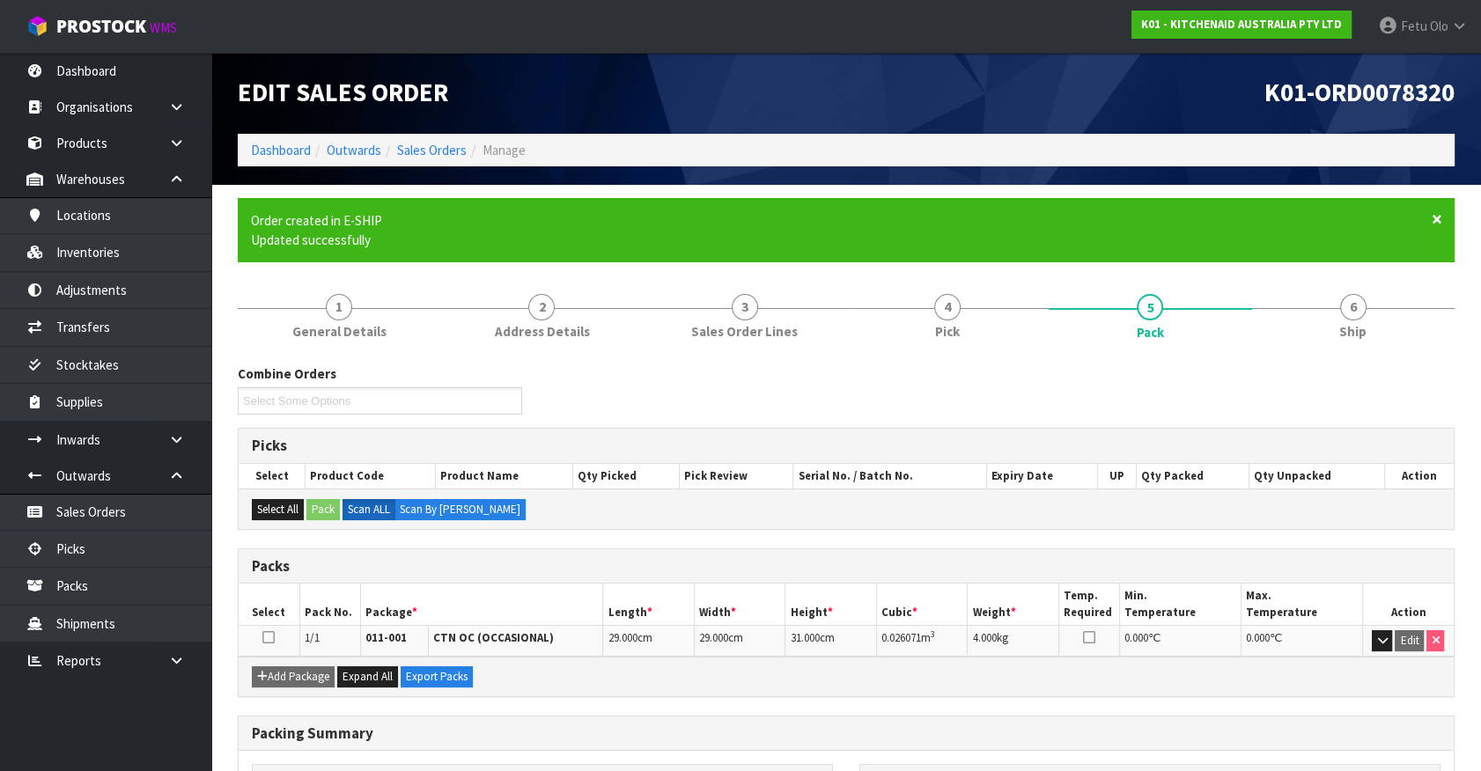
drag, startPoint x: 1338, startPoint y: 291, endPoint x: 1439, endPoint y: 227, distance: 118.7
click at [1338, 291] on link "6 Ship" at bounding box center [1353, 316] width 202 height 70
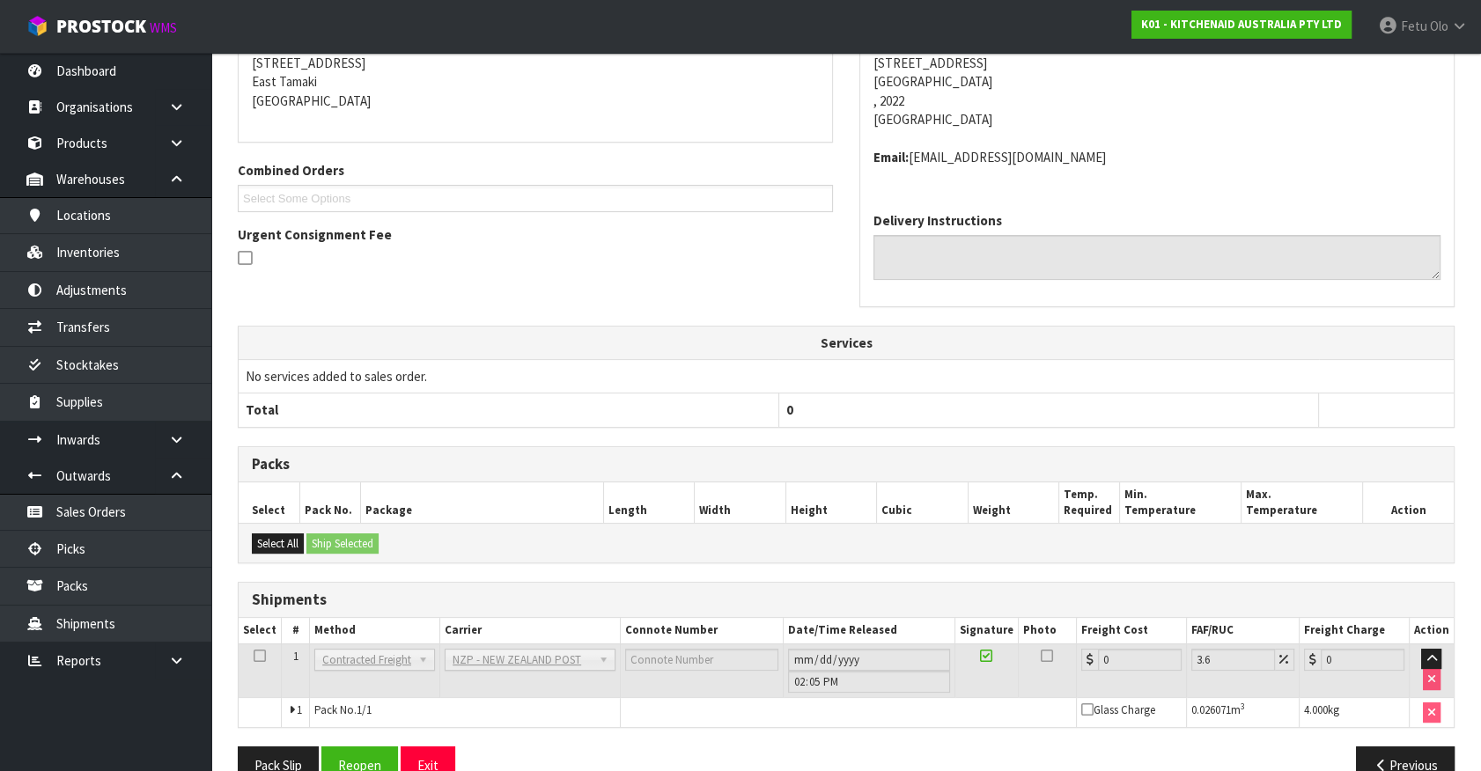
scroll to position [415, 0]
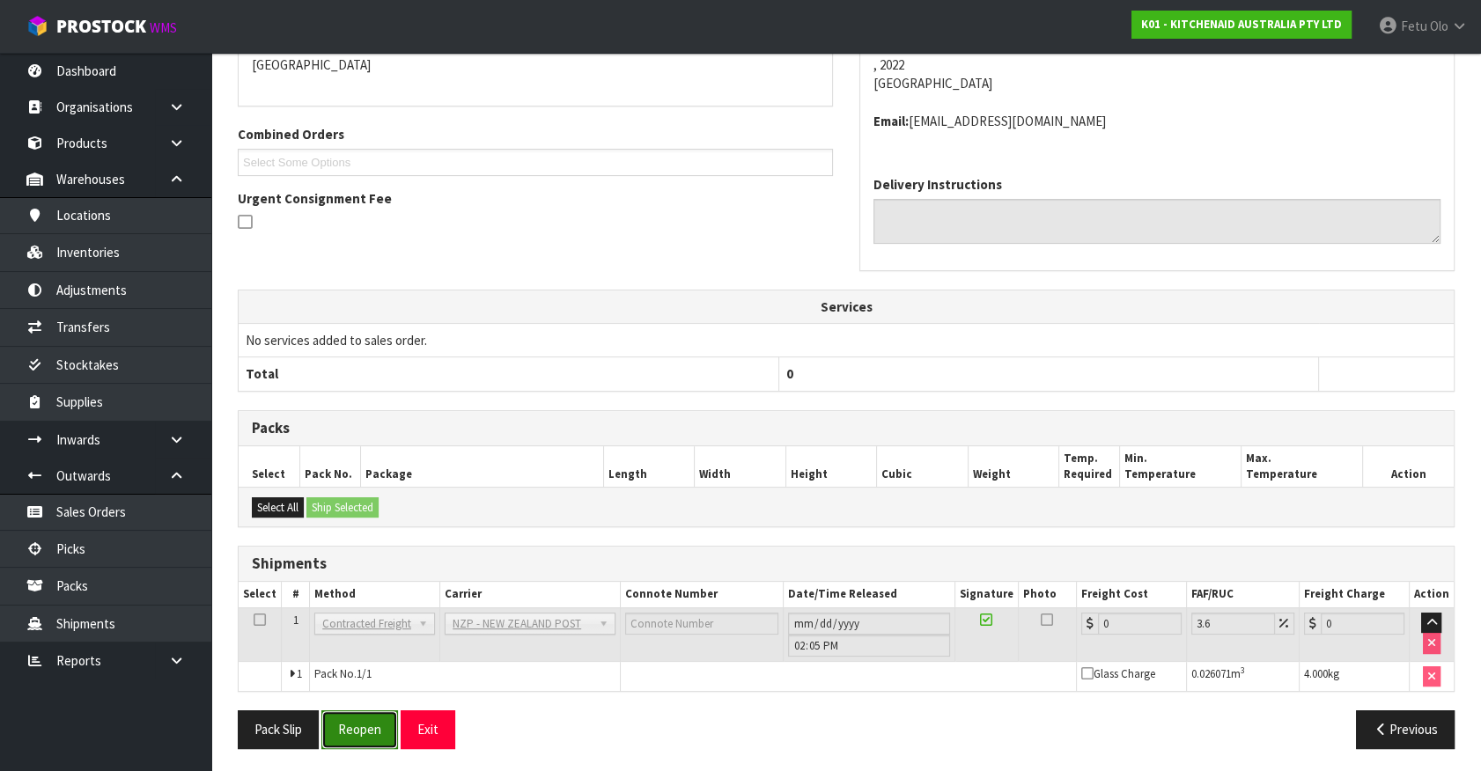
click at [370, 713] on button "Reopen" at bounding box center [359, 729] width 77 height 38
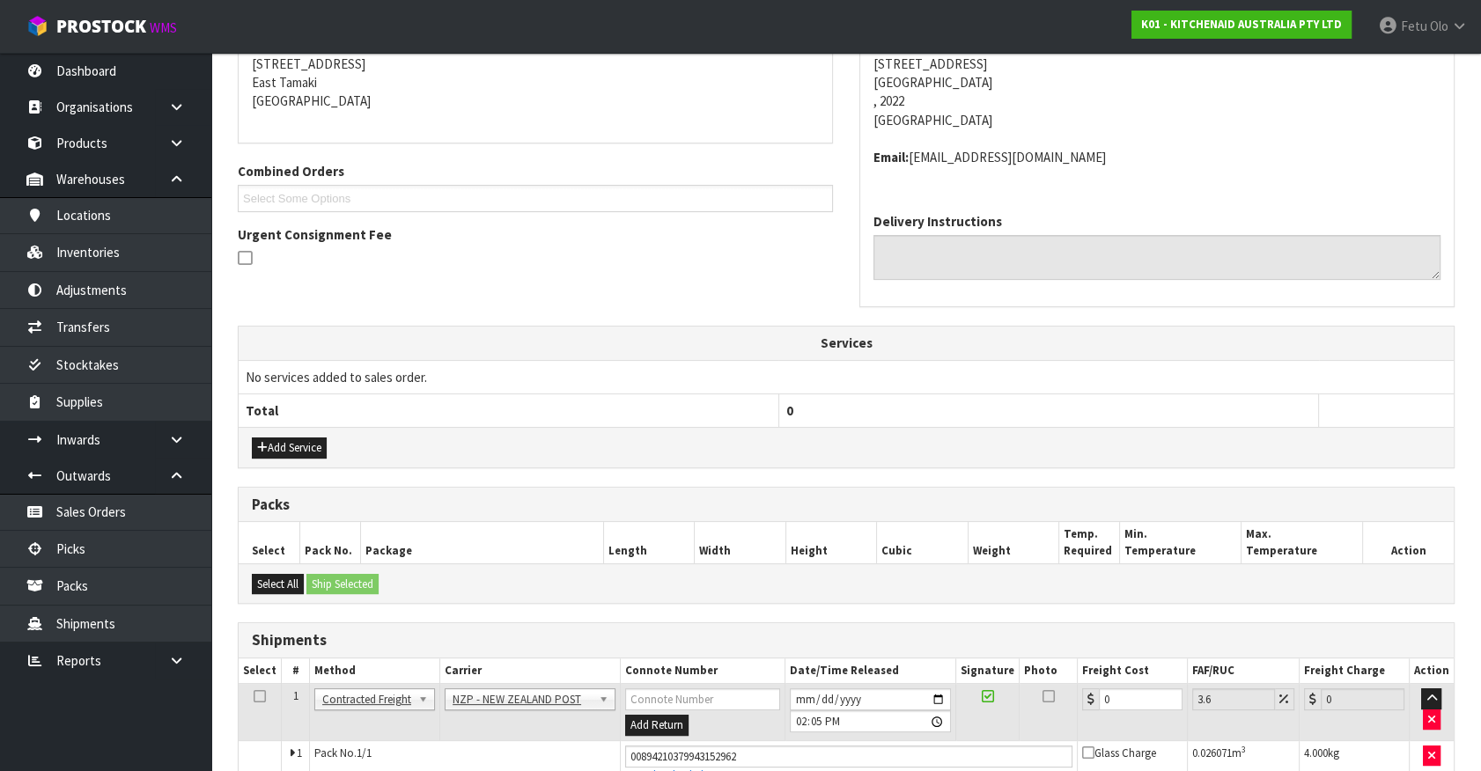
scroll to position [396, 0]
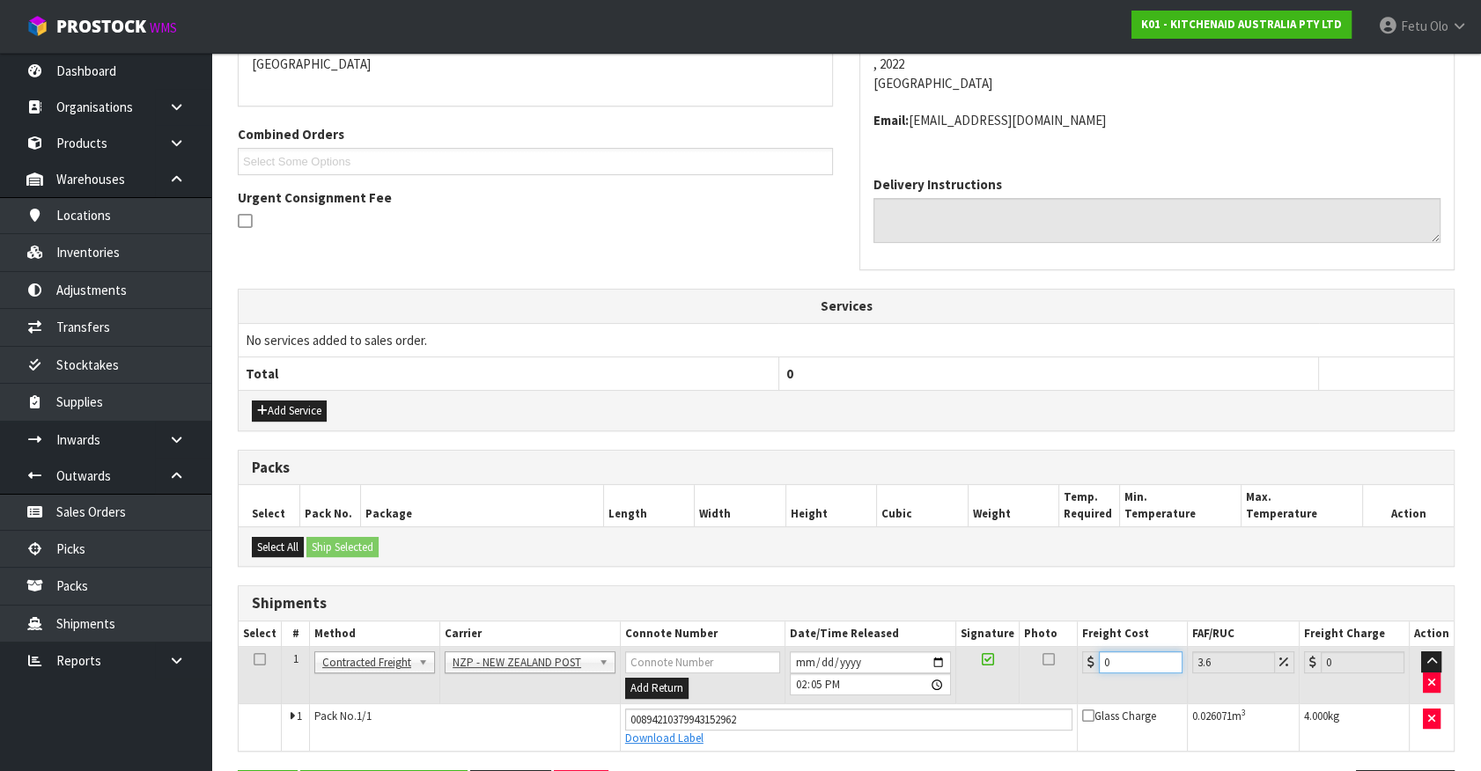
drag, startPoint x: 1116, startPoint y: 660, endPoint x: 907, endPoint y: 701, distance: 213.4
click at [907, 701] on tbody "1 Client Local Pickup Customer Local Pickup Company Freight Contracted Freight …" at bounding box center [846, 699] width 1215 height 104
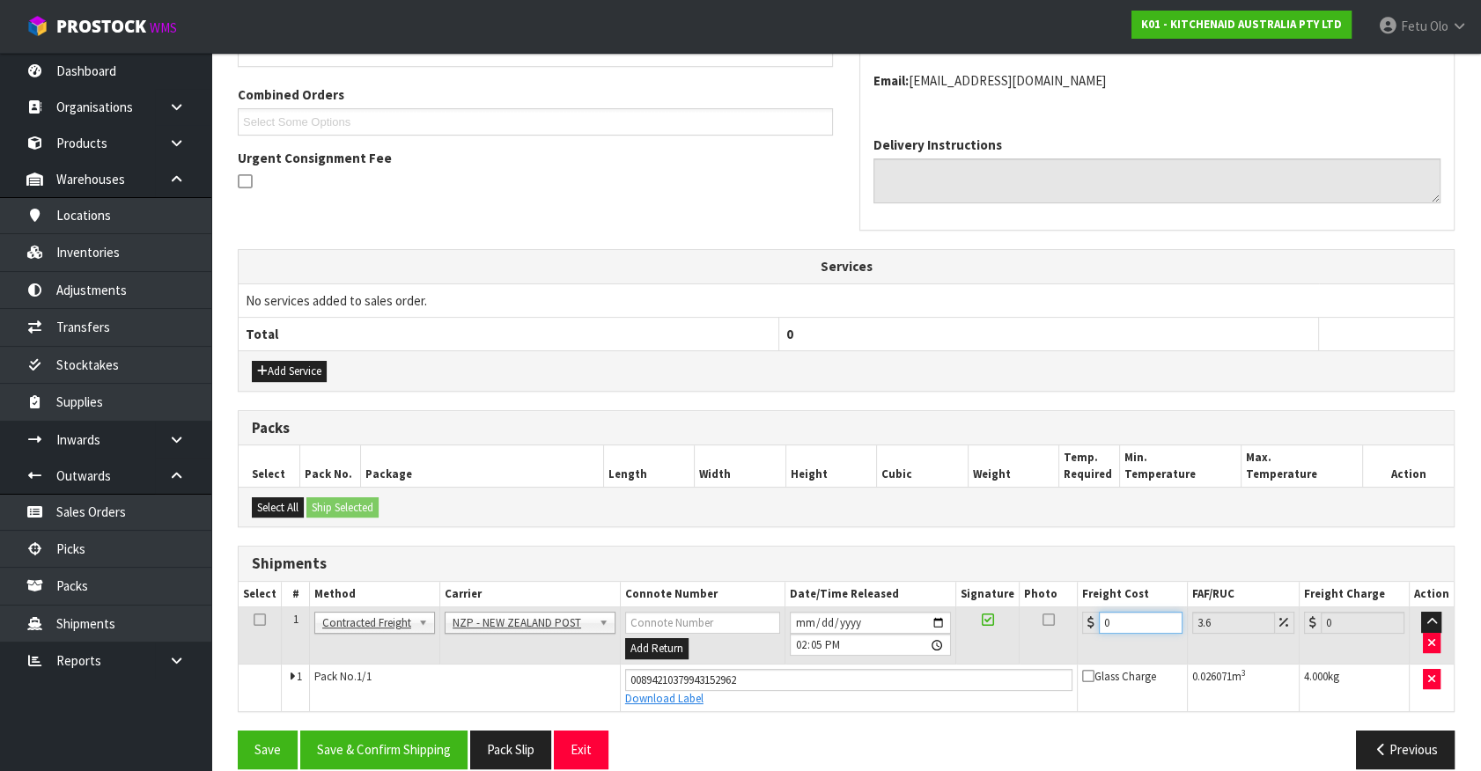
scroll to position [456, 0]
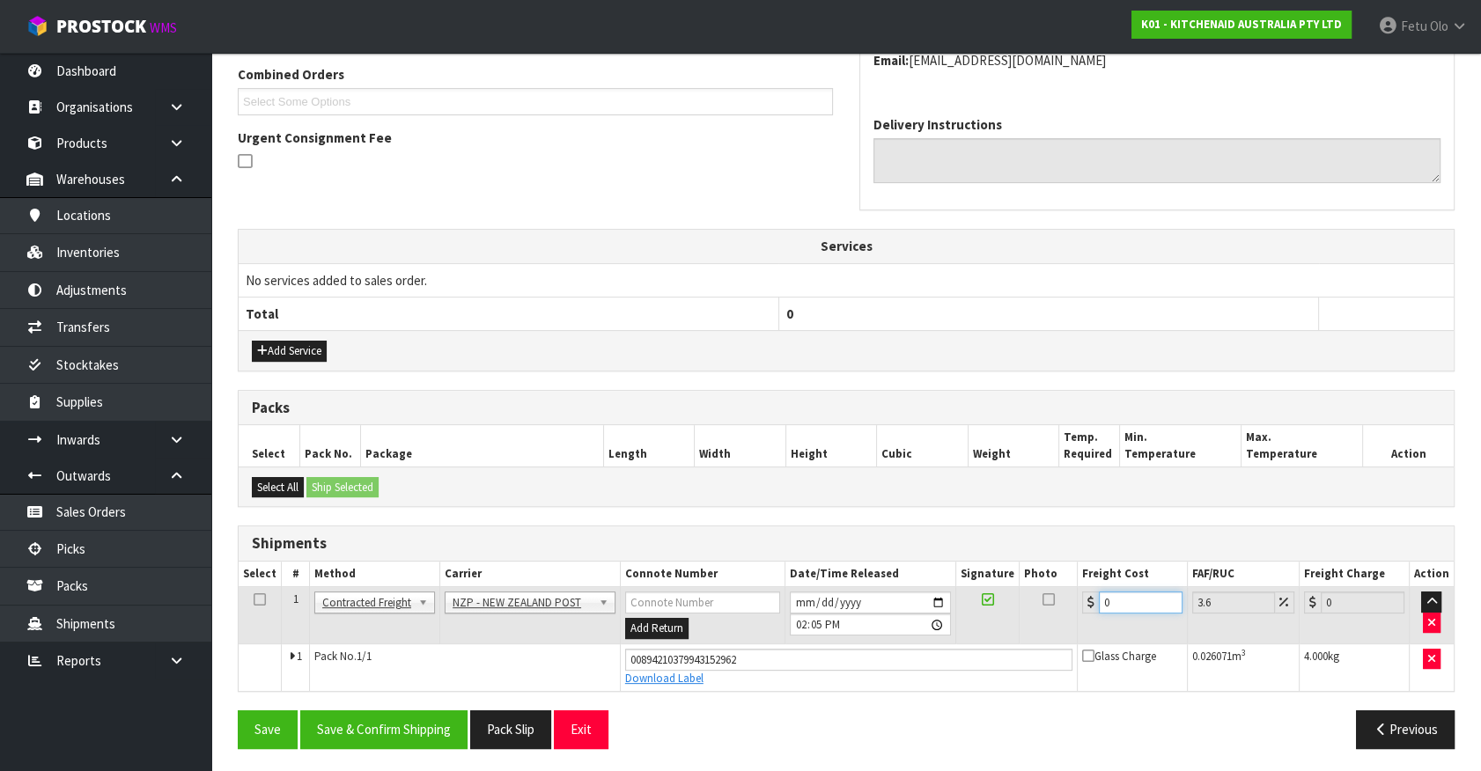
click at [1118, 601] on input "0" at bounding box center [1141, 603] width 84 height 22
drag, startPoint x: 1118, startPoint y: 601, endPoint x: 927, endPoint y: 657, distance: 198.9
click at [927, 657] on tbody "1 Client Local Pickup Customer Local Pickup Company Freight Contracted Freight …" at bounding box center [846, 639] width 1215 height 104
drag, startPoint x: 390, startPoint y: 722, endPoint x: 383, endPoint y: 700, distance: 23.1
click at [390, 714] on button "Save & Confirm Shipping" at bounding box center [383, 729] width 167 height 38
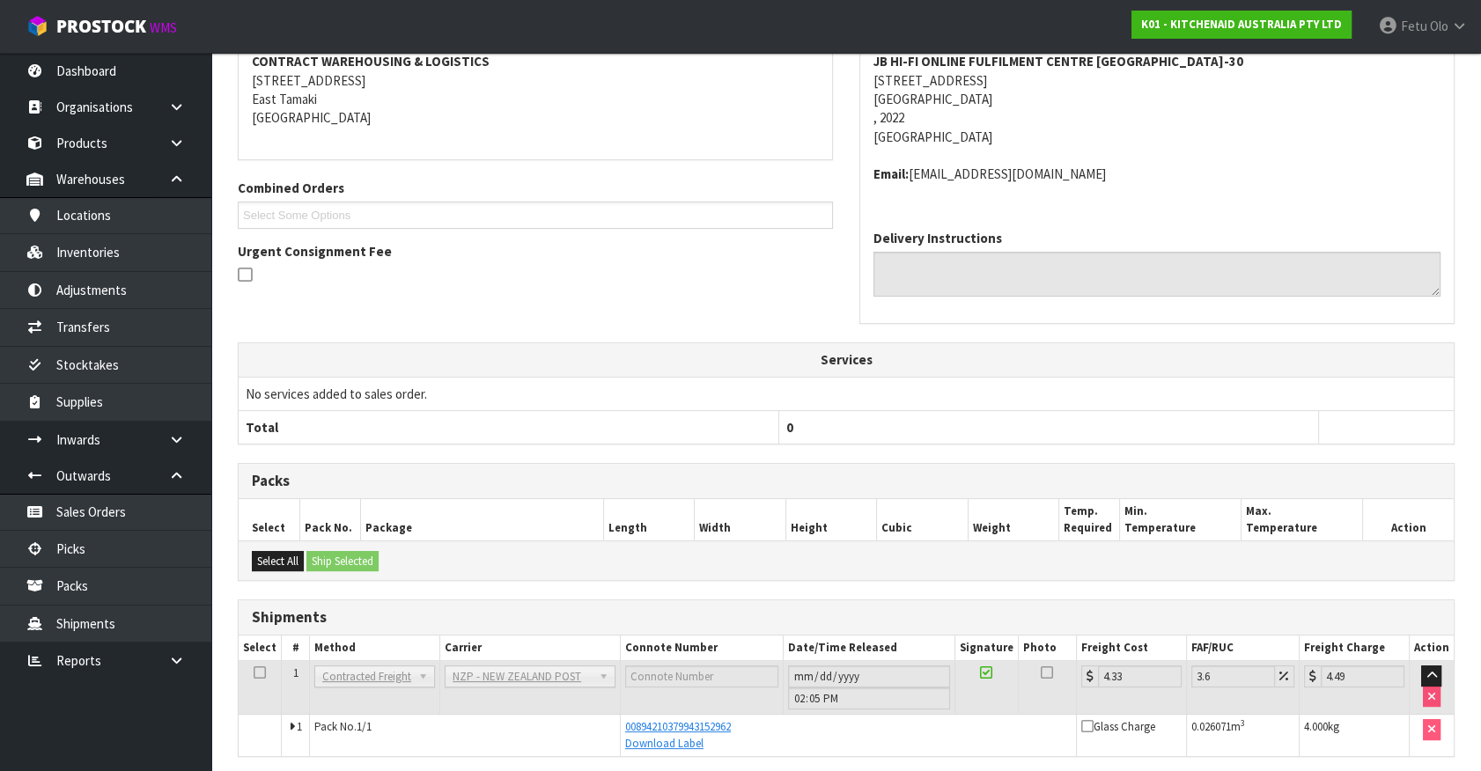
scroll to position [409, 0]
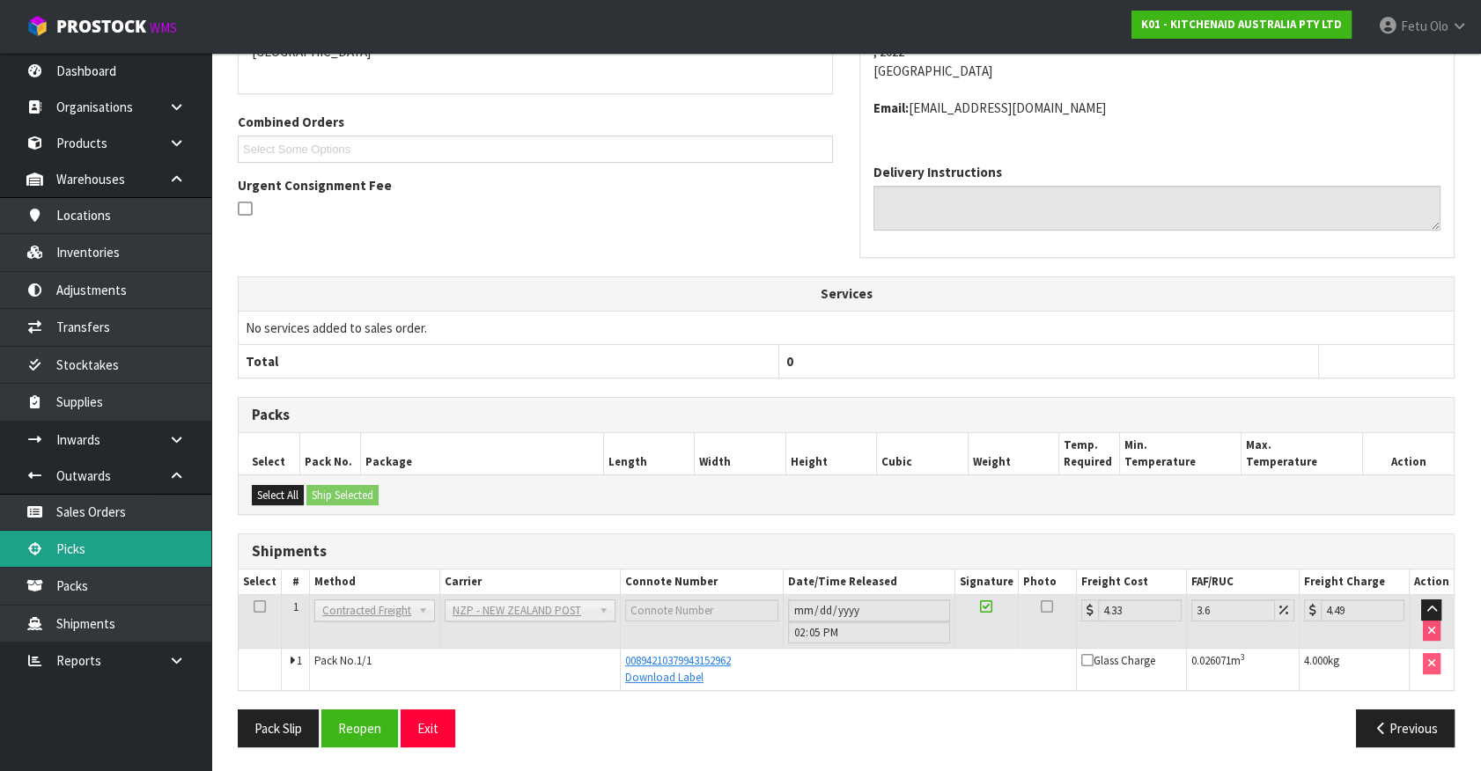
click at [78, 552] on link "Picks" at bounding box center [105, 549] width 211 height 36
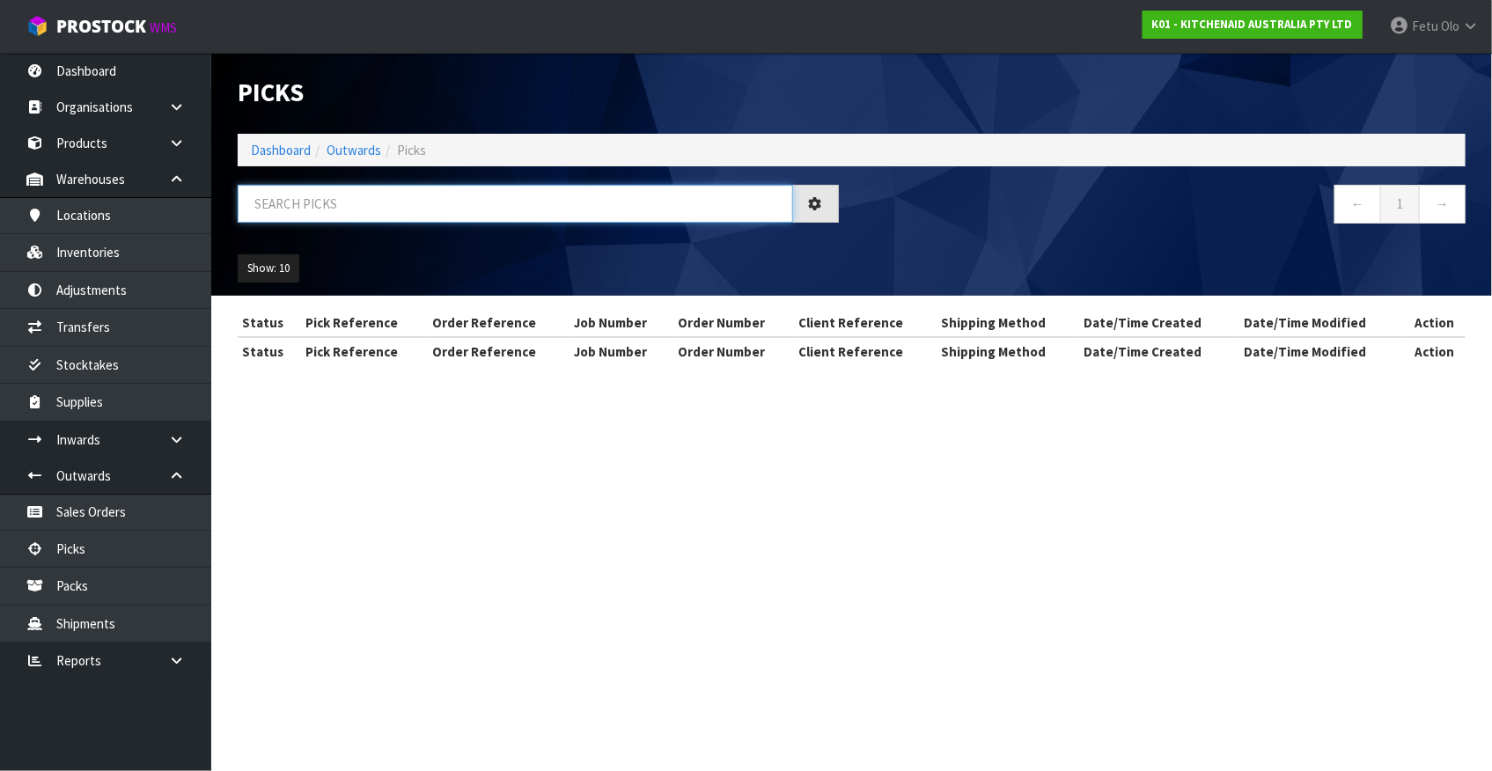
click at [396, 204] on input "text" at bounding box center [516, 204] width 556 height 38
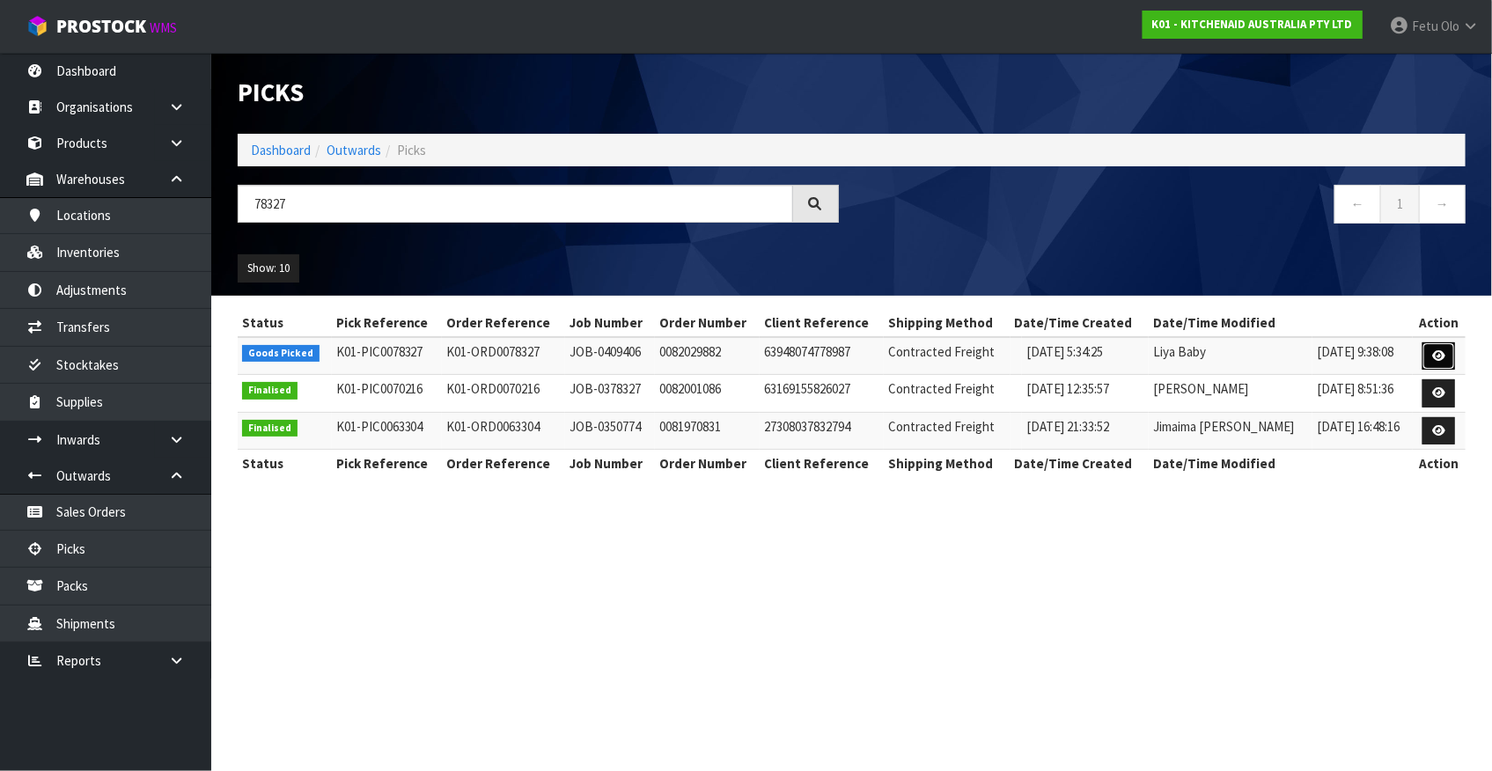
click at [1447, 356] on link at bounding box center [1439, 356] width 33 height 28
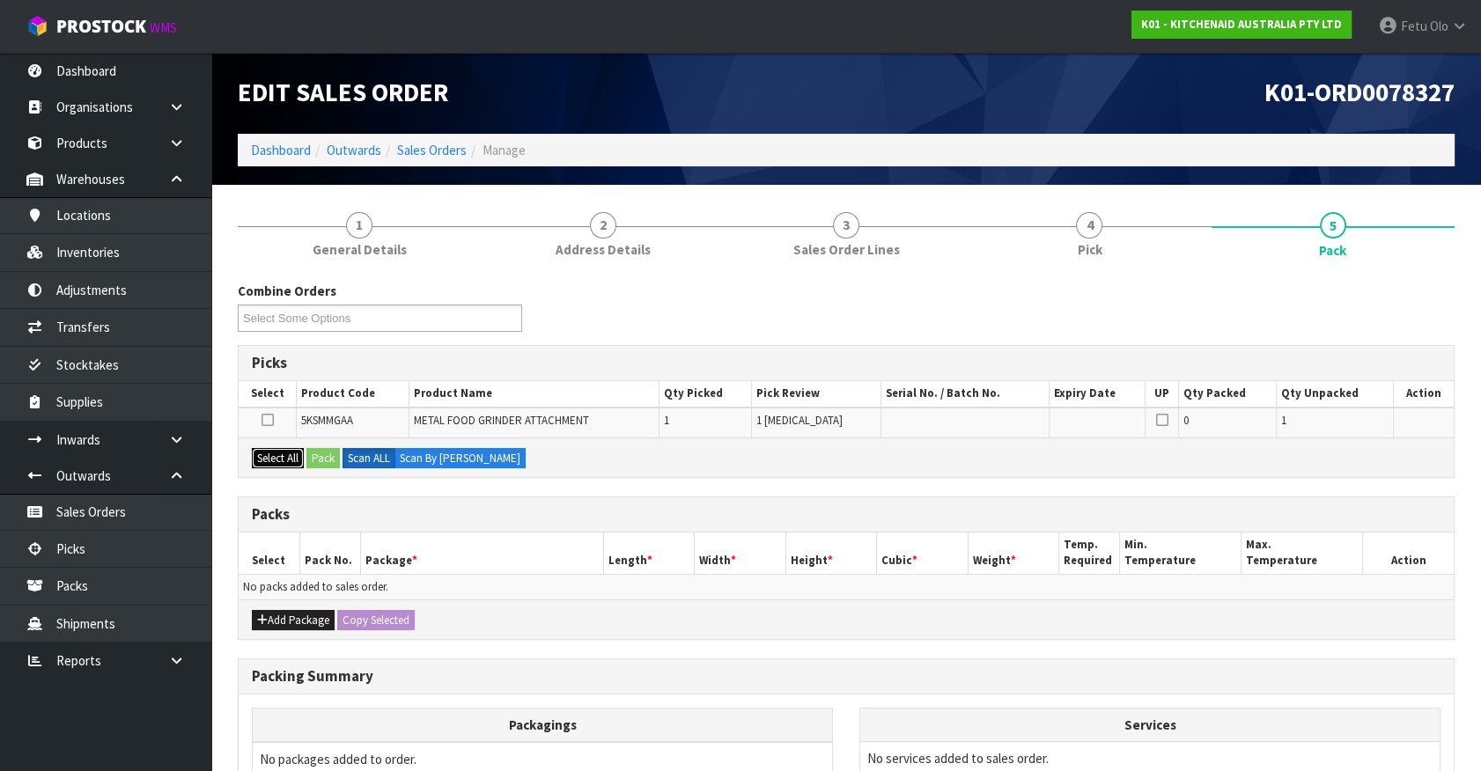
click at [288, 457] on button "Select All" at bounding box center [278, 458] width 52 height 21
click at [319, 454] on button "Pack" at bounding box center [322, 458] width 33 height 21
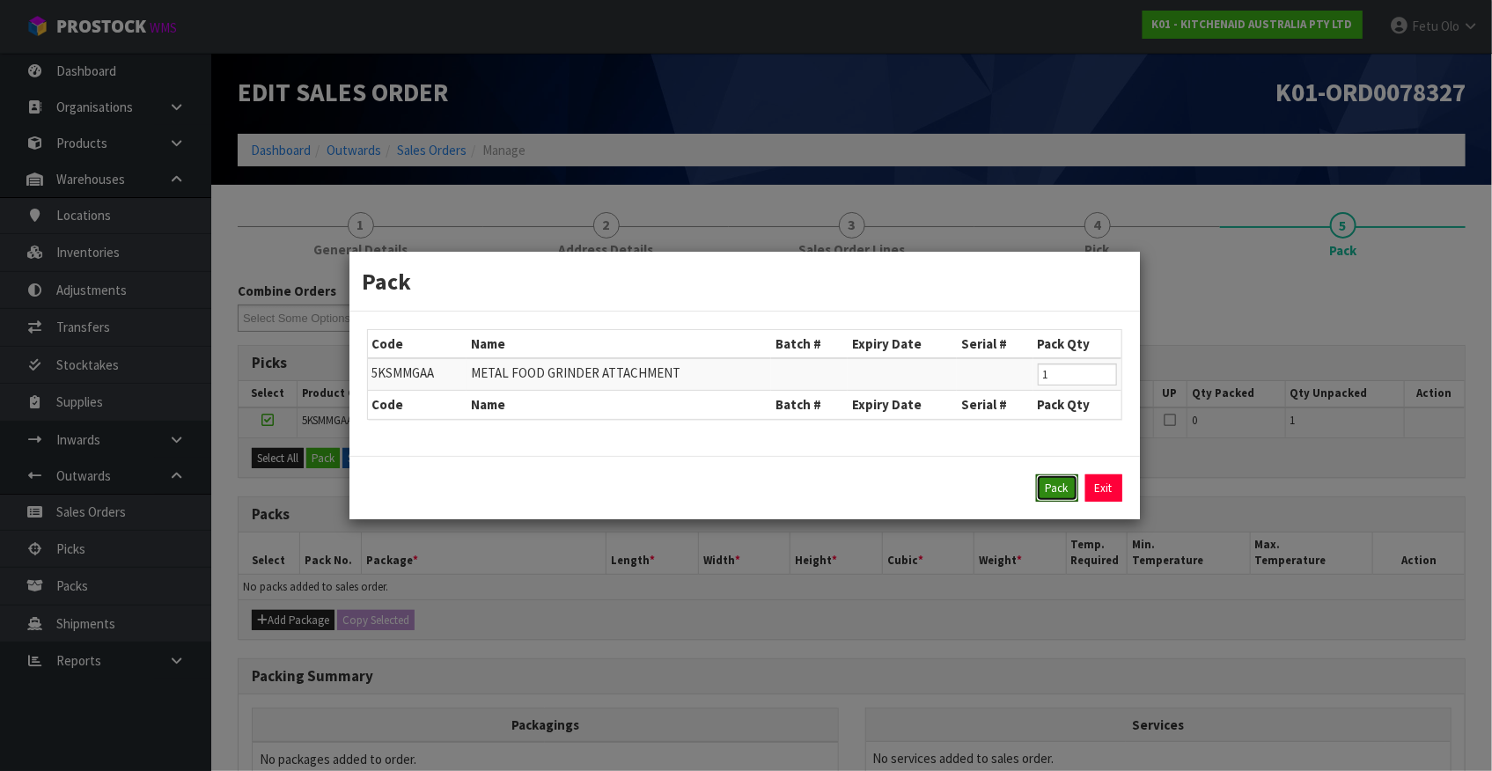
click at [1048, 482] on button "Pack" at bounding box center [1057, 489] width 42 height 28
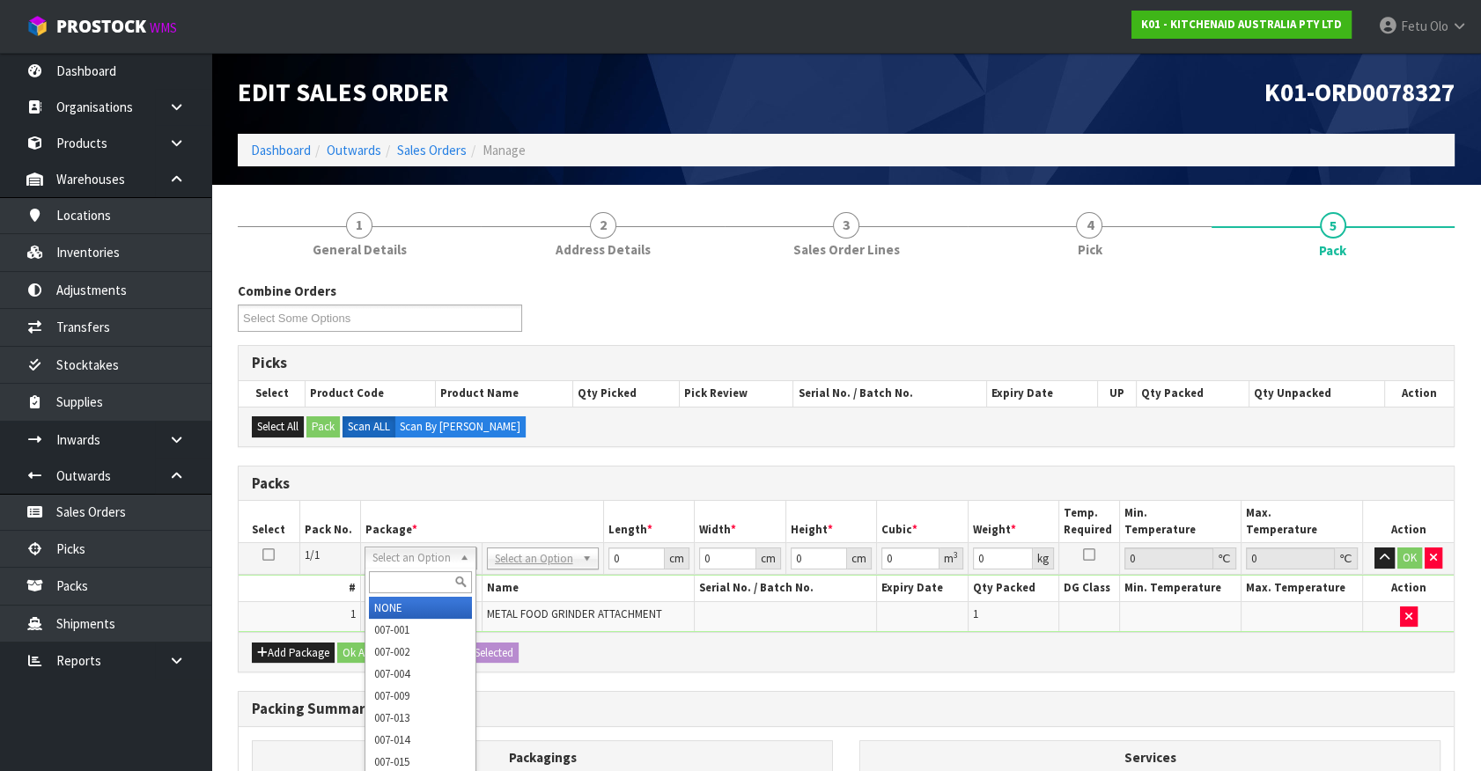
click at [404, 587] on input "text" at bounding box center [420, 582] width 103 height 22
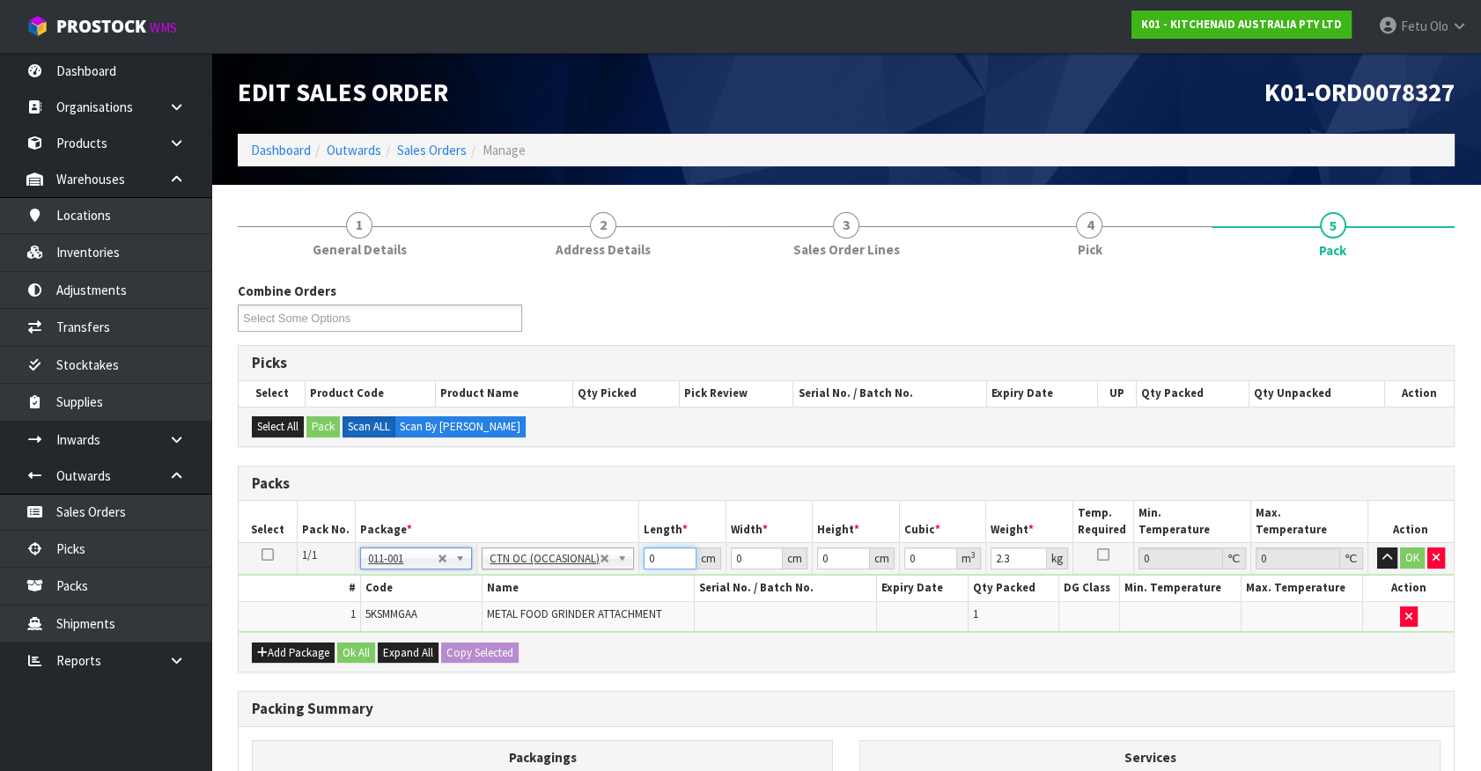
drag, startPoint x: 666, startPoint y: 556, endPoint x: 260, endPoint y: 577, distance: 407.3
click at [260, 577] on tbody "1/1 NONE 007-001 007-002 007-004 007-009 007-013 007-014 007-015 007-017 007-01…" at bounding box center [846, 587] width 1215 height 89
click button "OK" at bounding box center [1412, 558] width 25 height 21
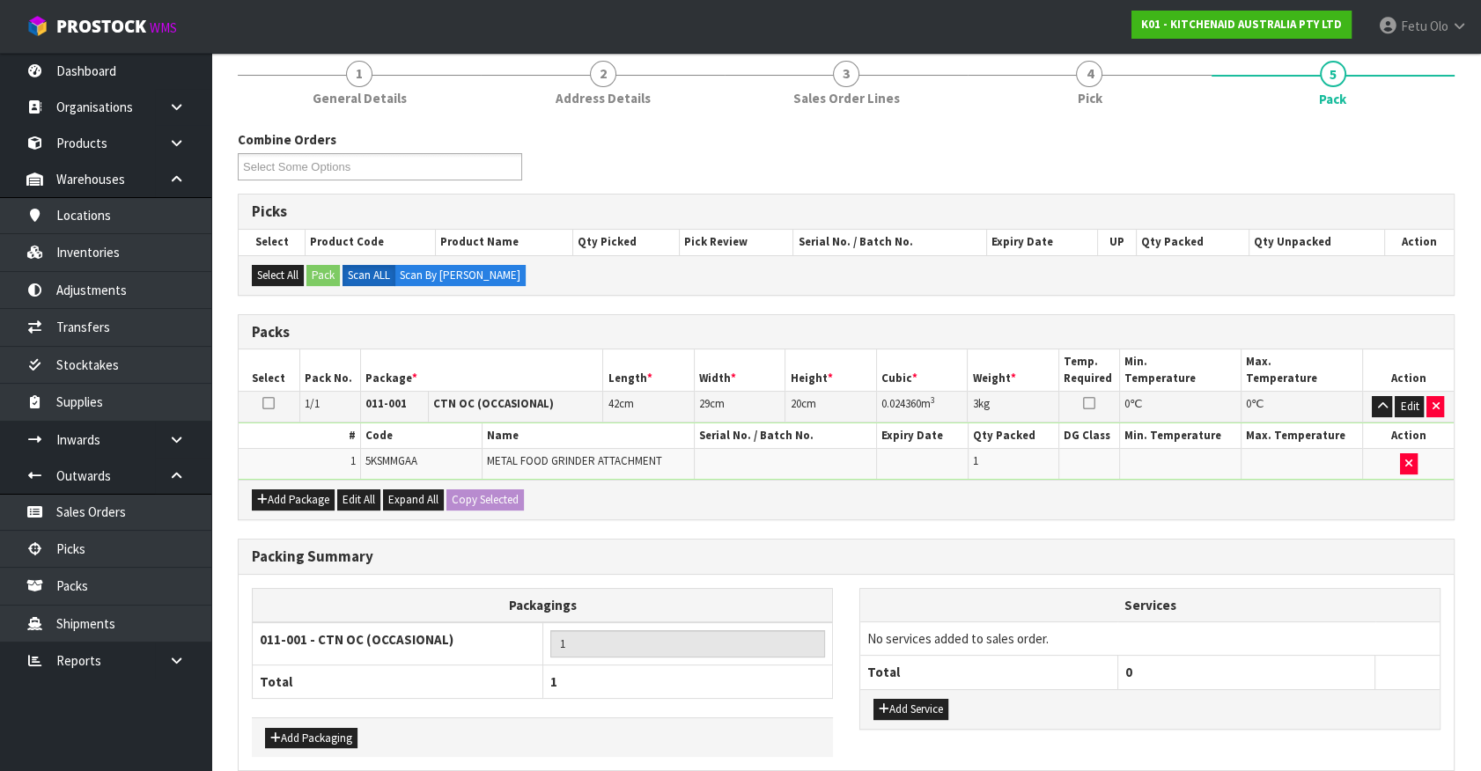
scroll to position [230, 0]
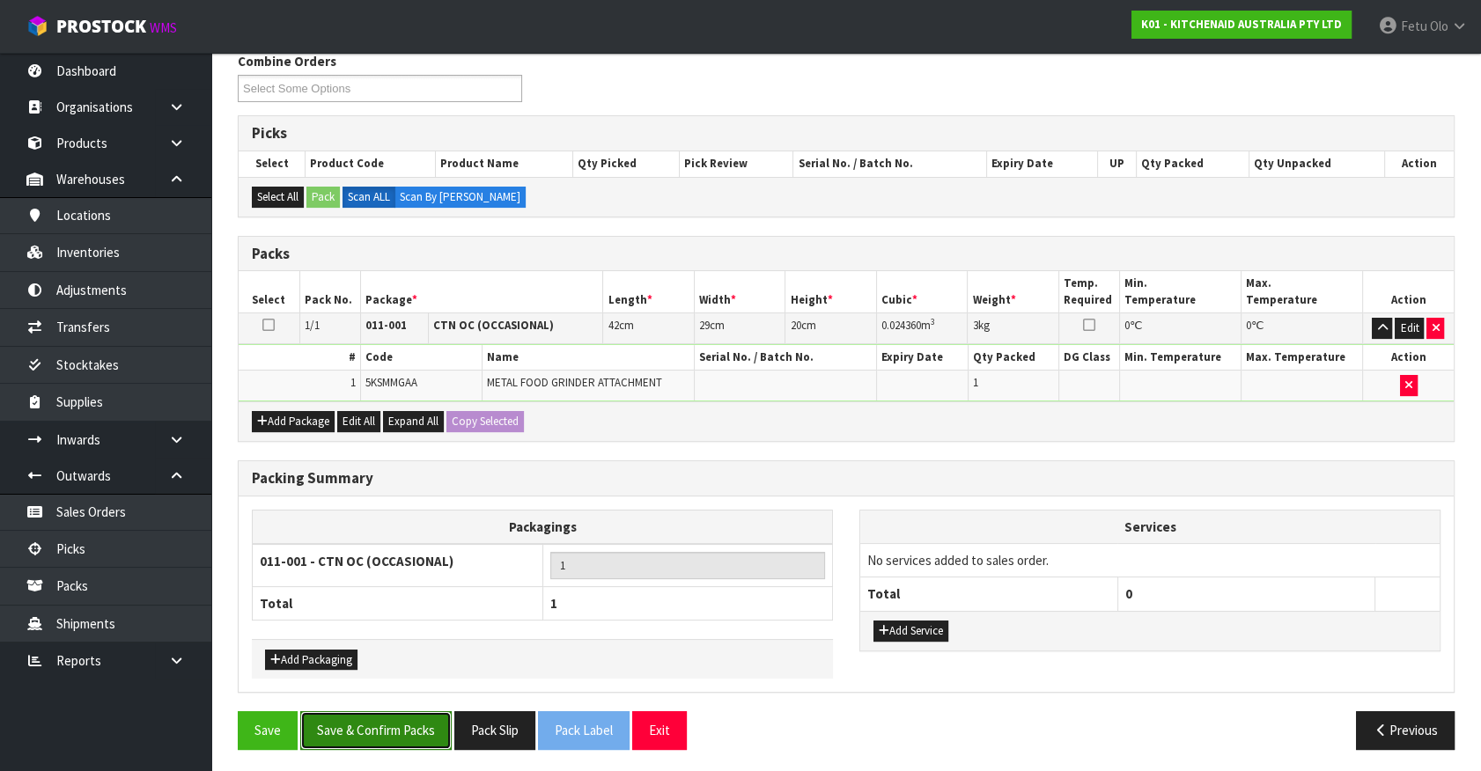
click at [358, 711] on button "Save & Confirm Packs" at bounding box center [375, 730] width 151 height 38
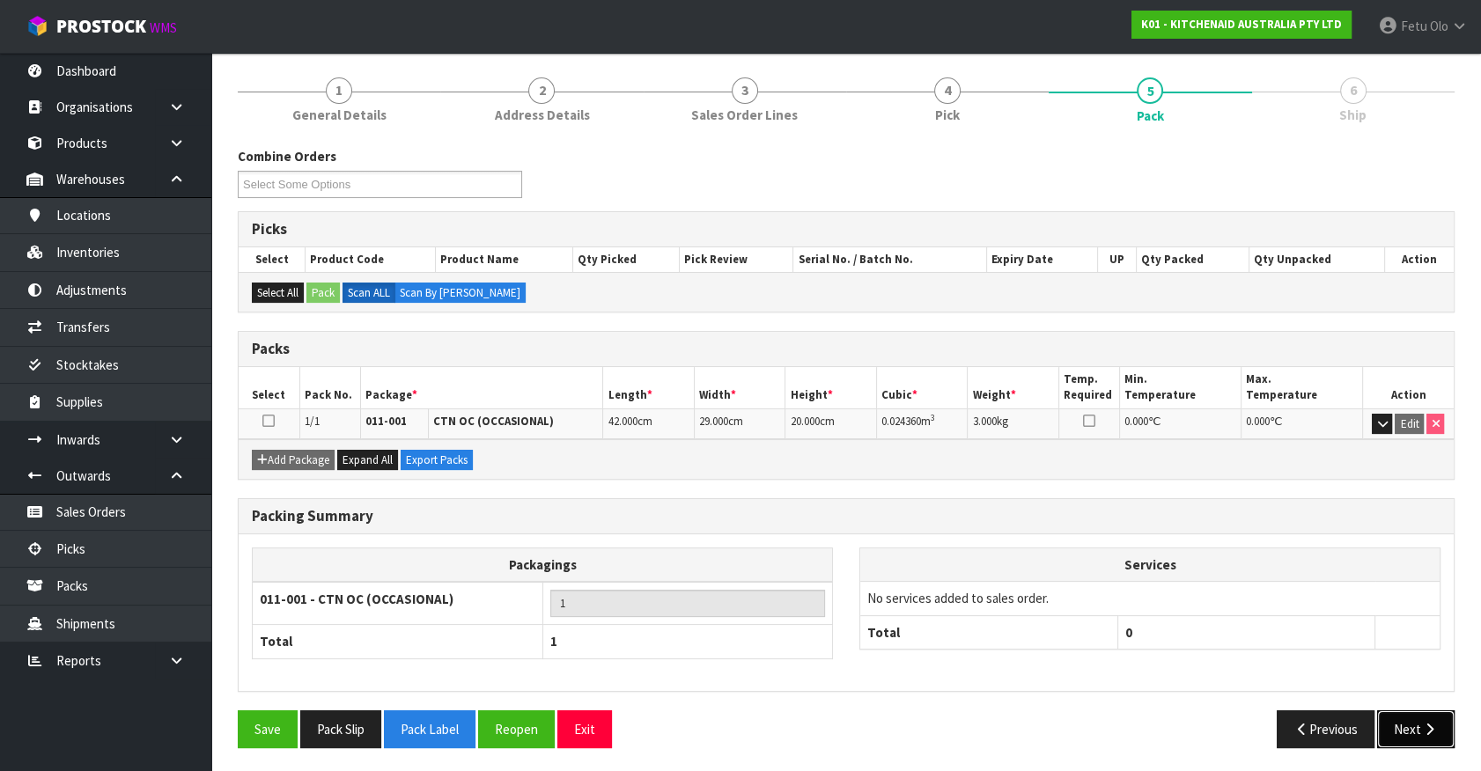
click at [1413, 718] on button "Next" at bounding box center [1415, 729] width 77 height 38
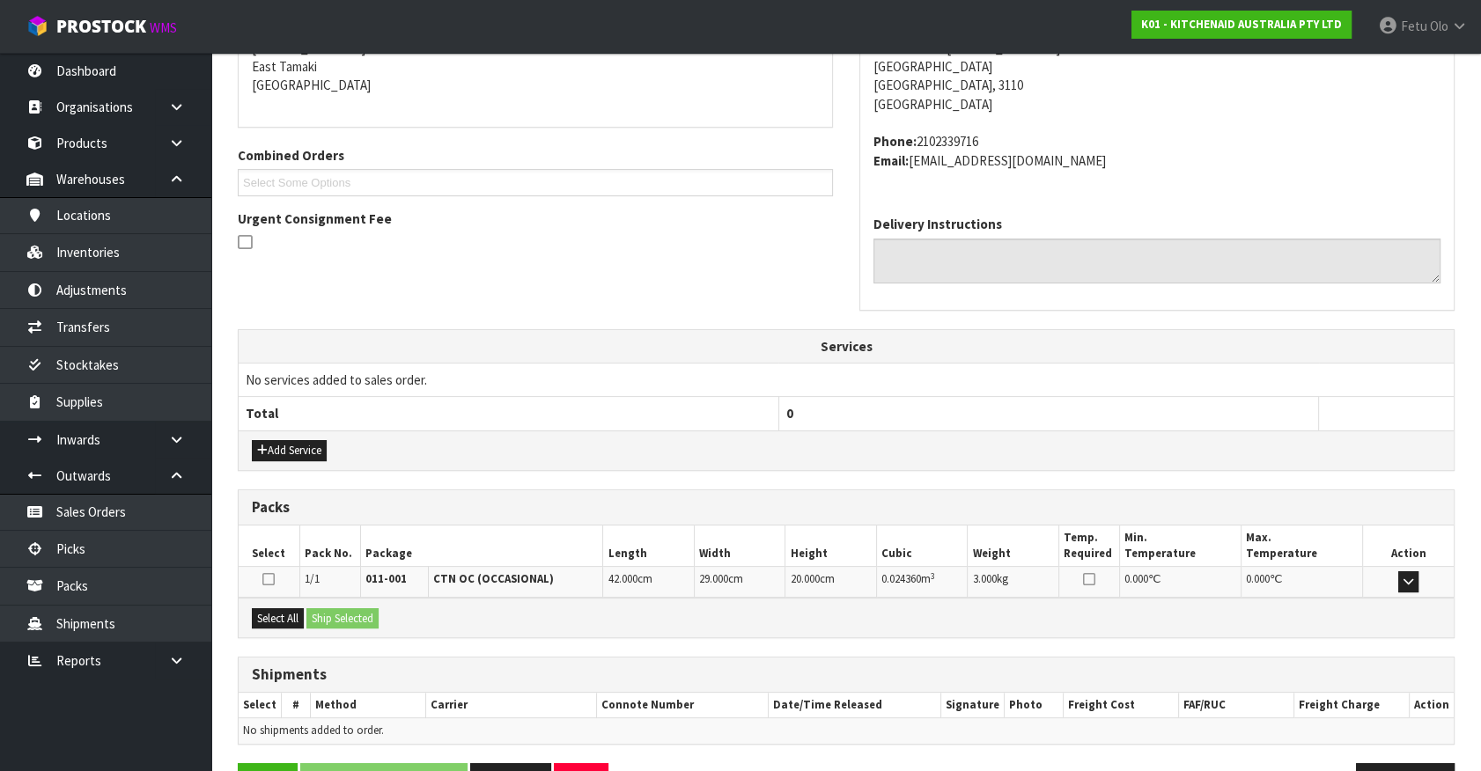
scroll to position [428, 0]
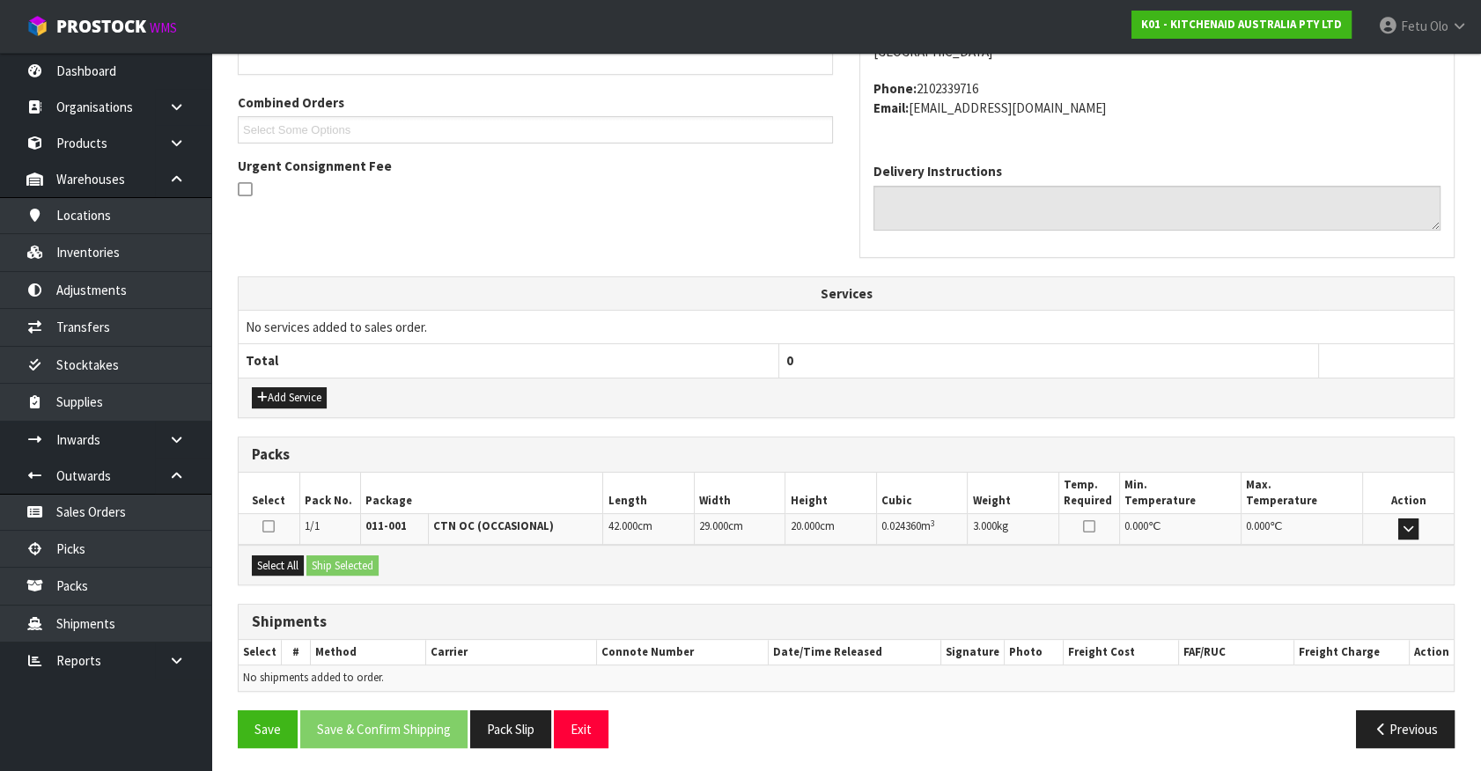
click at [291, 545] on div "Select All Ship Selected" at bounding box center [846, 565] width 1215 height 40
drag, startPoint x: 281, startPoint y: 562, endPoint x: 358, endPoint y: 562, distance: 77.5
click at [282, 562] on button "Select All" at bounding box center [278, 566] width 52 height 21
click at [358, 562] on button "Ship Selected" at bounding box center [342, 566] width 72 height 21
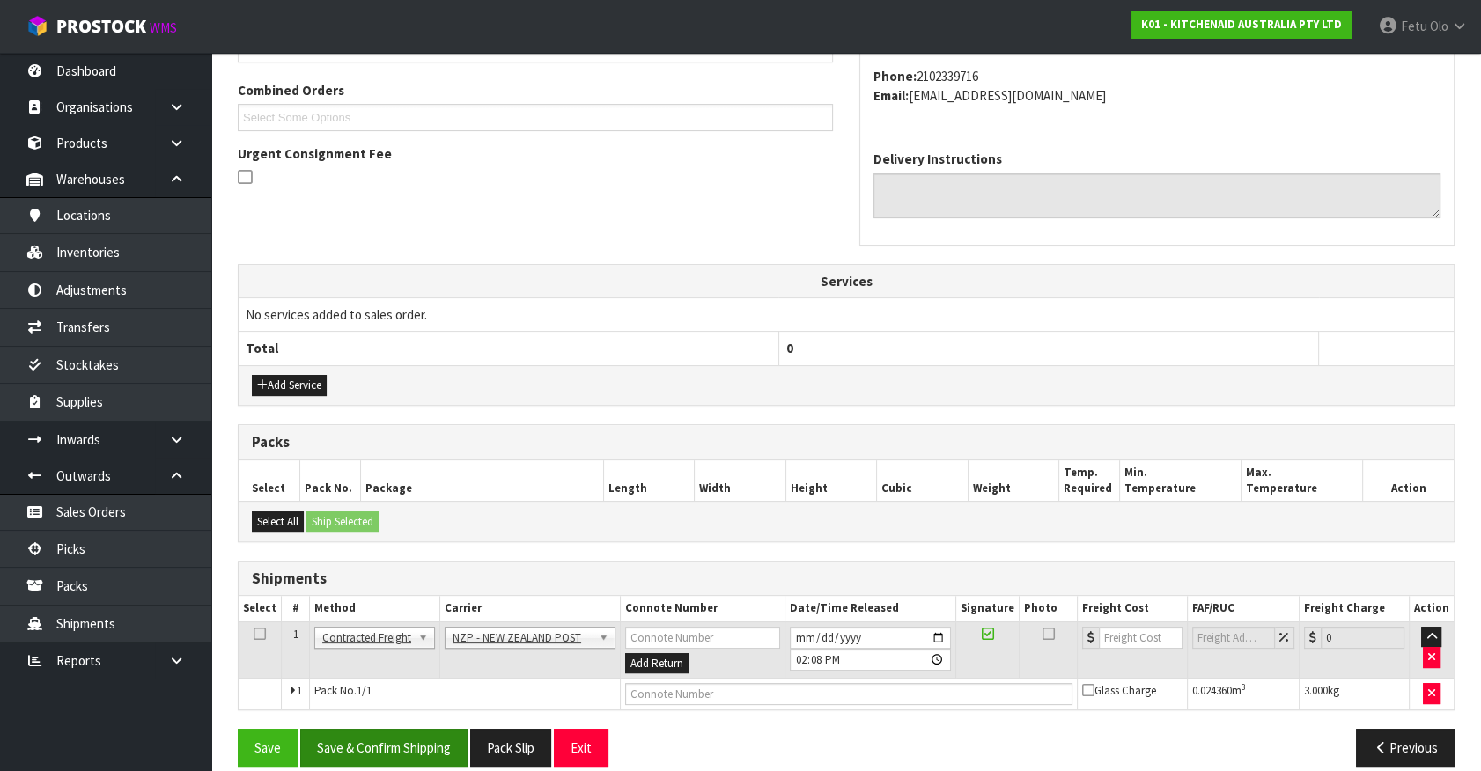
scroll to position [459, 0]
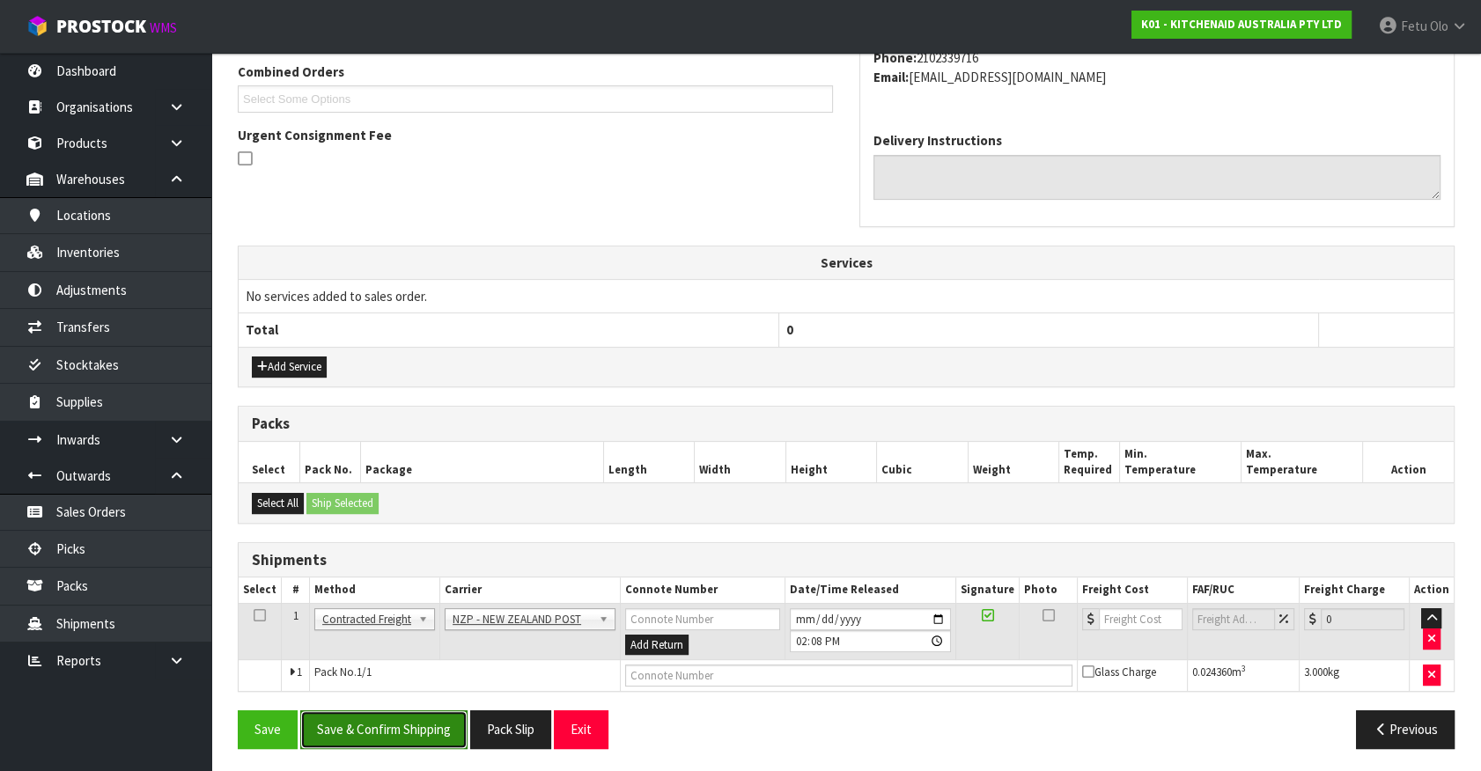
drag, startPoint x: 404, startPoint y: 718, endPoint x: 379, endPoint y: 710, distance: 25.9
click at [404, 717] on button "Save & Confirm Shipping" at bounding box center [383, 729] width 167 height 38
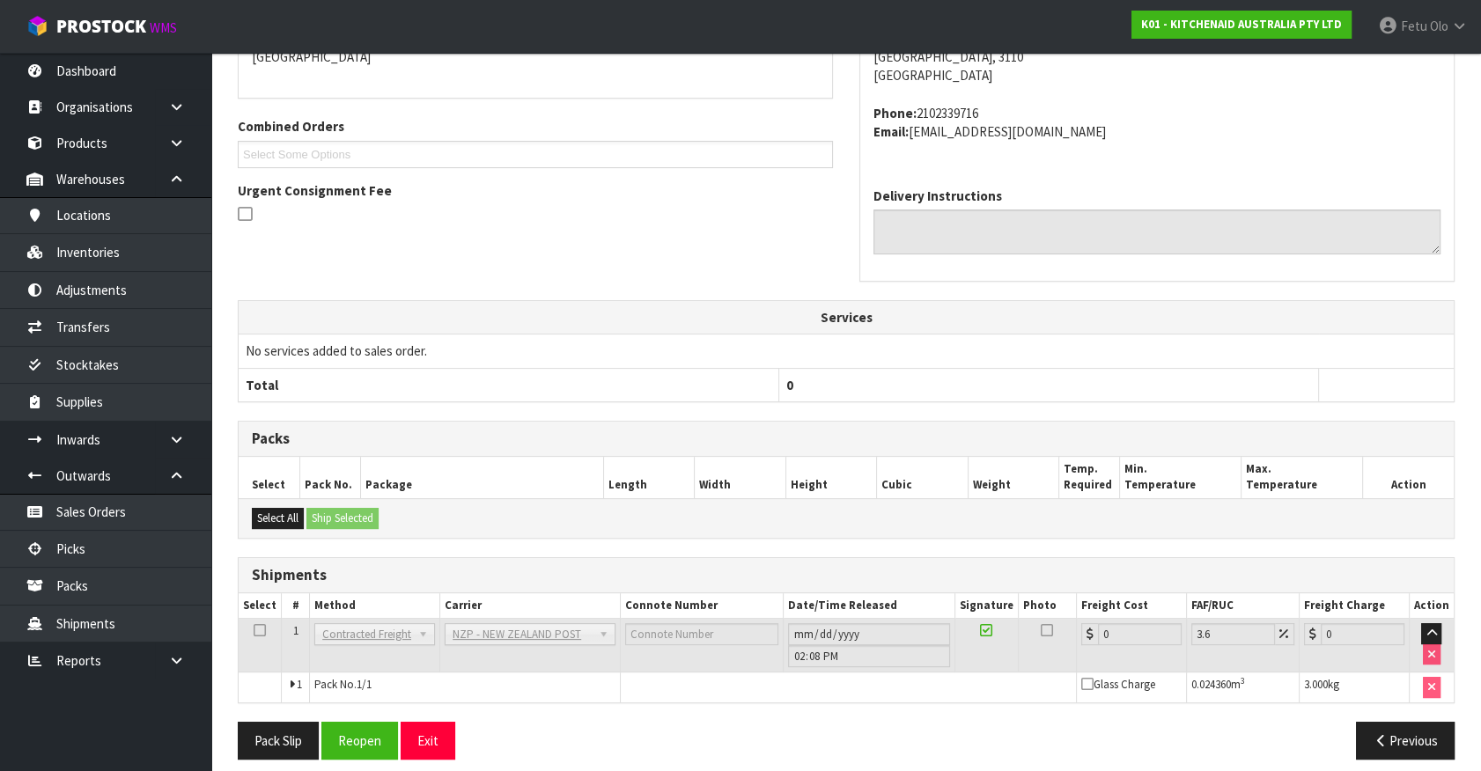
scroll to position [434, 0]
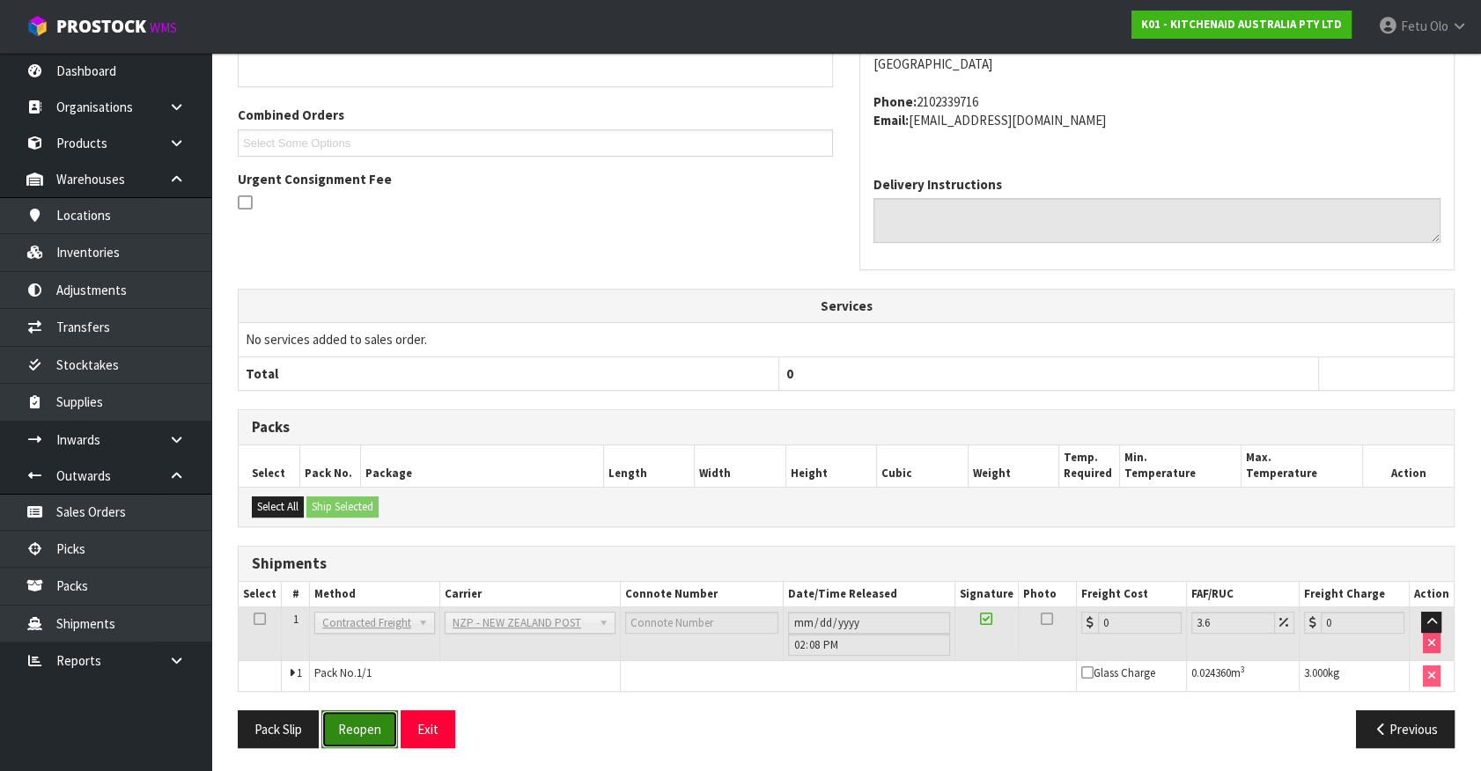
click at [381, 719] on button "Reopen" at bounding box center [359, 729] width 77 height 38
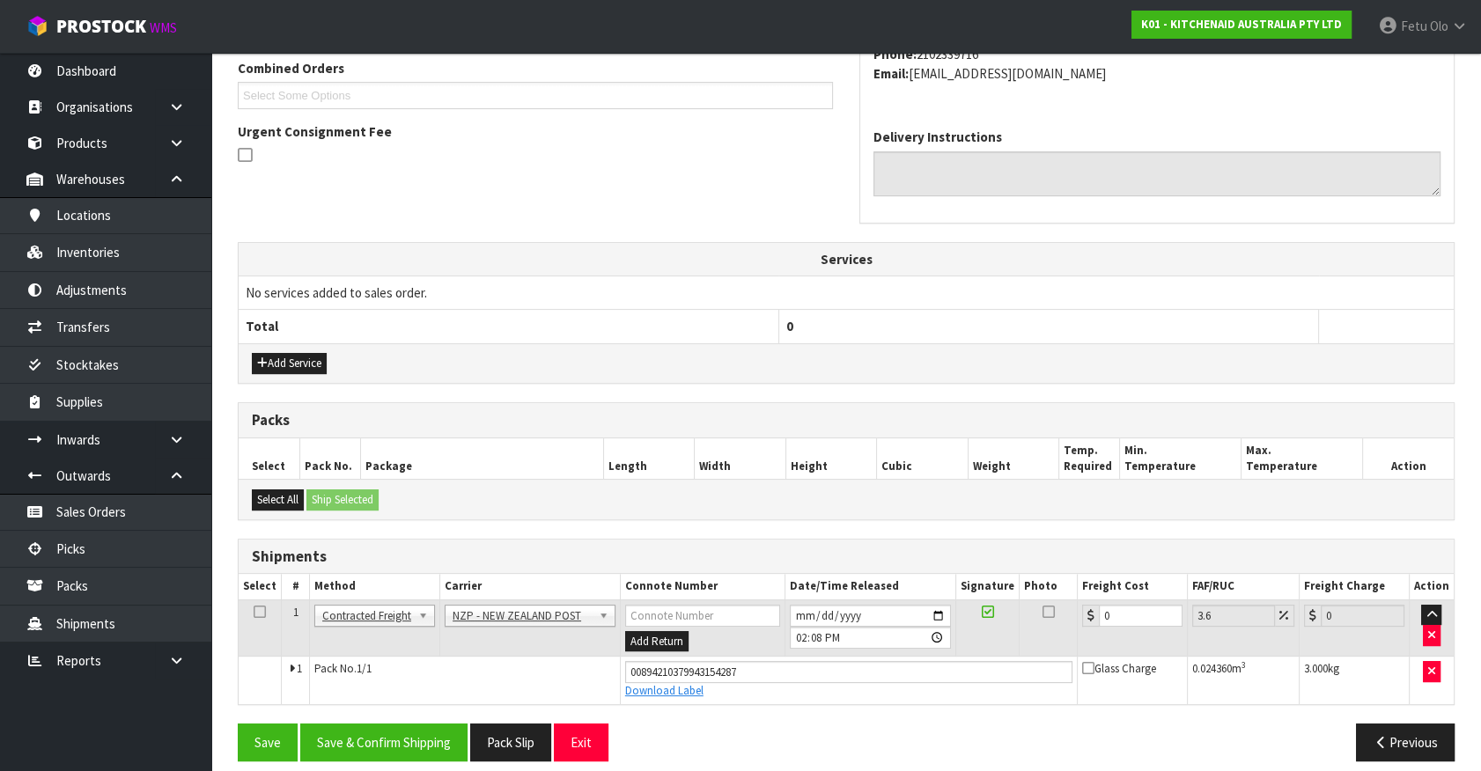
scroll to position [395, 0]
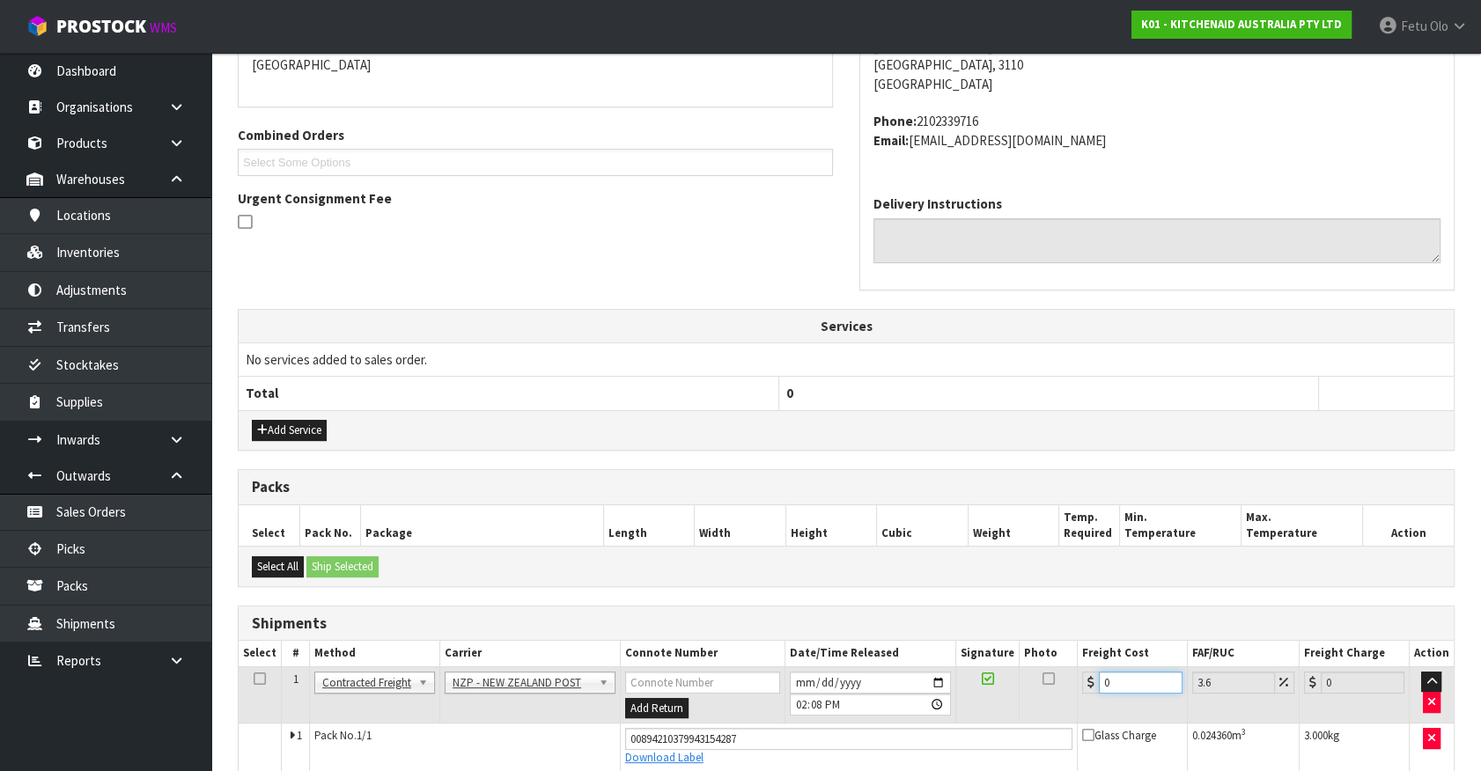
drag, startPoint x: 1120, startPoint y: 677, endPoint x: 836, endPoint y: 729, distance: 289.1
click at [836, 729] on tbody "1 Client Local Pickup Customer Local Pickup Company Freight Contracted Freight …" at bounding box center [846, 718] width 1215 height 104
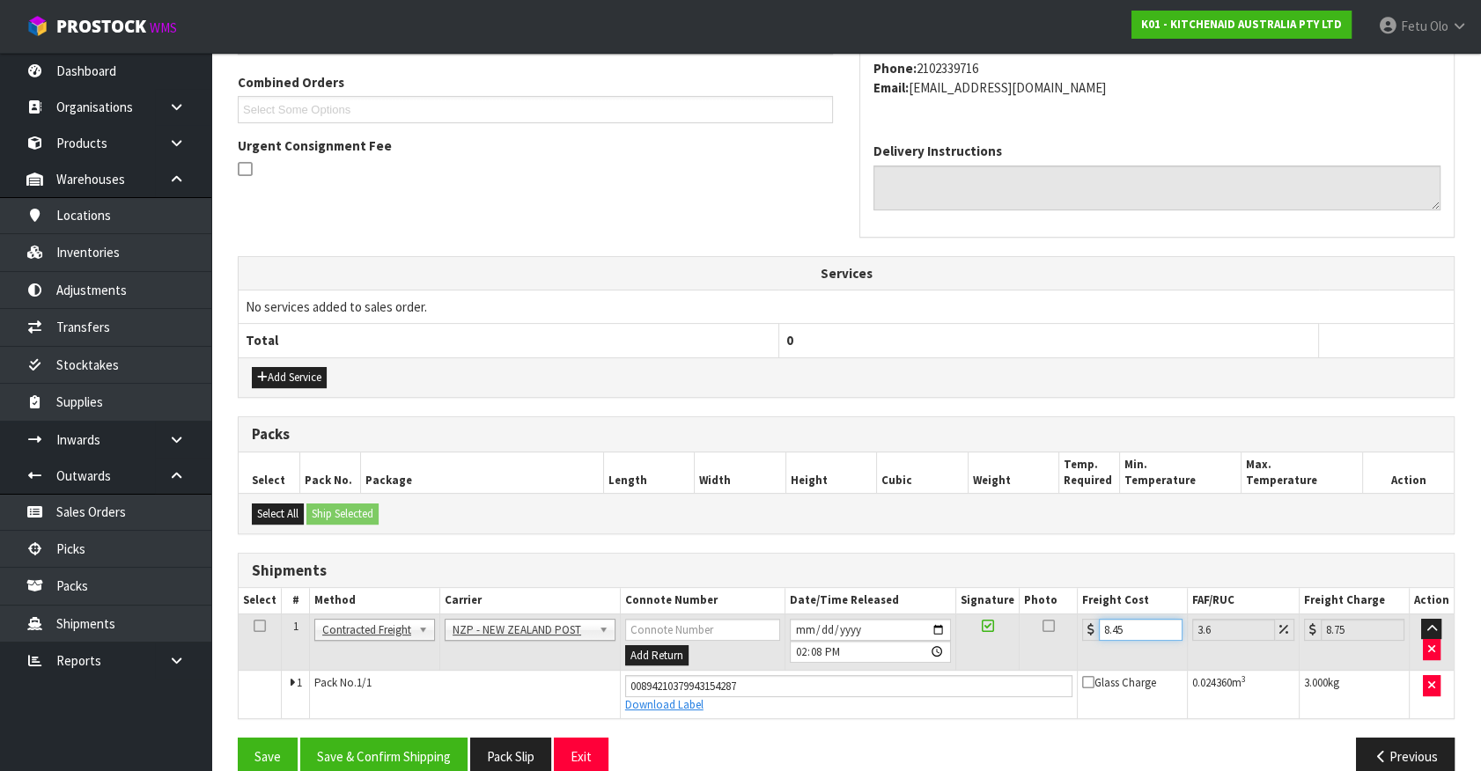
scroll to position [475, 0]
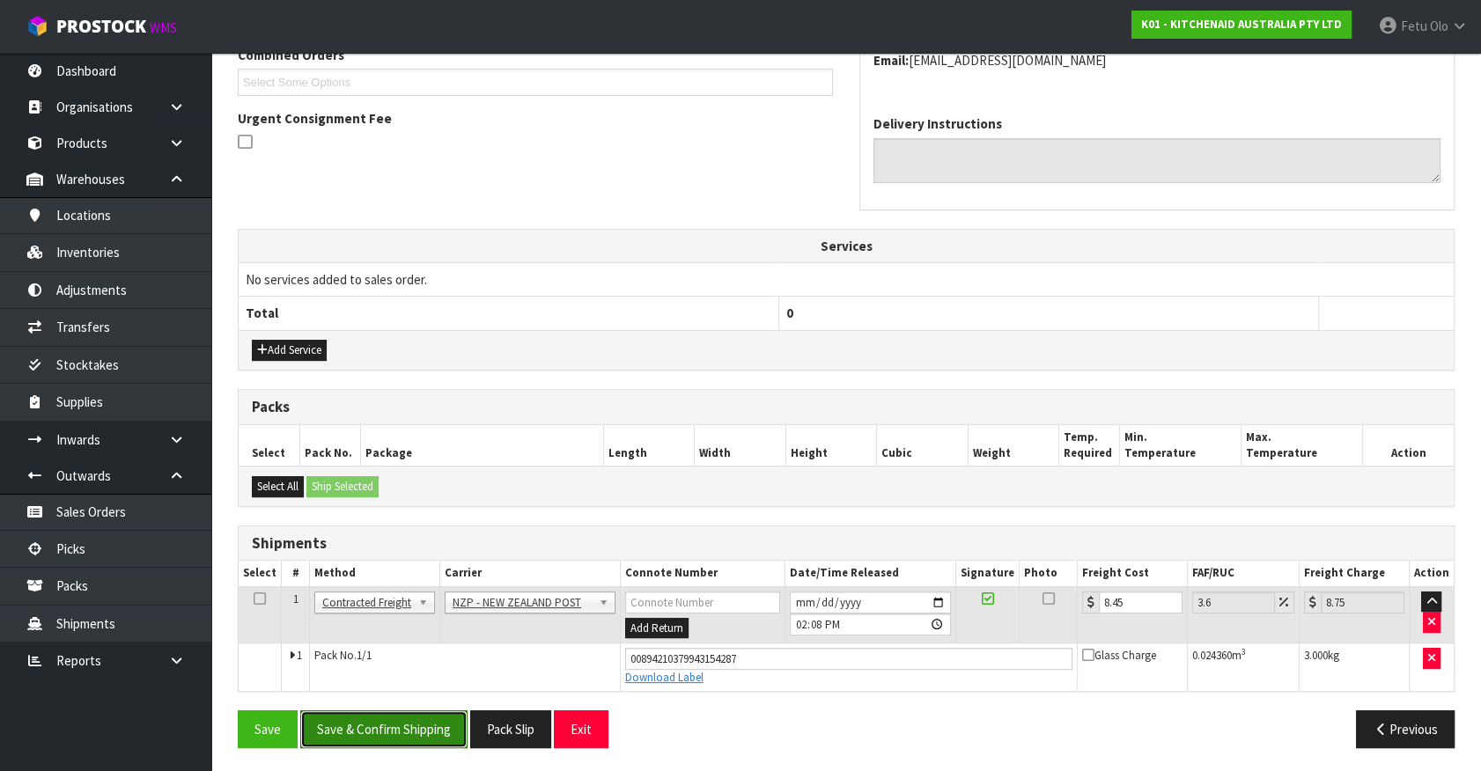
click at [430, 716] on button "Save & Confirm Shipping" at bounding box center [383, 729] width 167 height 38
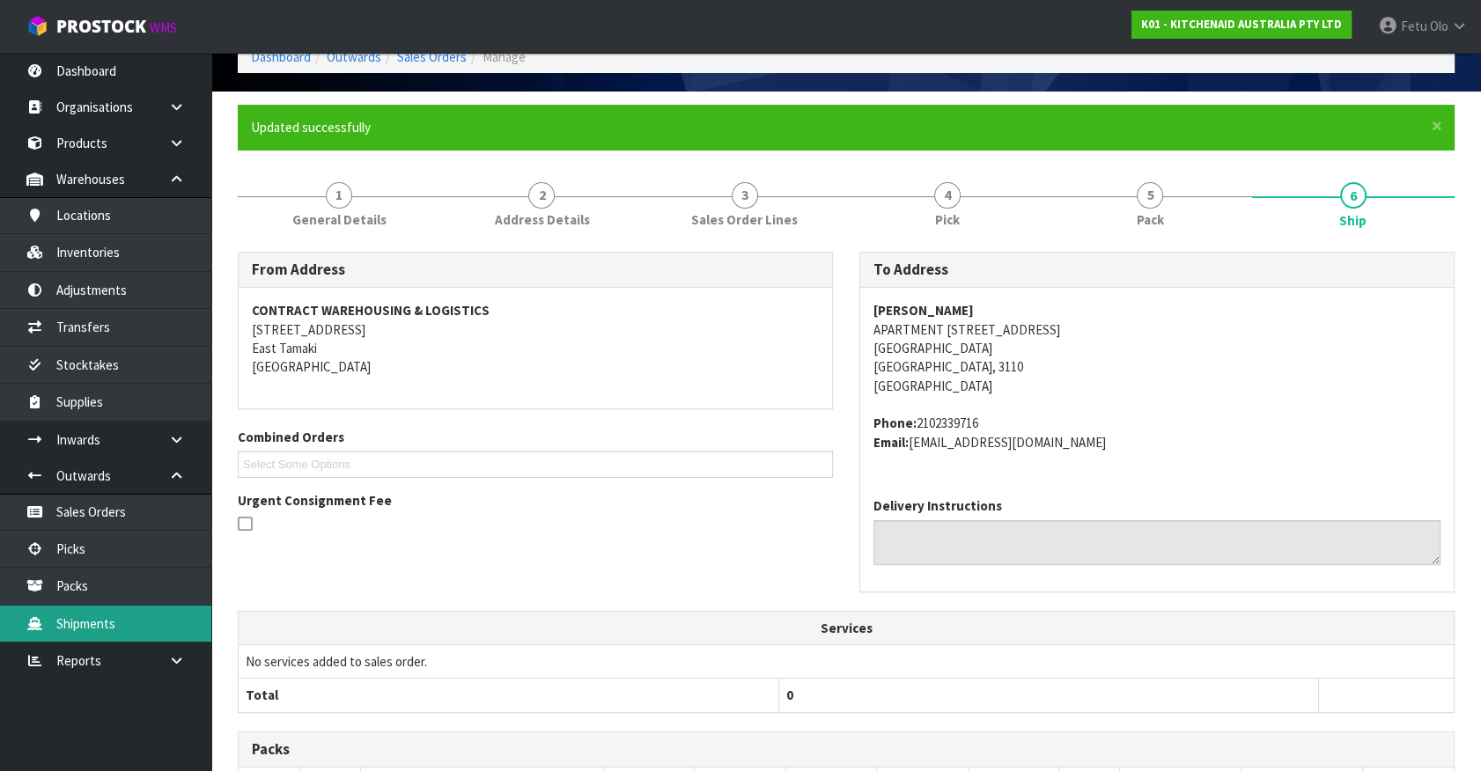
scroll to position [427, 0]
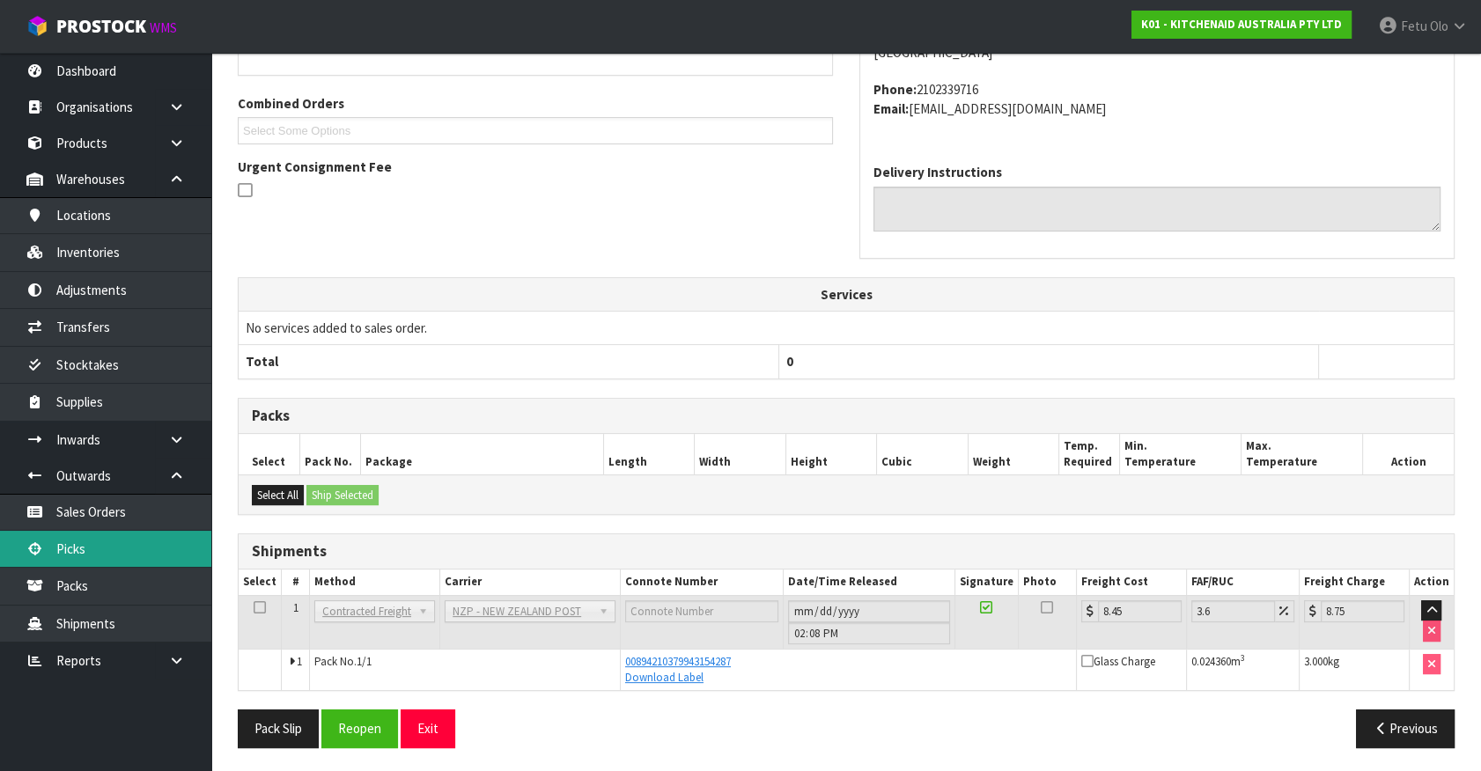
click at [75, 548] on link "Picks" at bounding box center [105, 549] width 211 height 36
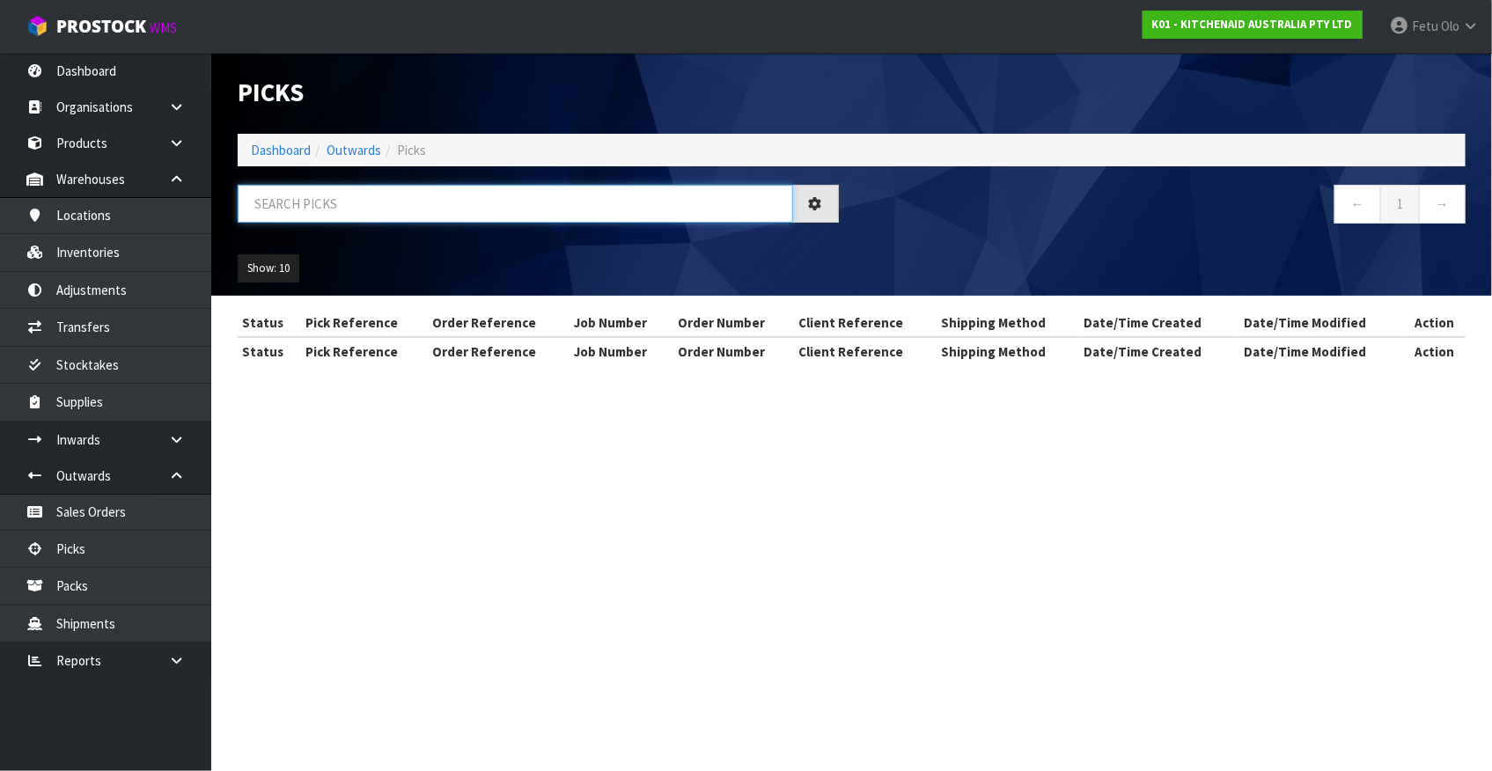
click at [405, 199] on input "text" at bounding box center [516, 204] width 556 height 38
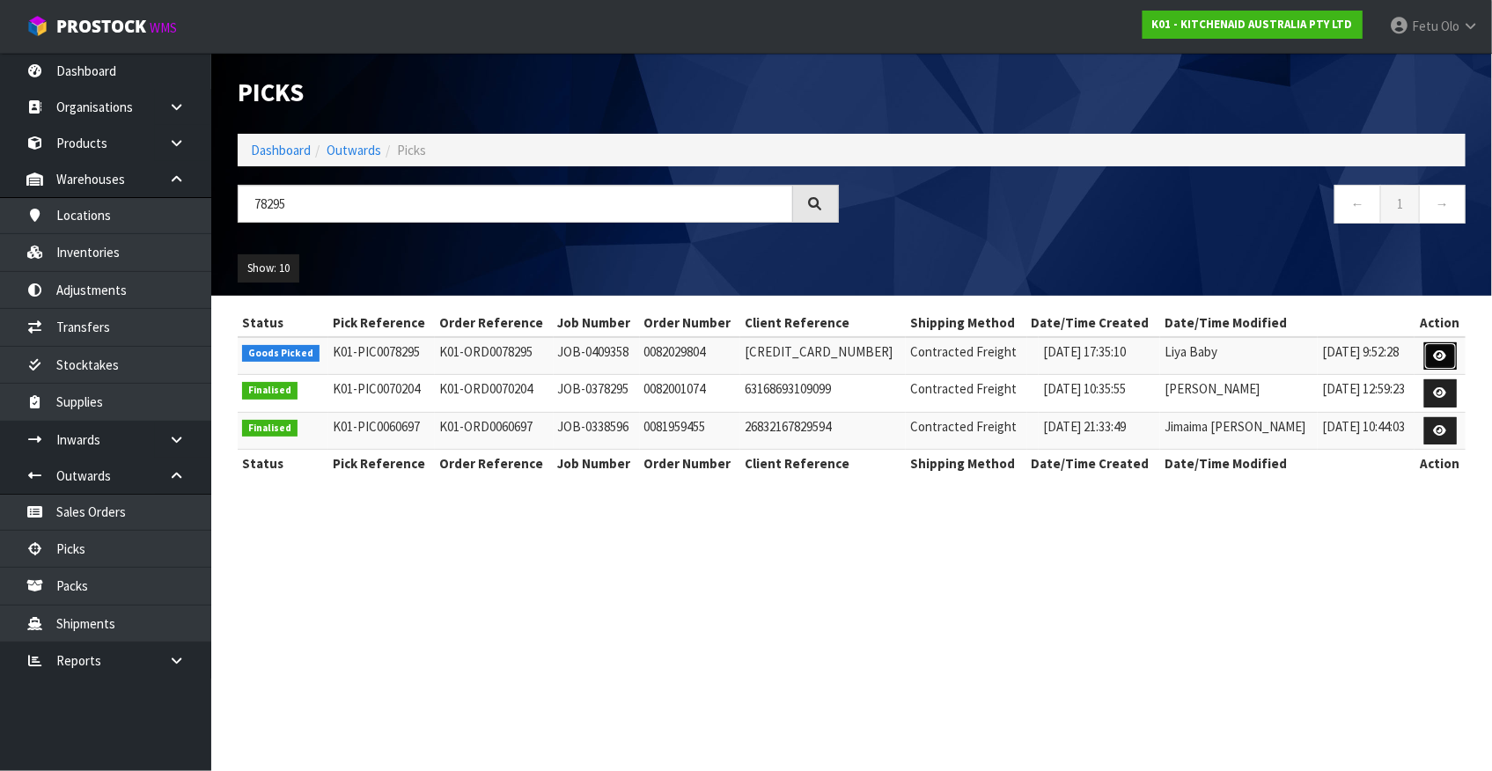
click at [1447, 359] on link at bounding box center [1441, 356] width 33 height 28
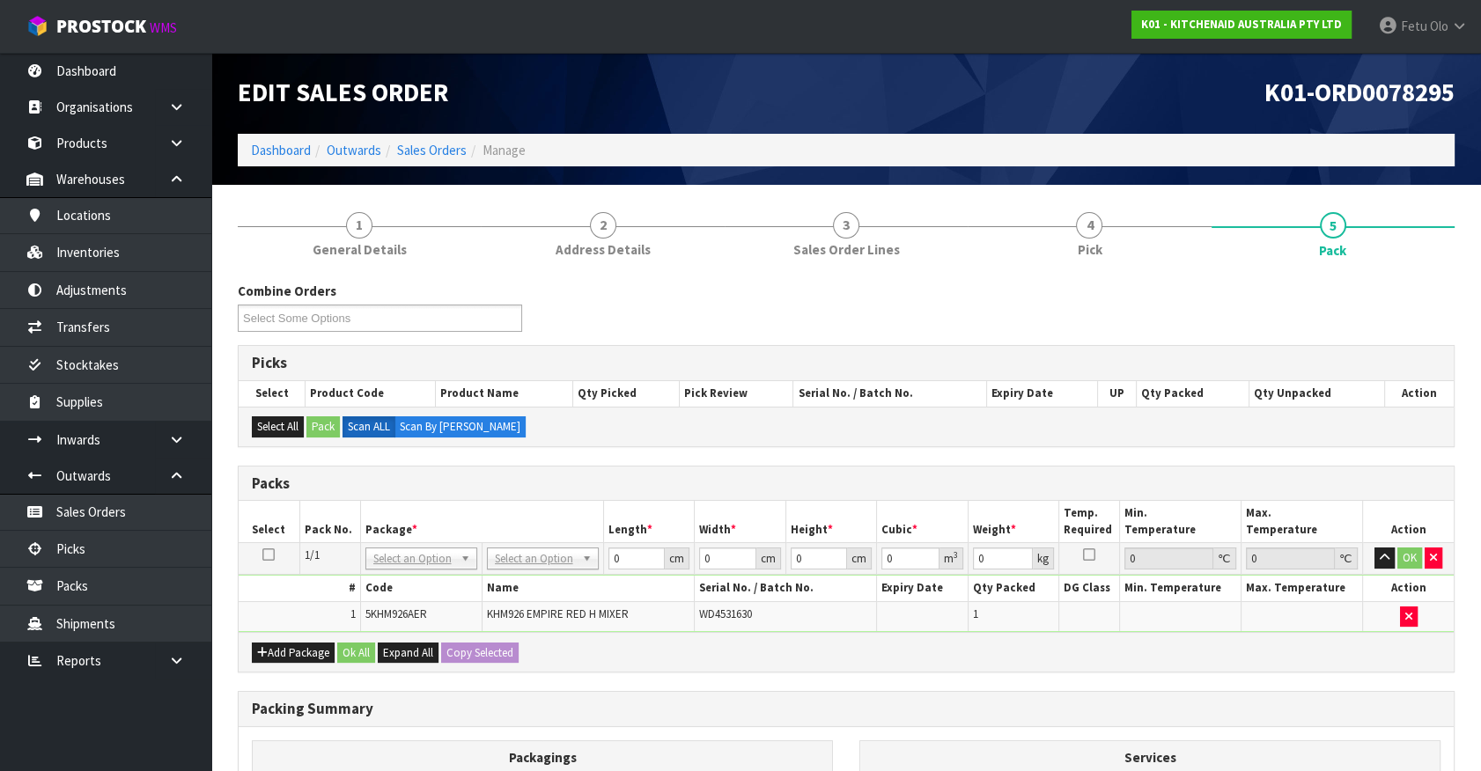
click at [607, 335] on div "Combine Orders K01-ORD0078214 K01-ORD0078232 K01-ORD0078280 K01-ORD0078282 K01-…" at bounding box center [846, 313] width 1243 height 63
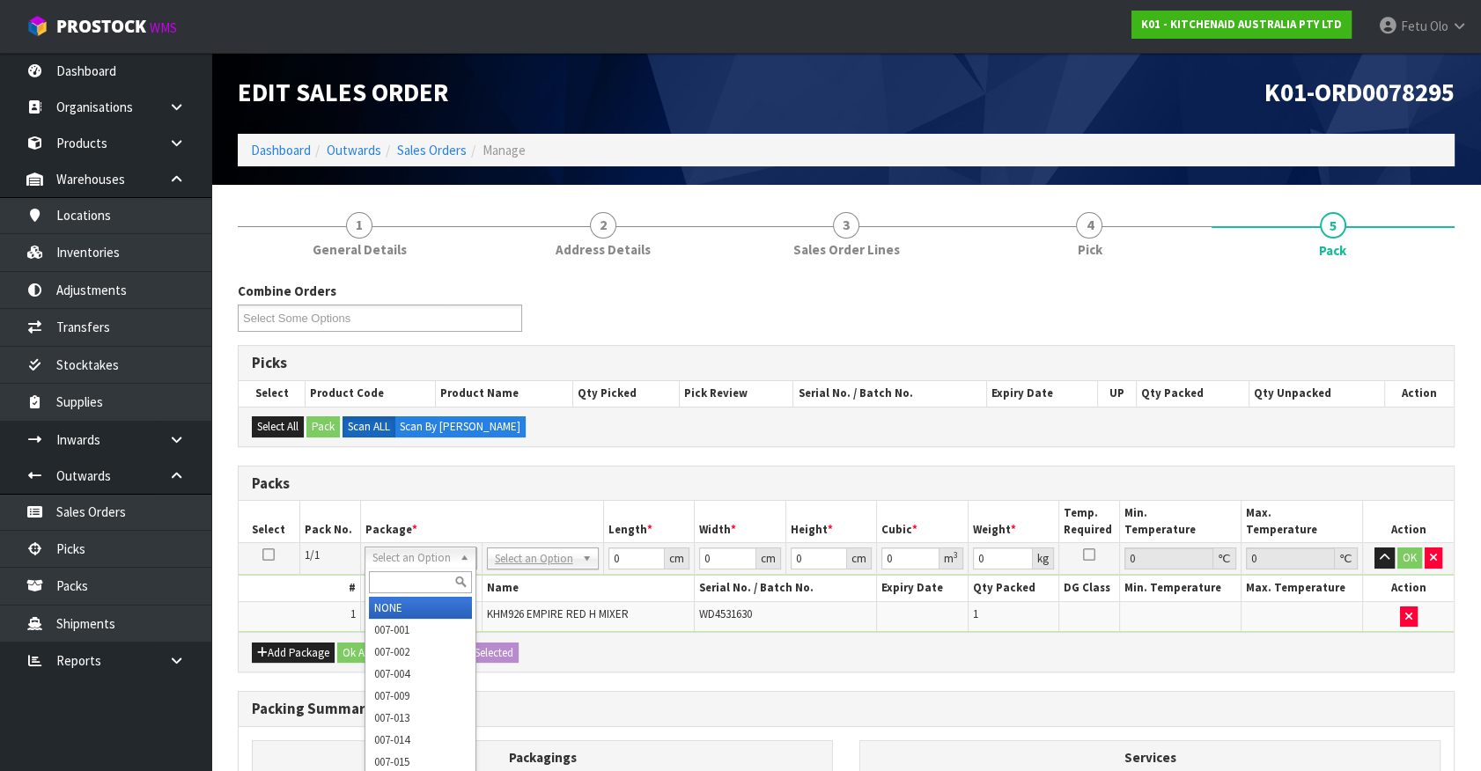
click at [417, 578] on input "text" at bounding box center [420, 582] width 103 height 22
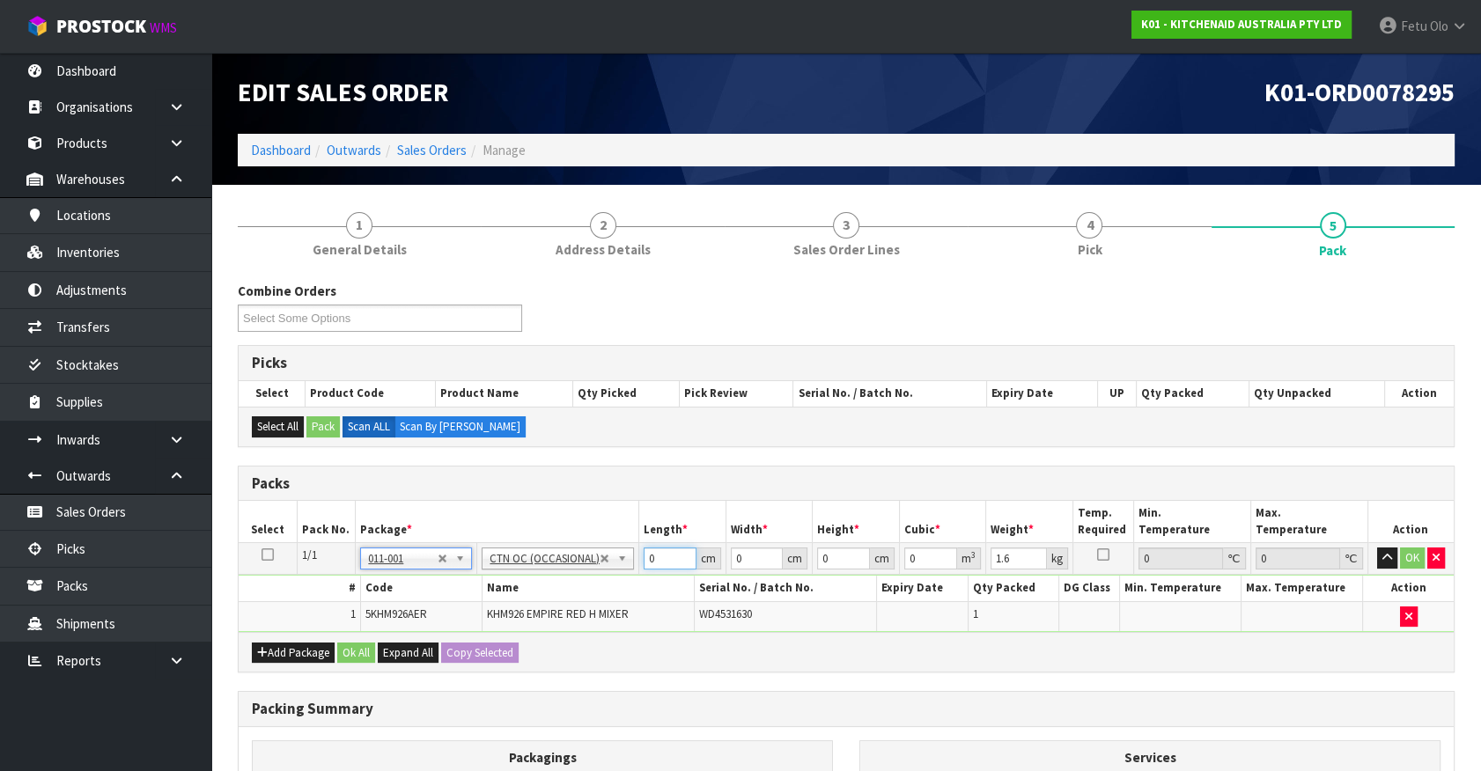
drag, startPoint x: 657, startPoint y: 550, endPoint x: 573, endPoint y: 576, distance: 87.4
click at [573, 576] on tbody "1/1 NONE 007-001 007-002 007-004 007-009 007-013 007-014 007-015 007-017 007-01…" at bounding box center [846, 587] width 1215 height 89
click button "OK" at bounding box center [1412, 558] width 25 height 21
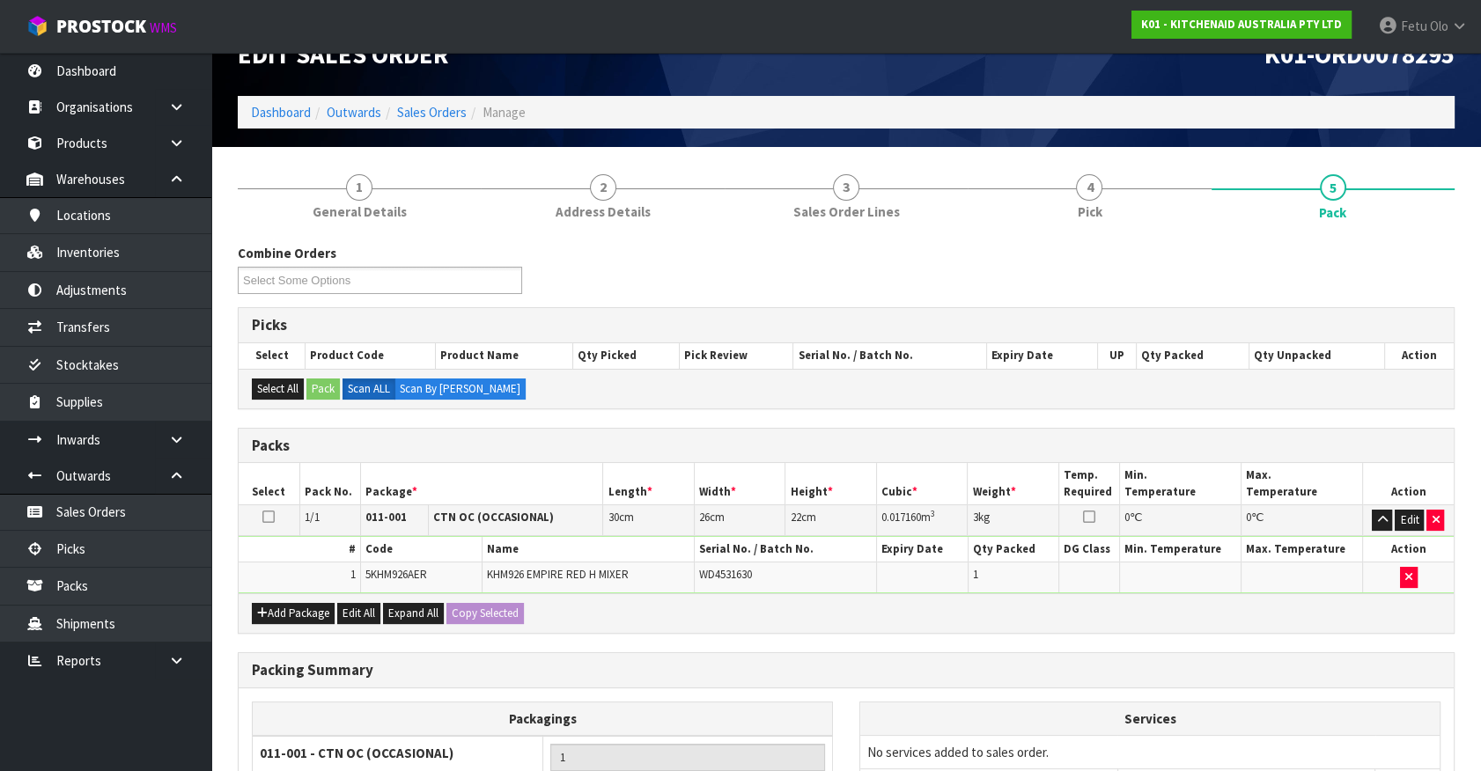
scroll to position [230, 0]
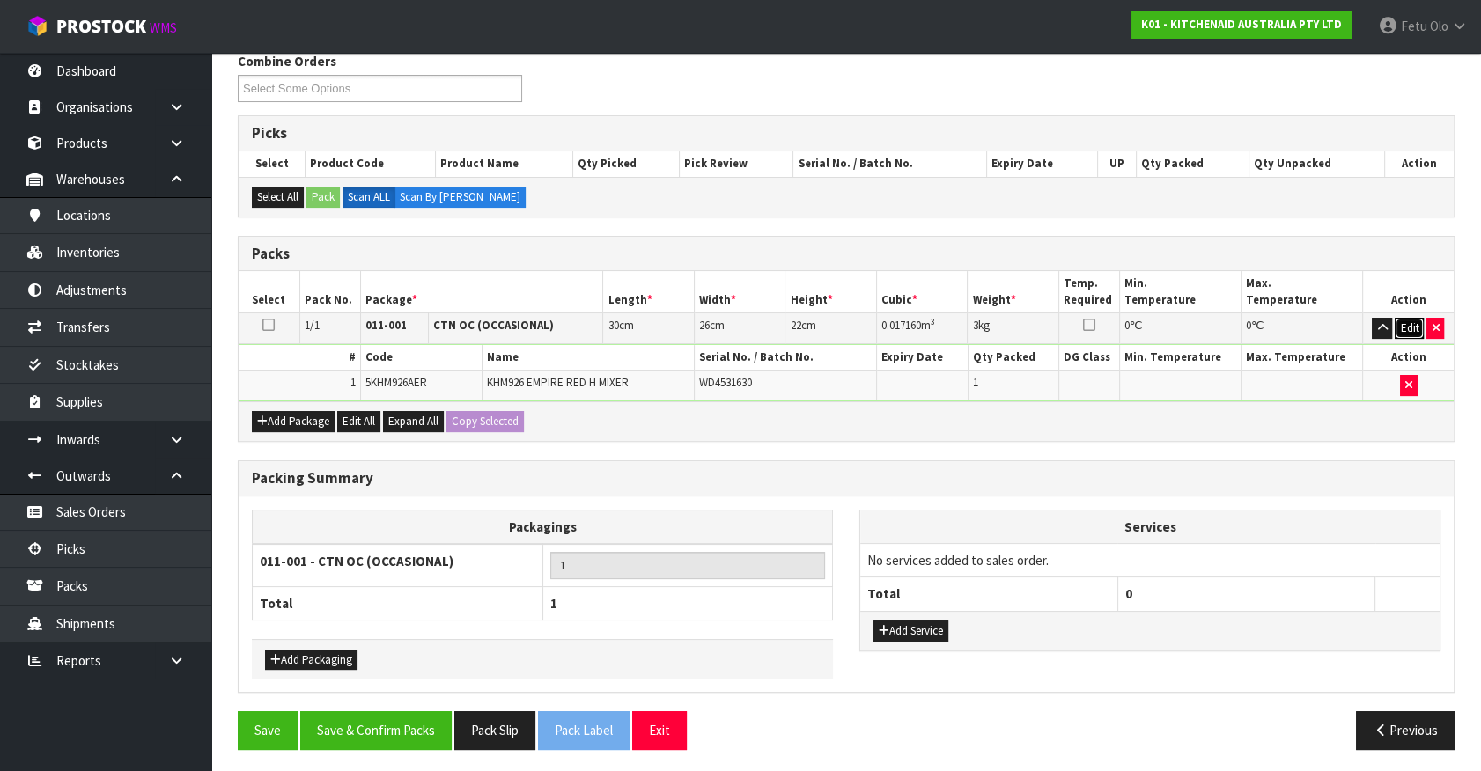
click at [1405, 326] on button "Edit" at bounding box center [1409, 328] width 29 height 21
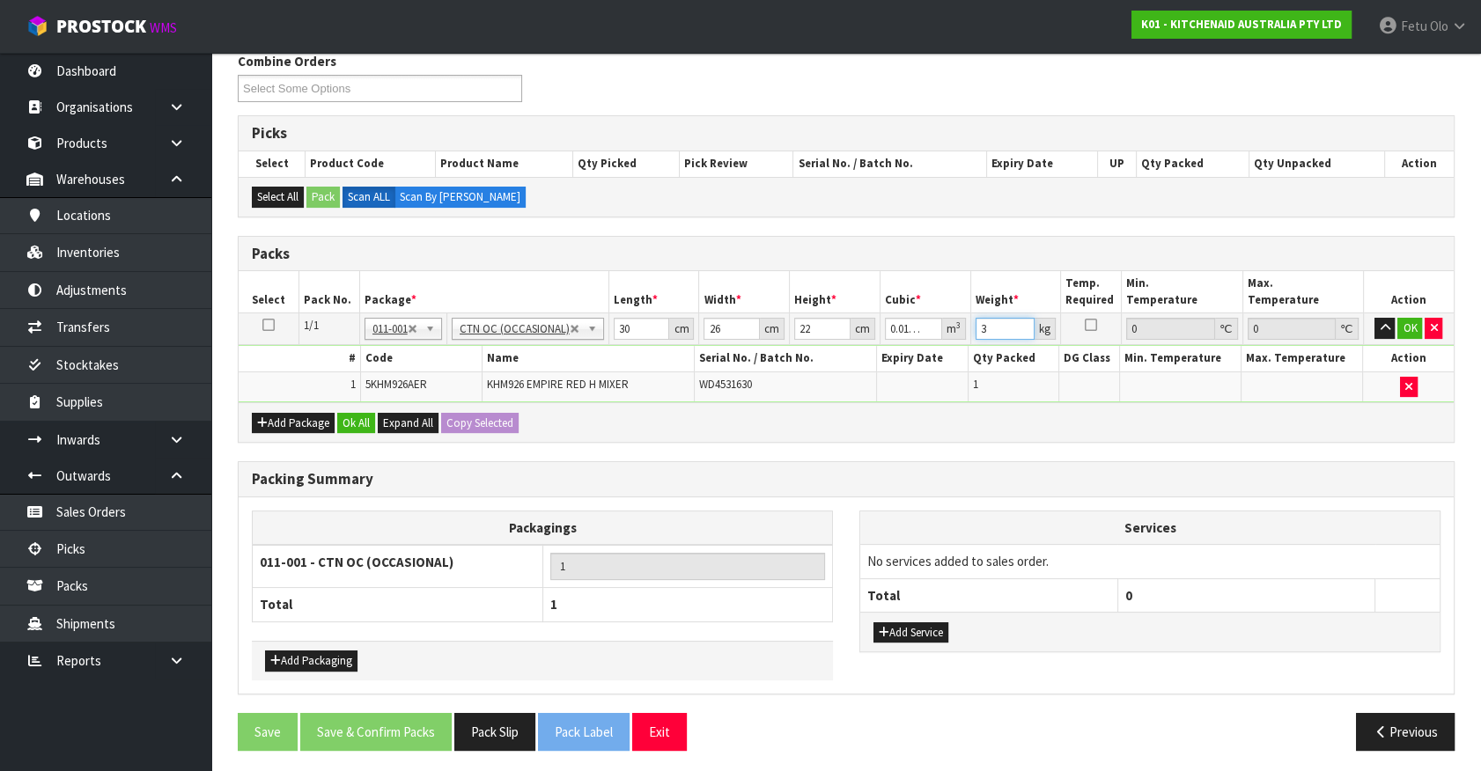
drag, startPoint x: 986, startPoint y: 331, endPoint x: 909, endPoint y: 356, distance: 80.5
click at [909, 356] on tbody "1/1 NONE 007-001 007-002 007-004 007-009 007-013 007-014 007-015 007-017 007-01…" at bounding box center [846, 357] width 1215 height 89
click button "OK" at bounding box center [1409, 328] width 25 height 21
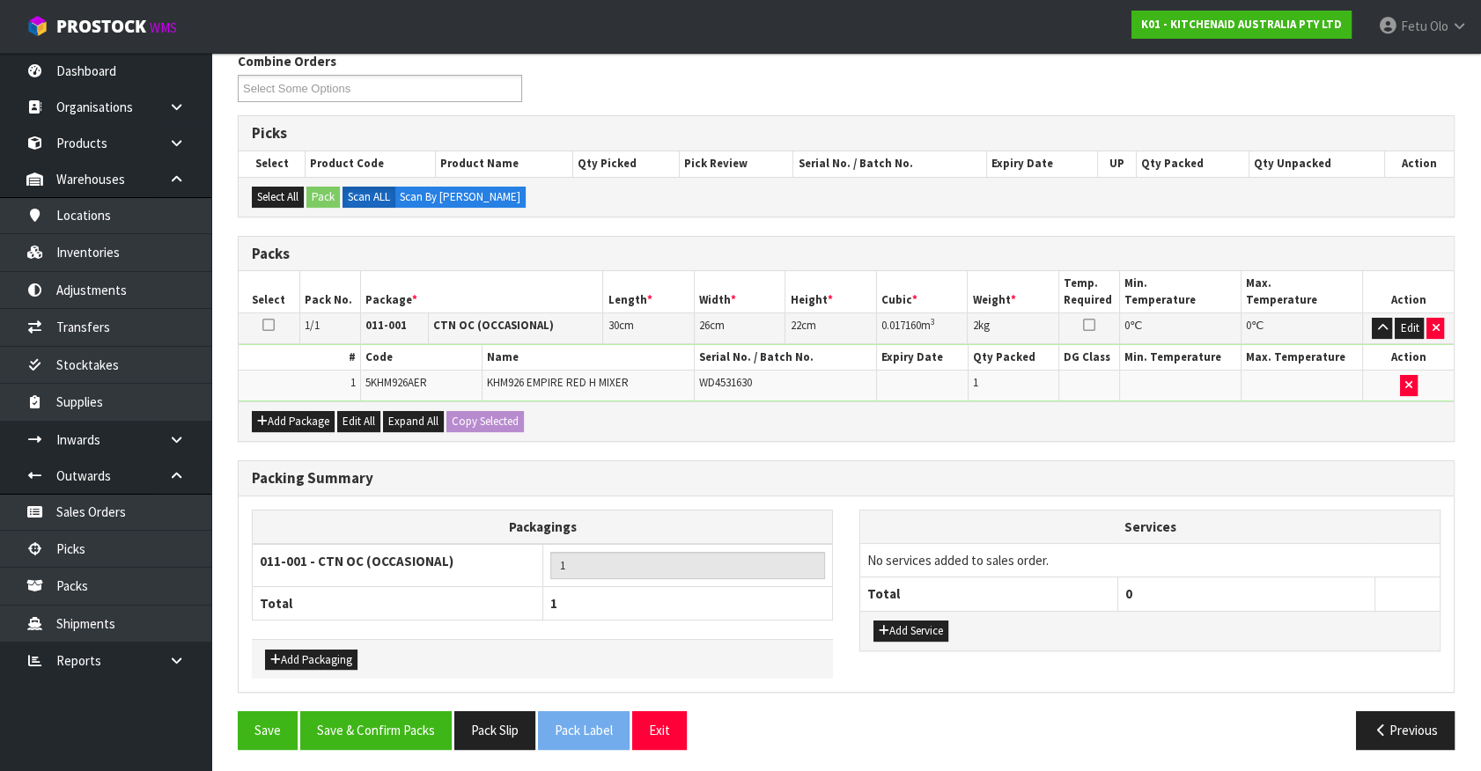
click at [396, 705] on div "Packing Summary Packagings 011-001 - CTN OC (OCCASIONAL) 1 Total 1 Add Packagin…" at bounding box center [846, 586] width 1243 height 252
click at [395, 711] on button "Save & Confirm Packs" at bounding box center [375, 730] width 151 height 38
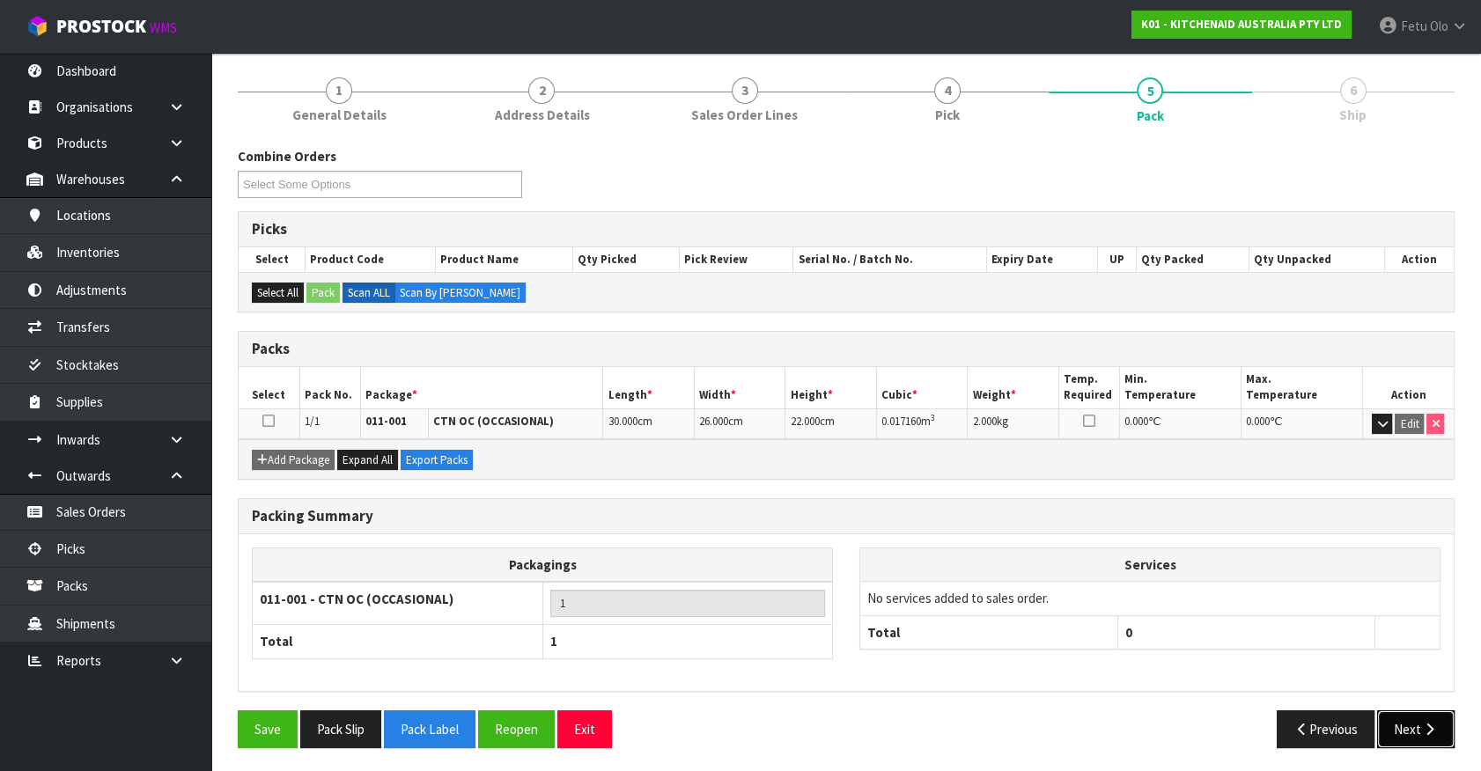
click at [1400, 727] on button "Next" at bounding box center [1415, 729] width 77 height 38
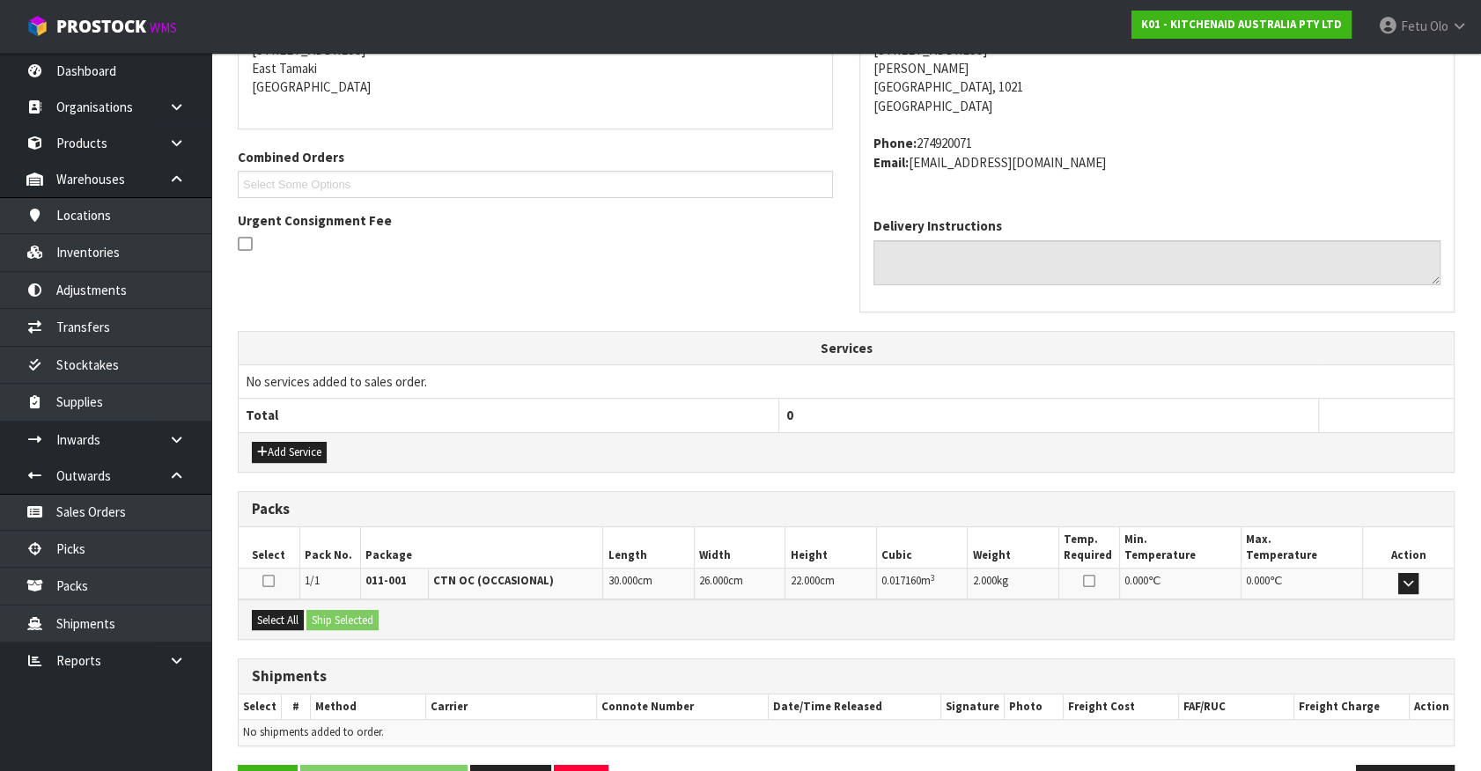
scroll to position [428, 0]
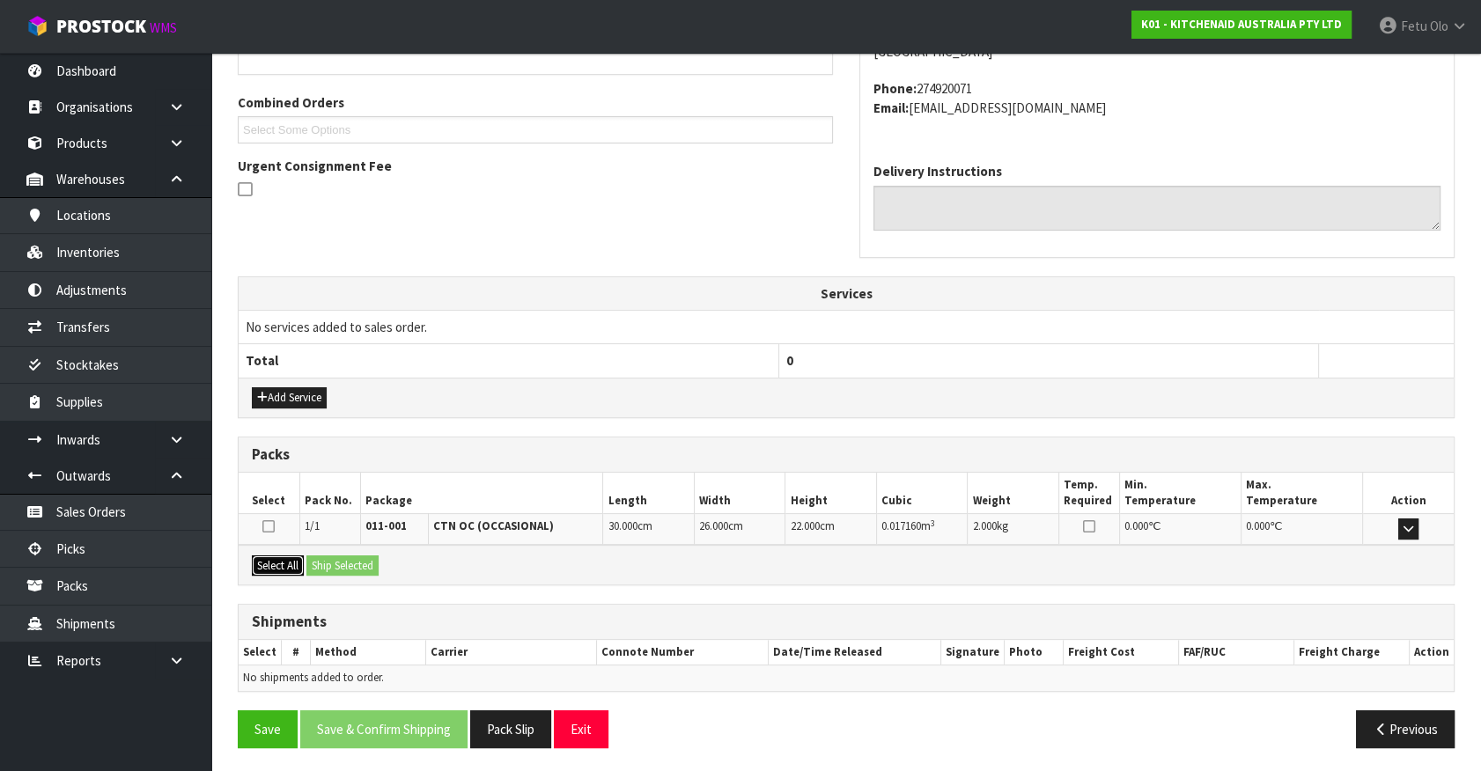
drag, startPoint x: 264, startPoint y: 553, endPoint x: 296, endPoint y: 556, distance: 31.8
click at [269, 556] on button "Select All" at bounding box center [278, 566] width 52 height 21
click at [296, 556] on button "Select All" at bounding box center [278, 566] width 52 height 21
click at [338, 568] on button "Ship Selected" at bounding box center [342, 566] width 72 height 21
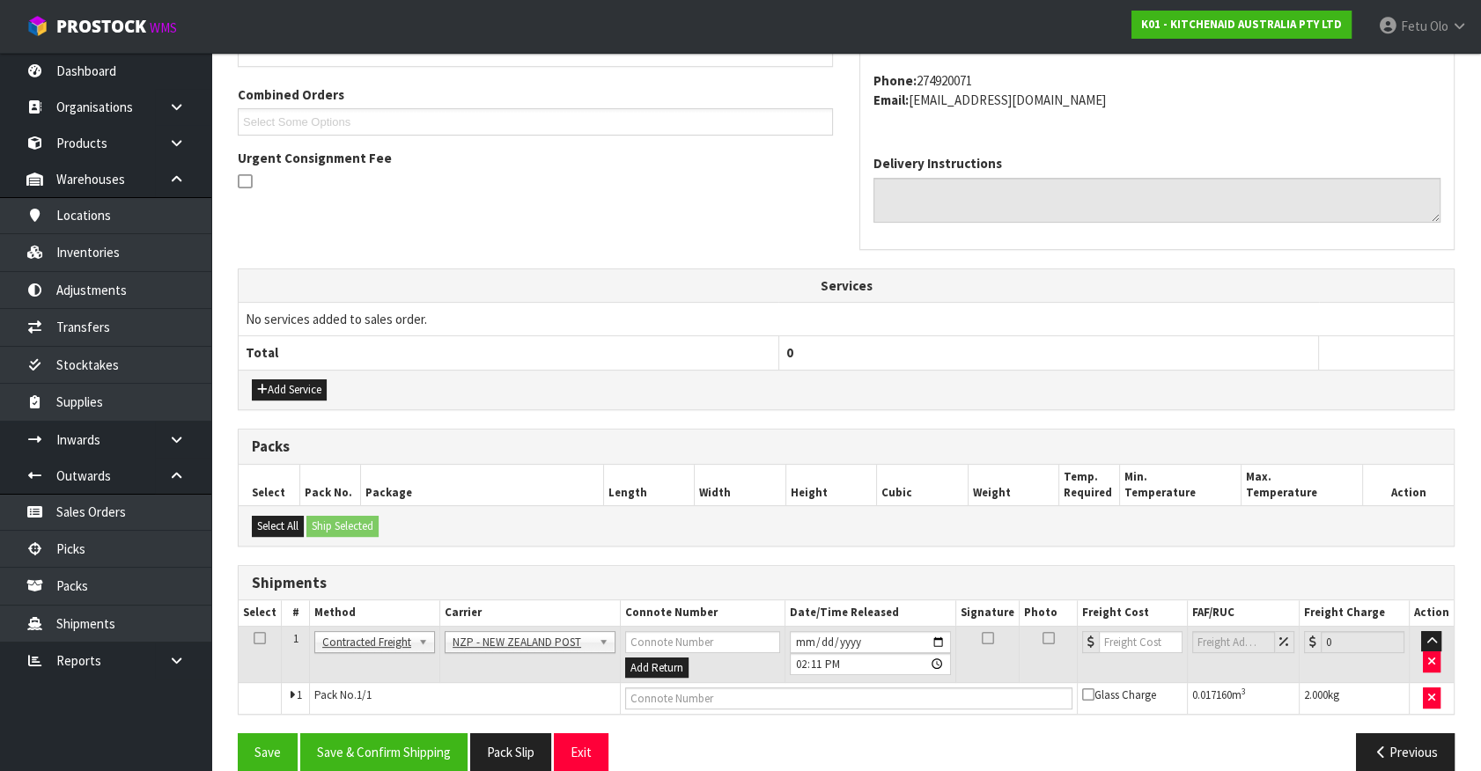
scroll to position [459, 0]
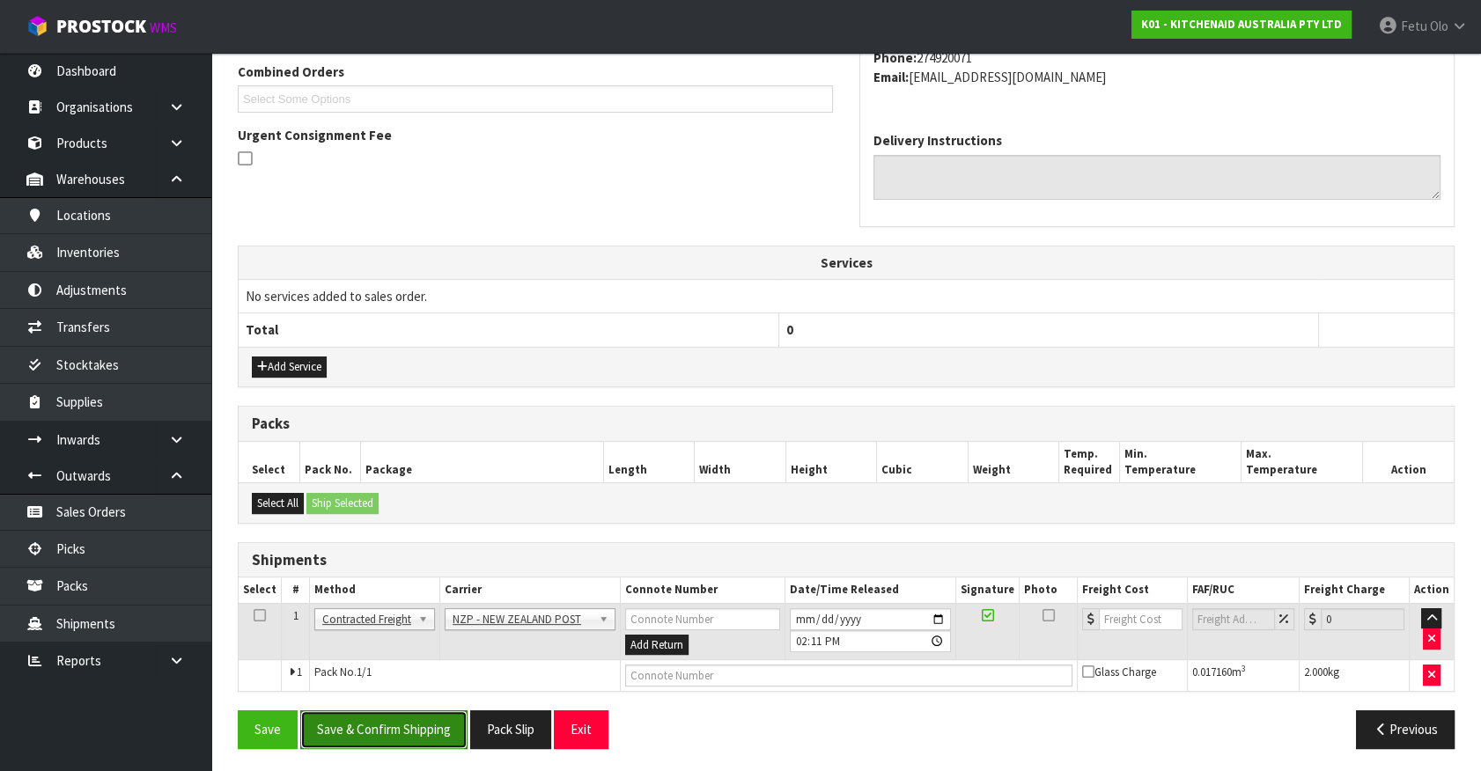
click at [362, 725] on button "Save & Confirm Shipping" at bounding box center [383, 729] width 167 height 38
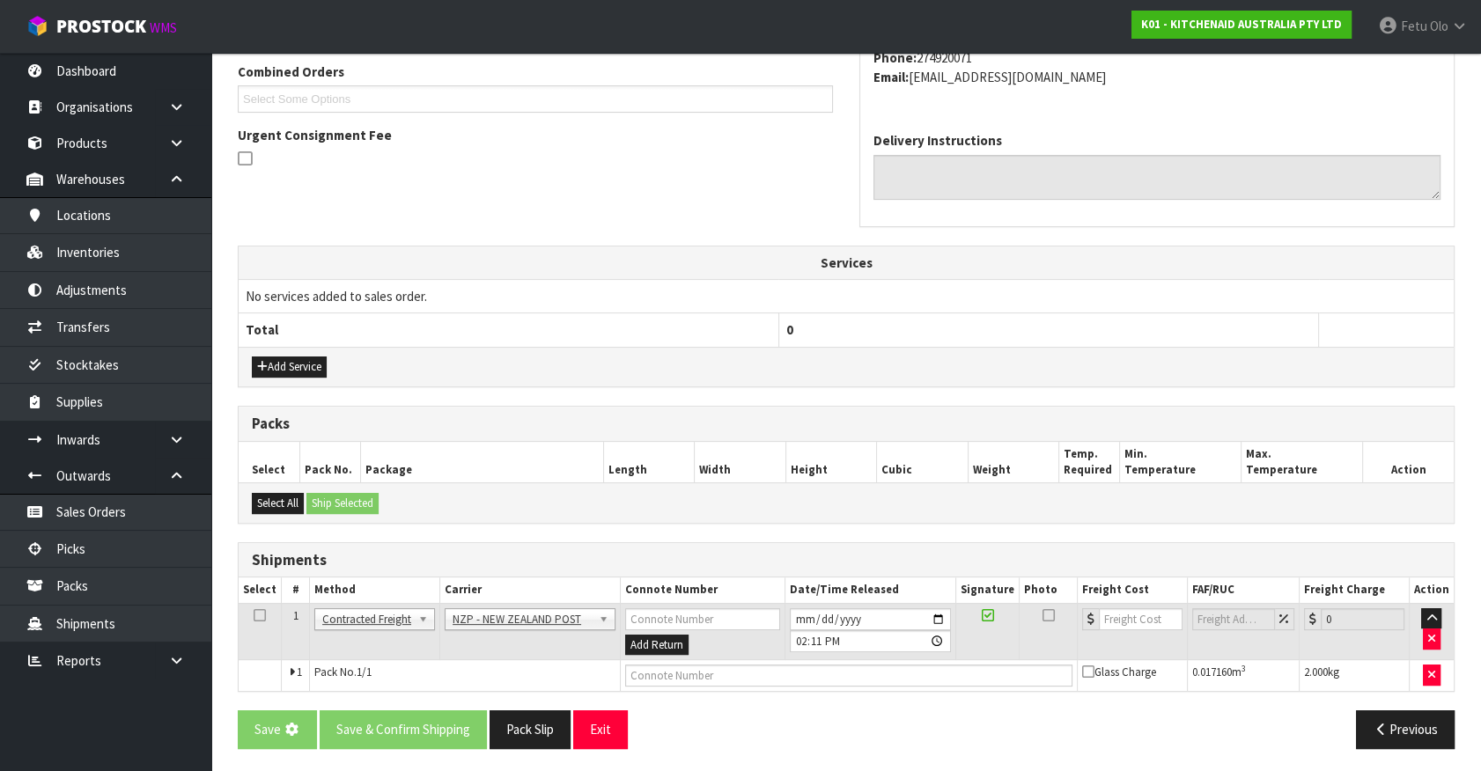
scroll to position [0, 0]
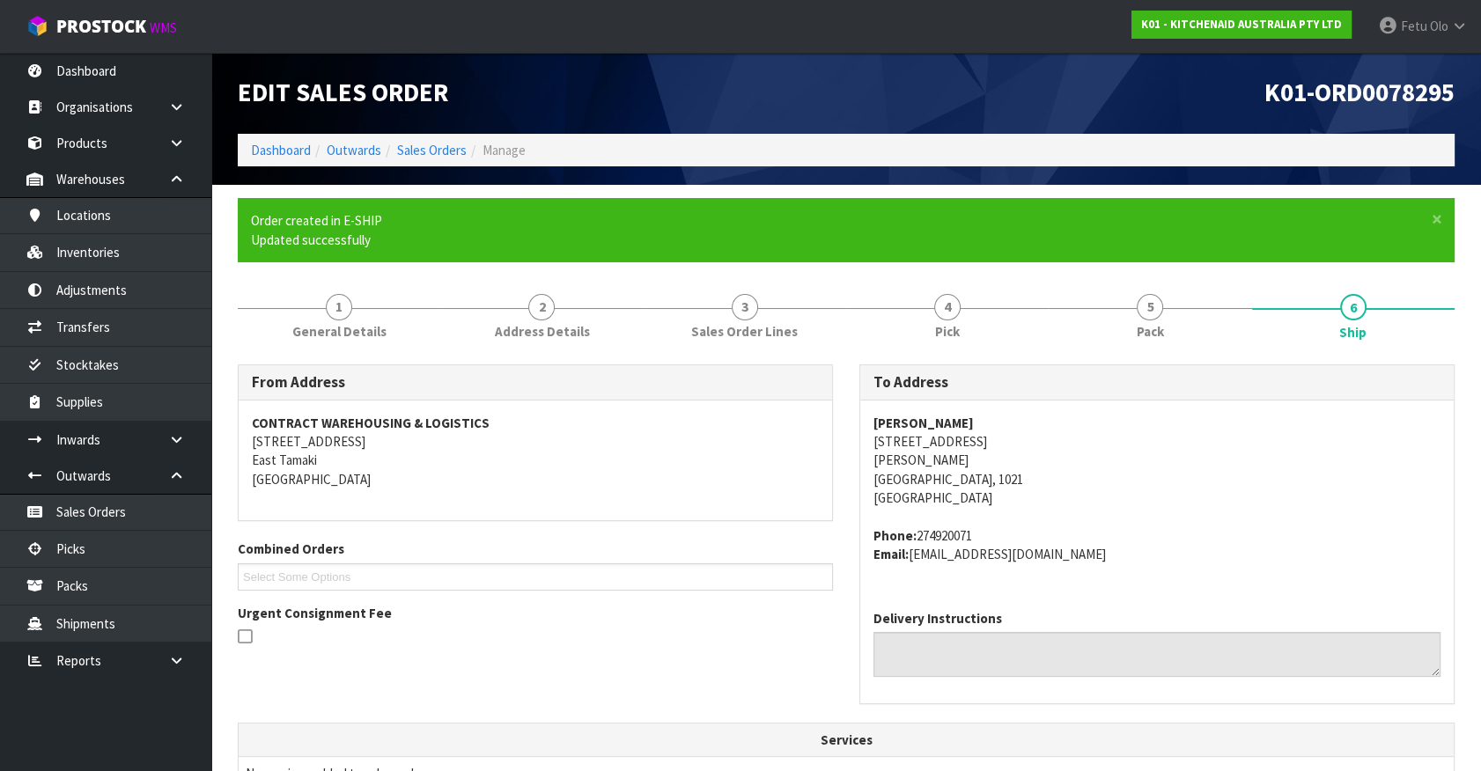
click at [996, 727] on th "Services" at bounding box center [846, 740] width 1215 height 33
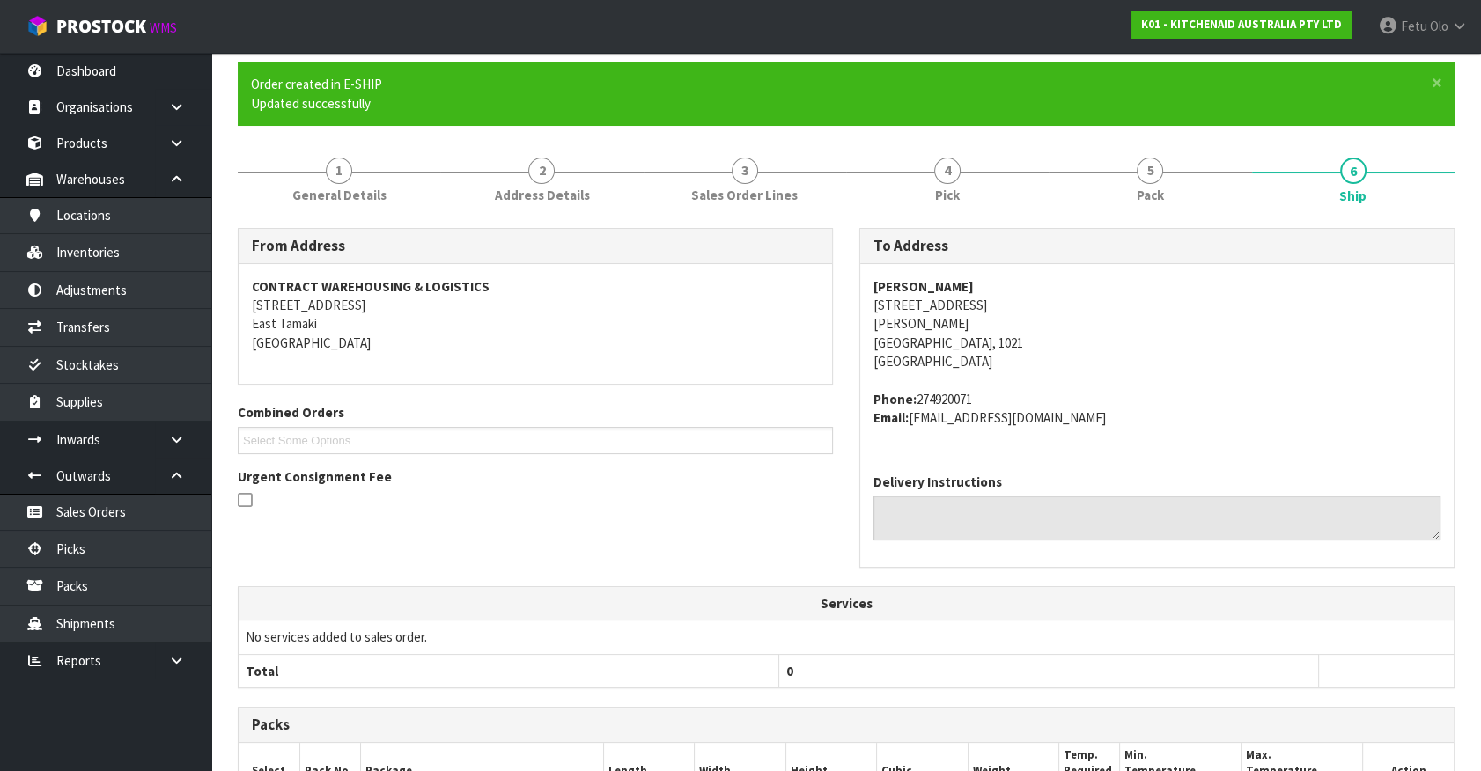
scroll to position [434, 0]
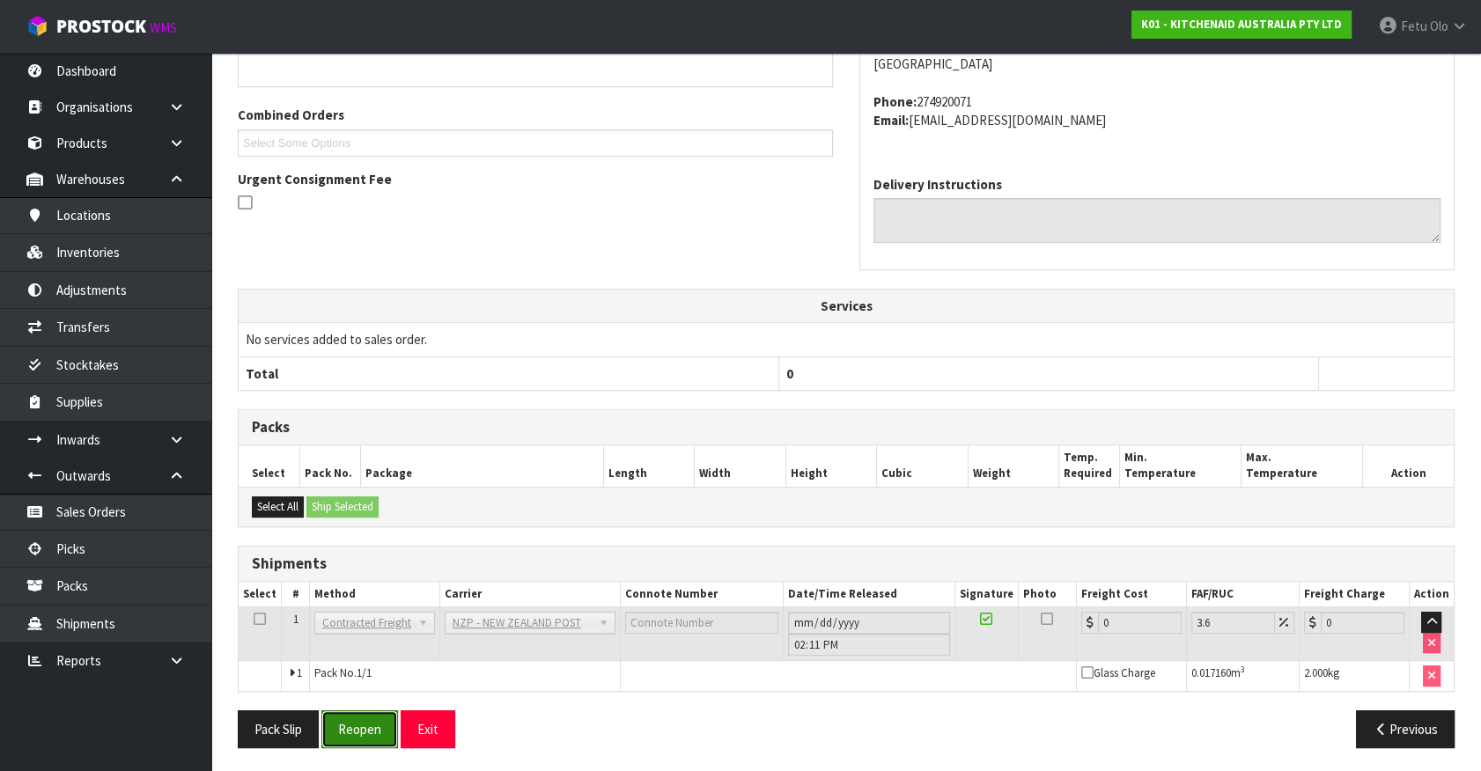
drag, startPoint x: 355, startPoint y: 731, endPoint x: 372, endPoint y: 719, distance: 20.3
click at [355, 731] on button "Reopen" at bounding box center [359, 729] width 77 height 38
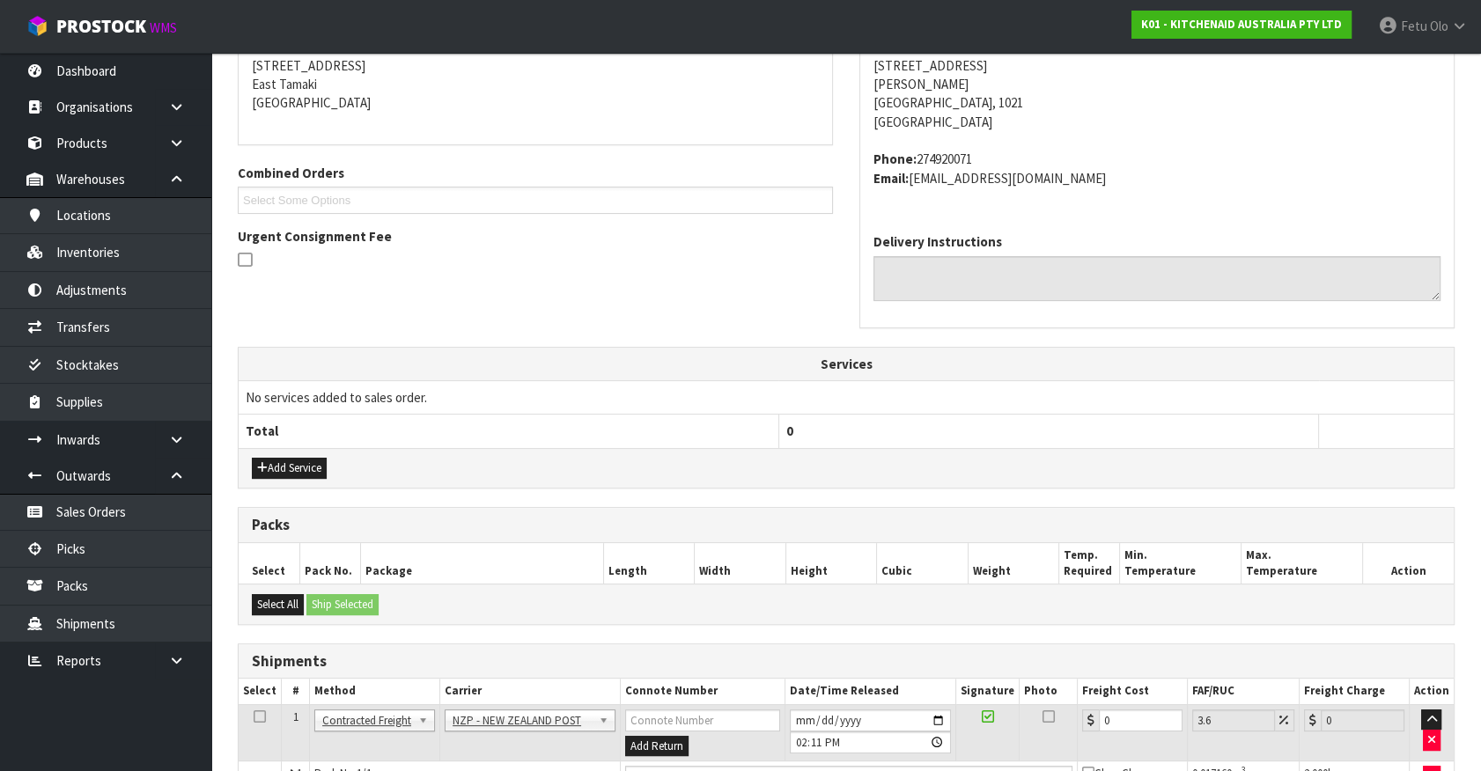
scroll to position [415, 0]
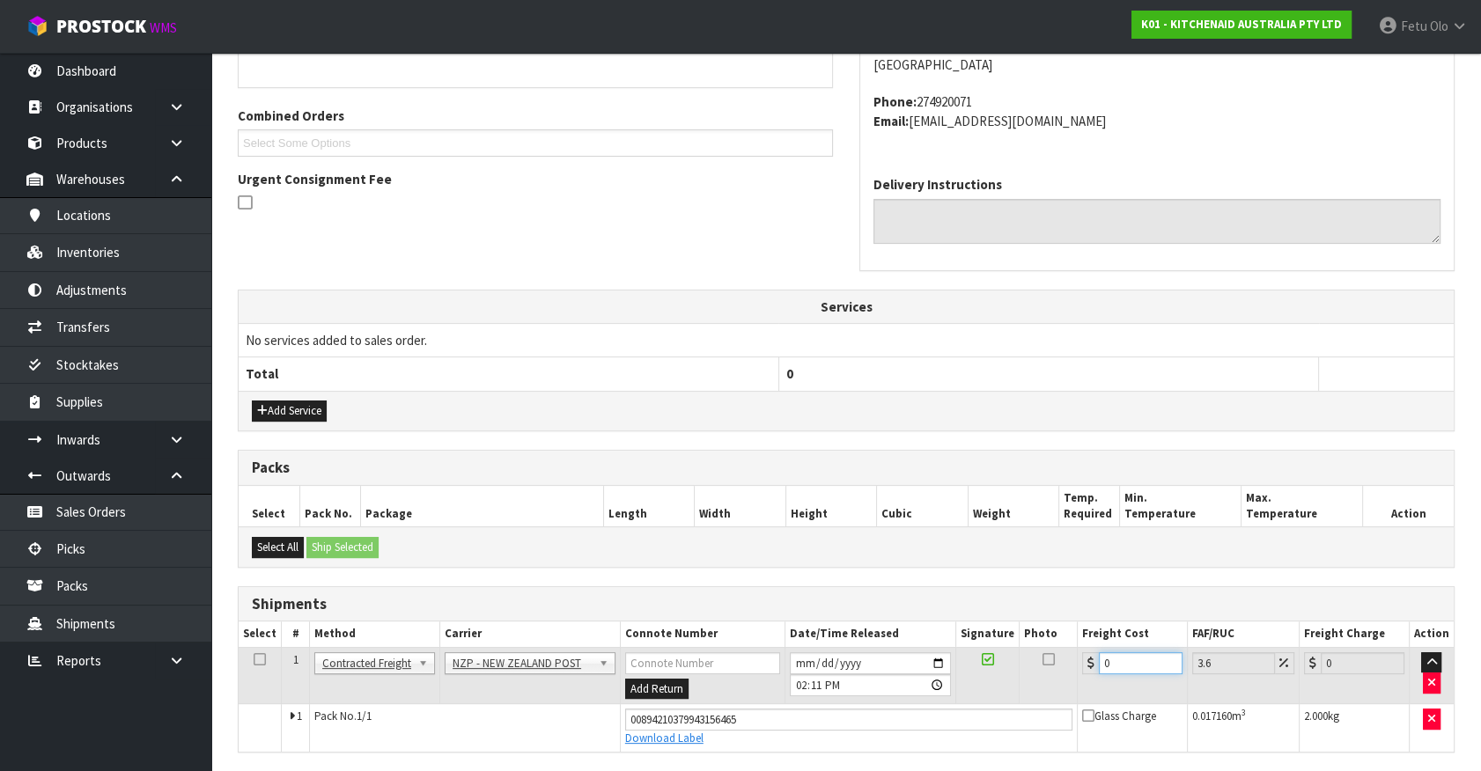
drag, startPoint x: 1064, startPoint y: 678, endPoint x: 933, endPoint y: 713, distance: 135.0
click at [933, 713] on tbody "1 Client Local Pickup Customer Local Pickup Company Freight Contracted Freight …" at bounding box center [846, 699] width 1215 height 104
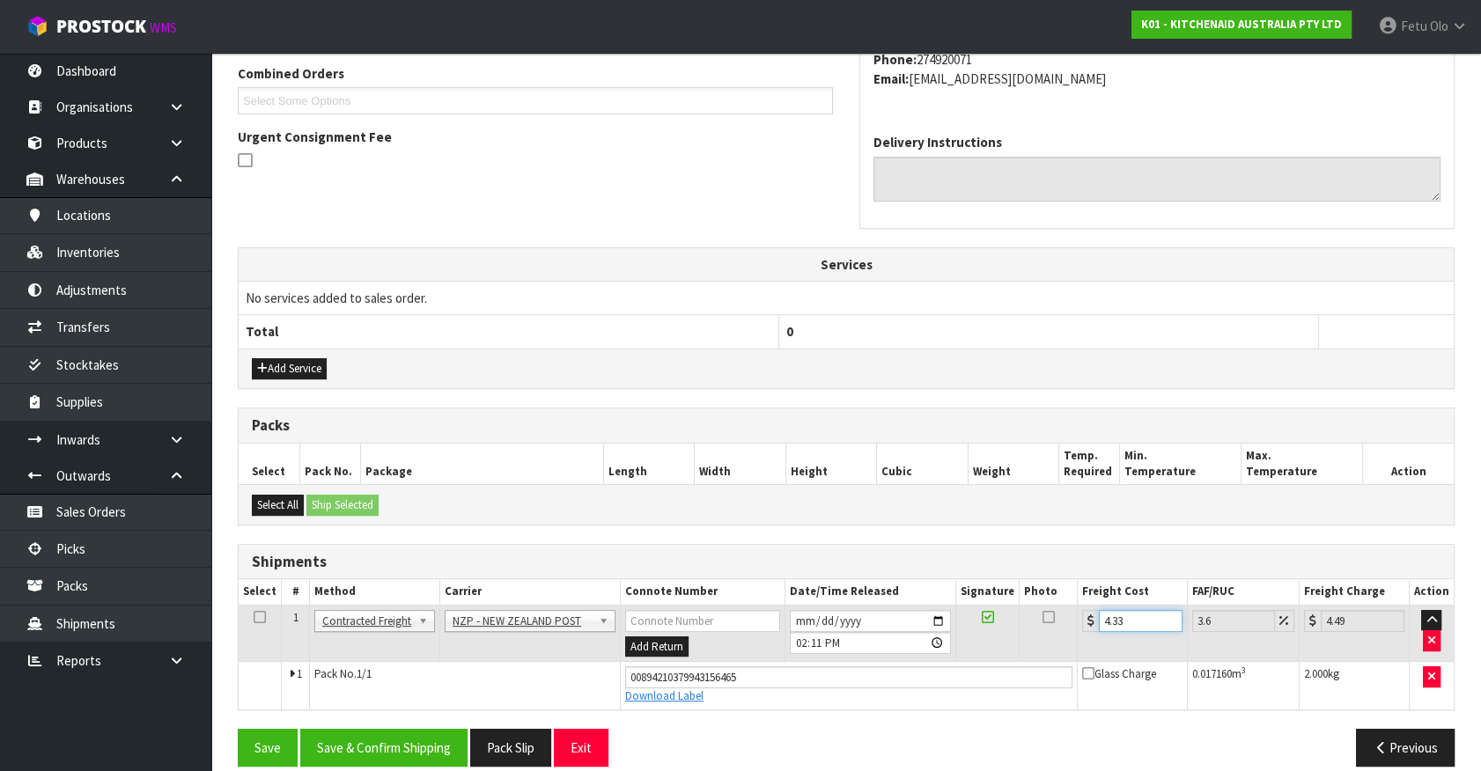
scroll to position [475, 0]
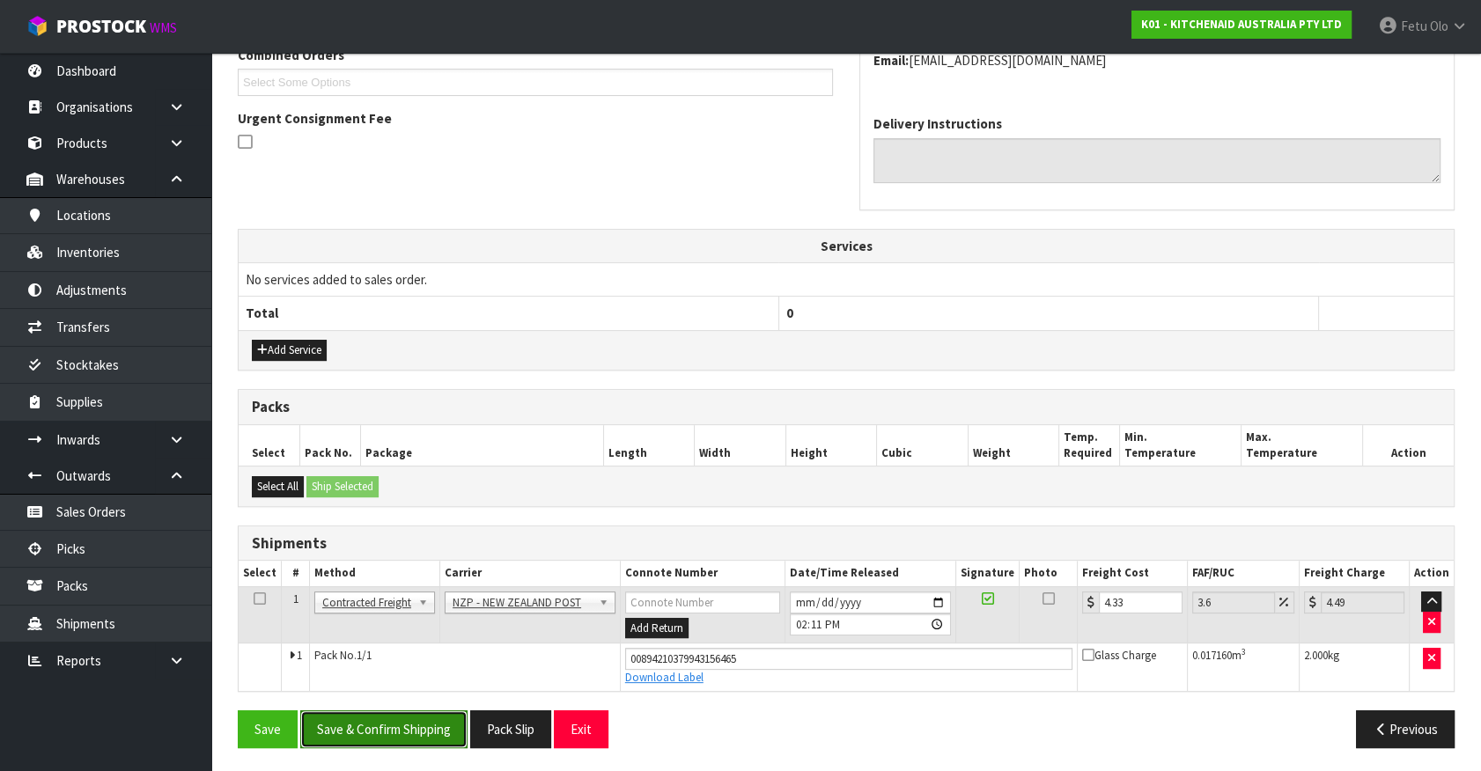
click at [406, 733] on button "Save & Confirm Shipping" at bounding box center [383, 729] width 167 height 38
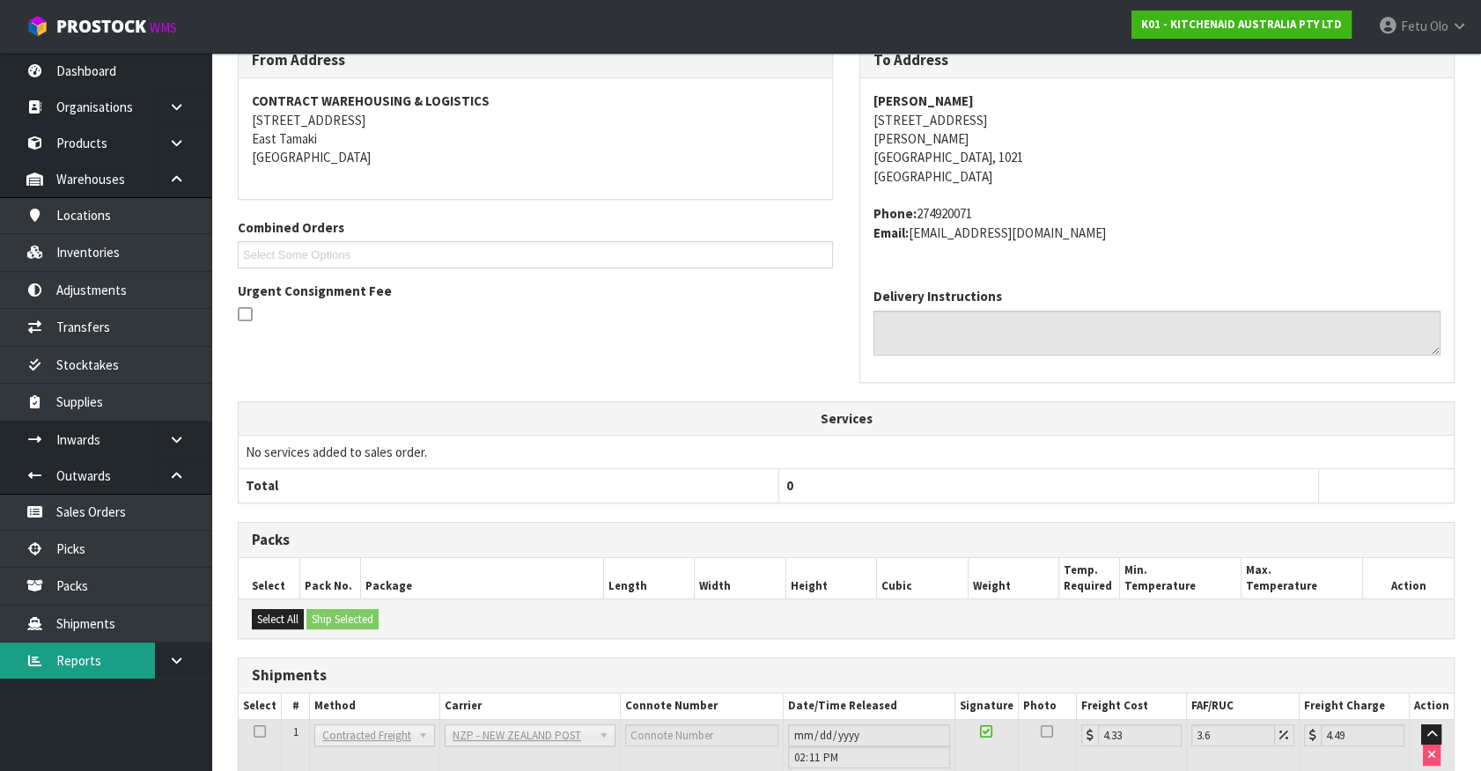
scroll to position [320, 0]
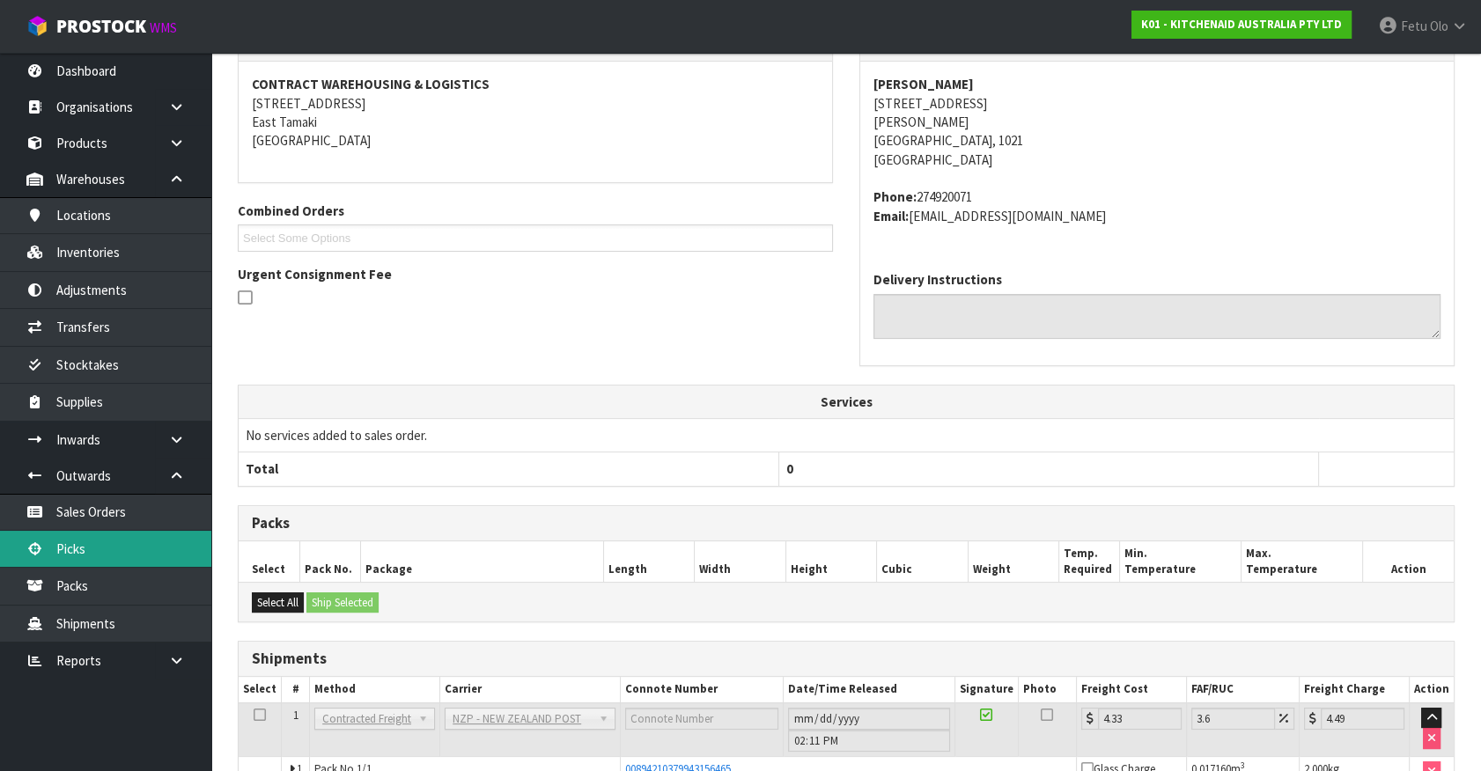
click at [62, 551] on link "Picks" at bounding box center [105, 549] width 211 height 36
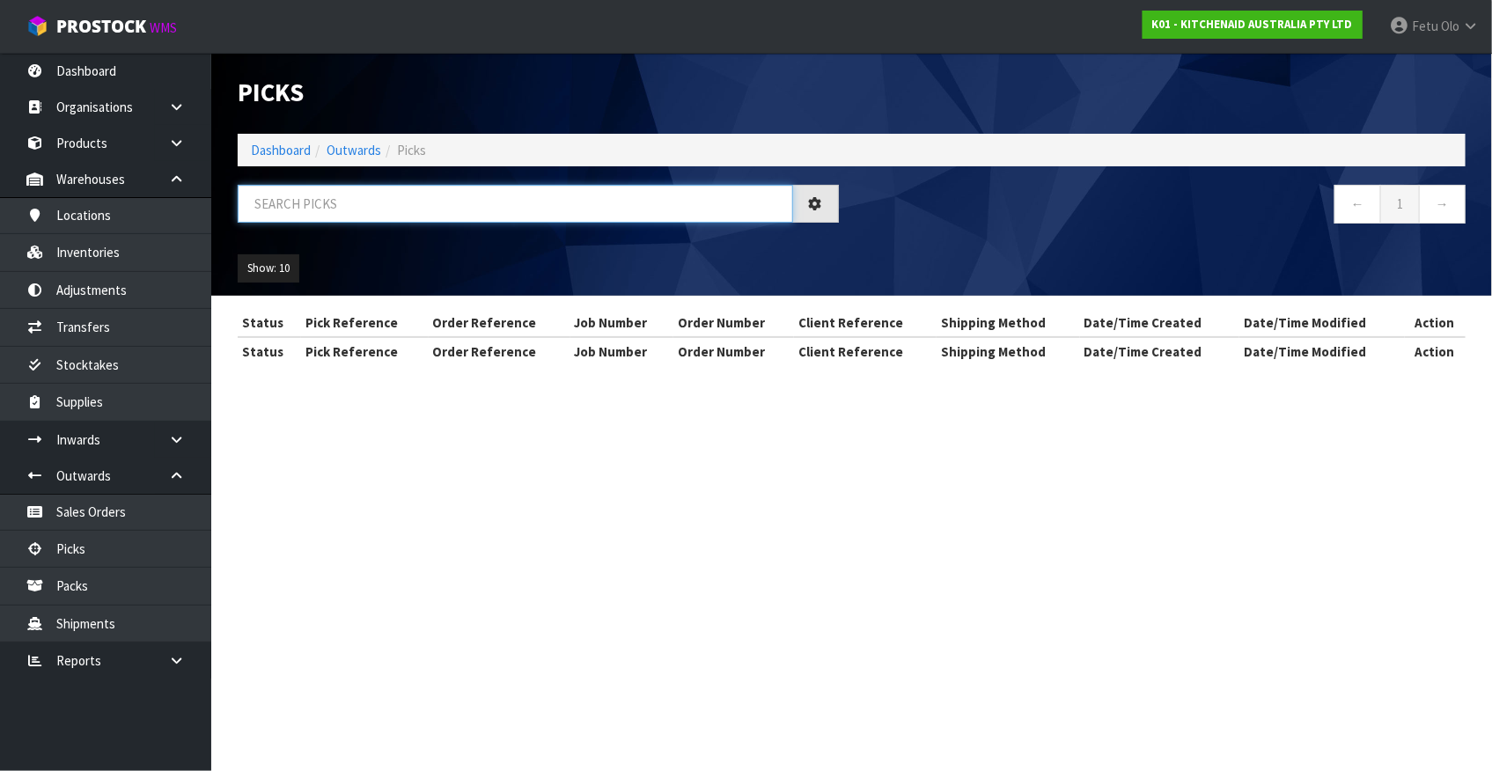
click at [408, 205] on input "text" at bounding box center [516, 204] width 556 height 38
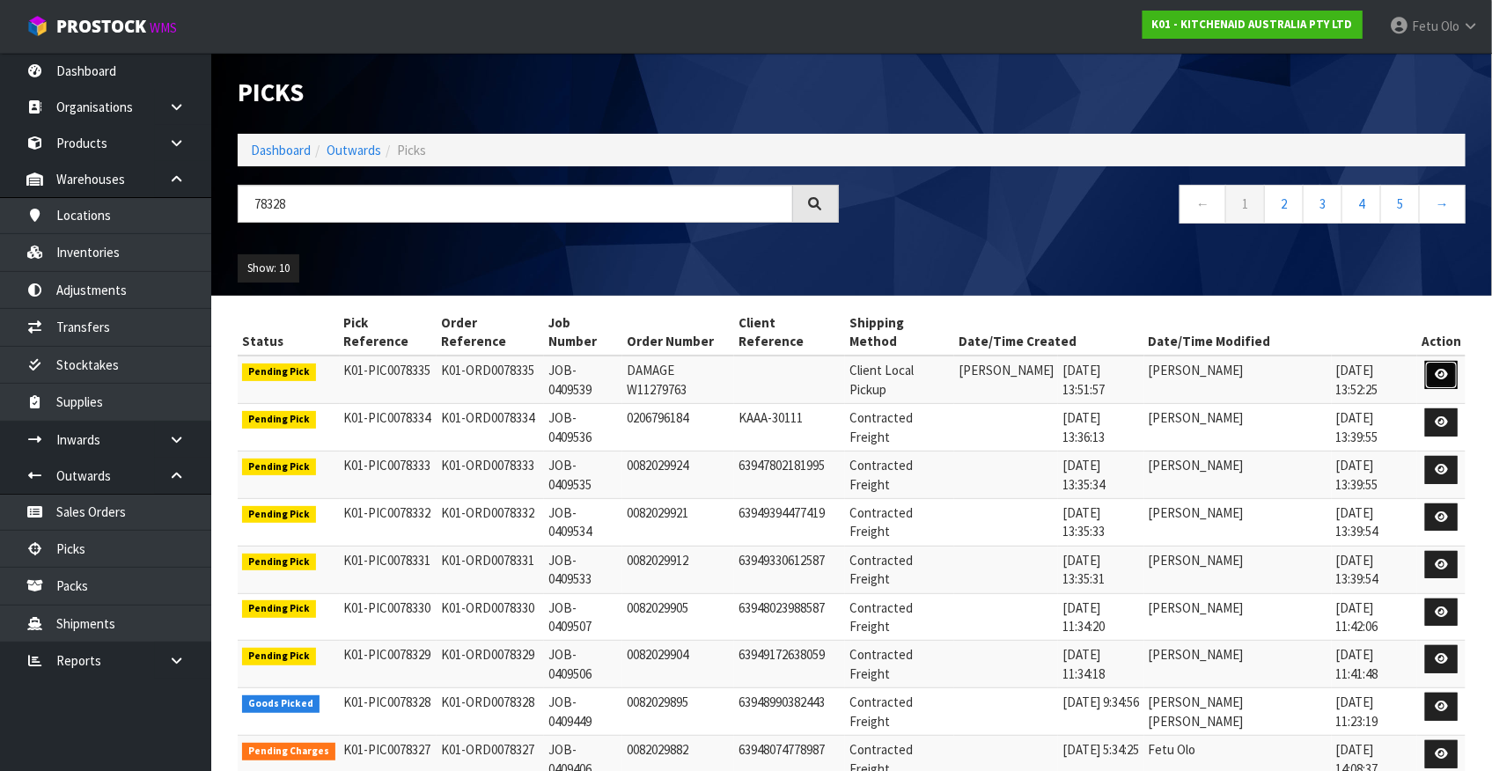
click at [1447, 369] on icon at bounding box center [1441, 374] width 13 height 11
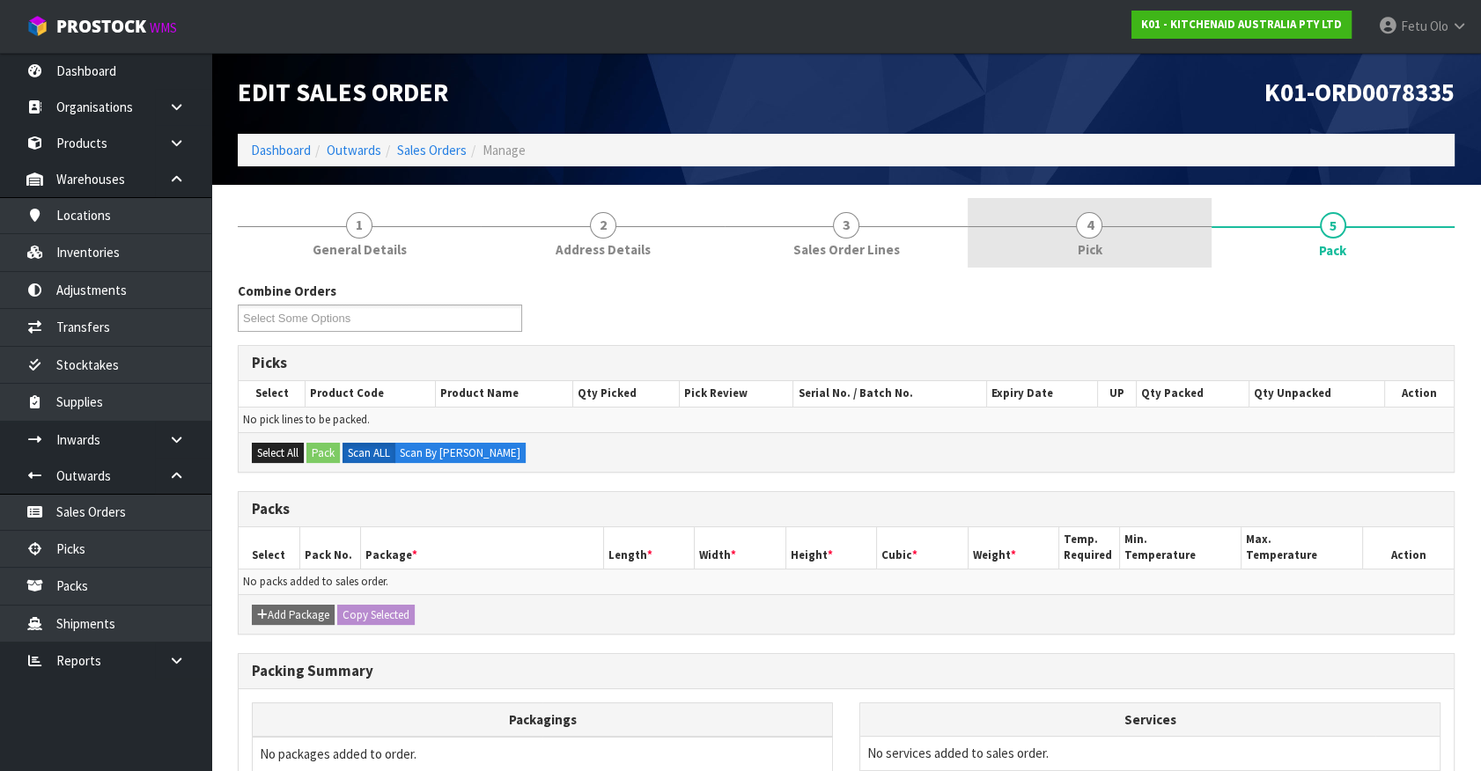
click at [1057, 219] on link "4 Pick" at bounding box center [1089, 233] width 243 height 70
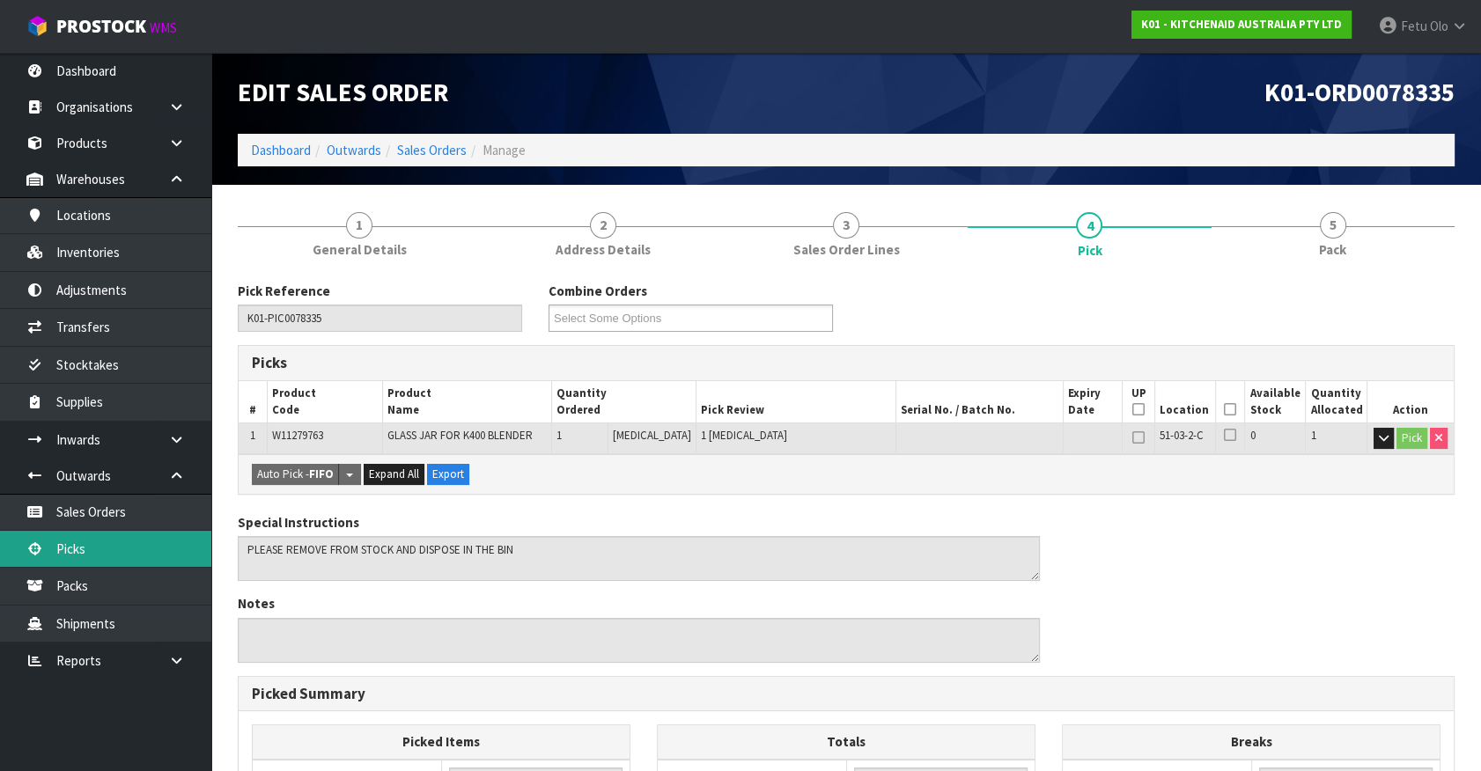
click at [68, 546] on link "Picks" at bounding box center [105, 549] width 211 height 36
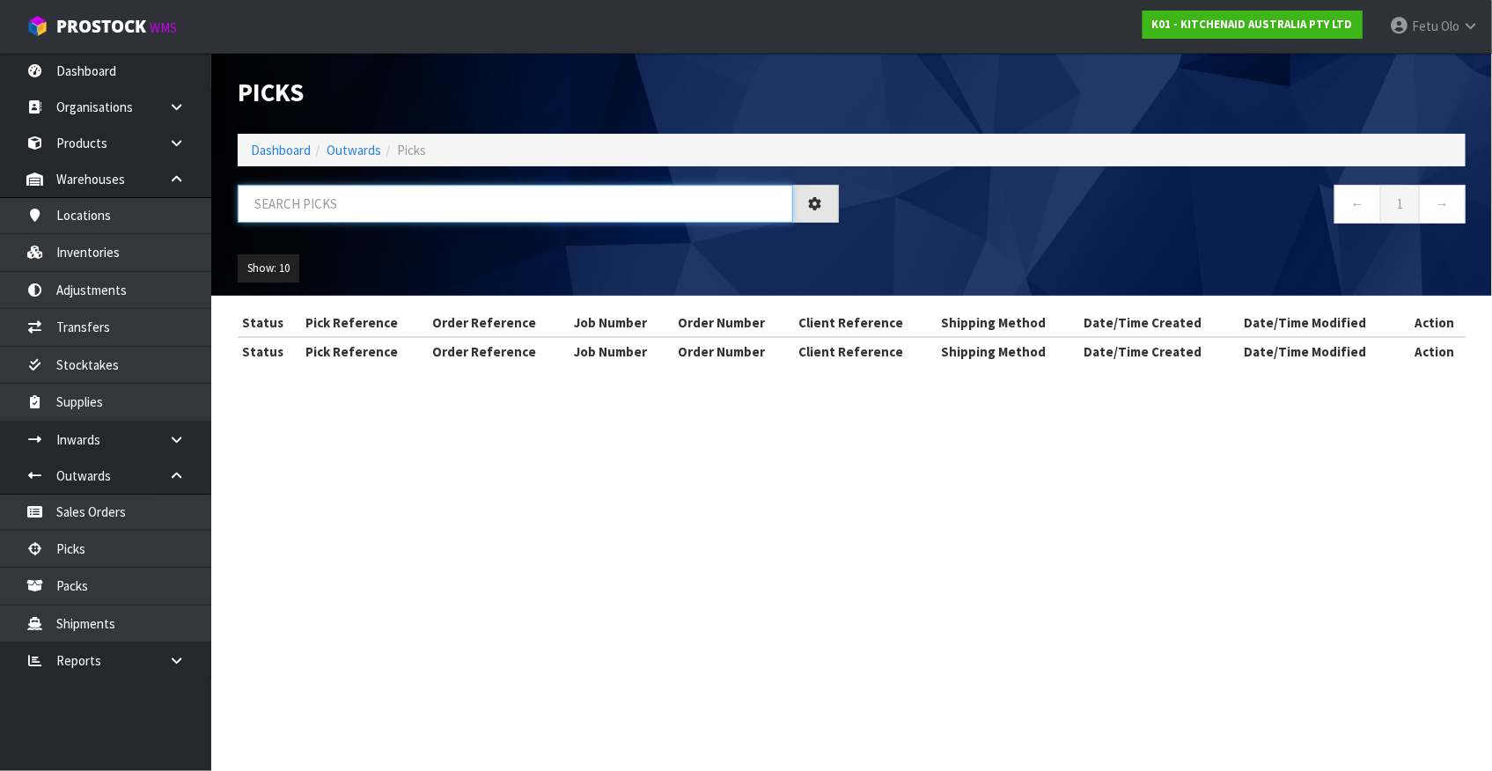
click at [357, 220] on input "text" at bounding box center [516, 204] width 556 height 38
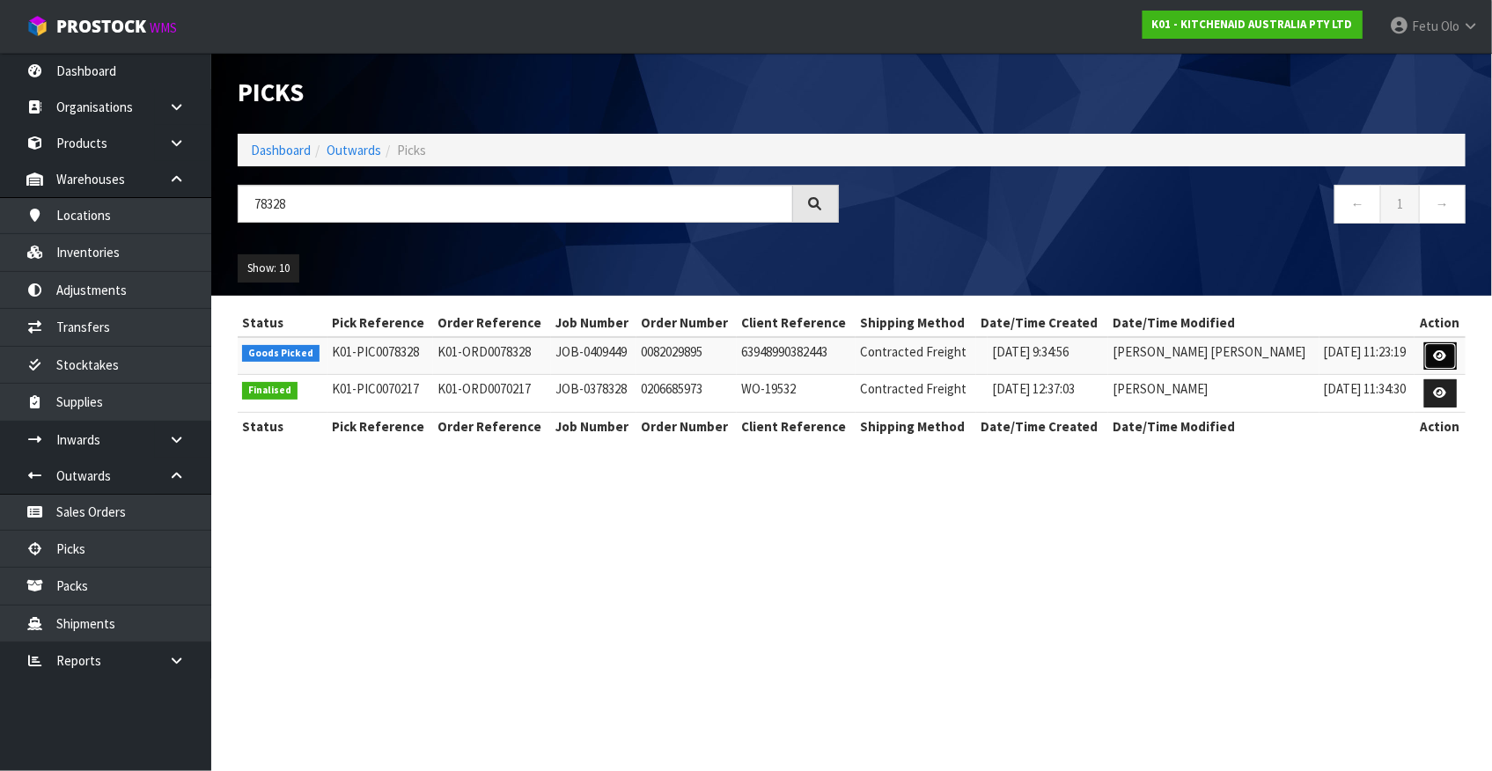
click at [1446, 356] on link at bounding box center [1441, 356] width 33 height 28
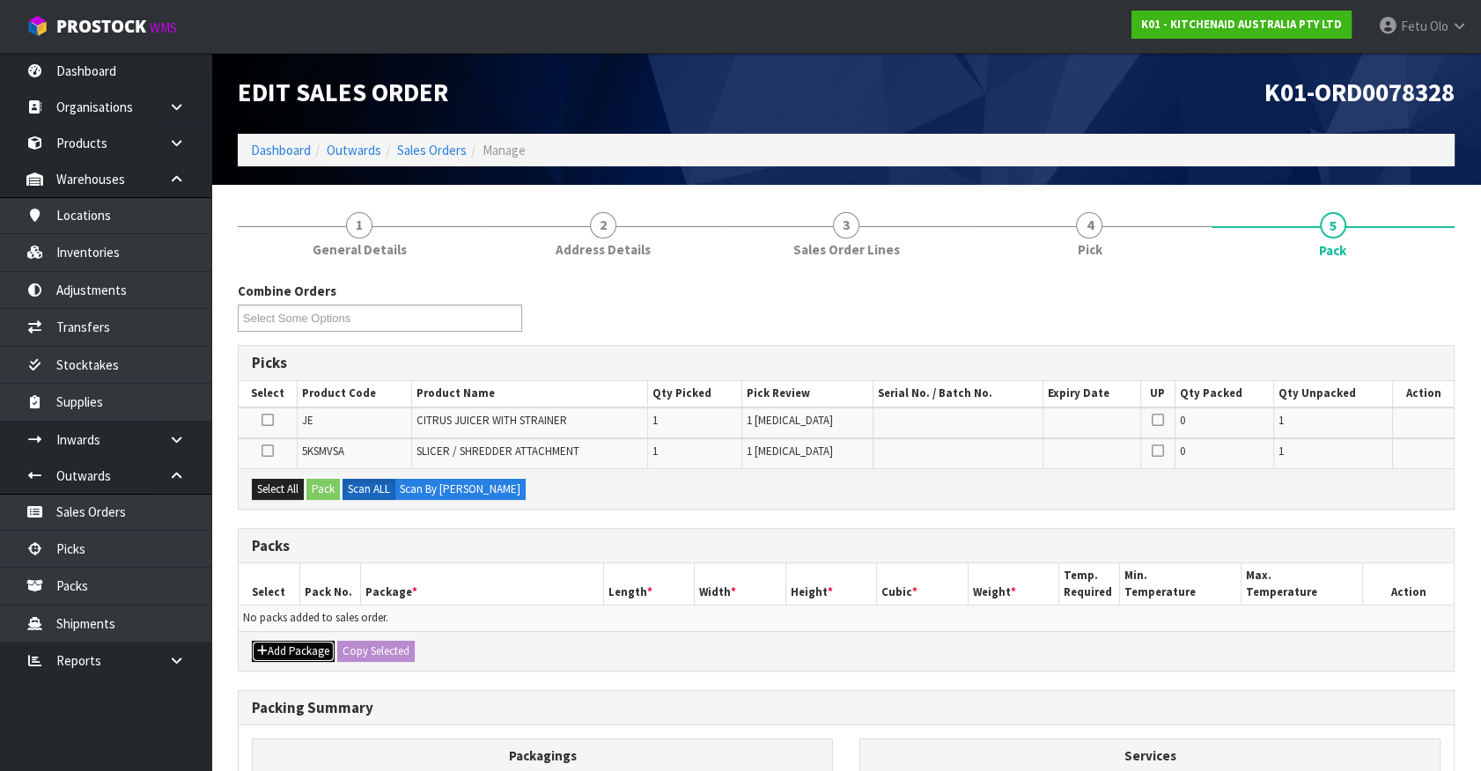
click at [276, 649] on button "Add Package" at bounding box center [293, 651] width 83 height 21
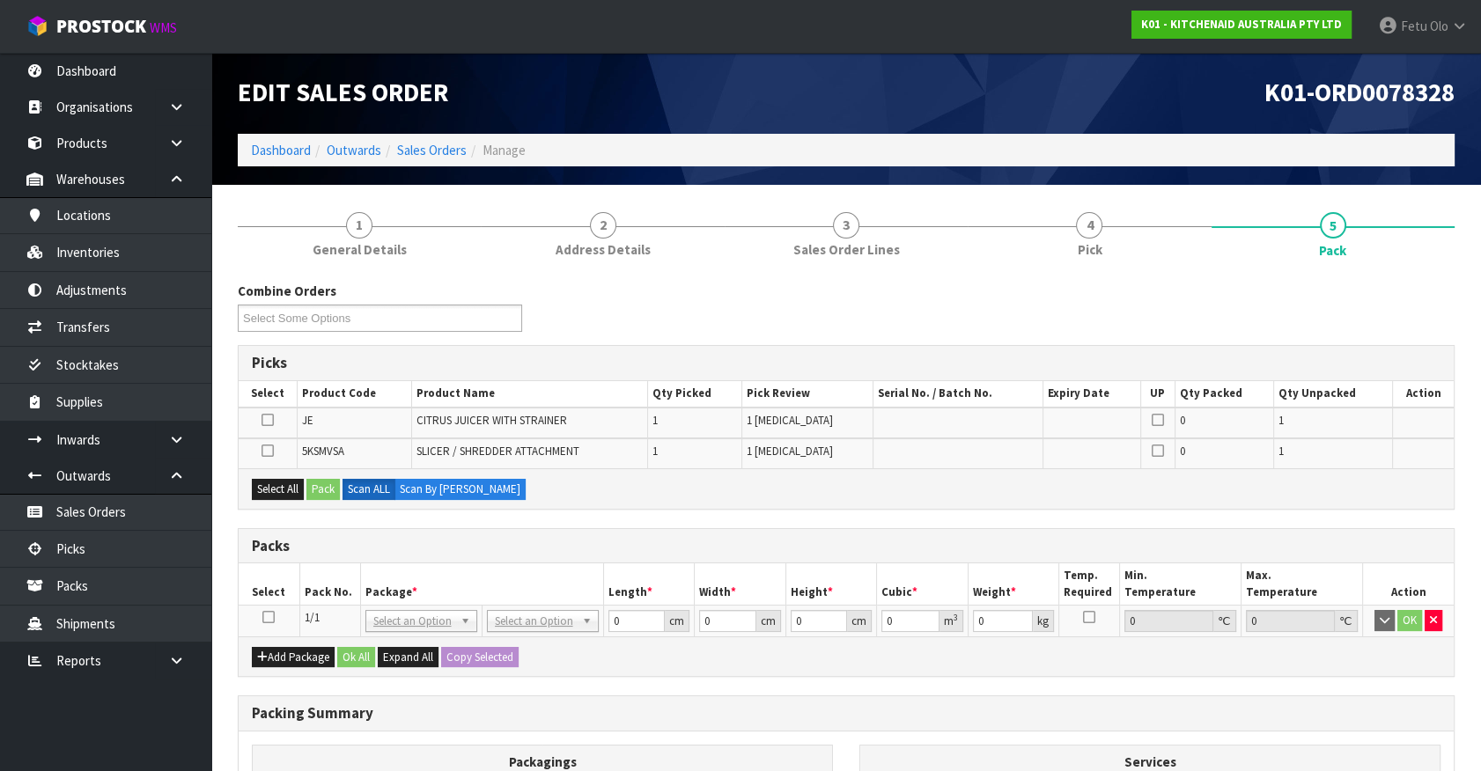
click at [273, 617] on icon at bounding box center [268, 617] width 12 height 1
click at [435, 585] on th "Package *" at bounding box center [481, 583] width 243 height 41
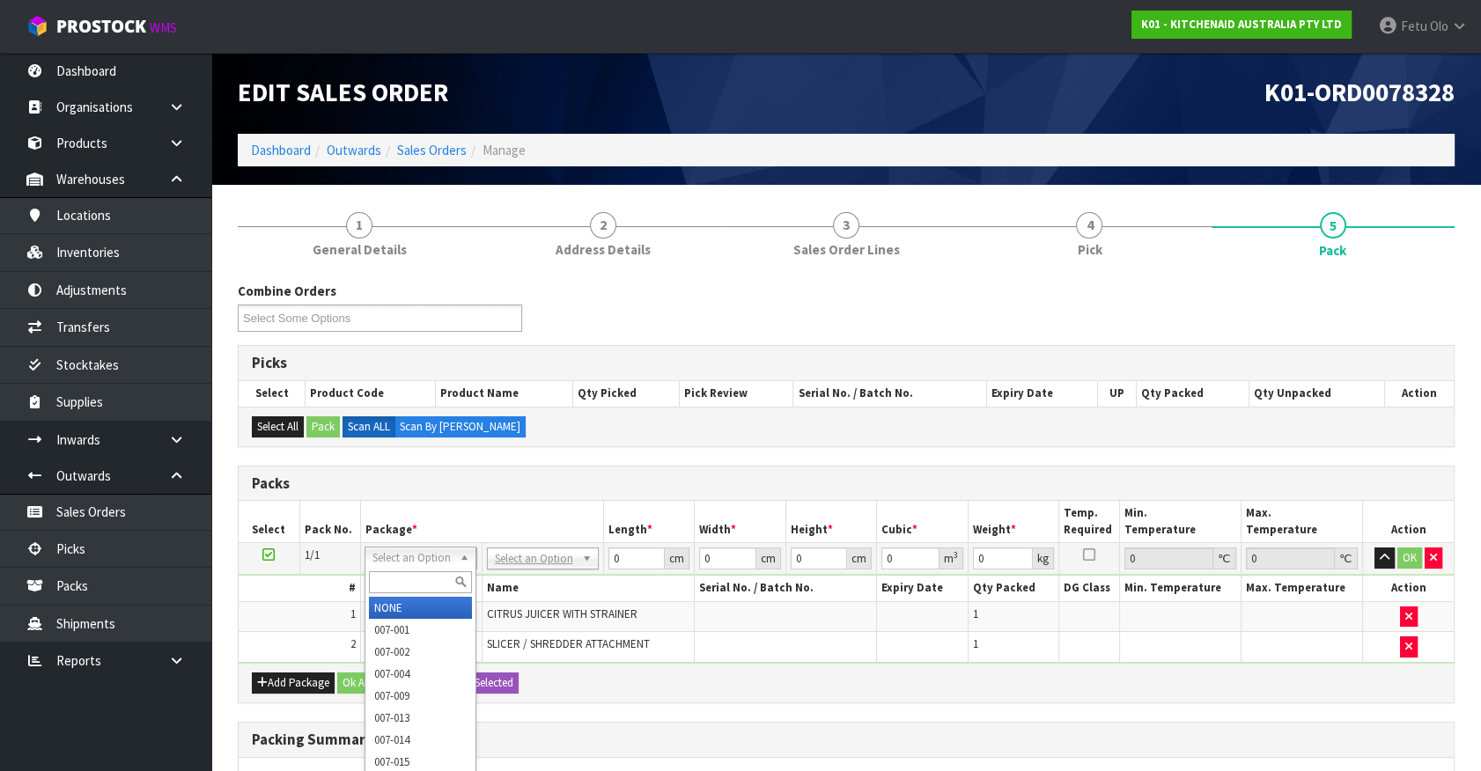
click at [388, 581] on input "text" at bounding box center [420, 582] width 103 height 22
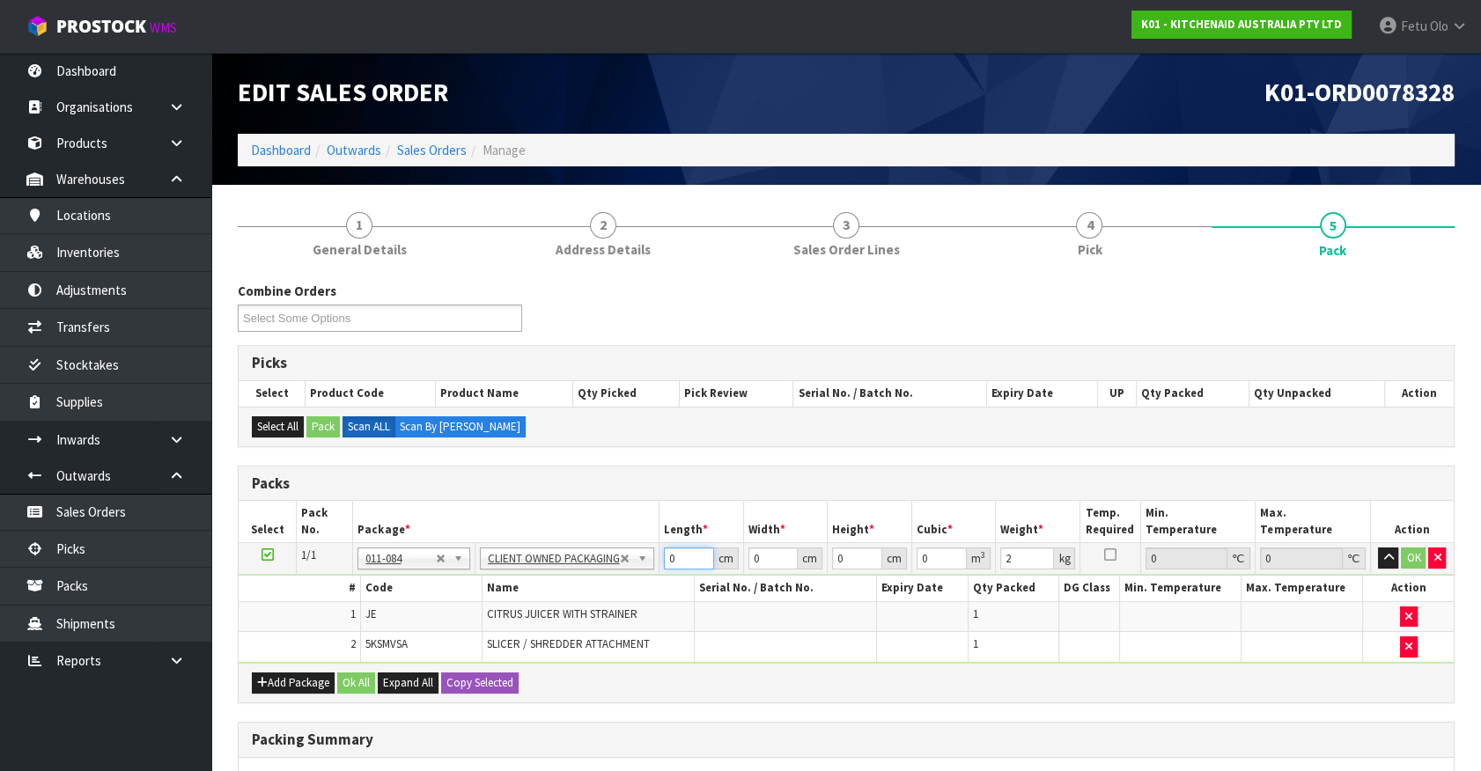
drag, startPoint x: 681, startPoint y: 559, endPoint x: 575, endPoint y: 597, distance: 113.1
click at [576, 596] on tbody "1/1 NONE 007-001 007-002 007-004 007-009 007-013 007-014 007-015 007-017 007-01…" at bounding box center [846, 603] width 1215 height 120
click at [533, 636] on tbody "1/1 NONE 007-001 007-002 007-004 007-009 007-013 007-014 007-015 007-017 007-01…" at bounding box center [846, 603] width 1215 height 120
click button "OK" at bounding box center [1413, 558] width 25 height 21
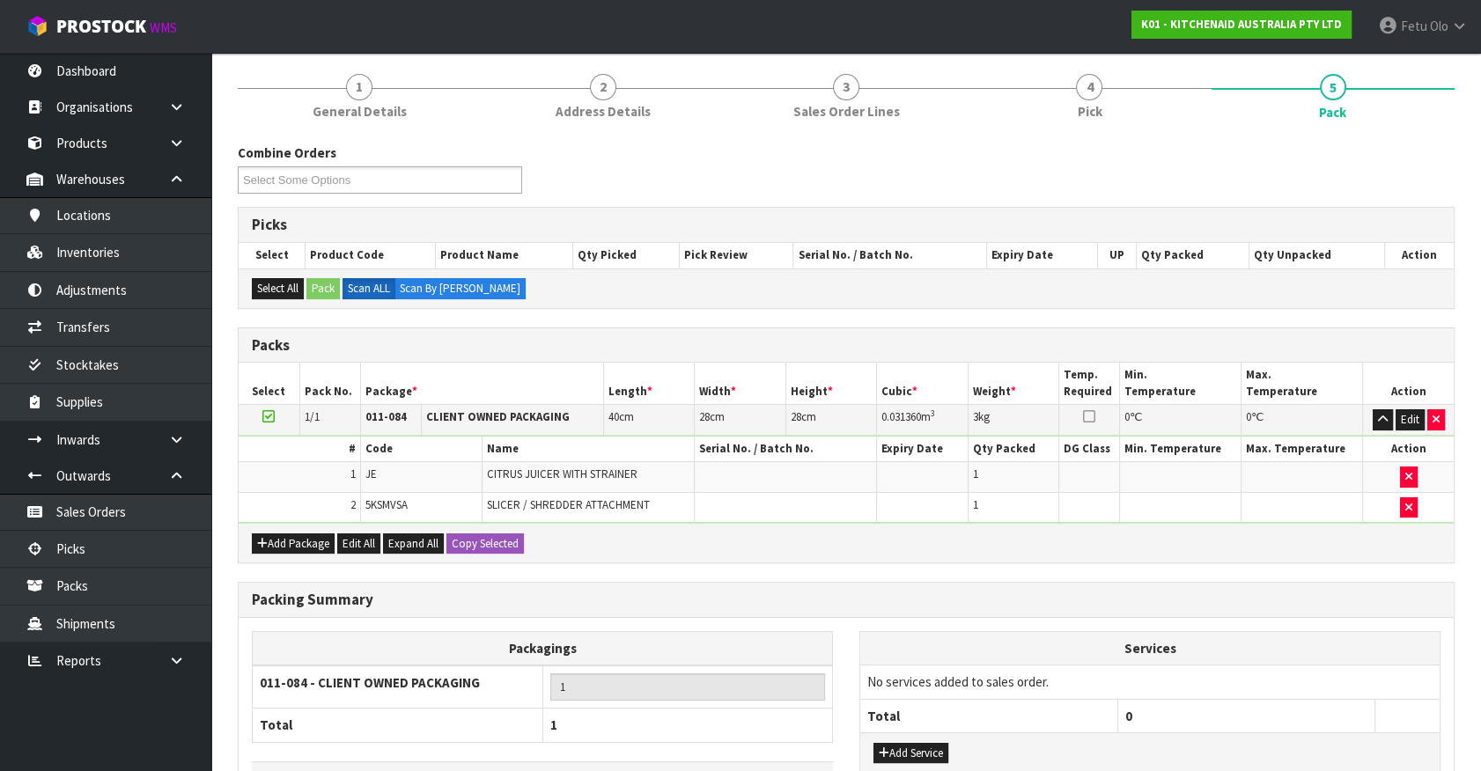
scroll to position [260, 0]
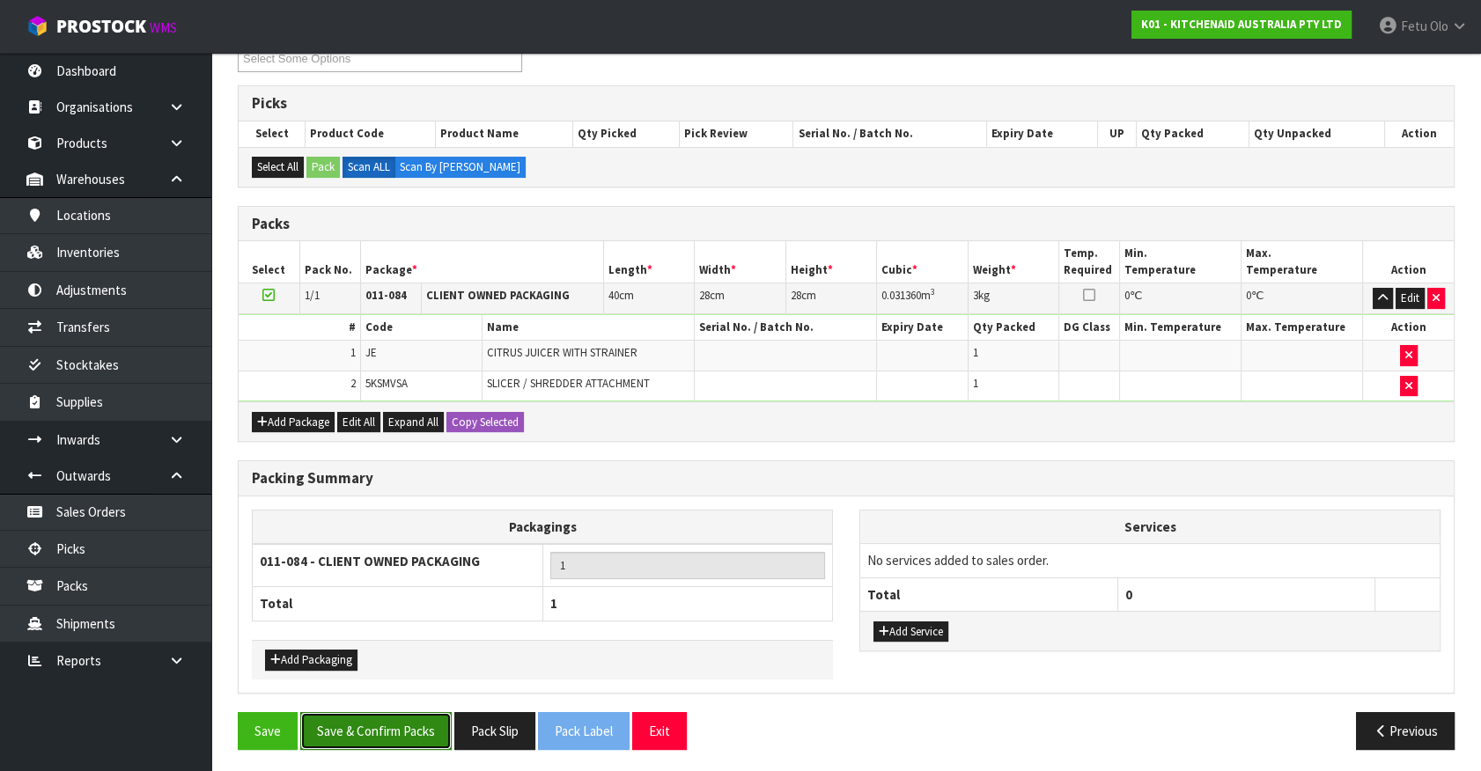
click at [395, 719] on button "Save & Confirm Packs" at bounding box center [375, 731] width 151 height 38
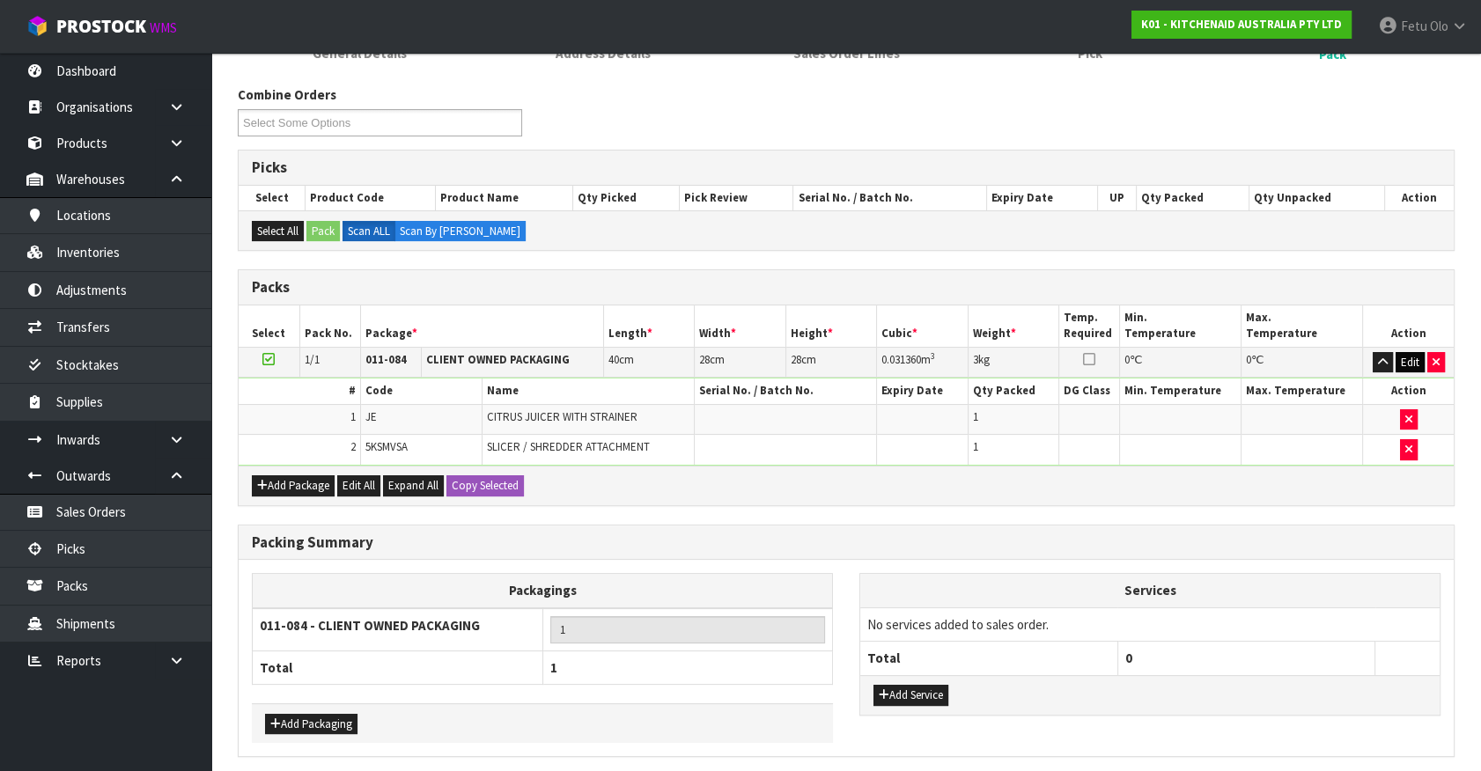
scroll to position [0, 0]
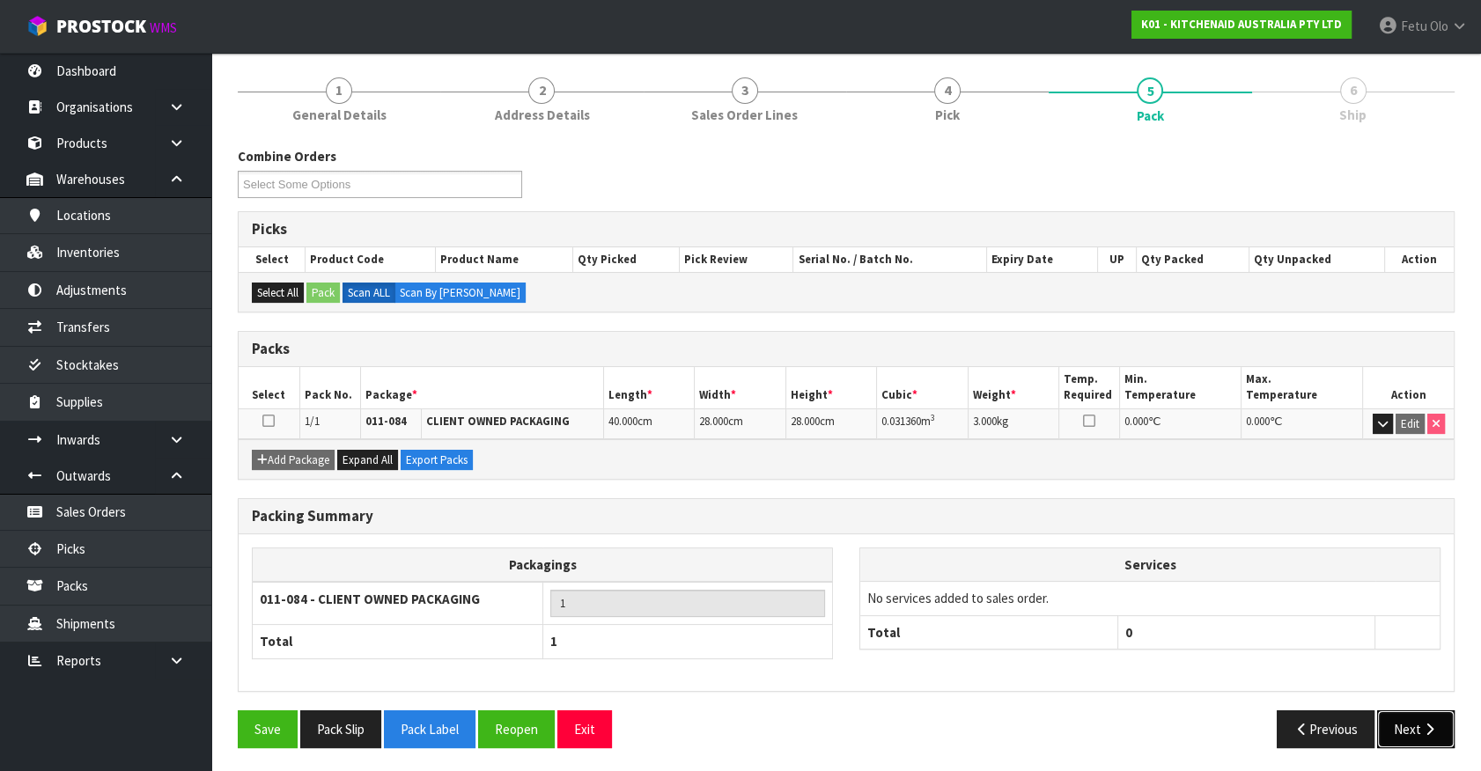
click at [1425, 734] on button "Next" at bounding box center [1415, 729] width 77 height 38
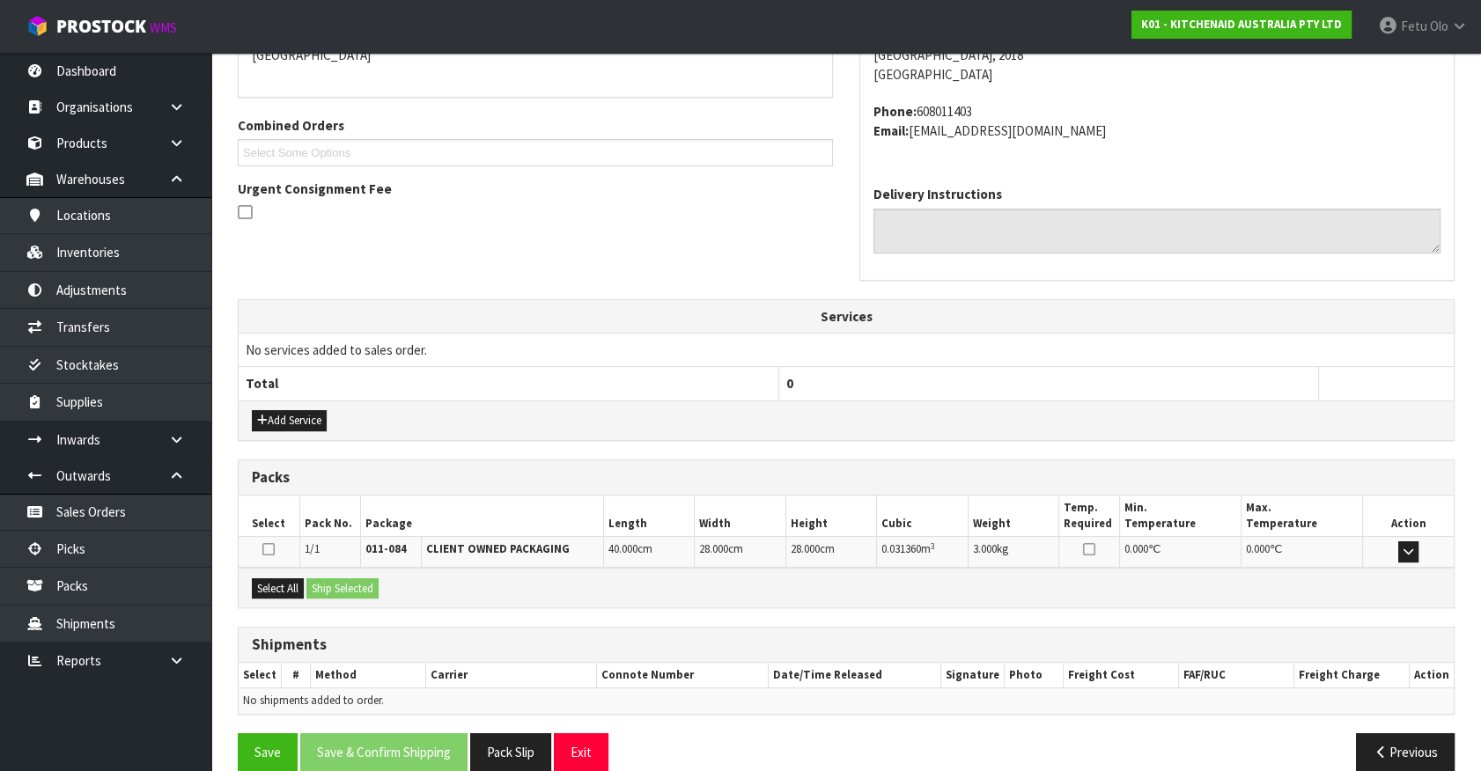
scroll to position [428, 0]
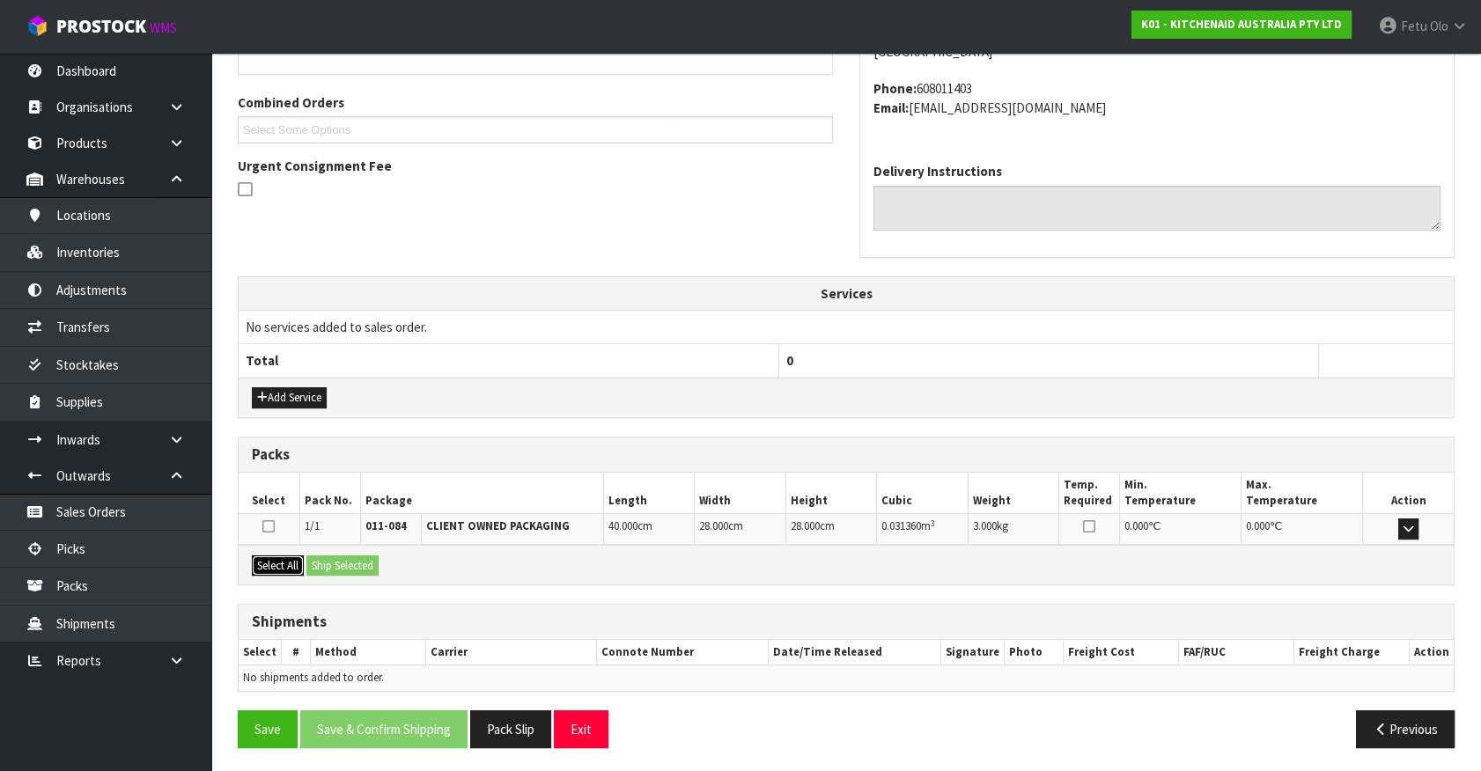
click at [290, 563] on button "Select All" at bounding box center [278, 566] width 52 height 21
click at [323, 556] on button "Ship Selected" at bounding box center [342, 566] width 72 height 21
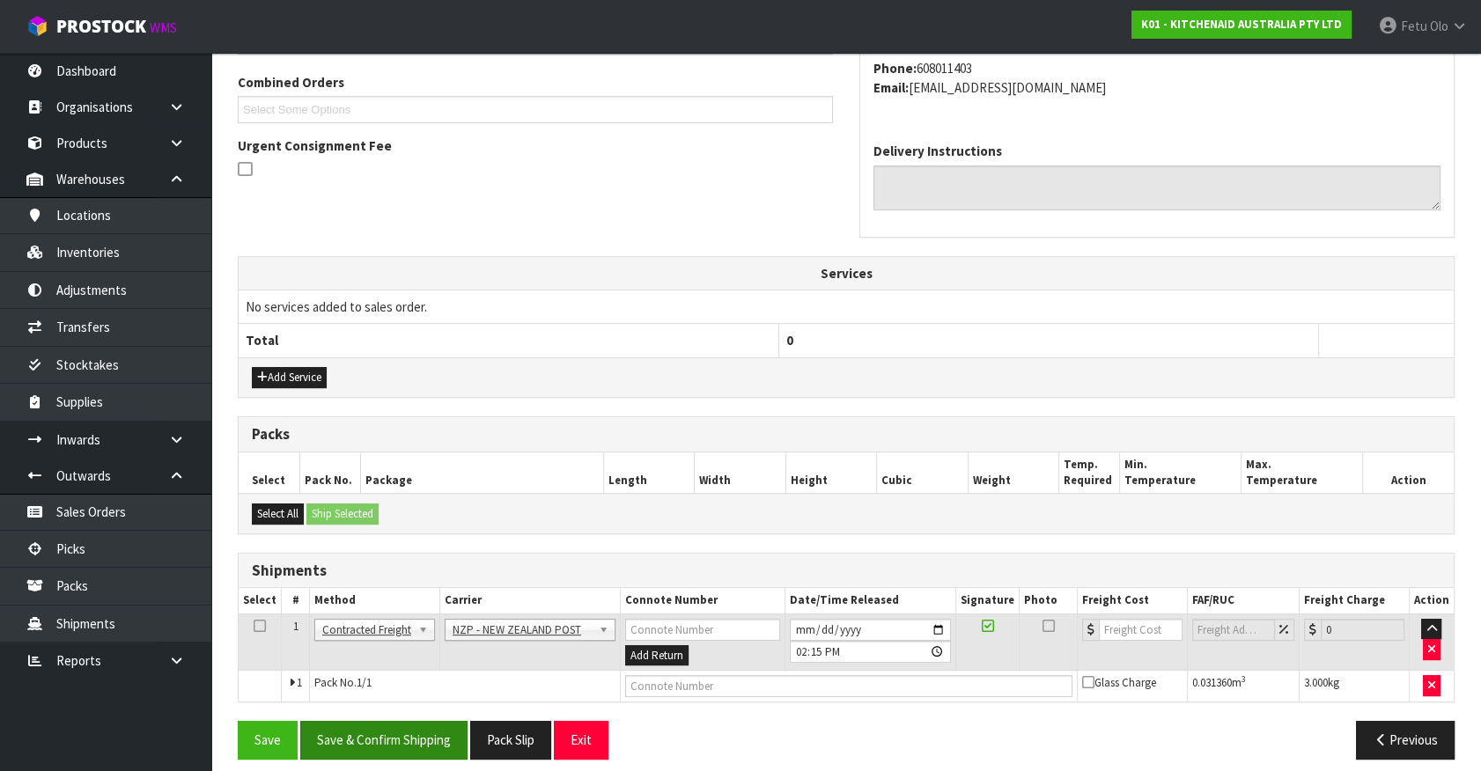
scroll to position [459, 0]
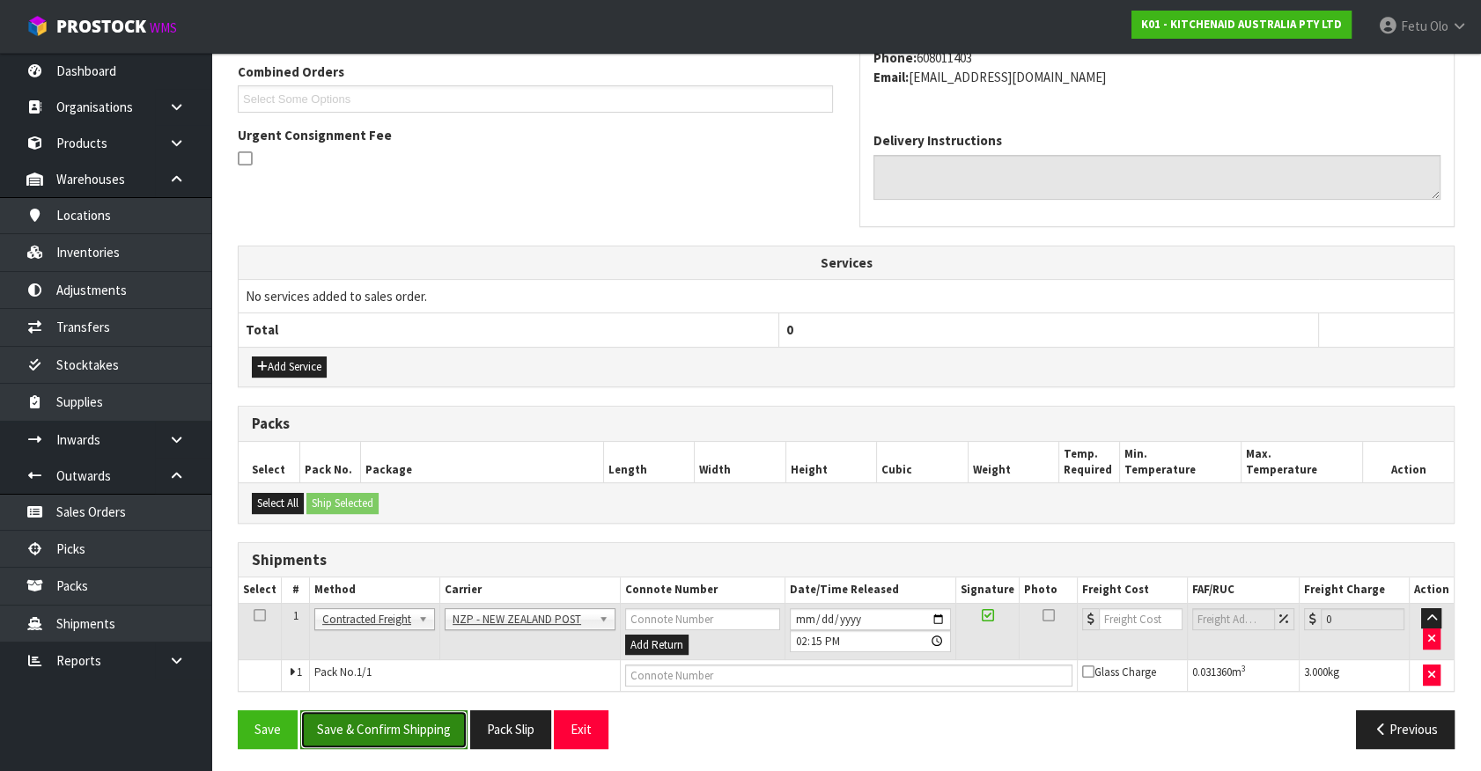
click at [360, 723] on button "Save & Confirm Shipping" at bounding box center [383, 729] width 167 height 38
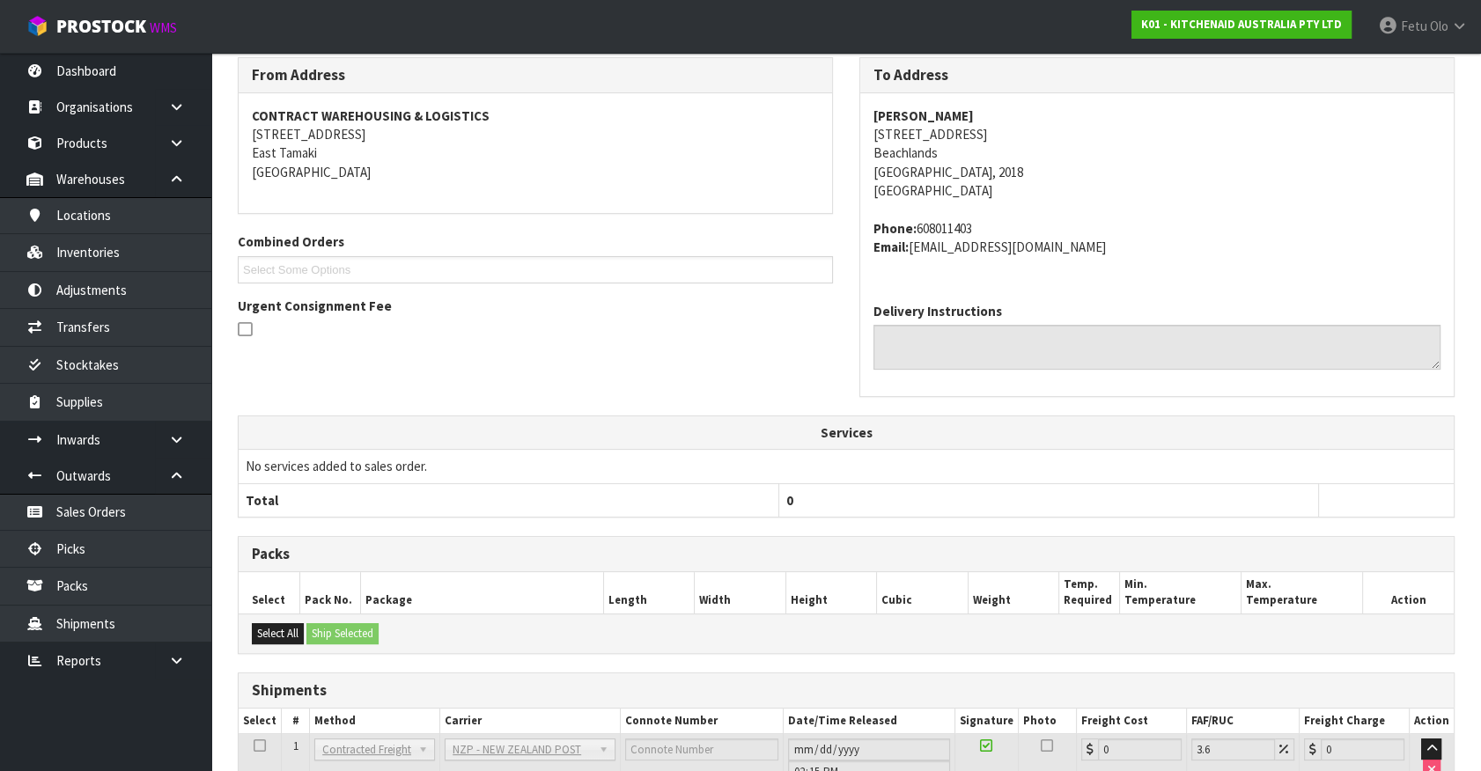
scroll to position [434, 0]
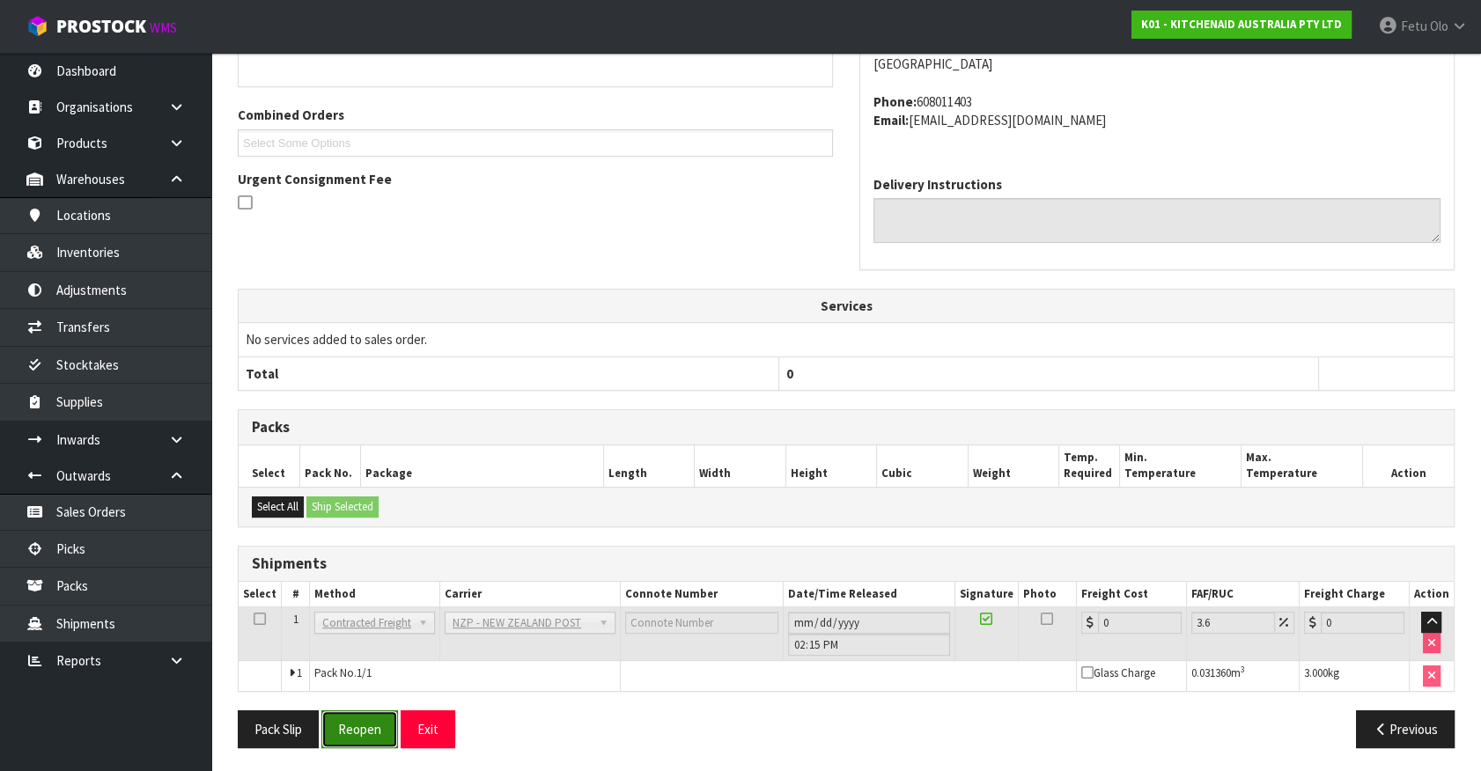
click at [369, 721] on button "Reopen" at bounding box center [359, 729] width 77 height 38
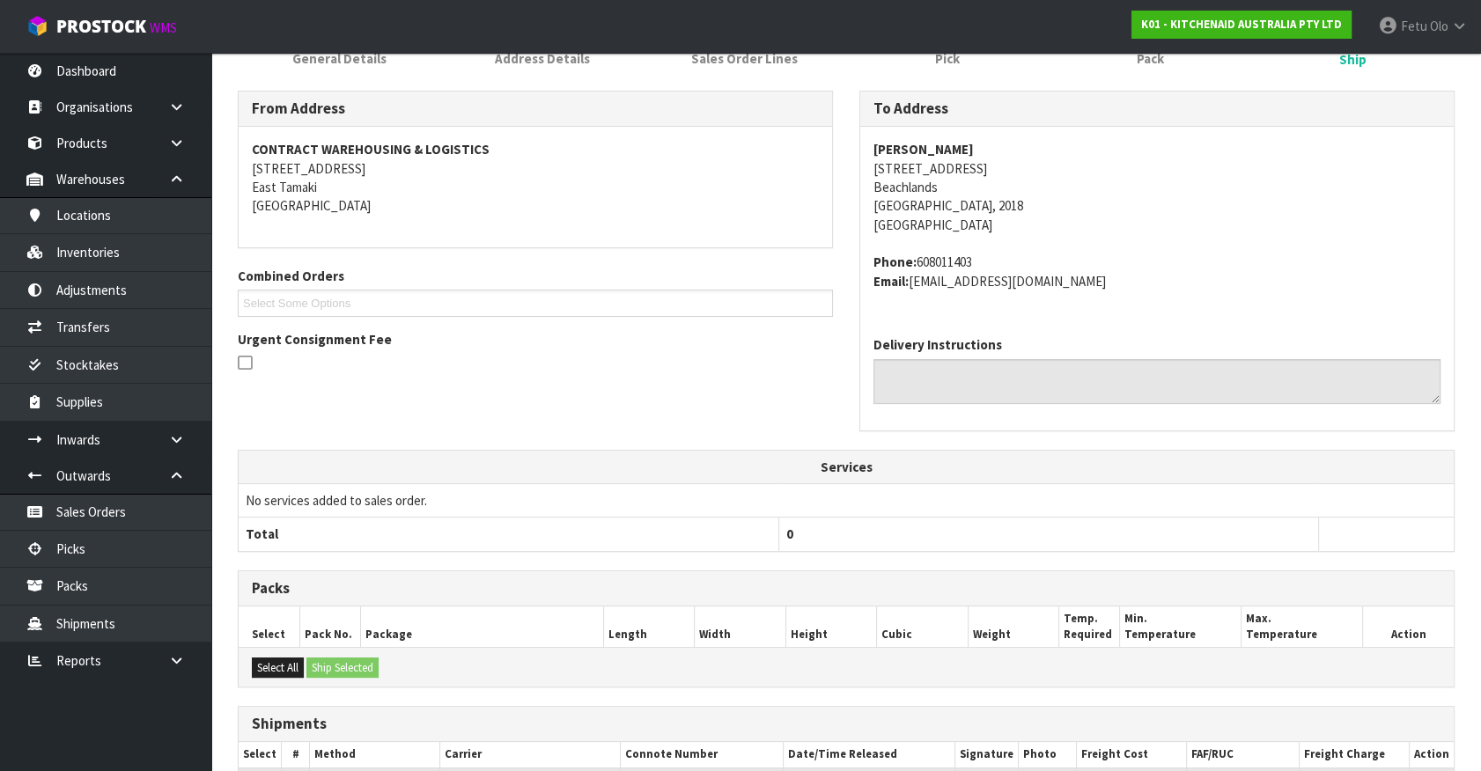
scroll to position [415, 0]
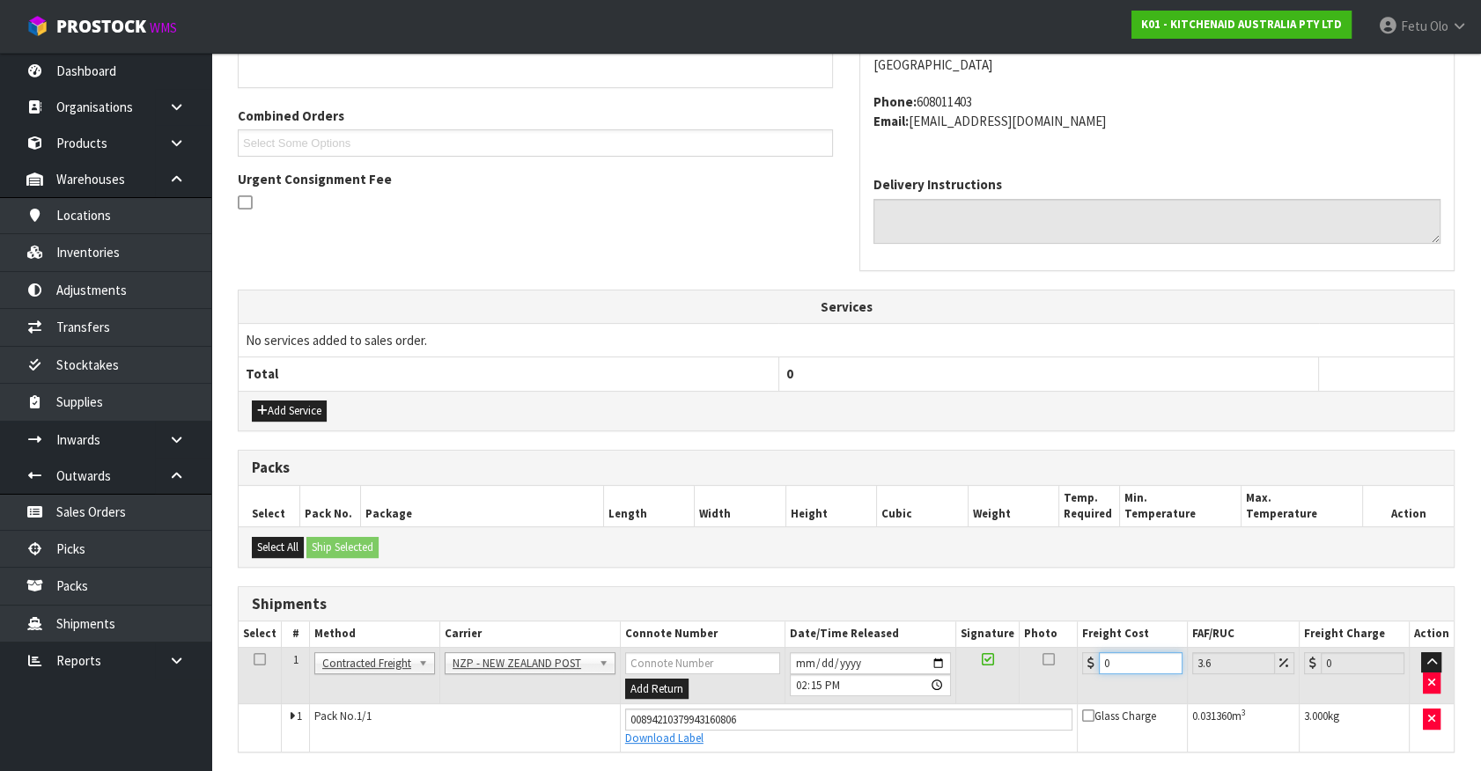
drag, startPoint x: 1143, startPoint y: 664, endPoint x: 904, endPoint y: 710, distance: 242.9
click at [904, 710] on tbody "1 Client Local Pickup Customer Local Pickup Company Freight Contracted Freight …" at bounding box center [846, 699] width 1215 height 104
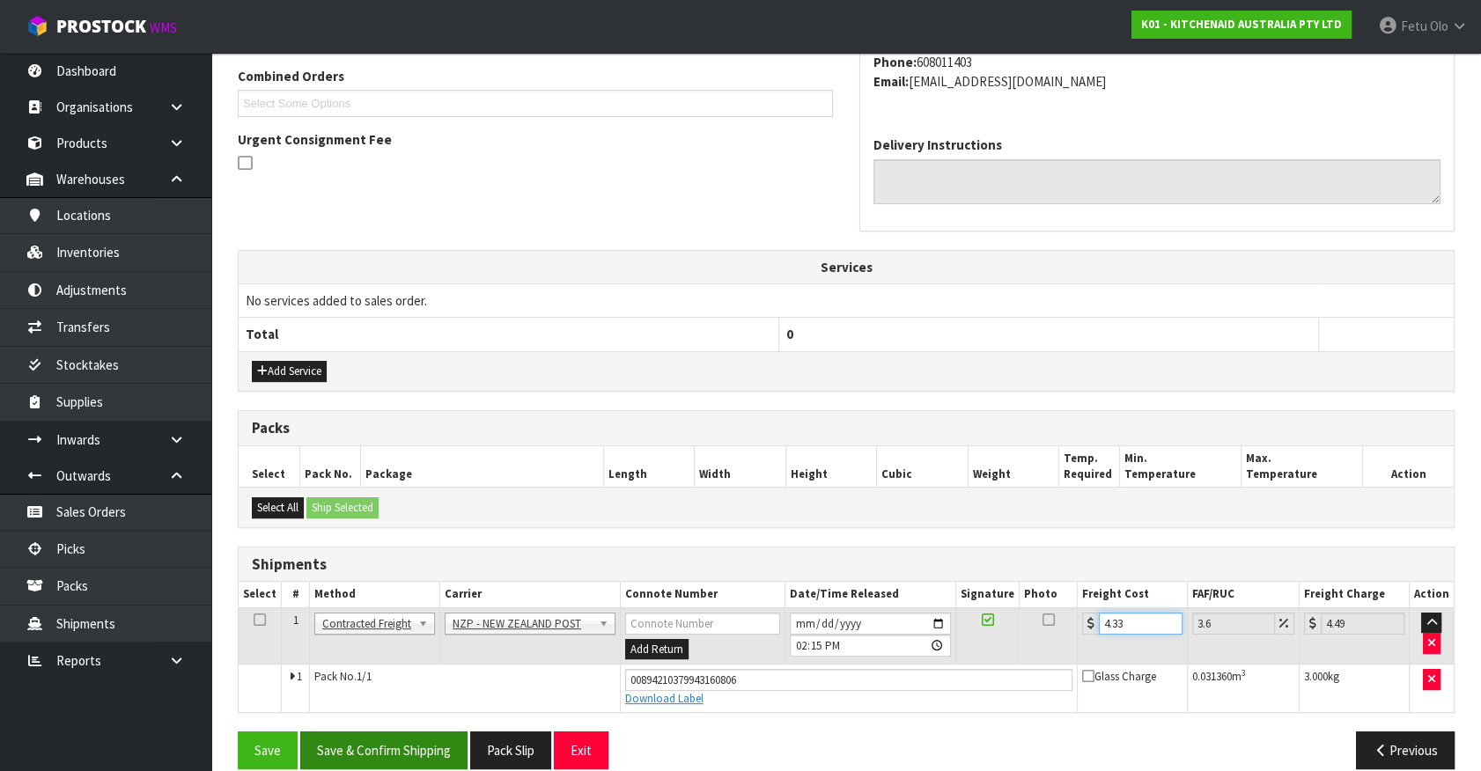
scroll to position [475, 0]
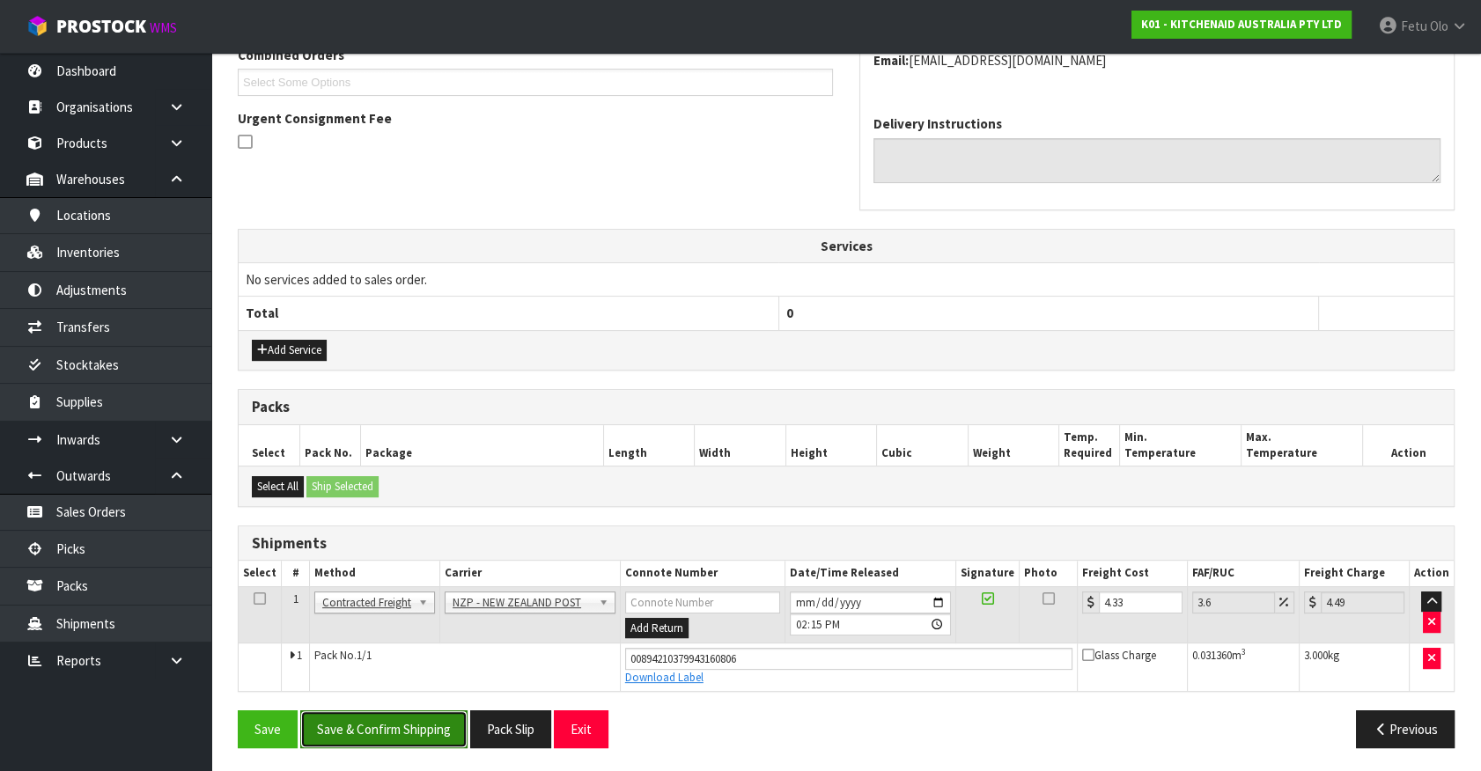
click at [394, 732] on button "Save & Confirm Shipping" at bounding box center [383, 729] width 167 height 38
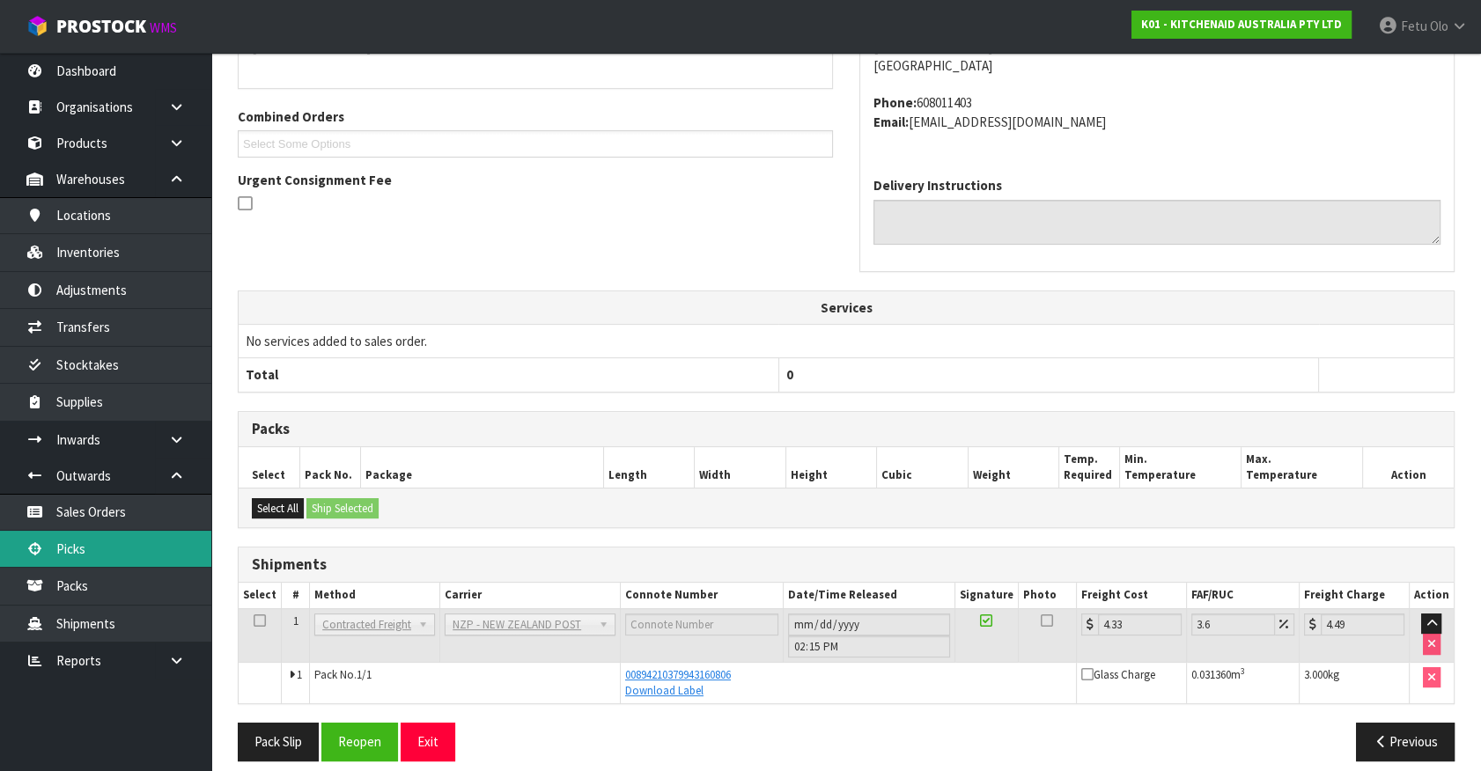
scroll to position [427, 0]
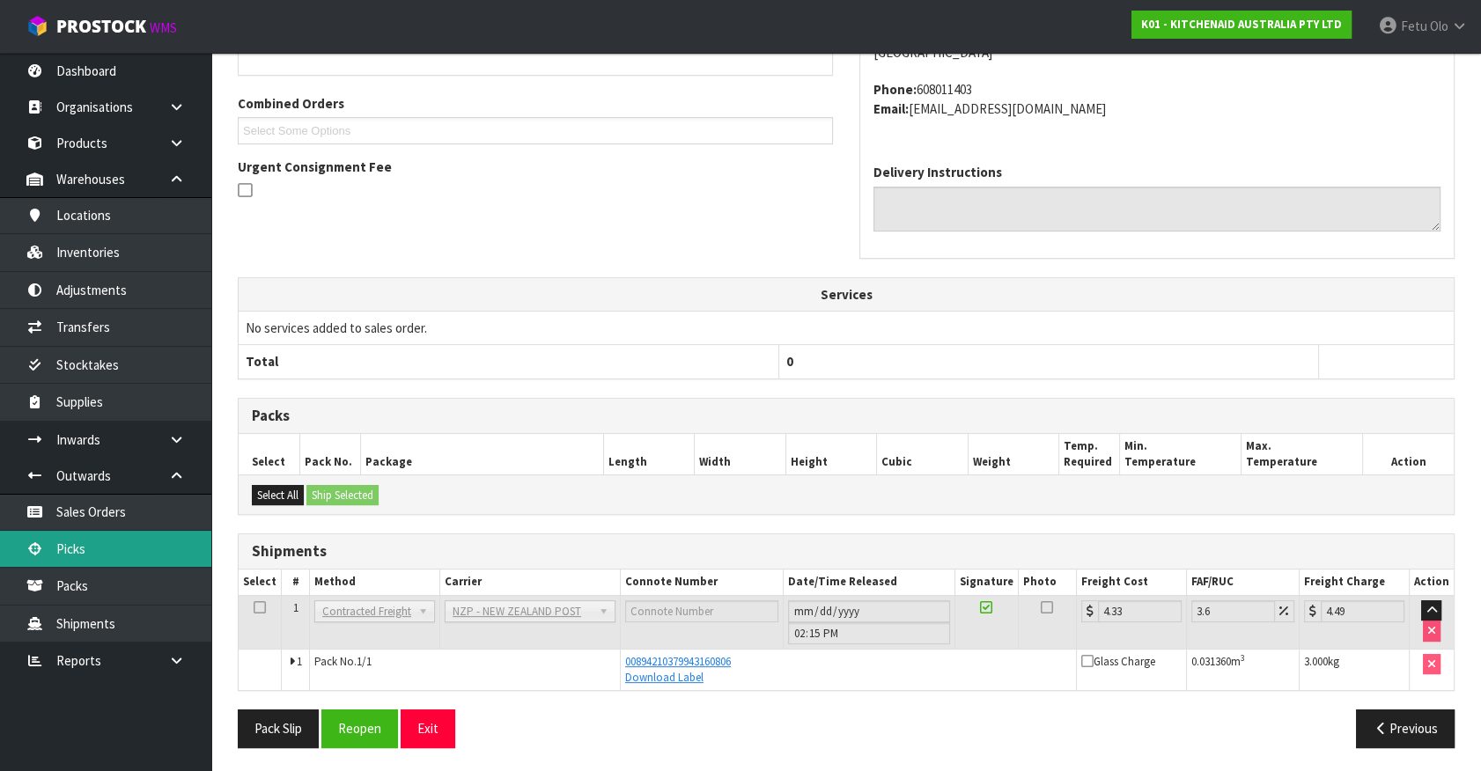
click at [96, 534] on link "Picks" at bounding box center [105, 549] width 211 height 36
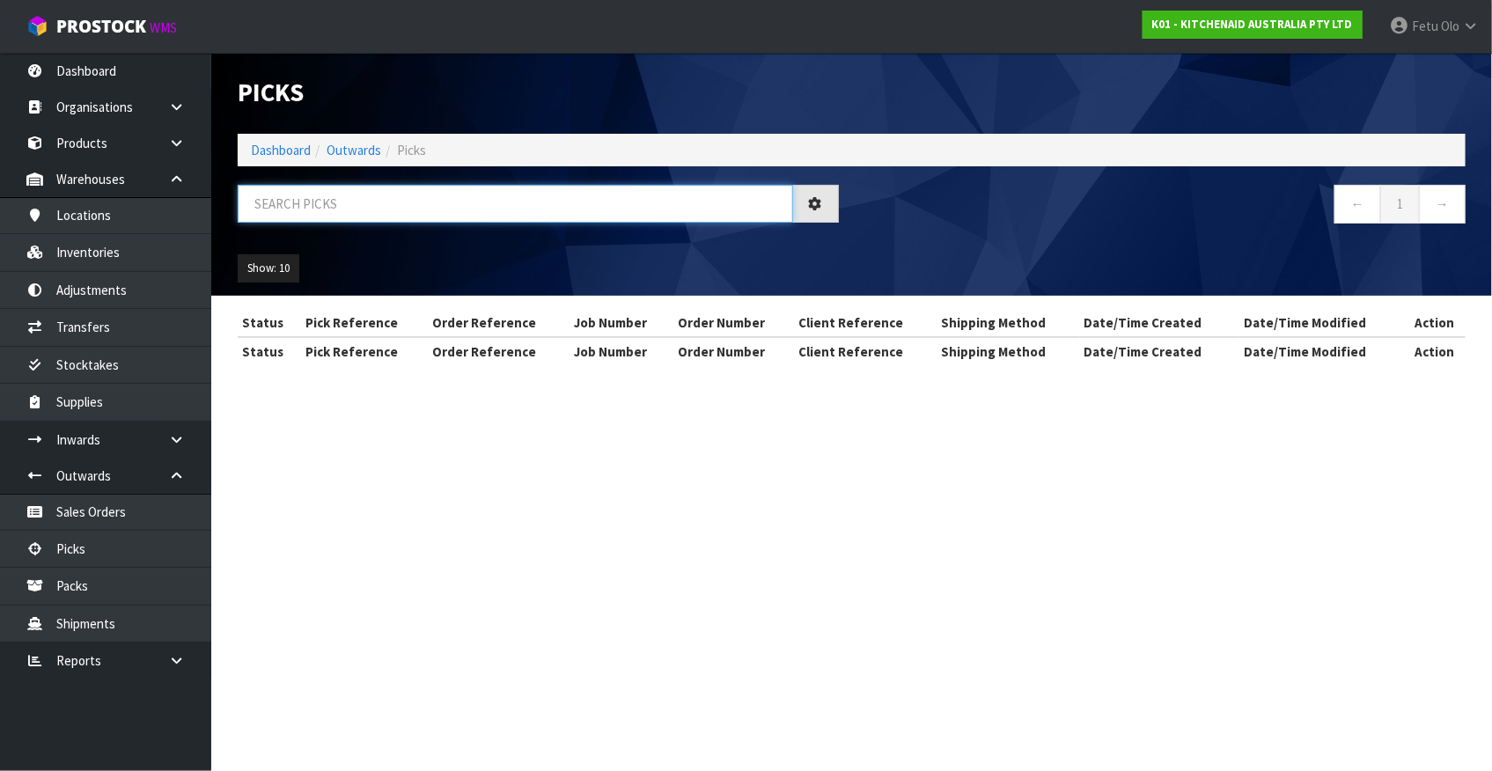
click at [474, 191] on input "text" at bounding box center [516, 204] width 556 height 38
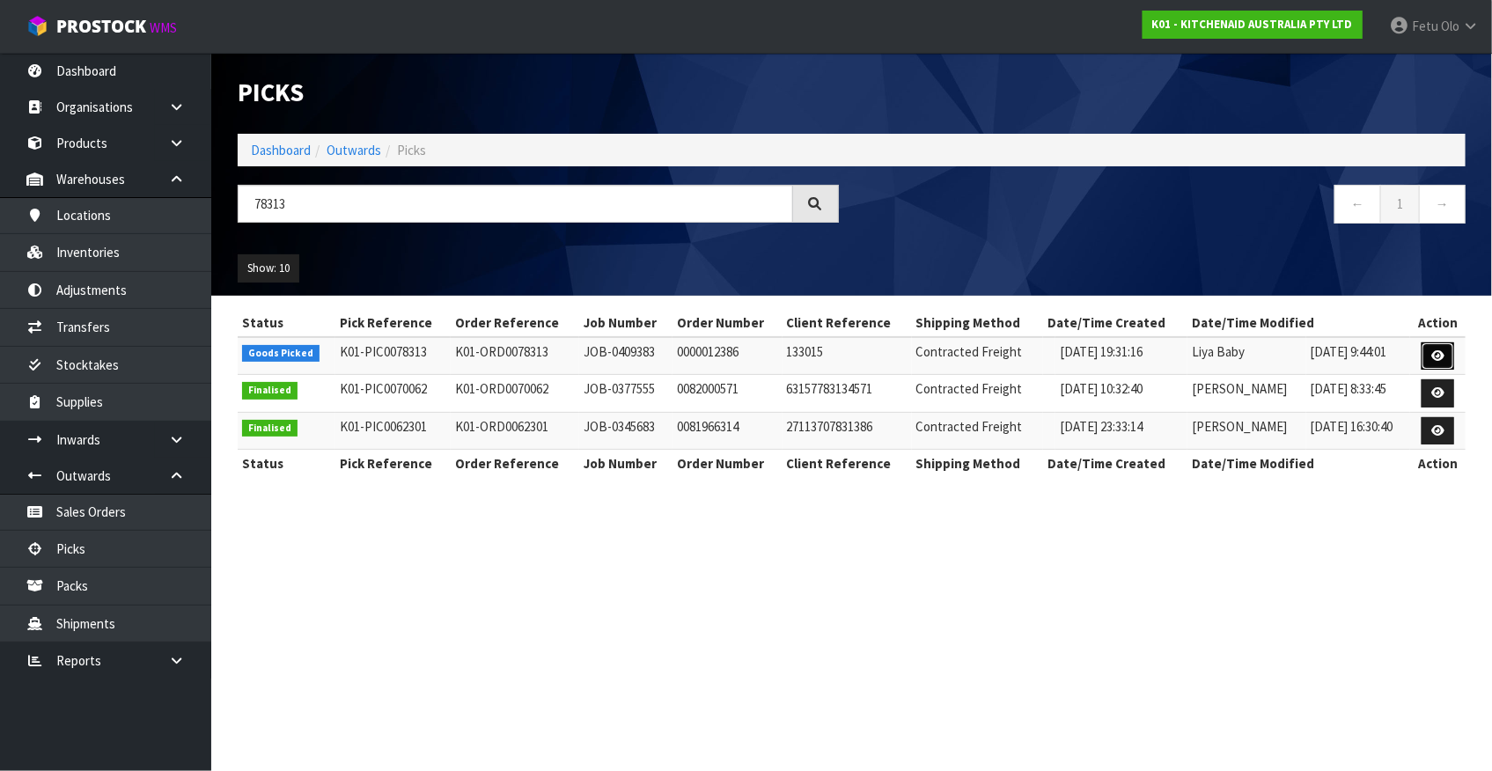
click at [1435, 359] on icon at bounding box center [1438, 355] width 13 height 11
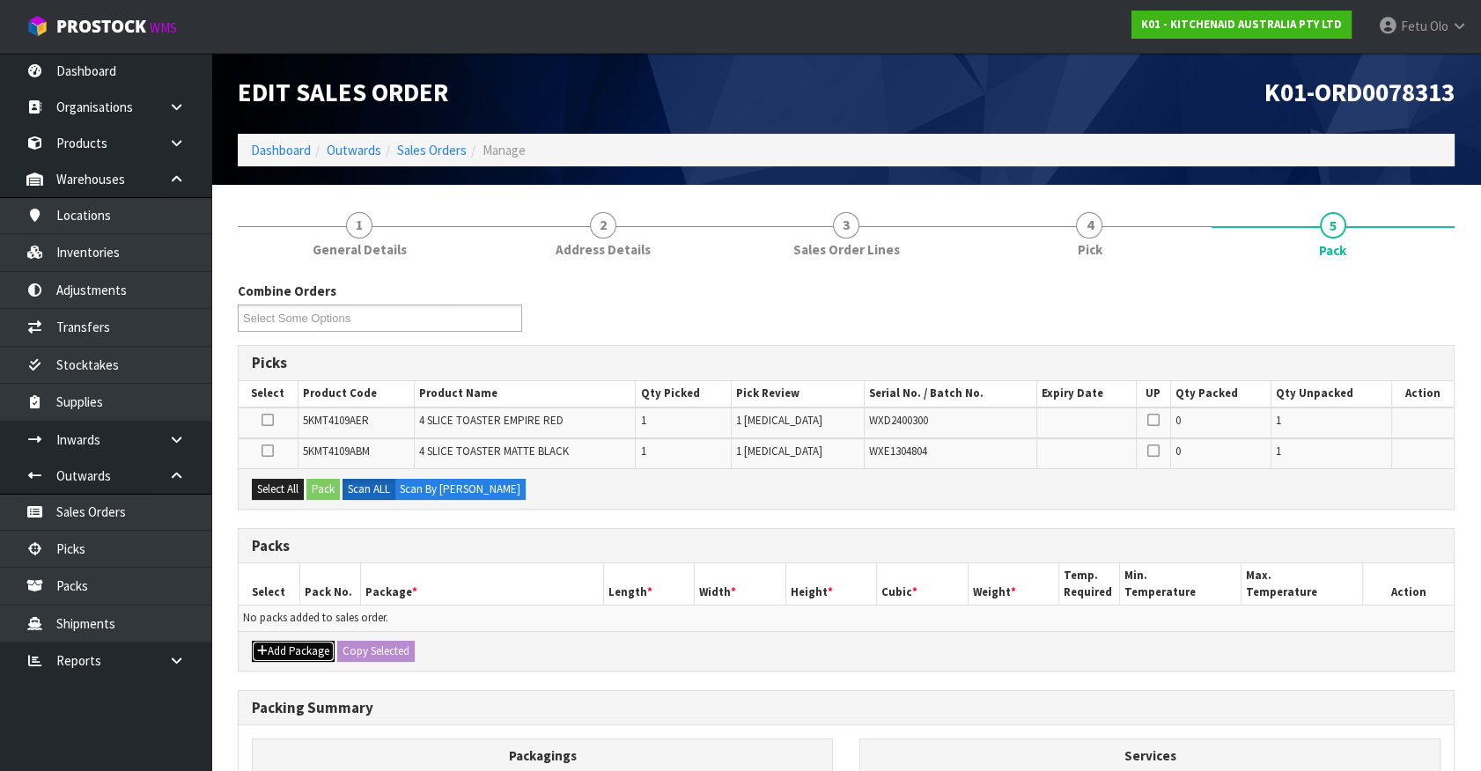
click at [267, 641] on button "Add Package" at bounding box center [293, 651] width 83 height 21
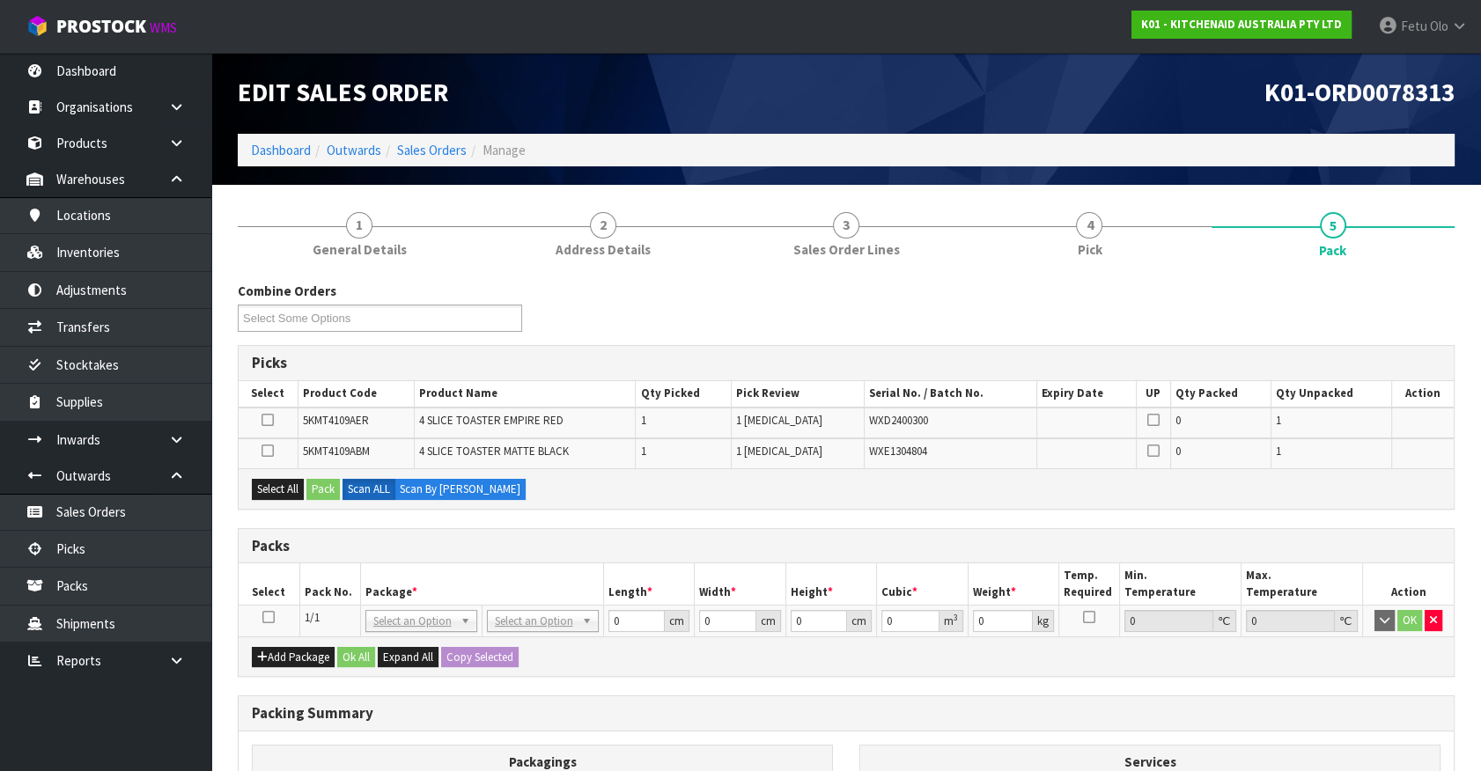
click at [272, 624] on td at bounding box center [269, 622] width 61 height 32
click at [269, 617] on icon at bounding box center [268, 617] width 12 height 1
click at [327, 599] on th "Pack No." at bounding box center [329, 583] width 61 height 41
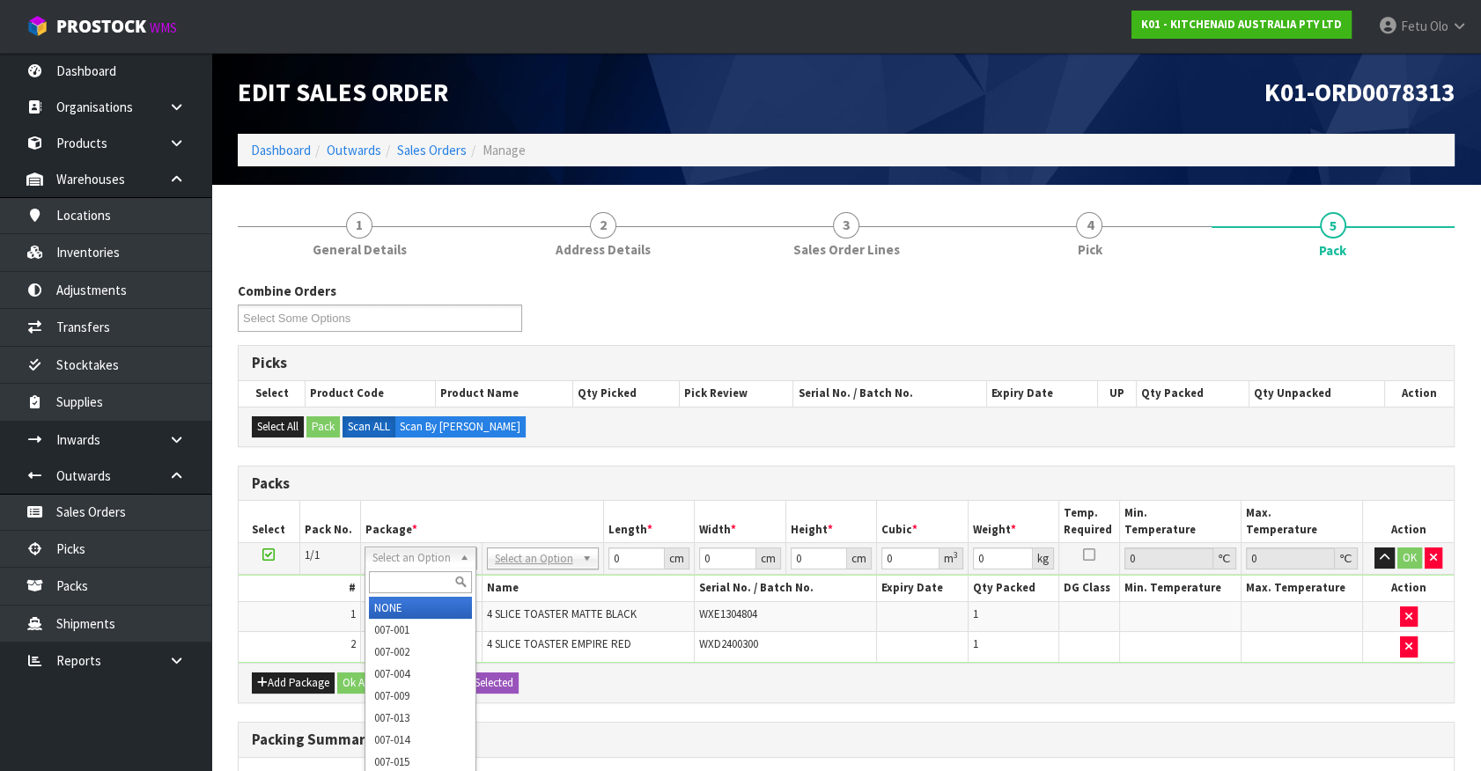
drag, startPoint x: 423, startPoint y: 555, endPoint x: 401, endPoint y: 579, distance: 33.0
click at [399, 580] on input "text" at bounding box center [420, 582] width 103 height 22
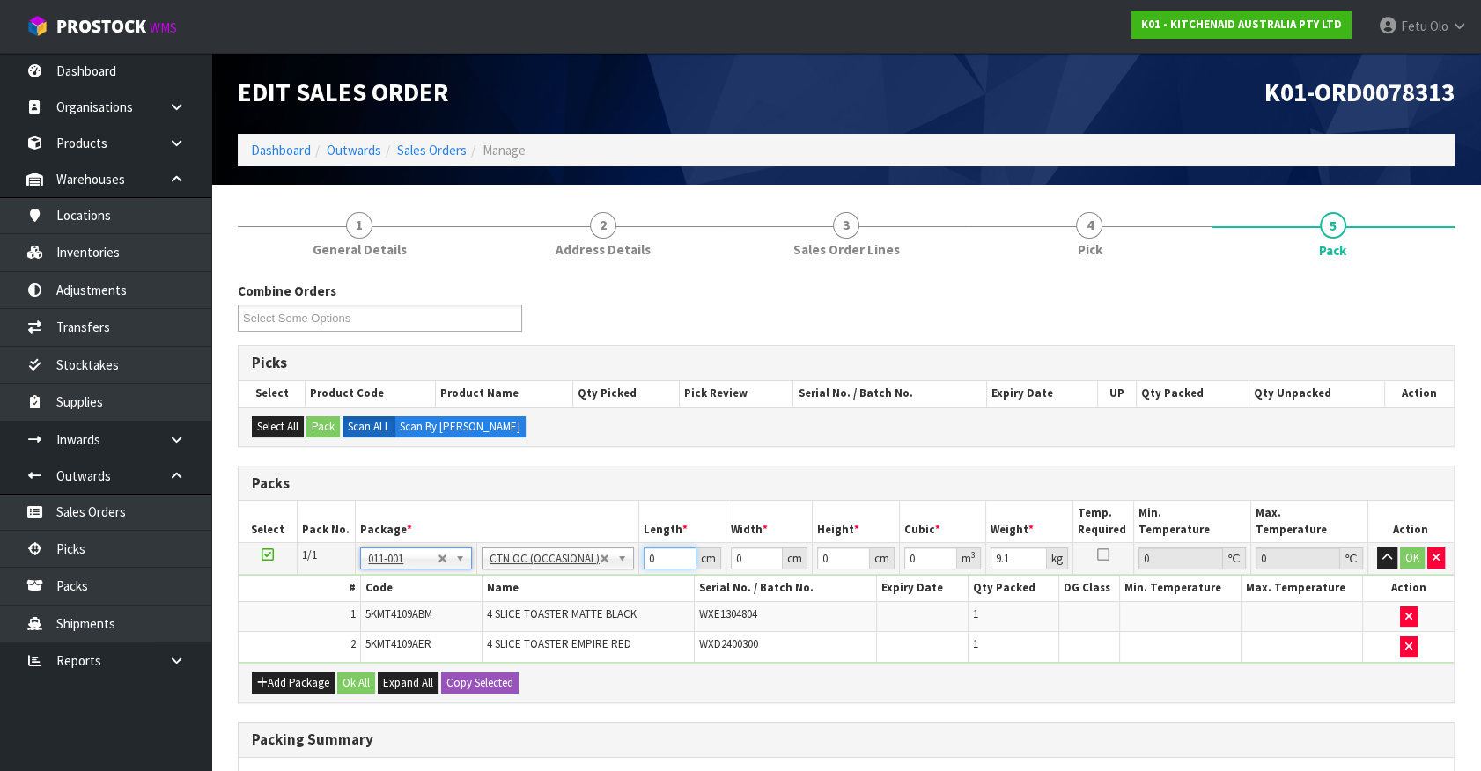
drag, startPoint x: 656, startPoint y: 558, endPoint x: 521, endPoint y: 630, distance: 152.8
click at [522, 630] on tbody "1/1 NONE 007-001 007-002 007-004 007-009 007-013 007-014 007-015 007-017 007-01…" at bounding box center [846, 603] width 1215 height 120
click button "OK" at bounding box center [1412, 558] width 25 height 21
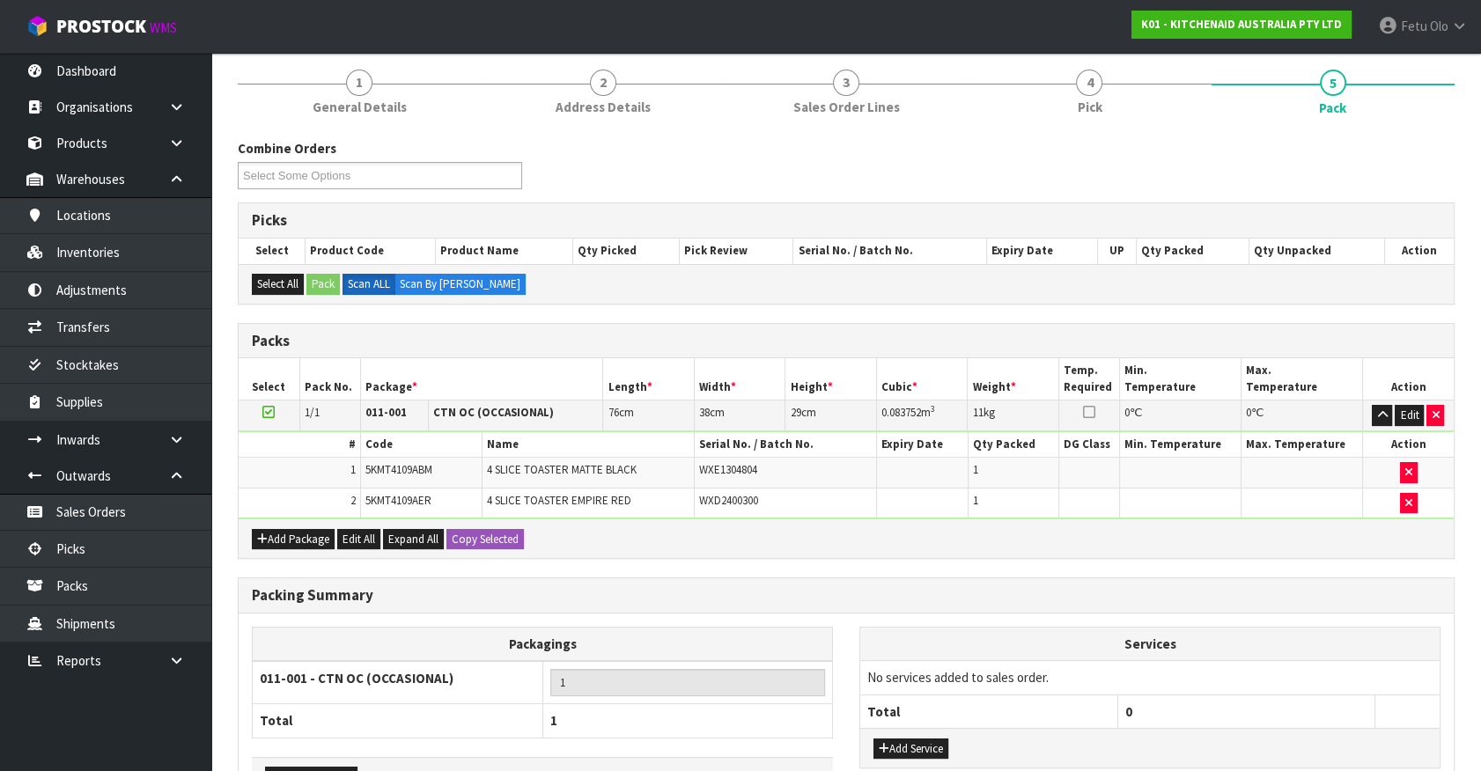
scroll to position [260, 0]
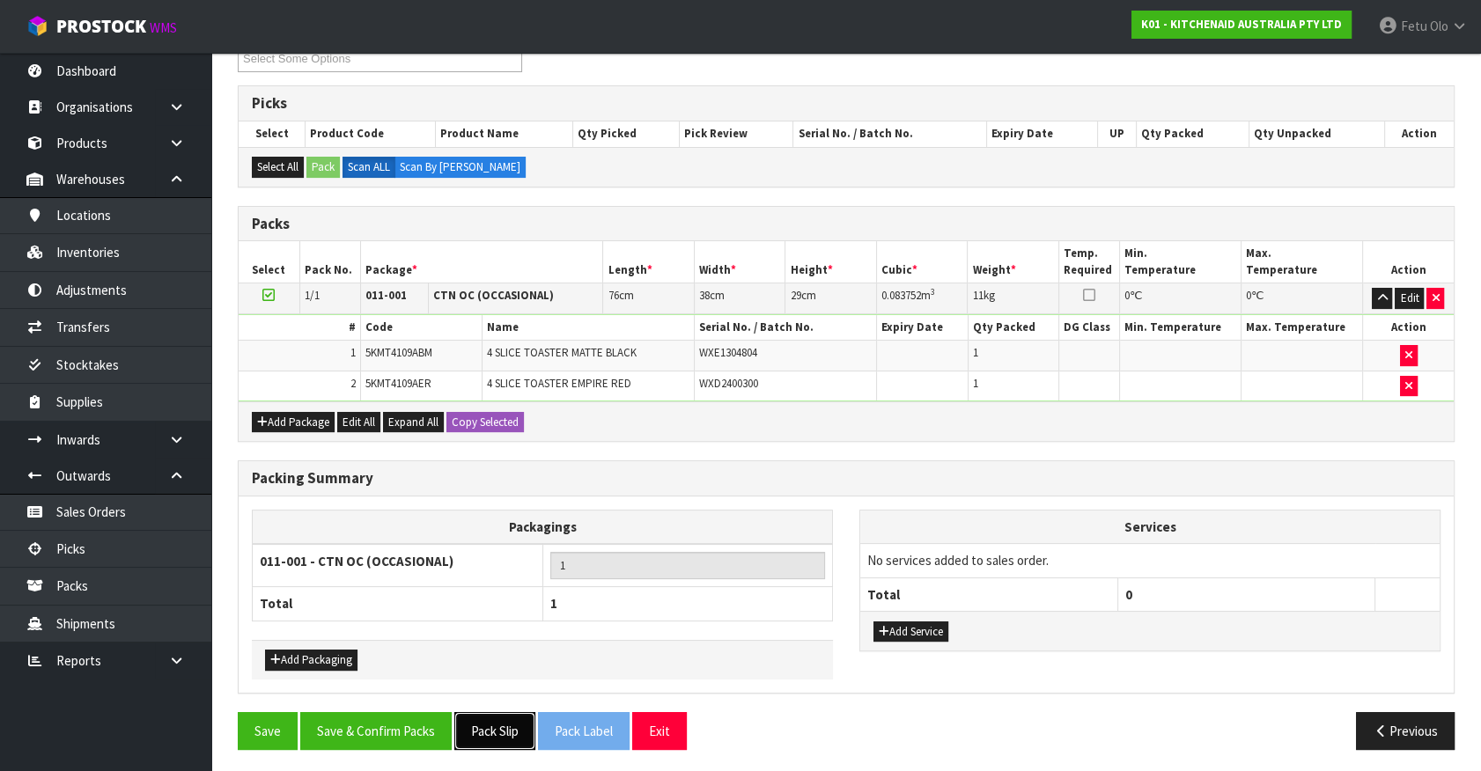
click at [491, 727] on button "Pack Slip" at bounding box center [494, 731] width 81 height 38
click at [406, 723] on button "Save & Confirm Packs" at bounding box center [375, 731] width 151 height 38
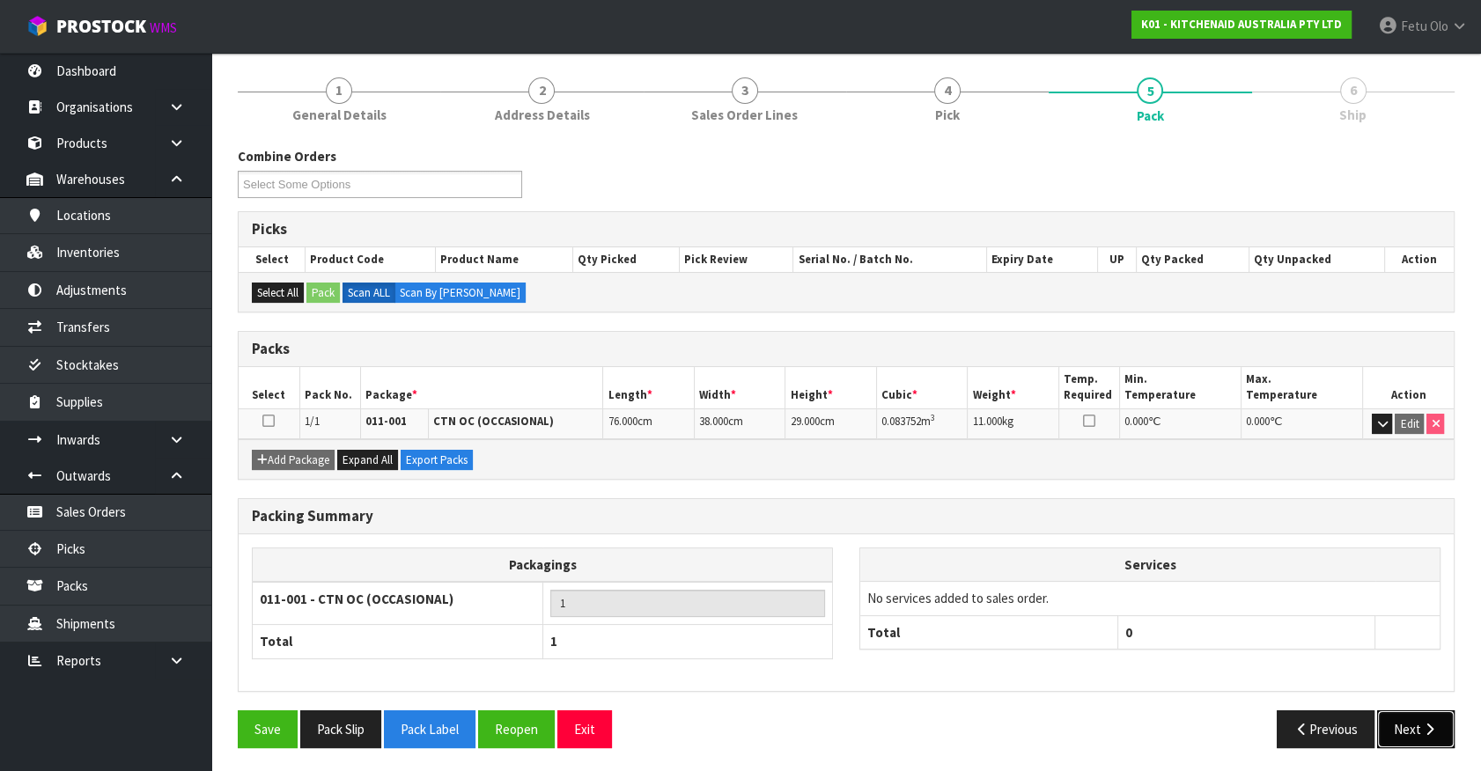
drag, startPoint x: 1411, startPoint y: 703, endPoint x: 1415, endPoint y: 714, distance: 11.1
click at [1415, 714] on button "Next" at bounding box center [1415, 729] width 77 height 38
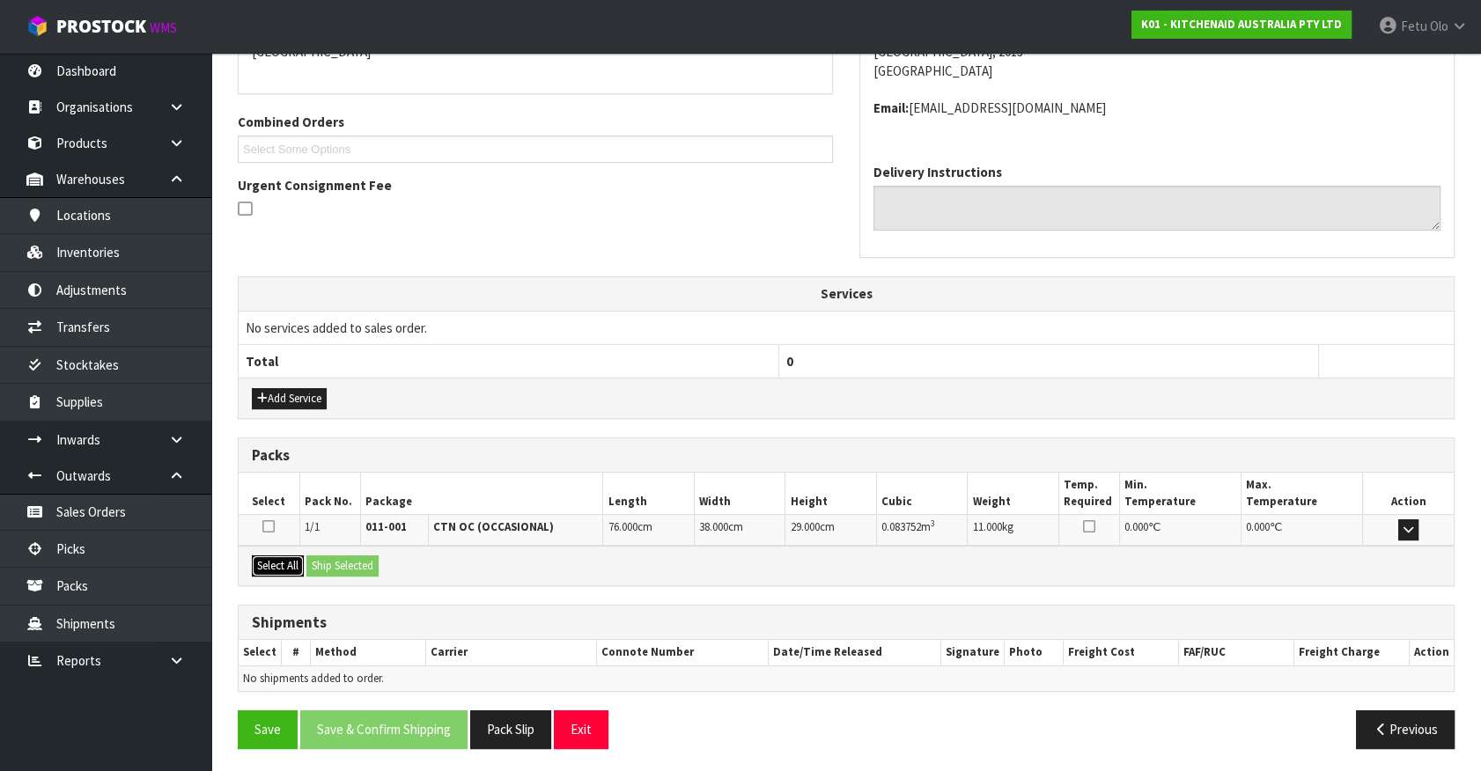
drag, startPoint x: 283, startPoint y: 563, endPoint x: 335, endPoint y: 563, distance: 51.9
click at [291, 563] on button "Select All" at bounding box center [278, 566] width 52 height 21
click at [335, 563] on button "Ship Selected" at bounding box center [342, 566] width 72 height 21
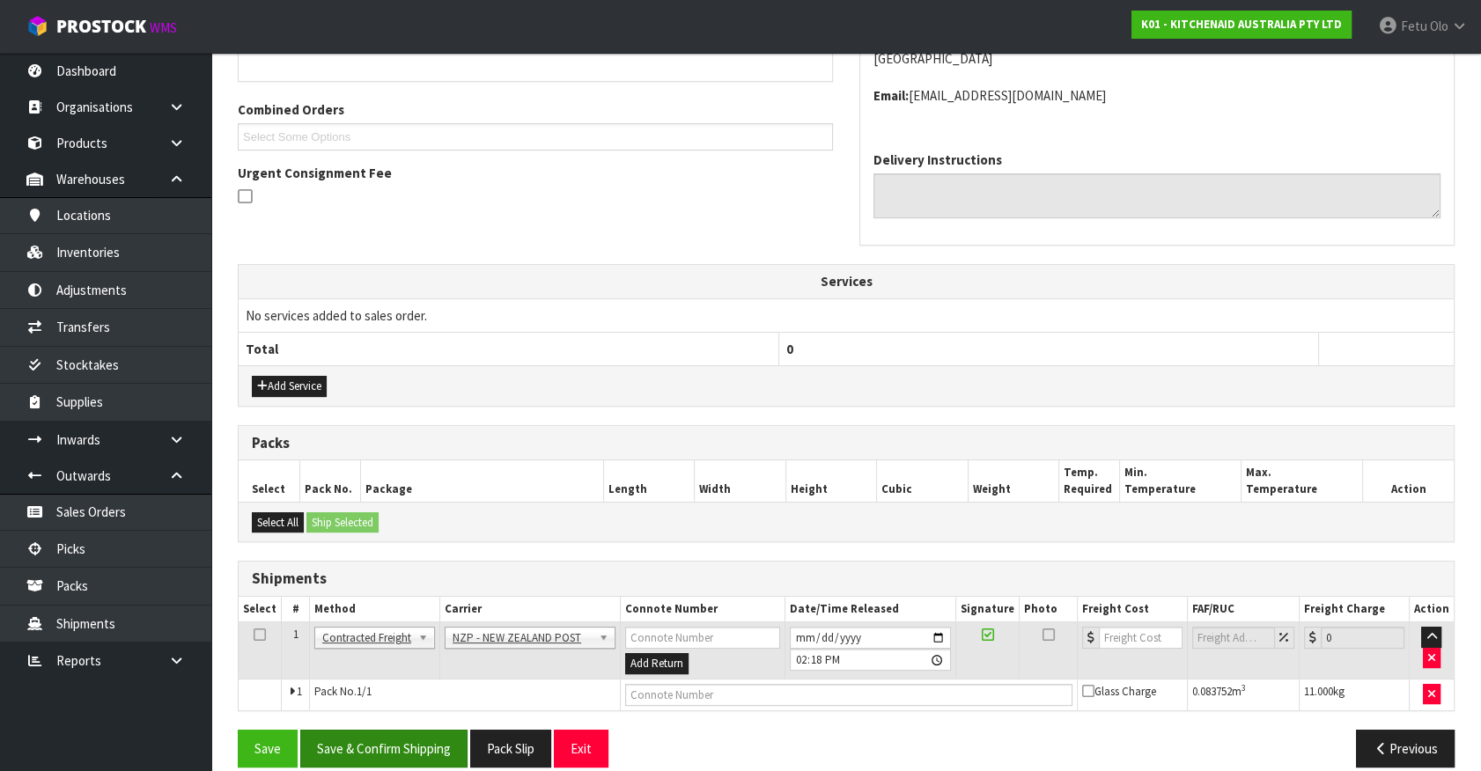
scroll to position [440, 0]
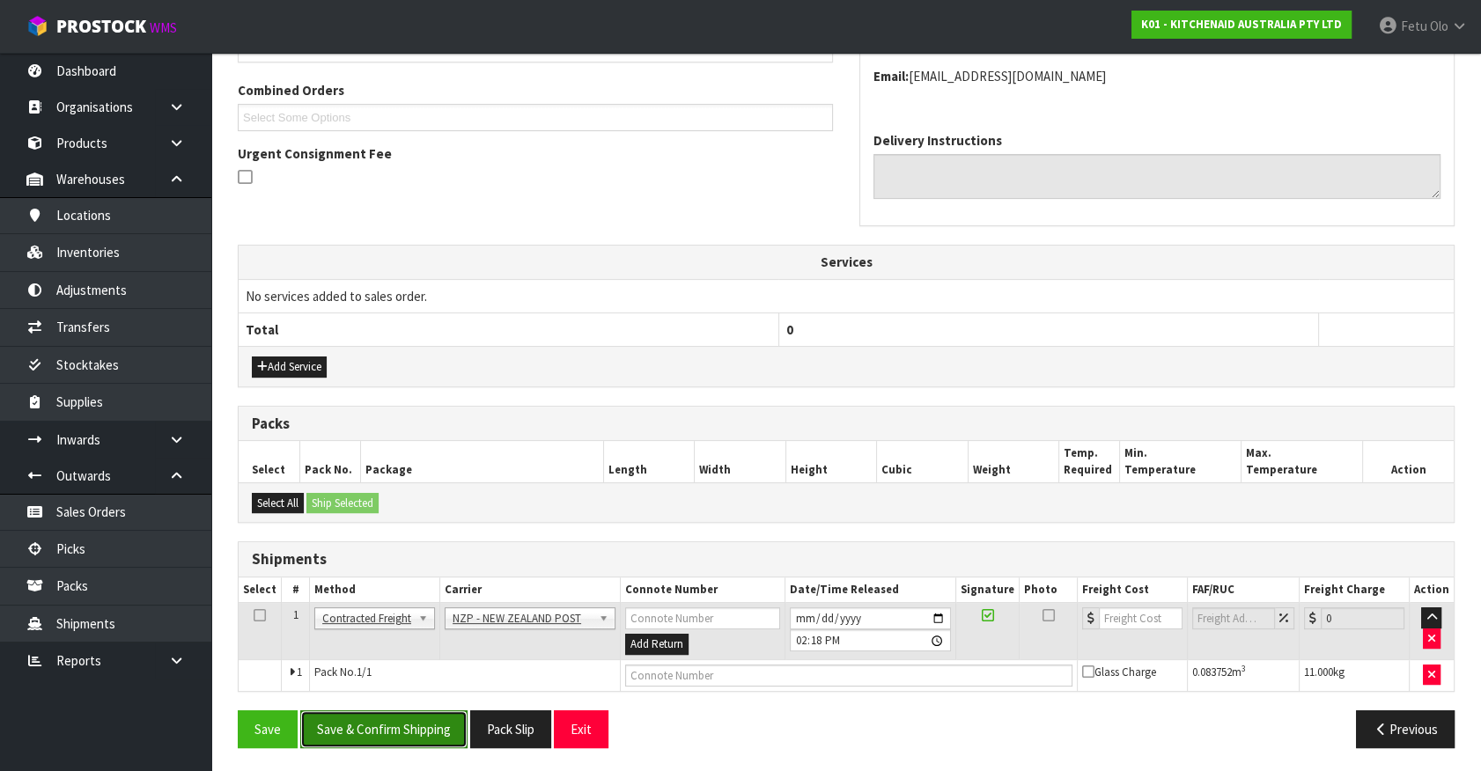
click at [390, 729] on button "Save & Confirm Shipping" at bounding box center [383, 729] width 167 height 38
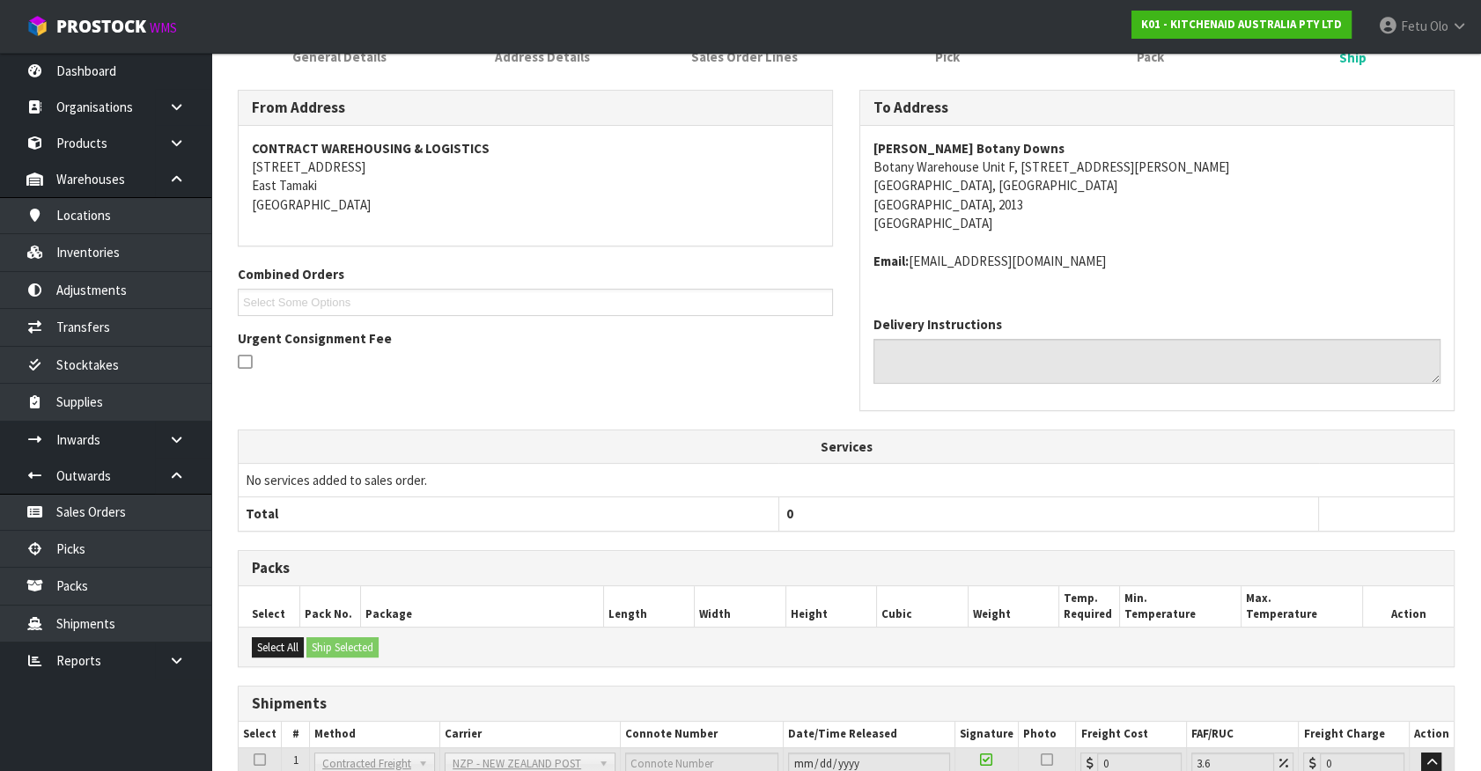
scroll to position [415, 0]
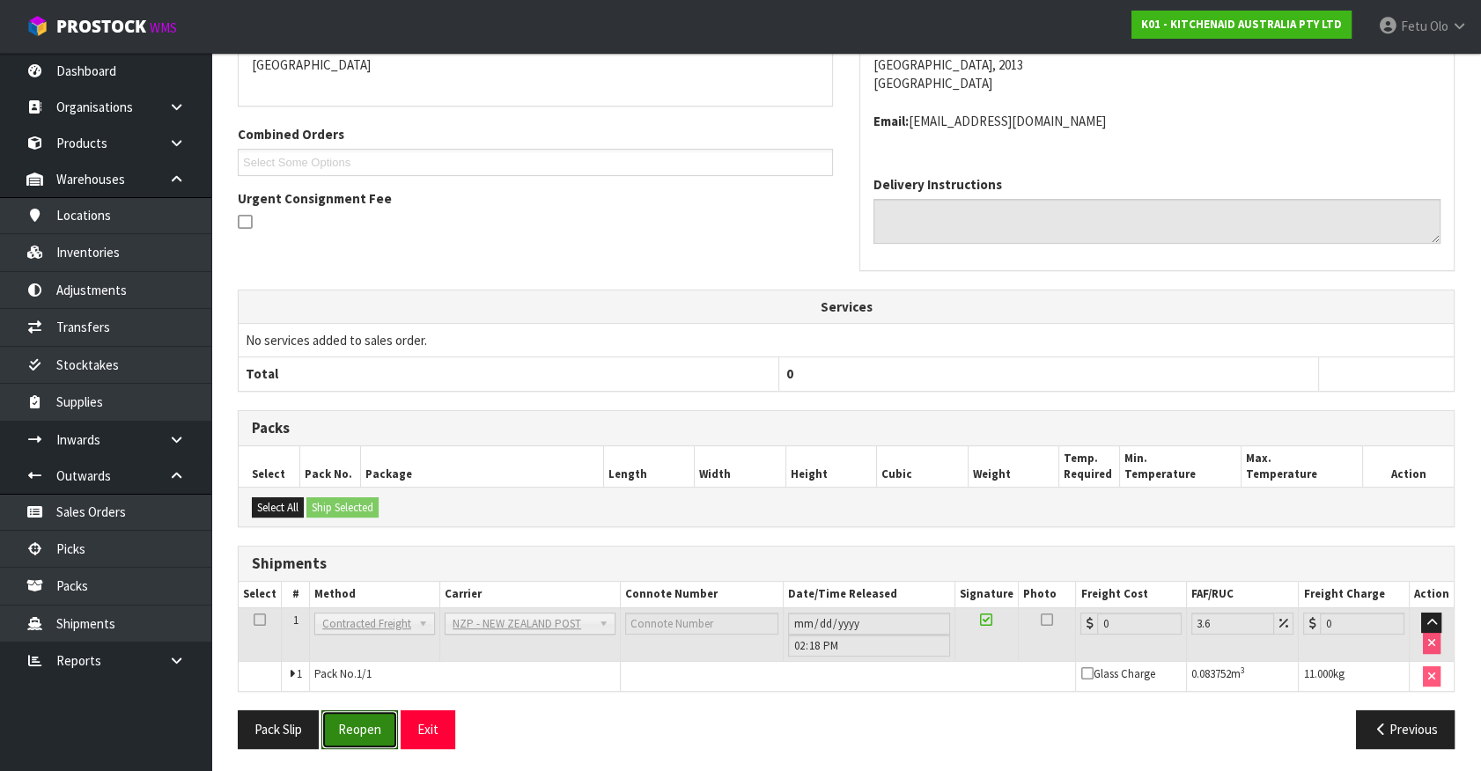
drag, startPoint x: 364, startPoint y: 720, endPoint x: 407, endPoint y: 697, distance: 48.1
click at [364, 720] on button "Reopen" at bounding box center [359, 729] width 77 height 38
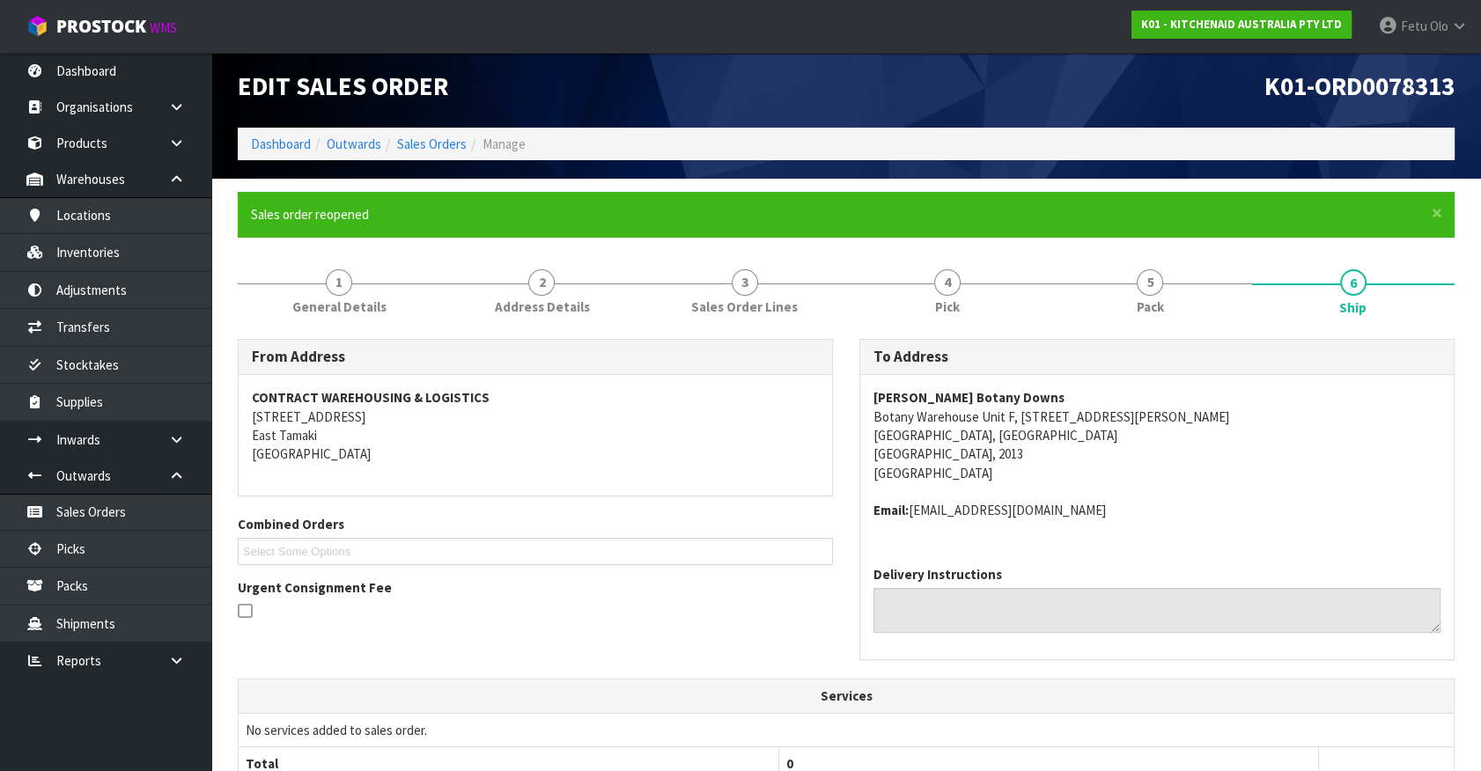
scroll to position [396, 0]
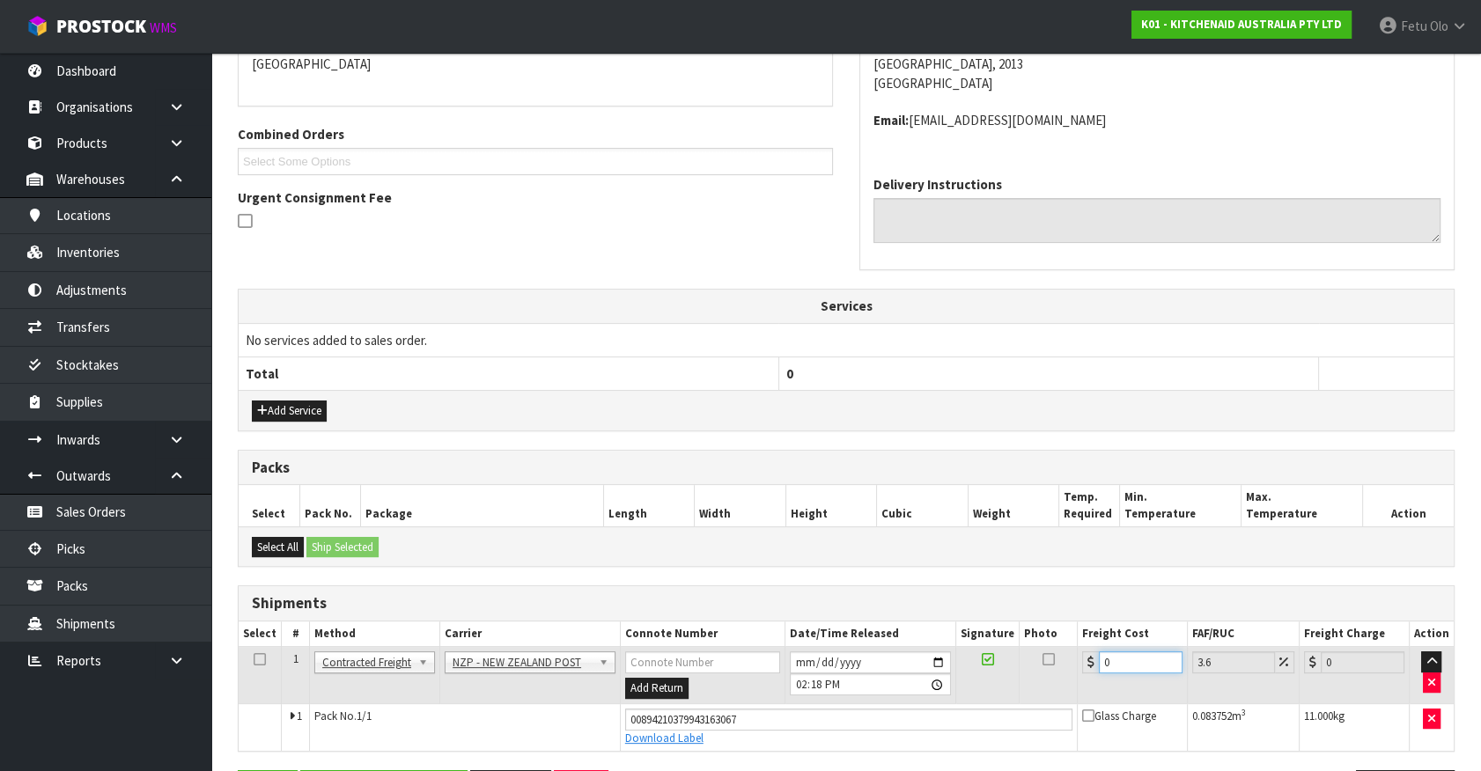
drag, startPoint x: 964, startPoint y: 690, endPoint x: 815, endPoint y: 710, distance: 150.0
click at [815, 710] on tbody "1 Client Local Pickup Customer Local Pickup Company Freight Contracted Freight …" at bounding box center [846, 699] width 1215 height 104
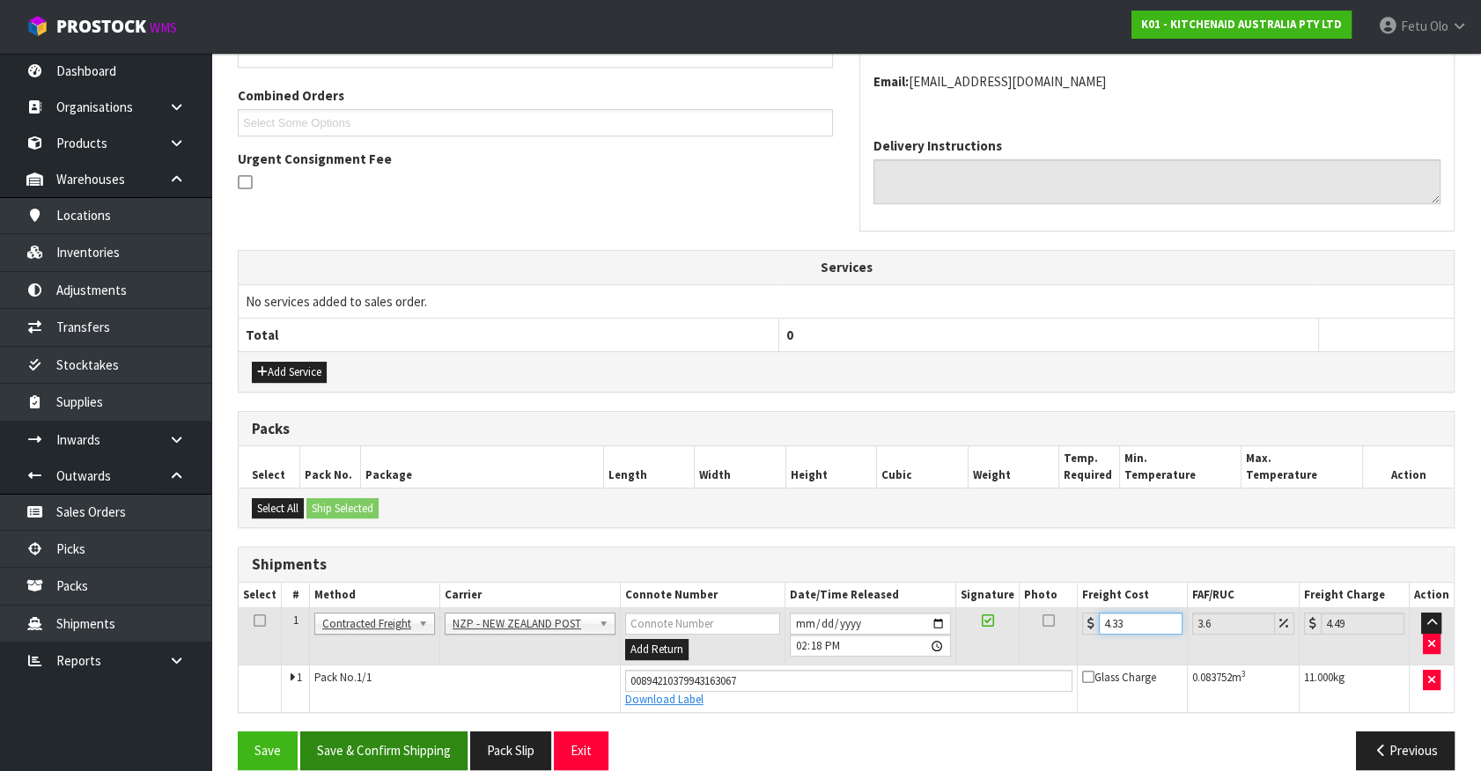
scroll to position [456, 0]
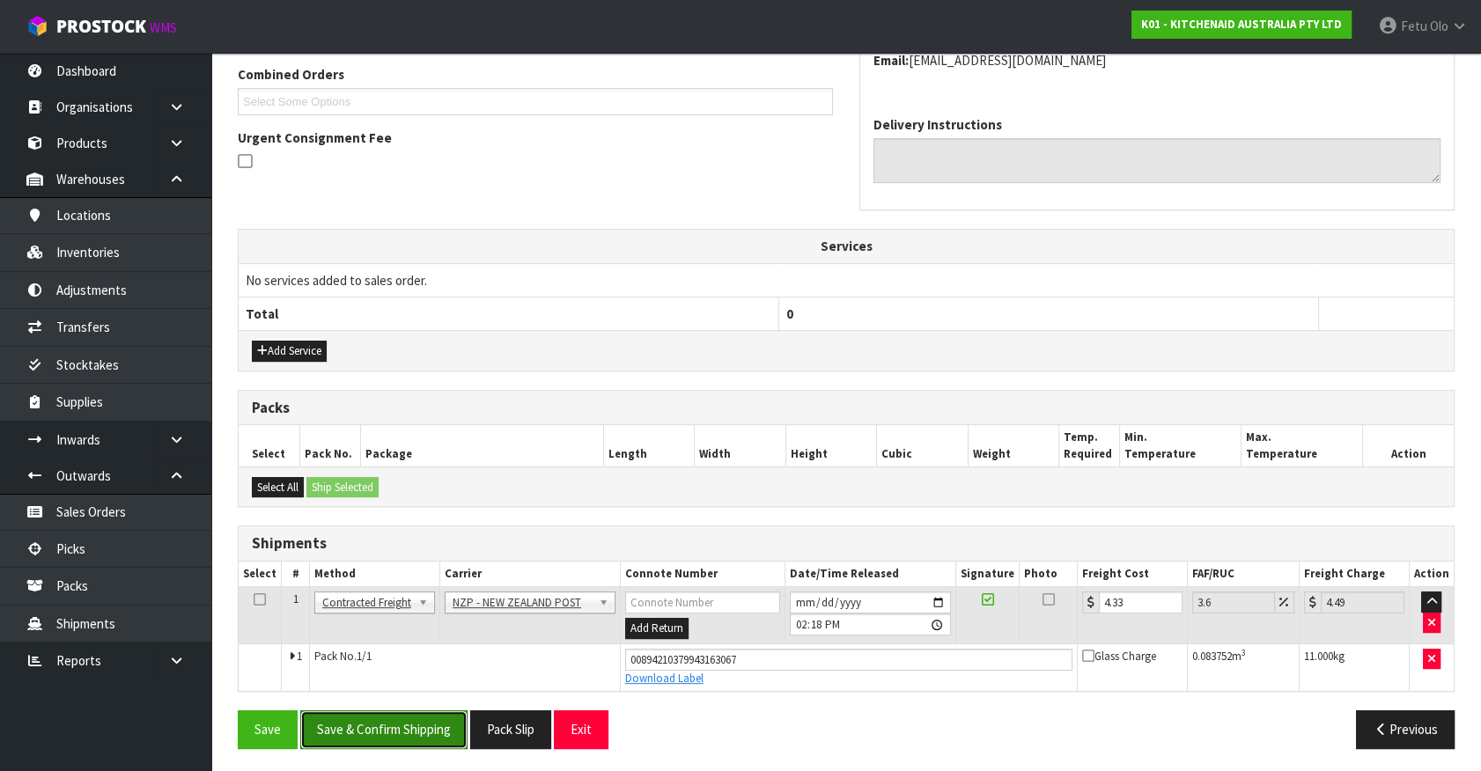
click at [431, 724] on button "Save & Confirm Shipping" at bounding box center [383, 729] width 167 height 38
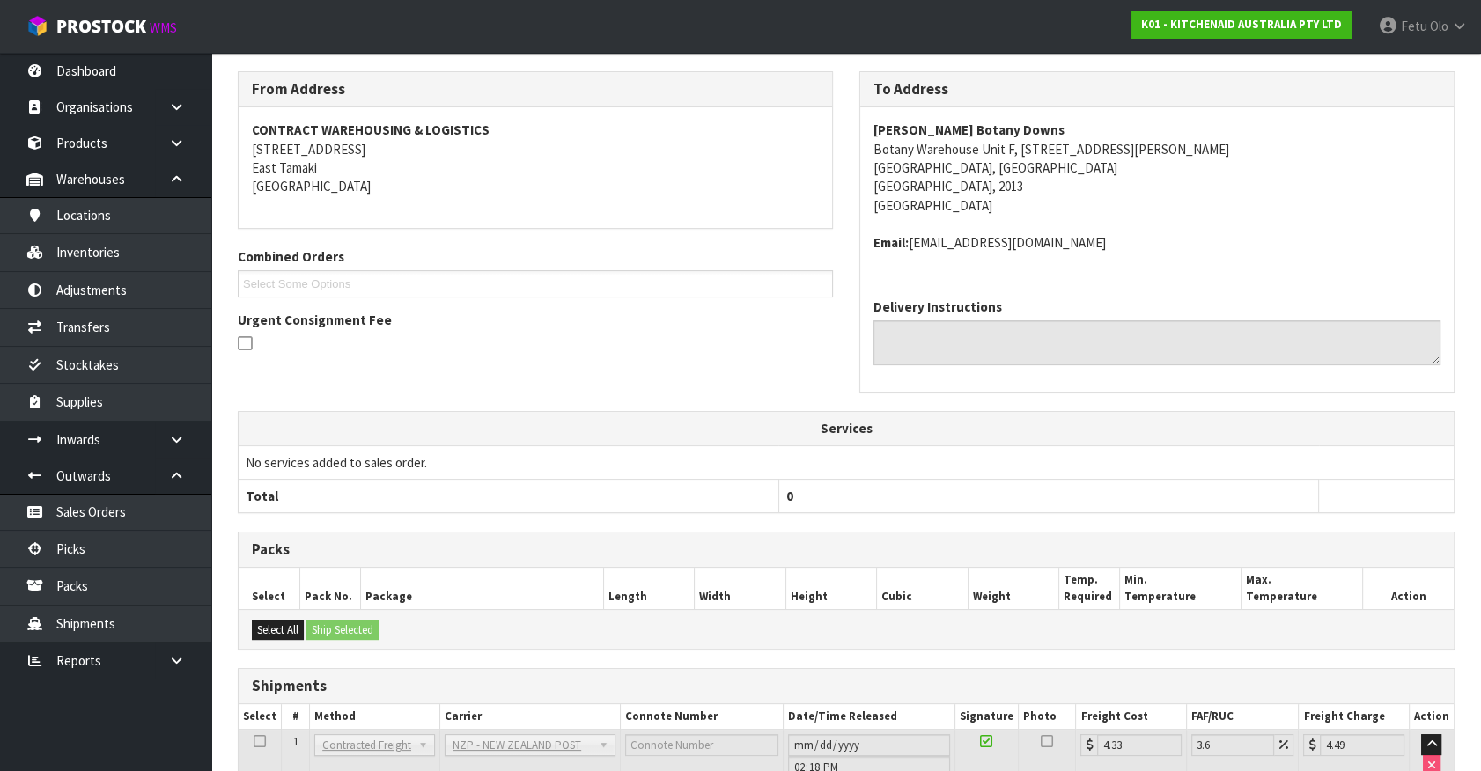
scroll to position [409, 0]
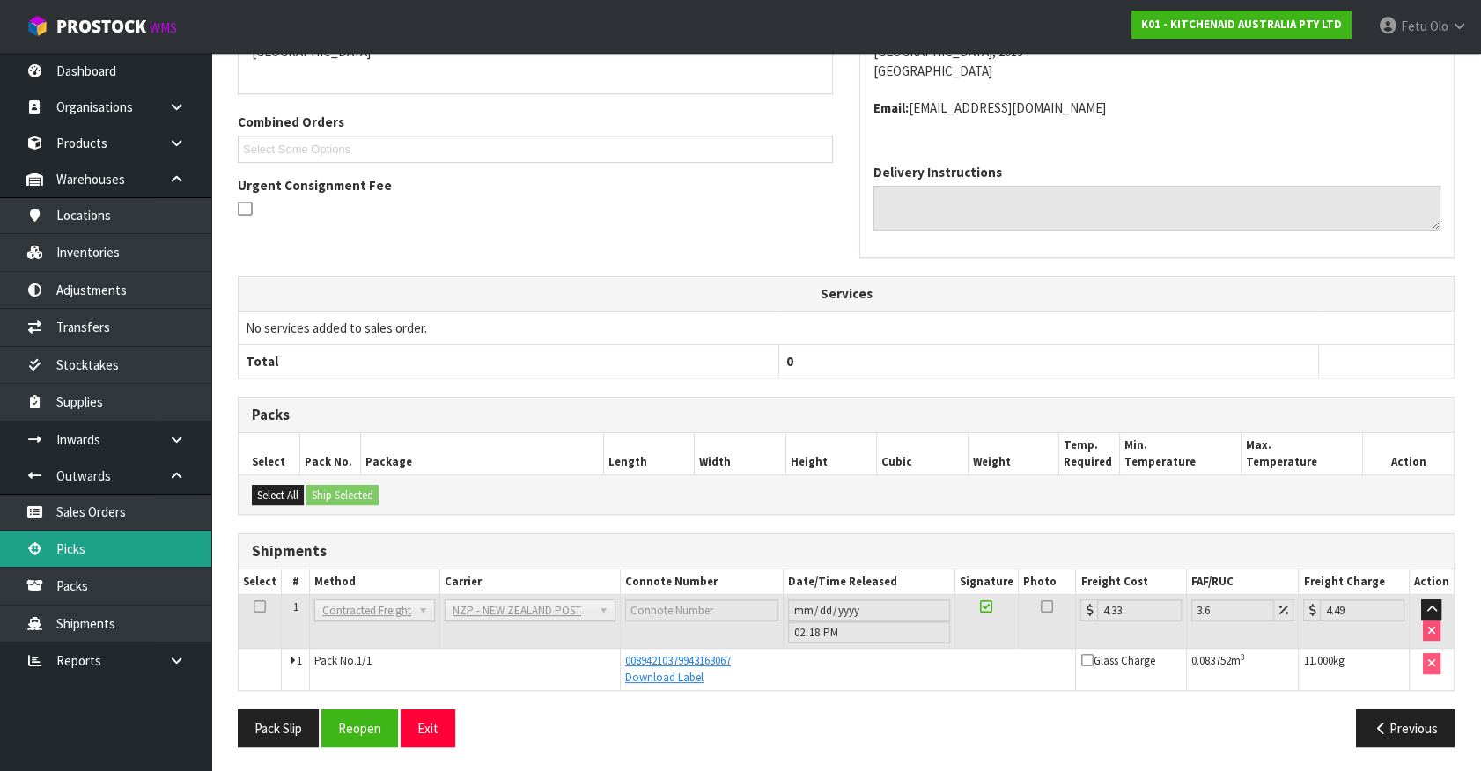
click at [80, 551] on link "Picks" at bounding box center [105, 549] width 211 height 36
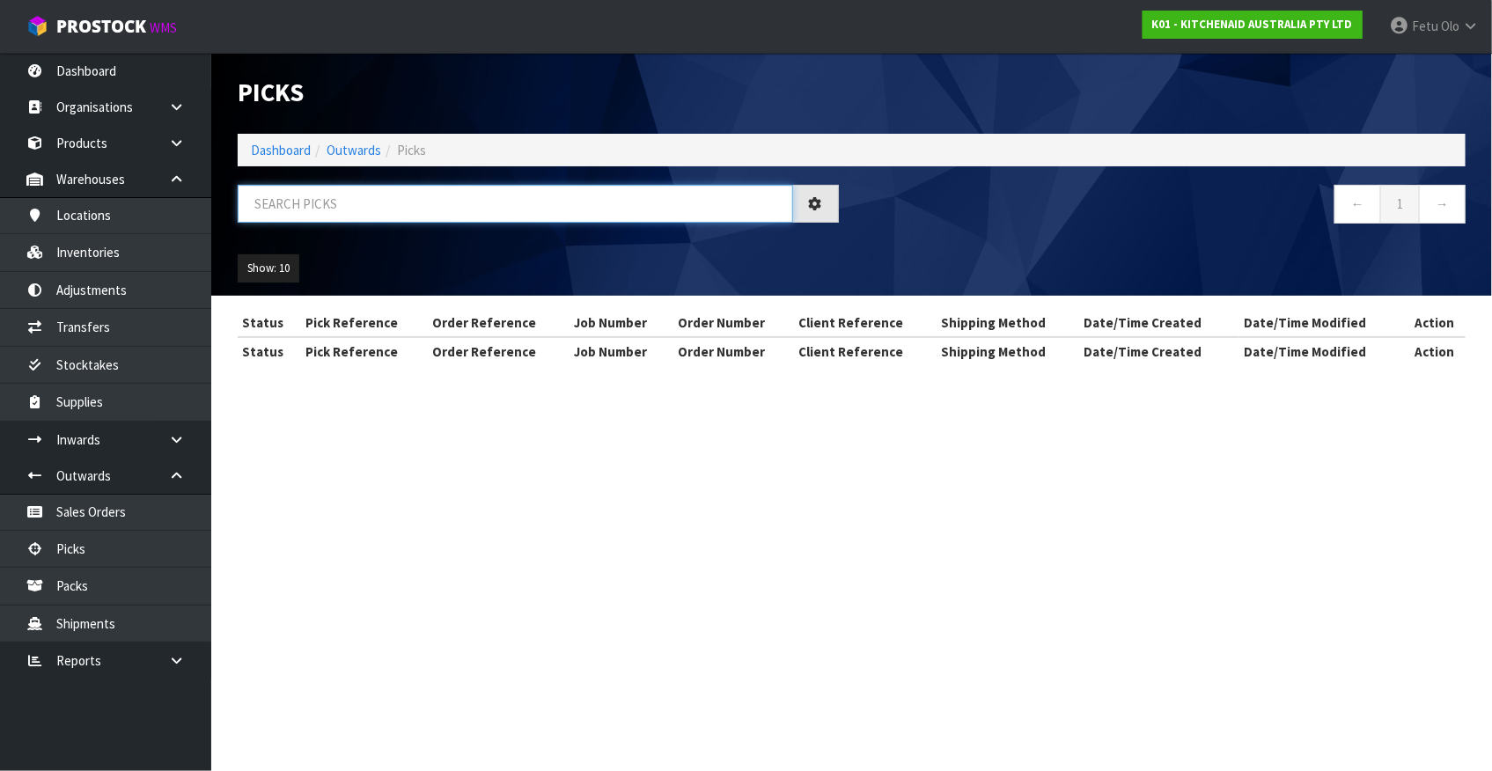
click at [397, 210] on input "text" at bounding box center [516, 204] width 556 height 38
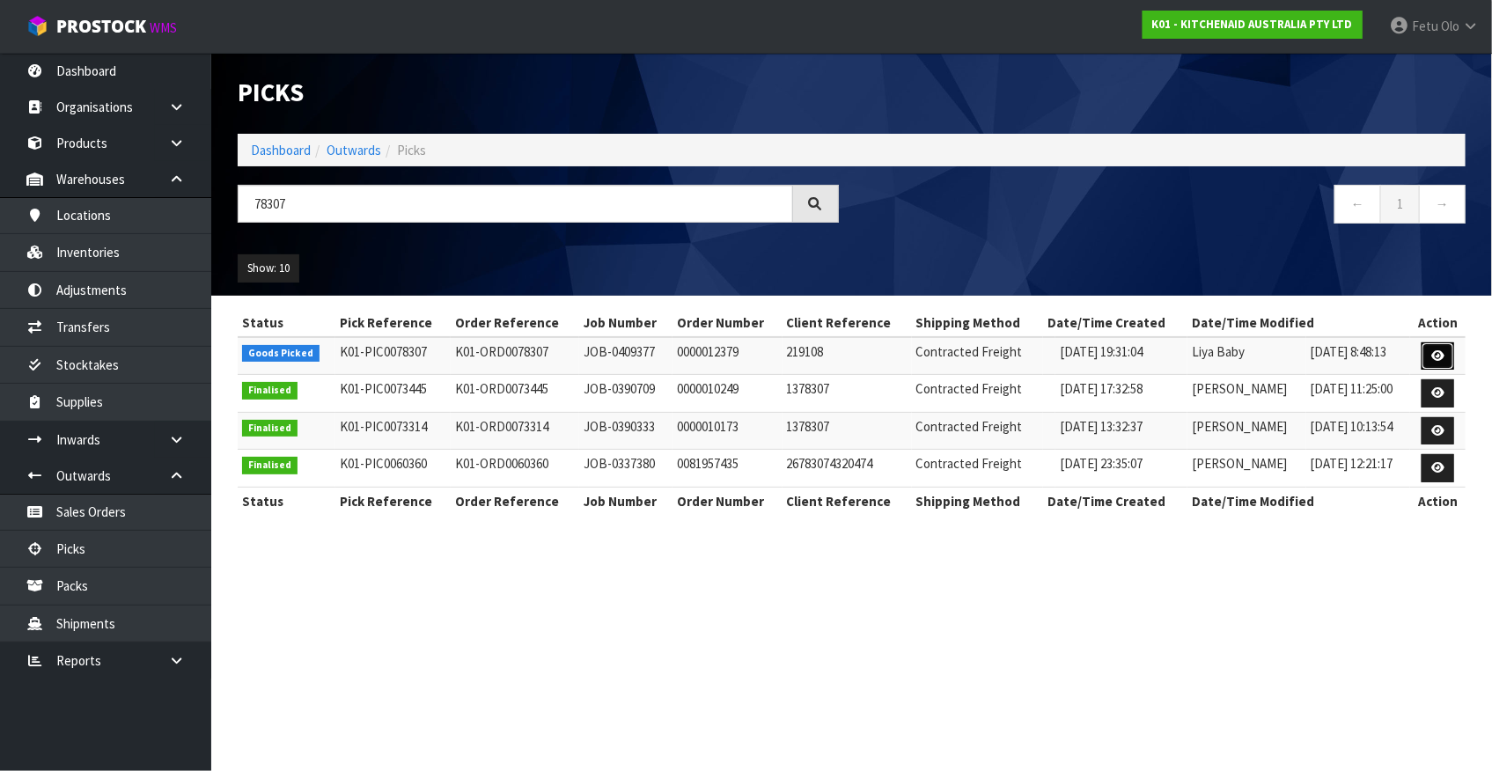
click at [1432, 357] on icon at bounding box center [1438, 355] width 13 height 11
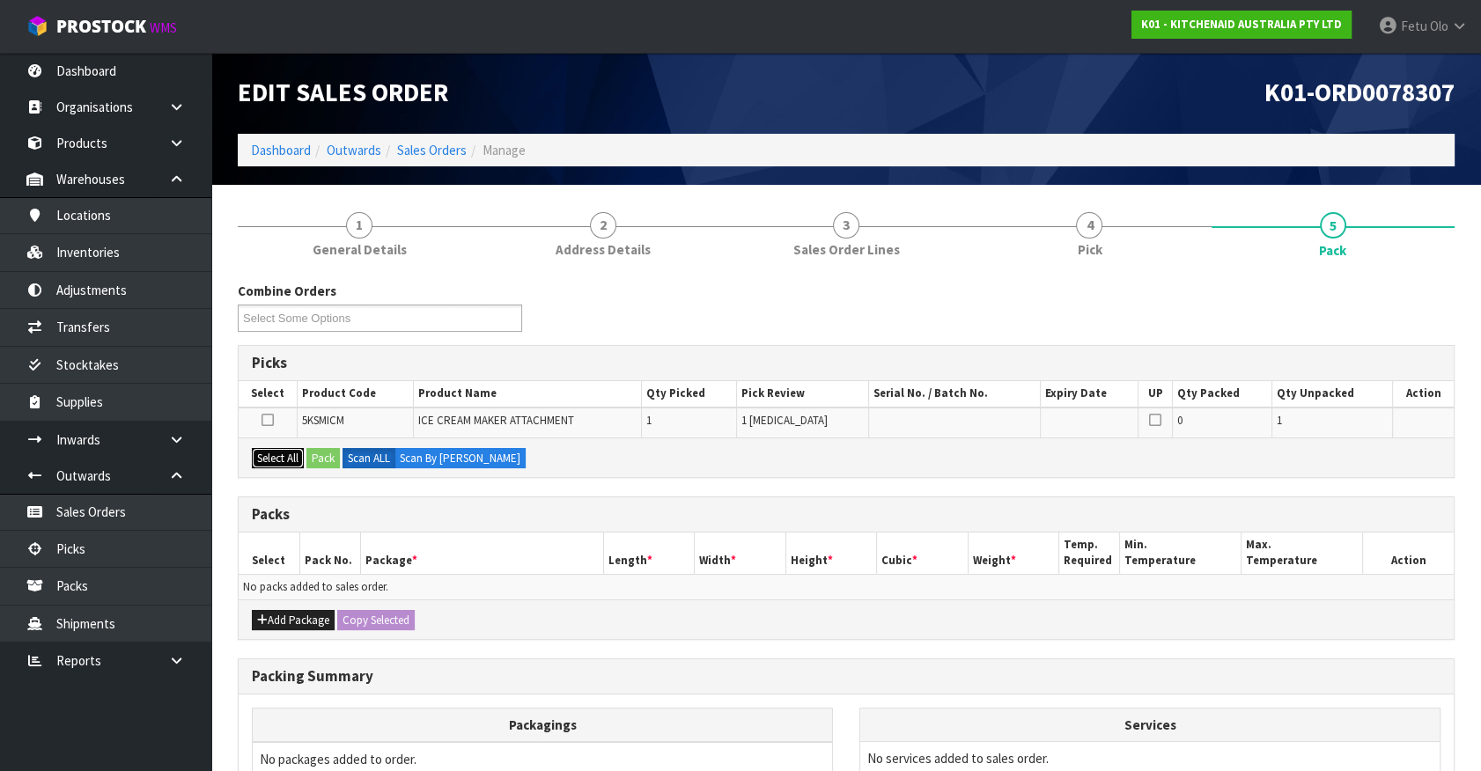
drag, startPoint x: 268, startPoint y: 465, endPoint x: 276, endPoint y: 462, distance: 9.2
click at [268, 464] on button "Select All" at bounding box center [278, 458] width 52 height 21
click at [298, 460] on button "Select All" at bounding box center [278, 458] width 52 height 21
click at [326, 461] on button "Pack" at bounding box center [322, 458] width 33 height 21
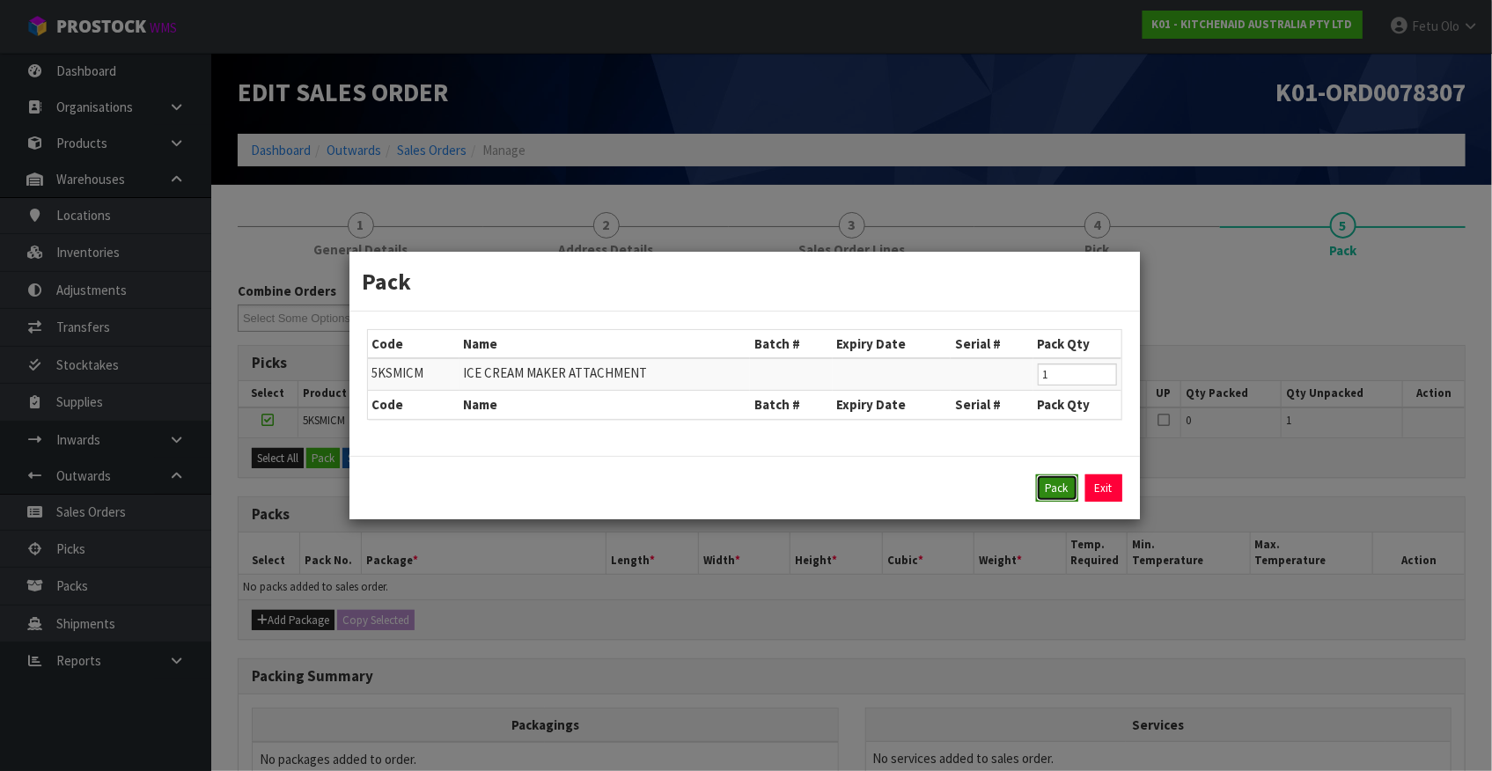
click at [1037, 494] on button "Pack" at bounding box center [1057, 489] width 42 height 28
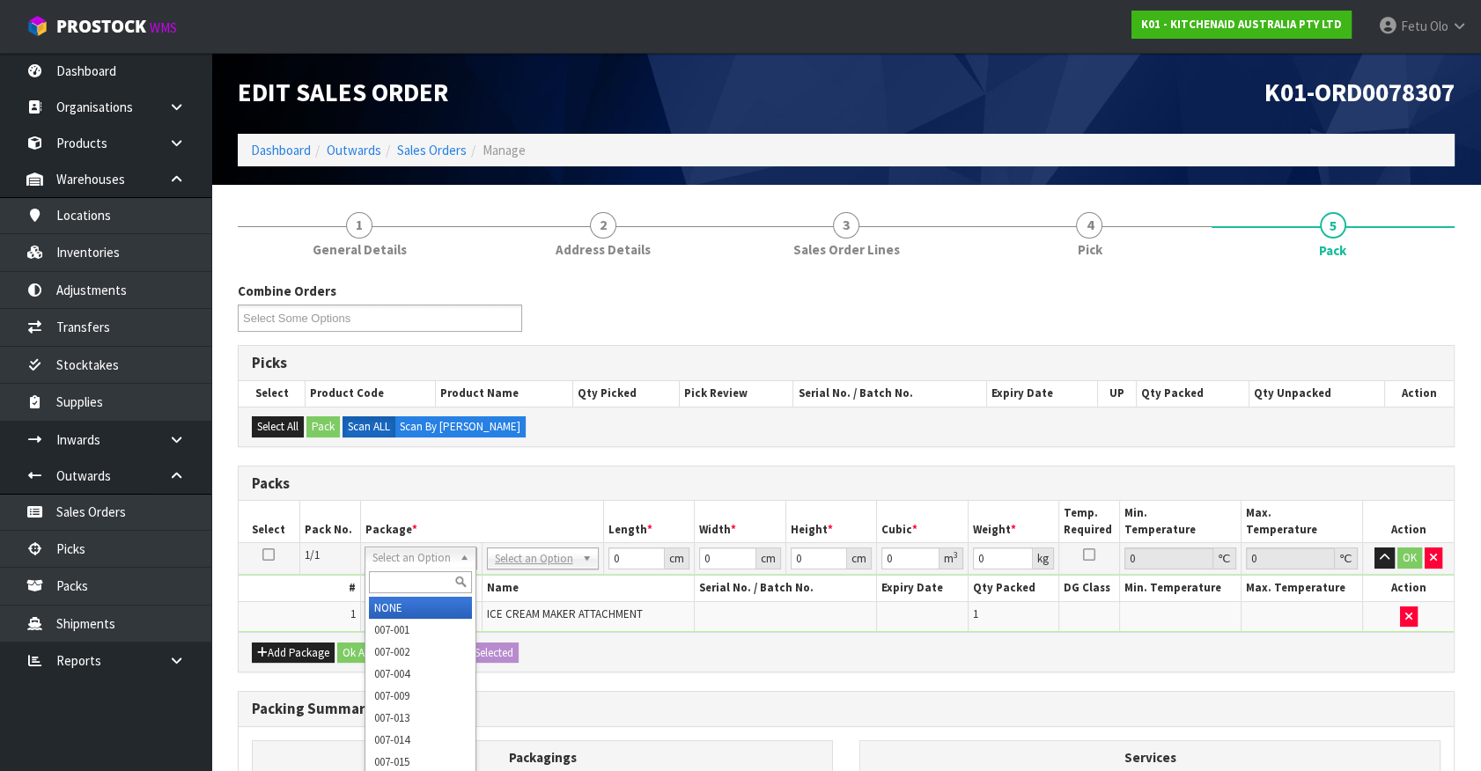
drag, startPoint x: 423, startPoint y: 561, endPoint x: 411, endPoint y: 588, distance: 29.6
click at [409, 584] on input "text" at bounding box center [420, 582] width 103 height 22
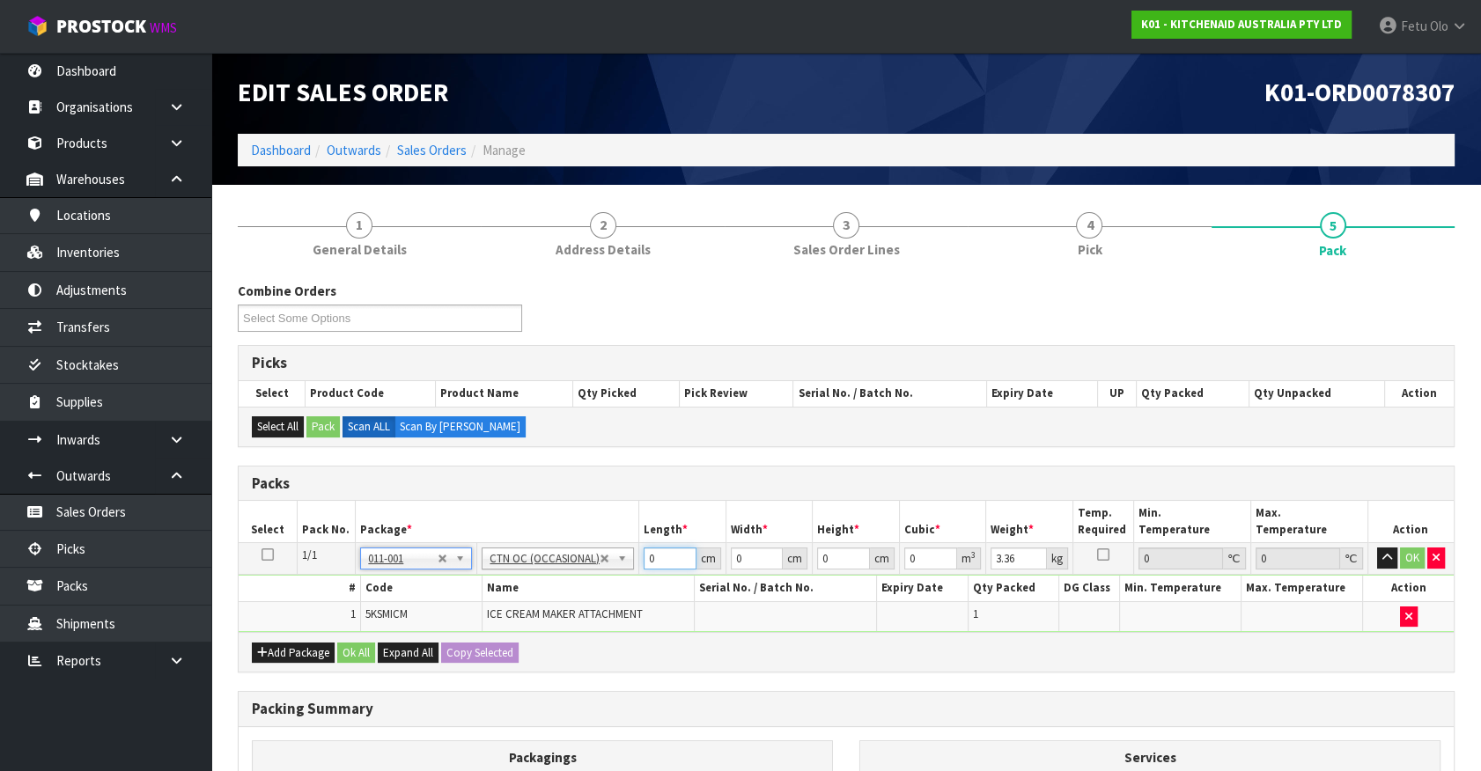
drag, startPoint x: 634, startPoint y: 572, endPoint x: 534, endPoint y: 614, distance: 108.6
click at [534, 614] on tbody "1/1 NONE 007-001 007-002 007-004 007-009 007-013 007-014 007-015 007-017 007-01…" at bounding box center [846, 587] width 1215 height 89
click button "OK" at bounding box center [1412, 558] width 25 height 21
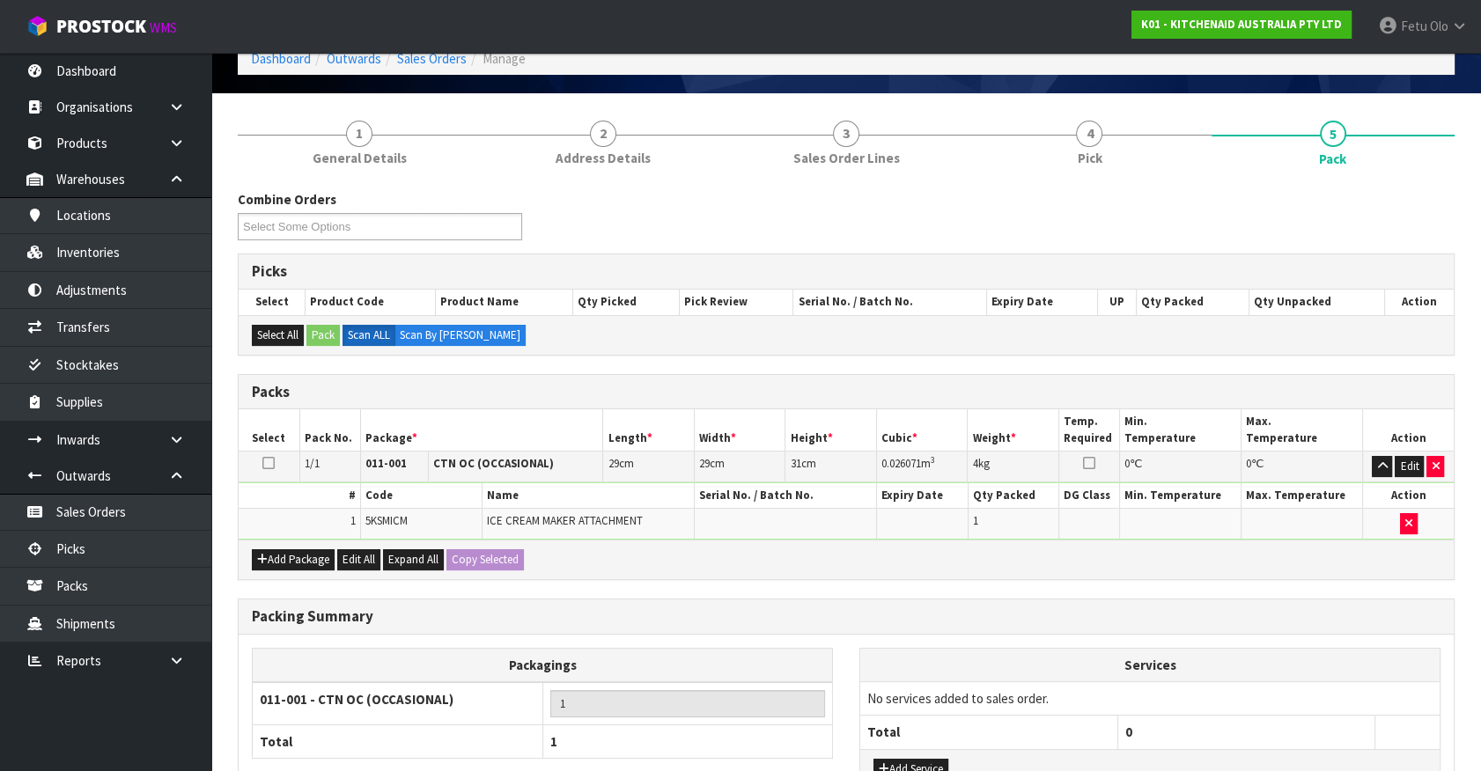
scroll to position [230, 0]
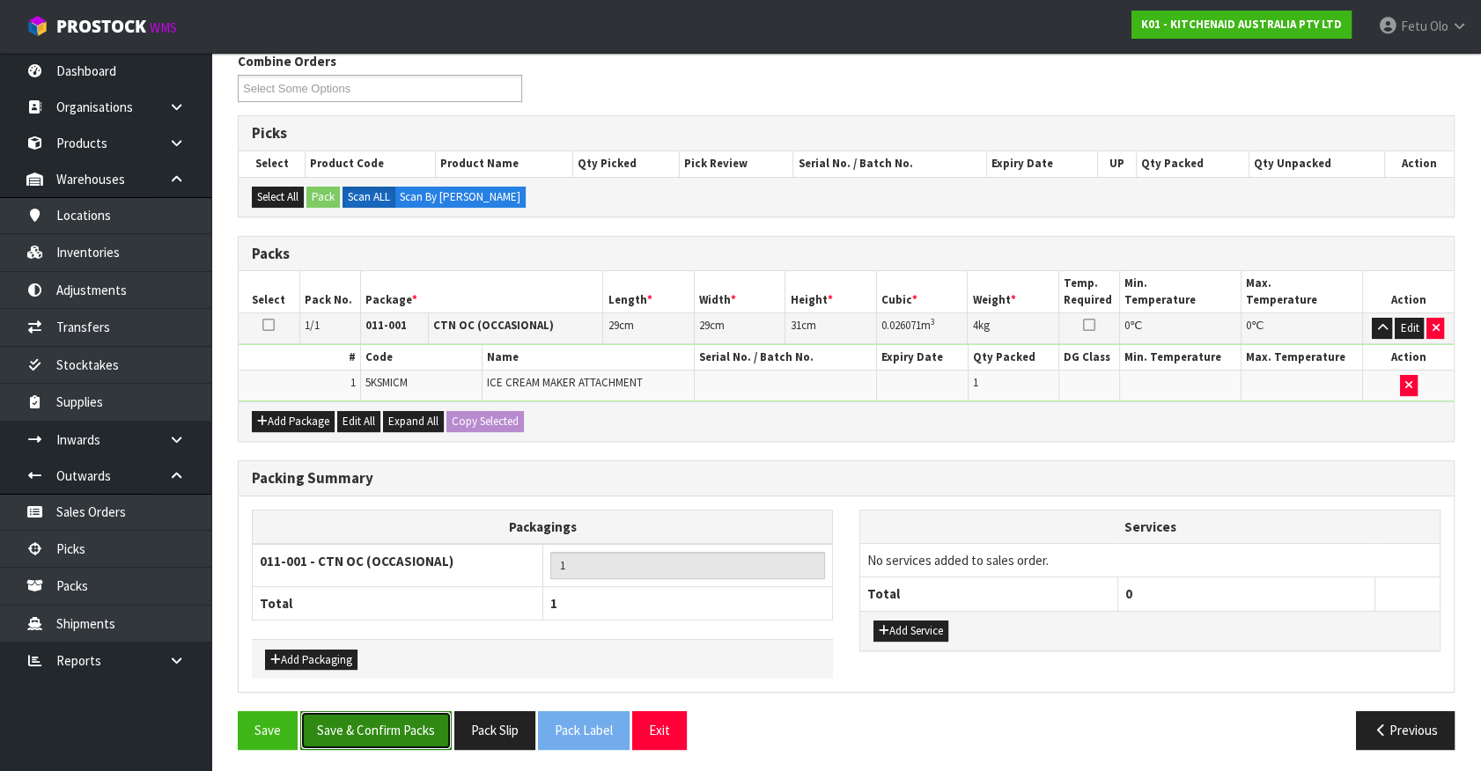
click at [414, 741] on button "Save & Confirm Packs" at bounding box center [375, 730] width 151 height 38
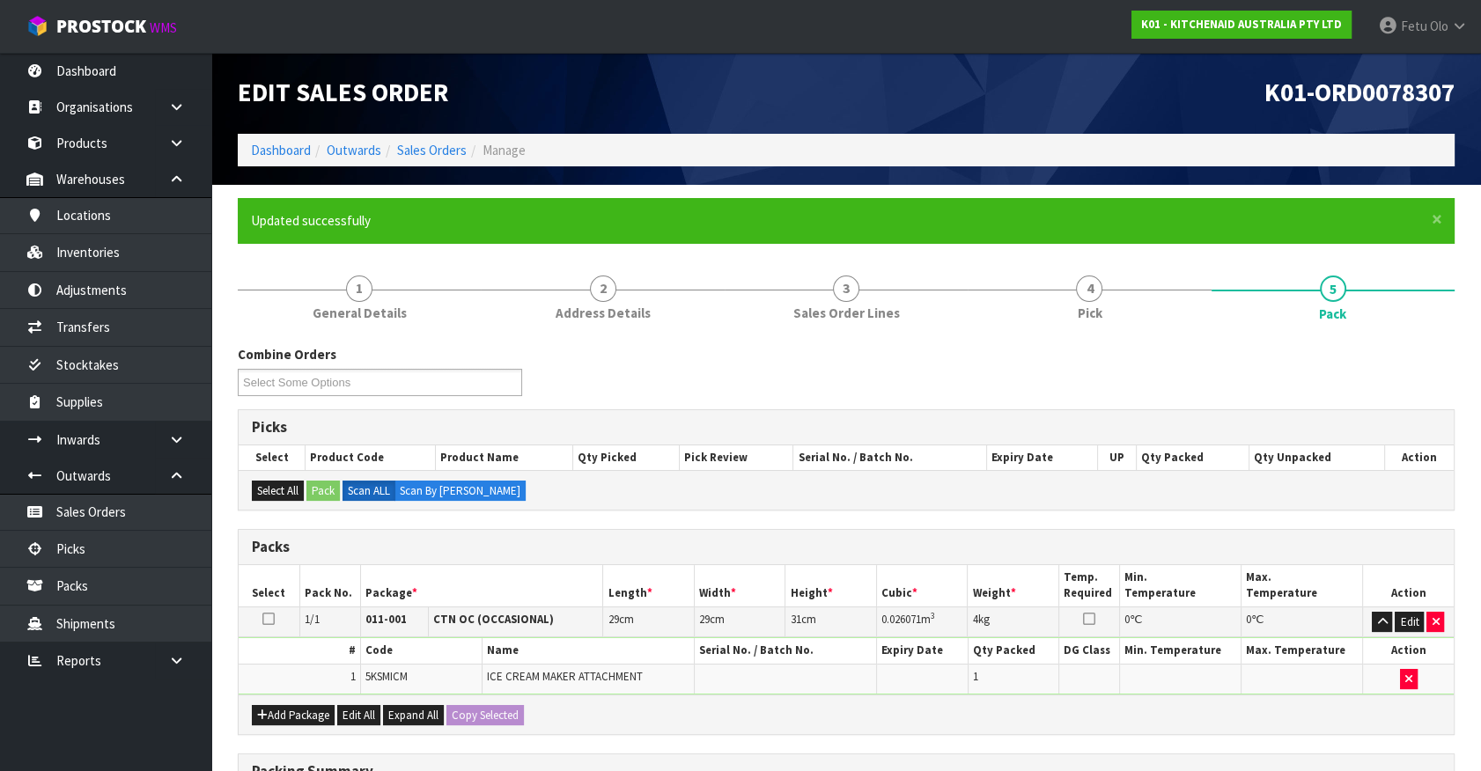
scroll to position [198, 0]
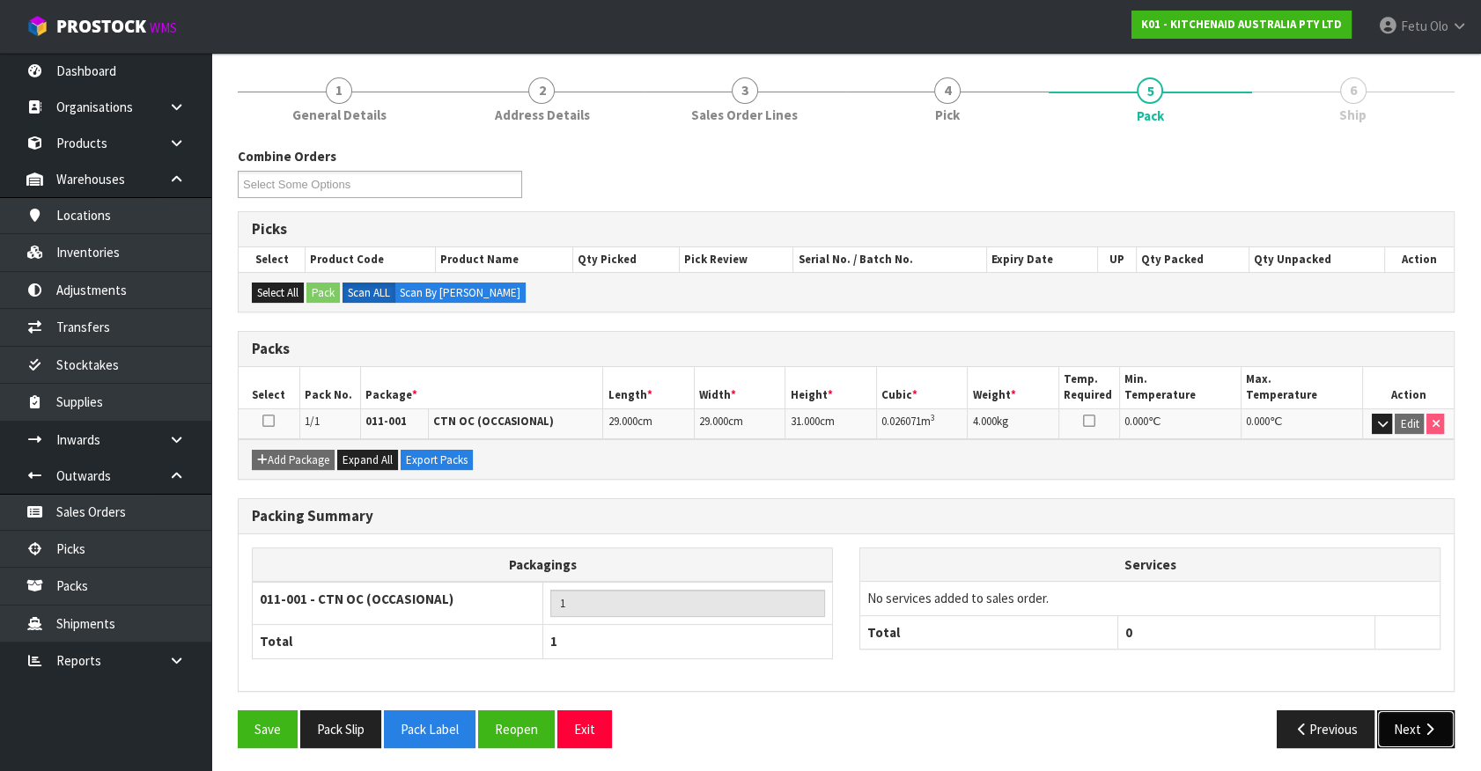
click at [1412, 718] on button "Next" at bounding box center [1415, 729] width 77 height 38
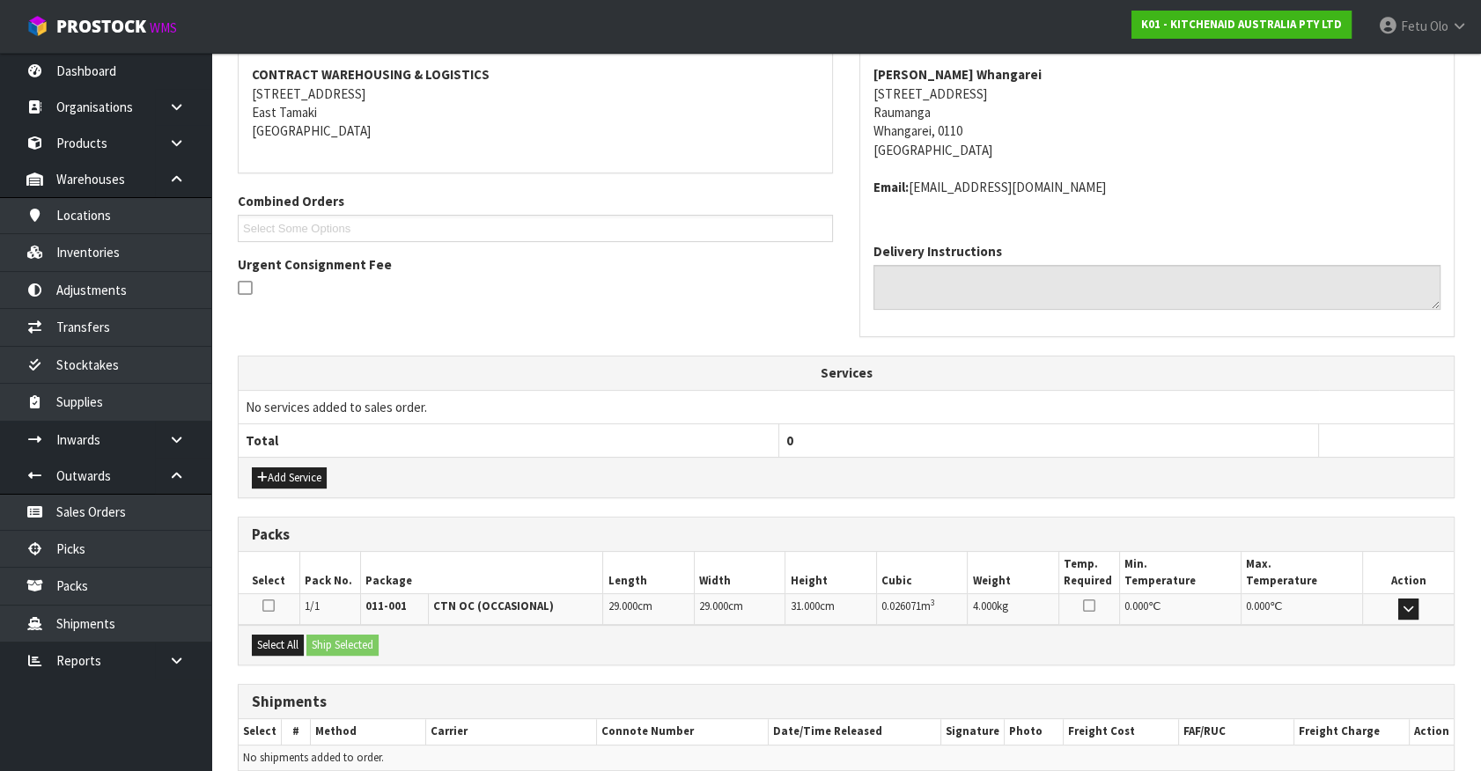
scroll to position [409, 0]
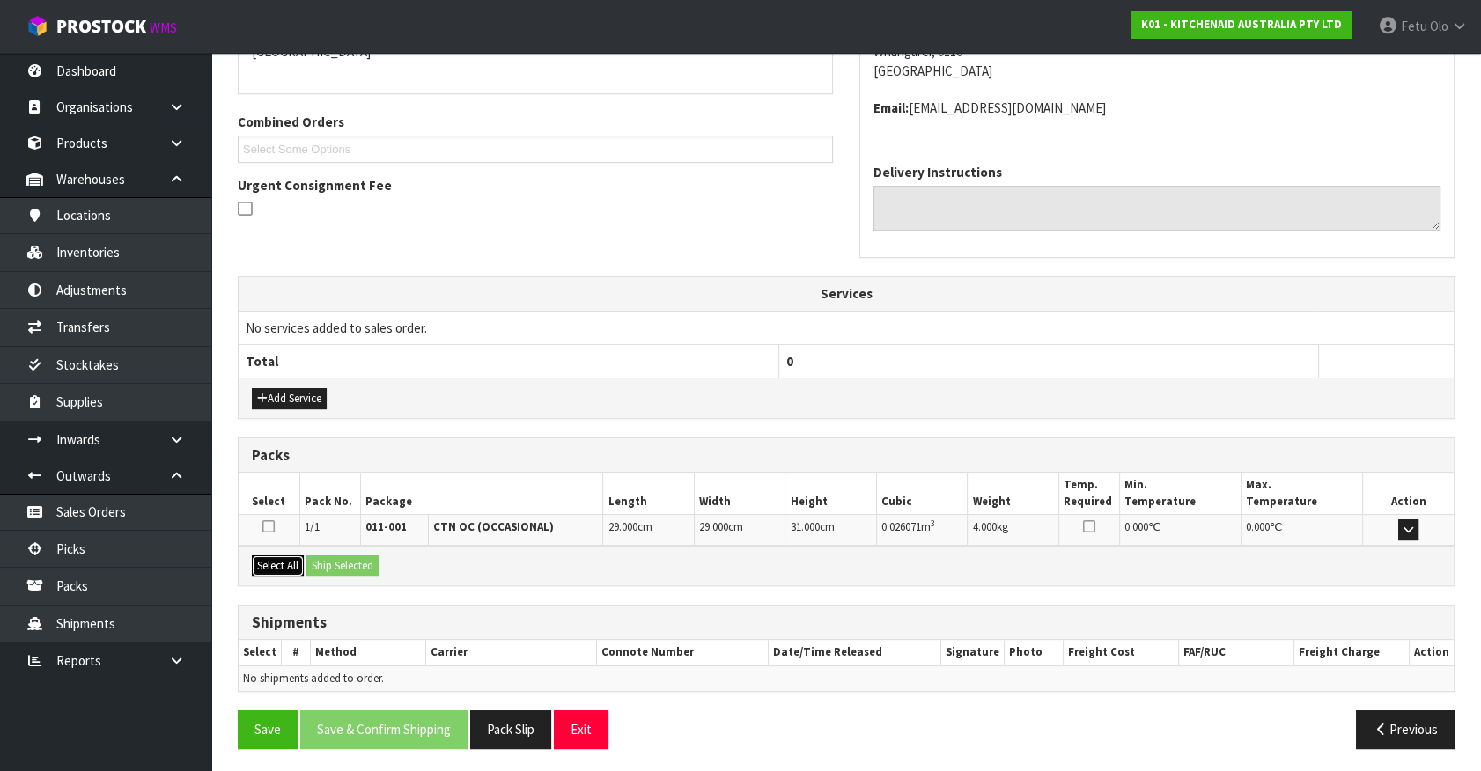
drag, startPoint x: 274, startPoint y: 556, endPoint x: 352, endPoint y: 563, distance: 78.7
click at [282, 556] on button "Select All" at bounding box center [278, 566] width 52 height 21
click at [352, 563] on button "Ship Selected" at bounding box center [342, 566] width 72 height 21
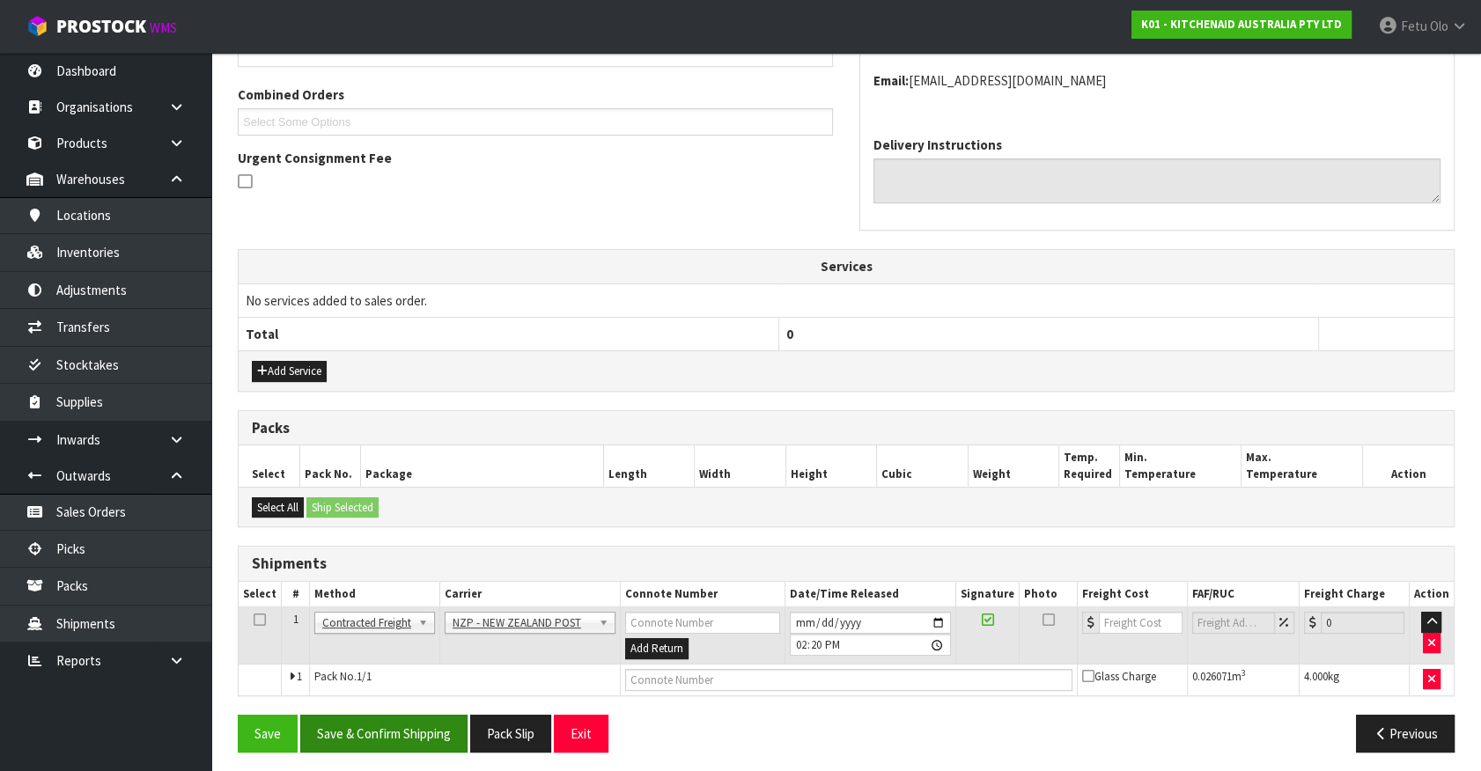
scroll to position [440, 0]
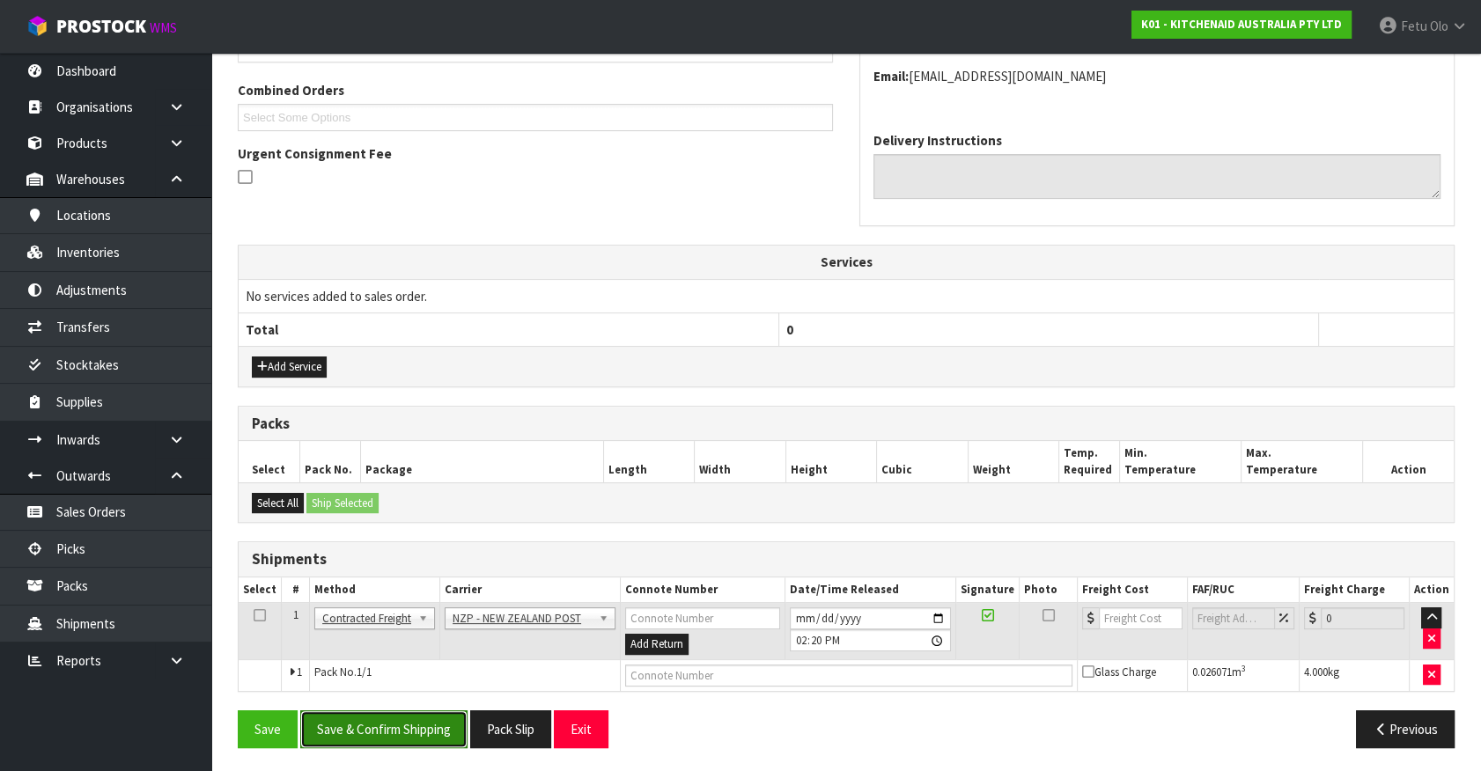
click at [433, 728] on button "Save & Confirm Shipping" at bounding box center [383, 729] width 167 height 38
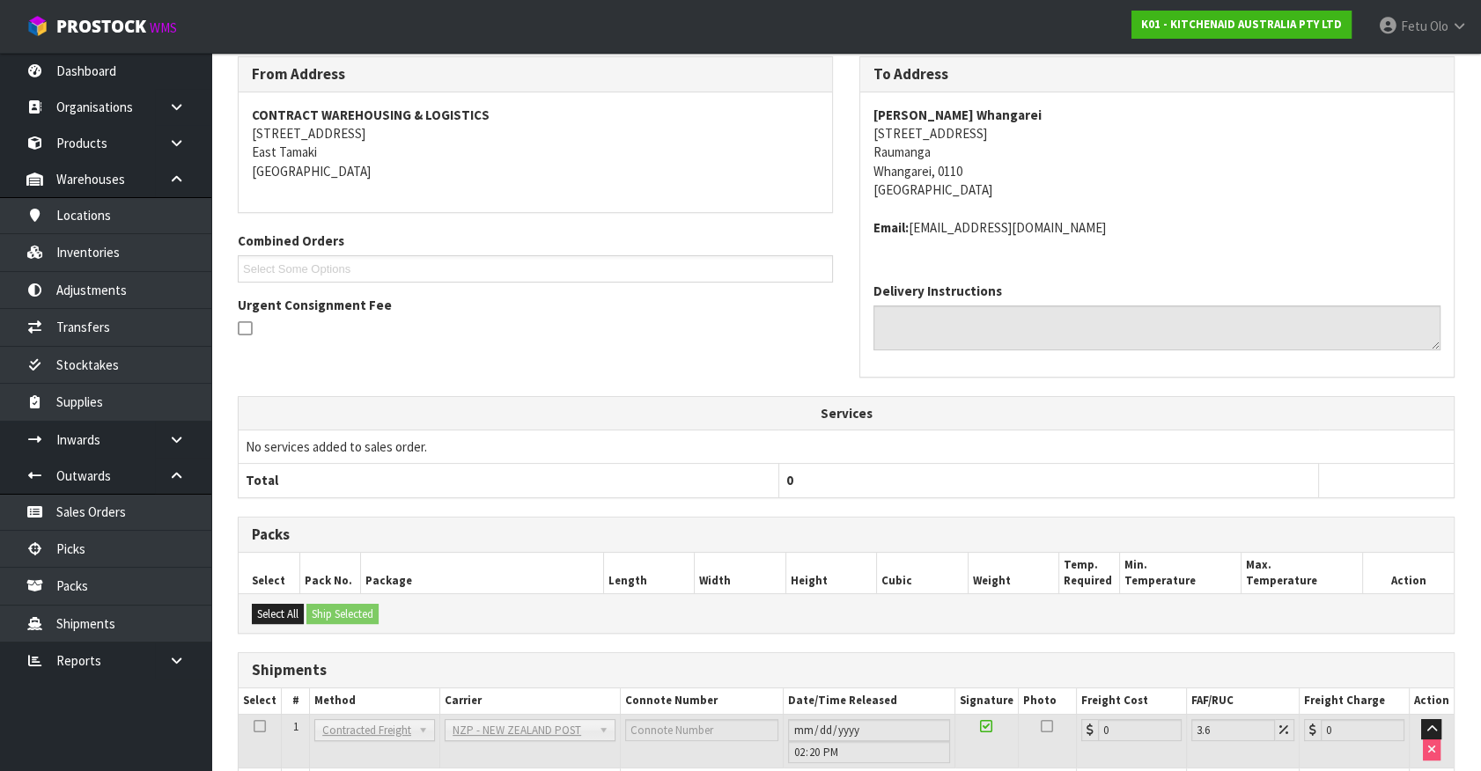
scroll to position [415, 0]
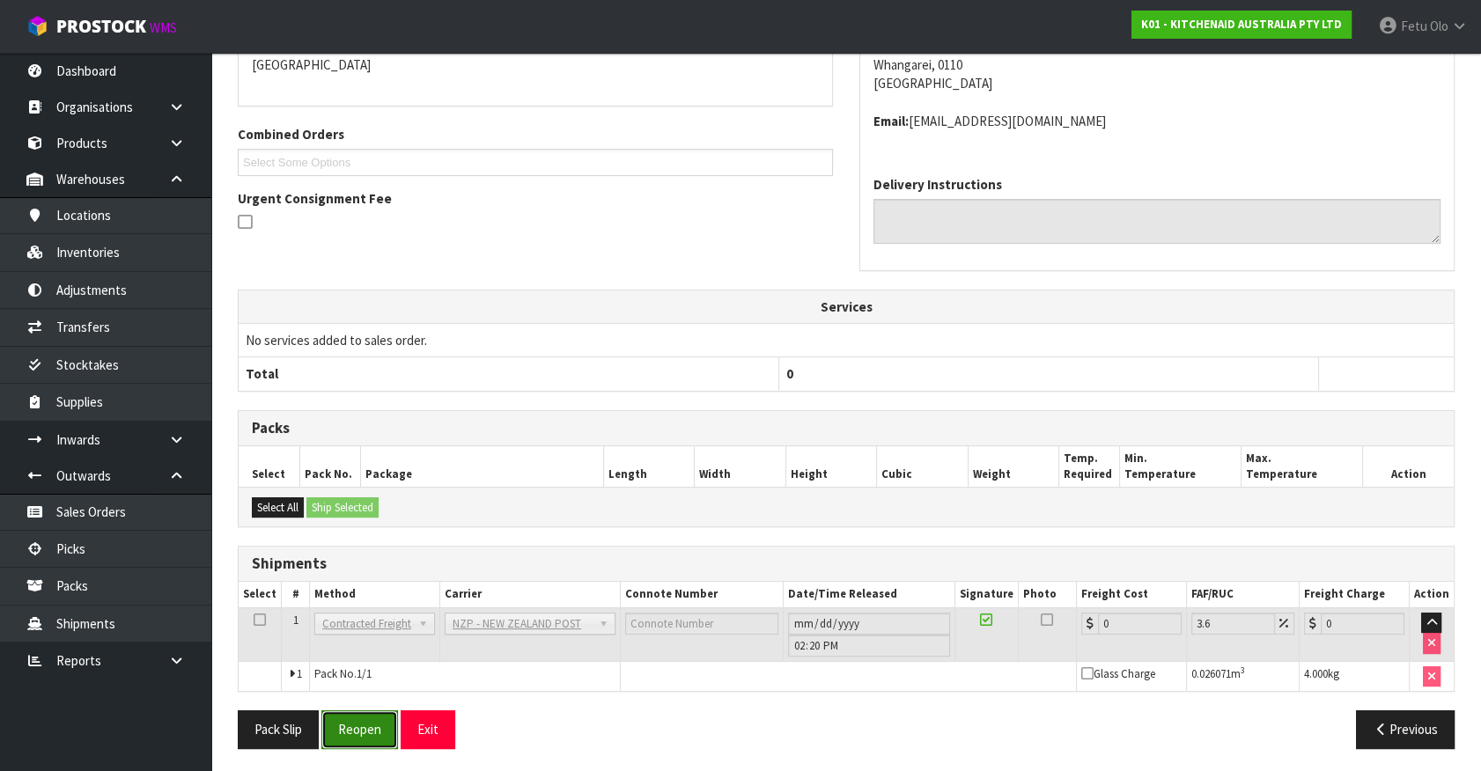
drag, startPoint x: 356, startPoint y: 731, endPoint x: 364, endPoint y: 727, distance: 9.5
click at [357, 731] on button "Reopen" at bounding box center [359, 729] width 77 height 38
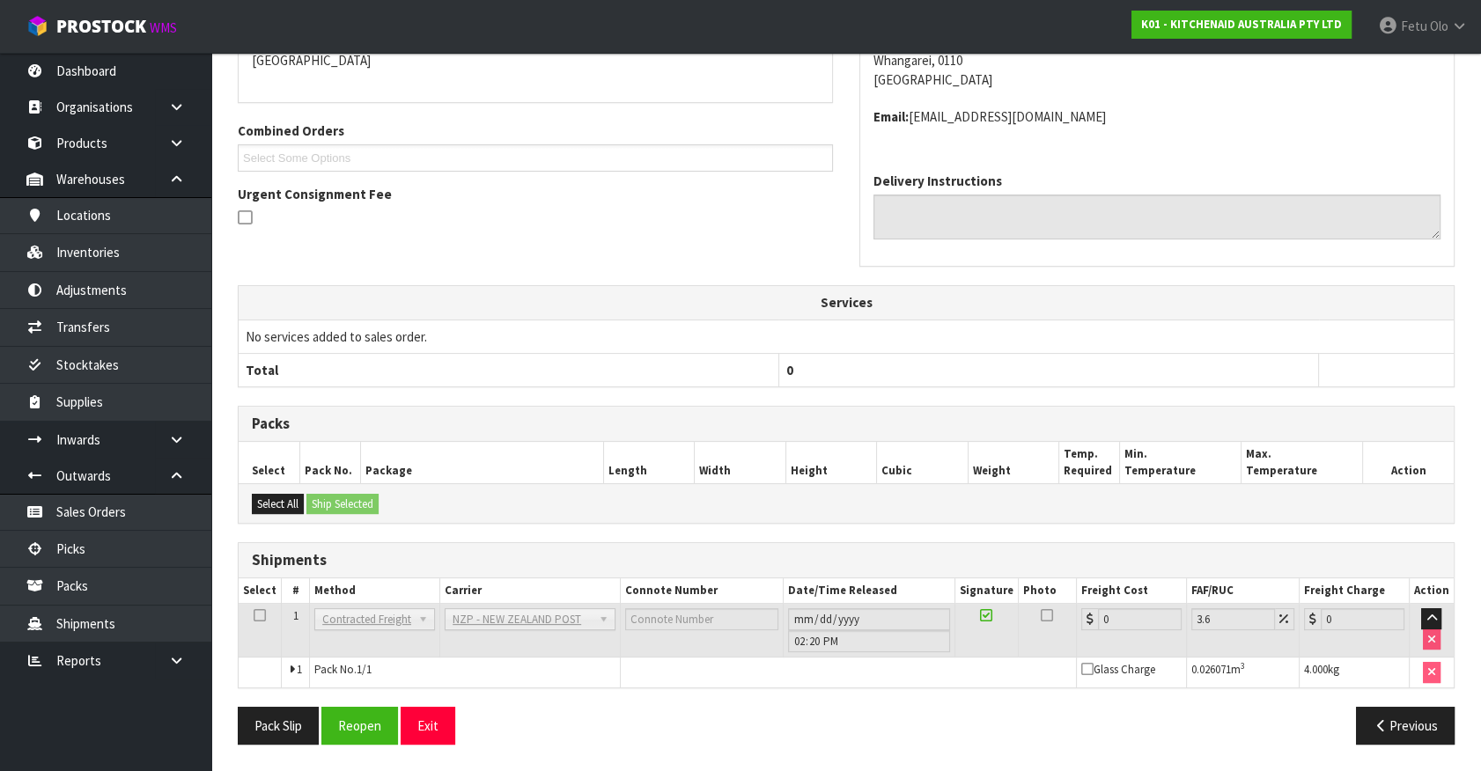
scroll to position [396, 0]
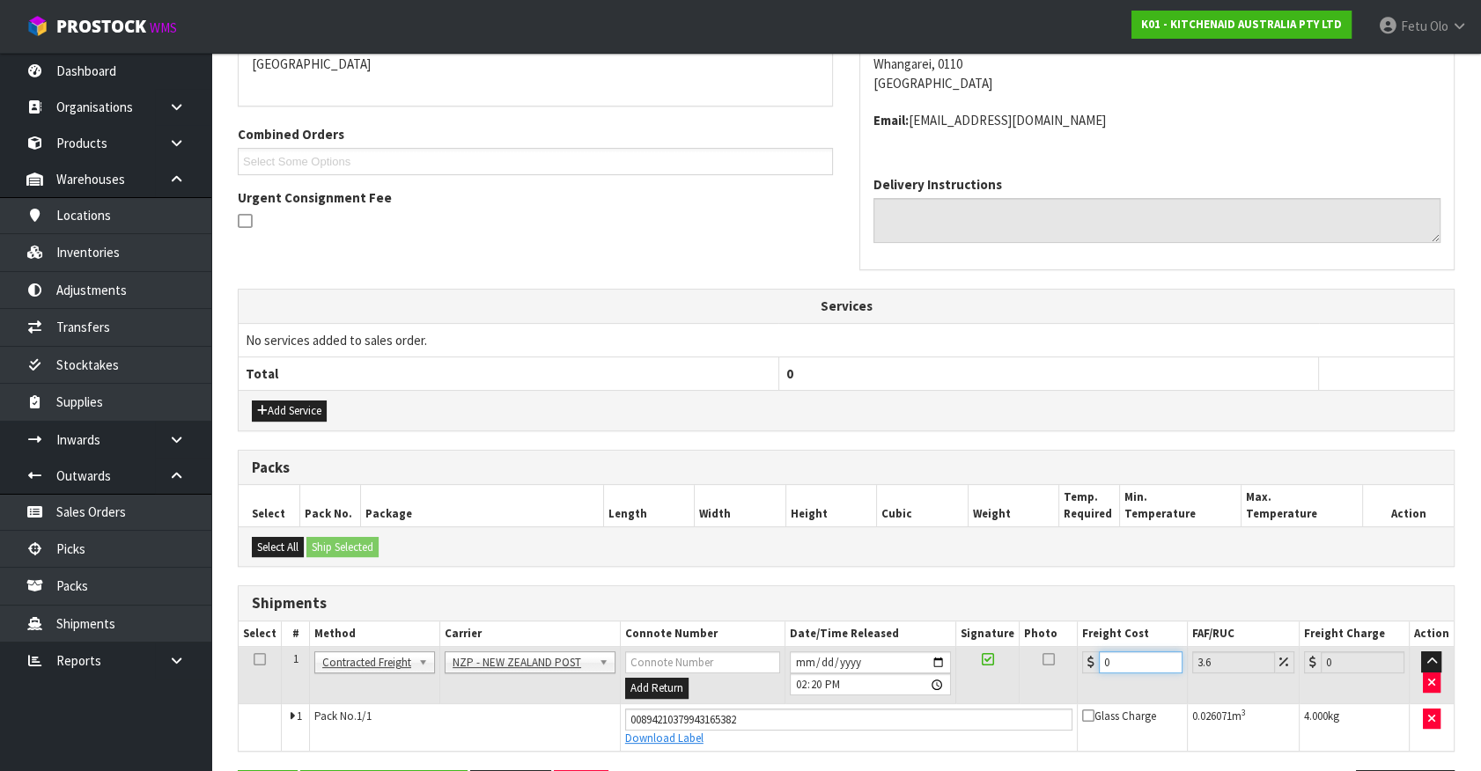
drag, startPoint x: 1144, startPoint y: 663, endPoint x: 824, endPoint y: 762, distance: 334.7
click at [824, 762] on div "From Address CONTRACT WAREHOUSING & LOGISTICS [STREET_ADDRESS] Combined Orders …" at bounding box center [846, 385] width 1217 height 872
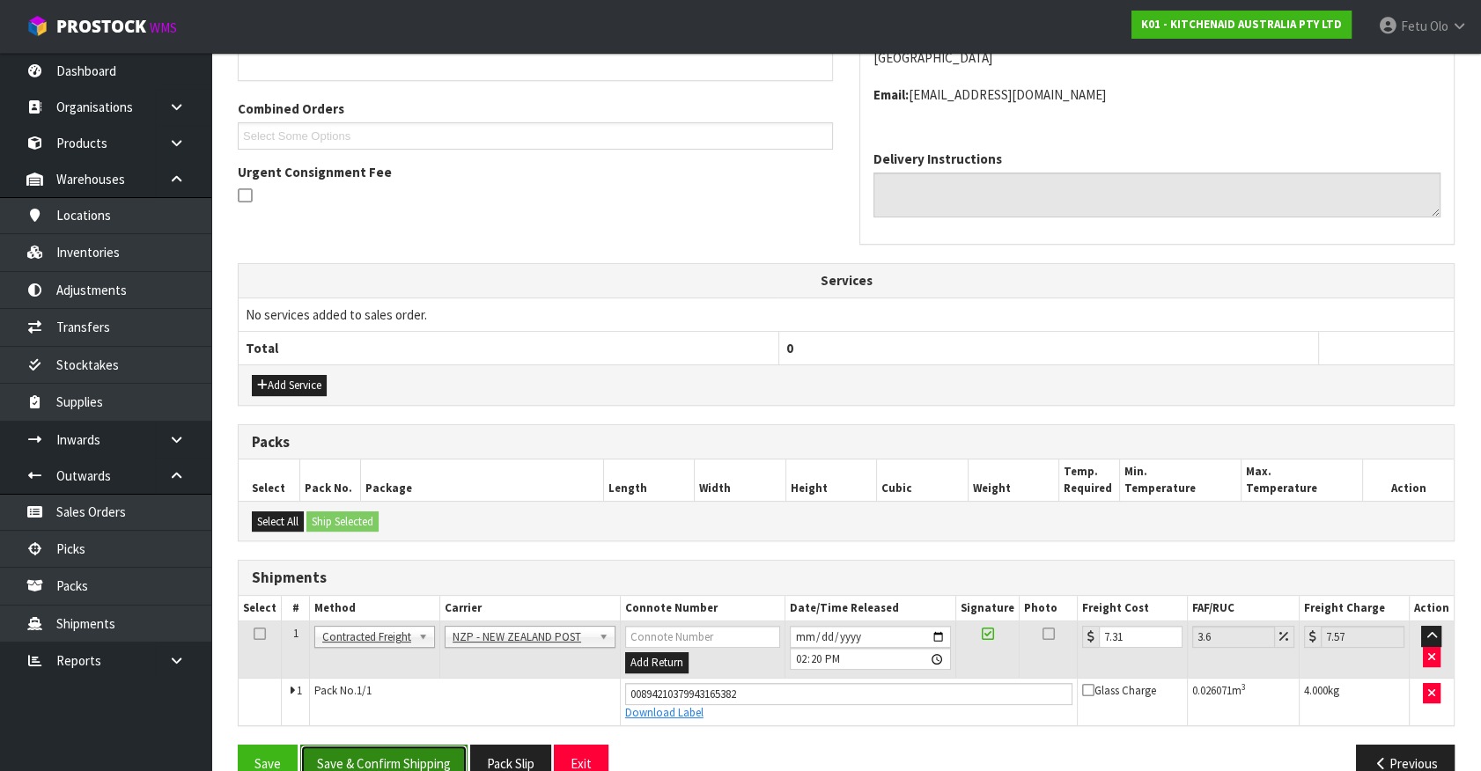
click at [367, 763] on button "Save & Confirm Shipping" at bounding box center [383, 764] width 167 height 38
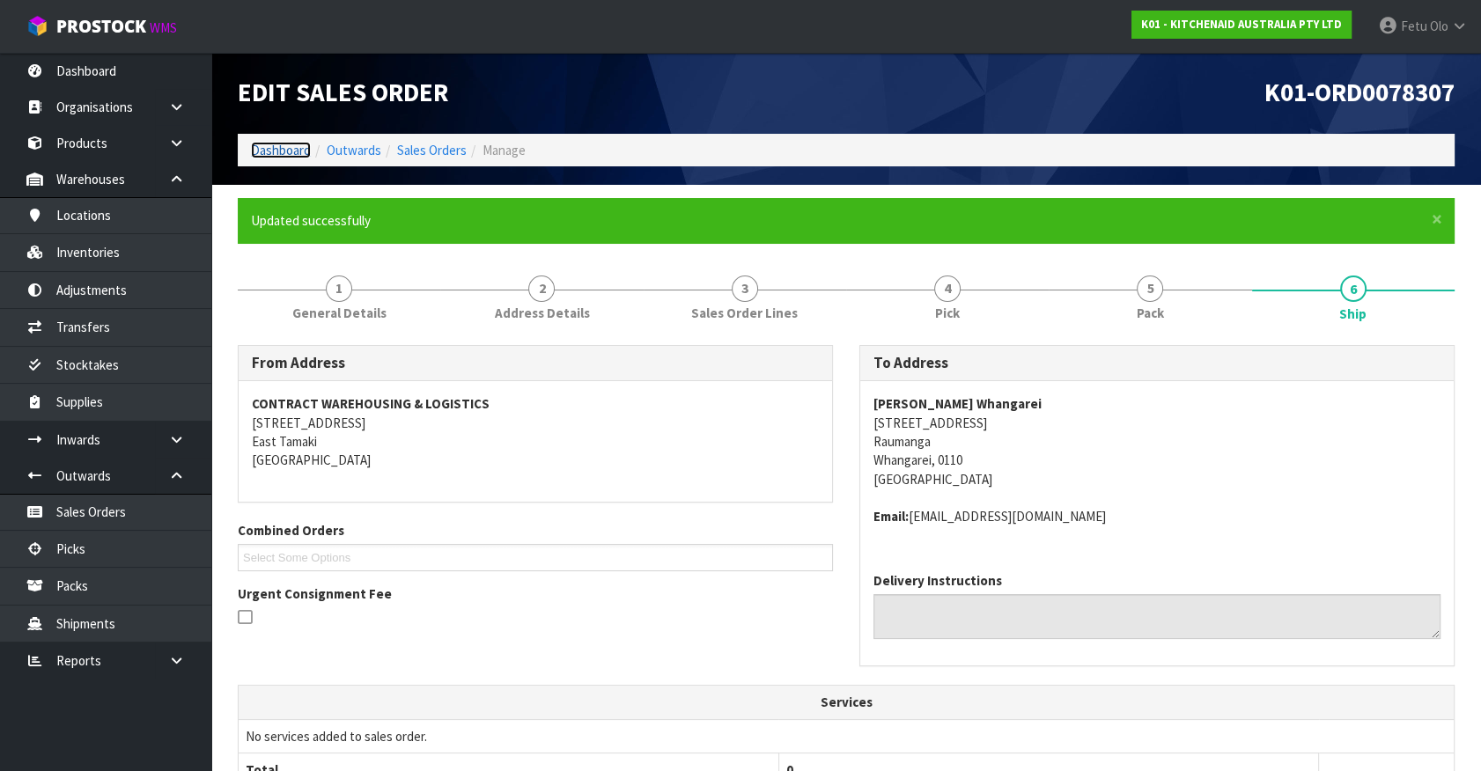
click at [273, 153] on link "Dashboard" at bounding box center [281, 150] width 60 height 17
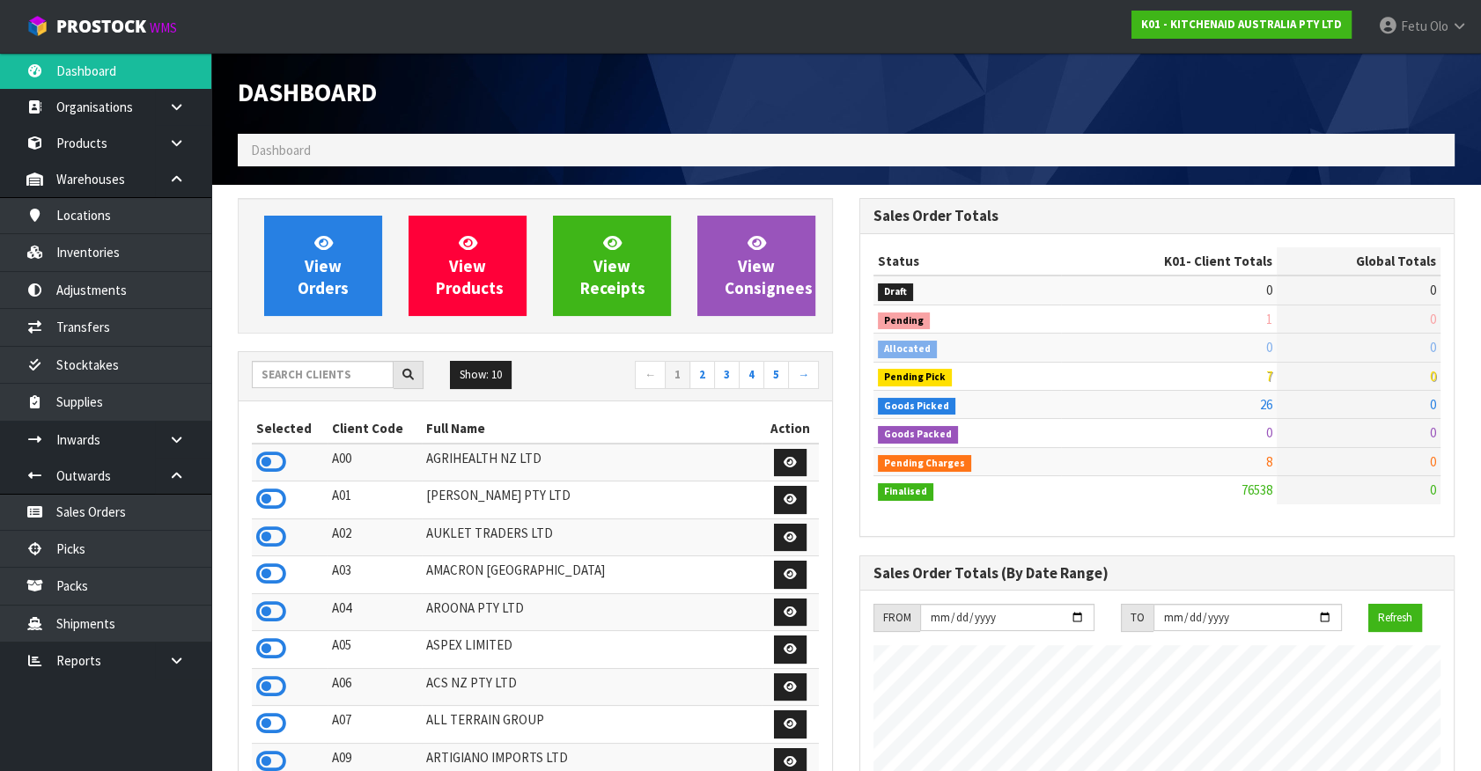
scroll to position [1331, 621]
click at [1266, 378] on span "7" at bounding box center [1269, 376] width 6 height 17
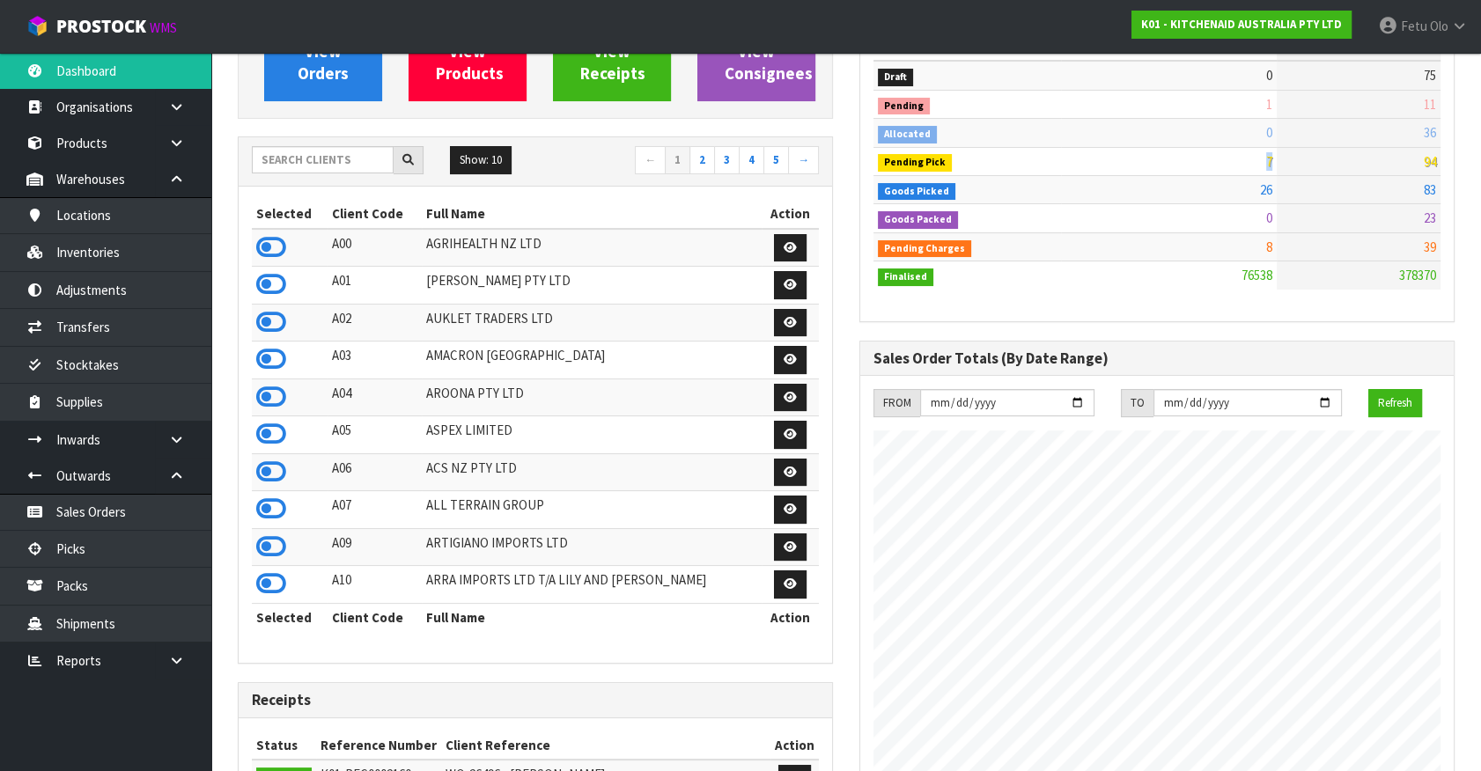
scroll to position [239, 0]
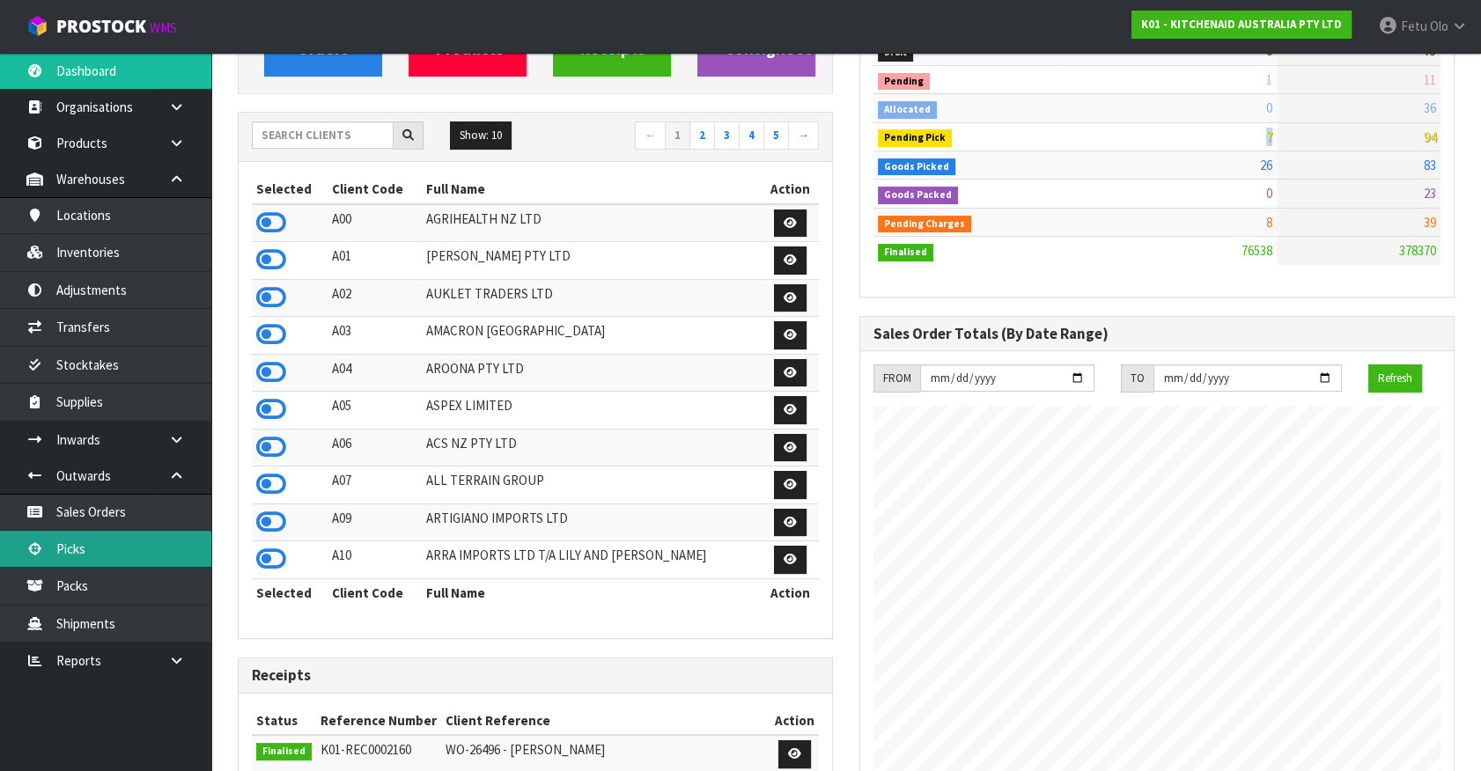
click at [84, 550] on link "Picks" at bounding box center [105, 549] width 211 height 36
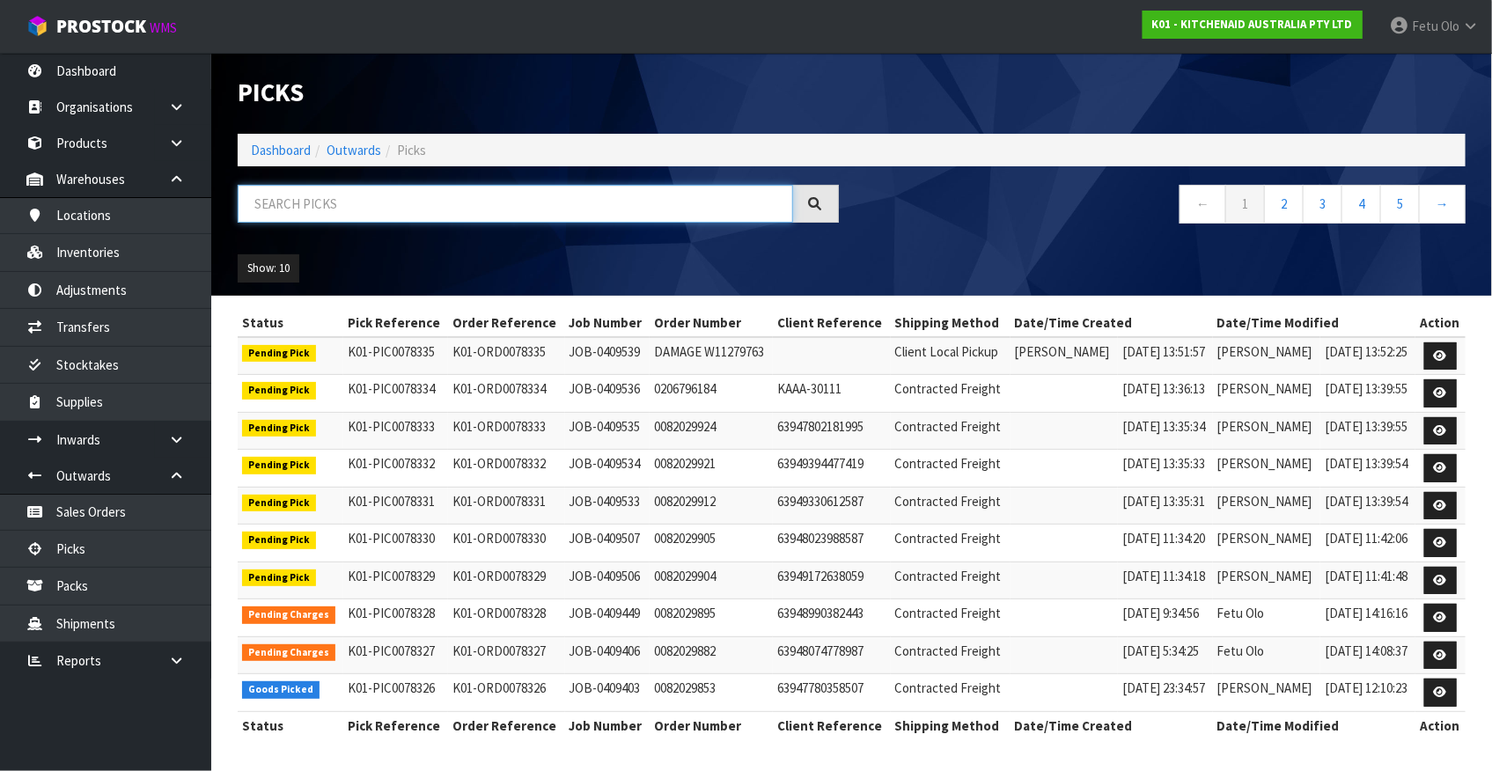
click at [366, 209] on input "text" at bounding box center [516, 204] width 556 height 38
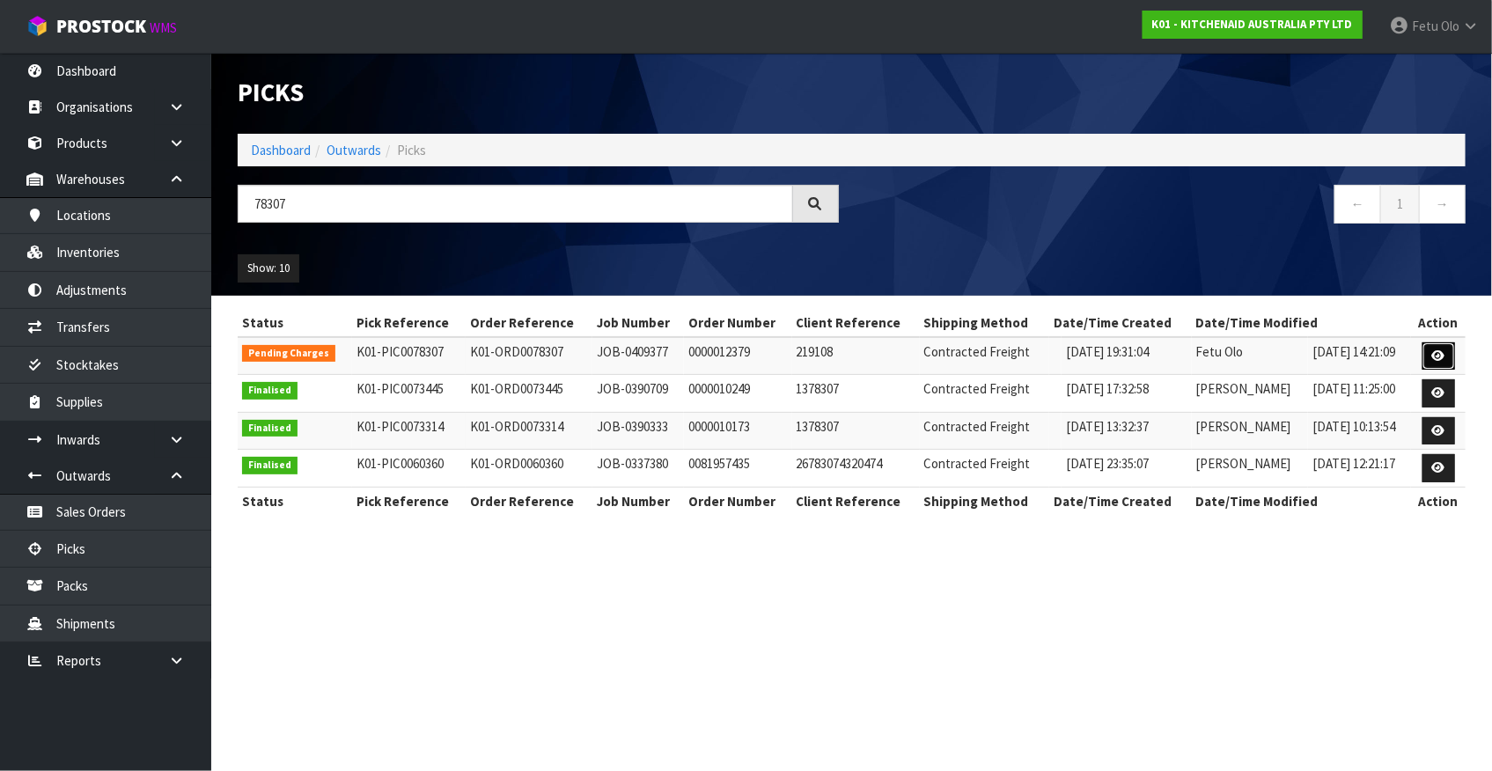
click at [1446, 357] on link at bounding box center [1439, 356] width 33 height 28
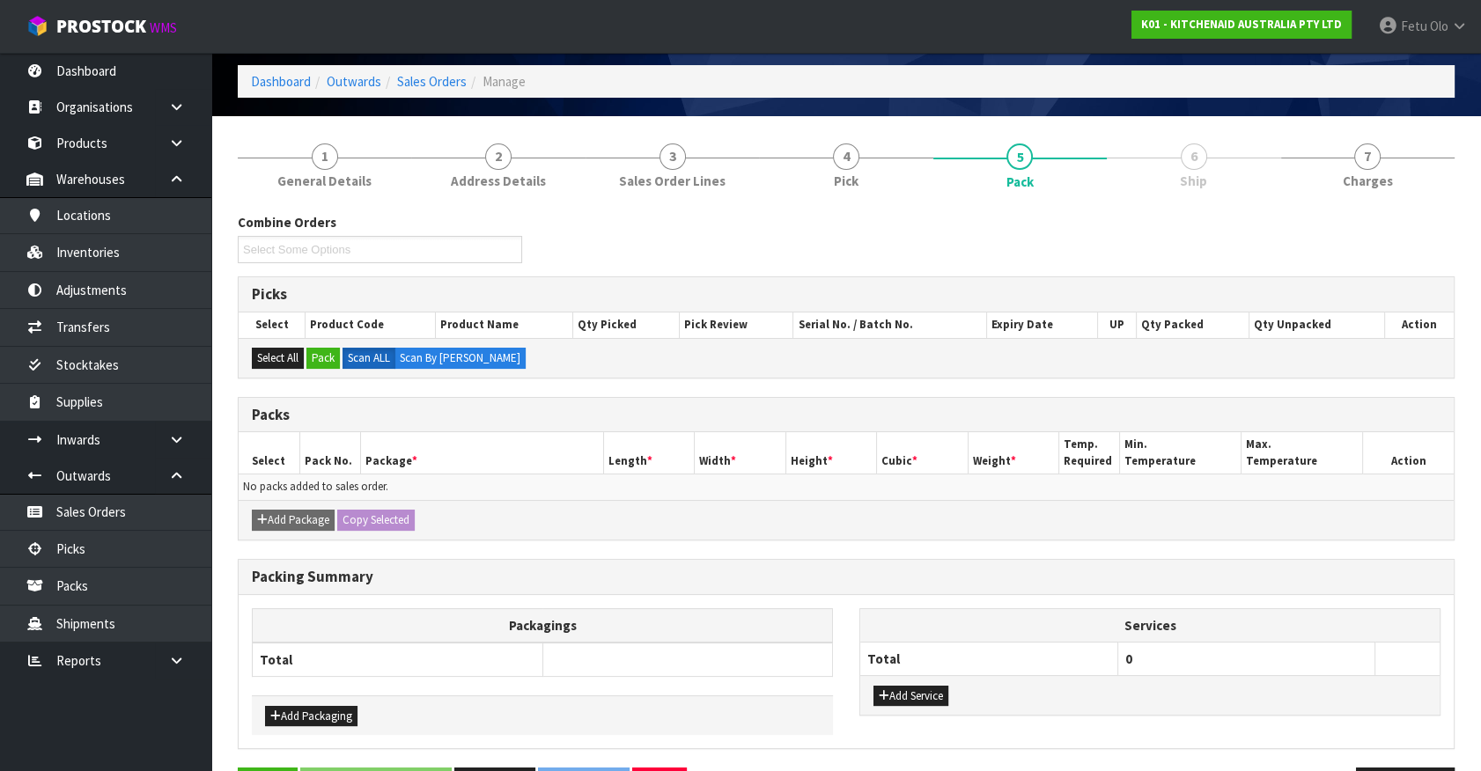
scroll to position [126, 0]
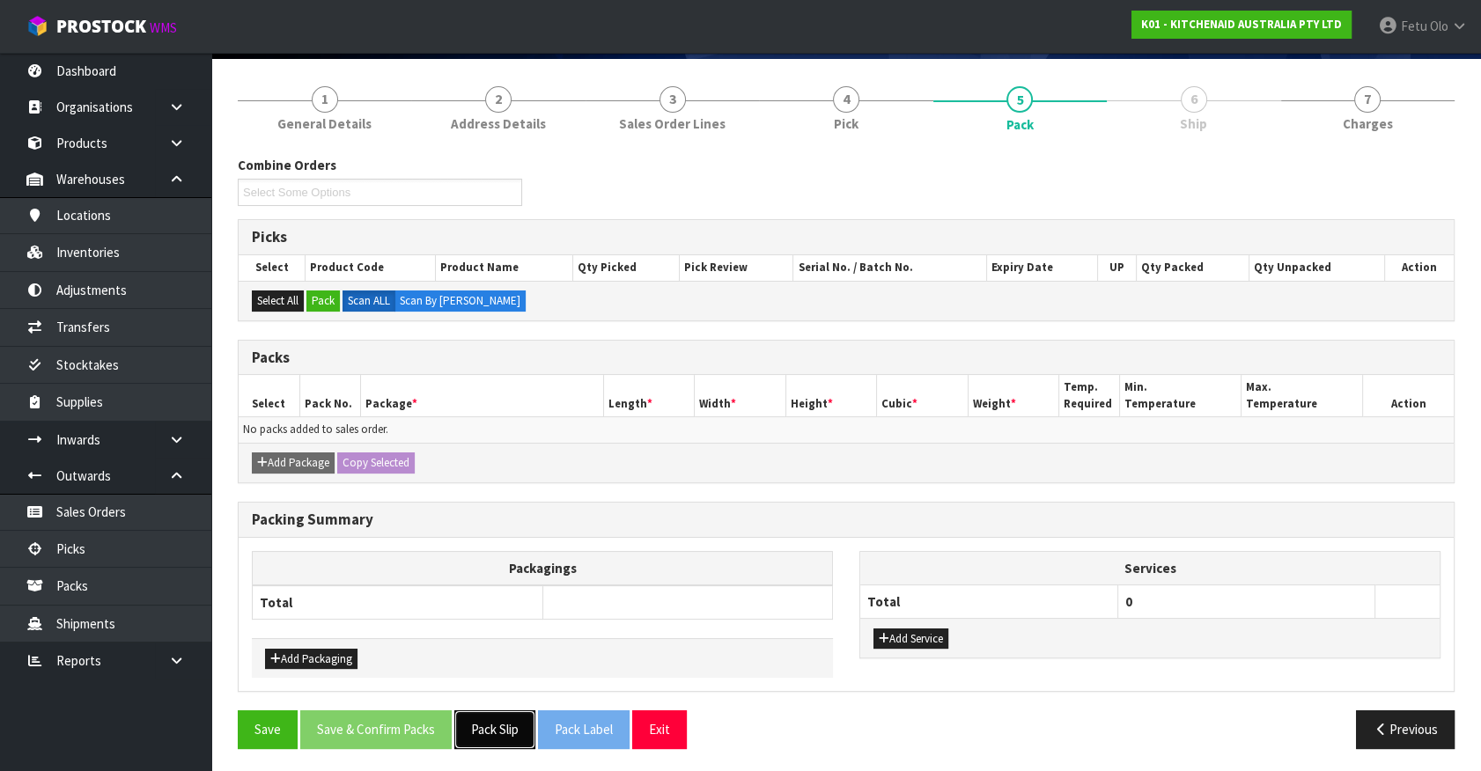
click at [496, 717] on div "Combine Orders Select Some Options Picks Select Product Code Product Name Qty P…" at bounding box center [846, 459] width 1217 height 607
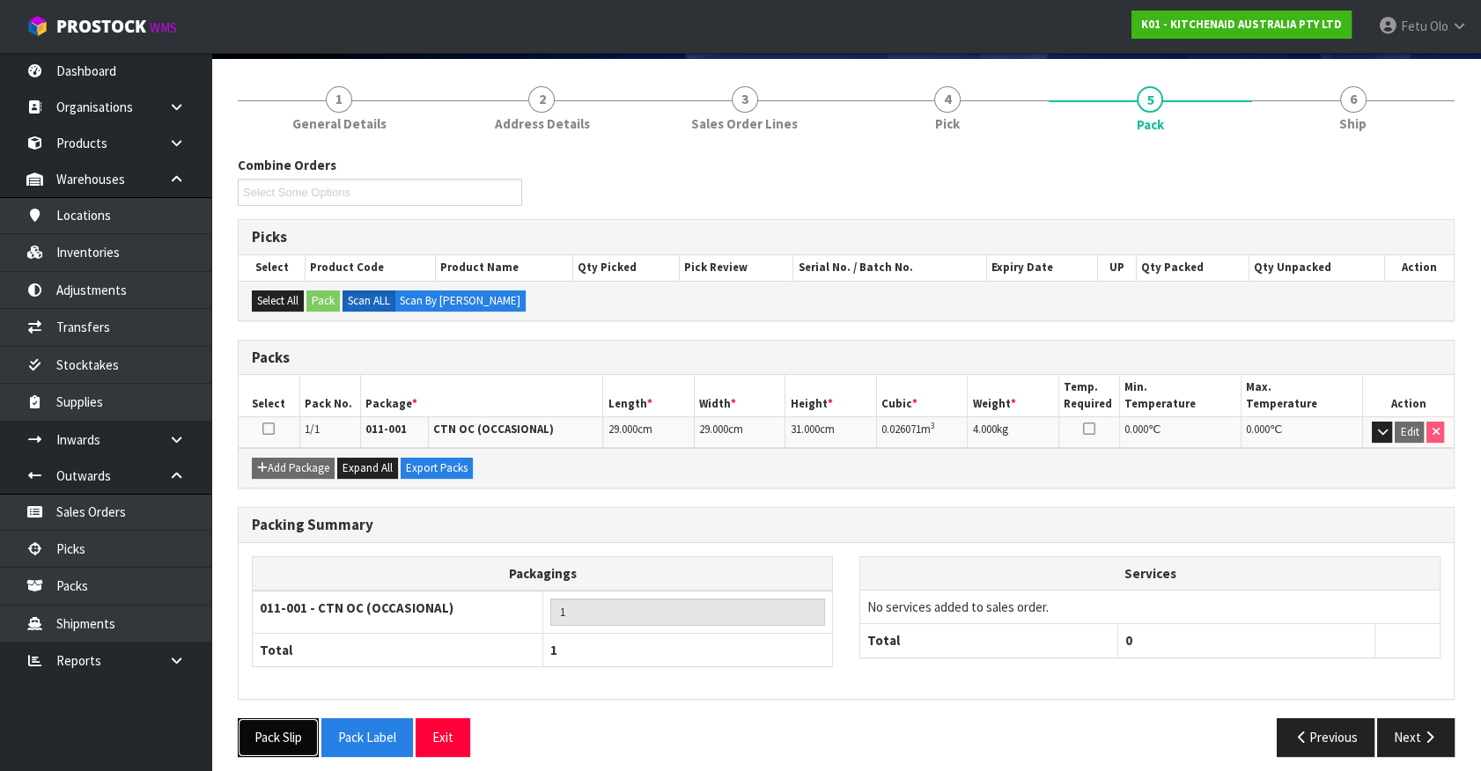
drag, startPoint x: 276, startPoint y: 729, endPoint x: 299, endPoint y: 712, distance: 29.1
click at [276, 730] on button "Pack Slip" at bounding box center [278, 737] width 81 height 38
drag, startPoint x: 1418, startPoint y: 0, endPoint x: 1075, endPoint y: 162, distance: 379.7
click at [1075, 162] on div "Combine Orders K01-ORD0078214 K01-ORD0078232 K01-ORD0078280 K01-ORD0078282 K01-…" at bounding box center [846, 187] width 1243 height 63
drag, startPoint x: 1433, startPoint y: 0, endPoint x: 1092, endPoint y: 62, distance: 347.1
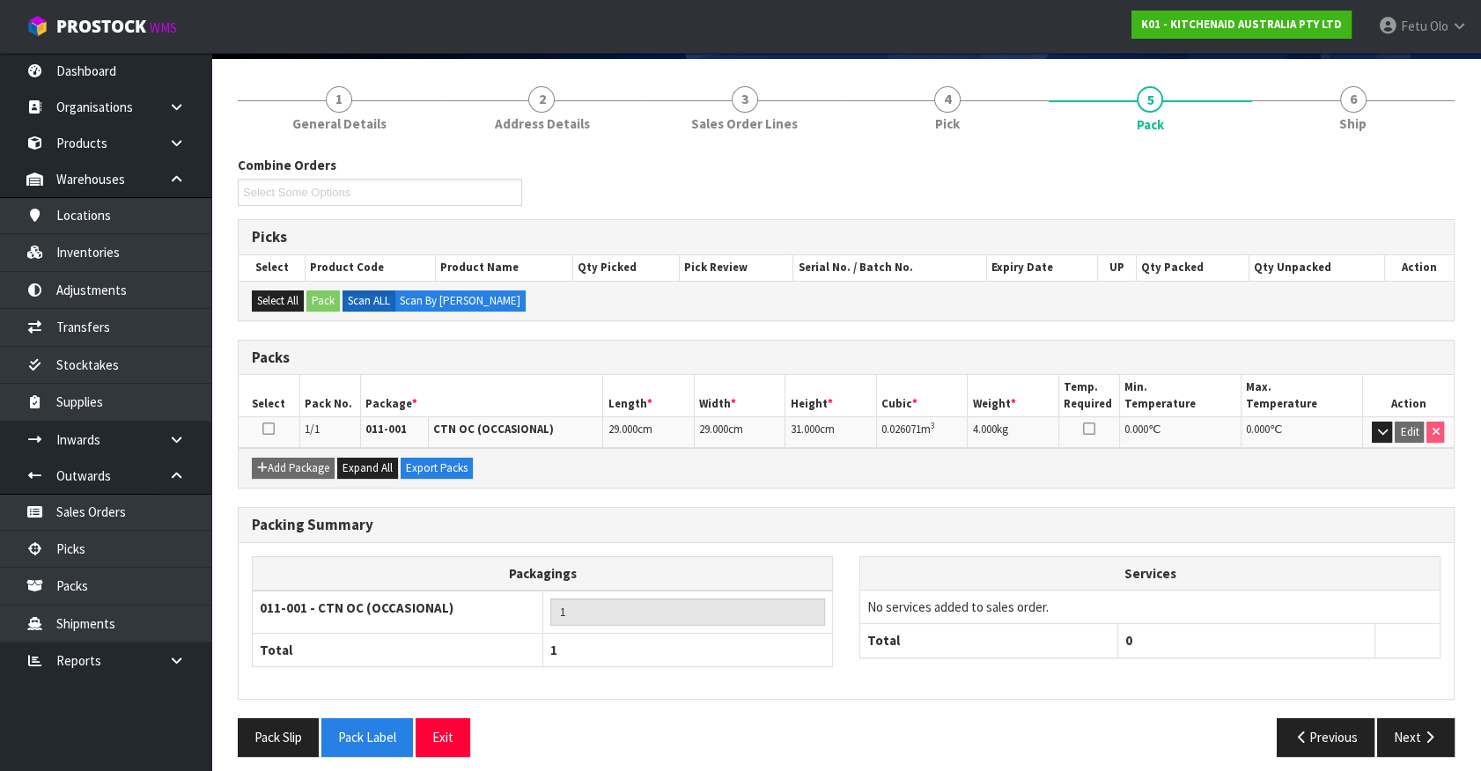
click at [1066, 52] on nav "Toggle navigation ProStock WMS K01 - KITCHENAID AUSTRALIA PTY LTD Fetu Olo Logo…" at bounding box center [740, 27] width 1481 height 54
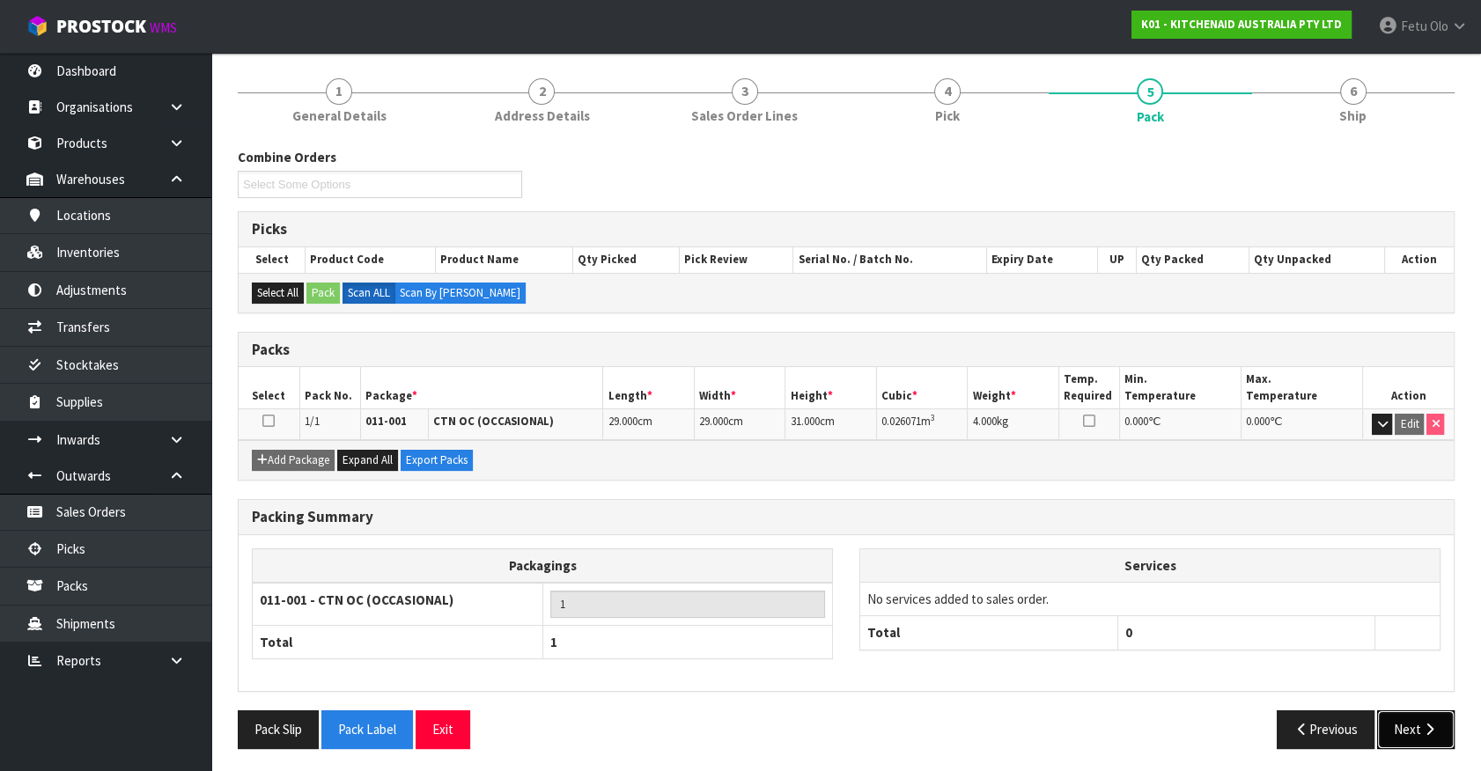
click at [1411, 725] on button "Next" at bounding box center [1415, 729] width 77 height 38
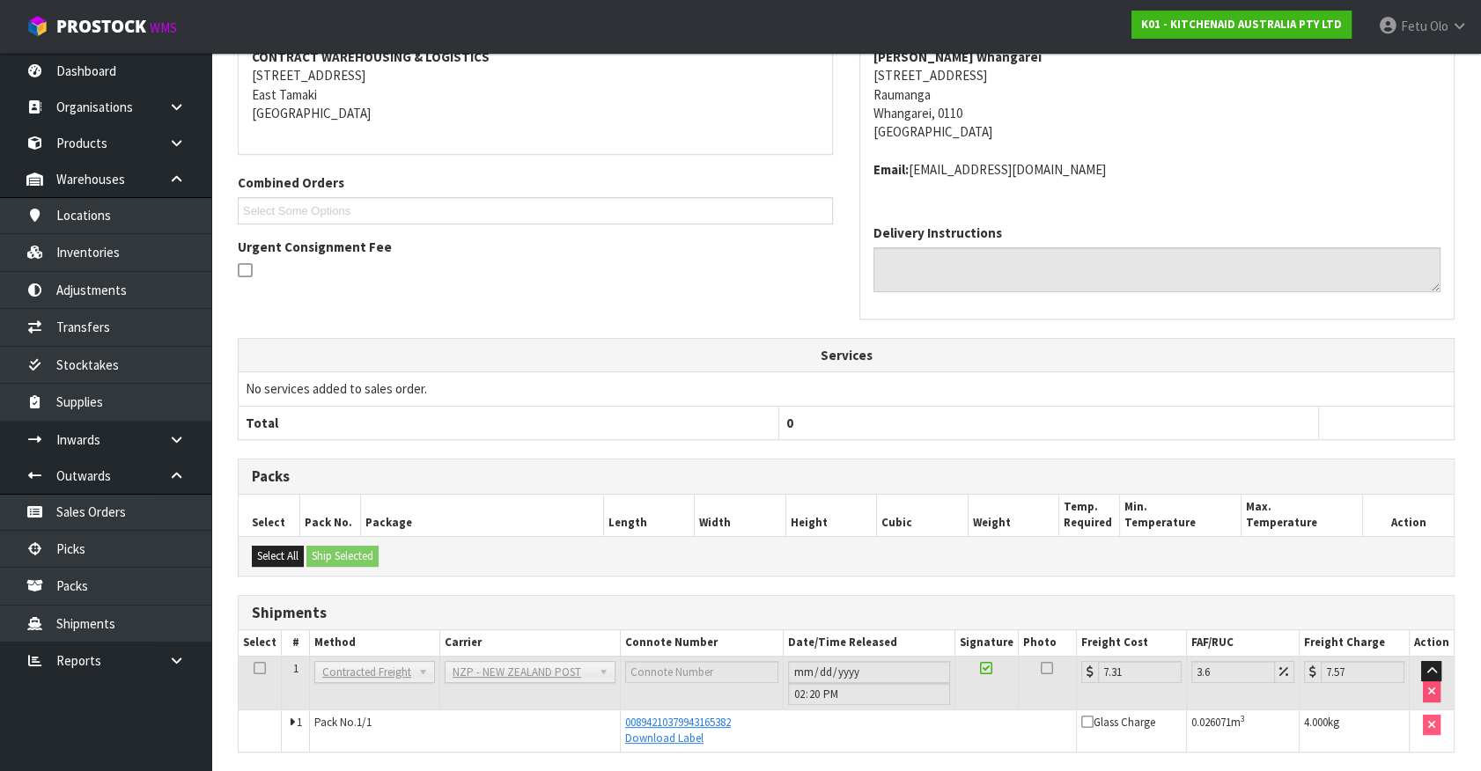
scroll to position [344, 0]
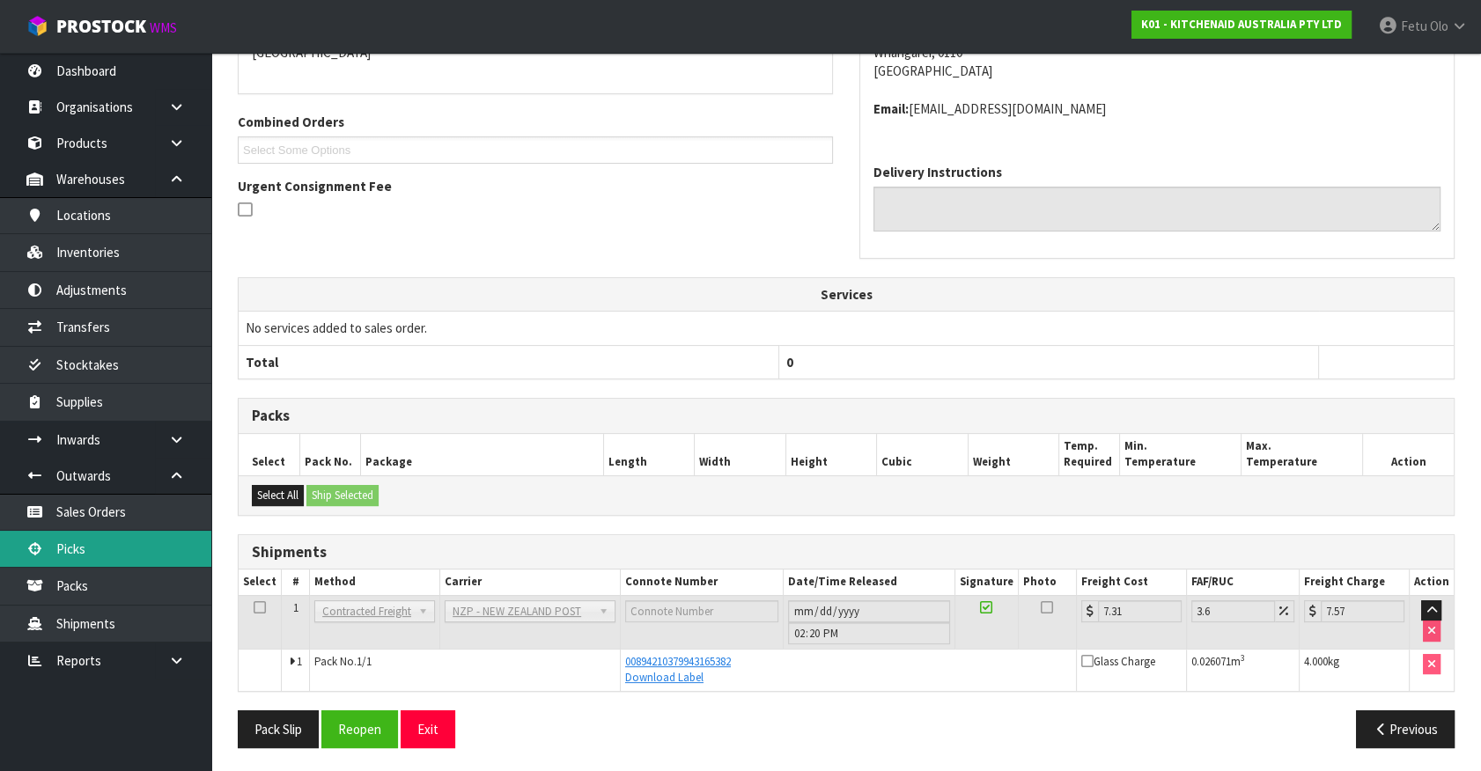
click at [63, 548] on link "Picks" at bounding box center [105, 549] width 211 height 36
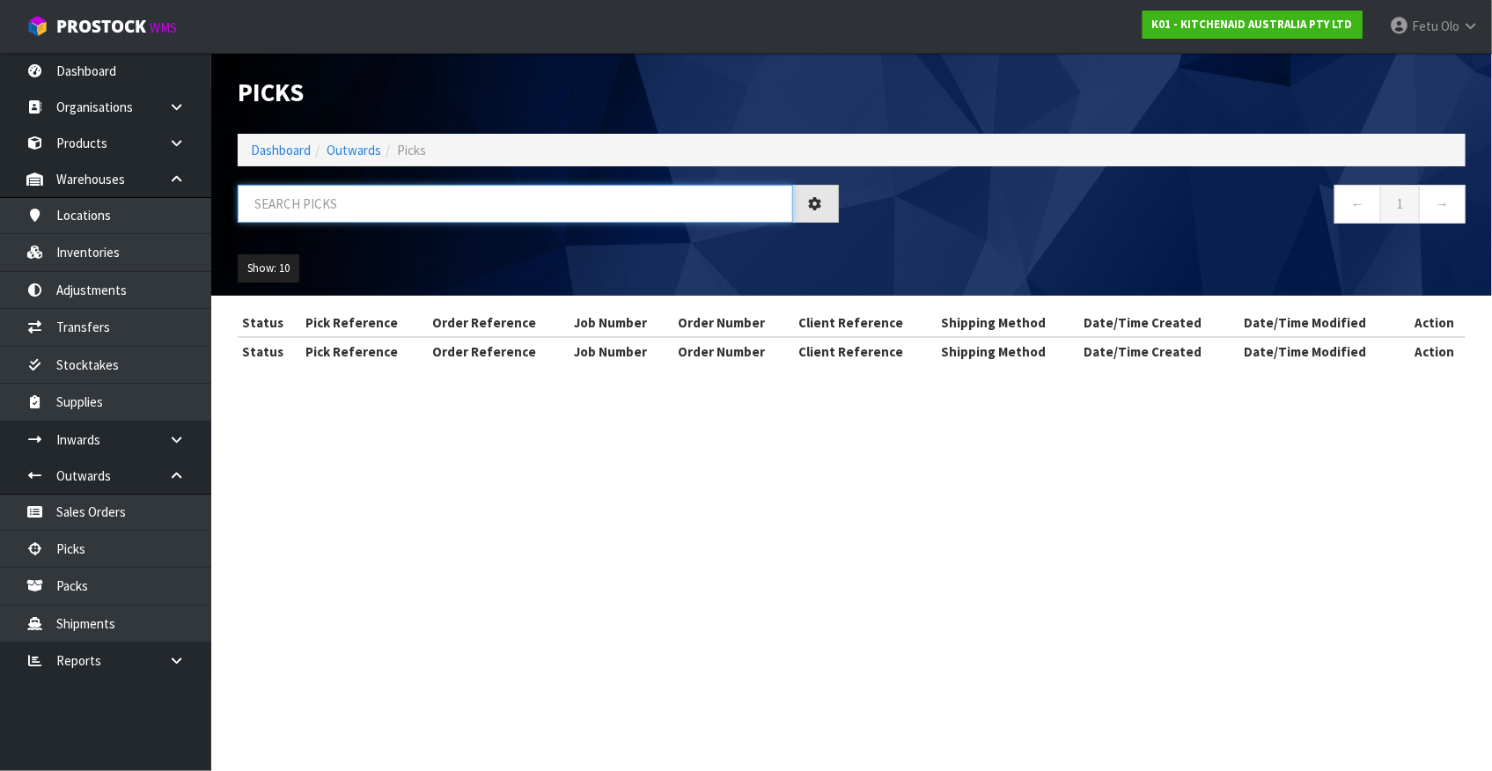
click at [361, 199] on input "text" at bounding box center [516, 204] width 556 height 38
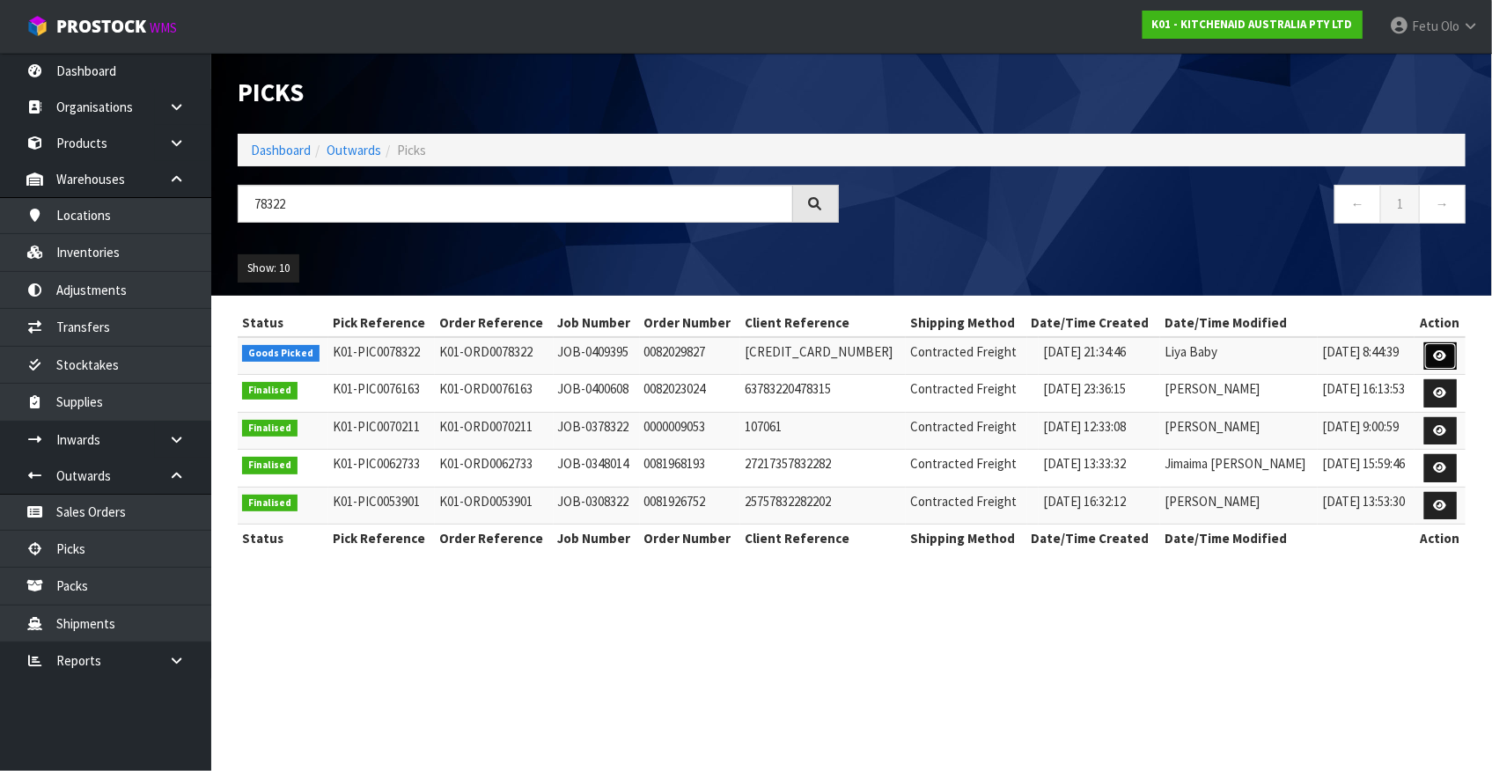
click at [1434, 356] on icon at bounding box center [1440, 355] width 13 height 11
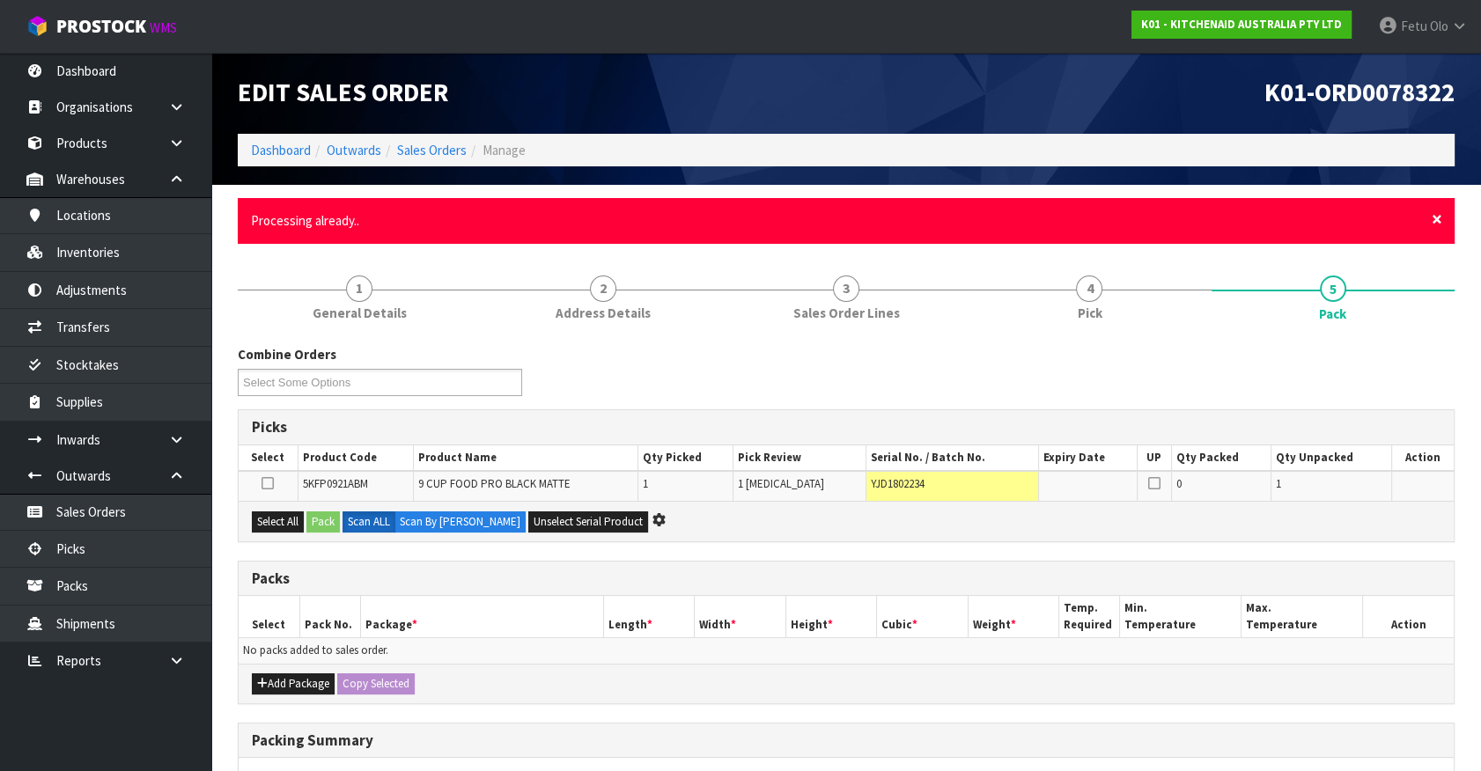
click at [1435, 217] on span "×" at bounding box center [1437, 219] width 11 height 25
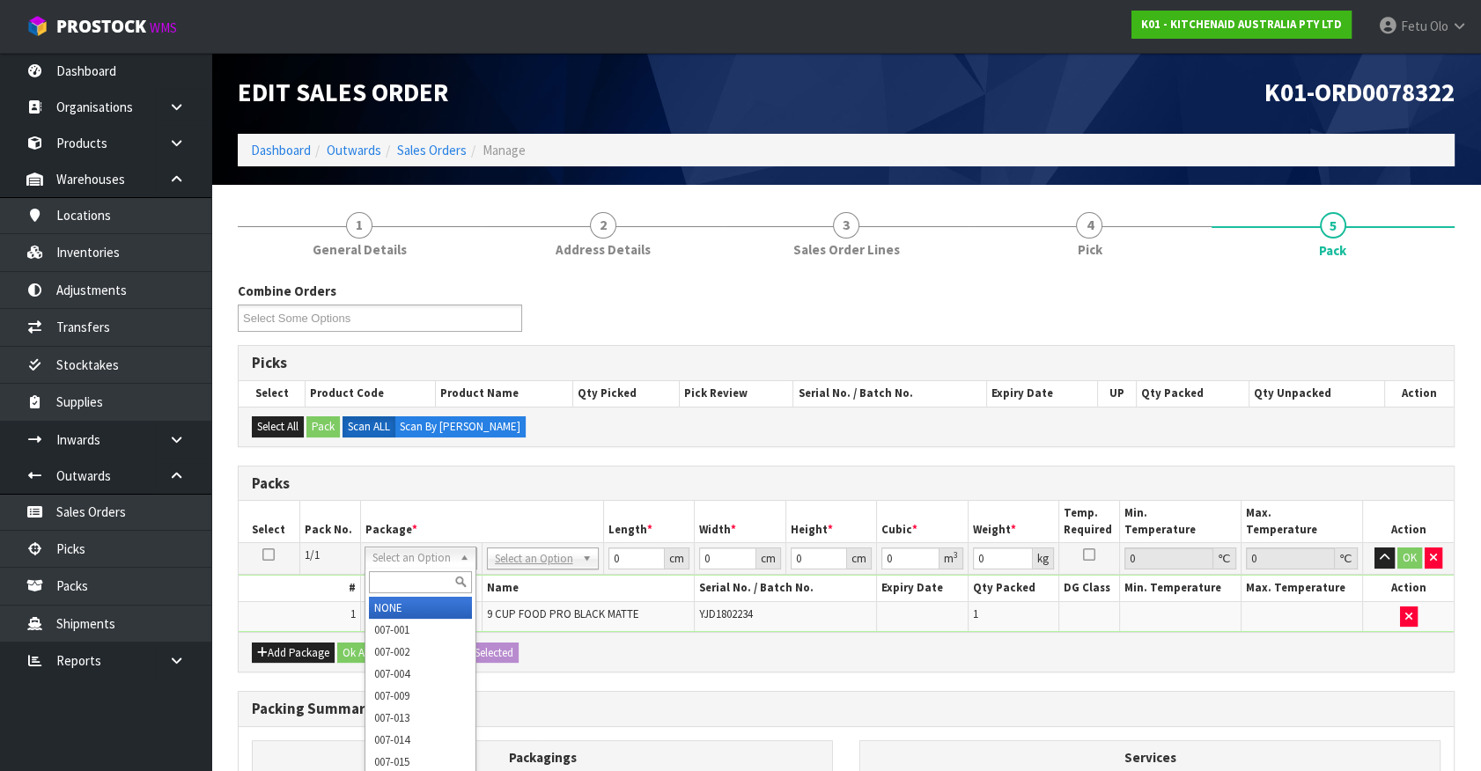
drag, startPoint x: 405, startPoint y: 558, endPoint x: 396, endPoint y: 598, distance: 40.6
click at [395, 583] on input "text" at bounding box center [420, 582] width 103 height 22
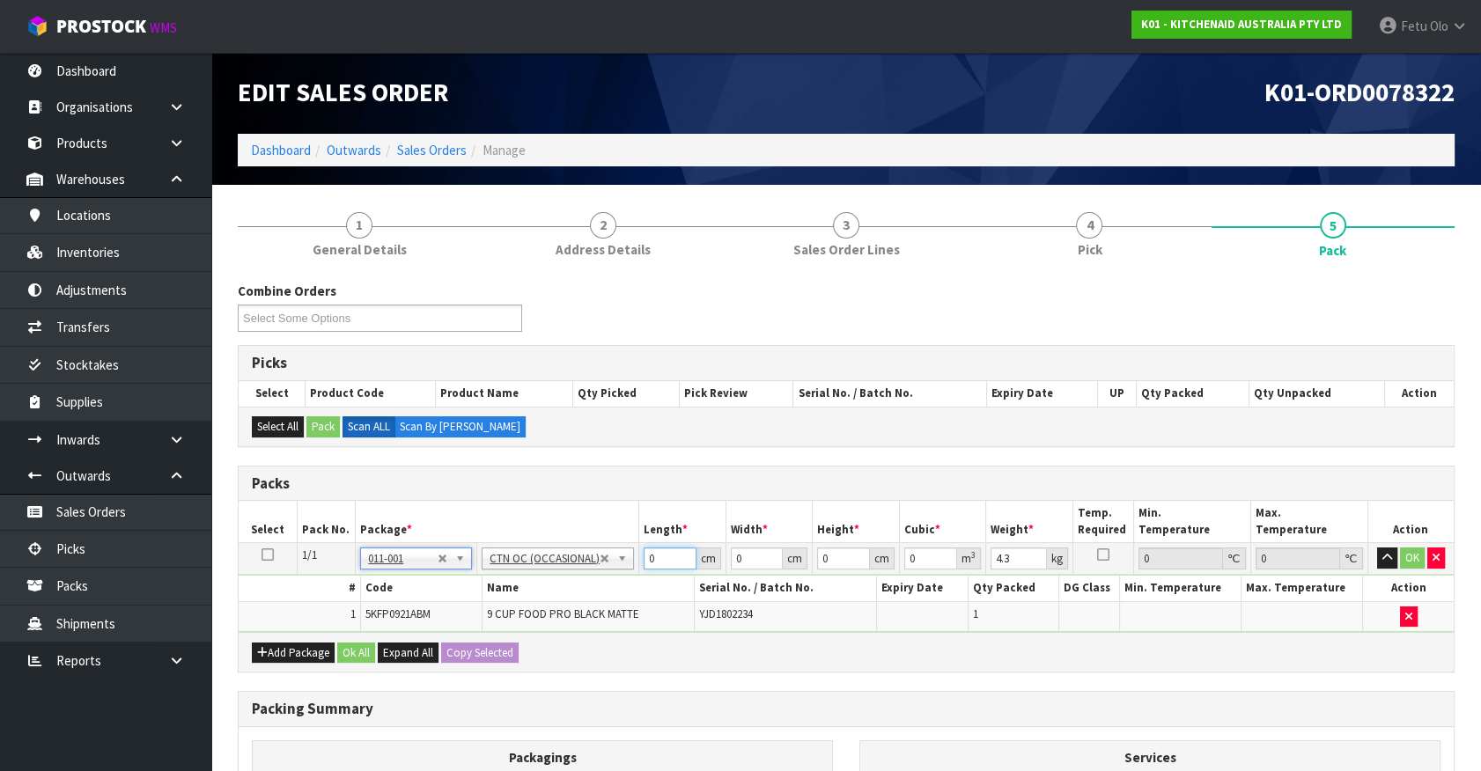
drag, startPoint x: 656, startPoint y: 558, endPoint x: 532, endPoint y: 578, distance: 125.6
click at [532, 578] on tbody "1/1 NONE 007-001 007-002 007-004 007-009 007-013 007-014 007-015 007-017 007-01…" at bounding box center [846, 587] width 1215 height 89
click button "OK" at bounding box center [1412, 558] width 25 height 21
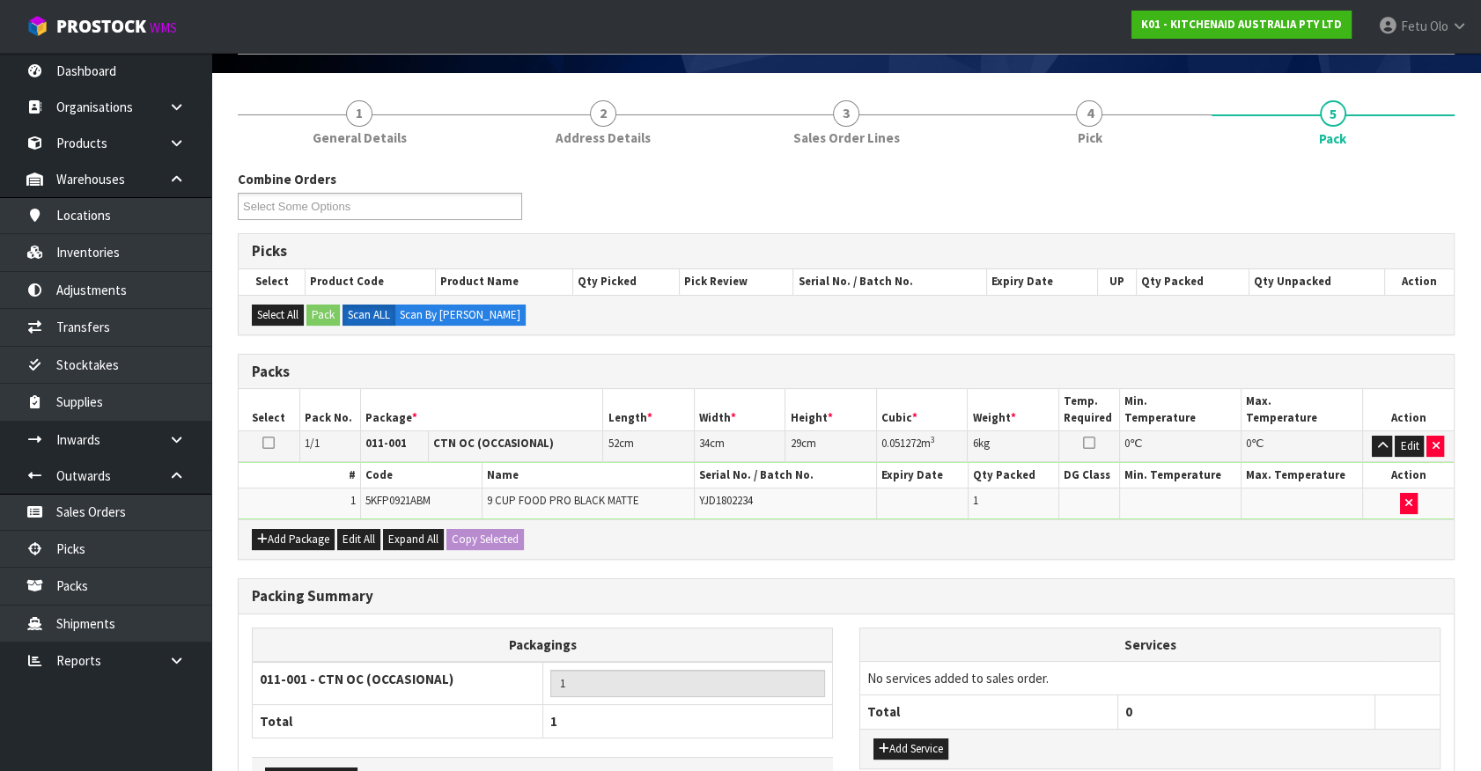
scroll to position [230, 0]
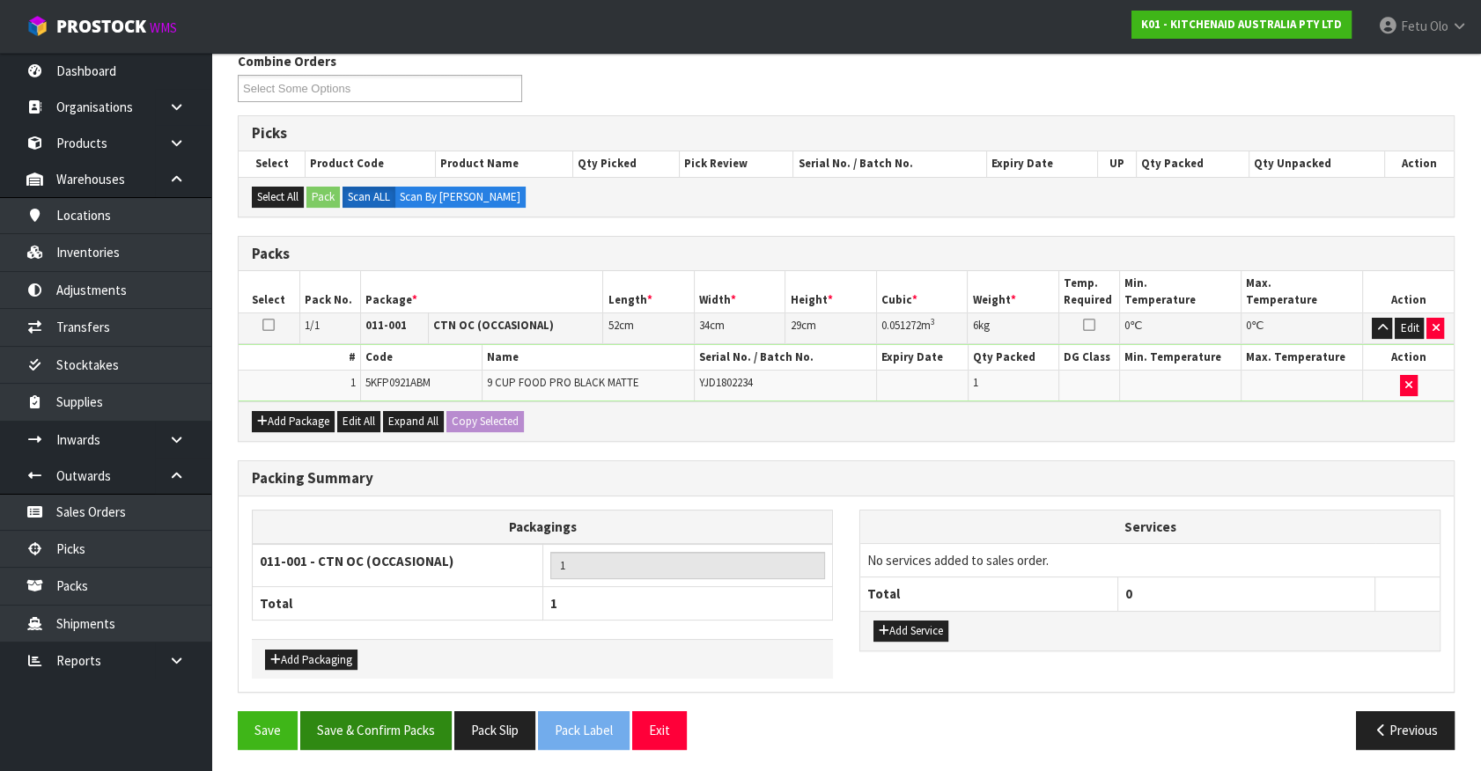
drag, startPoint x: 409, startPoint y: 702, endPoint x: 409, endPoint y: 711, distance: 9.7
click at [409, 704] on div "Packing Summary Packagings 011-001 - CTN OC (OCCASIONAL) 1 Total 1 Add Packagin…" at bounding box center [846, 586] width 1243 height 252
click at [409, 718] on button "Save & Confirm Packs" at bounding box center [375, 730] width 151 height 38
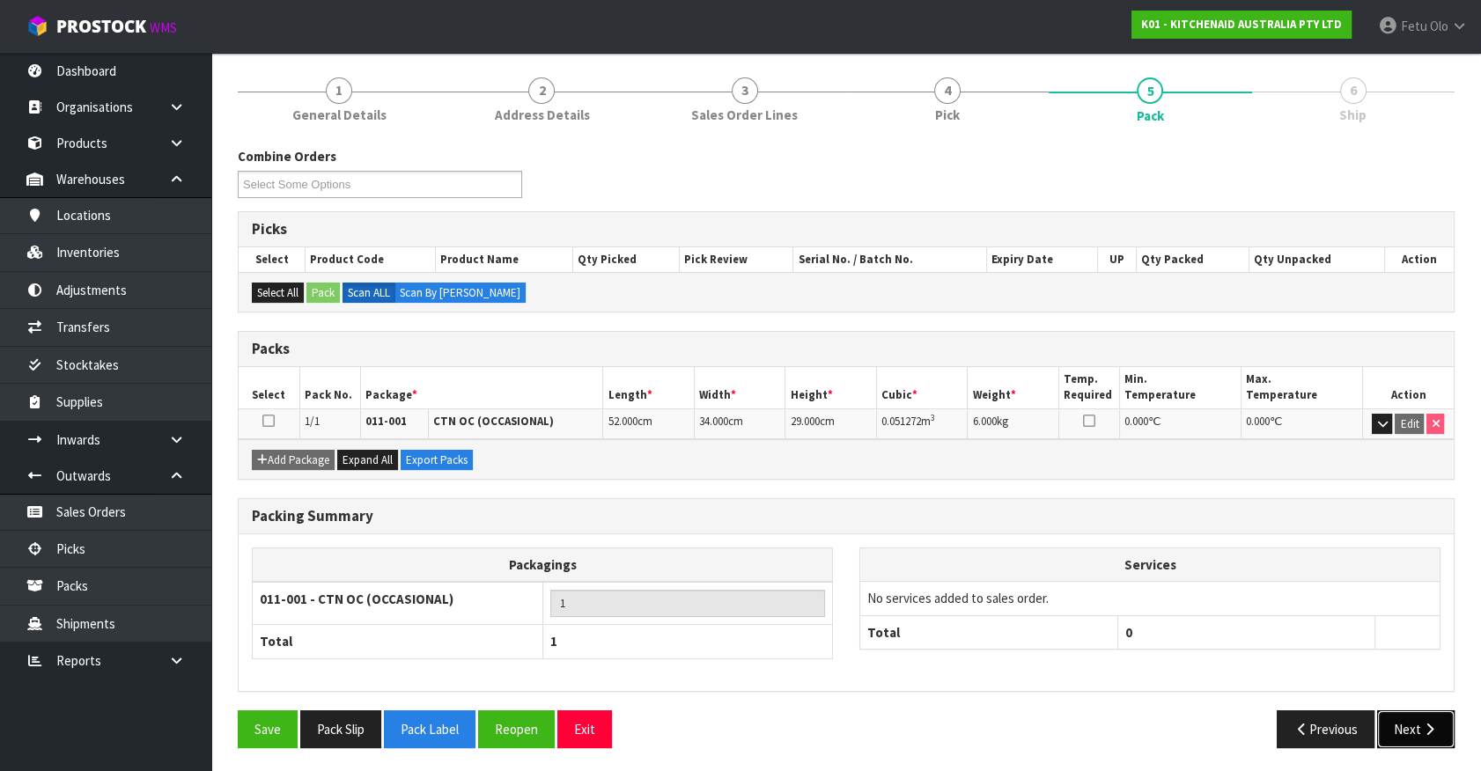
click at [1433, 731] on icon "button" at bounding box center [1429, 729] width 17 height 13
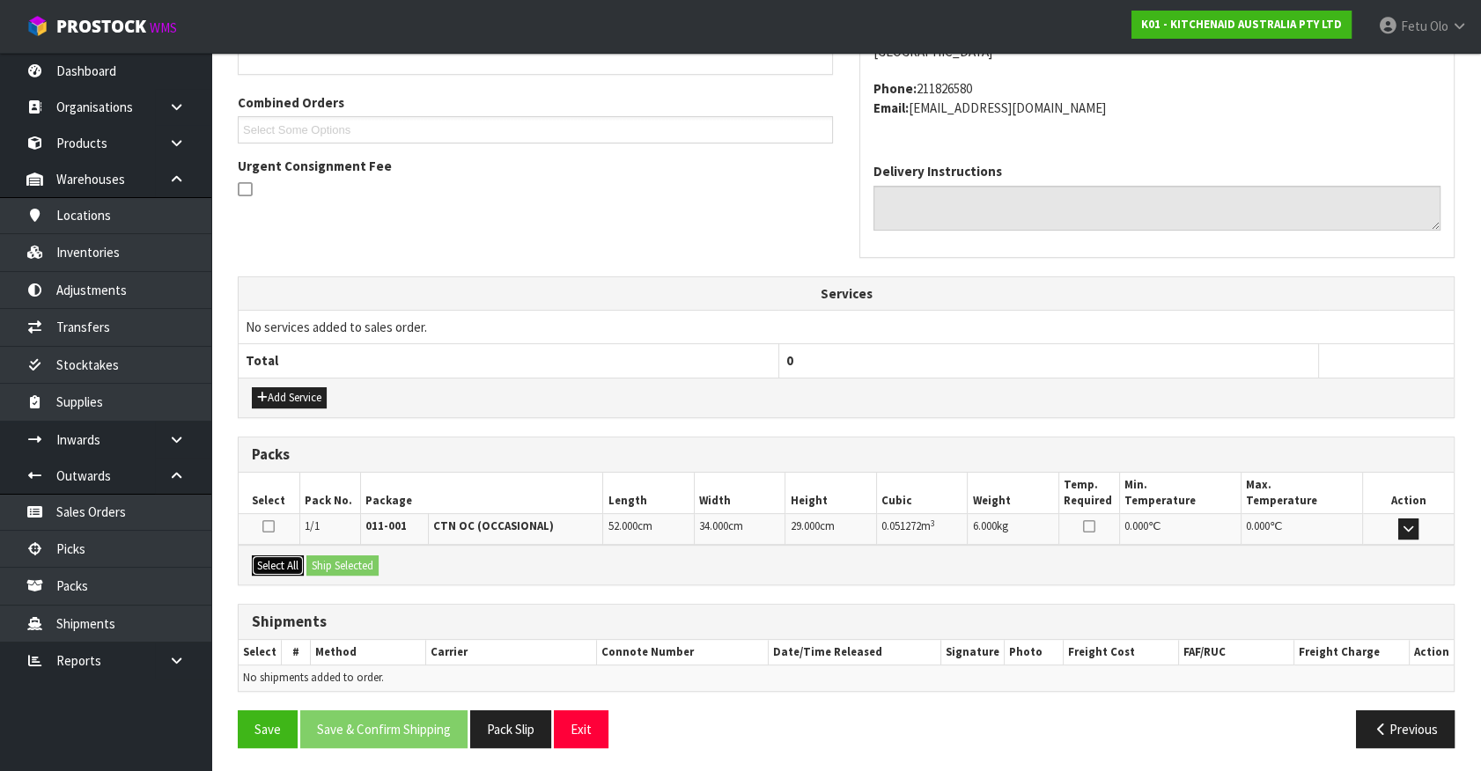
drag, startPoint x: 272, startPoint y: 560, endPoint x: 317, endPoint y: 562, distance: 44.9
click at [277, 560] on button "Select All" at bounding box center [278, 566] width 52 height 21
click at [317, 562] on button "Ship Selected" at bounding box center [342, 566] width 72 height 21
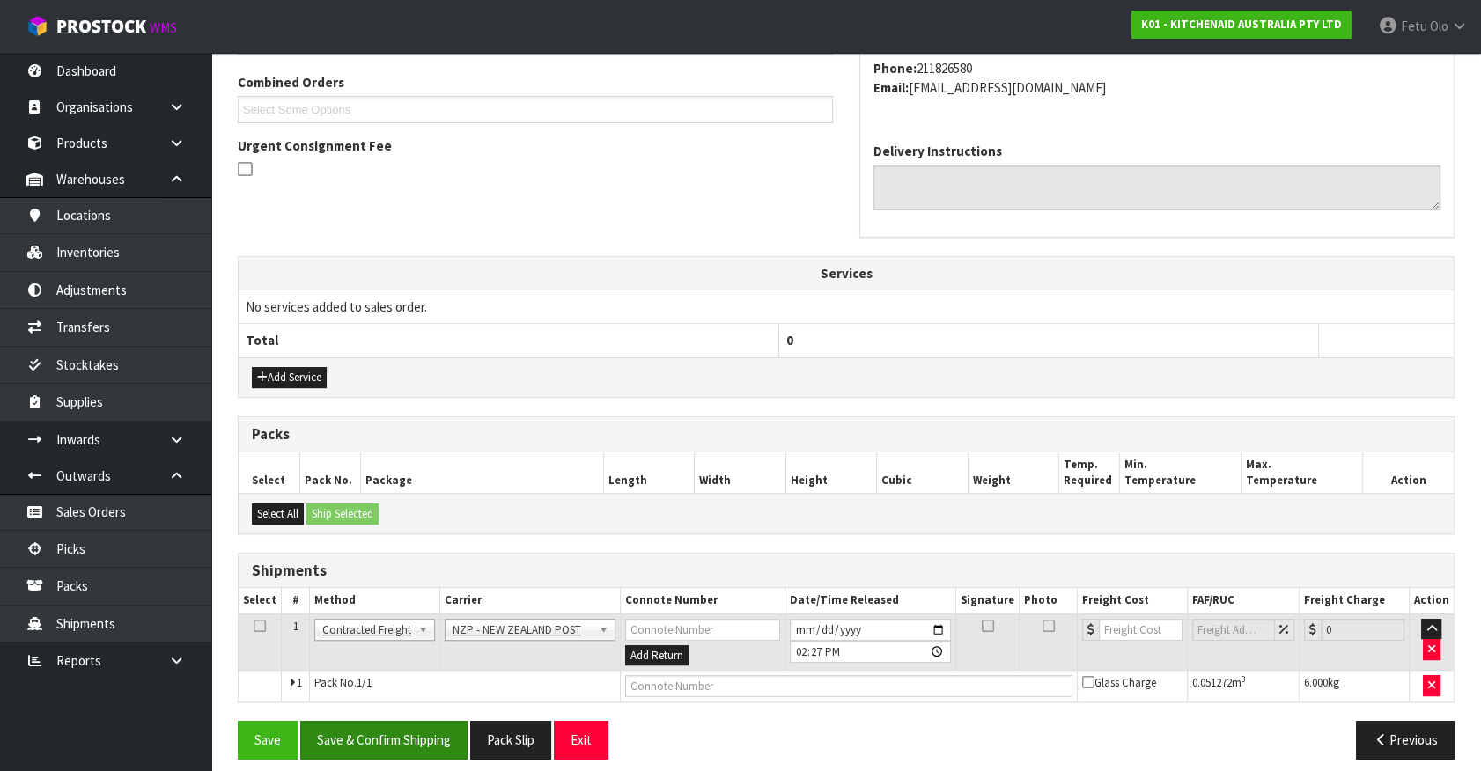
scroll to position [459, 0]
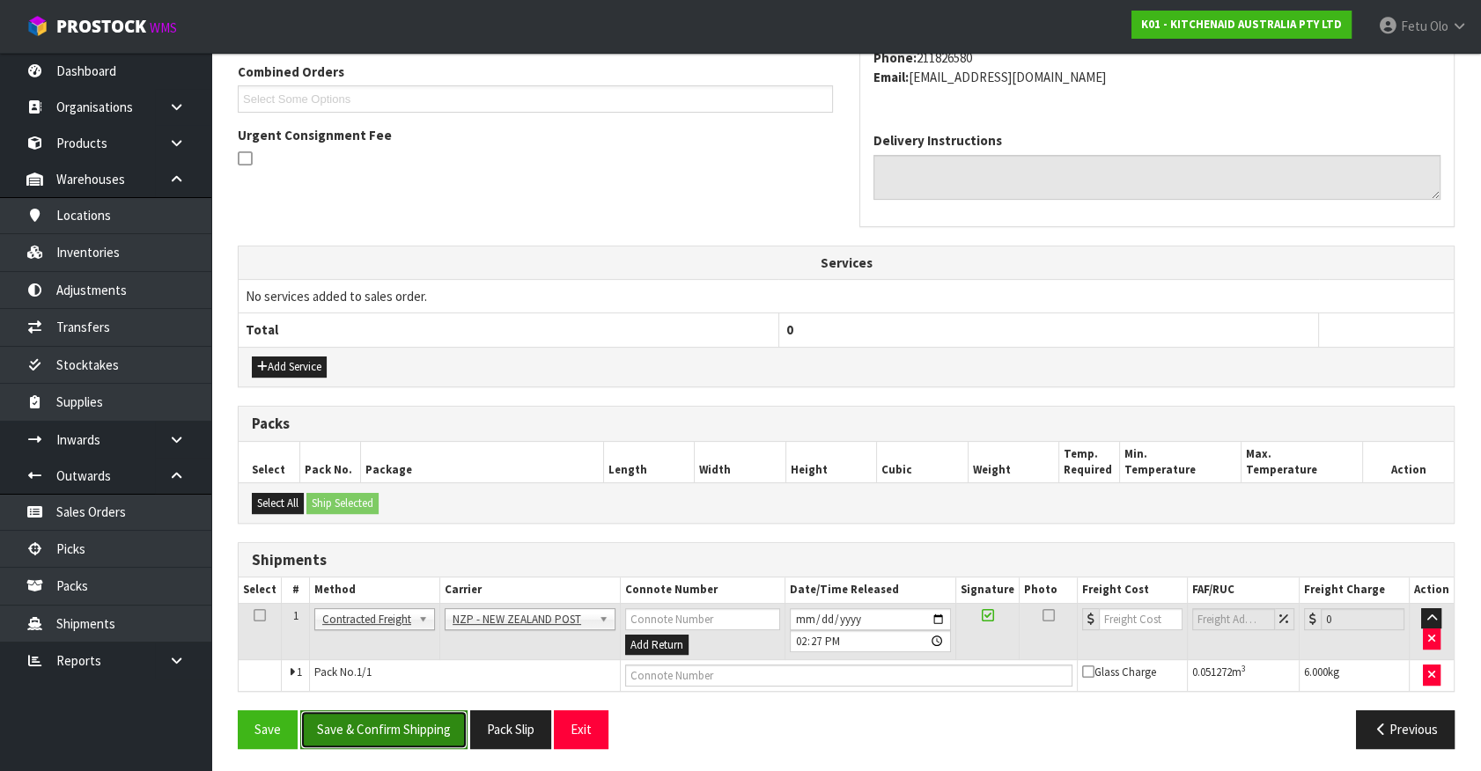
click at [421, 730] on button "Save & Confirm Shipping" at bounding box center [383, 729] width 167 height 38
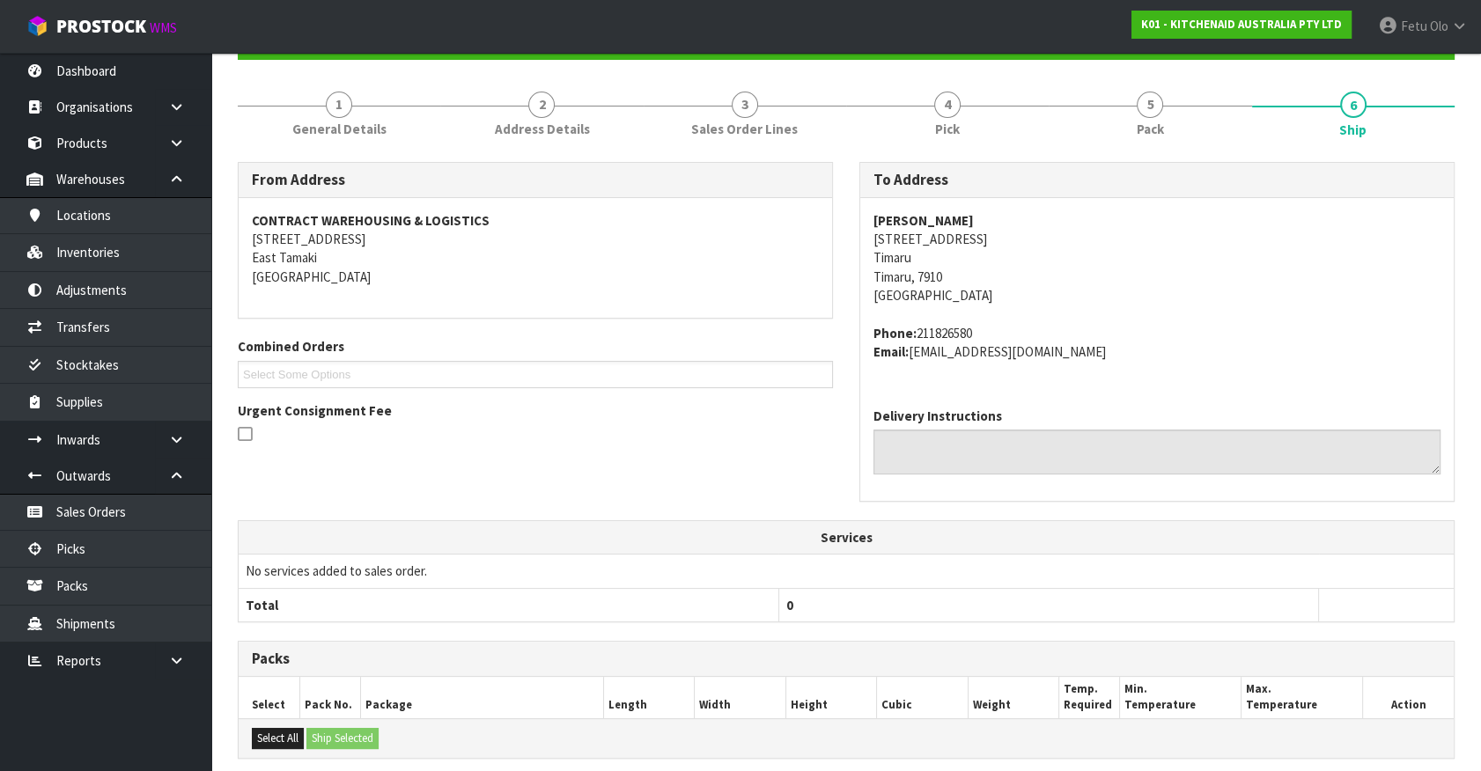
scroll to position [434, 0]
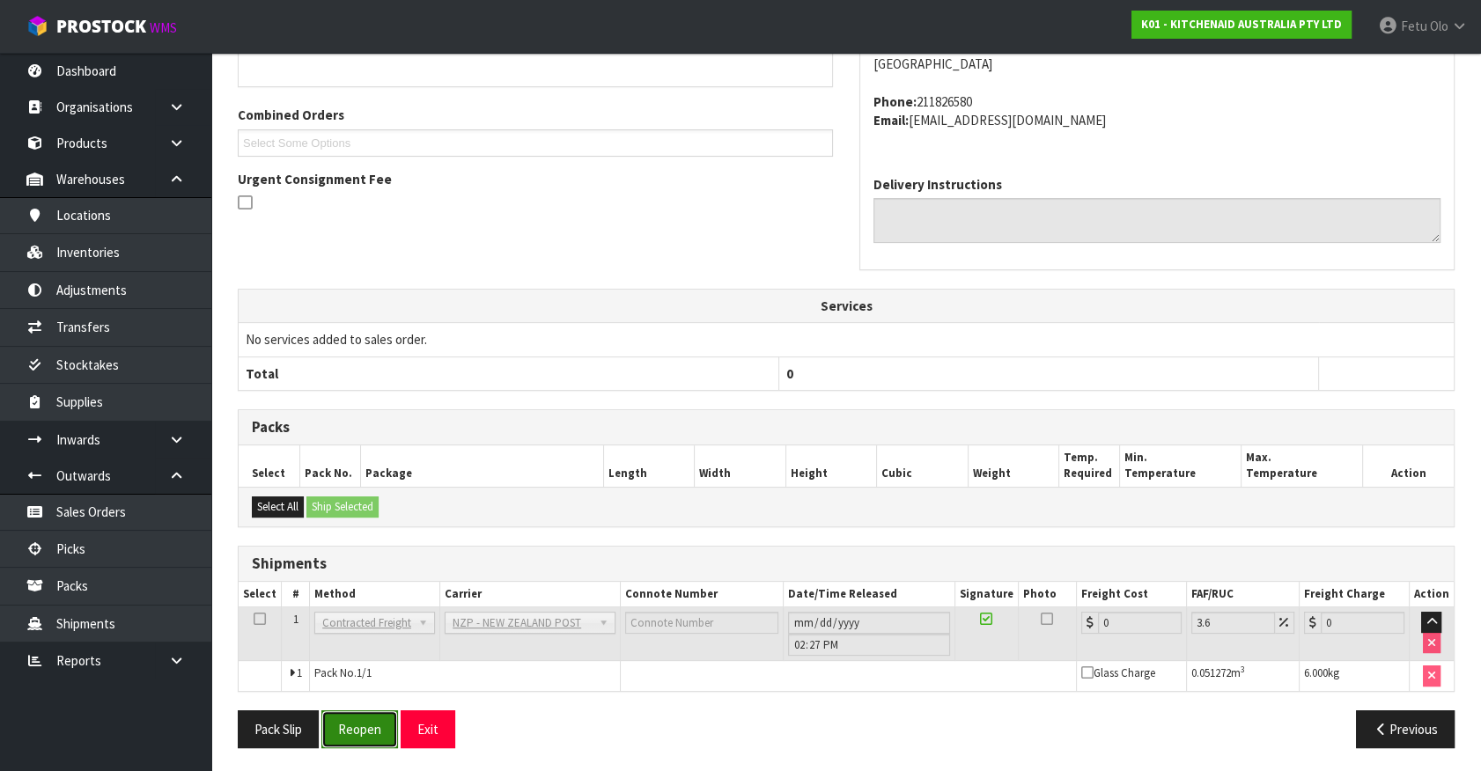
click at [387, 733] on button "Reopen" at bounding box center [359, 729] width 77 height 38
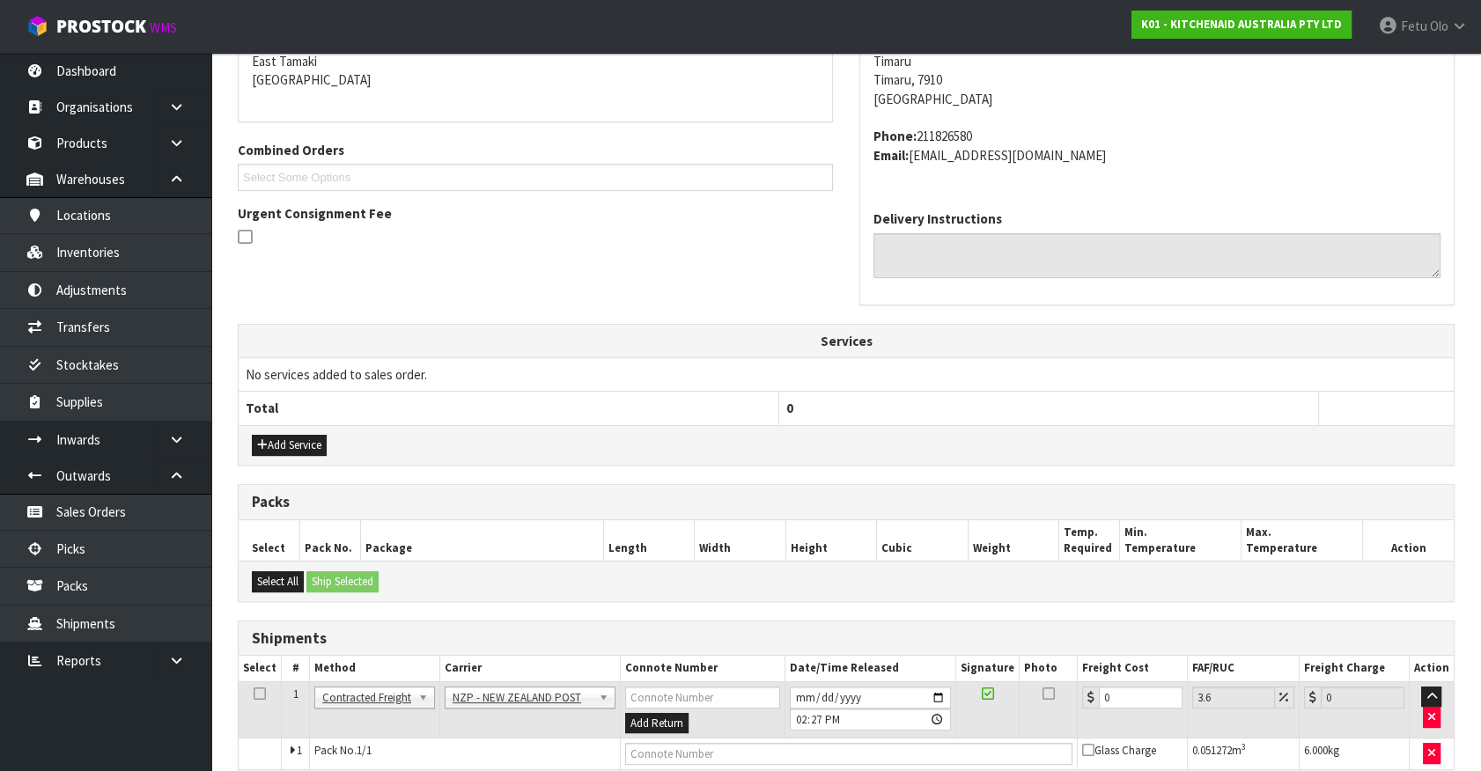
scroll to position [415, 0]
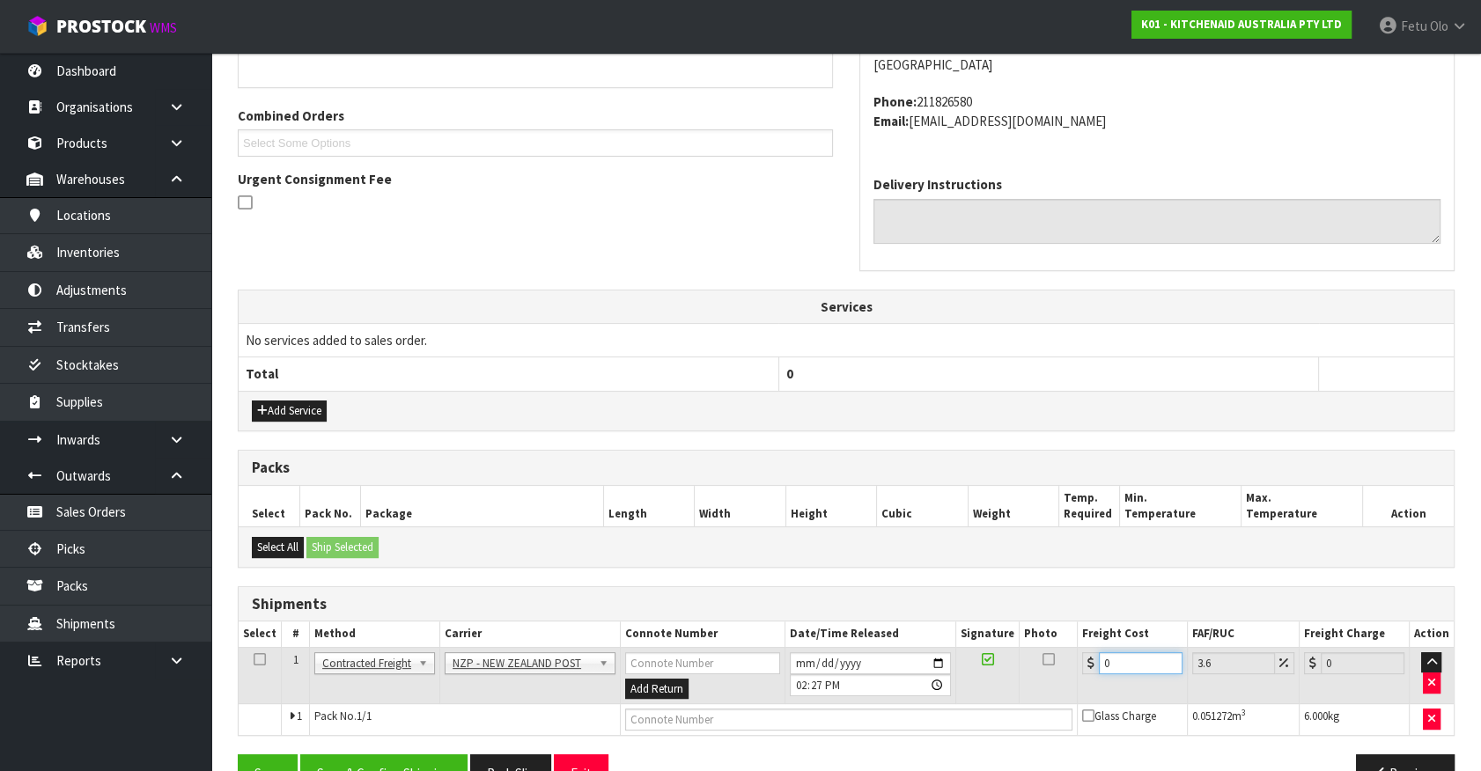
drag, startPoint x: 1122, startPoint y: 659, endPoint x: 960, endPoint y: 687, distance: 164.3
click at [960, 687] on tr "1 Client Local Pickup Customer Local Pickup Company Freight Contracted Freight …" at bounding box center [846, 675] width 1215 height 57
click at [702, 721] on input "text" at bounding box center [848, 720] width 447 height 22
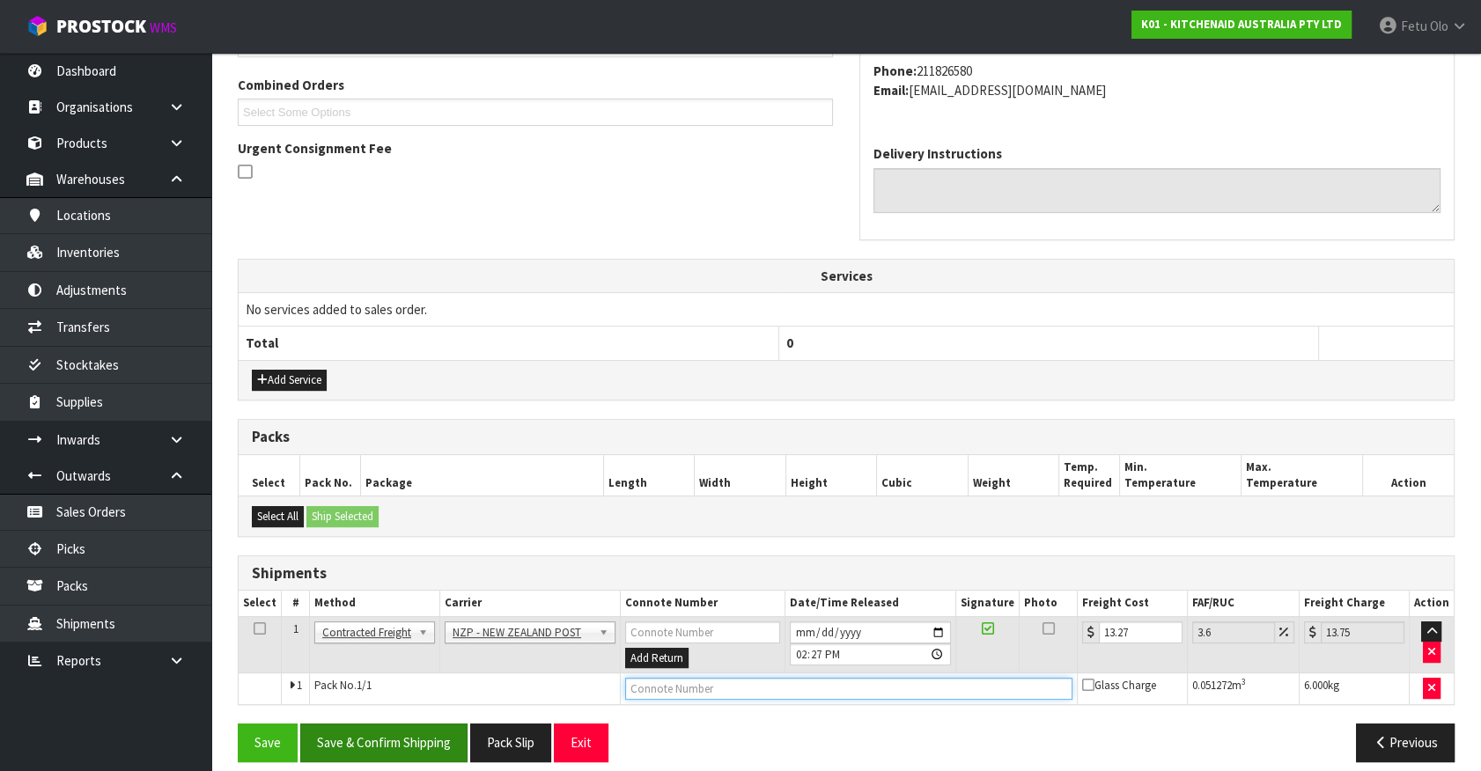
scroll to position [459, 0]
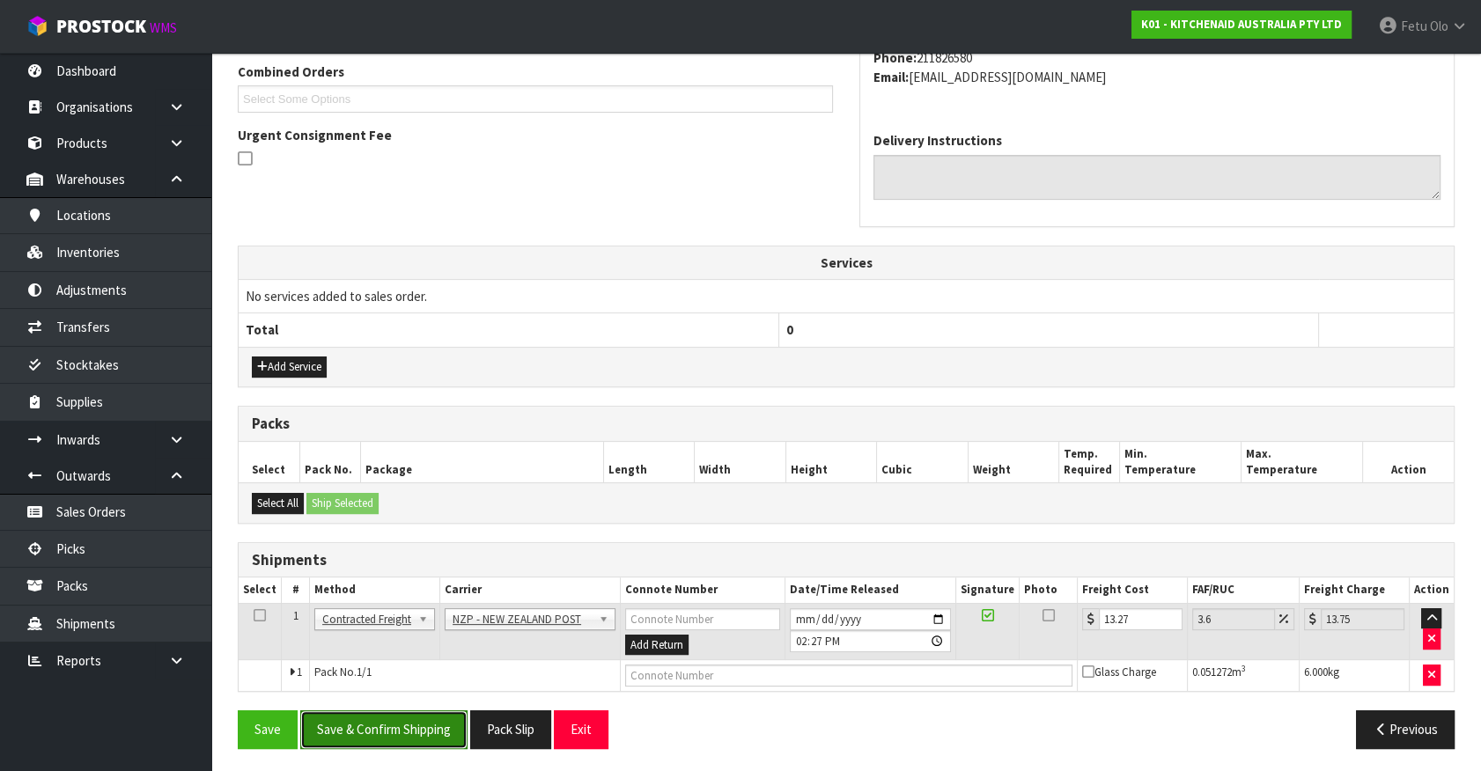
click at [442, 731] on button "Save & Confirm Shipping" at bounding box center [383, 729] width 167 height 38
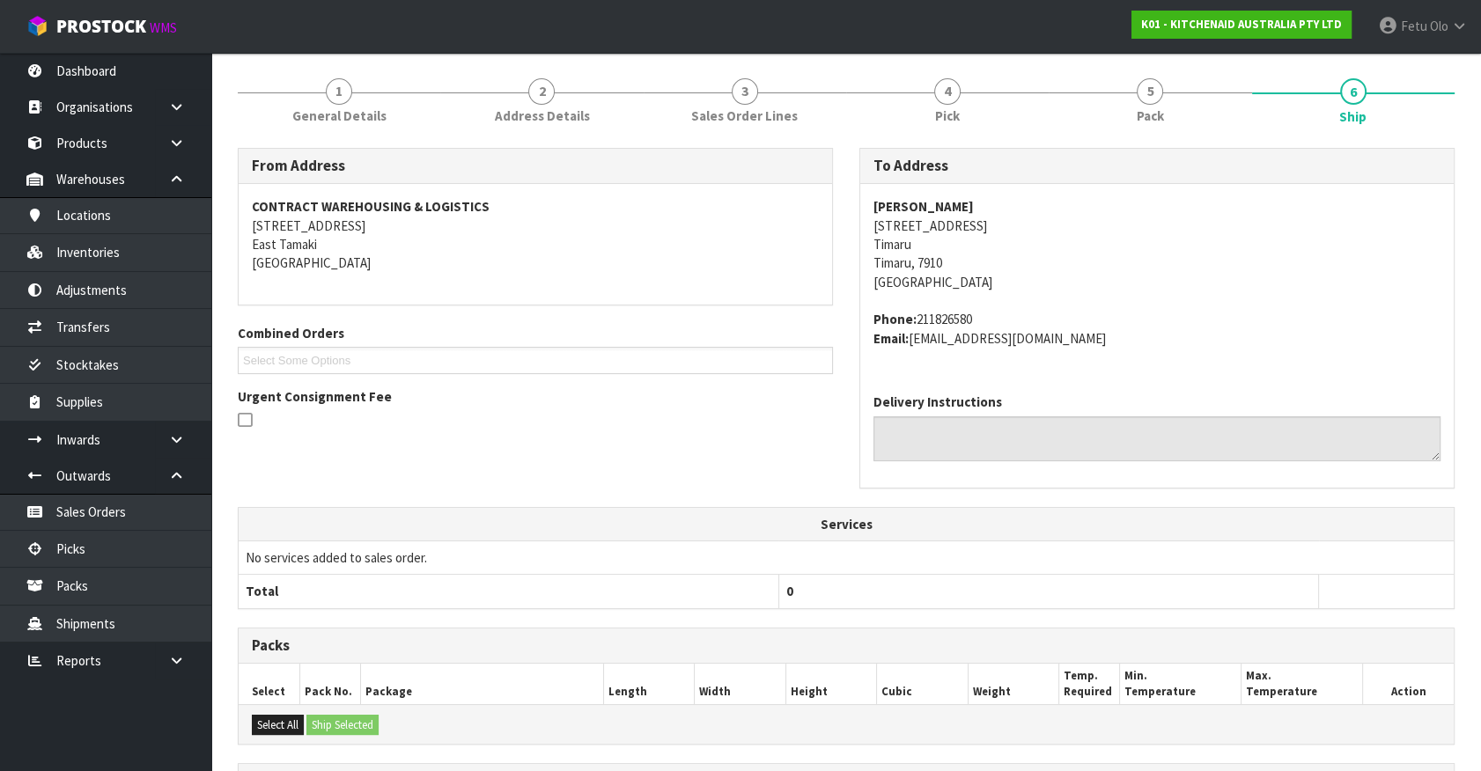
scroll to position [415, 0]
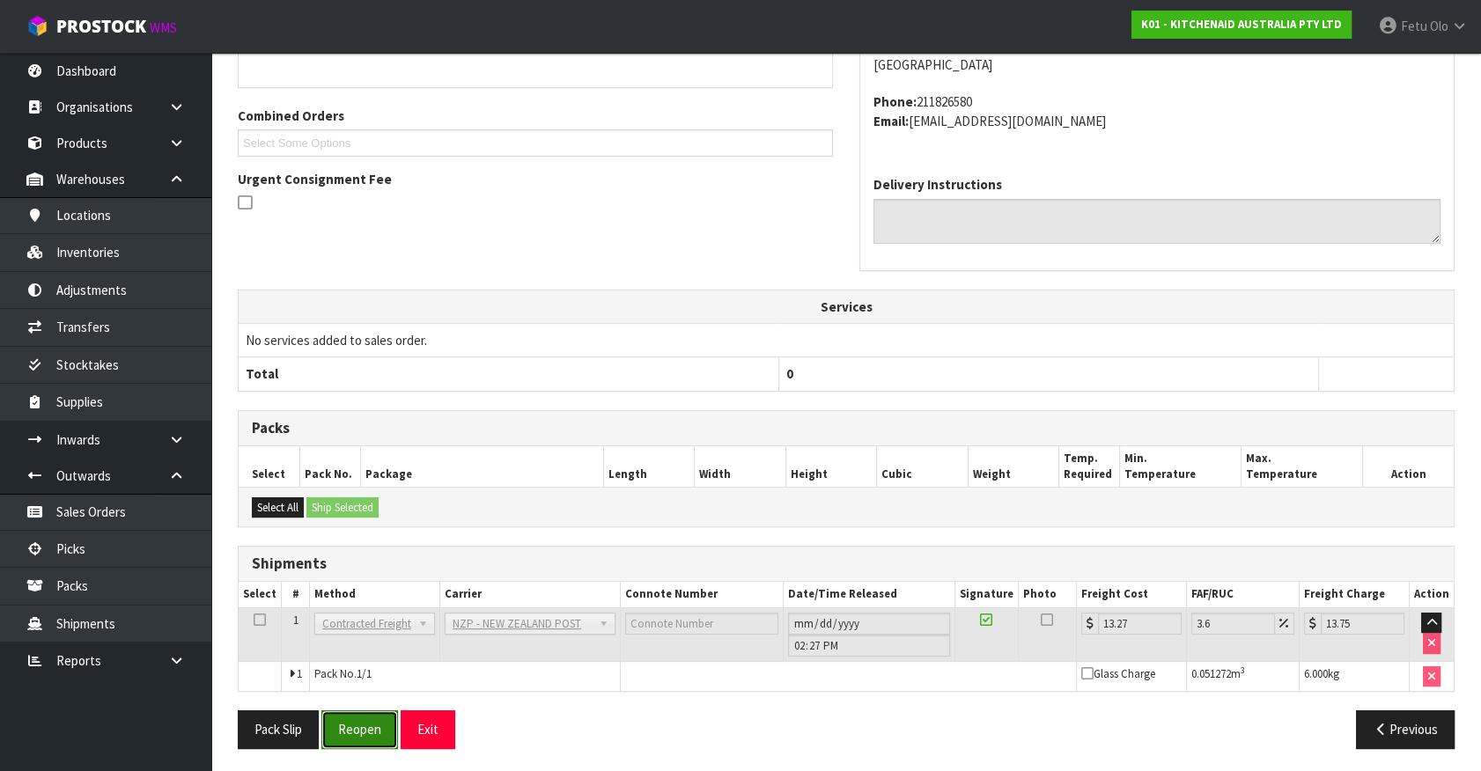
click at [379, 716] on button "Reopen" at bounding box center [359, 729] width 77 height 38
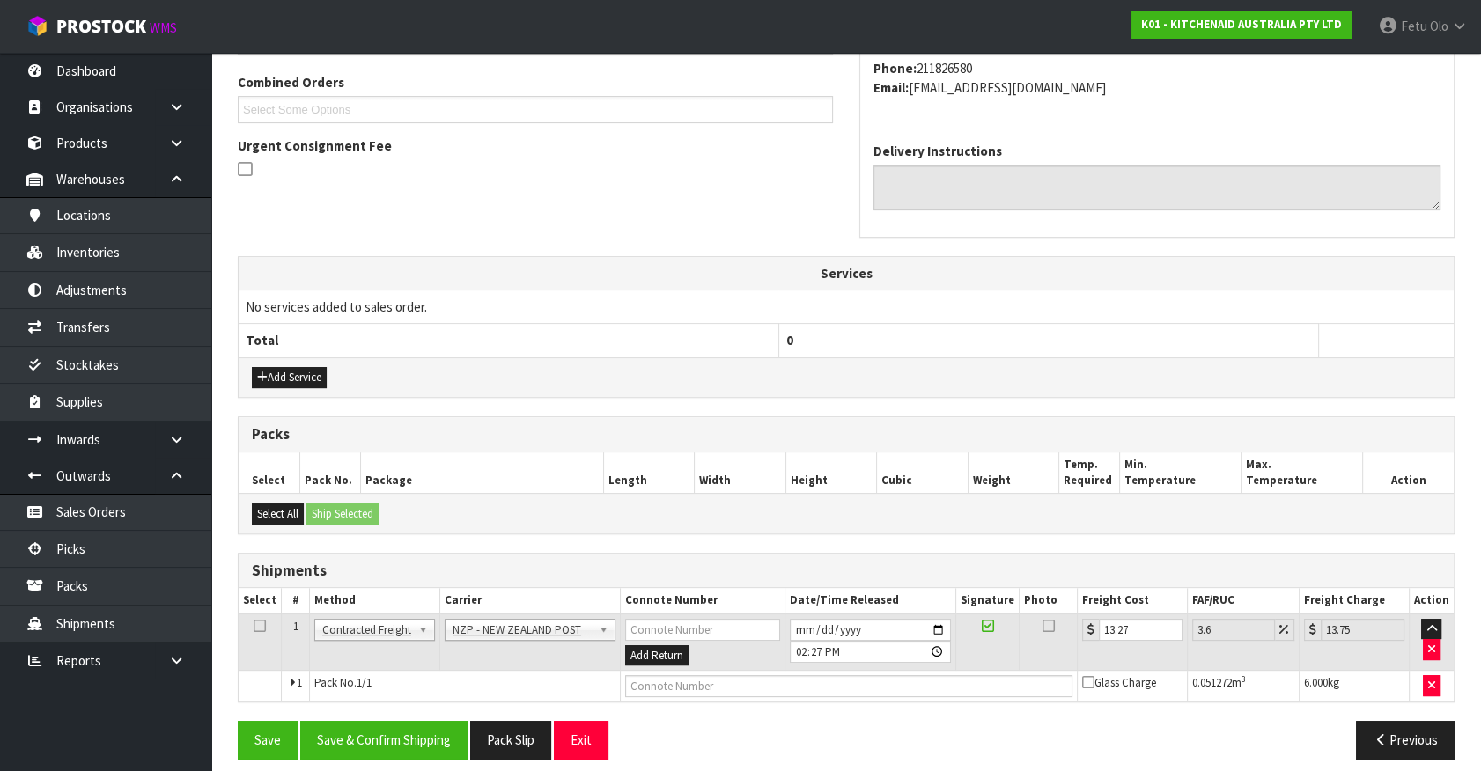
scroll to position [459, 0]
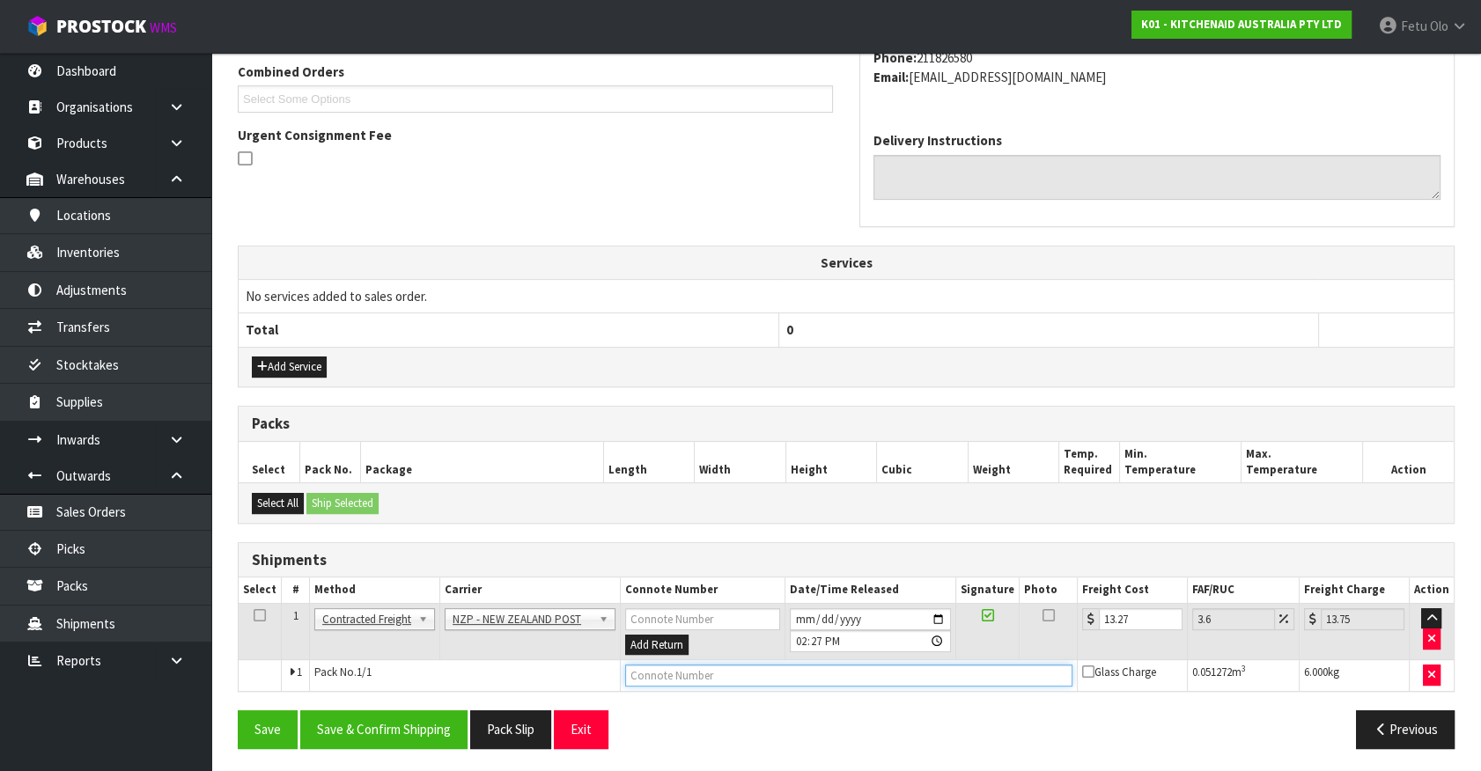
click at [946, 666] on input "text" at bounding box center [848, 676] width 447 height 22
click at [238, 710] on button "Save" at bounding box center [268, 729] width 60 height 38
click at [422, 745] on div "Save Save & Confirm Shipping Pack Slip Exit Previous" at bounding box center [846, 735] width 1243 height 51
click at [399, 744] on button "Save & Confirm Shipping" at bounding box center [383, 729] width 167 height 38
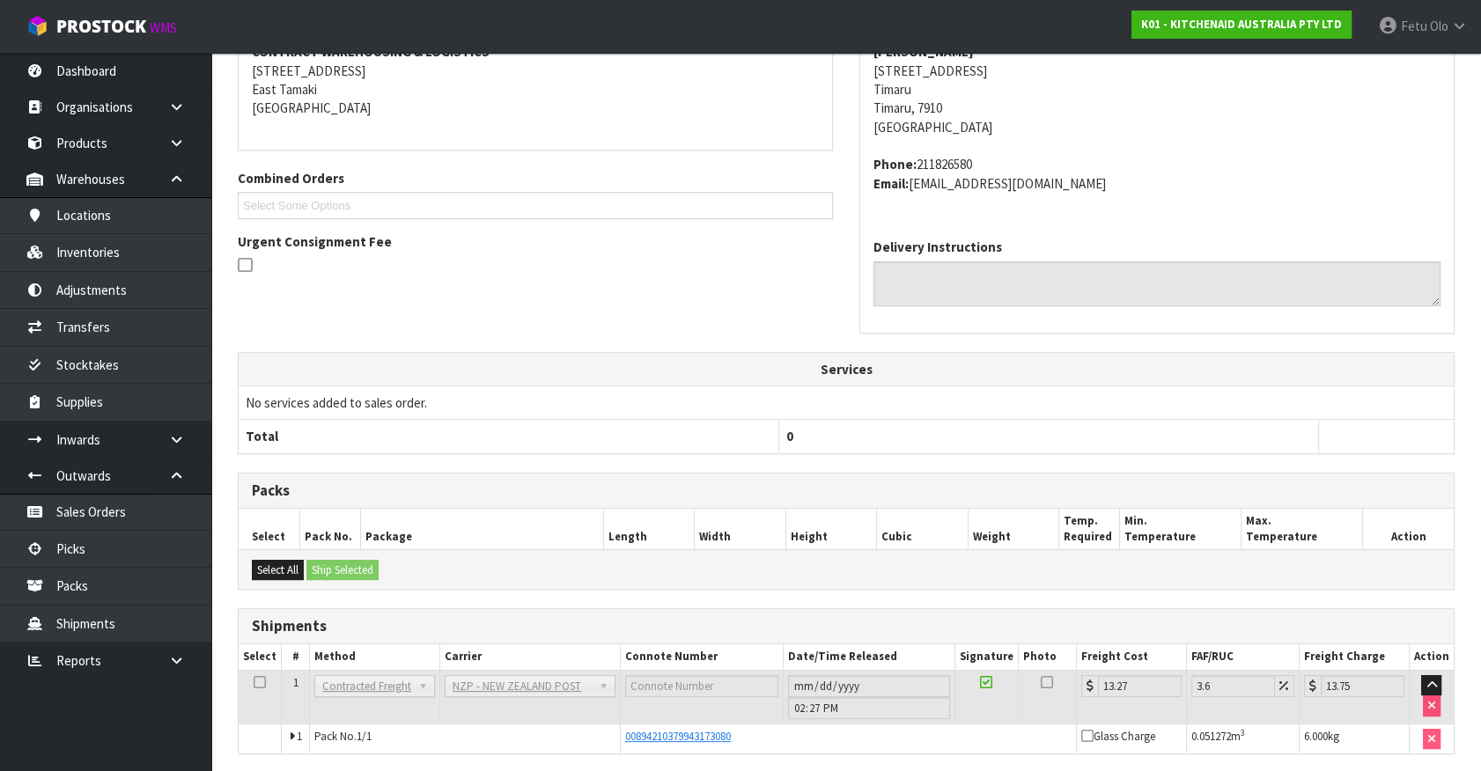
scroll to position [415, 0]
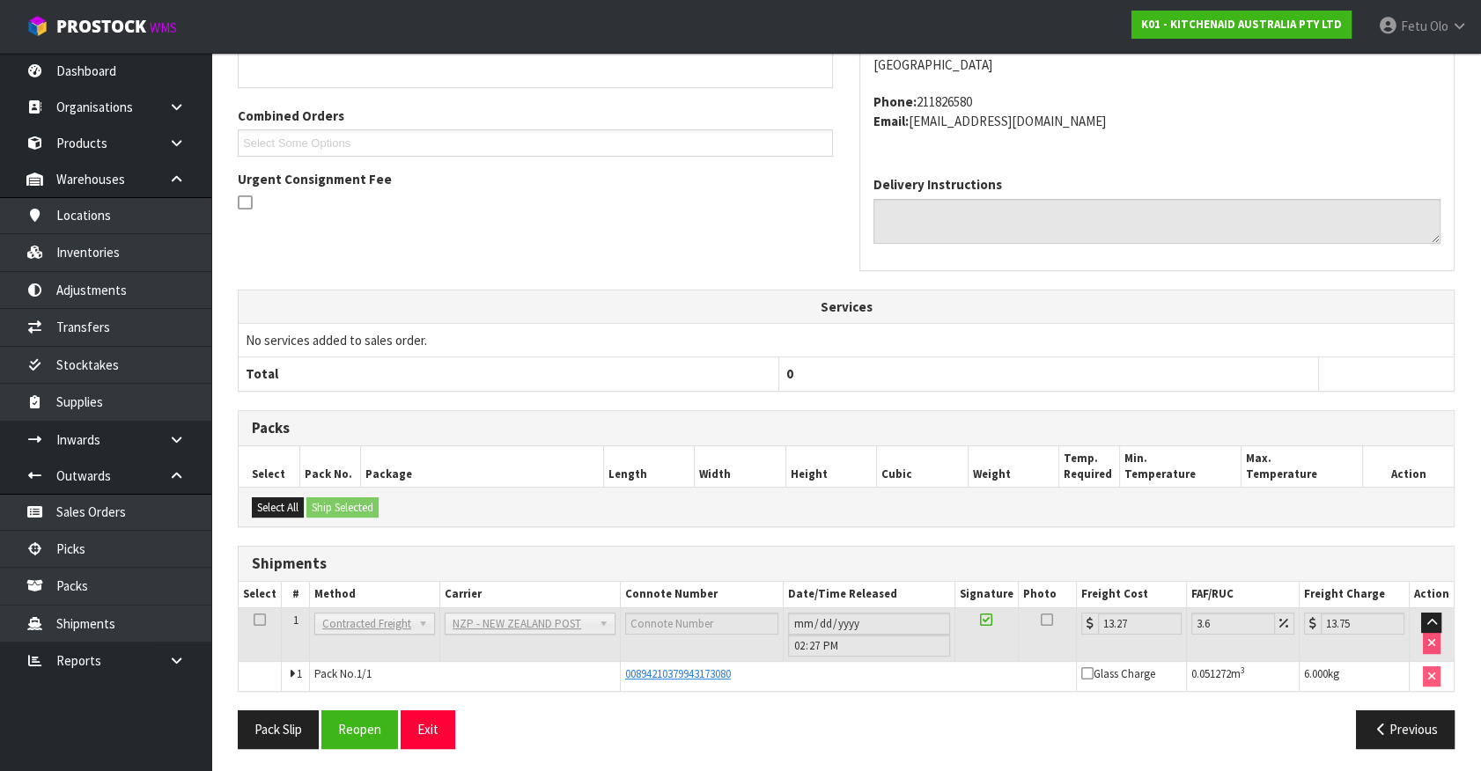
click at [915, 712] on div "Previous" at bounding box center [1157, 729] width 622 height 38
click at [68, 538] on link "Picks" at bounding box center [105, 549] width 211 height 36
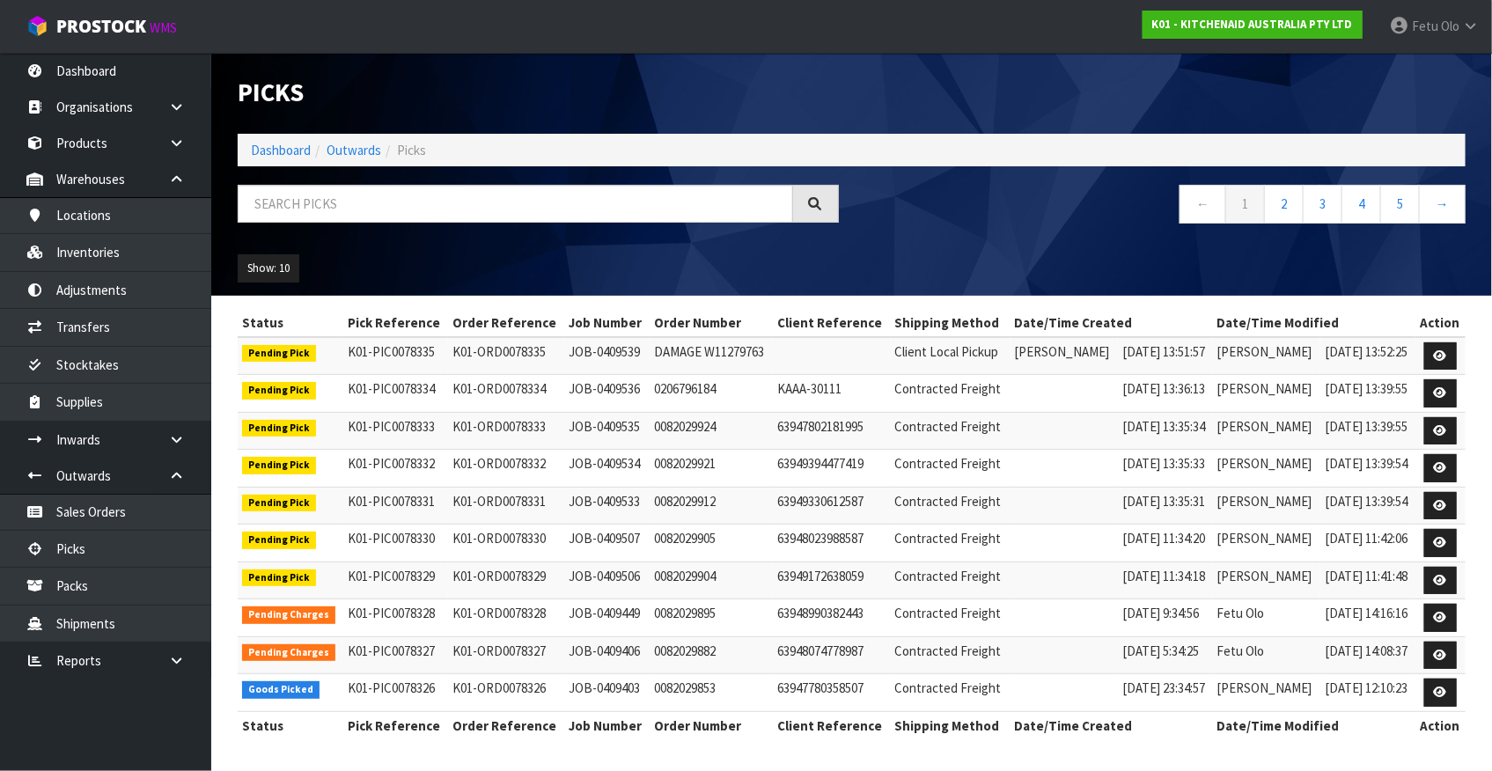
click at [395, 176] on div "Picks Dashboard Outwards Picks ← 1 2 3 4 5 → Show: 10 5 10 25 50" at bounding box center [852, 174] width 1255 height 243
click at [401, 189] on input "text" at bounding box center [516, 204] width 556 height 38
click at [275, 207] on input "748296" at bounding box center [516, 204] width 556 height 38
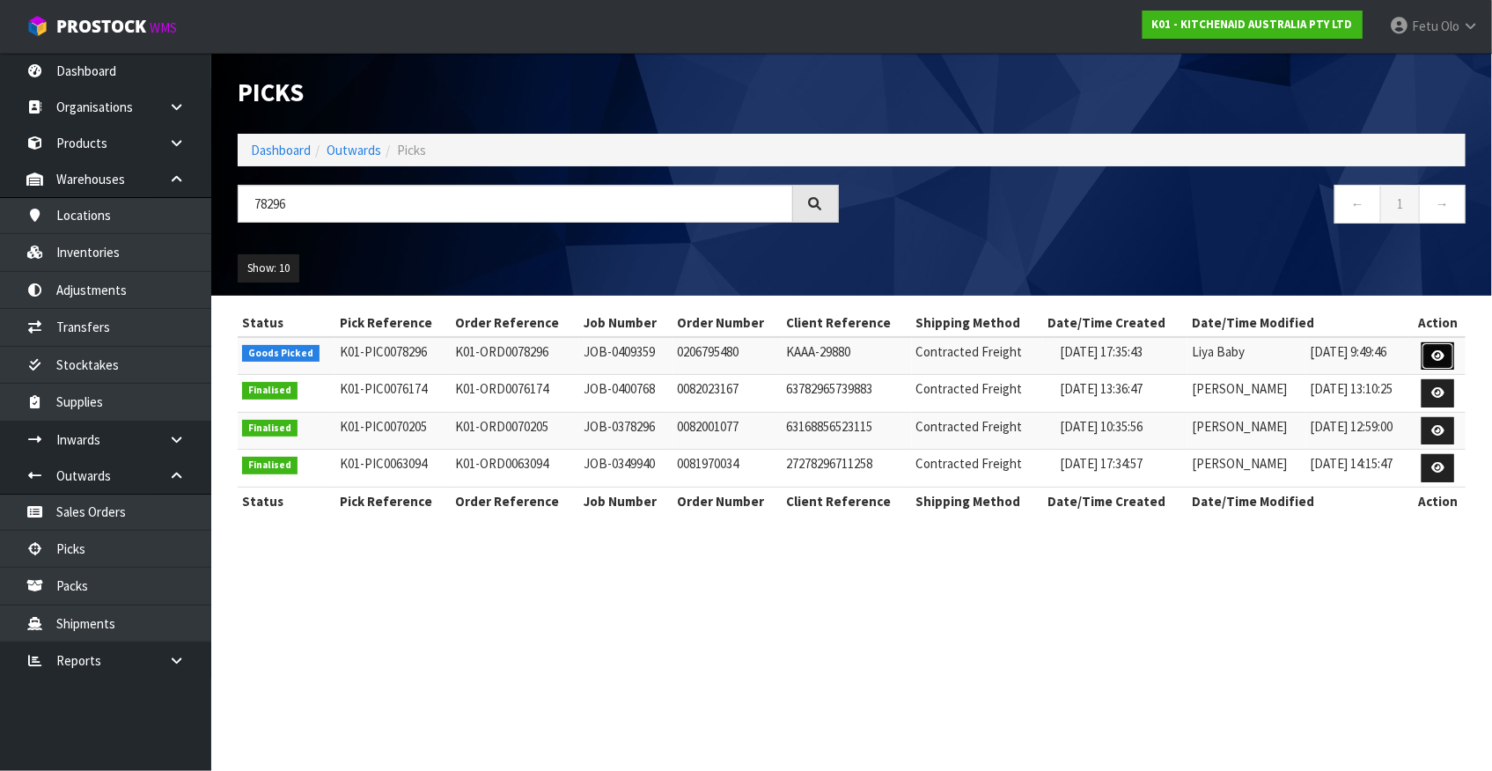
click at [1444, 344] on link at bounding box center [1438, 356] width 33 height 28
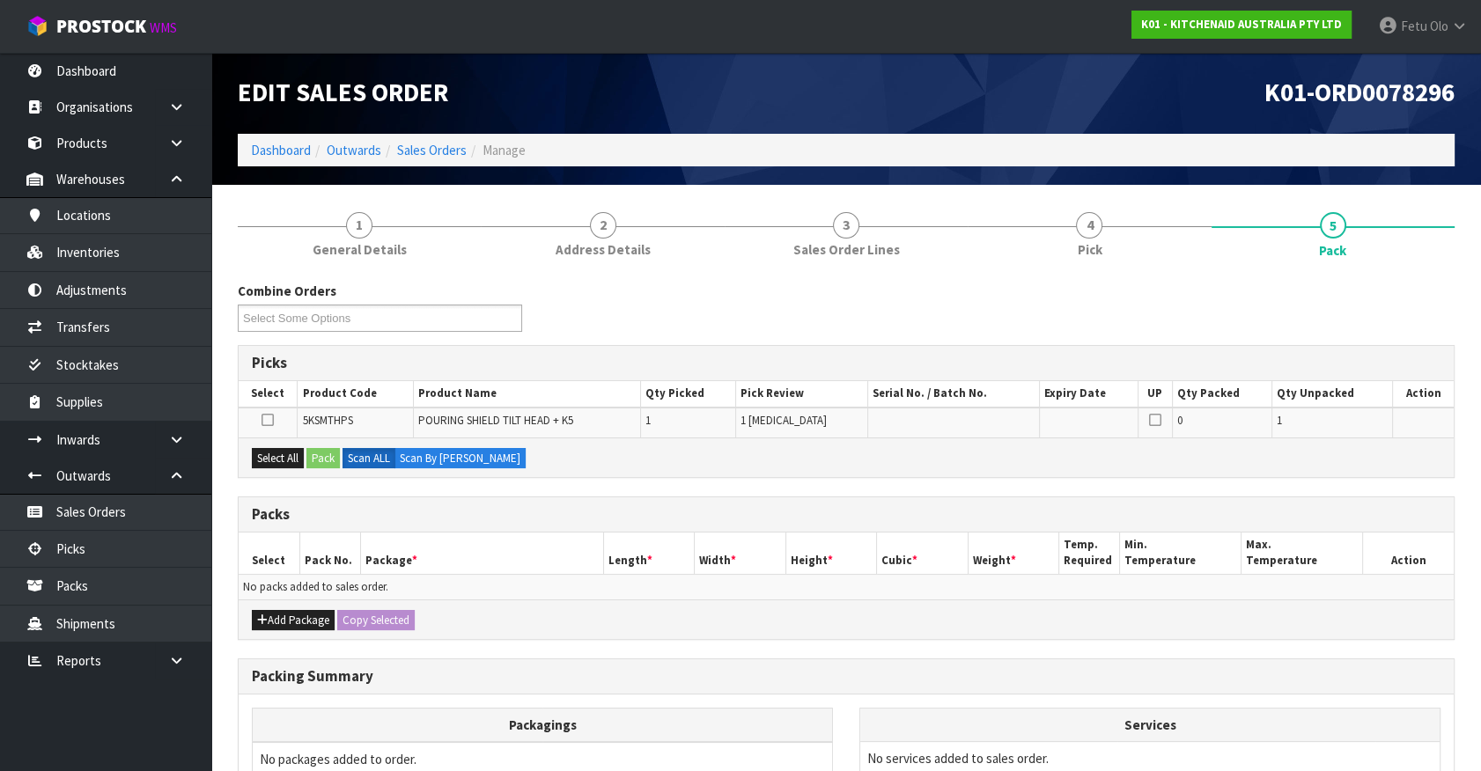
click at [680, 513] on h3 "Packs" at bounding box center [846, 514] width 1189 height 17
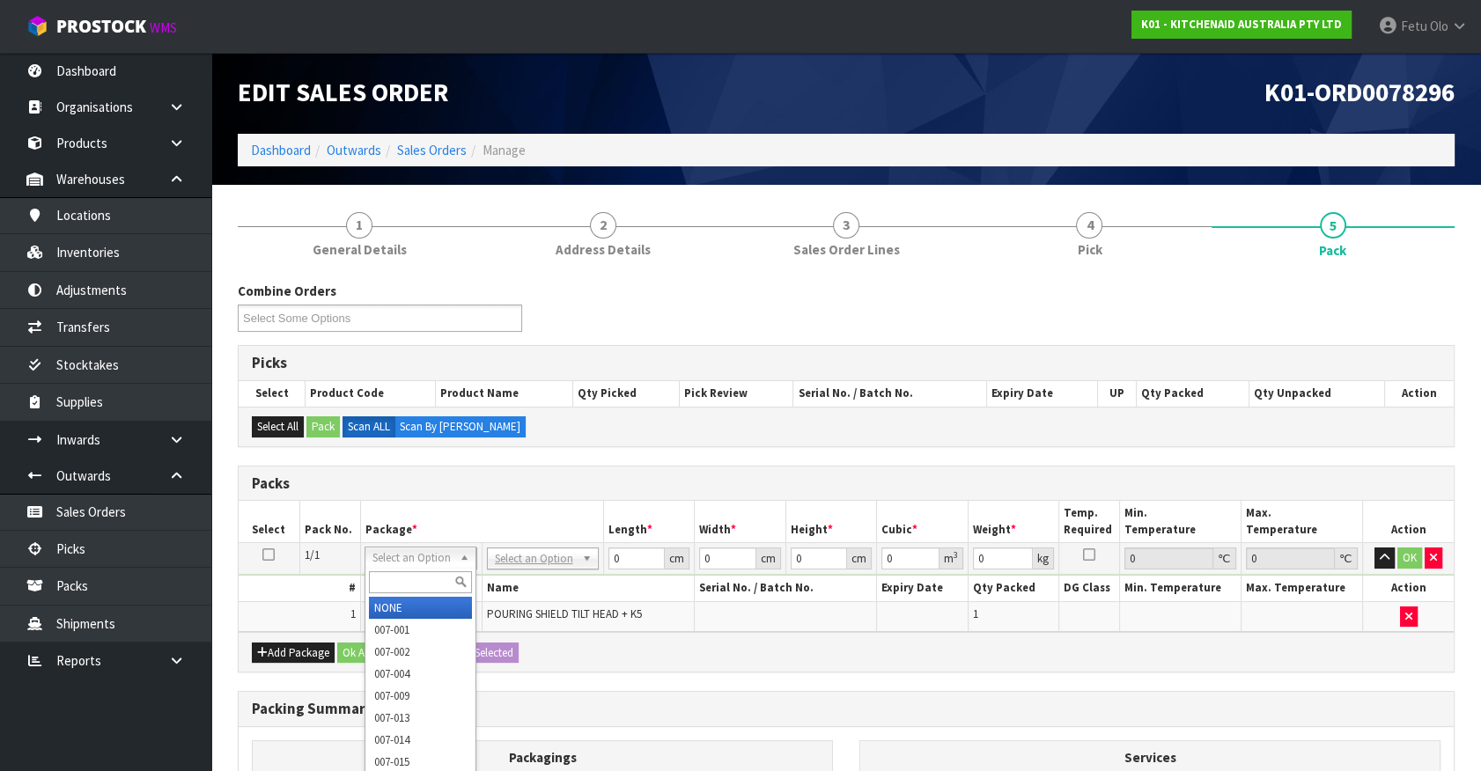
click at [411, 571] on input "text" at bounding box center [420, 582] width 103 height 22
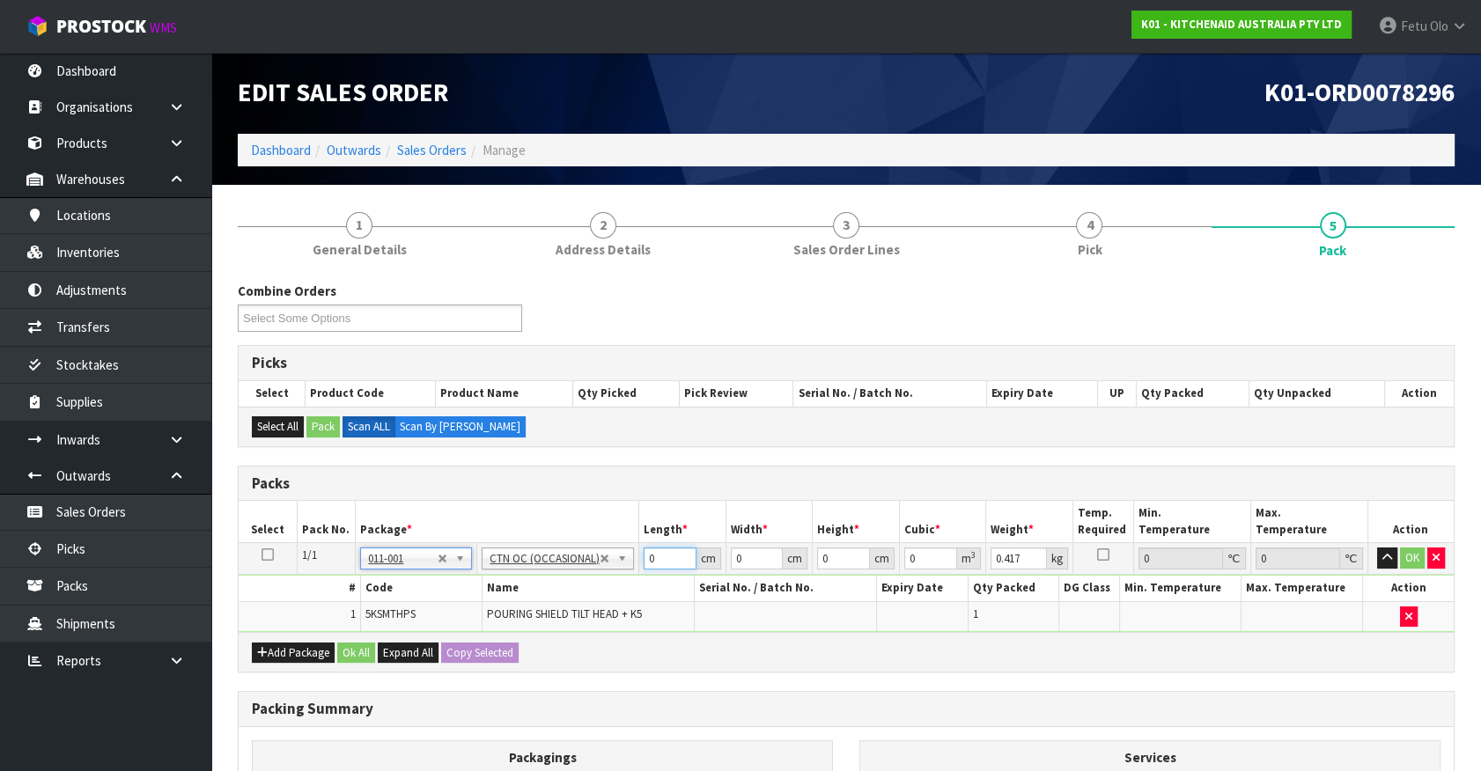
drag, startPoint x: 546, startPoint y: 578, endPoint x: 512, endPoint y: 582, distance: 33.7
click at [512, 582] on tbody "1/1 NONE 007-001 007-002 007-004 007-009 007-013 007-014 007-015 007-017 007-01…" at bounding box center [846, 587] width 1215 height 89
click button "OK" at bounding box center [1412, 558] width 25 height 21
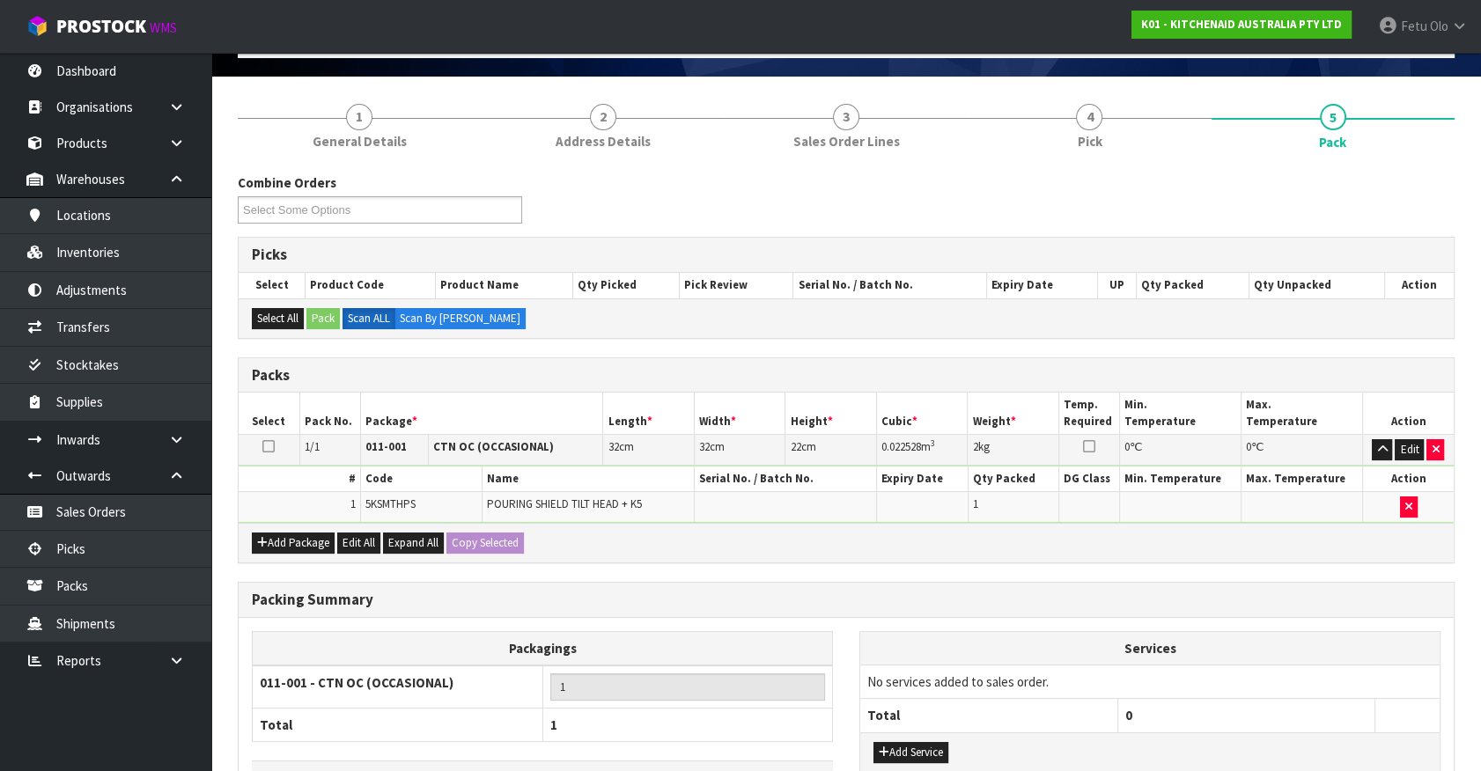
scroll to position [230, 0]
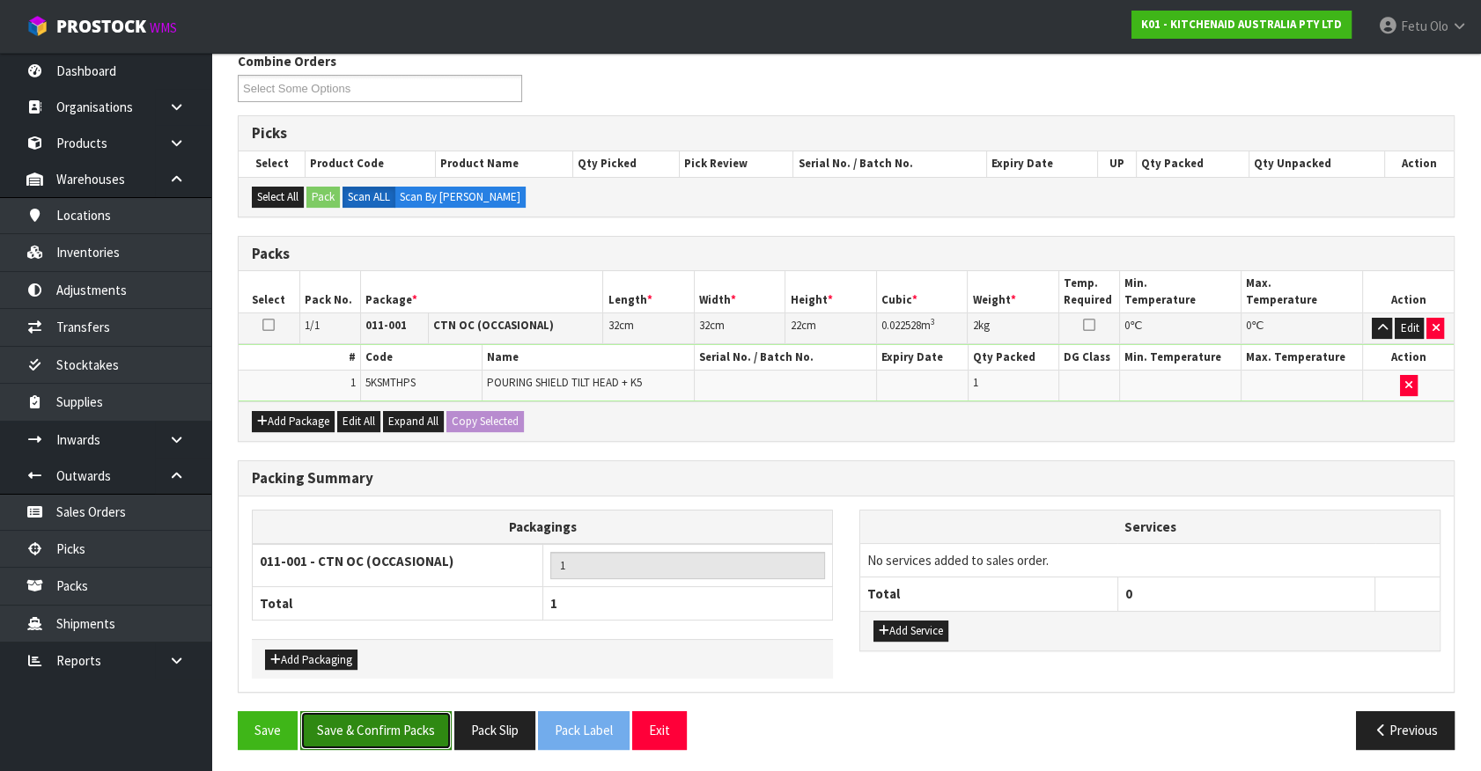
click at [352, 722] on button "Save & Confirm Packs" at bounding box center [375, 730] width 151 height 38
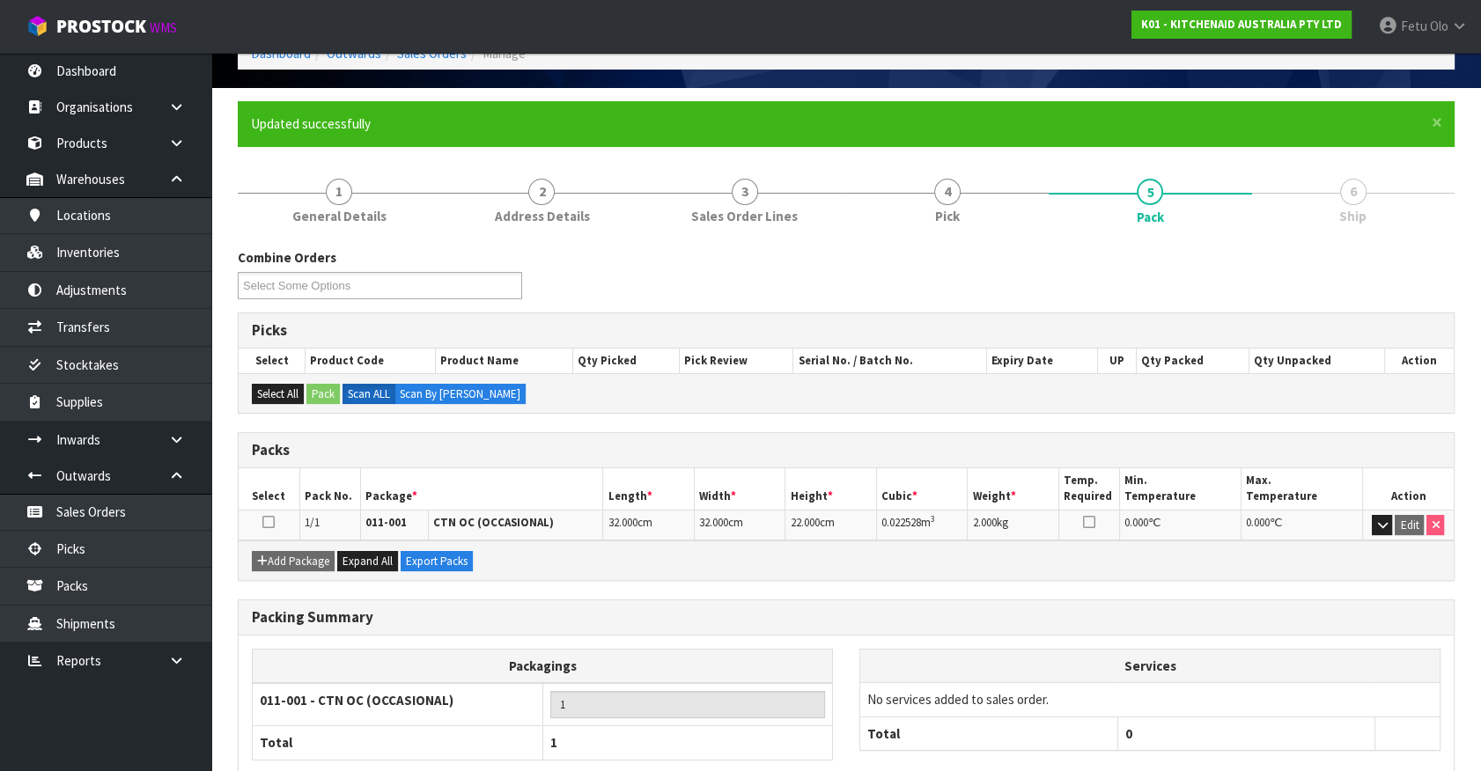
scroll to position [198, 0]
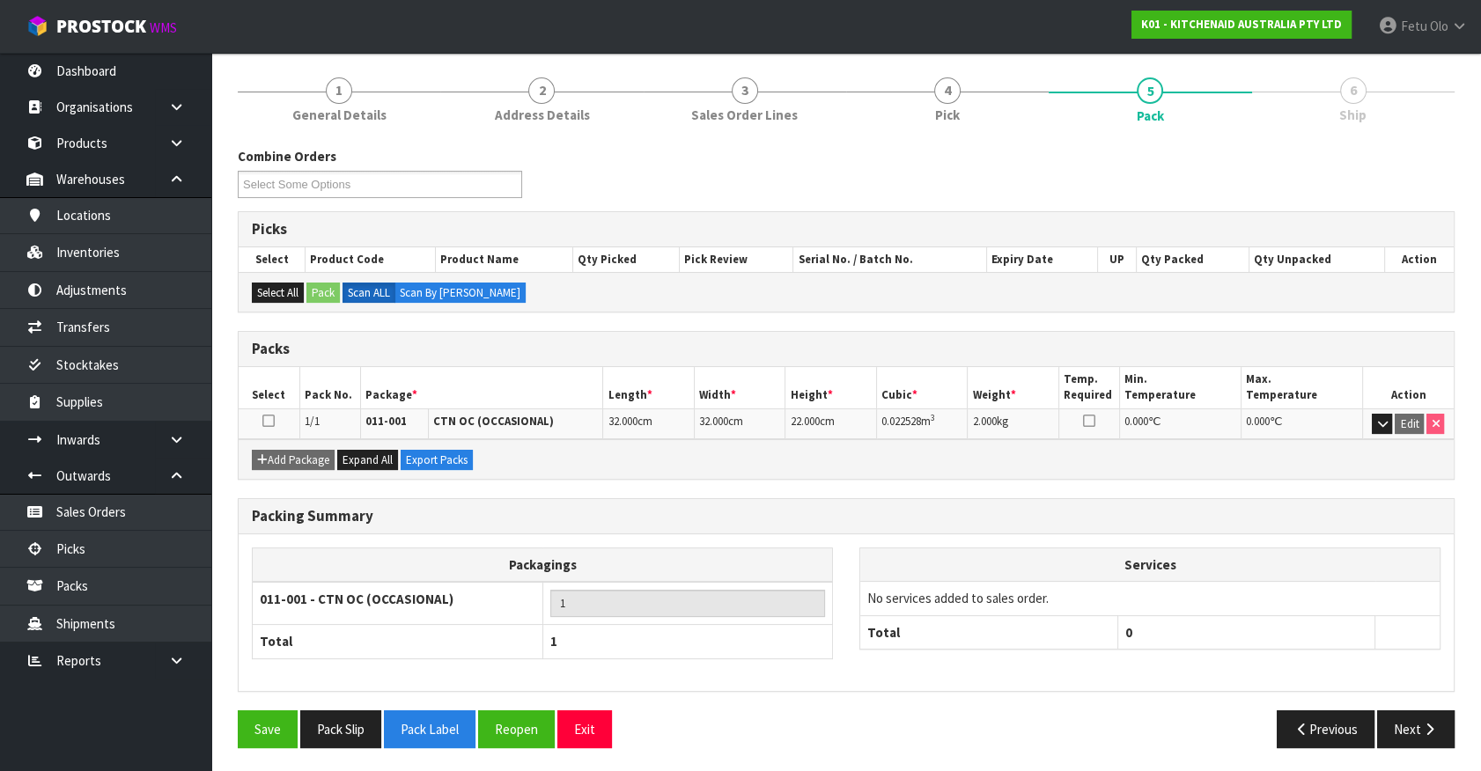
click at [1066, 541] on div "Packagings 011-001 - CTN OC (OCCASIONAL) 1 Total 1 Services No services added t…" at bounding box center [846, 612] width 1215 height 157
click at [1407, 721] on button "Next" at bounding box center [1415, 729] width 77 height 38
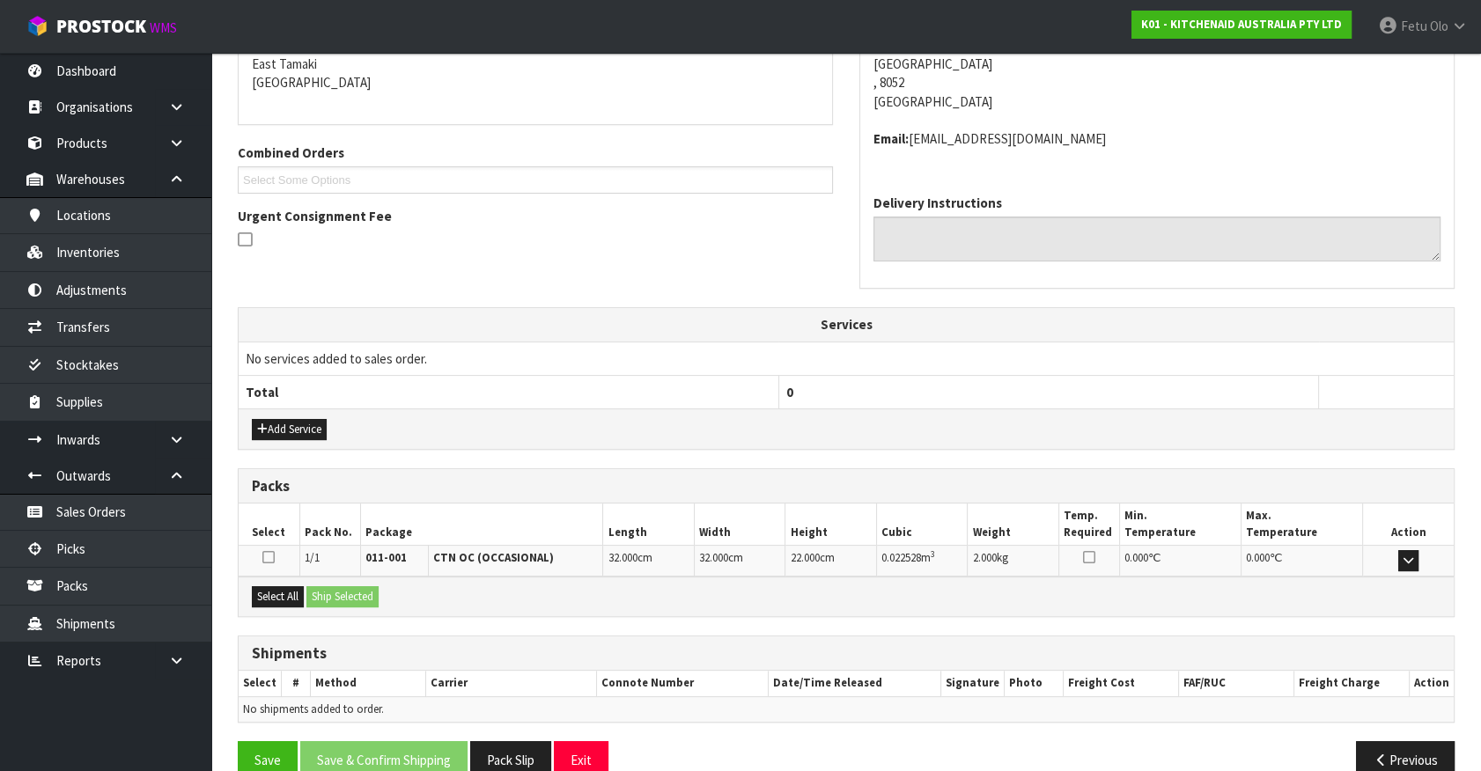
scroll to position [409, 0]
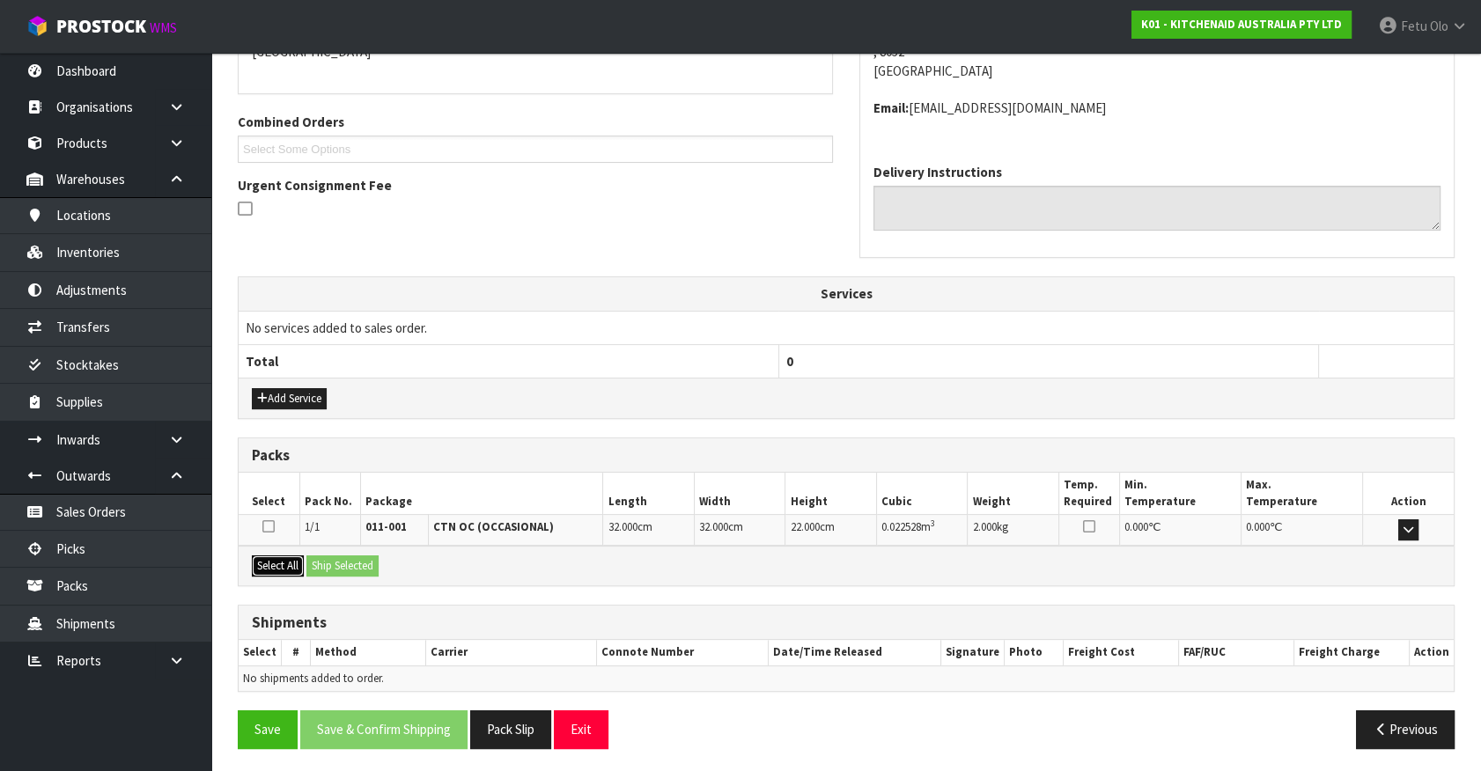
click at [285, 556] on button "Select All" at bounding box center [278, 566] width 52 height 21
click at [409, 571] on div "Select All Ship Selected" at bounding box center [846, 566] width 1215 height 40
click at [340, 556] on button "Ship Selected" at bounding box center [342, 566] width 72 height 21
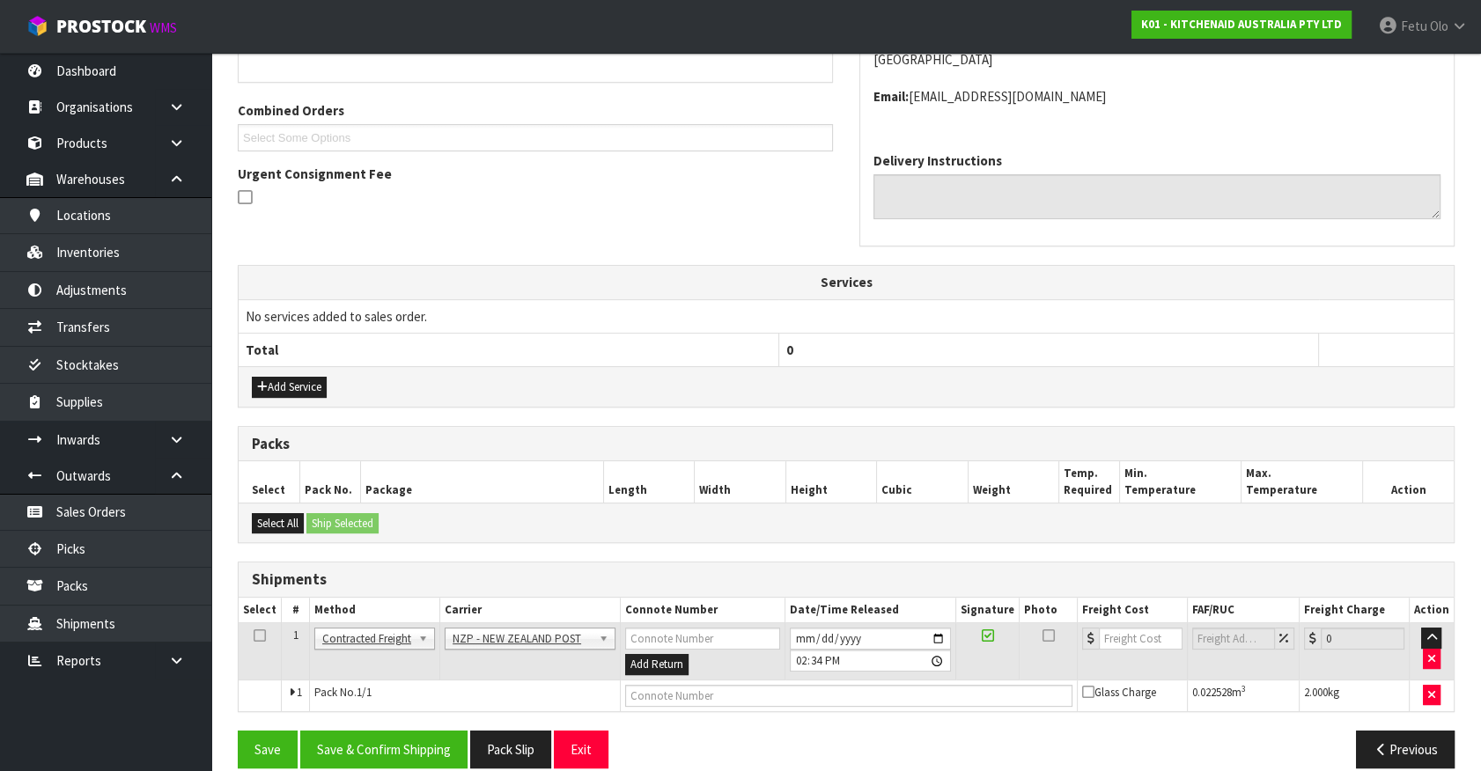
scroll to position [440, 0]
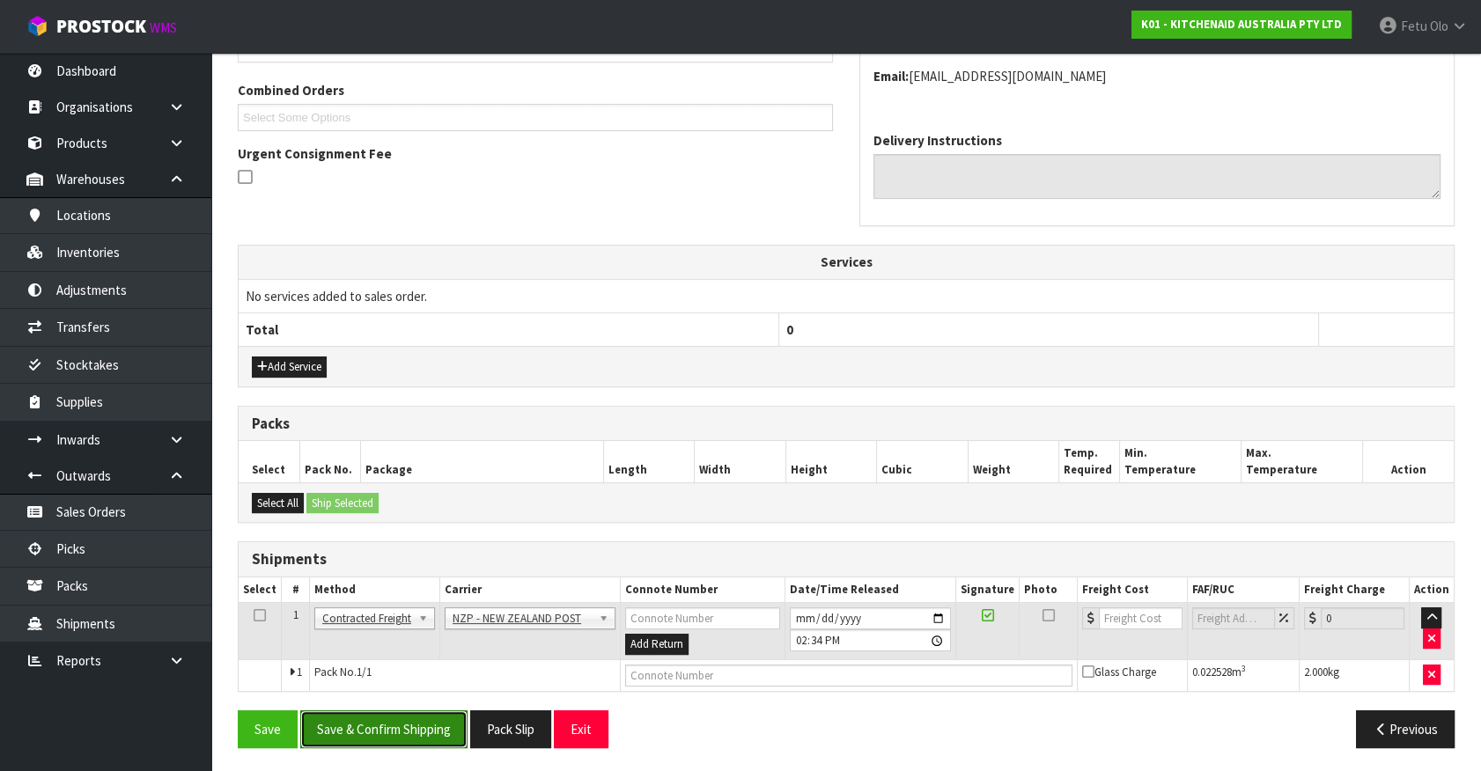
click at [413, 731] on button "Save & Confirm Shipping" at bounding box center [383, 729] width 167 height 38
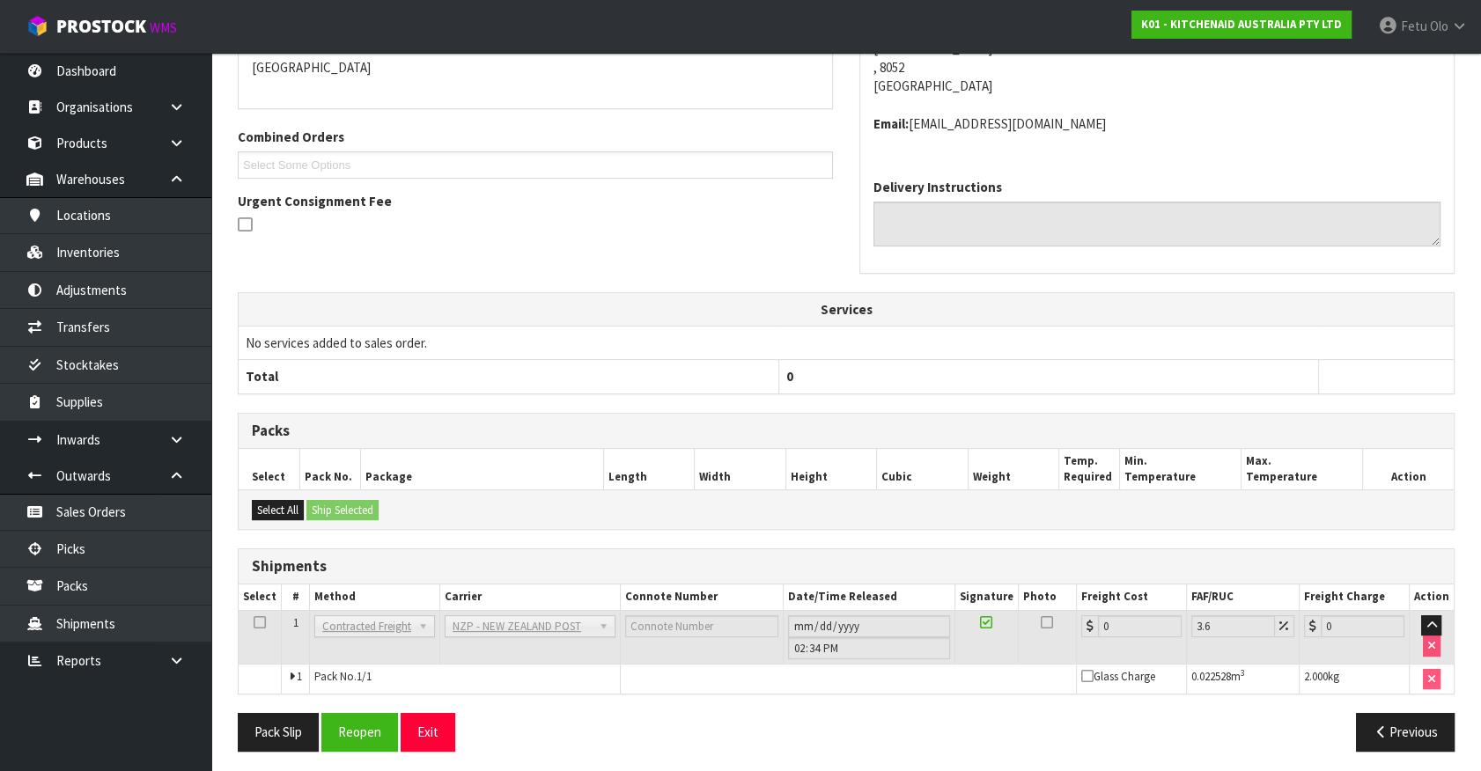
scroll to position [415, 0]
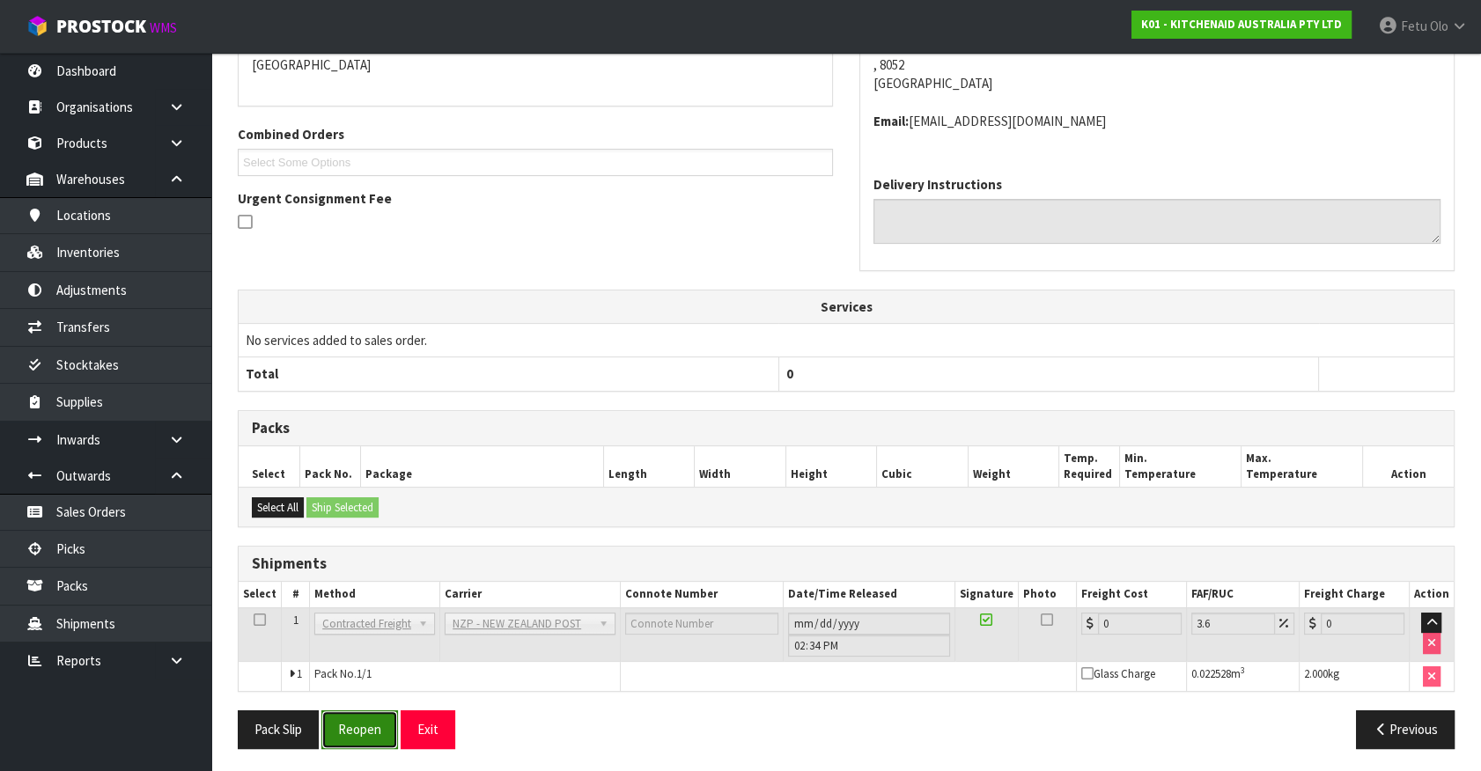
click at [356, 732] on button "Reopen" at bounding box center [359, 729] width 77 height 38
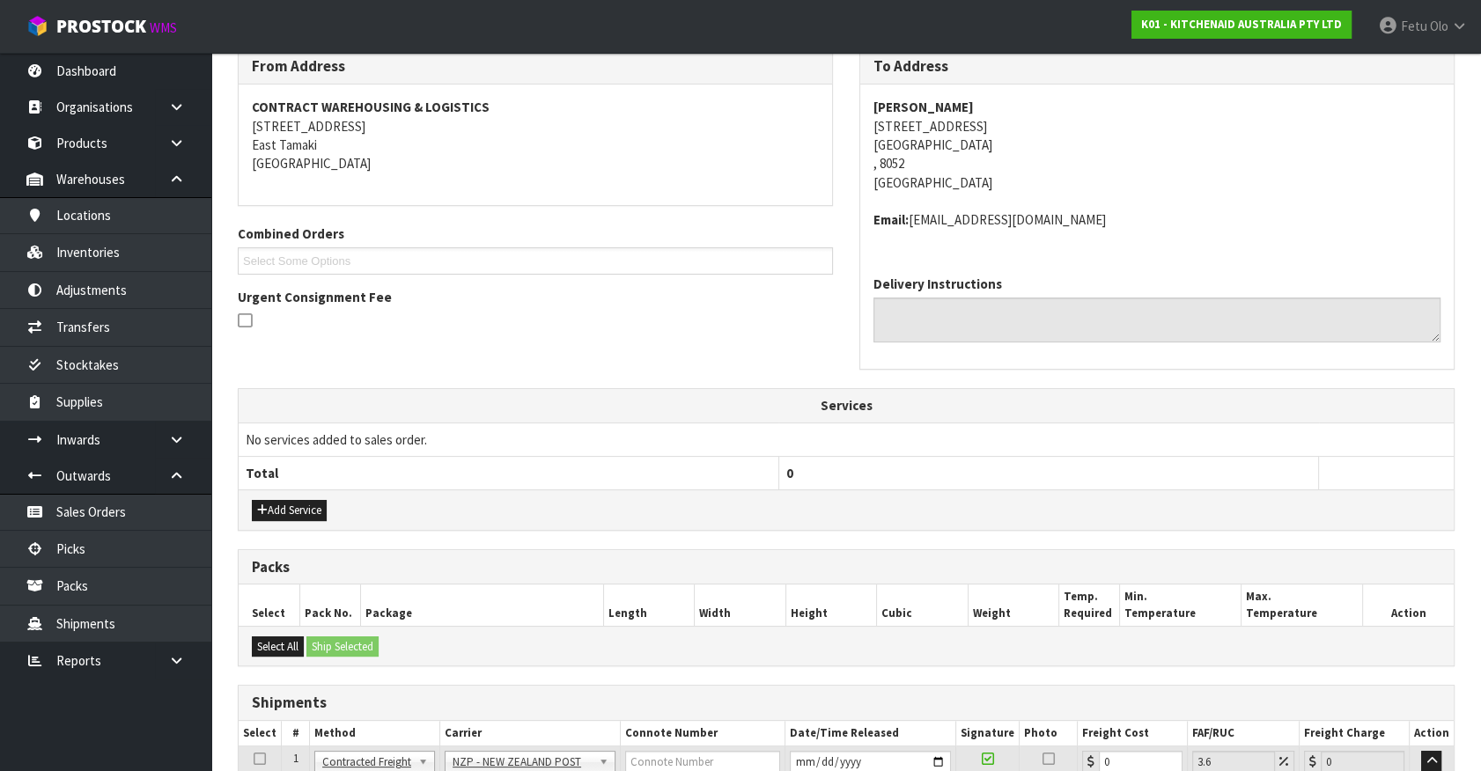
scroll to position [396, 0]
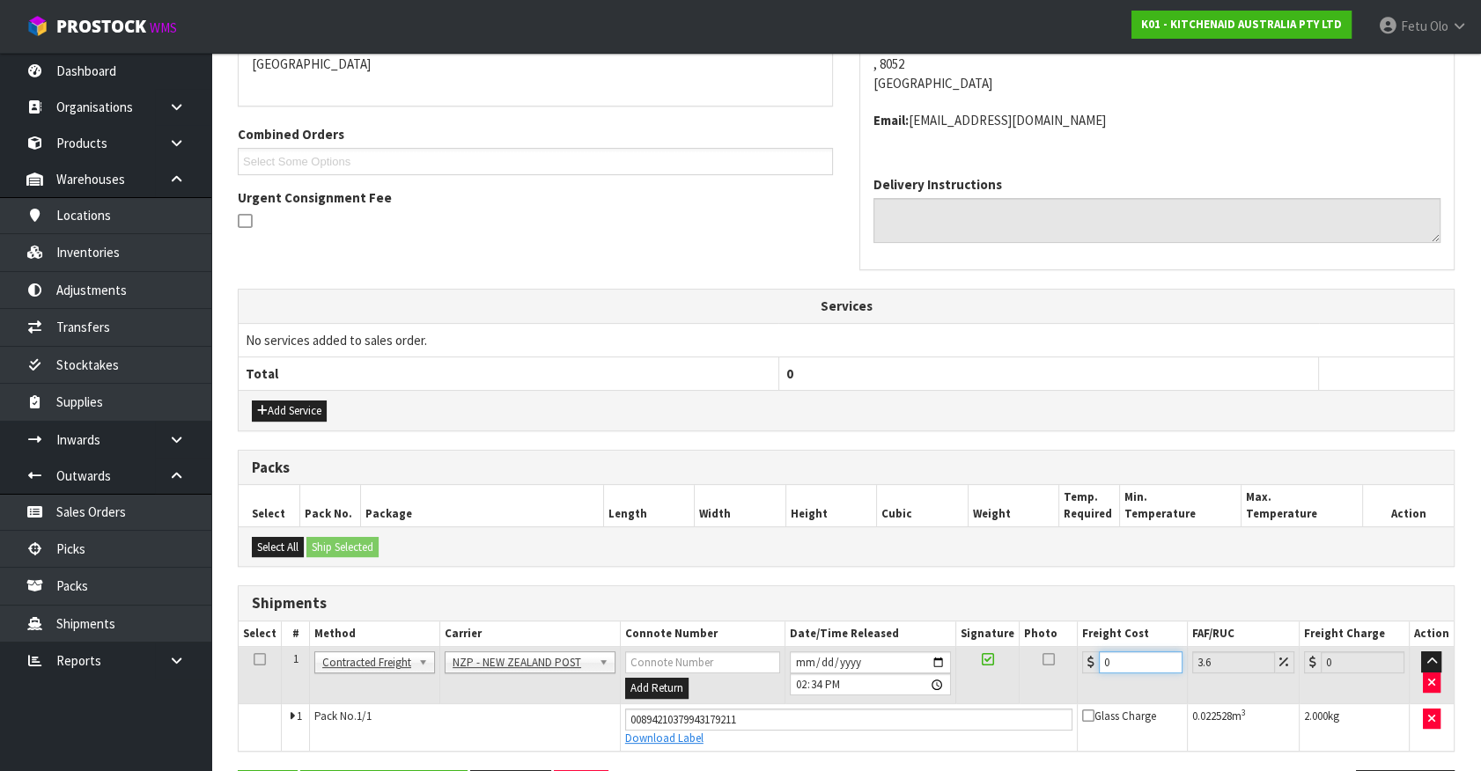
drag, startPoint x: 1074, startPoint y: 669, endPoint x: 977, endPoint y: 696, distance: 100.4
click at [977, 696] on tr "1 Client Local Pickup Customer Local Pickup Company Freight Contracted Freight …" at bounding box center [846, 675] width 1215 height 57
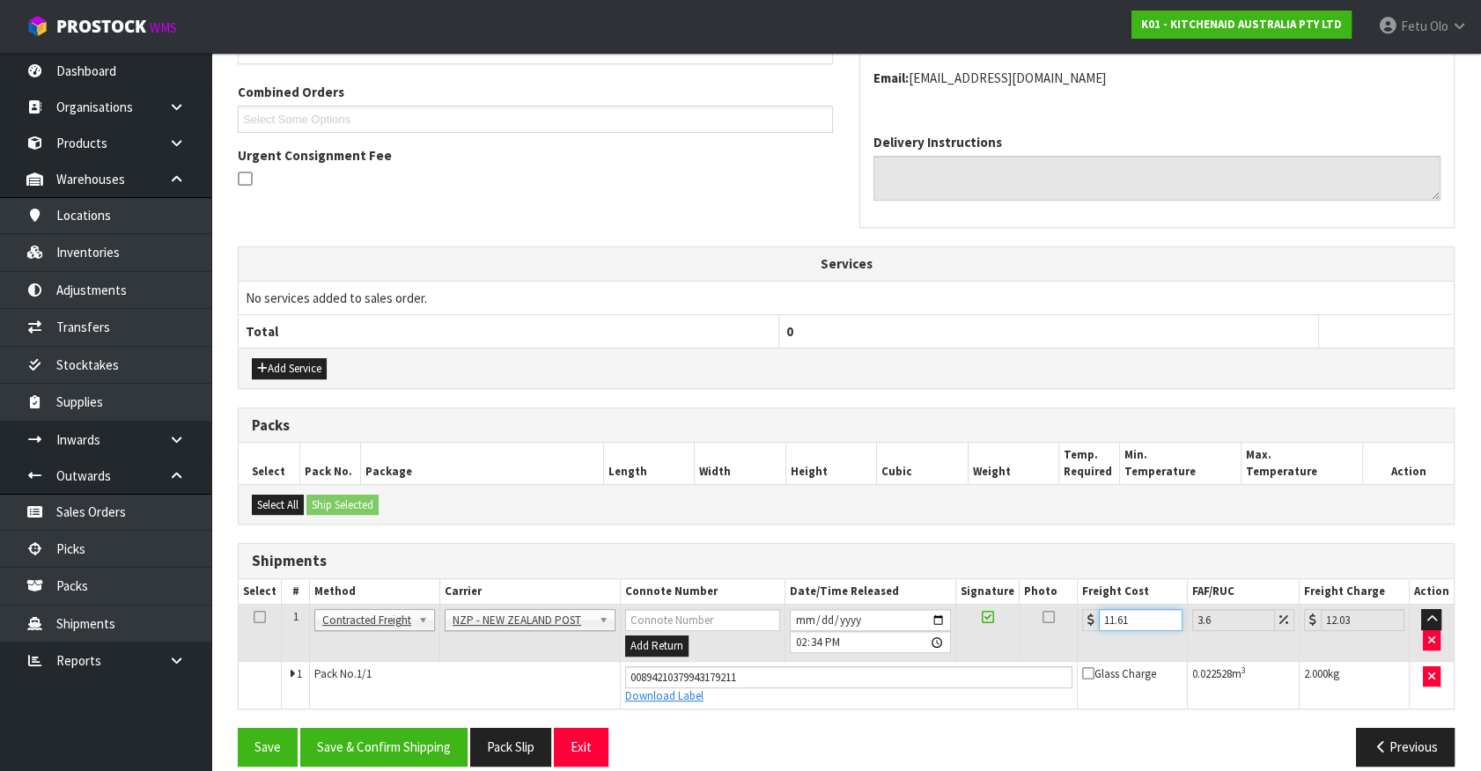
scroll to position [456, 0]
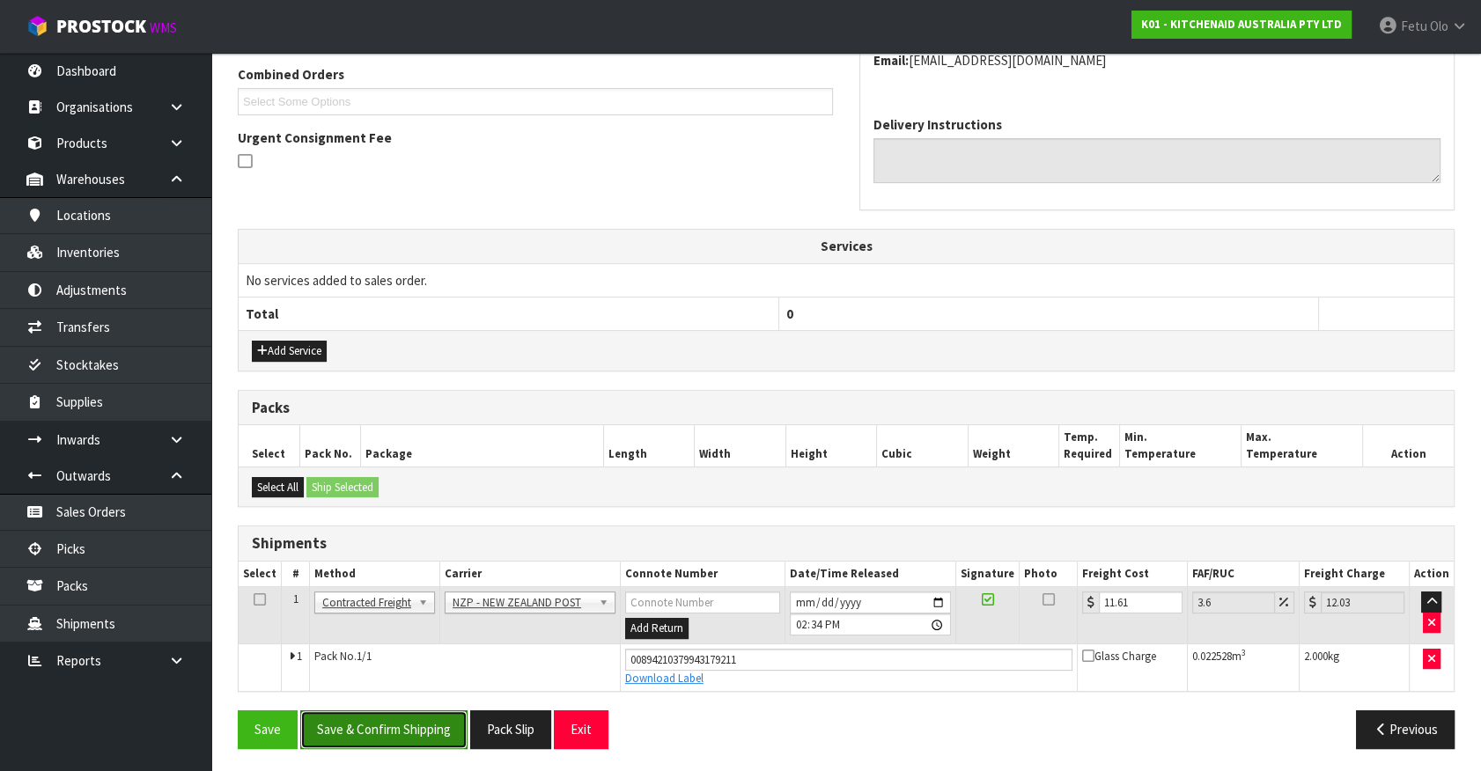
click at [378, 710] on button "Save & Confirm Shipping" at bounding box center [383, 729] width 167 height 38
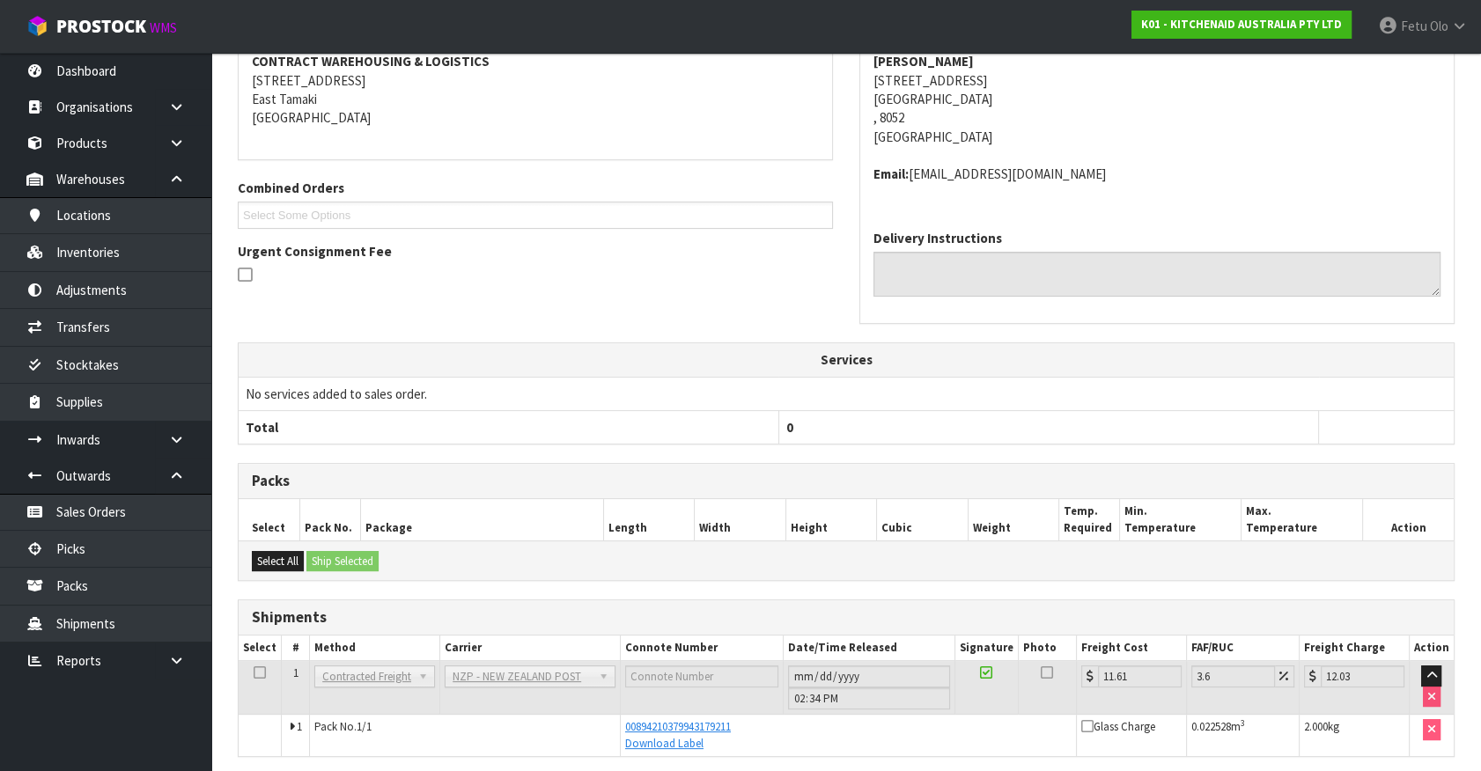
scroll to position [409, 0]
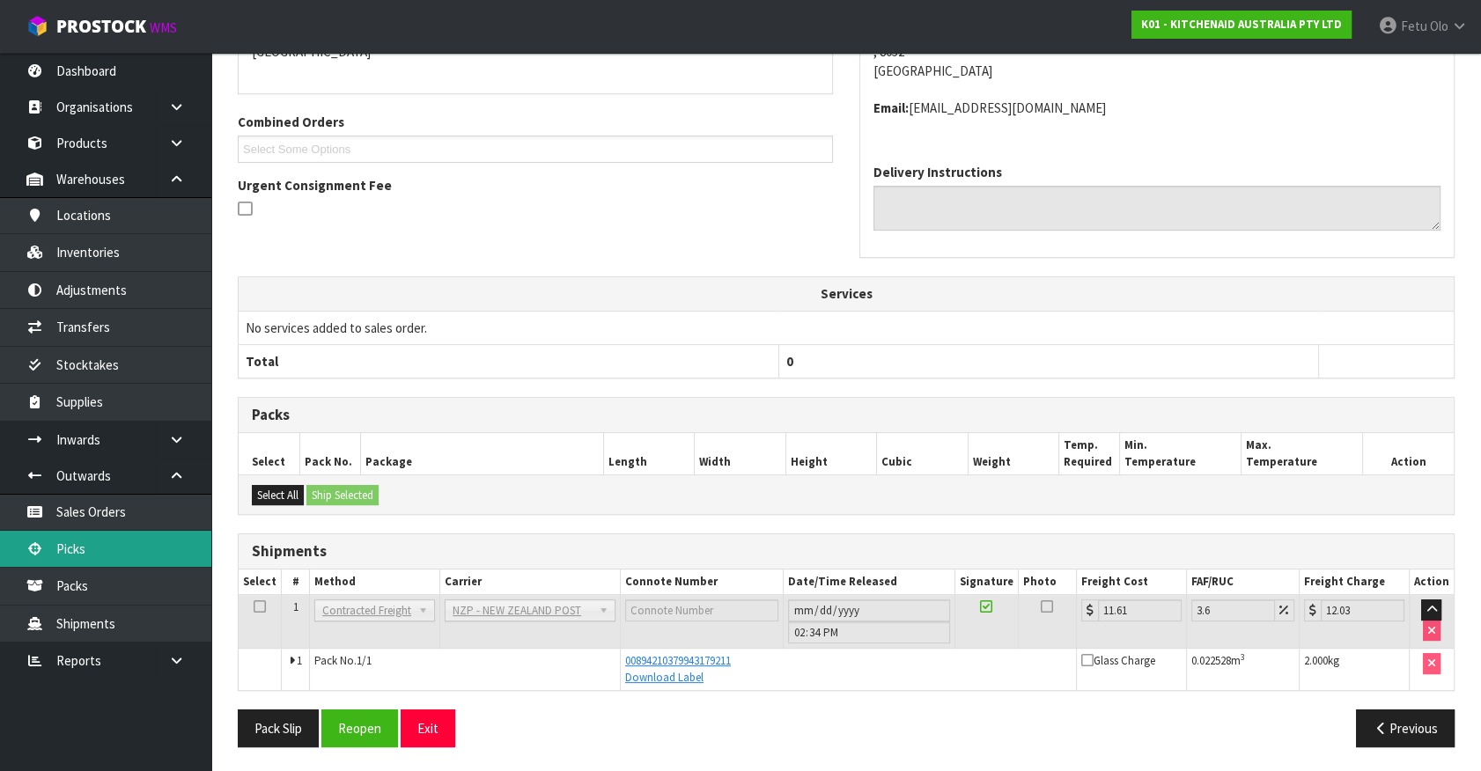
drag, startPoint x: 85, startPoint y: 556, endPoint x: 95, endPoint y: 550, distance: 11.0
click at [85, 555] on link "Picks" at bounding box center [105, 549] width 211 height 36
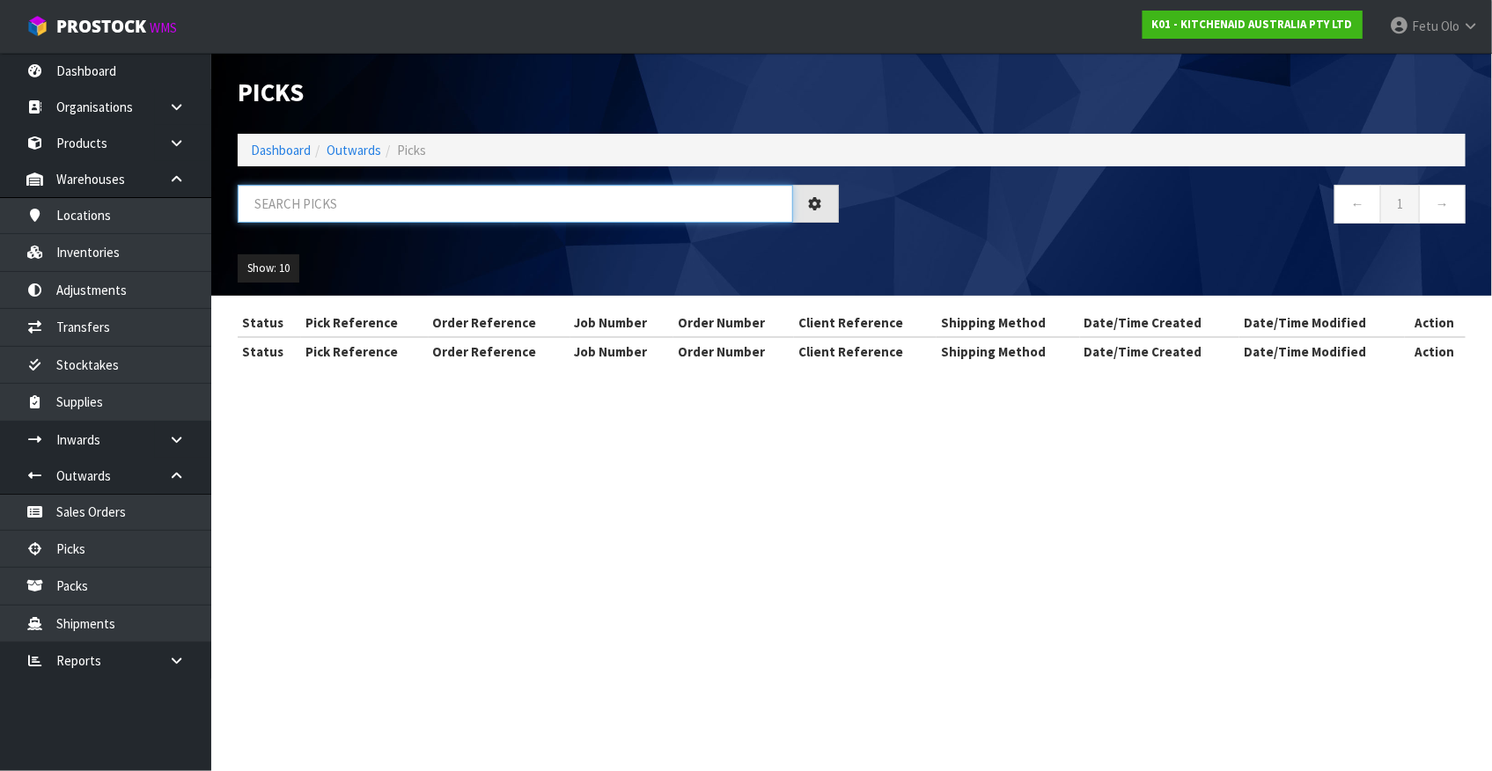
click at [371, 213] on input "text" at bounding box center [516, 204] width 556 height 38
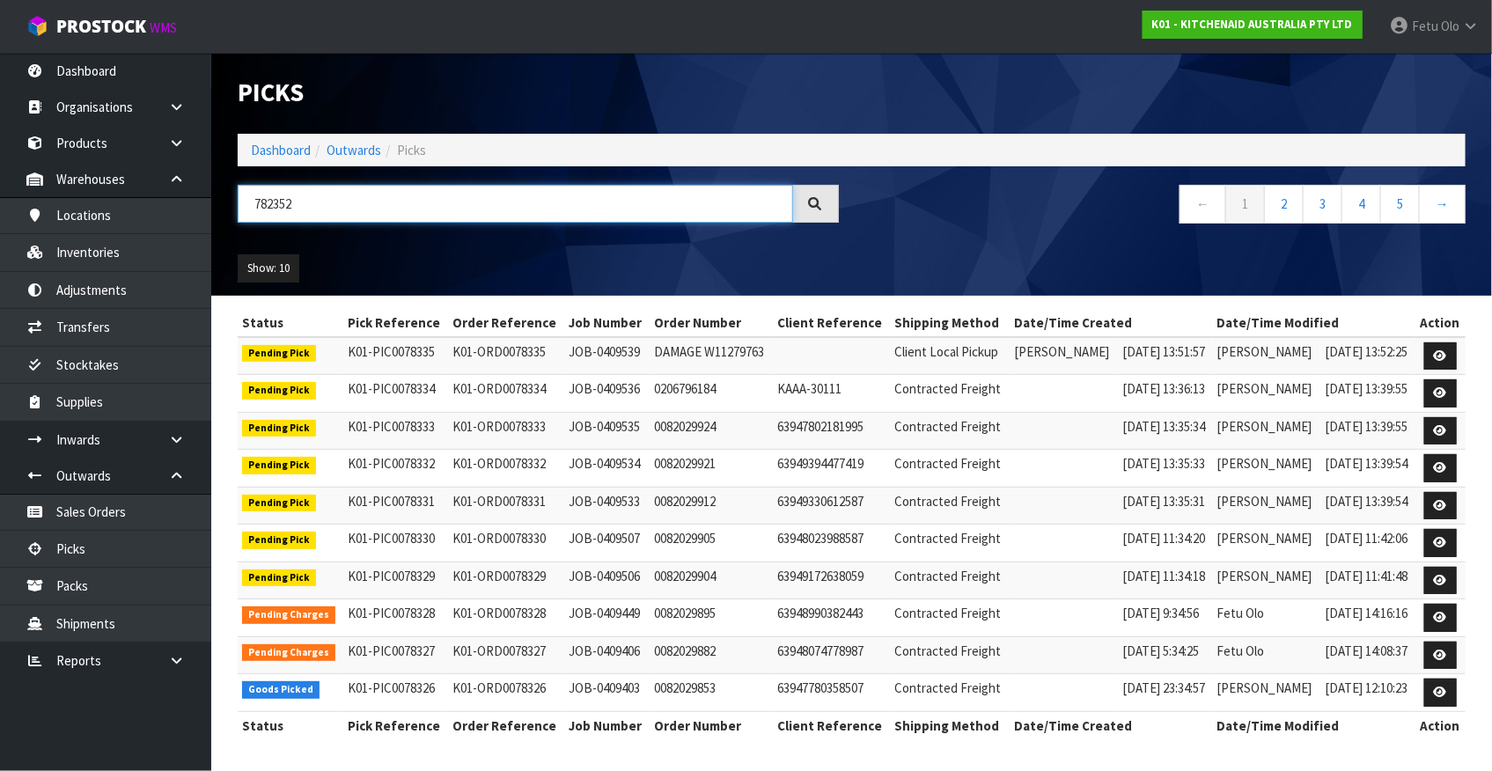
click at [272, 202] on input "782352" at bounding box center [516, 204] width 556 height 38
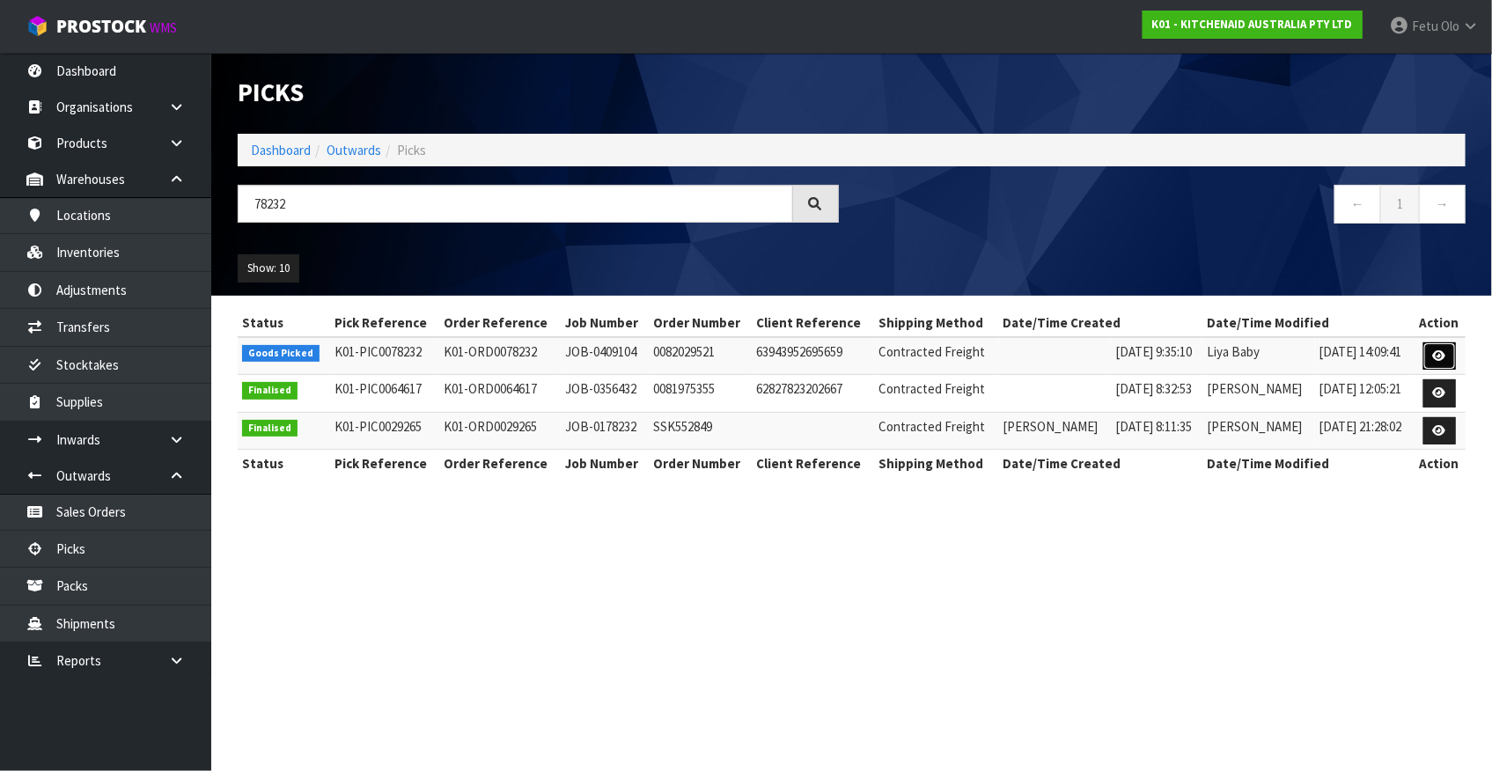
click at [1439, 357] on icon at bounding box center [1439, 355] width 13 height 11
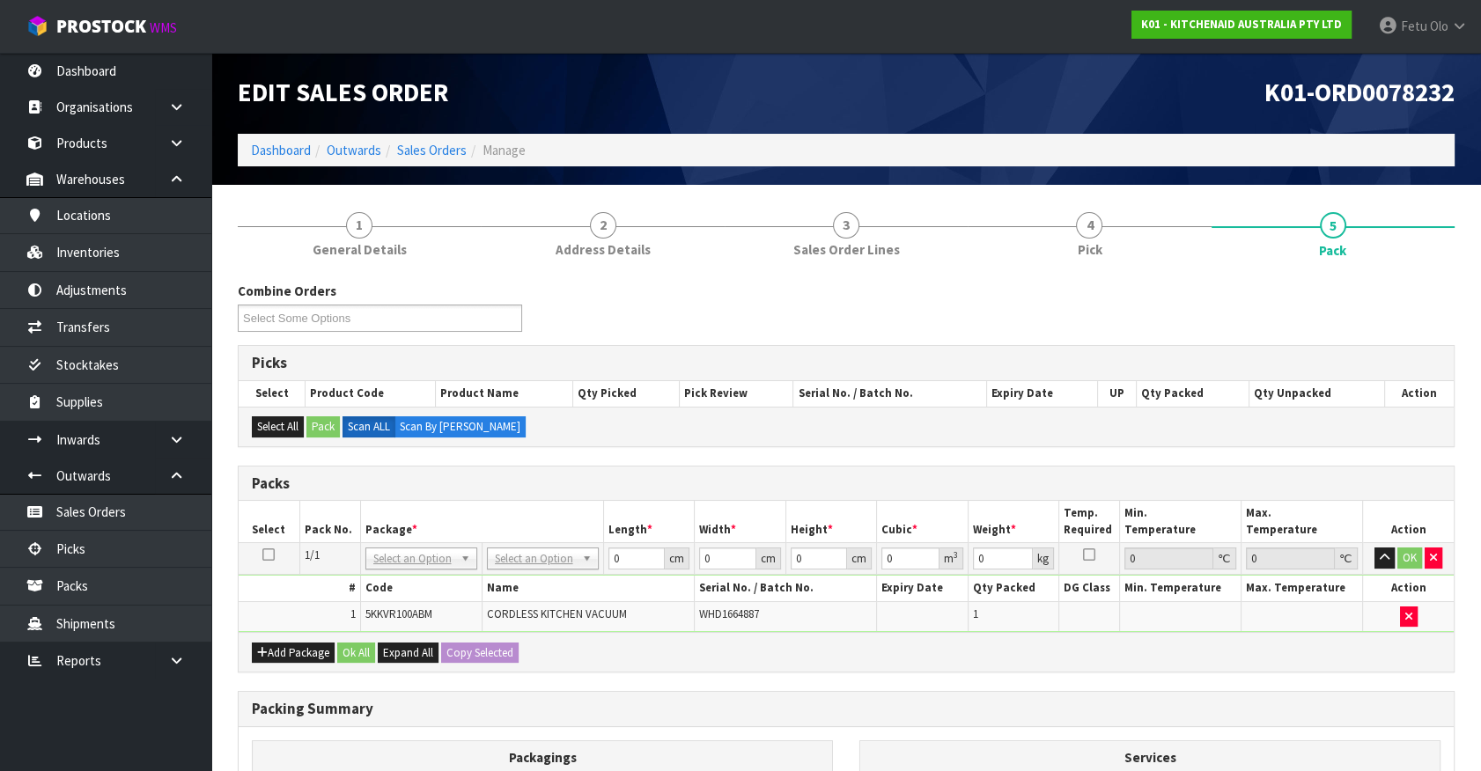
click at [398, 544] on td "NONE 007-001 007-002 007-004 007-009 007-013 007-014 007-015 007-017 007-018 00…" at bounding box center [420, 559] width 121 height 32
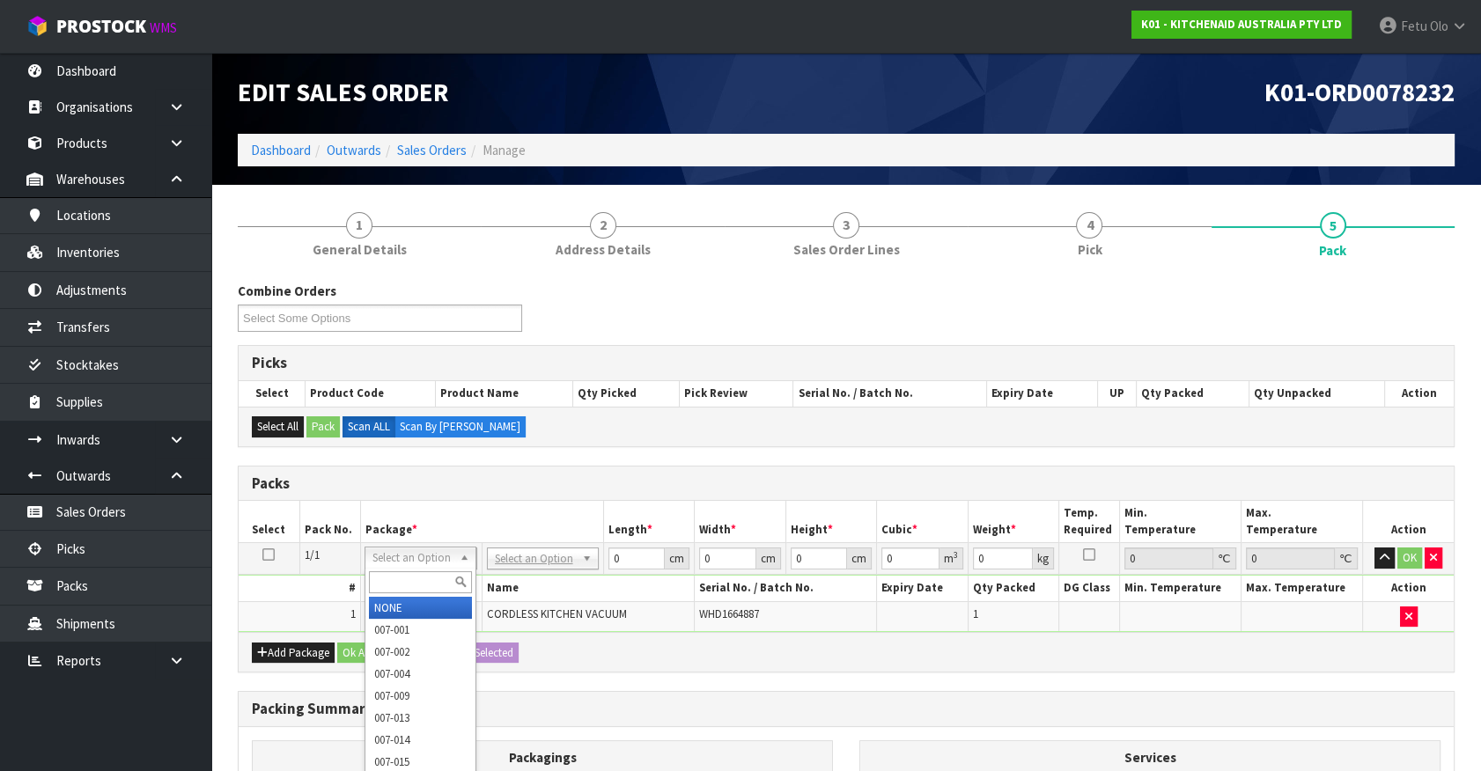
click at [399, 574] on input "text" at bounding box center [420, 582] width 103 height 22
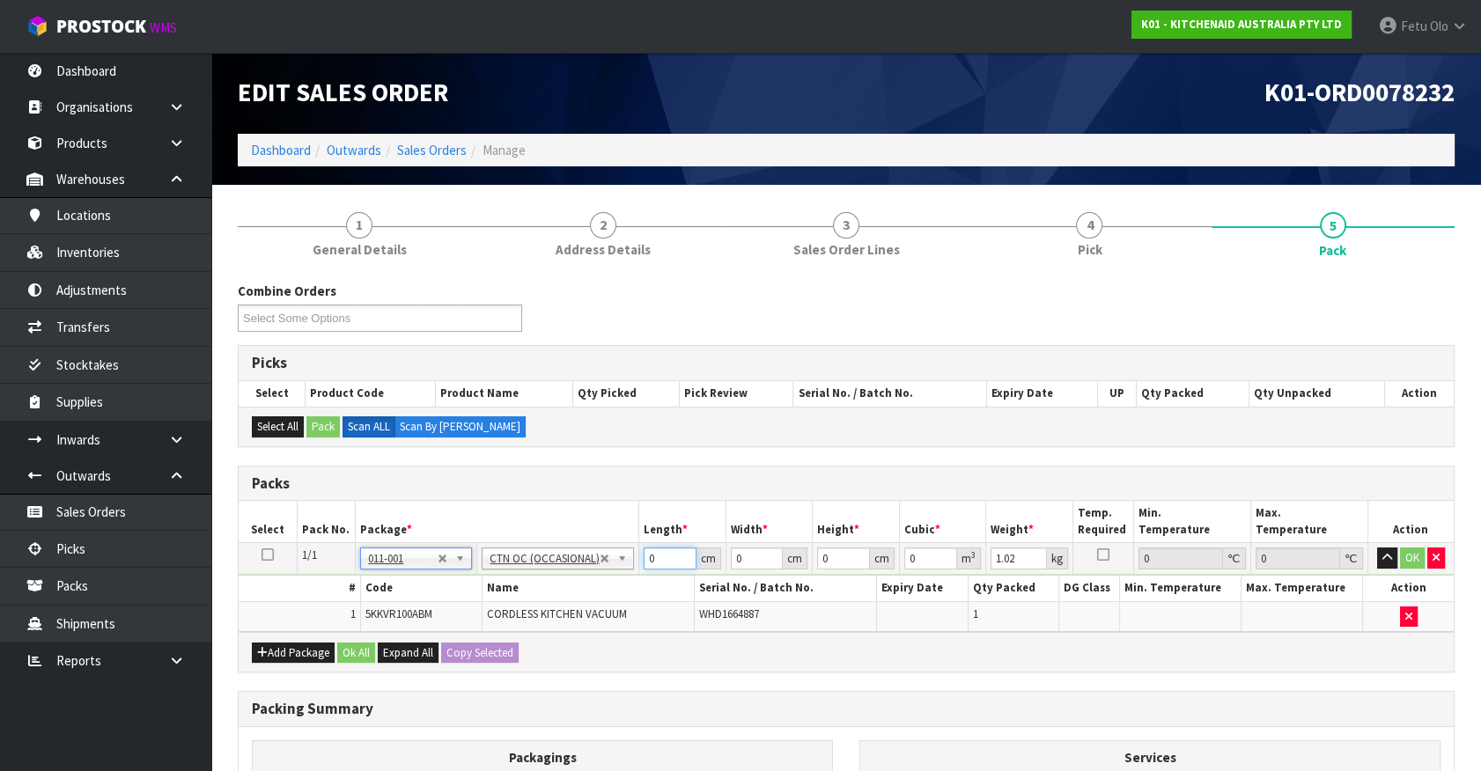
drag, startPoint x: 666, startPoint y: 560, endPoint x: 491, endPoint y: 603, distance: 179.6
click at [491, 603] on tbody "1/1 NONE 007-001 007-002 007-004 007-009 007-013 007-014 007-015 007-017 007-01…" at bounding box center [846, 587] width 1215 height 89
click button "OK" at bounding box center [1412, 558] width 25 height 21
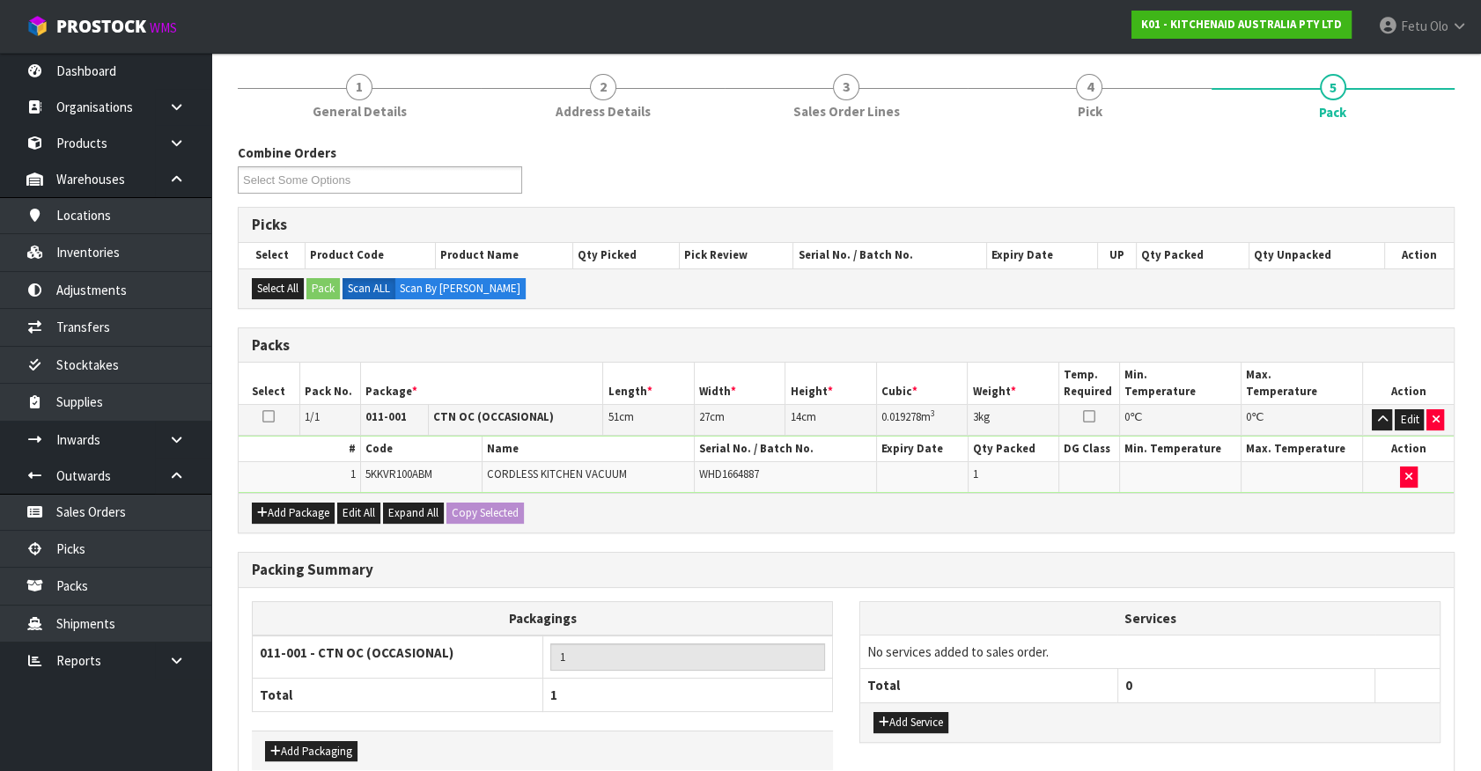
scroll to position [230, 0]
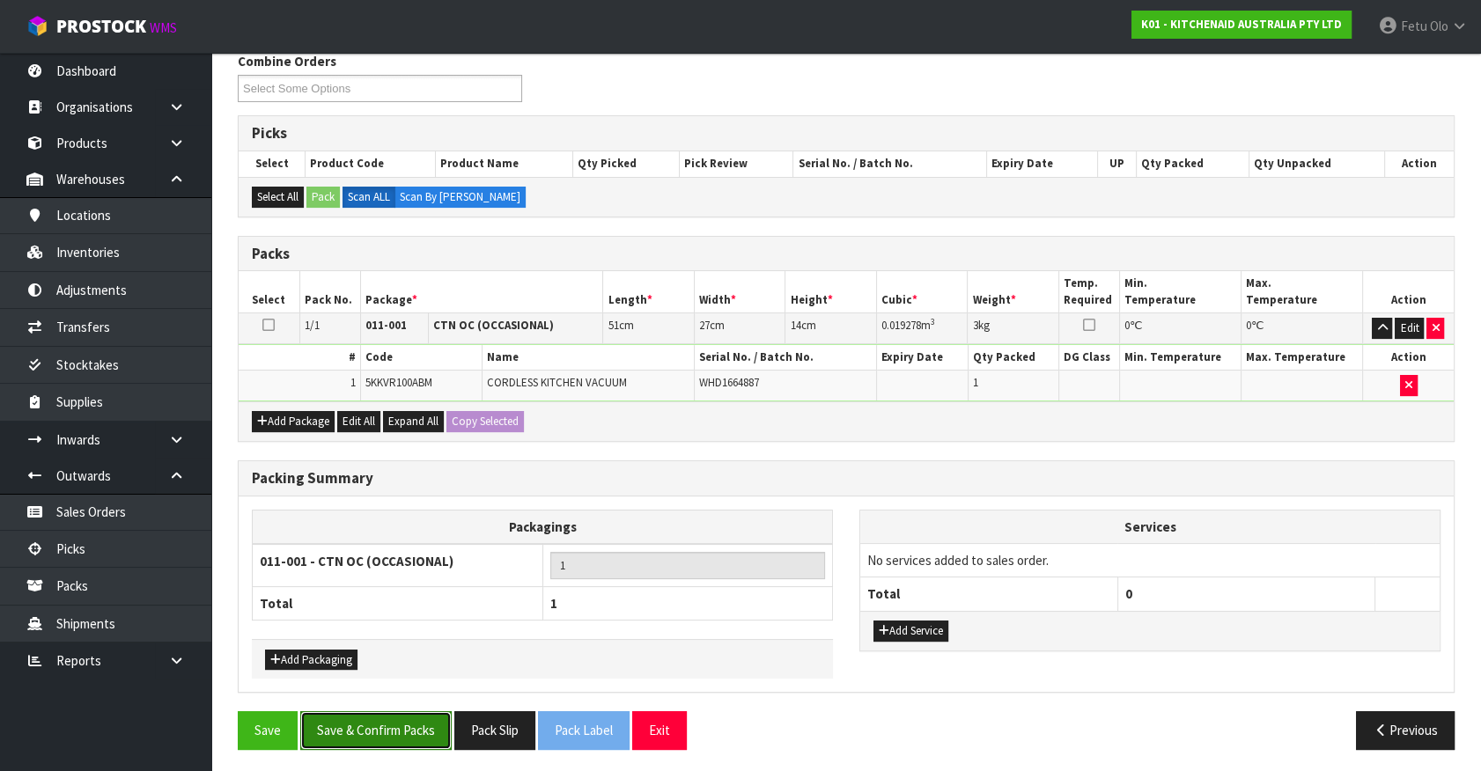
click at [412, 722] on button "Save & Confirm Packs" at bounding box center [375, 730] width 151 height 38
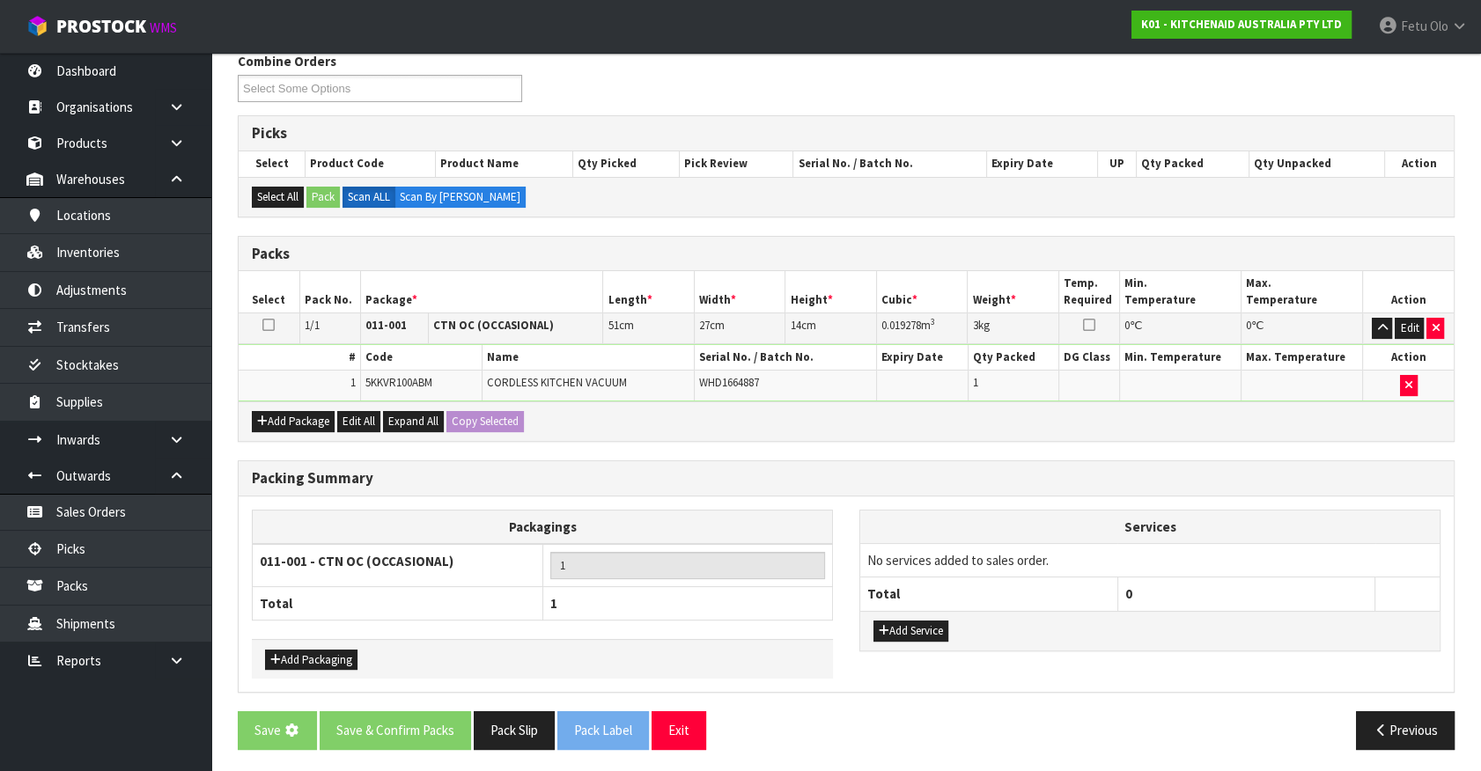
scroll to position [0, 0]
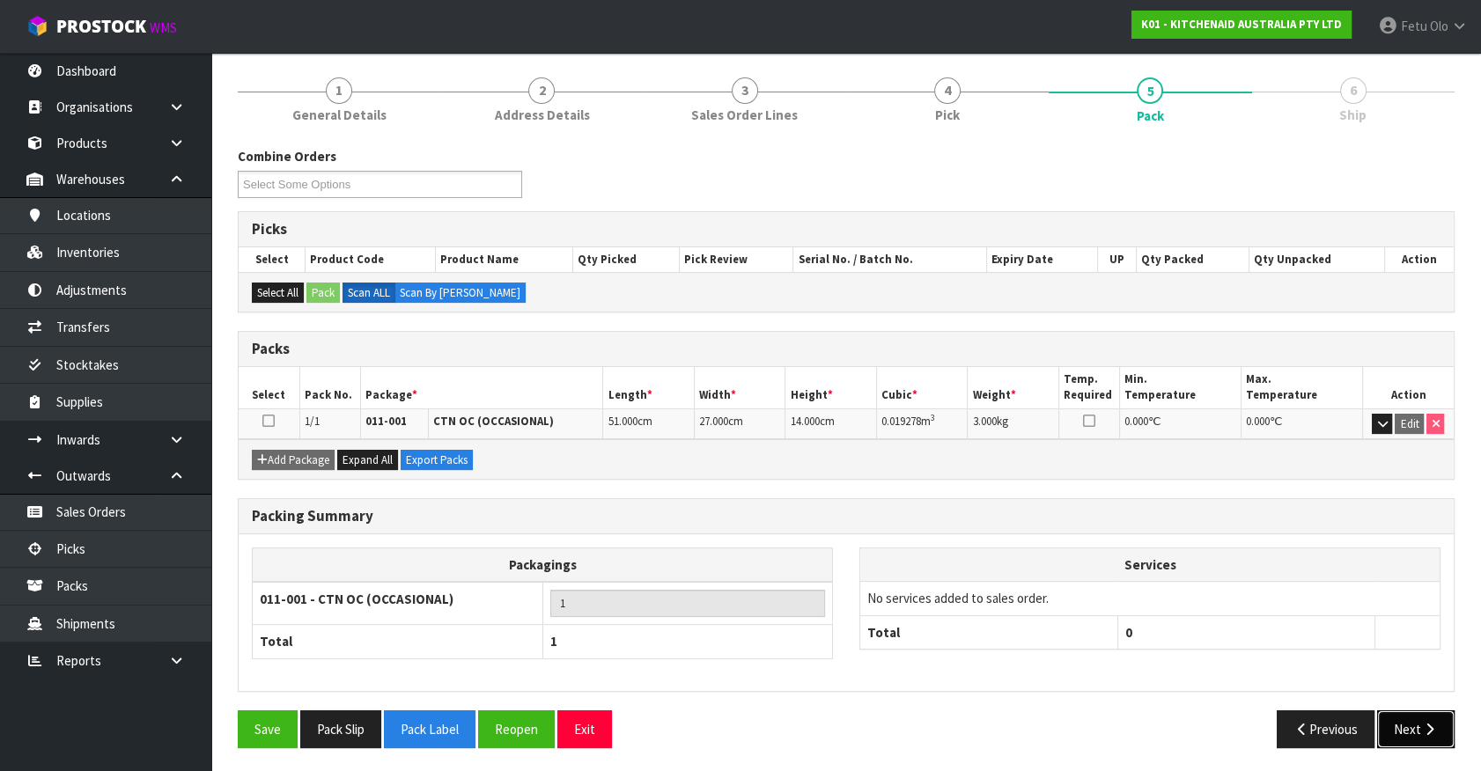
click at [1417, 738] on button "Next" at bounding box center [1415, 729] width 77 height 38
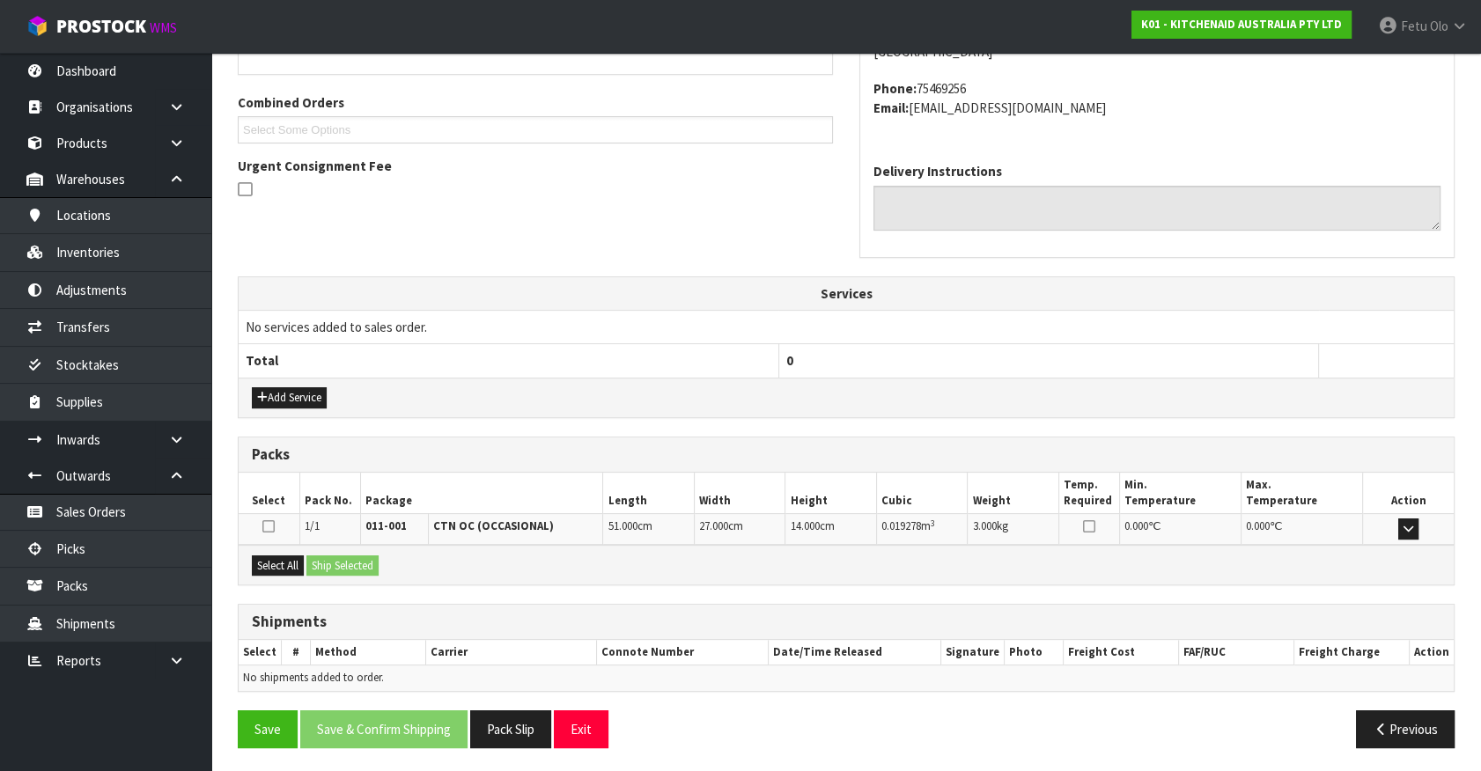
scroll to position [348, 0]
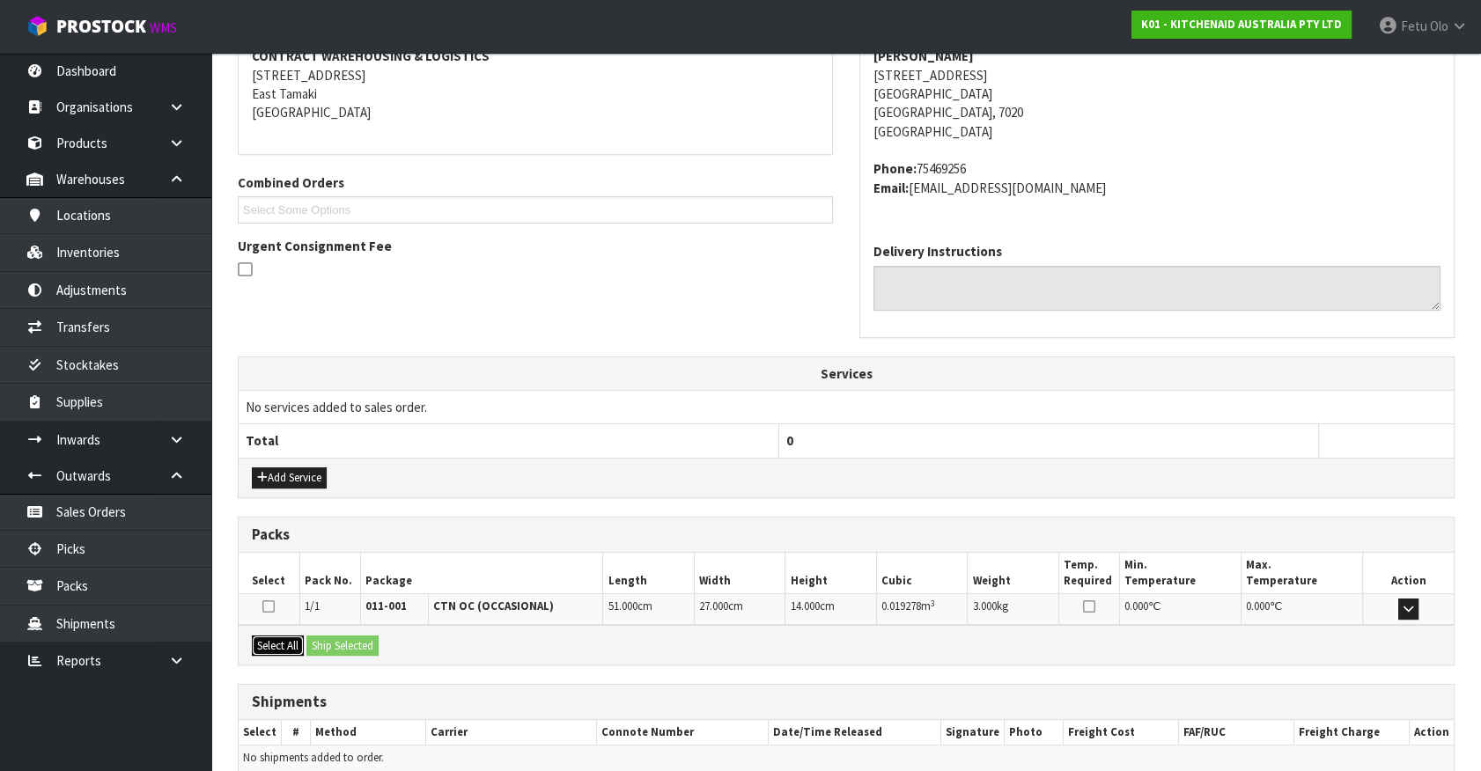
drag, startPoint x: 277, startPoint y: 646, endPoint x: 335, endPoint y: 637, distance: 58.0
click at [283, 644] on button "Select All" at bounding box center [278, 646] width 52 height 21
click at [335, 637] on button "Ship Selected" at bounding box center [342, 646] width 72 height 21
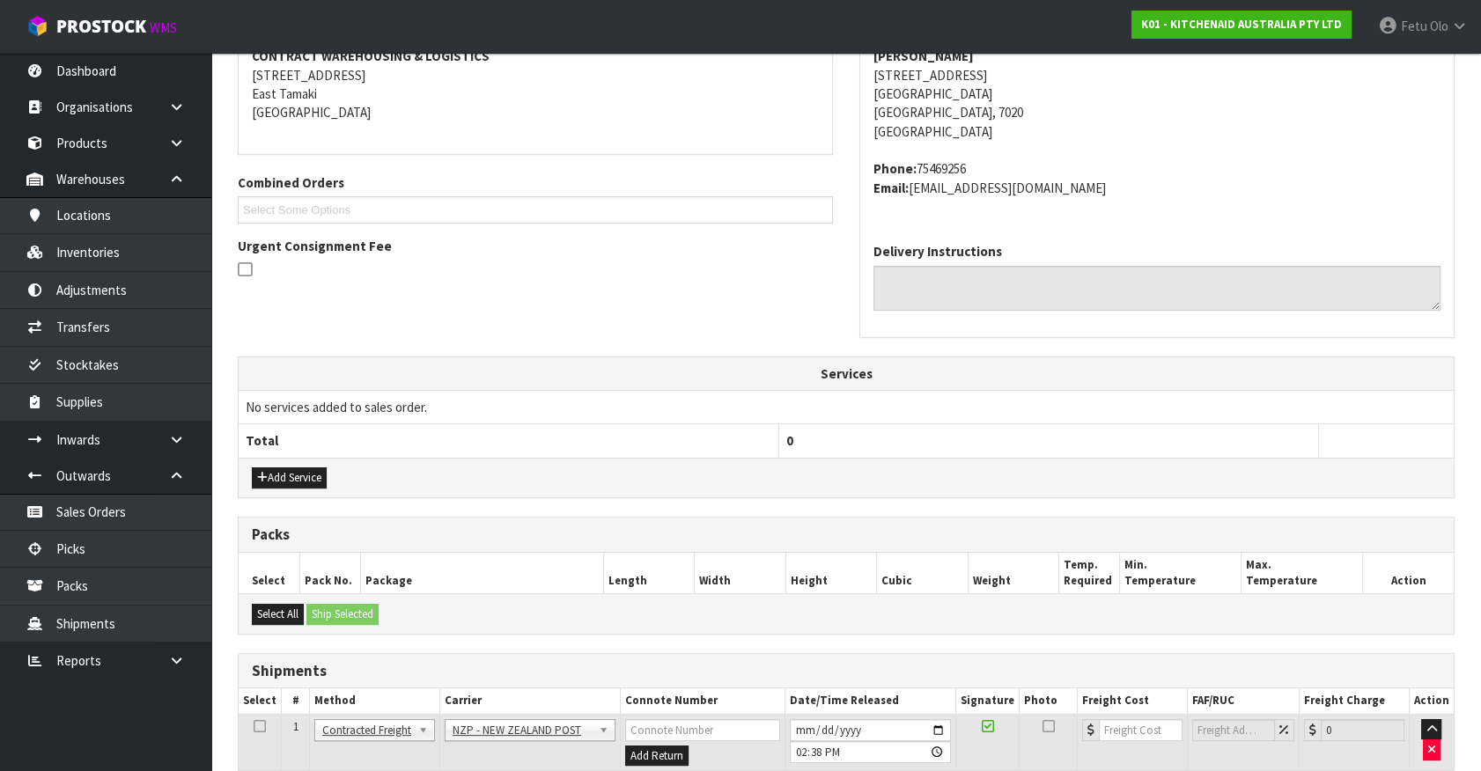
scroll to position [459, 0]
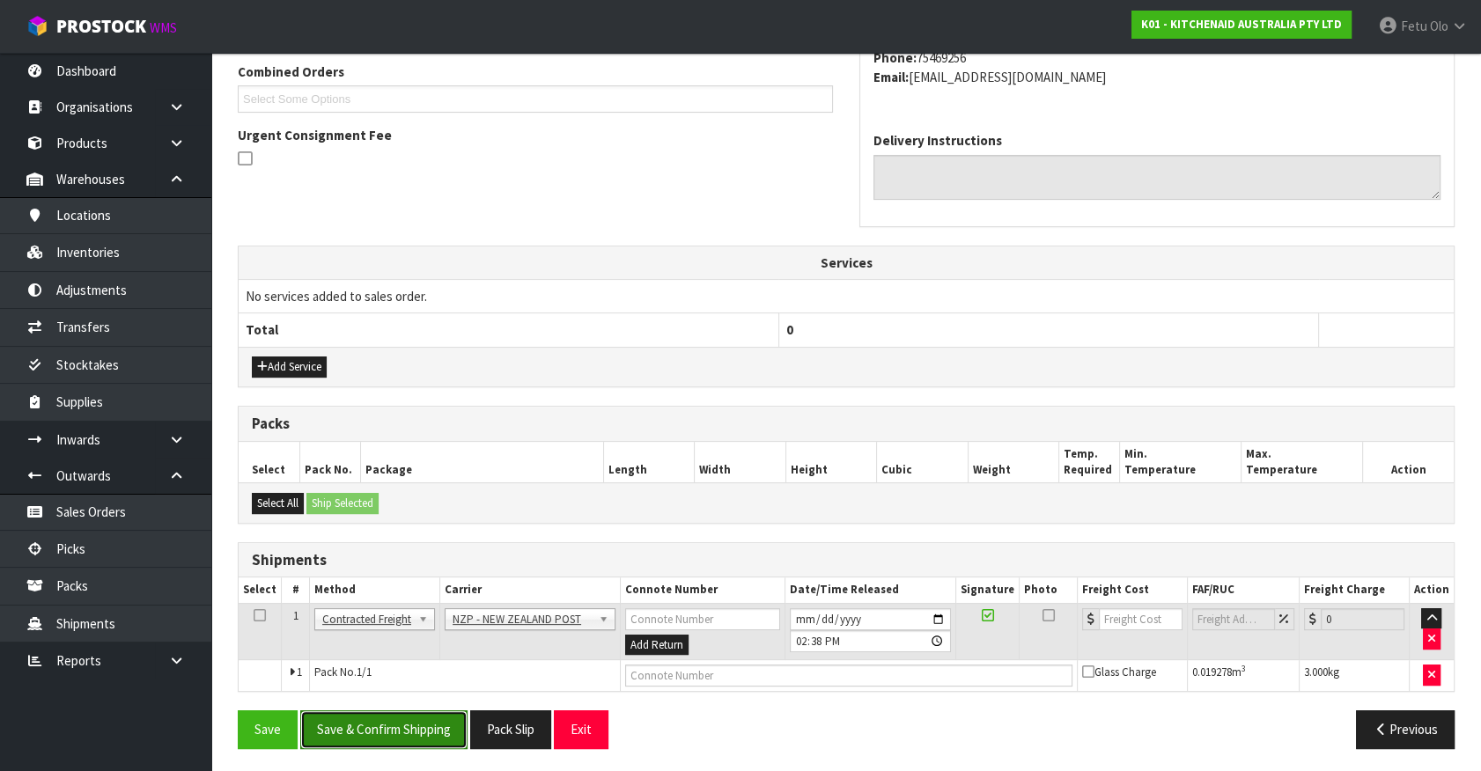
click at [388, 725] on button "Save & Confirm Shipping" at bounding box center [383, 729] width 167 height 38
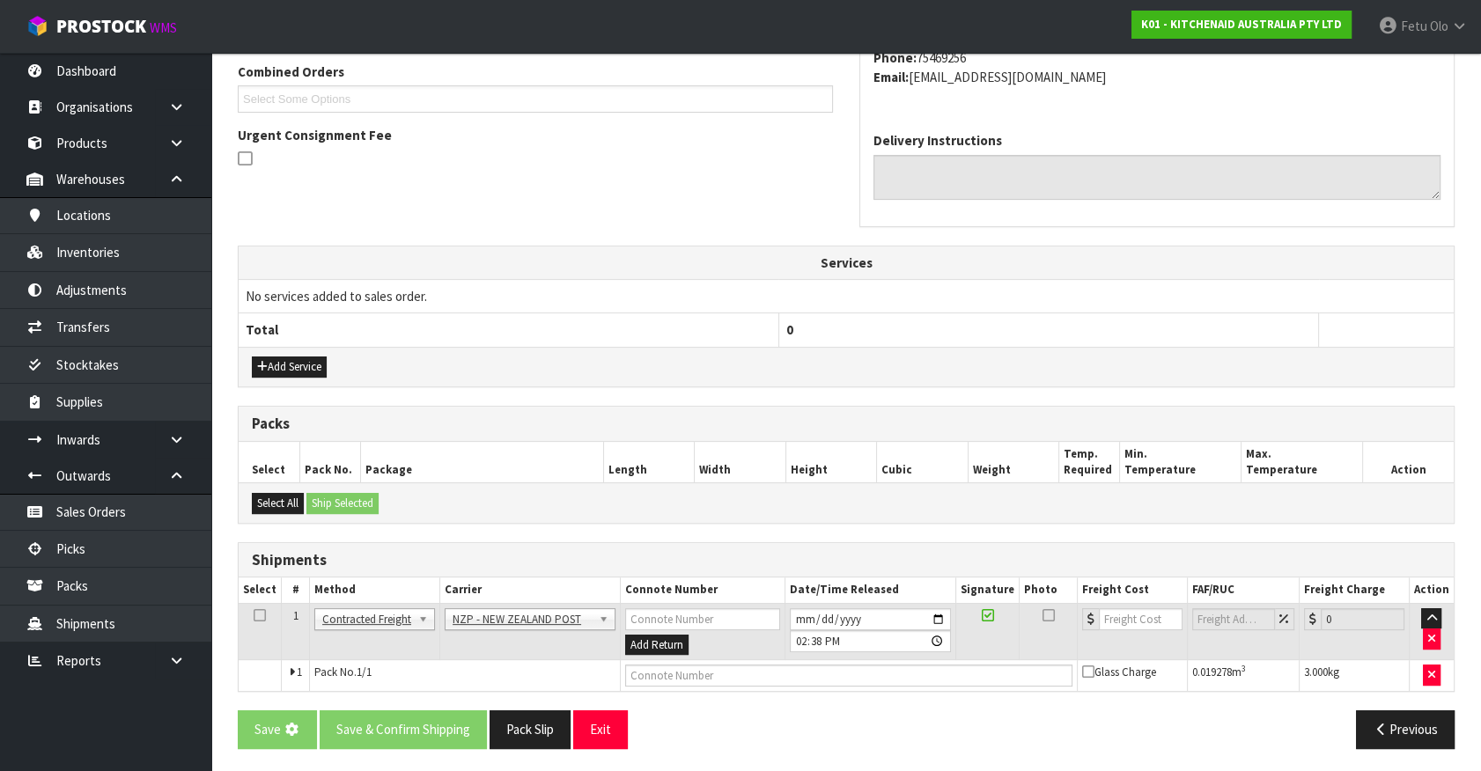
scroll to position [0, 0]
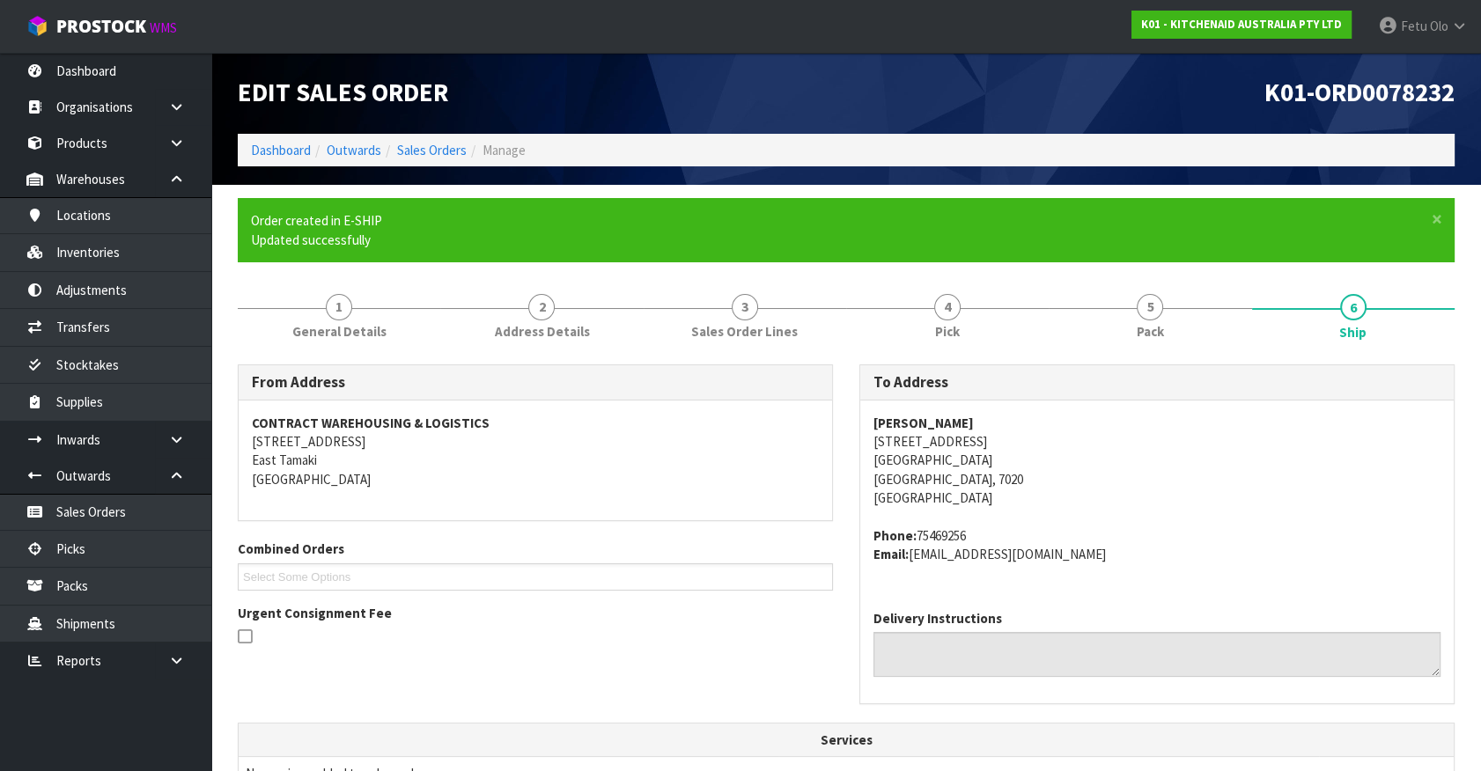
click at [1261, 609] on div "Delivery Instructions" at bounding box center [1156, 643] width 567 height 68
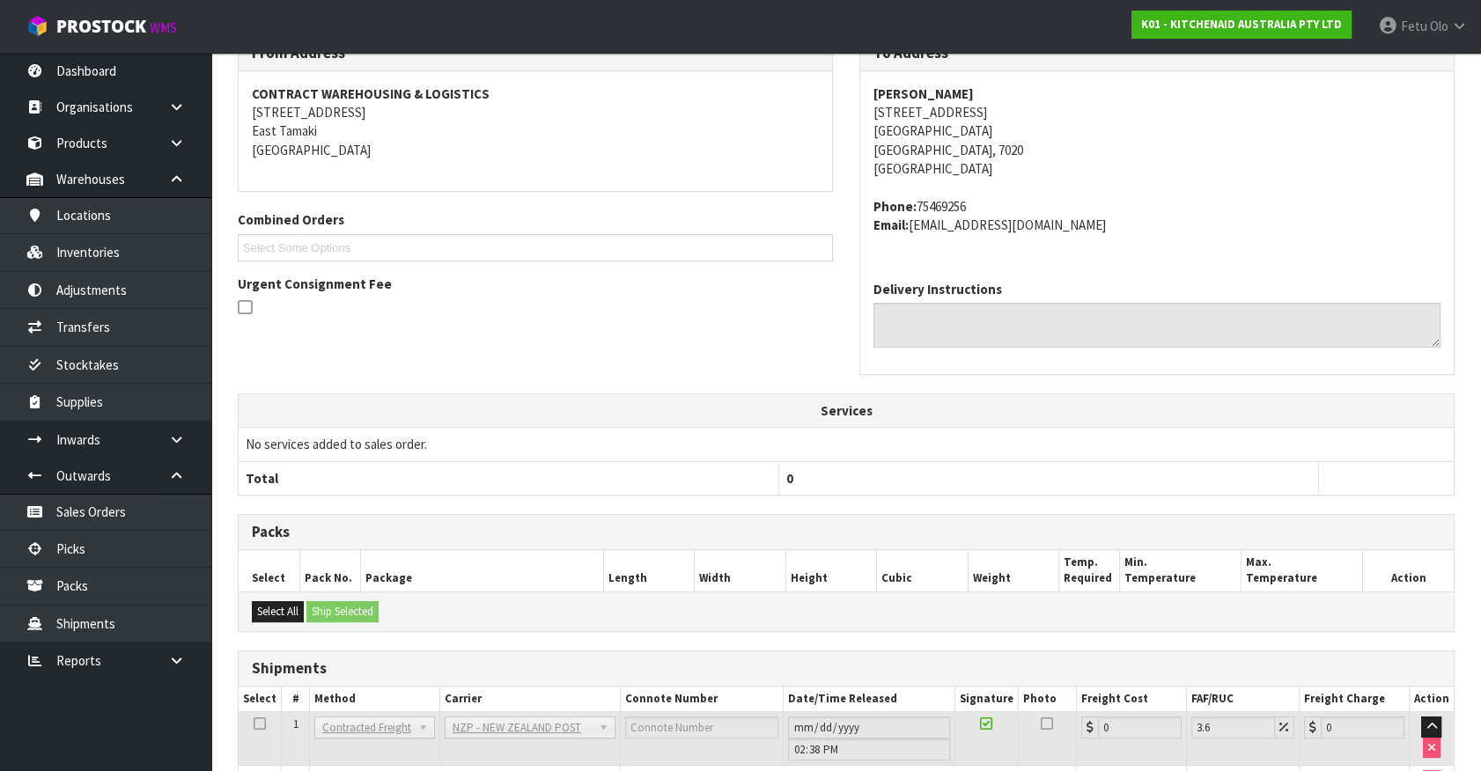
scroll to position [434, 0]
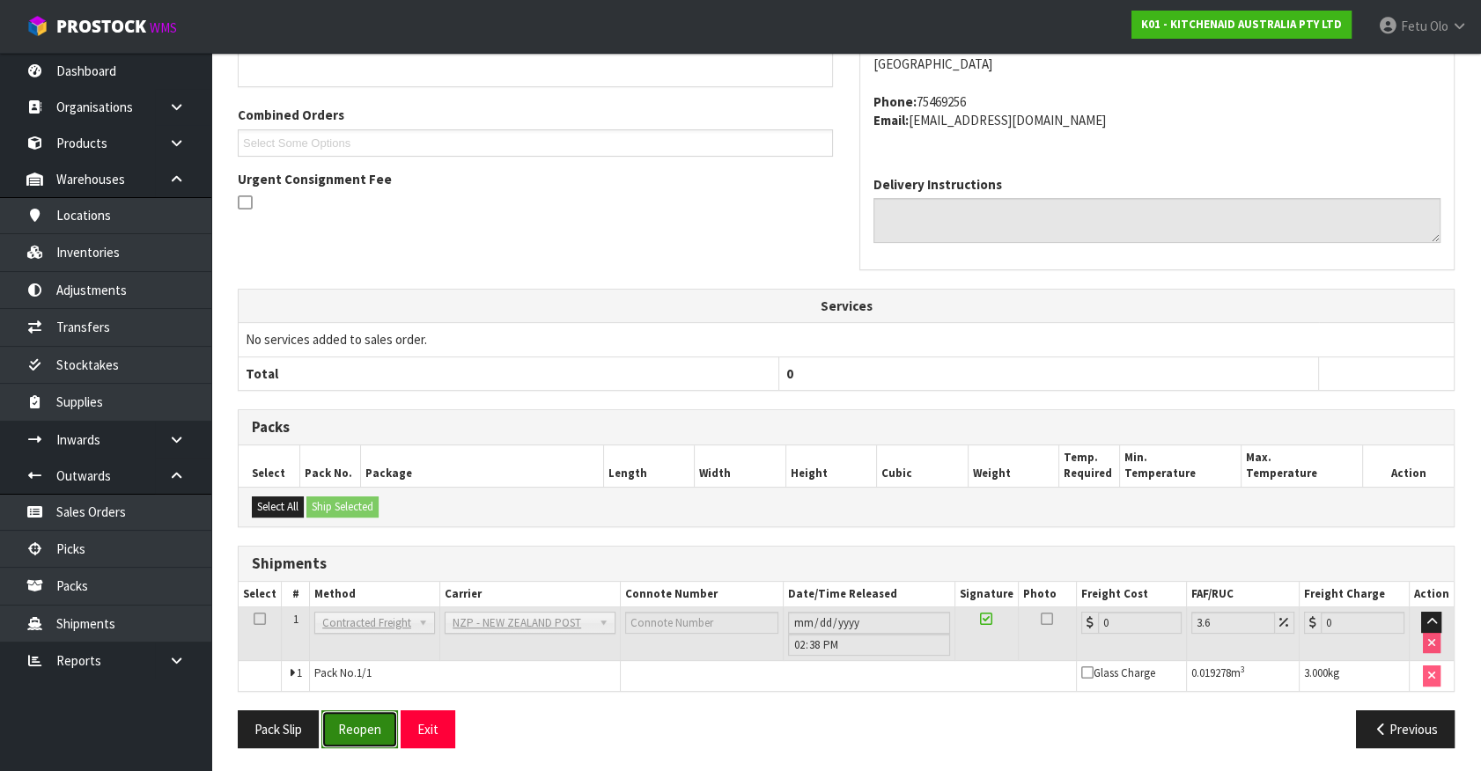
click at [369, 725] on button "Reopen" at bounding box center [359, 729] width 77 height 38
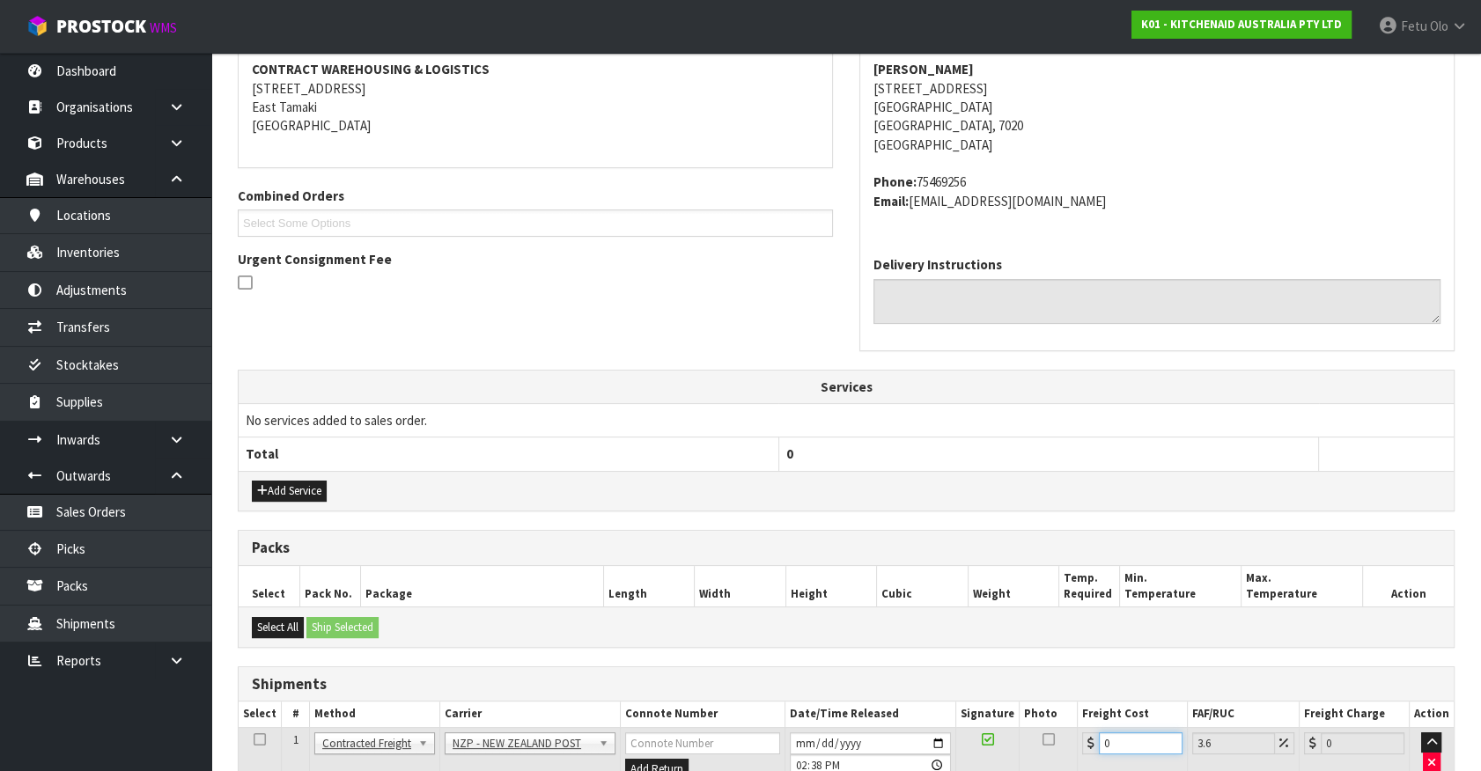
scroll to position [459, 0]
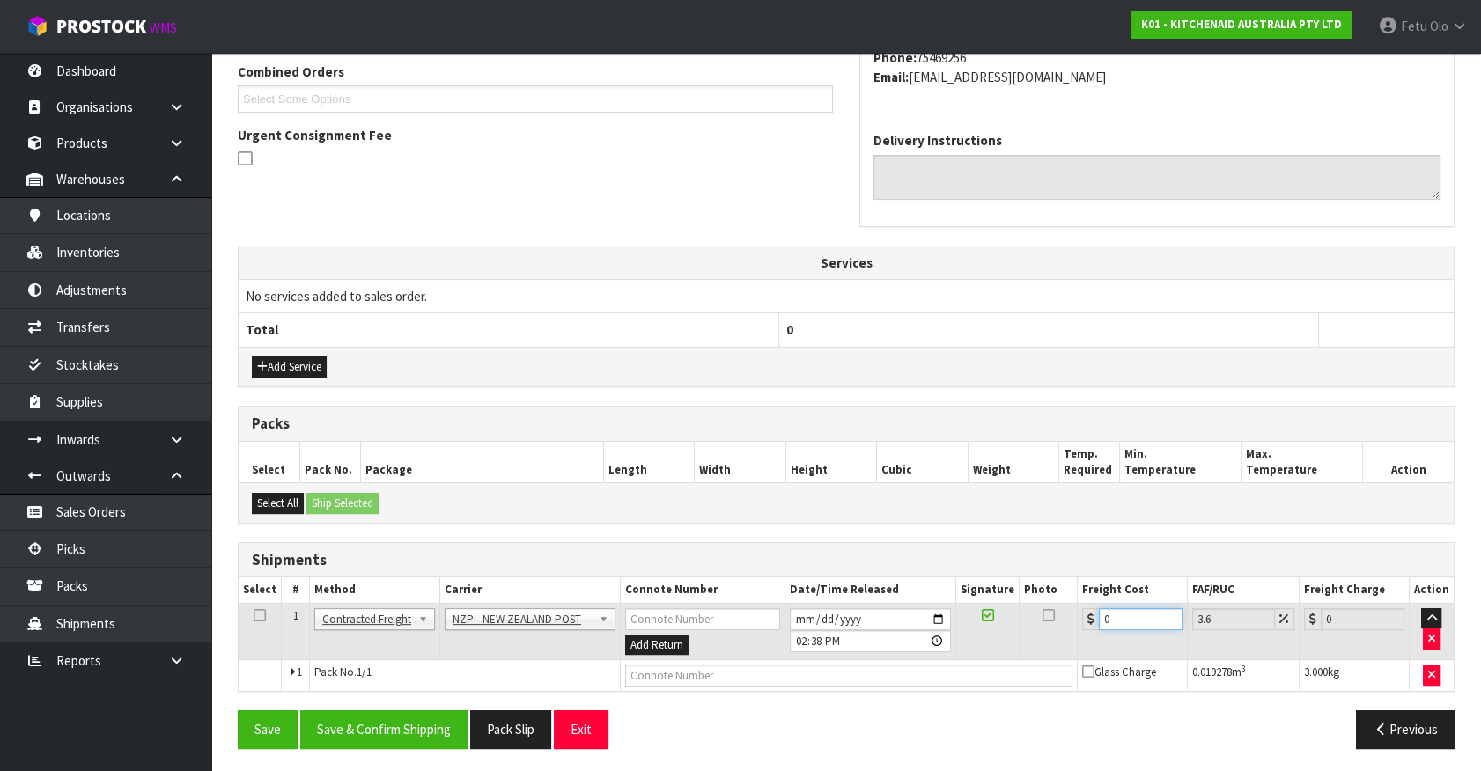
drag, startPoint x: 1127, startPoint y: 735, endPoint x: 821, endPoint y: 806, distance: 314.4
click at [424, 722] on button "Save & Confirm Shipping" at bounding box center [383, 729] width 167 height 38
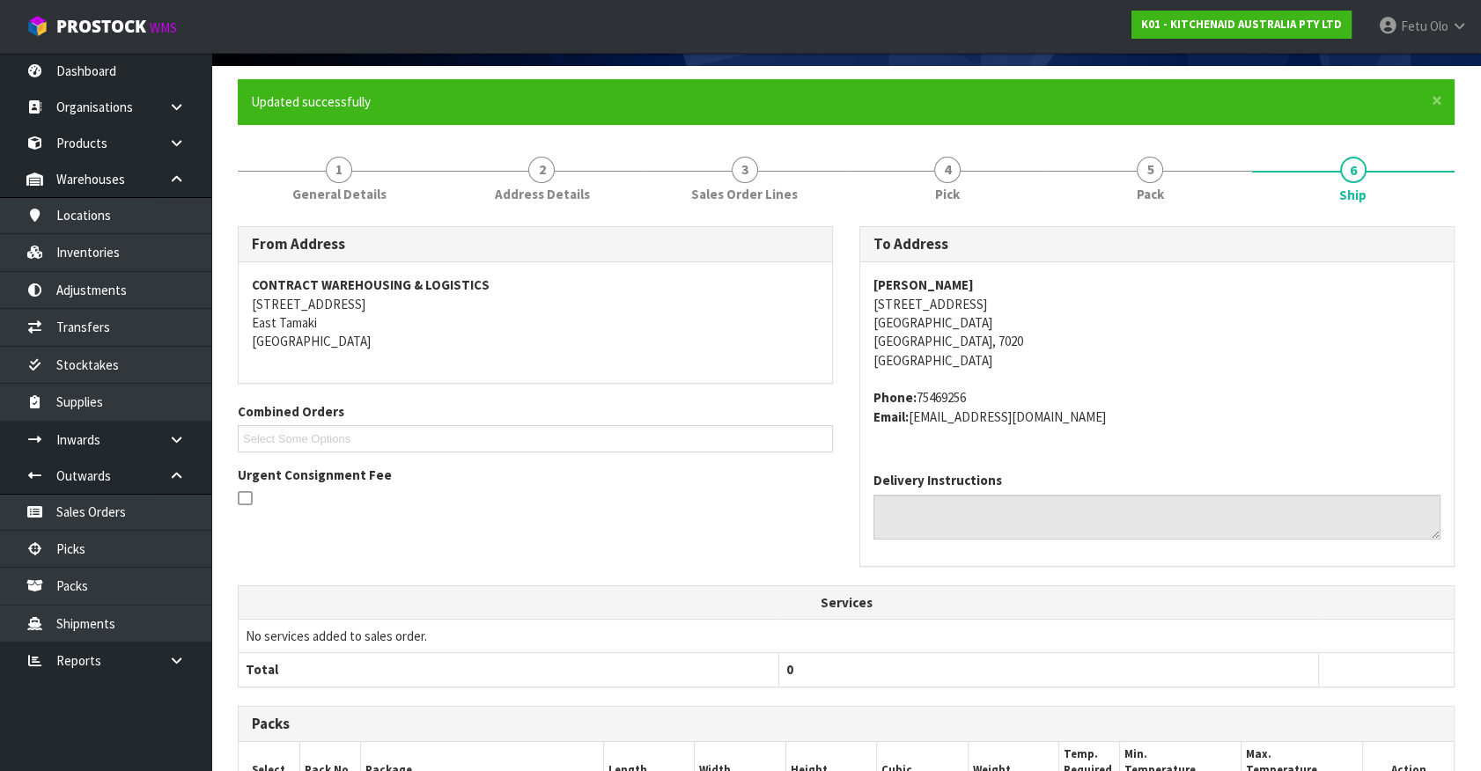
scroll to position [415, 0]
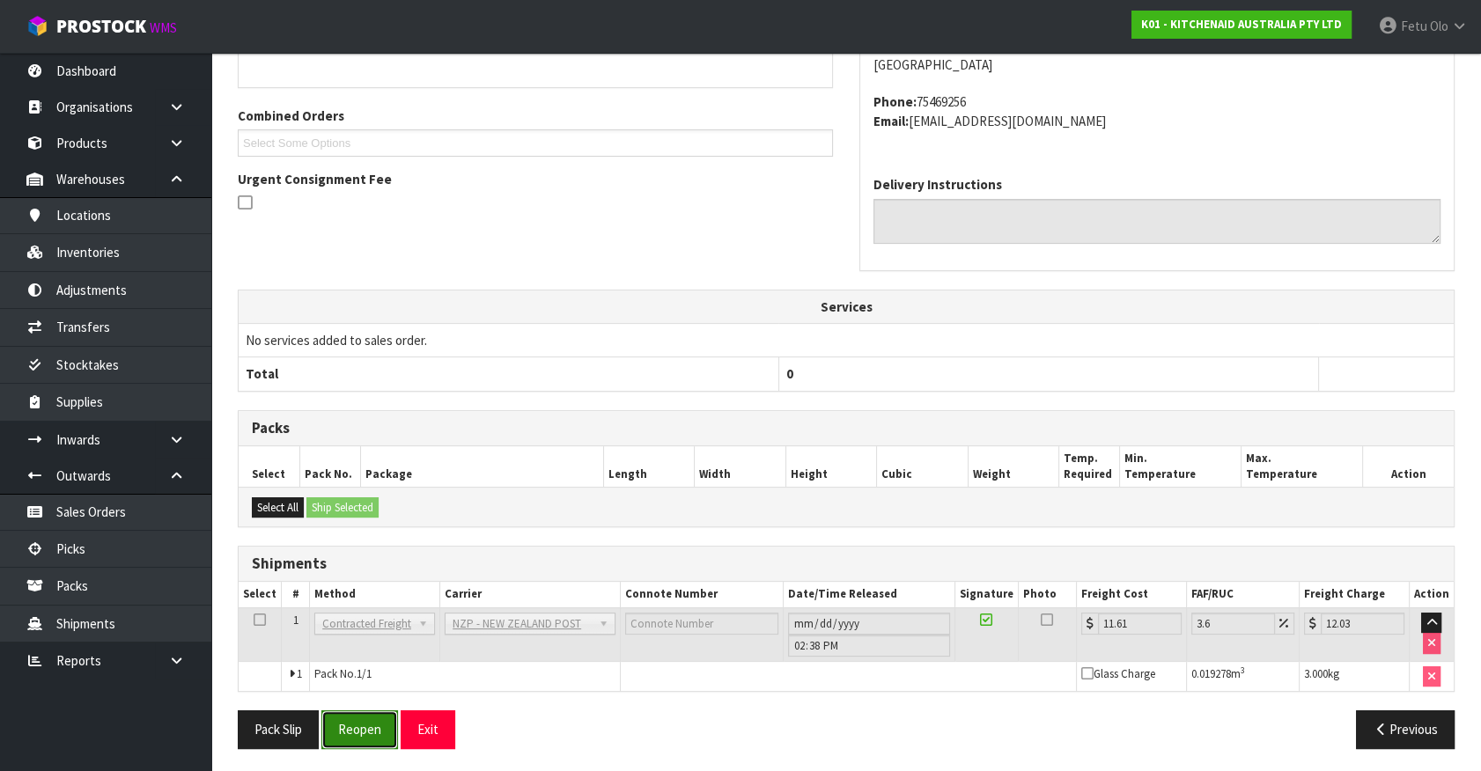
click at [379, 722] on button "Reopen" at bounding box center [359, 729] width 77 height 38
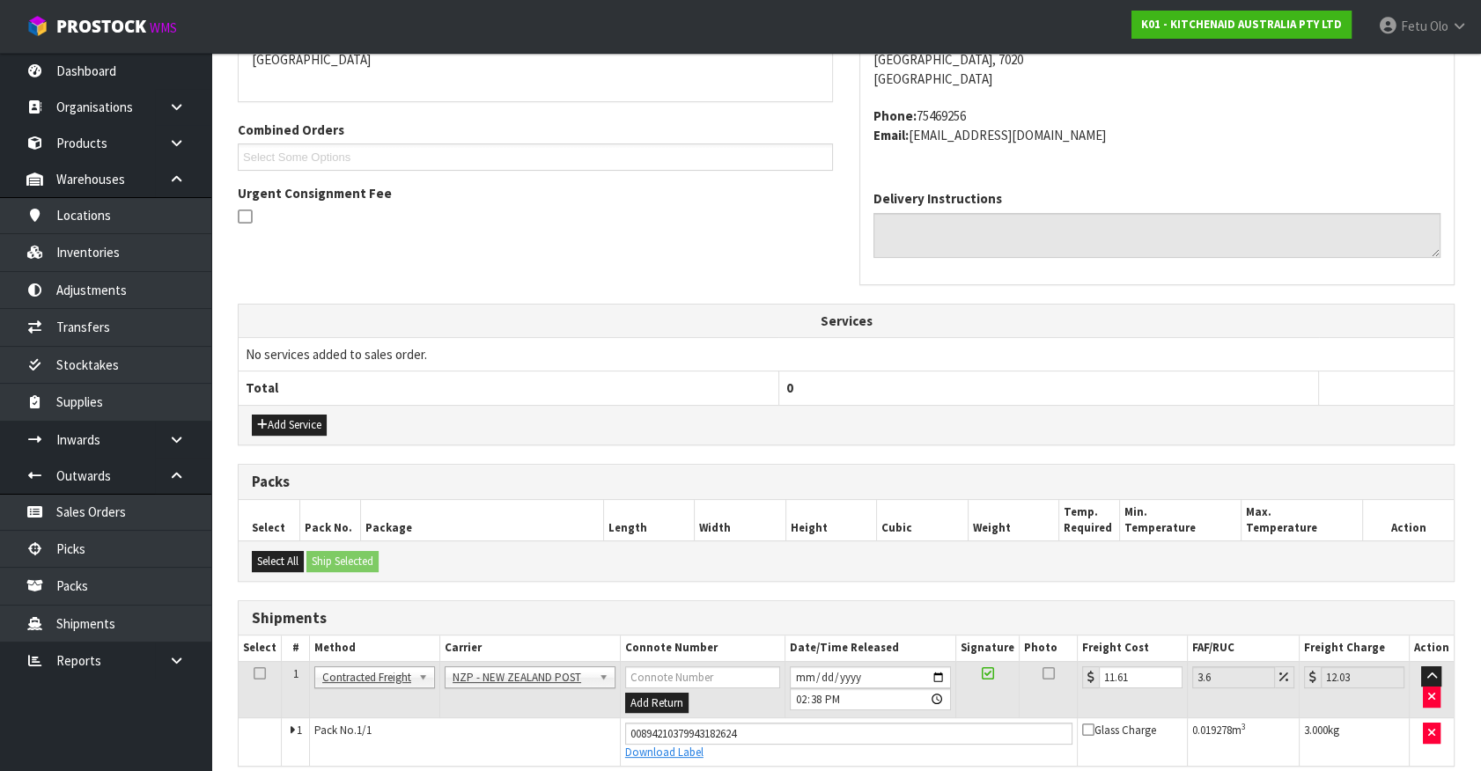
scroll to position [475, 0]
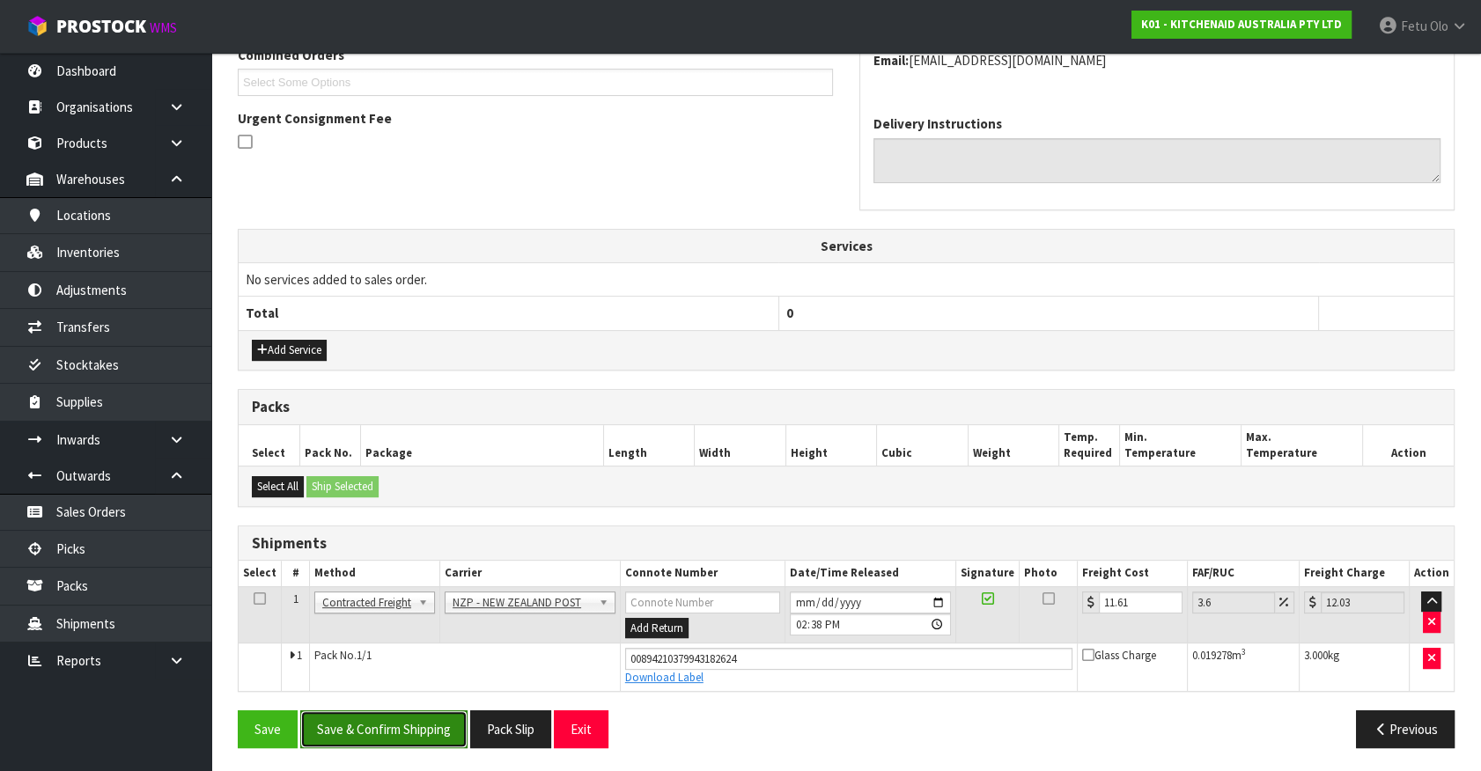
click at [452, 723] on button "Save & Confirm Shipping" at bounding box center [383, 729] width 167 height 38
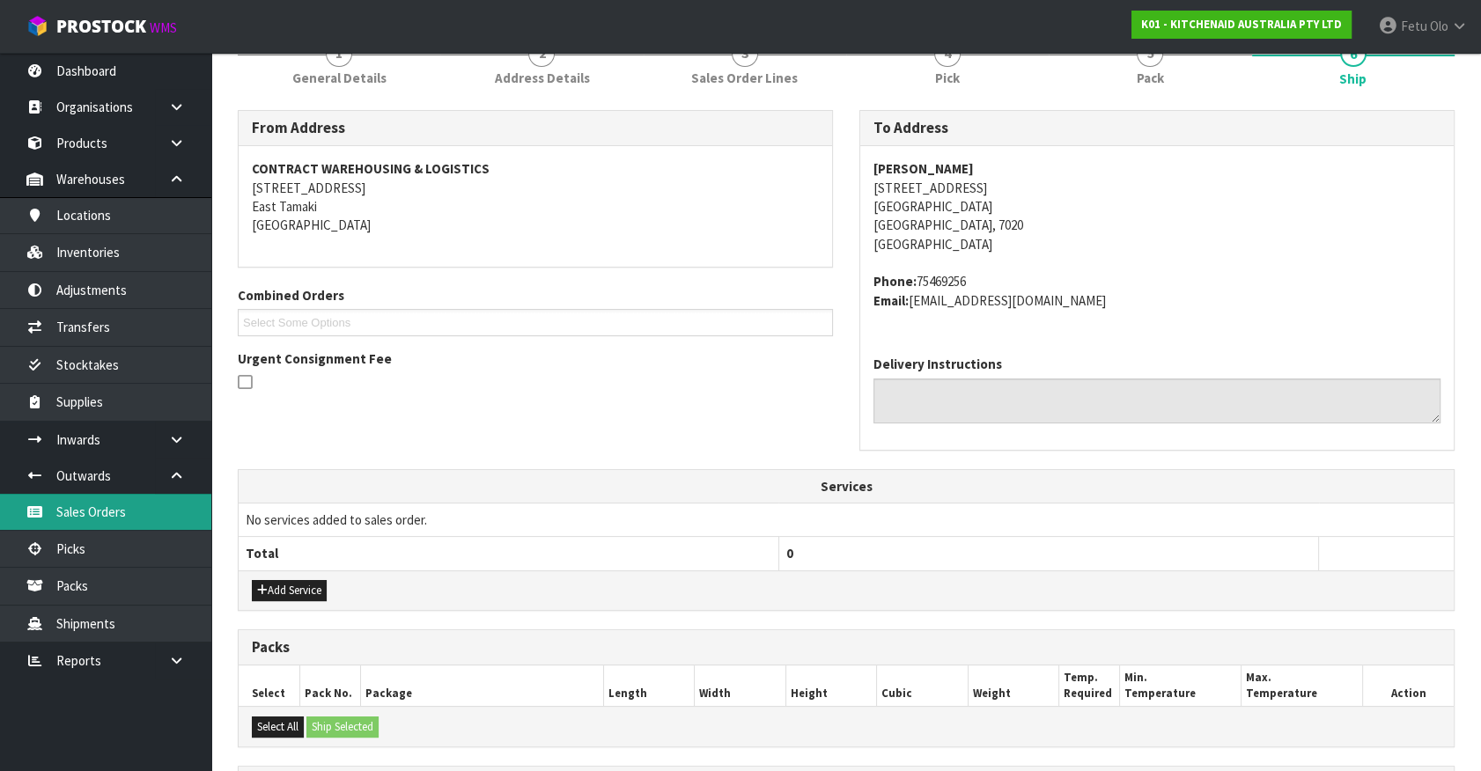
scroll to position [0, 0]
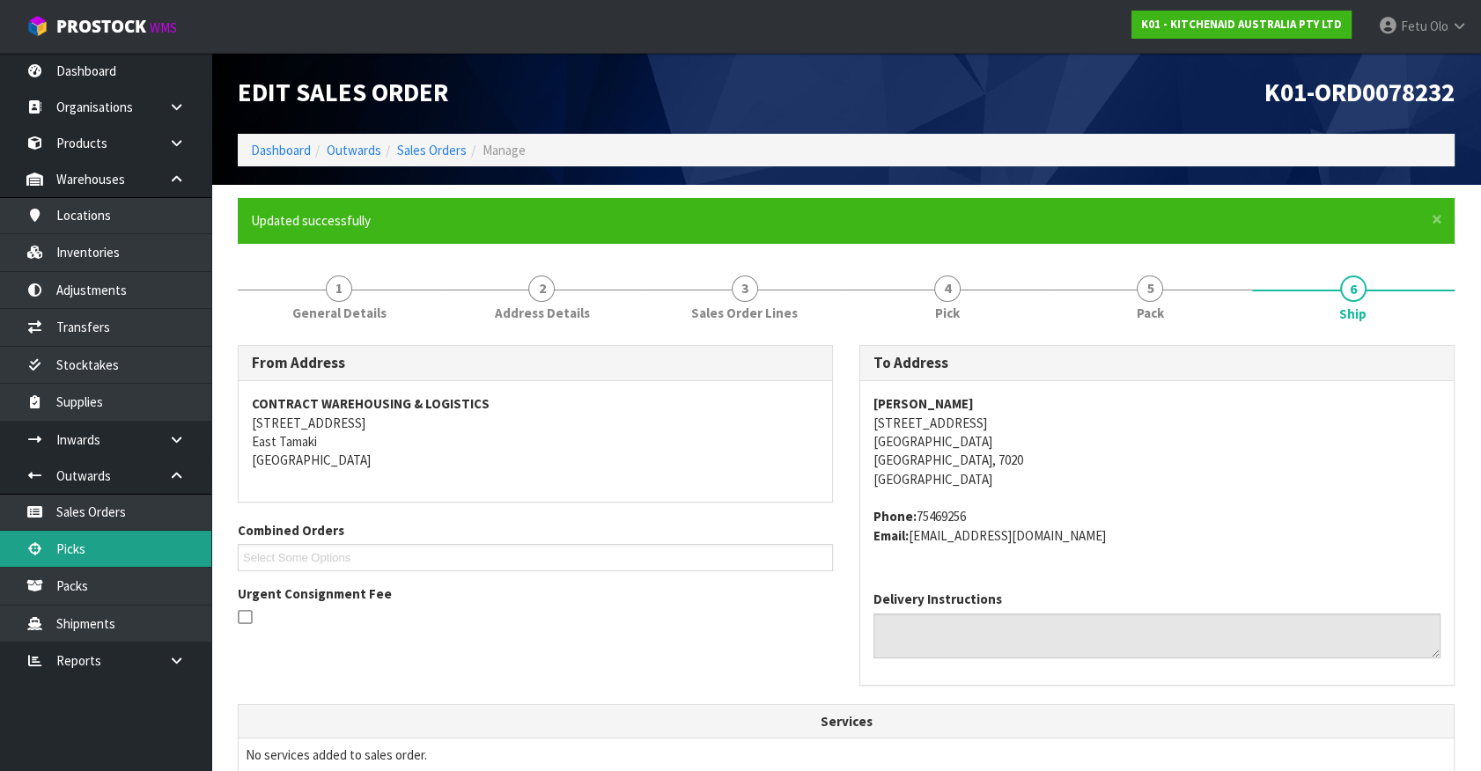
click at [65, 549] on link "Picks" at bounding box center [105, 549] width 211 height 36
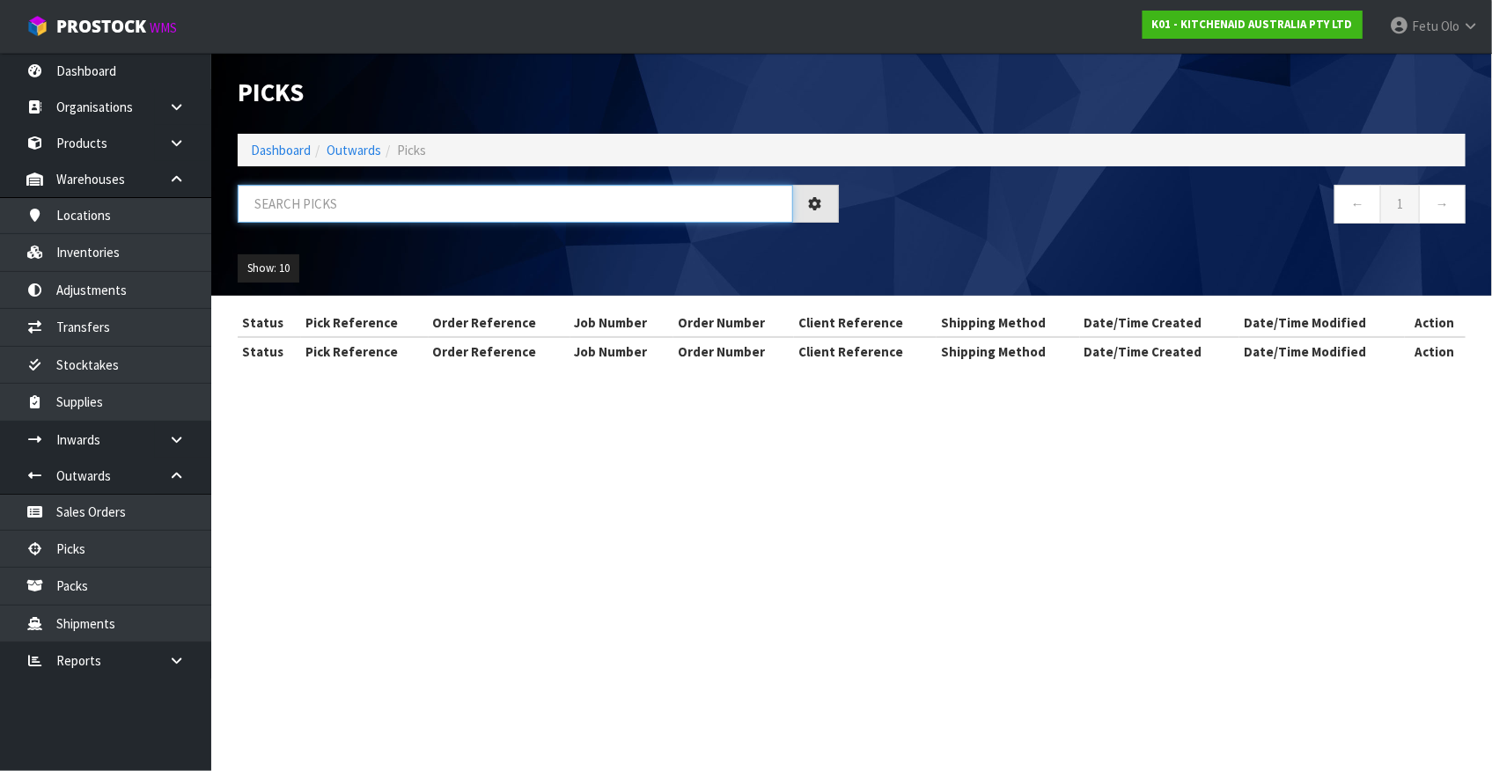
click at [404, 218] on input "text" at bounding box center [516, 204] width 556 height 38
click at [404, 213] on input "text" at bounding box center [516, 204] width 556 height 38
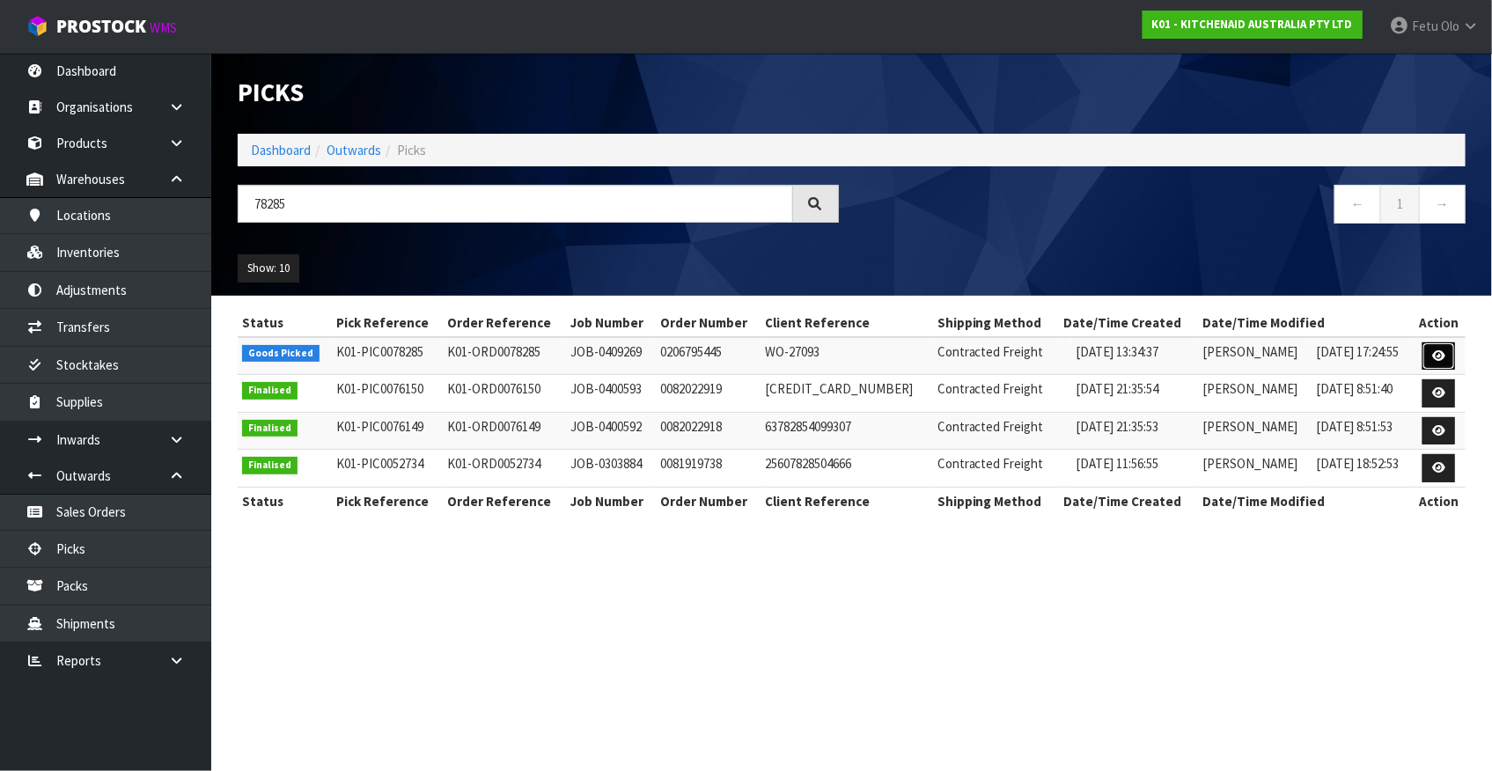
click at [1435, 361] on icon at bounding box center [1438, 355] width 13 height 11
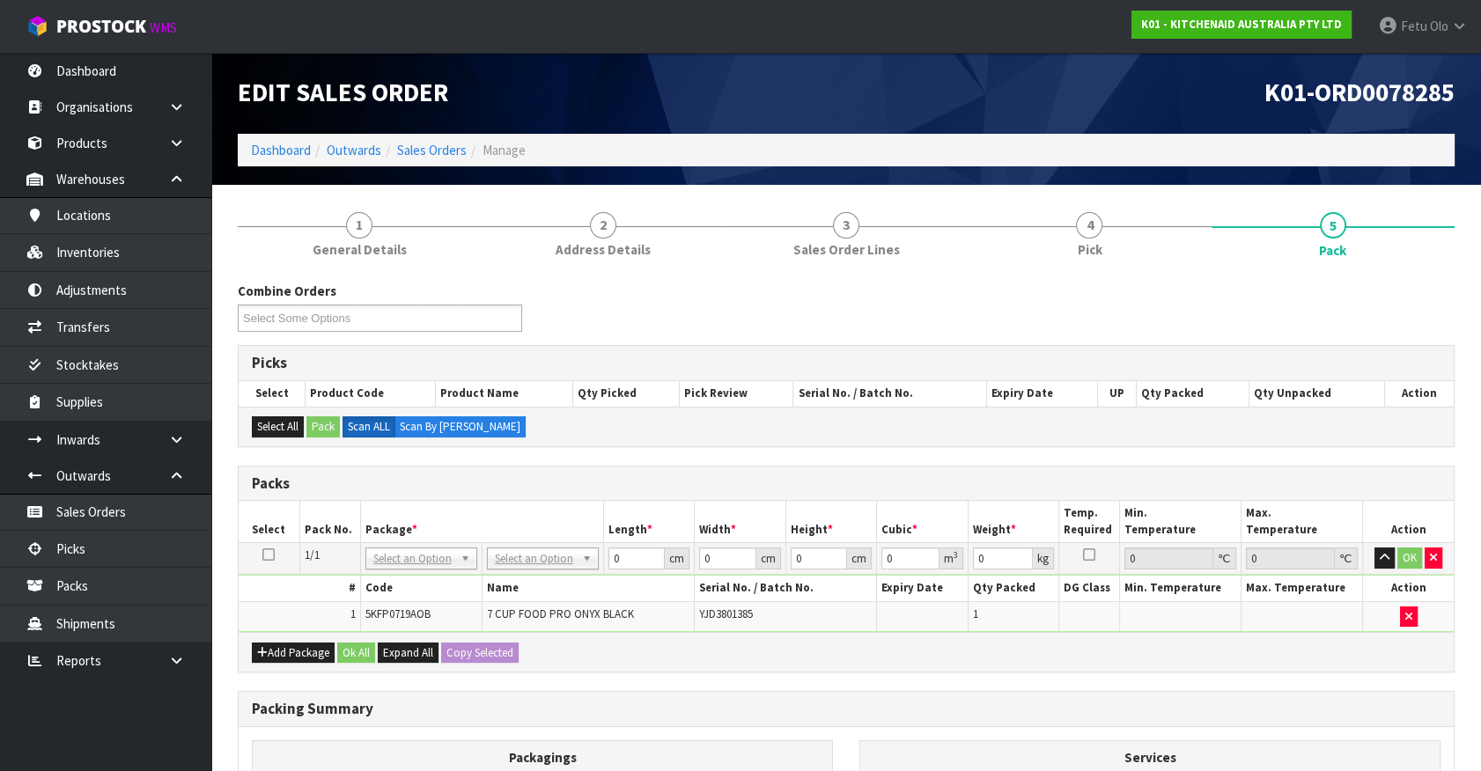
drag, startPoint x: 424, startPoint y: 559, endPoint x: 424, endPoint y: 576, distance: 16.7
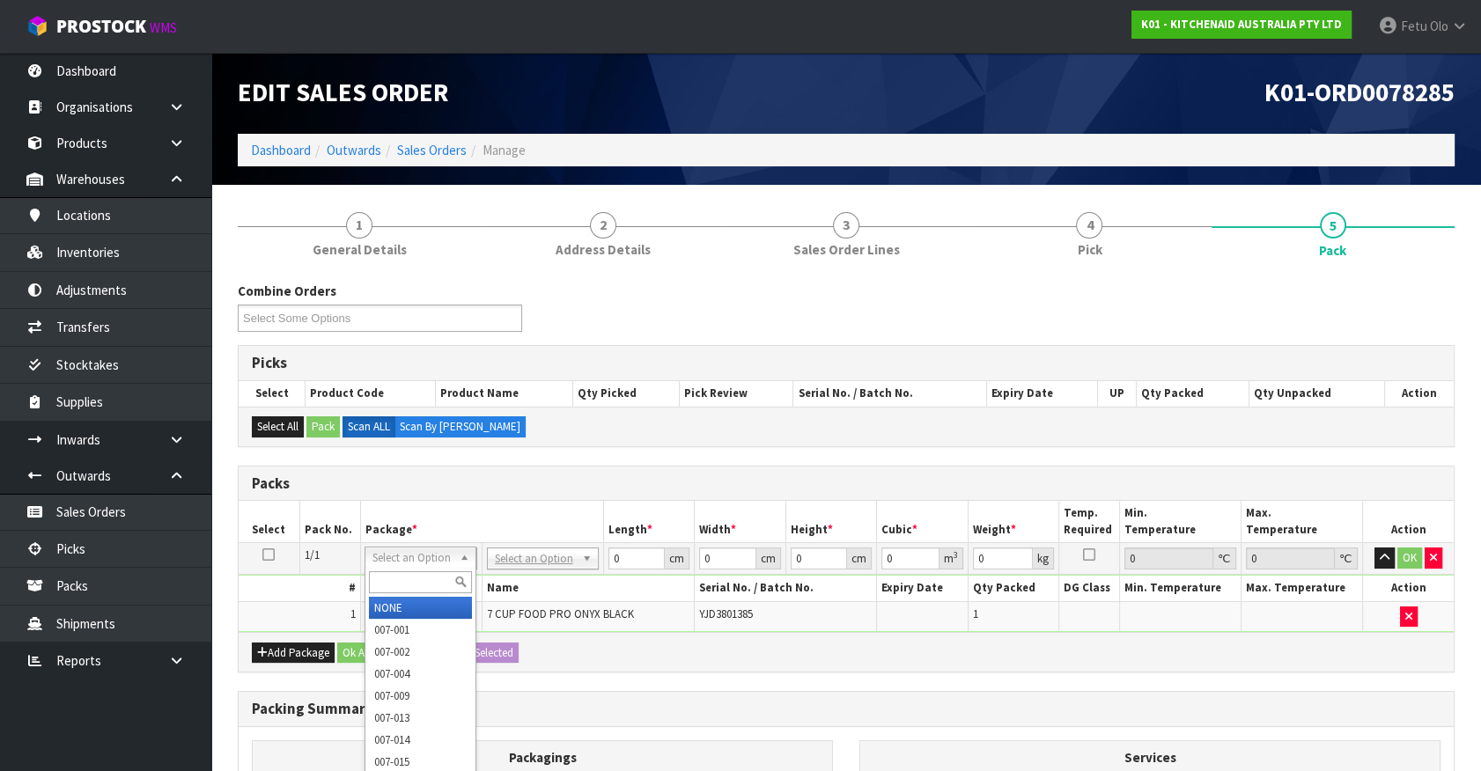
click at [424, 576] on input "text" at bounding box center [420, 582] width 103 height 22
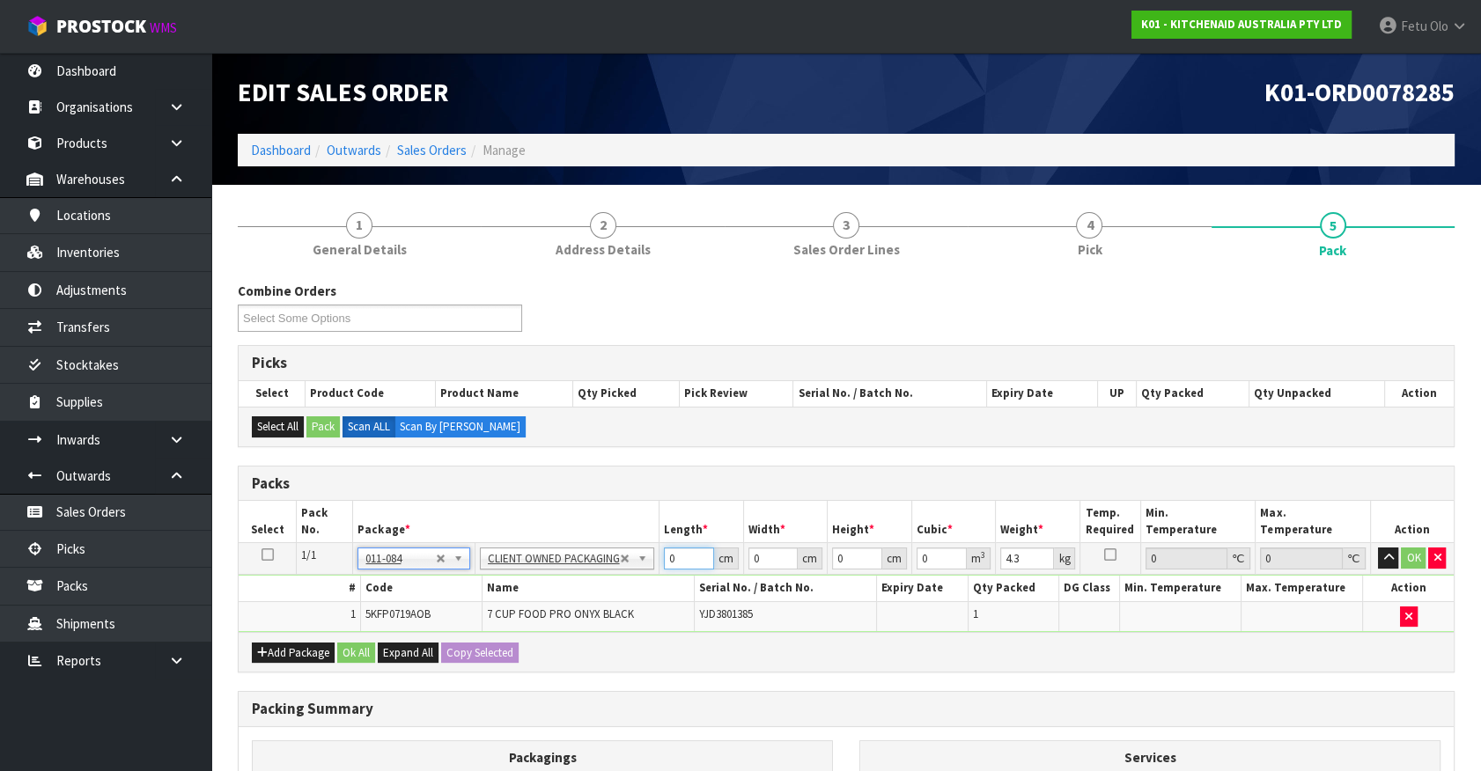
drag, startPoint x: 690, startPoint y: 556, endPoint x: 493, endPoint y: 608, distance: 204.2
click at [493, 608] on tbody "1/1 NONE 007-001 007-002 007-004 007-009 007-013 007-014 007-015 007-017 007-01…" at bounding box center [846, 587] width 1215 height 89
click button "OK" at bounding box center [1413, 558] width 25 height 21
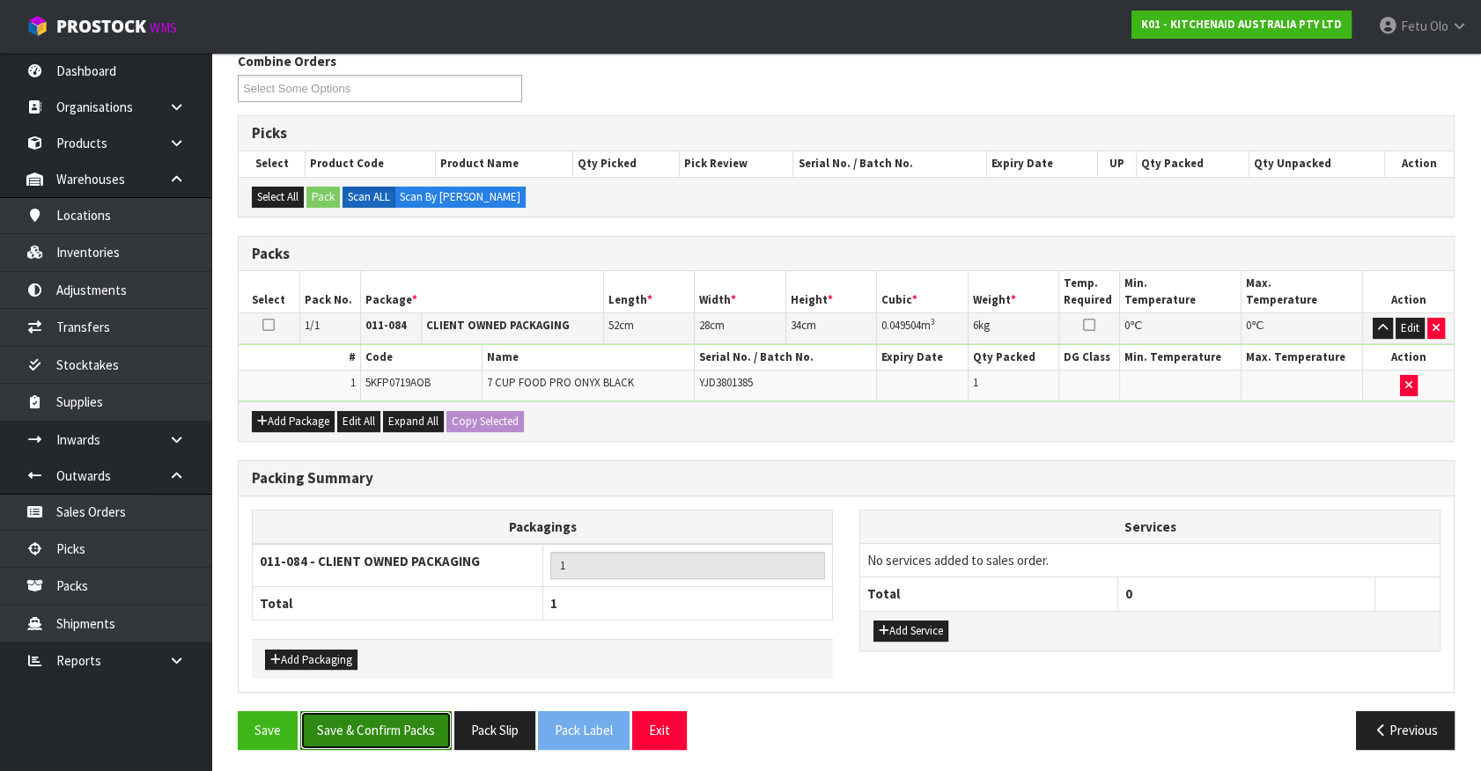
click at [430, 715] on button "Save & Confirm Packs" at bounding box center [375, 730] width 151 height 38
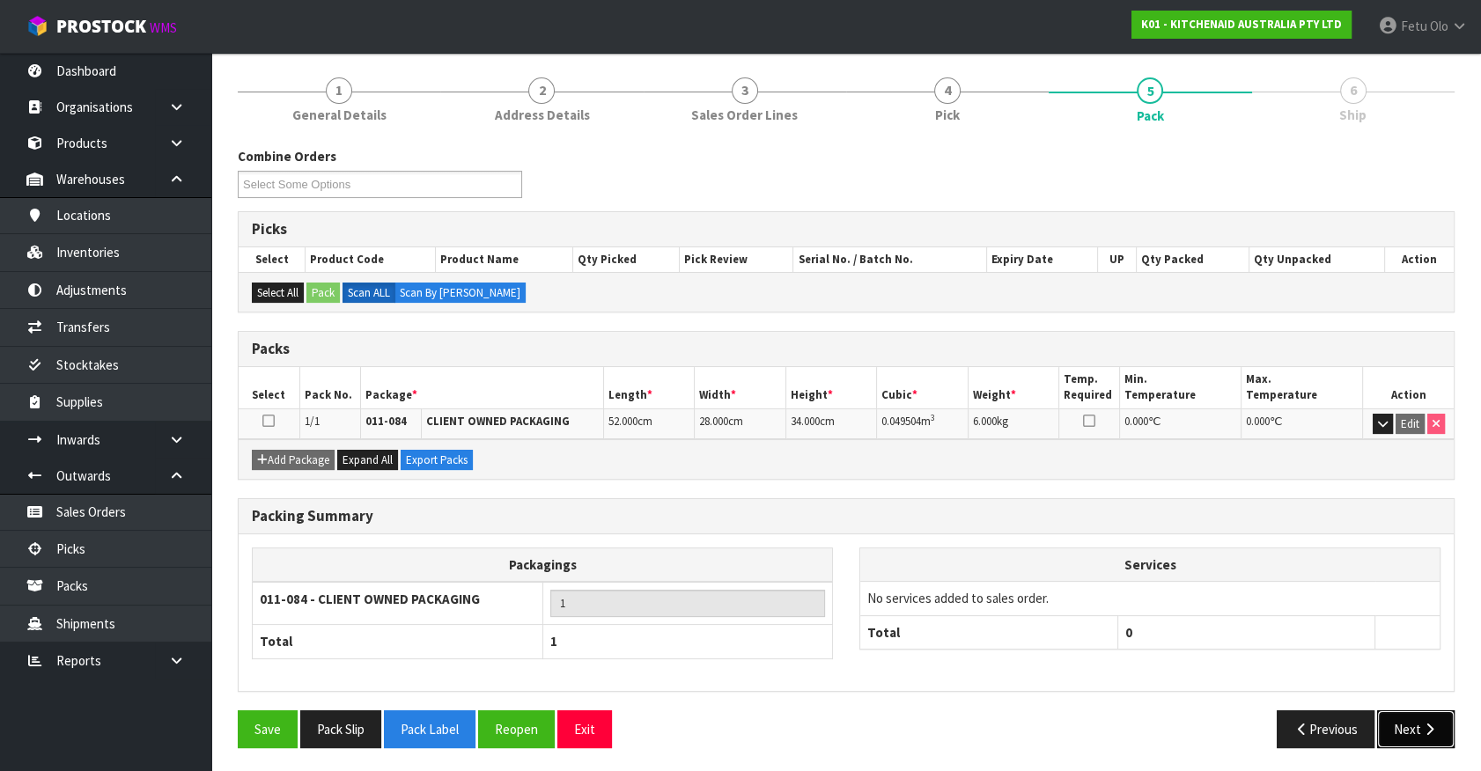
click at [1421, 716] on button "Next" at bounding box center [1415, 729] width 77 height 38
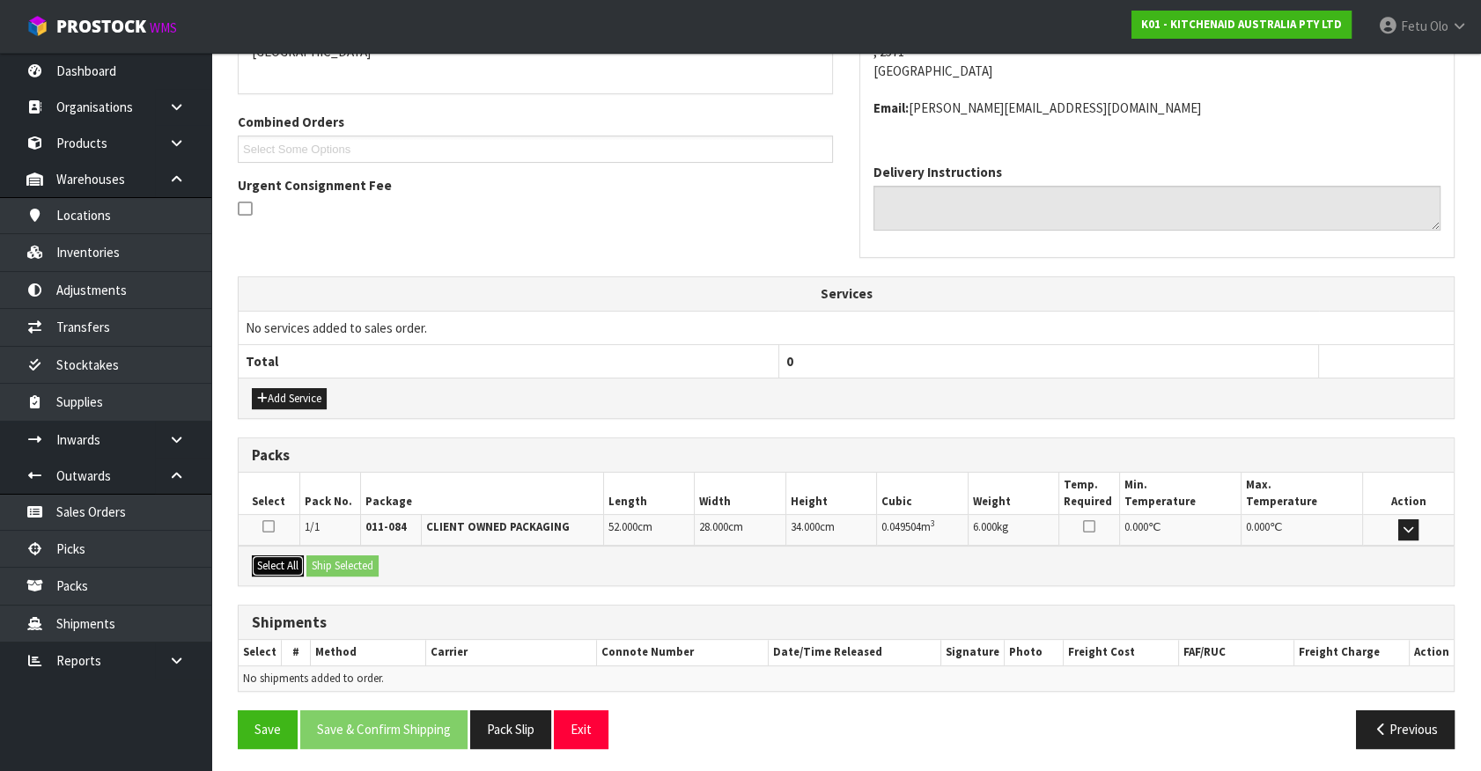
click at [294, 564] on button "Select All" at bounding box center [278, 566] width 52 height 21
click at [309, 561] on button "Ship Selected" at bounding box center [342, 566] width 72 height 21
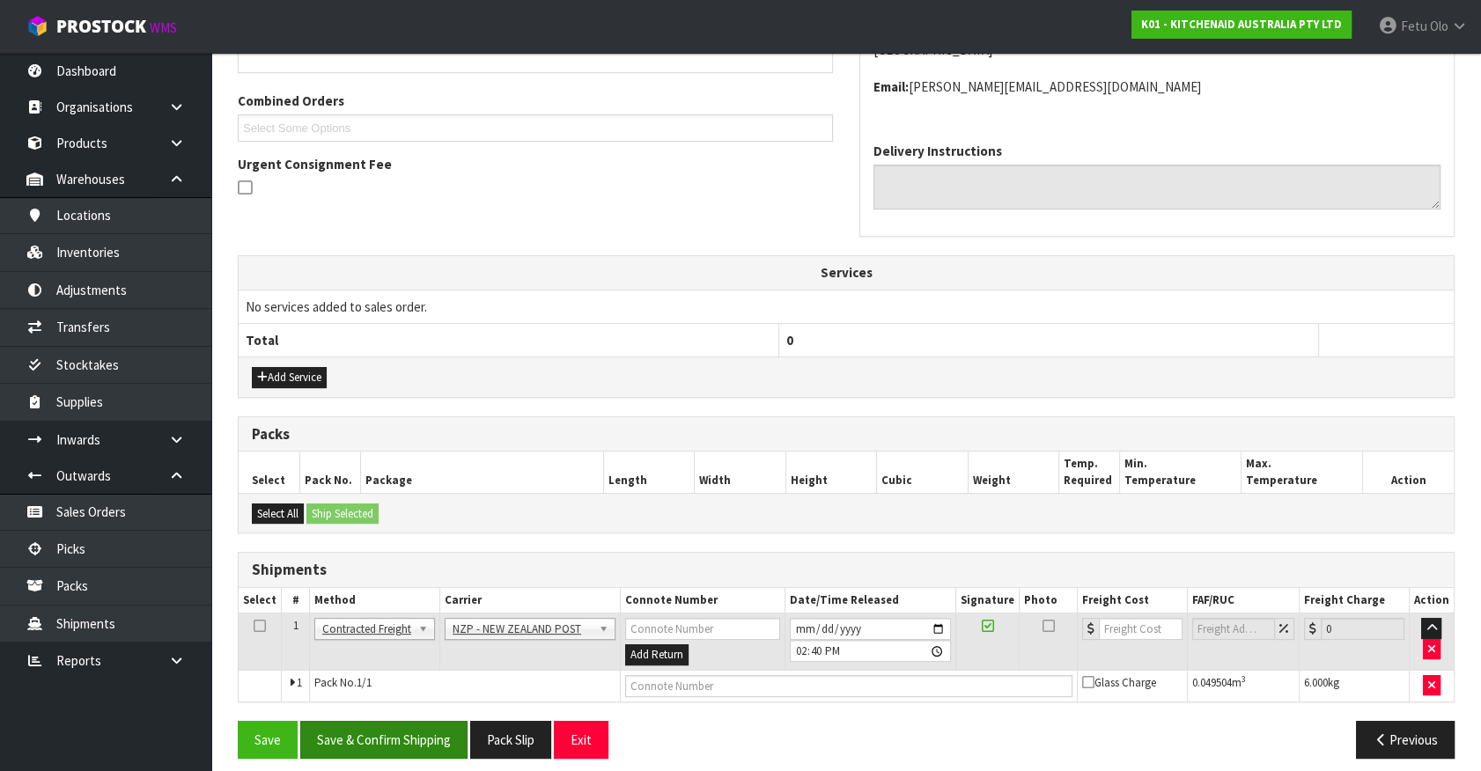
scroll to position [440, 0]
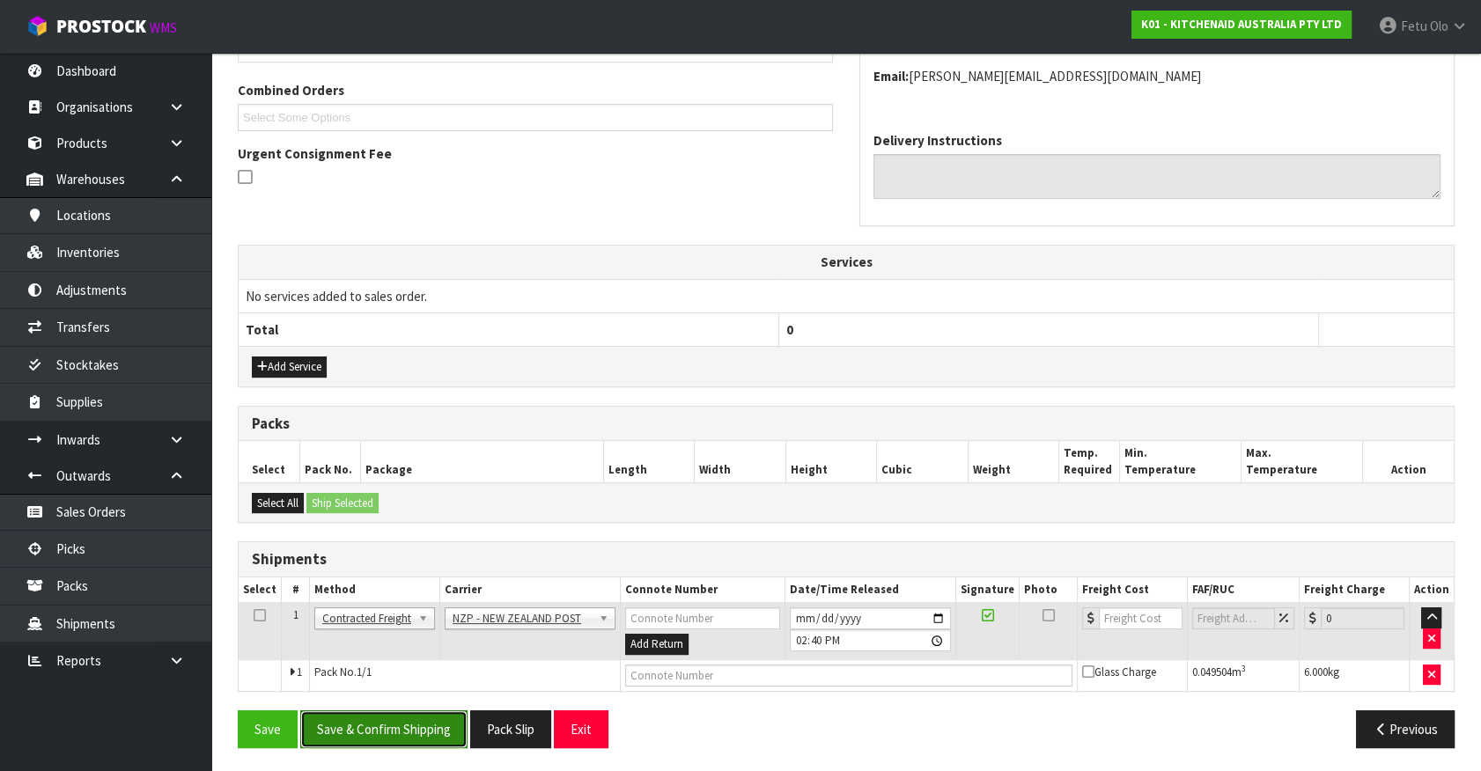
click at [358, 718] on button "Save & Confirm Shipping" at bounding box center [383, 729] width 167 height 38
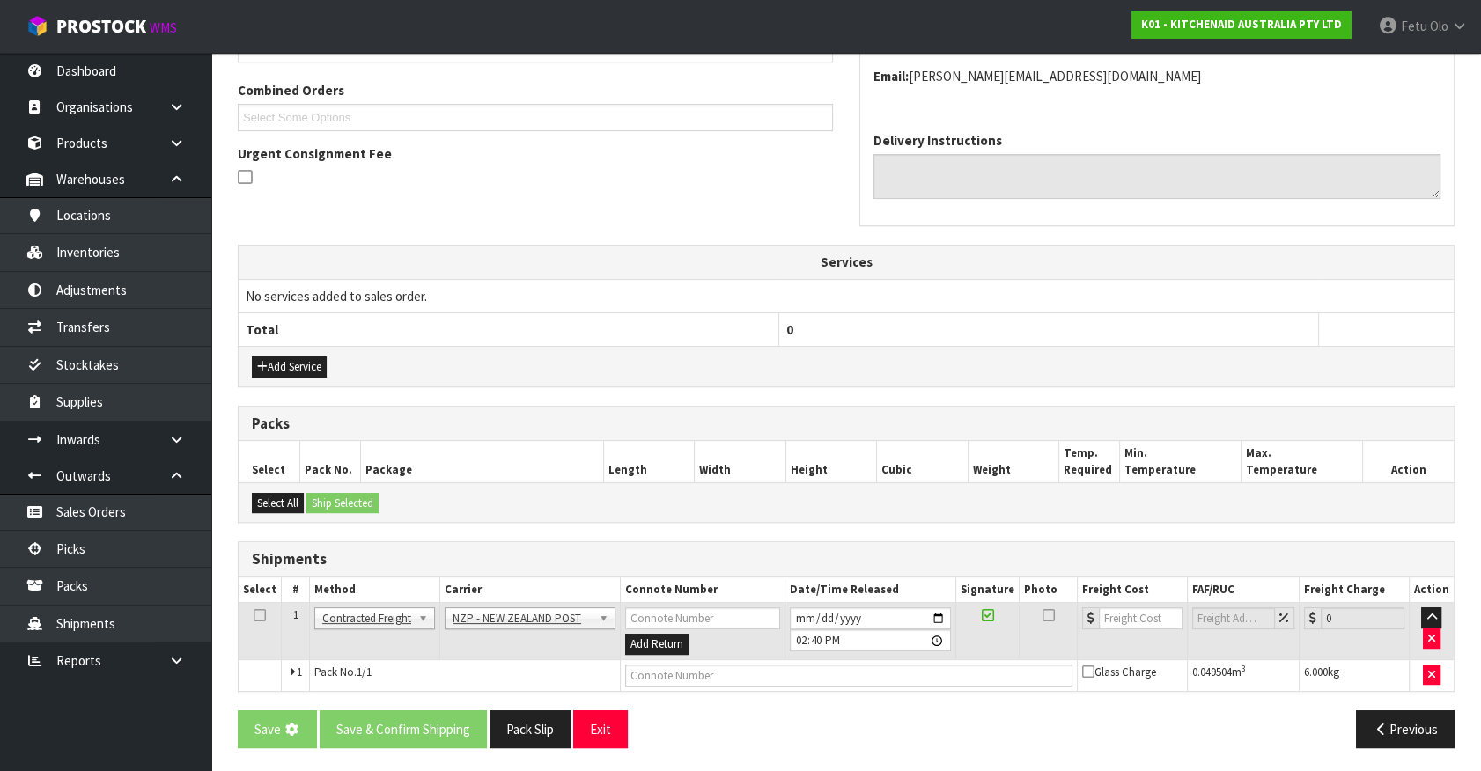
scroll to position [0, 0]
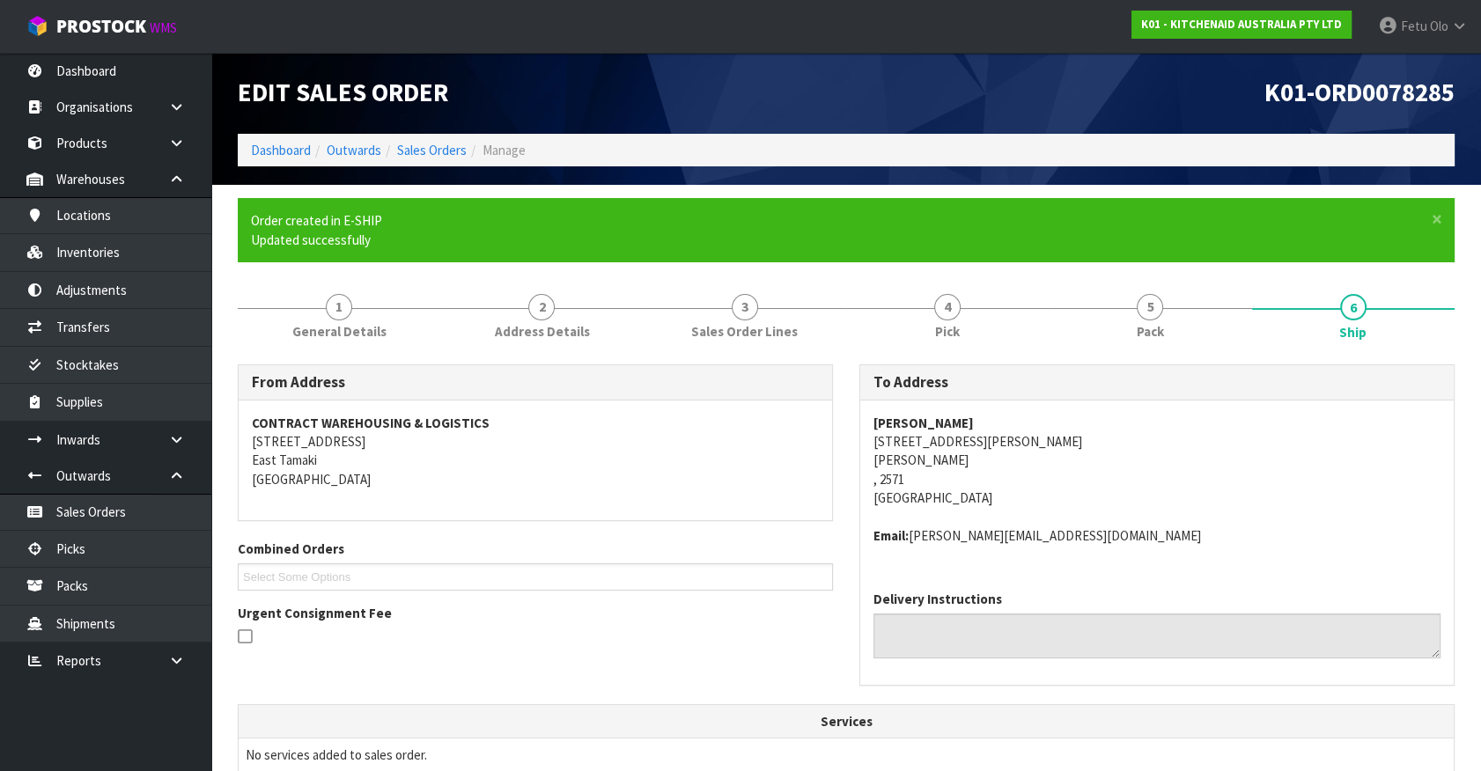
click at [1322, 610] on div "Delivery Instructions" at bounding box center [1156, 624] width 567 height 68
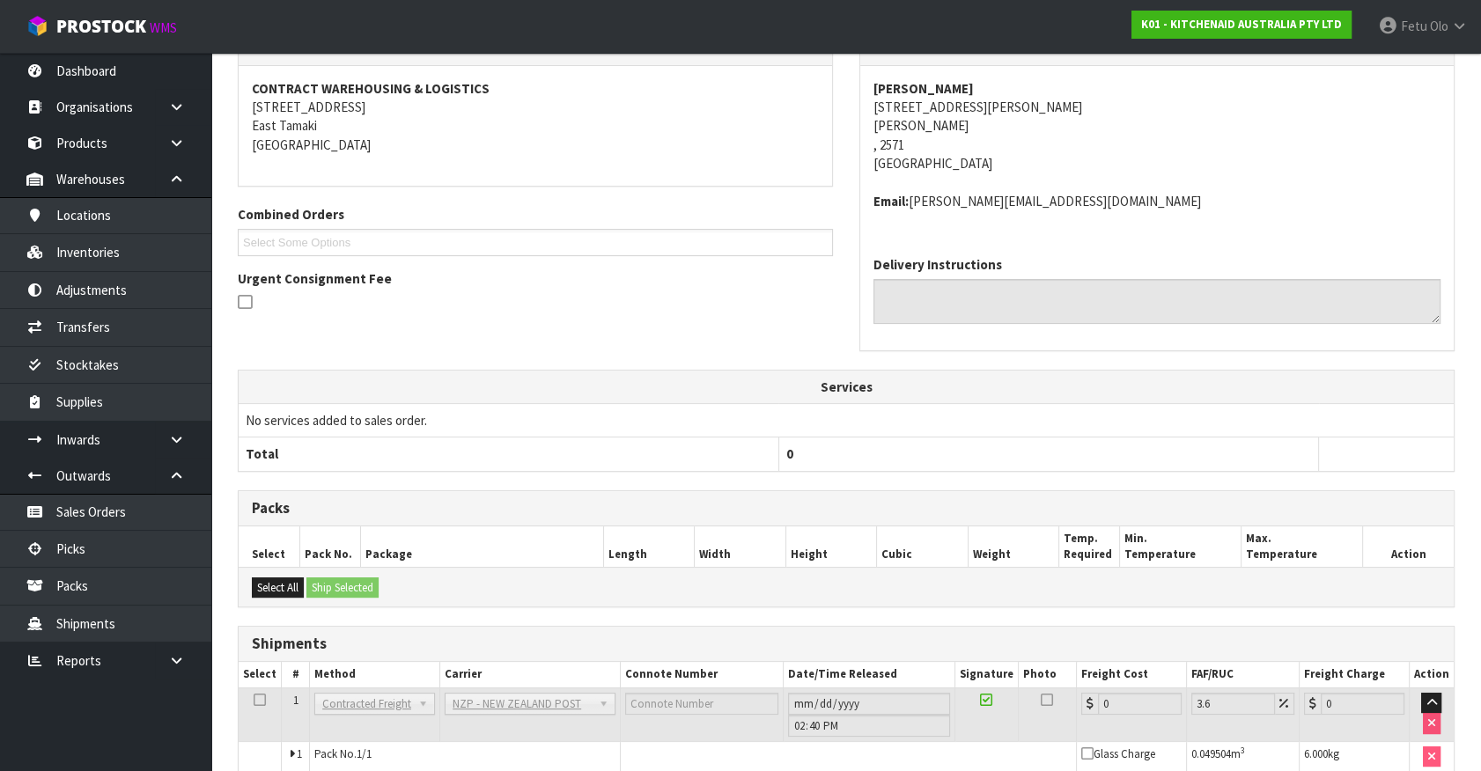
scroll to position [415, 0]
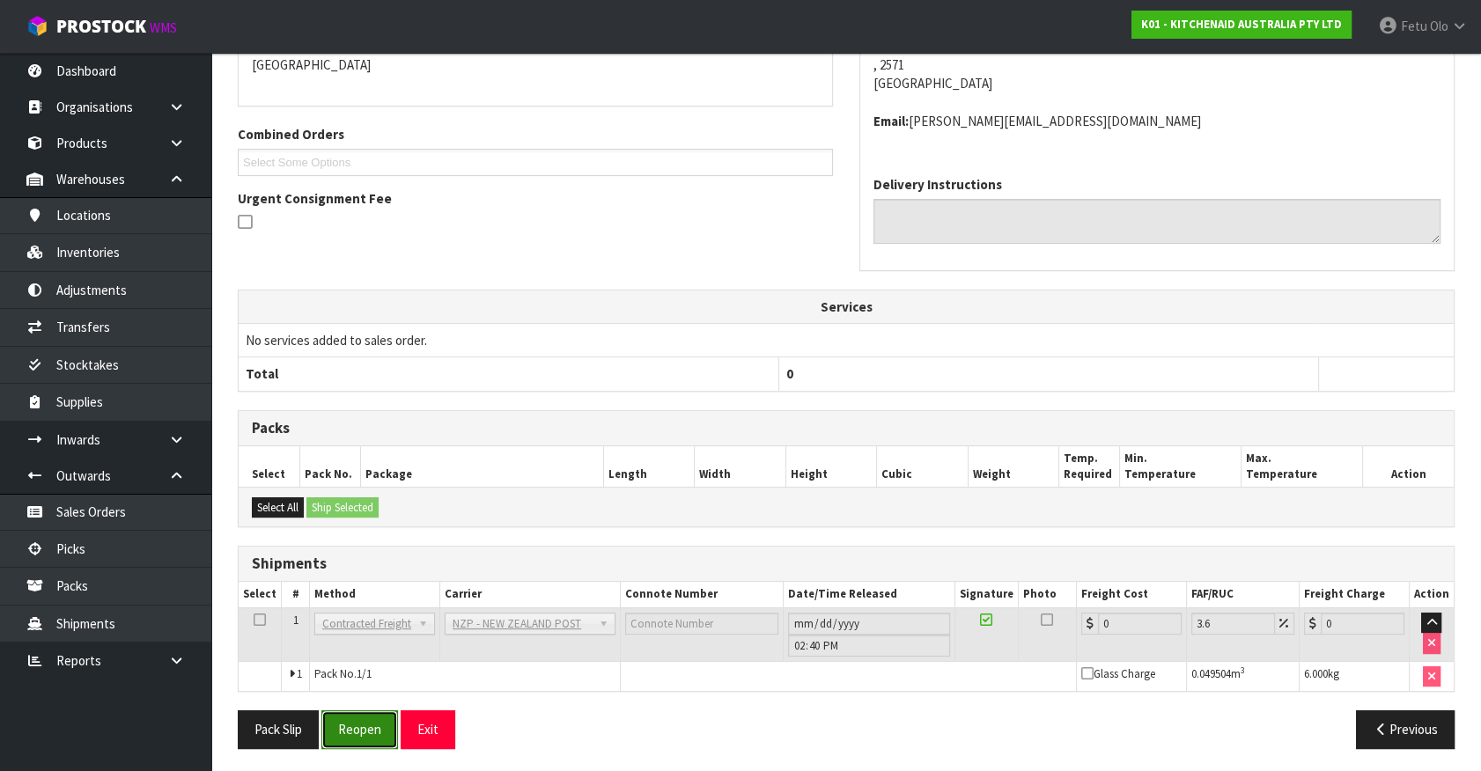
click at [381, 719] on button "Reopen" at bounding box center [359, 729] width 77 height 38
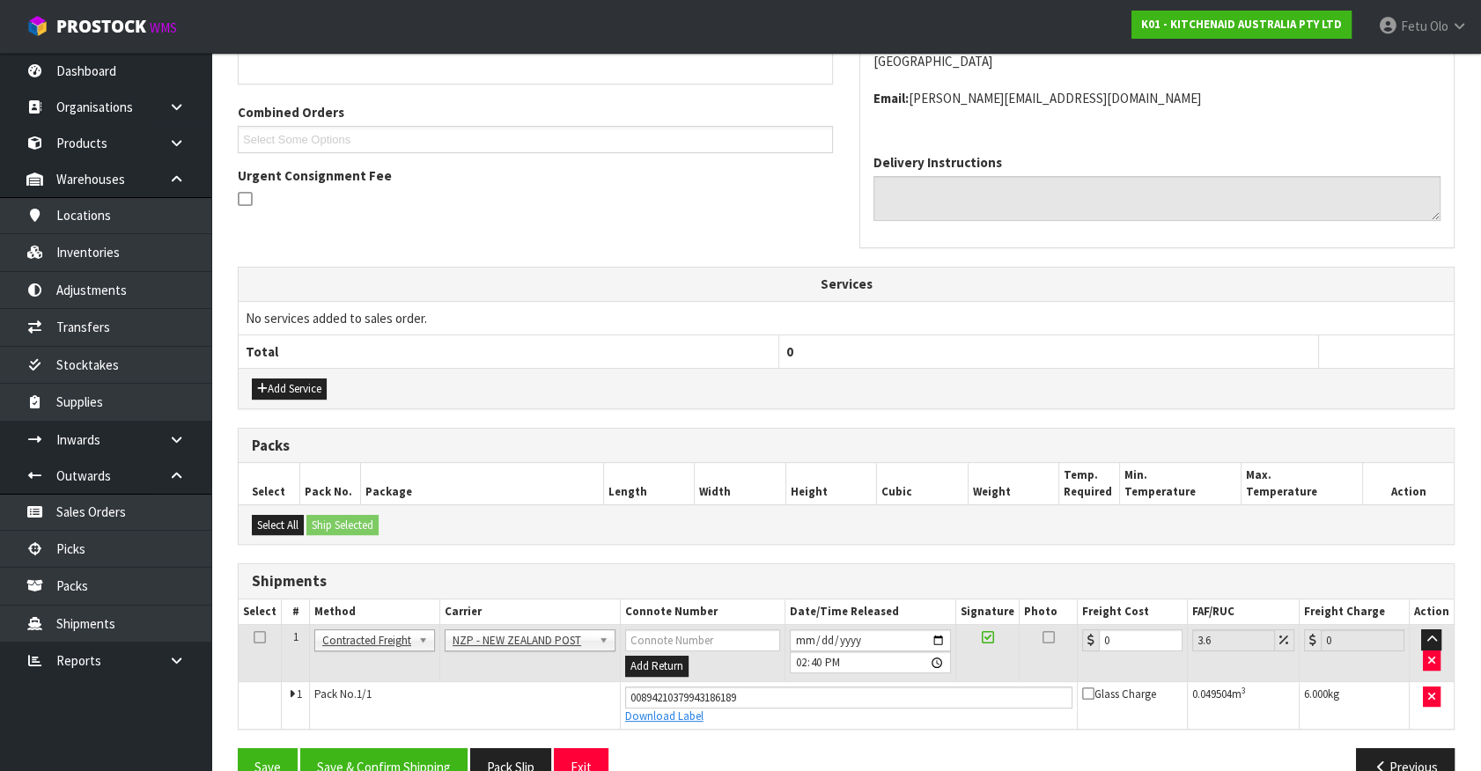
scroll to position [456, 0]
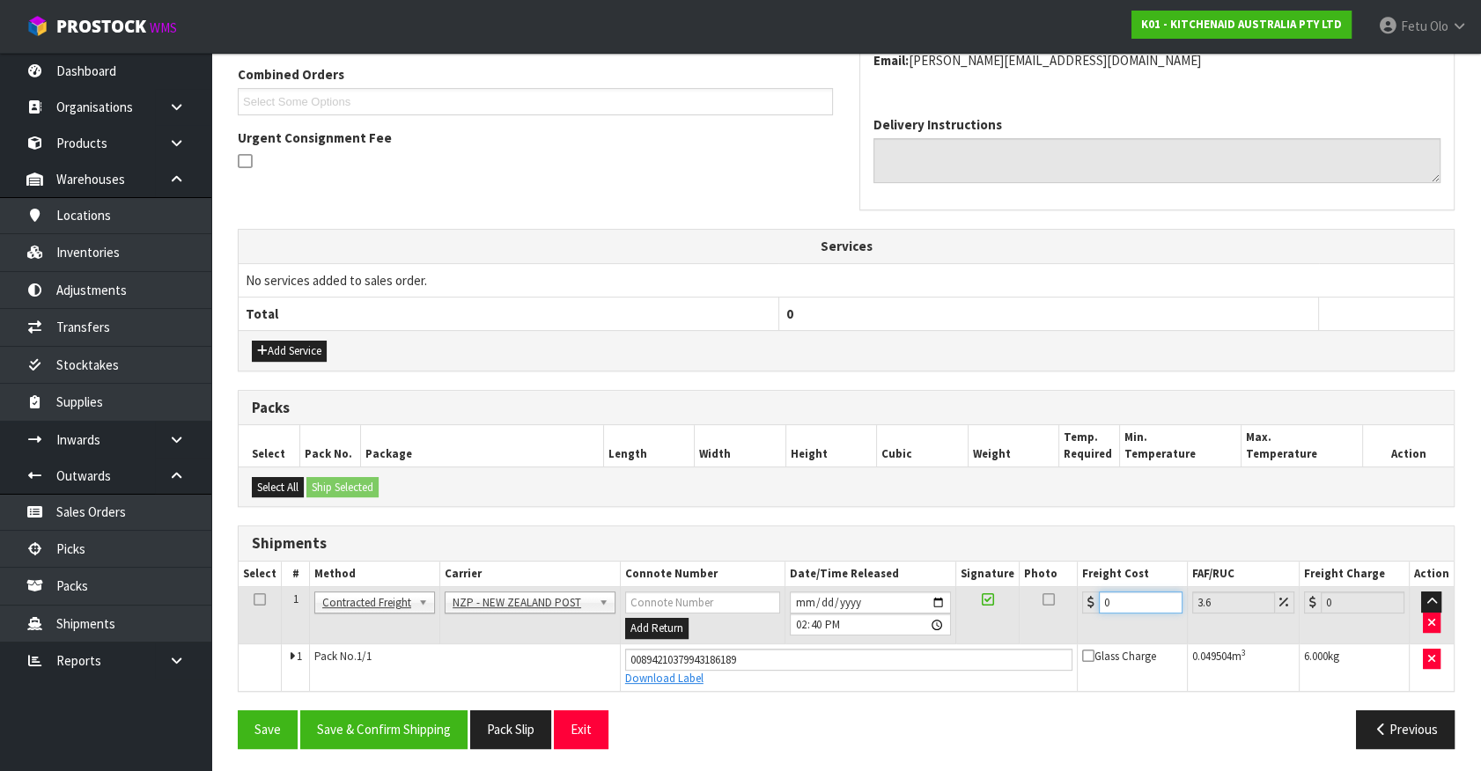
drag, startPoint x: 1106, startPoint y: 600, endPoint x: 960, endPoint y: 614, distance: 146.7
click at [960, 614] on tr "1 Client Local Pickup Customer Local Pickup Company Freight Contracted Freight …" at bounding box center [846, 615] width 1215 height 57
click at [392, 725] on button "Save & Confirm Shipping" at bounding box center [383, 729] width 167 height 38
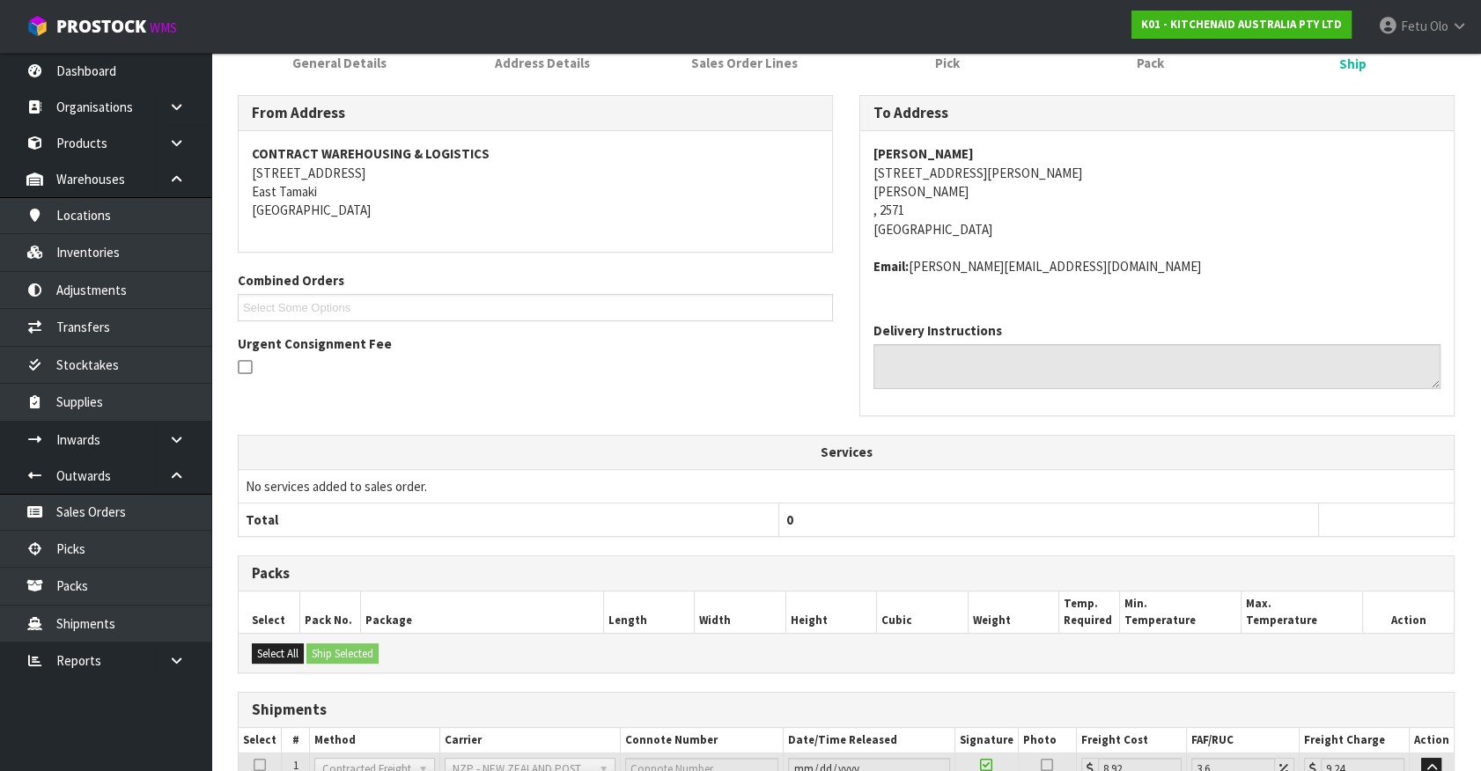
scroll to position [409, 0]
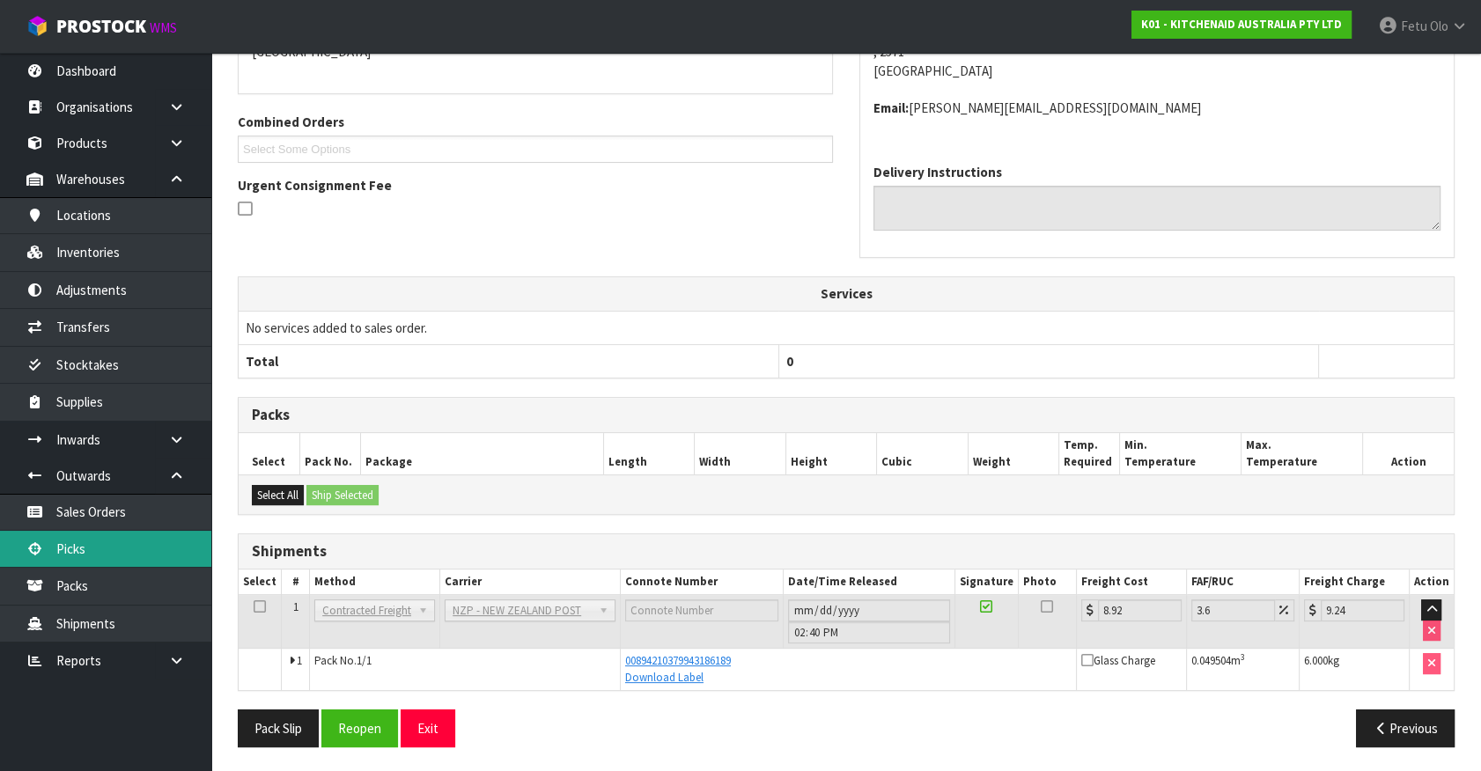
drag, startPoint x: 68, startPoint y: 550, endPoint x: 92, endPoint y: 541, distance: 26.5
click at [68, 550] on link "Picks" at bounding box center [105, 549] width 211 height 36
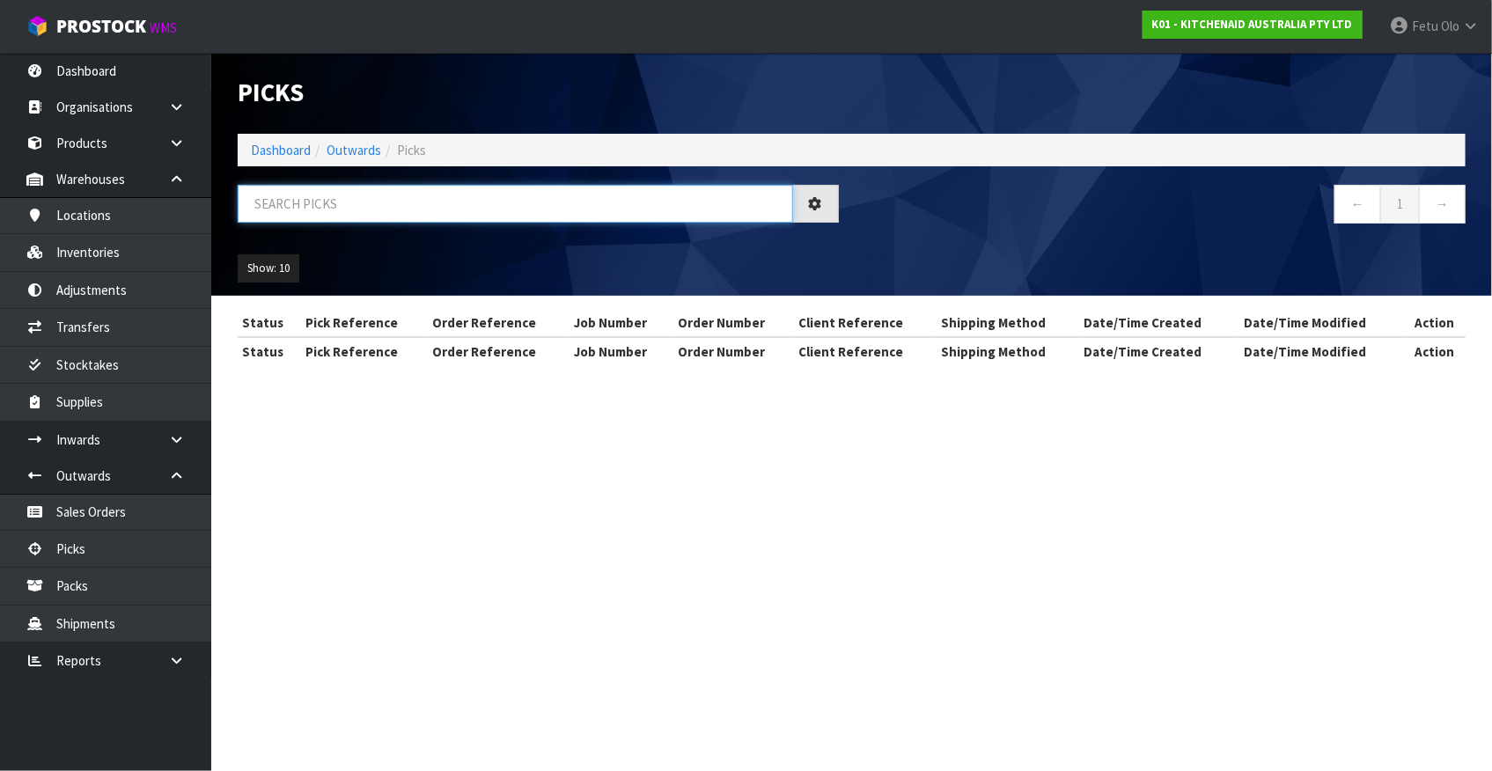
click at [518, 219] on input "text" at bounding box center [516, 204] width 556 height 38
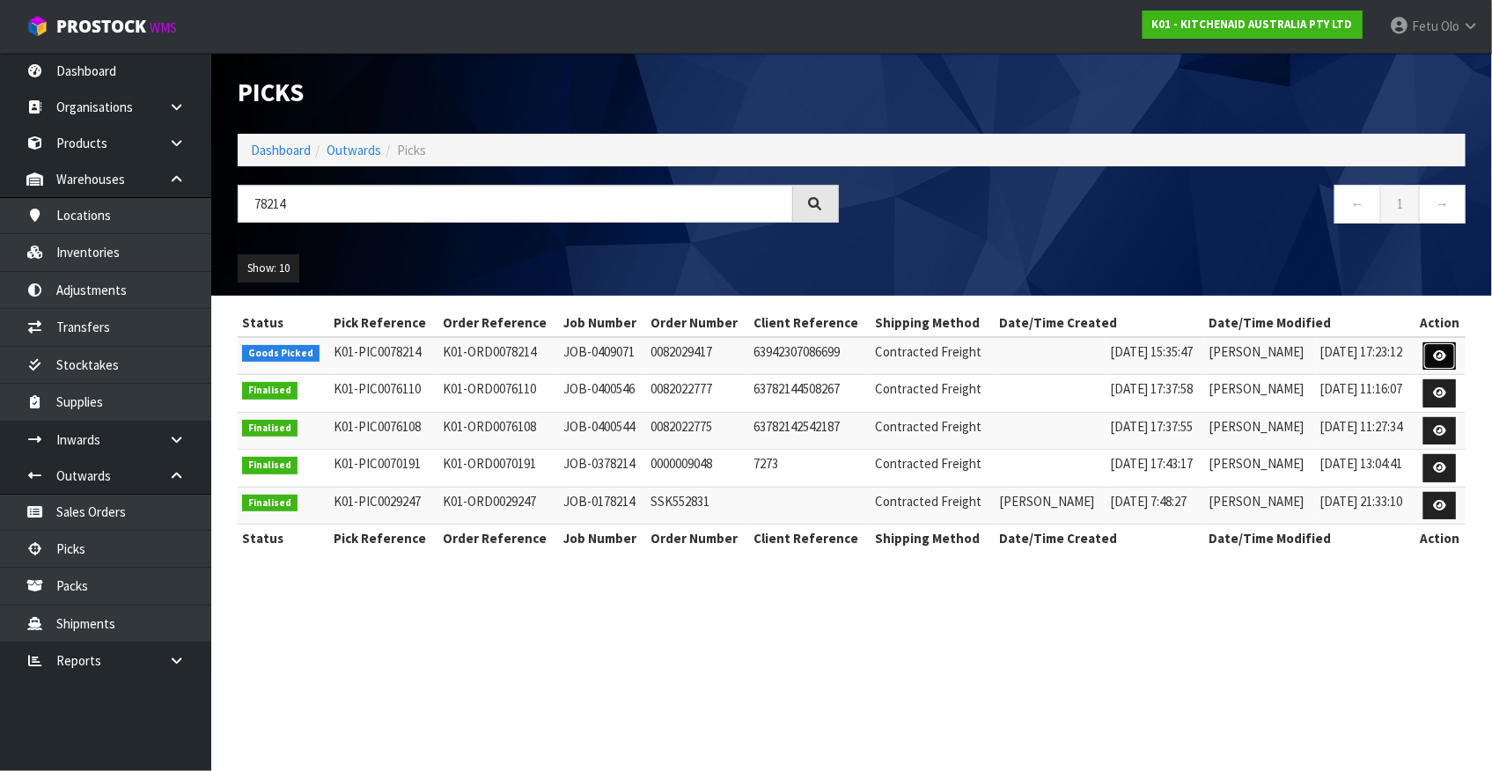
click at [1449, 348] on link at bounding box center [1440, 356] width 33 height 28
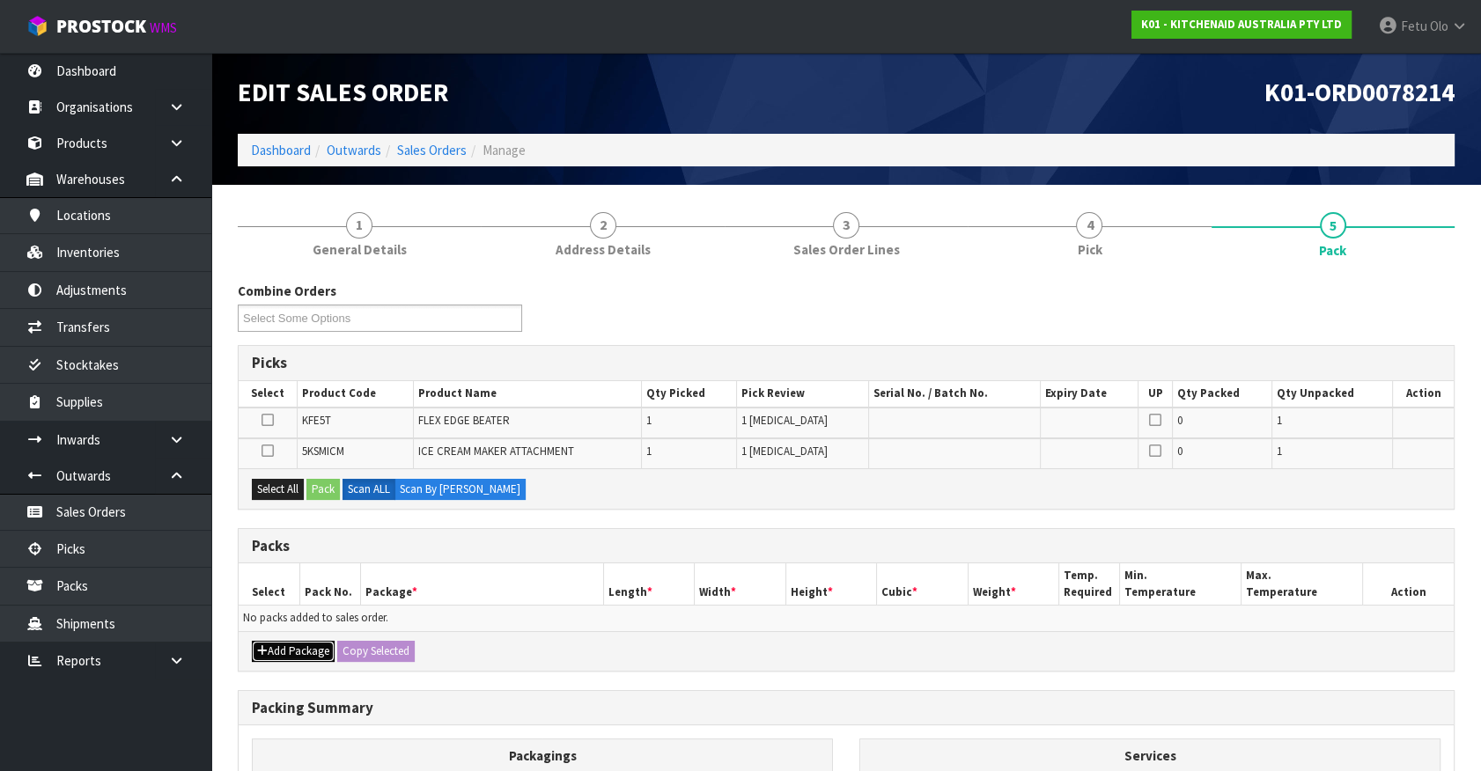
click at [284, 651] on button "Add Package" at bounding box center [293, 651] width 83 height 21
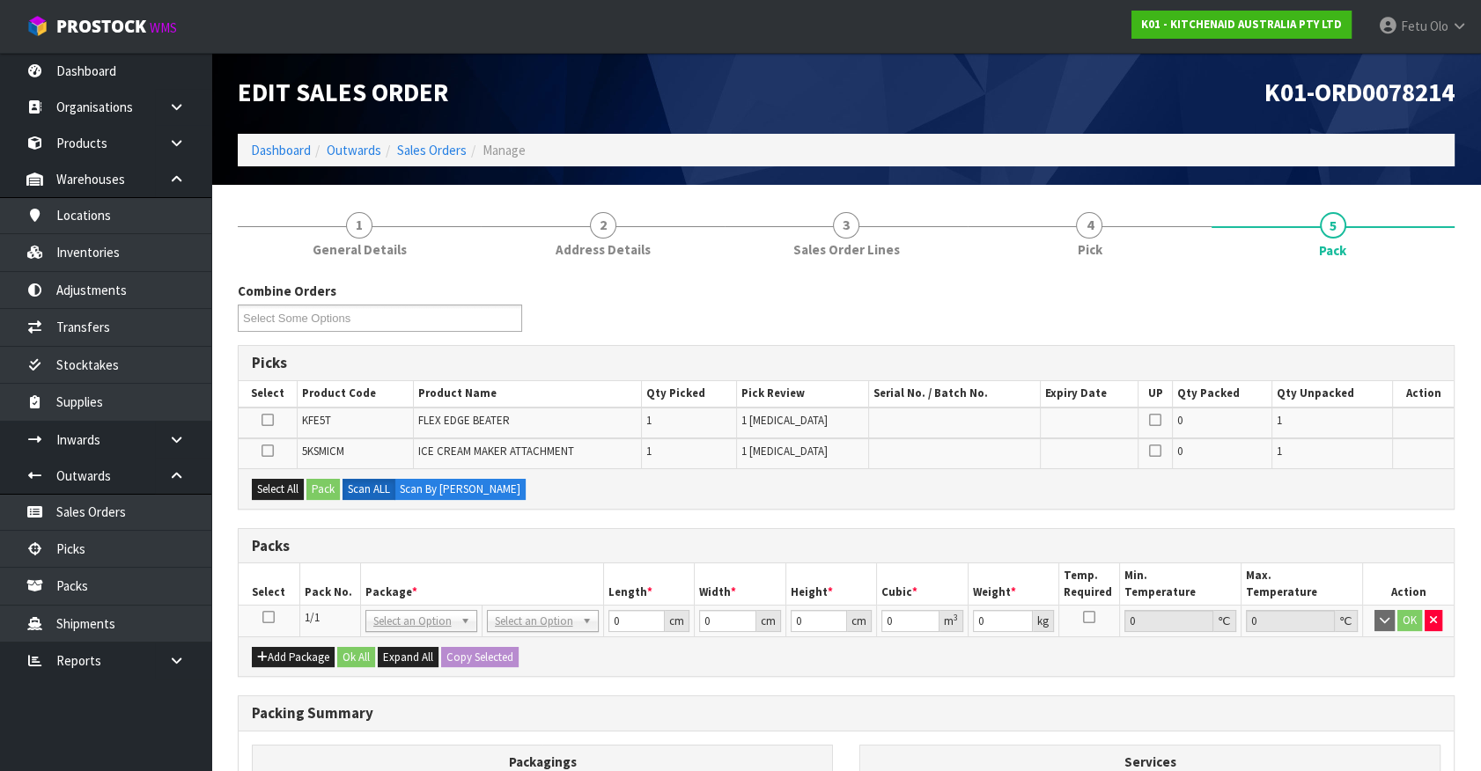
drag, startPoint x: 269, startPoint y: 619, endPoint x: 322, endPoint y: 607, distance: 54.1
click at [283, 616] on td at bounding box center [269, 622] width 61 height 32
click at [338, 598] on th "Pack No." at bounding box center [329, 583] width 61 height 41
click at [272, 618] on icon at bounding box center [268, 617] width 12 height 1
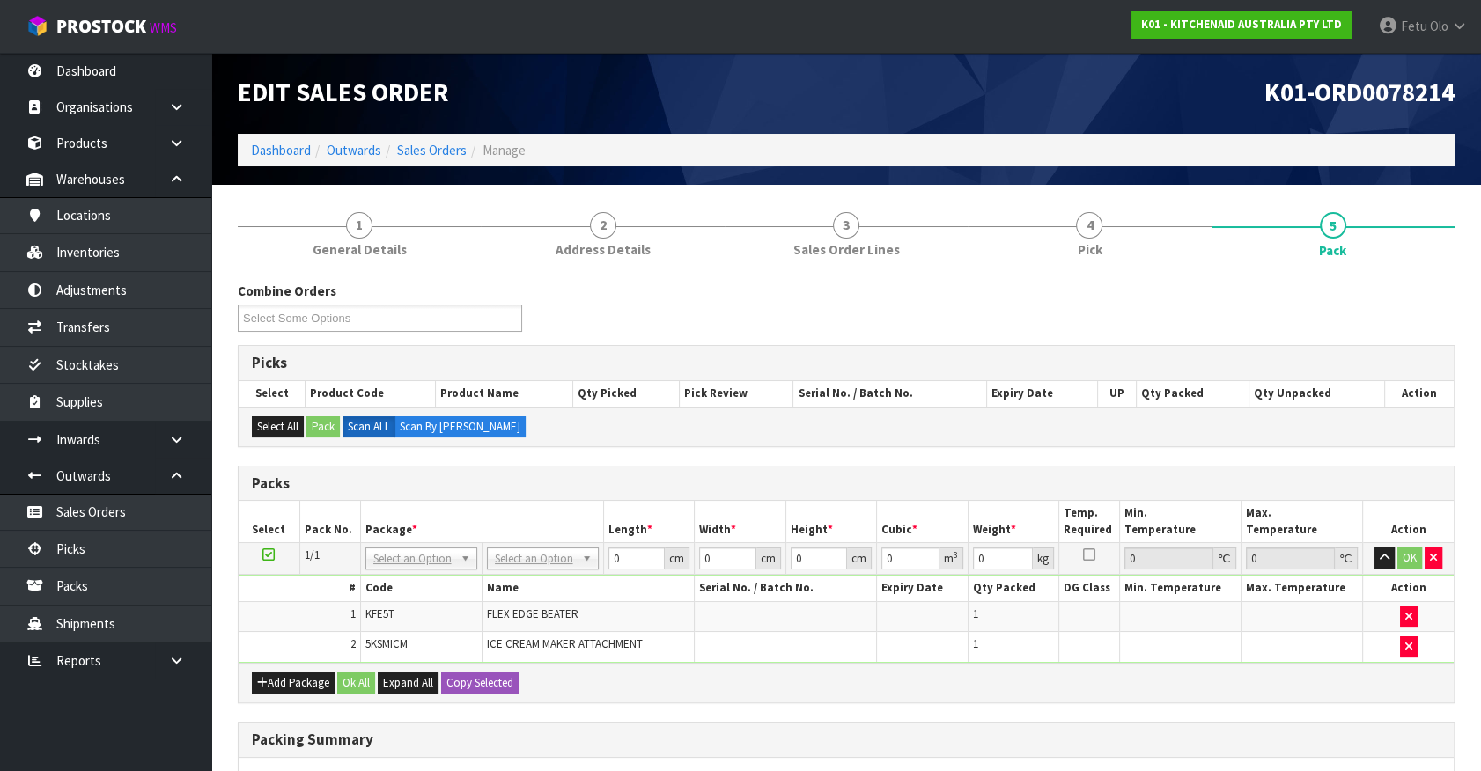
click at [867, 716] on div "Combine Orders K01-ORD0078214 K01-ORD0078280 K01-ORD0078282 K01-ORD0078289 K01-…" at bounding box center [846, 648] width 1217 height 733
click at [666, 399] on th "Qty Picked" at bounding box center [625, 393] width 107 height 25
click at [397, 576] on input "text" at bounding box center [420, 582] width 103 height 22
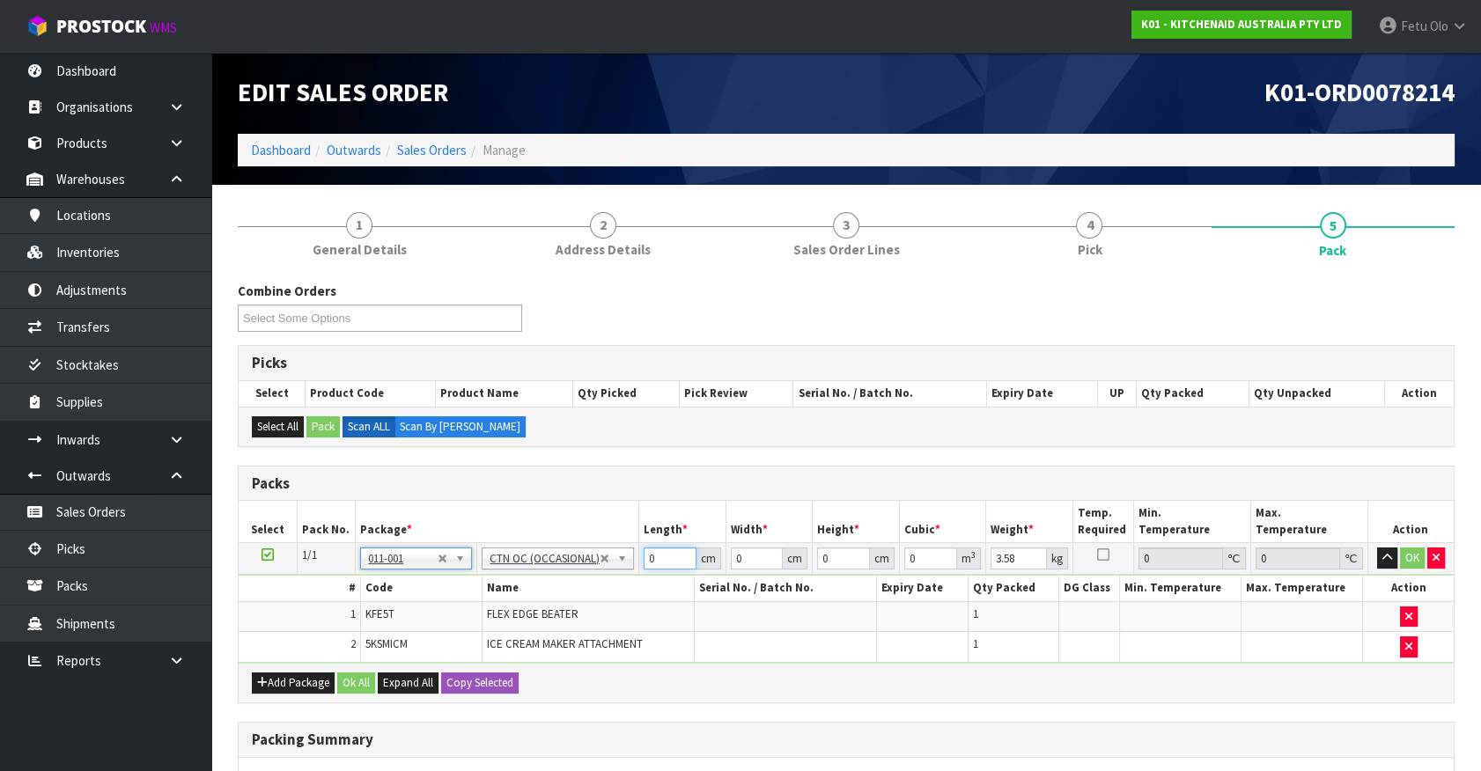
drag, startPoint x: 627, startPoint y: 557, endPoint x: 576, endPoint y: 572, distance: 53.2
click at [576, 572] on tr "1/1 NONE 007-001 007-002 007-004 007-009 007-013 007-014 007-015 007-017 007-01…" at bounding box center [846, 559] width 1215 height 32
drag, startPoint x: 659, startPoint y: 564, endPoint x: 616, endPoint y: 582, distance: 45.8
click at [616, 582] on tbody "1/1 NONE 007-001 007-002 007-004 007-009 007-013 007-014 007-015 007-017 007-01…" at bounding box center [846, 603] width 1215 height 120
click at [663, 554] on input "324" at bounding box center [670, 559] width 53 height 22
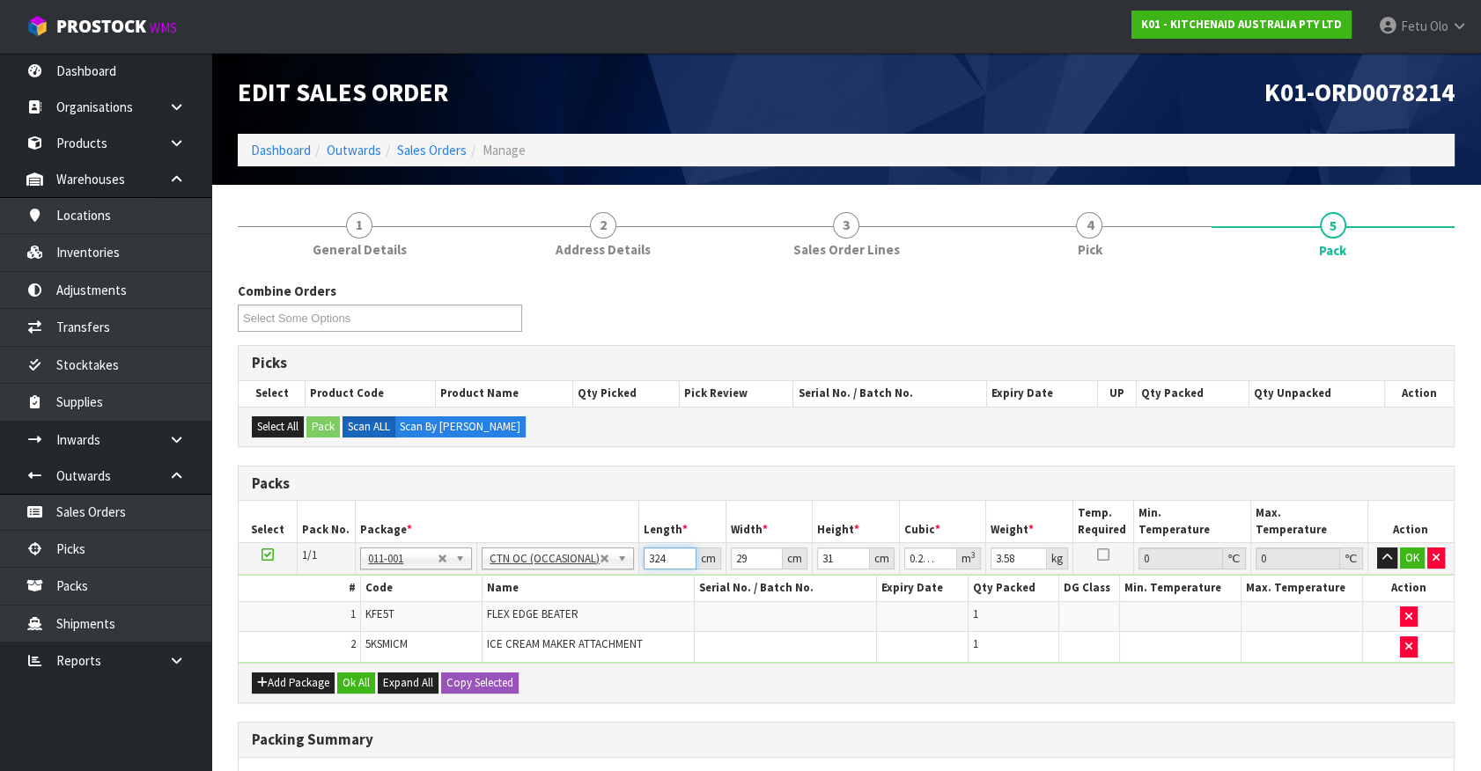
click at [660, 554] on input "324" at bounding box center [670, 559] width 53 height 22
click button "OK" at bounding box center [1412, 558] width 25 height 21
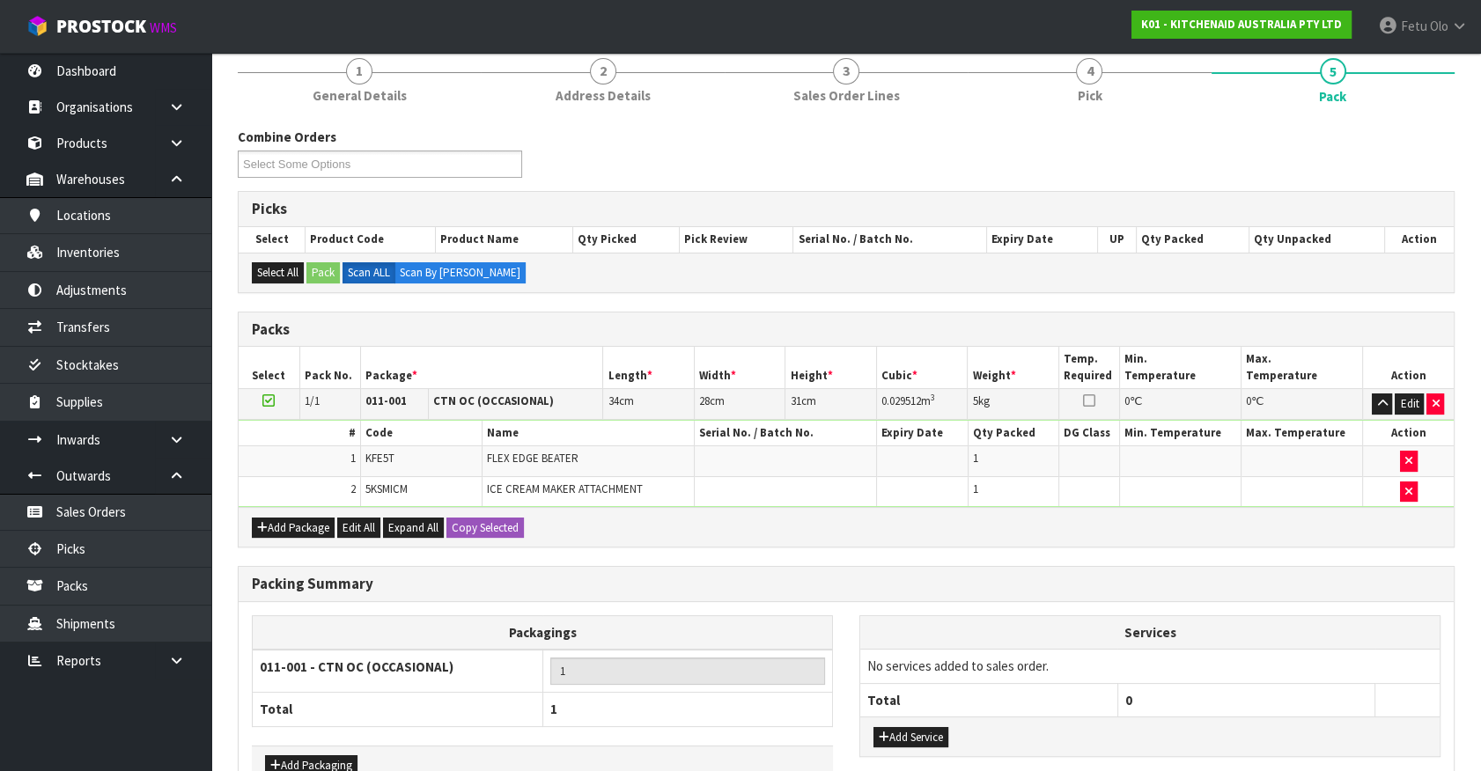
scroll to position [260, 0]
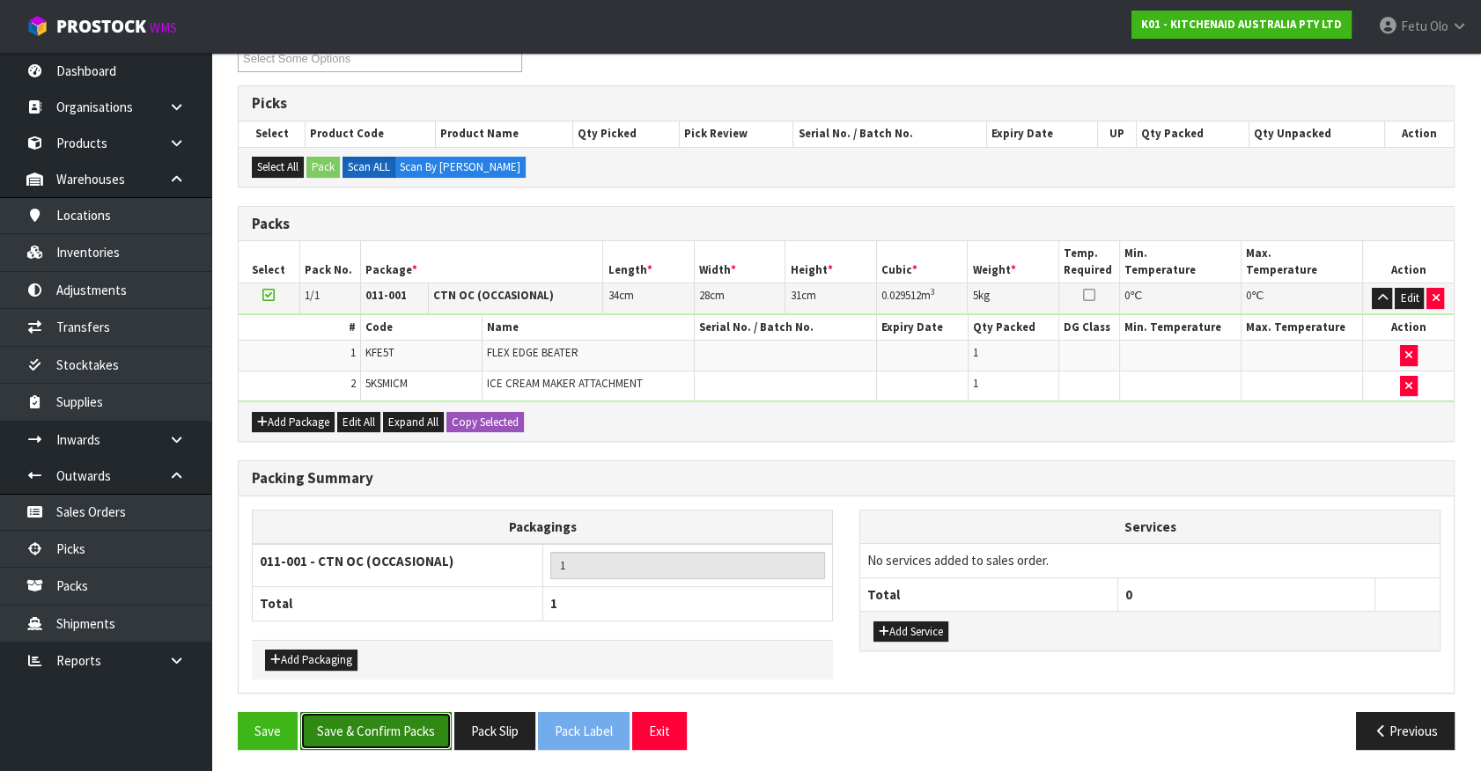
click at [390, 715] on button "Save & Confirm Packs" at bounding box center [375, 731] width 151 height 38
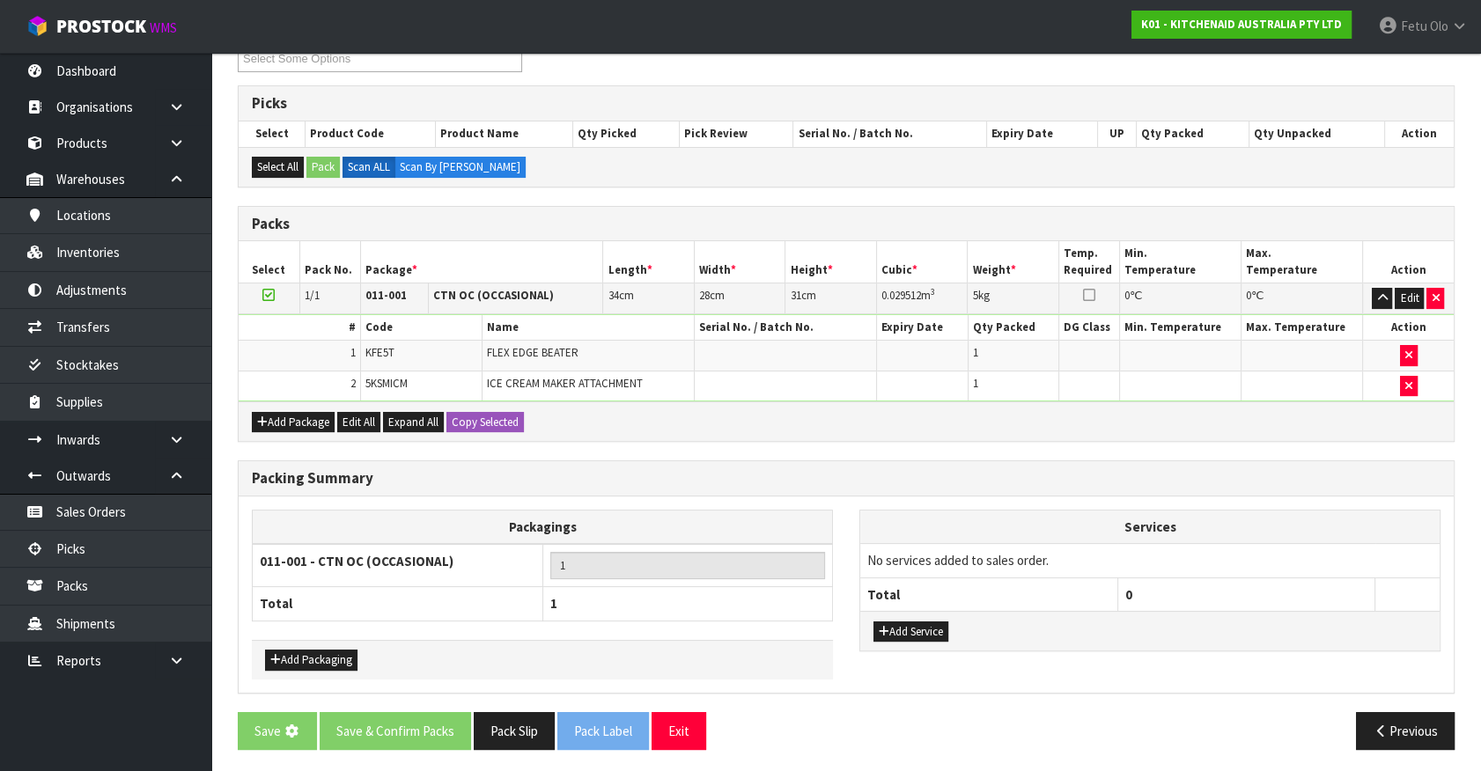
scroll to position [0, 0]
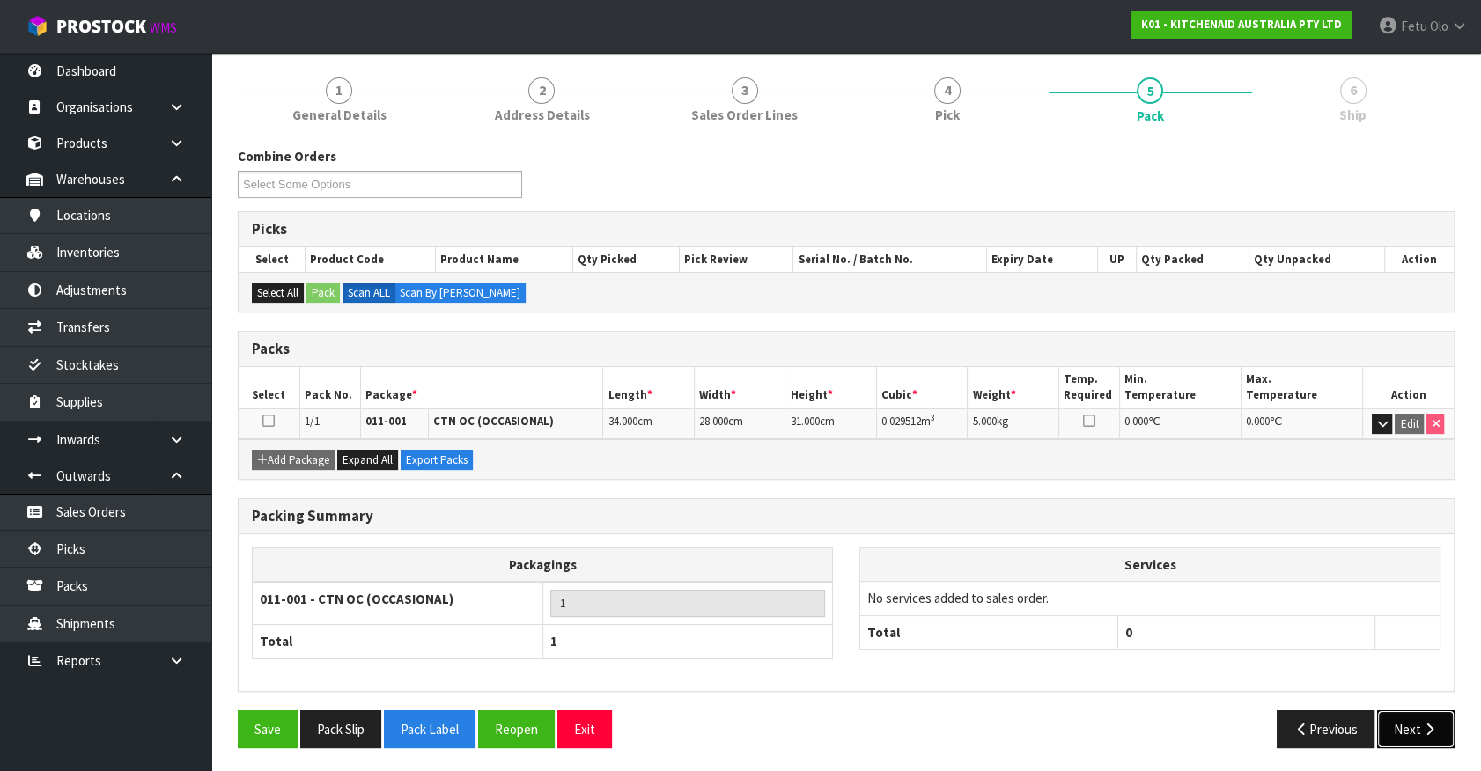
click at [1408, 722] on button "Next" at bounding box center [1415, 729] width 77 height 38
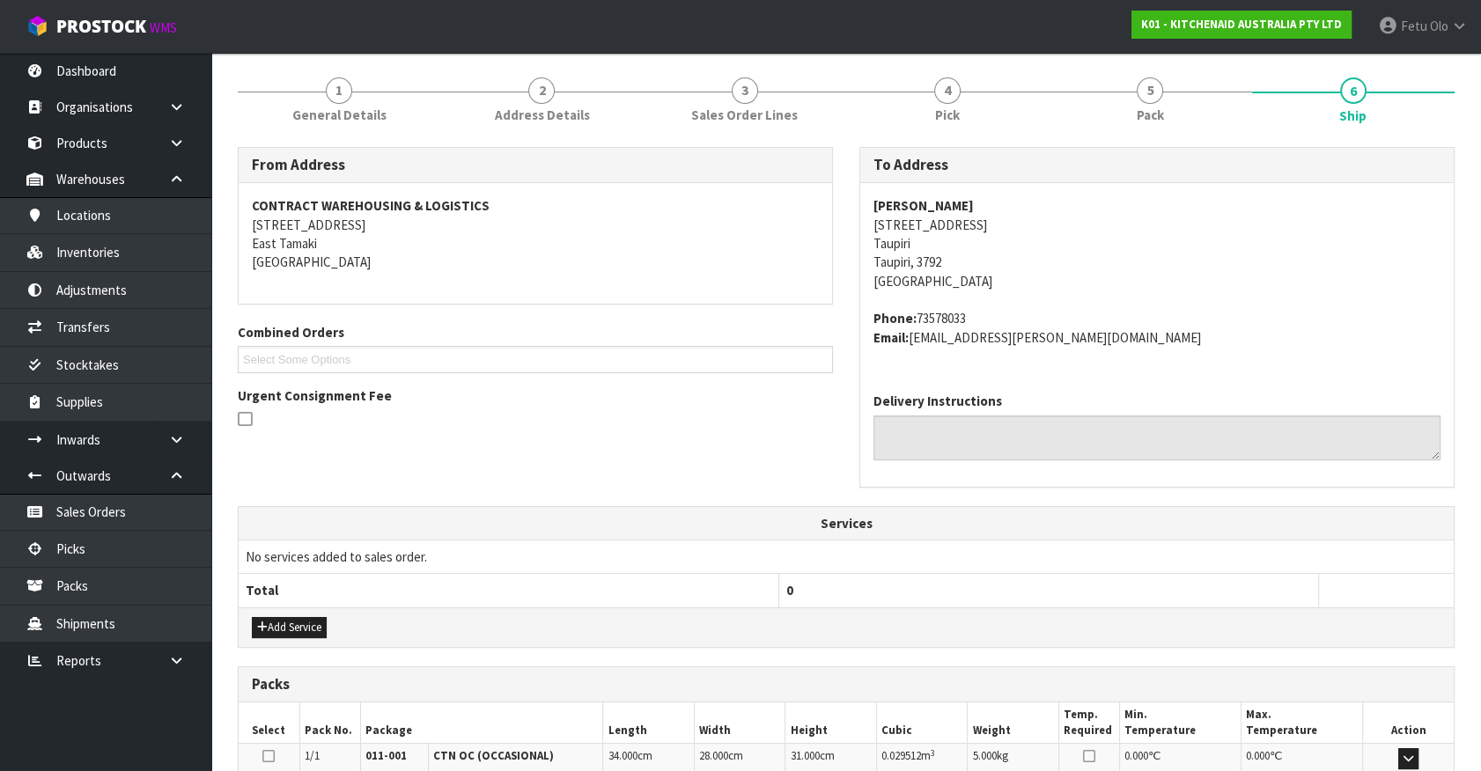
scroll to position [428, 0]
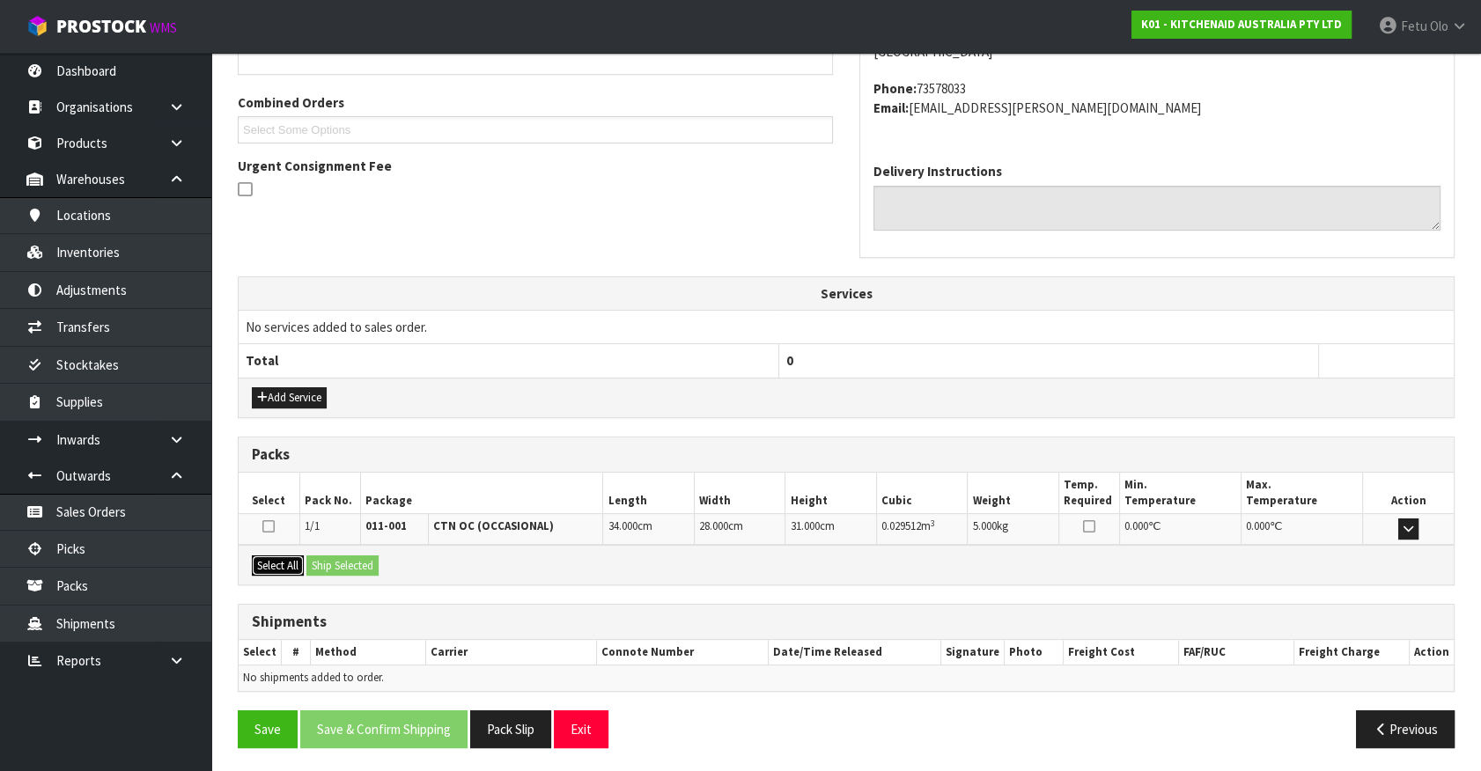
drag, startPoint x: 261, startPoint y: 552, endPoint x: 335, endPoint y: 566, distance: 75.3
click at [271, 557] on button "Select All" at bounding box center [278, 566] width 52 height 21
click at [335, 566] on button "Ship Selected" at bounding box center [342, 566] width 72 height 21
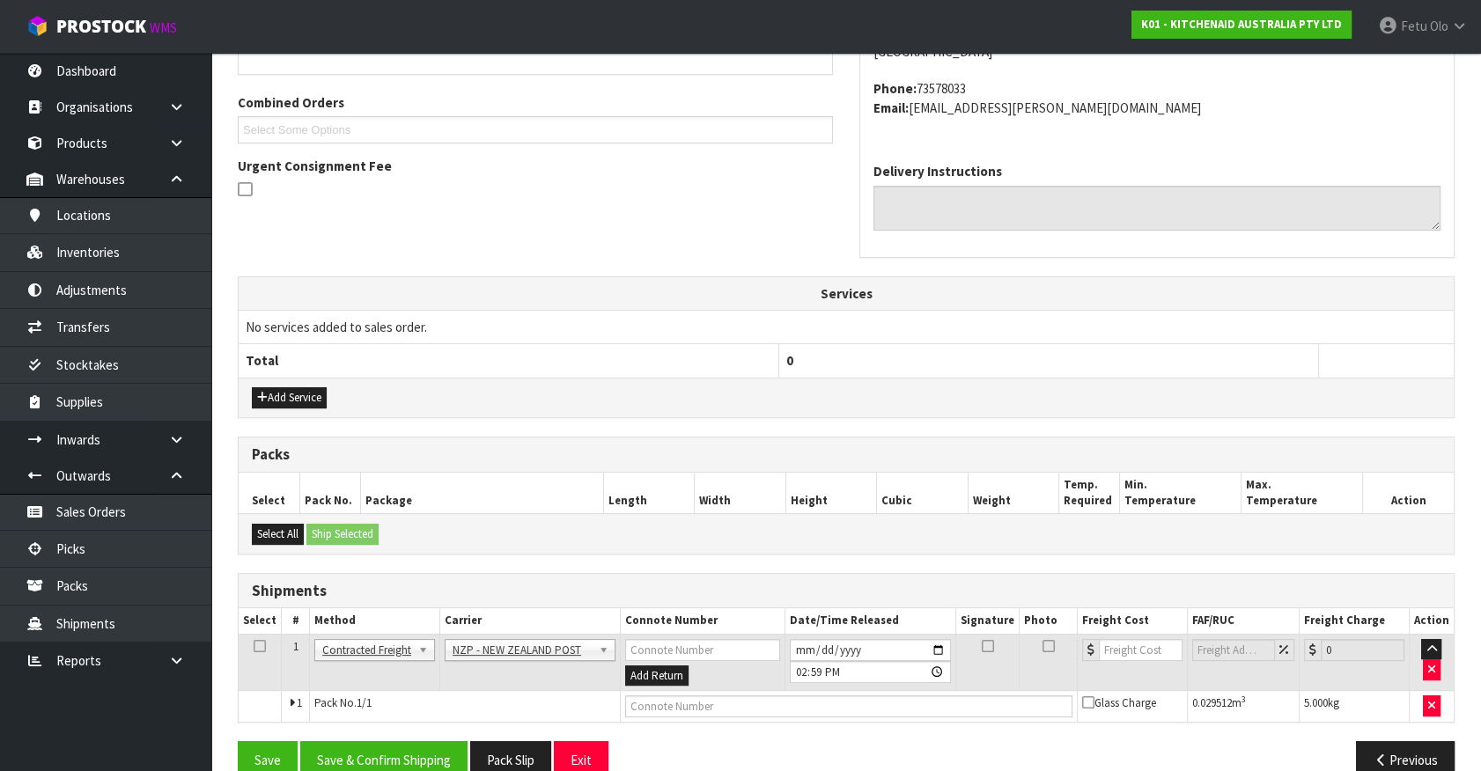
scroll to position [459, 0]
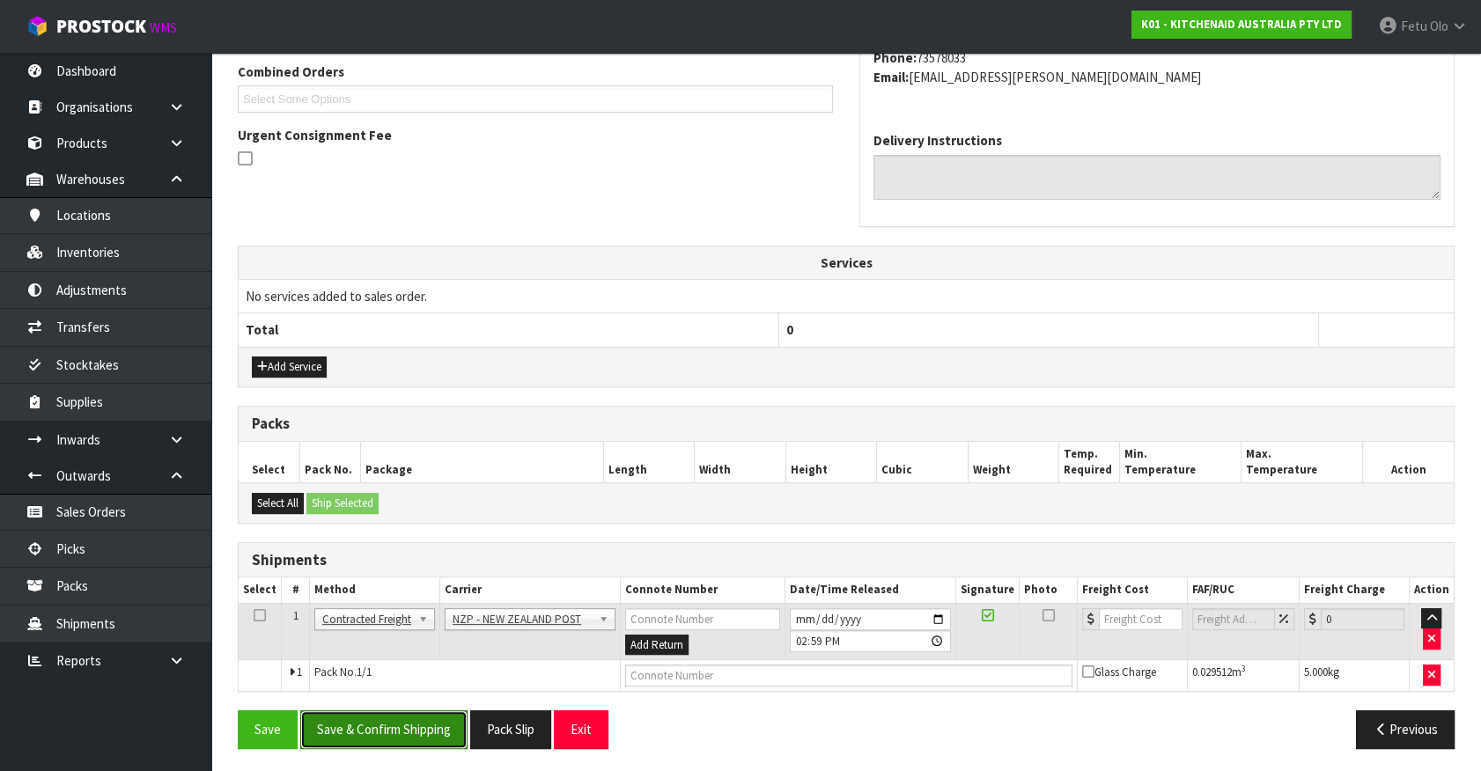
click at [371, 727] on button "Save & Confirm Shipping" at bounding box center [383, 729] width 167 height 38
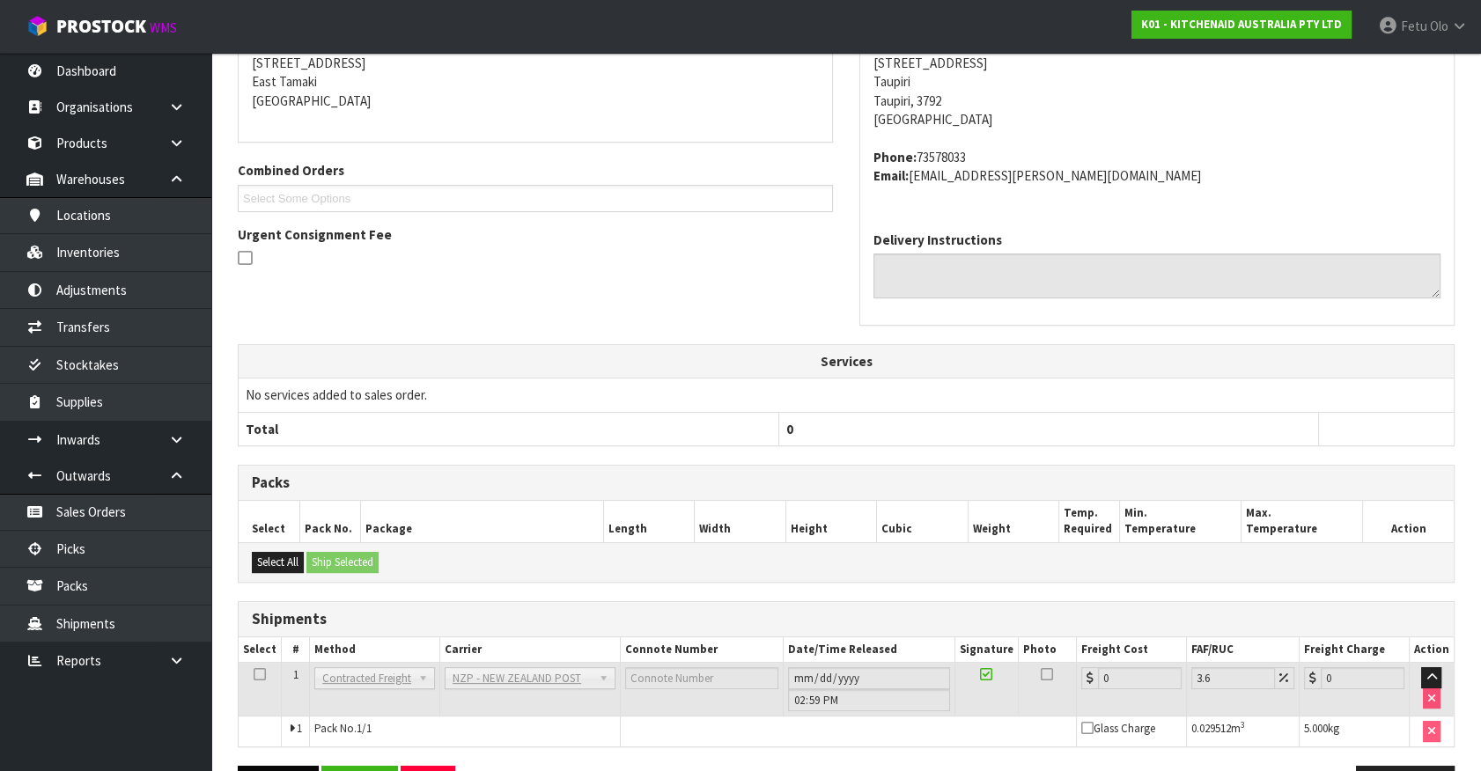
scroll to position [434, 0]
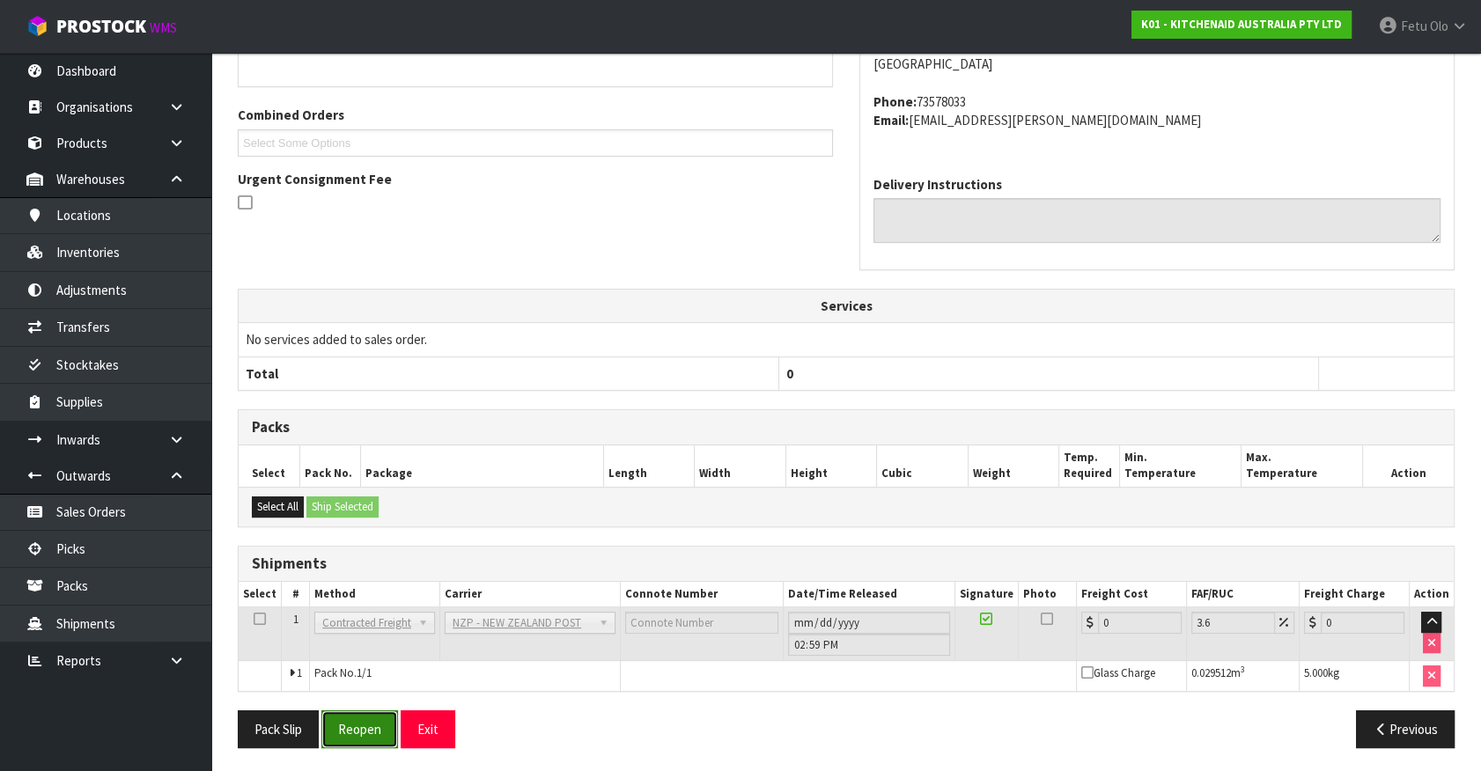
click at [344, 740] on button "Reopen" at bounding box center [359, 729] width 77 height 38
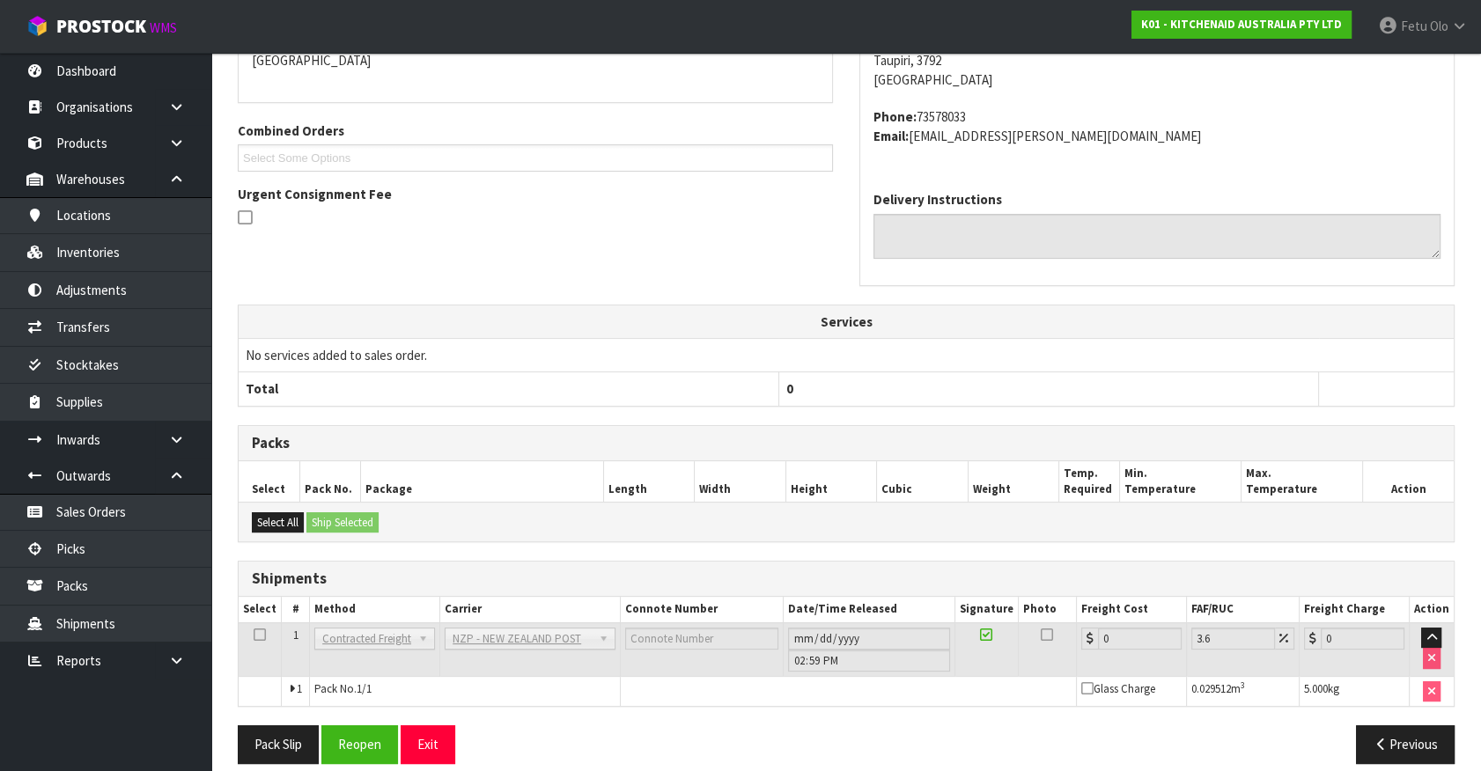
scroll to position [415, 0]
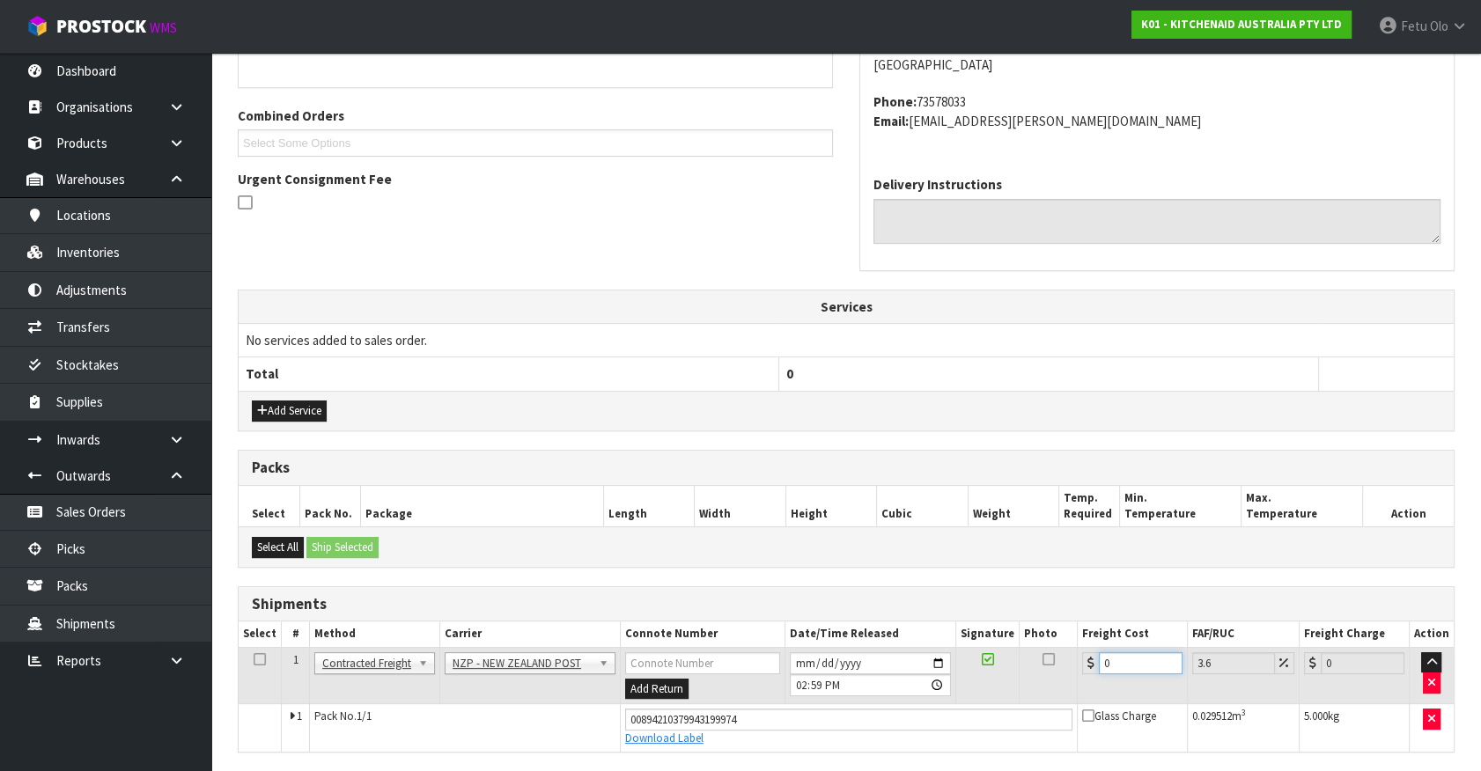
drag, startPoint x: 881, startPoint y: 725, endPoint x: 589, endPoint y: 740, distance: 292.6
click at [589, 740] on tbody "1 Client Local Pickup Customer Local Pickup Company Freight Contracted Freight …" at bounding box center [846, 699] width 1215 height 104
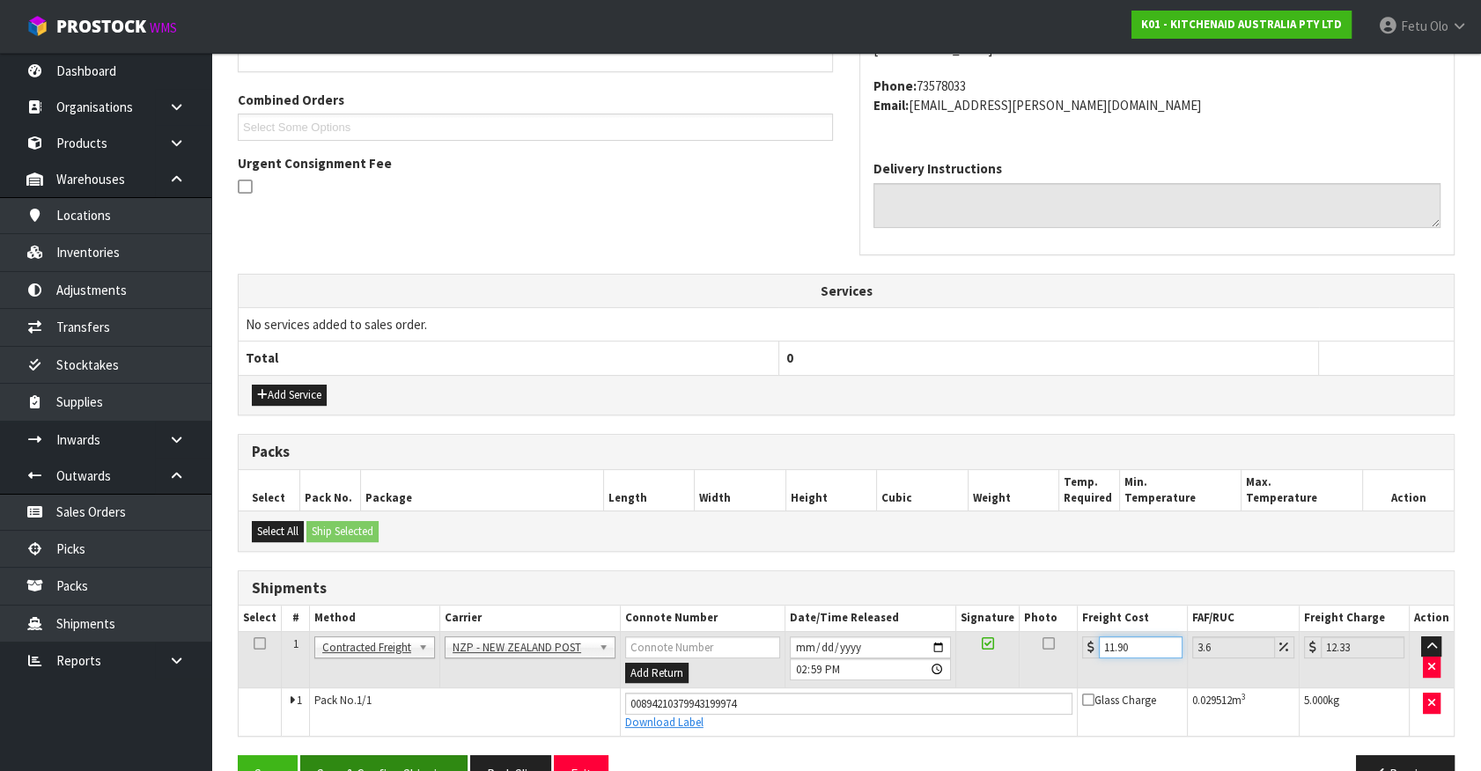
scroll to position [475, 0]
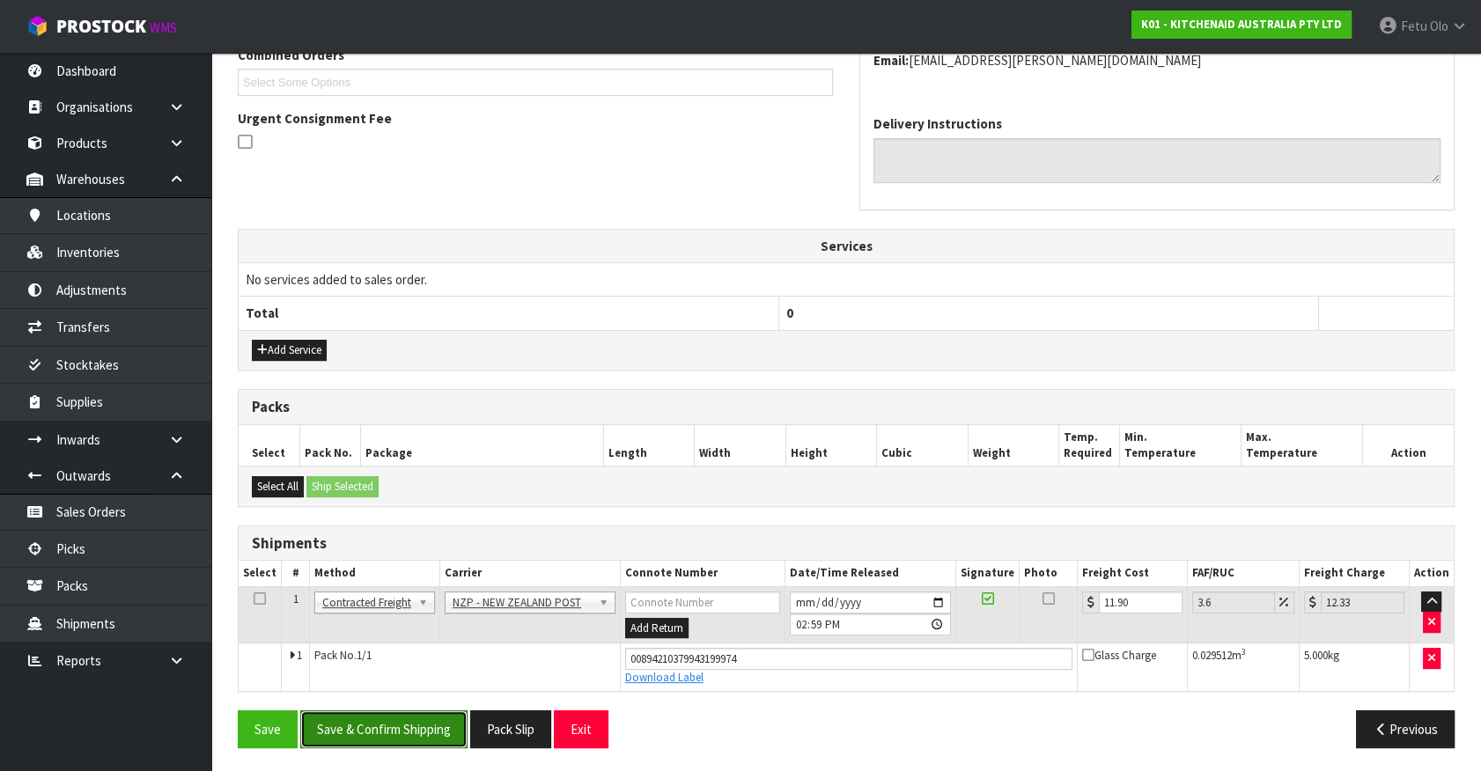
click at [405, 723] on button "Save & Confirm Shipping" at bounding box center [383, 729] width 167 height 38
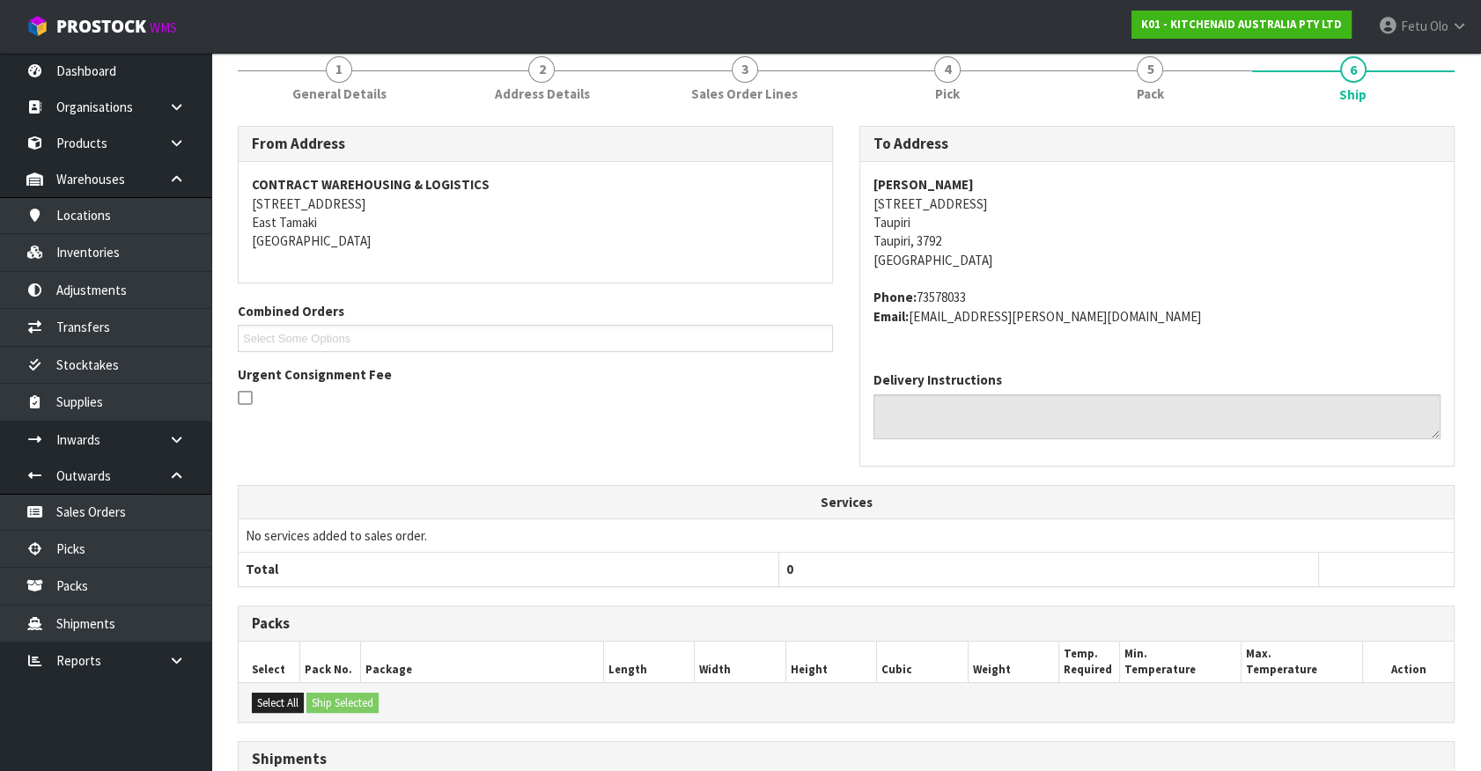
scroll to position [427, 0]
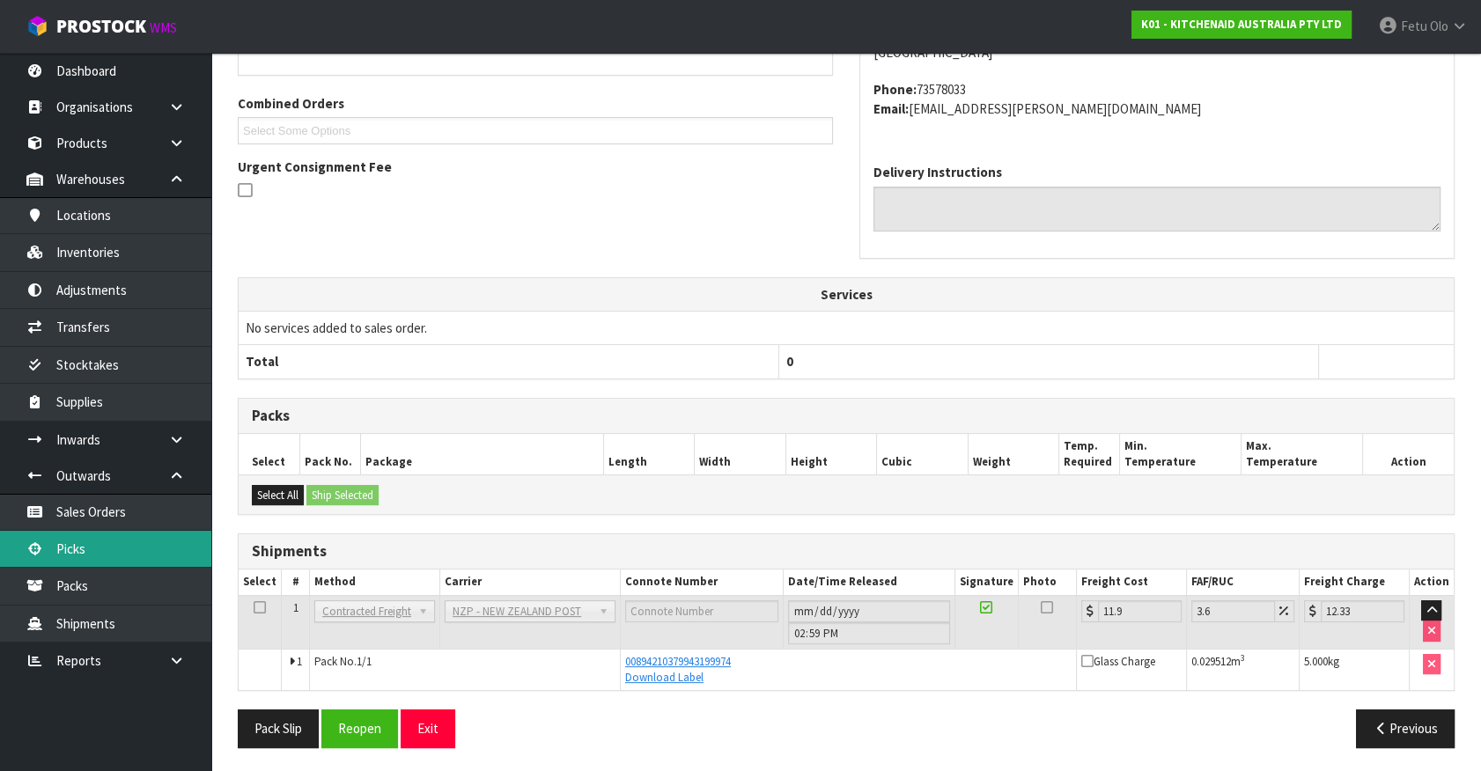
click at [88, 539] on link "Picks" at bounding box center [105, 549] width 211 height 36
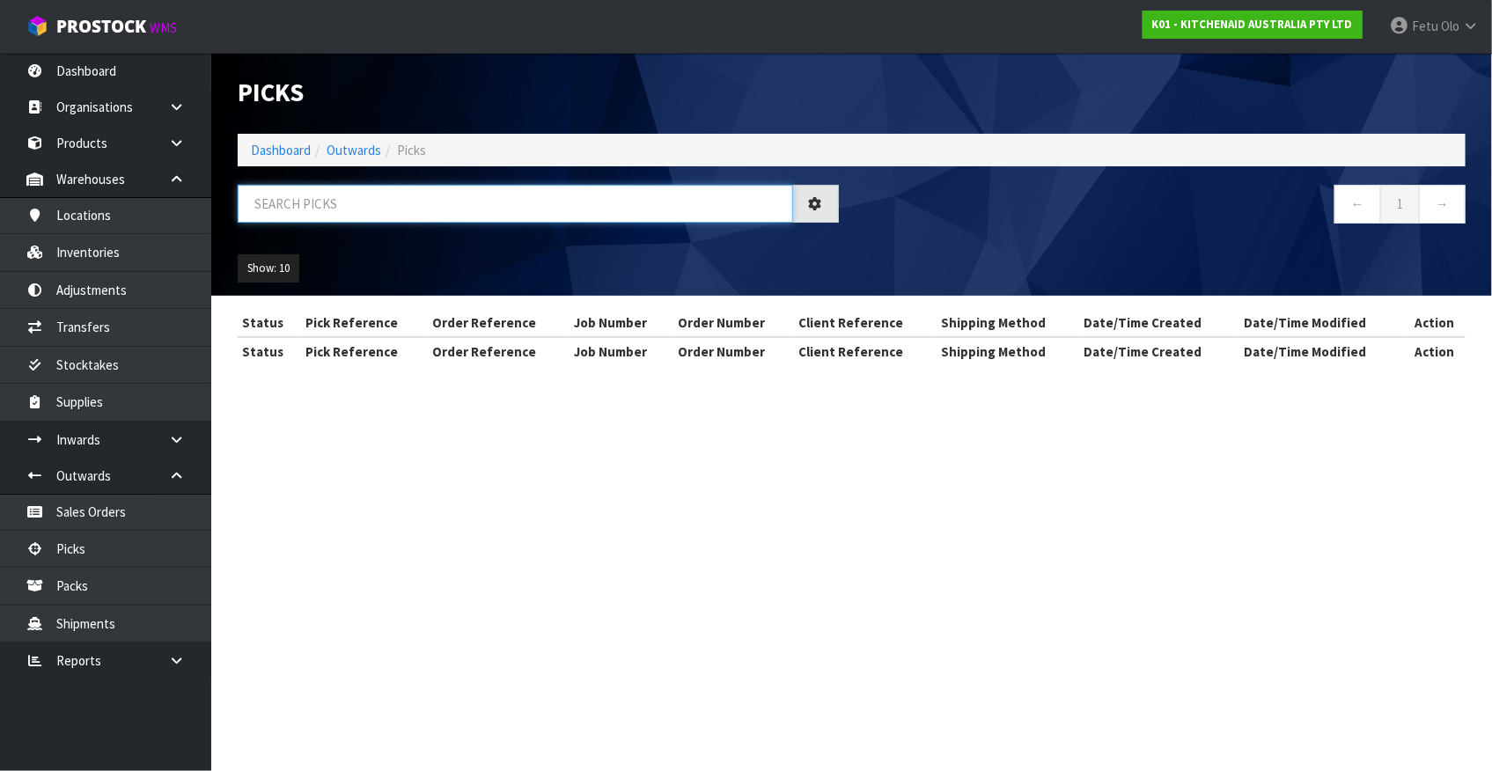
click at [485, 202] on input "text" at bounding box center [516, 204] width 556 height 38
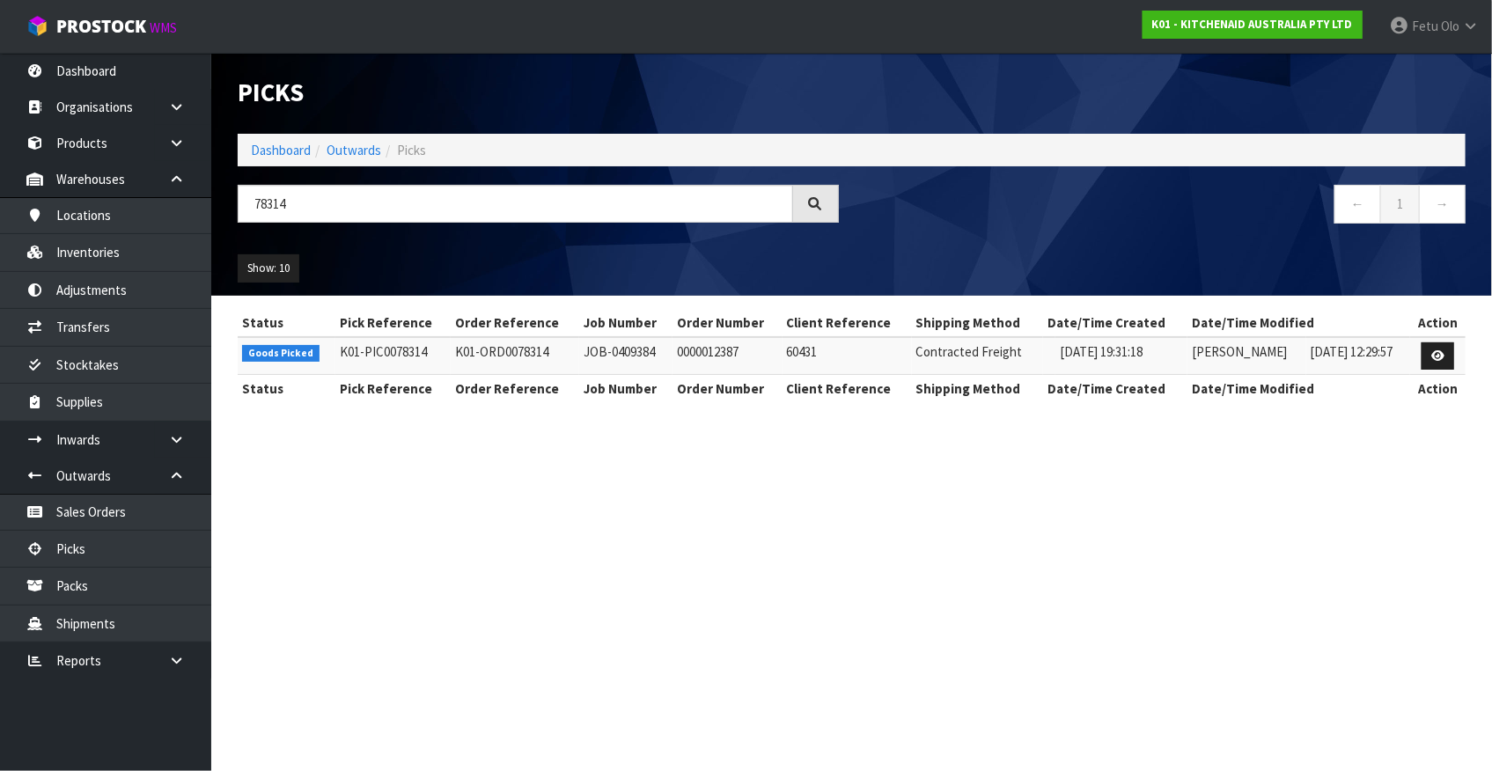
drag, startPoint x: 955, startPoint y: 660, endPoint x: 573, endPoint y: 325, distance: 508.4
click at [955, 660] on section "Picks Dashboard Outwards Picks 78314 ← 1 → Show: 10 5 10 25 50 Status Pick Refe…" at bounding box center [746, 385] width 1492 height 771
click at [1439, 354] on icon at bounding box center [1438, 355] width 13 height 11
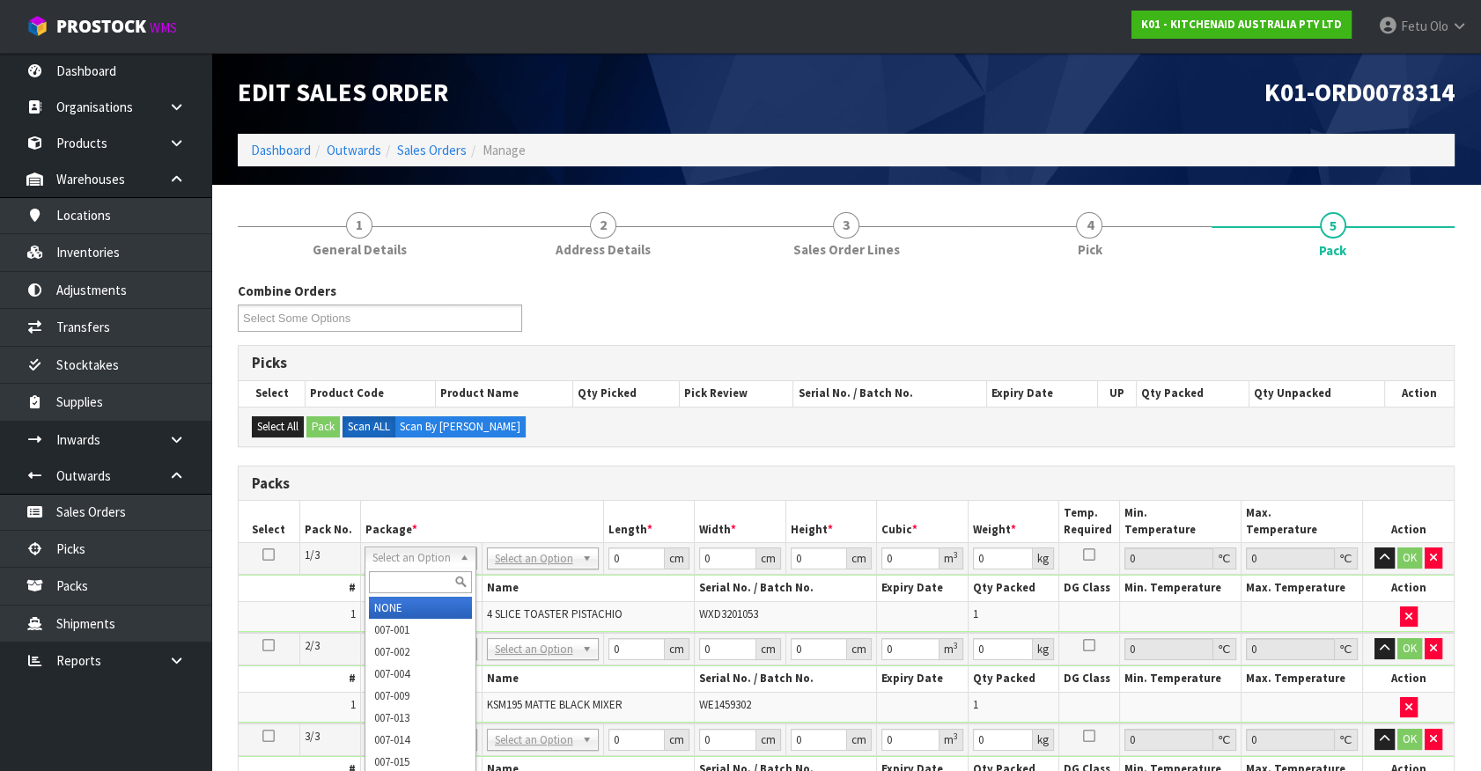
click at [407, 578] on input "text" at bounding box center [420, 582] width 103 height 22
click at [413, 548] on td "NONE 007-001 007-002 007-004 007-009 007-013 007-014 007-015 007-017 007-018 00…" at bounding box center [421, 559] width 122 height 32
drag, startPoint x: 412, startPoint y: 563, endPoint x: 412, endPoint y: 576, distance: 12.3
drag, startPoint x: 411, startPoint y: 577, endPoint x: 414, endPoint y: 561, distance: 16.1
click at [413, 566] on div "Select an Option NONE 007-001 007-002 007-004 007-009 007-013 007-014 007-015 0…" at bounding box center [420, 558] width 112 height 22
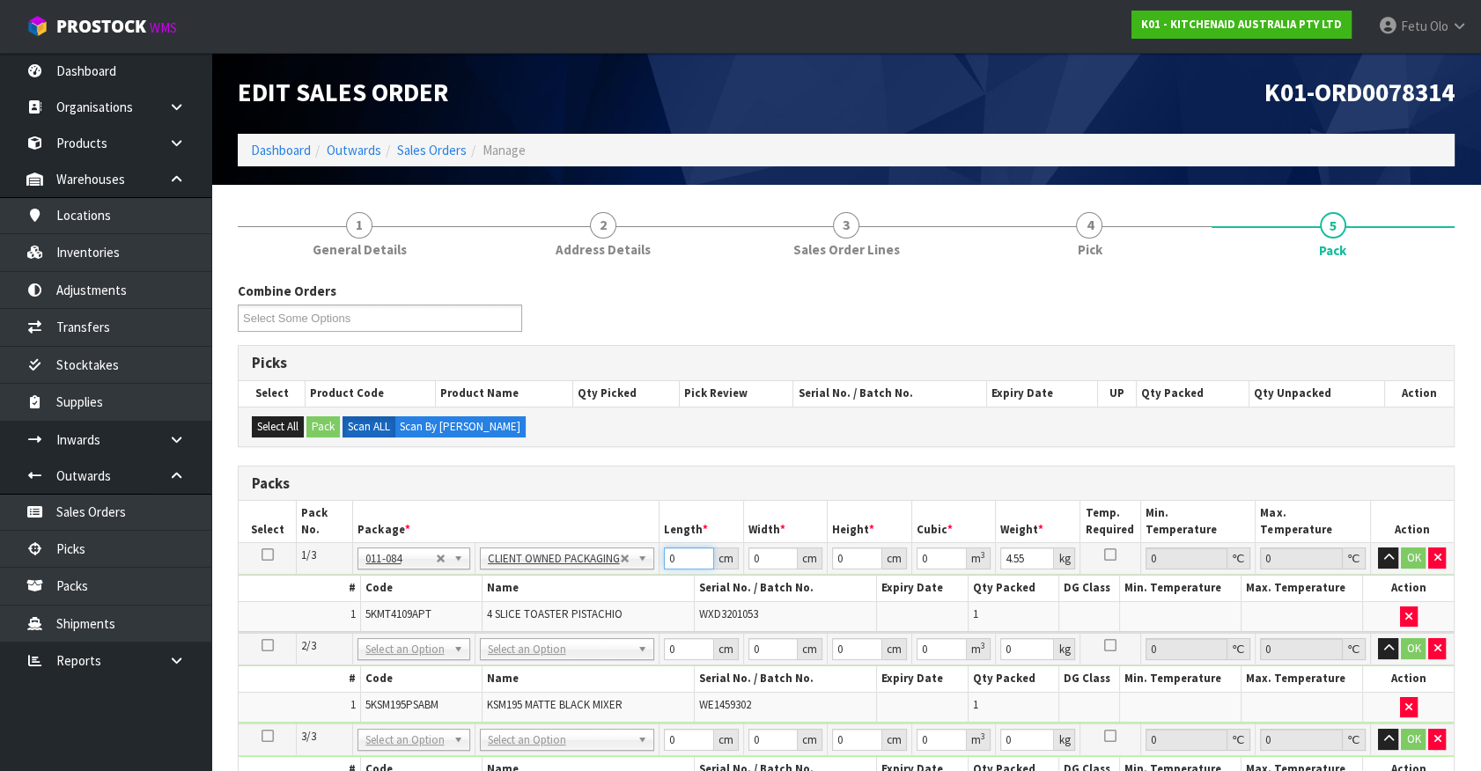
drag, startPoint x: 681, startPoint y: 560, endPoint x: 531, endPoint y: 598, distance: 154.4
click at [531, 598] on tbody "1/3 NONE 007-001 007-002 007-004 007-009 007-013 007-014 007-015 007-017 007-01…" at bounding box center [846, 588] width 1215 height 90
drag, startPoint x: 581, startPoint y: 590, endPoint x: 407, endPoint y: 604, distance: 174.9
click at [407, 604] on tbody "1/3 NONE 007-001 007-002 007-004 007-009 007-013 007-014 007-015 007-017 007-01…" at bounding box center [846, 588] width 1215 height 90
click button "OK" at bounding box center [1413, 558] width 25 height 21
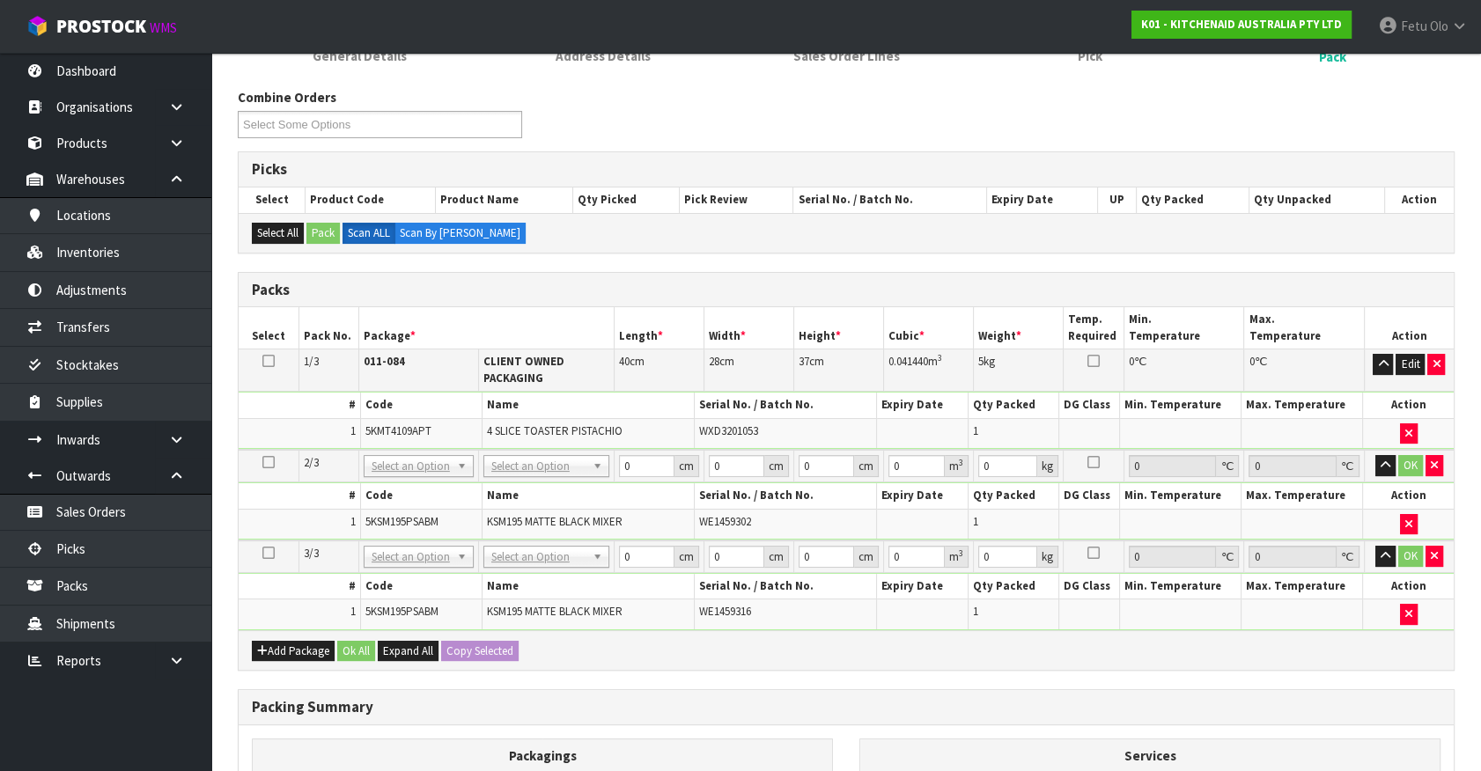
scroll to position [239, 0]
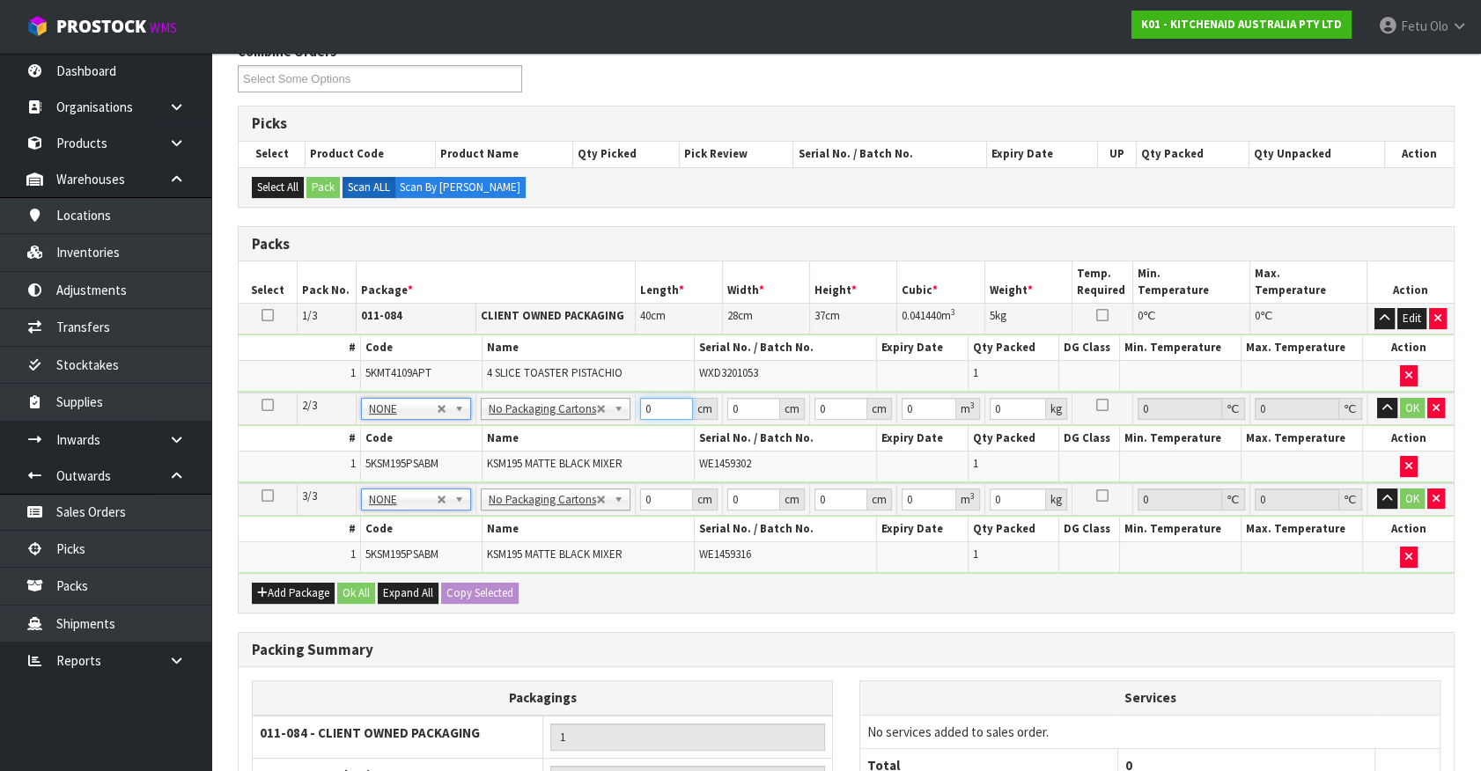
drag, startPoint x: 415, startPoint y: 461, endPoint x: 299, endPoint y: 467, distance: 115.5
click at [299, 467] on tbody "2/3 NONE 007-001 007-002 007-004 007-009 007-013 007-014 007-015 007-017 007-01…" at bounding box center [846, 438] width 1215 height 91
click button "OK" at bounding box center [1412, 408] width 25 height 21
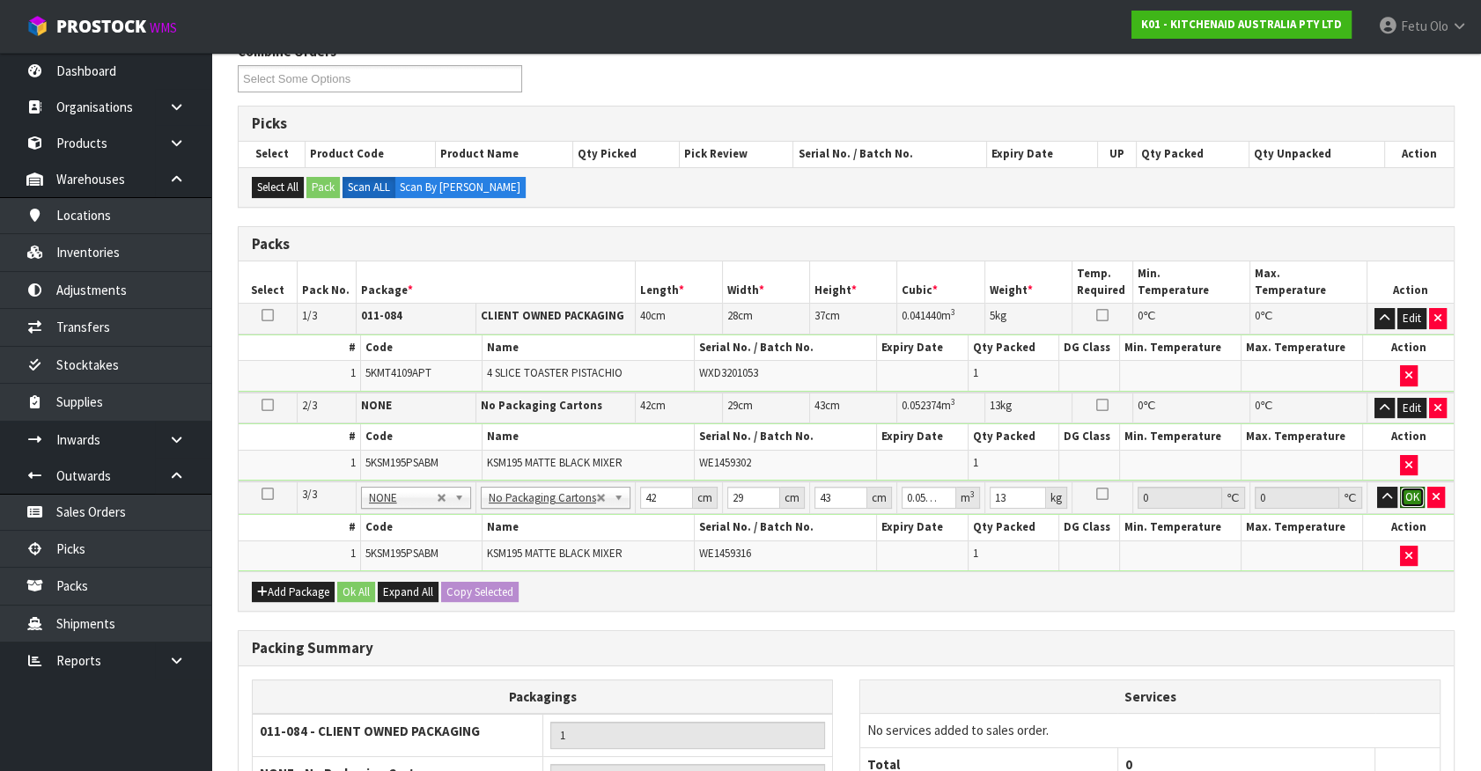
click button "OK" at bounding box center [1412, 497] width 25 height 21
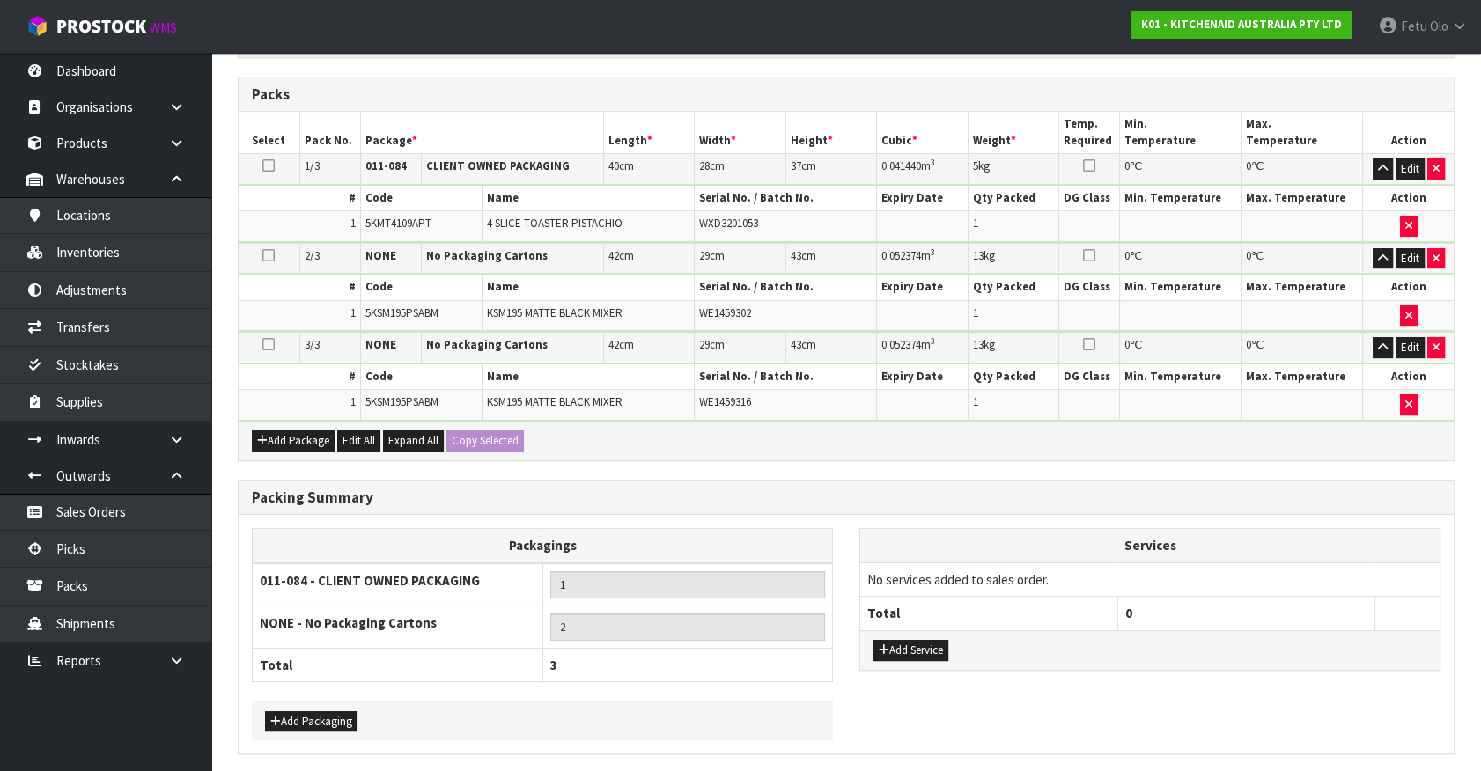
scroll to position [449, 0]
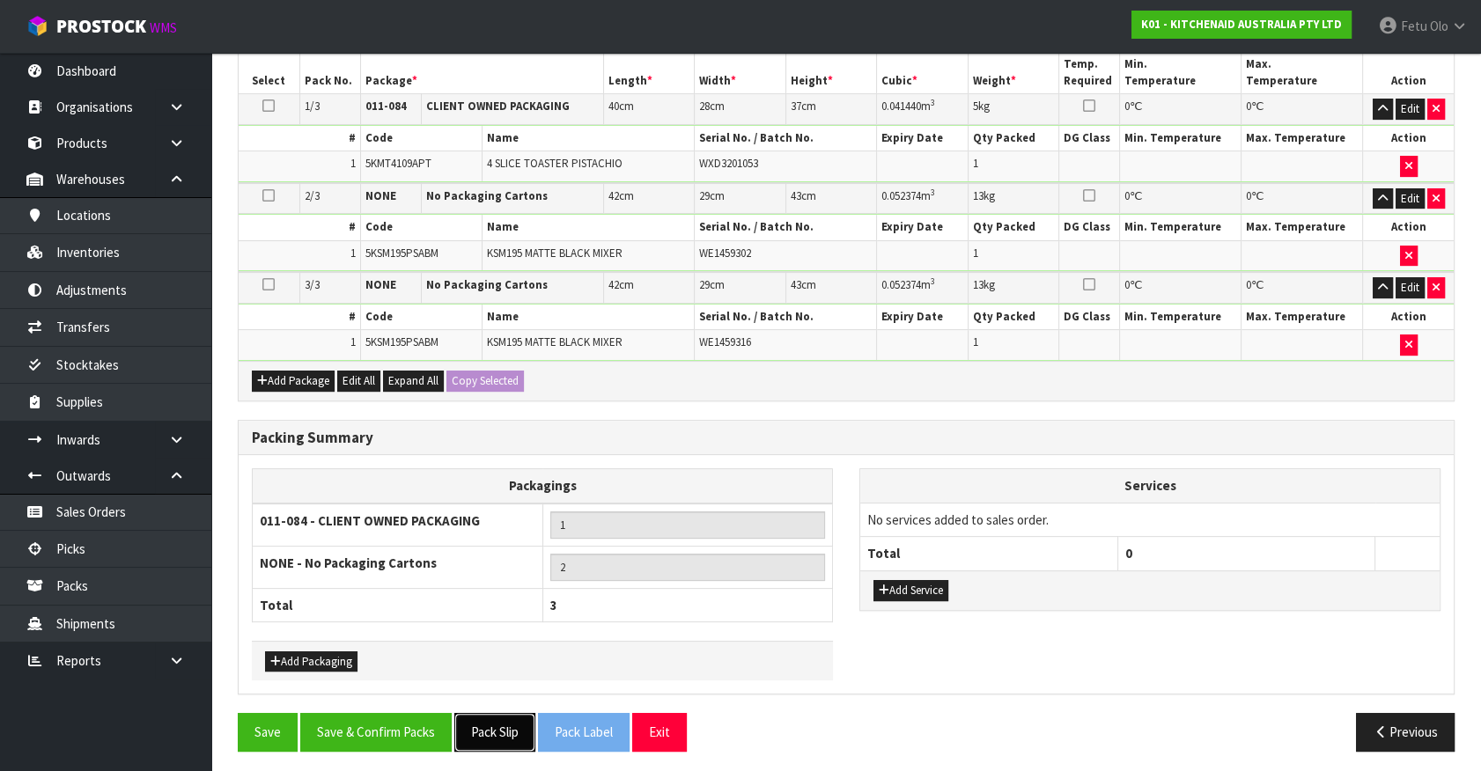
click at [498, 733] on button "Pack Slip" at bounding box center [494, 732] width 81 height 38
click at [434, 713] on button "Save & Confirm Packs" at bounding box center [375, 732] width 151 height 38
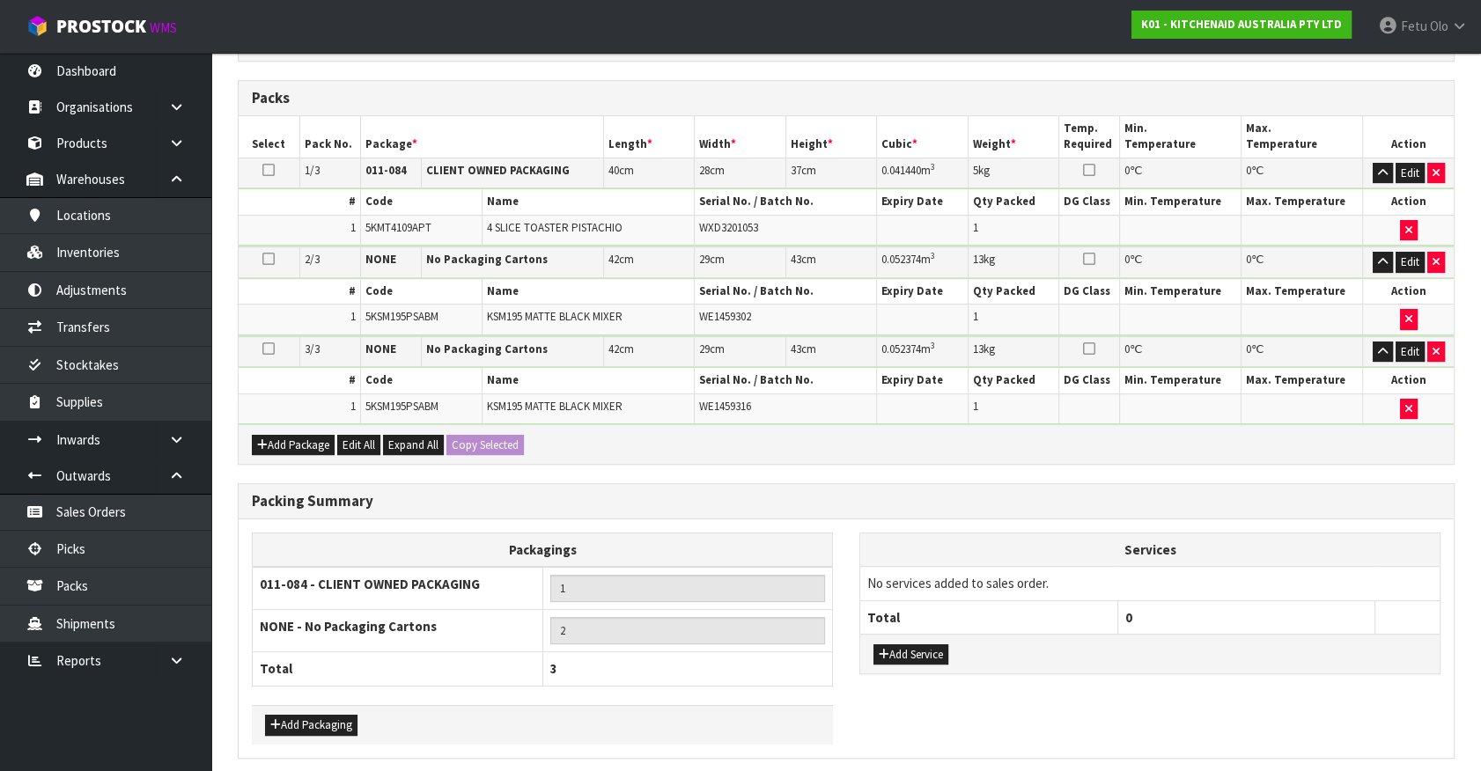
scroll to position [0, 0]
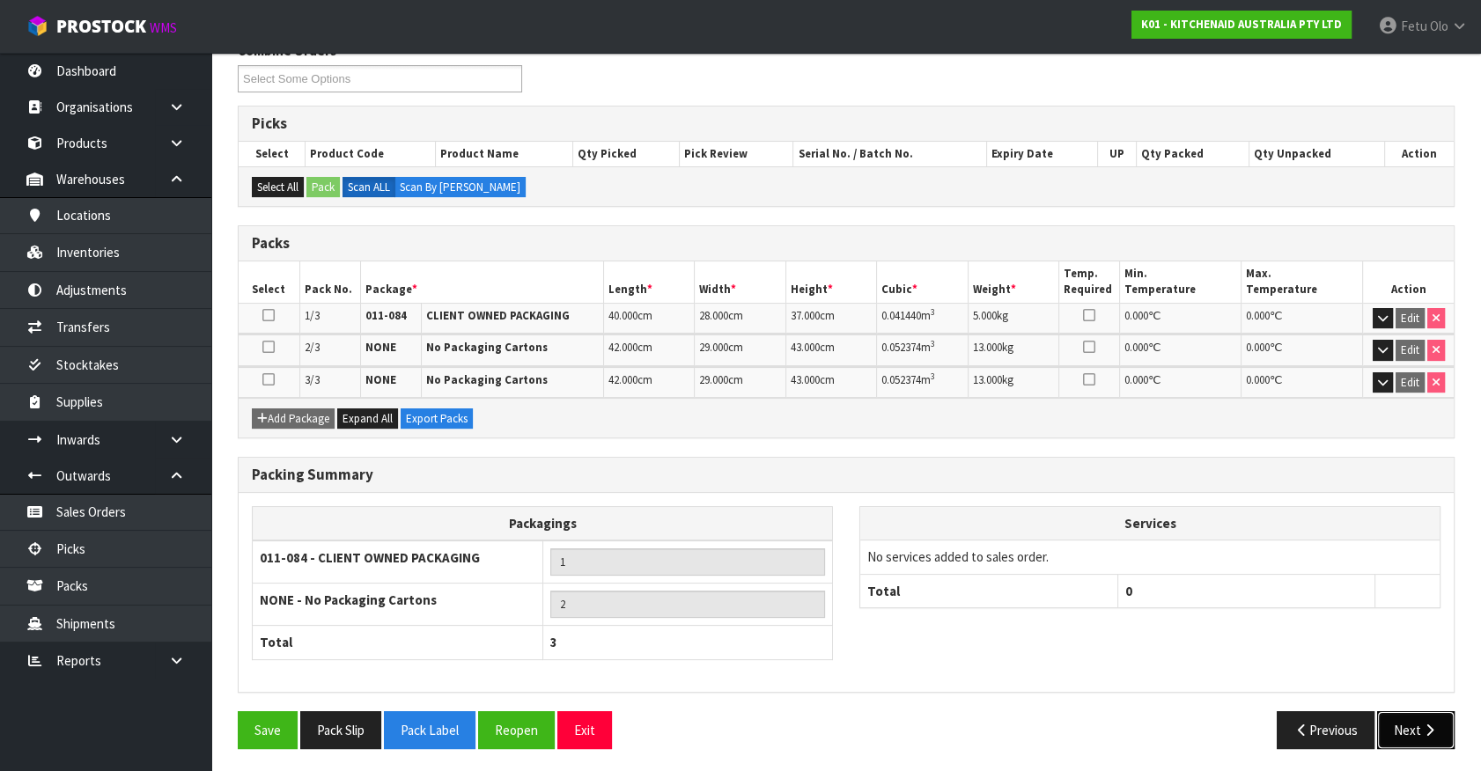
click at [1423, 727] on icon "button" at bounding box center [1429, 730] width 17 height 13
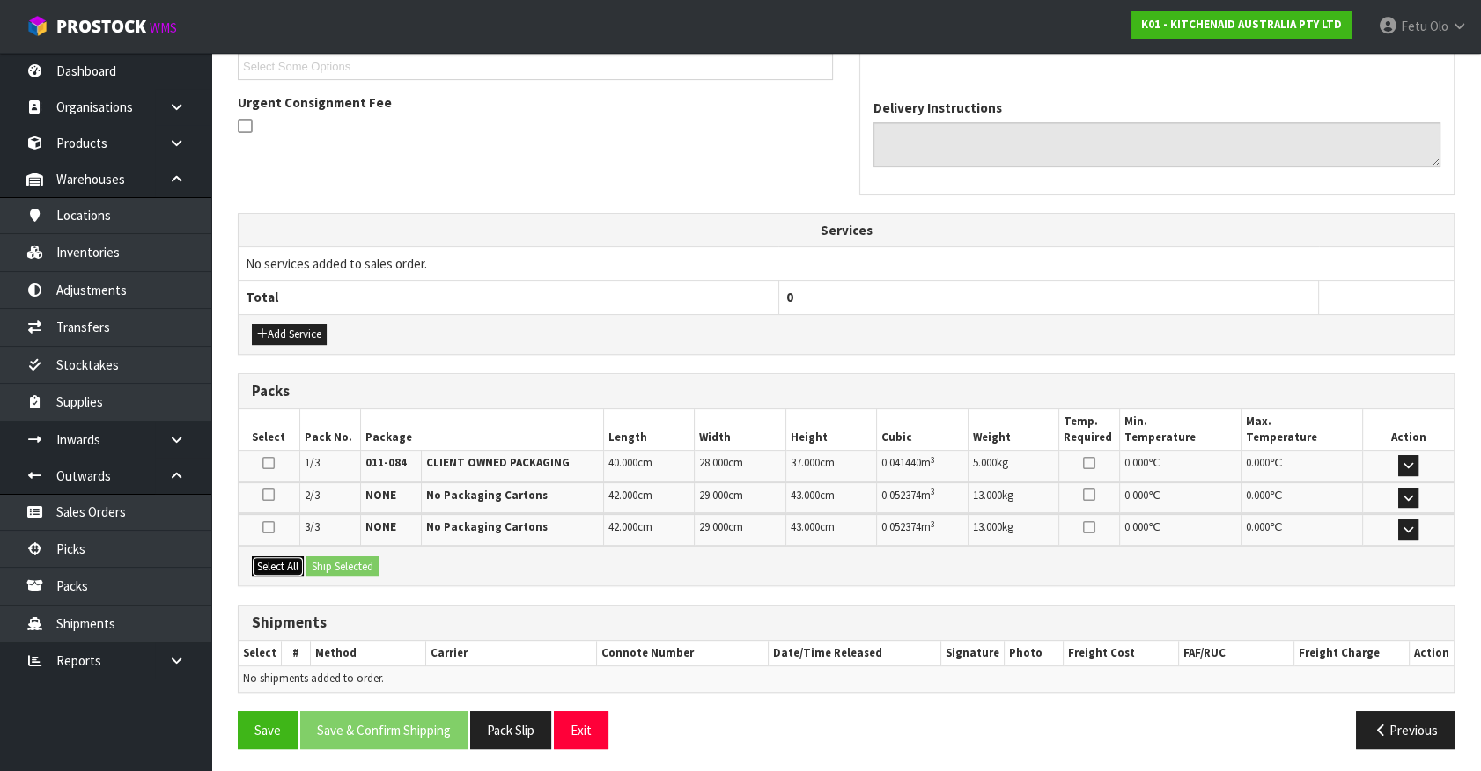
drag, startPoint x: 270, startPoint y: 566, endPoint x: 341, endPoint y: 564, distance: 70.5
click at [276, 565] on button "Select All" at bounding box center [278, 566] width 52 height 21
click at [341, 564] on button "Ship Selected" at bounding box center [342, 566] width 72 height 21
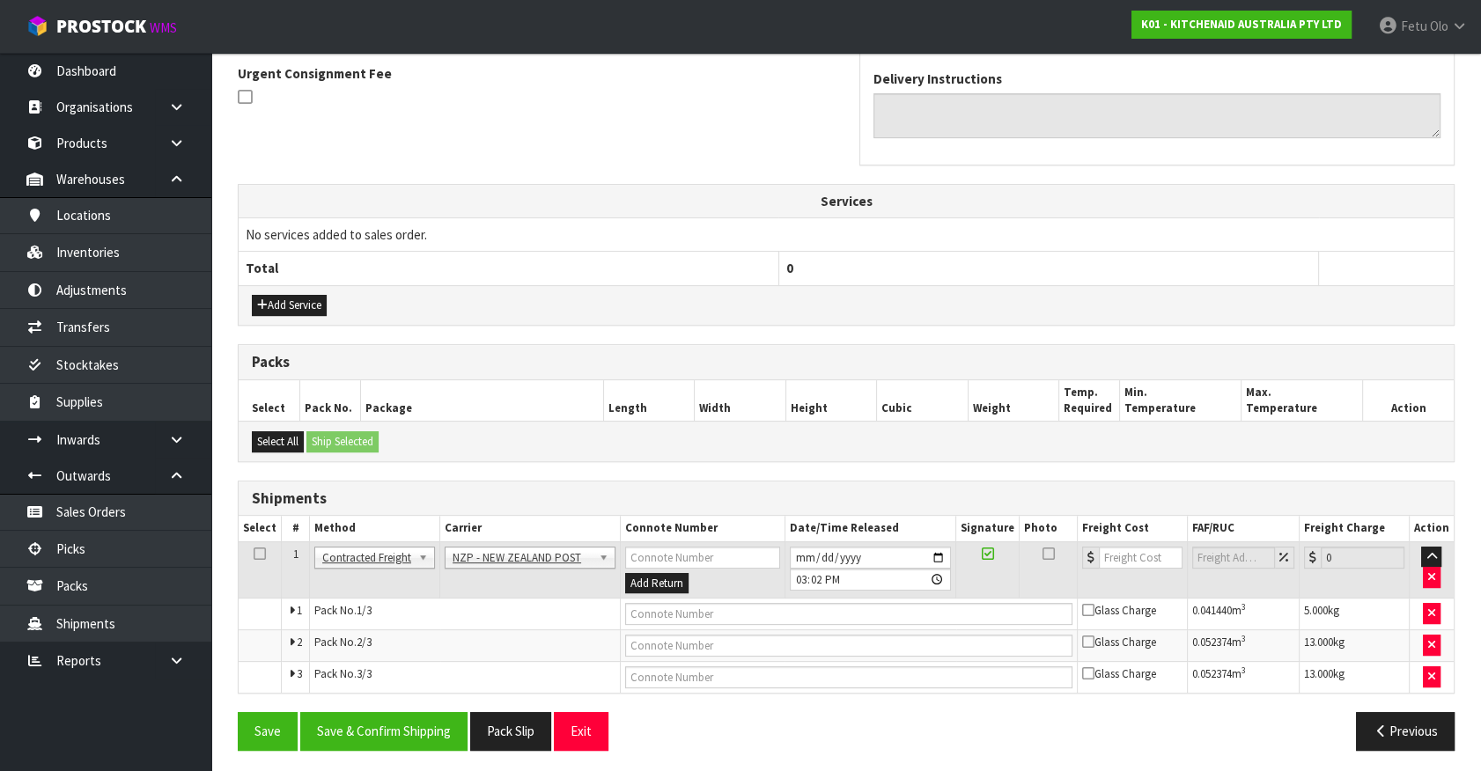
scroll to position [522, 0]
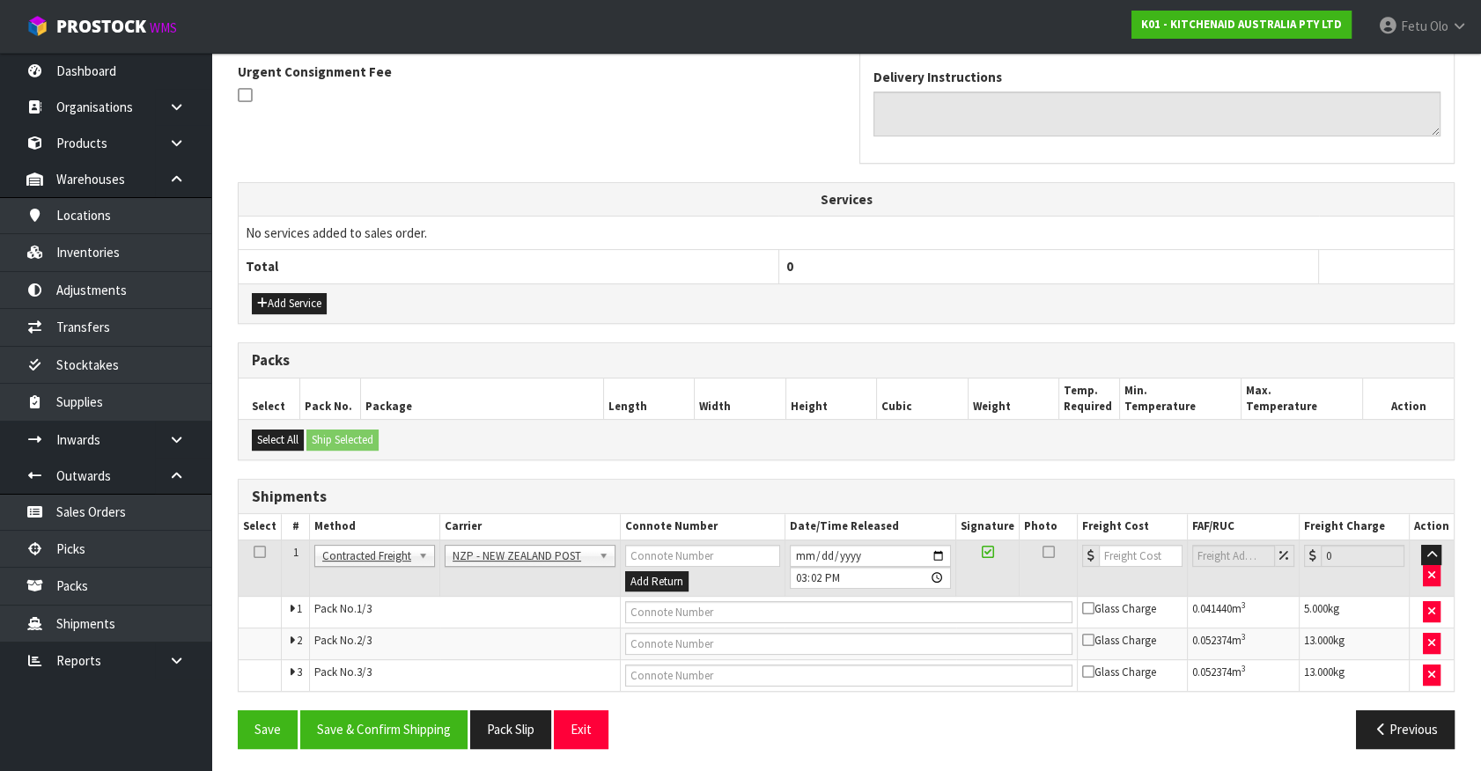
click at [418, 747] on div "Save Save & Confirm Shipping Pack Slip Exit Previous" at bounding box center [846, 735] width 1243 height 51
click at [420, 725] on button "Save & Confirm Shipping" at bounding box center [383, 729] width 167 height 38
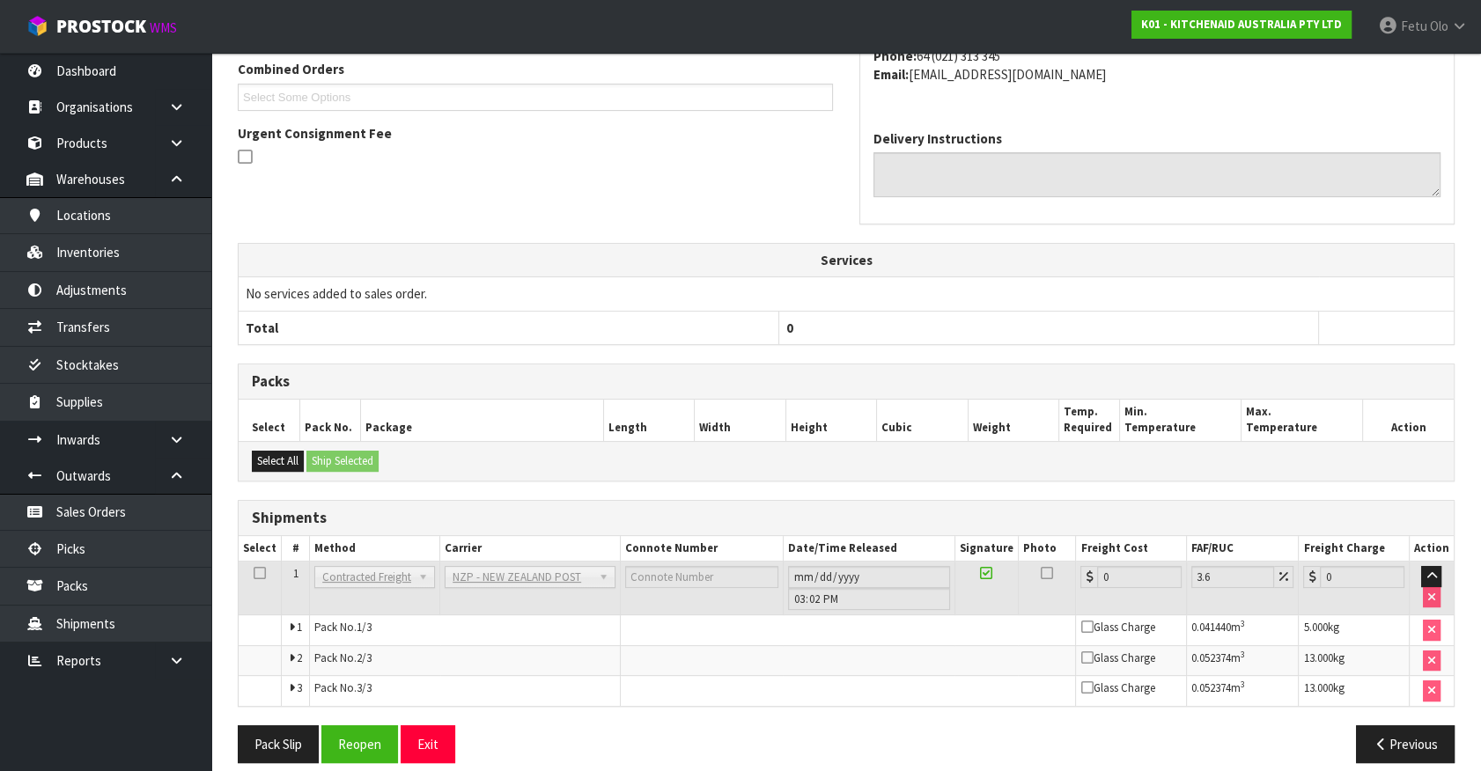
scroll to position [494, 0]
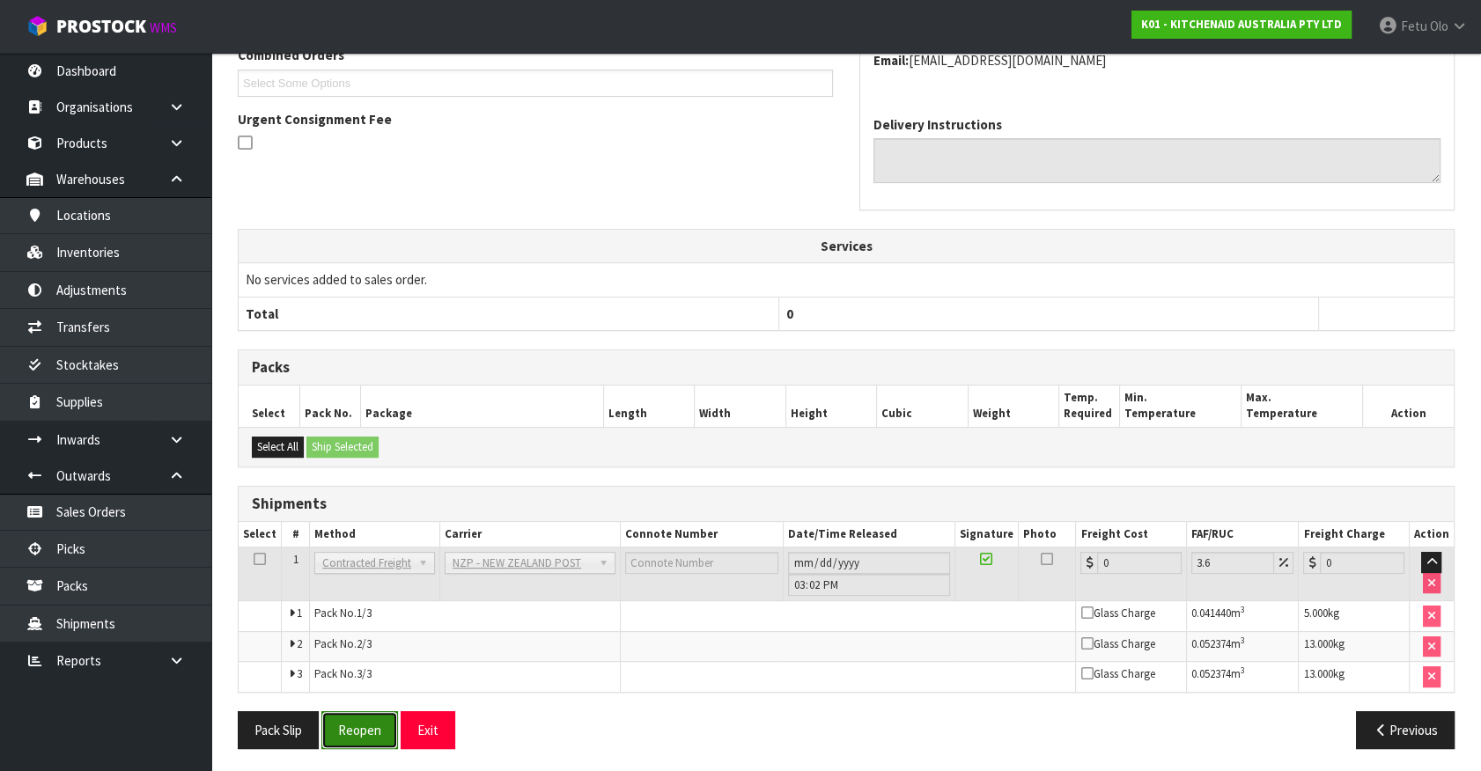
click at [362, 725] on button "Reopen" at bounding box center [359, 730] width 77 height 38
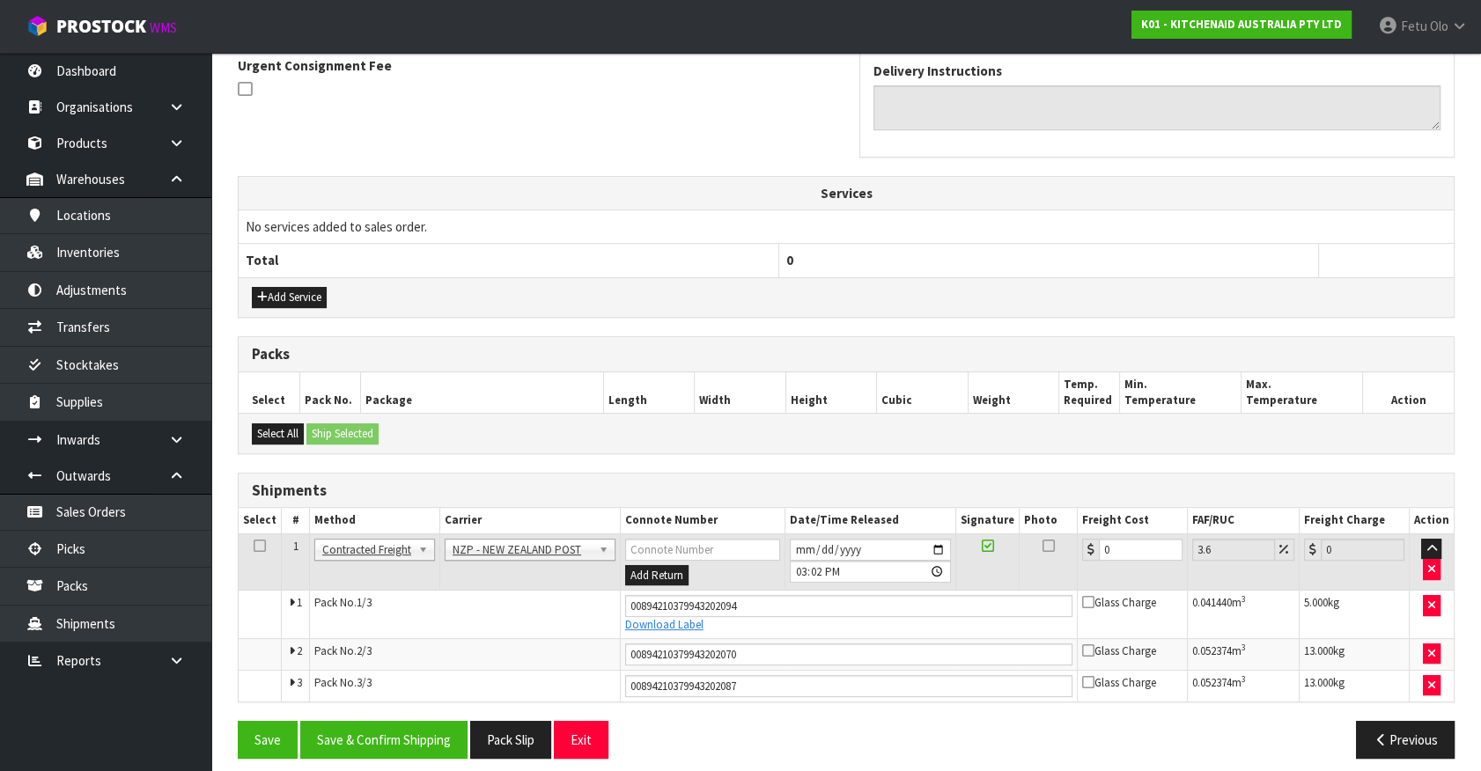
scroll to position [538, 0]
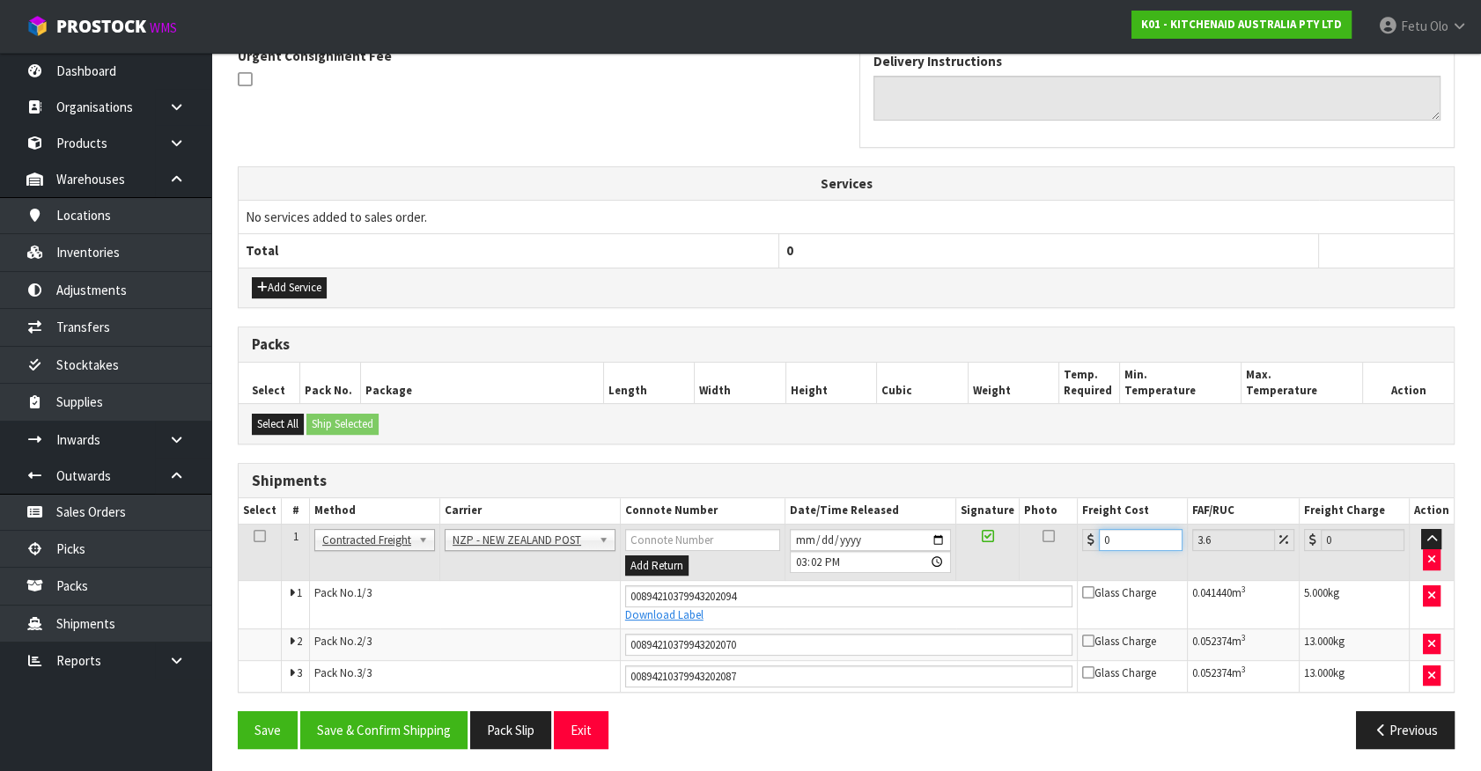
drag, startPoint x: 1127, startPoint y: 541, endPoint x: 887, endPoint y: 581, distance: 243.6
click at [887, 581] on tbody "1 Client Local Pickup Customer Local Pickup Company Freight Contracted Freight …" at bounding box center [846, 607] width 1215 height 167
click at [444, 711] on button "Save & Confirm Shipping" at bounding box center [383, 730] width 167 height 38
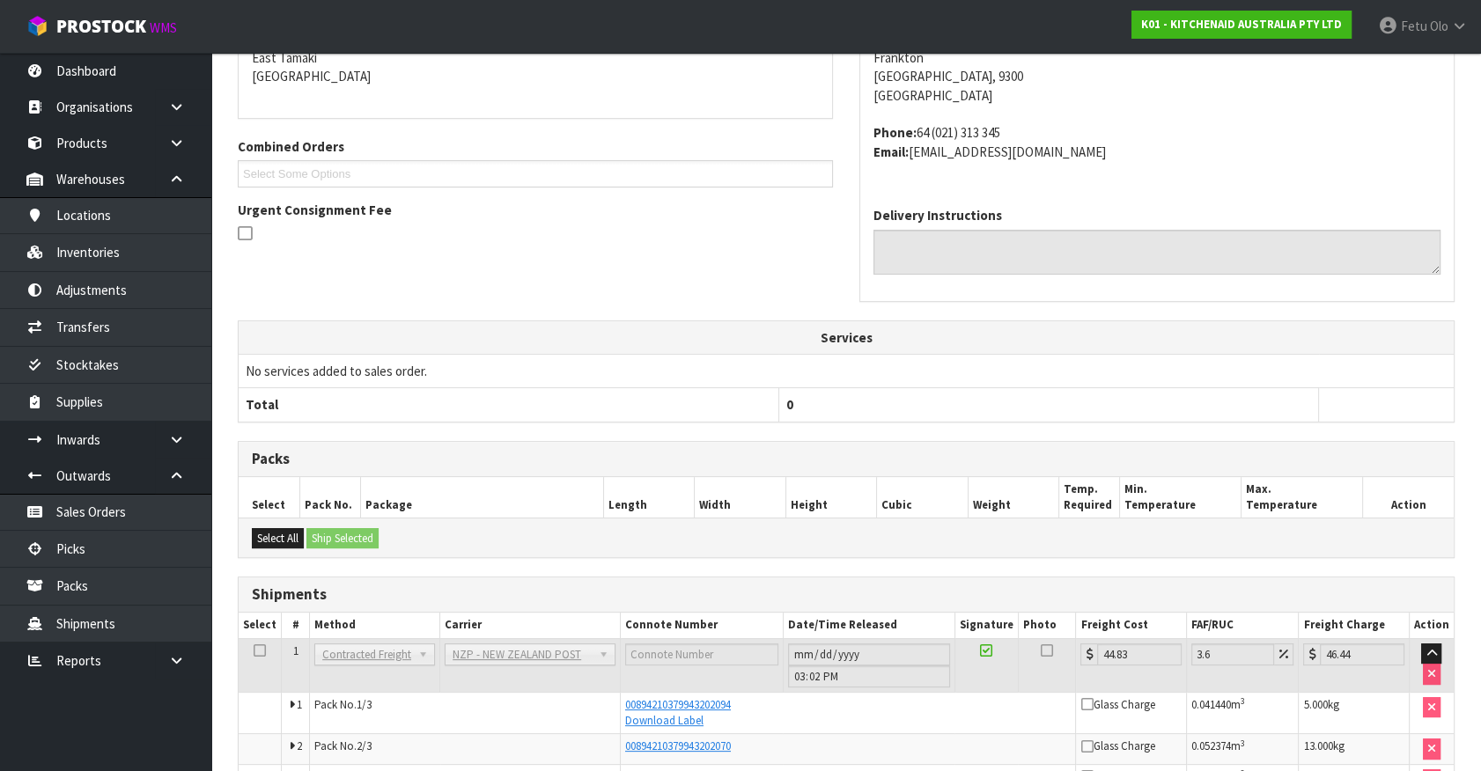
scroll to position [488, 0]
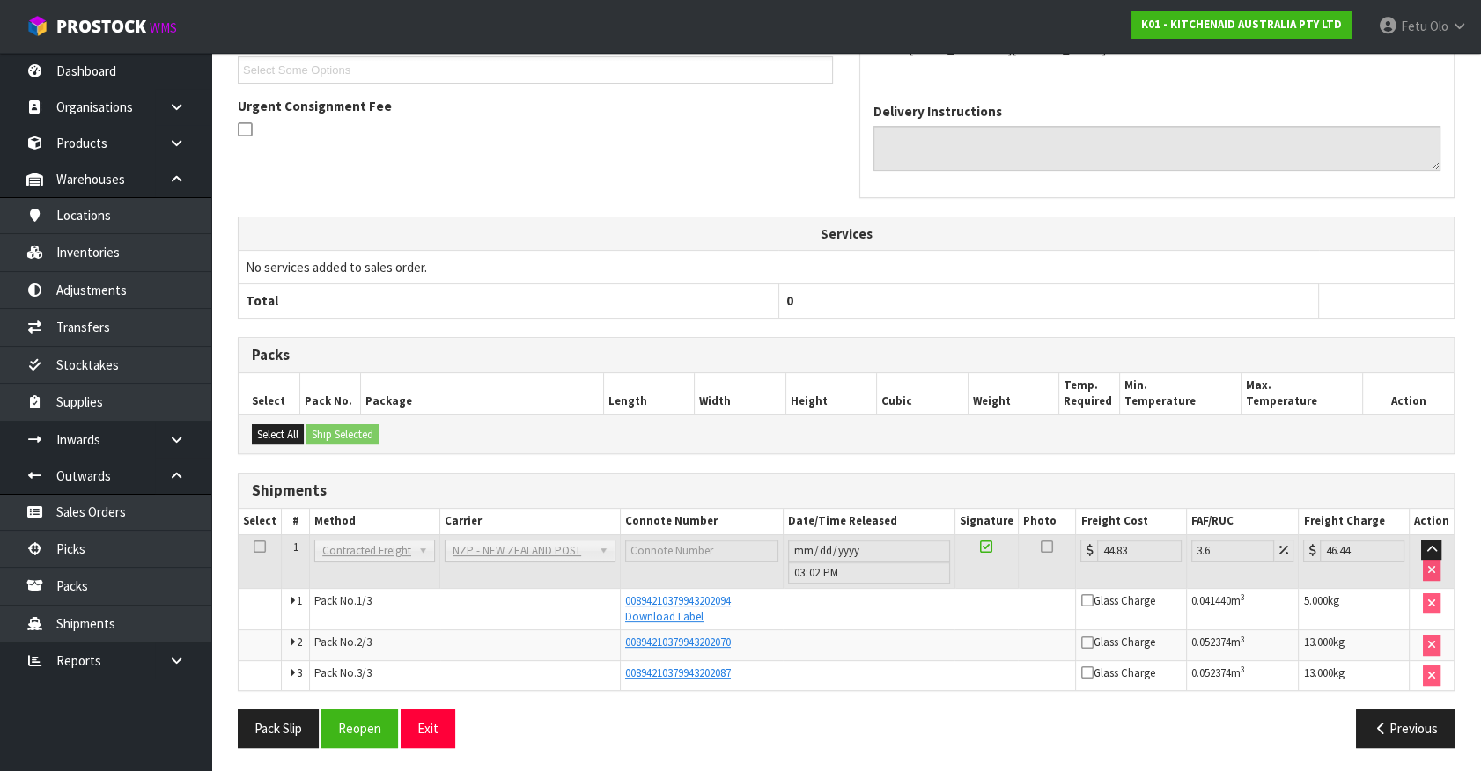
click at [871, 678] on div "00894210379943202087" at bounding box center [848, 674] width 446 height 16
click at [92, 543] on link "Picks" at bounding box center [105, 549] width 211 height 36
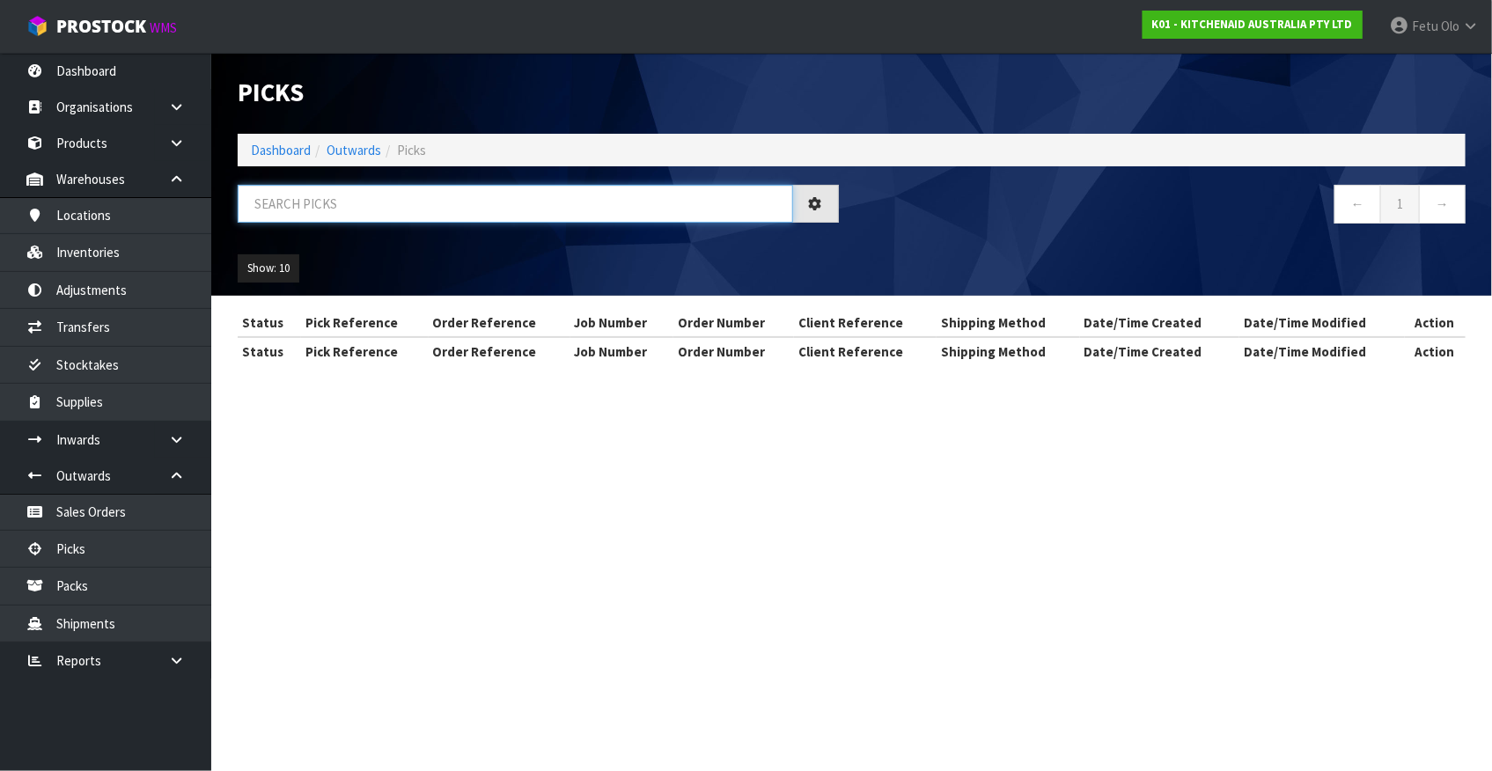
click at [471, 218] on input "text" at bounding box center [516, 204] width 556 height 38
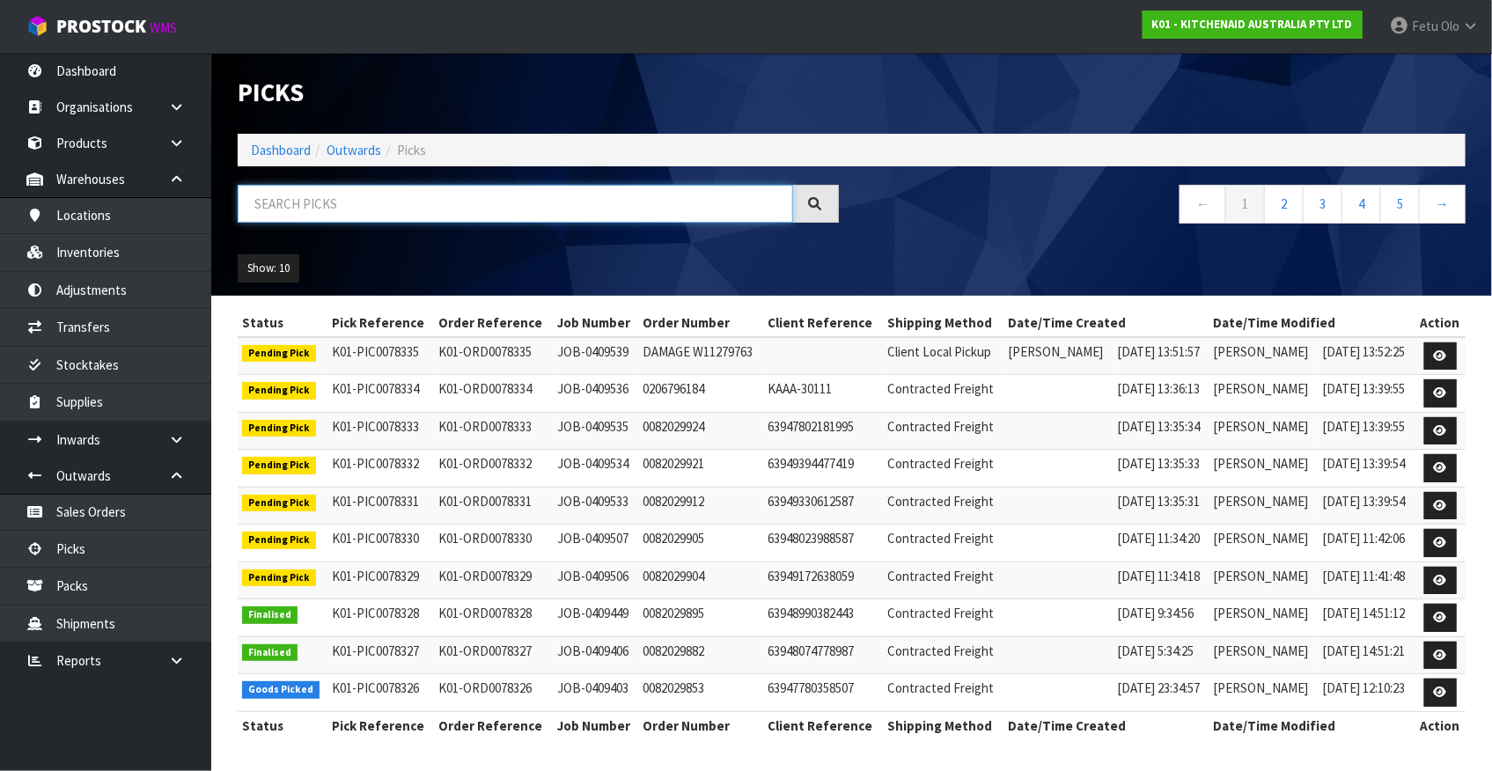
click at [471, 218] on input "text" at bounding box center [516, 204] width 556 height 38
click at [9, 728] on ul "Dashboard Organisations Clients Consignees Carriers Products Categories Serial …" at bounding box center [105, 412] width 211 height 718
click at [378, 213] on input "text" at bounding box center [516, 204] width 556 height 38
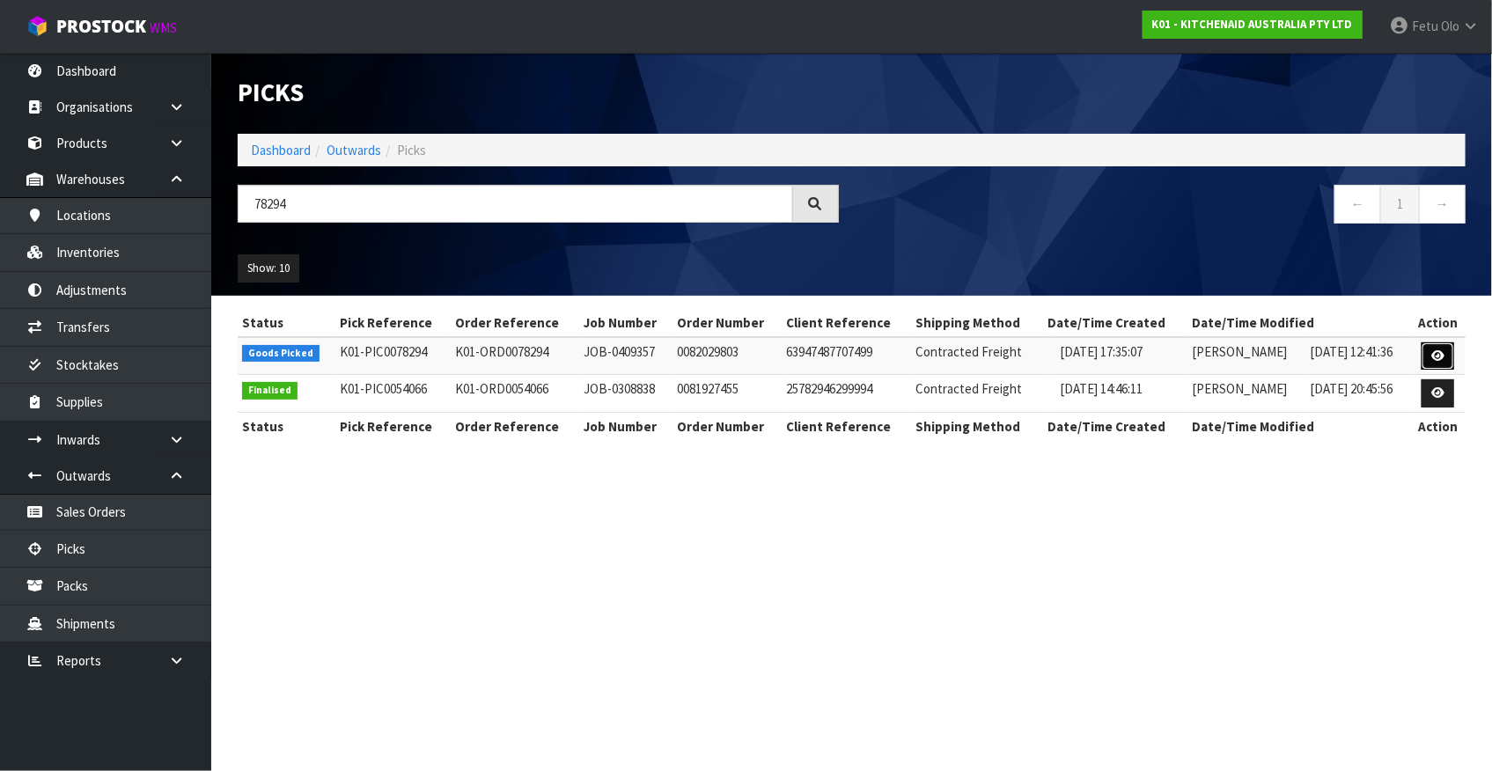
click at [1448, 362] on link at bounding box center [1438, 356] width 33 height 28
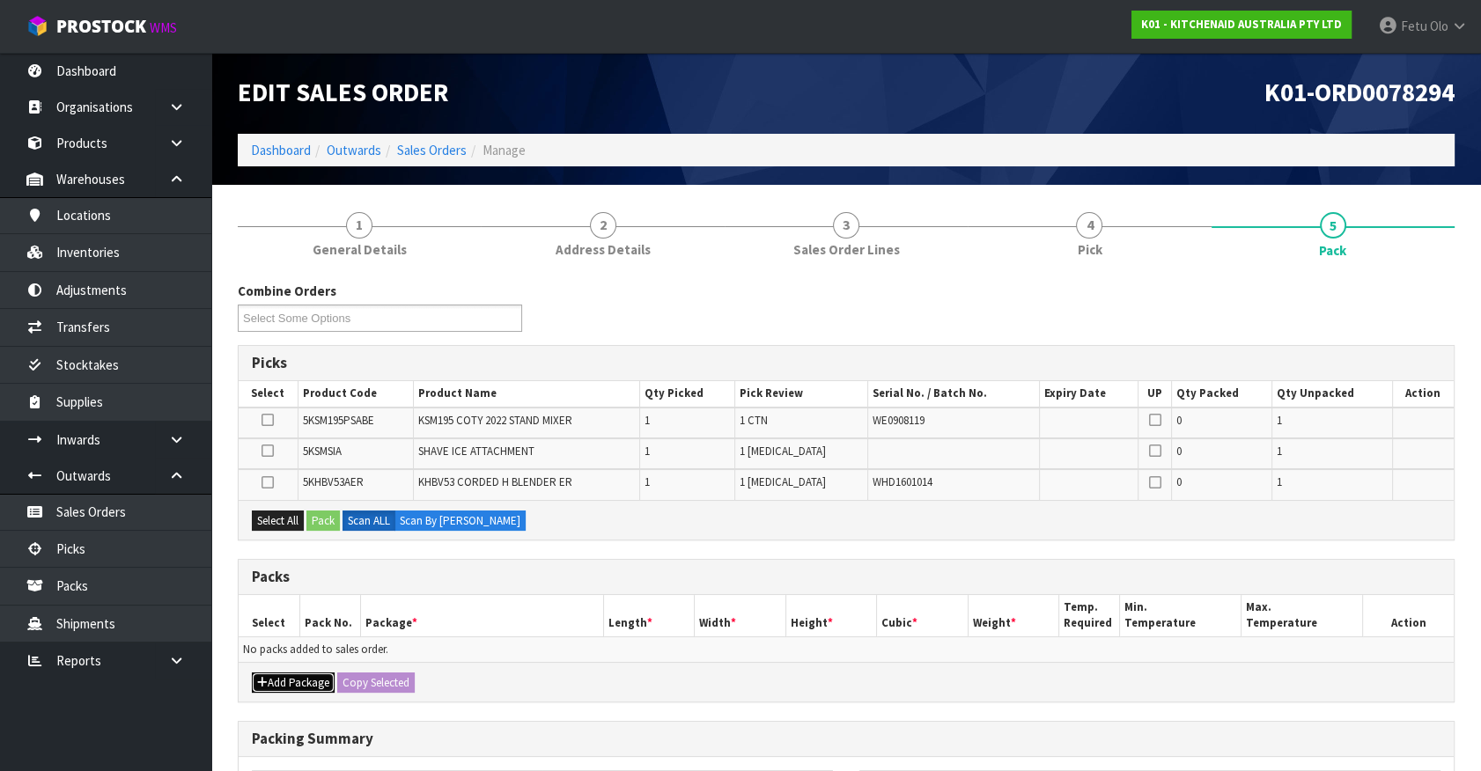
click at [286, 681] on button "Add Package" at bounding box center [293, 683] width 83 height 21
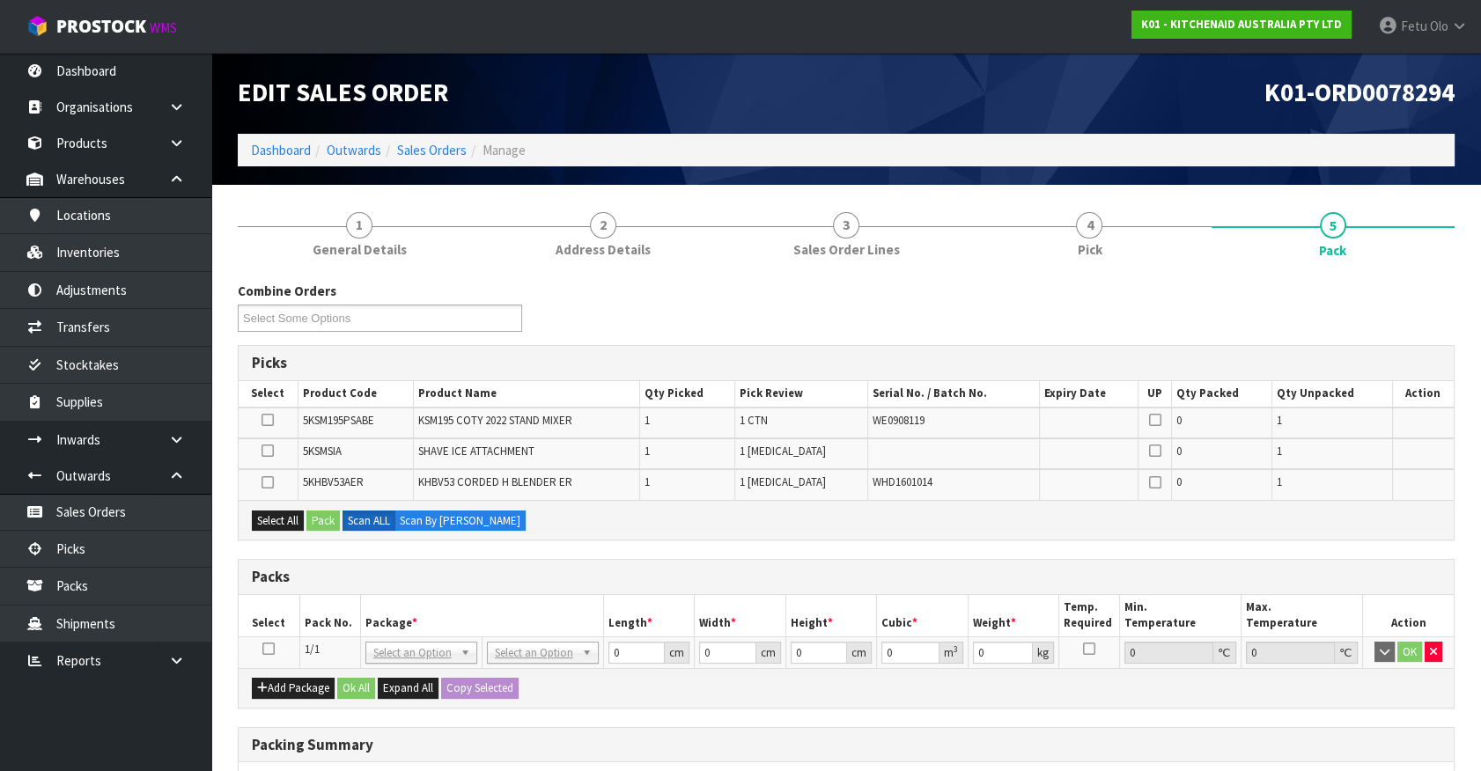
click at [269, 649] on icon at bounding box center [268, 649] width 12 height 1
click at [444, 615] on th "Package *" at bounding box center [481, 615] width 243 height 41
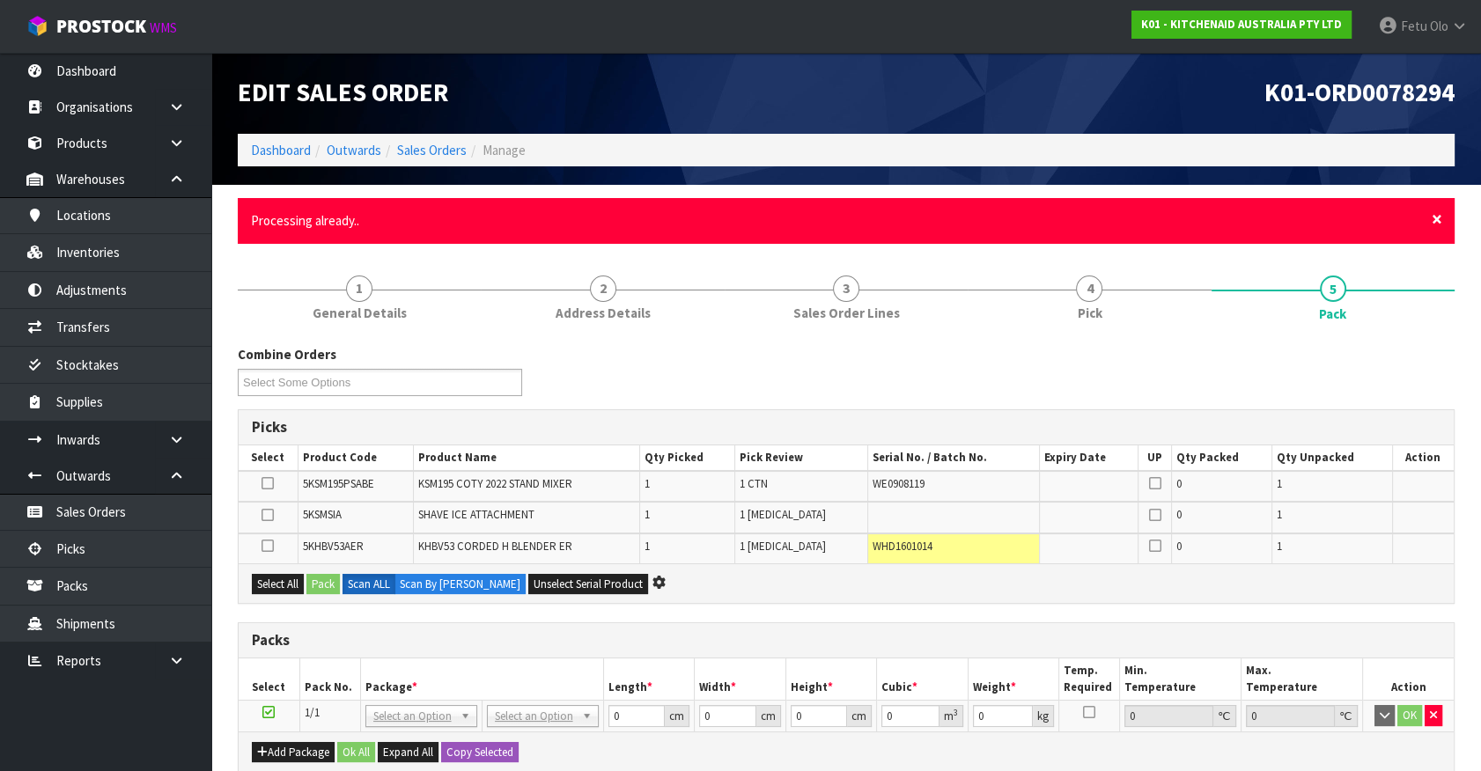
click at [1438, 213] on span "×" at bounding box center [1437, 219] width 11 height 25
click at [1435, 217] on span "×" at bounding box center [1437, 219] width 11 height 25
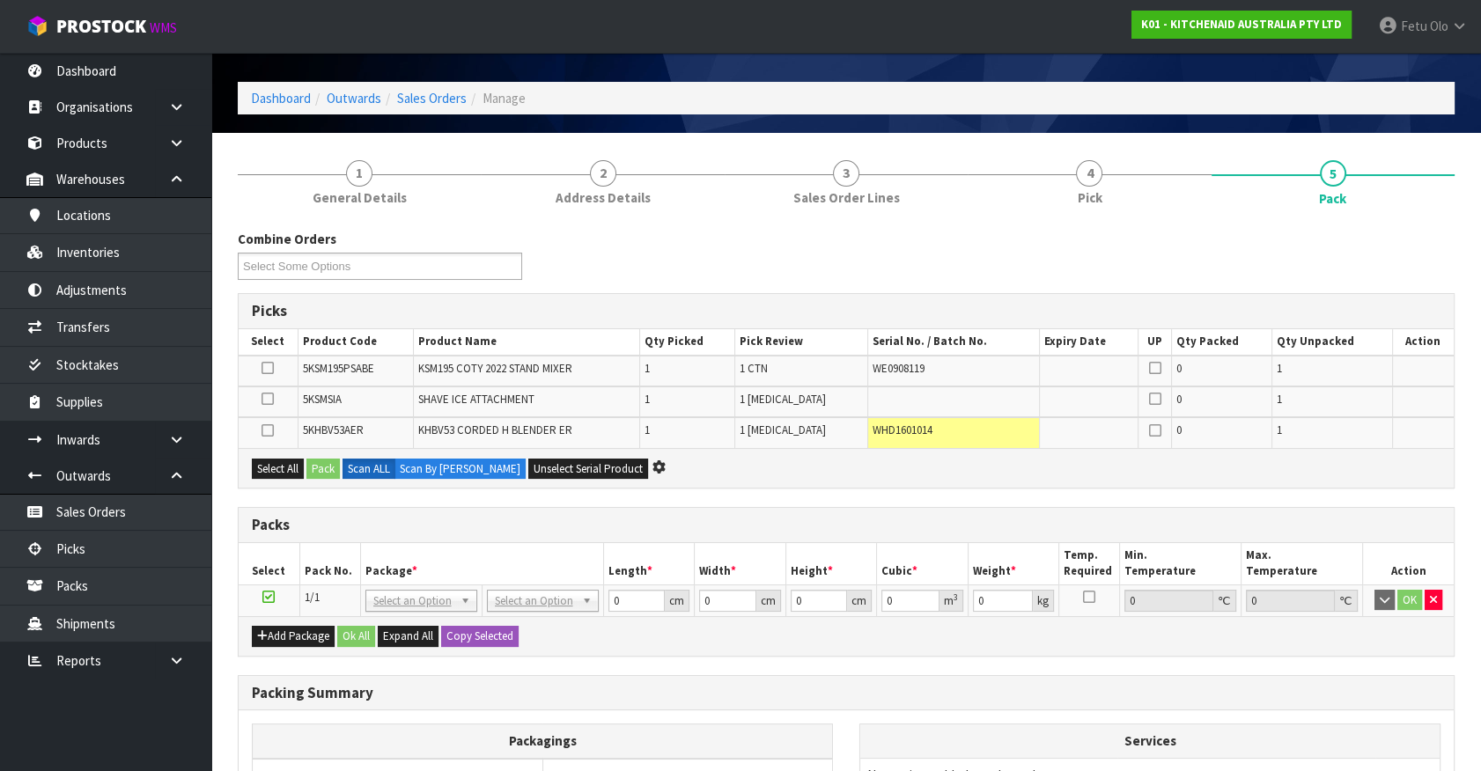
scroll to position [79, 0]
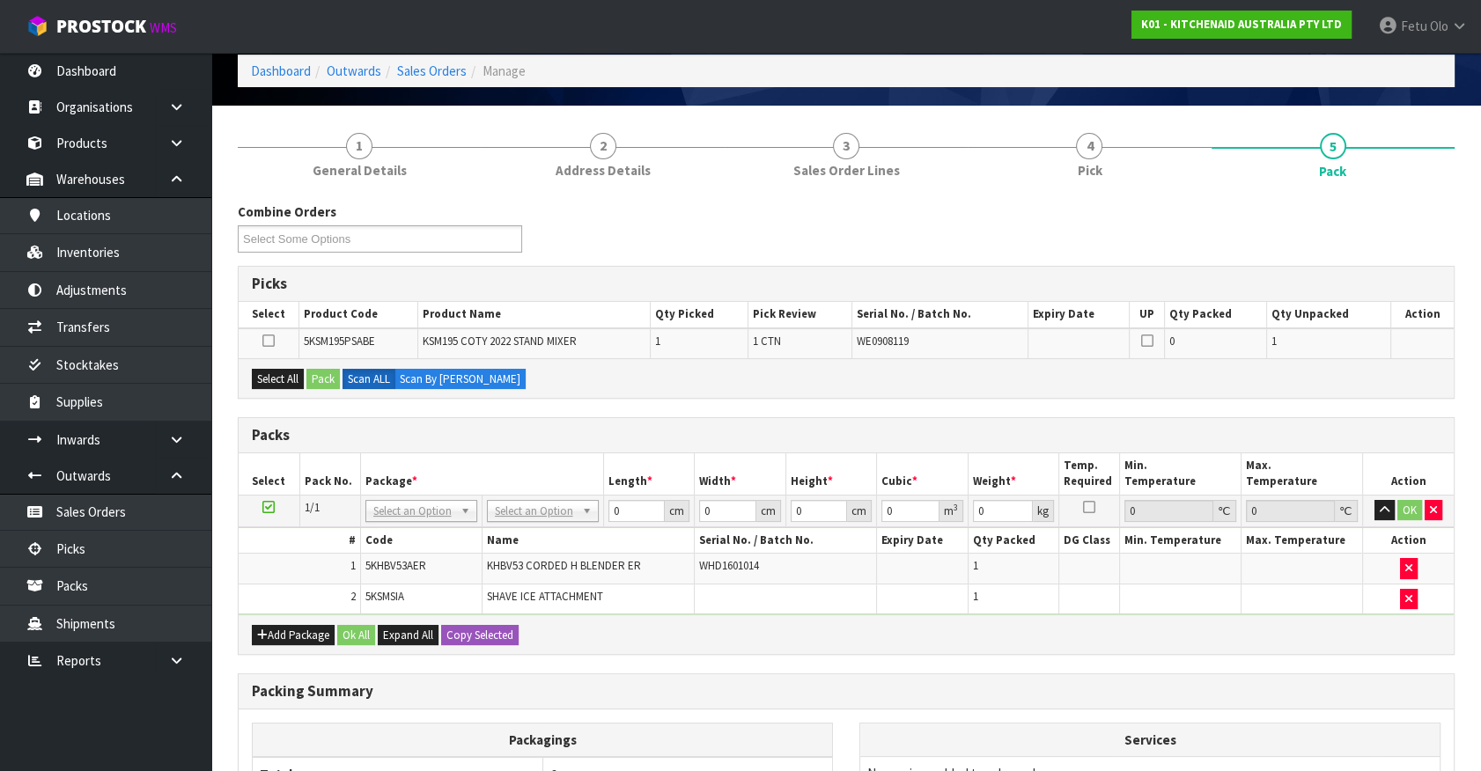
click at [499, 428] on h3 "Packs" at bounding box center [846, 435] width 1189 height 17
drag, startPoint x: 264, startPoint y: 502, endPoint x: 437, endPoint y: 462, distance: 177.1
click at [269, 507] on icon at bounding box center [268, 507] width 12 height 1
click at [514, 456] on th "Package *" at bounding box center [481, 473] width 243 height 41
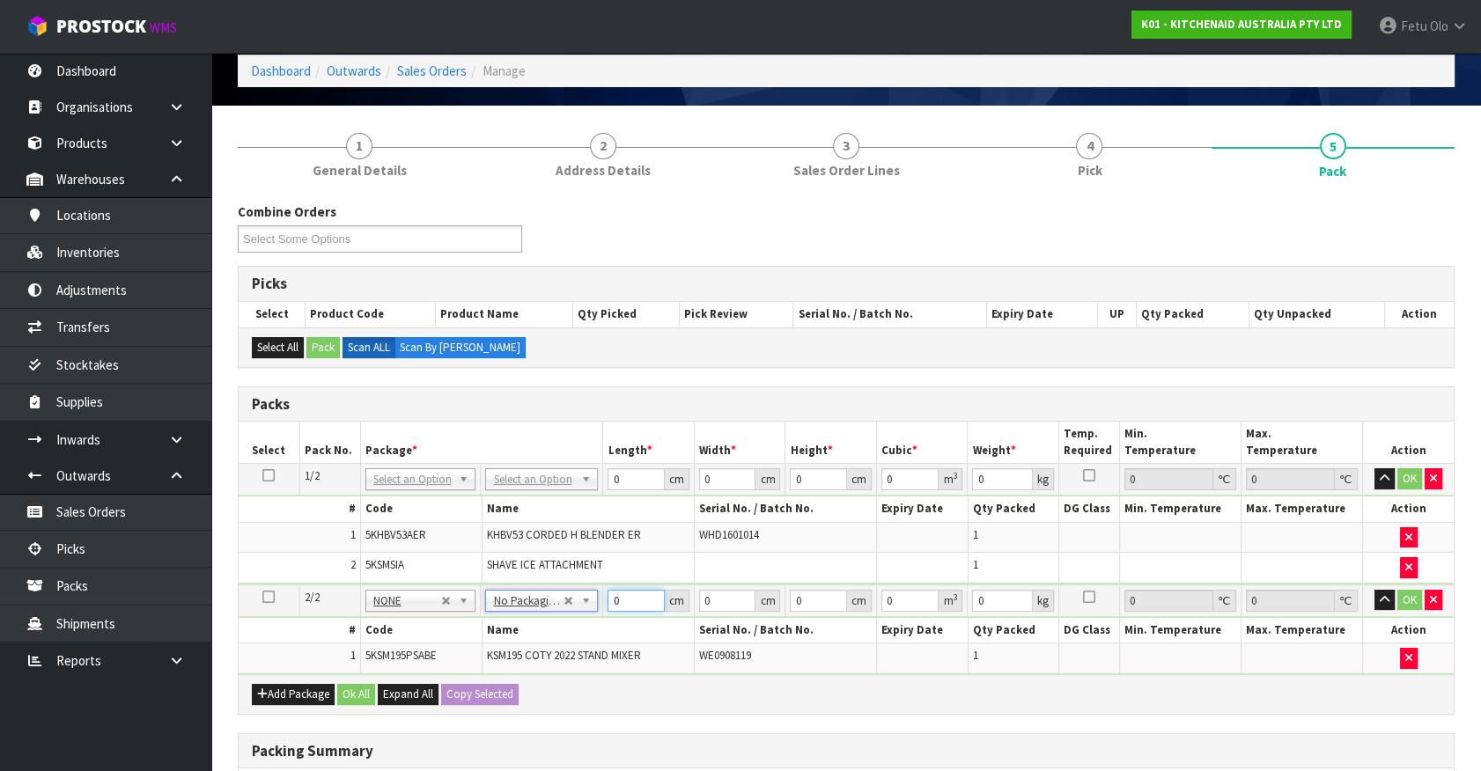
drag, startPoint x: 625, startPoint y: 599, endPoint x: 555, endPoint y: 632, distance: 78.0
click at [555, 632] on tbody "2/2 NONE 007-001 007-002 007-004 007-009 007-013 007-014 007-015 007-017 007-01…" at bounding box center [846, 630] width 1215 height 90
click button "OK" at bounding box center [1409, 600] width 25 height 21
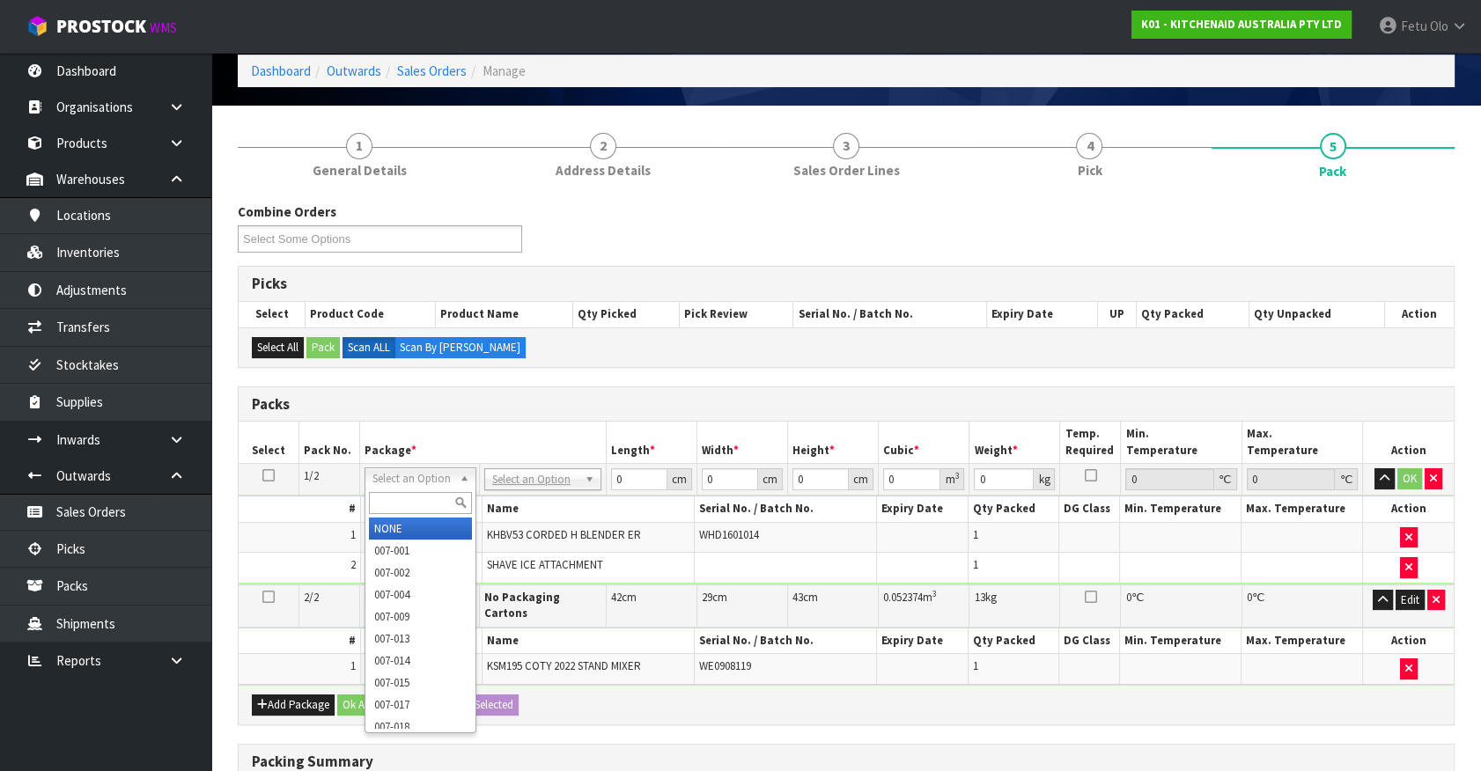
click at [402, 507] on input "text" at bounding box center [420, 503] width 103 height 22
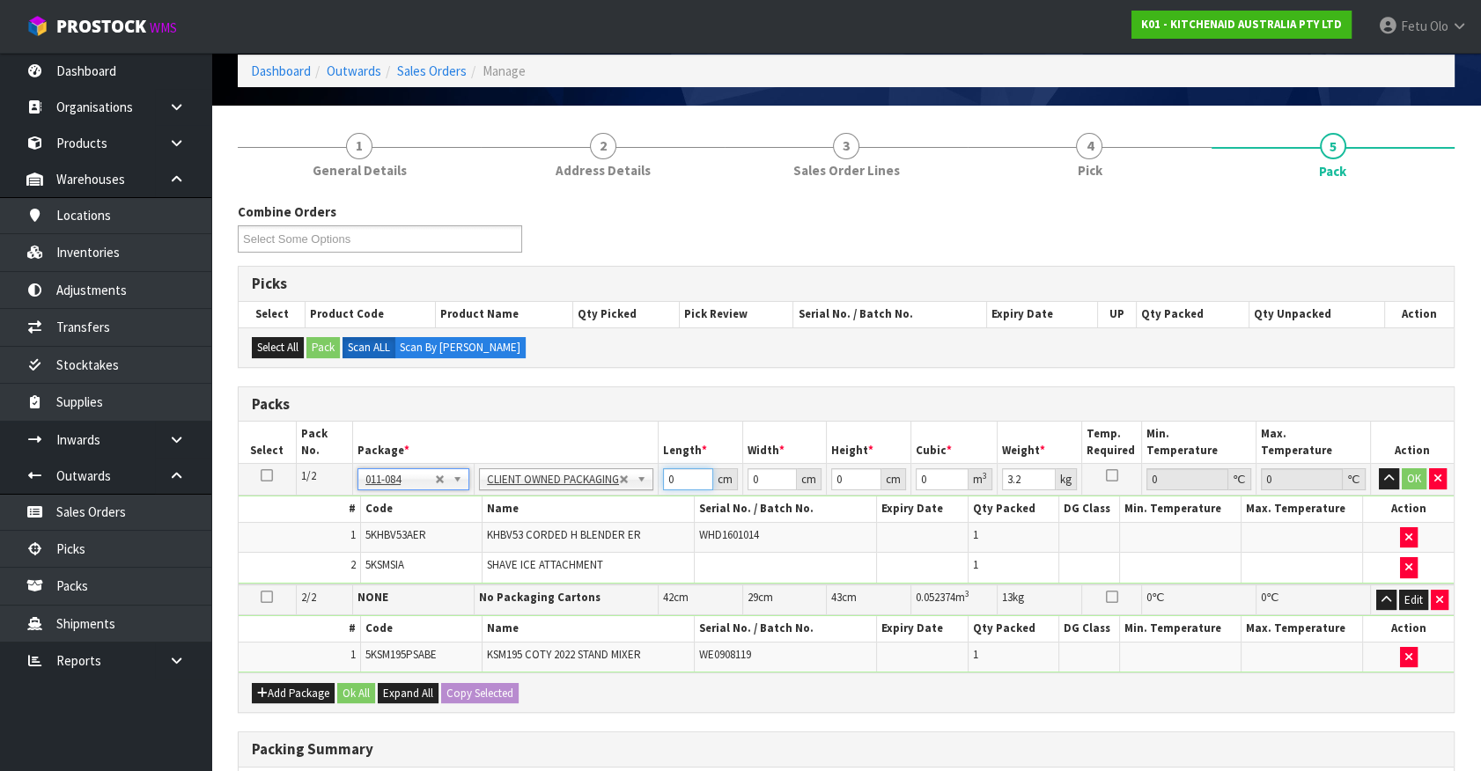
drag, startPoint x: 673, startPoint y: 473, endPoint x: 576, endPoint y: 511, distance: 104.0
click at [576, 511] on tbody "1/2 NONE 007-001 007-002 007-004 007-009 007-013 007-014 007-015 007-017 007-01…" at bounding box center [846, 524] width 1215 height 121
click at [666, 474] on input "42" at bounding box center [688, 479] width 50 height 22
click button "OK" at bounding box center [1414, 478] width 25 height 21
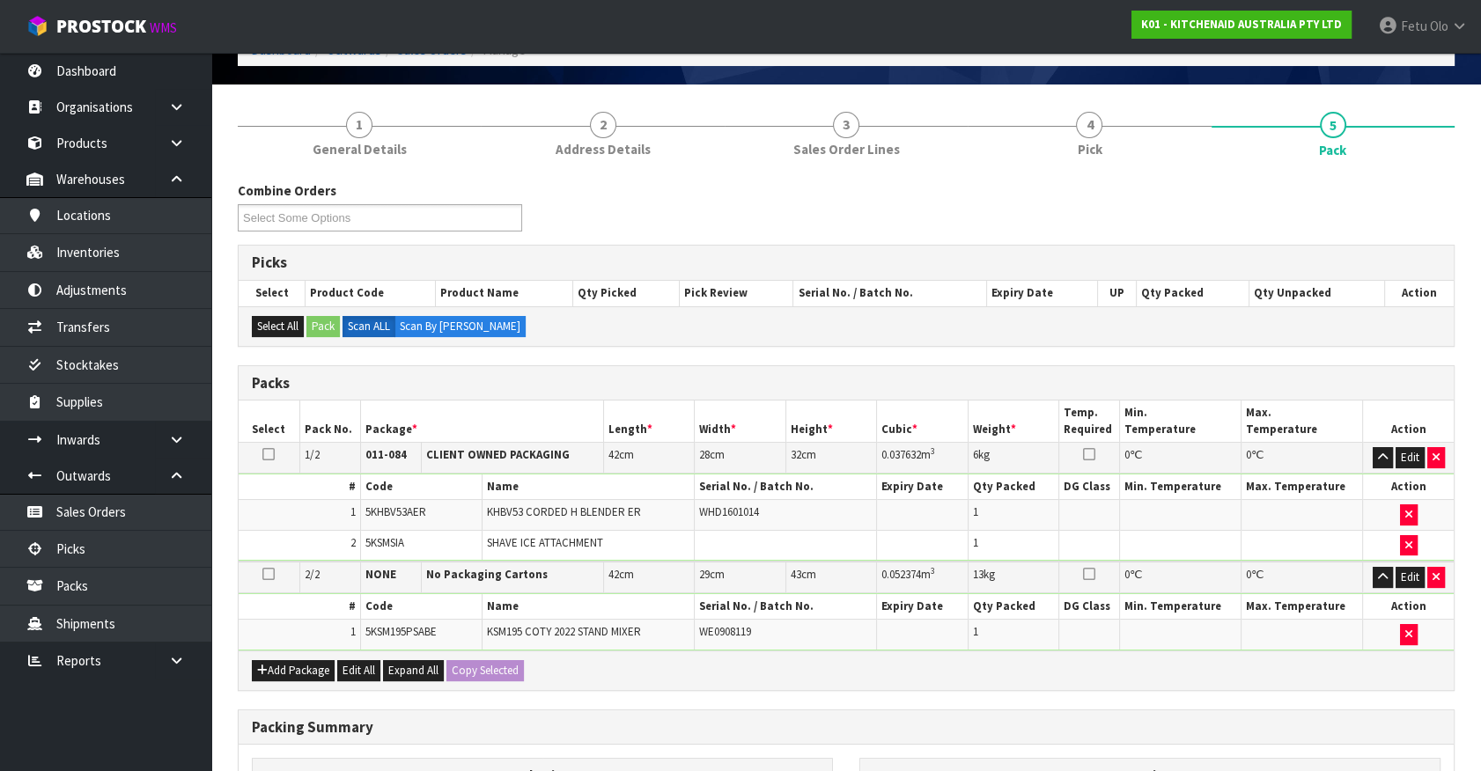
scroll to position [391, 0]
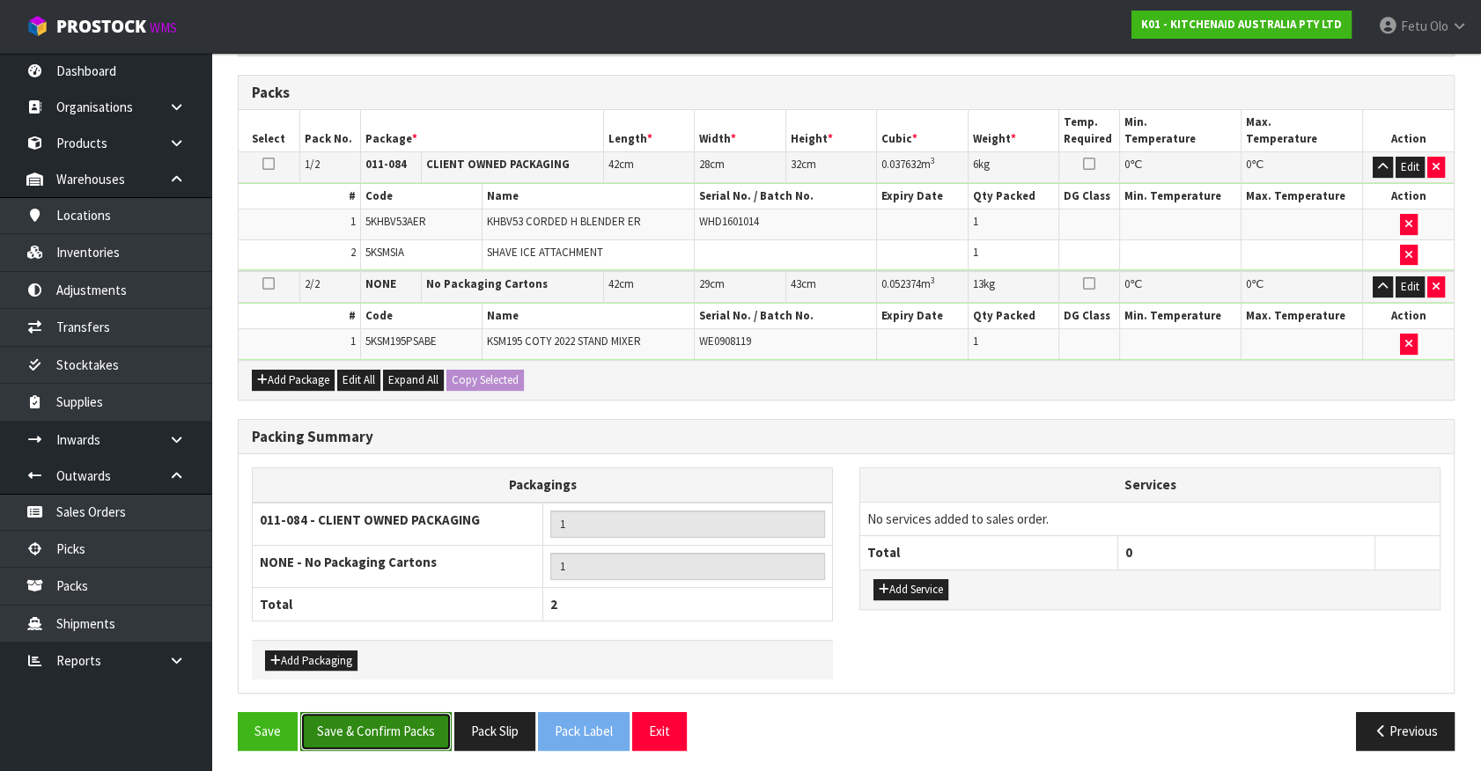
click at [367, 712] on button "Save & Confirm Packs" at bounding box center [375, 731] width 151 height 38
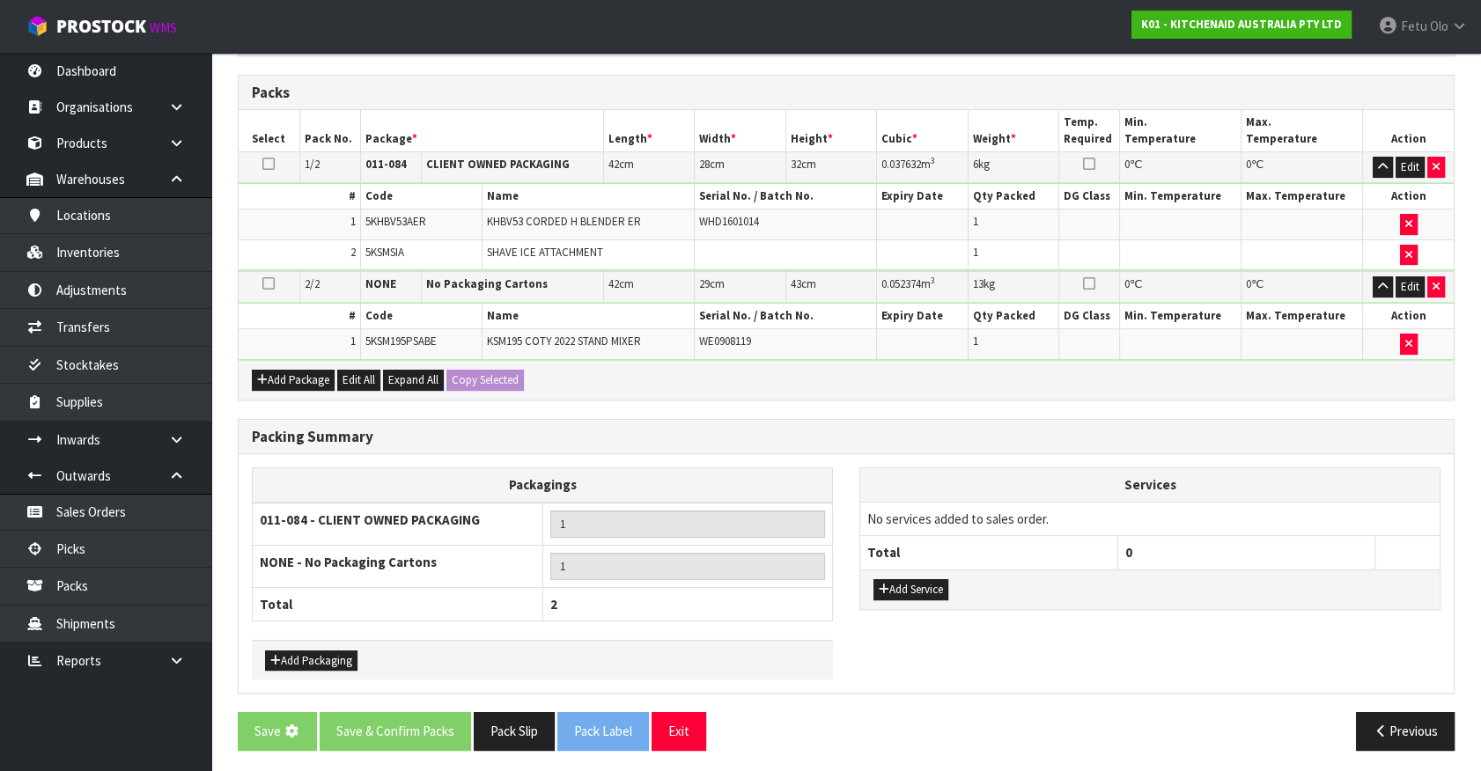
scroll to position [0, 0]
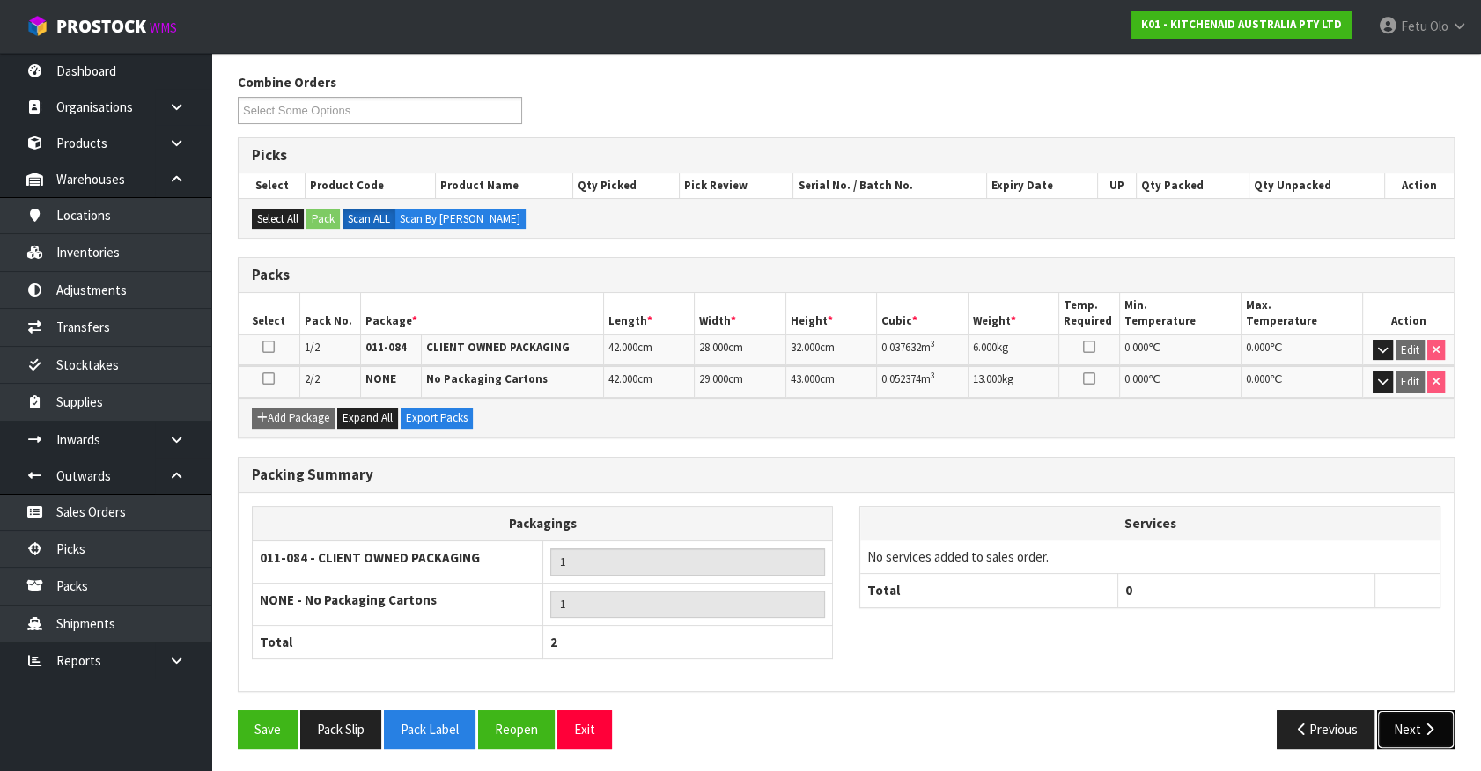
click at [1399, 739] on button "Next" at bounding box center [1415, 729] width 77 height 38
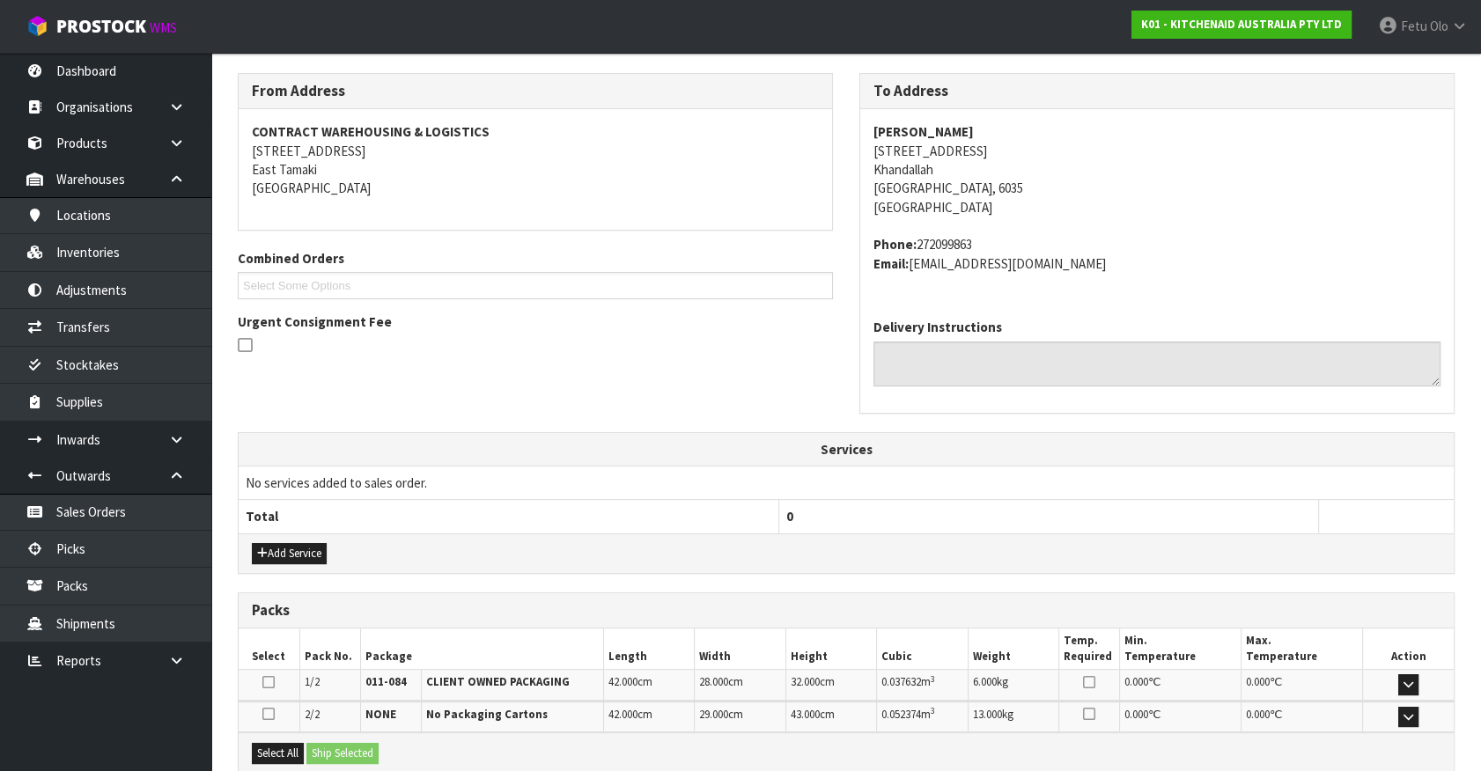
scroll to position [459, 0]
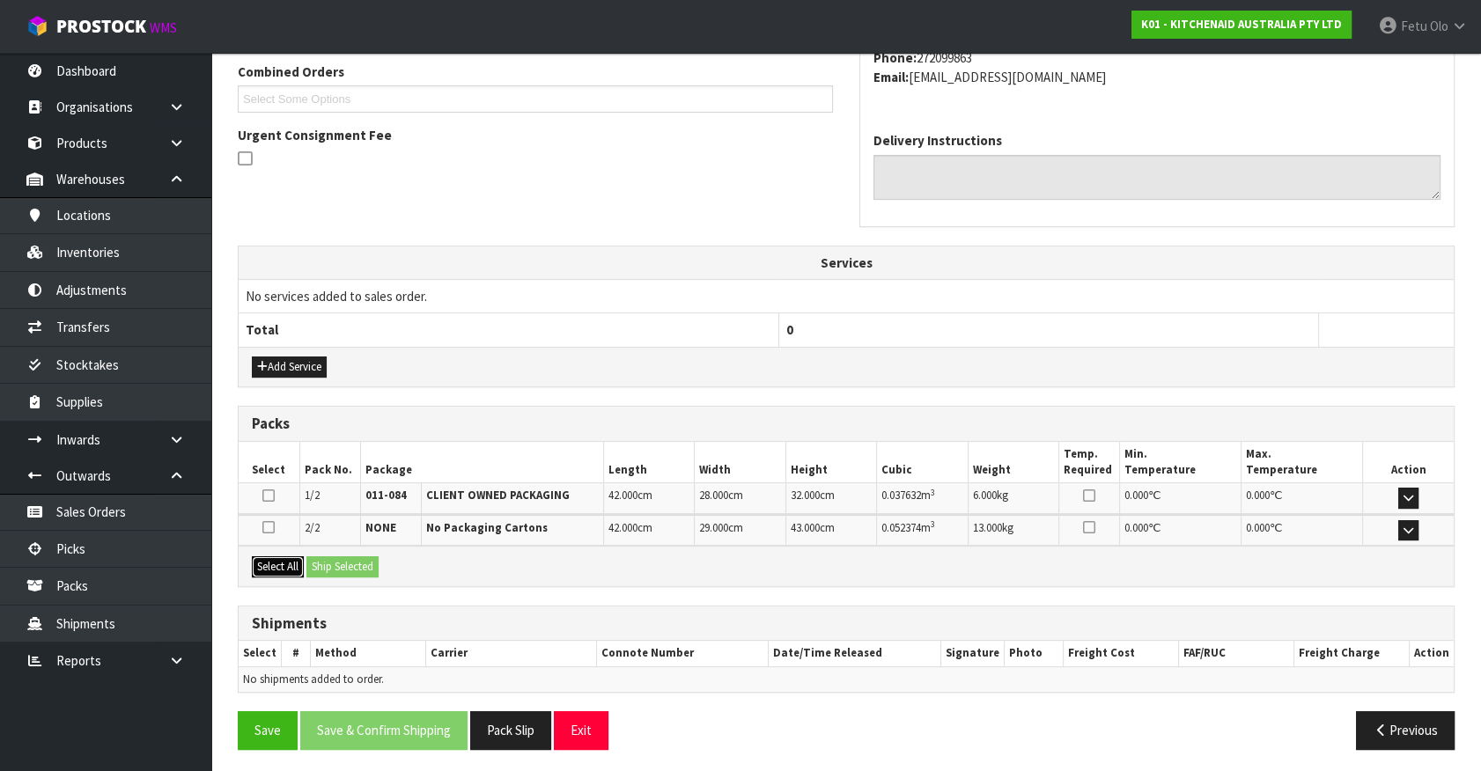
click at [285, 566] on button "Select All" at bounding box center [278, 566] width 52 height 21
click at [343, 565] on button "Ship Selected" at bounding box center [342, 566] width 72 height 21
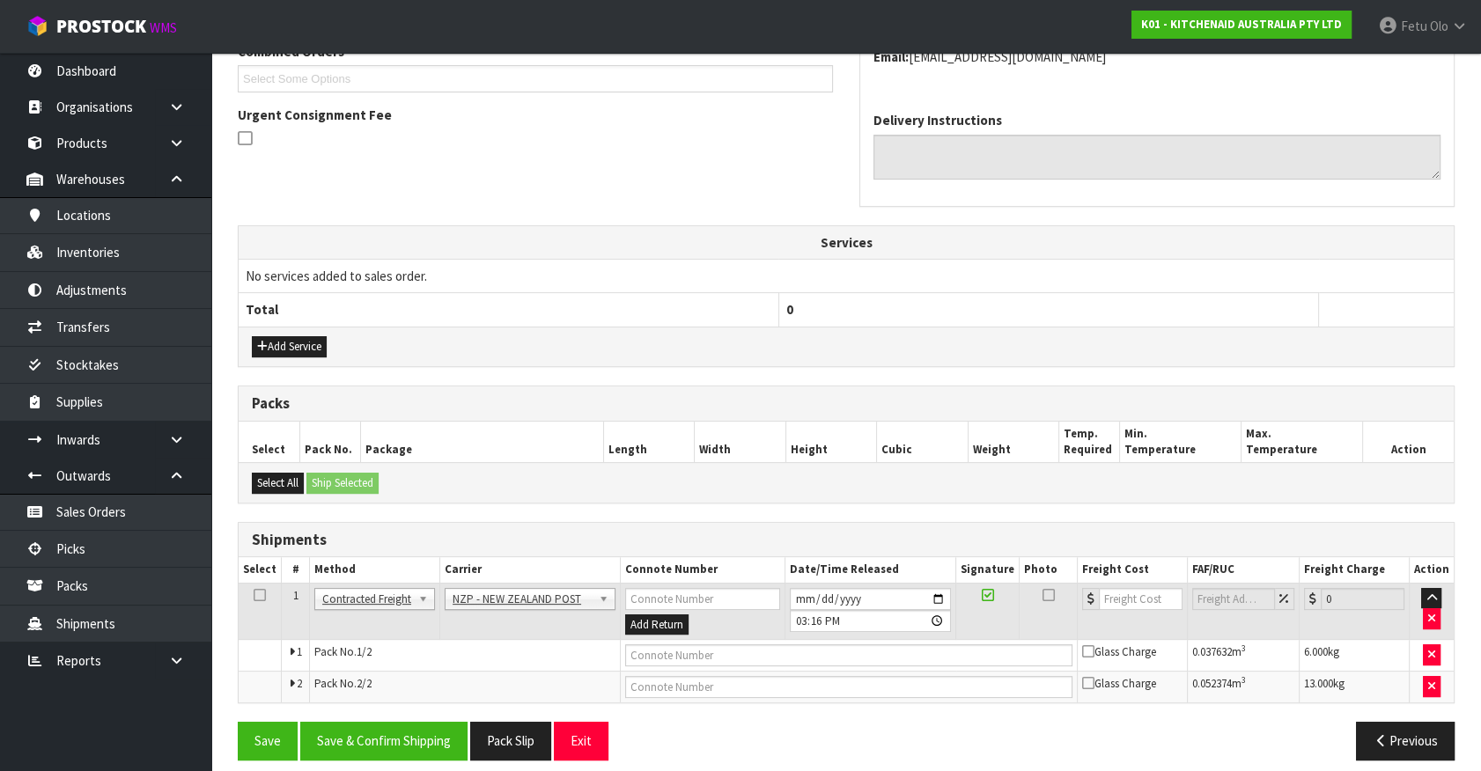
scroll to position [490, 0]
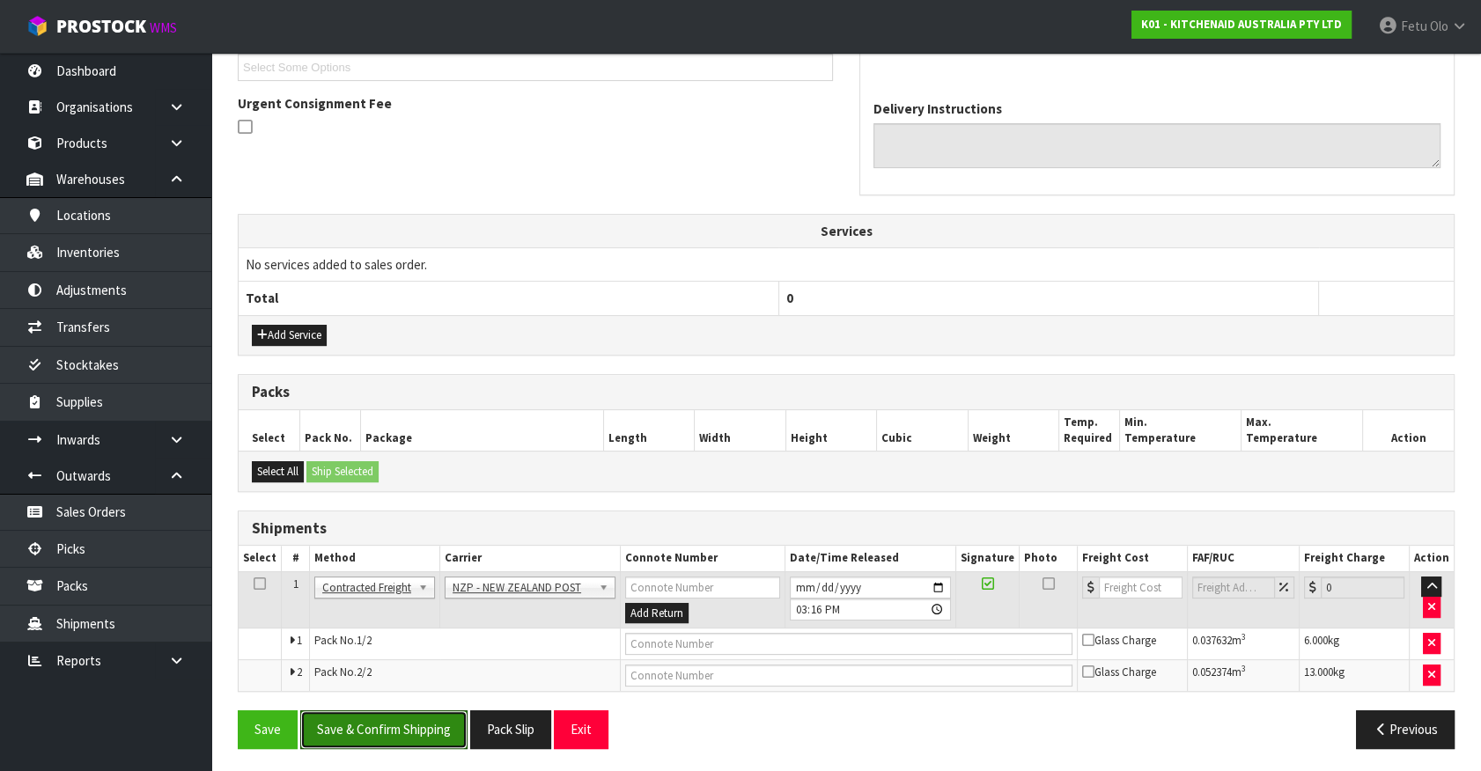
click at [426, 716] on button "Save & Confirm Shipping" at bounding box center [383, 729] width 167 height 38
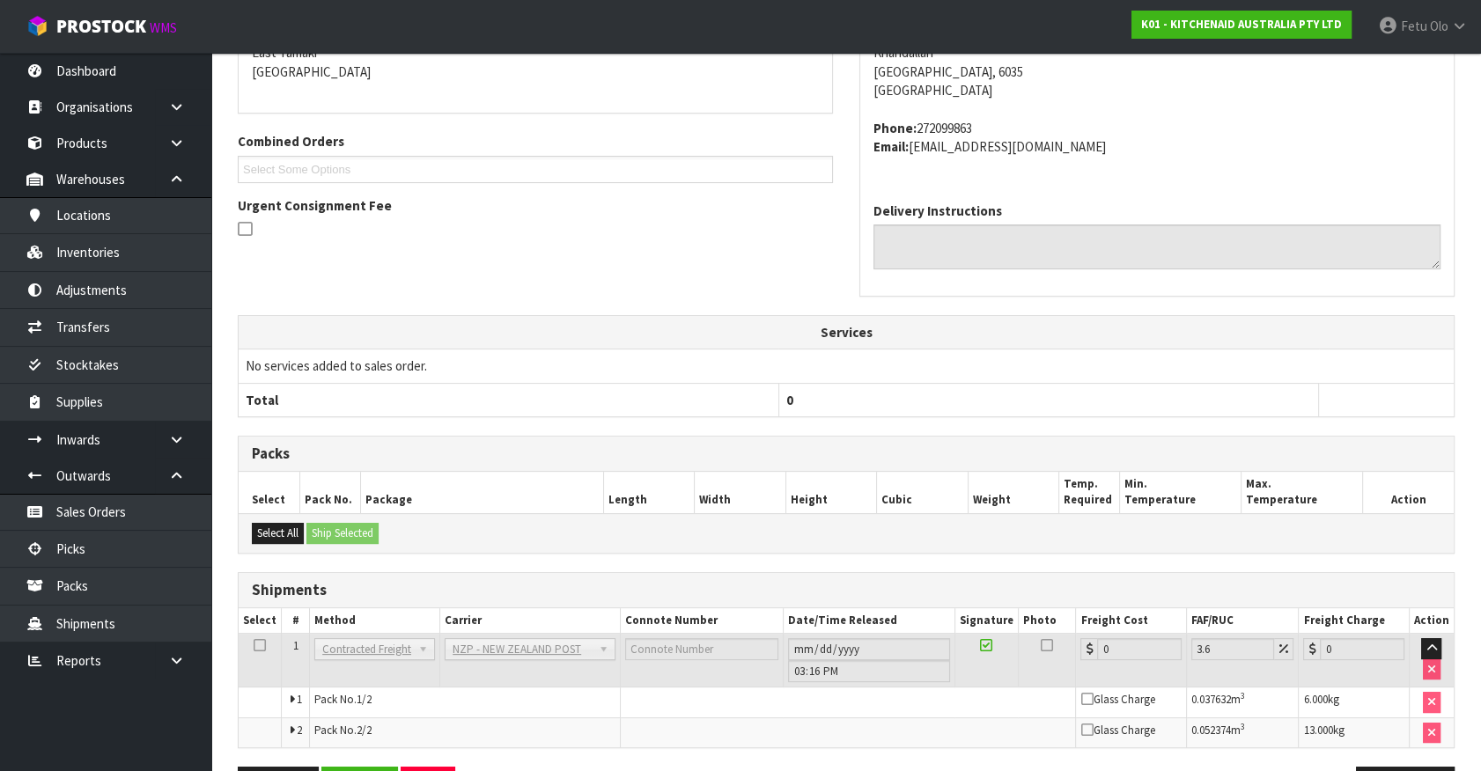
scroll to position [465, 0]
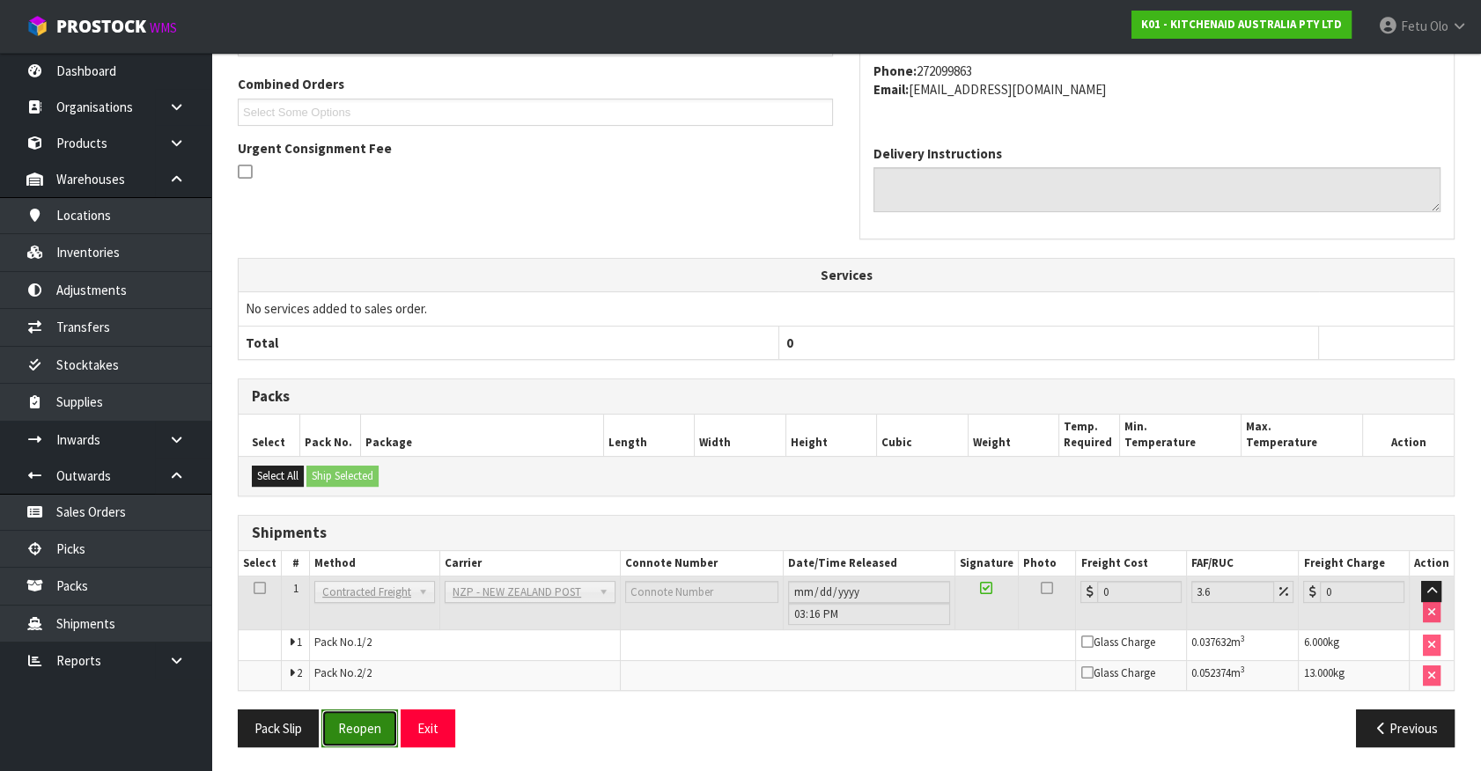
click at [387, 731] on button "Reopen" at bounding box center [359, 729] width 77 height 38
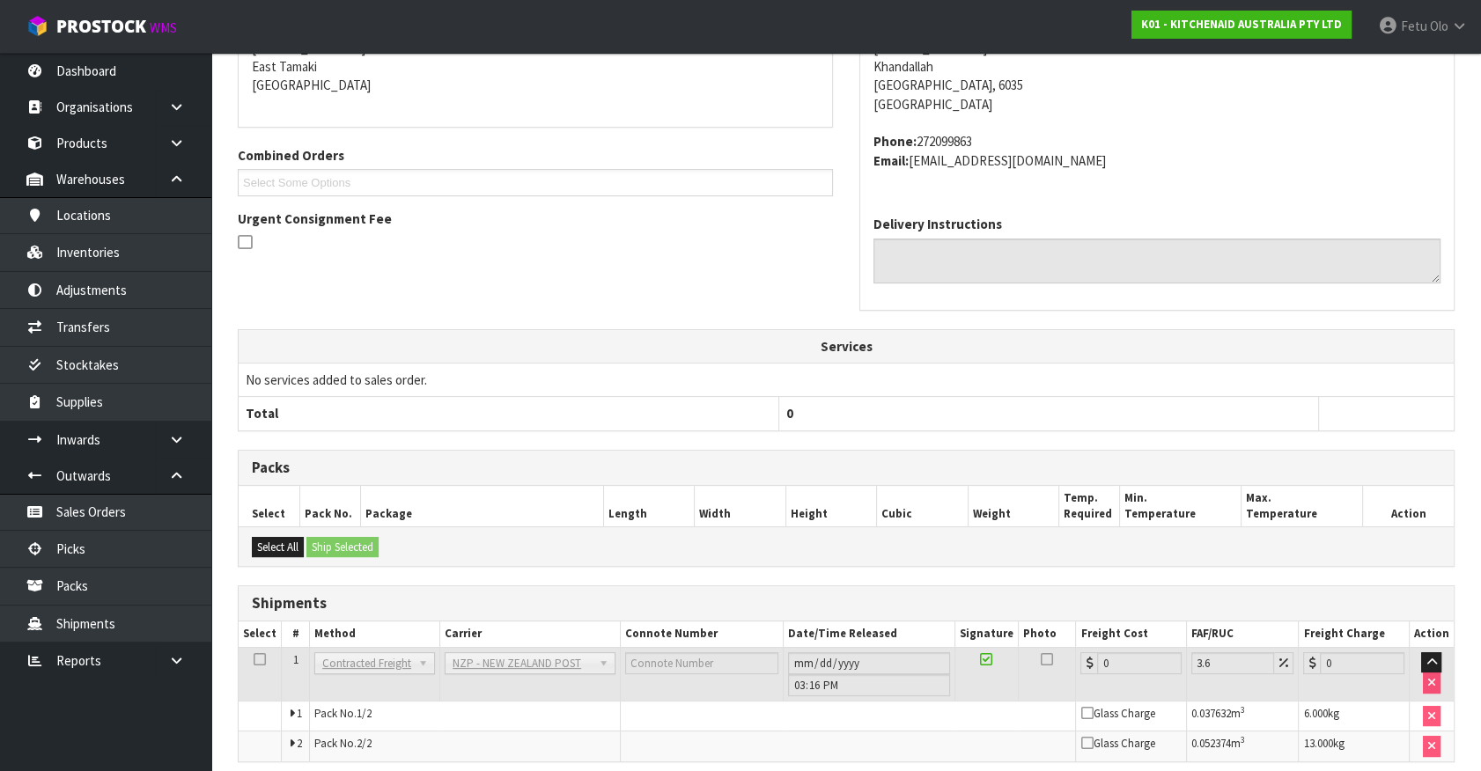
scroll to position [445, 0]
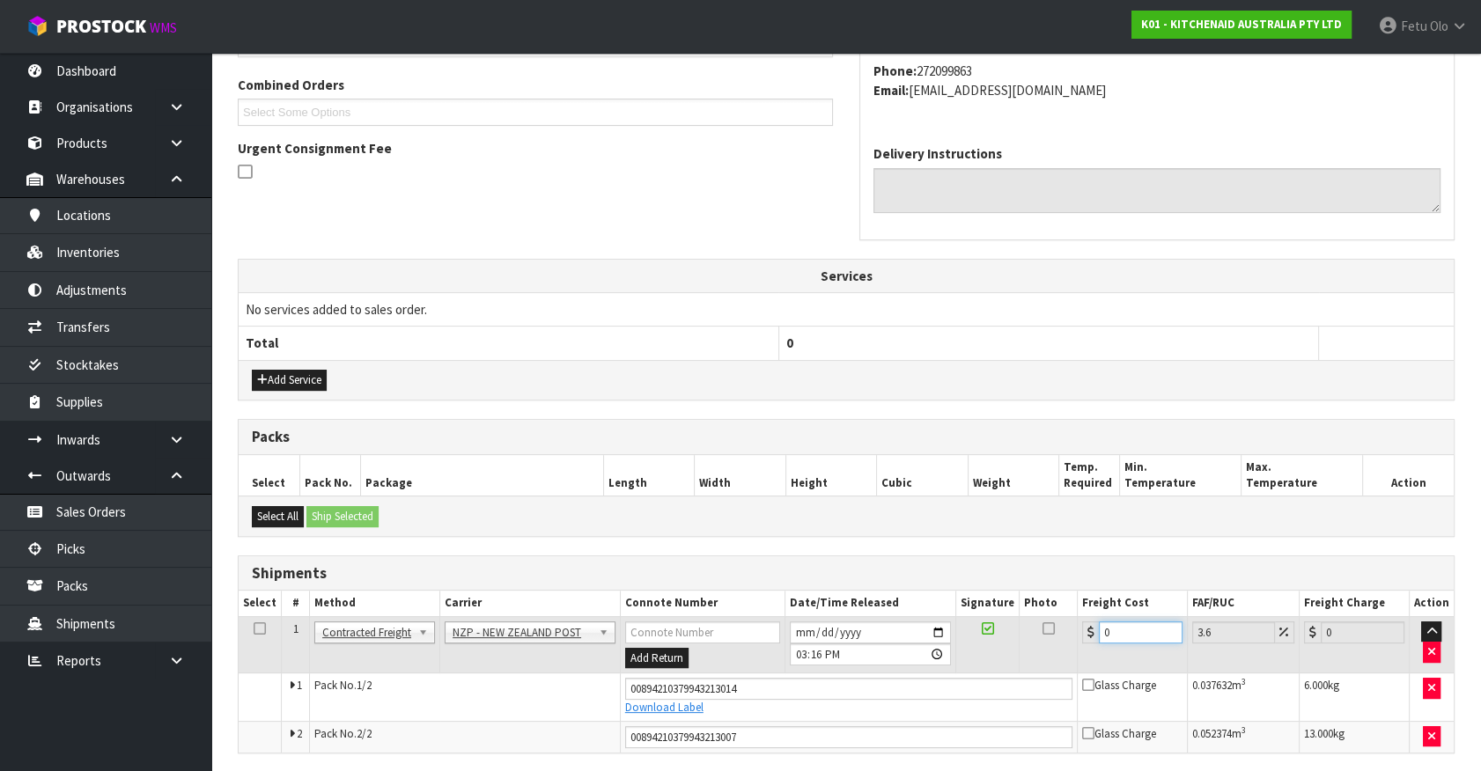
drag, startPoint x: 873, startPoint y: 663, endPoint x: 817, endPoint y: 664, distance: 56.4
click at [817, 664] on tr "1 Client Local Pickup Customer Local Pickup Company Freight Contracted Freight …" at bounding box center [846, 644] width 1215 height 57
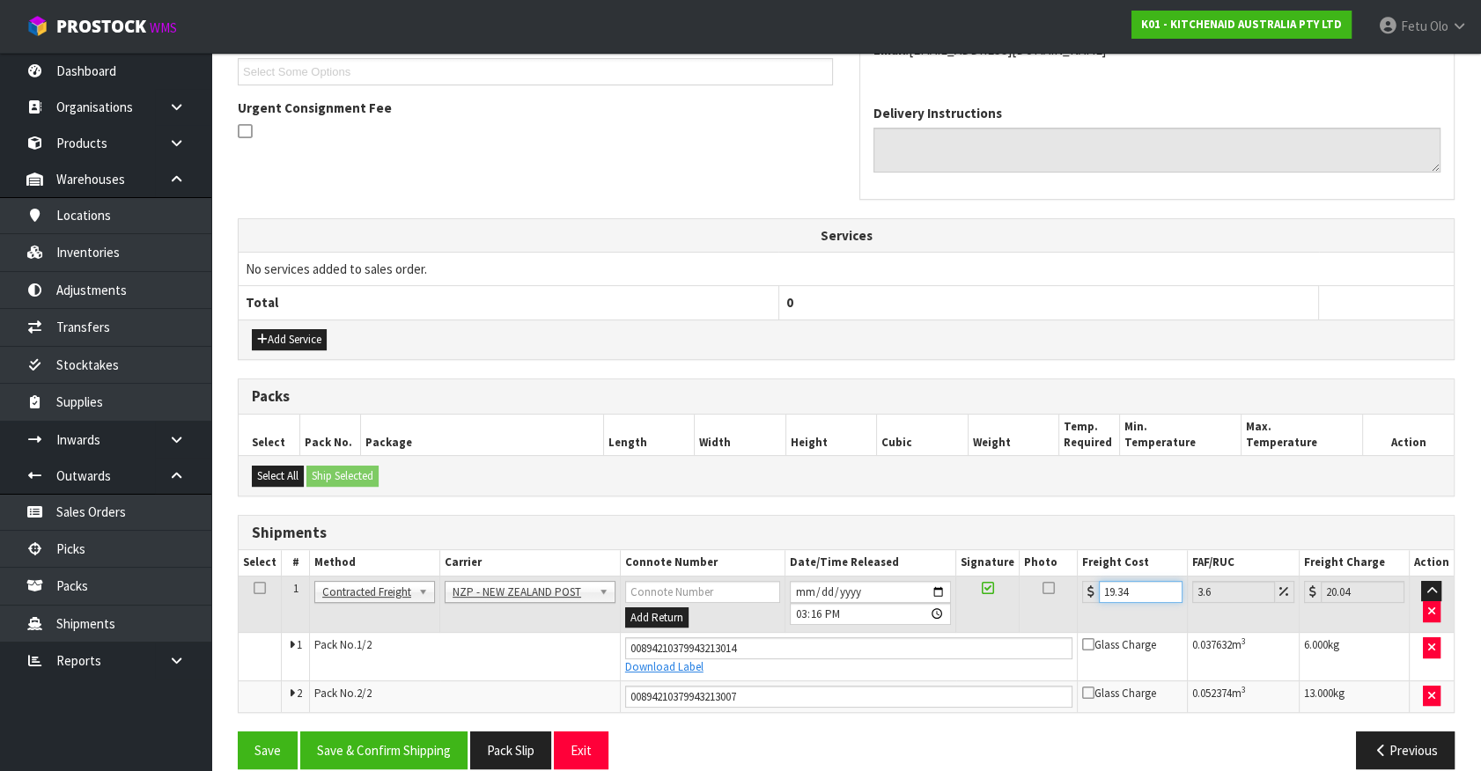
scroll to position [506, 0]
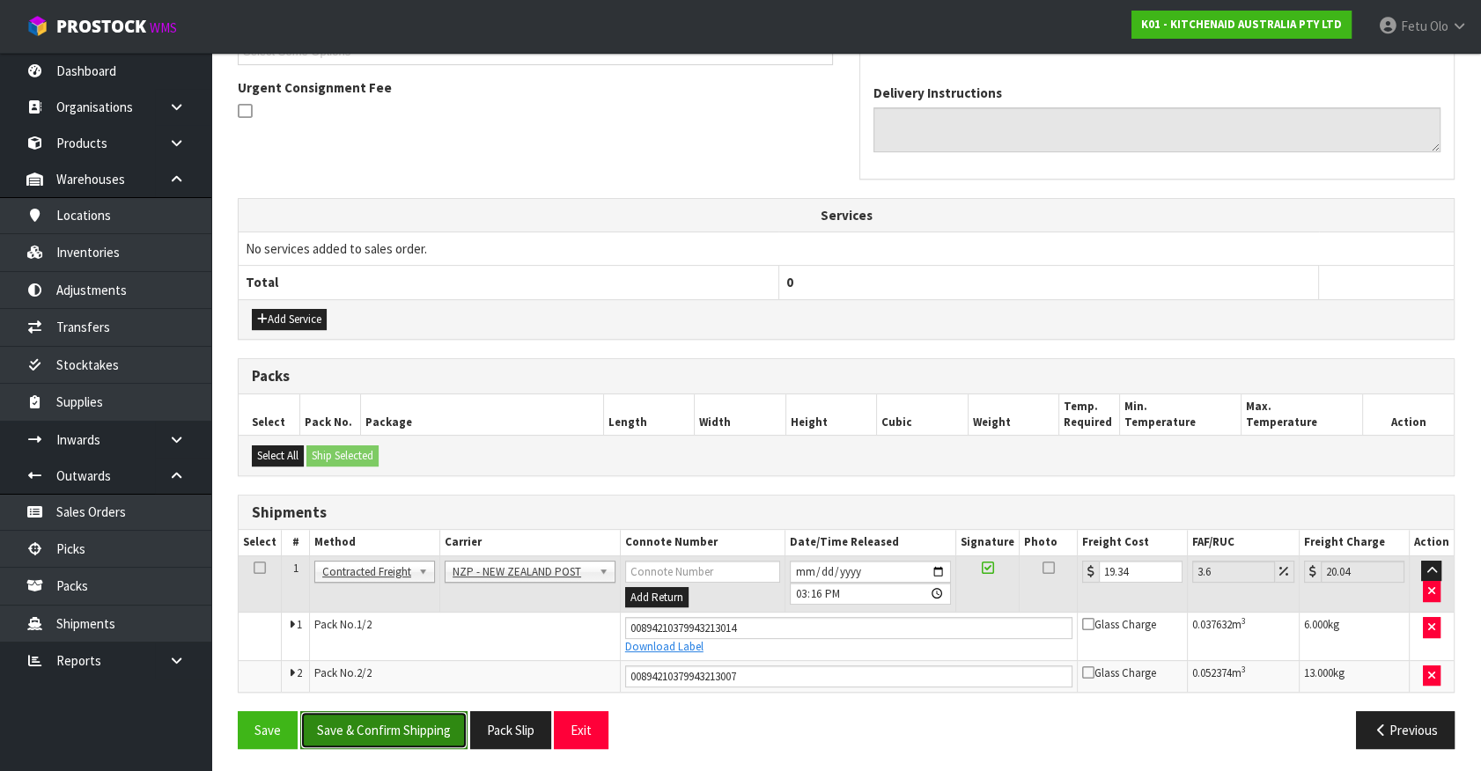
click at [448, 723] on button "Save & Confirm Shipping" at bounding box center [383, 730] width 167 height 38
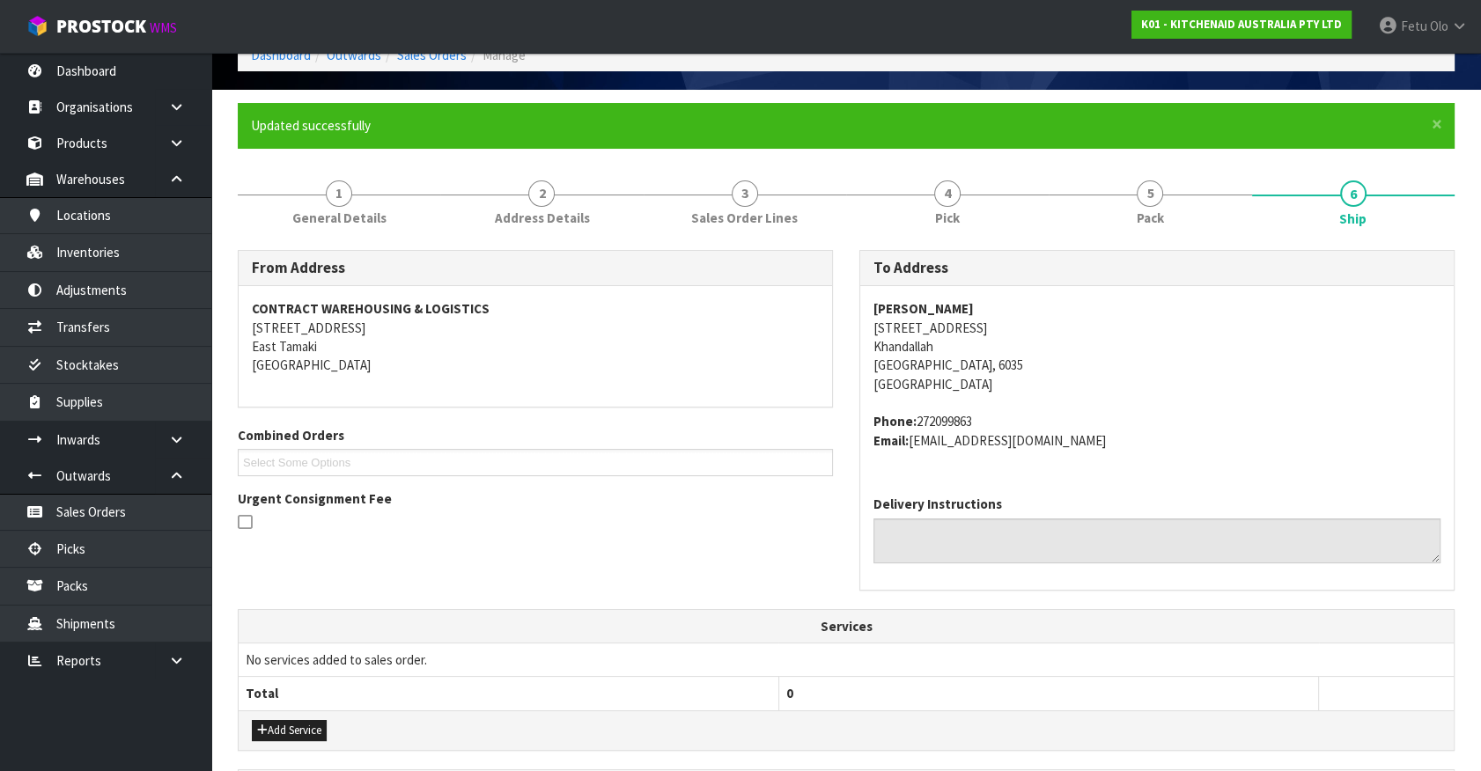
scroll to position [320, 0]
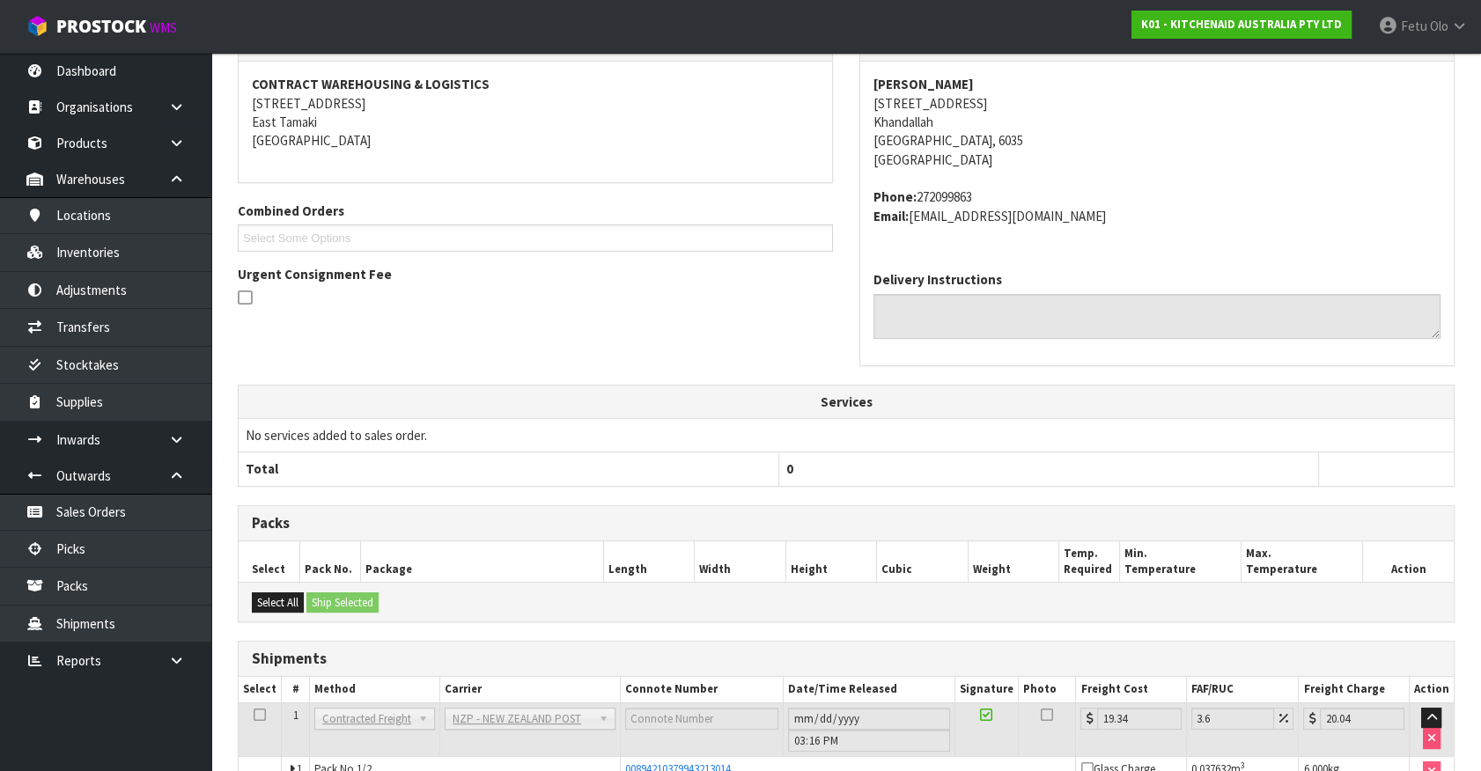
drag, startPoint x: 1336, startPoint y: 582, endPoint x: 888, endPoint y: 563, distance: 448.5
click at [1335, 582] on div "Select All Ship Selected" at bounding box center [846, 602] width 1215 height 40
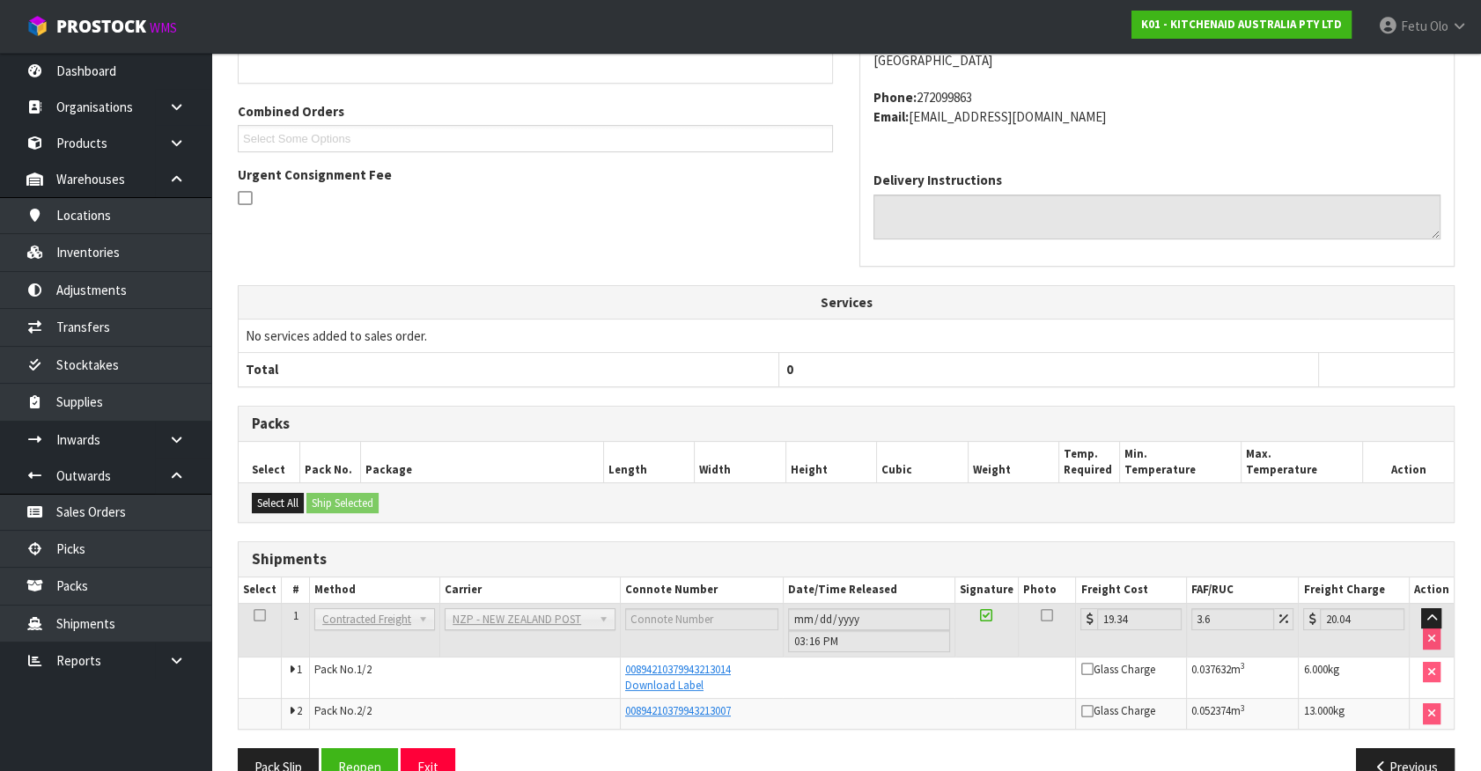
scroll to position [458, 0]
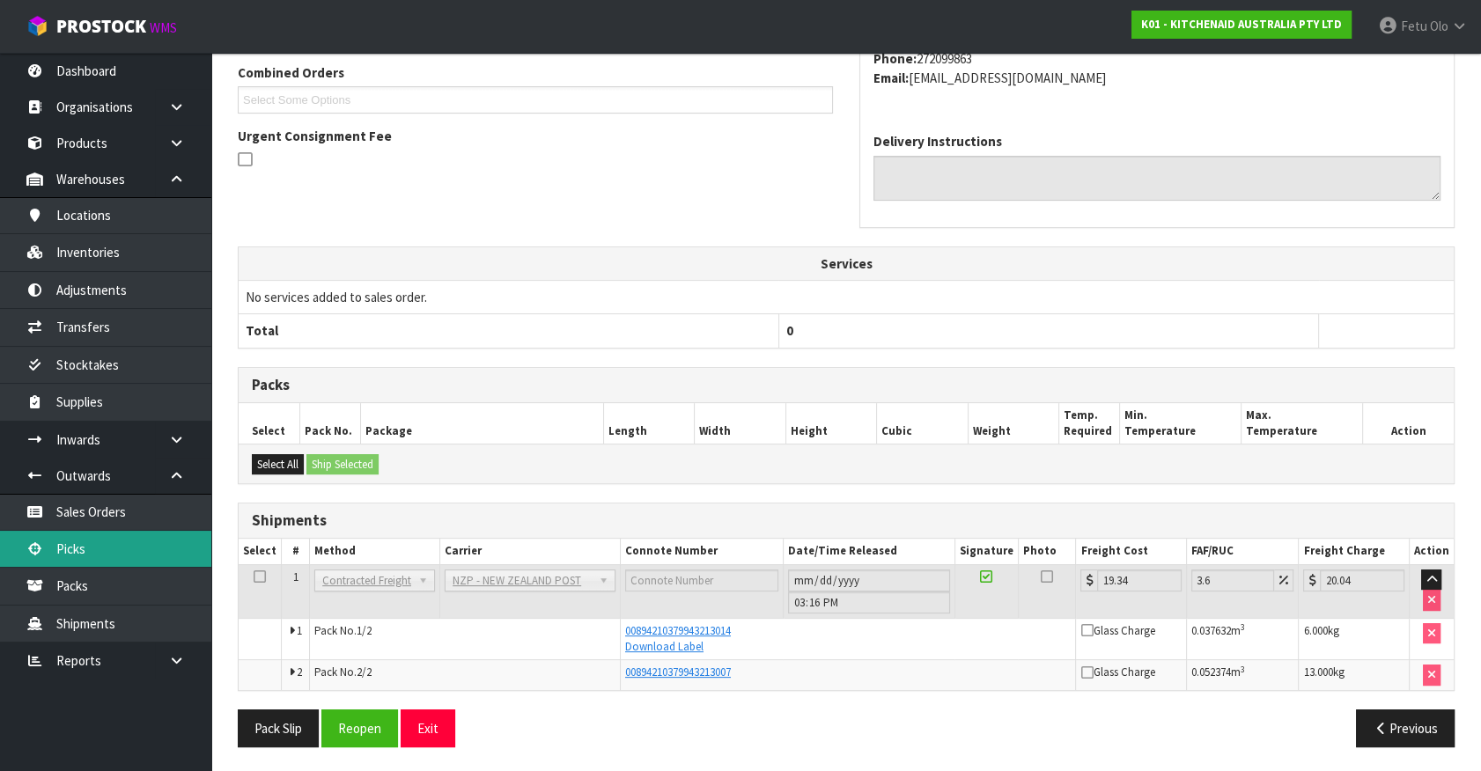
click at [82, 555] on link "Picks" at bounding box center [105, 549] width 211 height 36
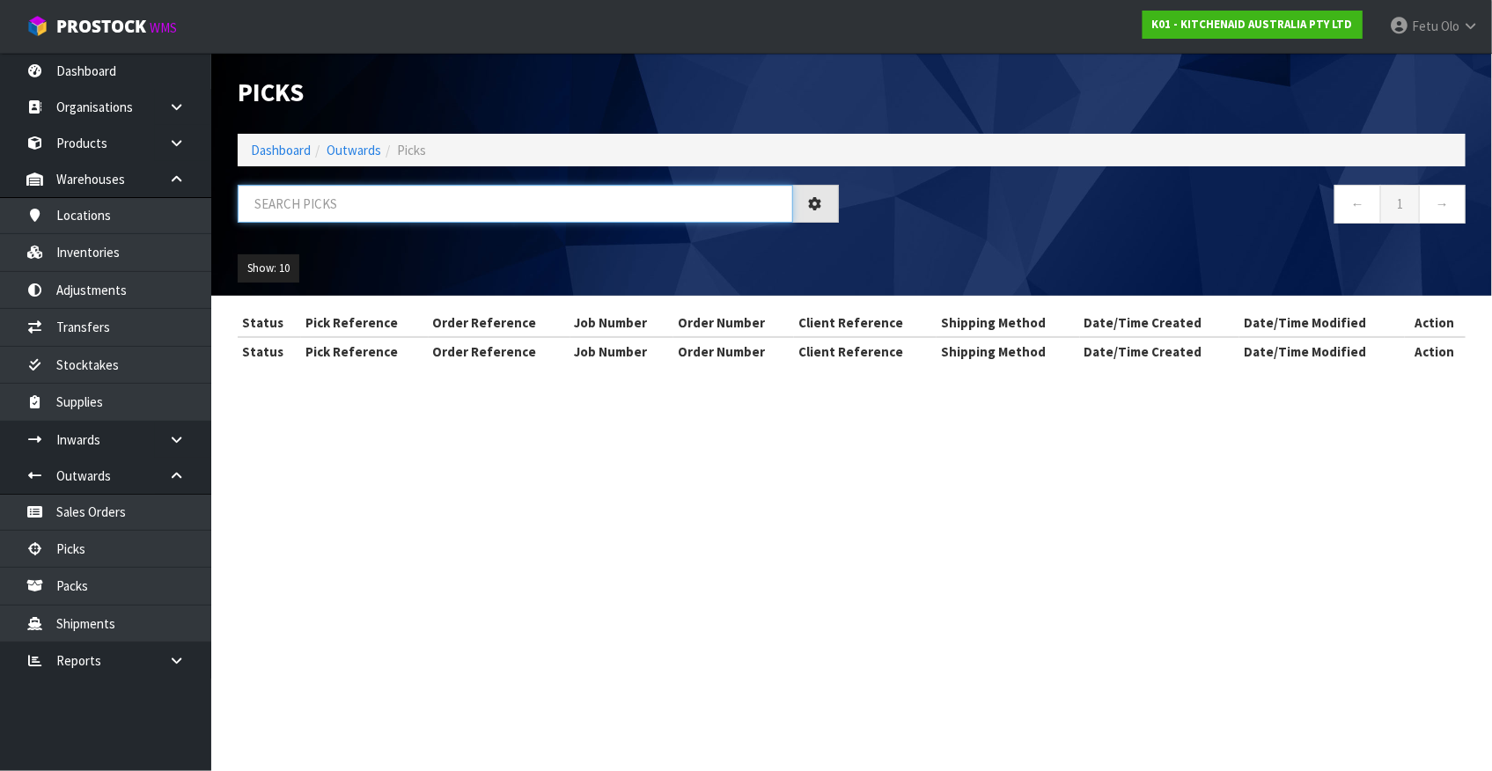
click at [437, 200] on input "text" at bounding box center [516, 204] width 556 height 38
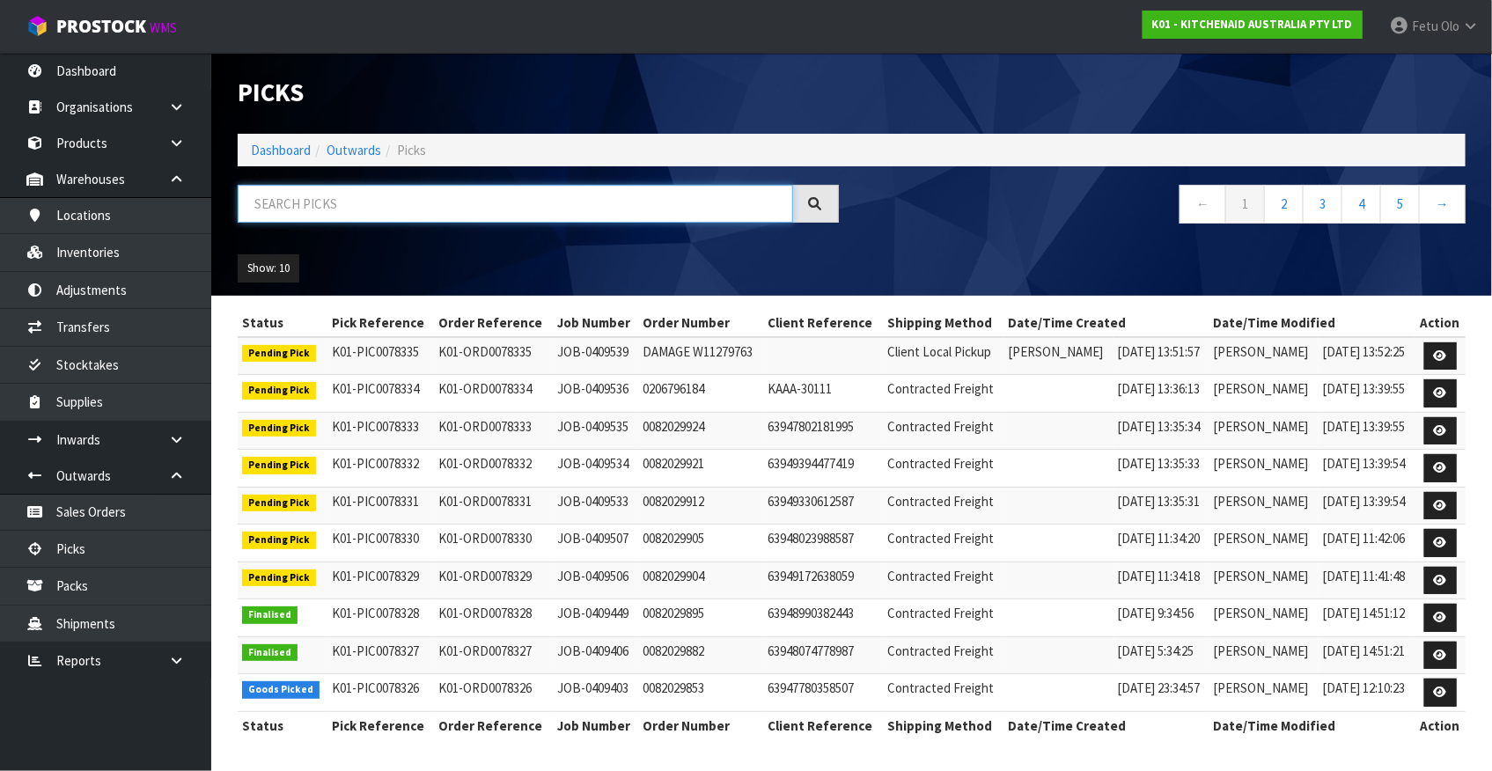
click at [494, 221] on input "text" at bounding box center [516, 204] width 556 height 38
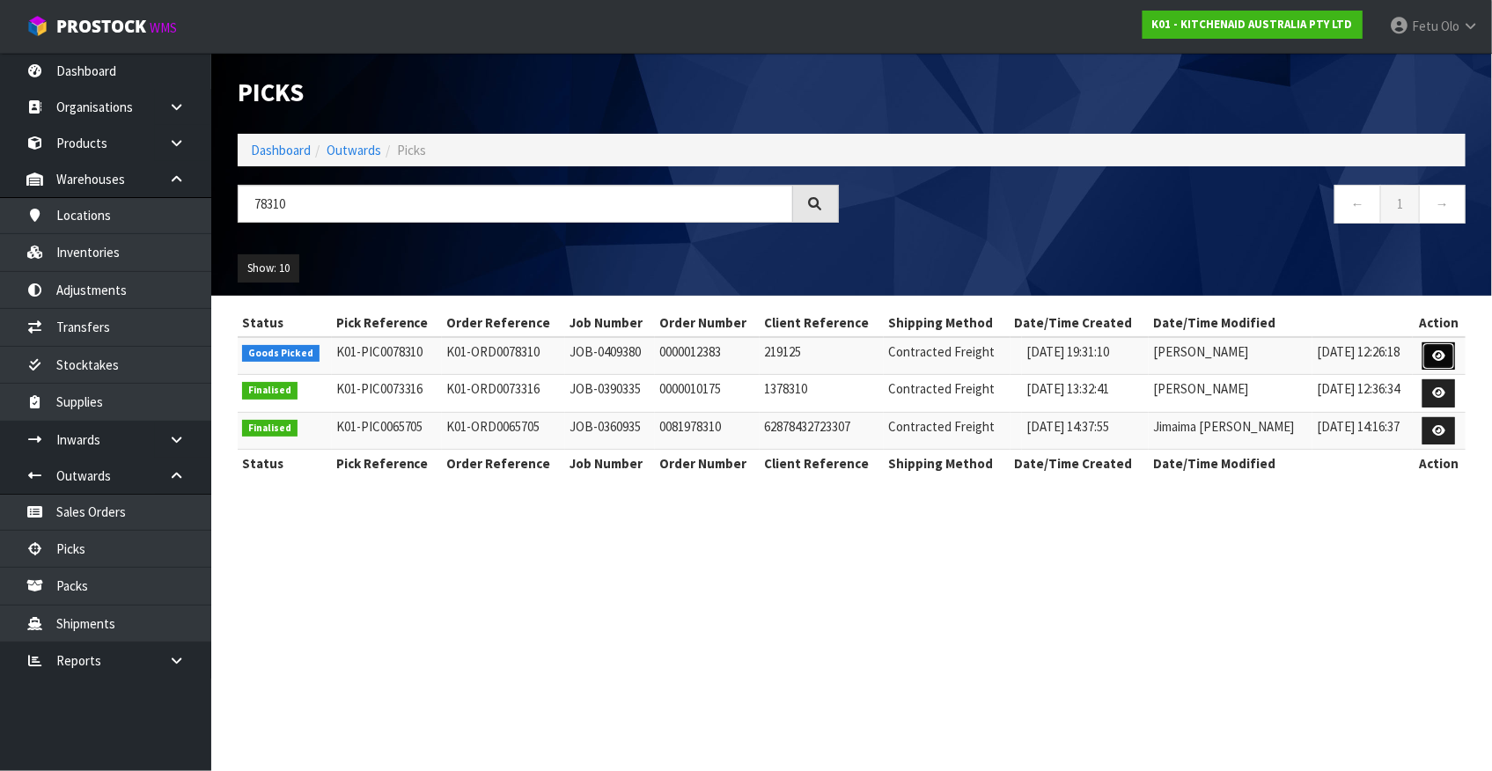
click at [1439, 351] on icon at bounding box center [1438, 355] width 13 height 11
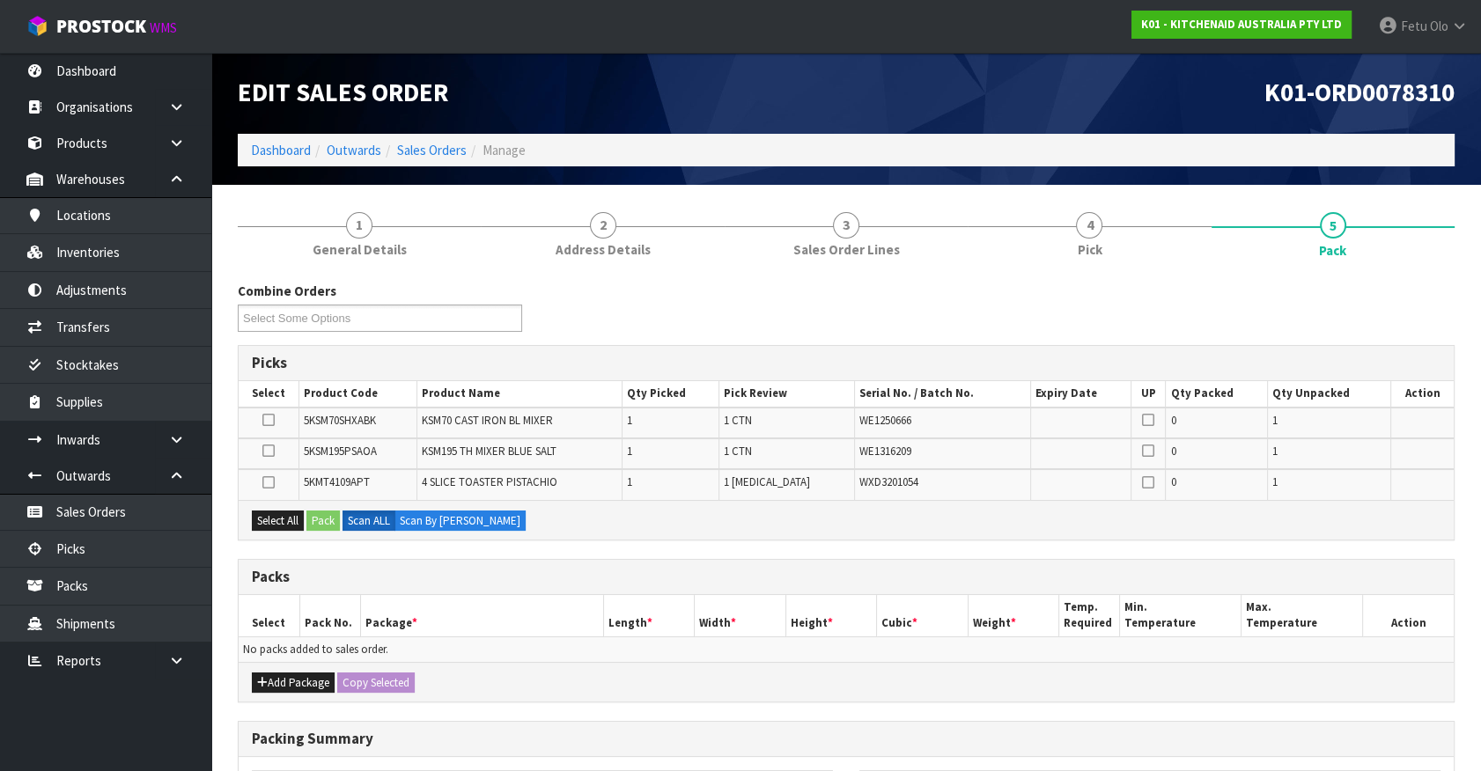
click at [540, 585] on div "Packs" at bounding box center [846, 577] width 1215 height 35
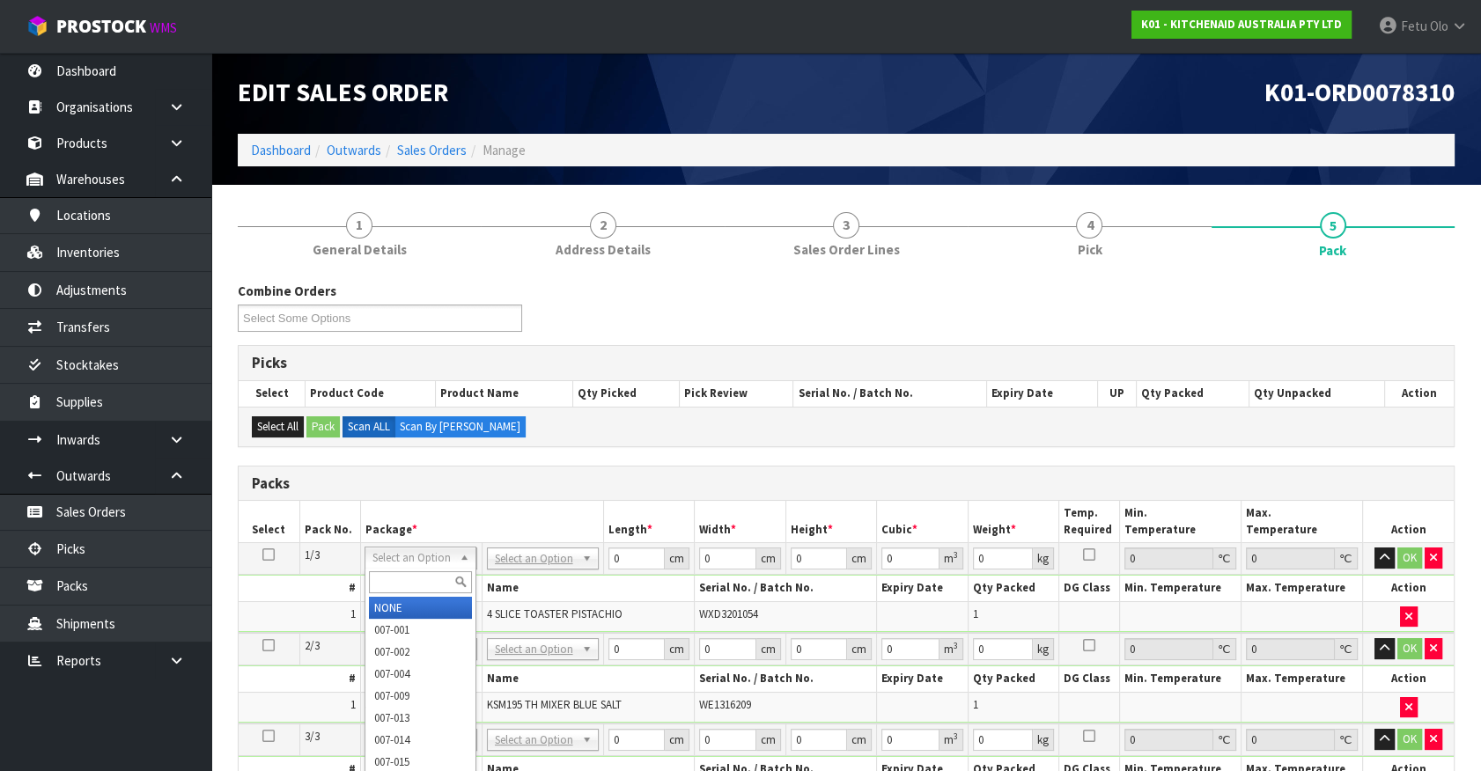
drag, startPoint x: 540, startPoint y: 585, endPoint x: 420, endPoint y: 555, distance: 123.4
click at [430, 585] on input "text" at bounding box center [420, 582] width 103 height 22
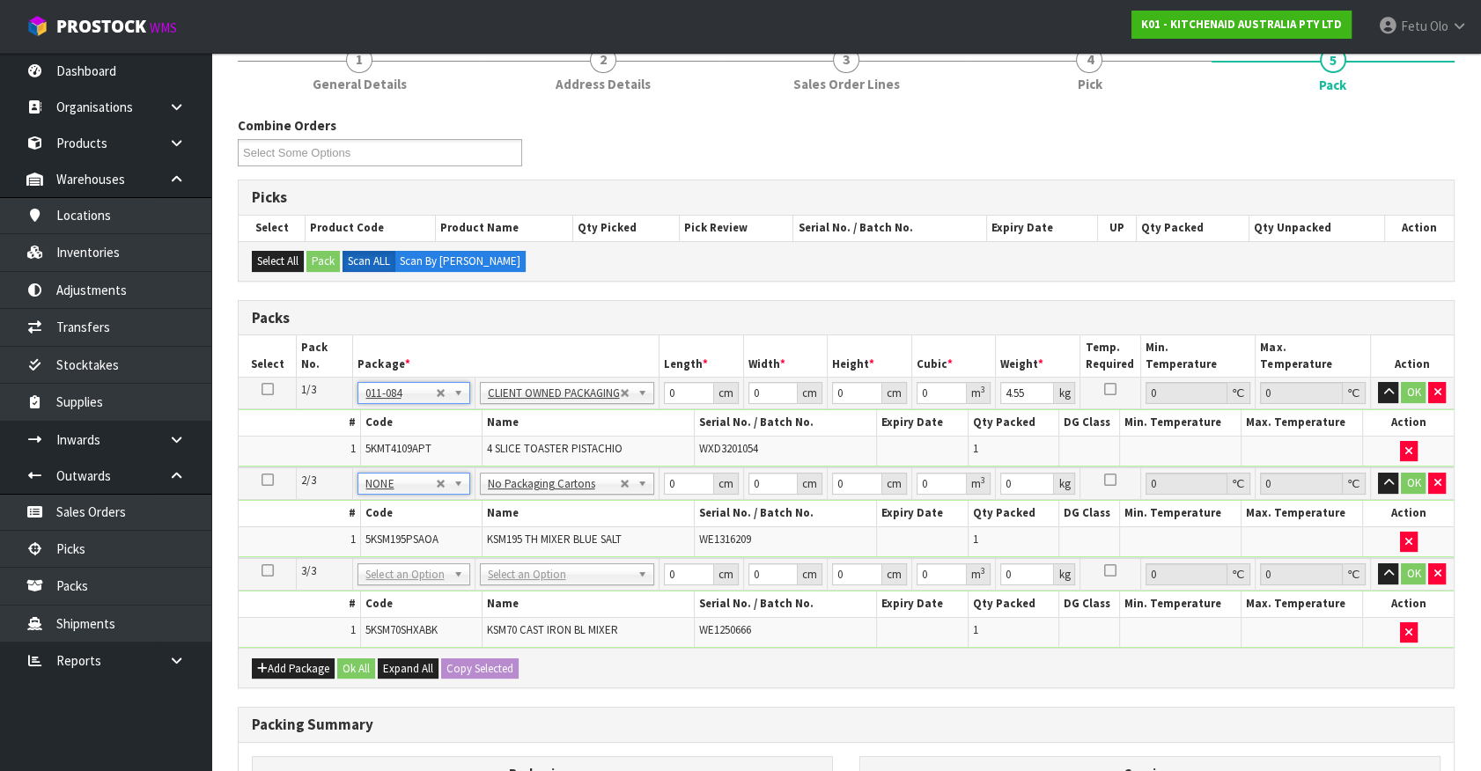
scroll to position [320, 0]
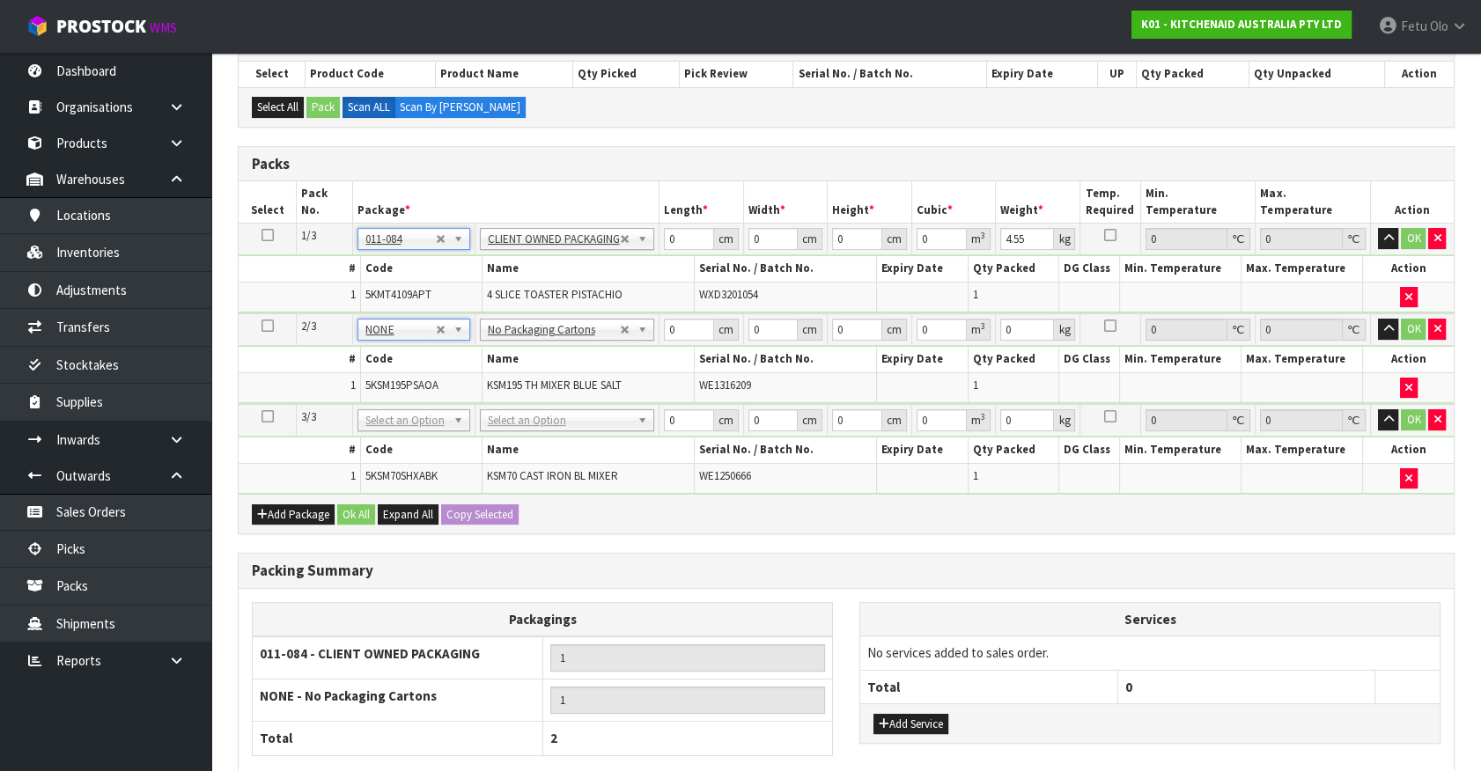
drag, startPoint x: 424, startPoint y: 420, endPoint x: 419, endPoint y: 453, distance: 33.0
drag, startPoint x: 681, startPoint y: 243, endPoint x: 614, endPoint y: 250, distance: 67.3
click at [614, 250] on tr "1/3 NONE 007-001 007-002 007-004 007-009 007-013 007-014 007-015 007-017 007-01…" at bounding box center [846, 240] width 1215 height 32
click button "OK" at bounding box center [1413, 238] width 25 height 21
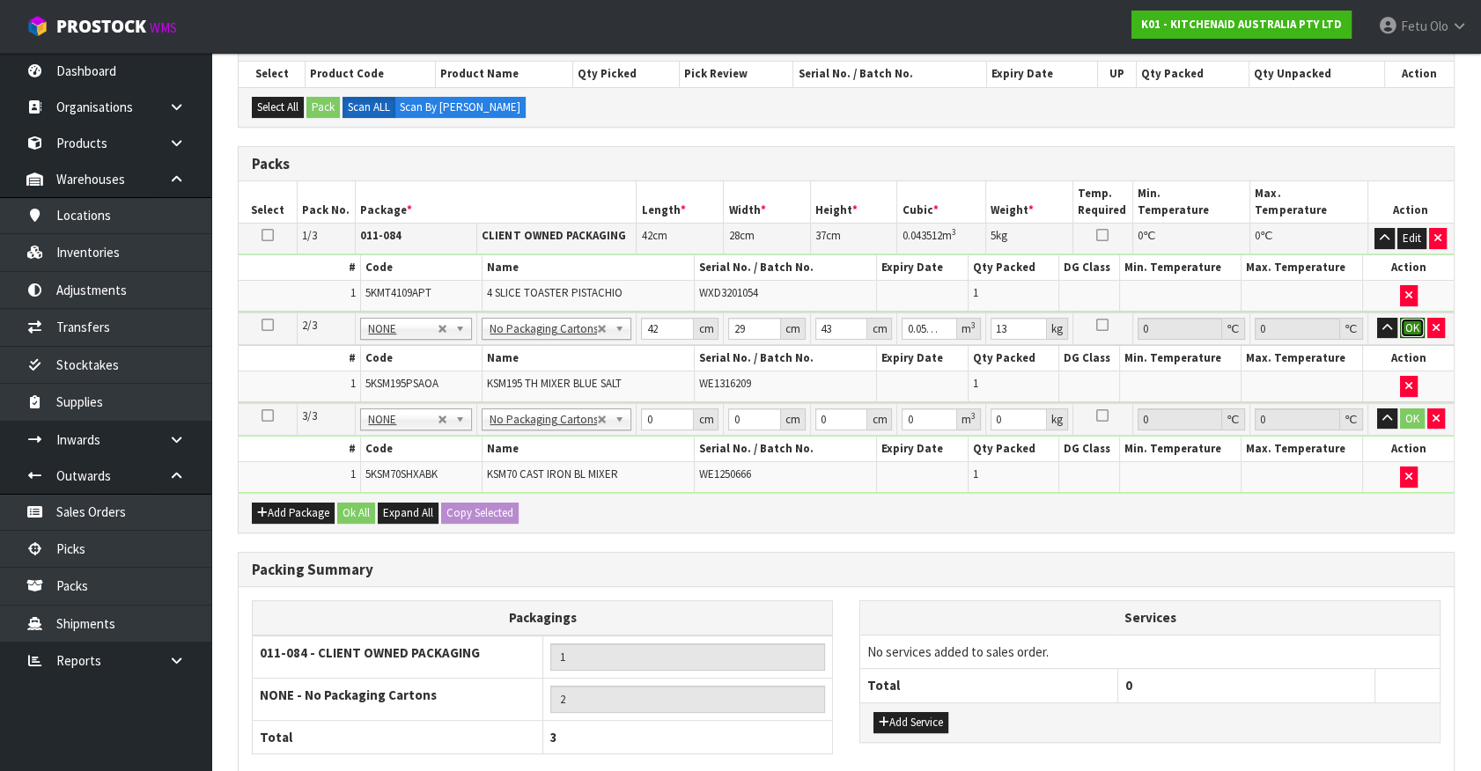
click button "OK" at bounding box center [1412, 328] width 25 height 21
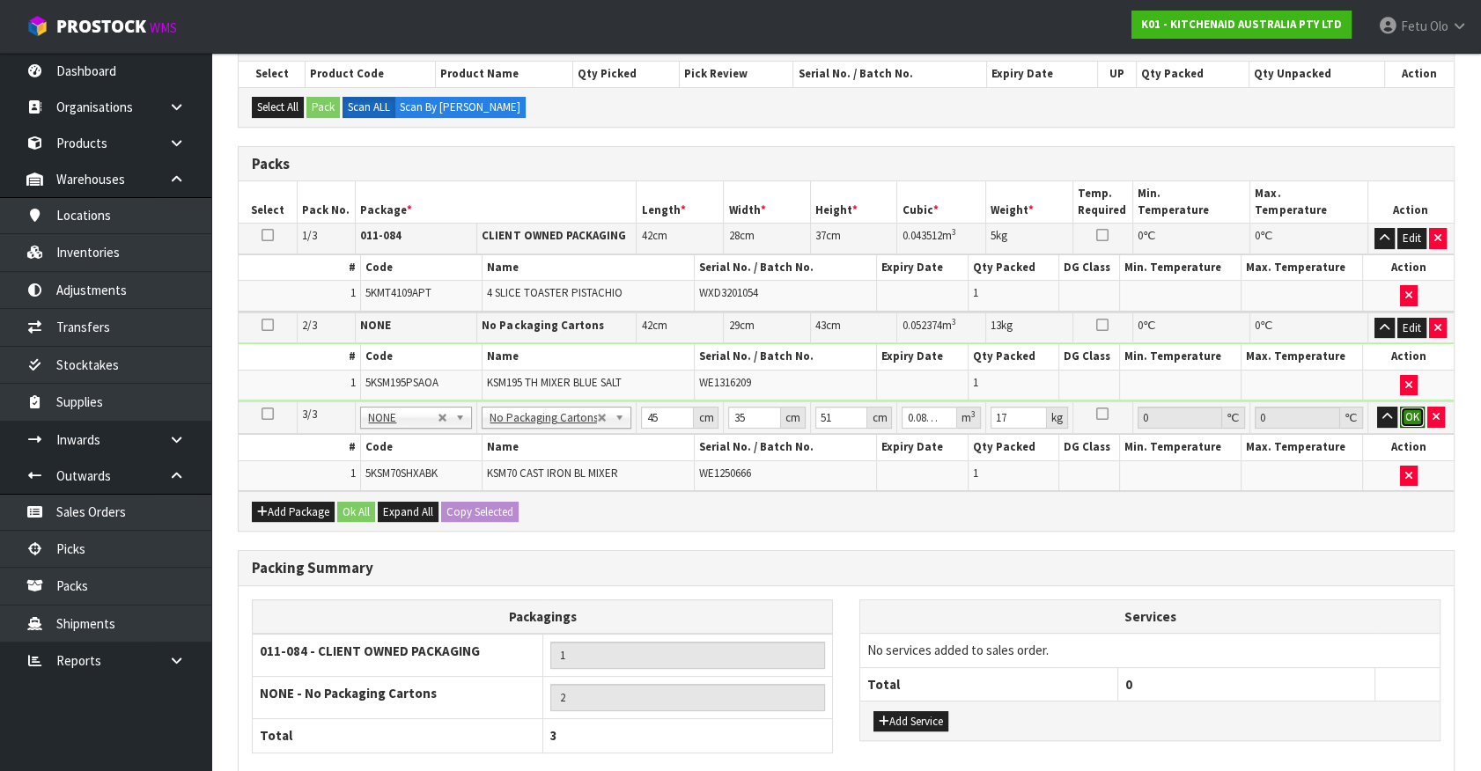
click button "OK" at bounding box center [1412, 417] width 25 height 21
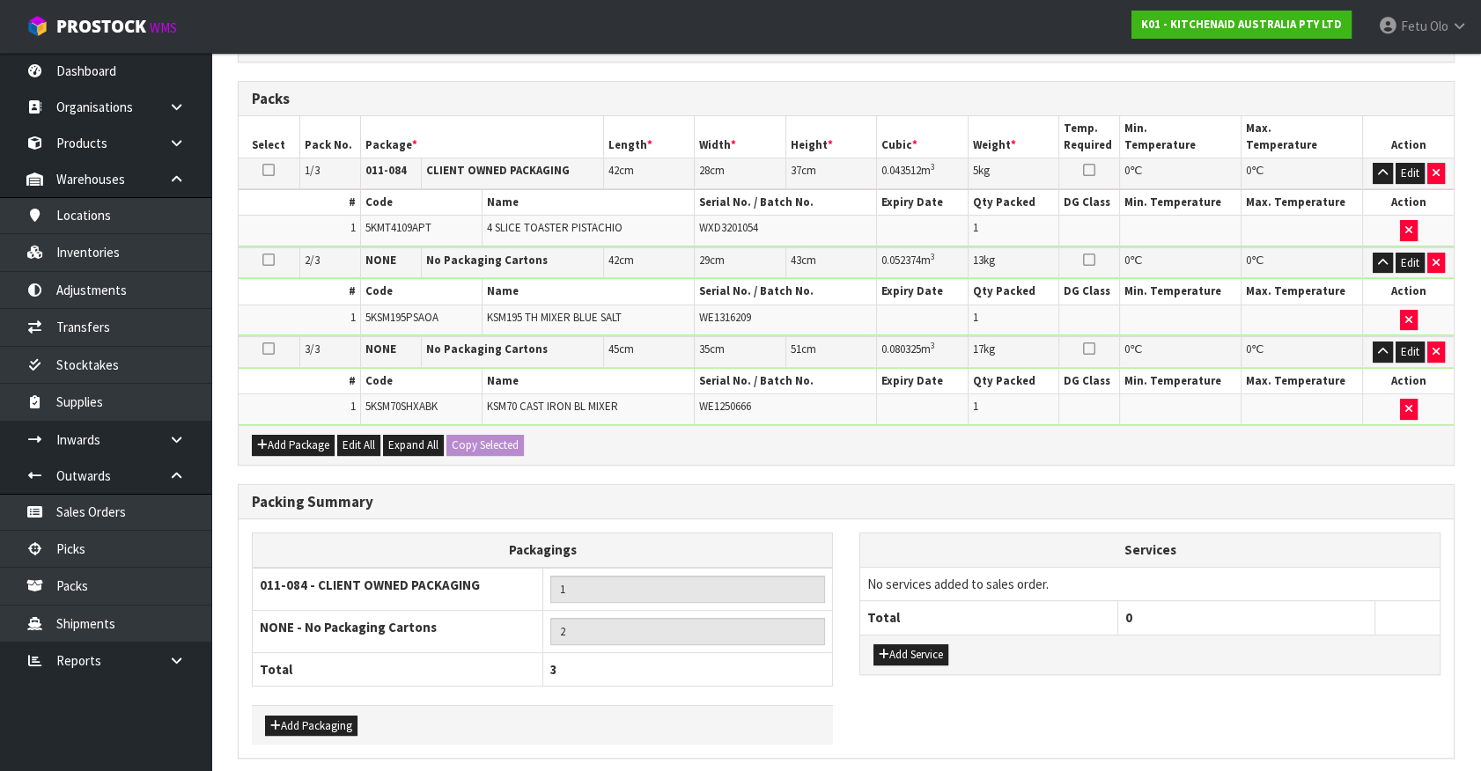
scroll to position [449, 0]
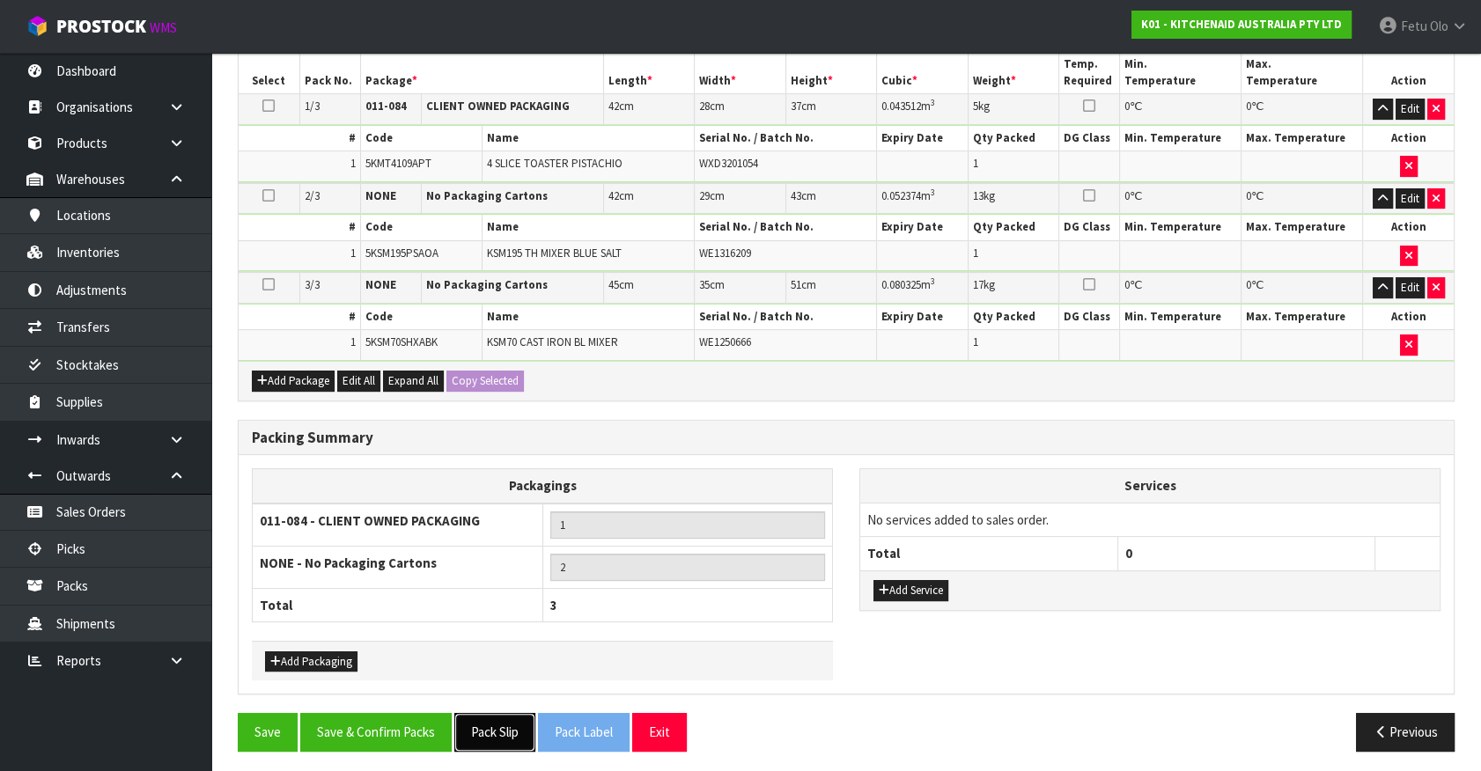
click at [484, 726] on button "Pack Slip" at bounding box center [494, 732] width 81 height 38
drag, startPoint x: 360, startPoint y: 711, endPoint x: 363, endPoint y: 703, distance: 9.2
click at [360, 713] on button "Save & Confirm Packs" at bounding box center [375, 732] width 151 height 38
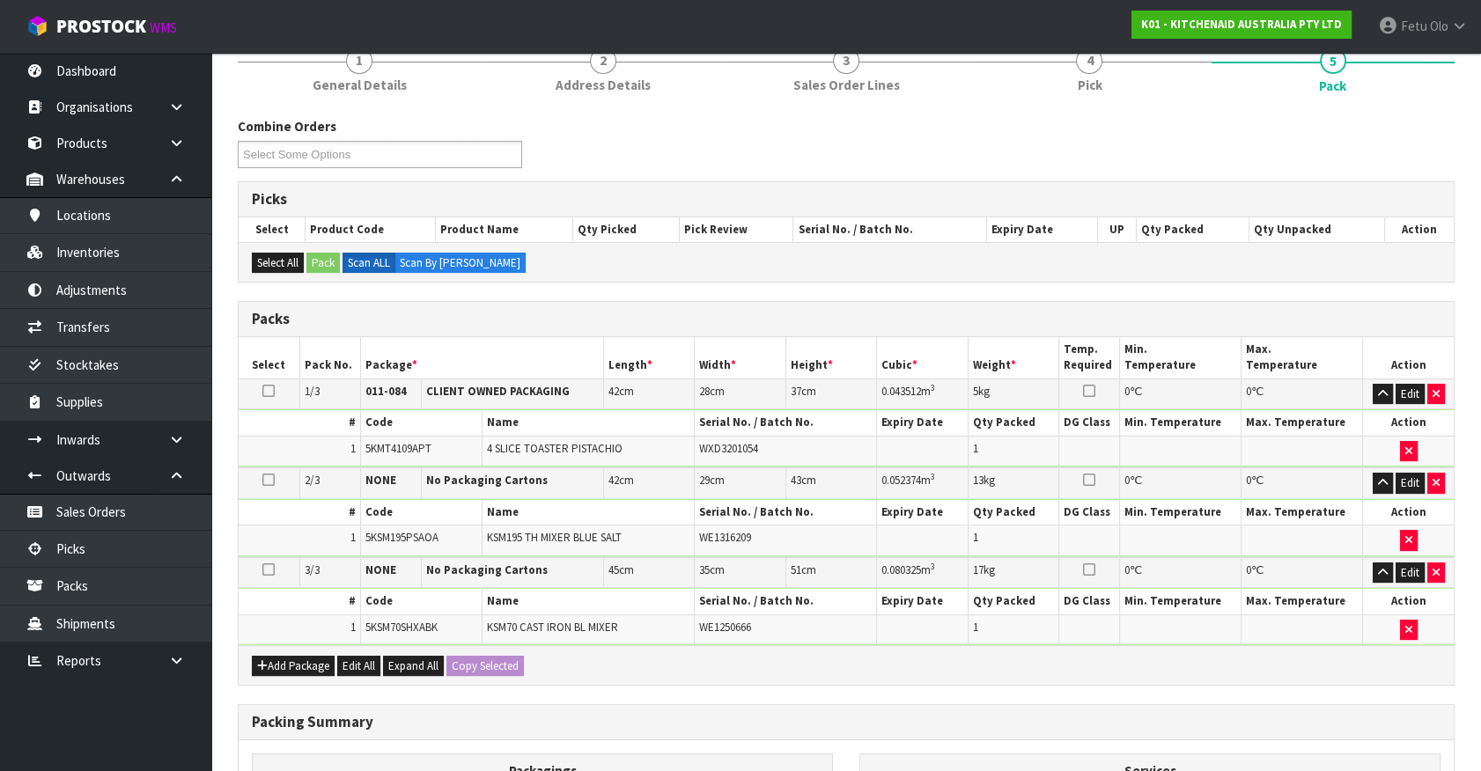
scroll to position [304, 0]
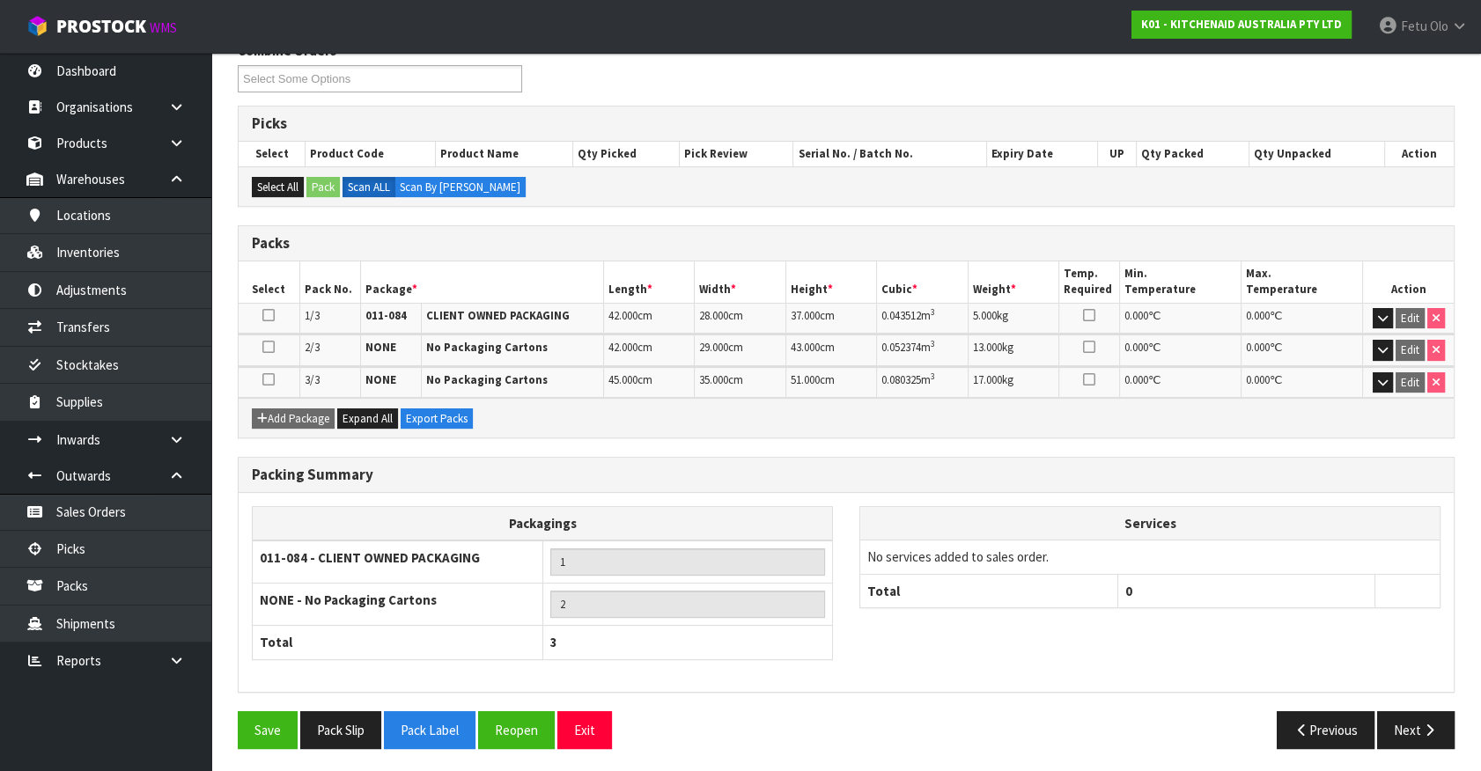
click at [1432, 745] on div "Save Pack Slip Pack Label Reopen Exit Previous Next" at bounding box center [846, 736] width 1243 height 51
click at [1411, 731] on button "Next" at bounding box center [1415, 730] width 77 height 38
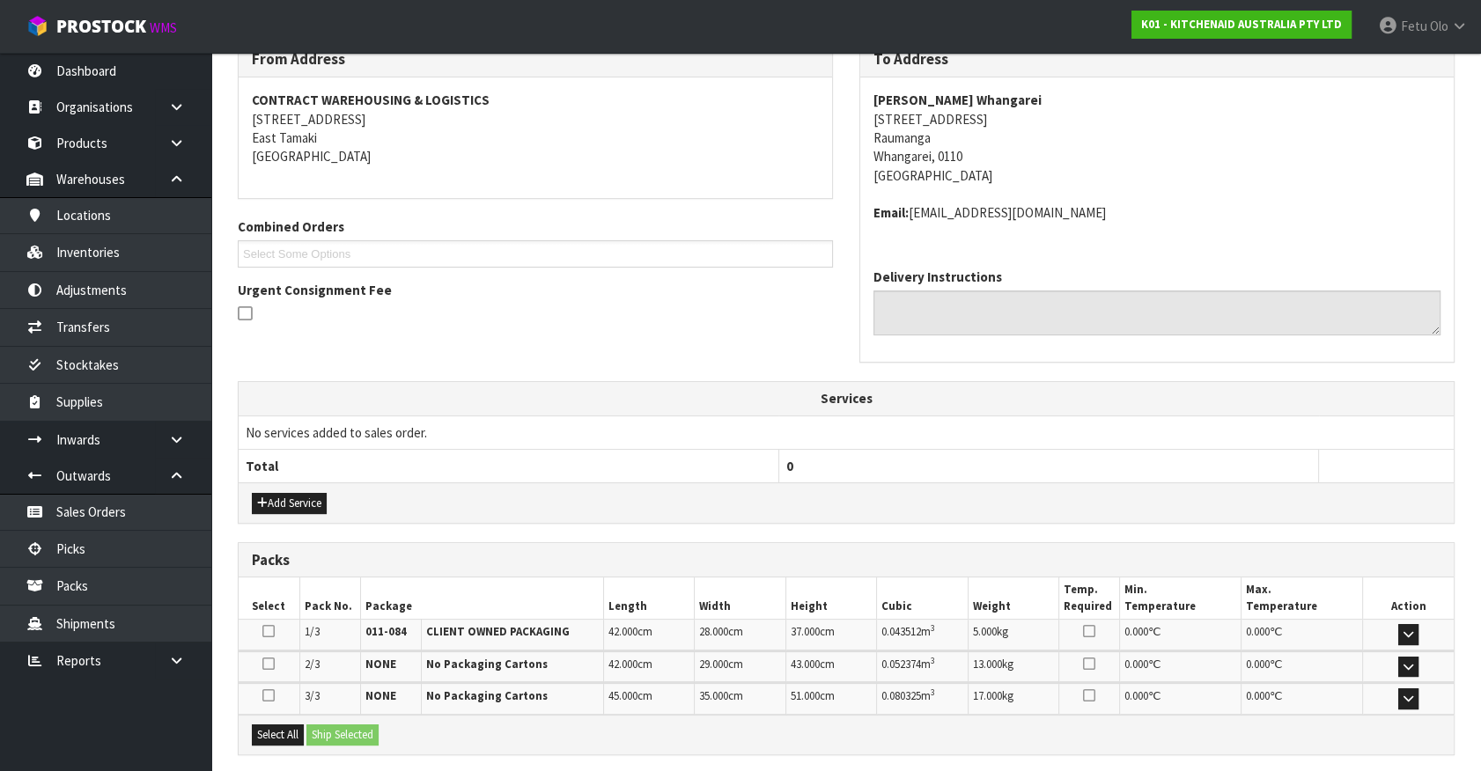
scroll to position [473, 0]
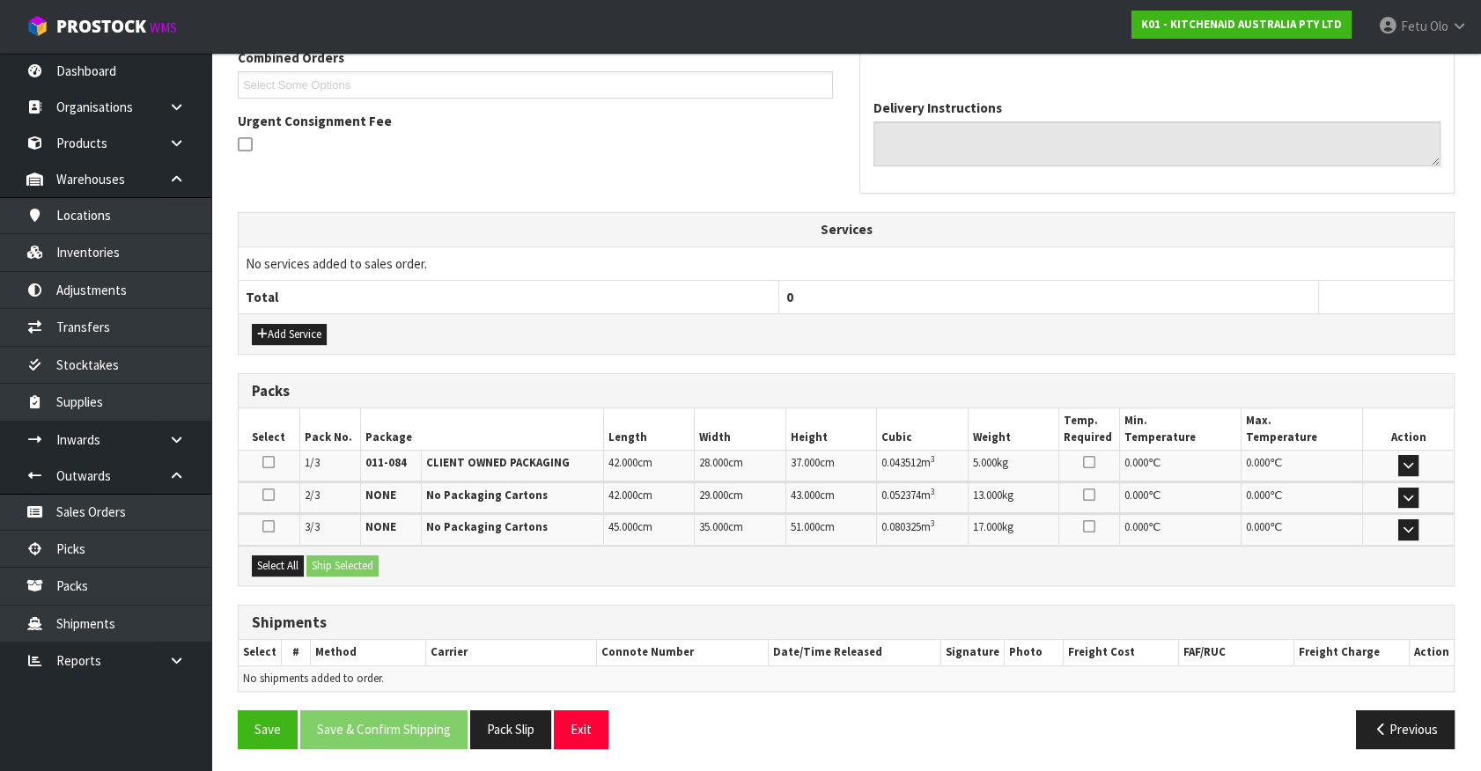
click at [251, 548] on div "Select All Ship Selected" at bounding box center [846, 566] width 1215 height 40
drag, startPoint x: 269, startPoint y: 556, endPoint x: 358, endPoint y: 566, distance: 89.4
click at [276, 558] on button "Select All" at bounding box center [278, 566] width 52 height 21
click at [358, 566] on button "Ship Selected" at bounding box center [342, 566] width 72 height 21
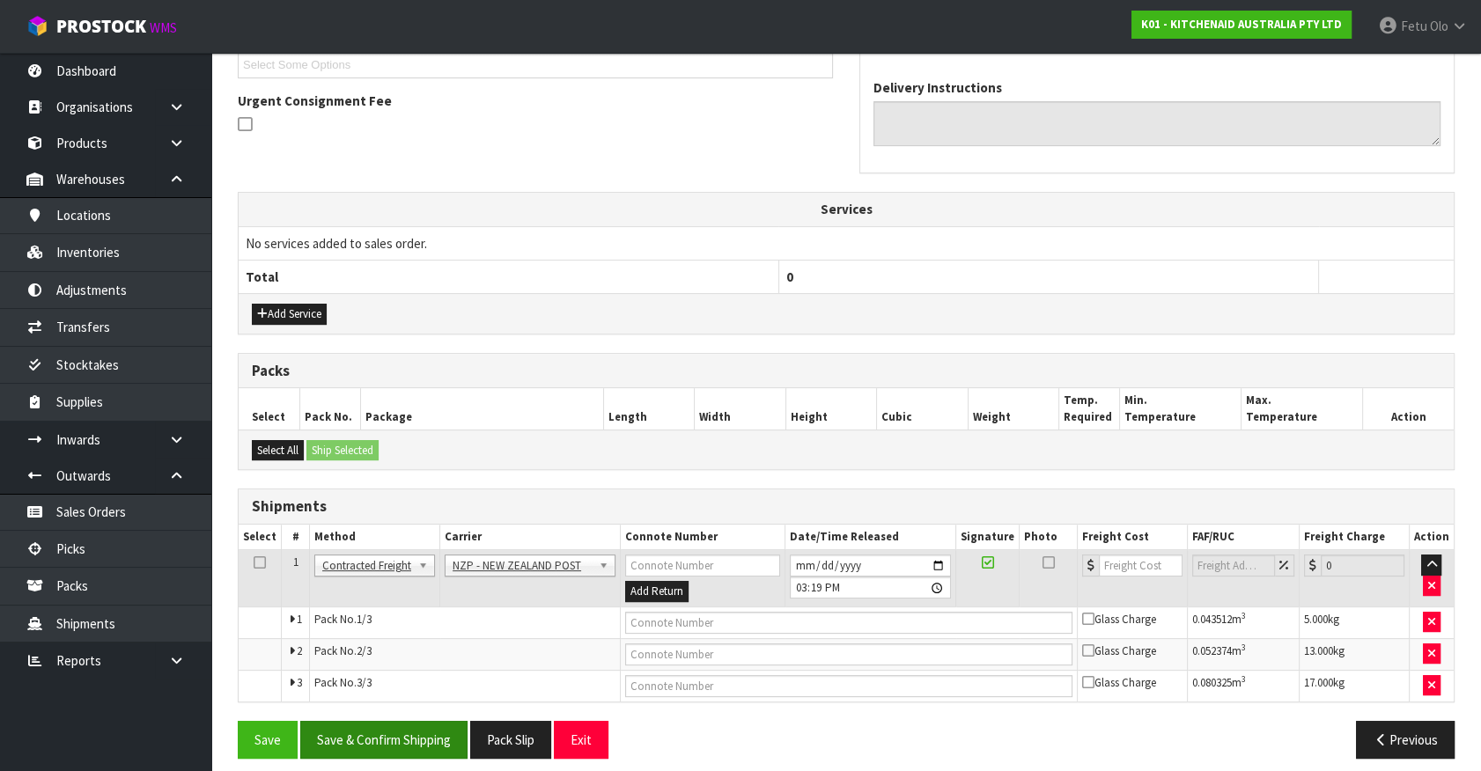
scroll to position [503, 0]
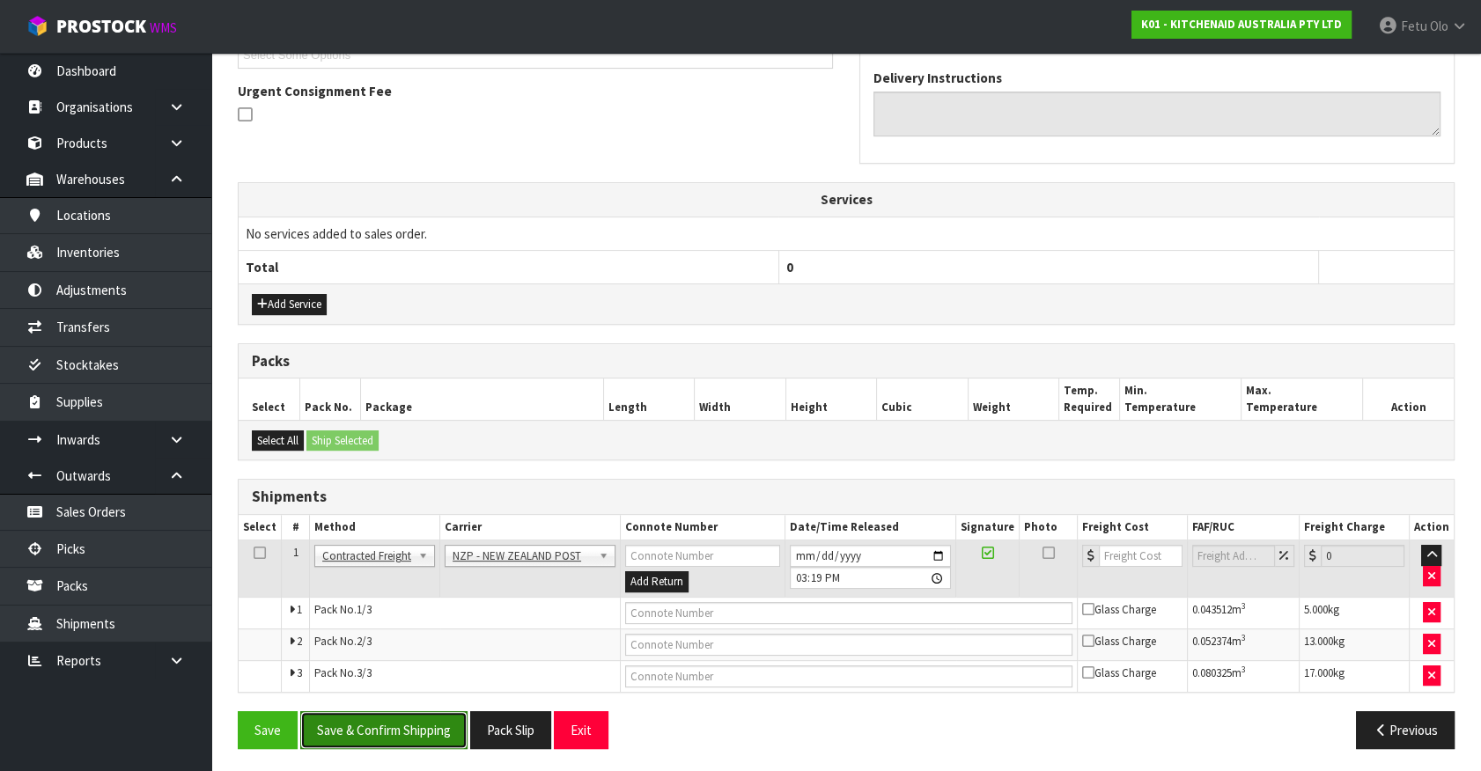
click at [401, 711] on button "Save & Confirm Shipping" at bounding box center [383, 730] width 167 height 38
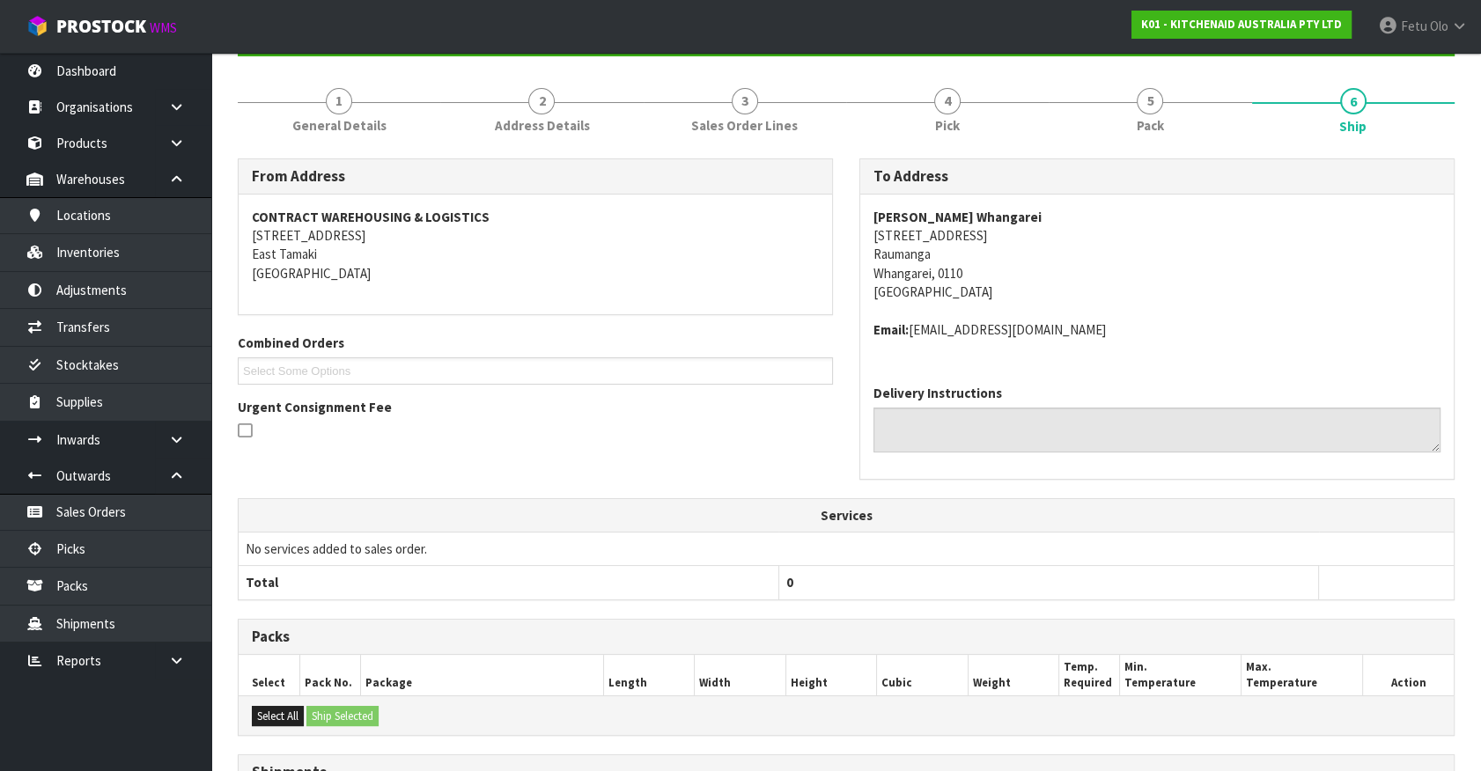
scroll to position [475, 0]
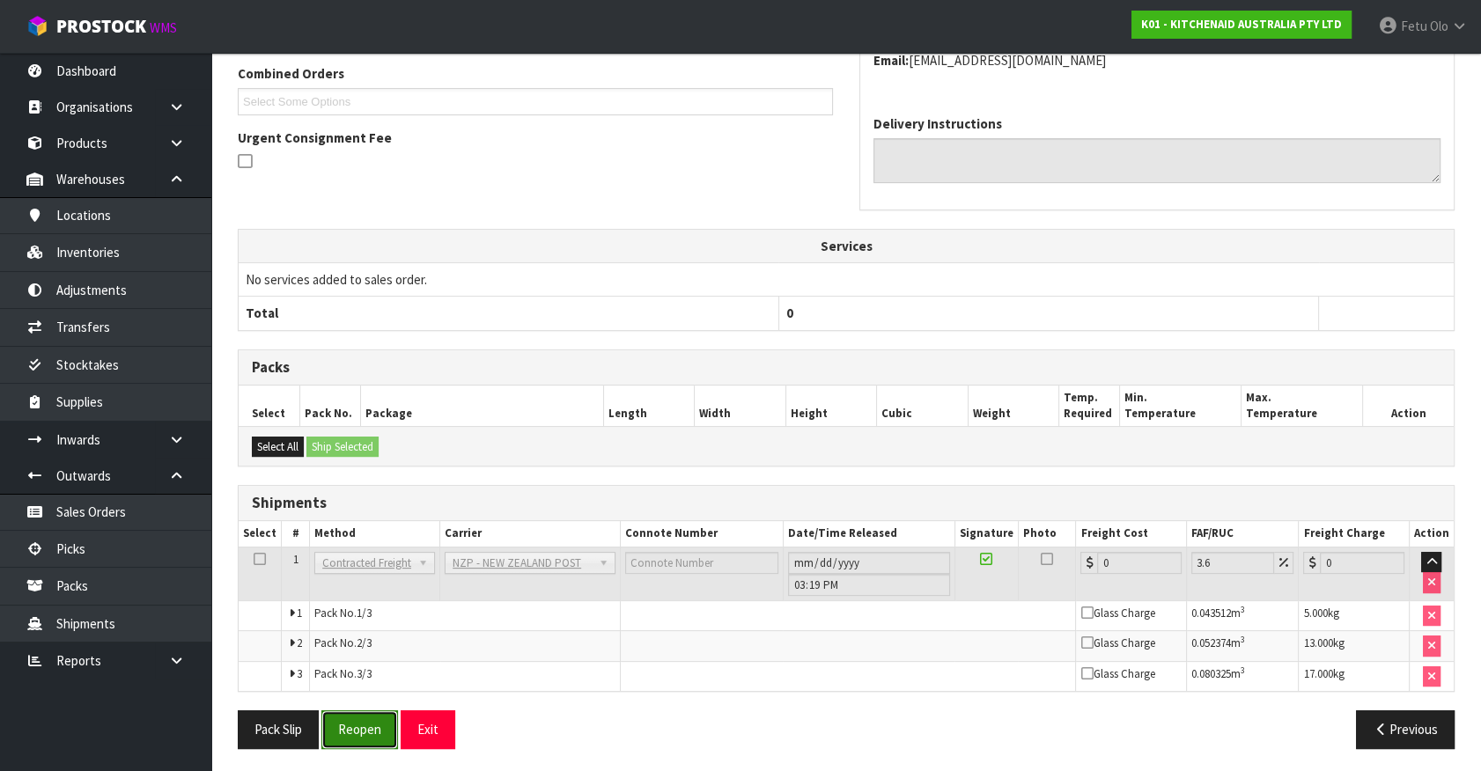
click at [364, 726] on button "Reopen" at bounding box center [359, 729] width 77 height 38
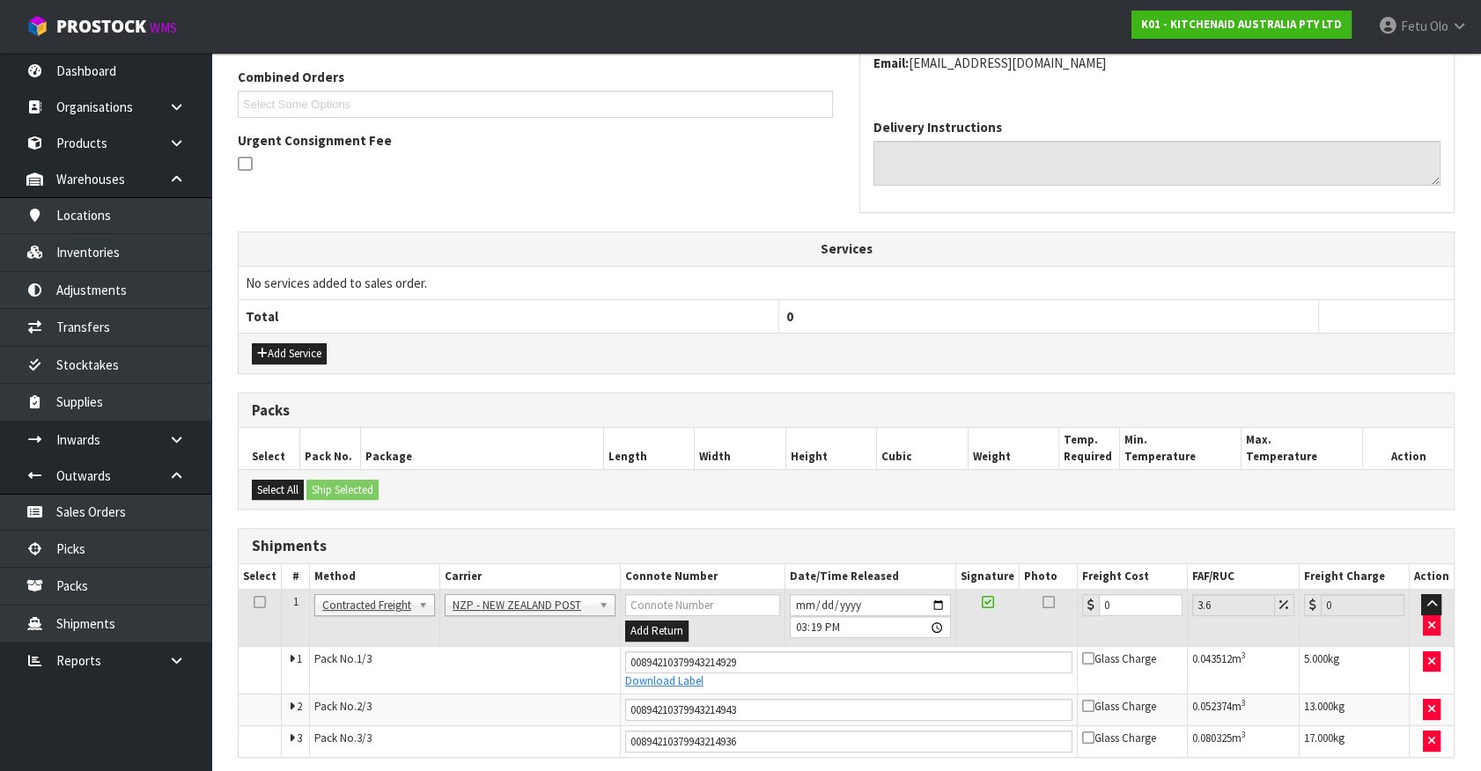
scroll to position [457, 0]
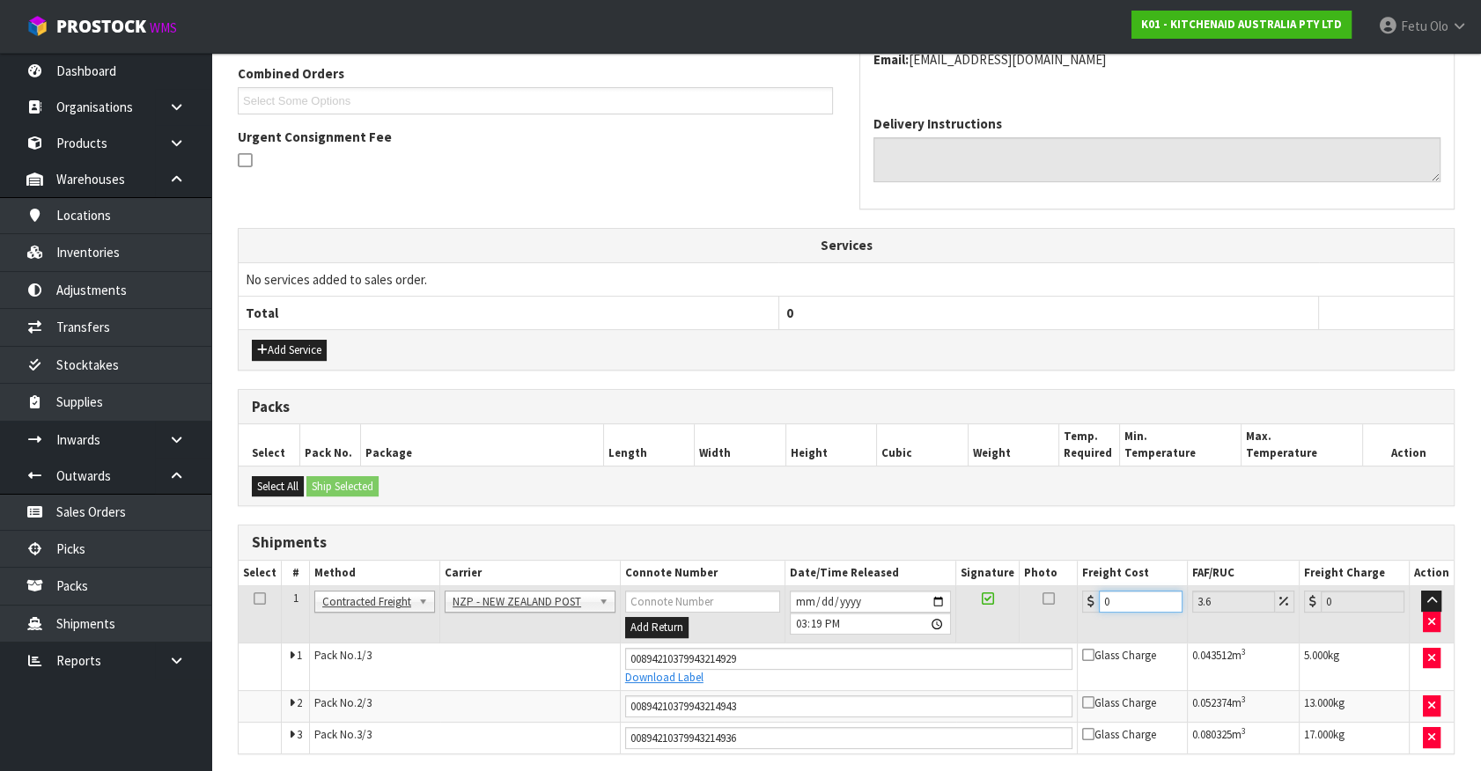
drag, startPoint x: 1115, startPoint y: 599, endPoint x: 946, endPoint y: 658, distance: 178.2
click at [946, 658] on tbody "1 Client Local Pickup Customer Local Pickup Company Freight Contracted Freight …" at bounding box center [846, 669] width 1215 height 167
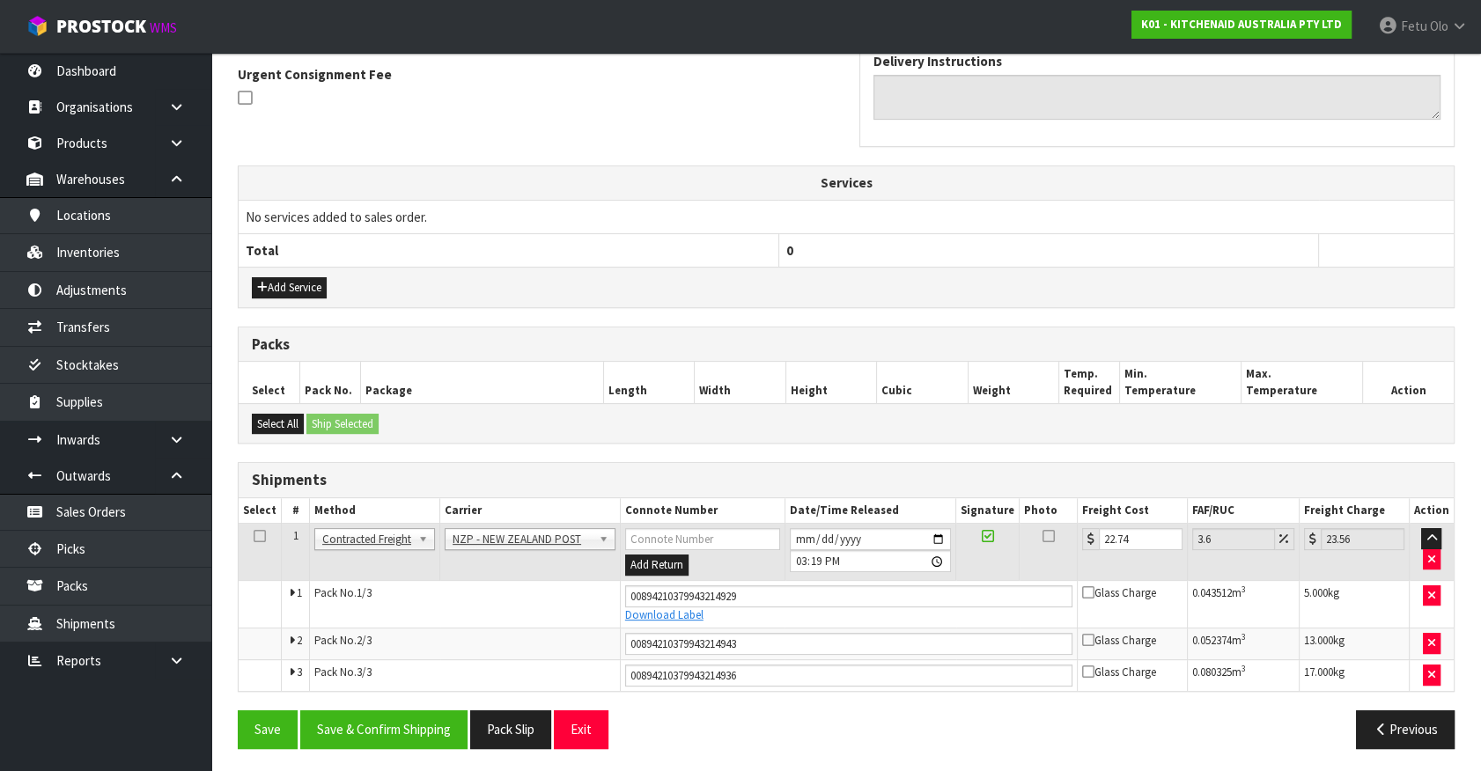
click at [434, 747] on div "Save Save & Confirm Shipping Pack Slip Exit Previous" at bounding box center [846, 735] width 1243 height 51
click at [419, 729] on button "Save & Confirm Shipping" at bounding box center [383, 729] width 167 height 38
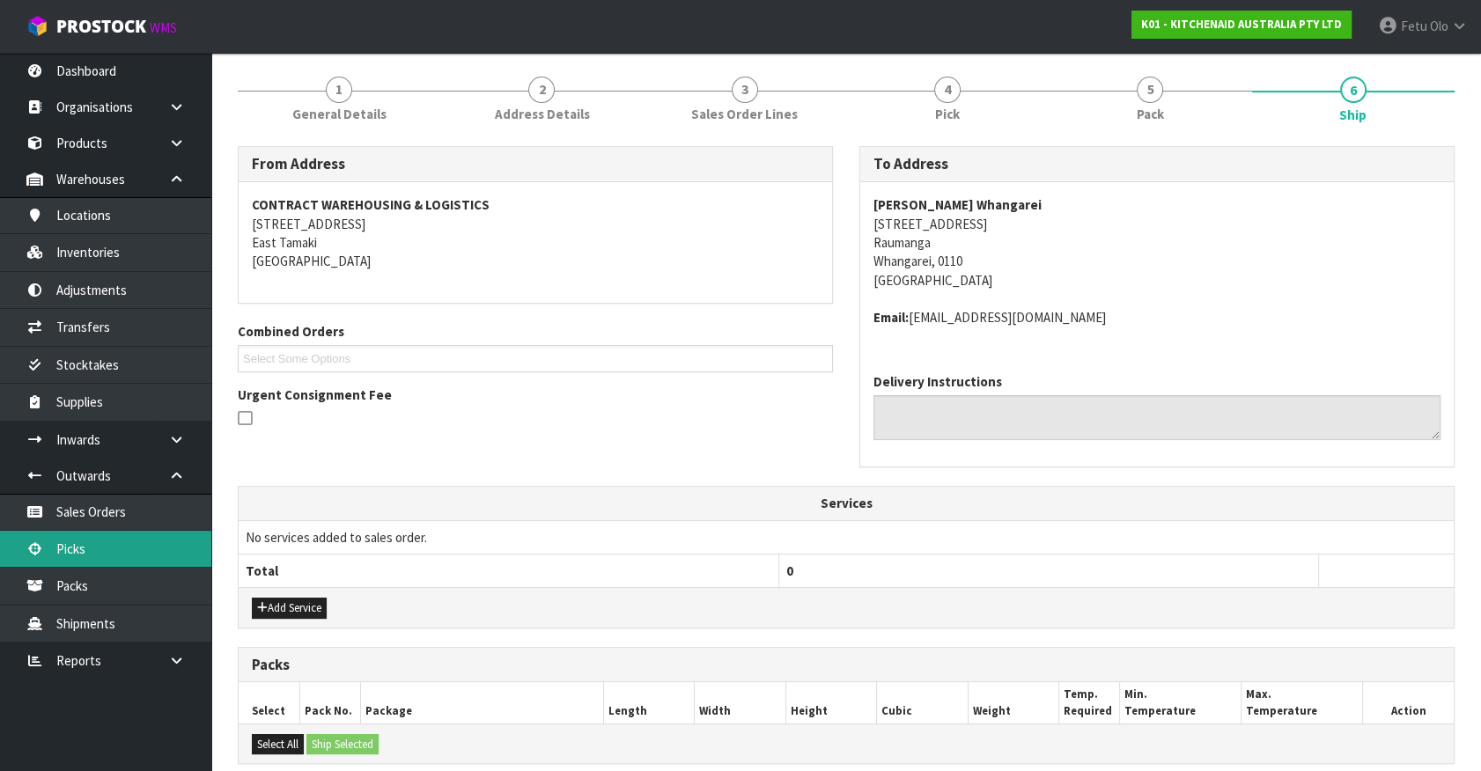
scroll to position [0, 0]
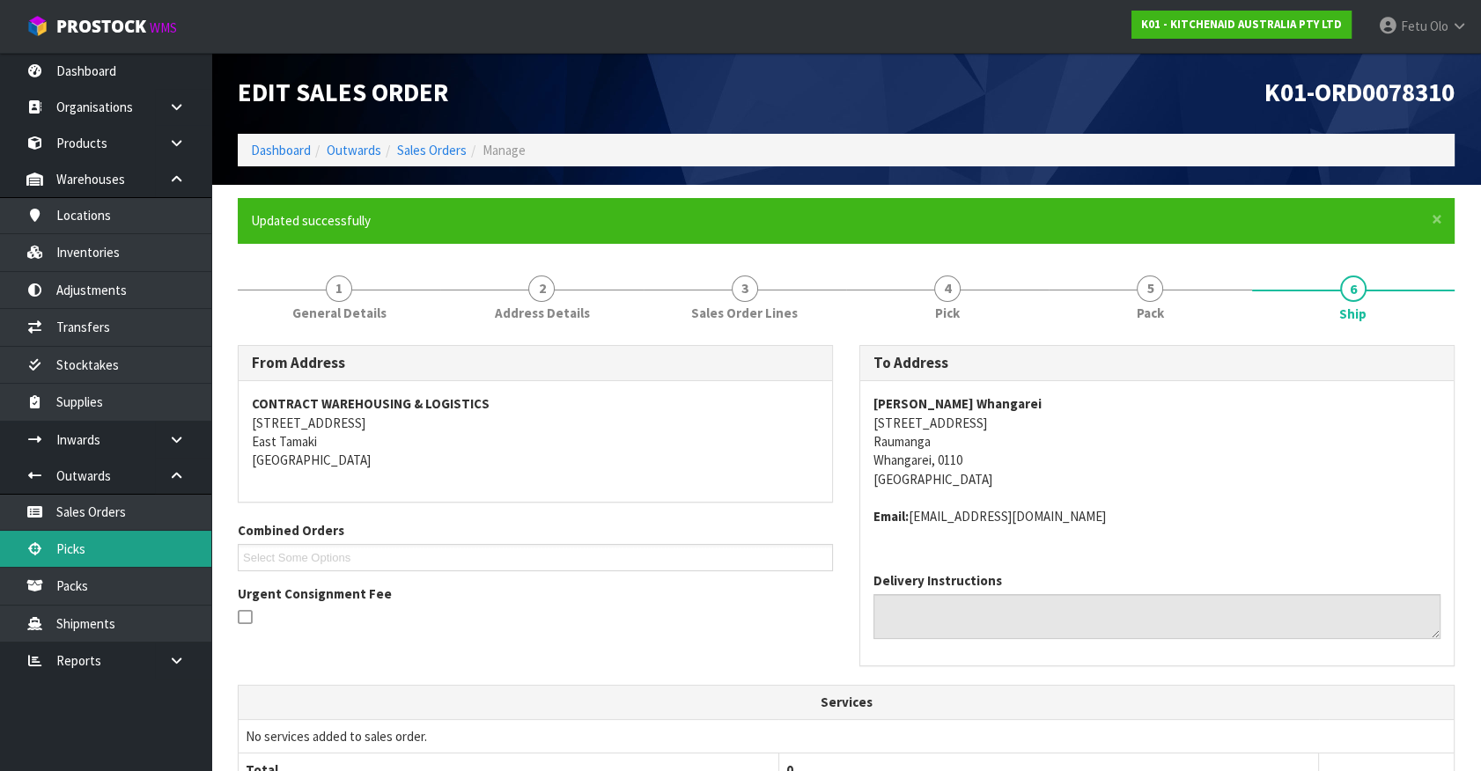
click at [107, 539] on link "Picks" at bounding box center [105, 549] width 211 height 36
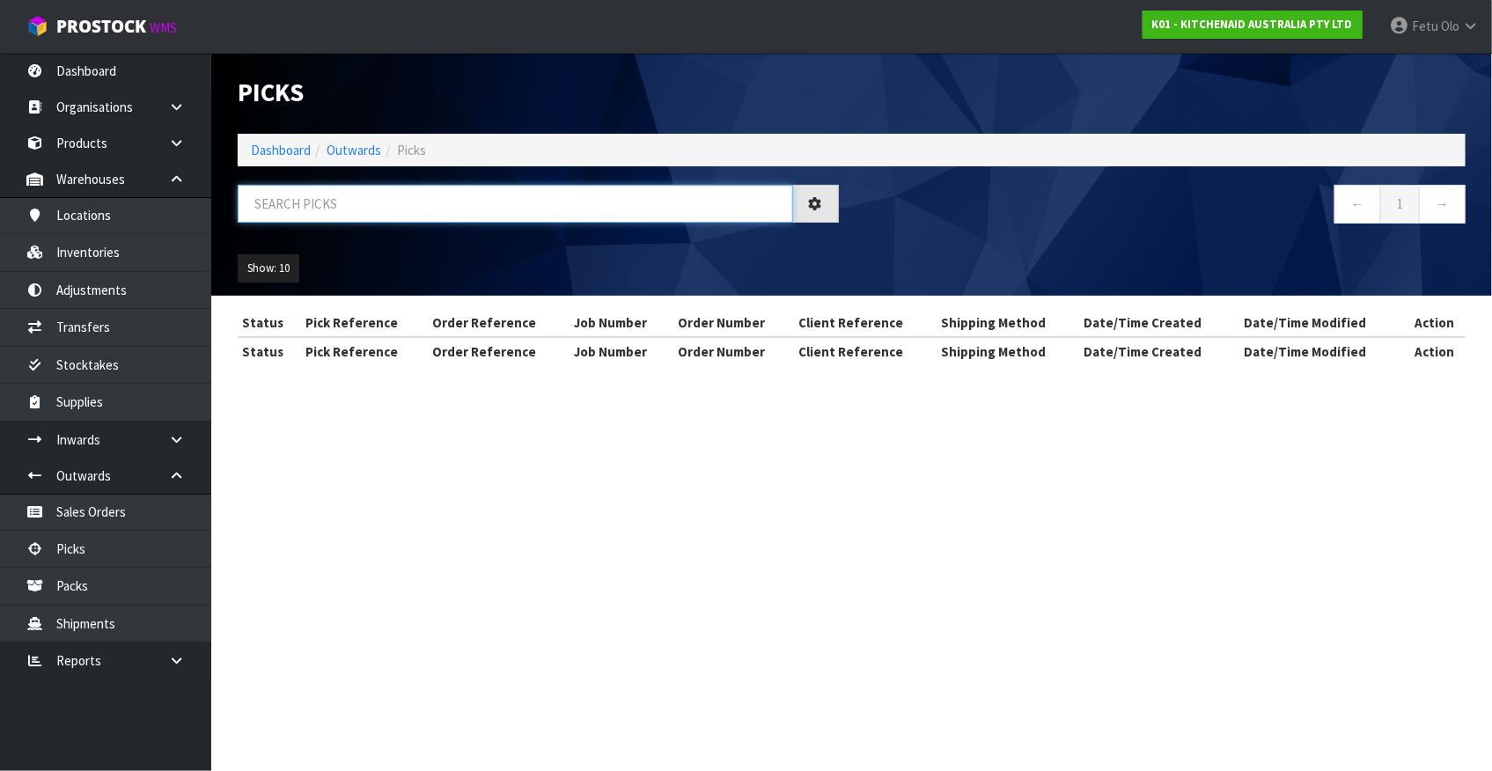
click at [416, 202] on input "text" at bounding box center [516, 204] width 556 height 38
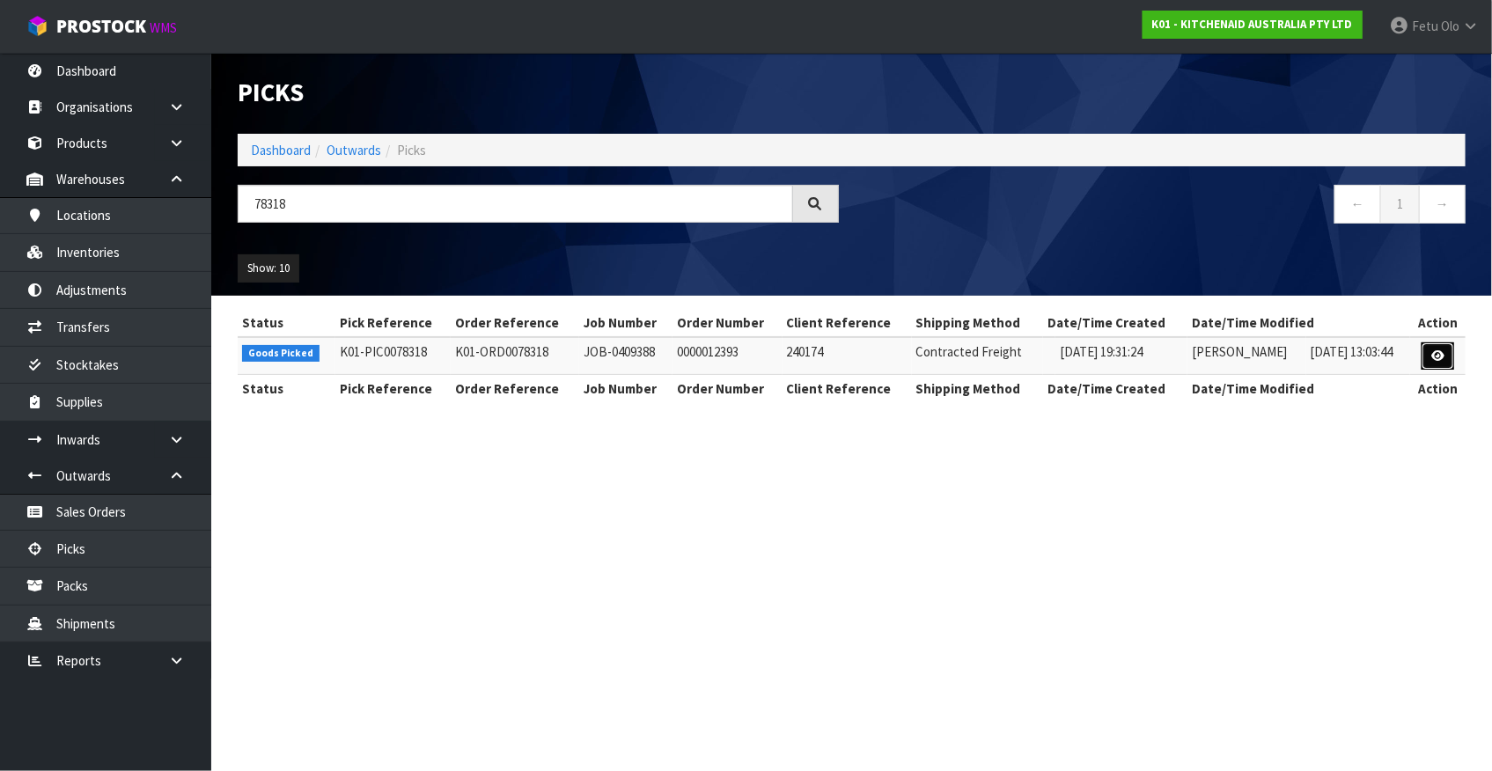
click at [1444, 355] on icon at bounding box center [1438, 355] width 13 height 11
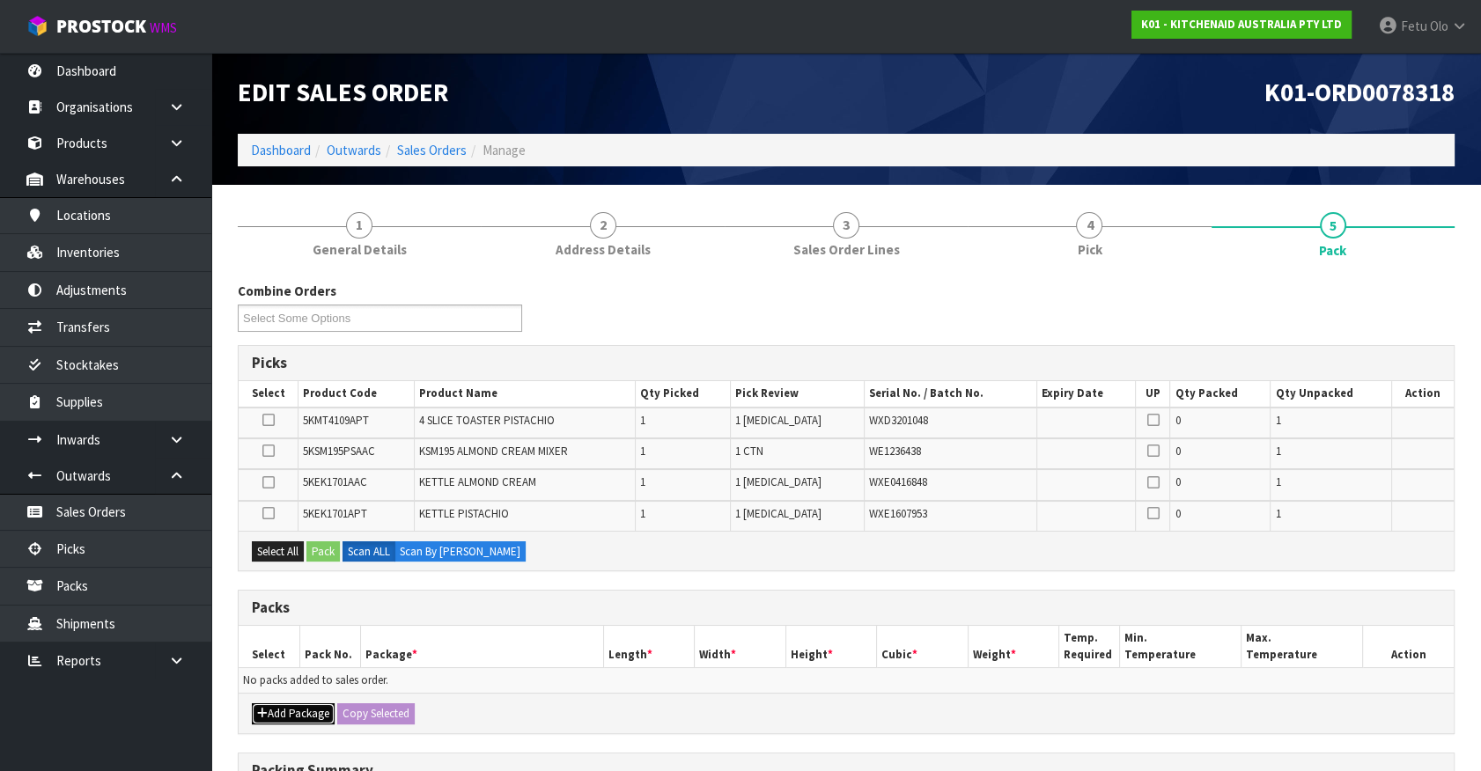
click at [278, 706] on button "Add Package" at bounding box center [293, 713] width 83 height 21
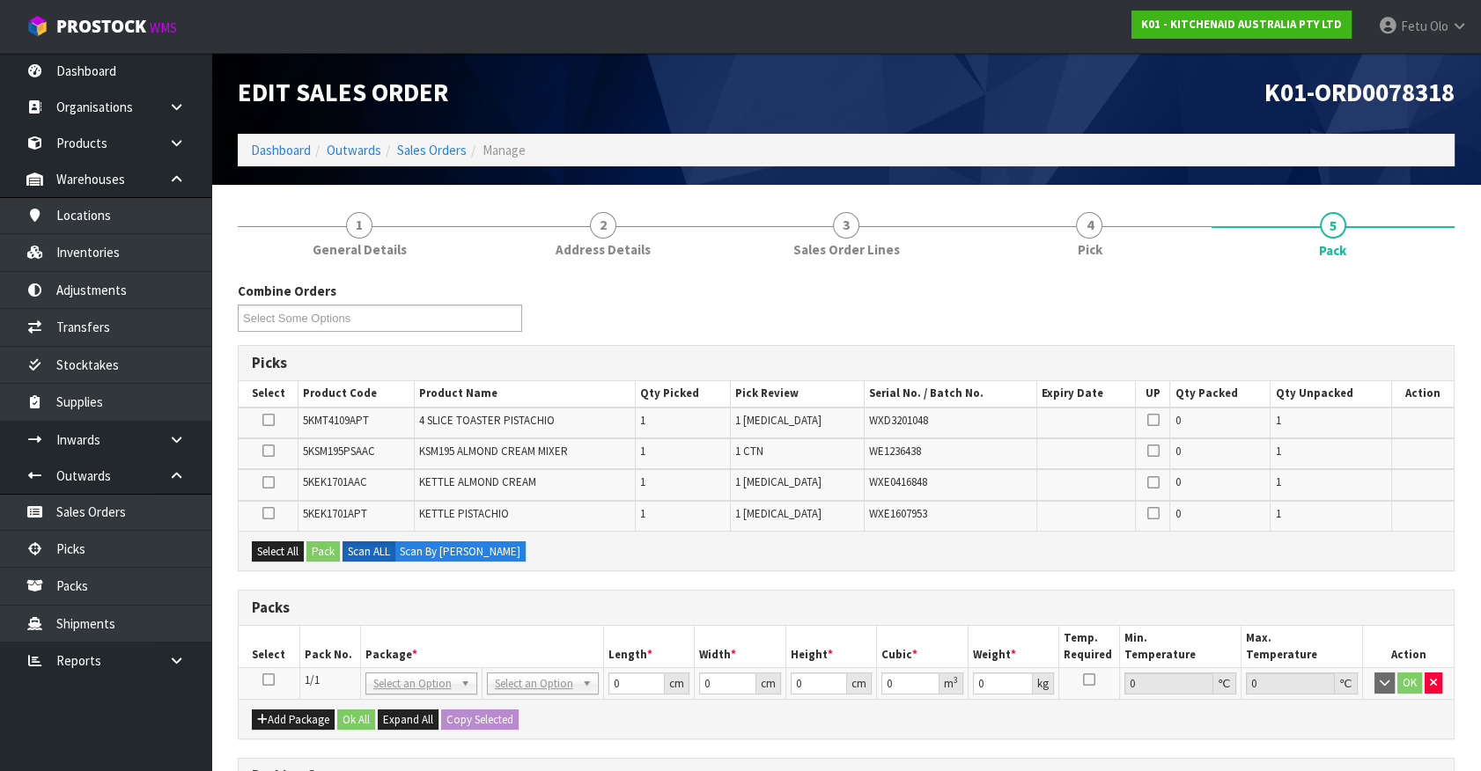
click at [269, 680] on icon at bounding box center [268, 680] width 12 height 1
click at [326, 656] on th "Pack No." at bounding box center [329, 646] width 61 height 41
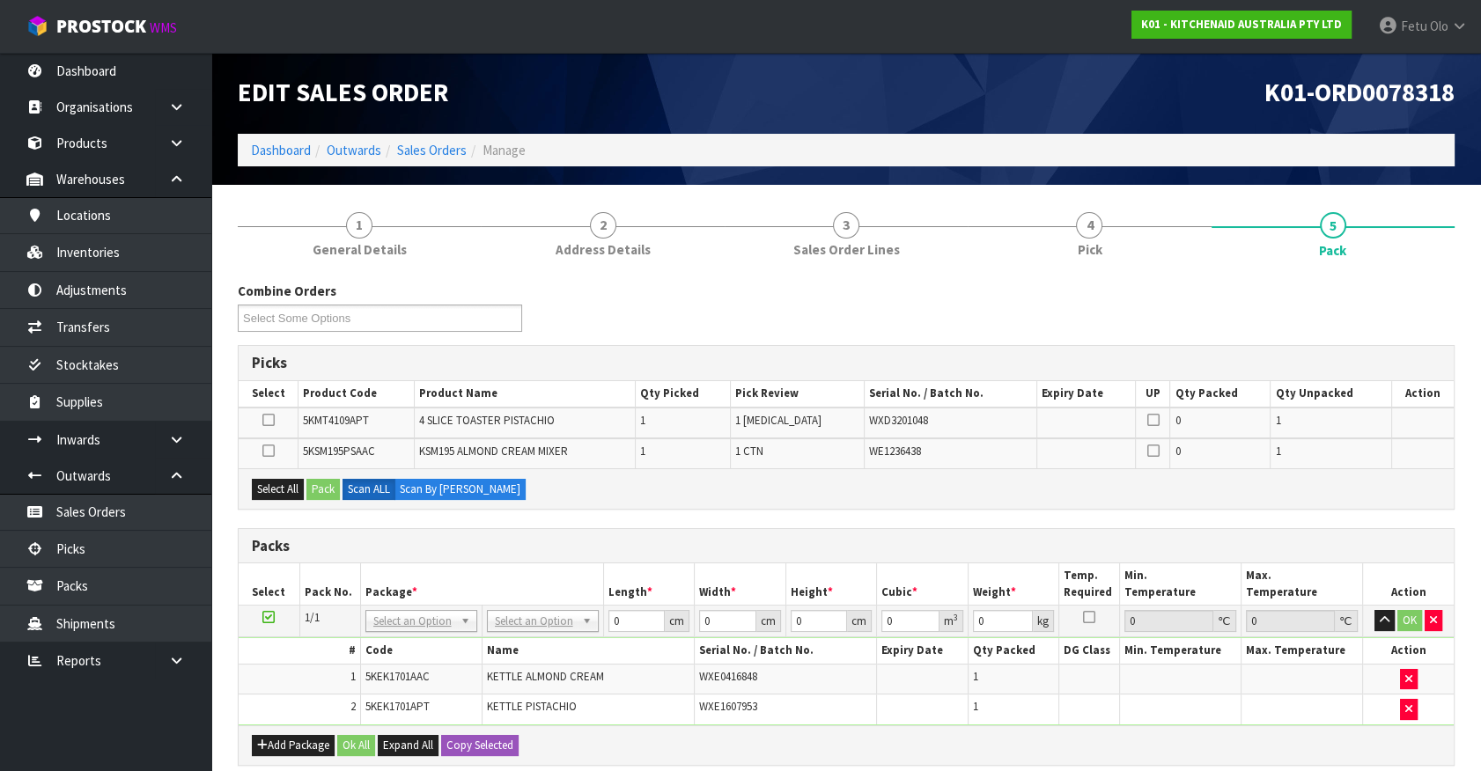
click at [264, 617] on icon at bounding box center [268, 617] width 12 height 1
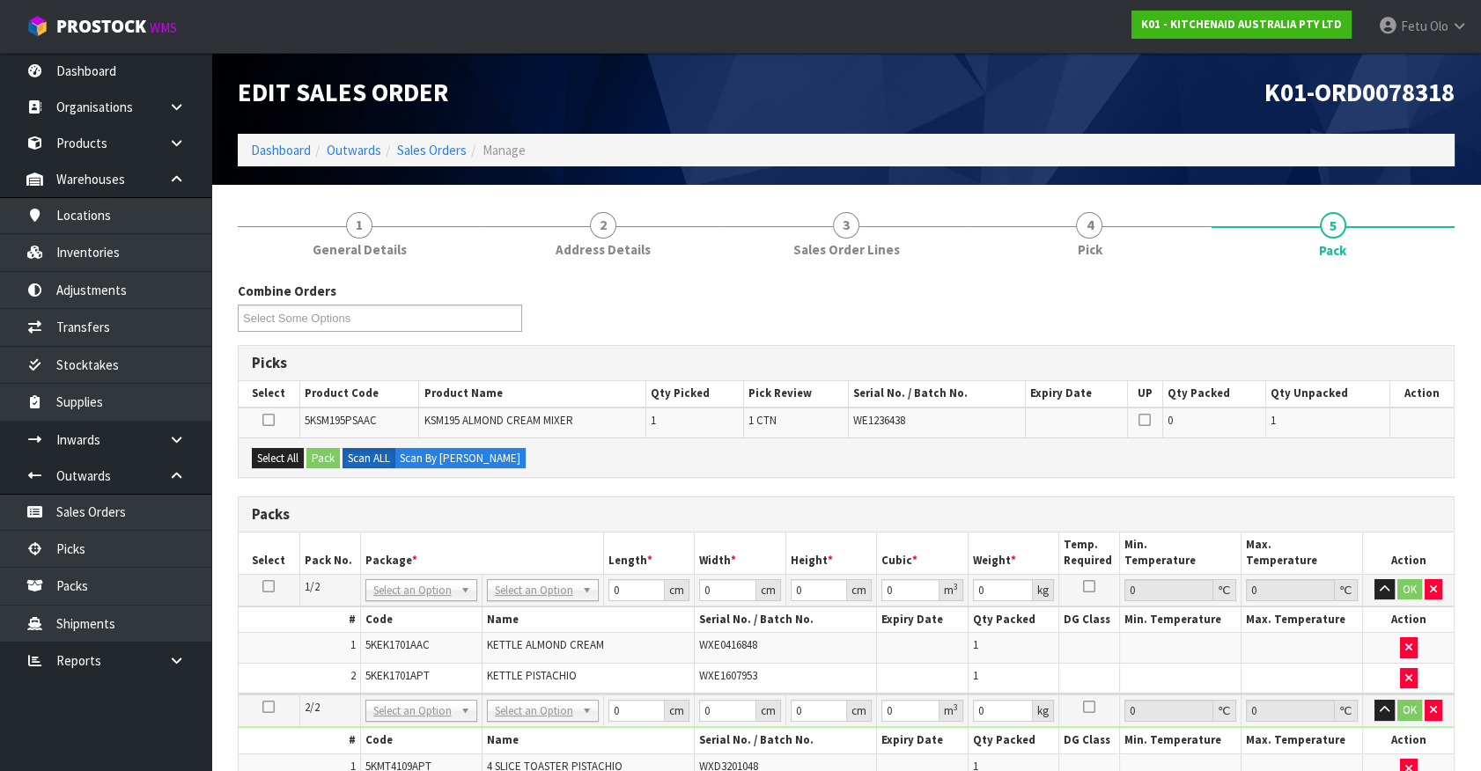
click at [778, 485] on div "Combine Orders K01-ORD0078282 K01-ORD0078291 K01-ORD0078292 K01-ORD0078293 K01-…" at bounding box center [846, 710] width 1217 height 856
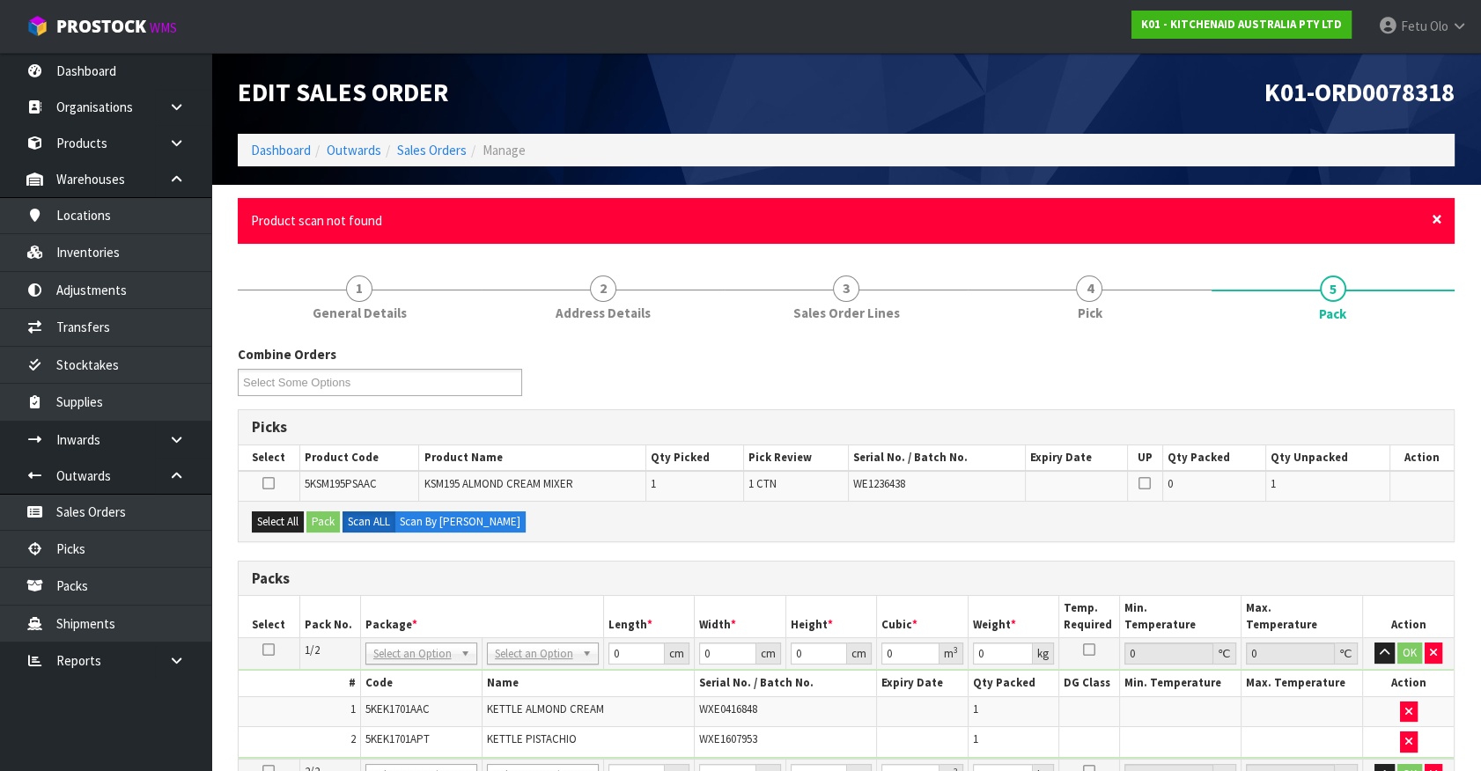
click at [1434, 215] on span "×" at bounding box center [1437, 219] width 11 height 25
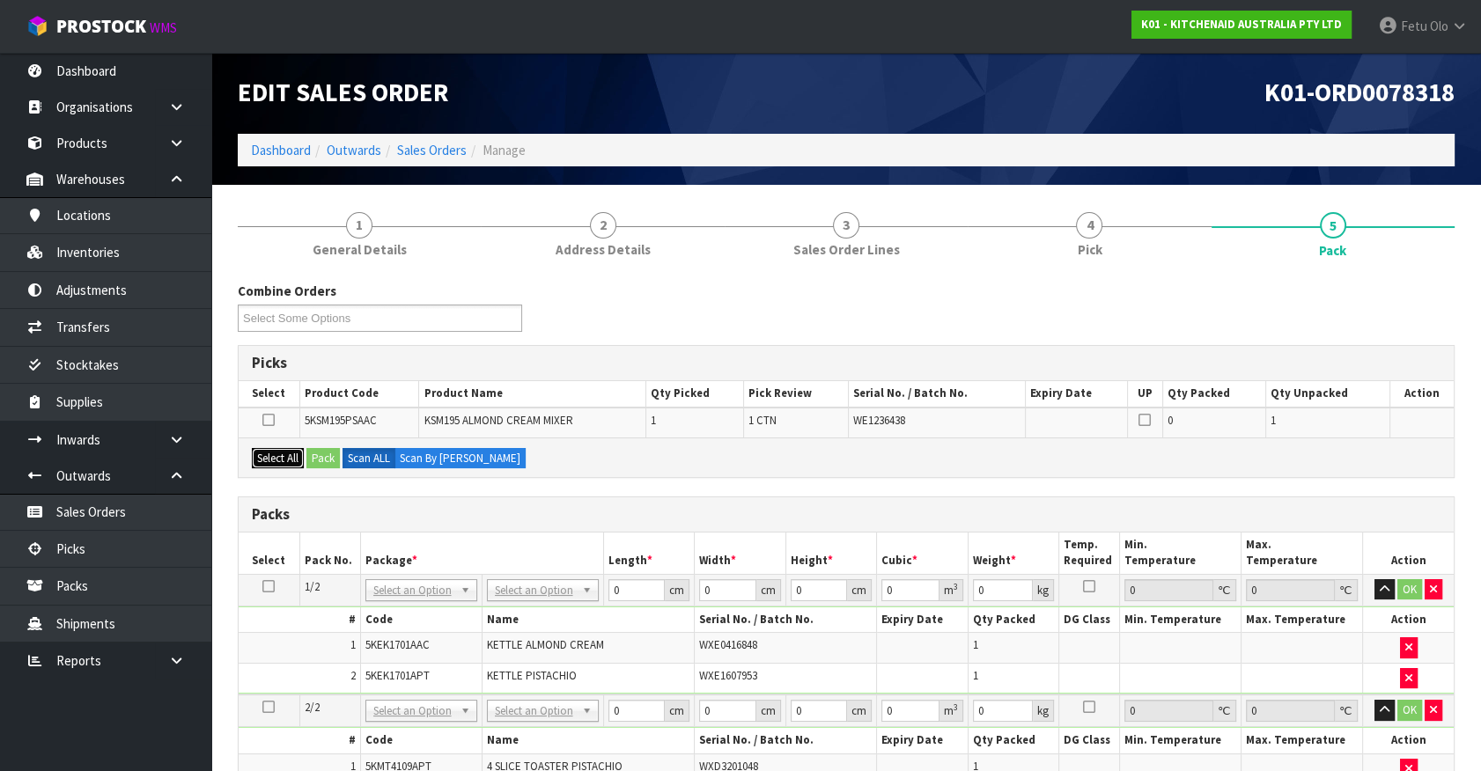
click at [288, 453] on button "Select All" at bounding box center [278, 458] width 52 height 21
click at [351, 425] on span "5KSM195PSAAC" at bounding box center [341, 420] width 72 height 15
copy span "5KSM195PSAAC"
click at [325, 454] on button "Pack" at bounding box center [322, 458] width 33 height 21
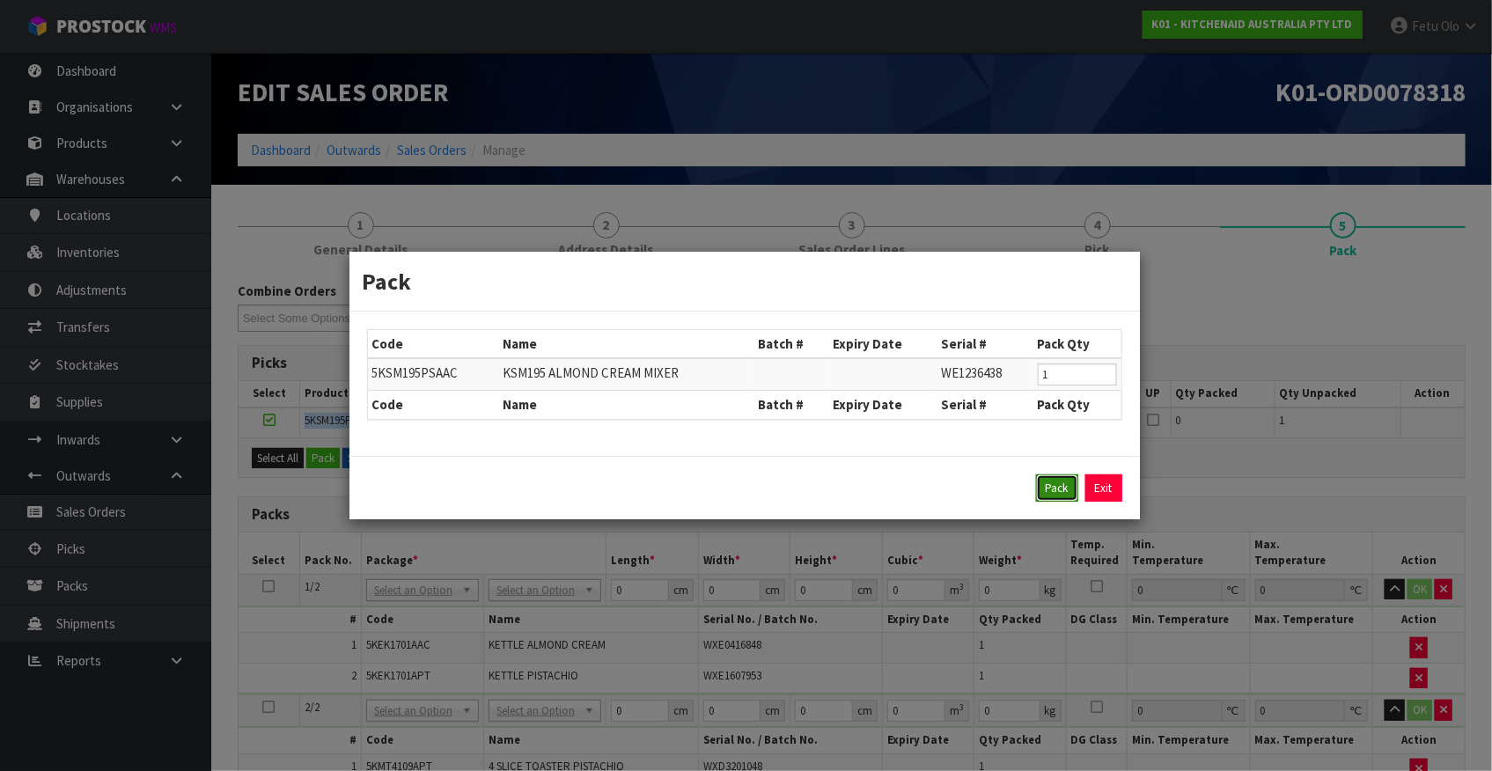
click at [1054, 491] on button "Pack" at bounding box center [1057, 489] width 42 height 28
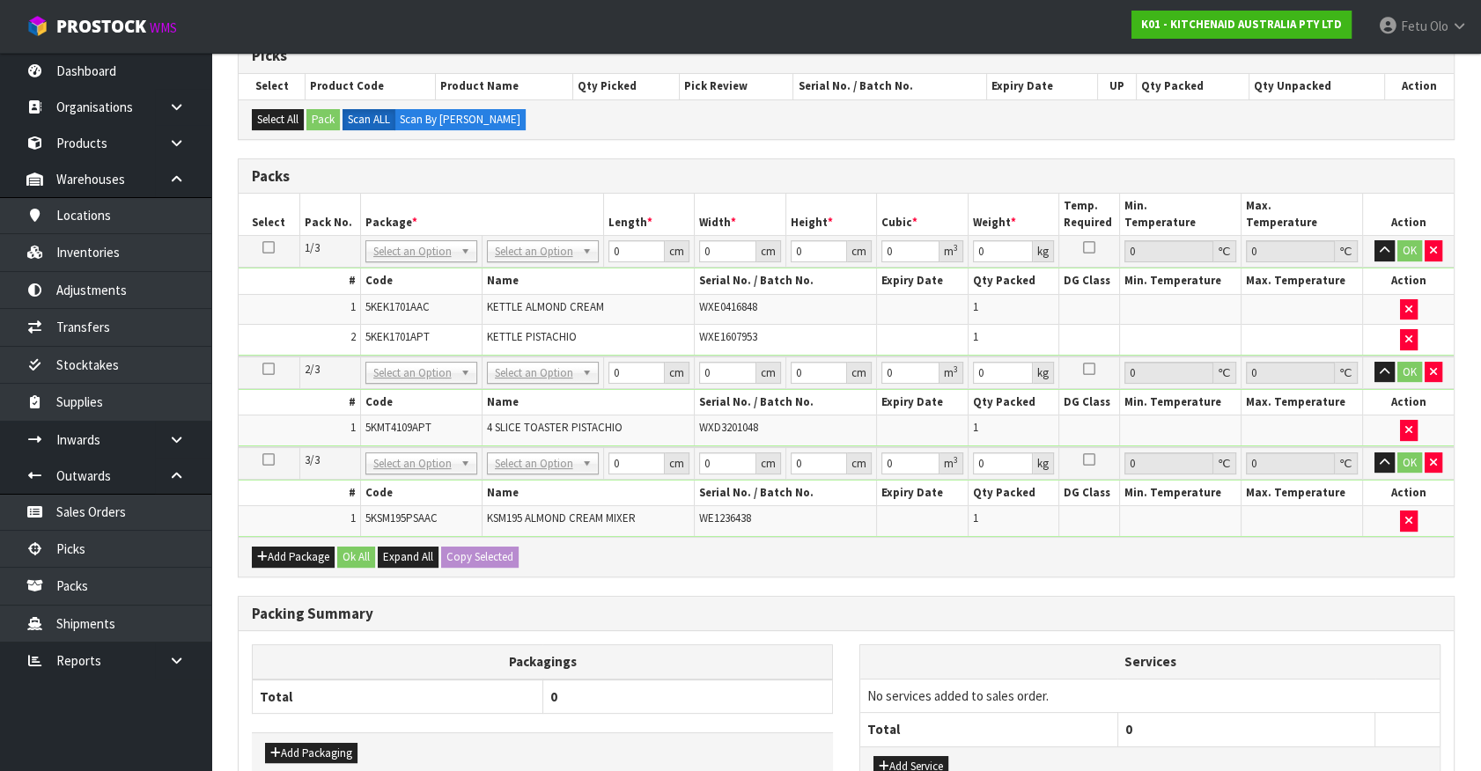
scroll to position [400, 0]
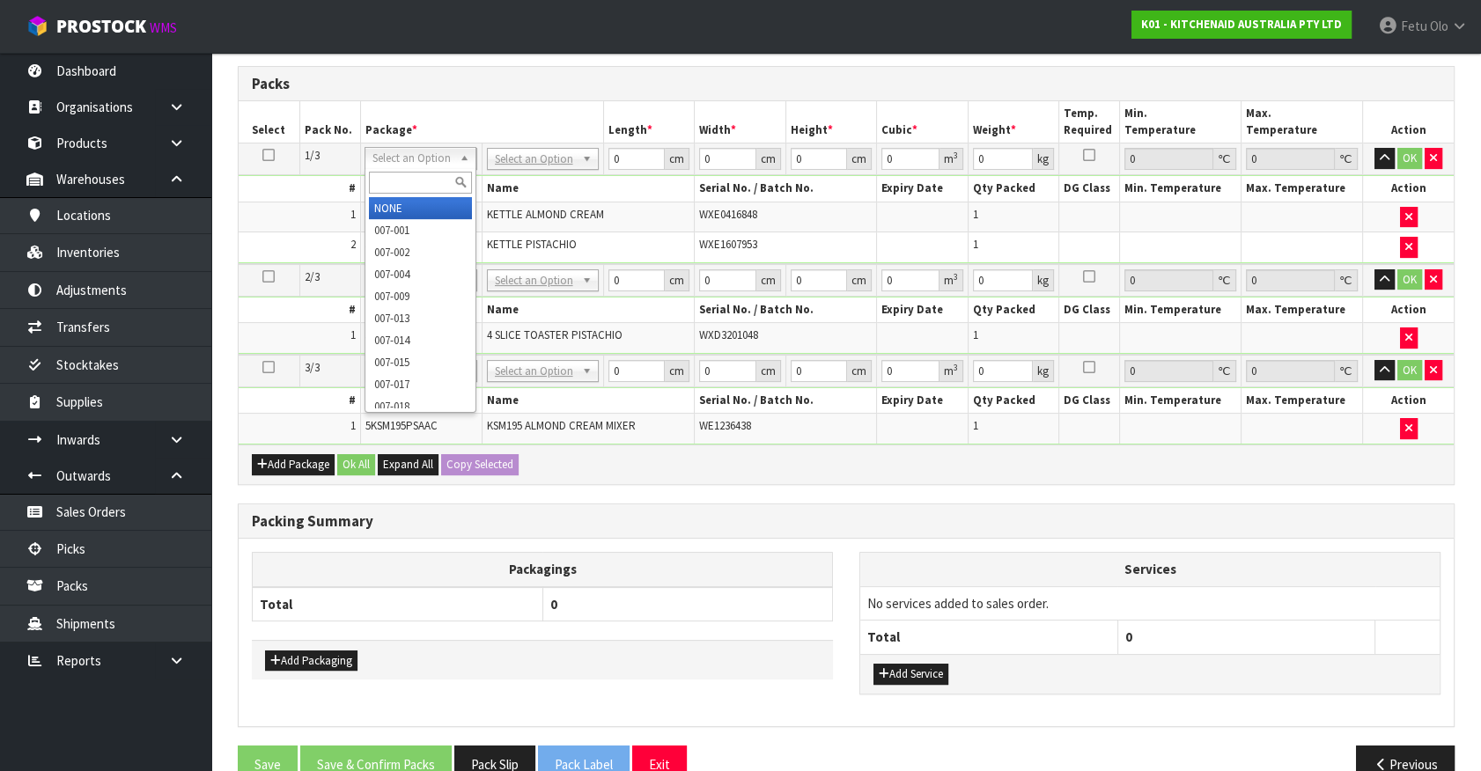
click at [418, 173] on input "text" at bounding box center [420, 183] width 103 height 22
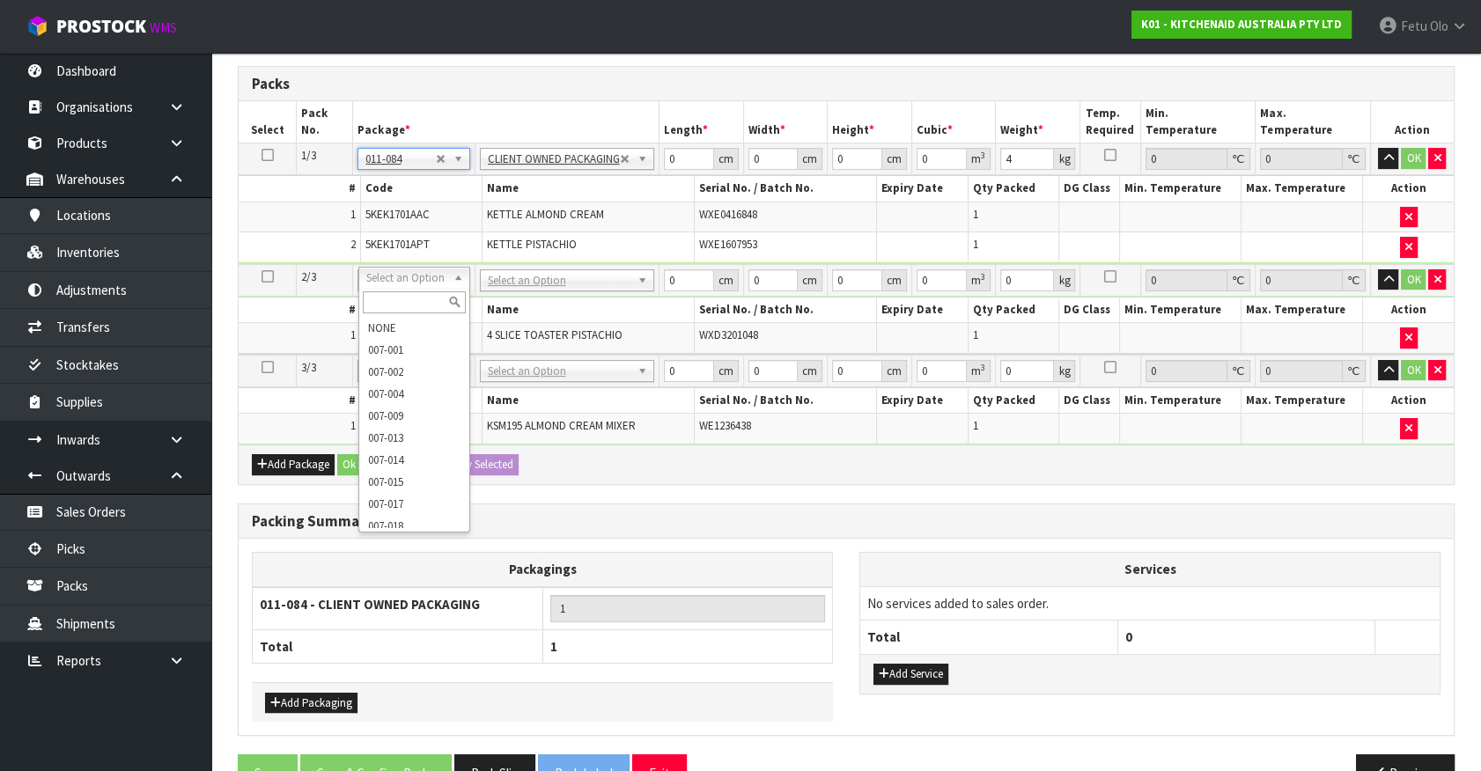
click at [412, 303] on input "text" at bounding box center [414, 302] width 103 height 22
click at [391, 177] on input "text" at bounding box center [414, 183] width 103 height 22
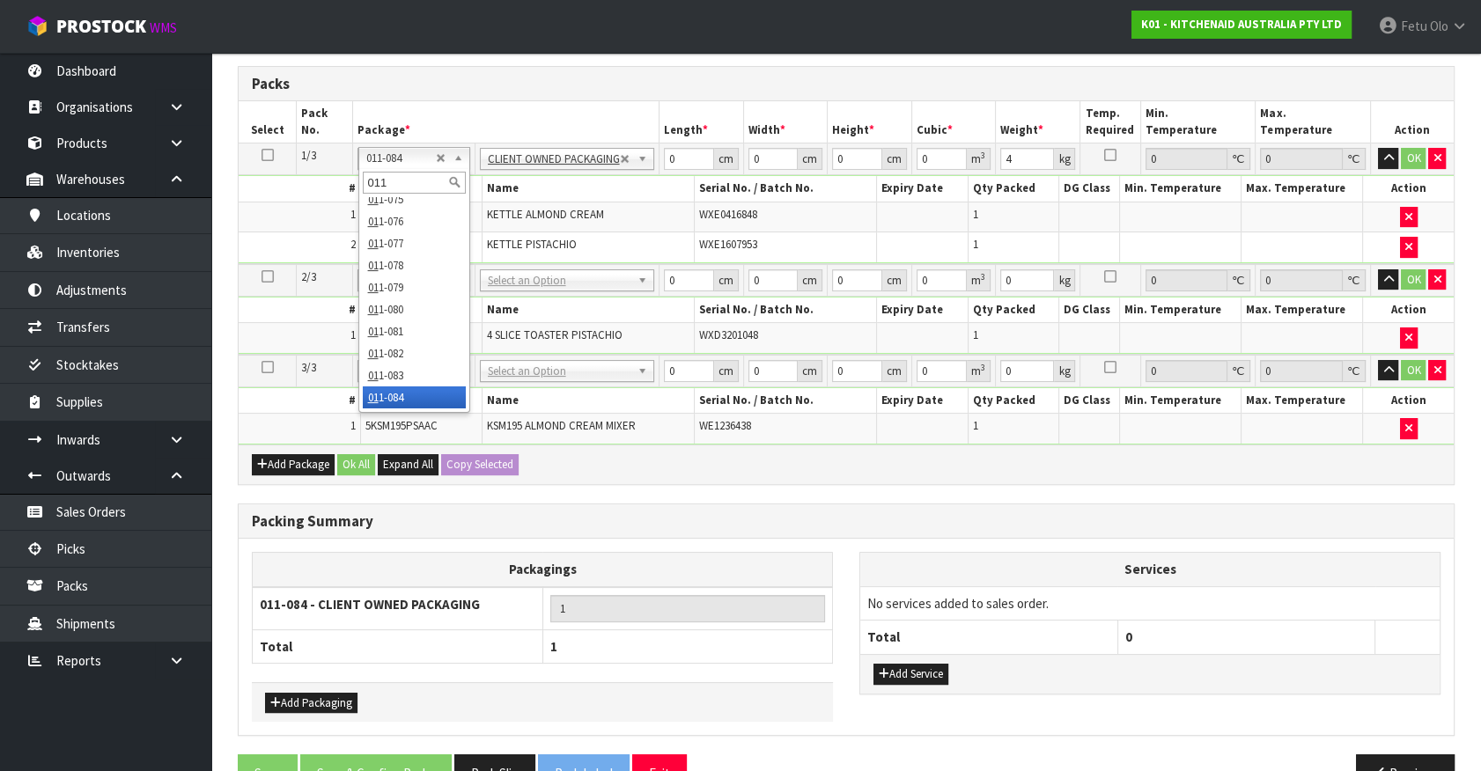
scroll to position [1572, 0]
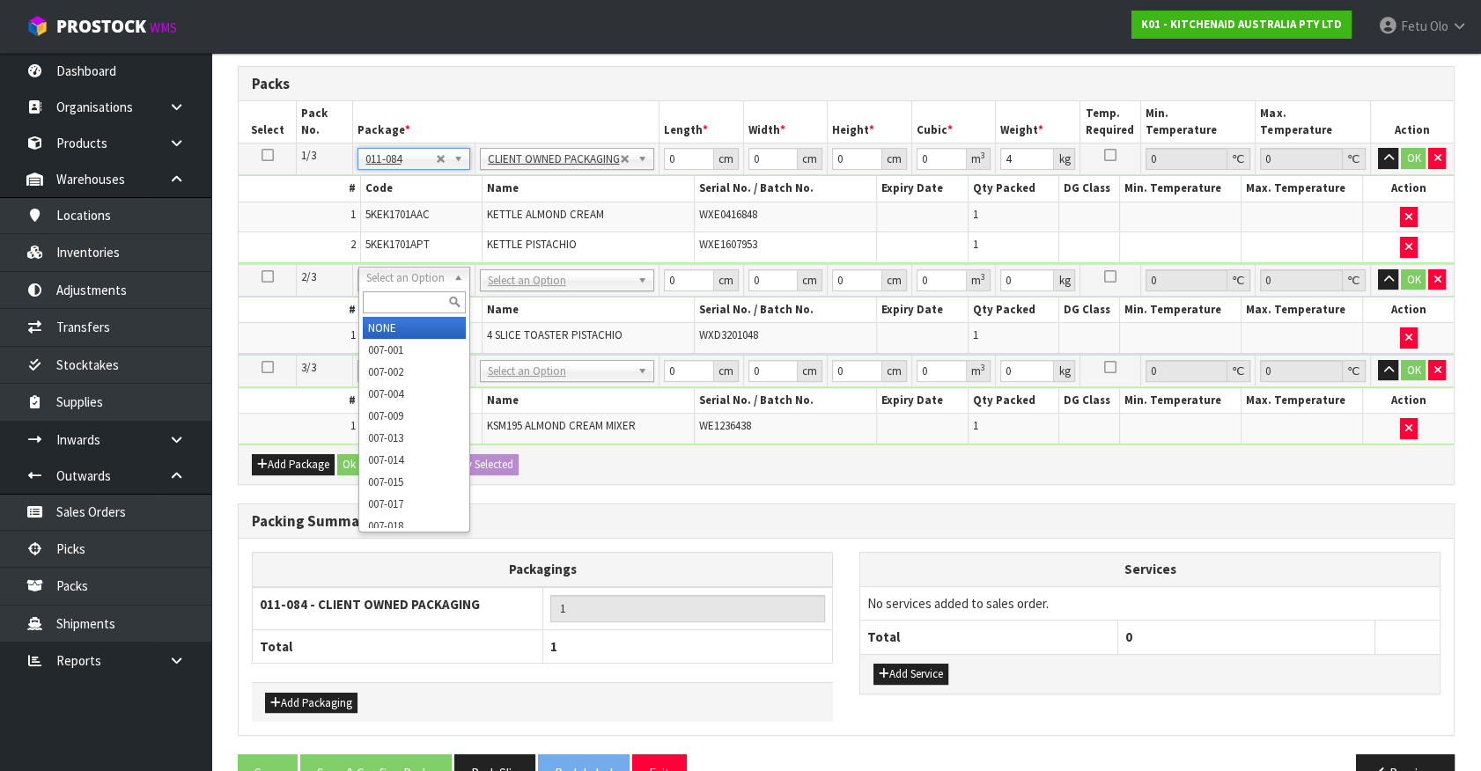
click at [378, 308] on input "text" at bounding box center [414, 302] width 103 height 22
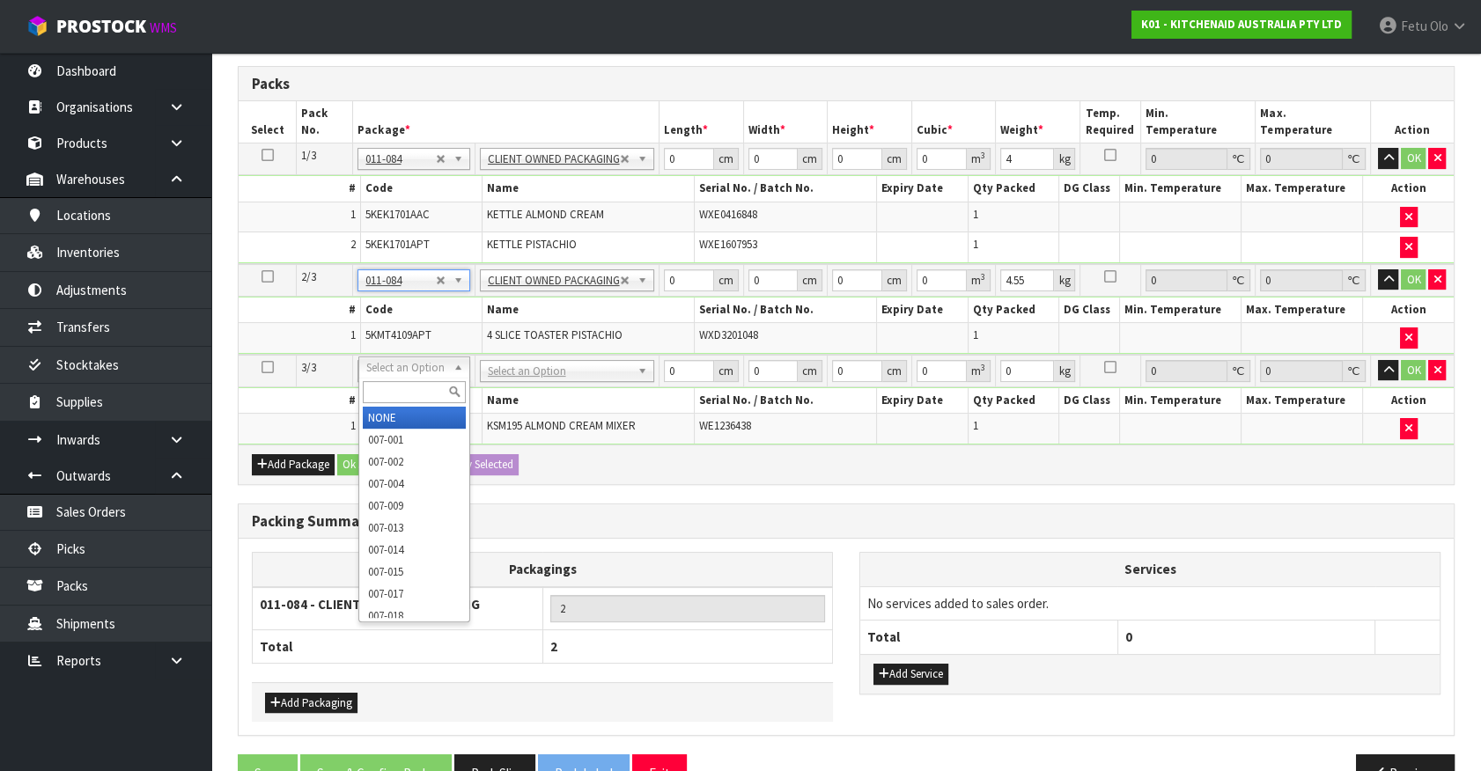
click at [417, 395] on input "text" at bounding box center [414, 392] width 103 height 22
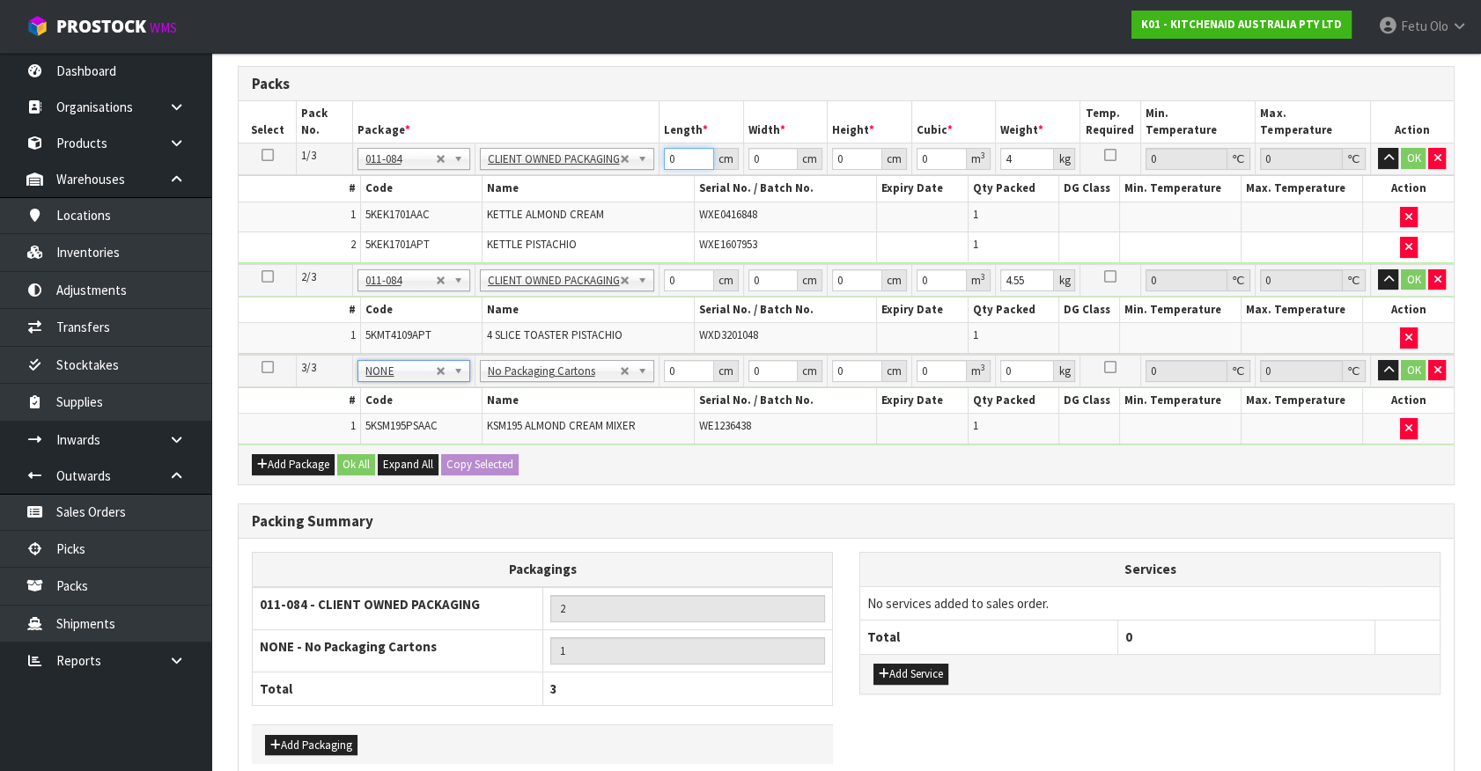
drag, startPoint x: 678, startPoint y: 159, endPoint x: 544, endPoint y: 202, distance: 140.3
click at [545, 202] on tbody "1/3 NONE 007-001 007-002 007-004 007-009 007-013 007-014 007-015 007-017 007-01…" at bounding box center [846, 204] width 1215 height 121
drag, startPoint x: 688, startPoint y: 151, endPoint x: 604, endPoint y: 190, distance: 92.5
click at [604, 190] on tbody "1/3 NONE 007-001 007-002 007-004 007-009 007-013 007-014 007-015 007-017 007-01…" at bounding box center [846, 204] width 1215 height 121
click button "OK" at bounding box center [1413, 158] width 25 height 21
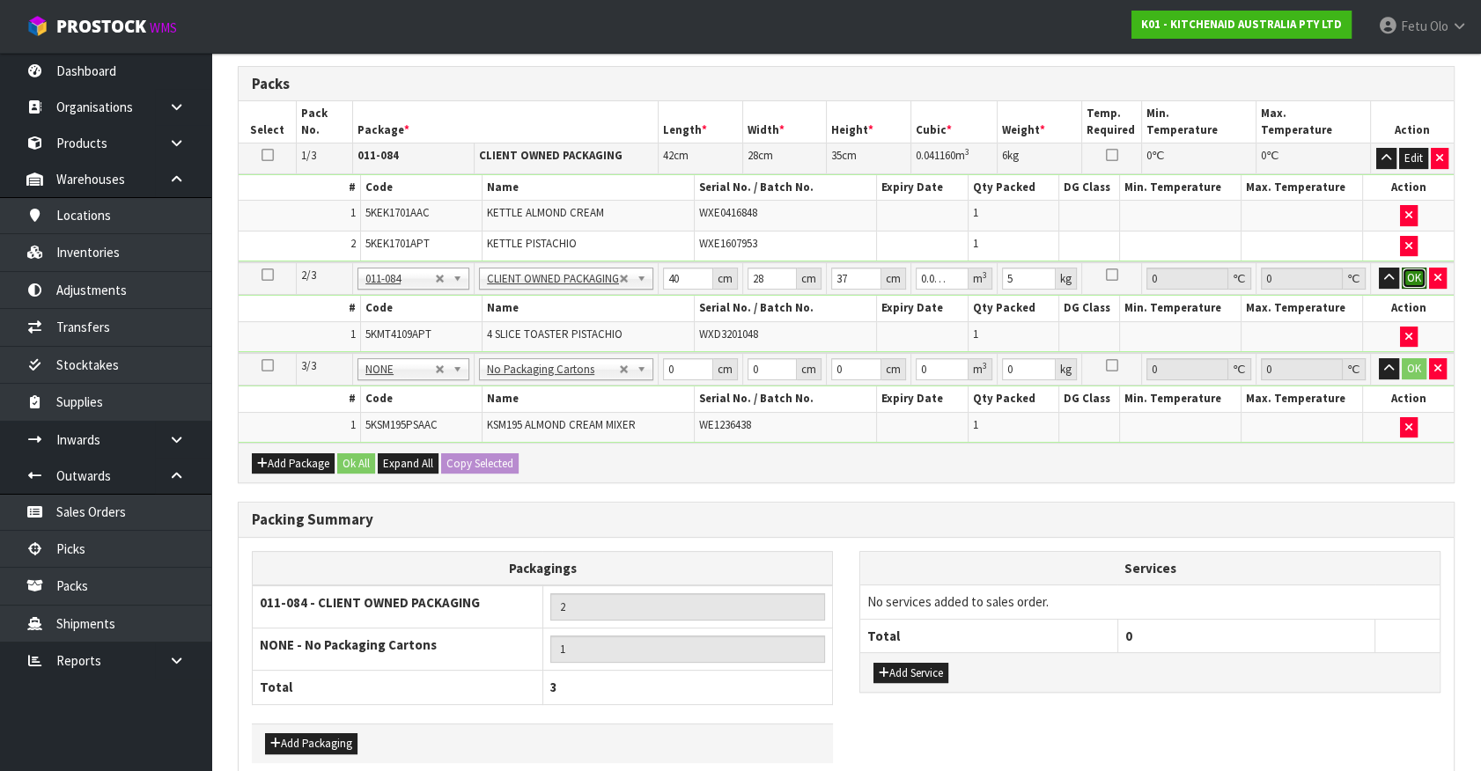
click button "OK" at bounding box center [1414, 278] width 25 height 21
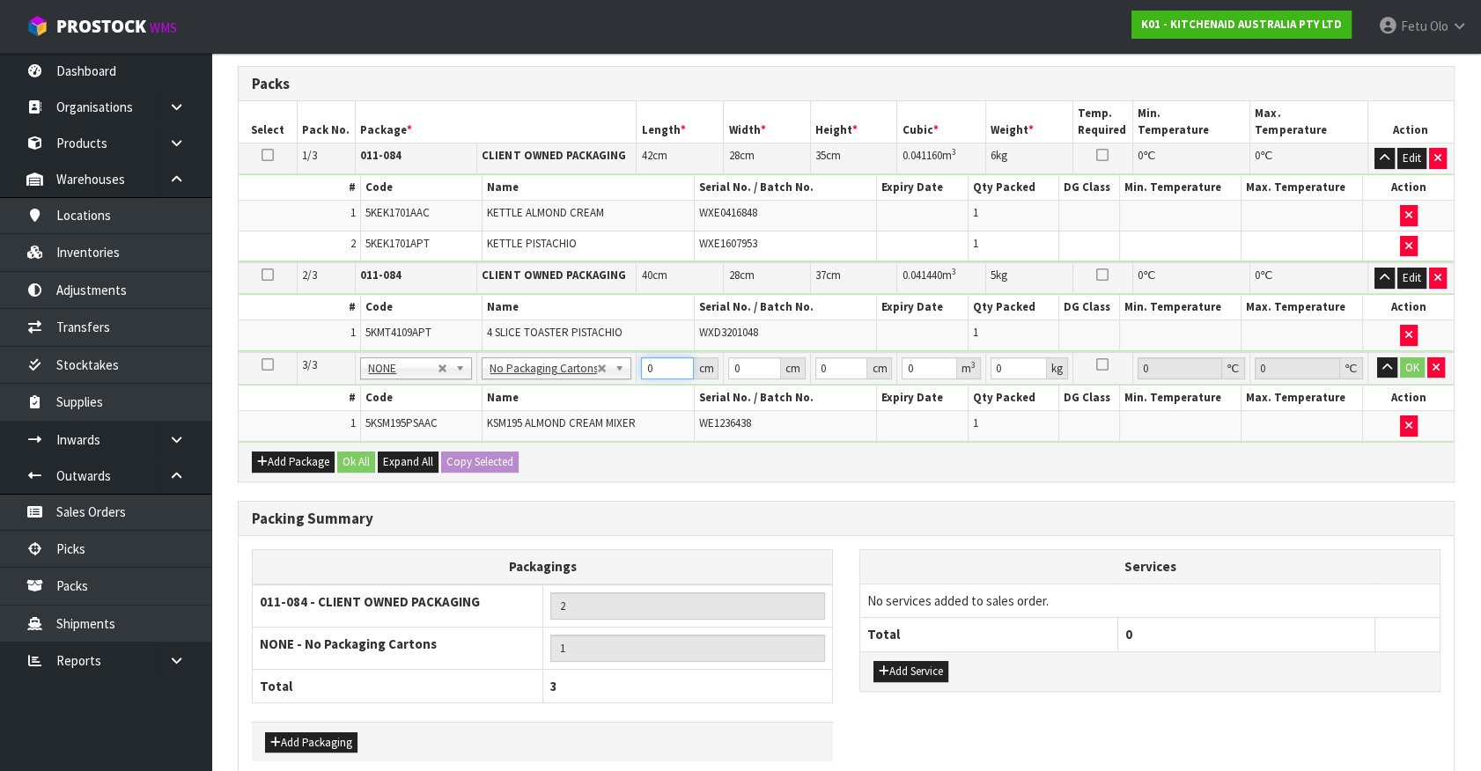
drag, startPoint x: 660, startPoint y: 362, endPoint x: 497, endPoint y: 409, distance: 169.7
click at [498, 409] on tbody "3/3 NONE 007-001 007-002 007-004 007-009 007-013 007-014 007-015 007-017 007-01…" at bounding box center [846, 397] width 1215 height 90
click button "OK" at bounding box center [1412, 367] width 25 height 21
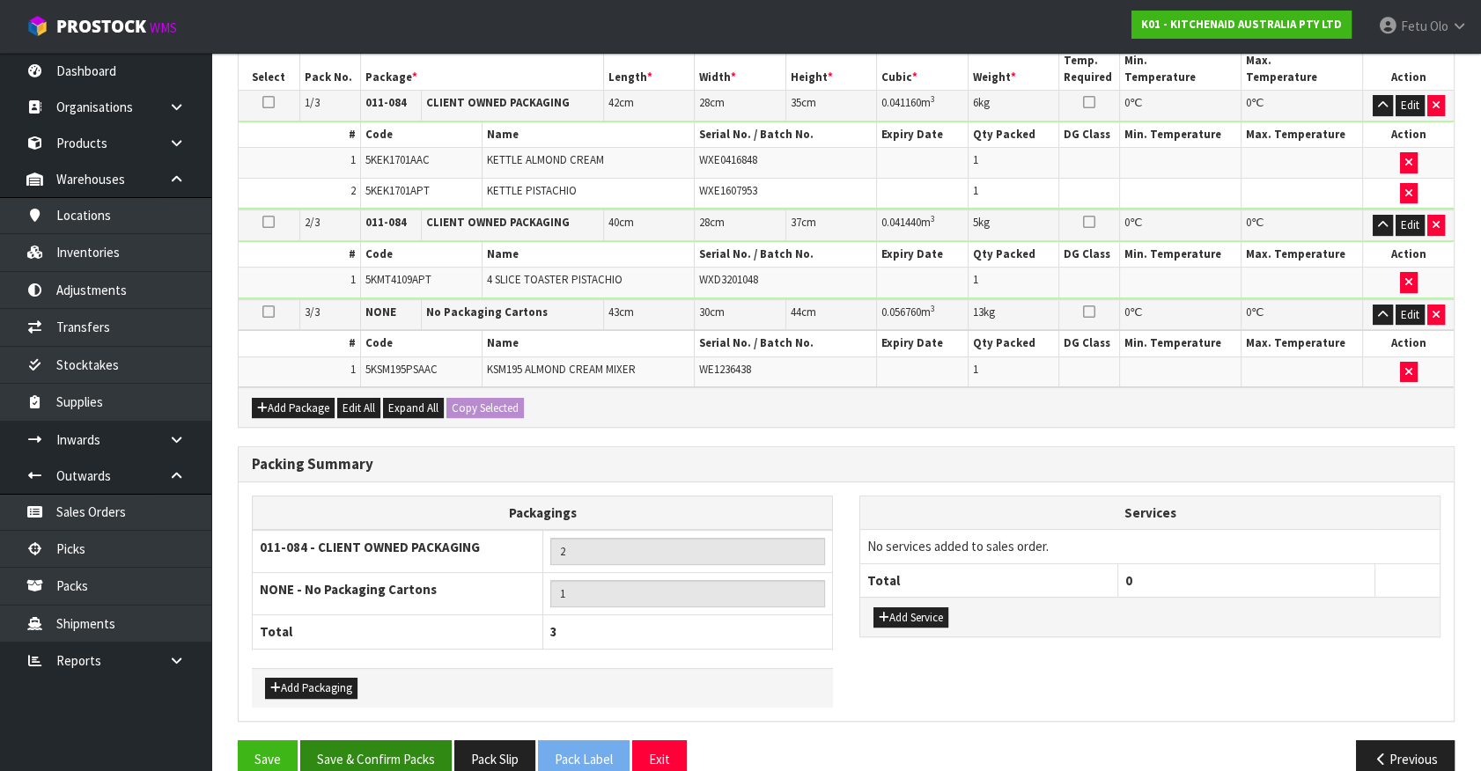
scroll to position [479, 0]
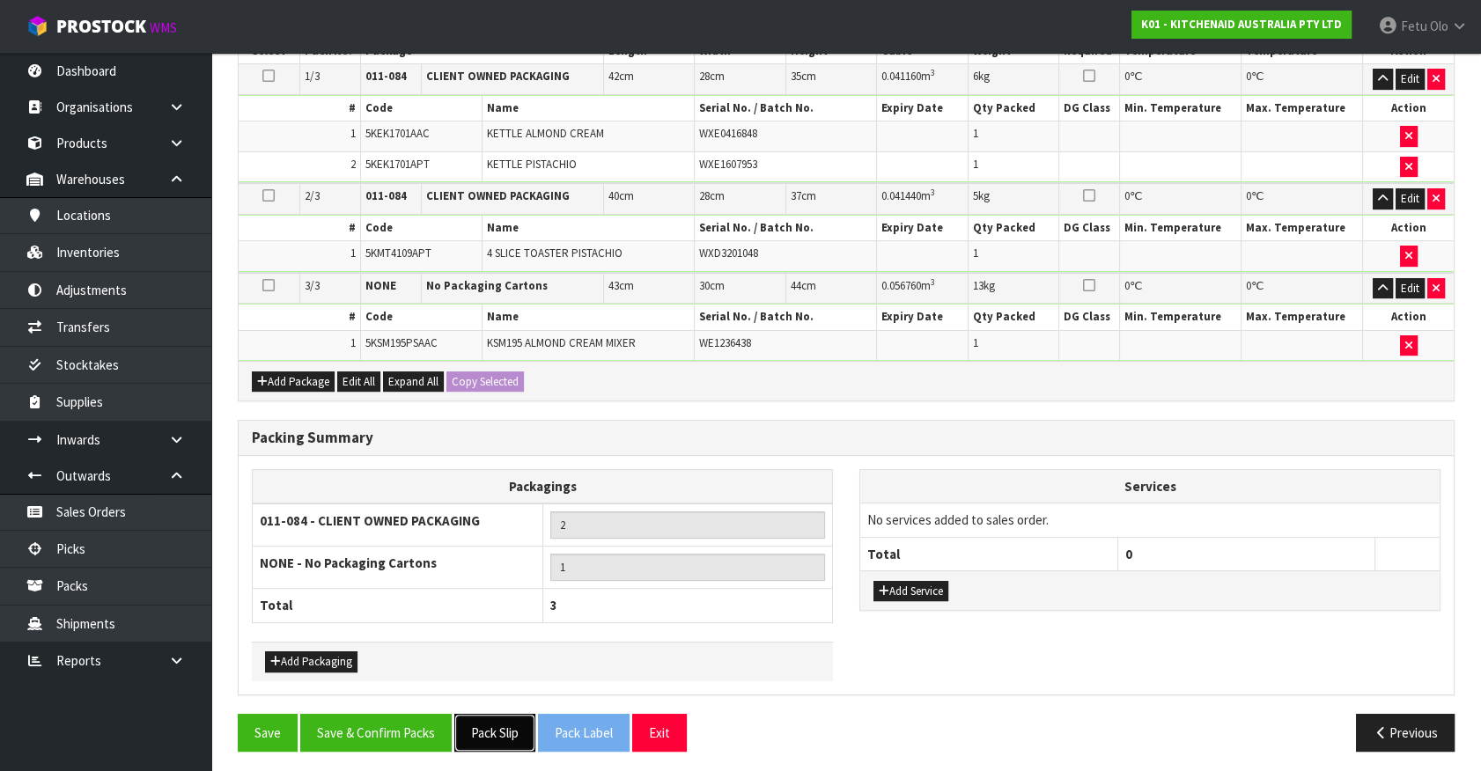
click at [477, 718] on button "Pack Slip" at bounding box center [494, 733] width 81 height 38
click at [397, 723] on button "Save & Confirm Packs" at bounding box center [375, 733] width 151 height 38
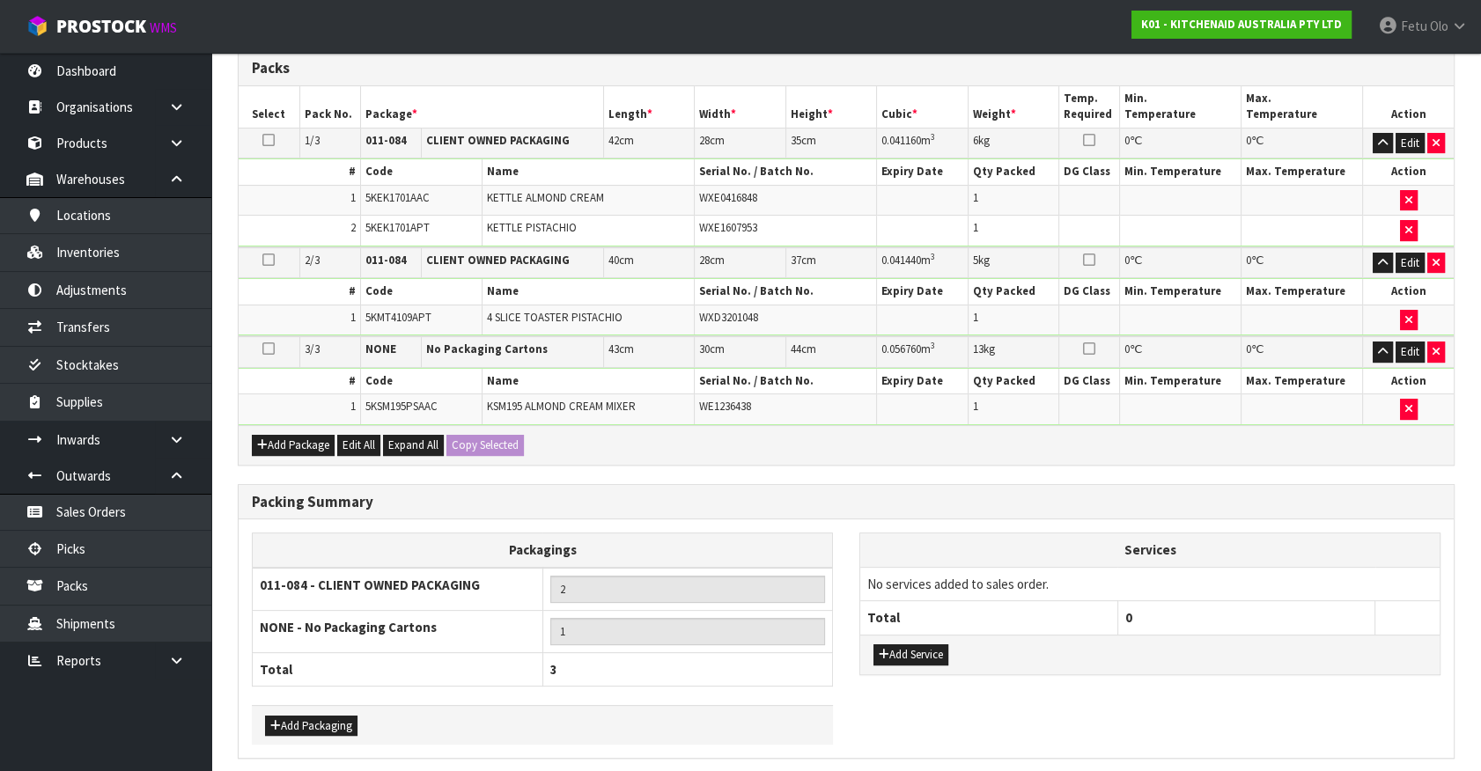
scroll to position [0, 0]
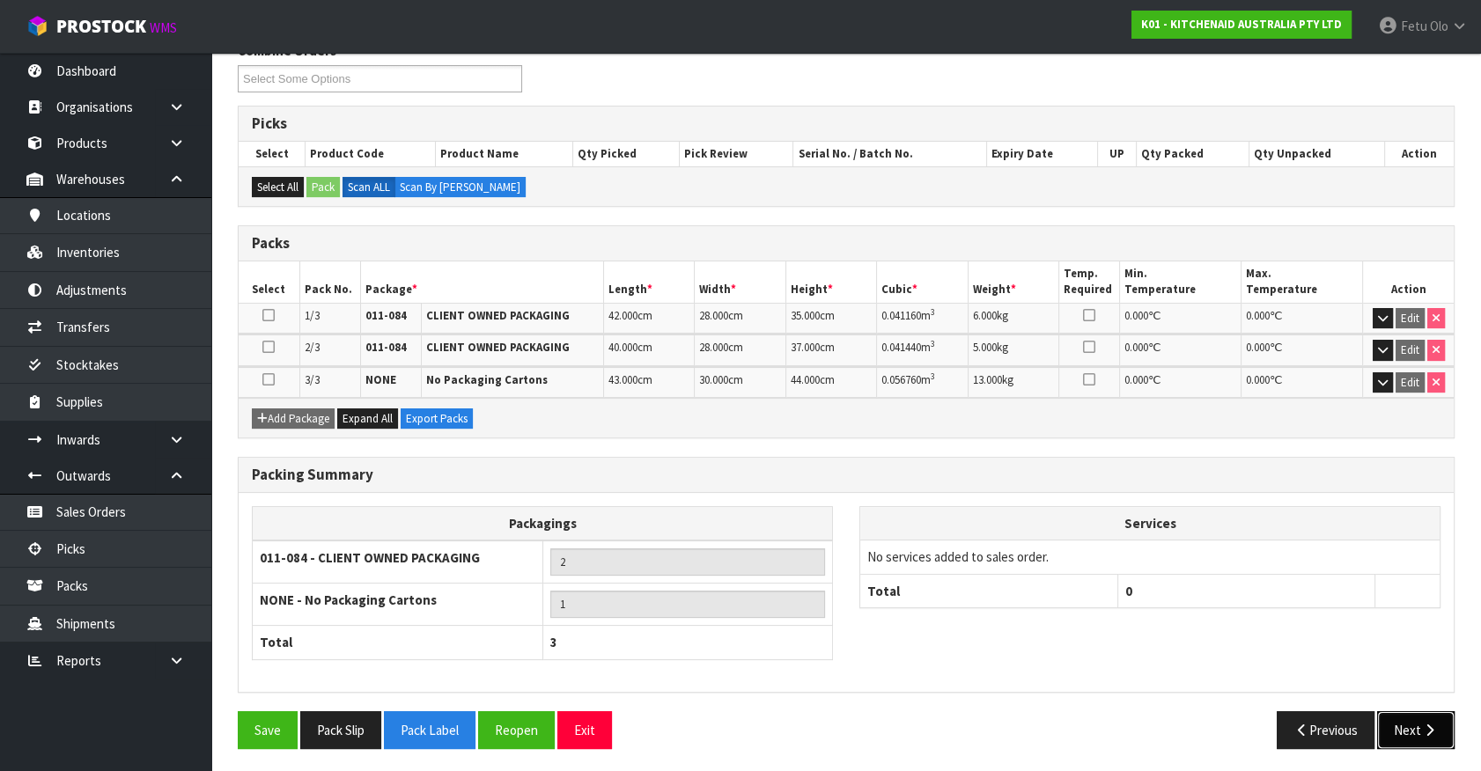
click at [1402, 721] on button "Next" at bounding box center [1415, 730] width 77 height 38
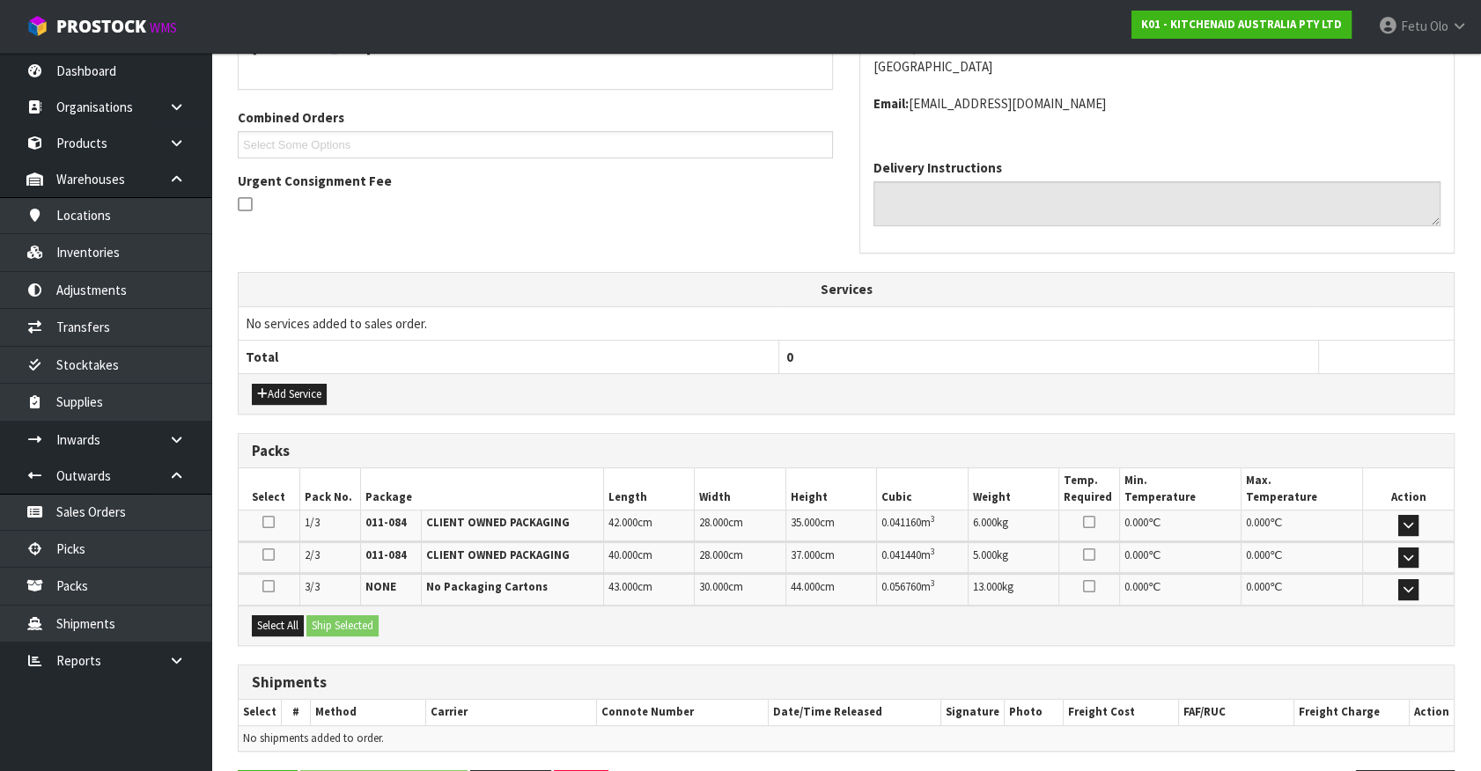
scroll to position [473, 0]
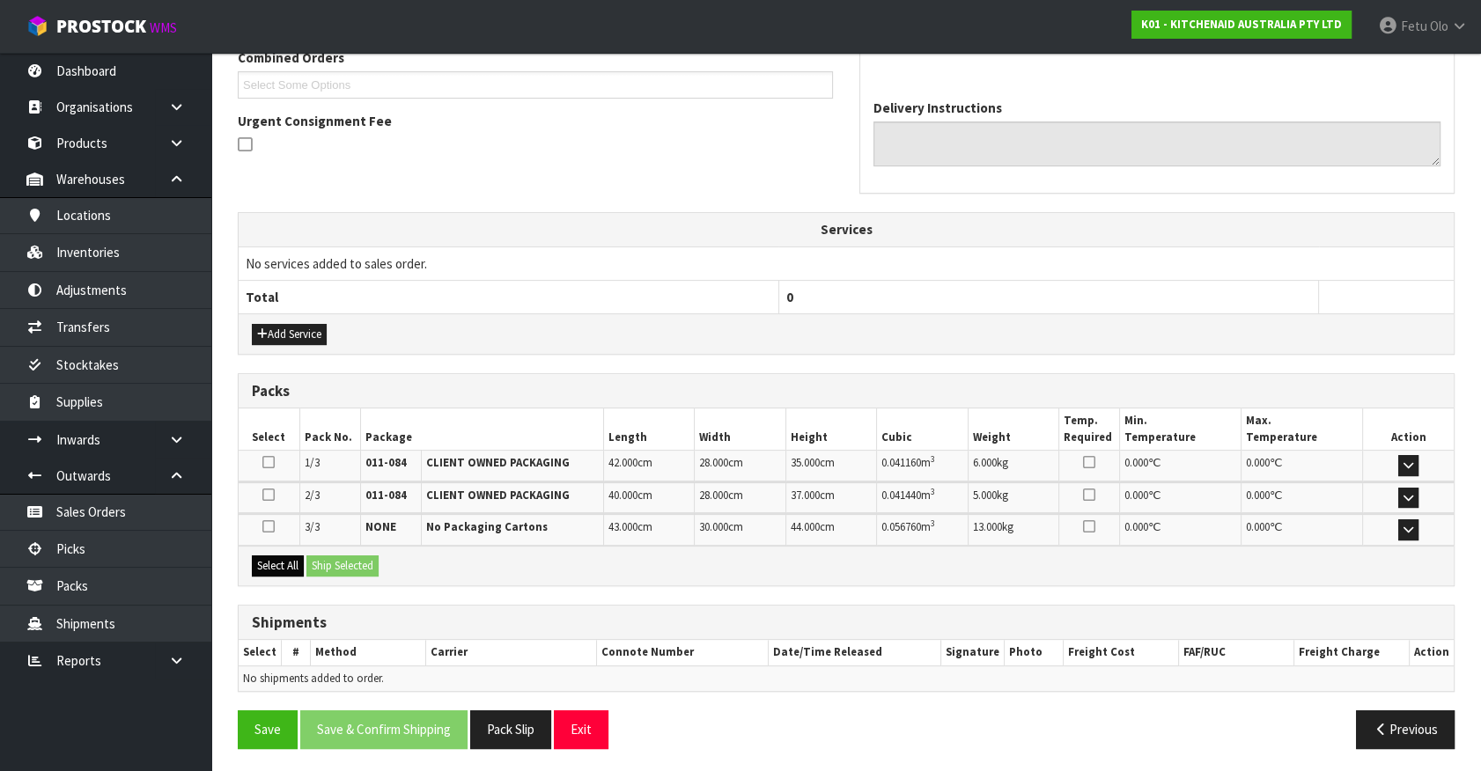
drag, startPoint x: 236, startPoint y: 565, endPoint x: 291, endPoint y: 560, distance: 54.8
click at [247, 564] on div "× Close Updated successfully 1 General Details 2 Address Details 3 Sales Order …" at bounding box center [846, 243] width 1243 height 1036
click at [291, 560] on button "Select All" at bounding box center [278, 566] width 52 height 21
click at [324, 560] on button "Ship Selected" at bounding box center [342, 566] width 72 height 21
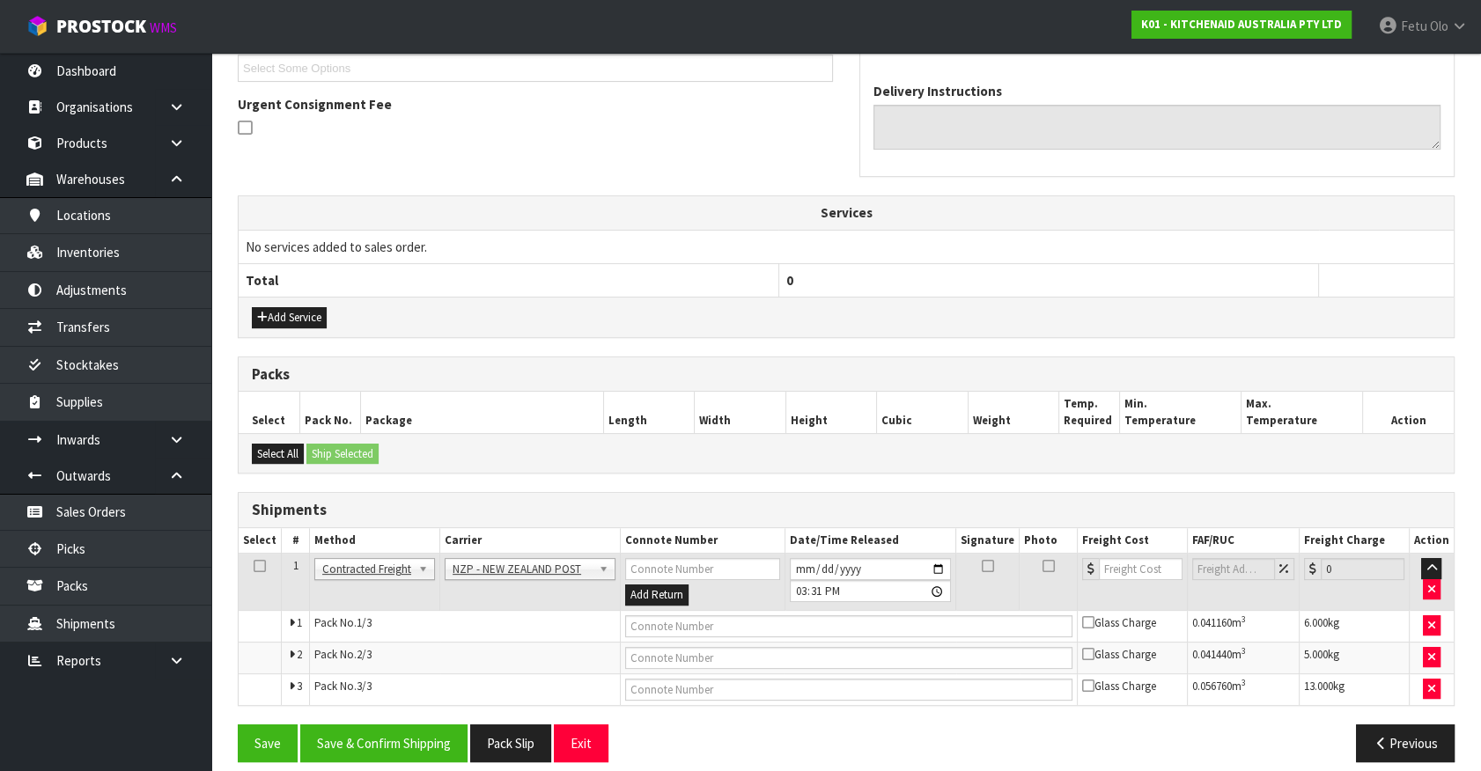
scroll to position [503, 0]
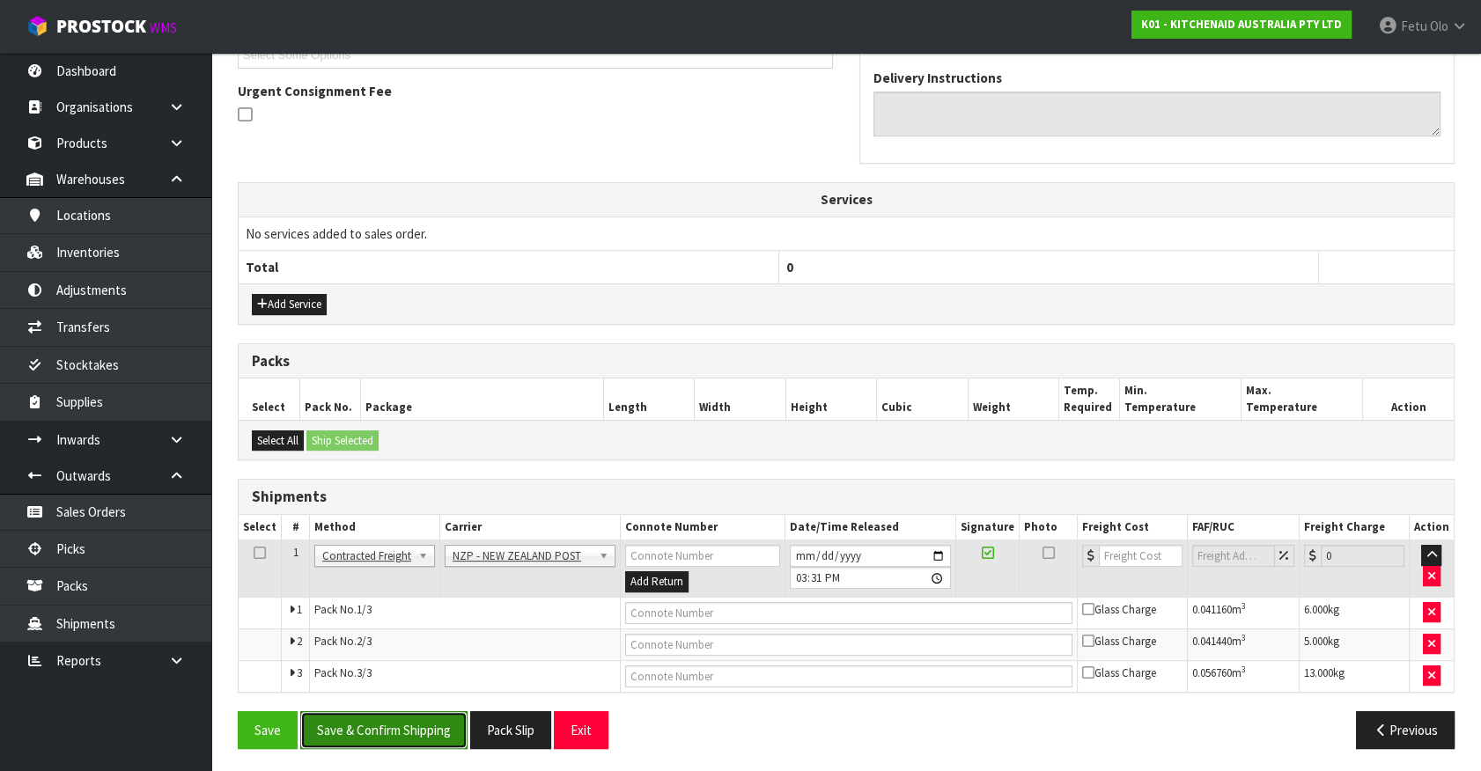
click at [413, 730] on button "Save & Confirm Shipping" at bounding box center [383, 730] width 167 height 38
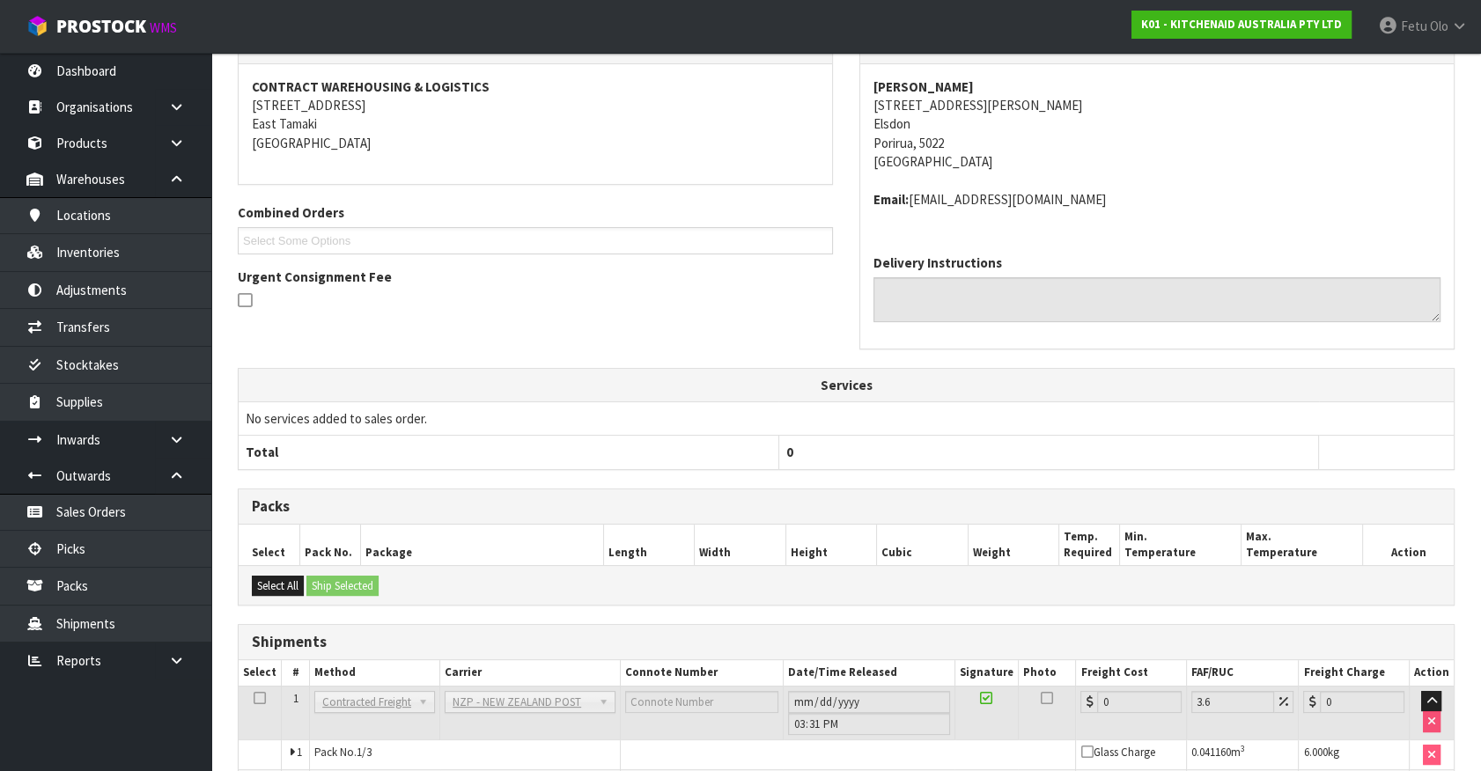
scroll to position [475, 0]
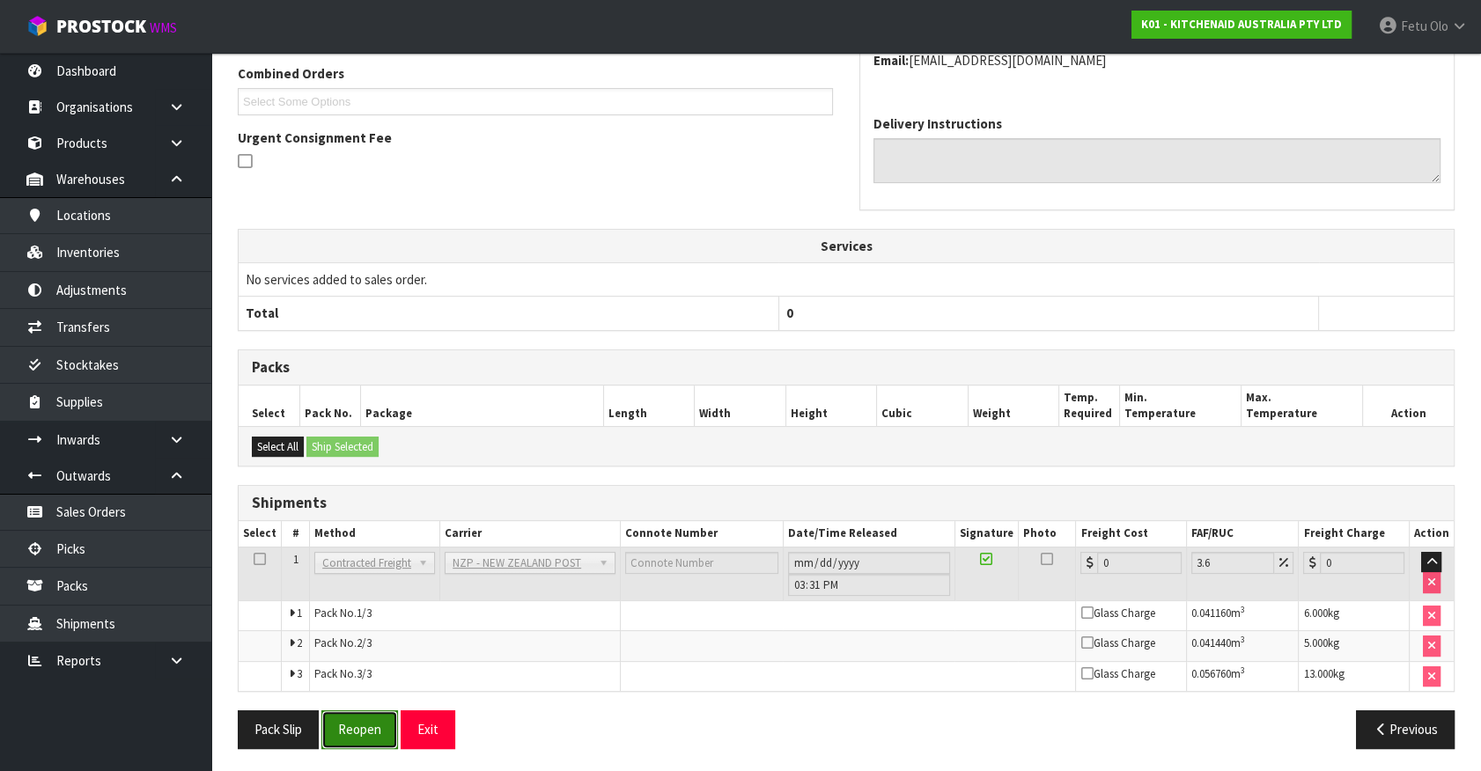
click at [364, 722] on button "Reopen" at bounding box center [359, 729] width 77 height 38
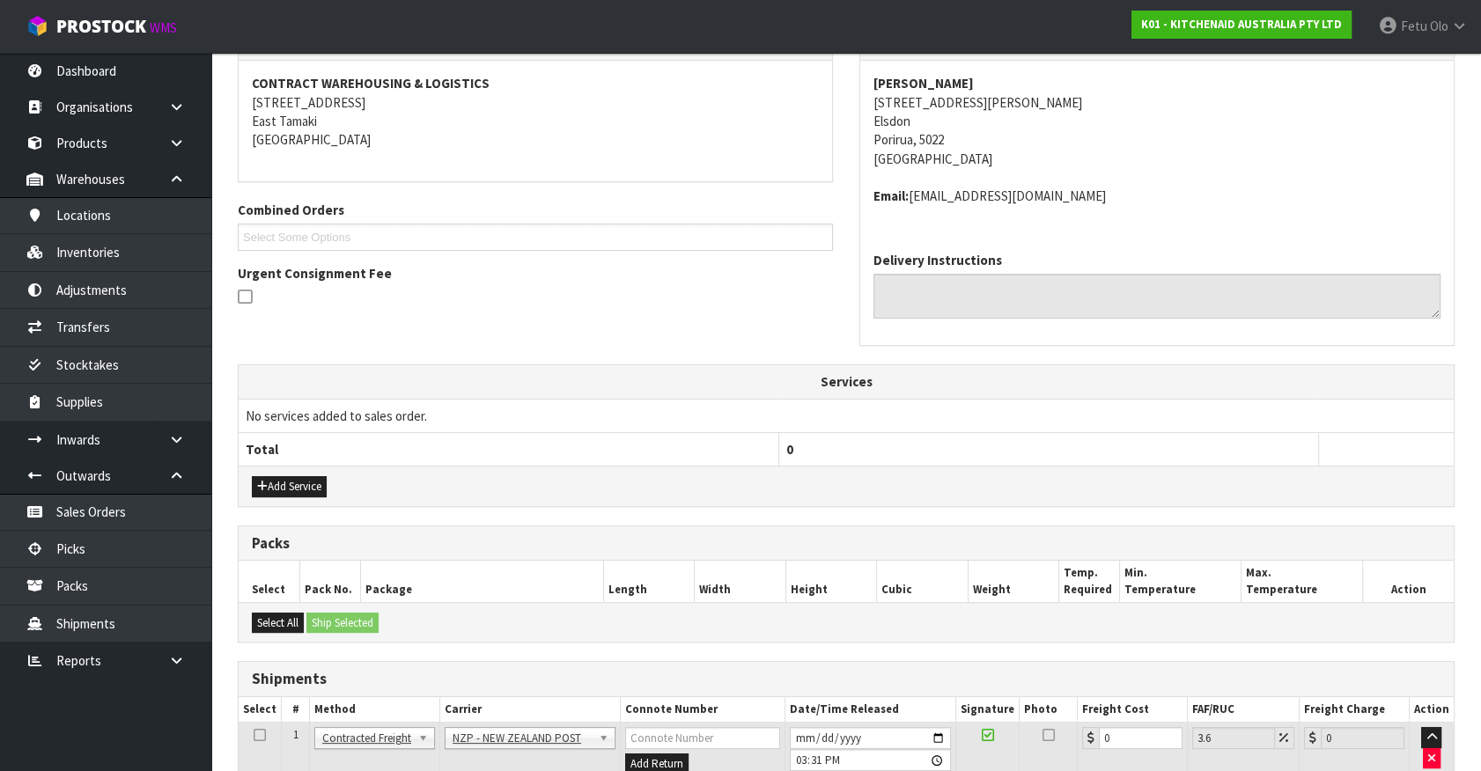
scroll to position [457, 0]
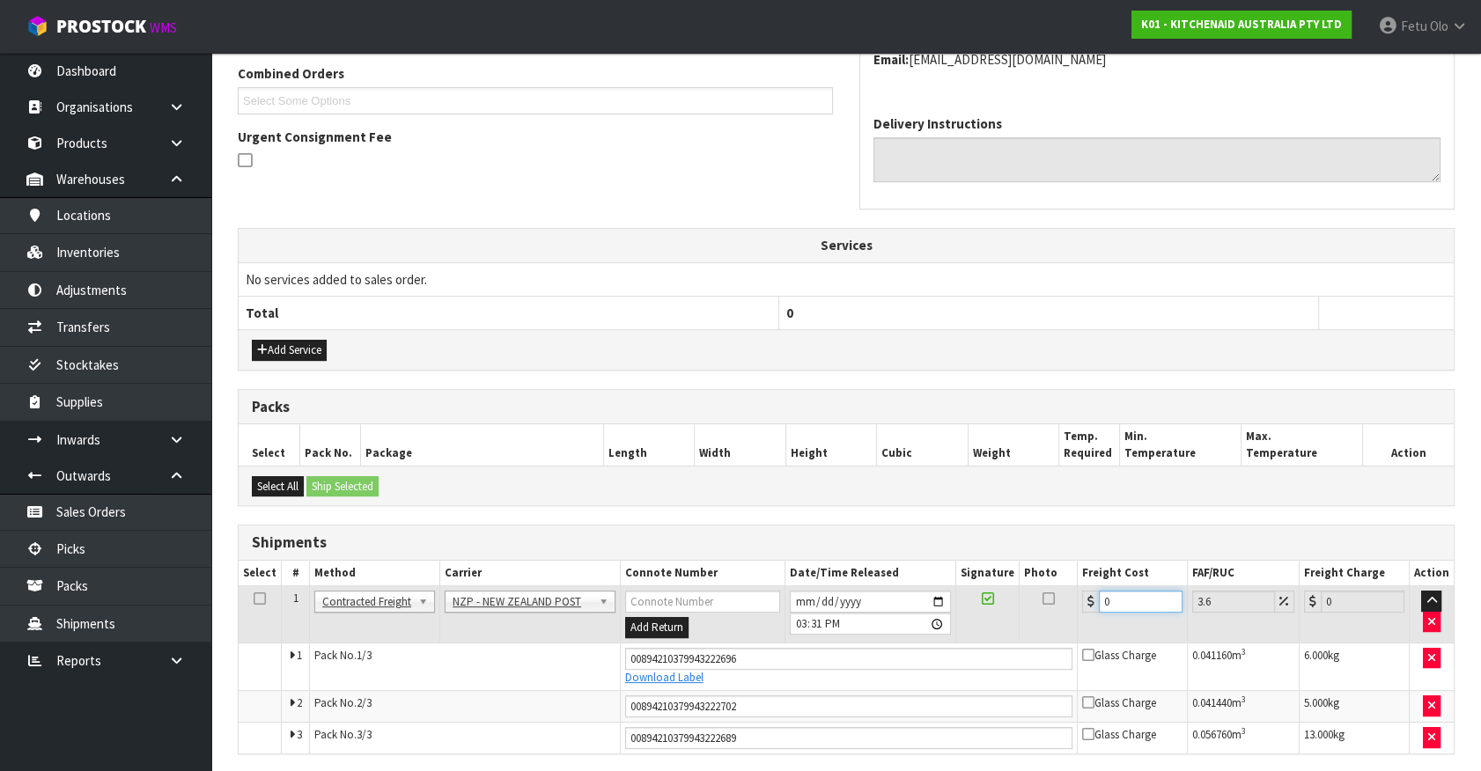
drag, startPoint x: 1136, startPoint y: 597, endPoint x: 557, endPoint y: 722, distance: 591.8
click at [566, 722] on tbody "1 Client Local Pickup Customer Local Pickup Company Freight Contracted Freight …" at bounding box center [846, 669] width 1215 height 167
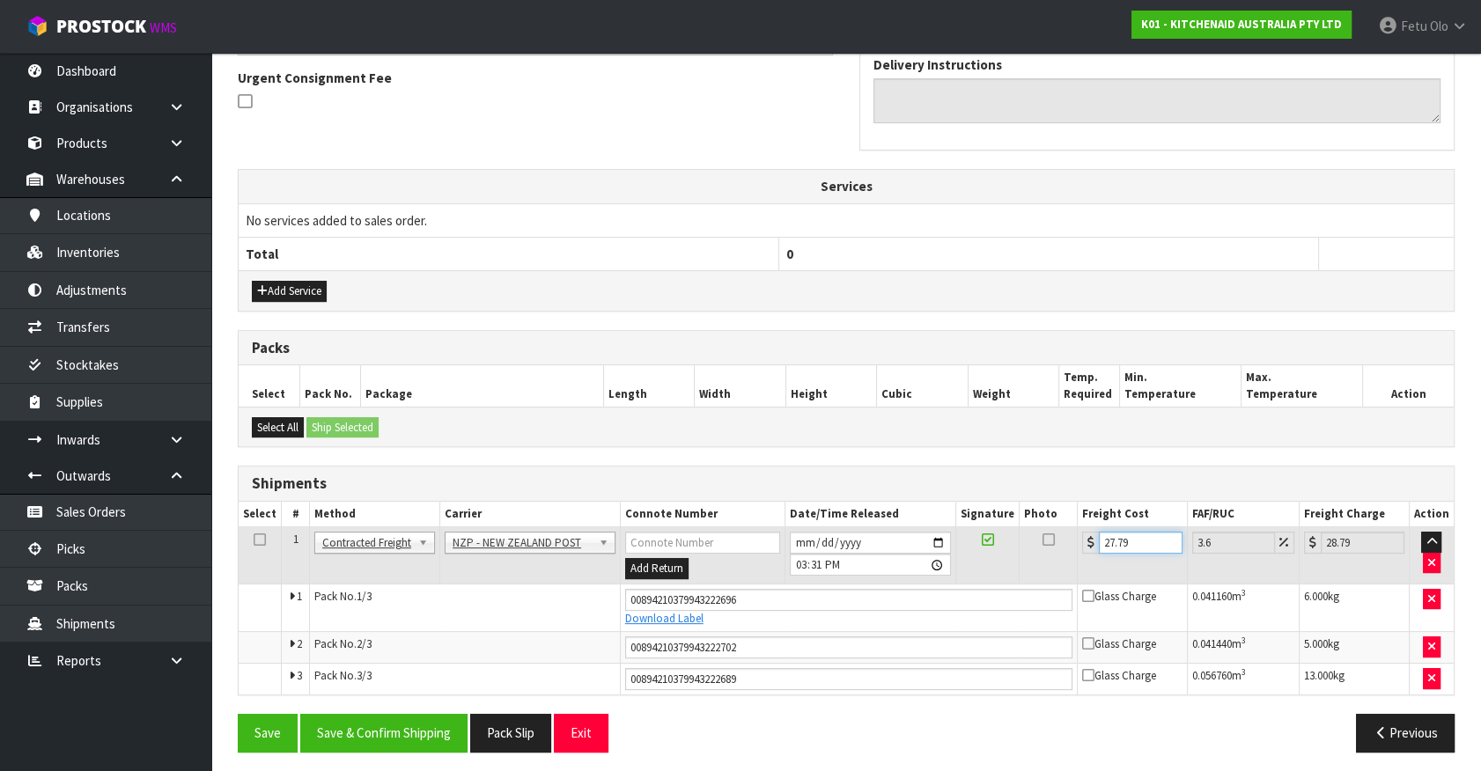
scroll to position [519, 0]
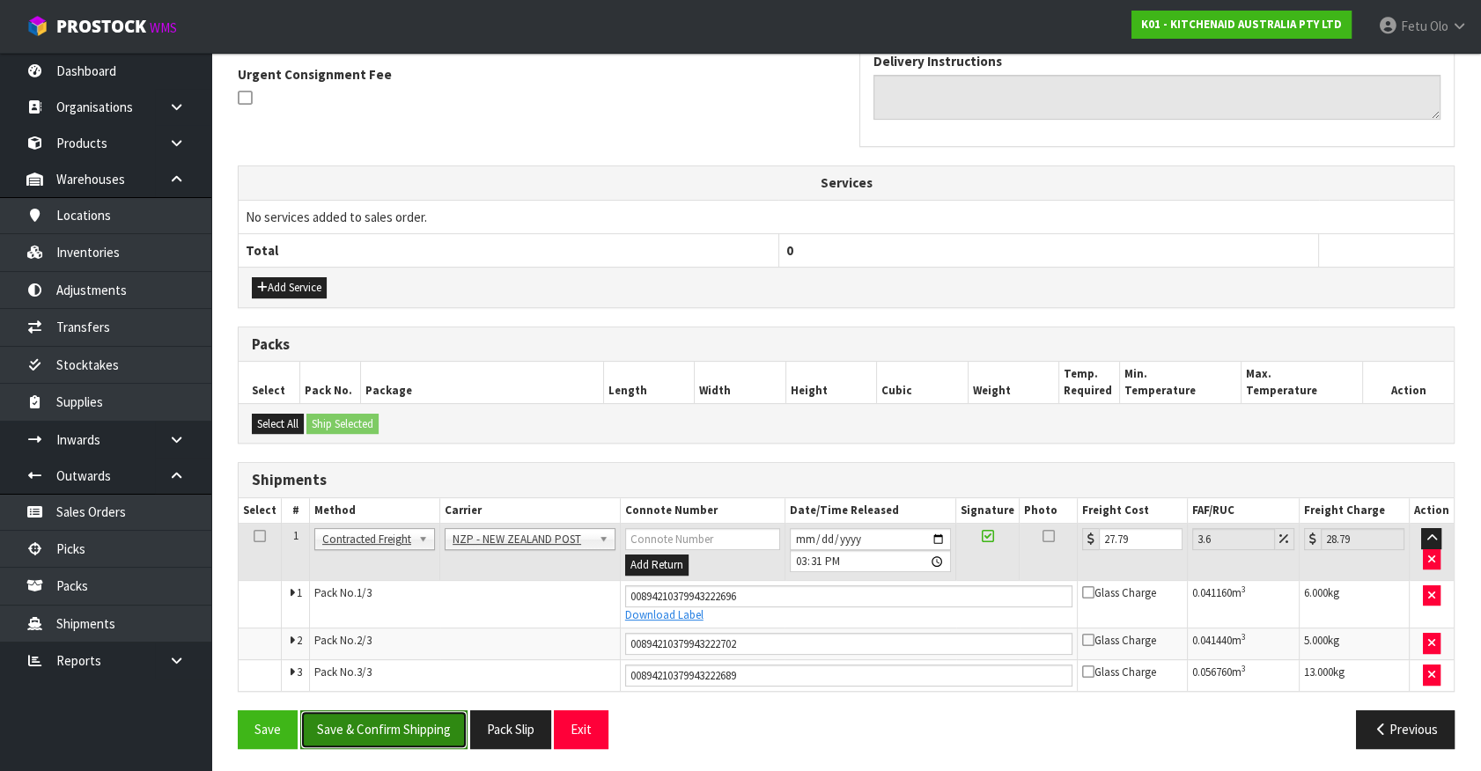
click at [444, 718] on button "Save & Confirm Shipping" at bounding box center [383, 729] width 167 height 38
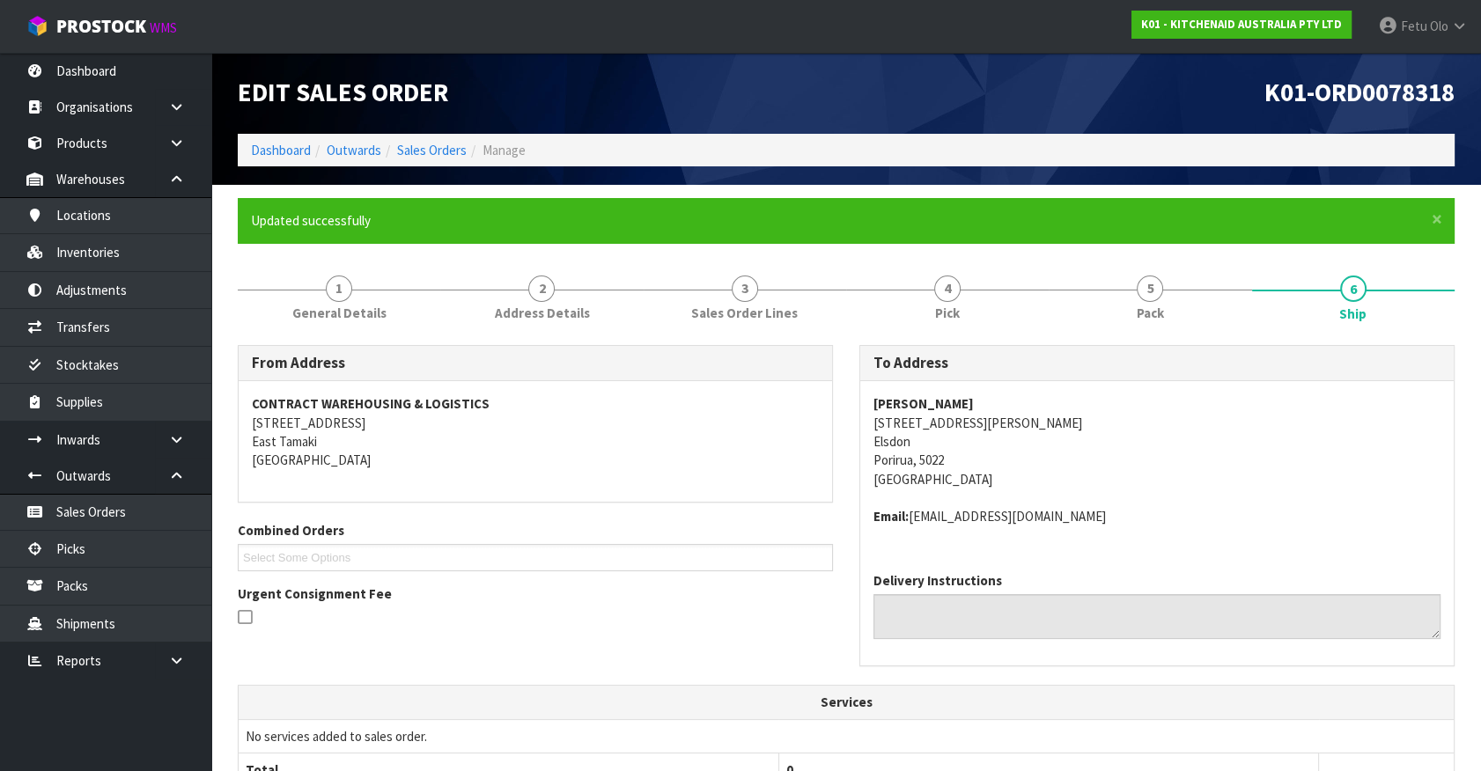
click at [1126, 729] on td "No services added to sales order." at bounding box center [846, 735] width 1215 height 33
click at [71, 550] on link "Picks" at bounding box center [105, 549] width 211 height 36
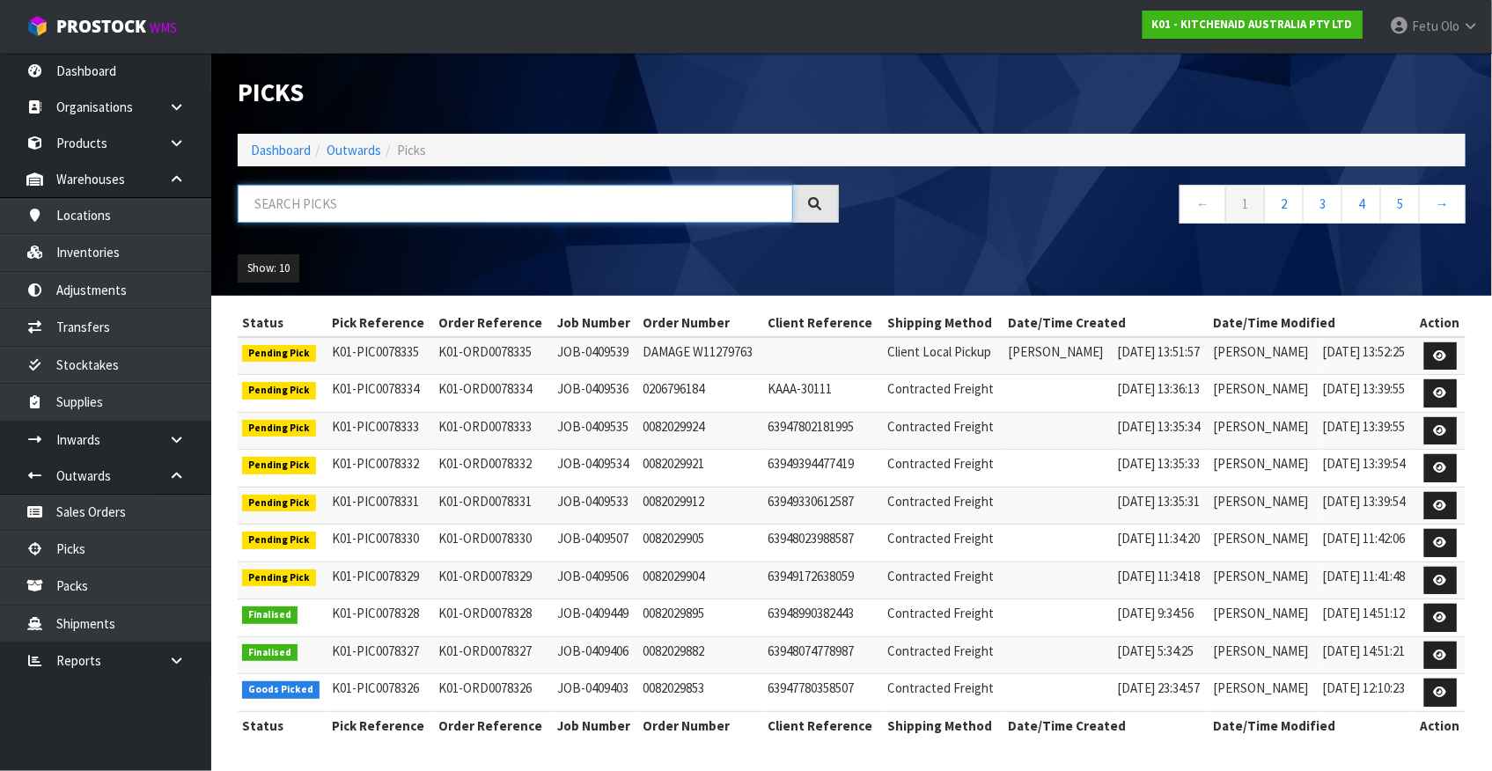
click at [391, 205] on input "text" at bounding box center [516, 204] width 556 height 38
click at [1003, 254] on div "Show: 10 5 10 25 50" at bounding box center [852, 268] width 1255 height 55
click at [475, 210] on input "text" at bounding box center [516, 204] width 556 height 38
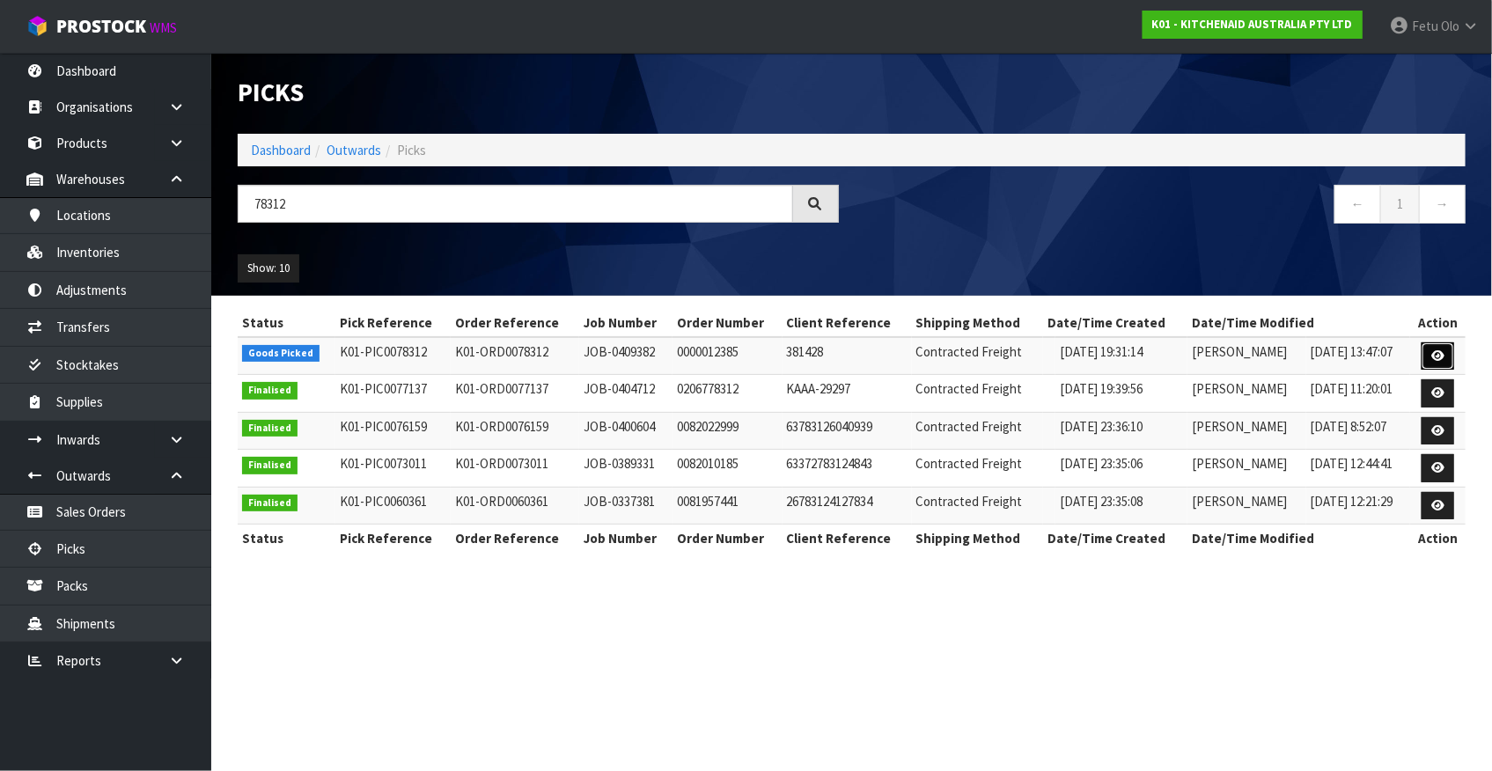
click at [1432, 357] on link at bounding box center [1438, 356] width 33 height 28
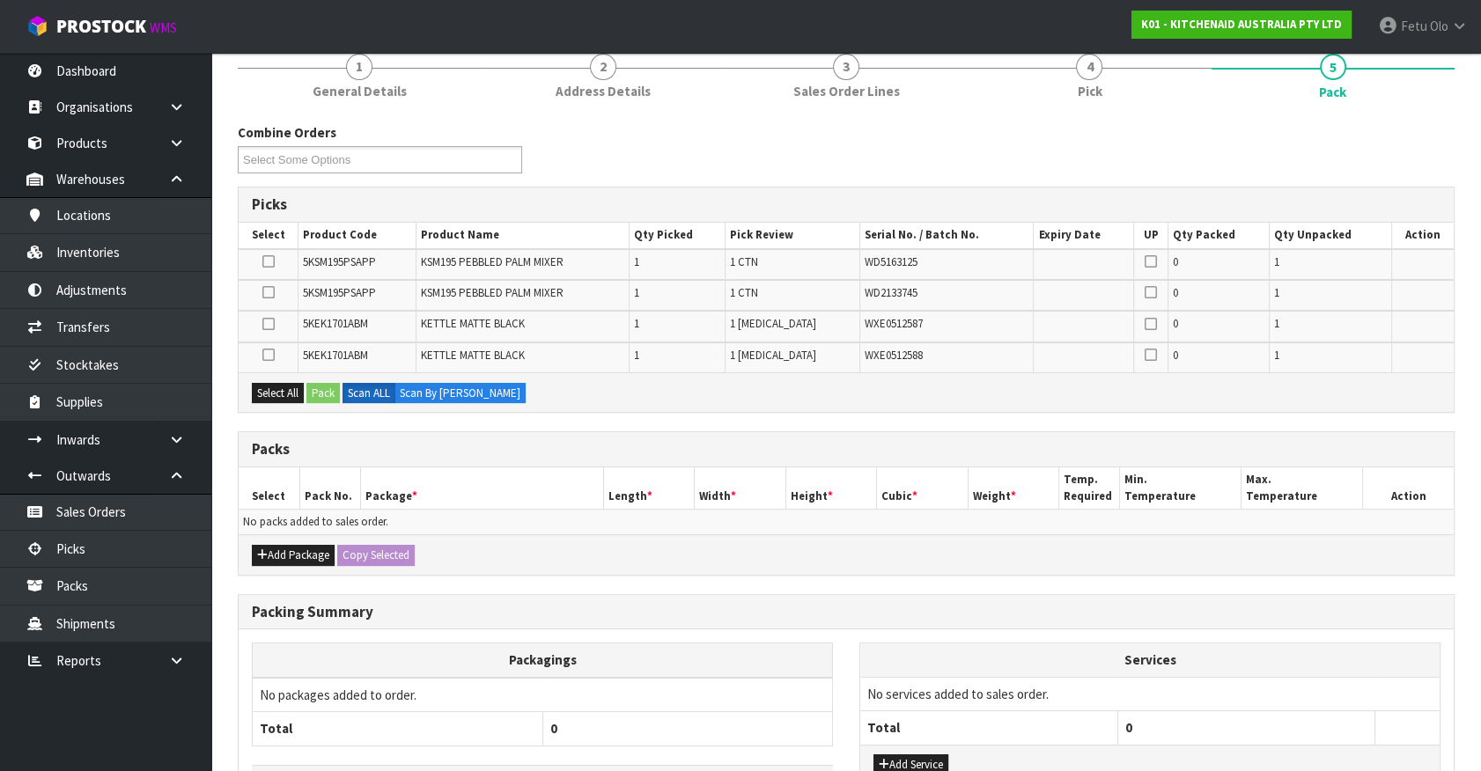
scroll to position [159, 0]
click at [273, 534] on div "Add Package Copy Selected" at bounding box center [846, 554] width 1215 height 40
click at [275, 549] on button "Add Package" at bounding box center [293, 554] width 83 height 21
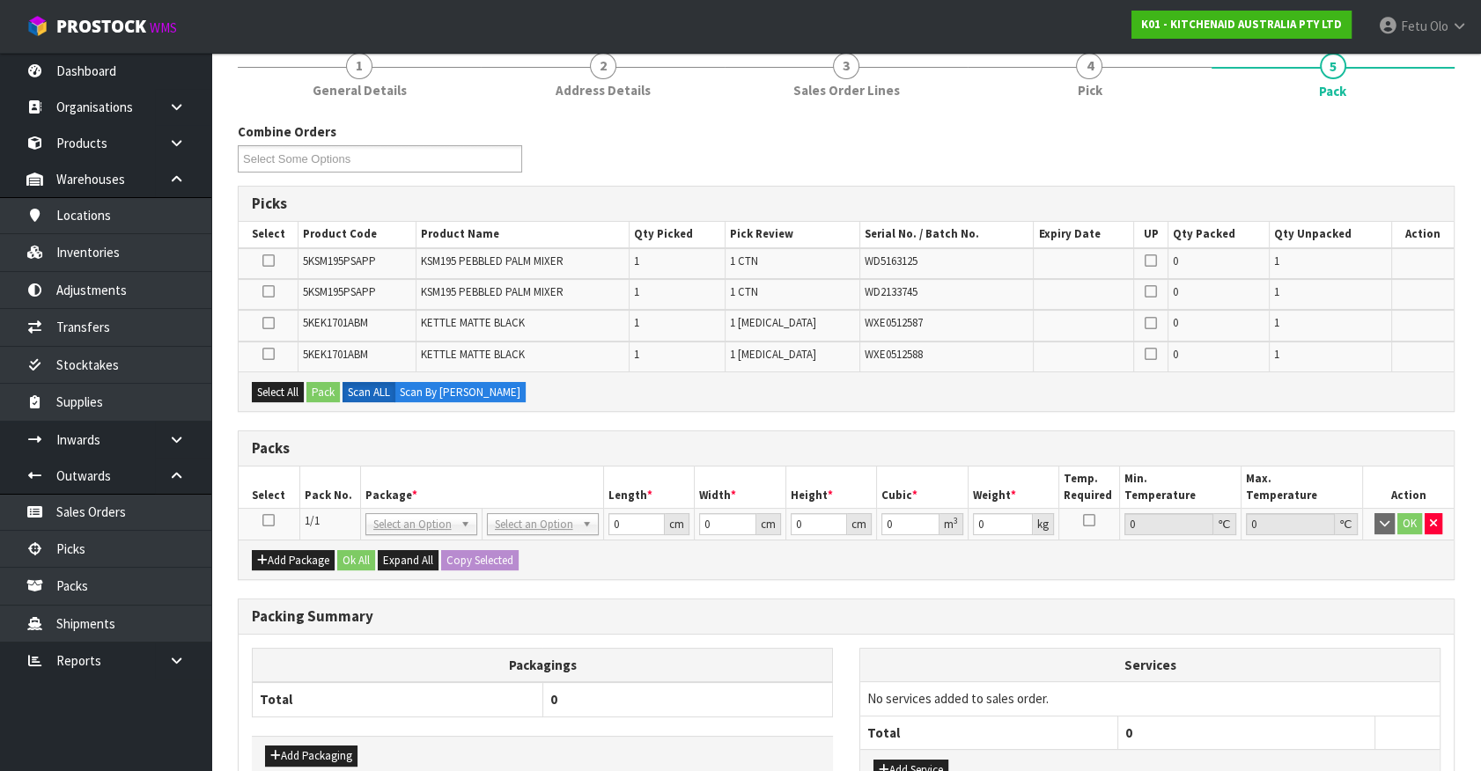
click at [263, 520] on icon at bounding box center [268, 520] width 12 height 1
click at [342, 490] on th "Pack No." at bounding box center [329, 487] width 61 height 41
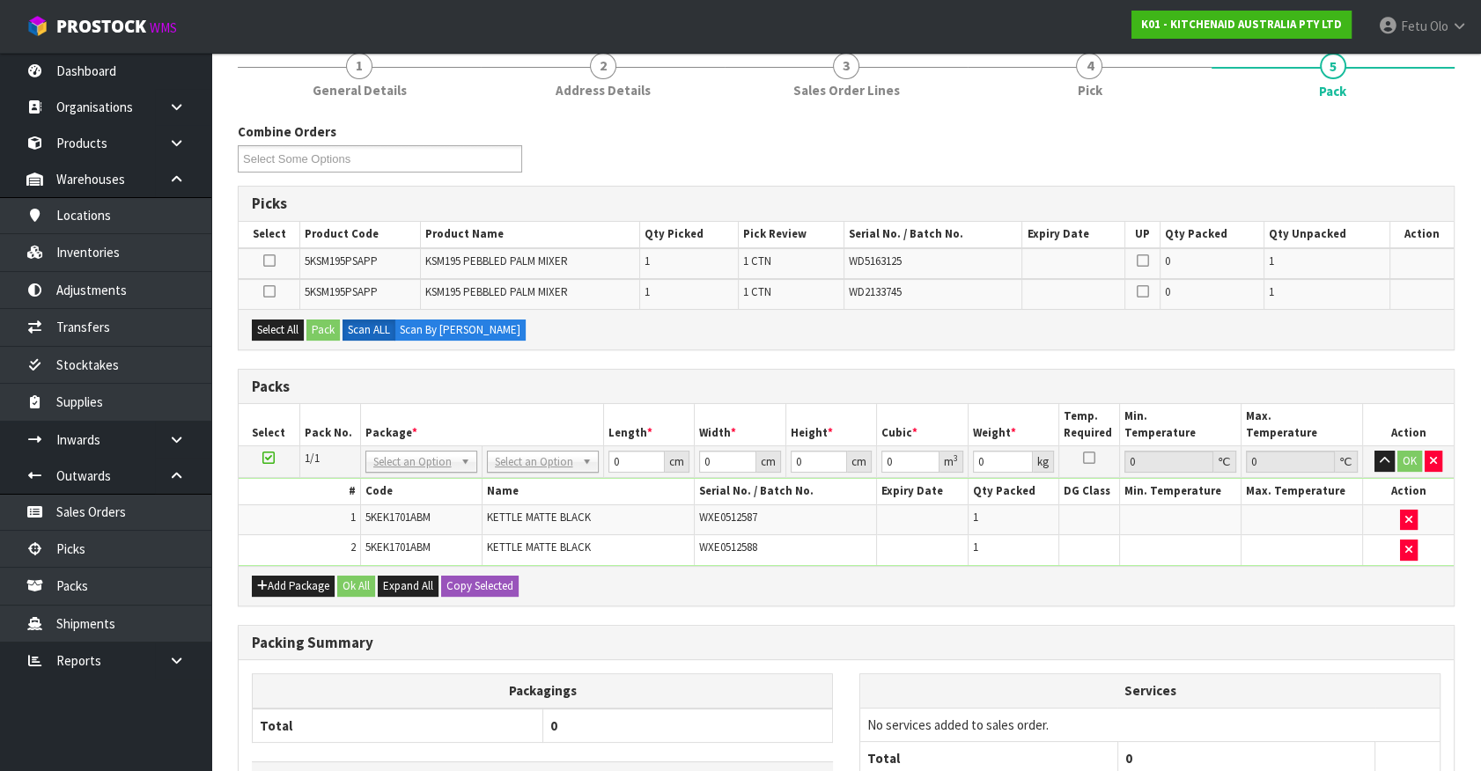
click at [266, 458] on icon at bounding box center [268, 458] width 12 height 1
click at [493, 410] on th "Package *" at bounding box center [481, 424] width 243 height 41
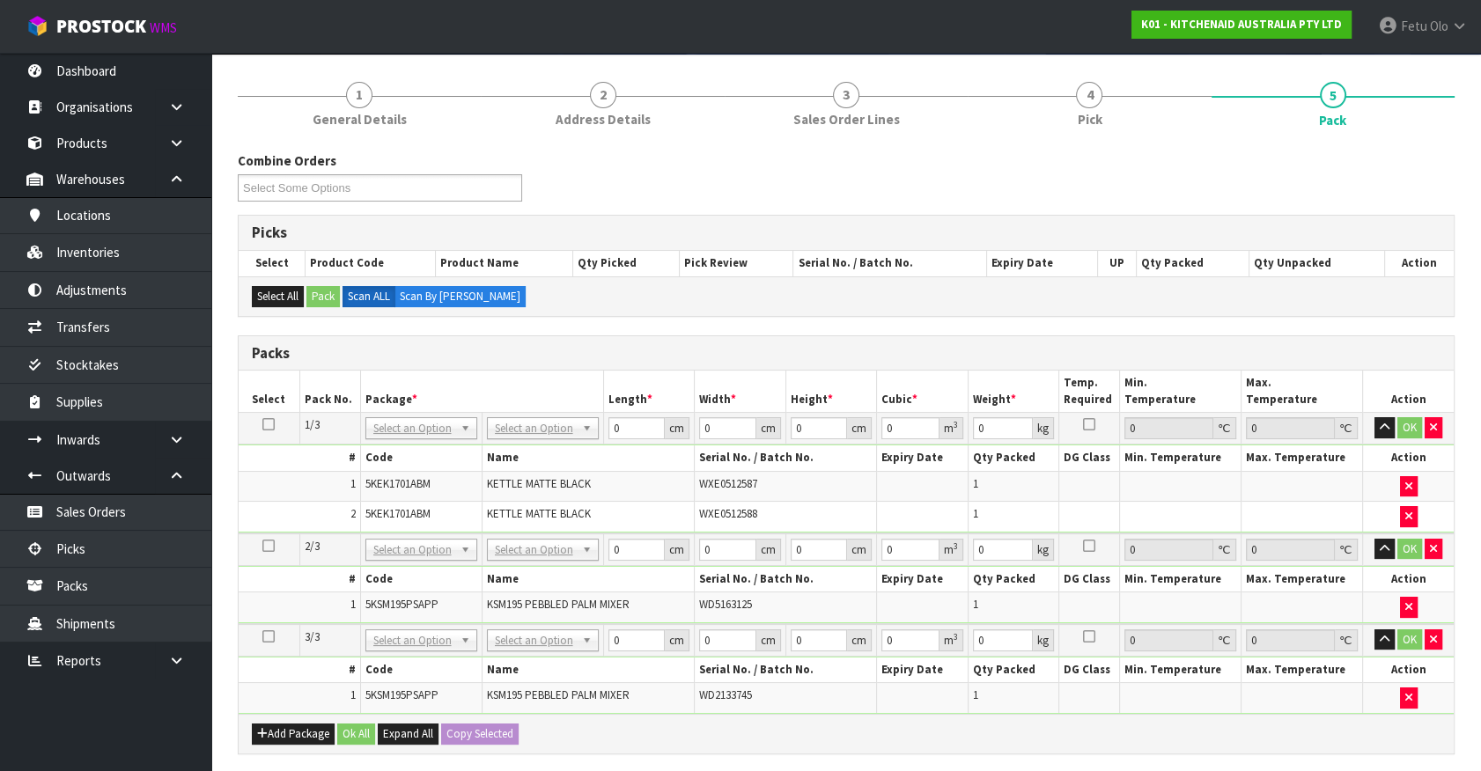
scroll to position [79, 0]
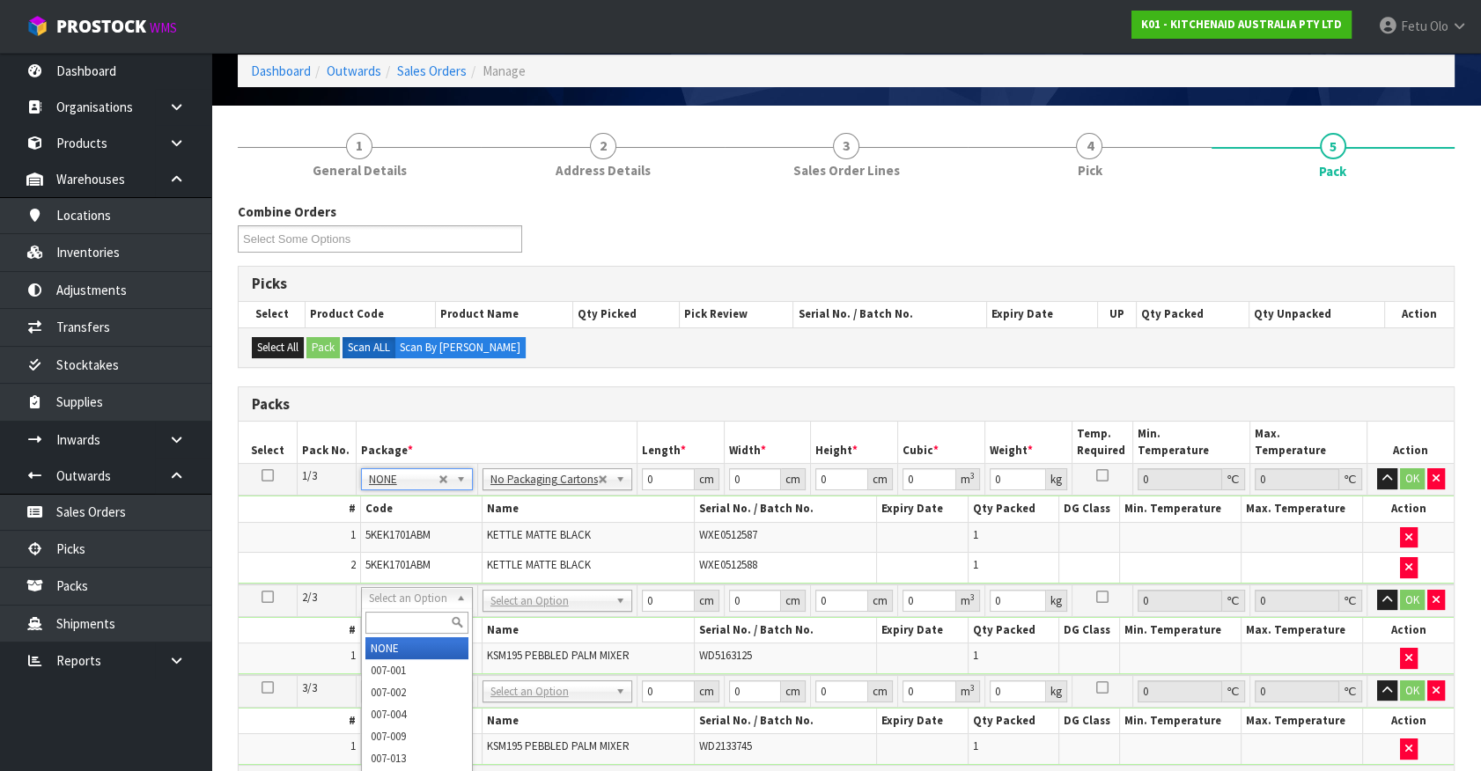
drag, startPoint x: 395, startPoint y: 597, endPoint x: 398, endPoint y: 649, distance: 52.0
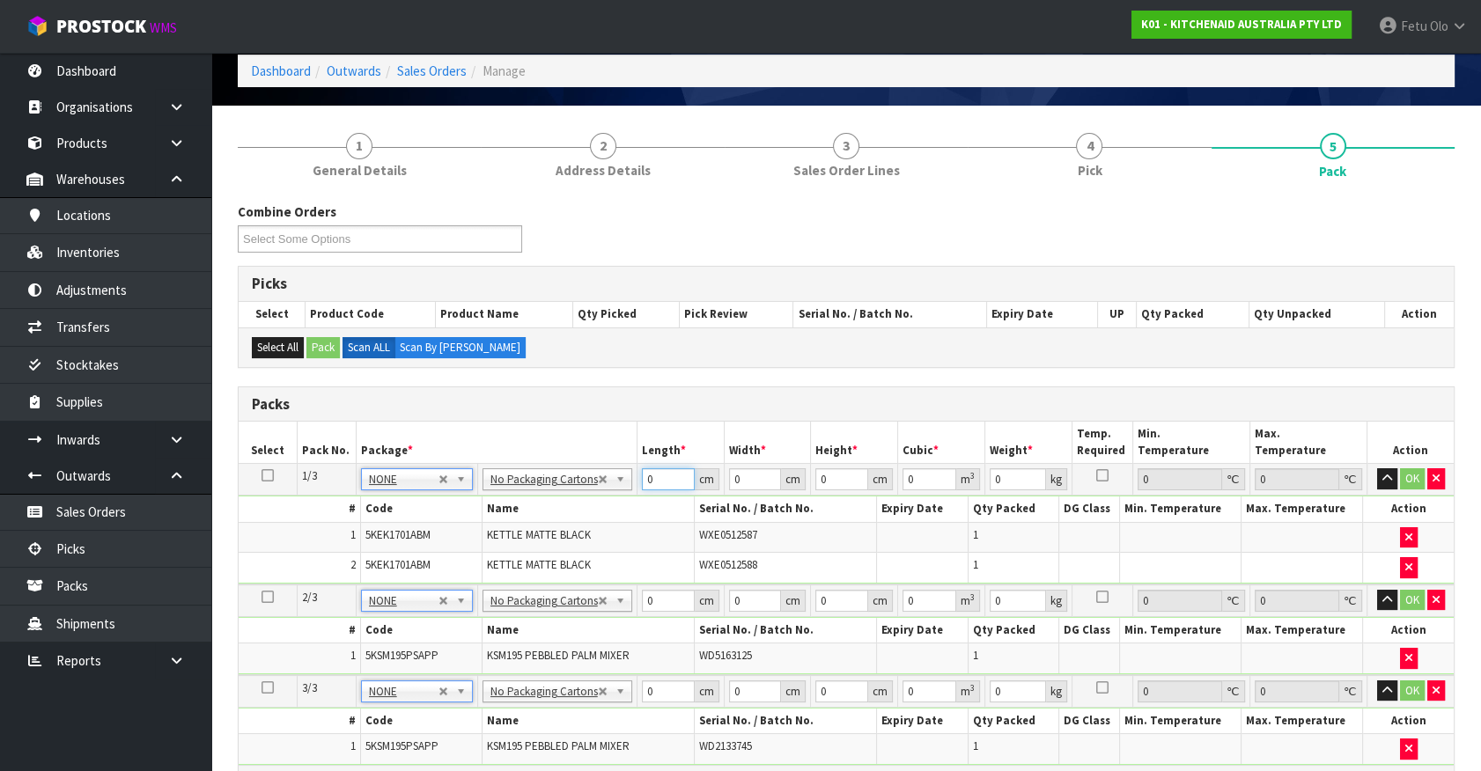
drag, startPoint x: 659, startPoint y: 483, endPoint x: 426, endPoint y: 541, distance: 240.2
click at [426, 541] on tbody "1/3 NONE 007-001 007-002 007-004 007-009 007-013 007-014 007-015 007-017 007-01…" at bounding box center [846, 524] width 1215 height 121
drag, startPoint x: 659, startPoint y: 599, endPoint x: 434, endPoint y: 653, distance: 231.9
click at [434, 653] on tbody "2/3 NONE 007-001 007-002 007-004 007-009 007-013 007-014 007-015 007-017 007-01…" at bounding box center [846, 630] width 1215 height 91
click button "OK" at bounding box center [1412, 600] width 25 height 21
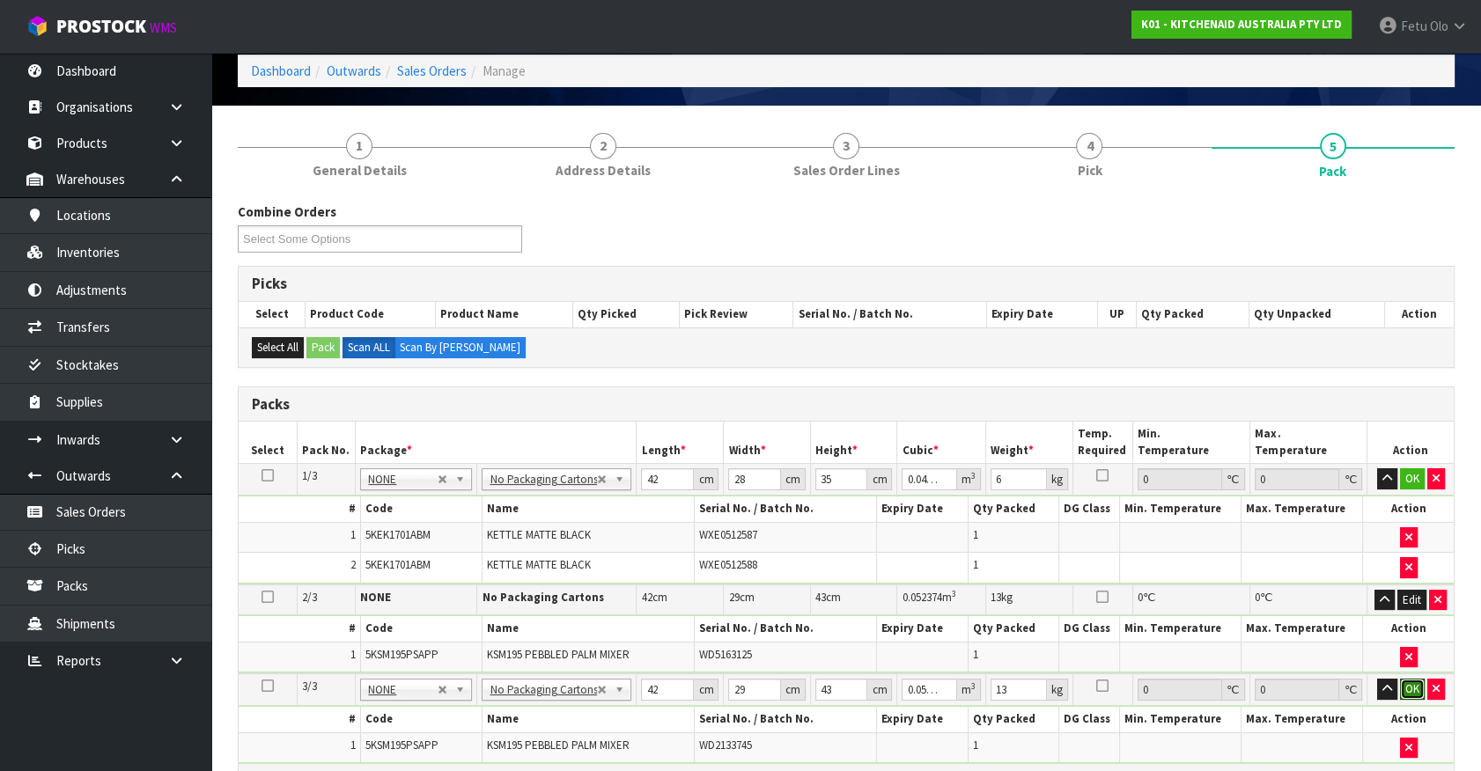
click button "OK" at bounding box center [1412, 689] width 25 height 21
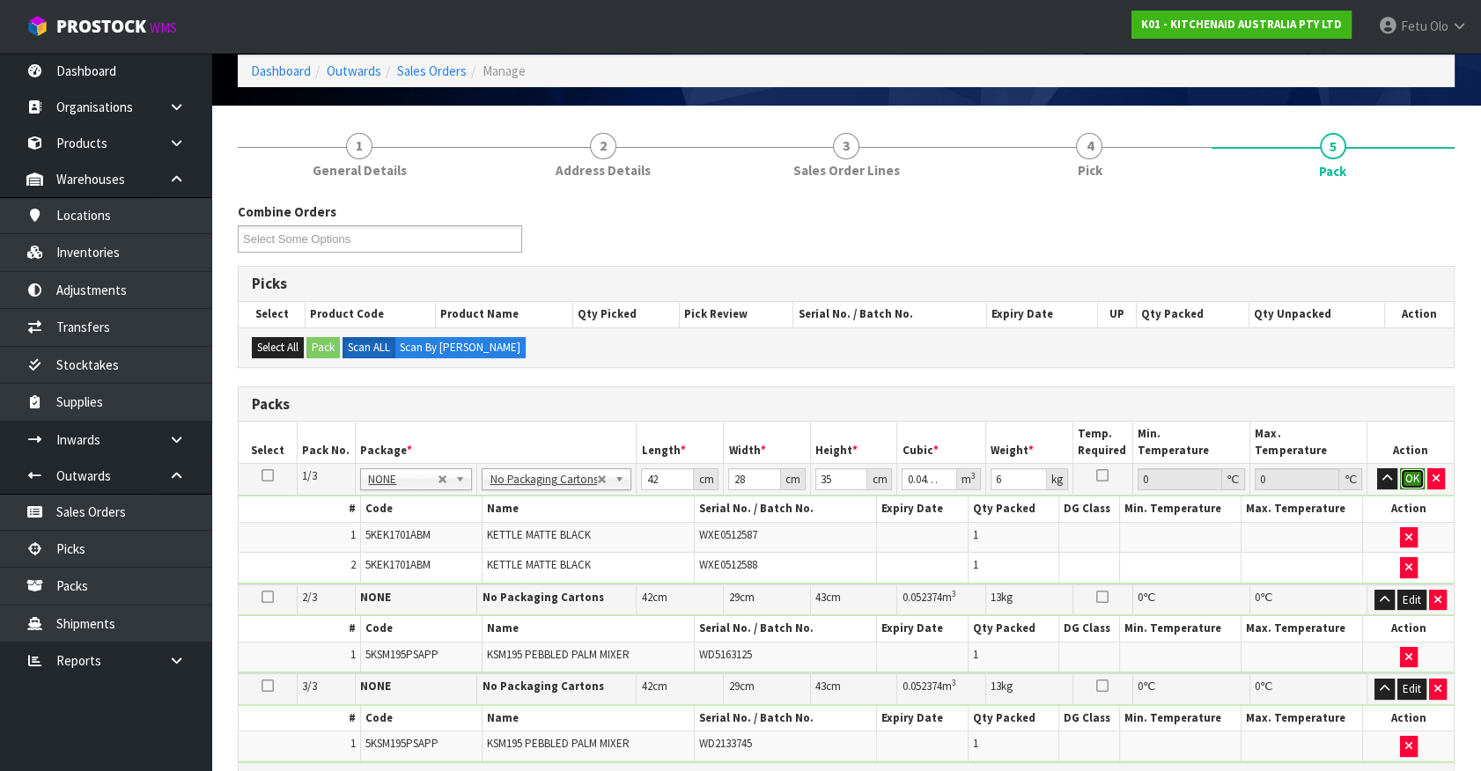
click at [1401, 475] on button "OK" at bounding box center [1412, 478] width 25 height 21
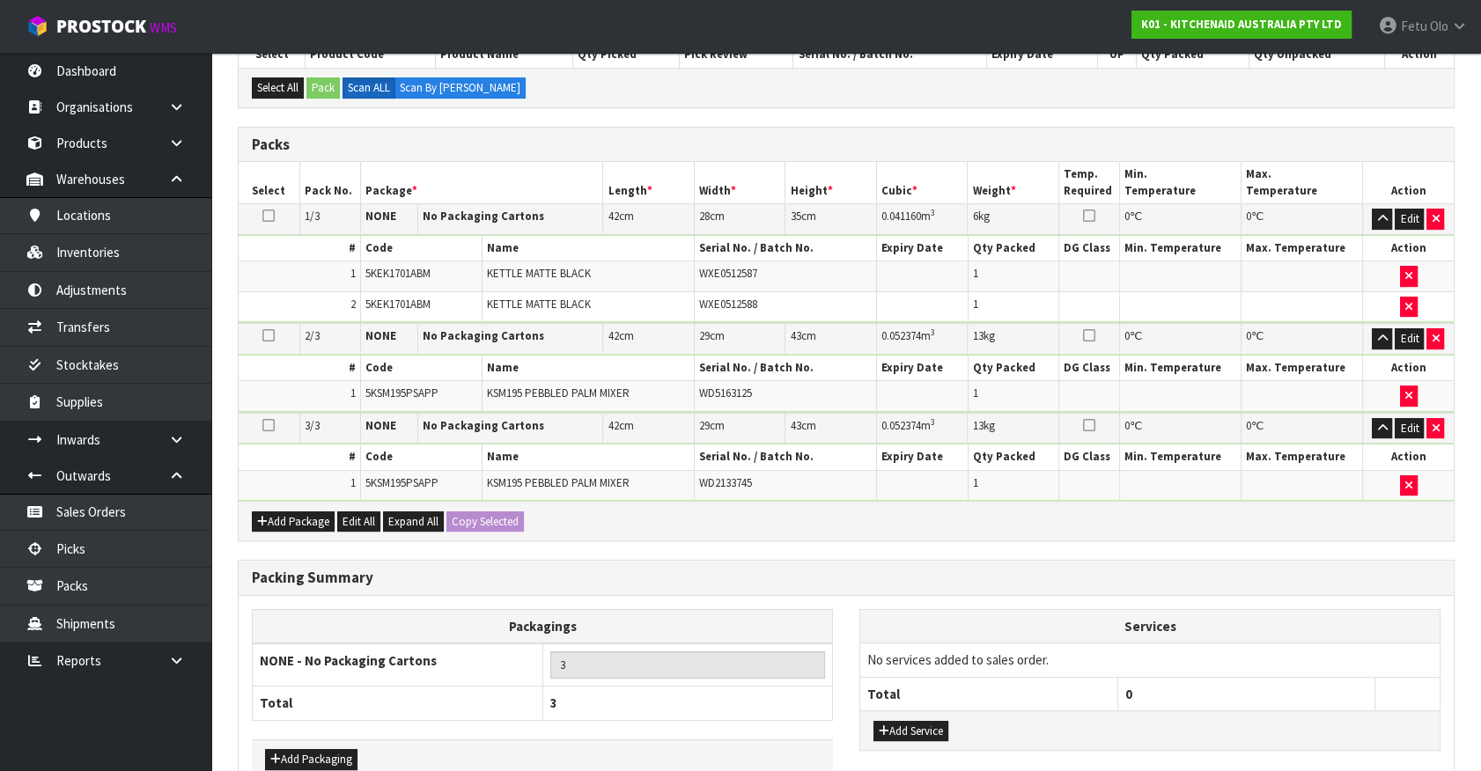
scroll to position [438, 0]
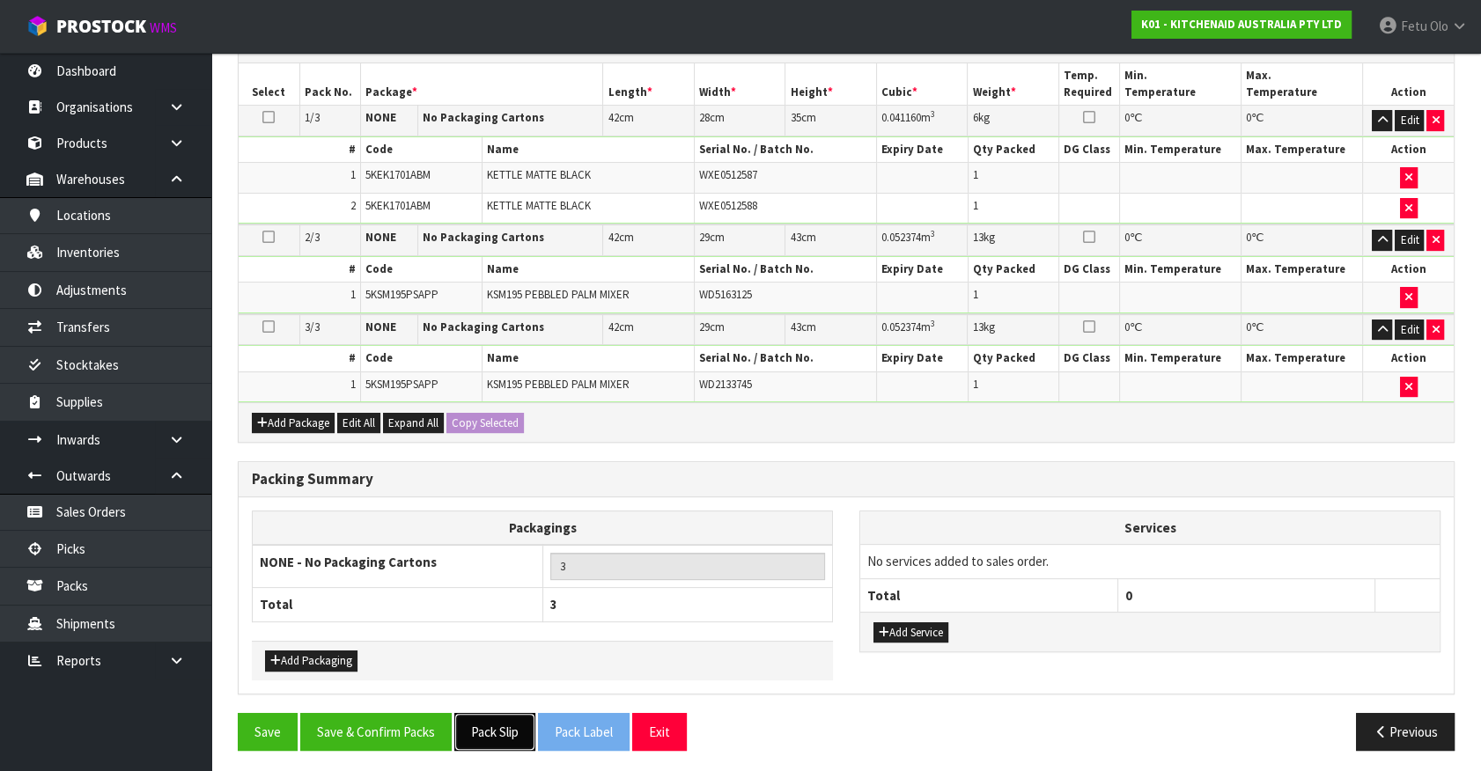
click at [466, 725] on button "Pack Slip" at bounding box center [494, 732] width 81 height 38
drag, startPoint x: 374, startPoint y: 725, endPoint x: 504, endPoint y: 748, distance: 131.6
click at [374, 725] on button "Save & Confirm Packs" at bounding box center [375, 732] width 151 height 38
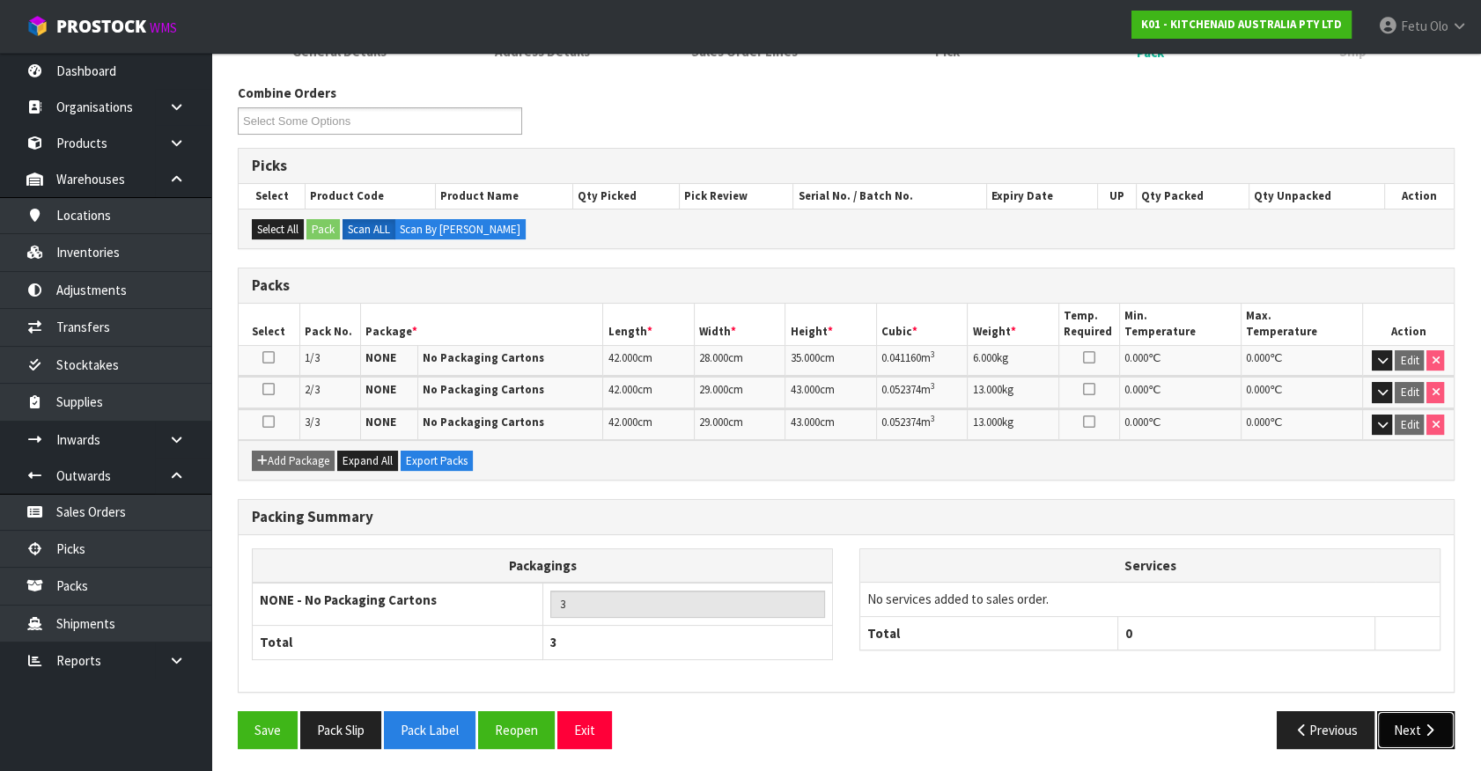
click at [1393, 716] on button "Next" at bounding box center [1415, 730] width 77 height 38
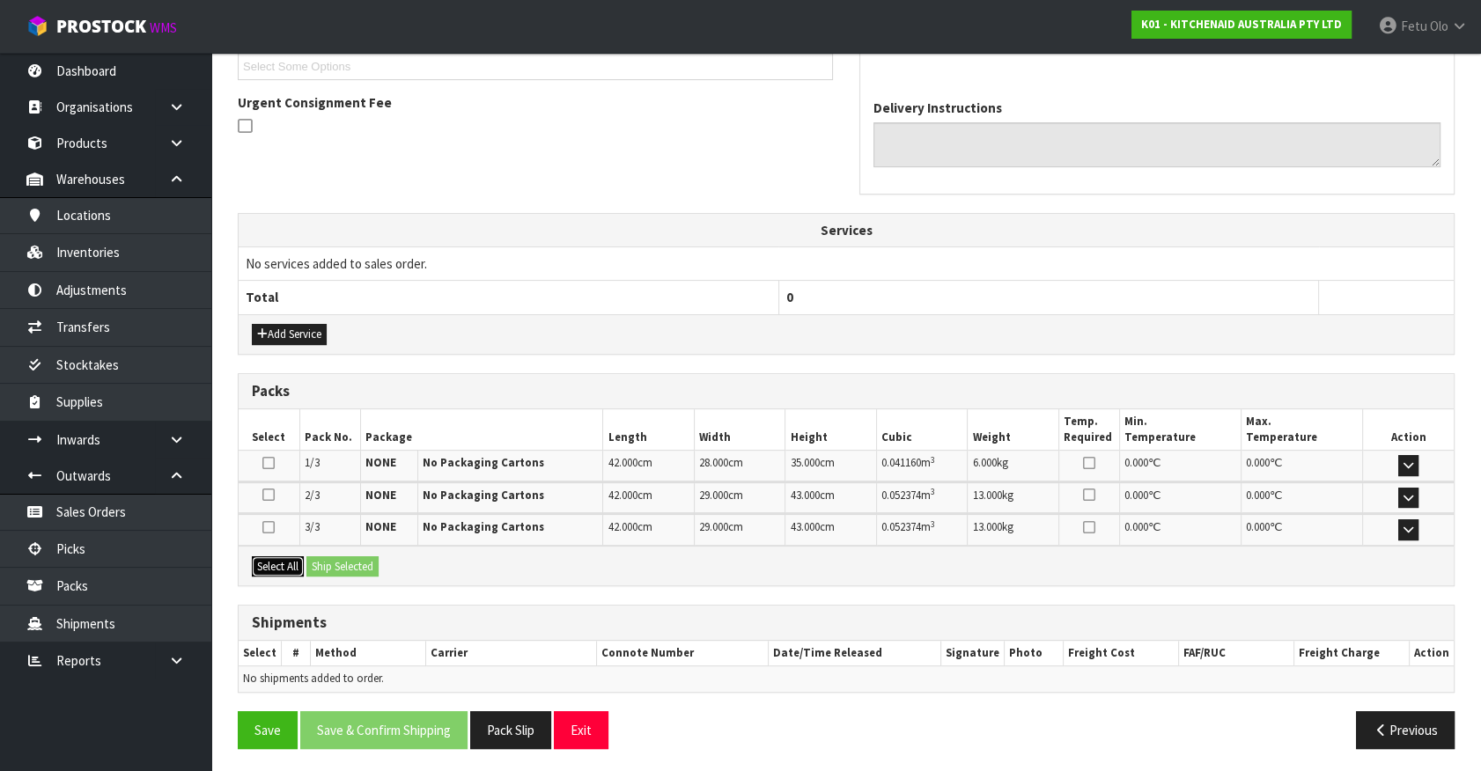
drag, startPoint x: 289, startPoint y: 557, endPoint x: 349, endPoint y: 557, distance: 59.9
click at [294, 557] on button "Select All" at bounding box center [278, 566] width 52 height 21
click at [349, 557] on button "Ship Selected" at bounding box center [342, 566] width 72 height 21
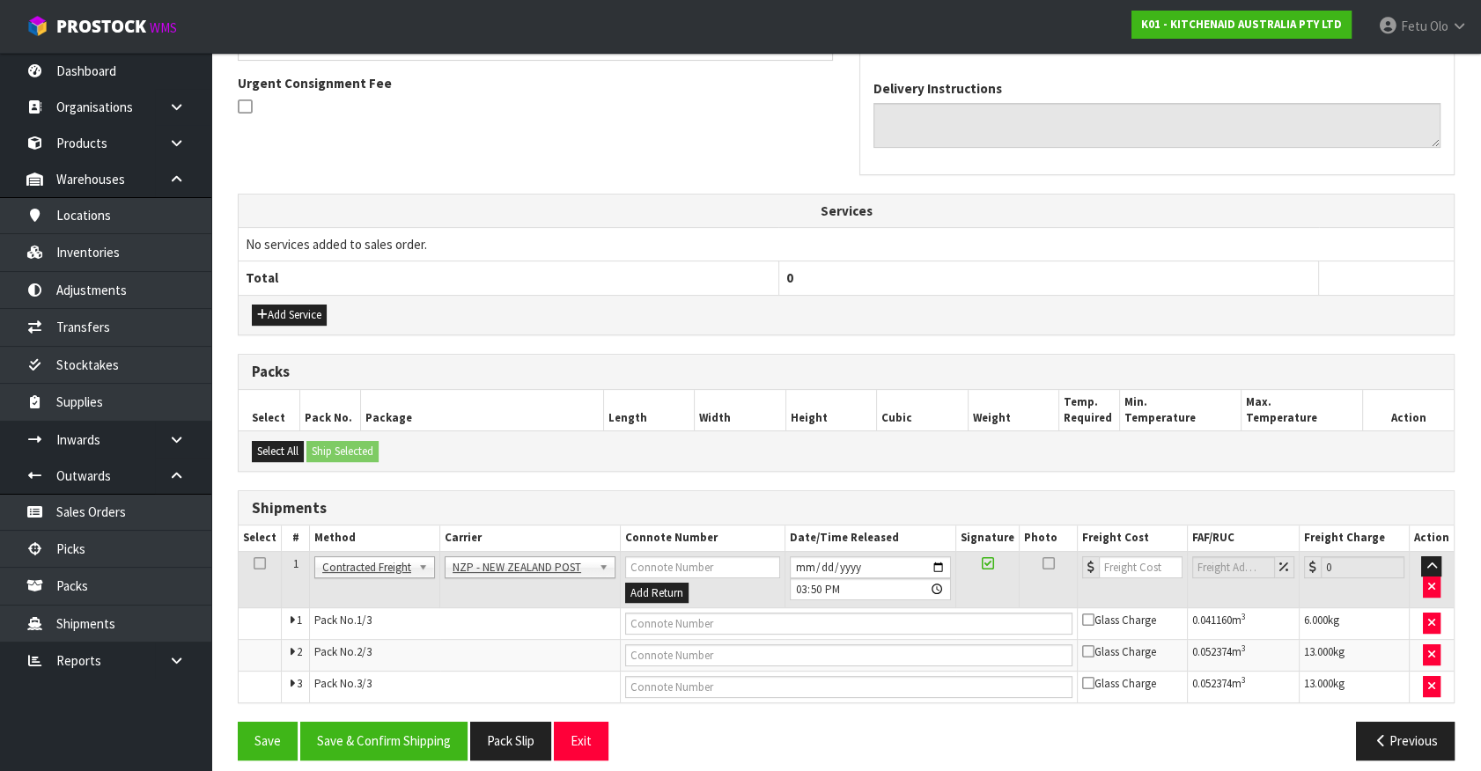
scroll to position [522, 0]
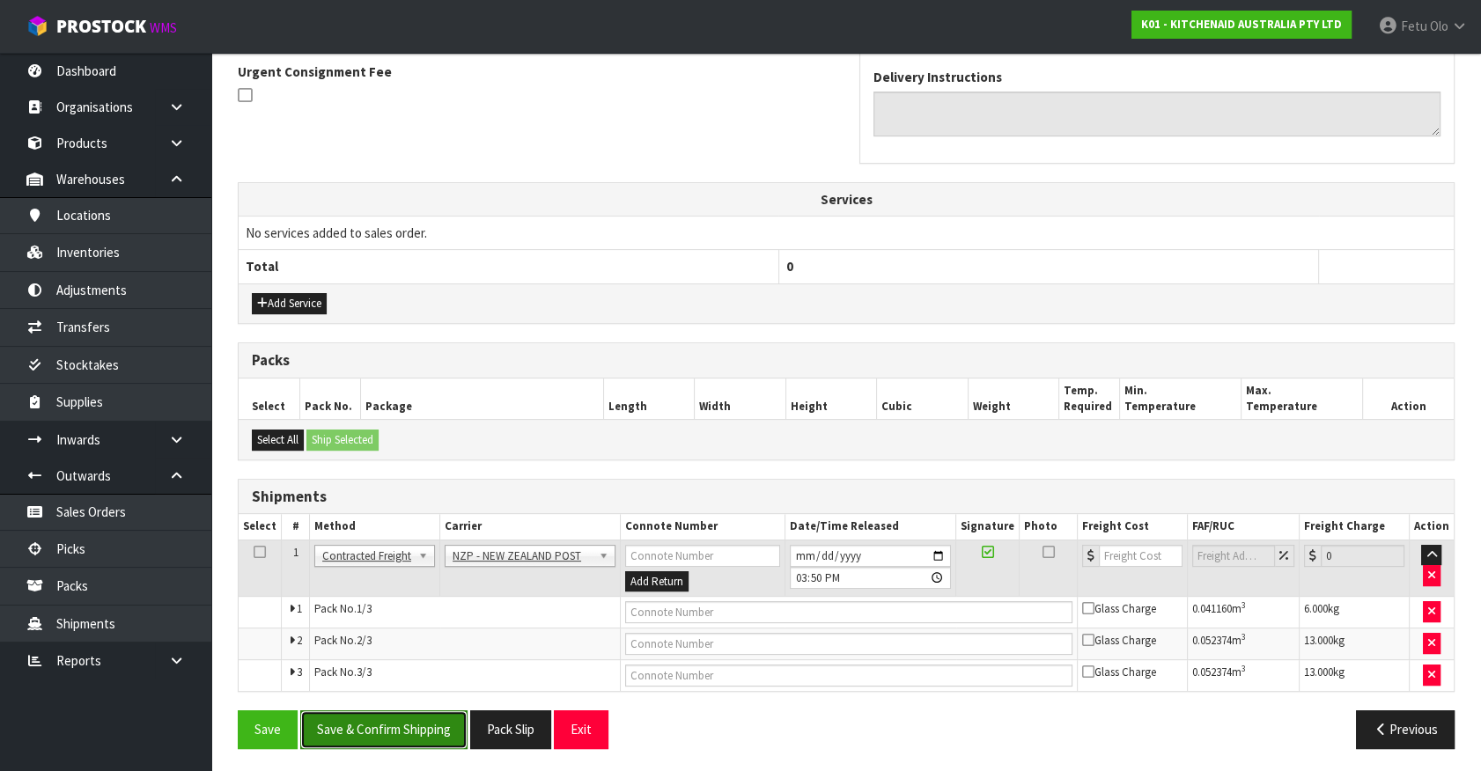
drag, startPoint x: 405, startPoint y: 710, endPoint x: 479, endPoint y: 697, distance: 75.1
click at [405, 711] on button "Save & Confirm Shipping" at bounding box center [383, 729] width 167 height 38
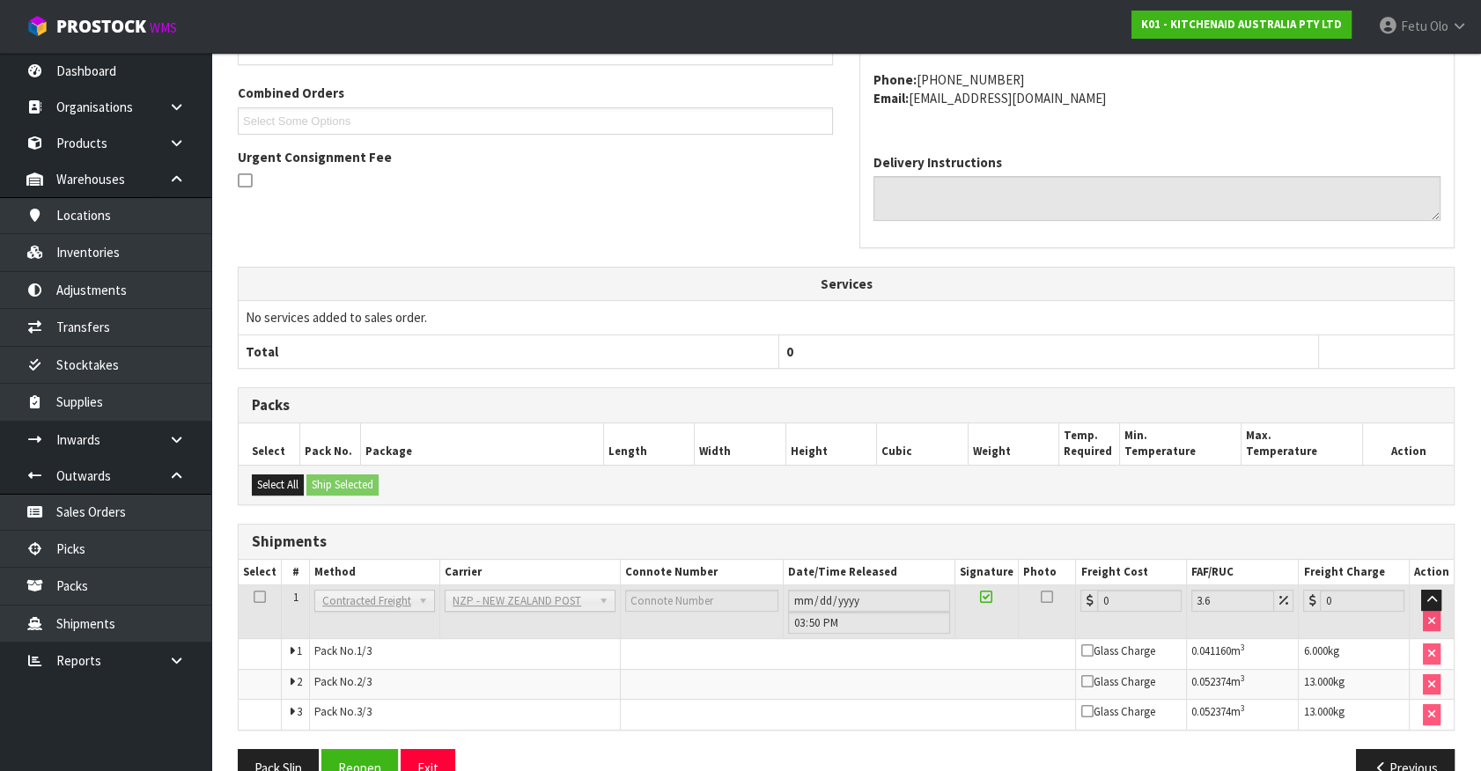
scroll to position [494, 0]
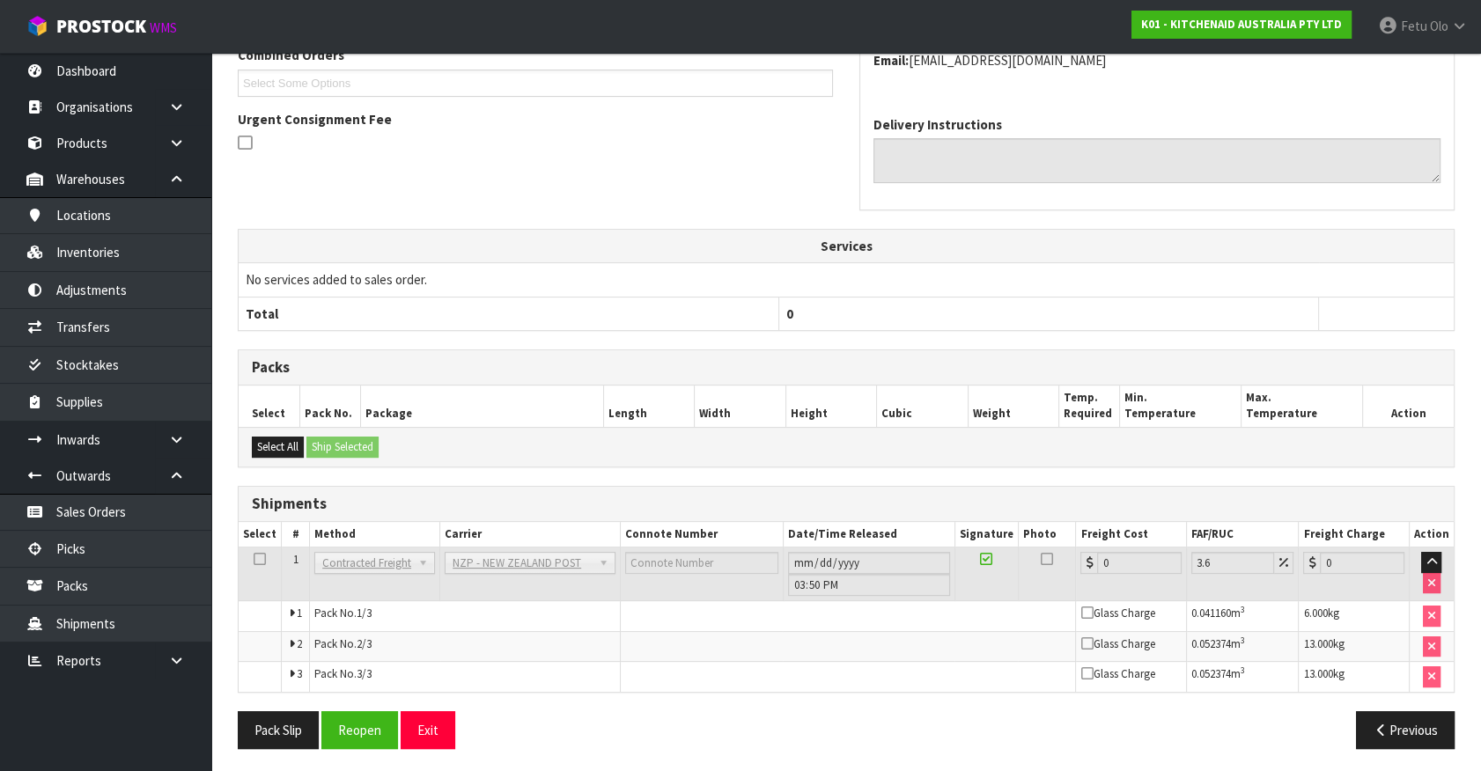
click at [886, 739] on div "Previous" at bounding box center [1157, 730] width 622 height 38
click at [364, 722] on button "Reopen" at bounding box center [359, 730] width 77 height 38
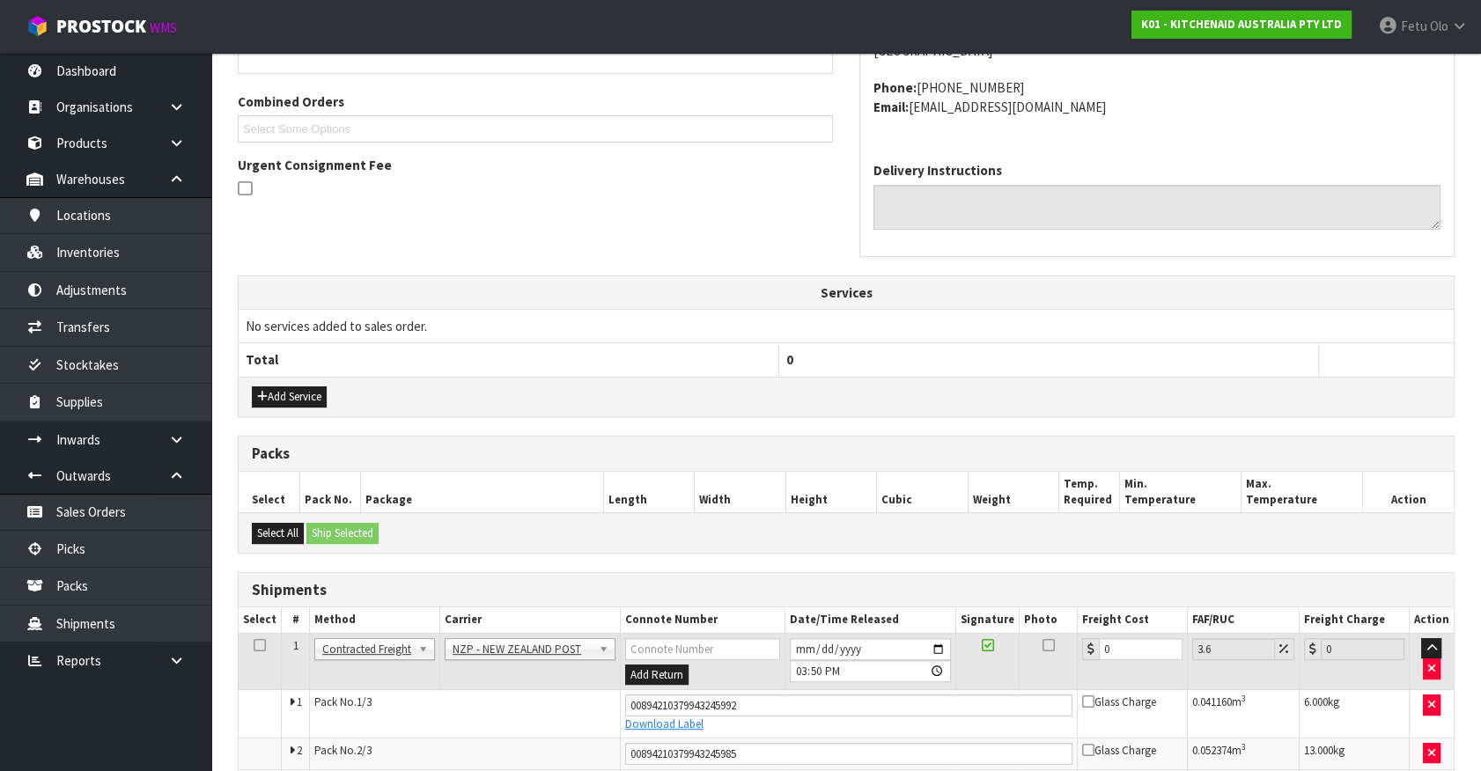
scroll to position [475, 0]
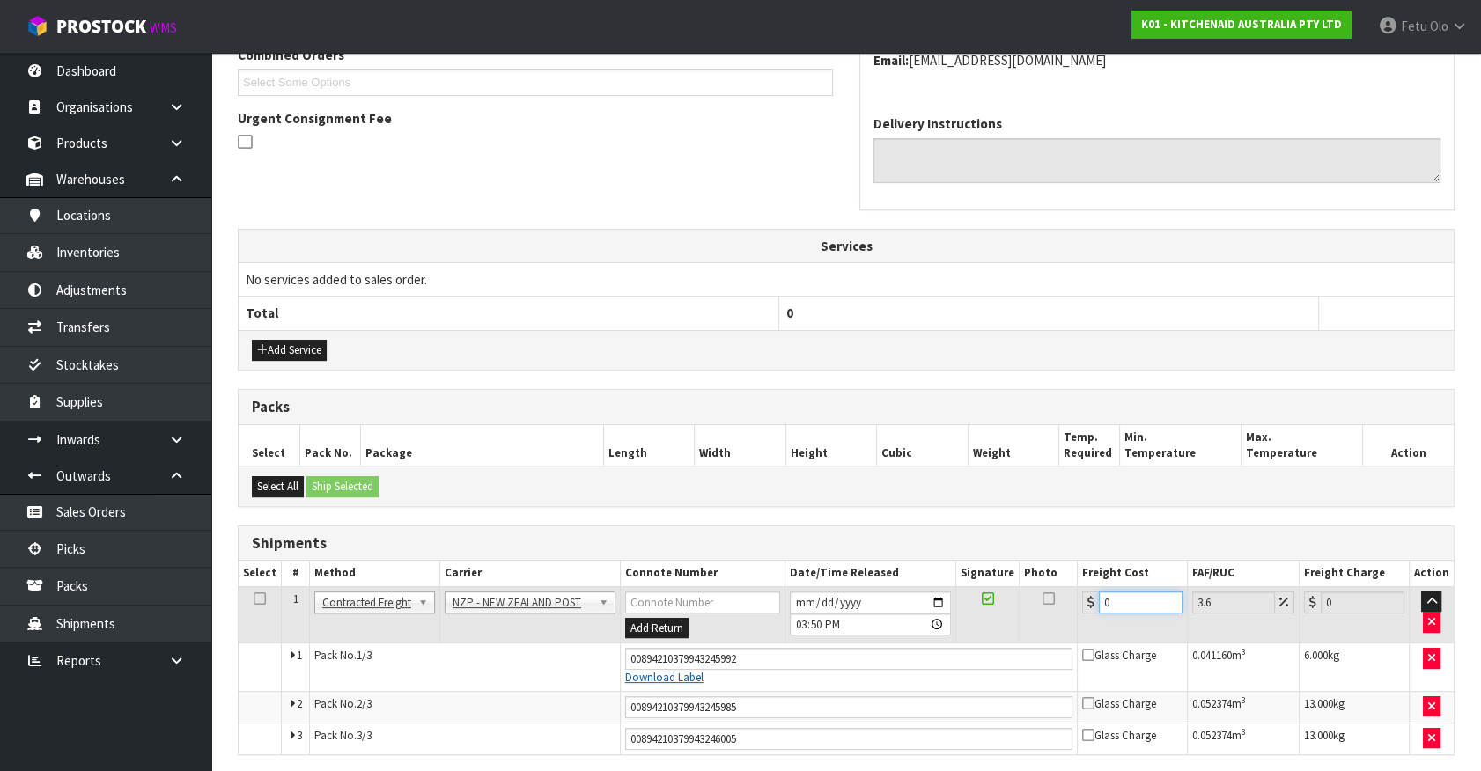
drag, startPoint x: 1115, startPoint y: 603, endPoint x: 691, endPoint y: 671, distance: 428.9
click at [692, 671] on tbody "1 Client Local Pickup Customer Local Pickup Company Freight Contracted Freight …" at bounding box center [846, 669] width 1215 height 167
click at [943, 596] on input "[DATE]" at bounding box center [870, 603] width 161 height 22
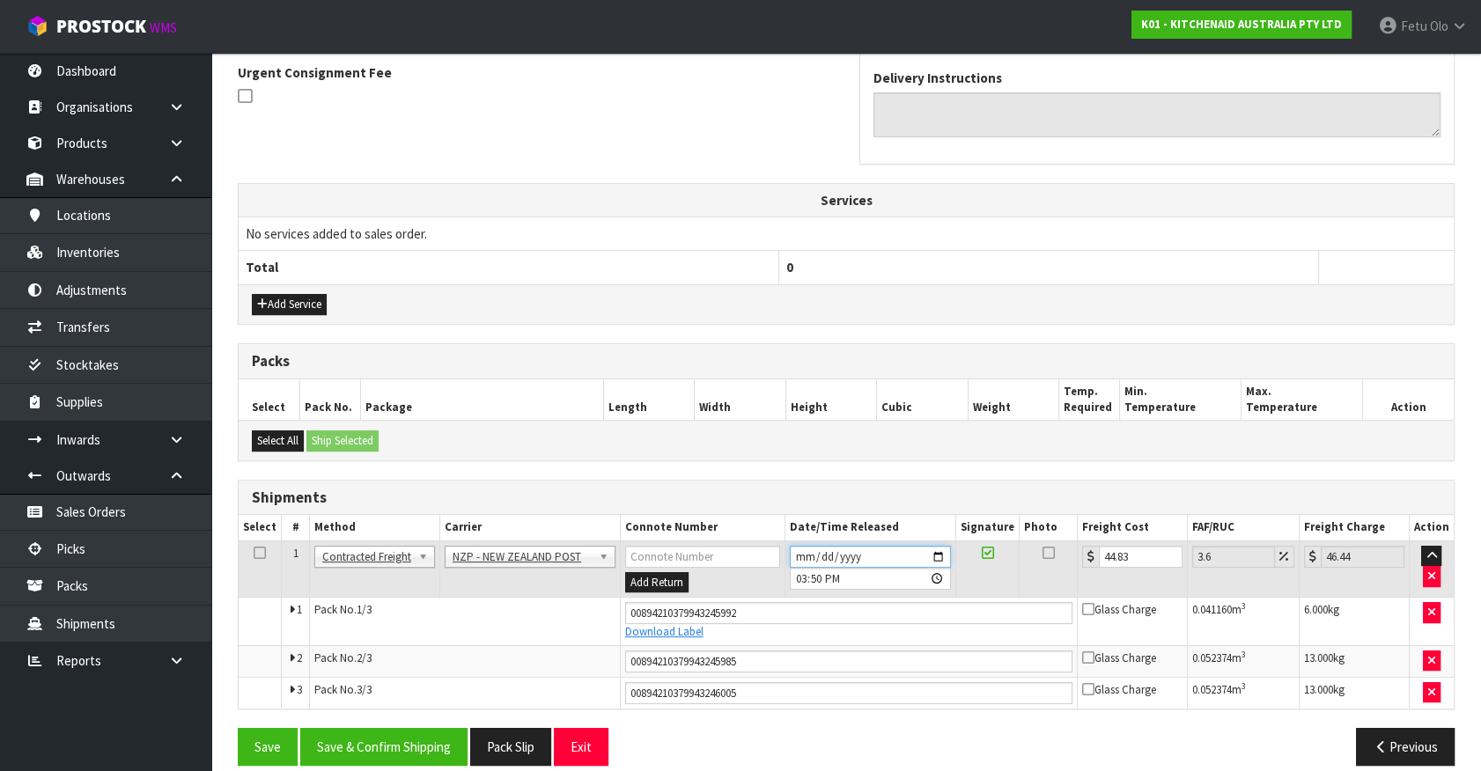
scroll to position [538, 0]
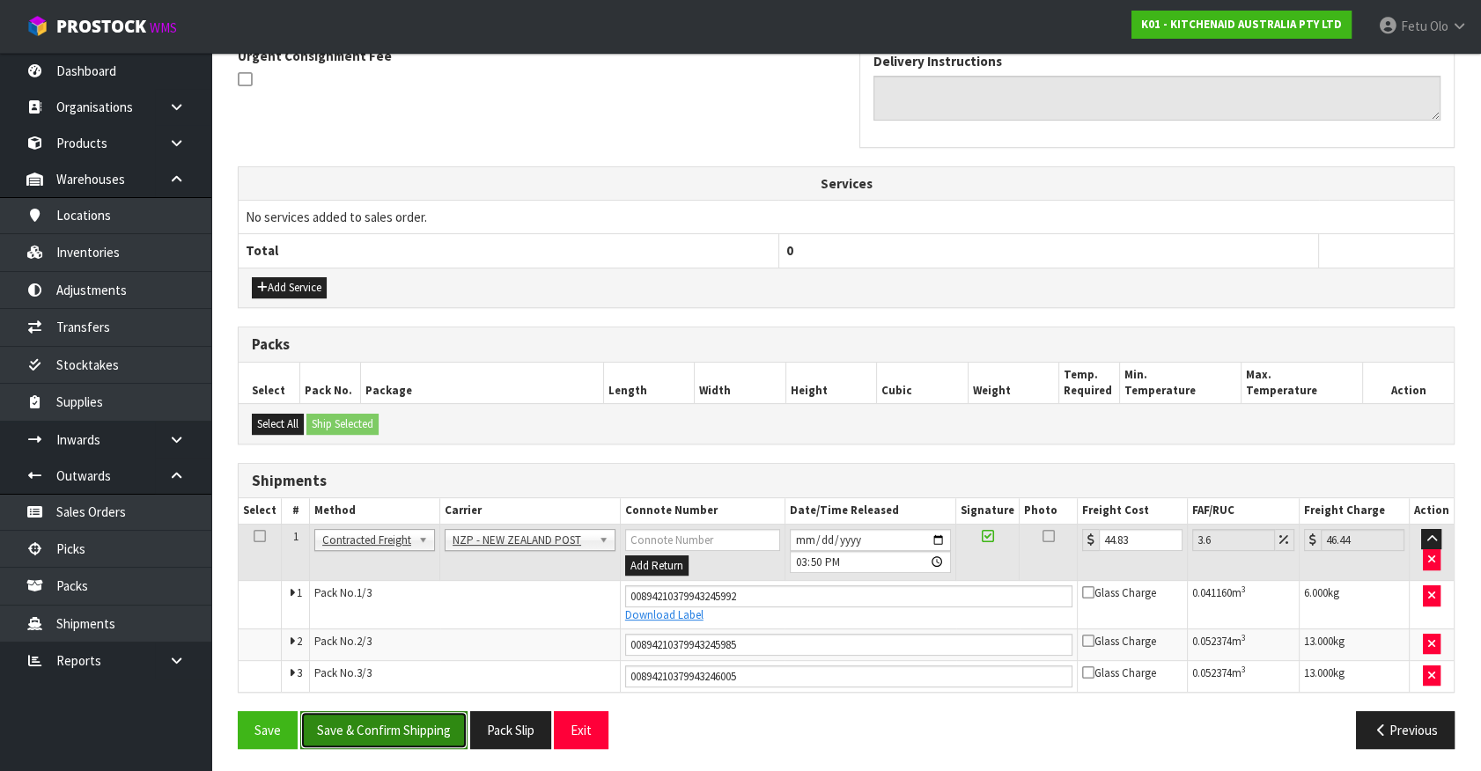
click at [439, 735] on button "Save & Confirm Shipping" at bounding box center [383, 730] width 167 height 38
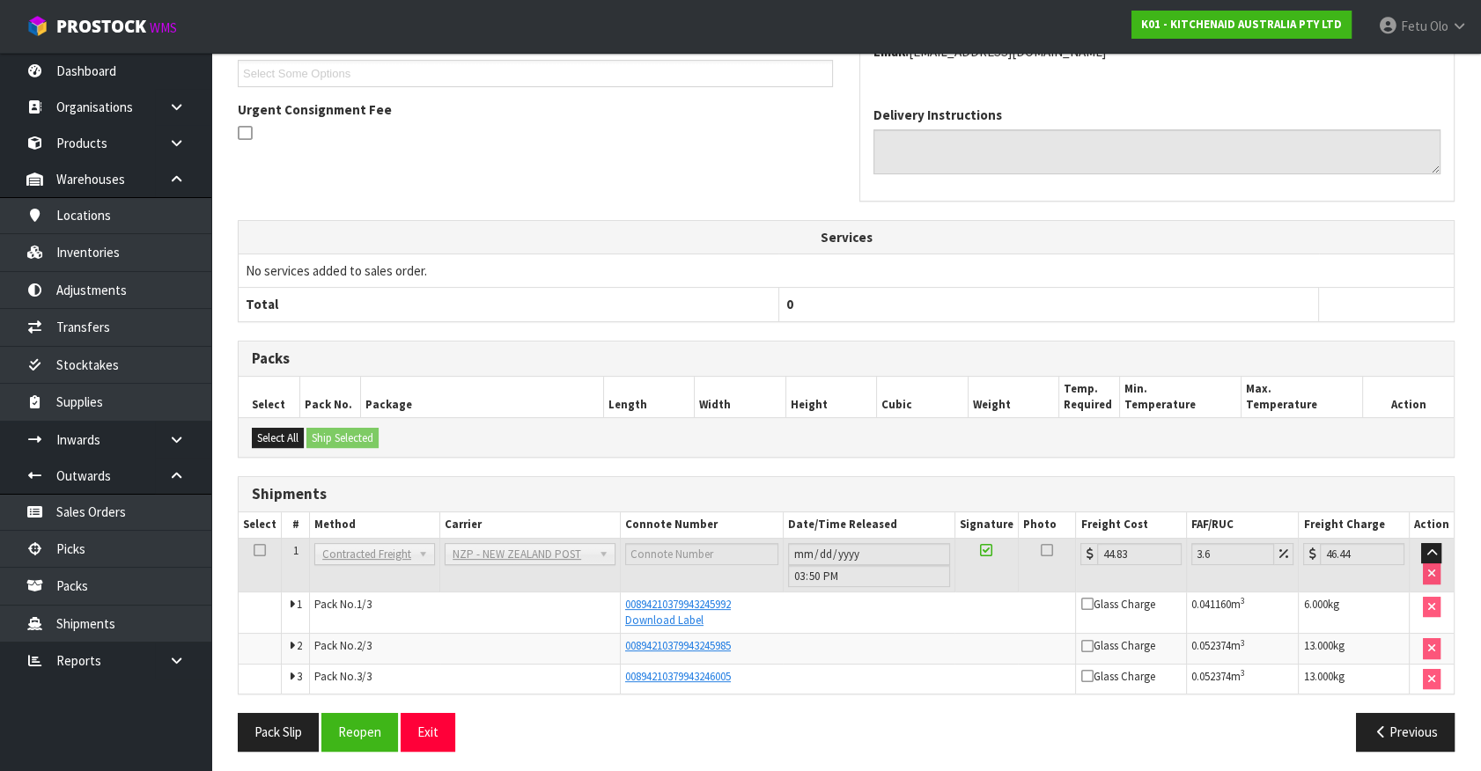
scroll to position [0, 0]
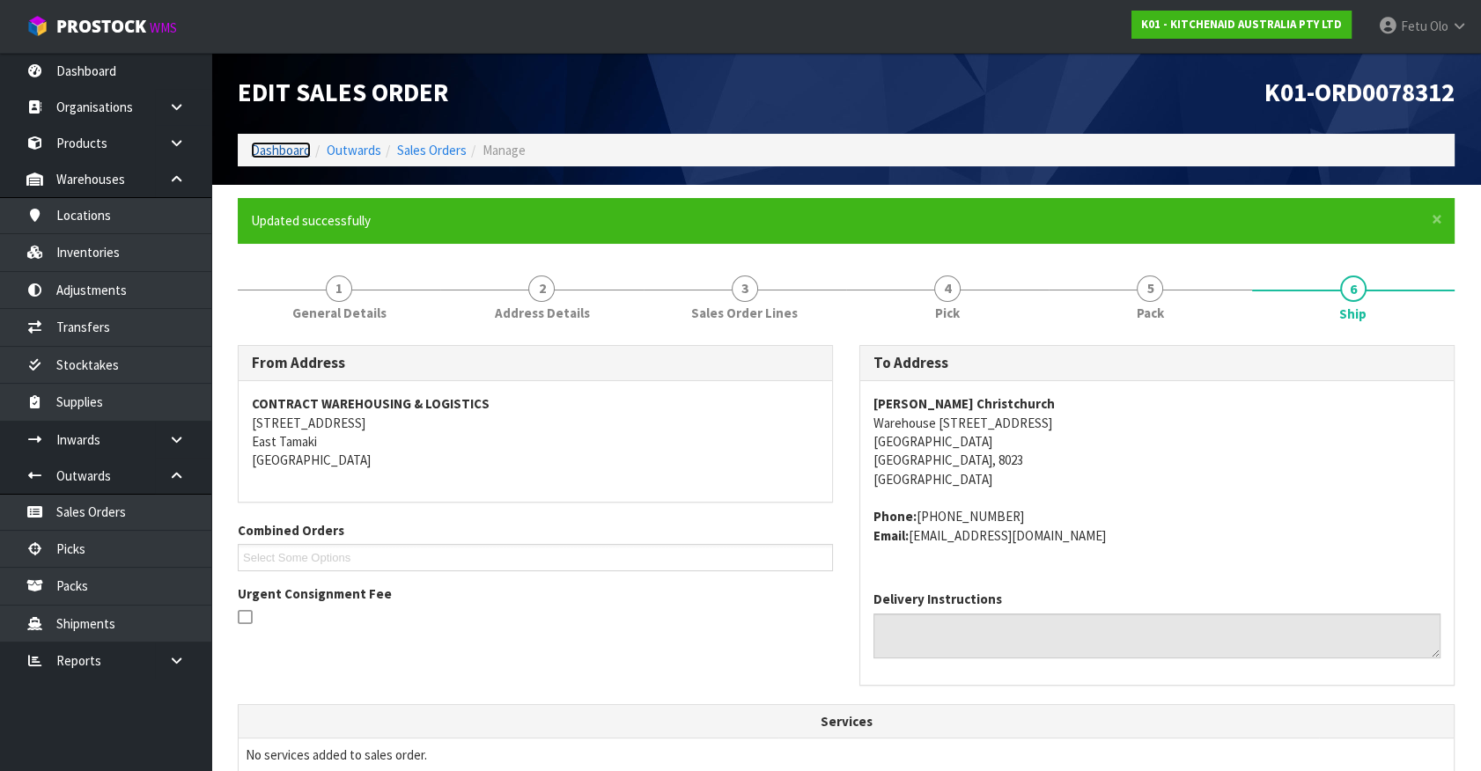
click at [264, 156] on link "Dashboard" at bounding box center [281, 150] width 60 height 17
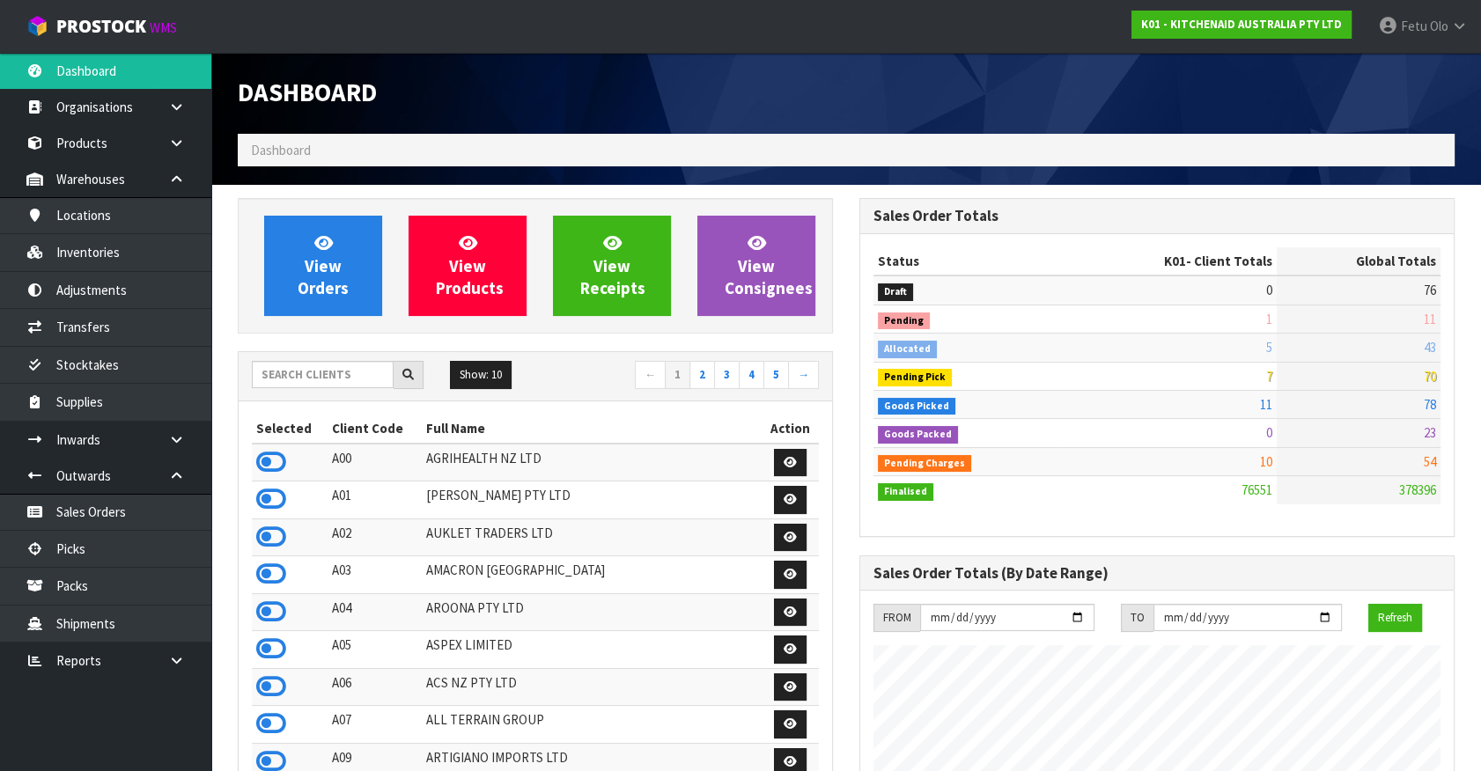
click at [76, 724] on ul "Dashboard Organisations Clients Consignees Carriers Products Categories Serial …" at bounding box center [105, 412] width 211 height 718
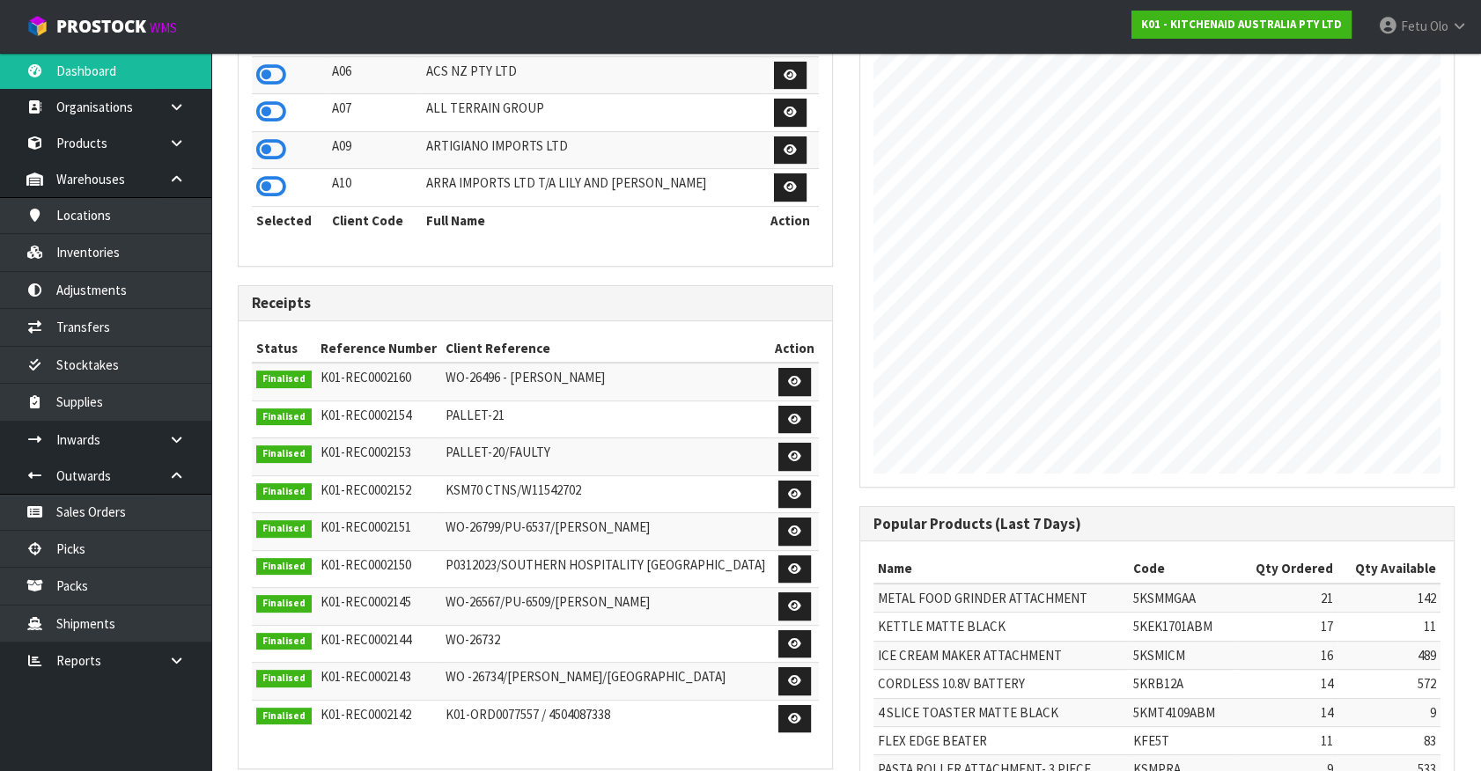
scroll to position [640, 0]
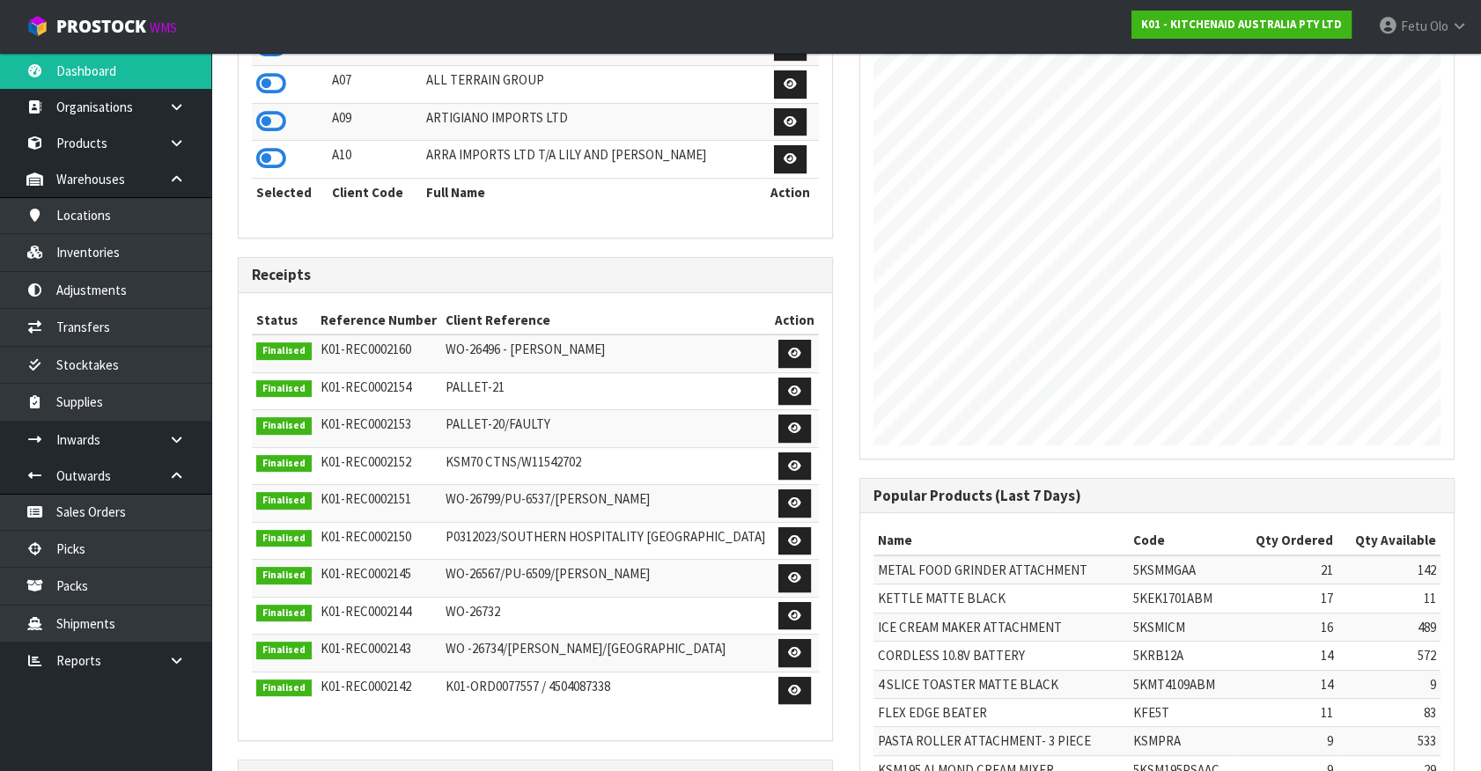
drag, startPoint x: 59, startPoint y: 743, endPoint x: 714, endPoint y: 725, distance: 655.3
click at [64, 743] on ul "Dashboard Organisations Clients Consignees Carriers Products Categories Serial …" at bounding box center [105, 412] width 211 height 718
drag, startPoint x: 1400, startPoint y: 455, endPoint x: 1483, endPoint y: 461, distance: 83.0
click at [1415, 28] on span "Fetu" at bounding box center [1414, 26] width 26 height 17
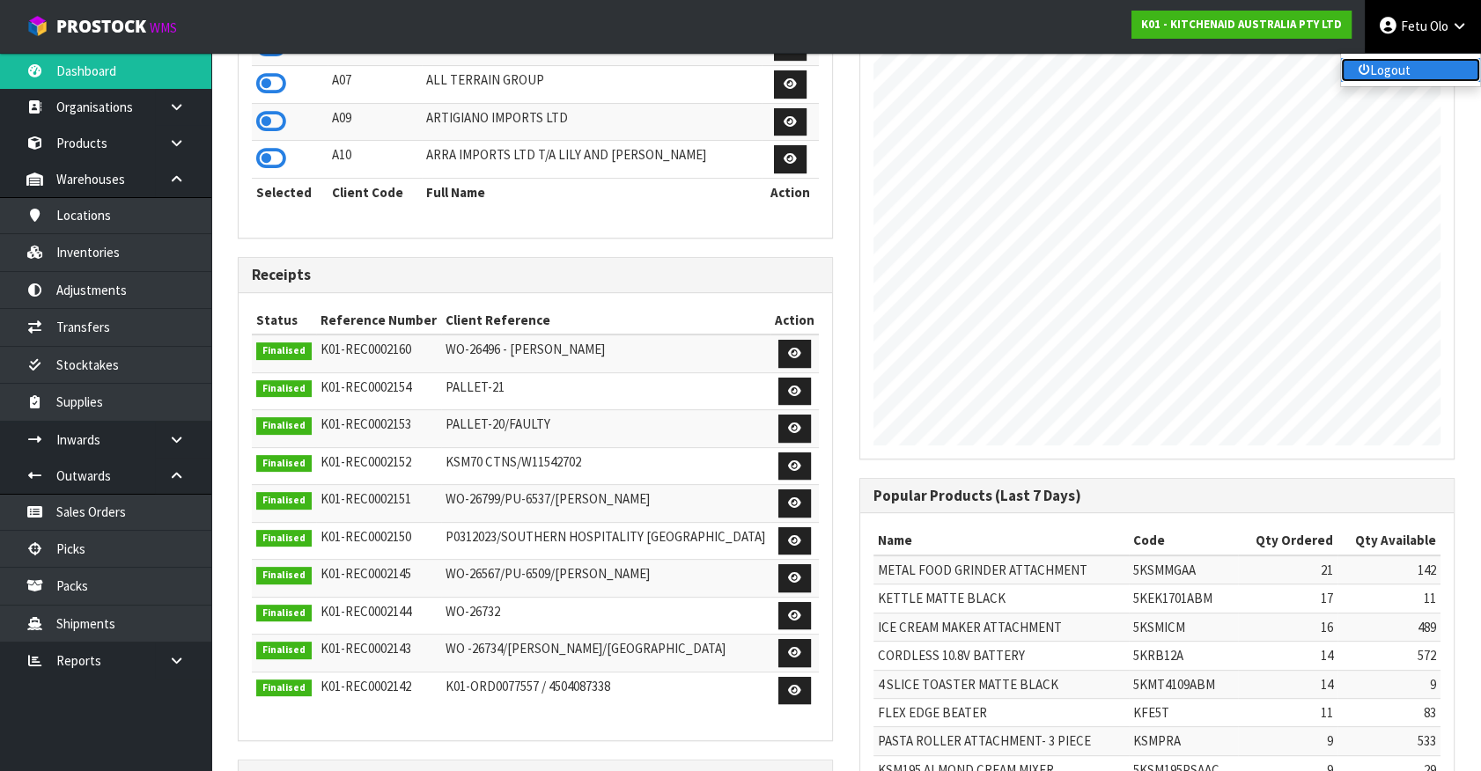
click at [1372, 73] on link "Logout" at bounding box center [1410, 70] width 139 height 24
